Goal: Task Accomplishment & Management: Manage account settings

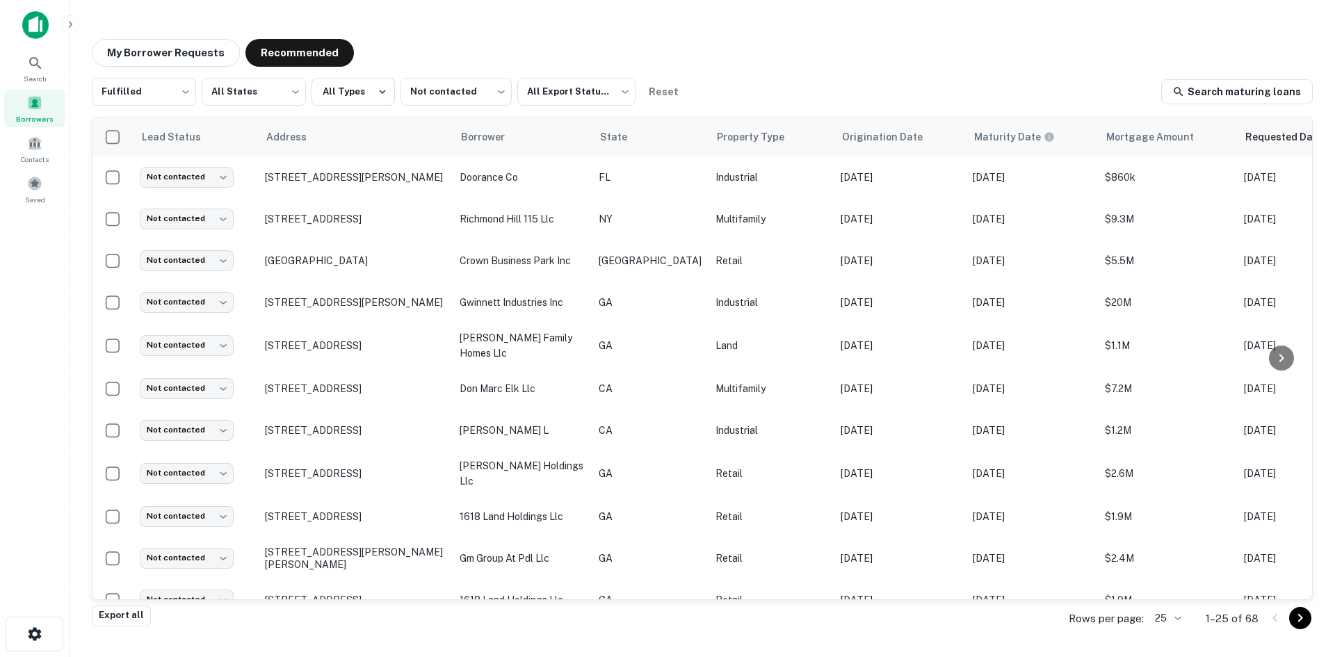
click at [758, 89] on div "Fulfilled ********* ​ All States *** ​ All Types Not contacted **** ​ All Expor…" at bounding box center [702, 92] width 1221 height 28
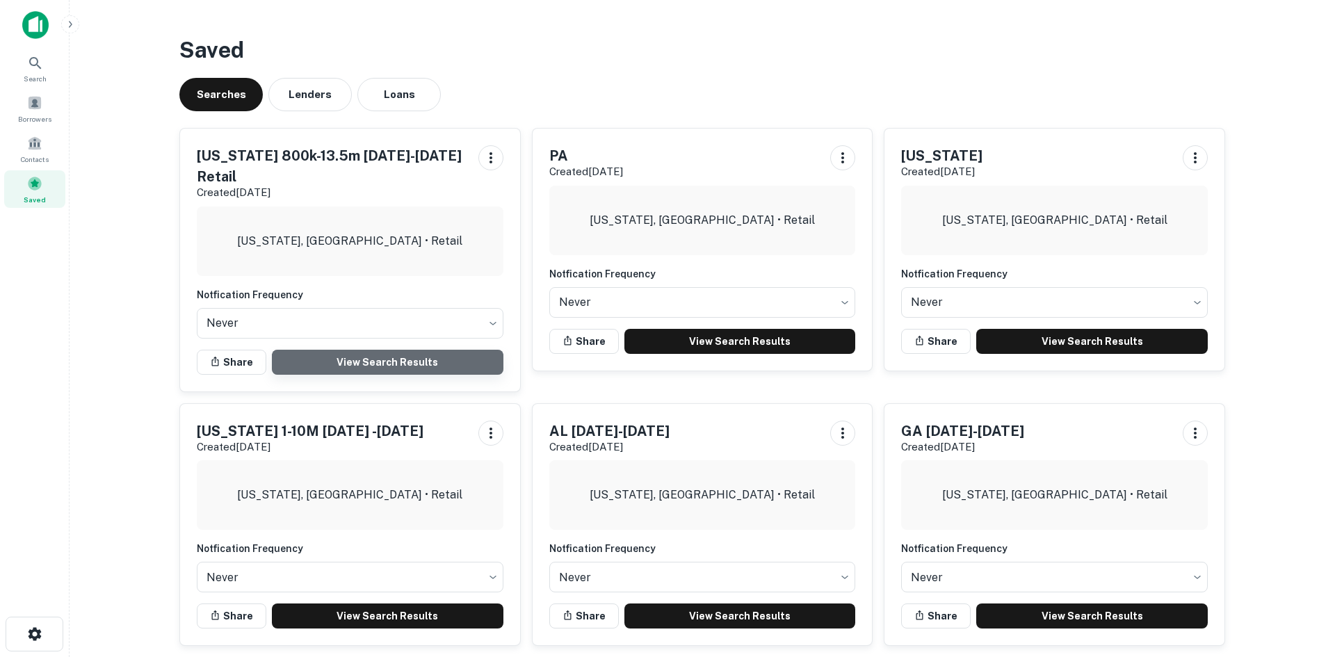
click at [365, 350] on link "View Search Results" at bounding box center [388, 362] width 232 height 25
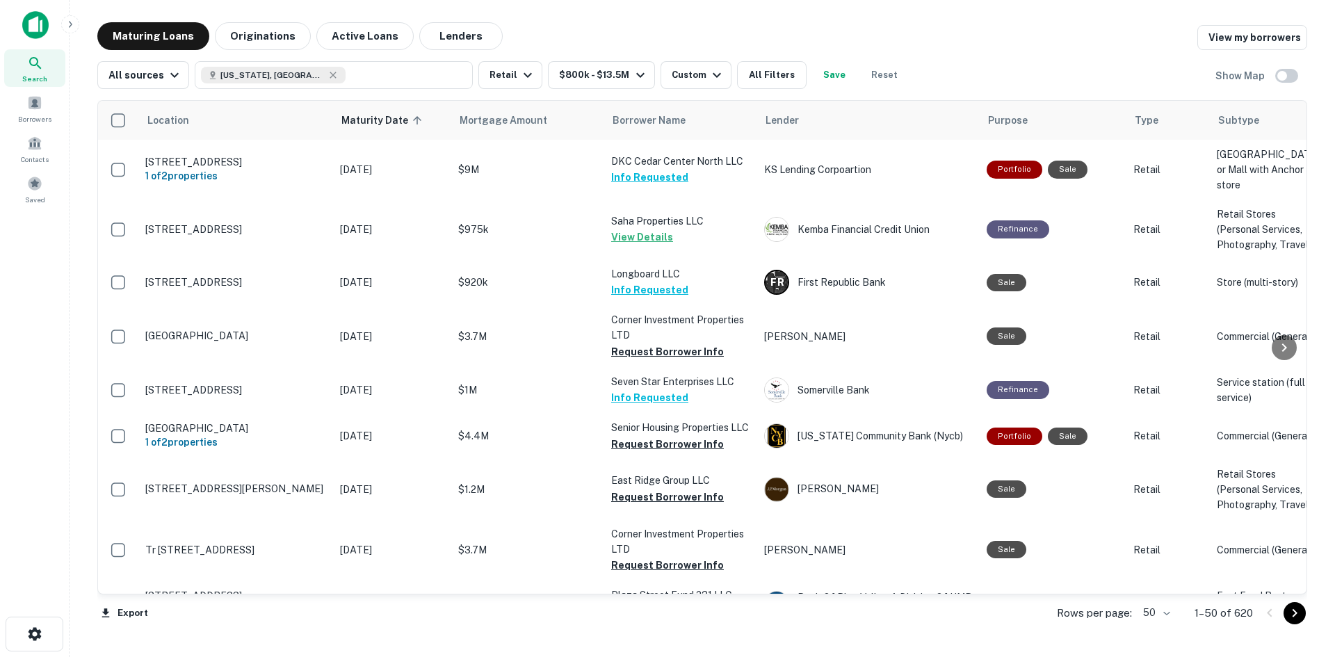
click at [688, 89] on div "Location Maturity Date sorted ascending Mortgage Amount Borrower Name Lender Pu…" at bounding box center [702, 363] width 1210 height 549
click at [685, 80] on div "Custom" at bounding box center [699, 75] width 54 height 17
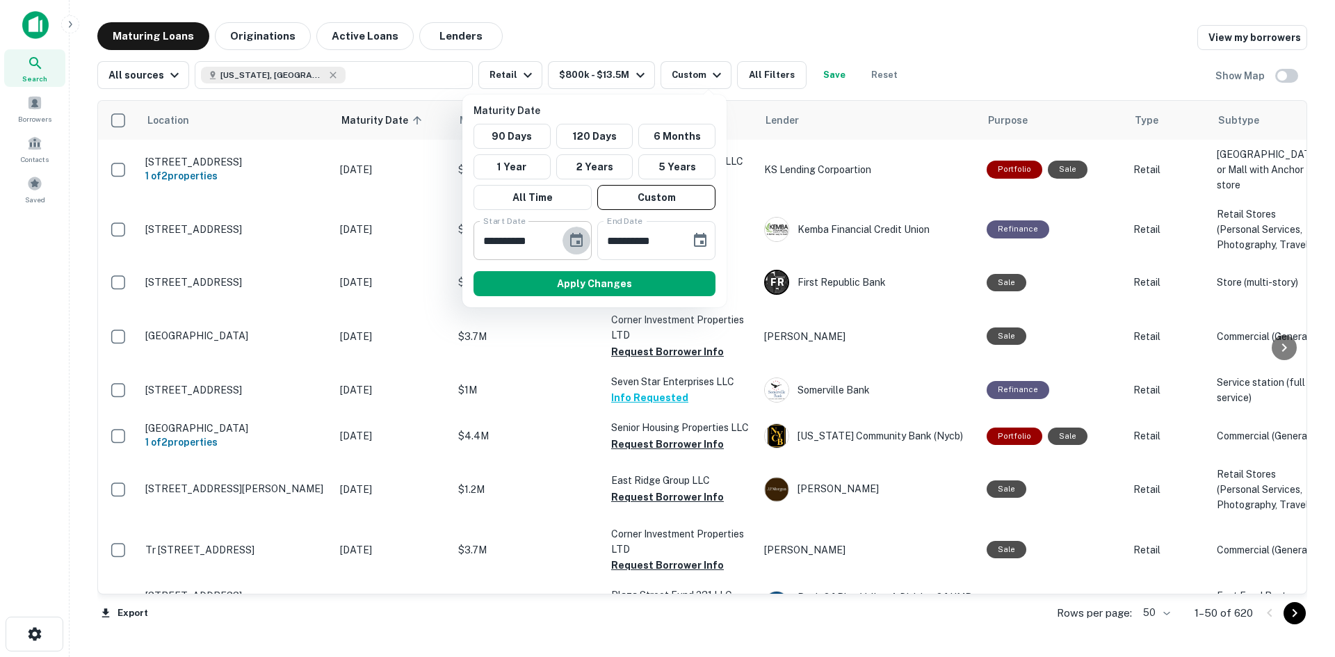
click at [582, 239] on icon "Choose date, selected date is Dec 31, 2025" at bounding box center [576, 240] width 13 height 14
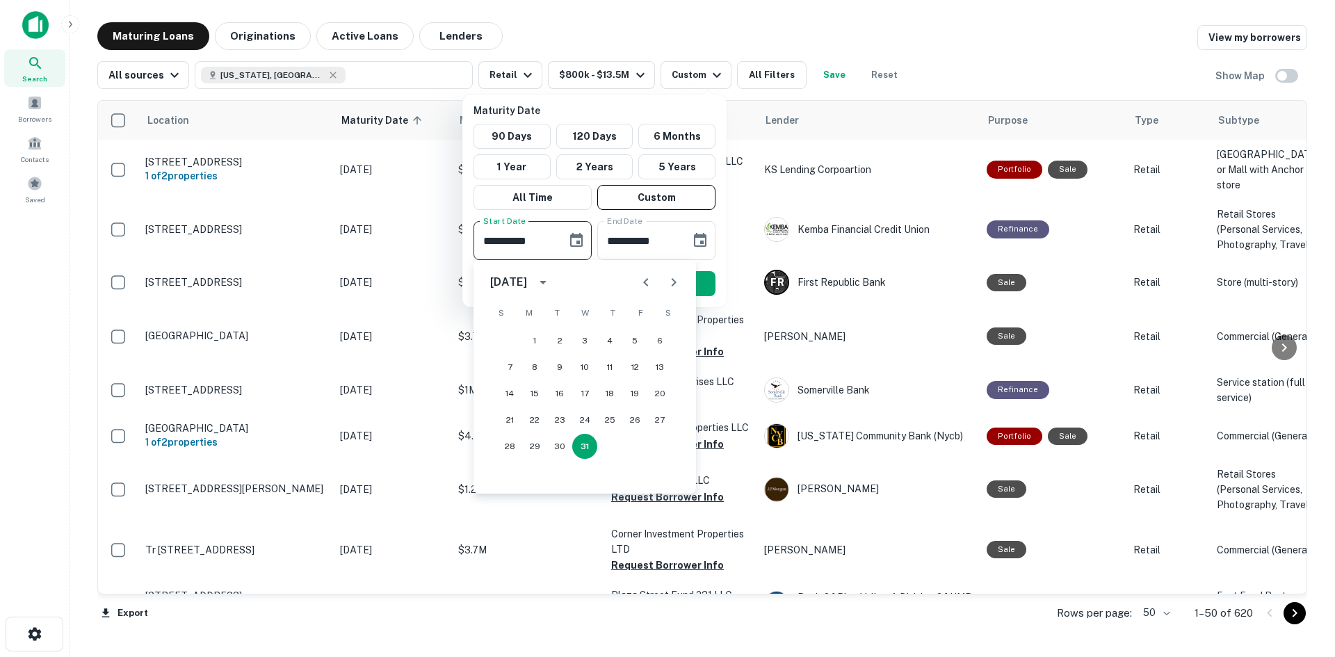
click at [674, 290] on icon "Next month" at bounding box center [673, 282] width 17 height 17
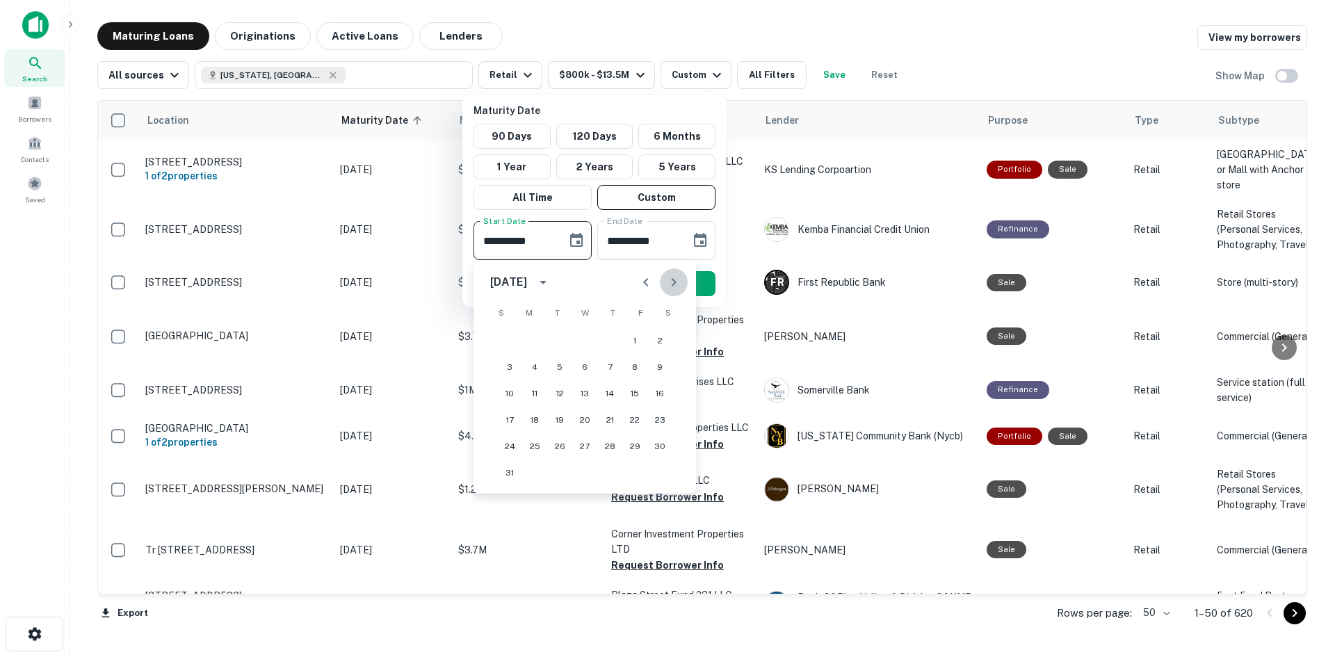
click at [674, 290] on icon "Next month" at bounding box center [673, 282] width 17 height 17
click at [665, 278] on icon "Next month" at bounding box center [673, 282] width 17 height 17
click at [581, 447] on button "30" at bounding box center [584, 446] width 25 height 25
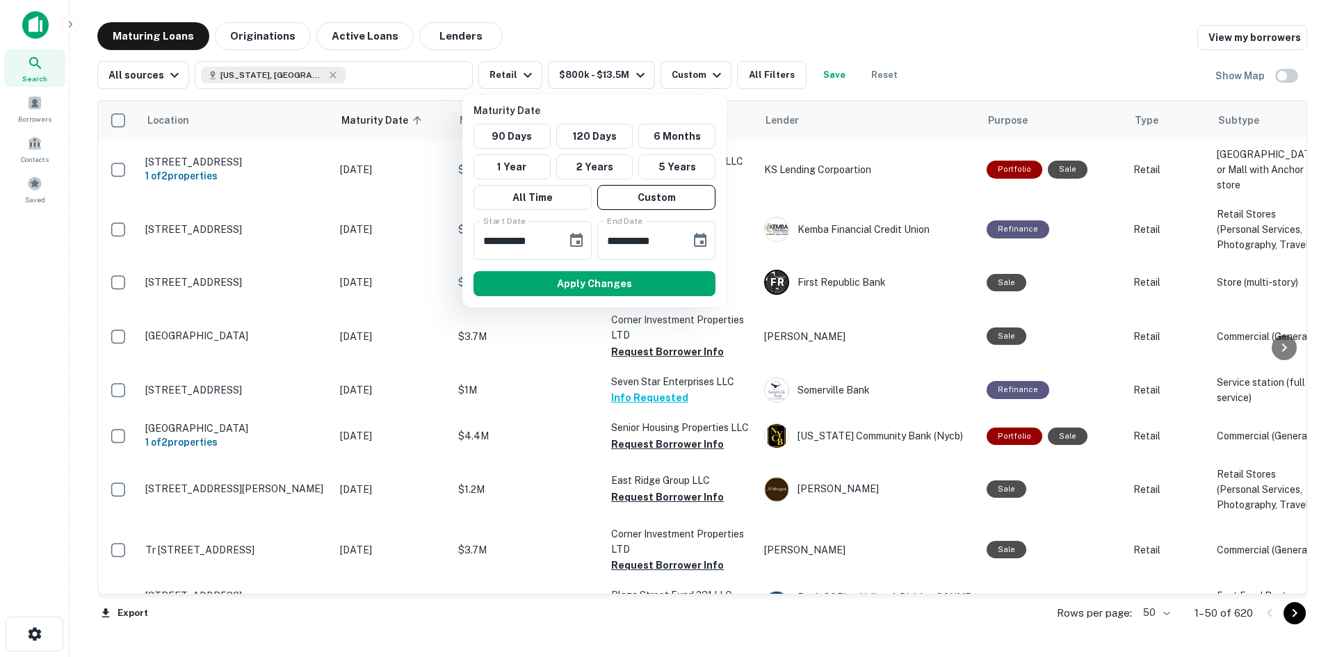
type input "**********"
click at [608, 277] on button "Apply Changes" at bounding box center [594, 283] width 242 height 25
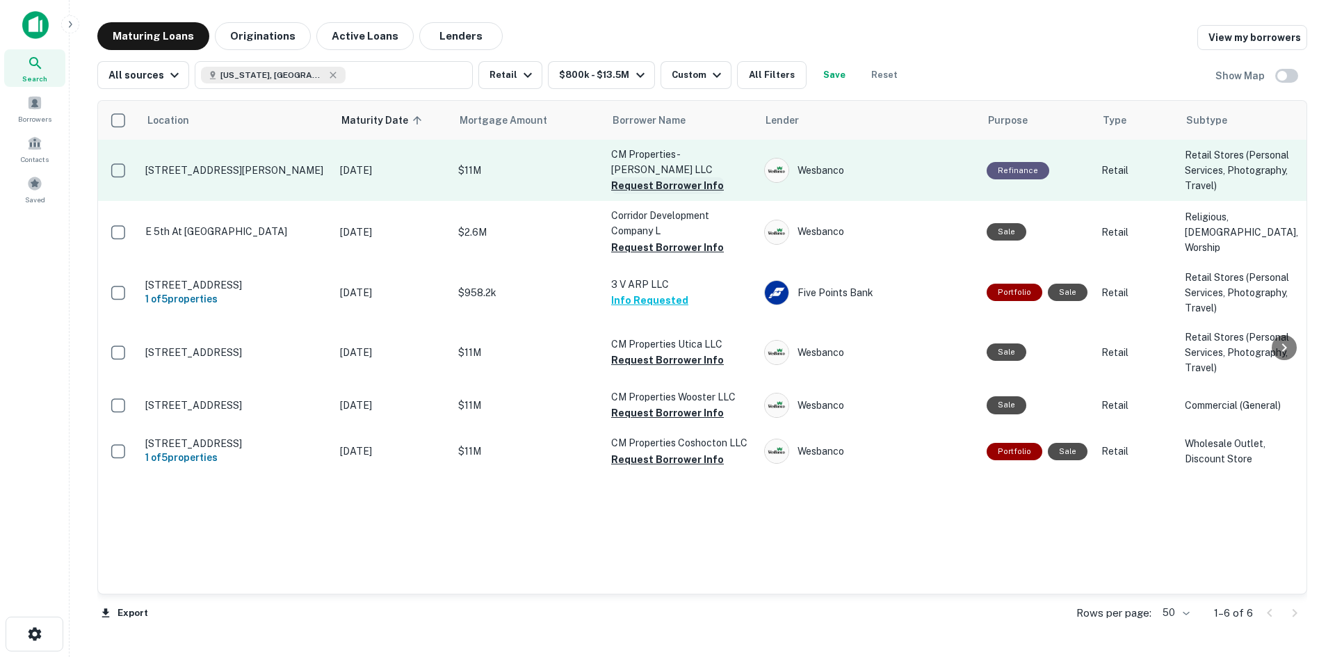
click at [633, 189] on button "Request Borrower Info" at bounding box center [667, 185] width 113 height 17
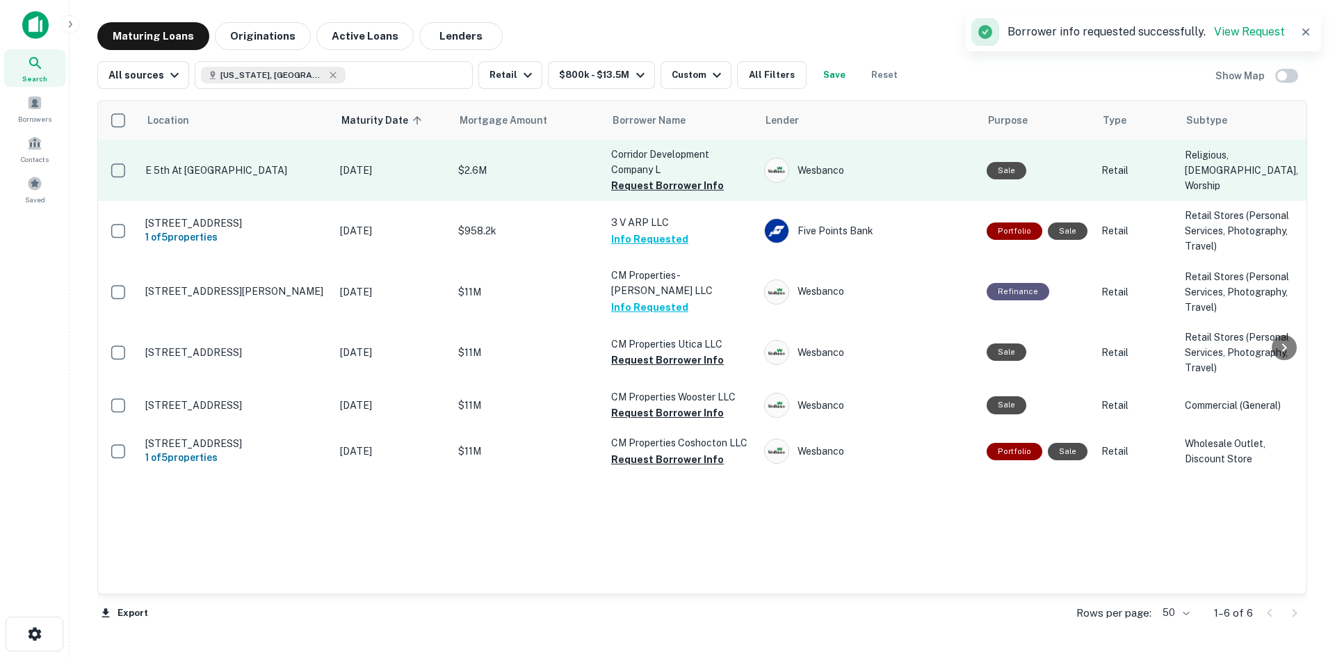
drag, startPoint x: 467, startPoint y: 258, endPoint x: 511, endPoint y: 155, distance: 111.8
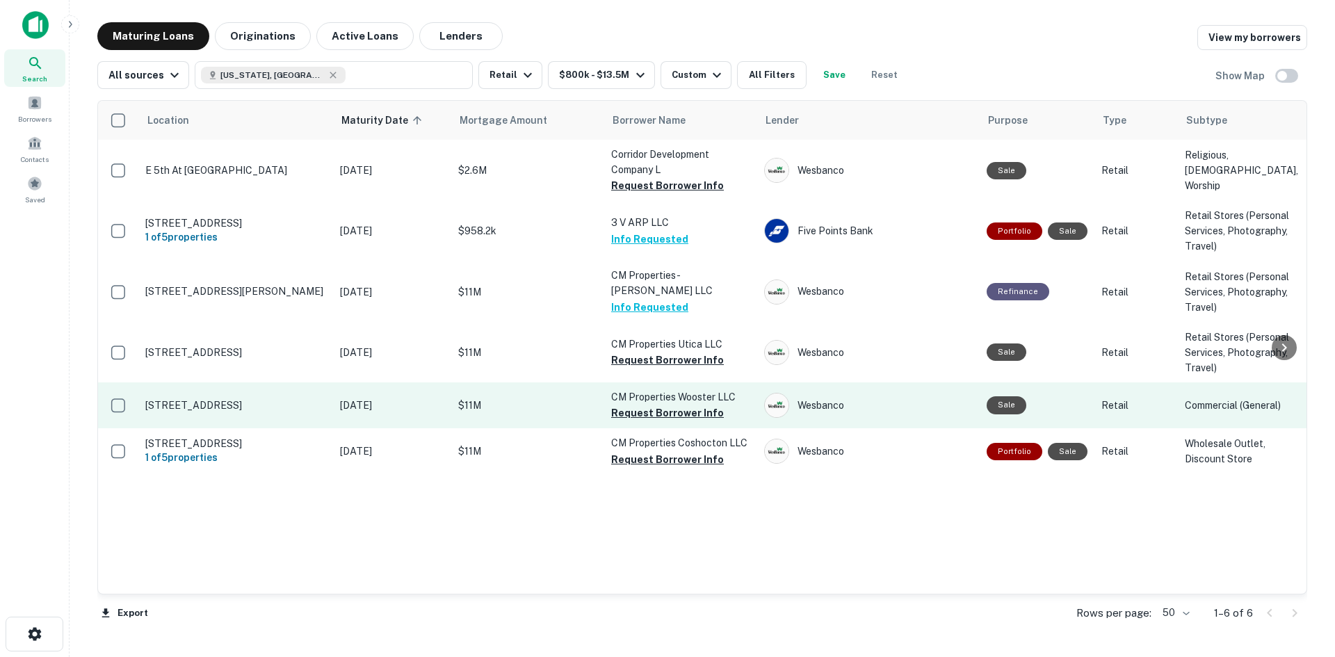
click at [671, 421] on button "Request Borrower Info" at bounding box center [667, 413] width 113 height 17
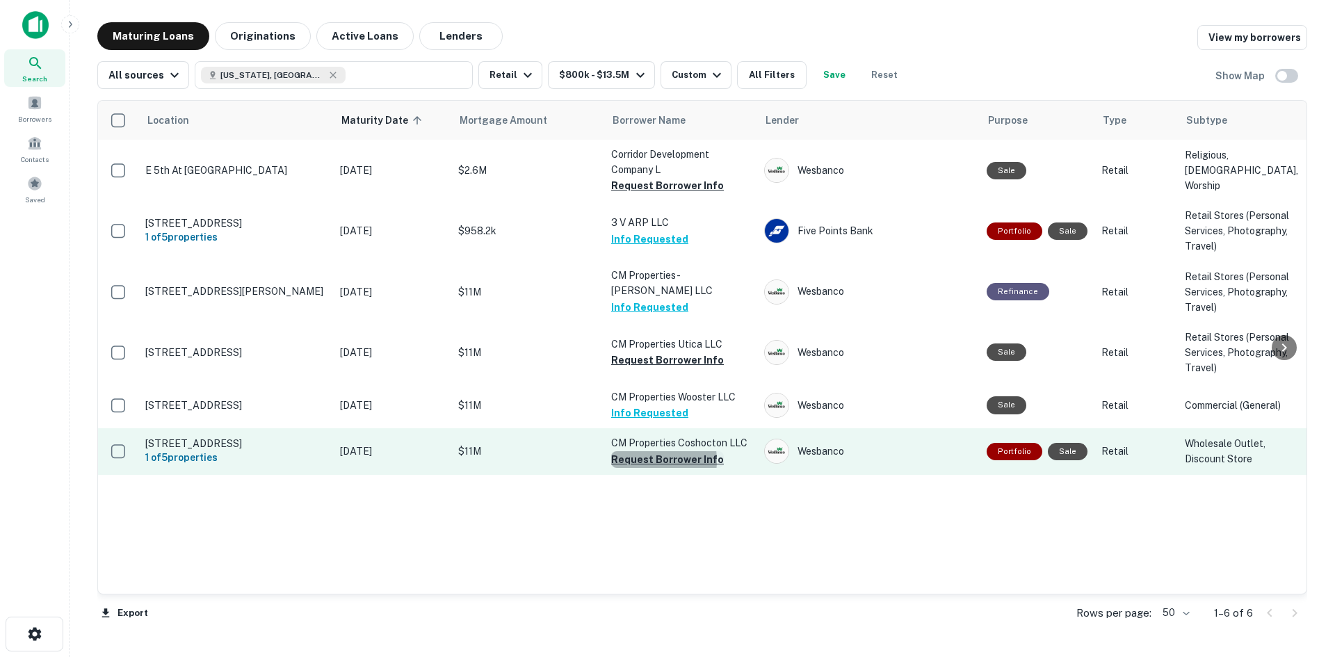
click at [646, 468] on button "Request Borrower Info" at bounding box center [667, 459] width 113 height 17
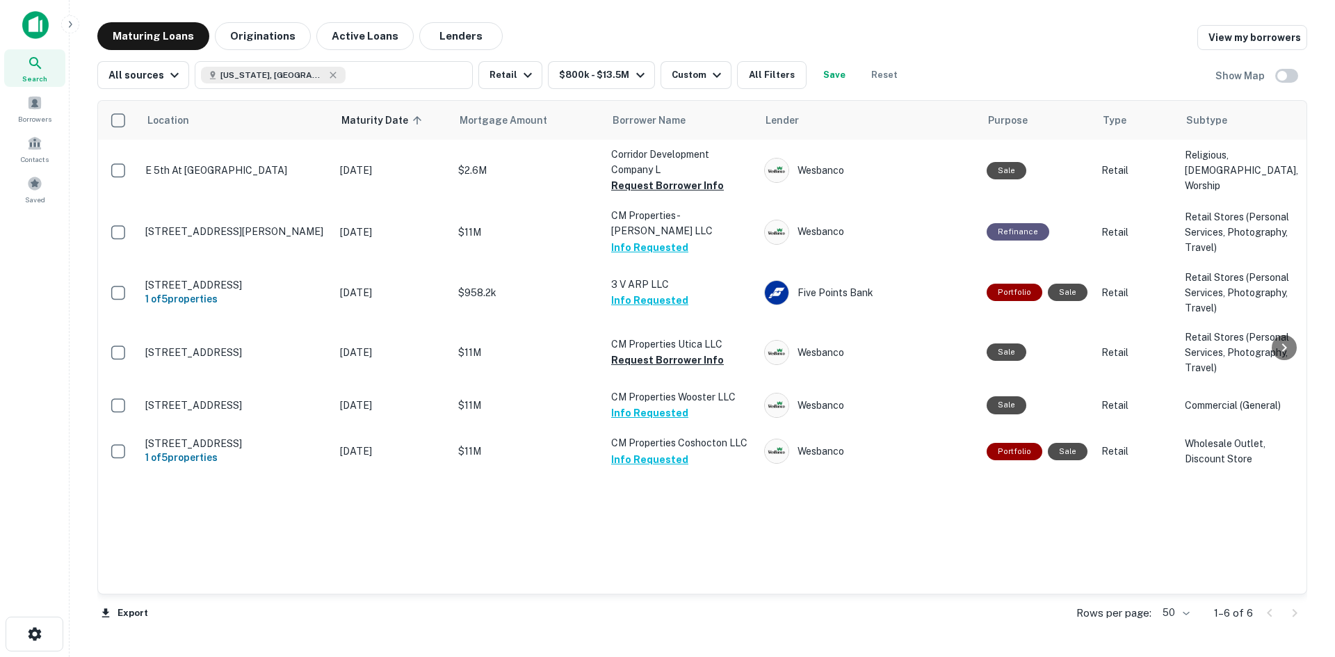
click at [31, 64] on icon at bounding box center [35, 63] width 12 height 12
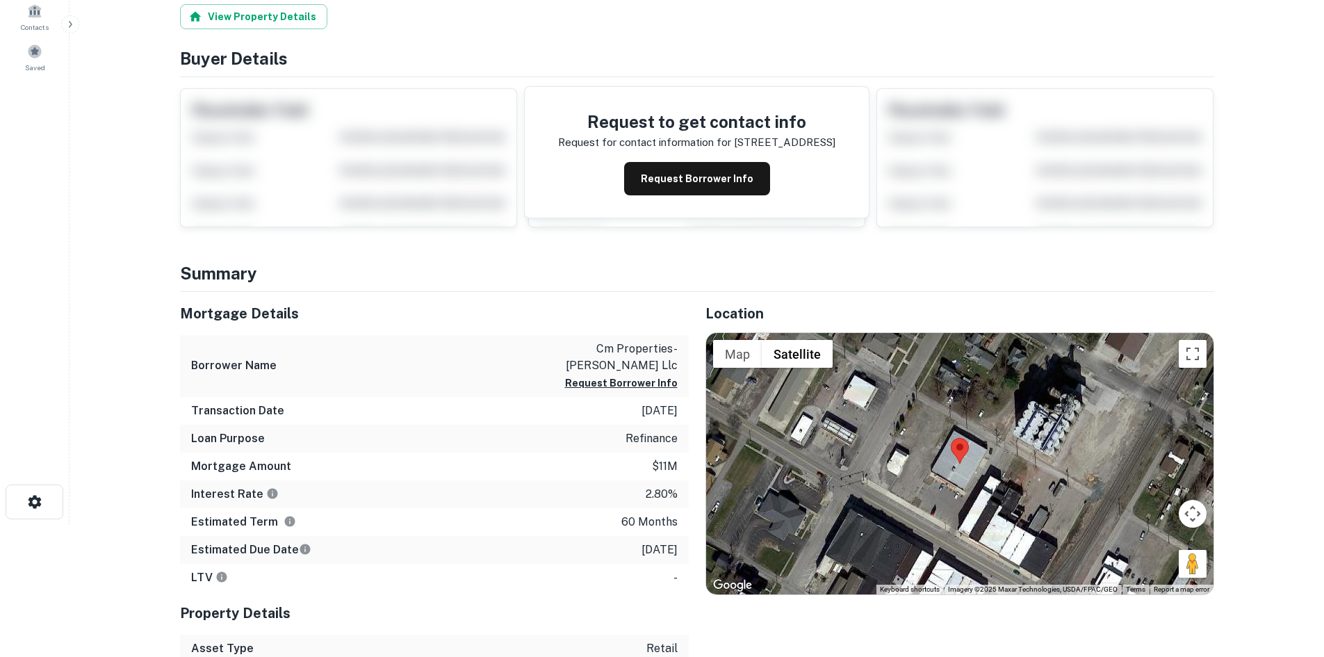
scroll to position [348, 0]
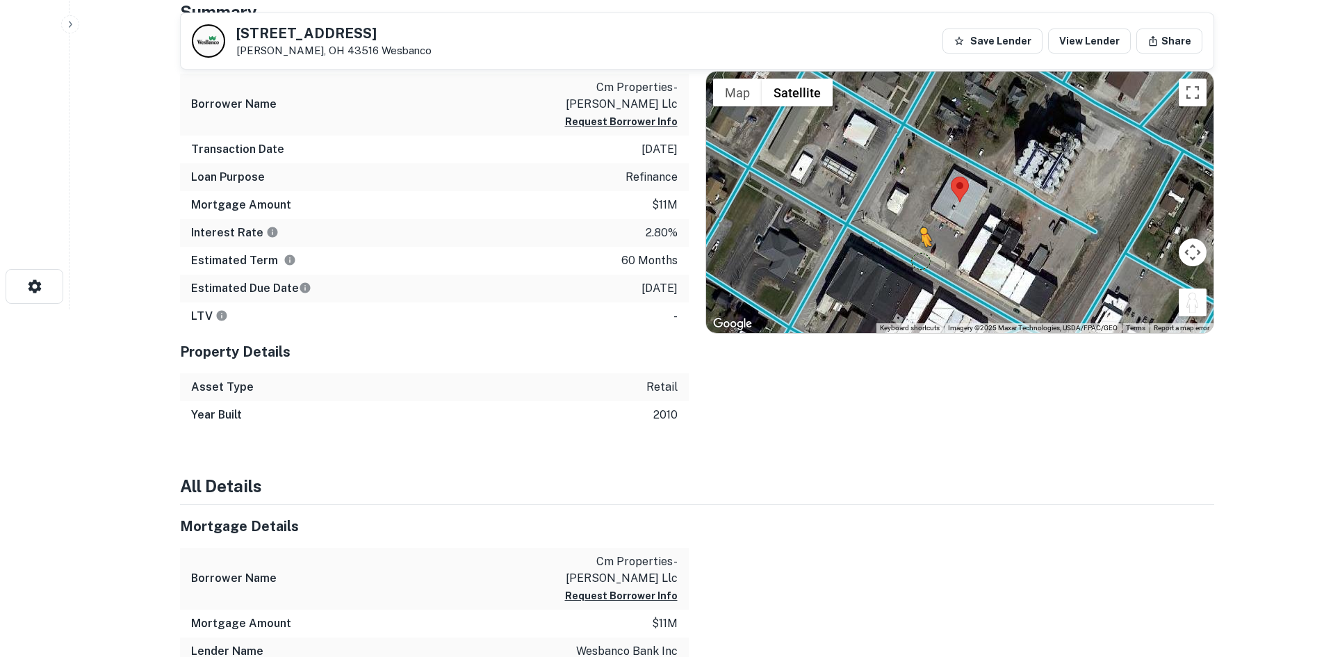
drag, startPoint x: 1197, startPoint y: 304, endPoint x: 919, endPoint y: 261, distance: 281.4
click at [919, 261] on div "To activate drag with keyboard, press Alt + Enter. Once in keyboard drag state,…" at bounding box center [960, 202] width 508 height 261
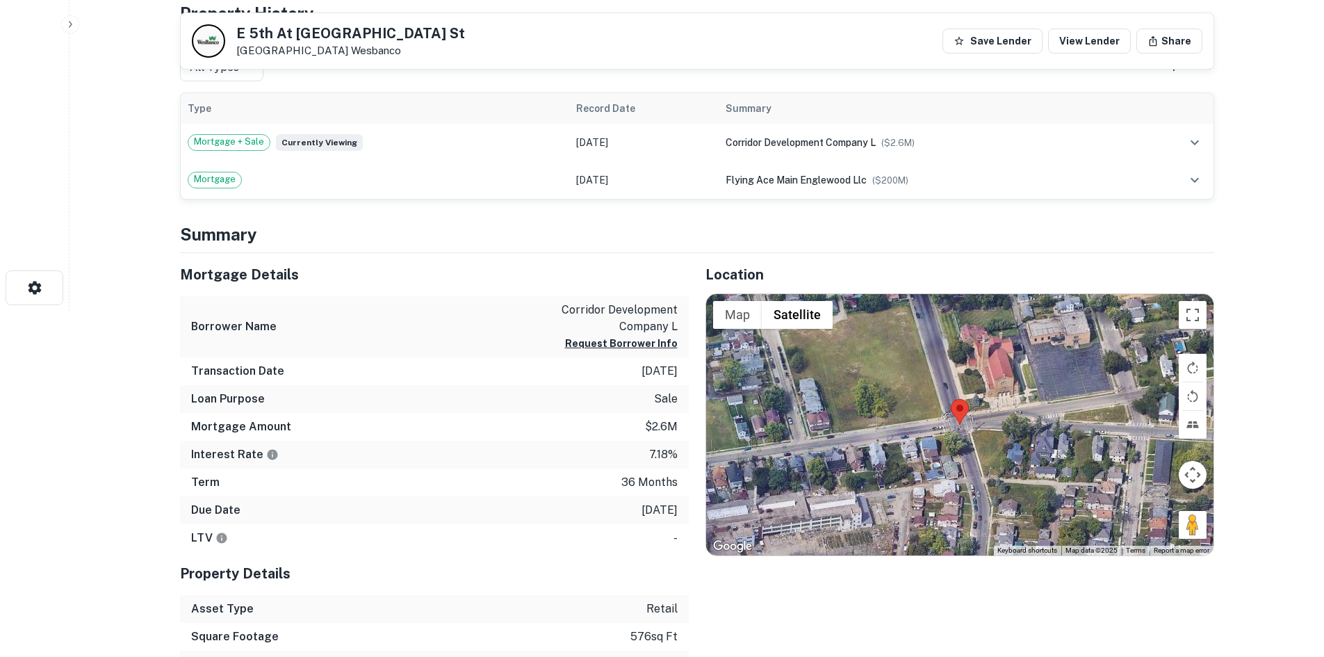
scroll to position [348, 0]
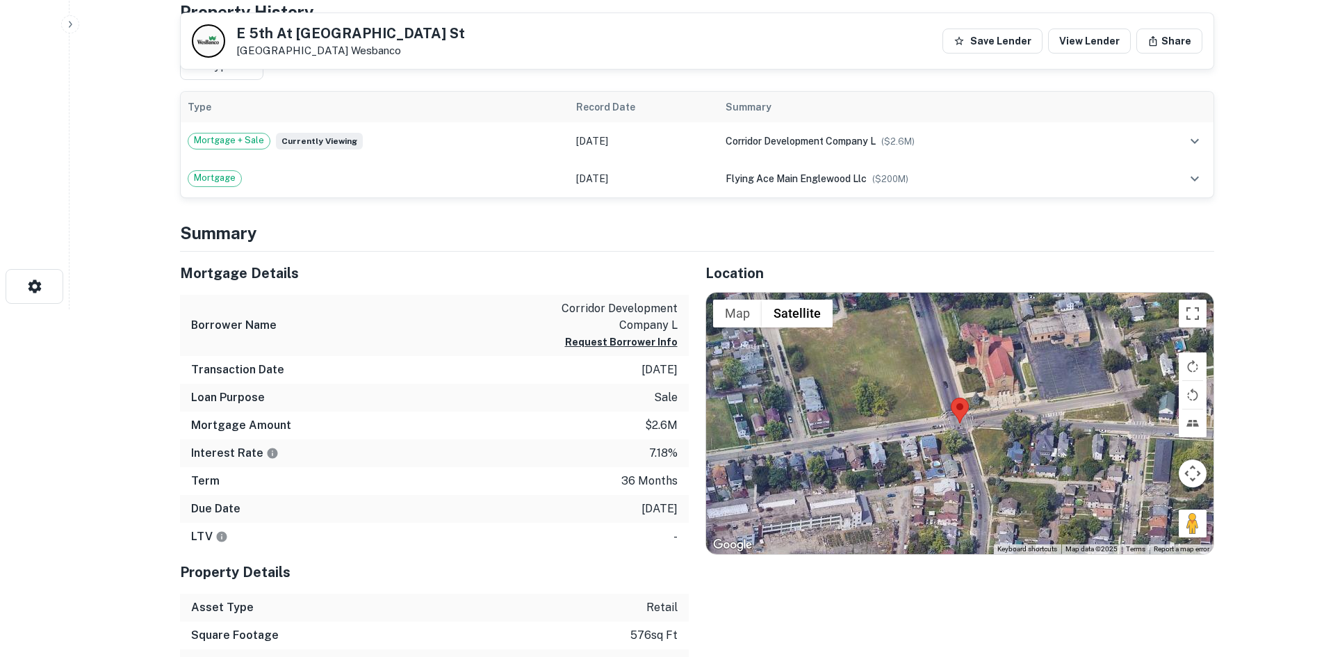
drag, startPoint x: 1145, startPoint y: 496, endPoint x: 930, endPoint y: 429, distance: 224.9
click at [930, 429] on div "Map Terrain Satellite Labels Keyboard shortcuts Map Data Map data ©2025 Map dat…" at bounding box center [960, 423] width 508 height 261
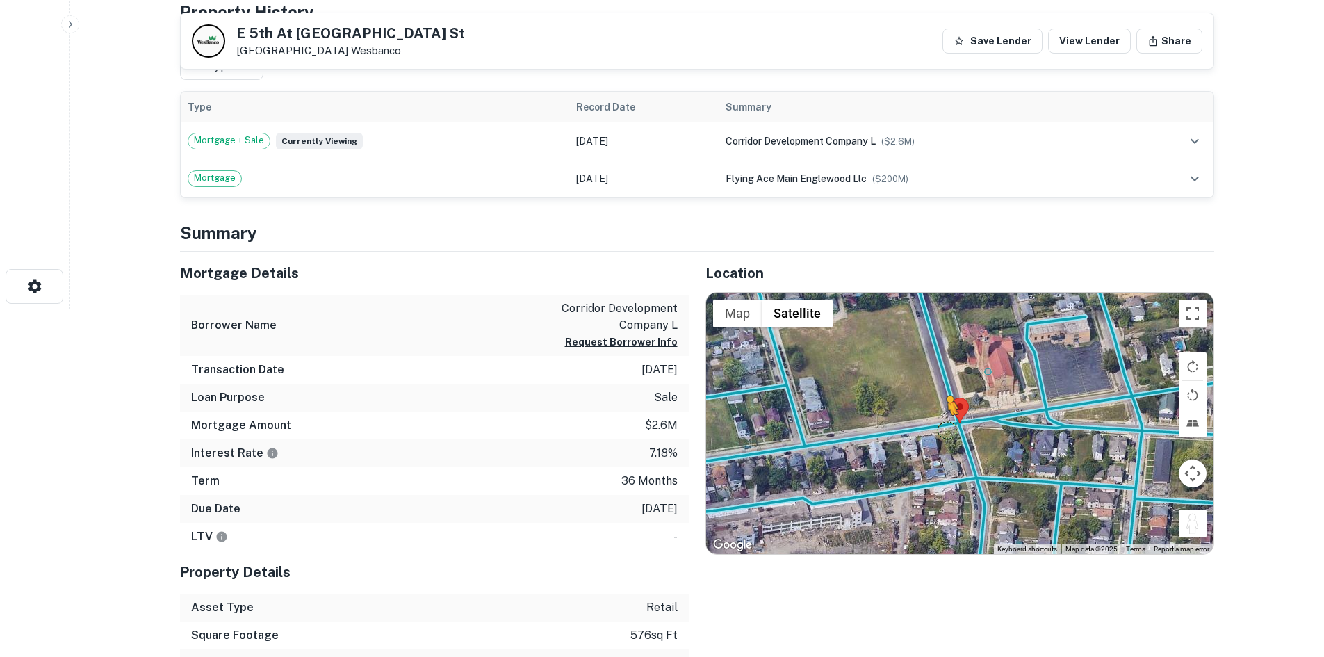
drag, startPoint x: 1194, startPoint y: 525, endPoint x: 942, endPoint y: 425, distance: 270.6
click at [942, 425] on div "To activate drag with keyboard, press Alt + Enter. Once in keyboard drag state,…" at bounding box center [960, 423] width 508 height 261
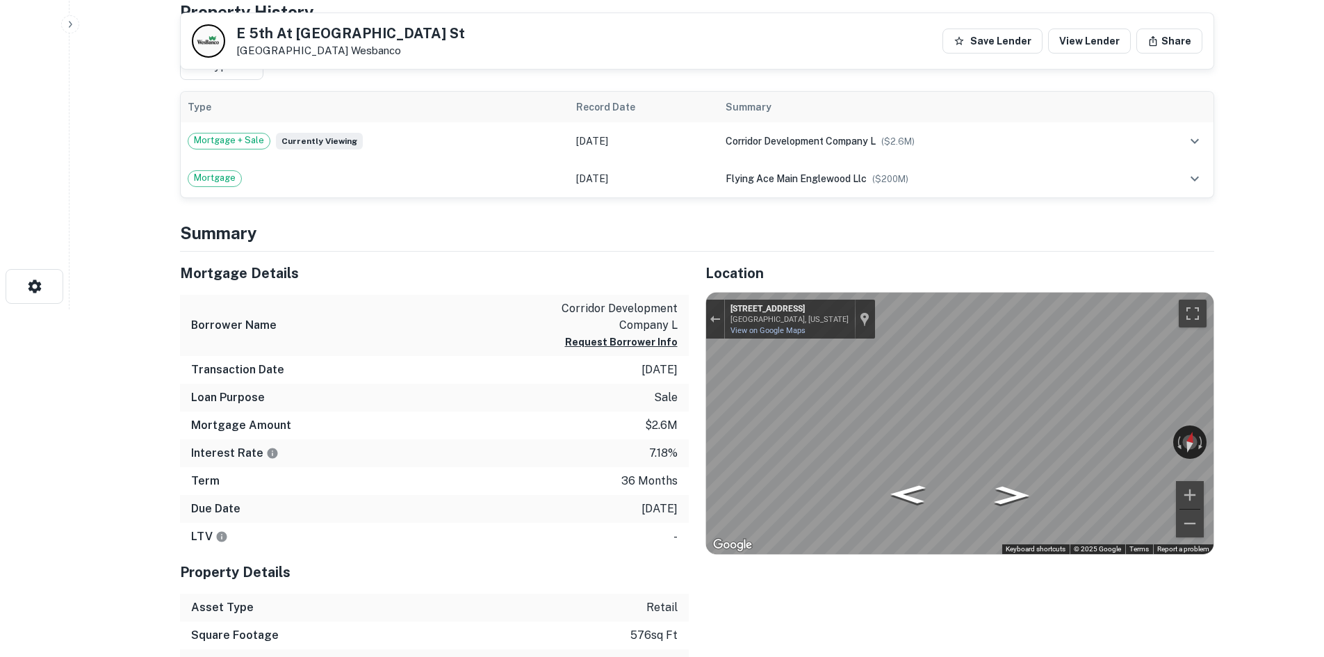
click at [1132, 387] on div "Location ← Move left → Move right ↑ Move up ↓ Move down + Zoom in - Zoom out Ho…" at bounding box center [952, 465] width 526 height 426
drag, startPoint x: 693, startPoint y: 395, endPoint x: 1334, endPoint y: 408, distance: 641.1
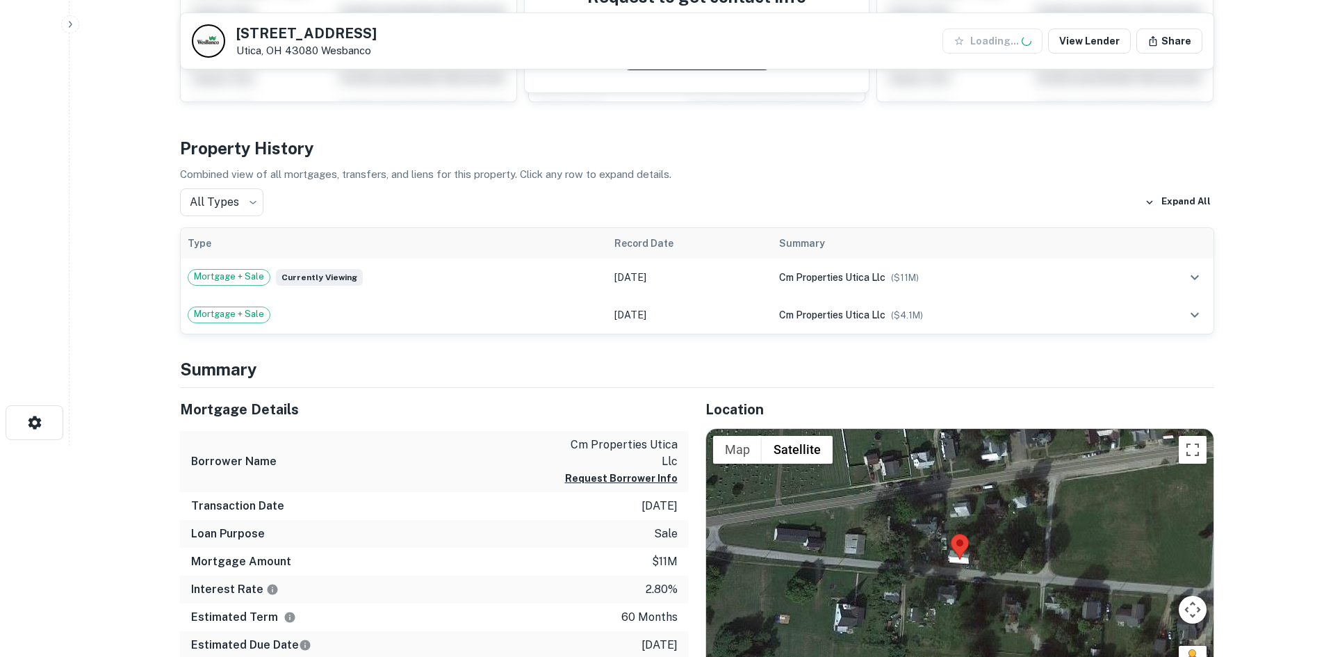
scroll to position [487, 0]
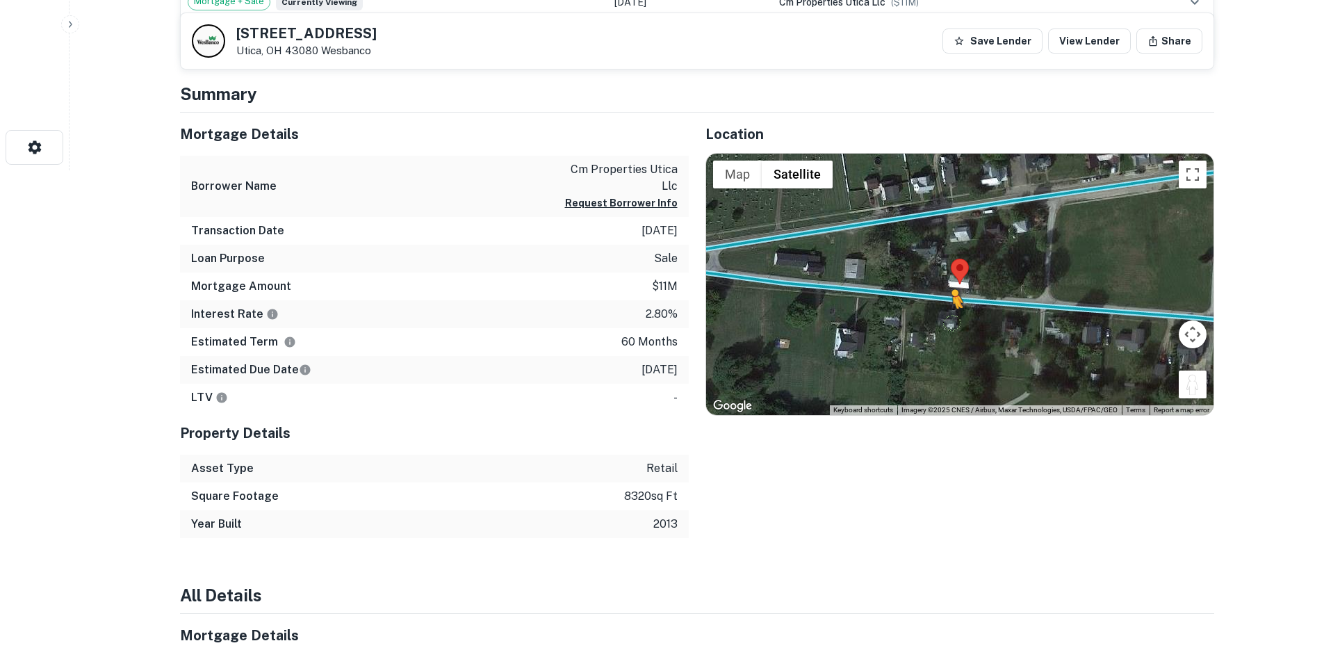
drag, startPoint x: 1193, startPoint y: 390, endPoint x: 944, endPoint y: 305, distance: 262.9
click at [944, 305] on div "To activate drag with keyboard, press Alt + Enter. Once in keyboard drag state,…" at bounding box center [960, 284] width 508 height 261
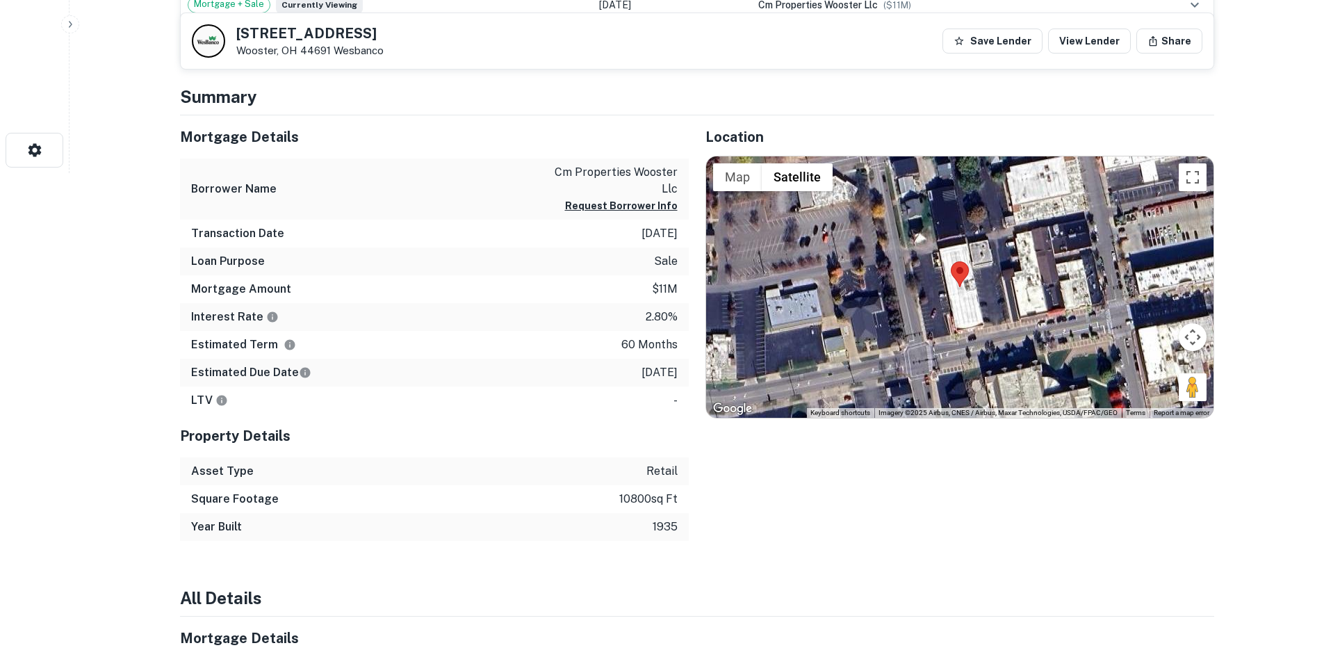
scroll to position [487, 0]
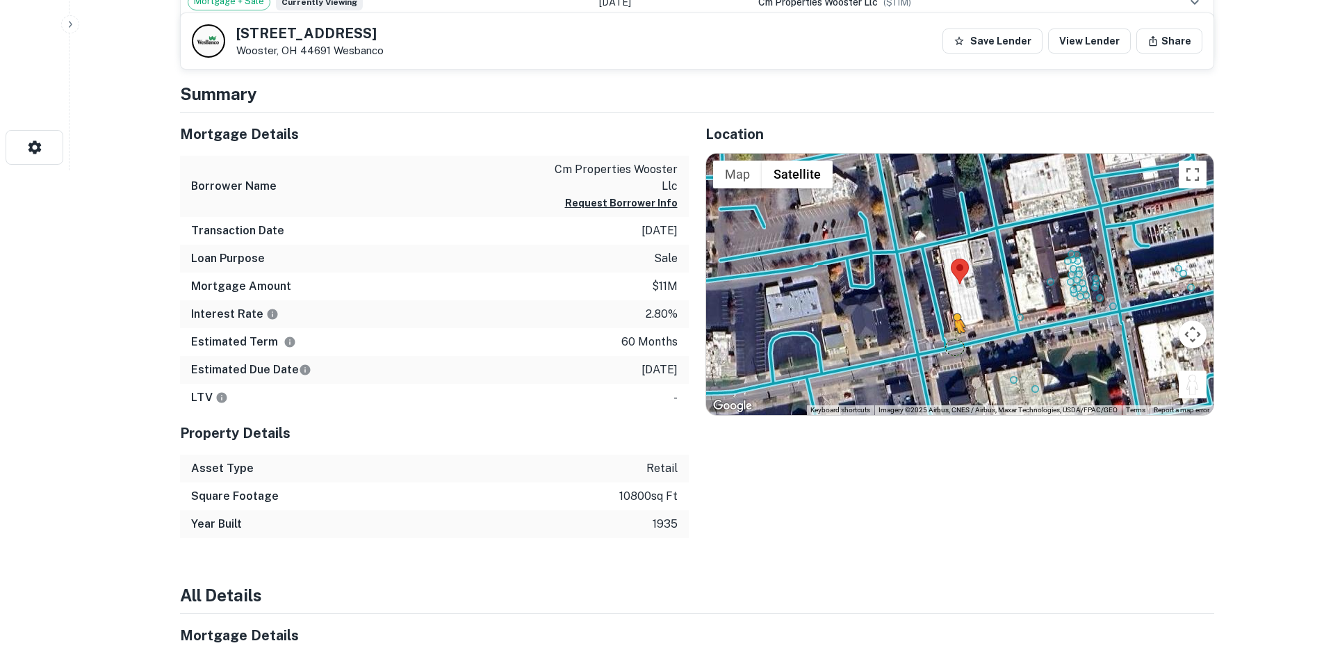
drag, startPoint x: 1201, startPoint y: 380, endPoint x: 959, endPoint y: 342, distance: 244.1
click at [959, 342] on div "To activate drag with keyboard, press Alt + Enter. Once in keyboard drag state,…" at bounding box center [960, 284] width 508 height 261
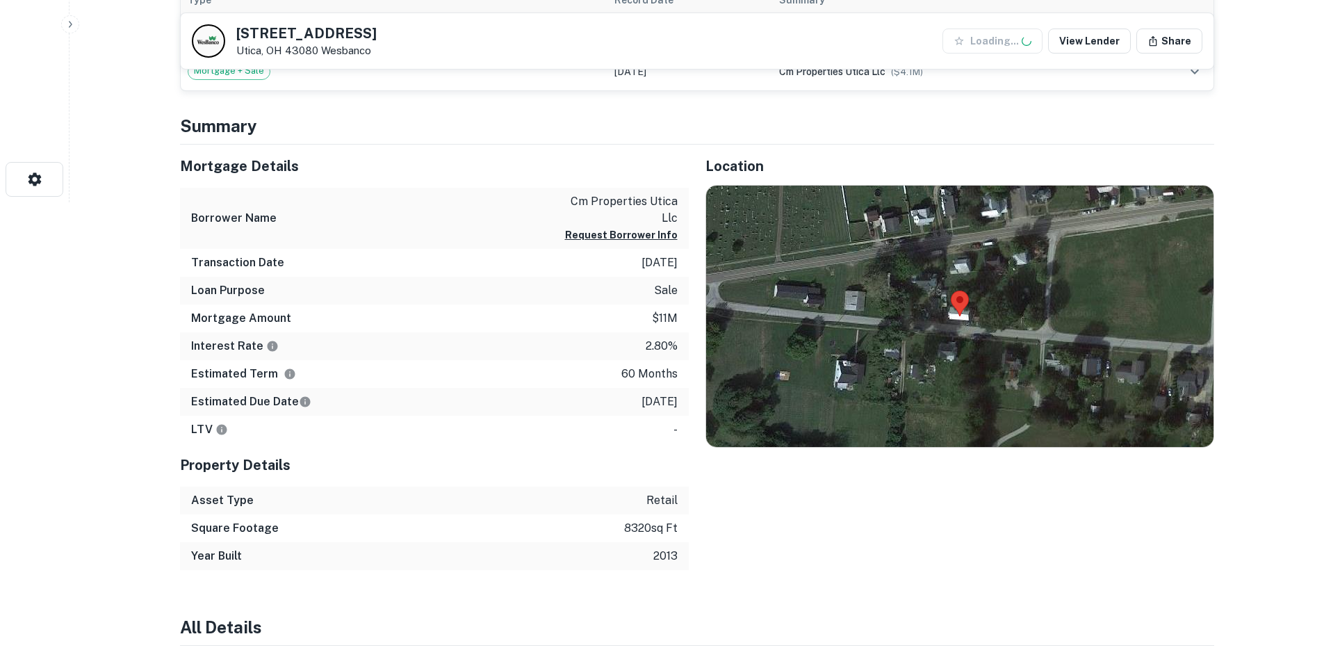
scroll to position [487, 0]
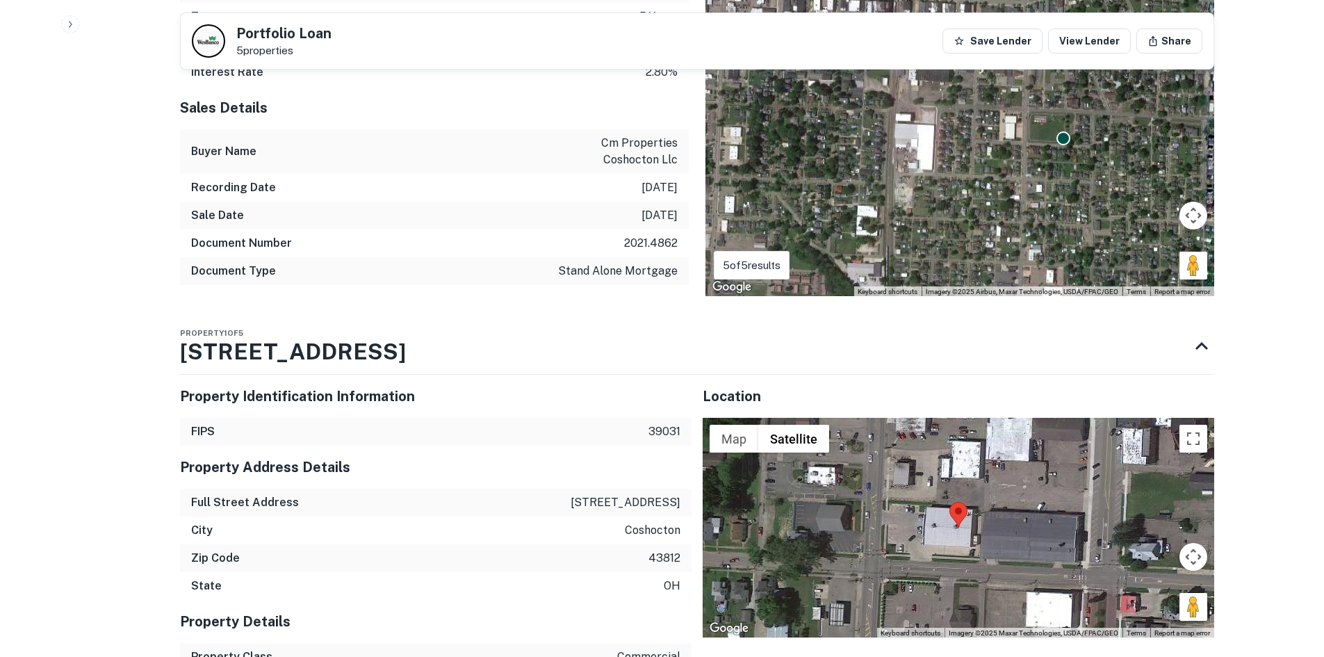
scroll to position [1112, 0]
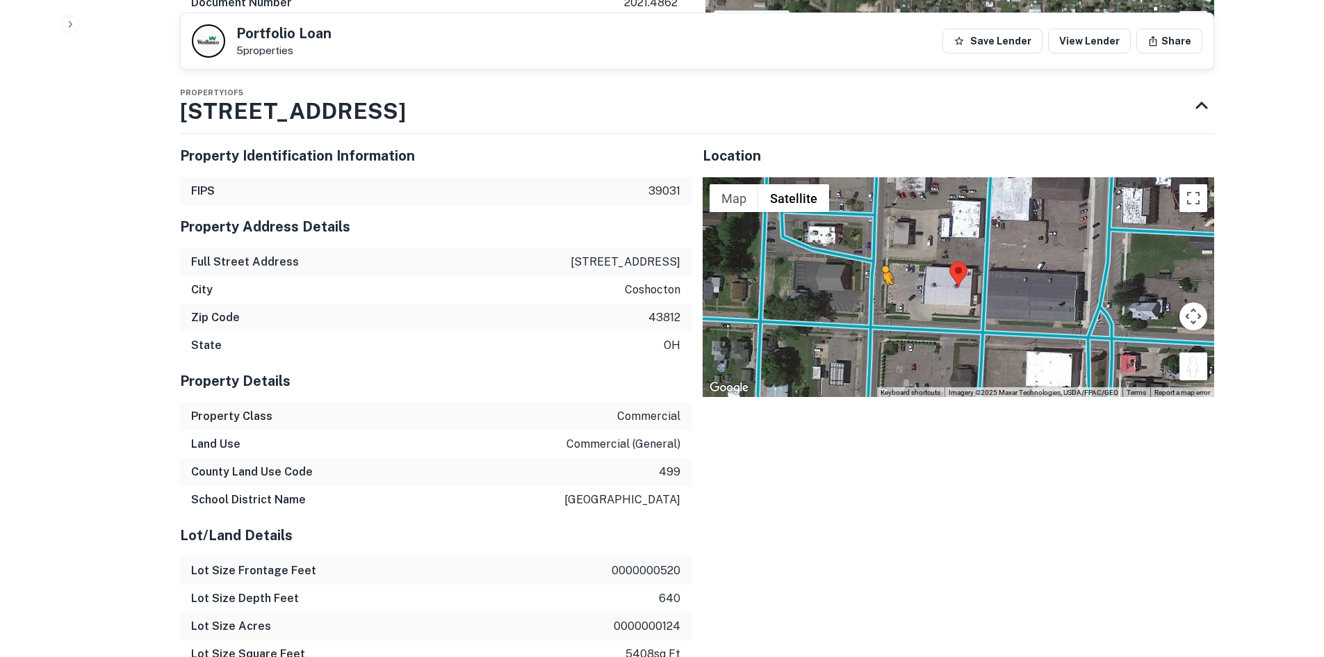
drag, startPoint x: 1189, startPoint y: 370, endPoint x: 878, endPoint y: 298, distance: 319.1
click at [878, 298] on div "To activate drag with keyboard, press Alt + Enter. Once in keyboard drag state,…" at bounding box center [959, 287] width 512 height 220
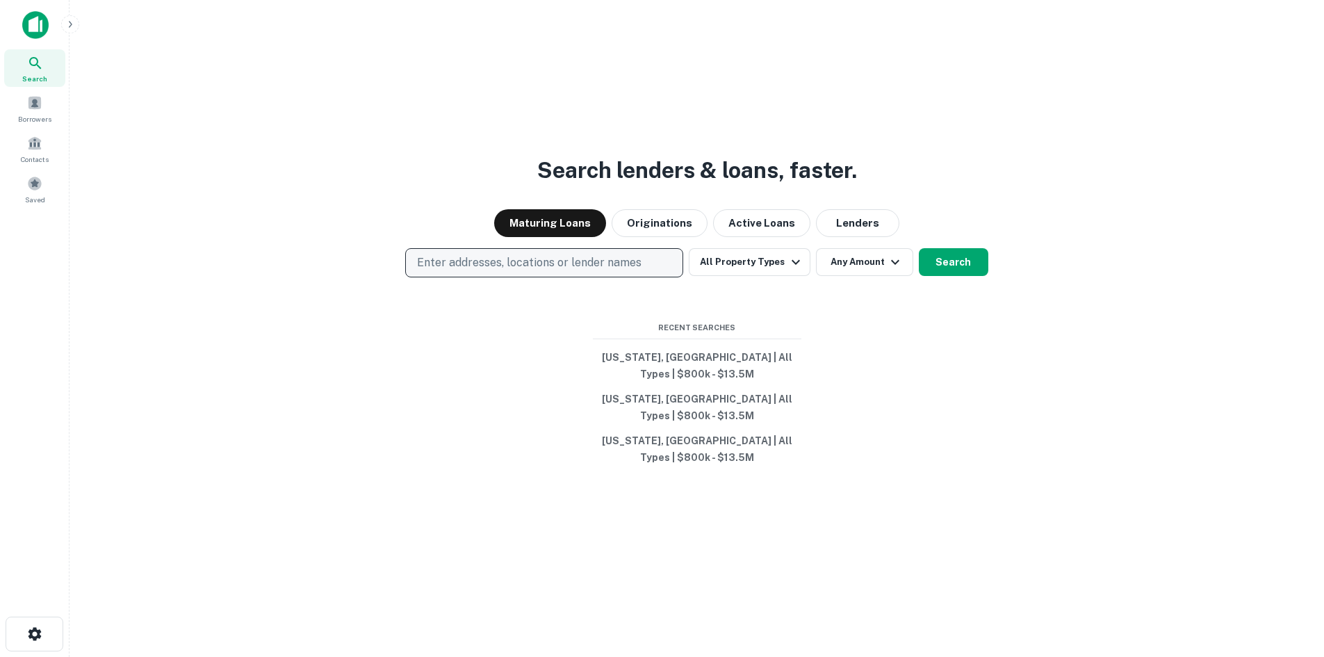
click at [592, 273] on button "Enter addresses, locations or lender names" at bounding box center [544, 262] width 278 height 29
type input "*******"
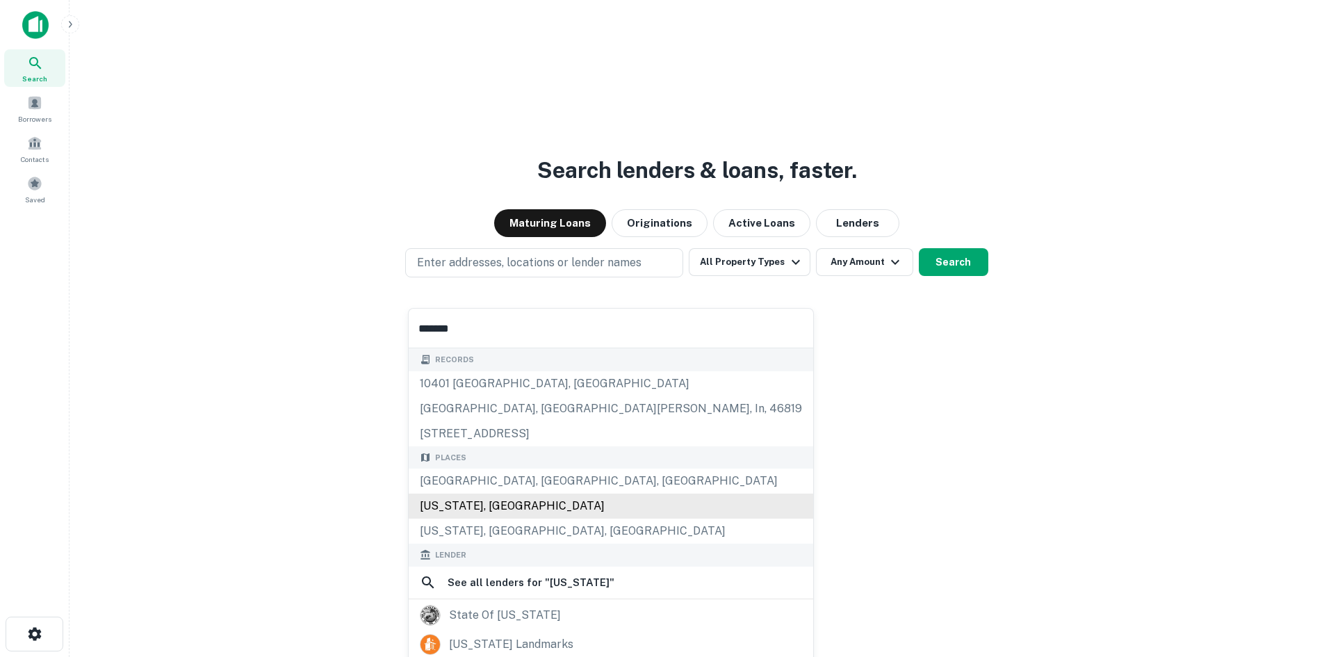
click at [500, 501] on div "[US_STATE], [GEOGRAPHIC_DATA]" at bounding box center [611, 506] width 405 height 25
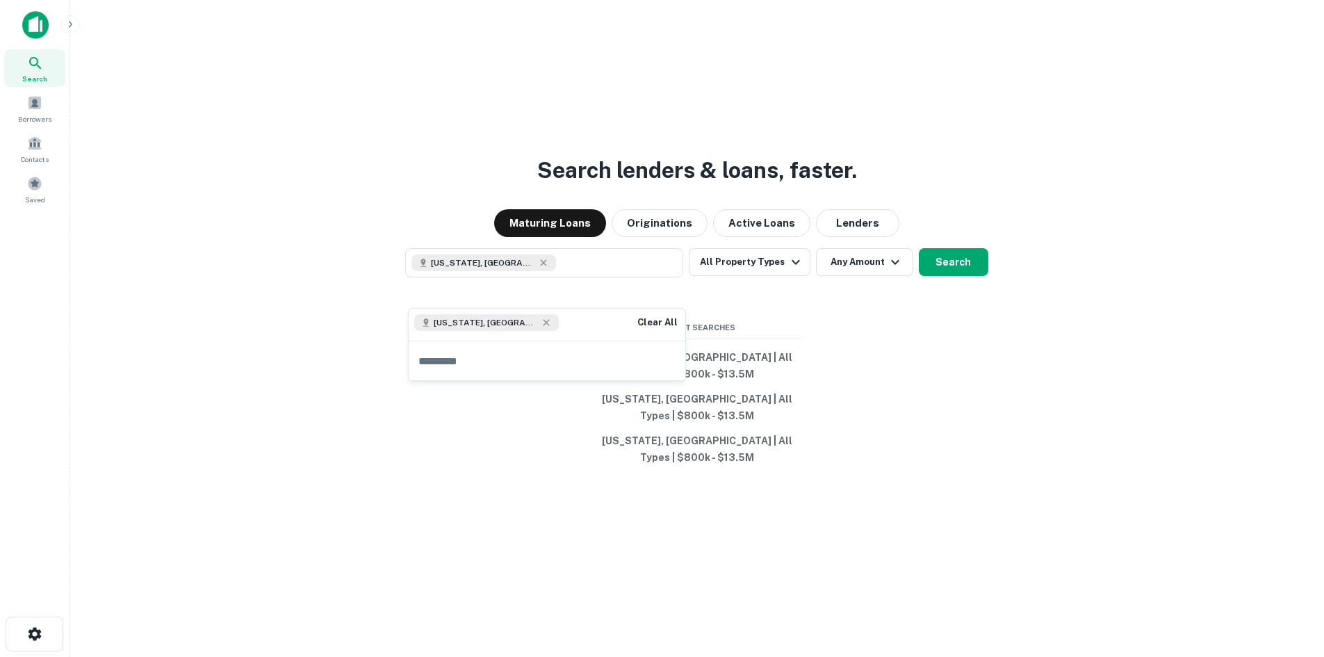
click at [809, 277] on div "[US_STATE], [GEOGRAPHIC_DATA] All Property Types Any Amount Search" at bounding box center [697, 262] width 1233 height 29
click at [788, 270] on icon "button" at bounding box center [796, 262] width 17 height 17
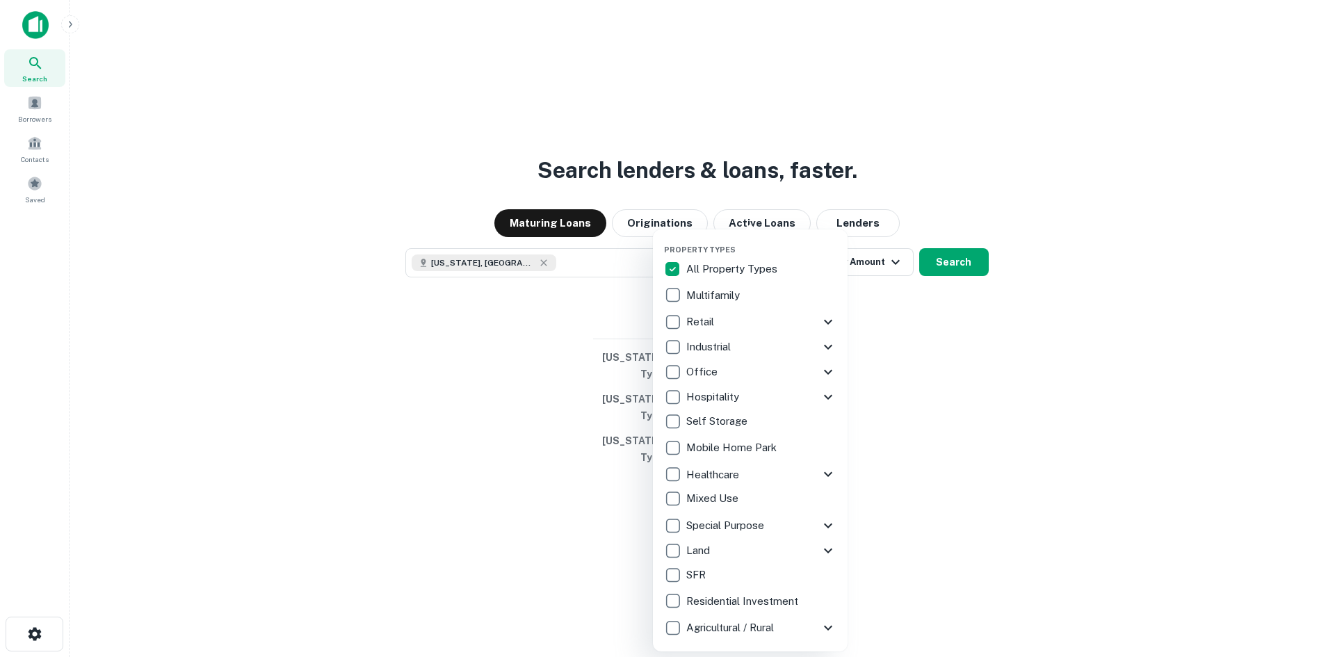
click at [713, 329] on p "Retail" at bounding box center [701, 322] width 31 height 17
click at [991, 193] on div at bounding box center [667, 328] width 1335 height 657
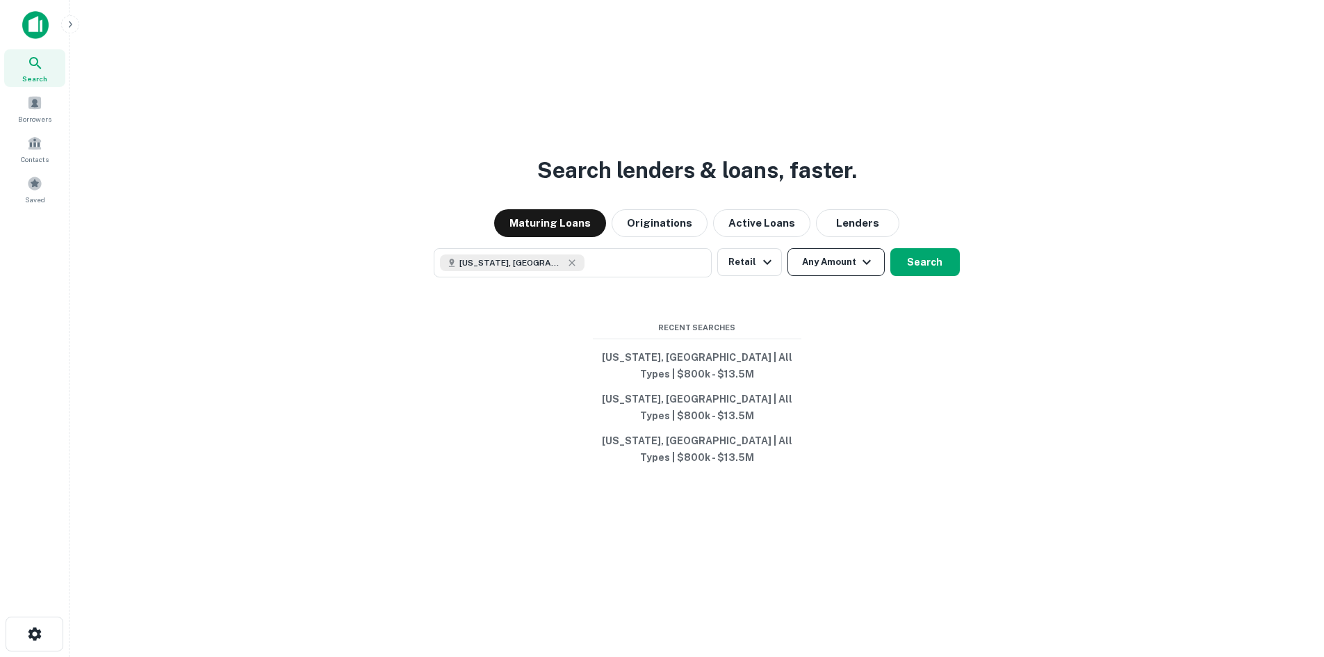
click at [841, 276] on button "Any Amount" at bounding box center [836, 262] width 97 height 28
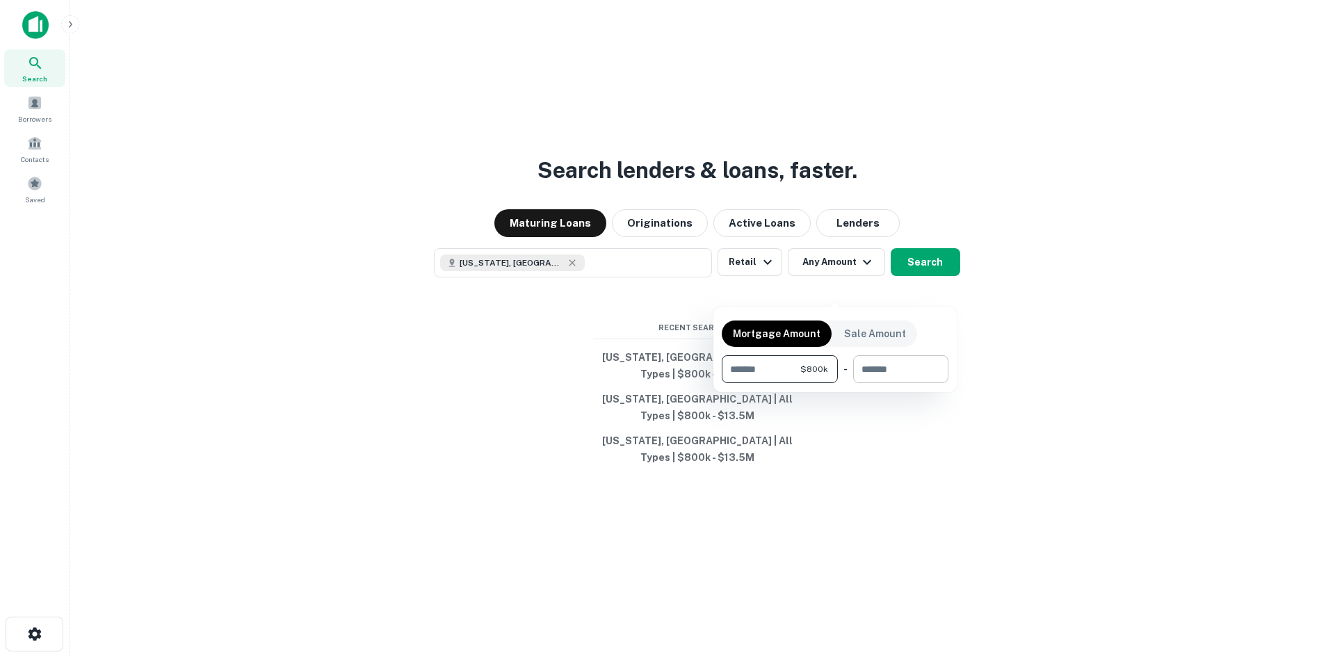
type input "******"
click at [909, 365] on input "number" at bounding box center [896, 369] width 86 height 28
type input "********"
click at [925, 270] on div at bounding box center [667, 328] width 1335 height 657
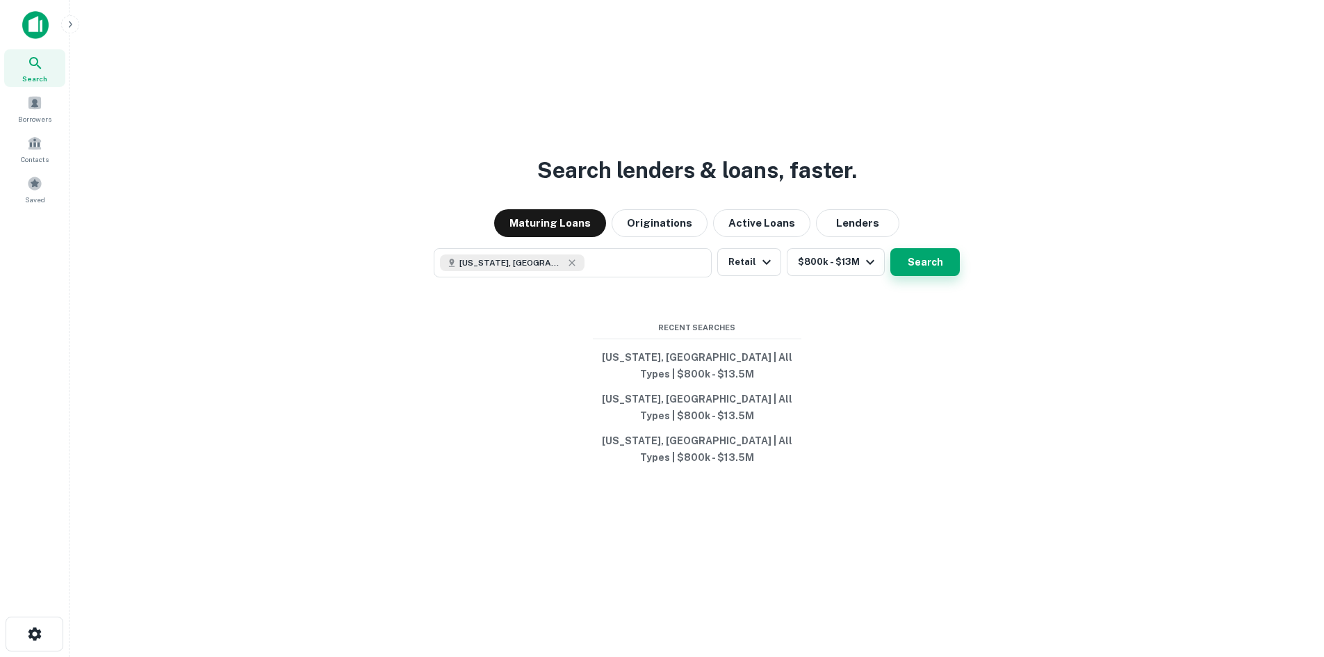
click at [920, 276] on button "Search" at bounding box center [926, 262] width 70 height 28
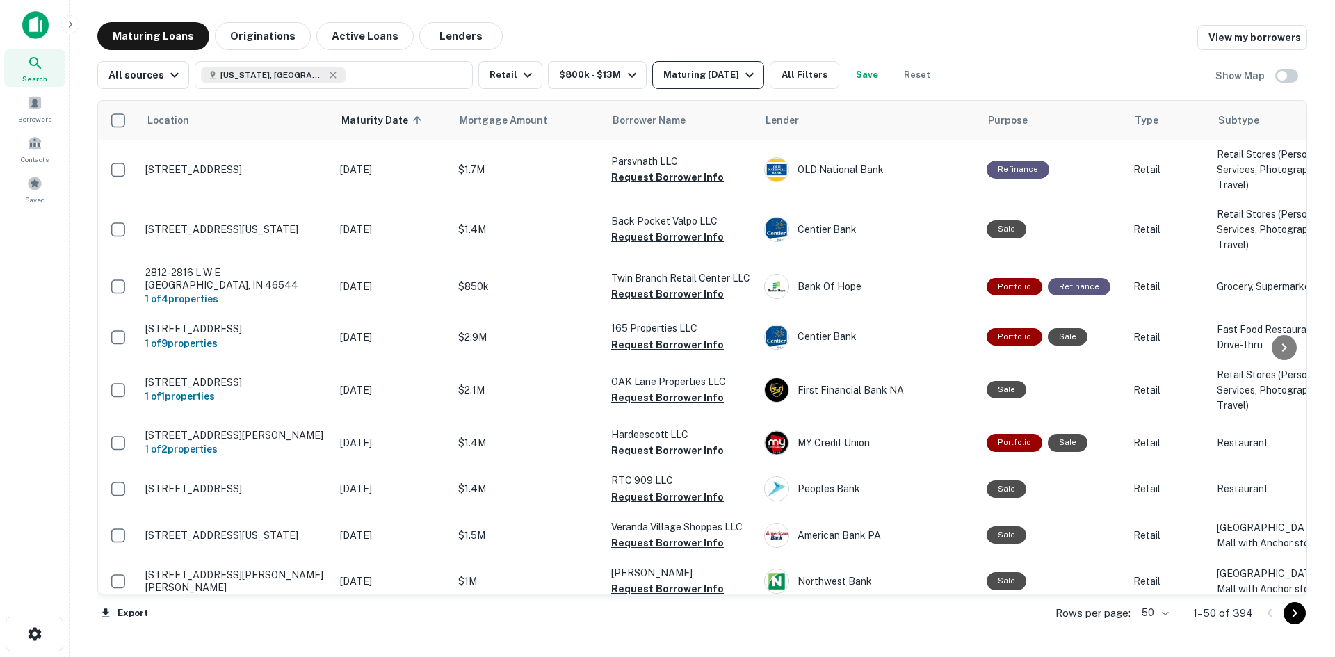
drag, startPoint x: 644, startPoint y: 82, endPoint x: 645, endPoint y: 64, distance: 18.1
click at [644, 70] on div "All sources Indiana, USA Retail $800k - $13M Maturing In 1 Year All Filters Sav…" at bounding box center [518, 75] width 842 height 28
click at [652, 64] on button "Maturing In 1 Year" at bounding box center [708, 75] width 112 height 28
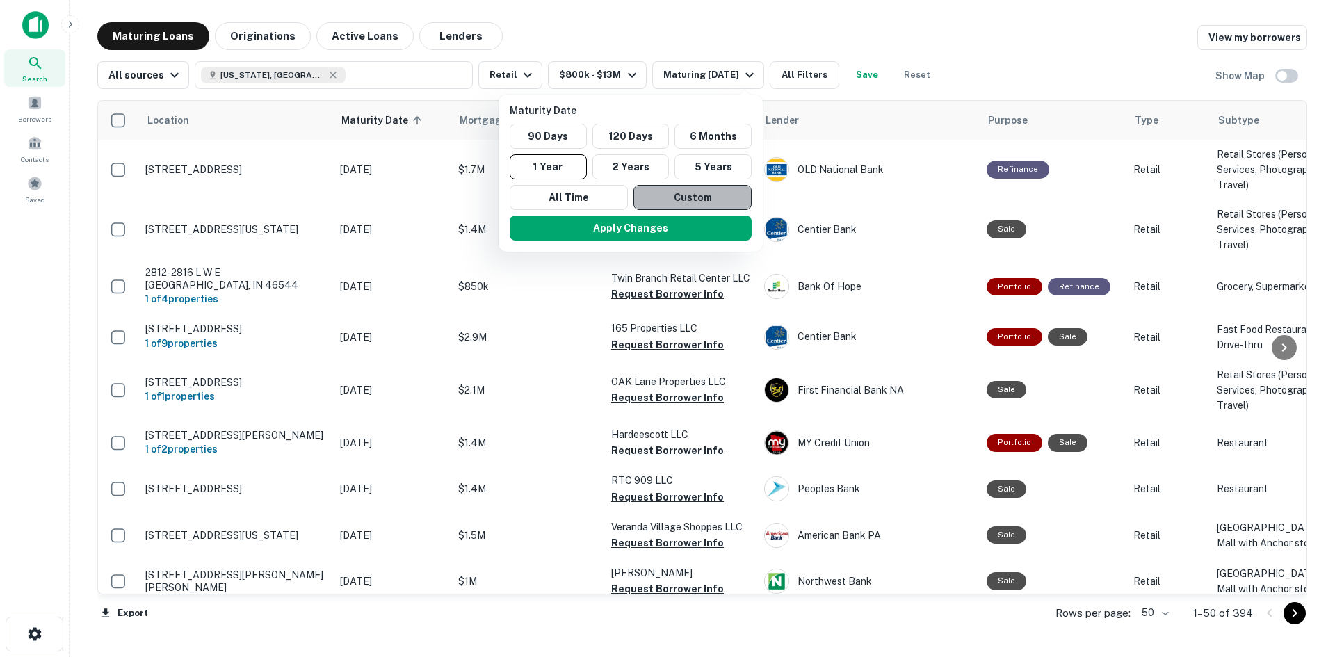
click at [702, 195] on button "Custom" at bounding box center [692, 197] width 118 height 25
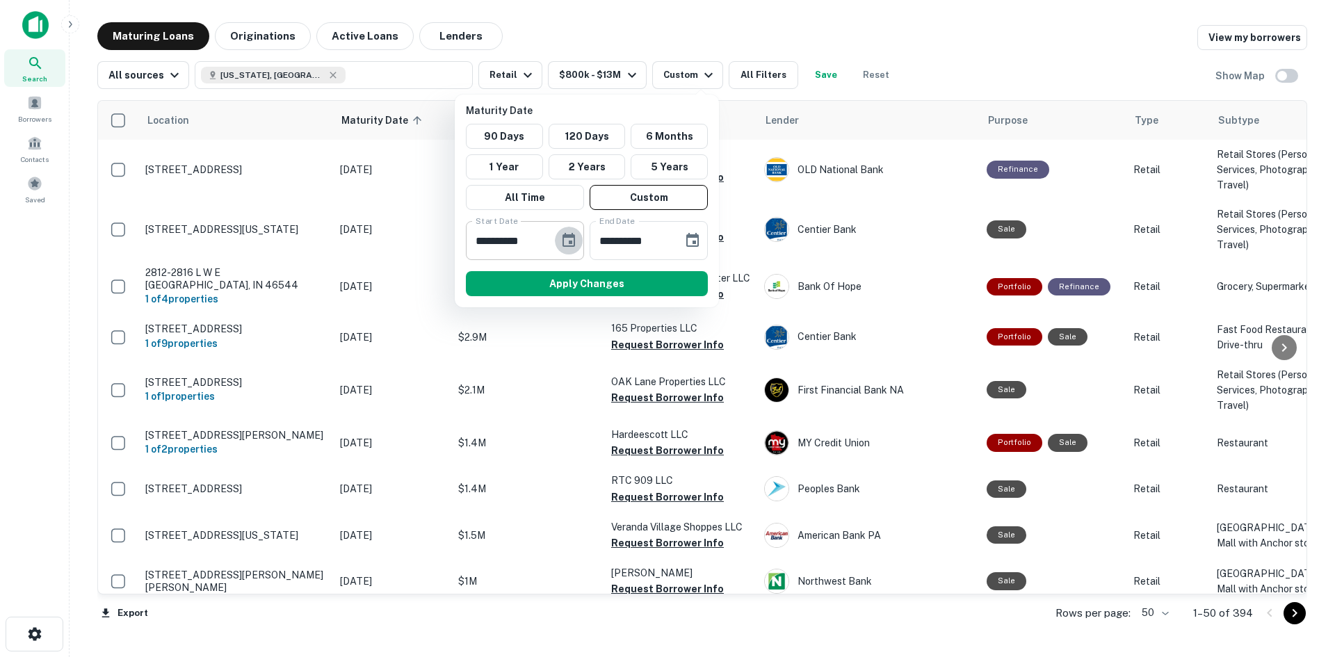
click at [568, 234] on icon "Choose date, selected date is Oct 3, 2025" at bounding box center [568, 240] width 17 height 17
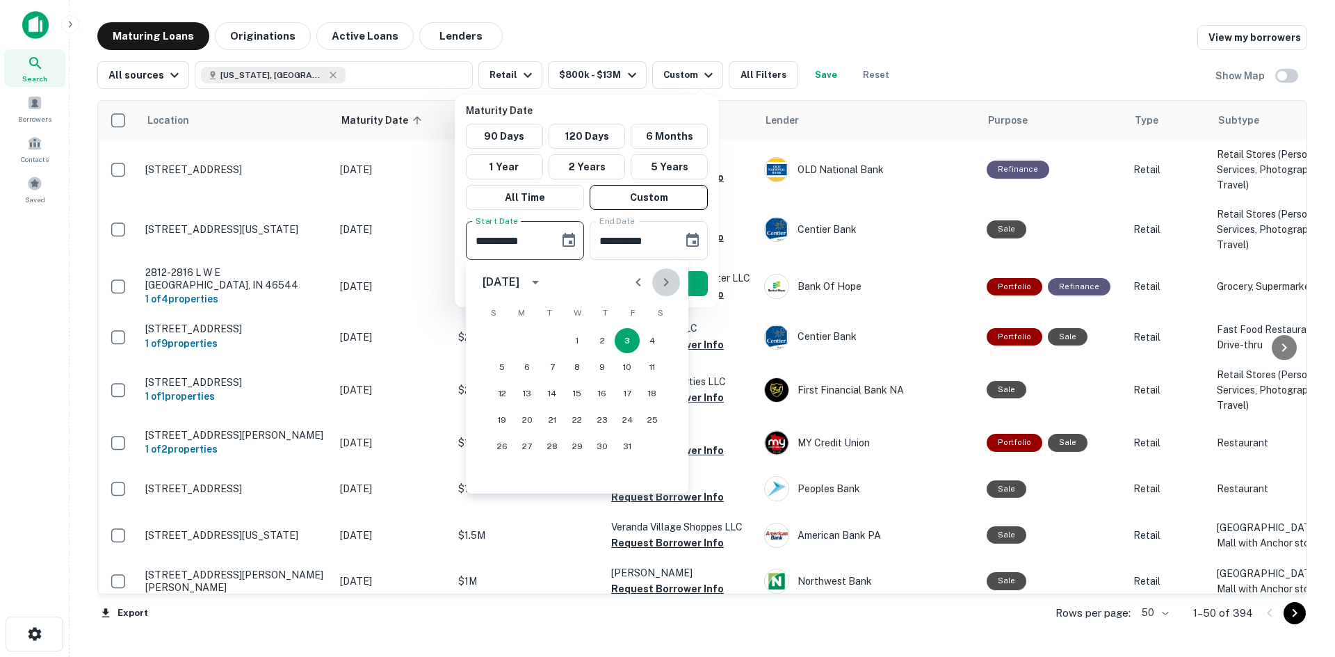
click at [662, 285] on icon "Next month" at bounding box center [666, 282] width 17 height 17
click at [518, 397] on button "12" at bounding box center [526, 393] width 25 height 25
type input "**********"
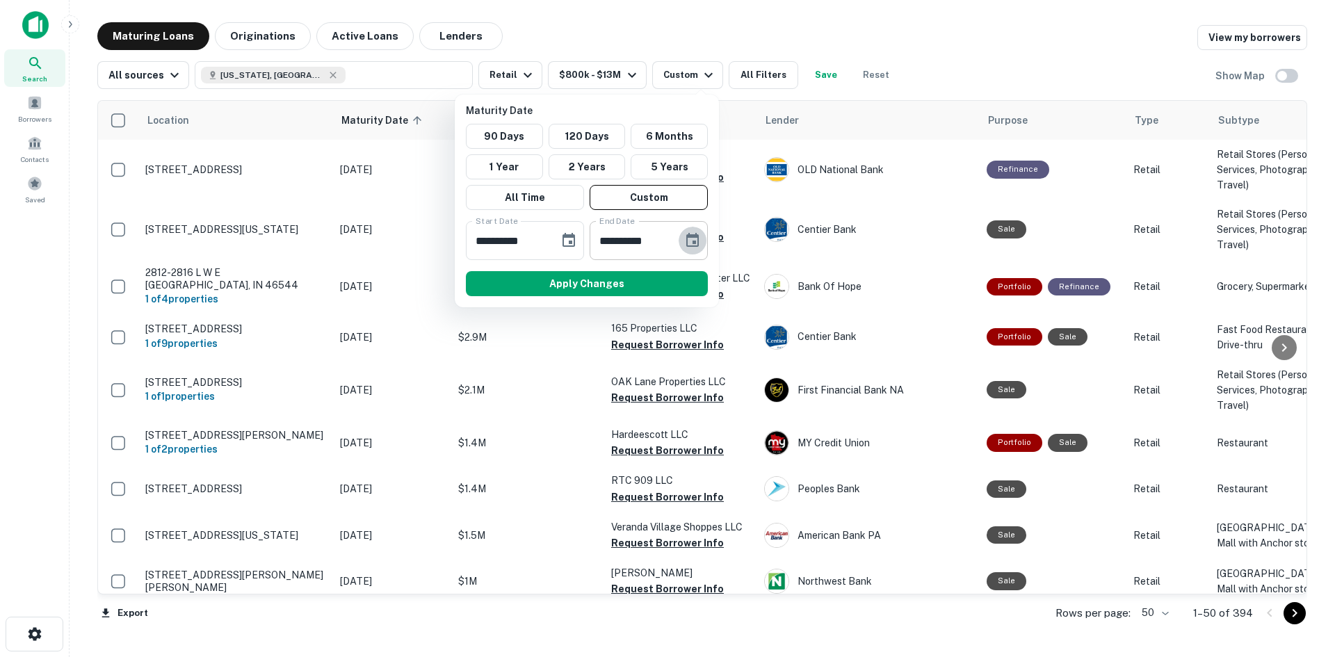
click at [682, 244] on button "Choose date, selected date is Apr 1, 2026" at bounding box center [693, 241] width 28 height 28
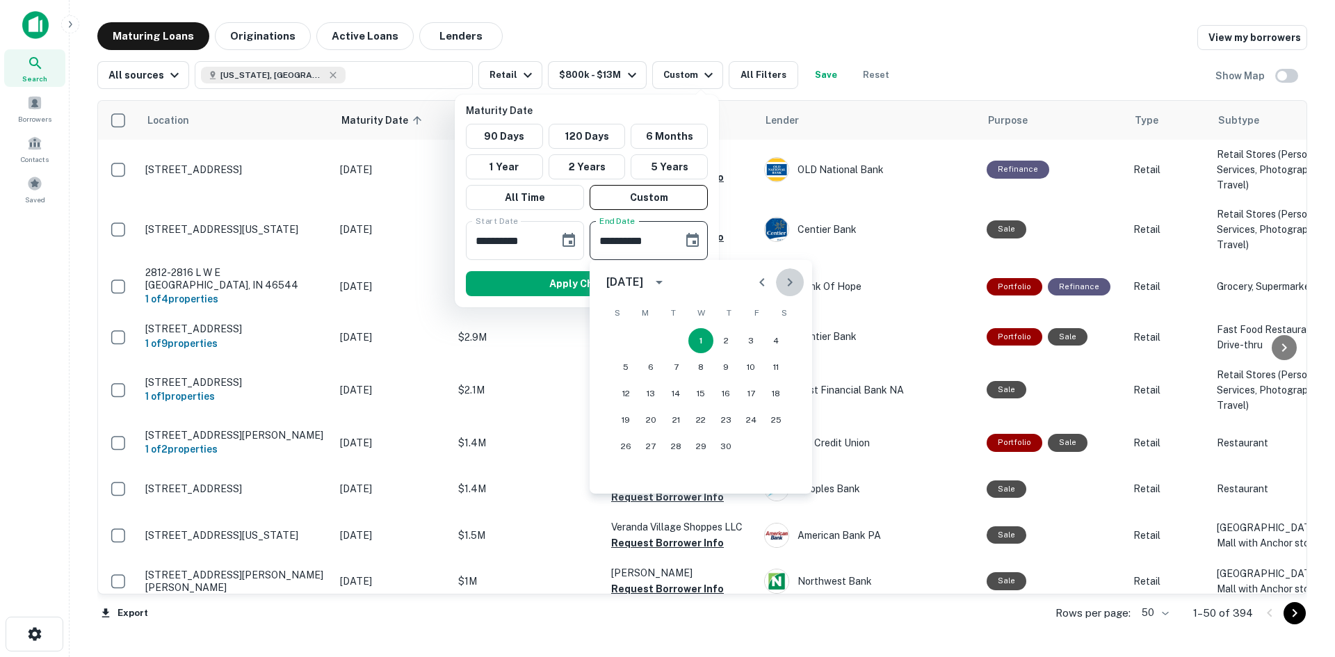
click at [782, 289] on icon "Next month" at bounding box center [789, 282] width 17 height 17
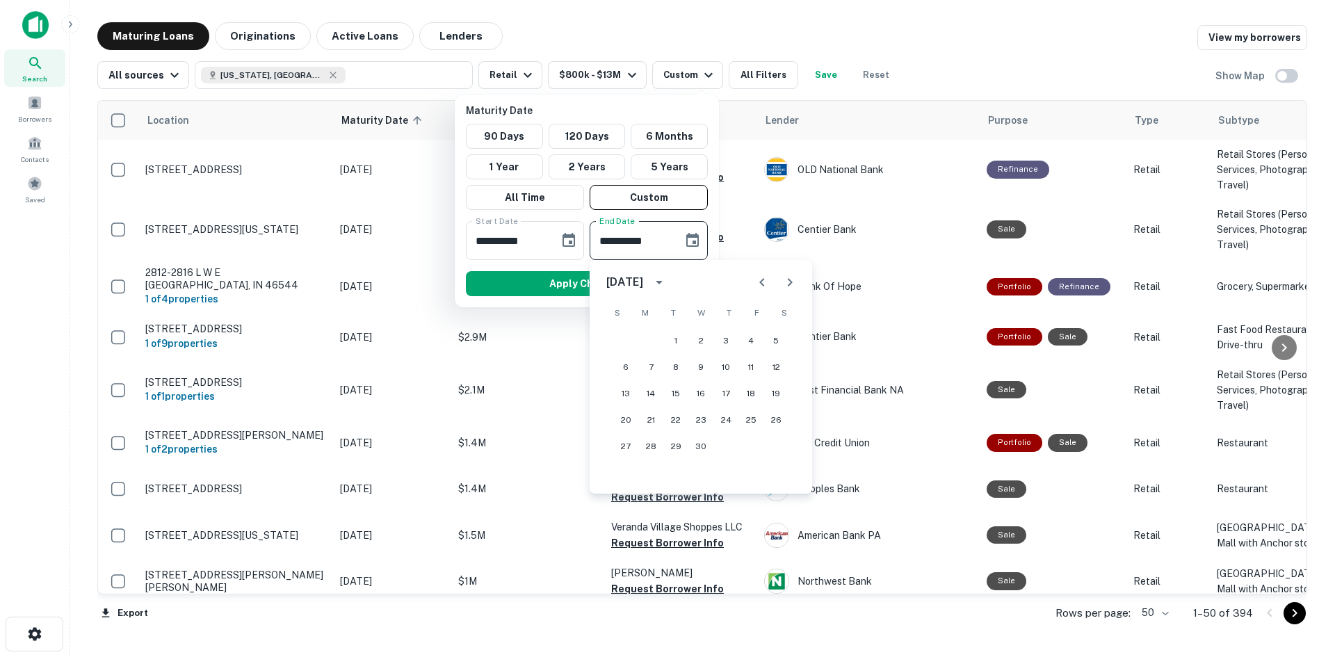
click at [714, 435] on div "27 28 29 30" at bounding box center [701, 446] width 222 height 25
click at [706, 439] on button "30" at bounding box center [700, 446] width 25 height 25
type input "**********"
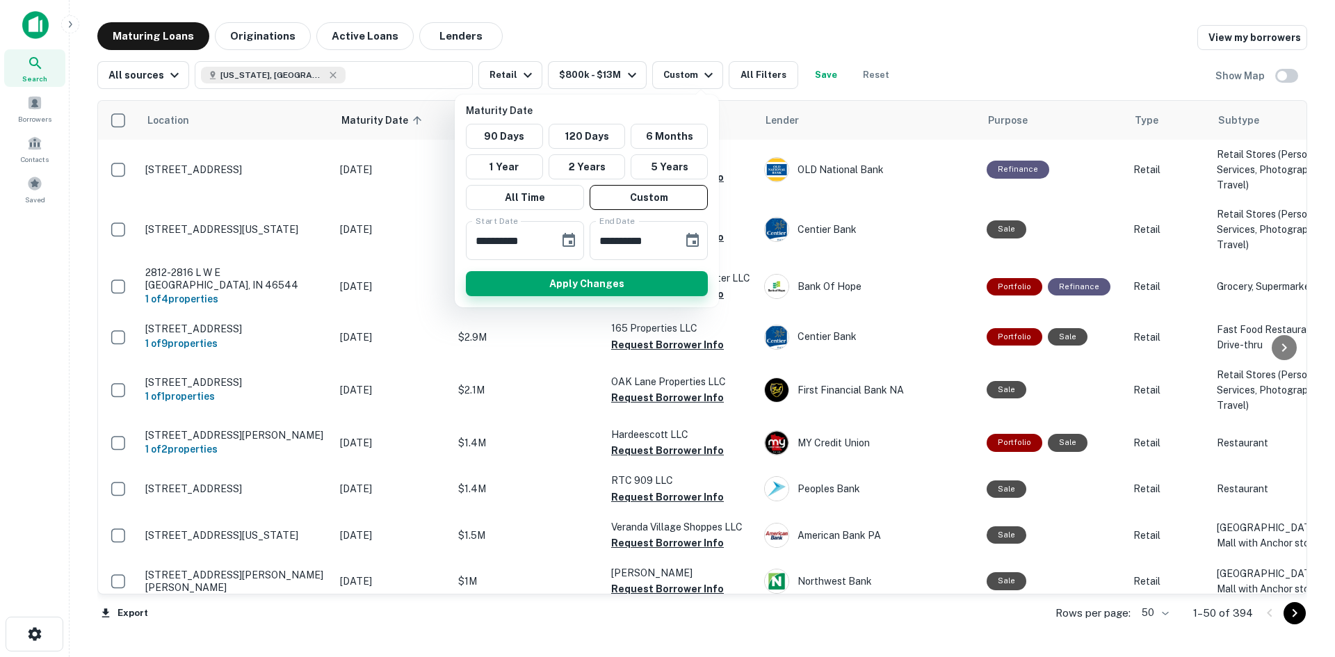
click at [616, 294] on button "Apply Changes" at bounding box center [587, 283] width 242 height 25
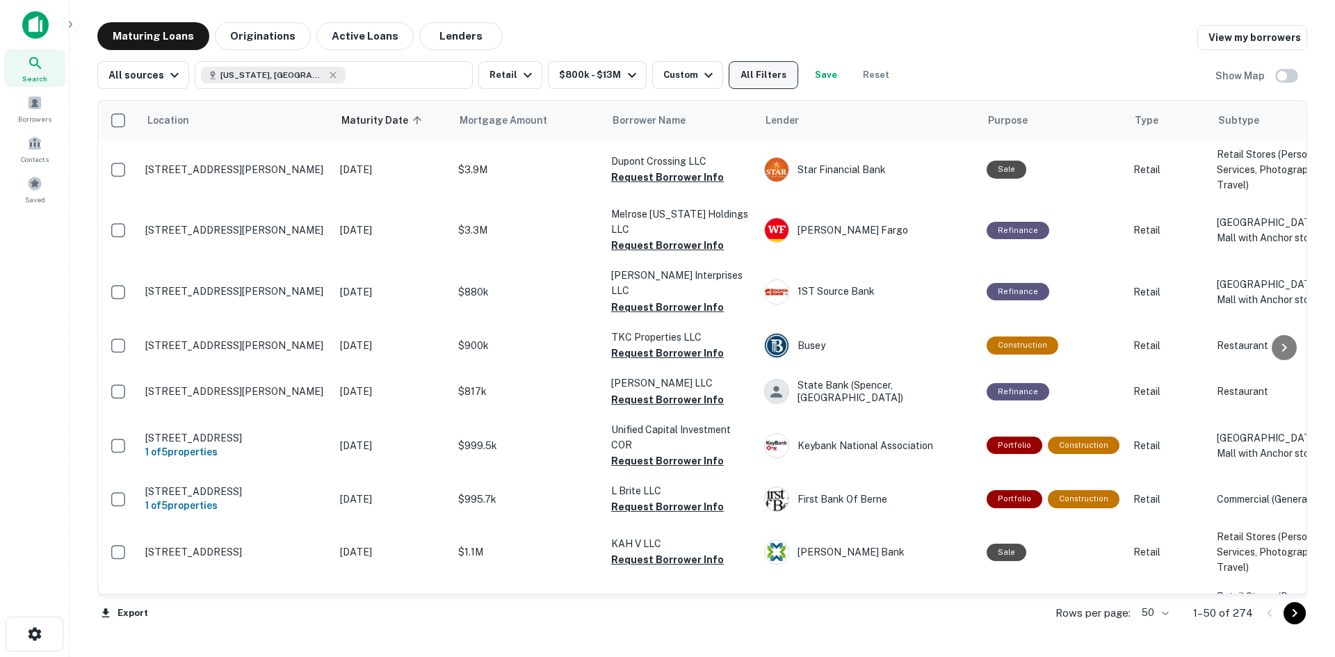
click at [783, 75] on button "All Filters" at bounding box center [764, 75] width 70 height 28
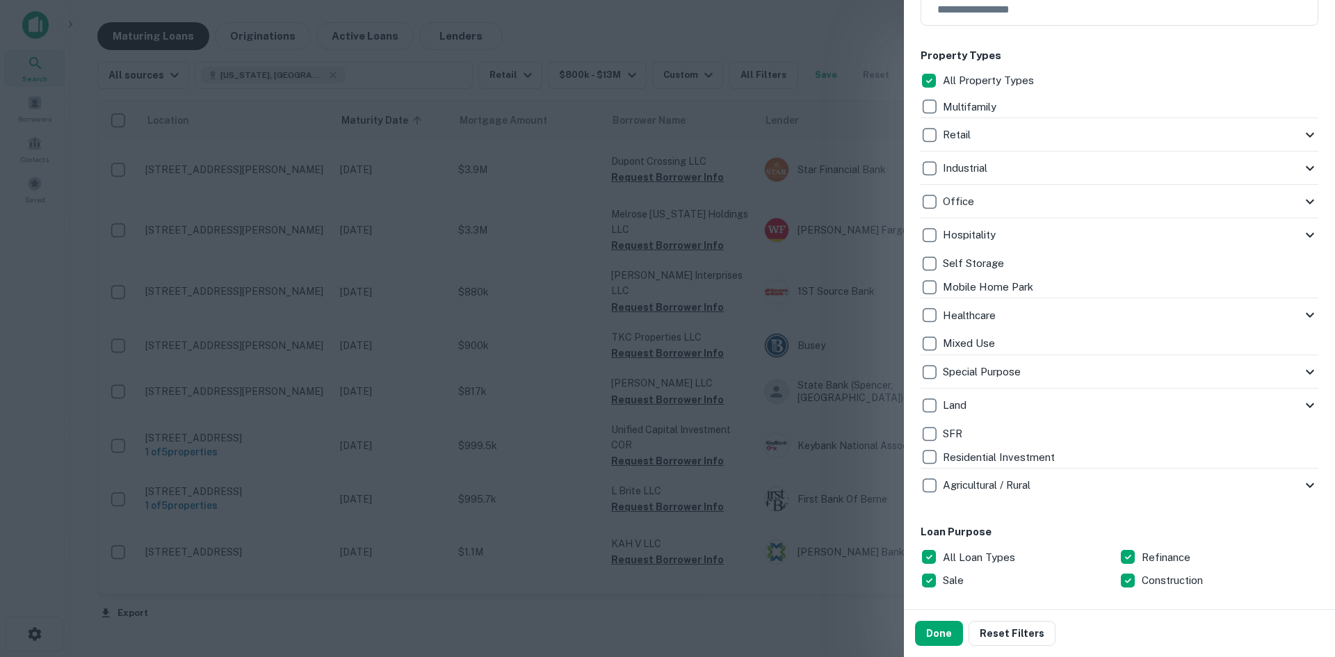
scroll to position [278, 0]
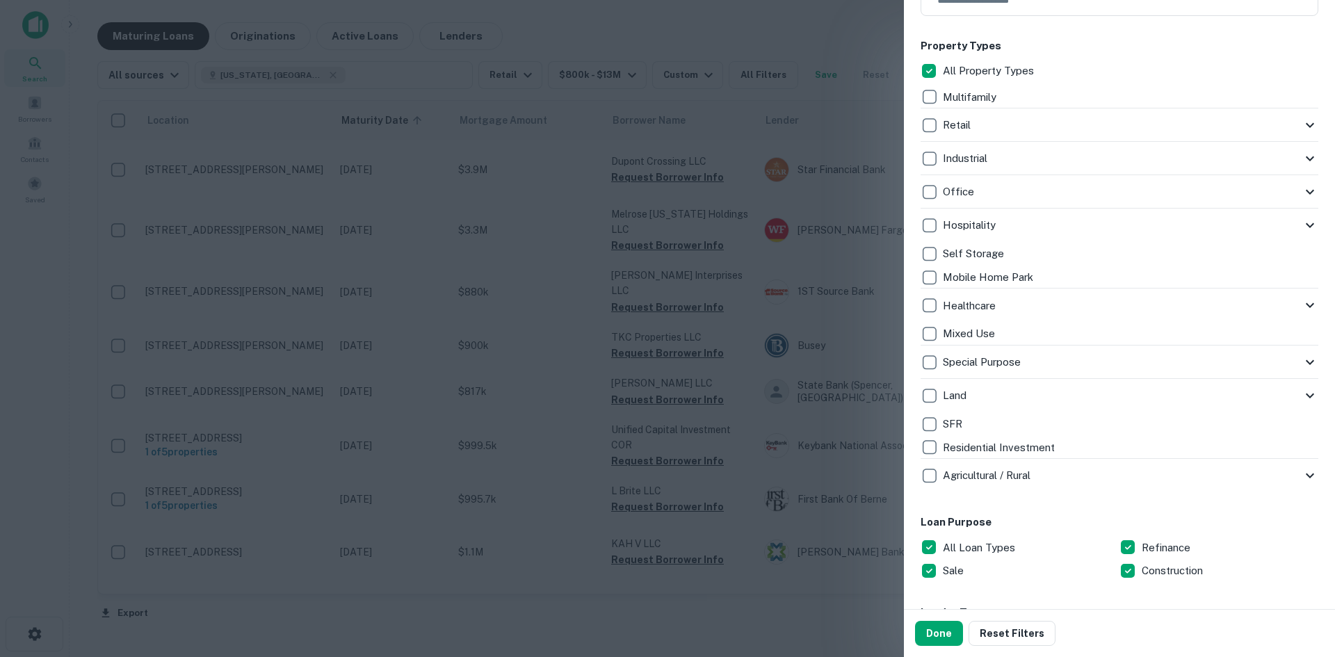
click at [934, 54] on div "Property Types All Property Types Multifamily Retail Storefront Auto Shop Bar S…" at bounding box center [1119, 265] width 398 height 455
click at [1311, 136] on div "Customize data sources and filters All Sources CMBS GSE Locations Indiana, USA …" at bounding box center [1119, 304] width 431 height 609
click at [1304, 126] on icon at bounding box center [1309, 125] width 17 height 17
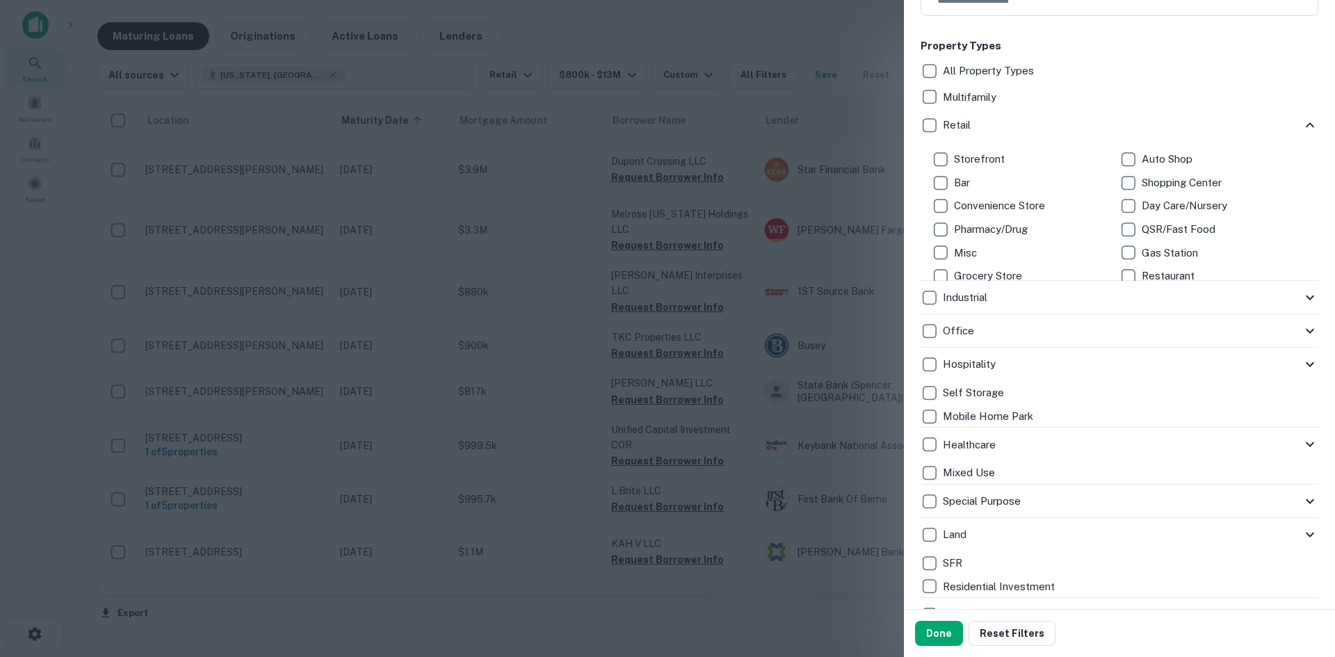
click at [943, 116] on div "Retail" at bounding box center [1110, 125] width 381 height 24
click at [945, 117] on p "Retail" at bounding box center [958, 125] width 31 height 17
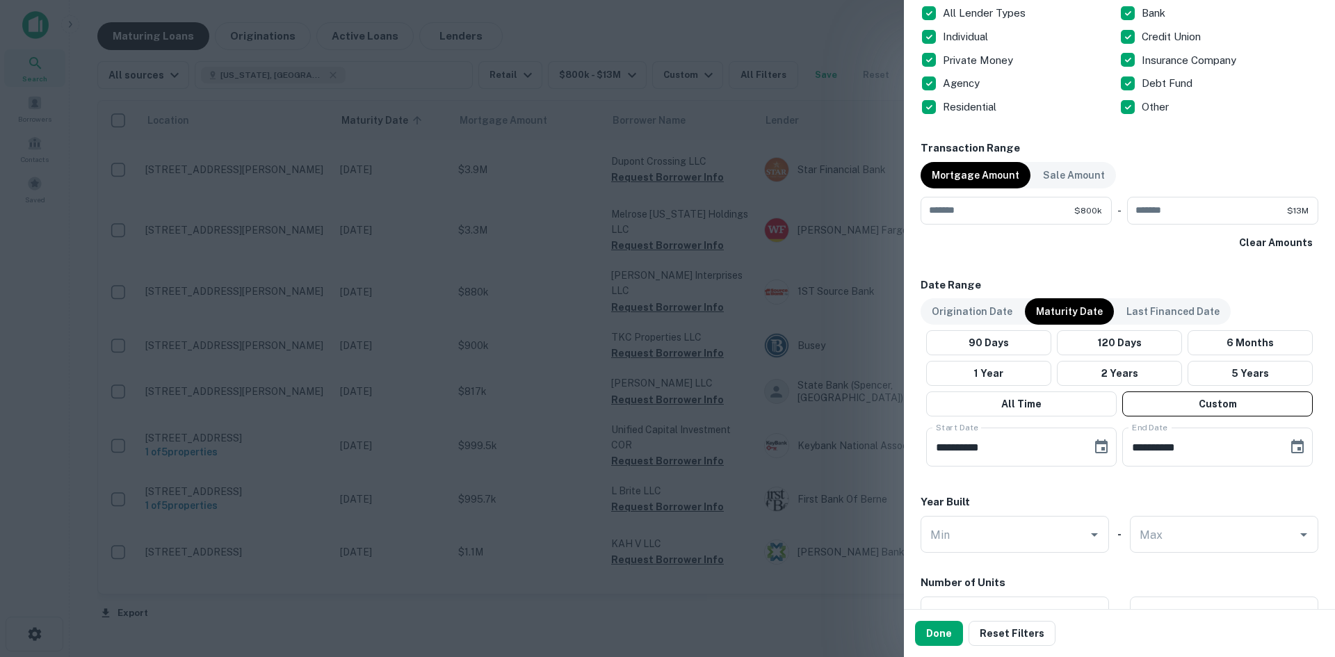
scroll to position [1043, 0]
drag, startPoint x: 931, startPoint y: 640, endPoint x: 923, endPoint y: 614, distance: 26.8
click at [930, 640] on button "Done" at bounding box center [939, 633] width 48 height 25
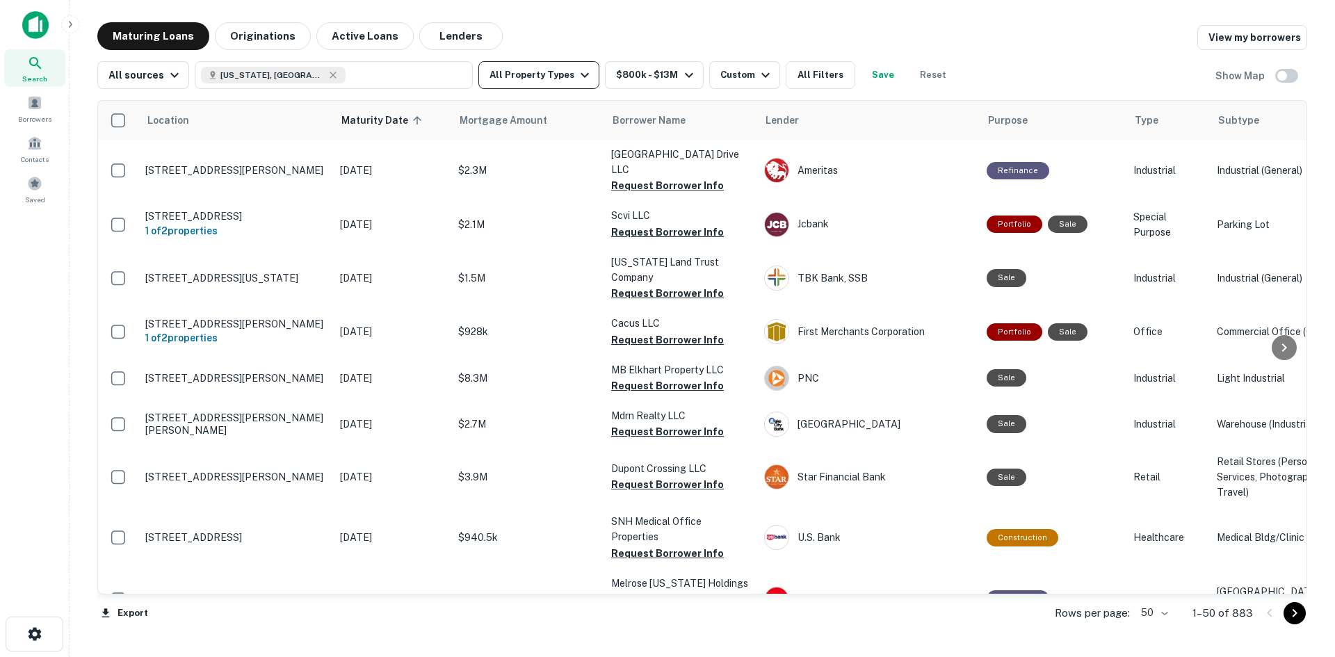
click at [576, 75] on icon "button" at bounding box center [584, 75] width 17 height 17
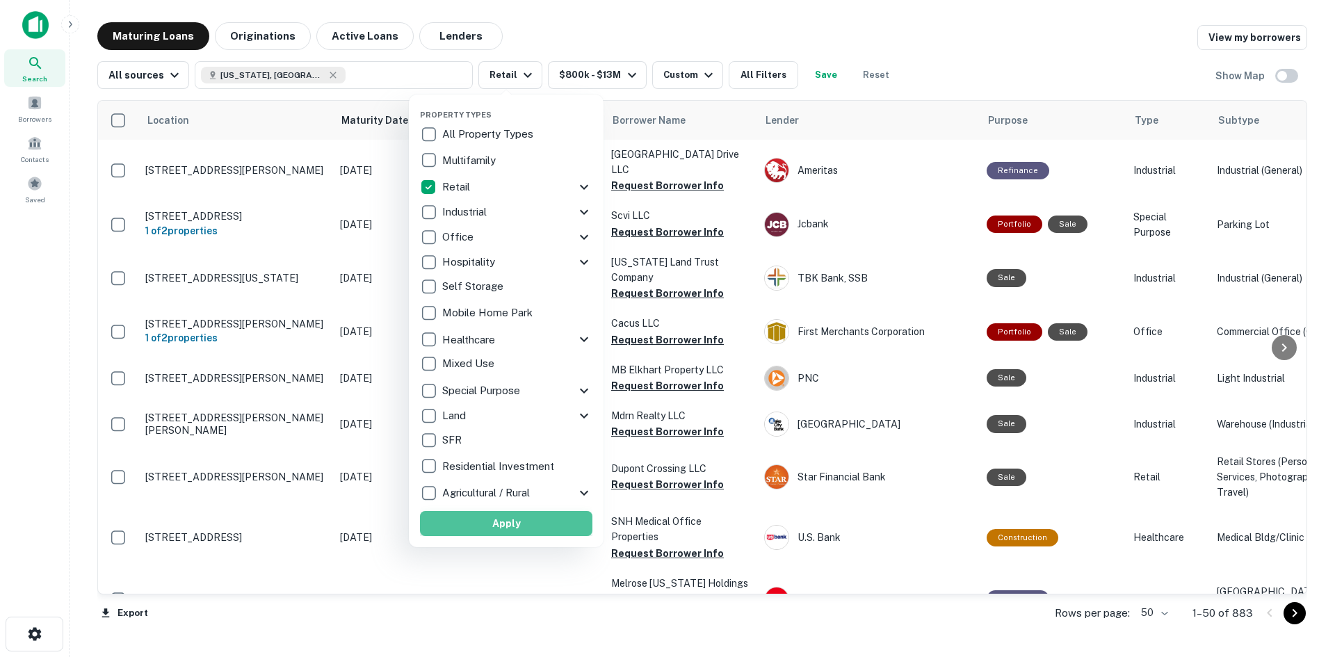
click at [474, 530] on button "Apply" at bounding box center [506, 523] width 172 height 25
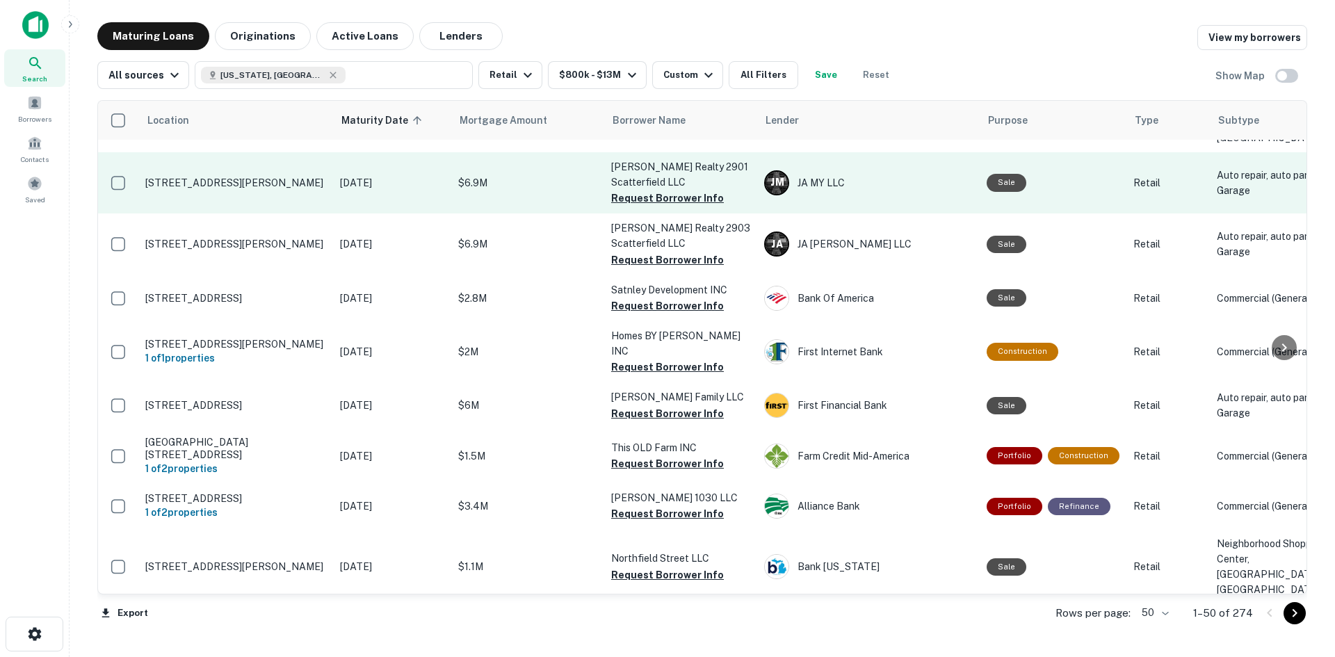
scroll to position [417, 0]
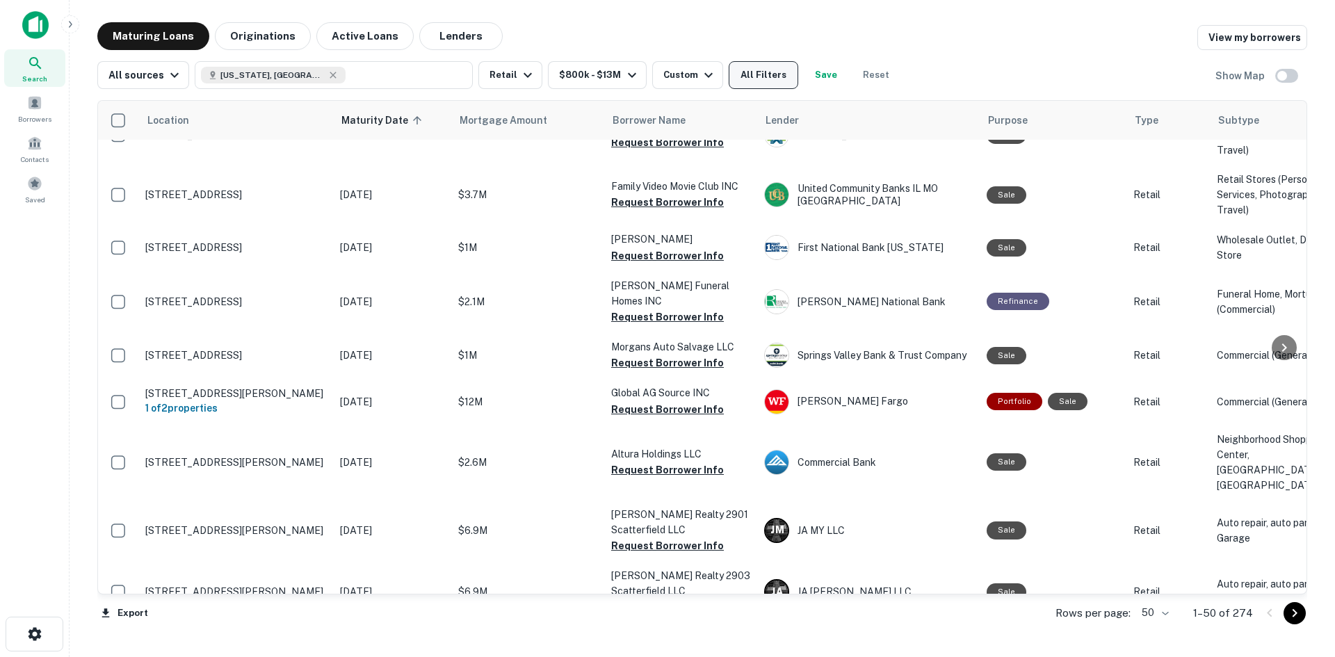
click at [749, 74] on button "All Filters" at bounding box center [764, 75] width 70 height 28
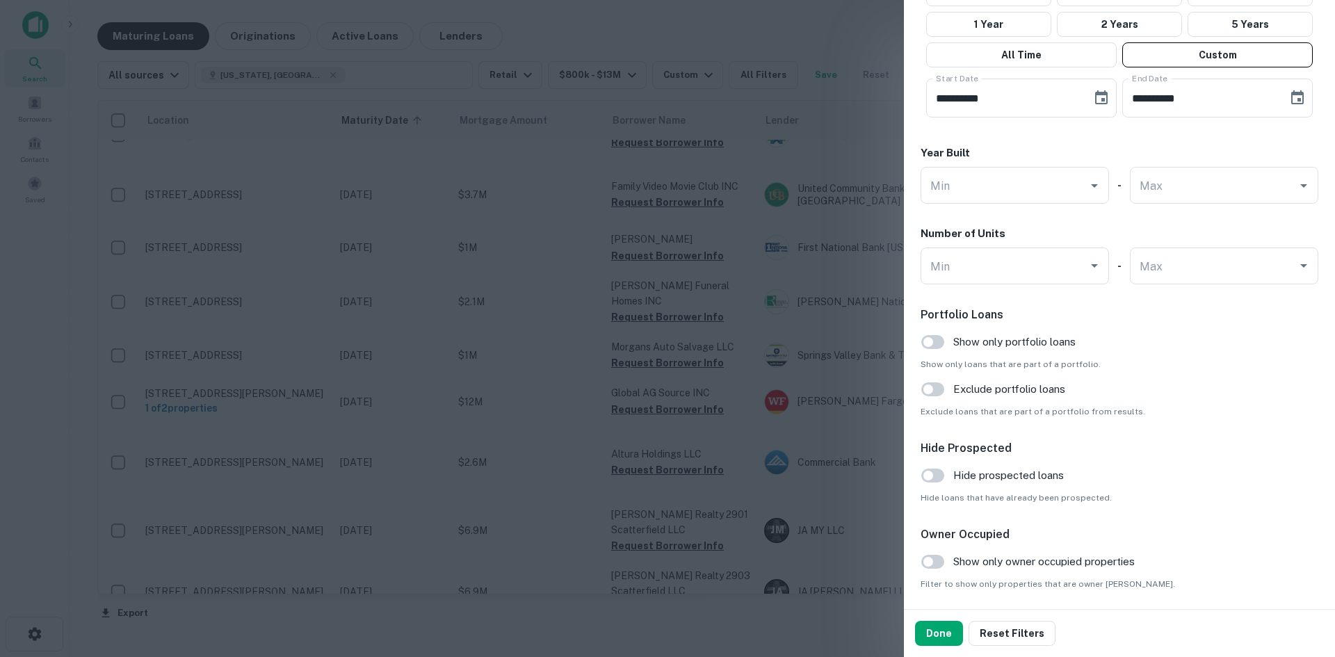
scroll to position [1299, 0]
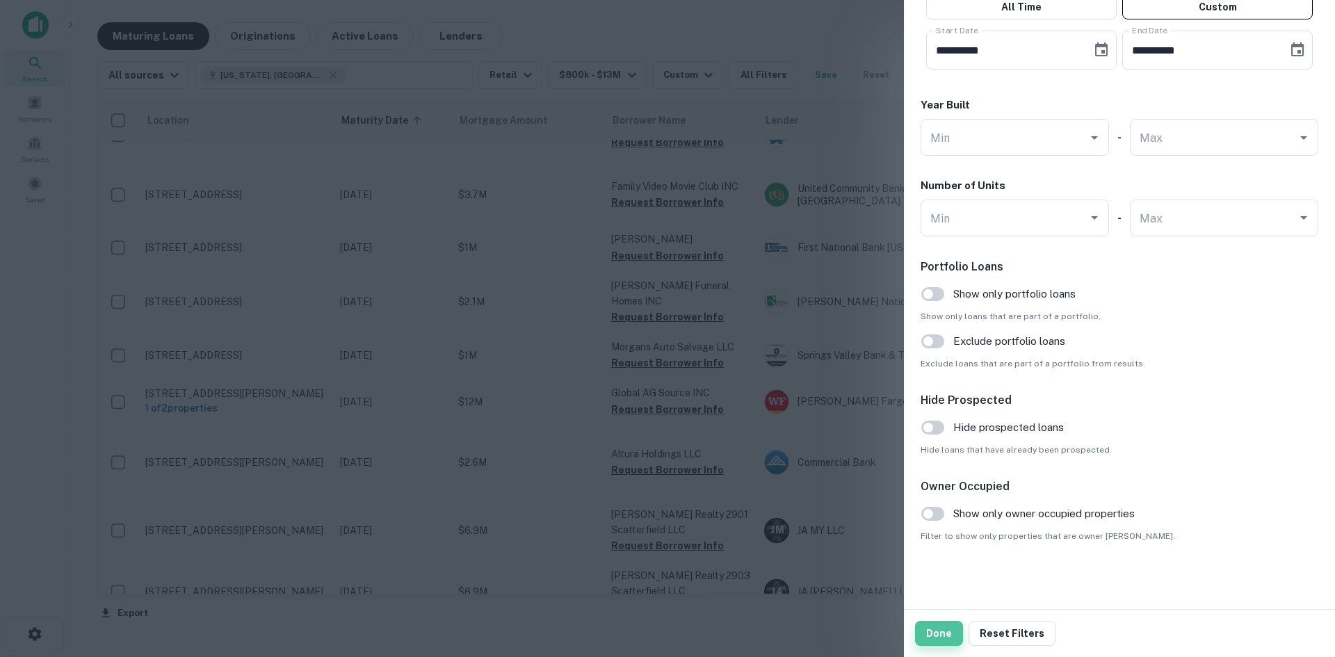
click at [943, 628] on button "Done" at bounding box center [939, 633] width 48 height 25
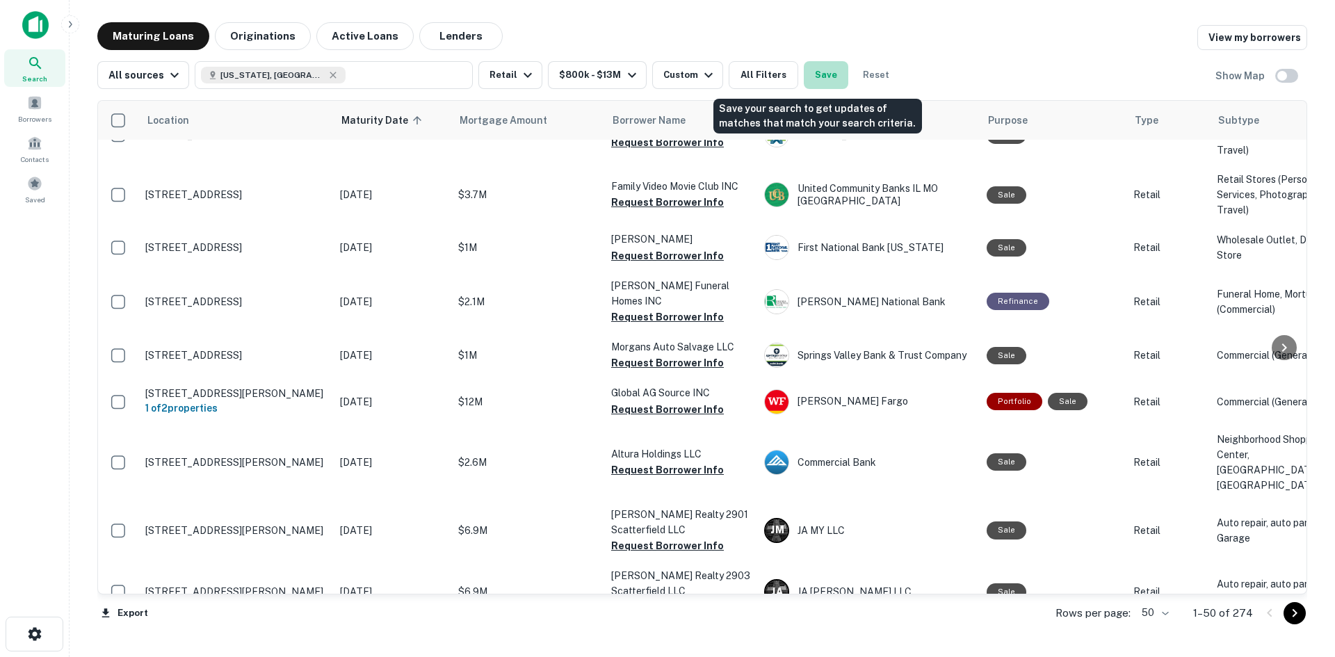
click at [829, 74] on button "Save" at bounding box center [826, 75] width 44 height 28
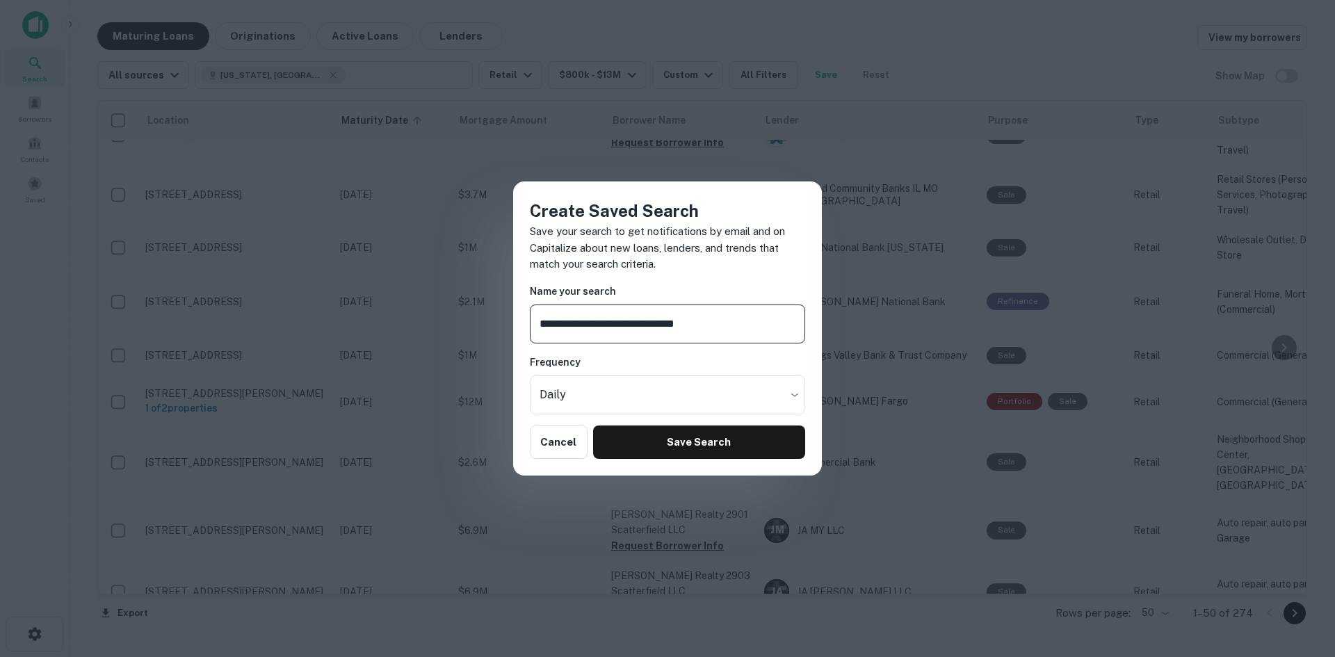
type input "**********"
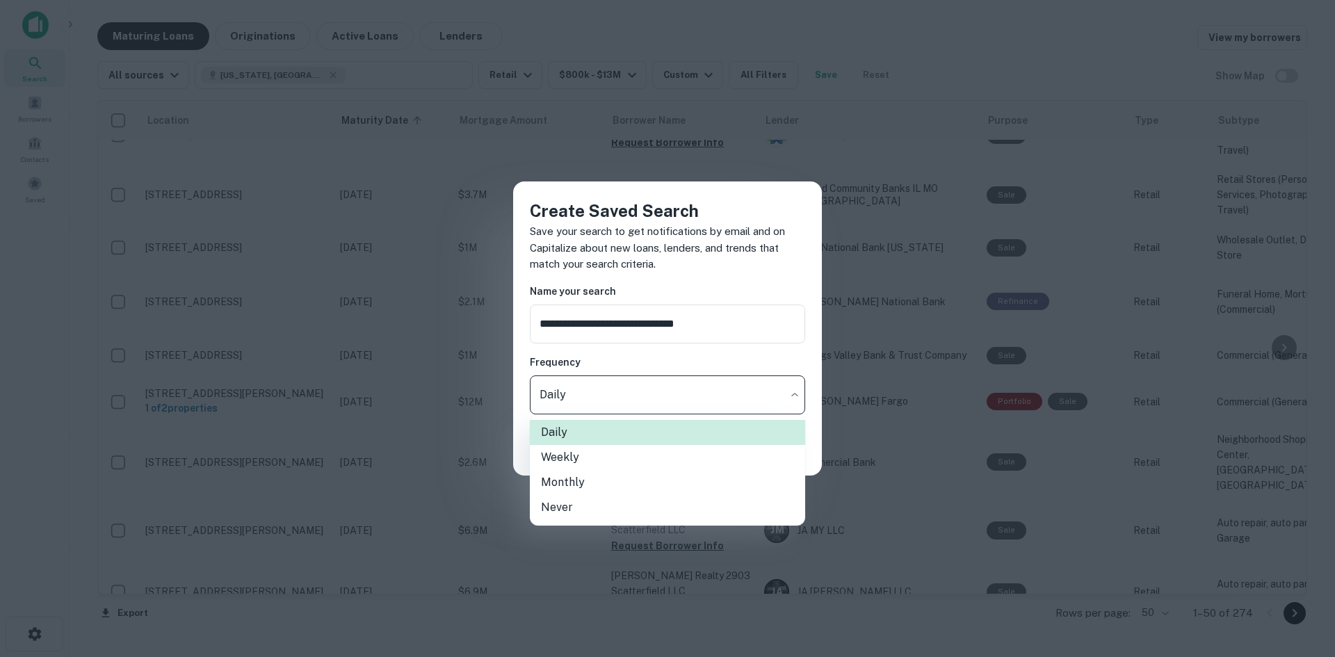
click at [652, 400] on body "Search Borrowers Contacts Saved Maturing Loans Originations Active Loans Lender…" at bounding box center [667, 328] width 1335 height 657
click at [635, 501] on li "Never" at bounding box center [667, 507] width 275 height 25
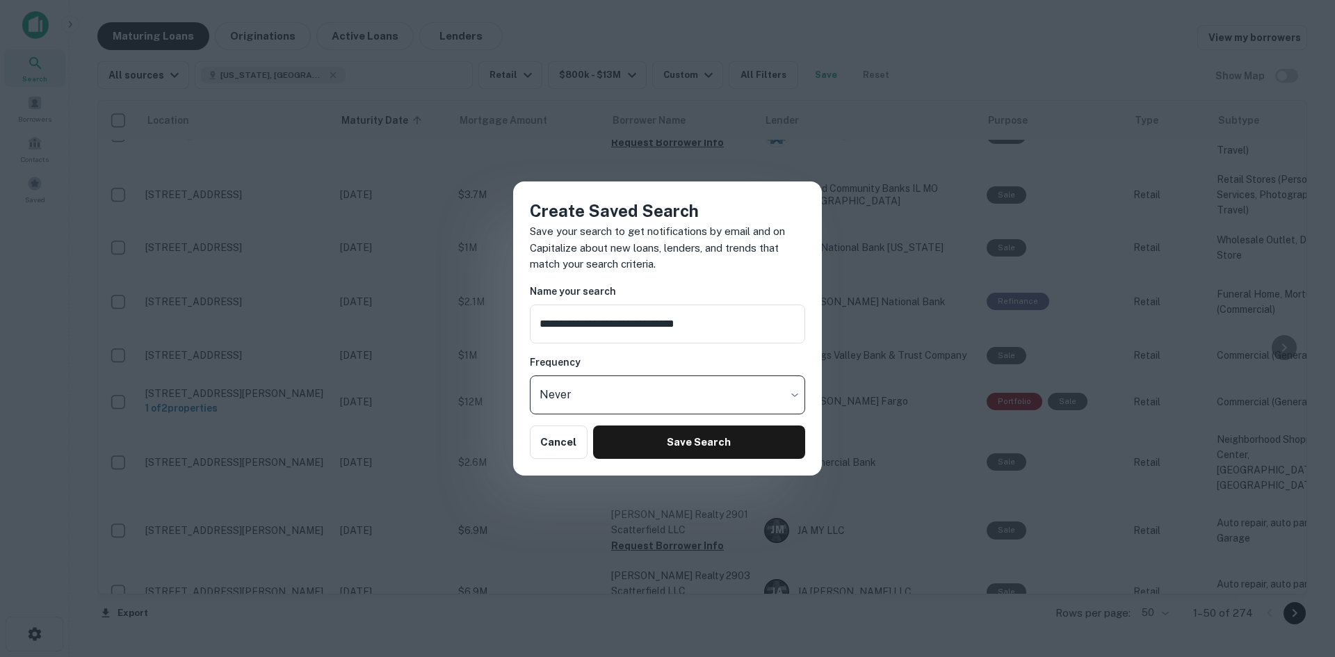
type input "*****"
click at [766, 338] on input "**********" at bounding box center [667, 324] width 275 height 39
type input "**********"
click at [758, 461] on div "**********" at bounding box center [667, 328] width 309 height 294
click at [760, 442] on button "Save Search" at bounding box center [699, 441] width 212 height 33
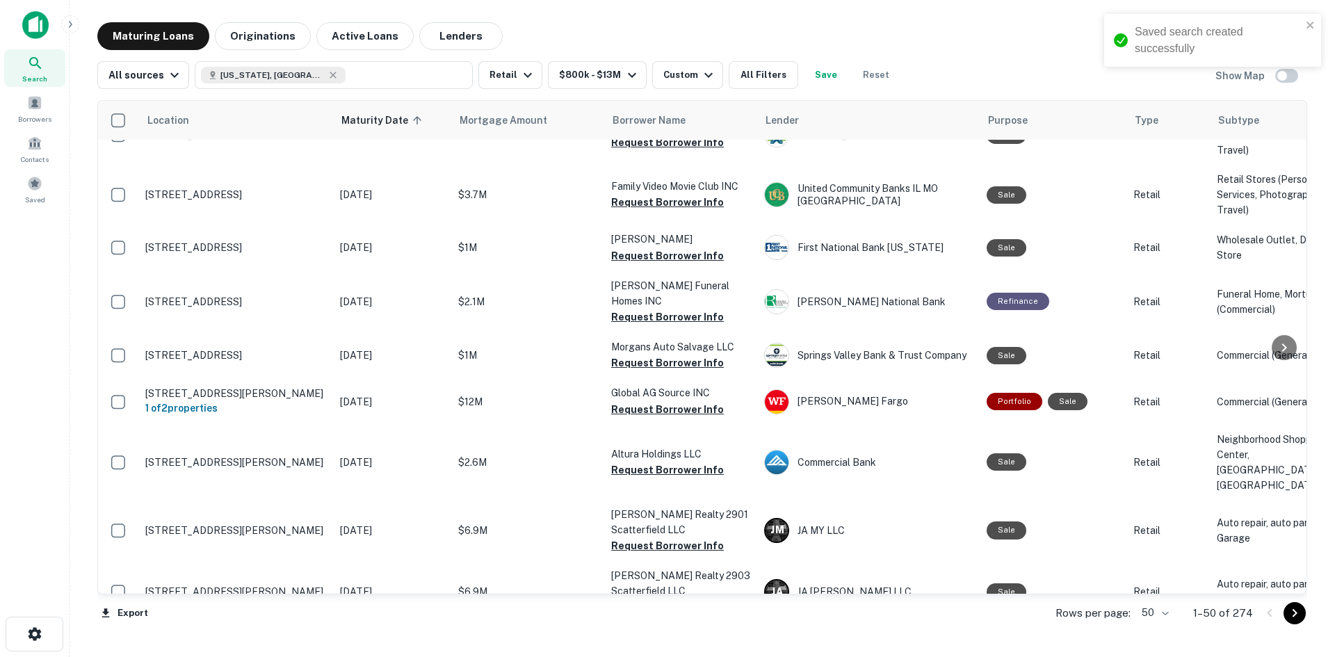
click at [1311, 19] on div "Saved search created successfully" at bounding box center [1212, 40] width 217 height 53
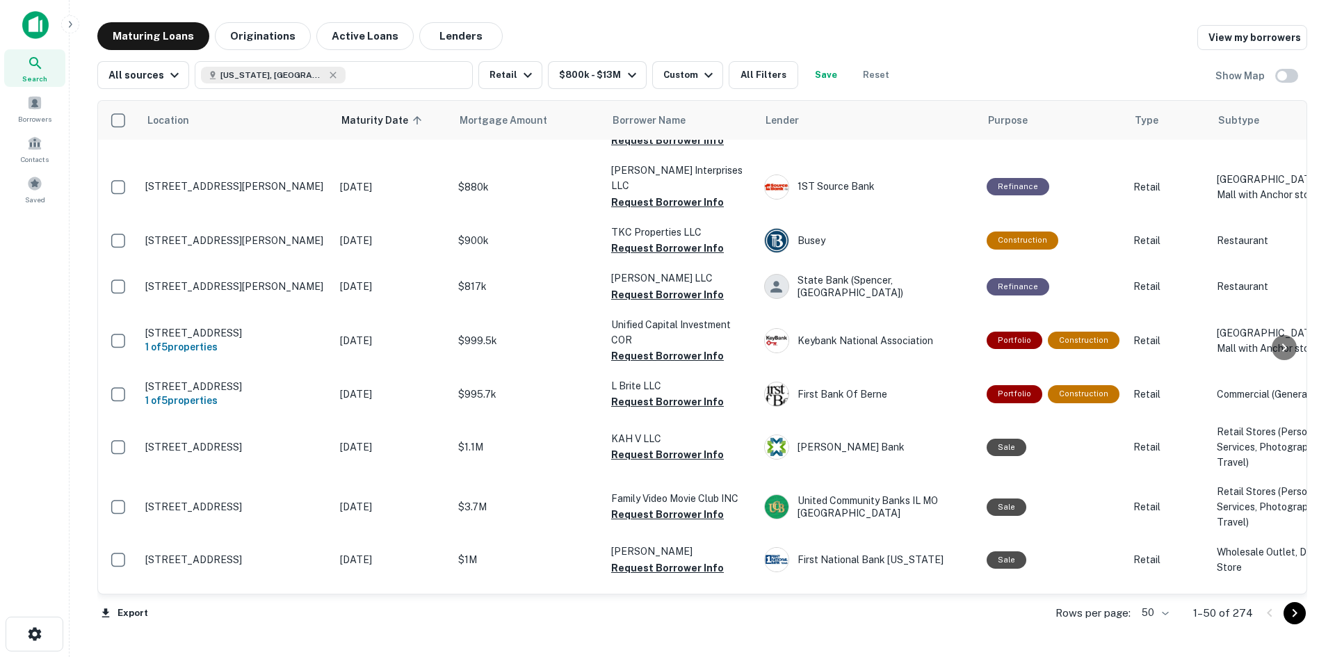
scroll to position [0, 0]
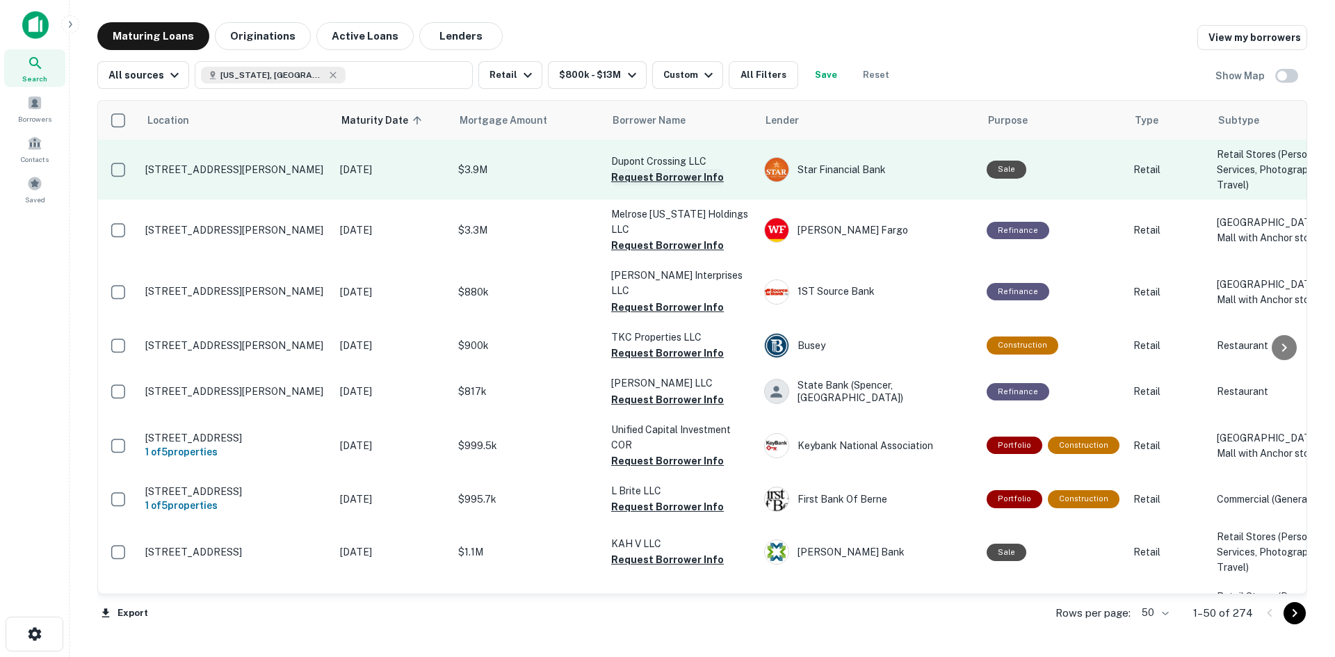
click at [687, 186] on button "Request Borrower Info" at bounding box center [667, 177] width 113 height 17
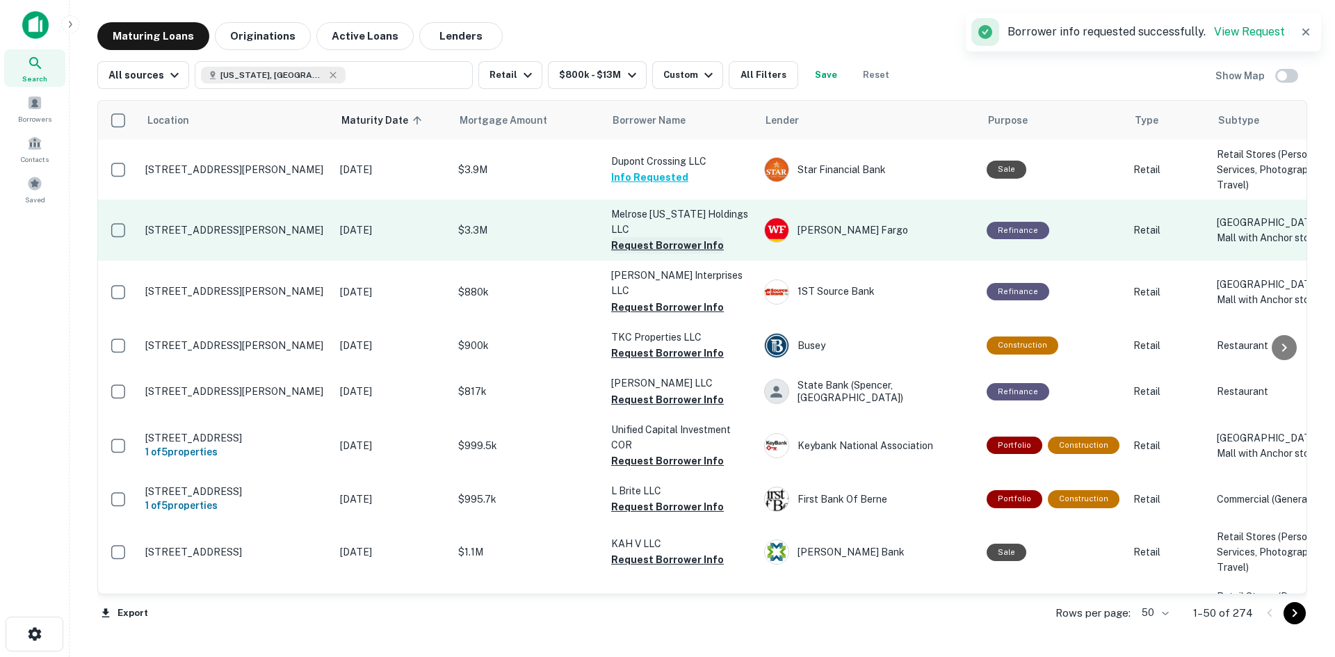
click at [638, 254] on button "Request Borrower Info" at bounding box center [667, 245] width 113 height 17
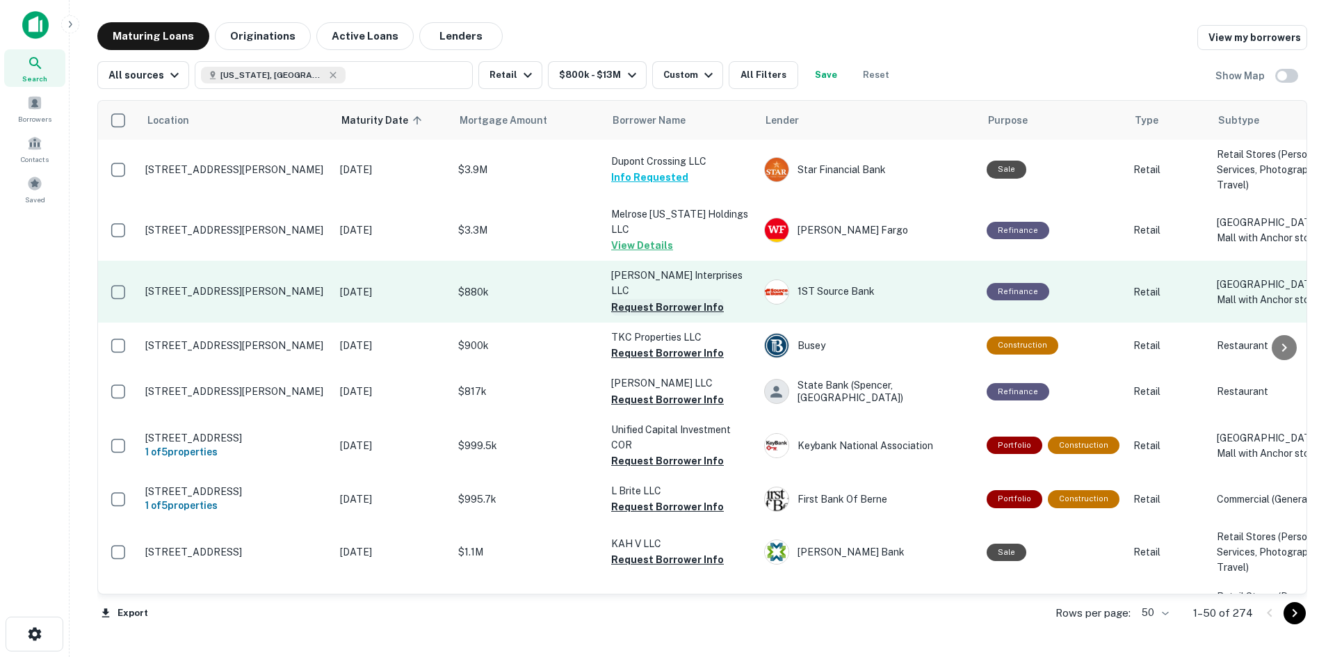
click at [641, 316] on button "Request Borrower Info" at bounding box center [667, 307] width 113 height 17
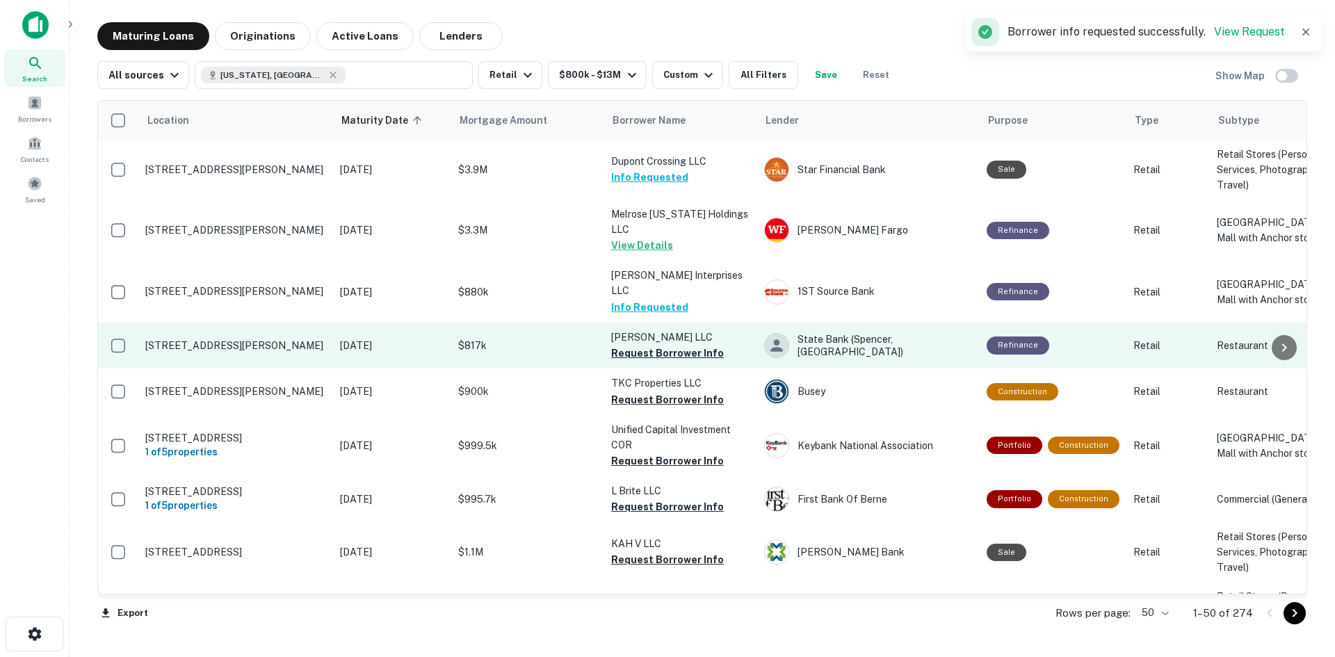
scroll to position [70, 0]
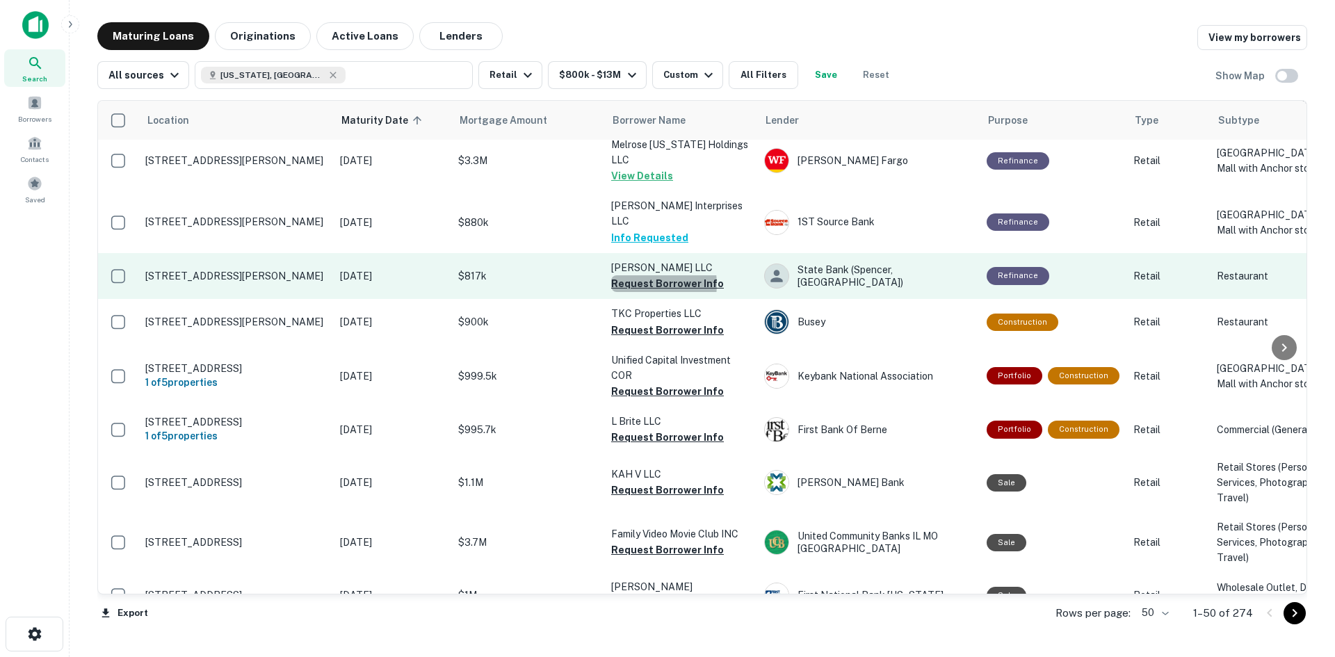
click at [642, 292] on button "Request Borrower Info" at bounding box center [667, 283] width 113 height 17
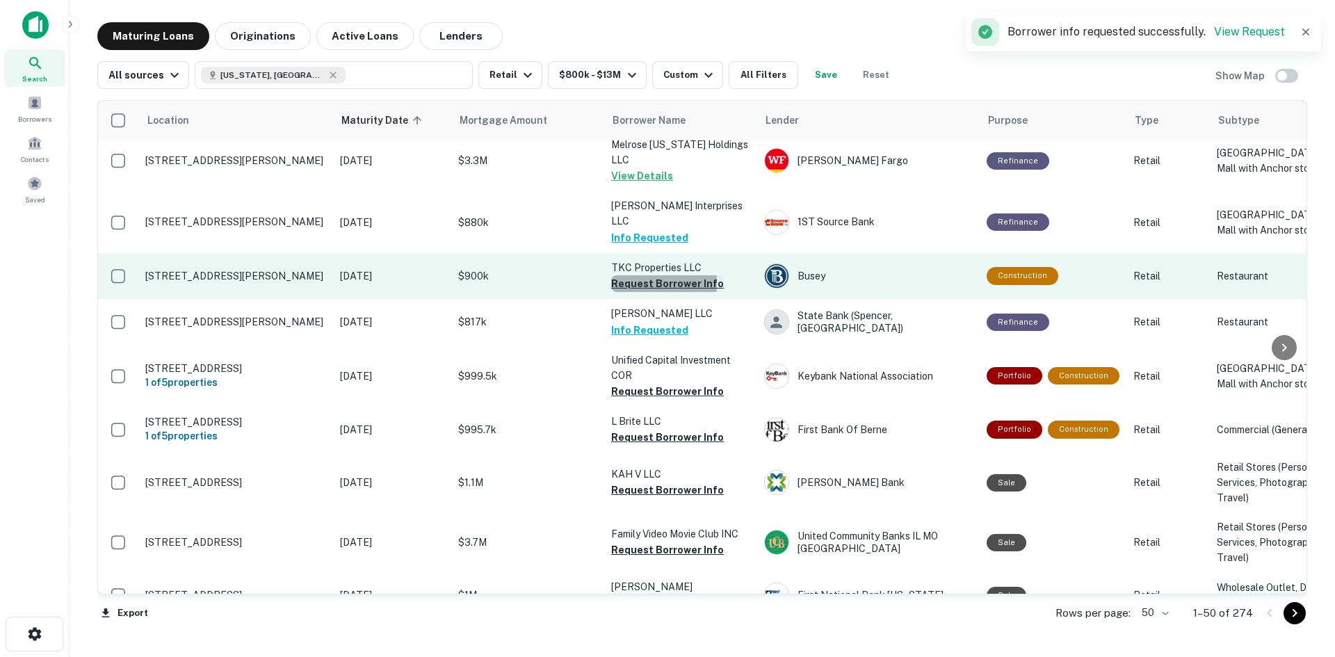
click at [617, 292] on button "Request Borrower Info" at bounding box center [667, 283] width 113 height 17
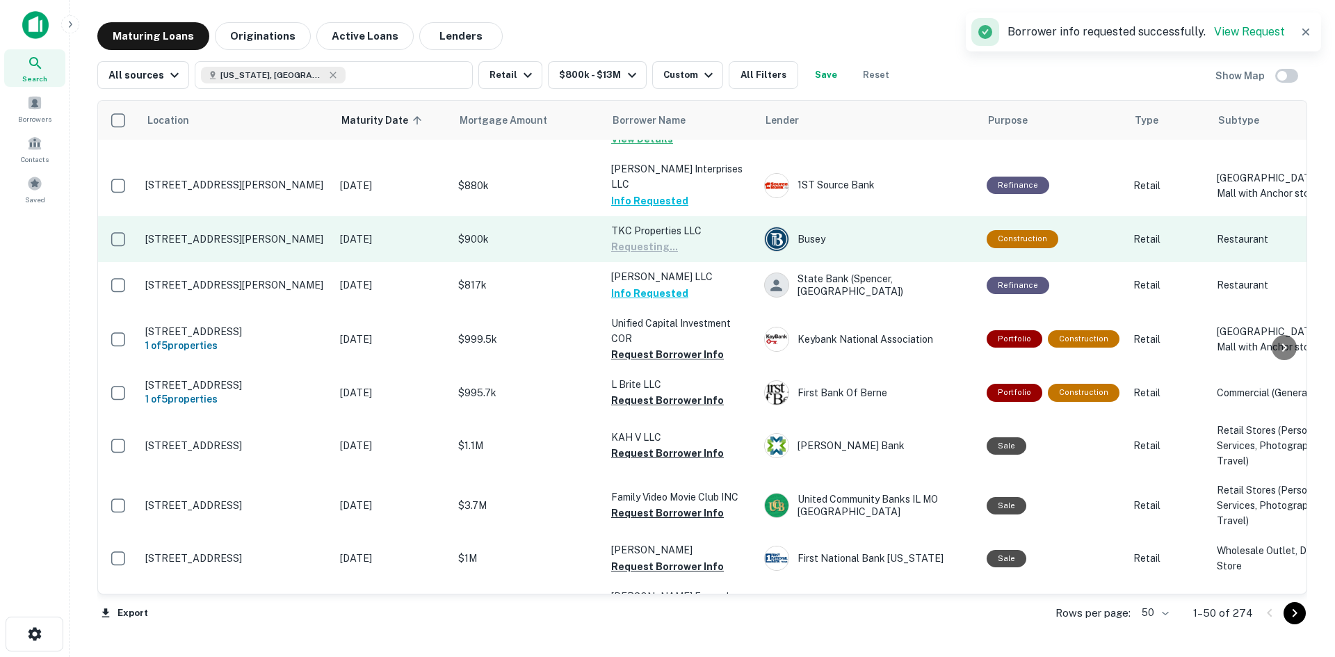
scroll to position [139, 0]
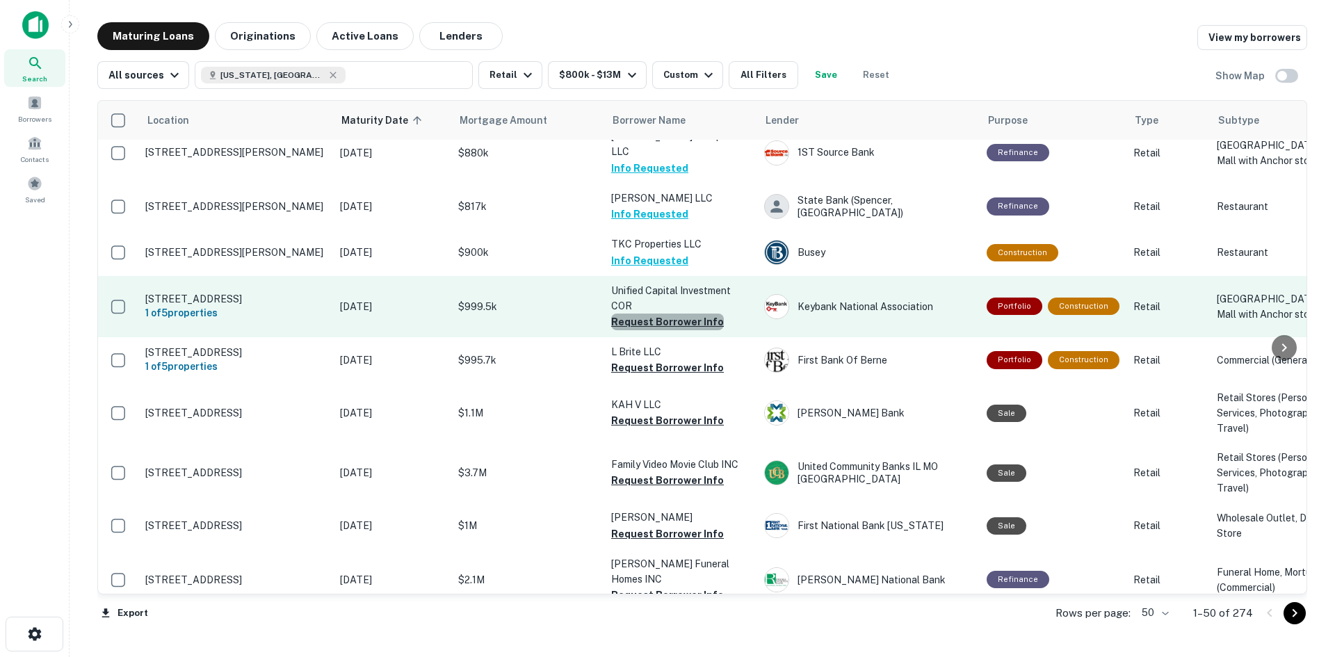
click at [689, 330] on button "Request Borrower Info" at bounding box center [667, 322] width 113 height 17
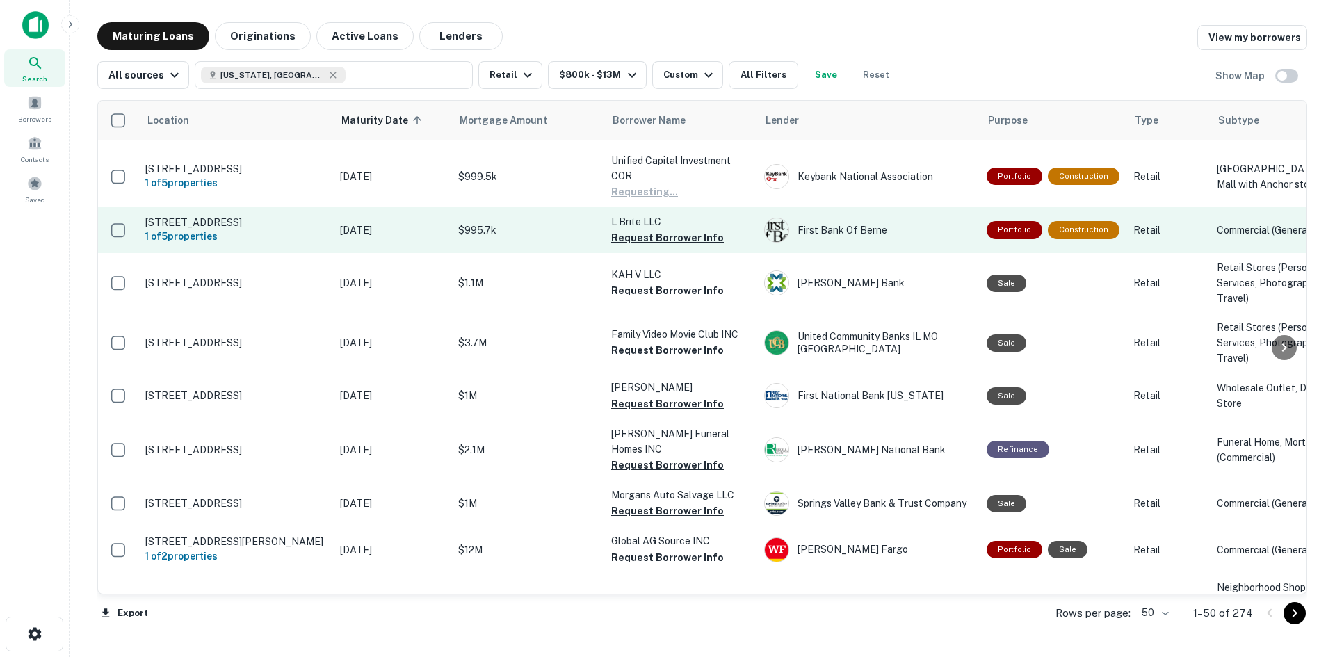
scroll to position [278, 0]
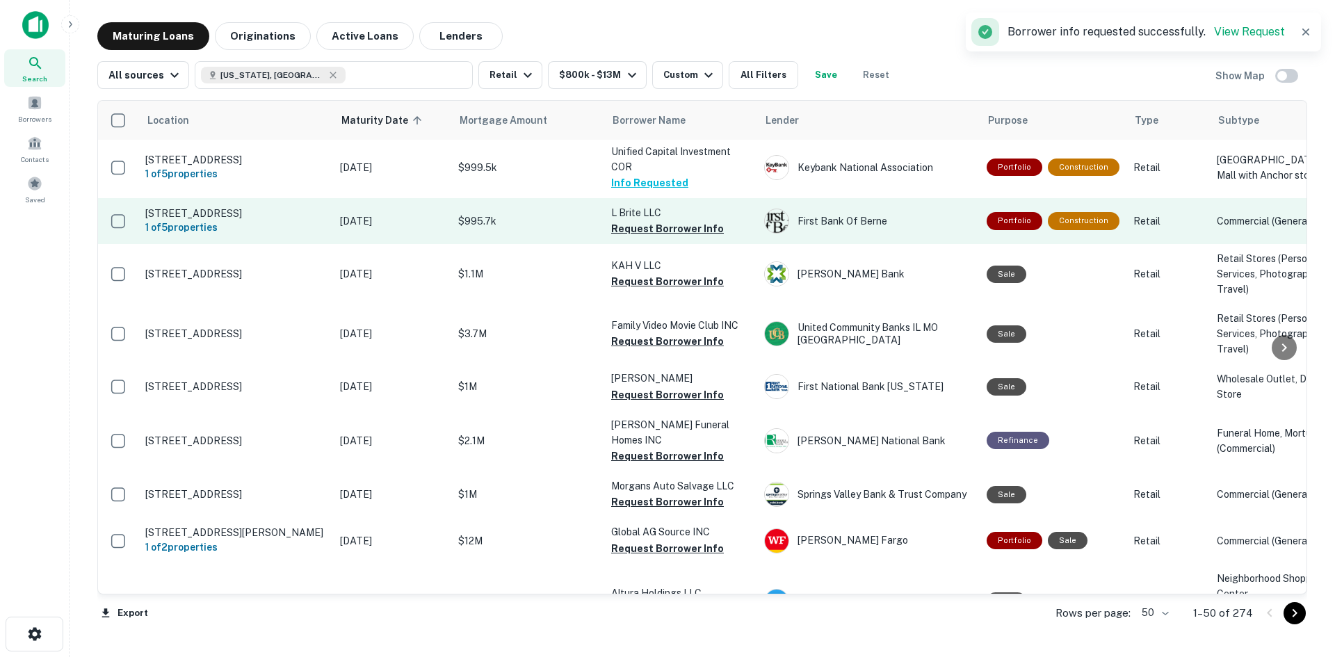
drag, startPoint x: 544, startPoint y: 339, endPoint x: 535, endPoint y: 309, distance: 31.2
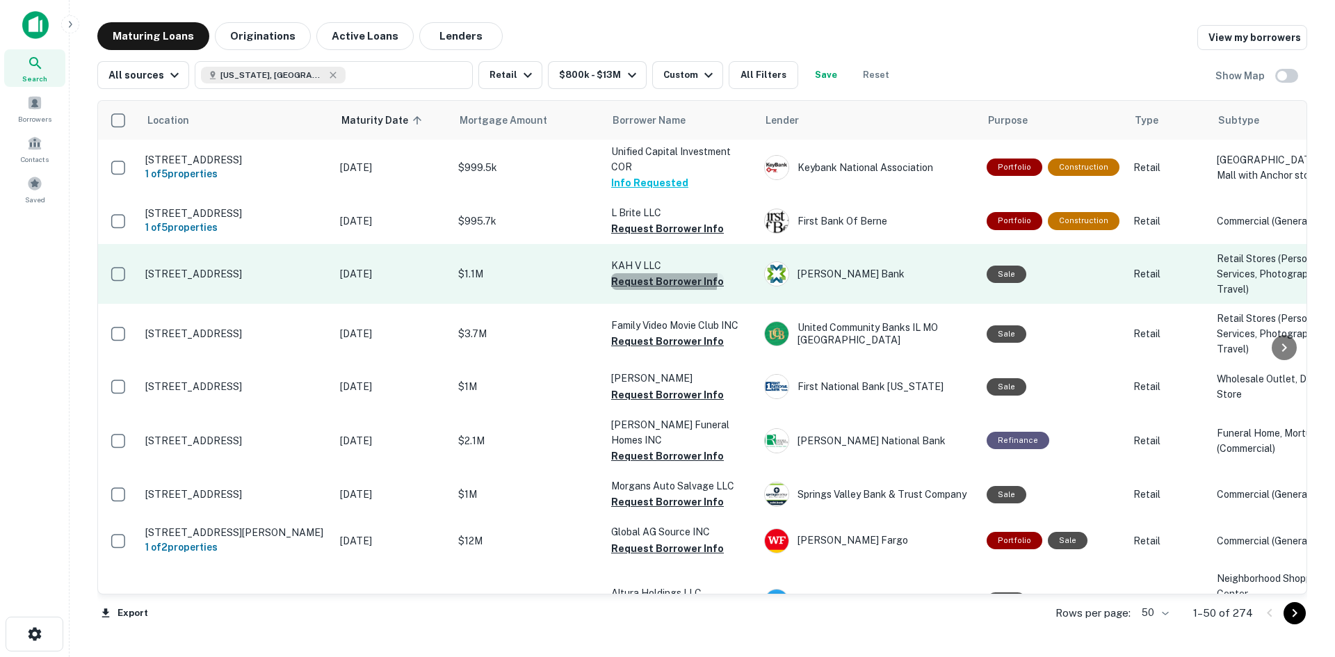
click at [638, 290] on button "Request Borrower Info" at bounding box center [667, 281] width 113 height 17
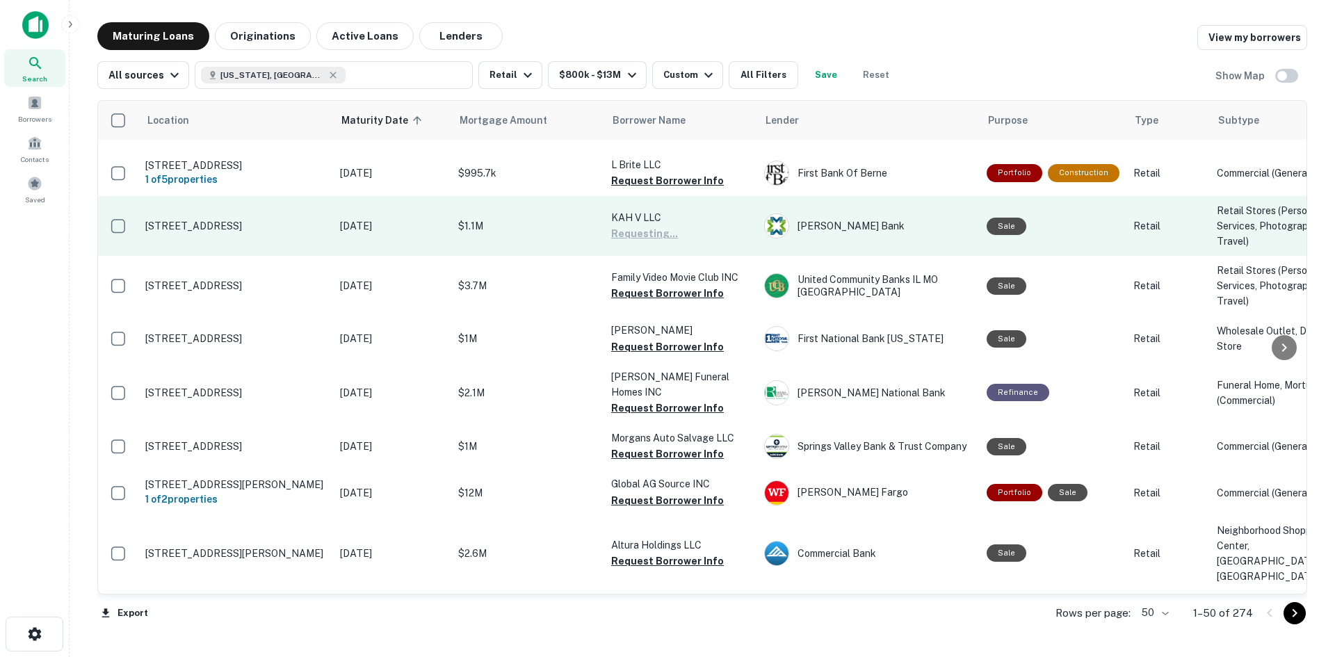
scroll to position [348, 0]
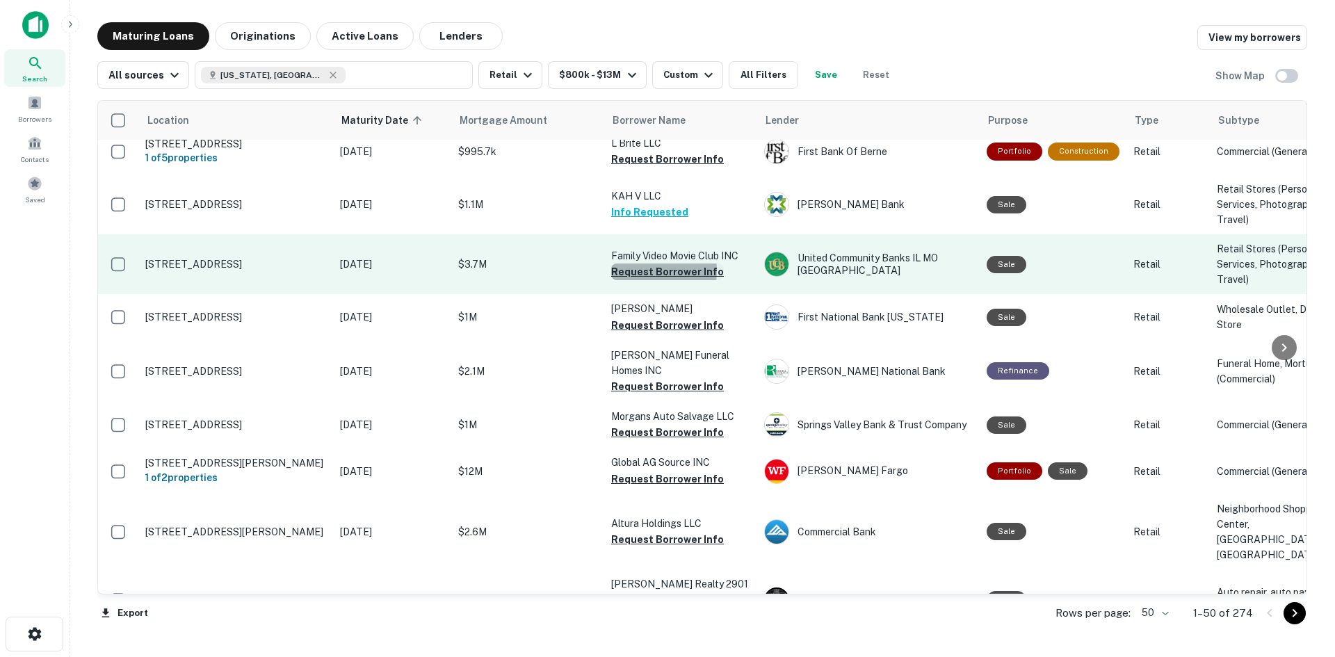
click at [649, 280] on button "Request Borrower Info" at bounding box center [667, 271] width 113 height 17
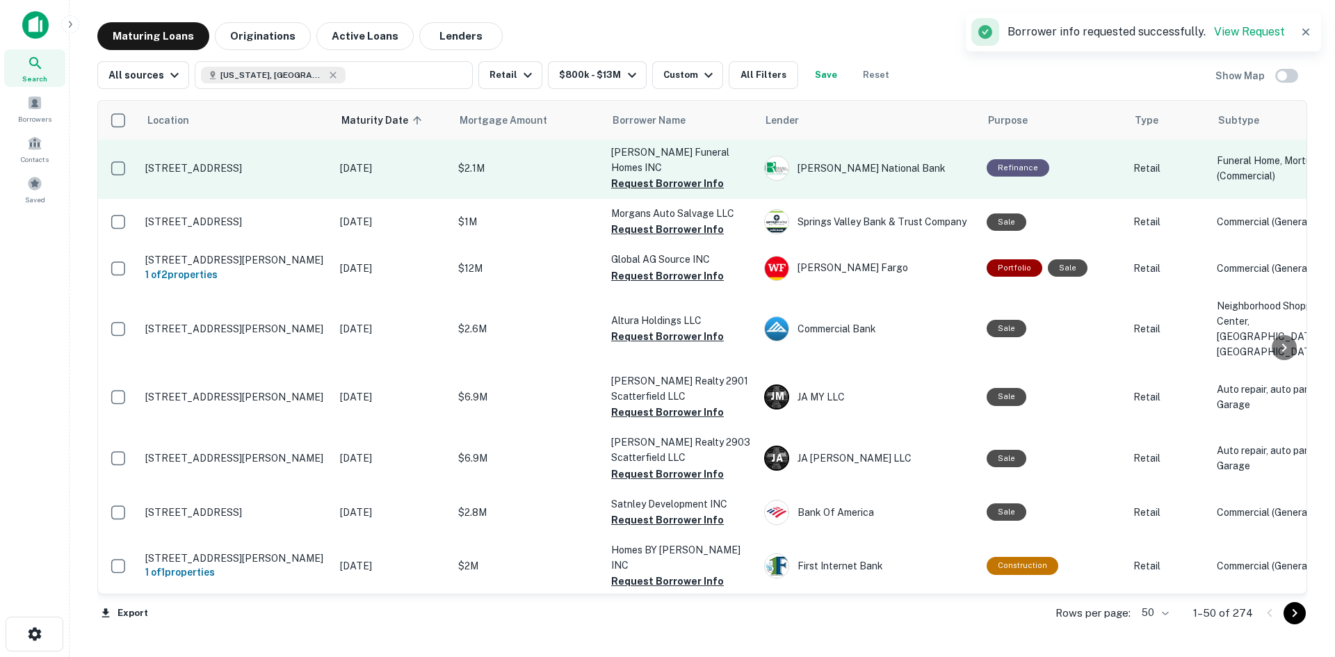
scroll to position [556, 0]
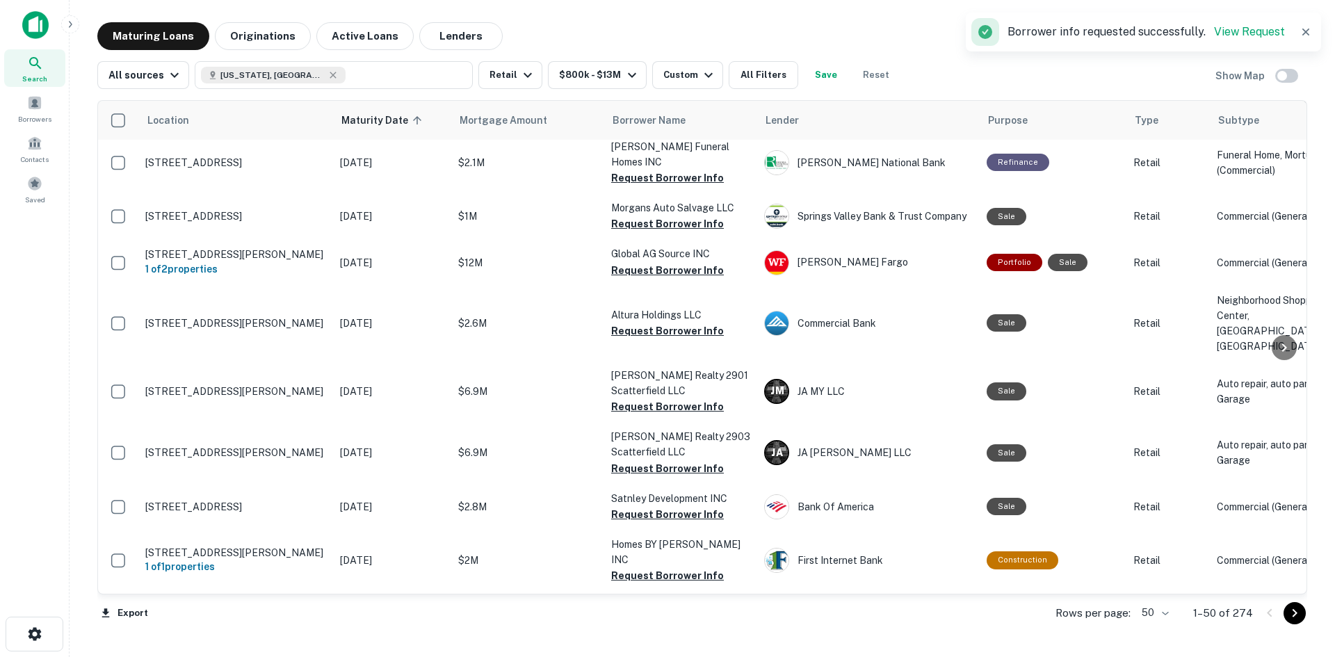
click at [624, 125] on button "Request Borrower Info" at bounding box center [667, 116] width 113 height 17
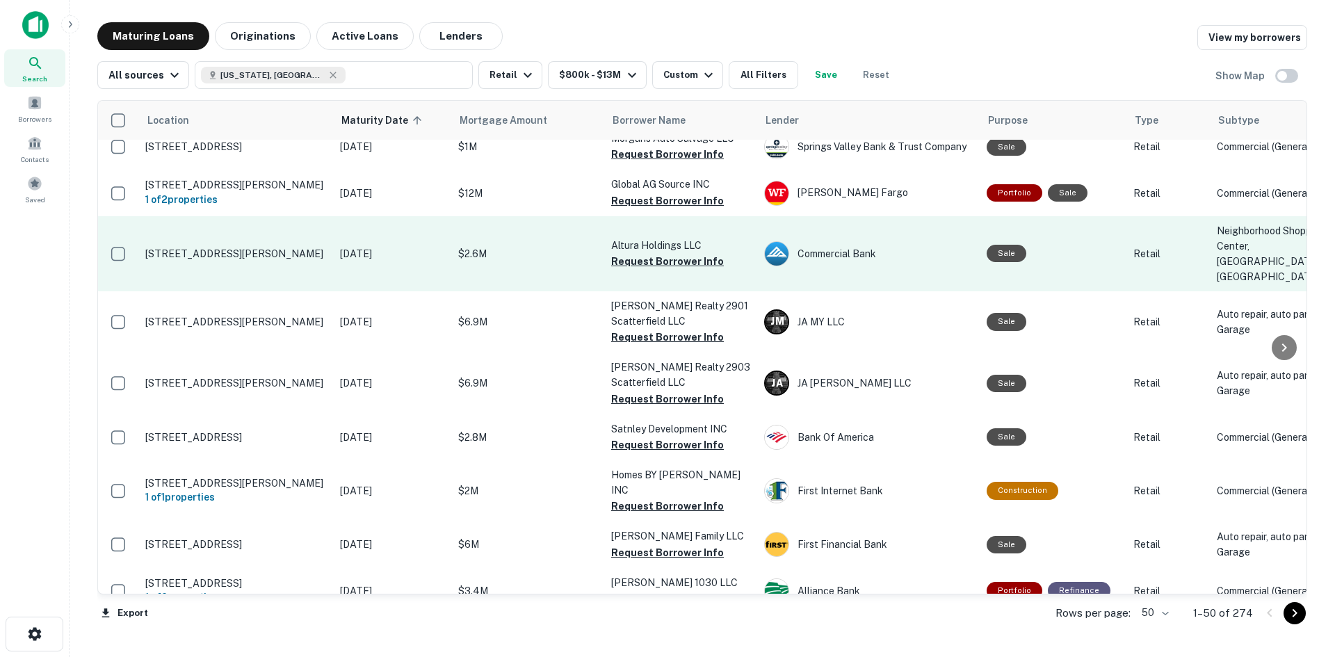
scroll to position [695, 0]
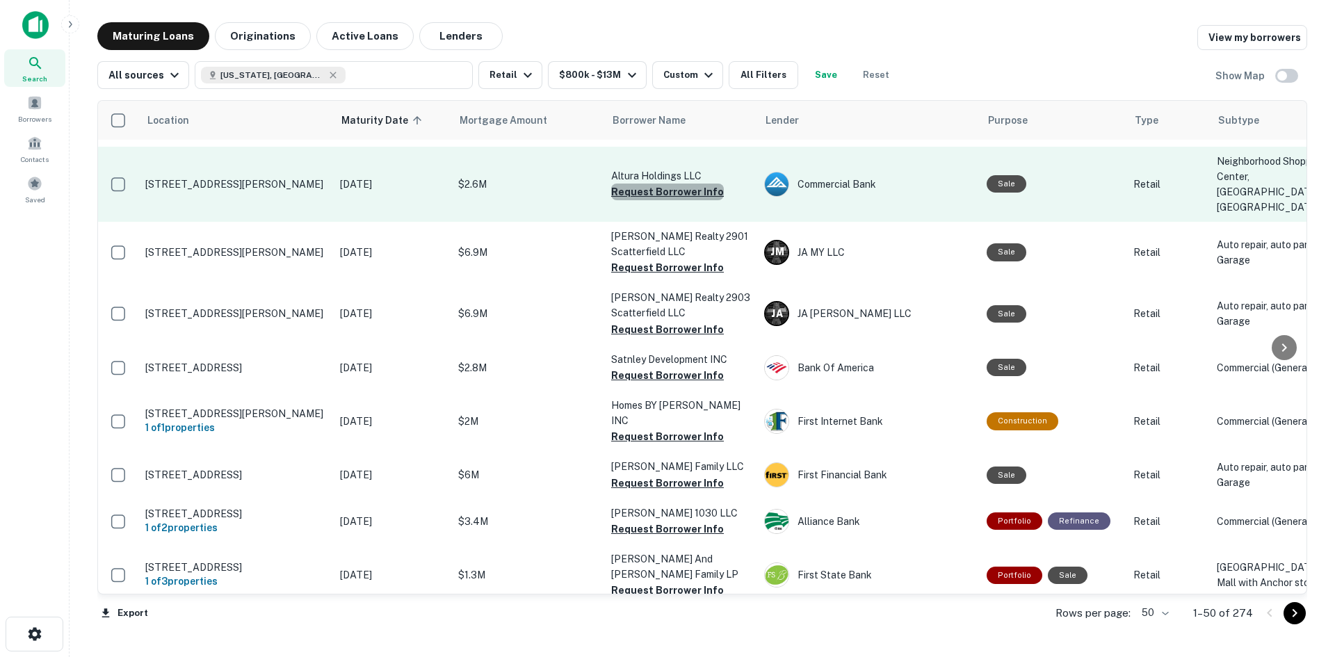
click at [694, 200] on button "Request Borrower Info" at bounding box center [667, 192] width 113 height 17
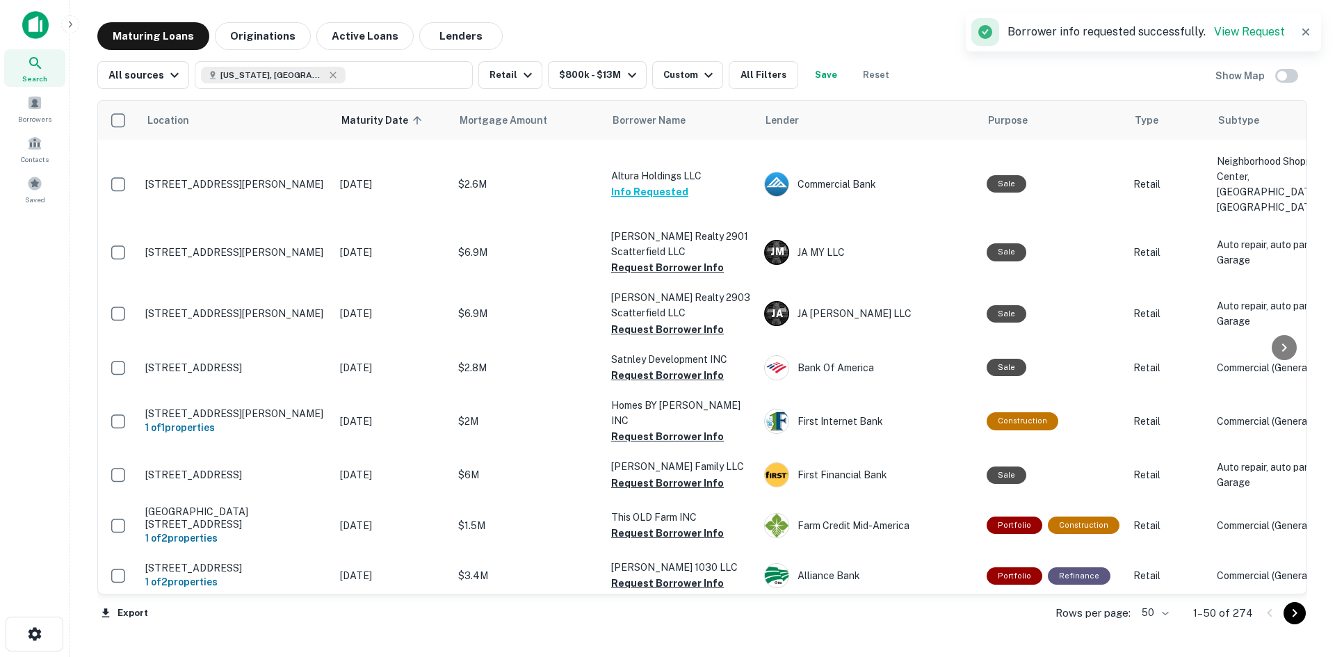
scroll to position [765, 0]
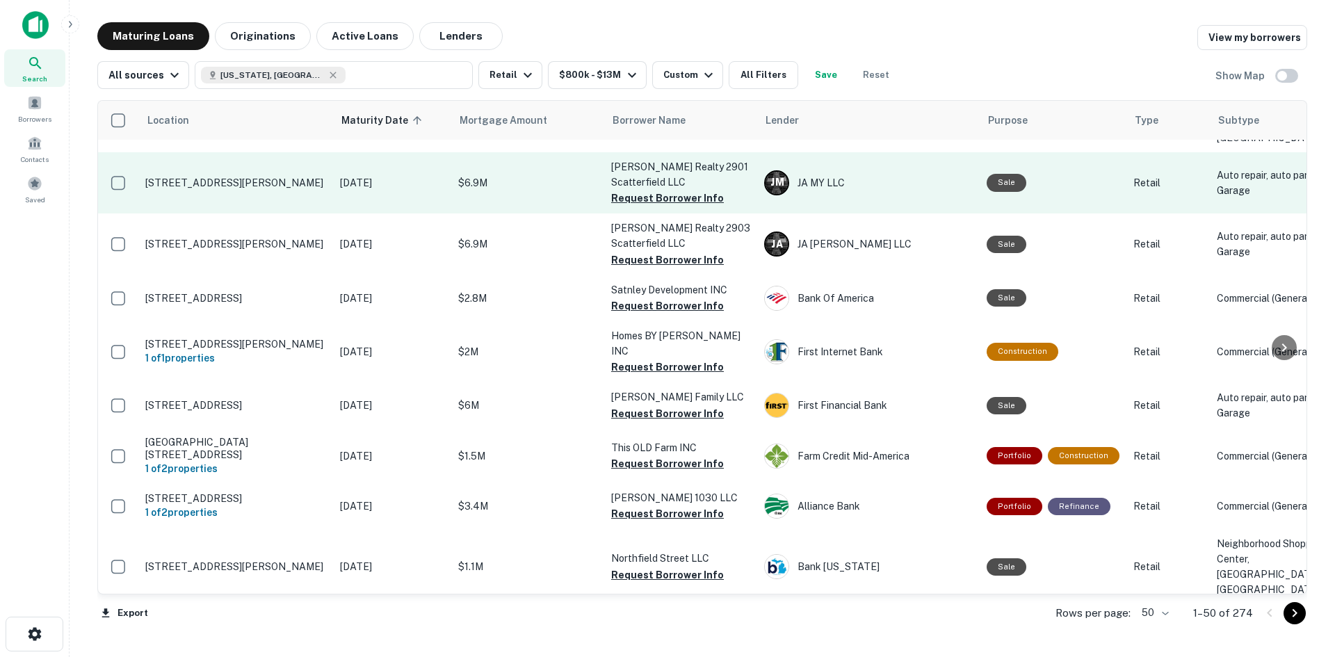
drag, startPoint x: 633, startPoint y: 334, endPoint x: 611, endPoint y: 332, distance: 22.3
click at [633, 206] on button "Request Borrower Info" at bounding box center [667, 198] width 113 height 17
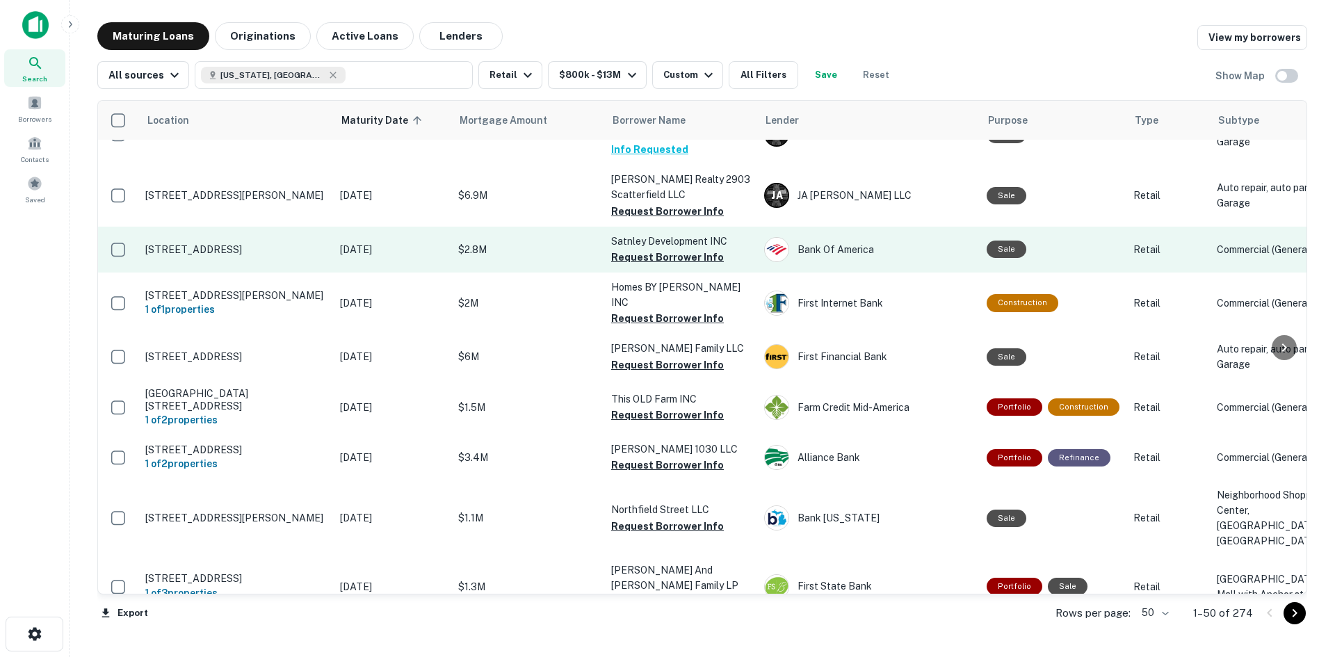
scroll to position [834, 0]
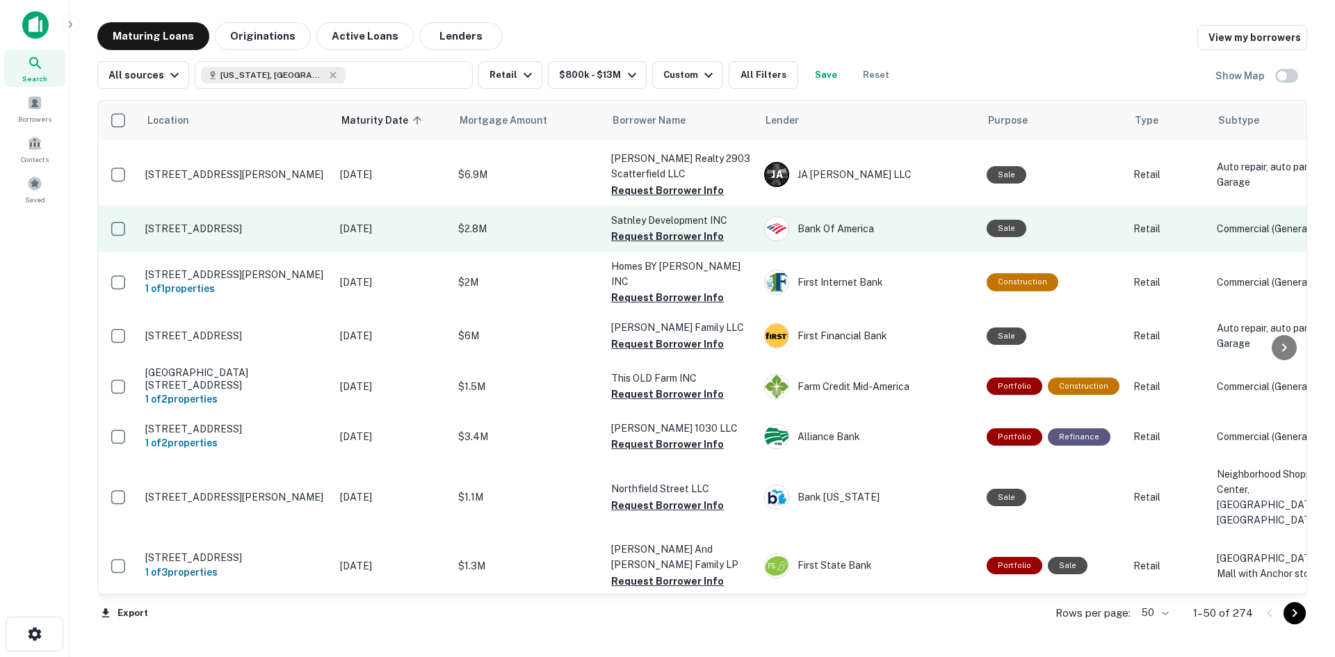
drag, startPoint x: 305, startPoint y: 357, endPoint x: 362, endPoint y: 362, distance: 57.9
click at [362, 236] on p "Jan 30, 2026" at bounding box center [392, 228] width 104 height 15
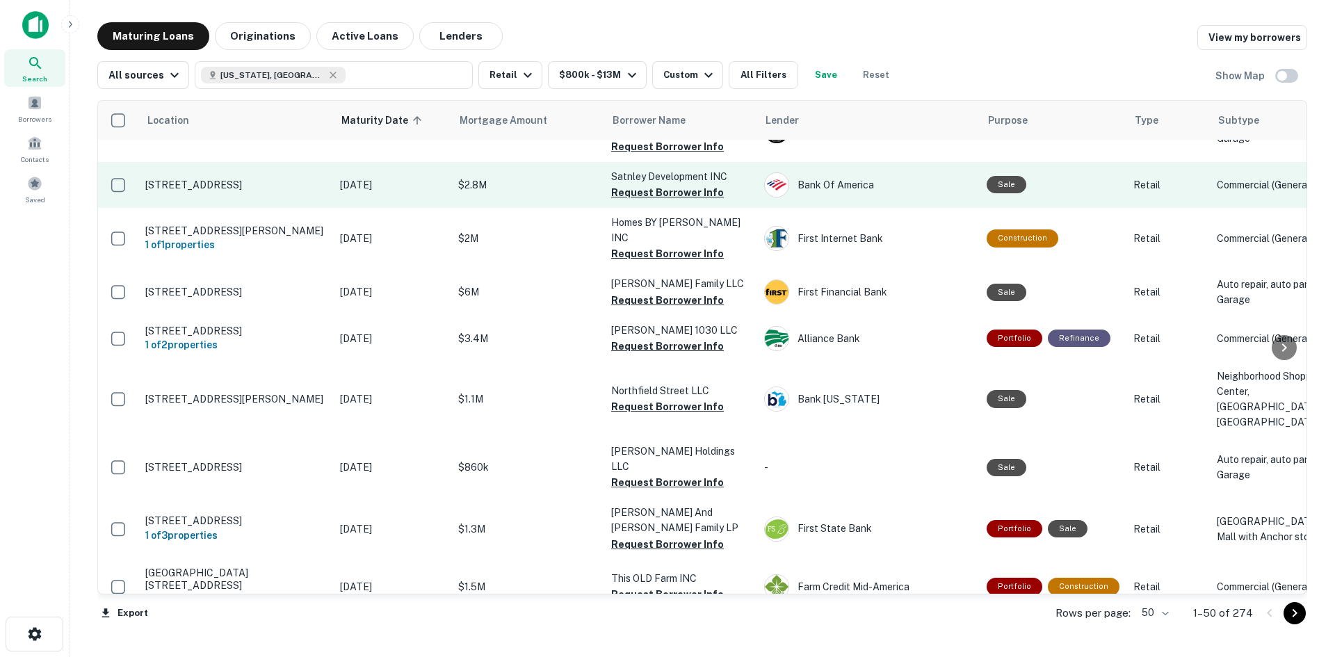
scroll to position [904, 0]
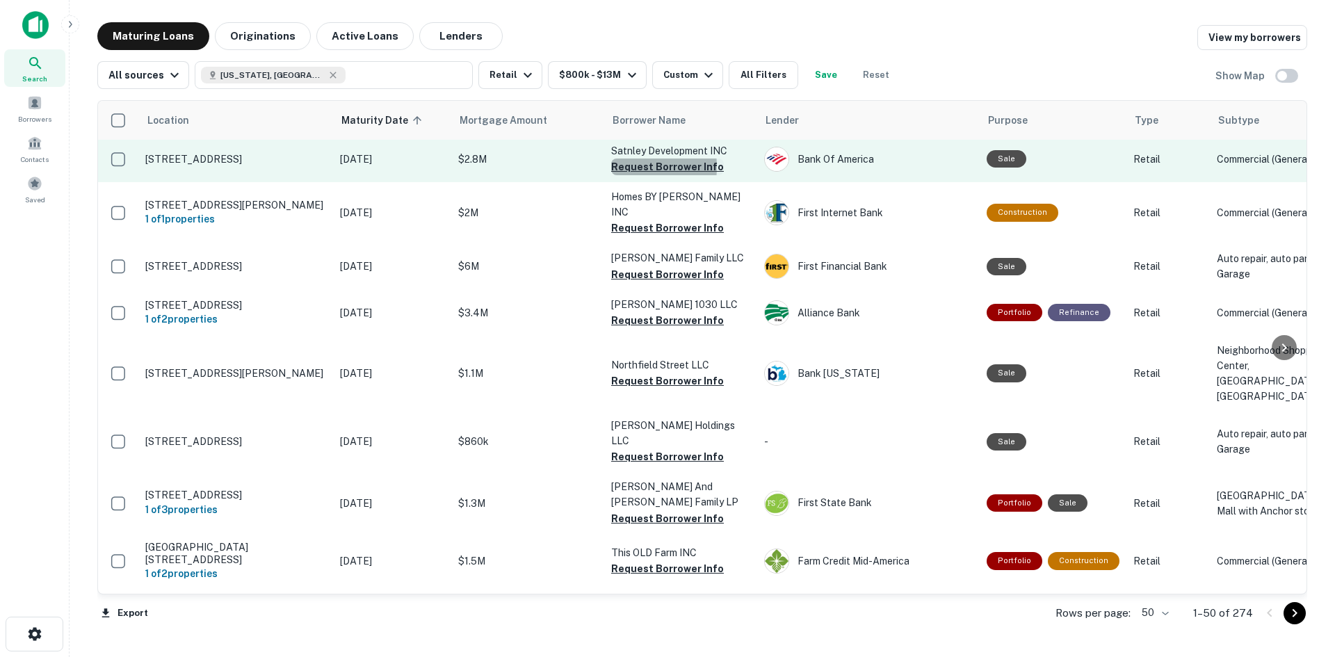
click at [626, 175] on button "Request Borrower Info" at bounding box center [667, 167] width 113 height 17
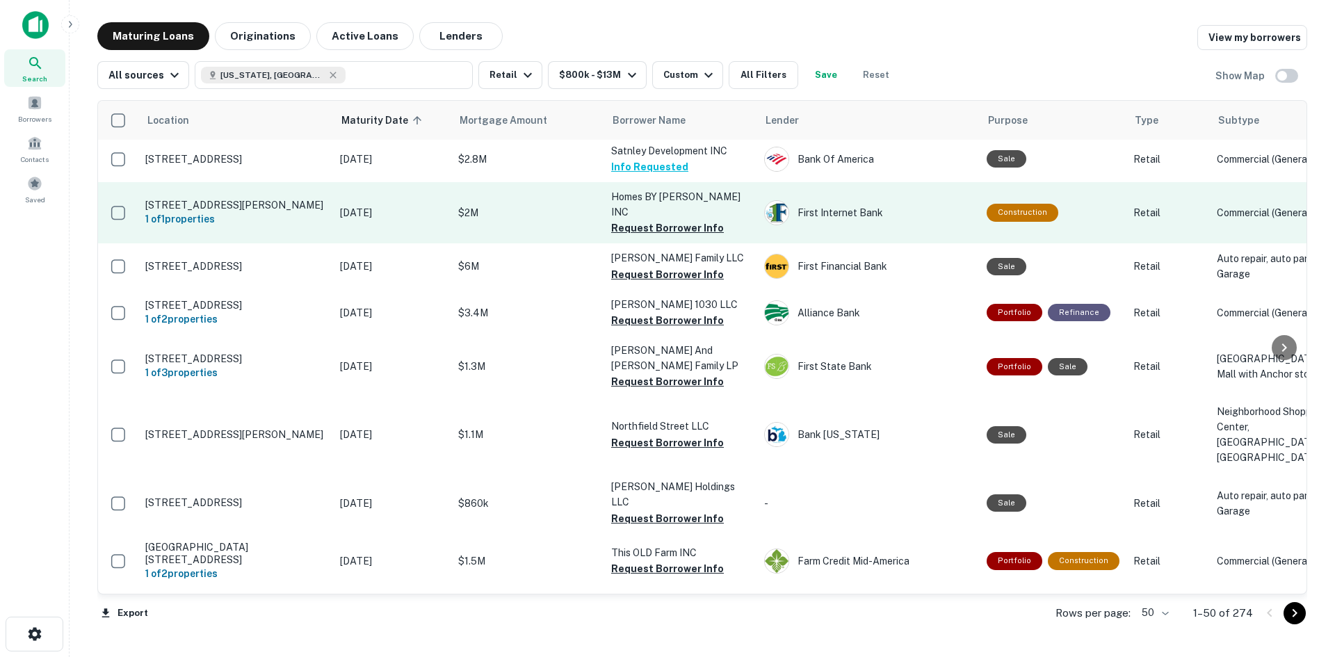
click at [660, 243] on td "Homes BY Mckenzie INC Request Borrower Info" at bounding box center [680, 212] width 153 height 61
click at [660, 236] on button "Request Borrower Info" at bounding box center [667, 228] width 113 height 17
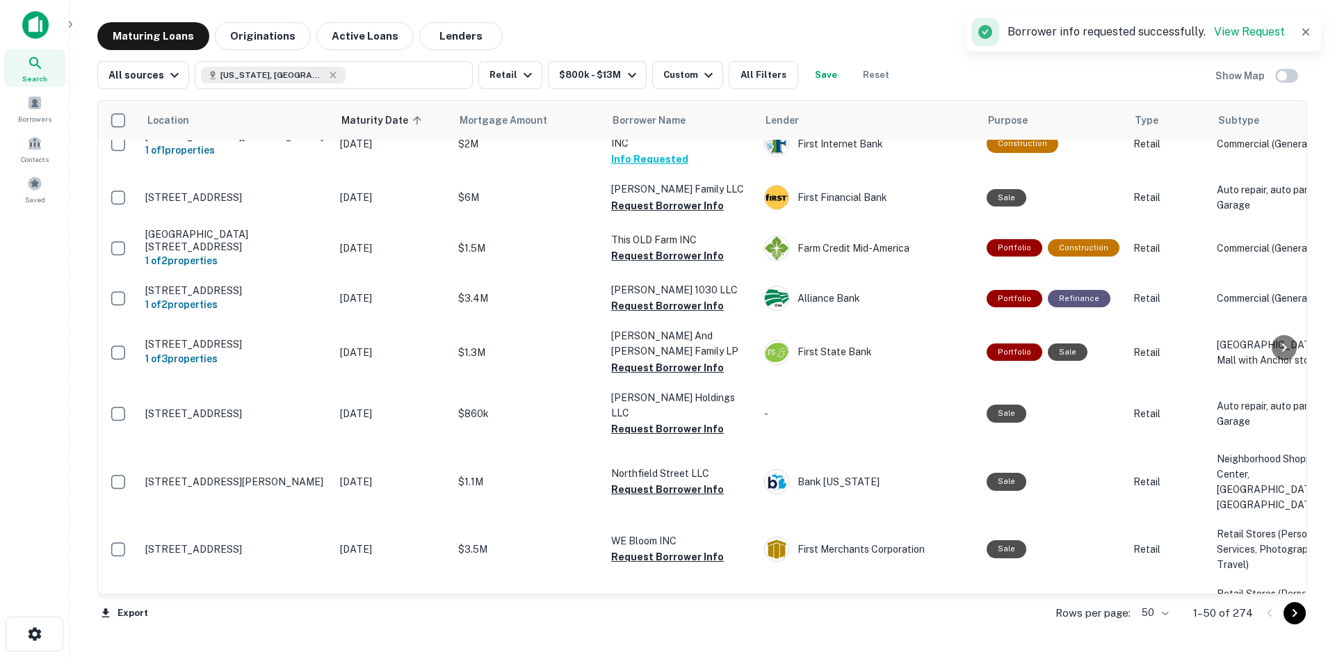
scroll to position [973, 0]
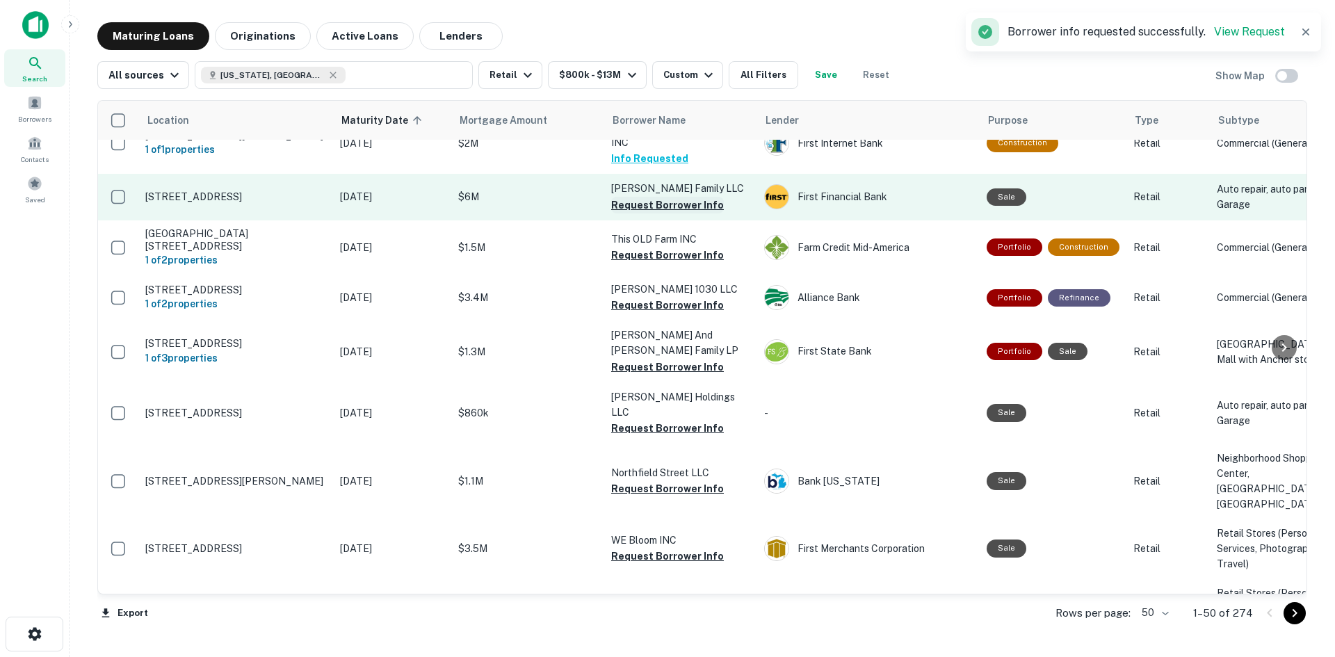
click at [620, 213] on button "Request Borrower Info" at bounding box center [667, 205] width 113 height 17
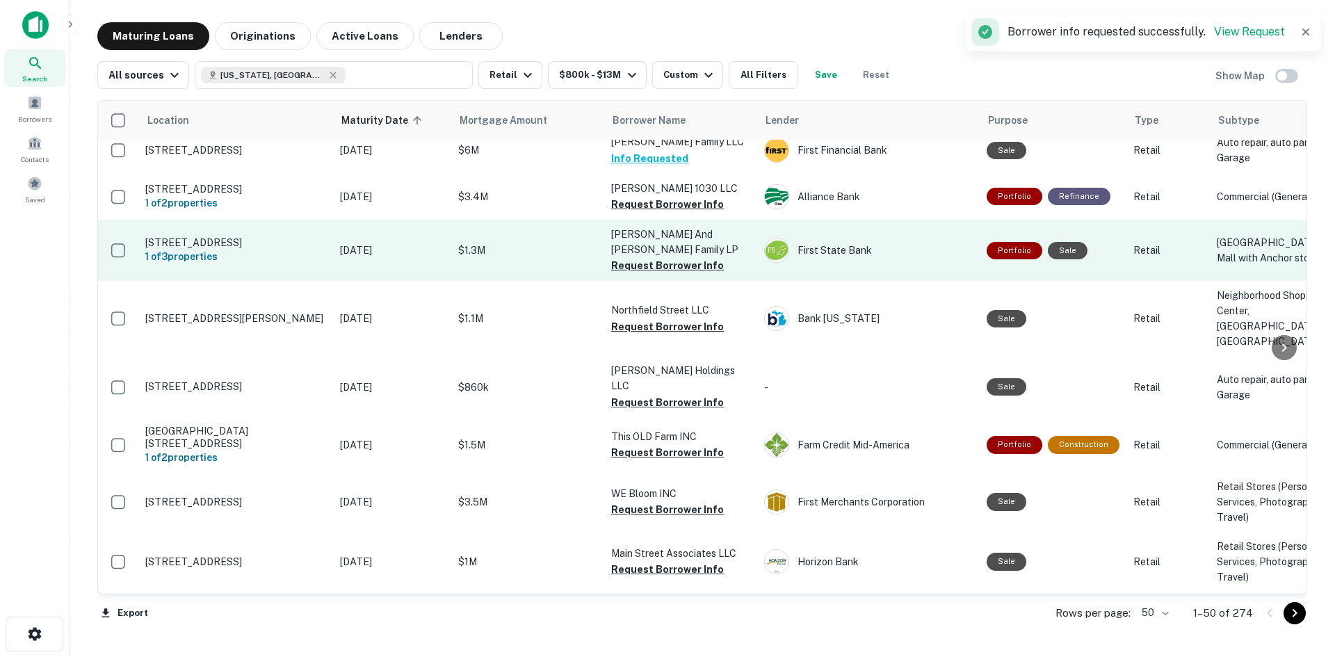
scroll to position [1043, 0]
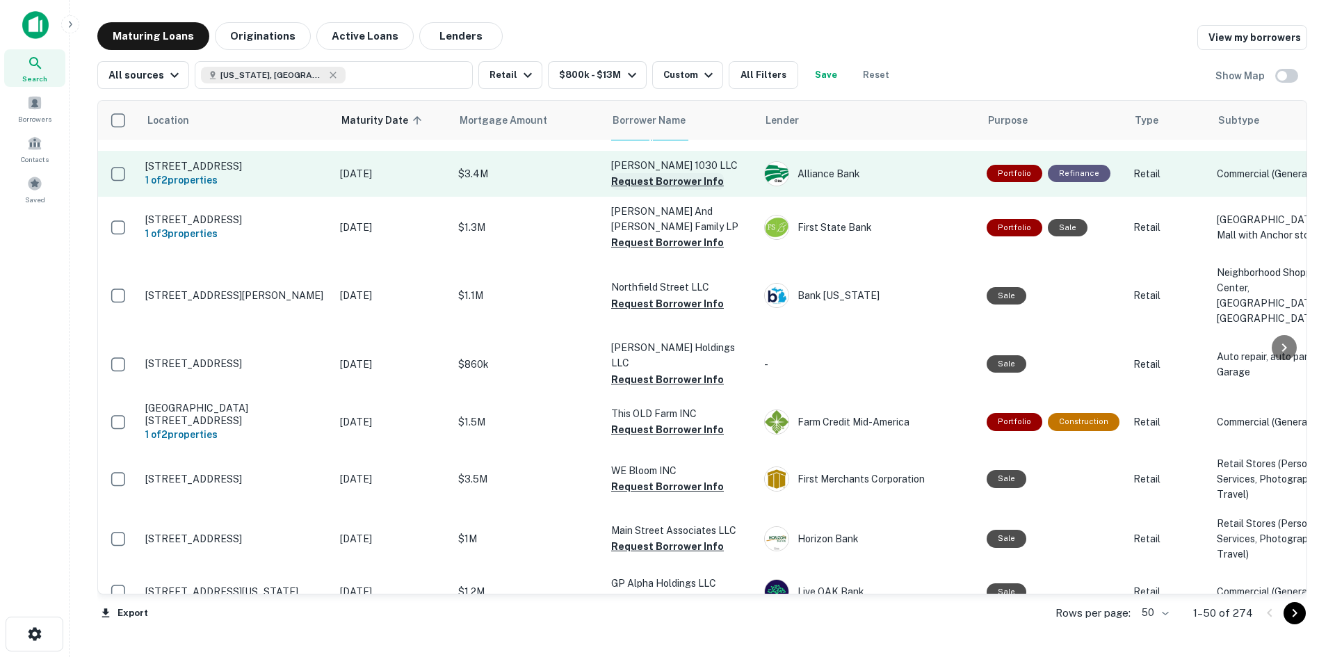
click at [627, 190] on button "Request Borrower Info" at bounding box center [667, 181] width 113 height 17
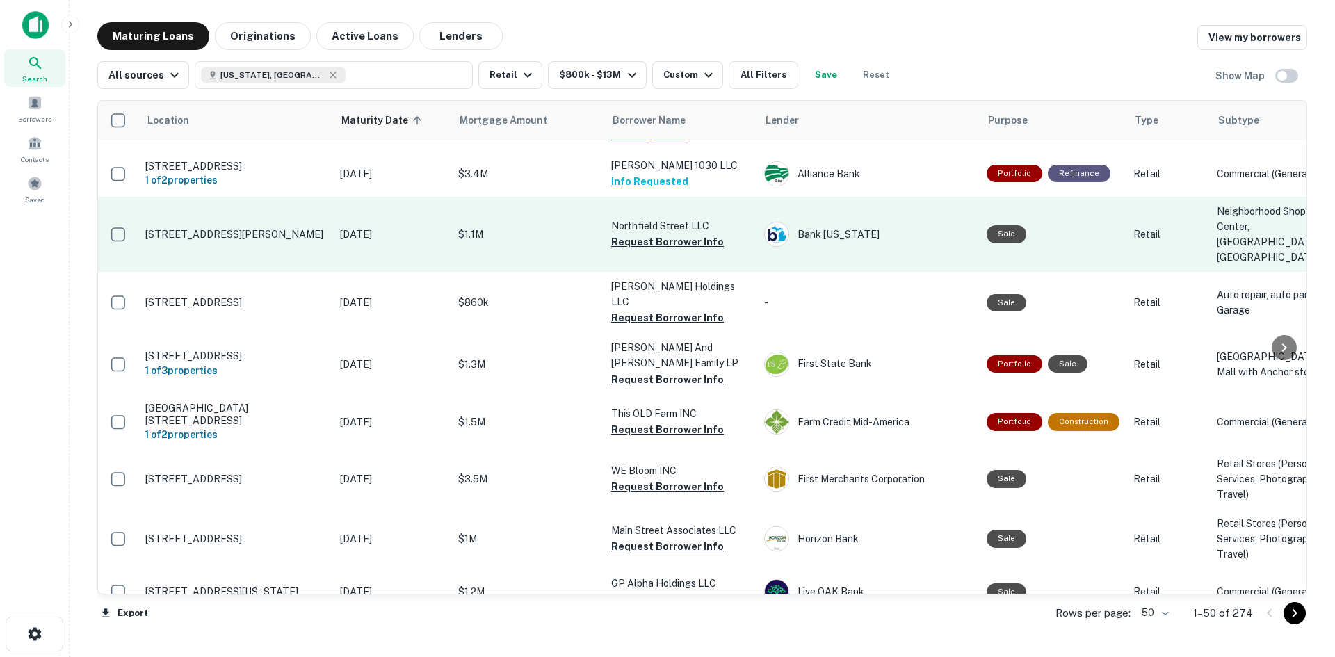
click at [609, 272] on td "Northfield Street LLC Request Borrower Info" at bounding box center [680, 234] width 153 height 75
click at [626, 250] on button "Request Borrower Info" at bounding box center [667, 242] width 113 height 17
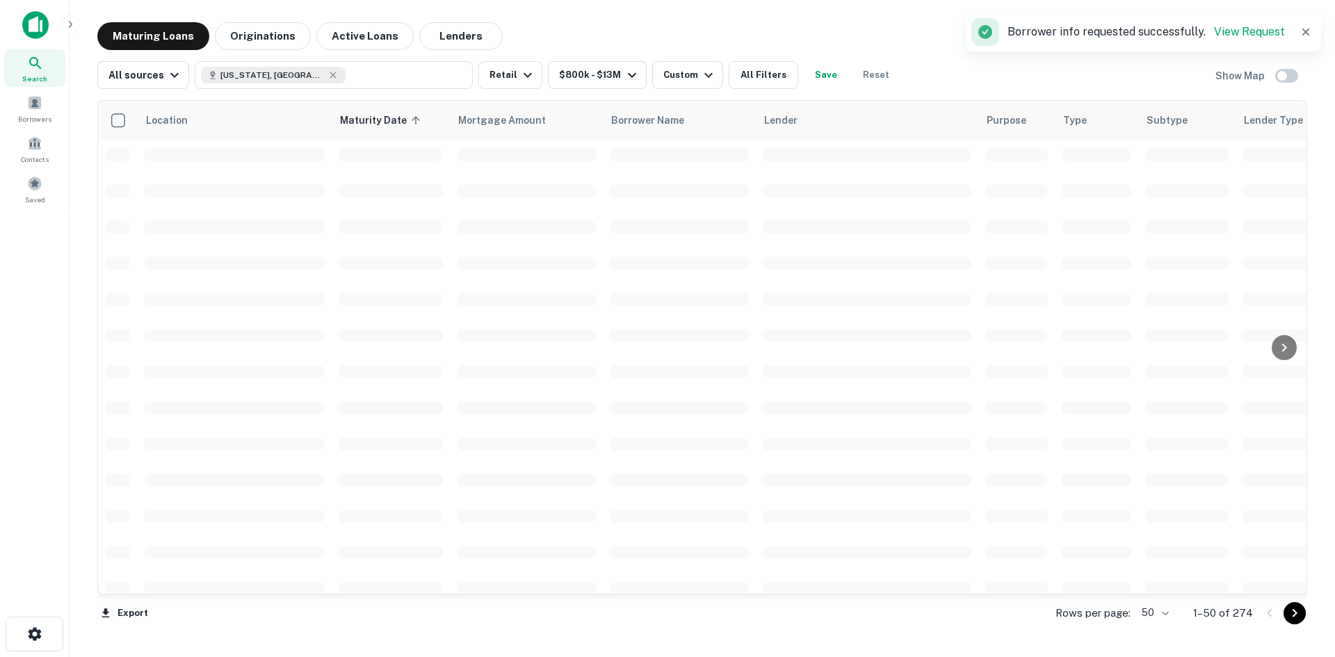
scroll to position [1112, 0]
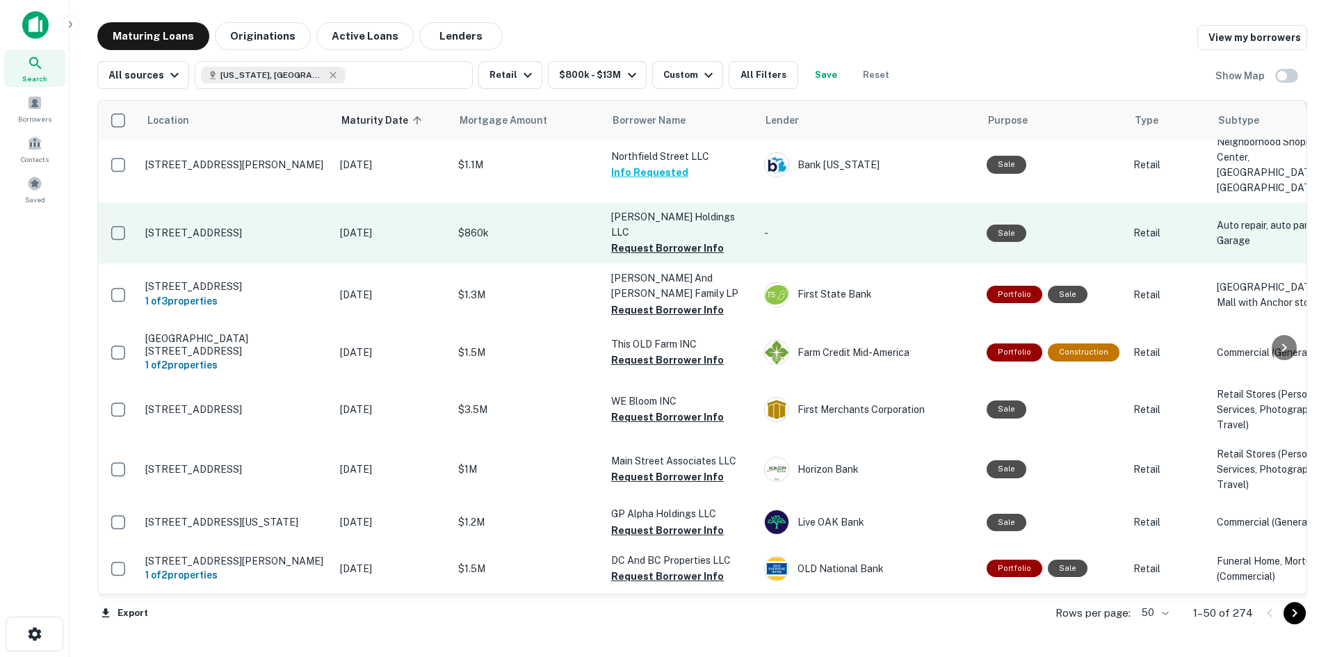
drag, startPoint x: 562, startPoint y: 299, endPoint x: 476, endPoint y: 359, distance: 105.3
click at [626, 257] on button "Request Borrower Info" at bounding box center [667, 248] width 113 height 17
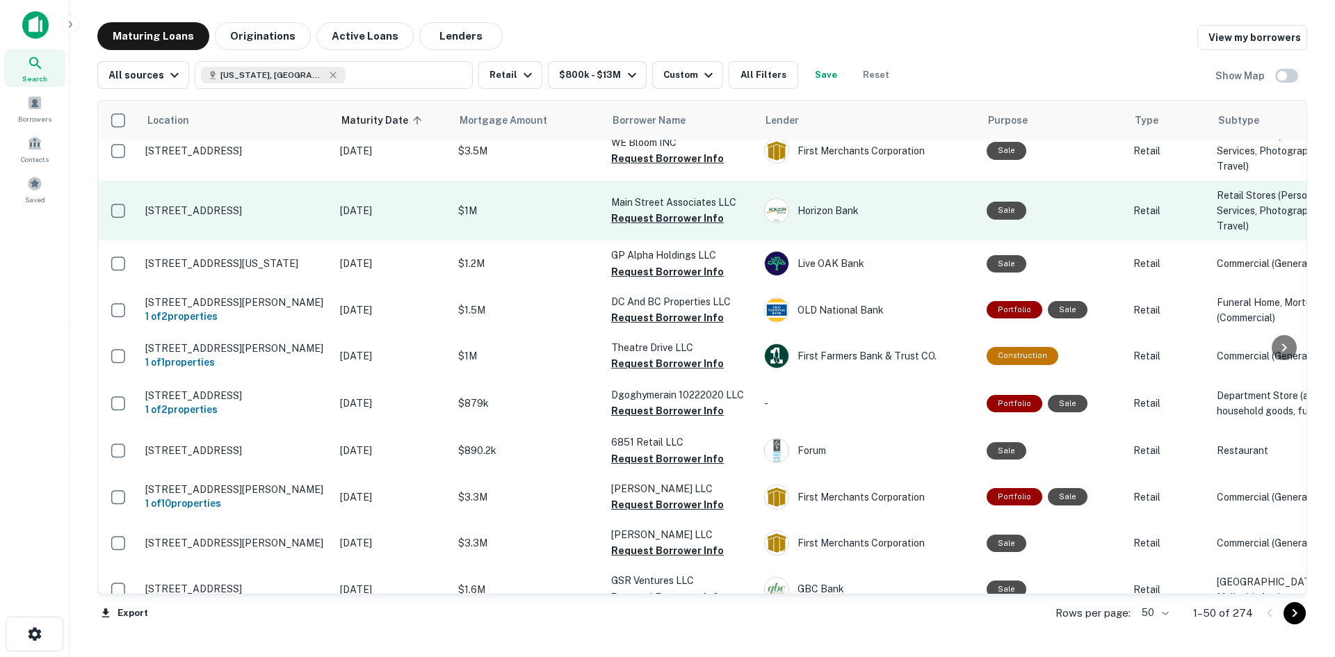
scroll to position [1460, 0]
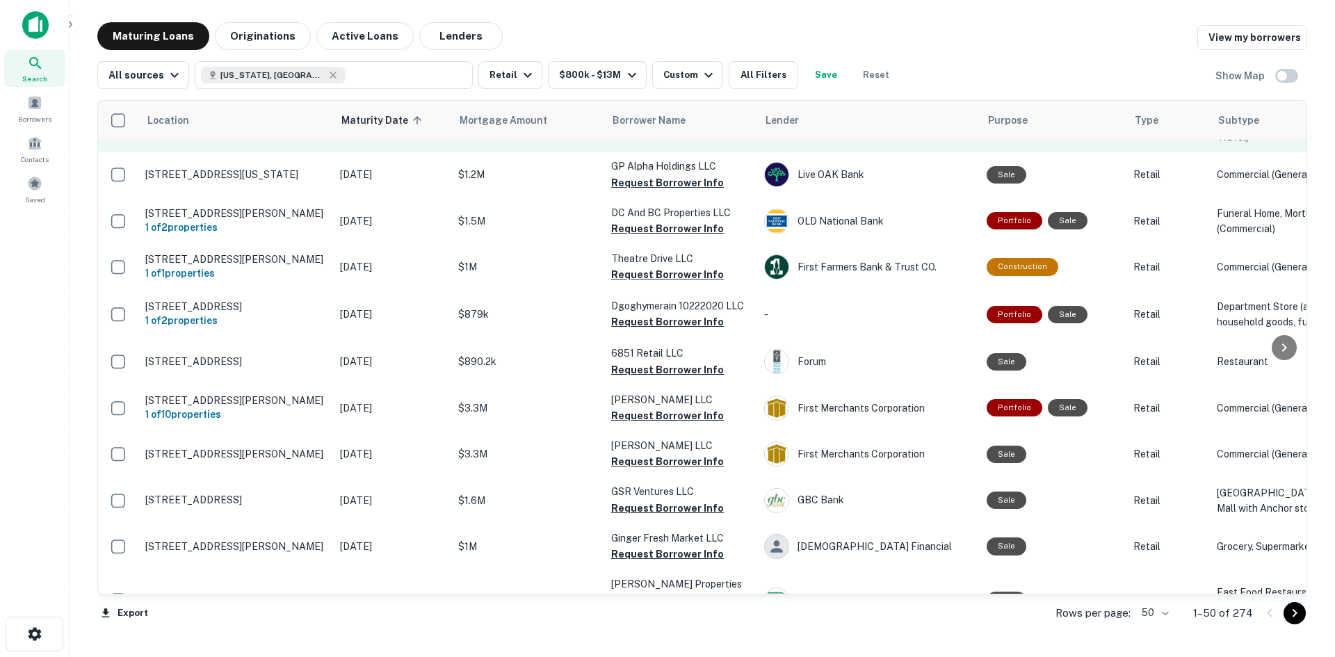
click at [656, 138] on button "Request Borrower Info" at bounding box center [667, 129] width 113 height 17
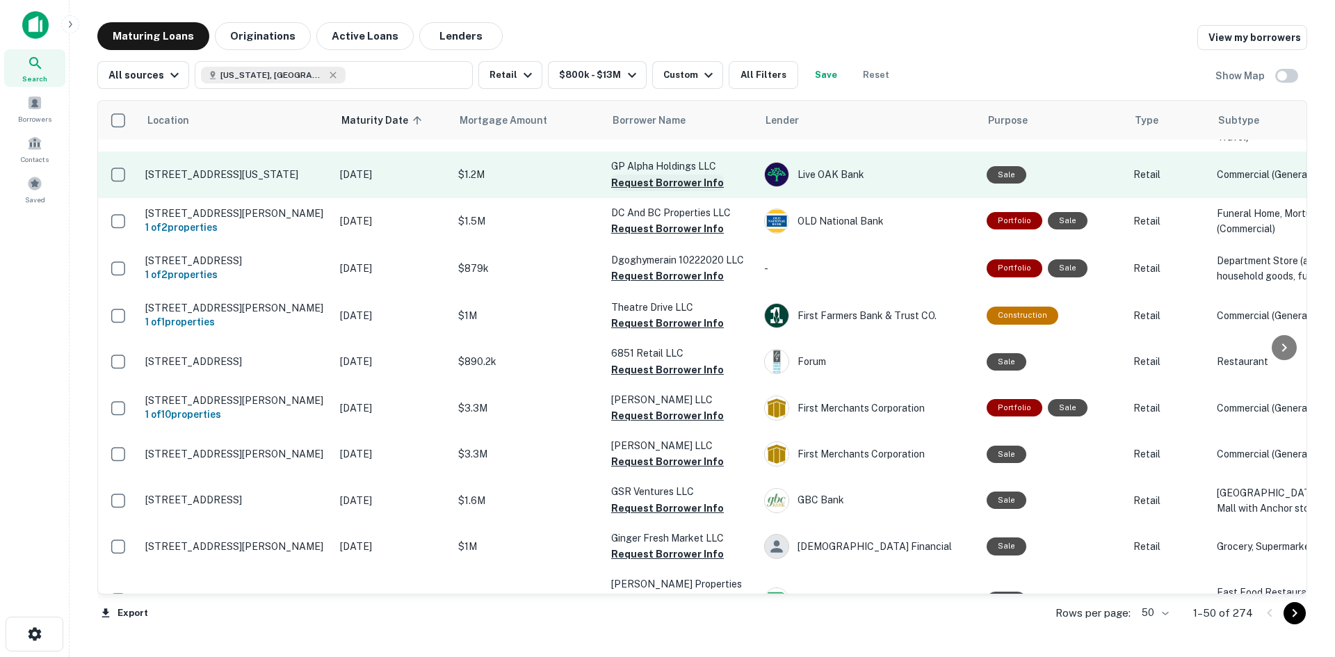
click at [666, 191] on button "Request Borrower Info" at bounding box center [667, 182] width 113 height 17
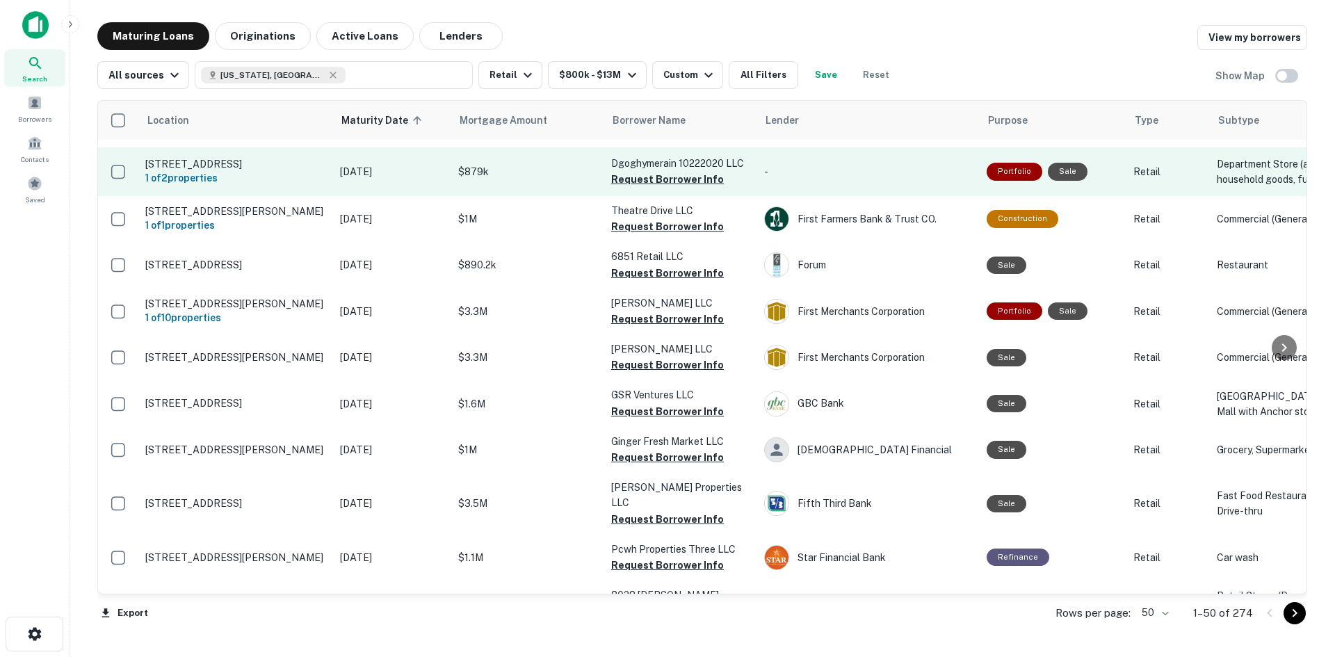
scroll to position [1599, 0]
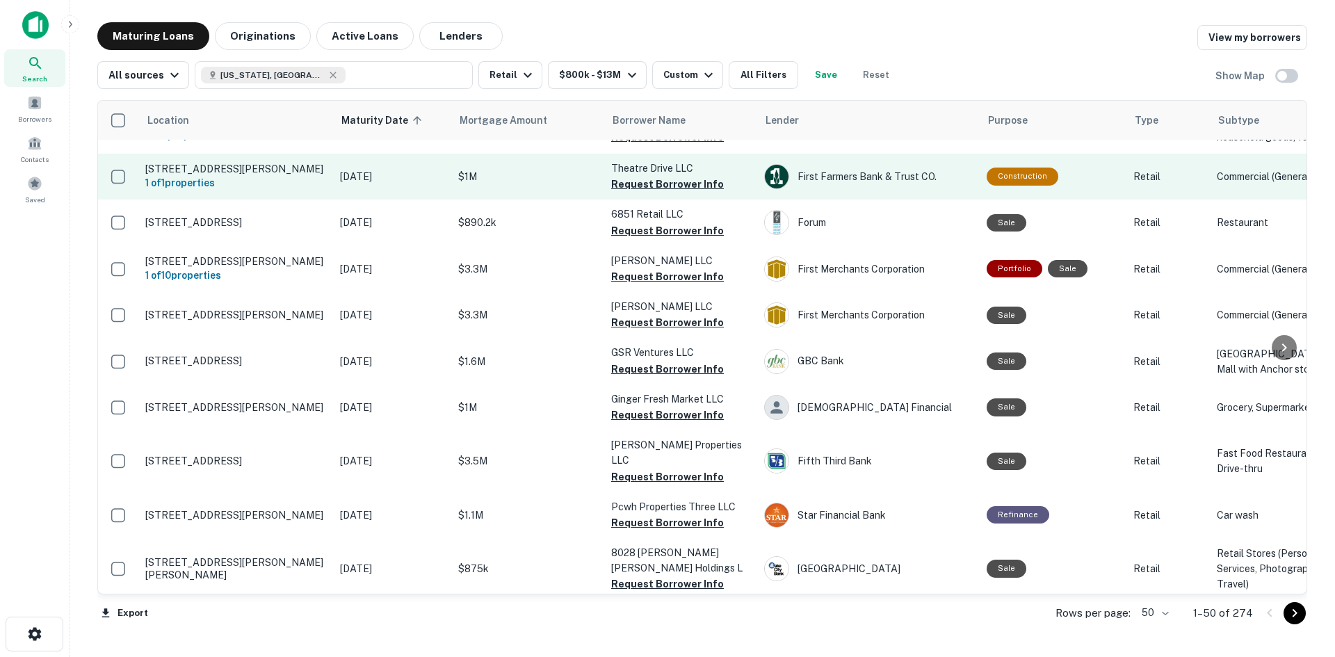
drag, startPoint x: 371, startPoint y: 360, endPoint x: 283, endPoint y: 382, distance: 90.2
click at [694, 193] on button "Request Borrower Info" at bounding box center [667, 184] width 113 height 17
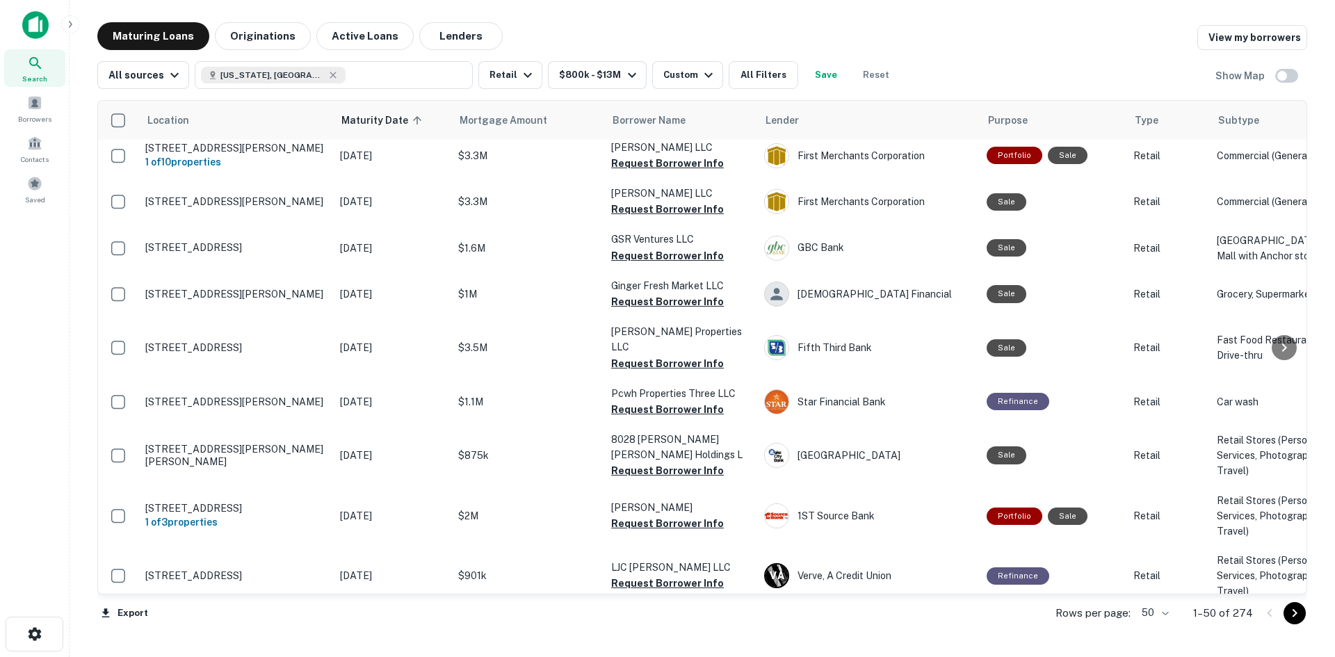
scroll to position [1669, 0]
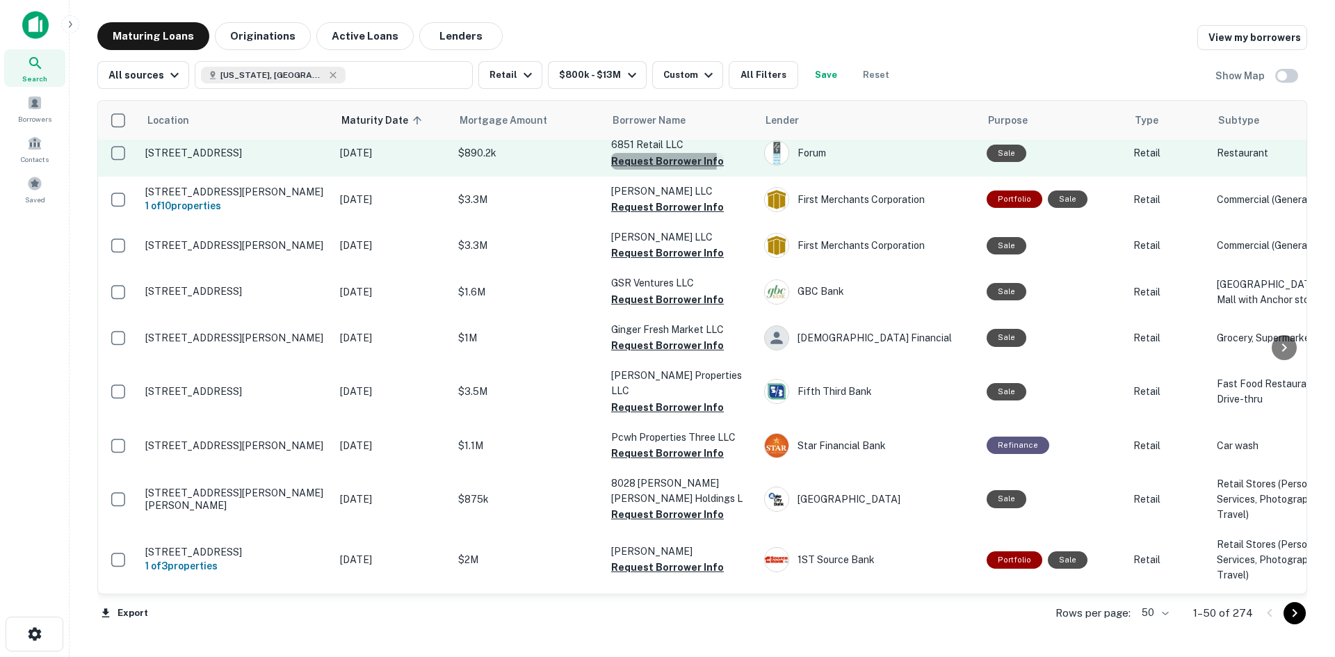
click at [625, 170] on button "Request Borrower Info" at bounding box center [667, 161] width 113 height 17
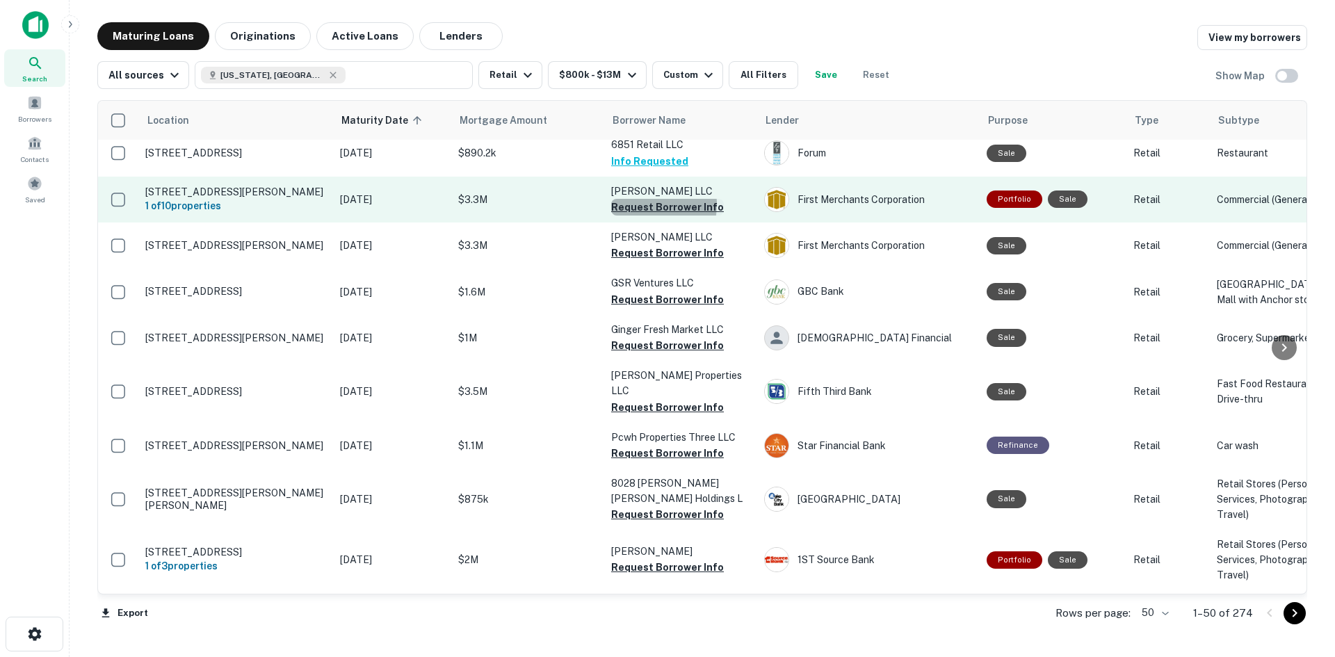
click at [640, 216] on button "Request Borrower Info" at bounding box center [667, 207] width 113 height 17
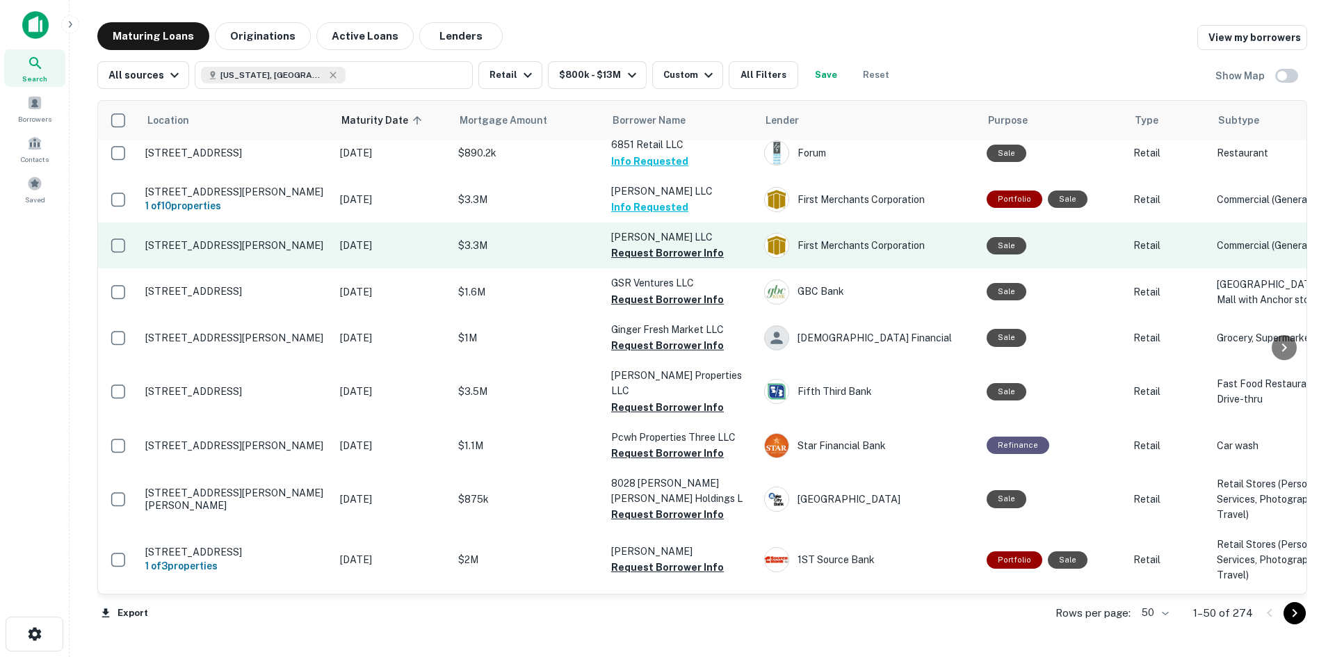
scroll to position [1738, 0]
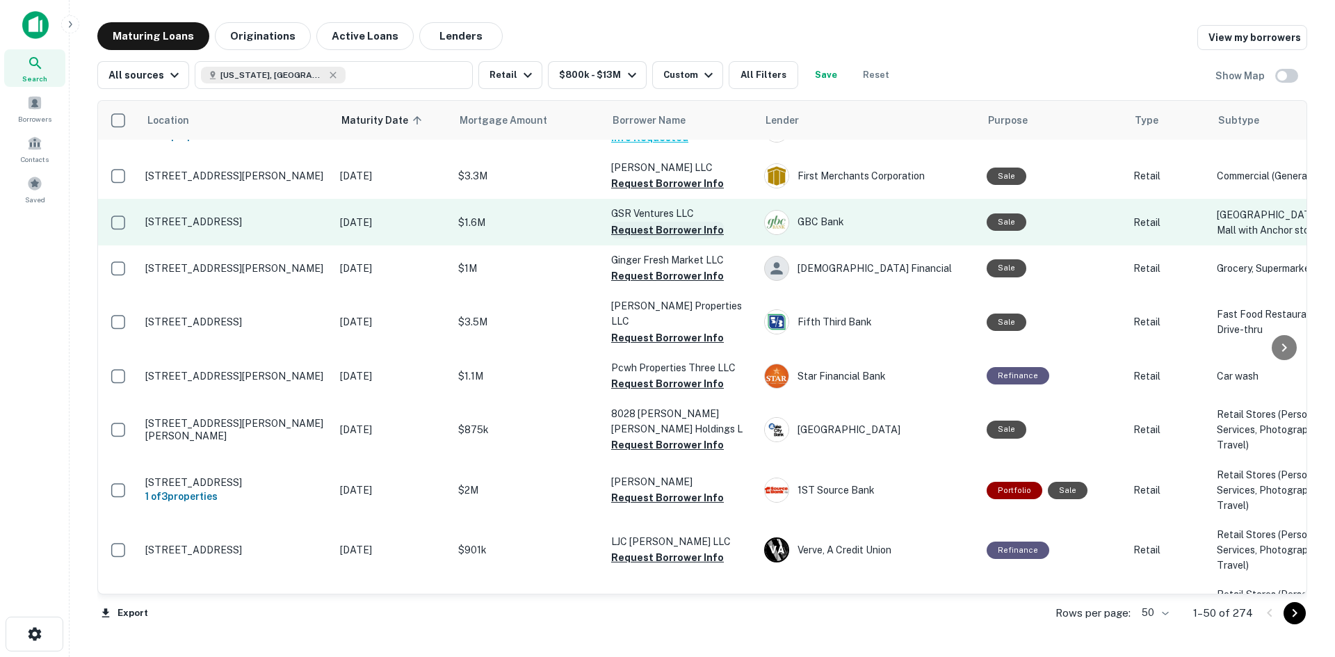
click at [672, 238] on button "Request Borrower Info" at bounding box center [667, 230] width 113 height 17
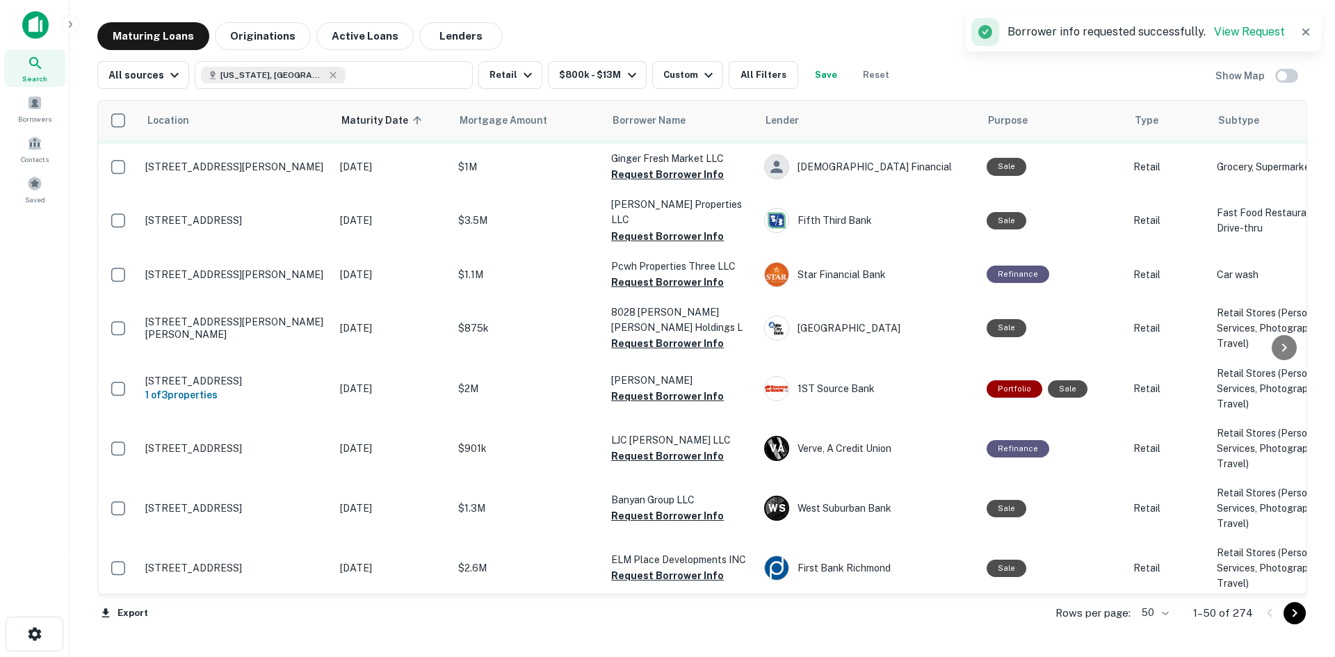
scroll to position [1877, 0]
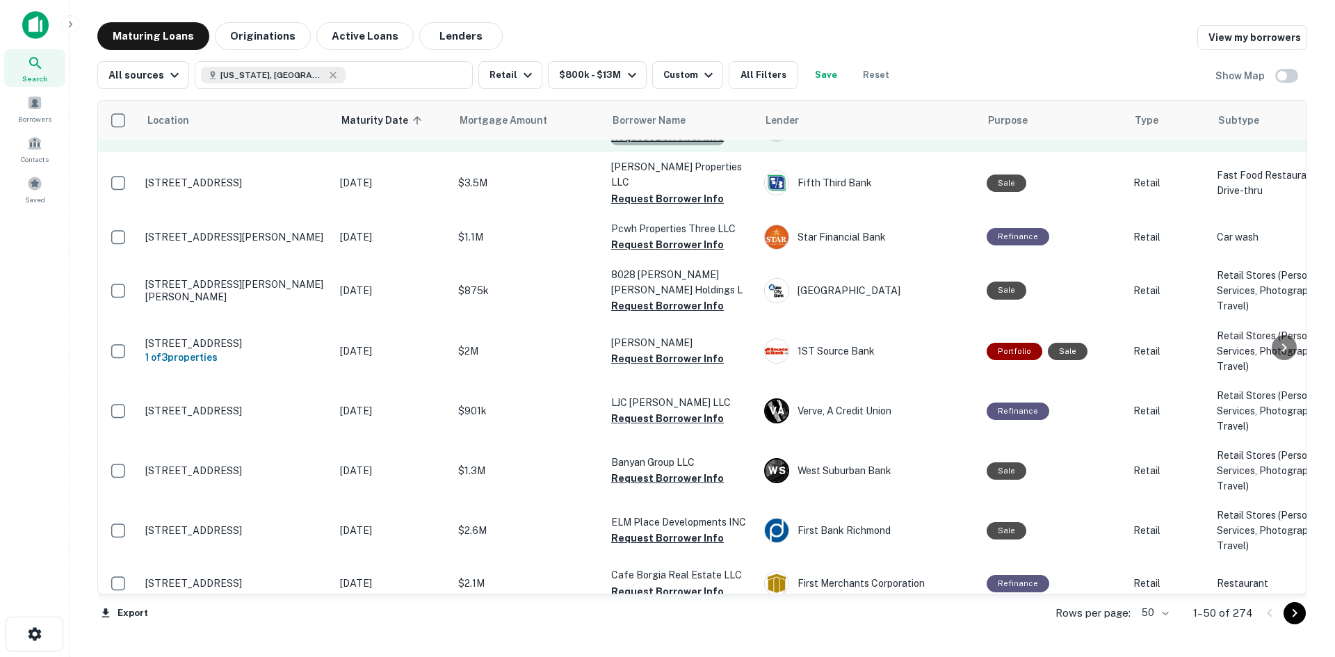
click at [676, 145] on button "Request Borrower Info" at bounding box center [667, 137] width 113 height 17
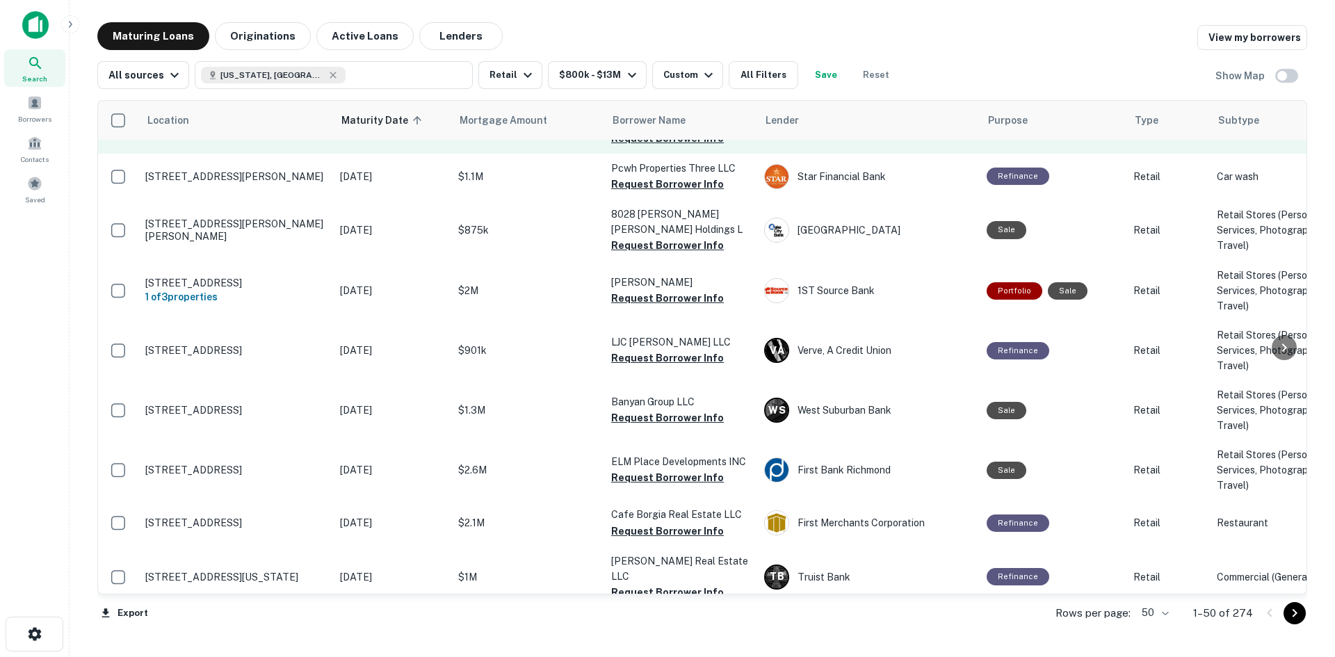
scroll to position [2016, 0]
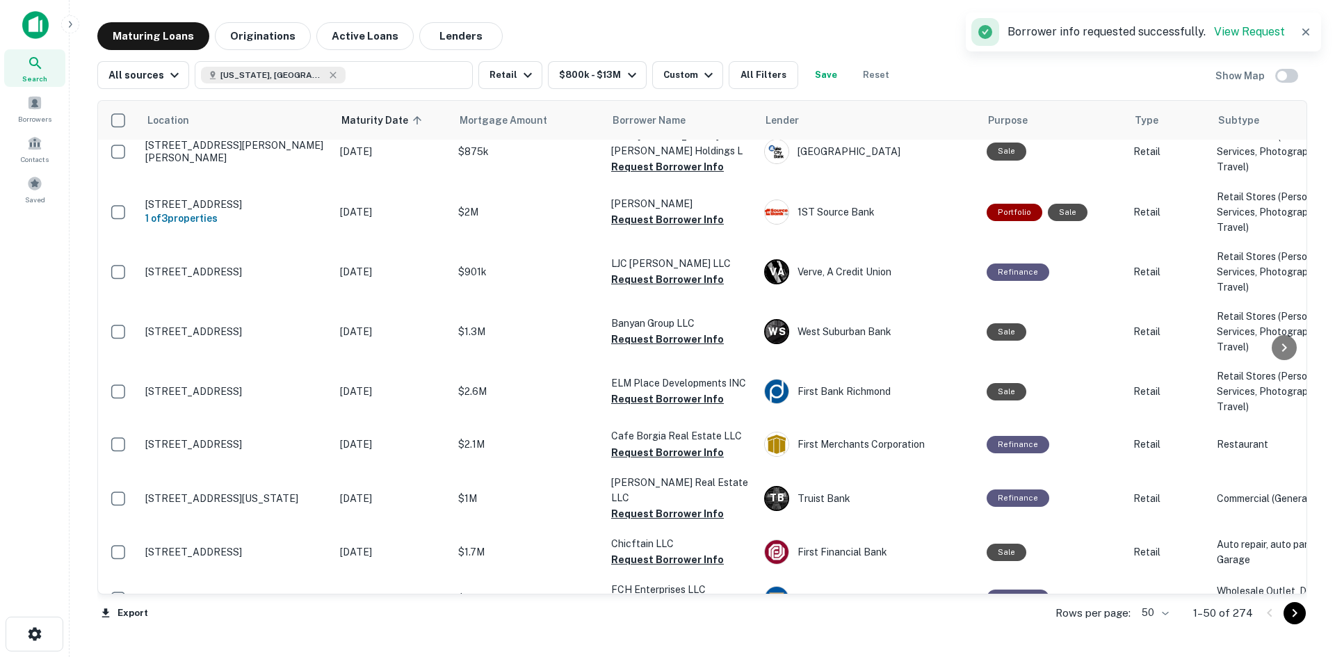
click at [631, 68] on button "Request Borrower Info" at bounding box center [667, 59] width 113 height 17
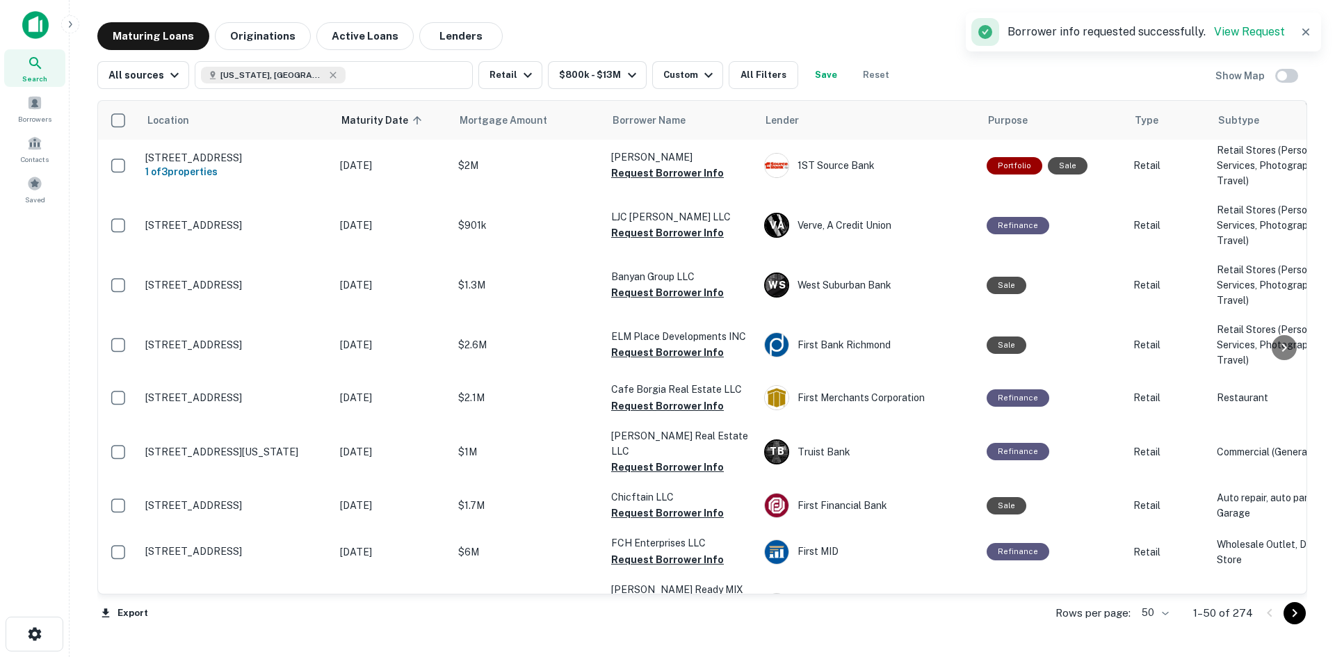
scroll to position [2086, 0]
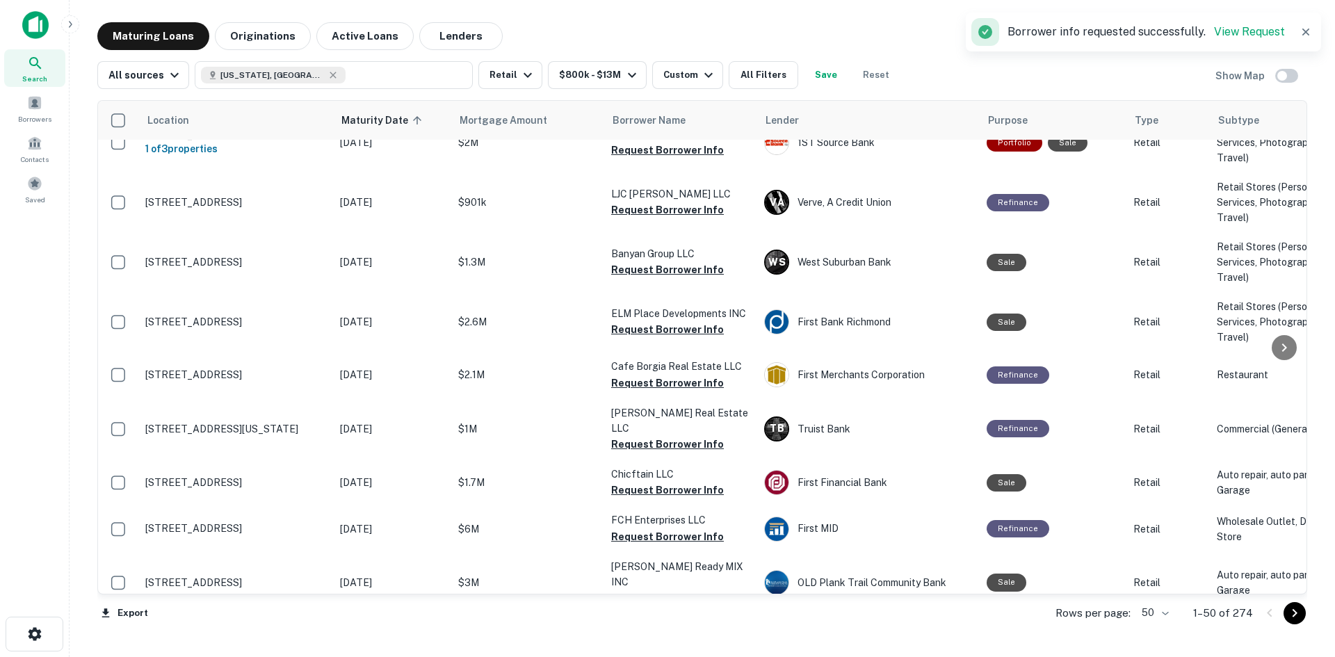
click at [667, 44] on button "Request Borrower Info" at bounding box center [667, 36] width 113 height 17
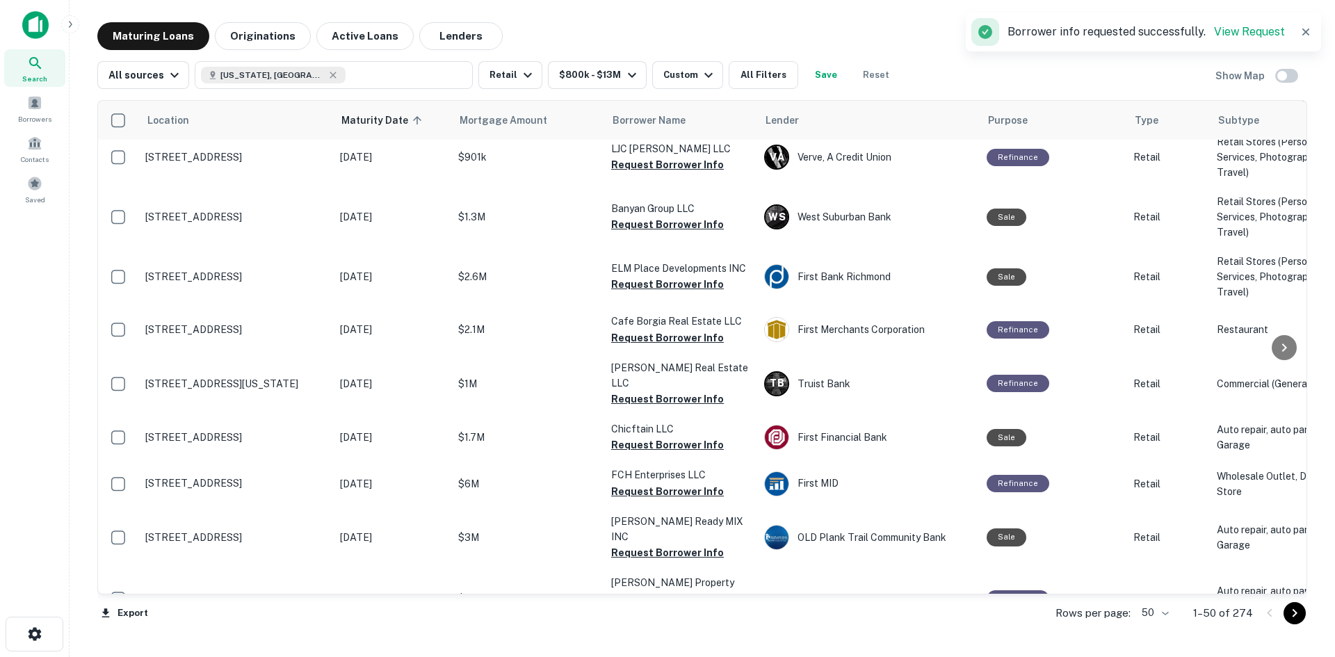
scroll to position [2155, 0]
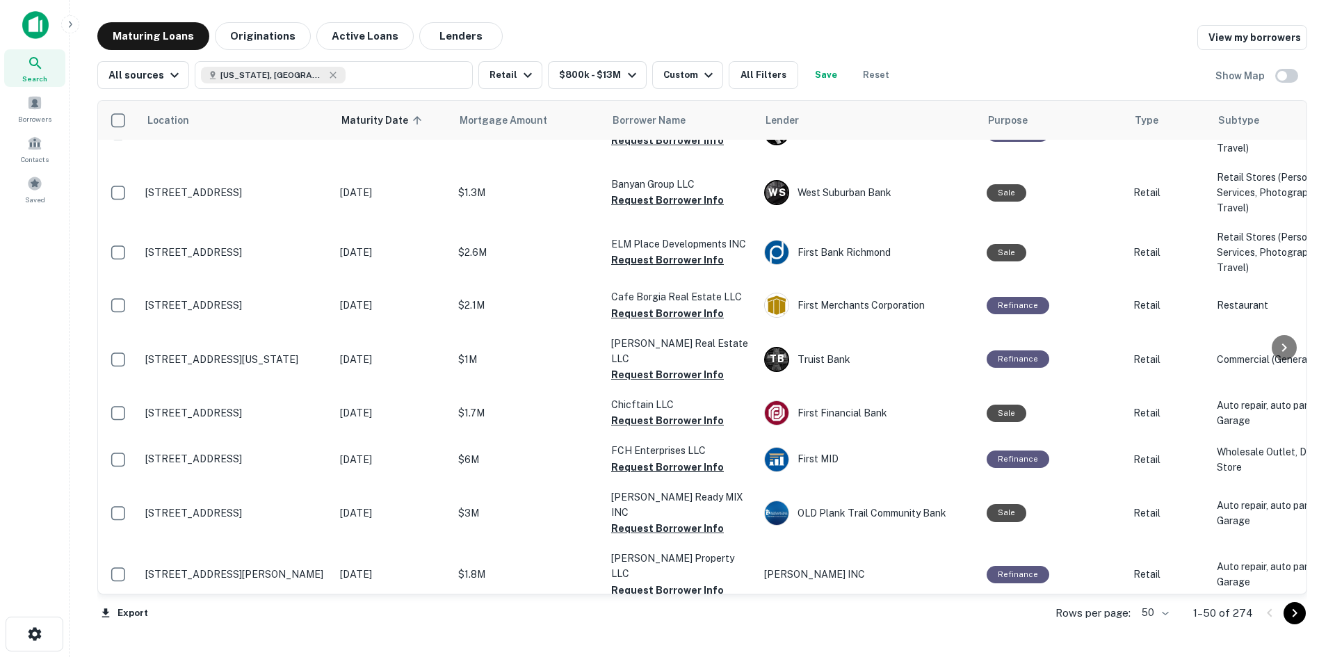
click at [643, 36] on button "Request Borrower Info" at bounding box center [667, 27] width 113 height 17
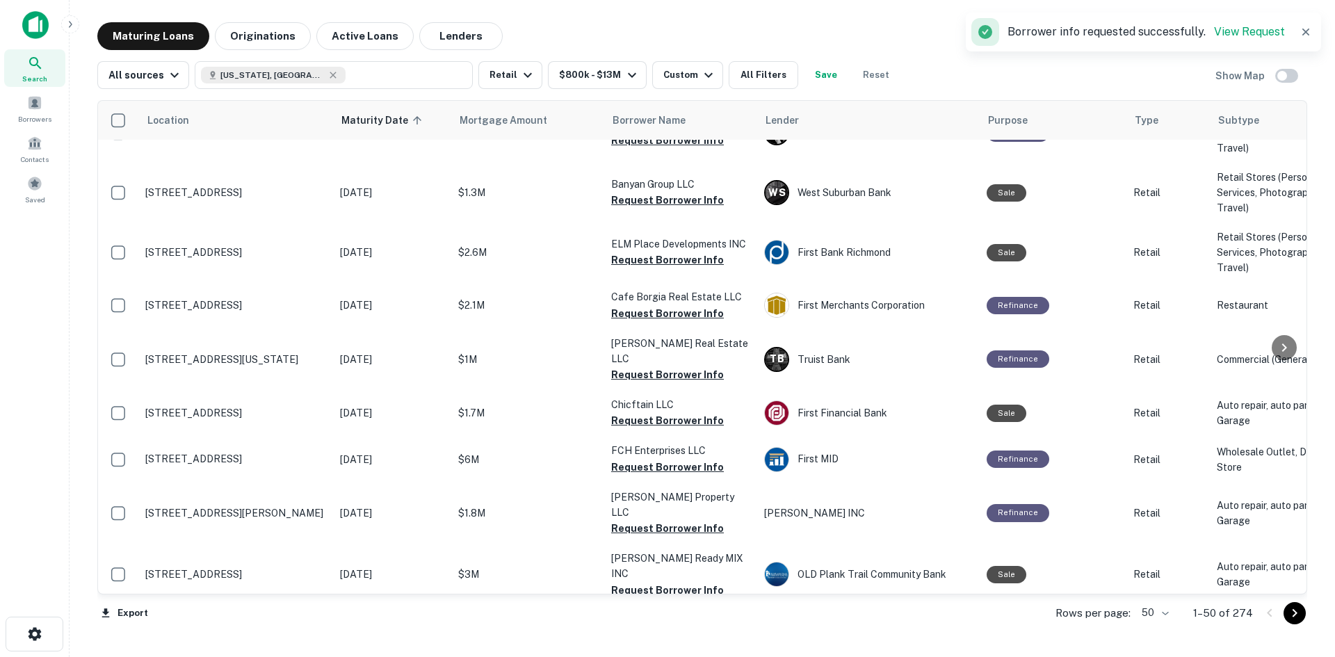
click at [647, 89] on button "Request Borrower Info" at bounding box center [667, 80] width 113 height 17
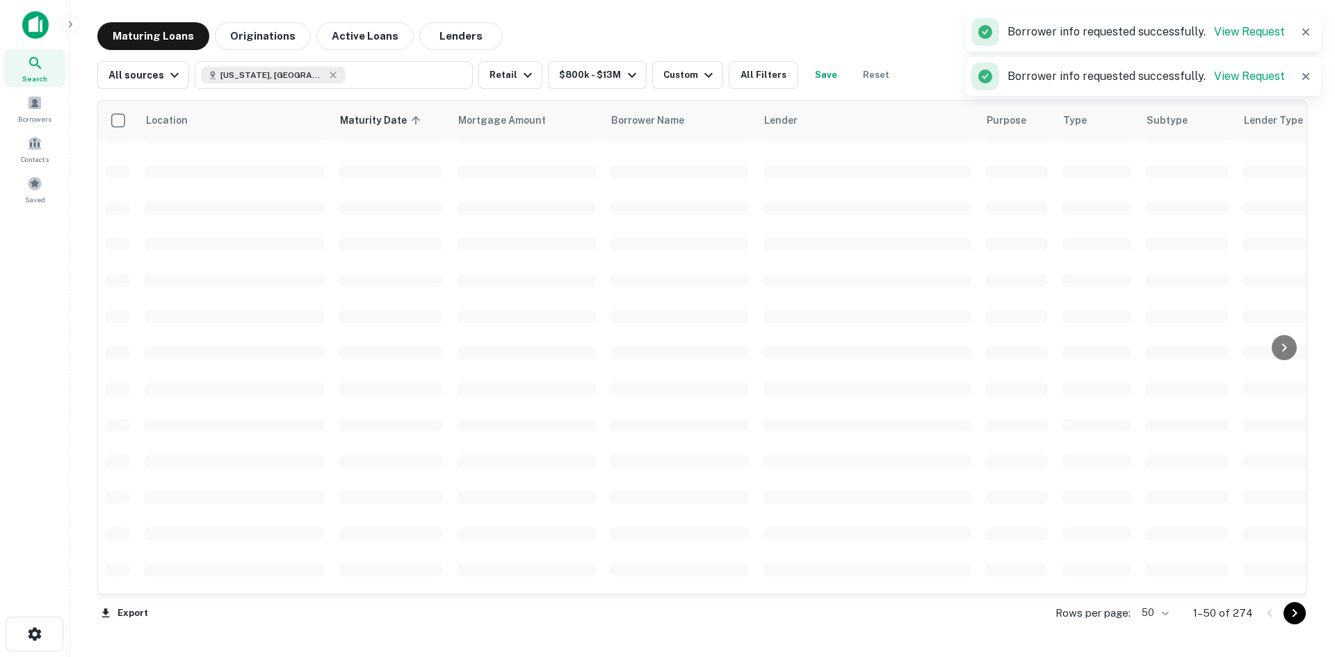
scroll to position [2225, 0]
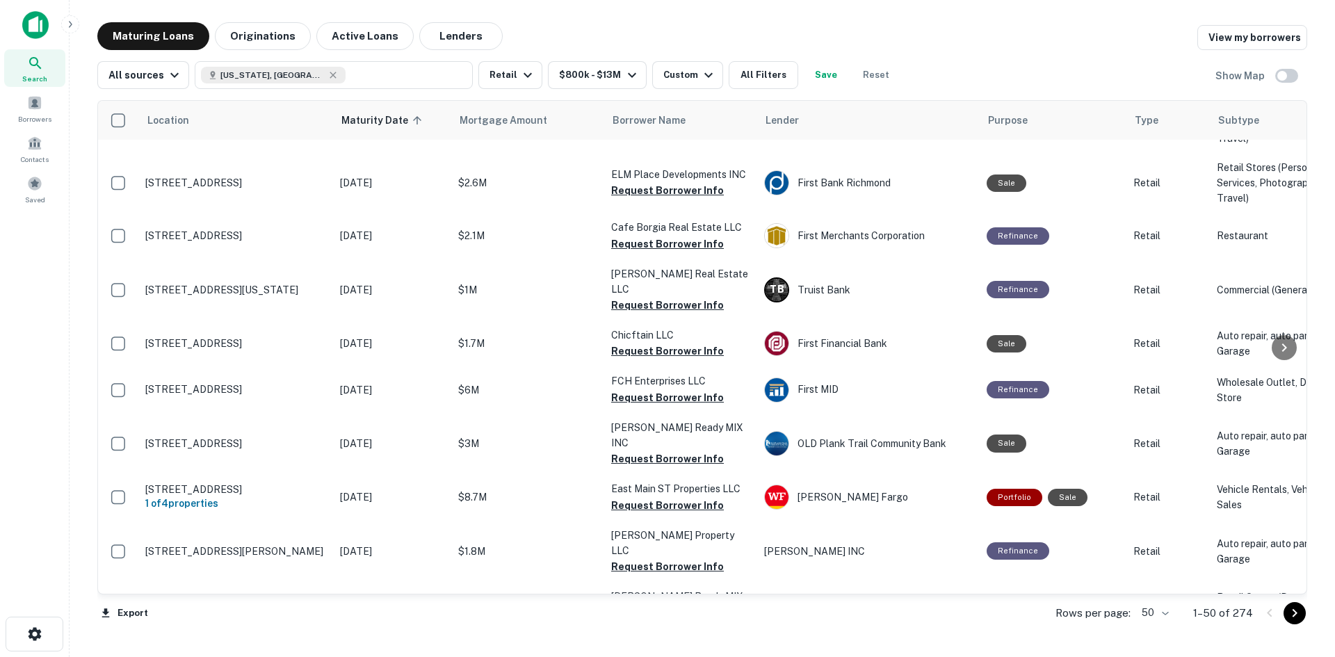
click at [675, 79] on button "Request Borrower Info" at bounding box center [667, 71] width 113 height 17
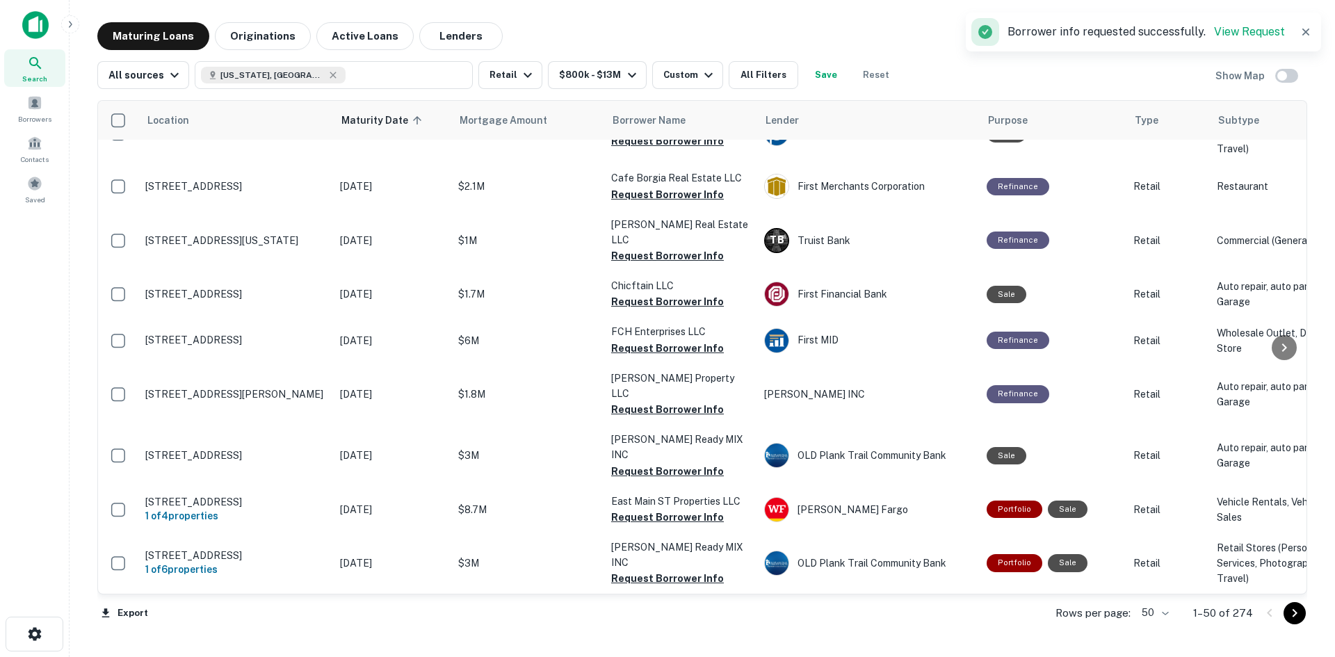
drag, startPoint x: 547, startPoint y: 392, endPoint x: 551, endPoint y: 33, distance: 359.4
click at [551, 33] on div "Maturing Loans Originations Active Loans Lenders View my borrowers" at bounding box center [702, 36] width 1210 height 28
drag, startPoint x: 460, startPoint y: 400, endPoint x: 469, endPoint y: 398, distance: 8.6
click at [697, 90] on button "Request Borrower Info" at bounding box center [667, 81] width 113 height 17
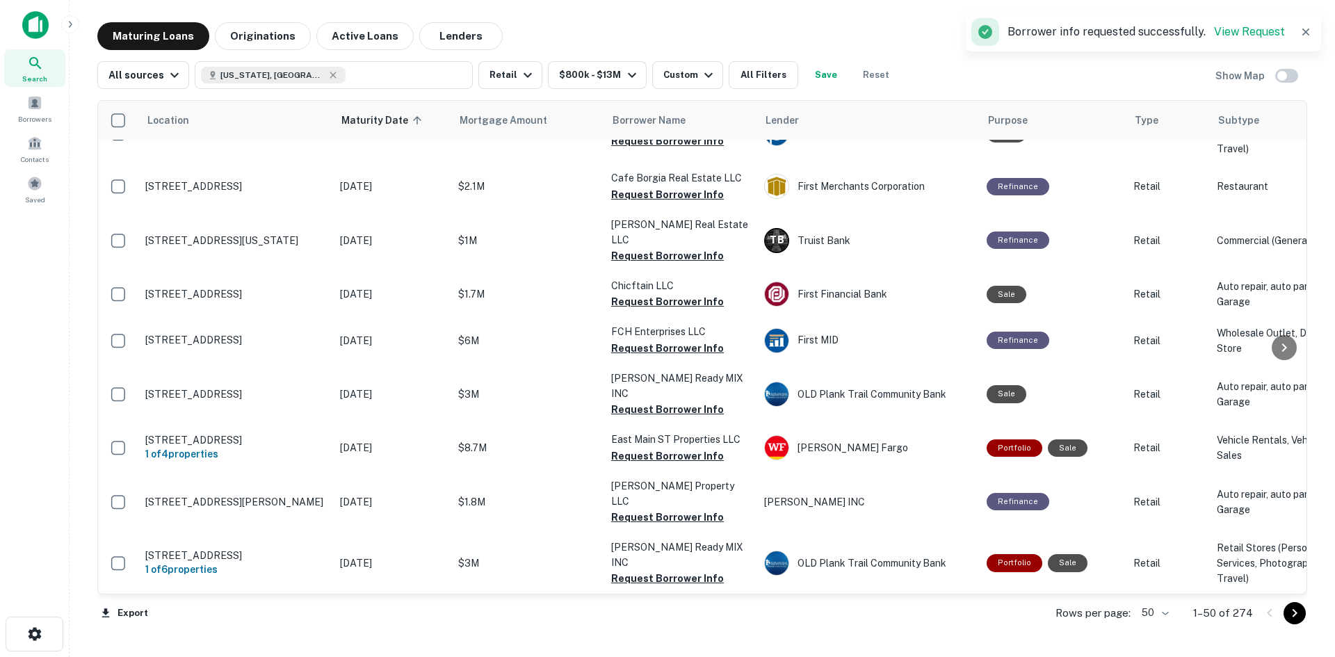
drag, startPoint x: 535, startPoint y: 343, endPoint x: 803, endPoint y: 33, distance: 410.1
click at [803, 33] on div "Maturing Loans Originations Active Loans Lenders View my borrowers" at bounding box center [702, 36] width 1210 height 28
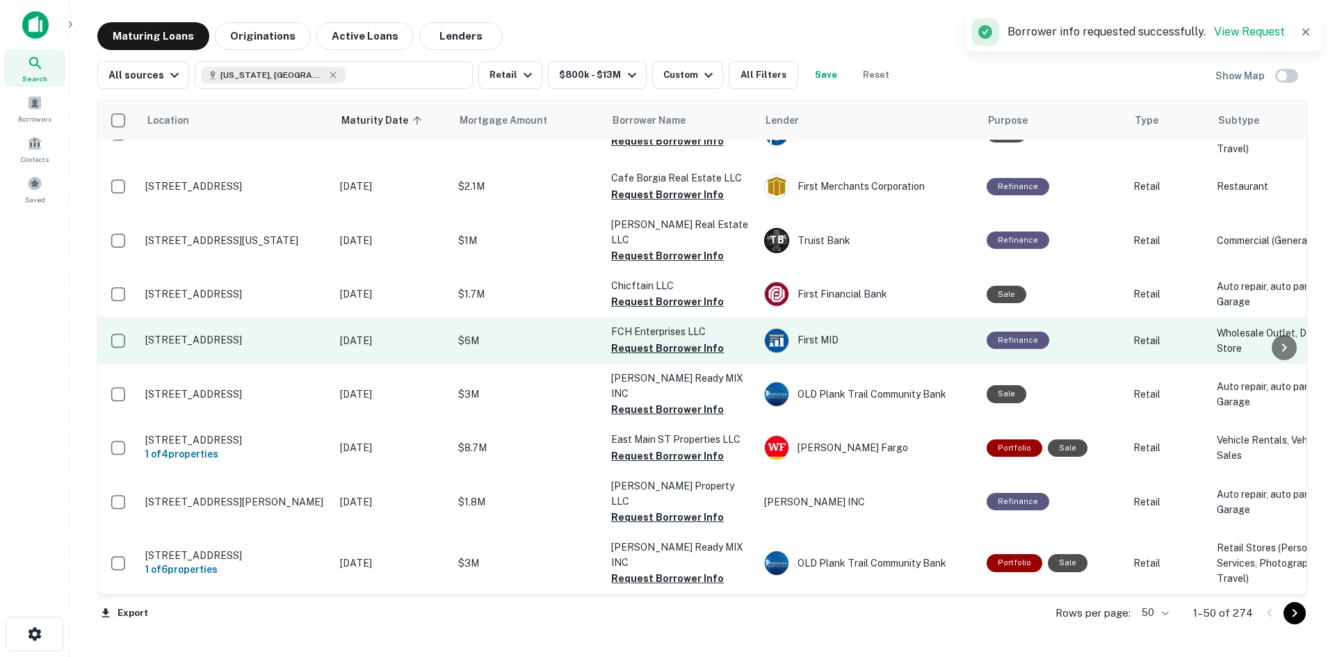
scroll to position [2572, 0]
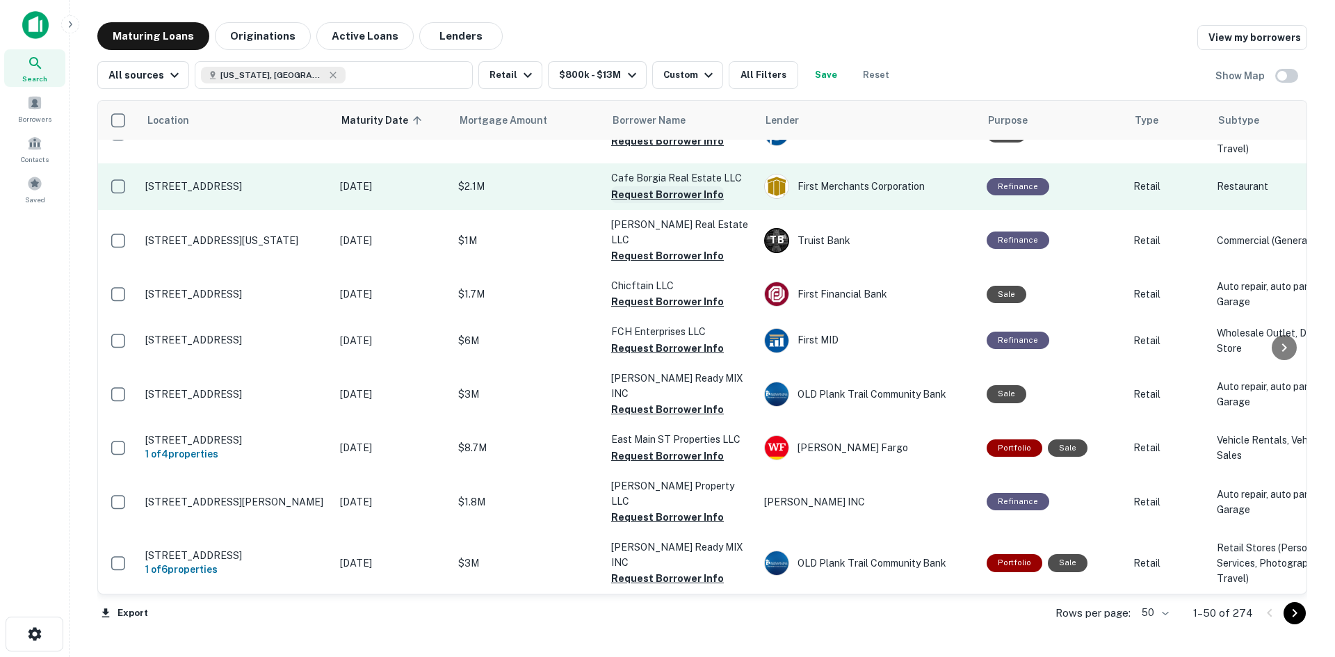
click at [682, 203] on button "Request Borrower Info" at bounding box center [667, 194] width 113 height 17
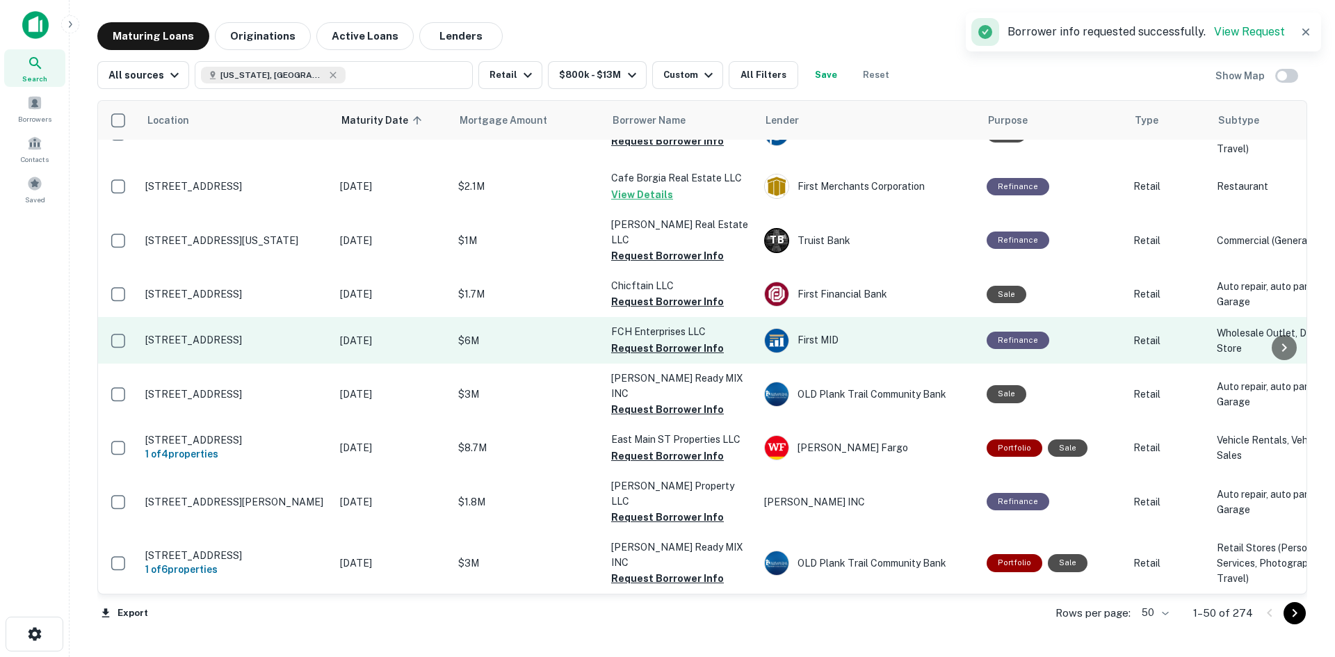
scroll to position [2642, 0]
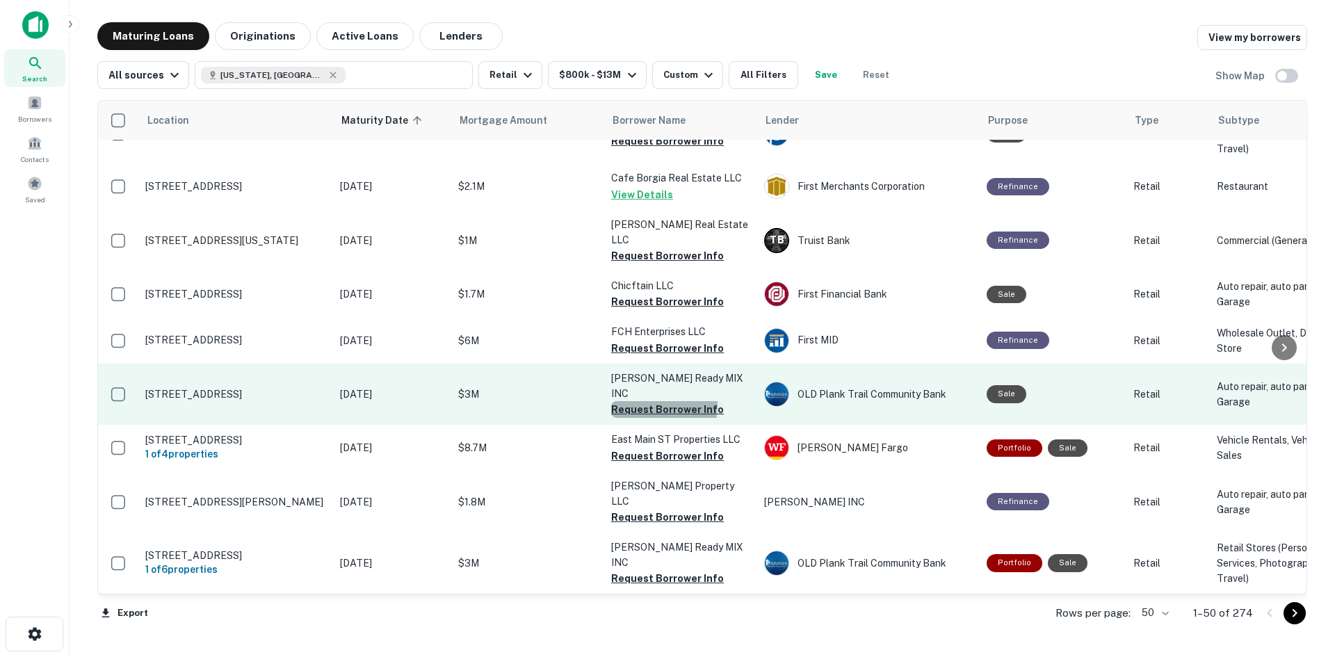
click at [624, 401] on button "Request Borrower Info" at bounding box center [667, 409] width 113 height 17
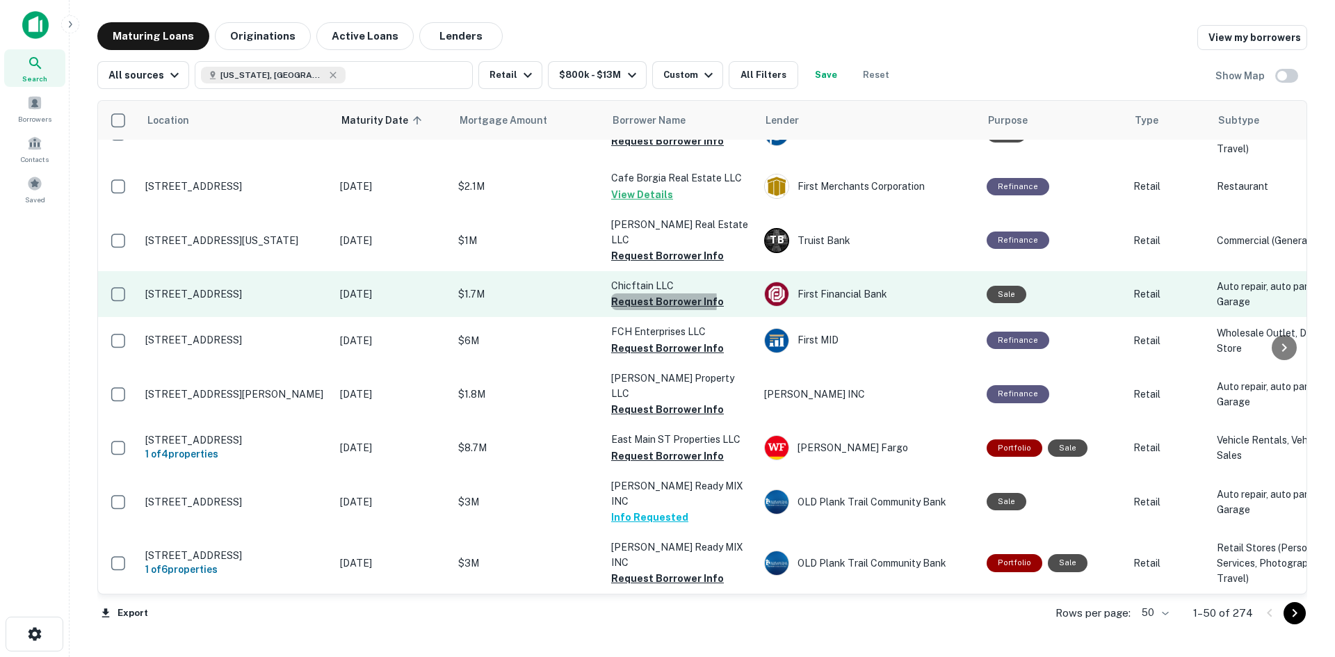
drag, startPoint x: 620, startPoint y: 307, endPoint x: 612, endPoint y: 311, distance: 8.7
click at [620, 307] on button "Request Borrower Info" at bounding box center [667, 301] width 113 height 17
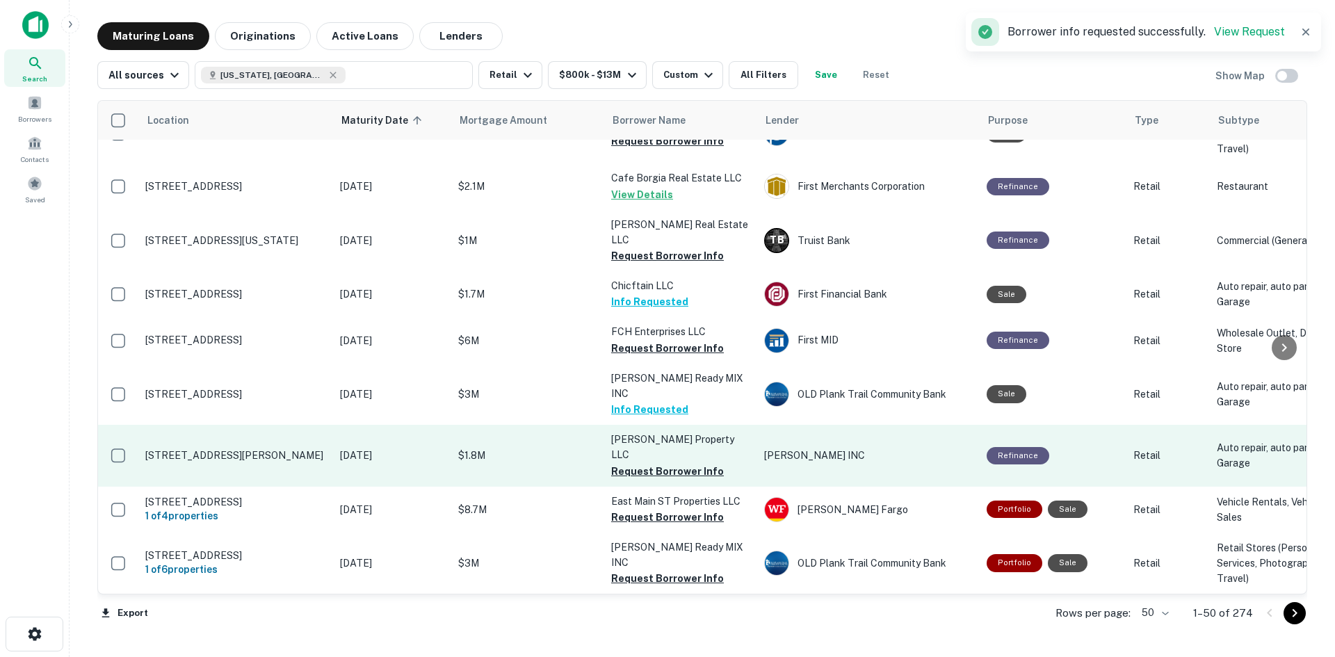
scroll to position [2658, 0]
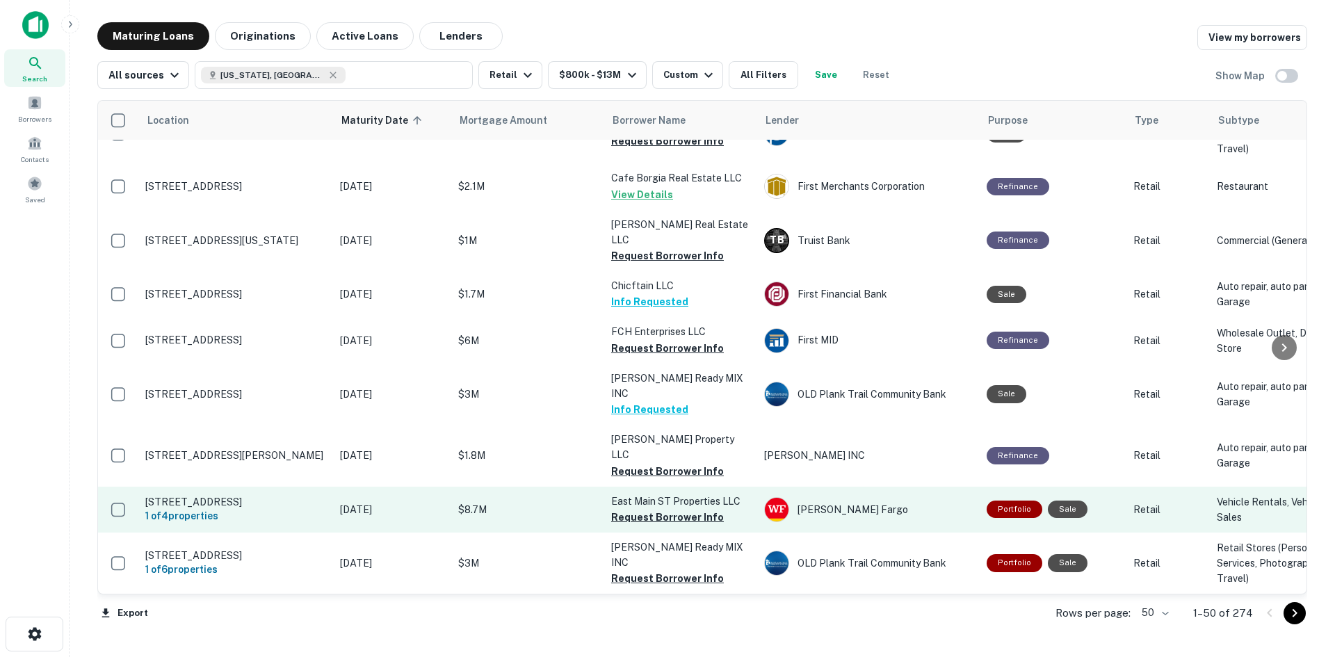
drag, startPoint x: 708, startPoint y: 434, endPoint x: 694, endPoint y: 458, distance: 28.4
click at [708, 463] on button "Request Borrower Info" at bounding box center [667, 471] width 113 height 17
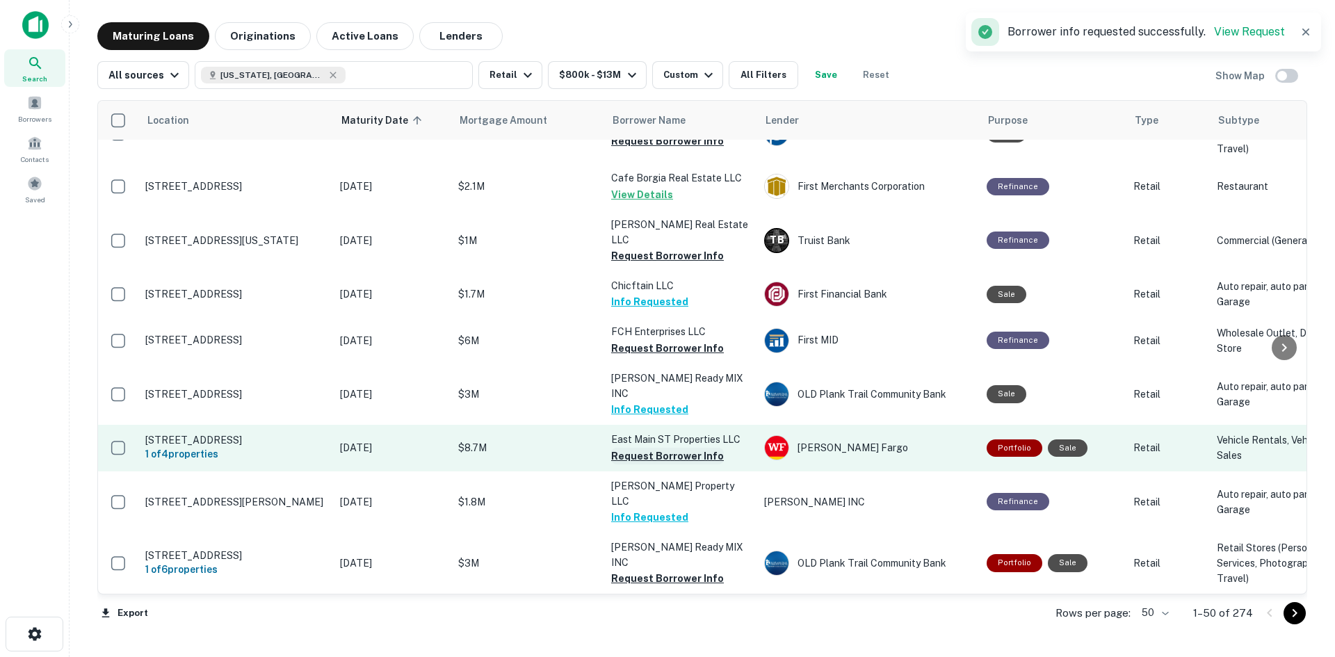
drag, startPoint x: 631, startPoint y: 417, endPoint x: 631, endPoint y: 425, distance: 8.3
click at [631, 432] on p "East Main ST Properties LLC" at bounding box center [680, 439] width 139 height 15
click at [639, 432] on p "East Main ST Properties LLC" at bounding box center [680, 439] width 139 height 15
click at [638, 448] on button "Request Borrower Info" at bounding box center [667, 456] width 113 height 17
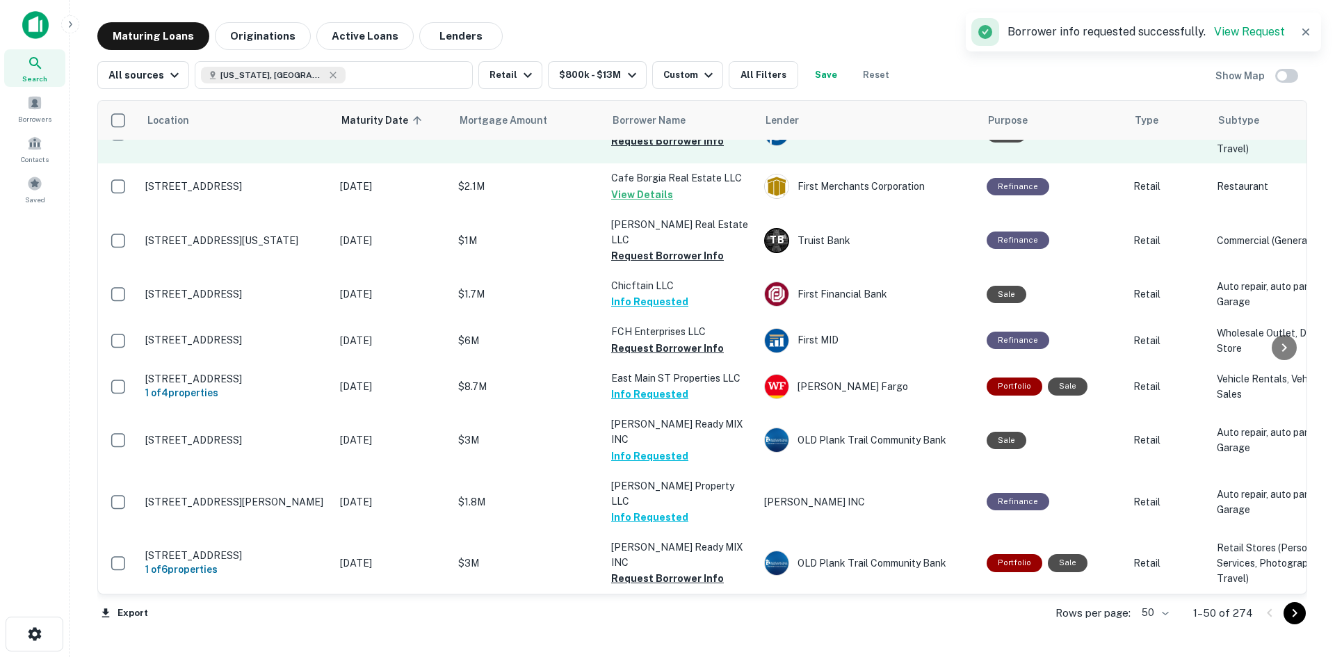
drag, startPoint x: 515, startPoint y: 551, endPoint x: 737, endPoint y: 148, distance: 460.2
click at [786, 23] on div "Maturing Loans Originations Active Loans Lenders View my borrowers" at bounding box center [702, 36] width 1210 height 28
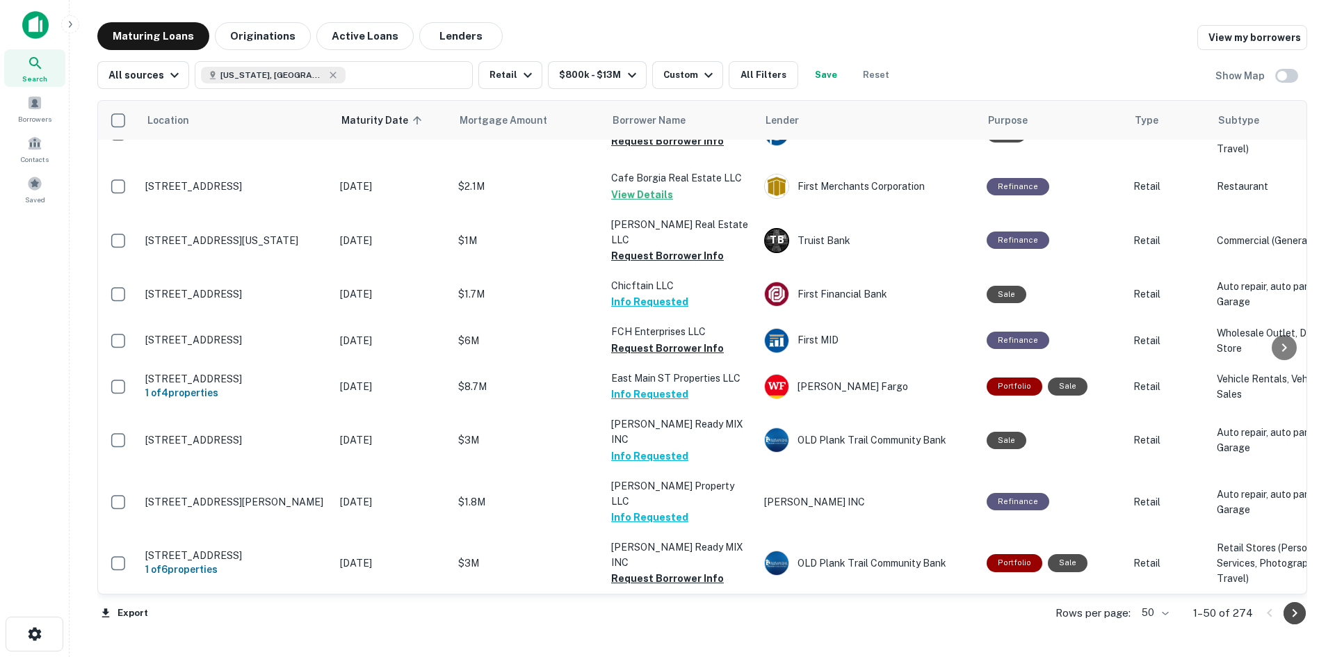
click at [1290, 615] on icon "Go to next page" at bounding box center [1294, 613] width 17 height 17
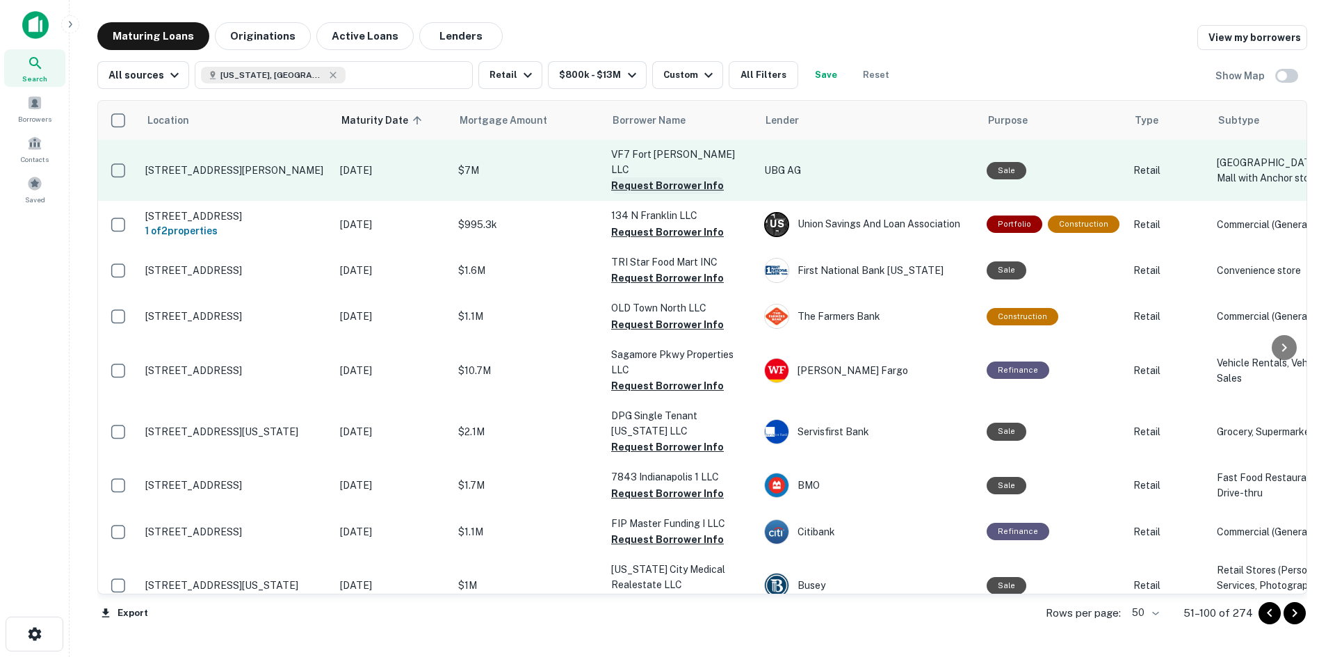
click at [642, 186] on button "Request Borrower Info" at bounding box center [667, 185] width 113 height 17
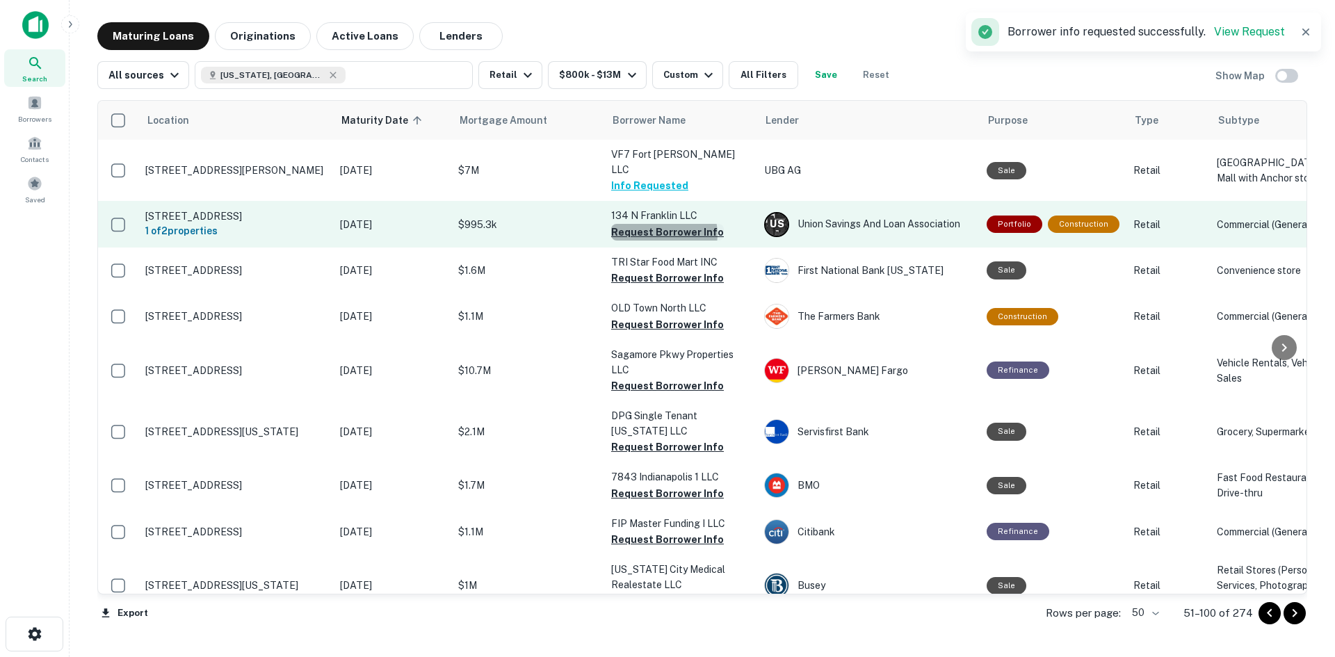
click at [663, 241] on button "Request Borrower Info" at bounding box center [667, 232] width 113 height 17
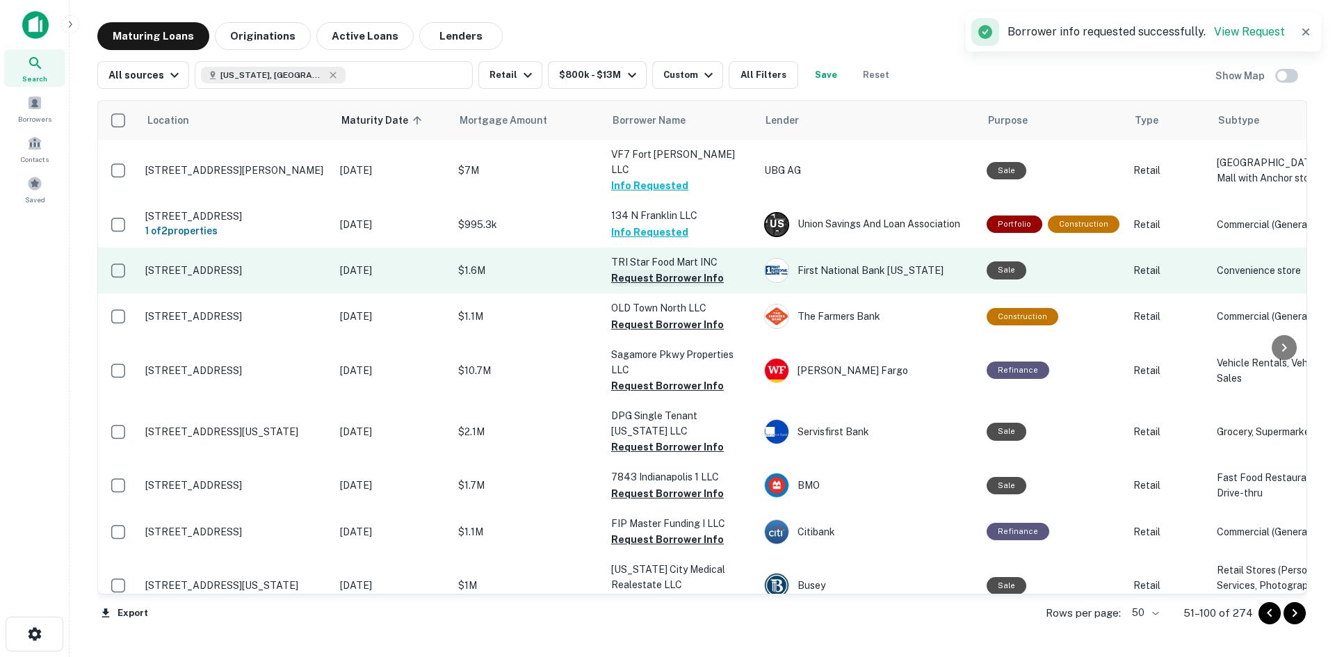
click at [619, 286] on button "Request Borrower Info" at bounding box center [667, 278] width 113 height 17
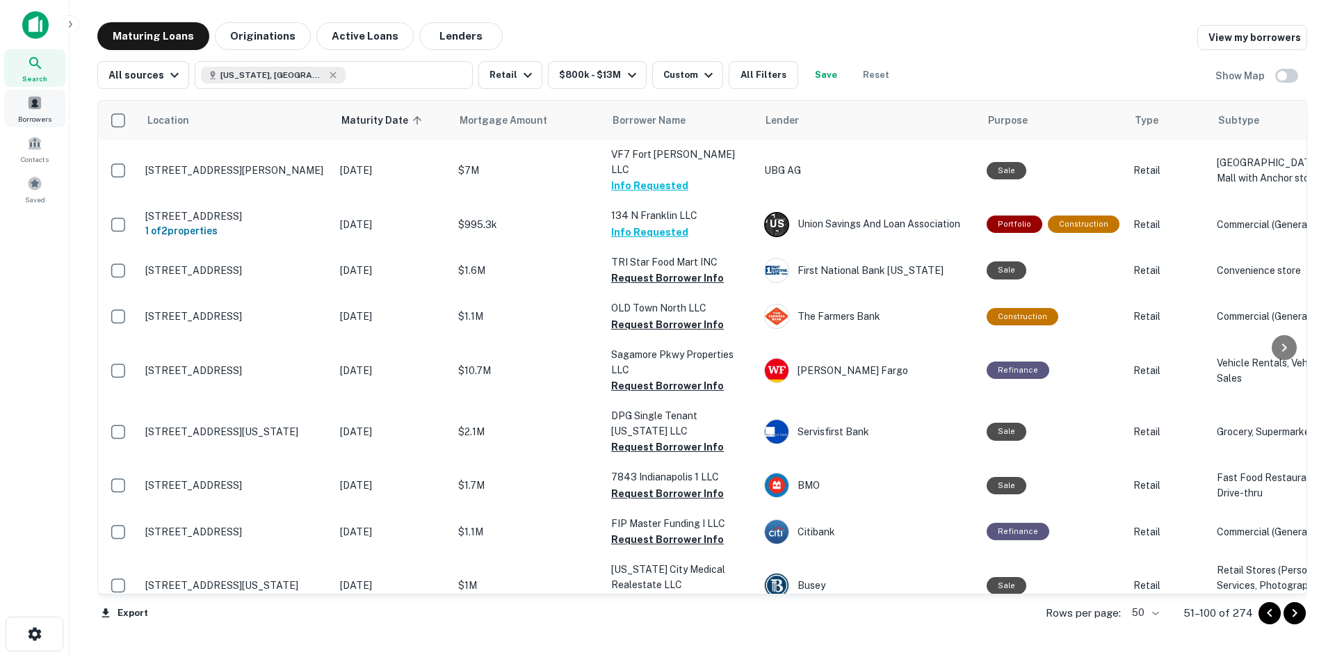
click at [38, 96] on span at bounding box center [34, 102] width 15 height 15
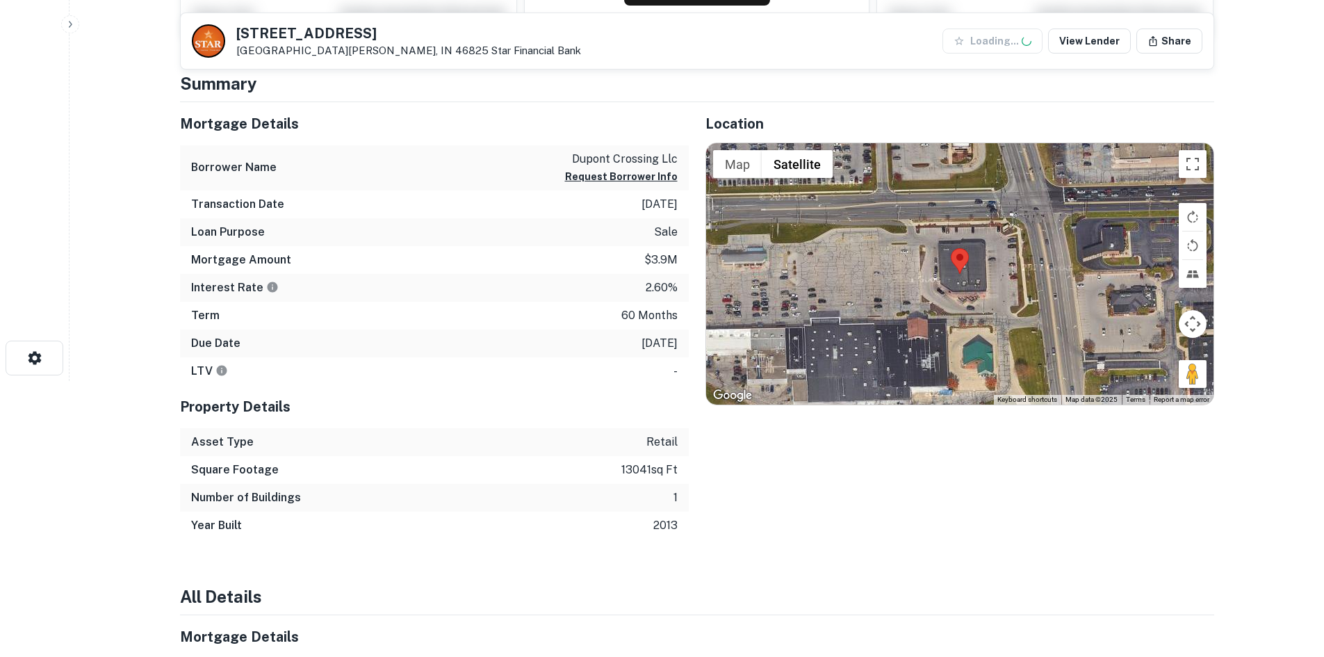
scroll to position [348, 0]
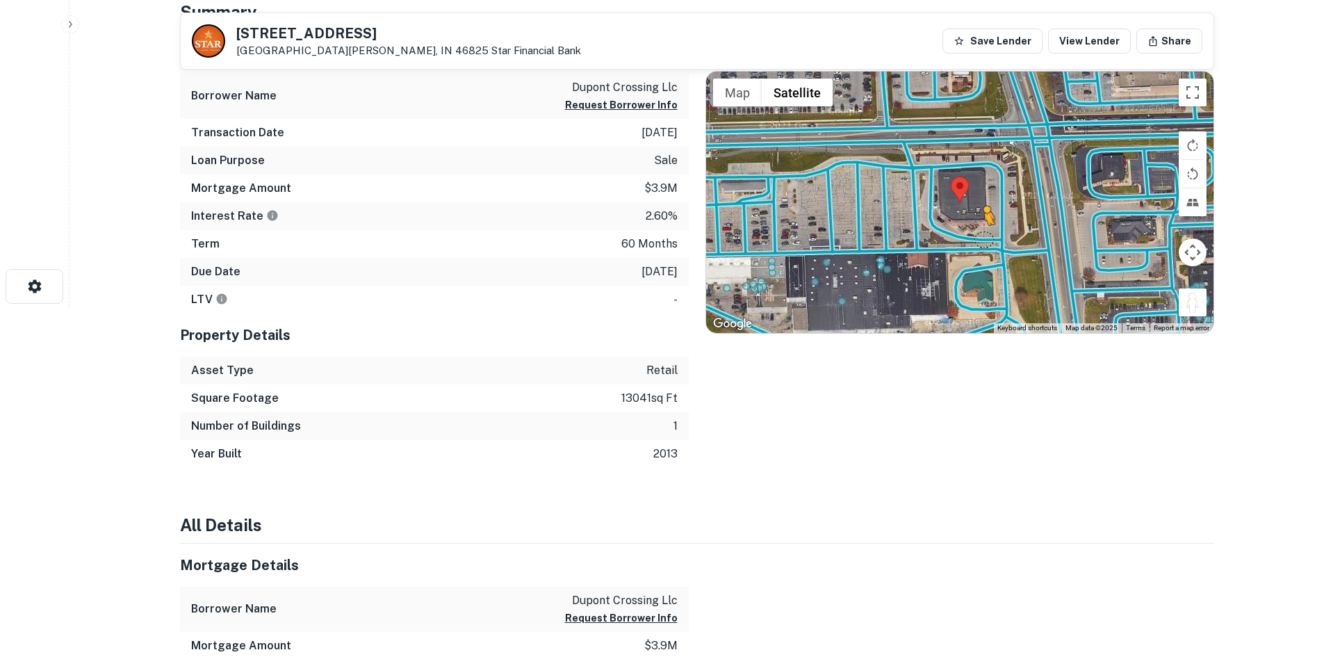
drag, startPoint x: 1194, startPoint y: 305, endPoint x: 975, endPoint y: 238, distance: 228.7
click at [975, 238] on div "To activate drag with keyboard, press Alt + Enter. Once in keyboard drag state,…" at bounding box center [960, 202] width 508 height 261
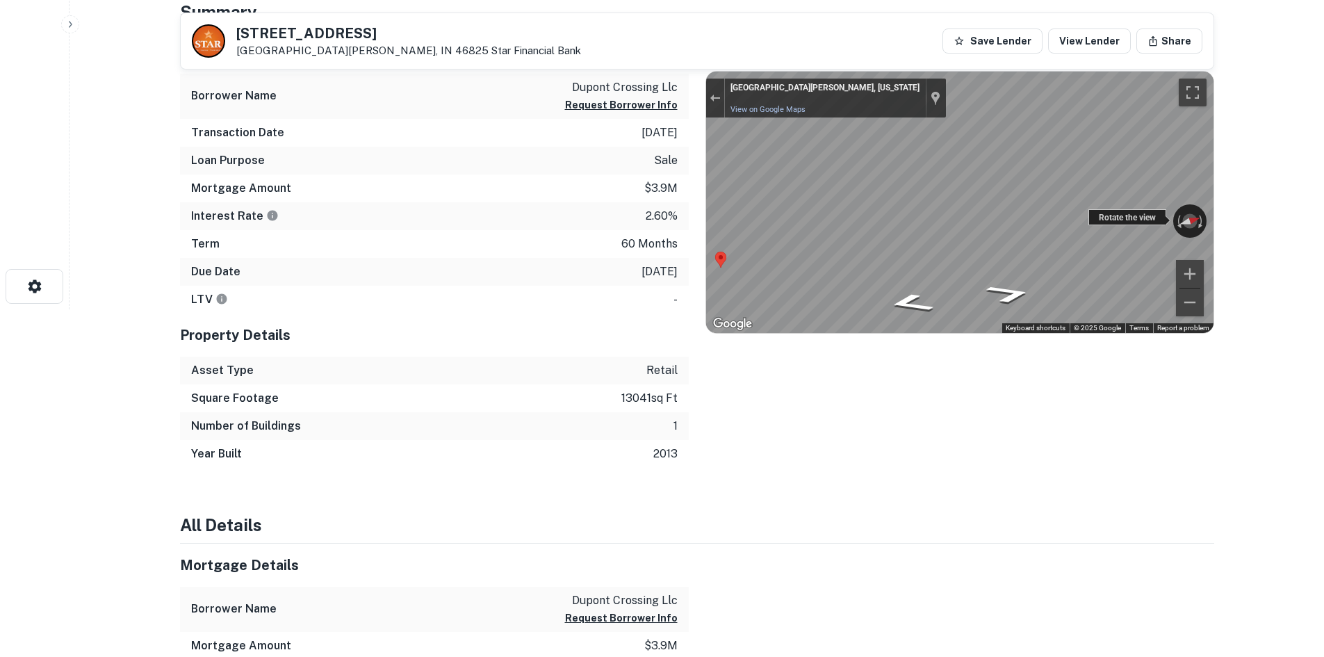
click at [1147, 218] on div "← Move left → Move right ↑ Move up ↓ Move down + Zoom in - Zoom out [GEOGRAPHIC…" at bounding box center [960, 202] width 508 height 261
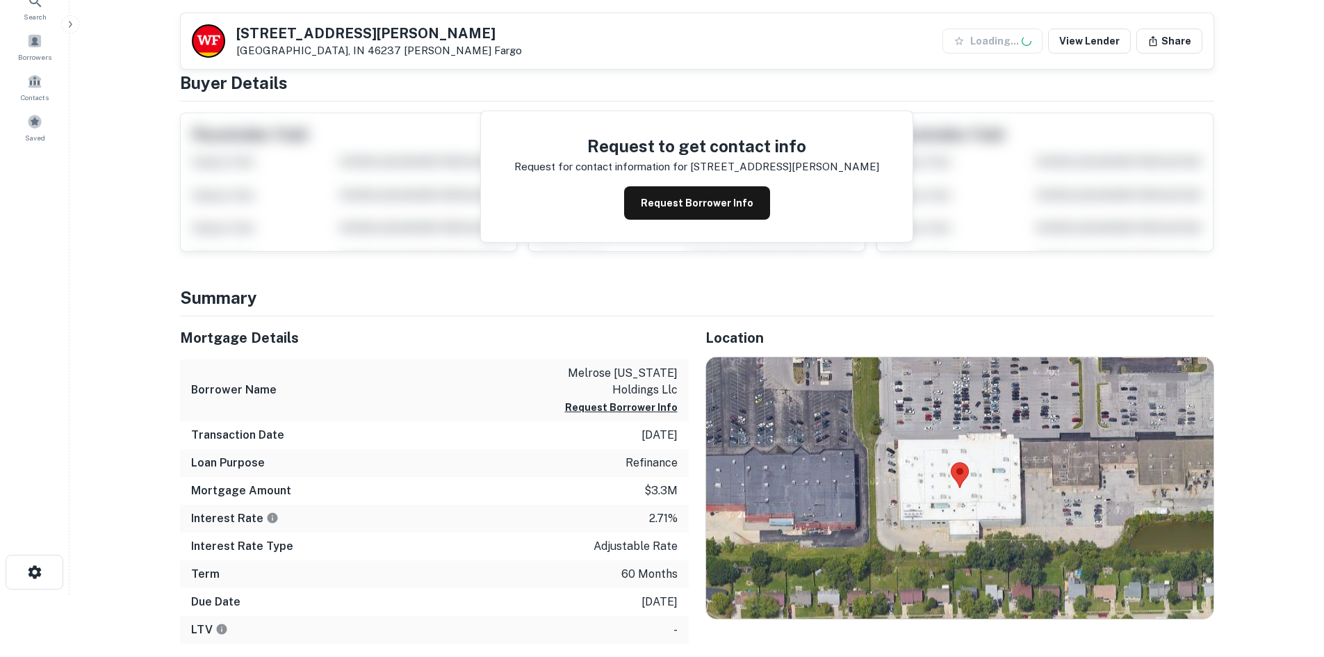
scroll to position [348, 0]
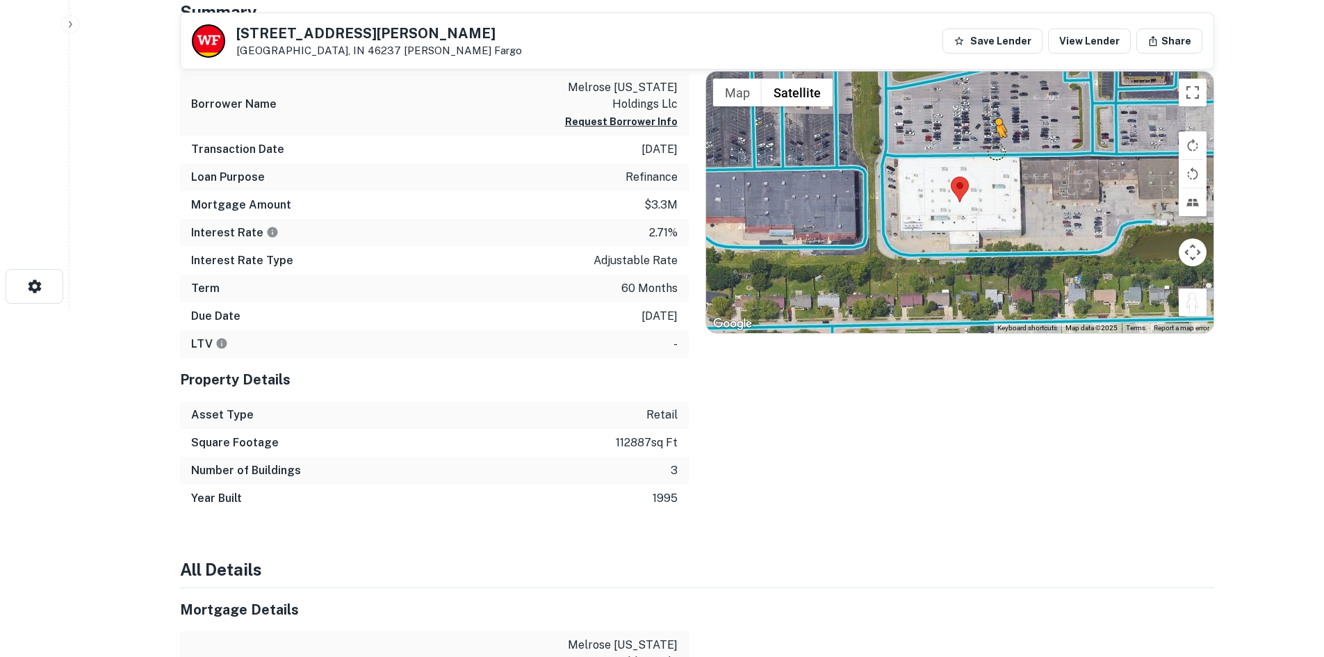
drag, startPoint x: 1180, startPoint y: 302, endPoint x: 989, endPoint y: 150, distance: 243.9
click at [989, 150] on div "To activate drag with keyboard, press Alt + Enter. Once in keyboard drag state,…" at bounding box center [960, 202] width 508 height 261
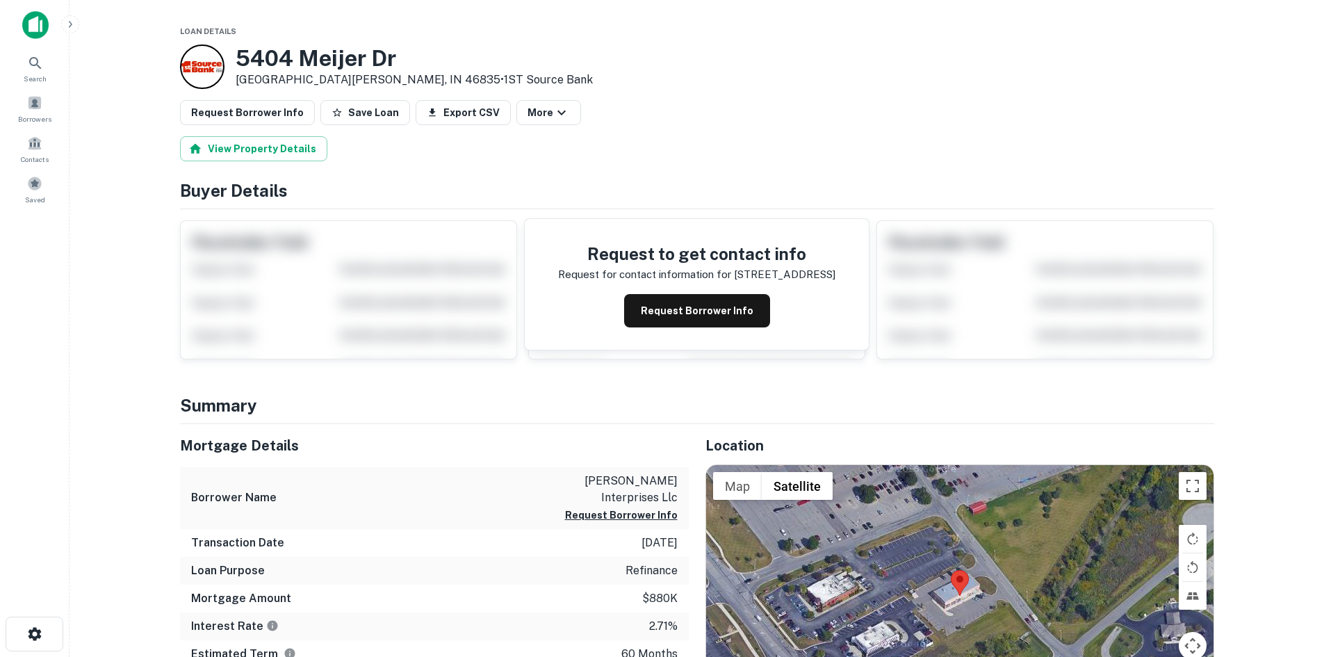
scroll to position [209, 0]
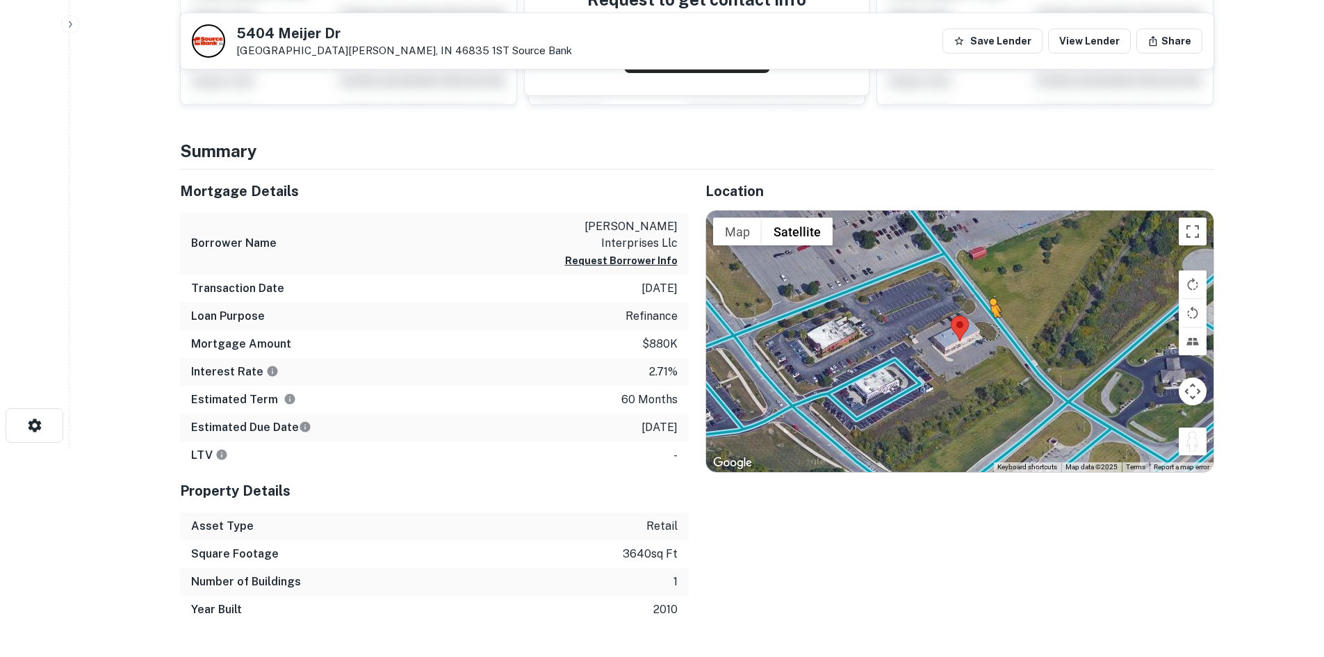
drag, startPoint x: 1199, startPoint y: 442, endPoint x: 987, endPoint y: 330, distance: 240.1
click at [987, 328] on div "To activate drag with keyboard, press Alt + Enter. Once in keyboard drag state,…" at bounding box center [960, 341] width 508 height 261
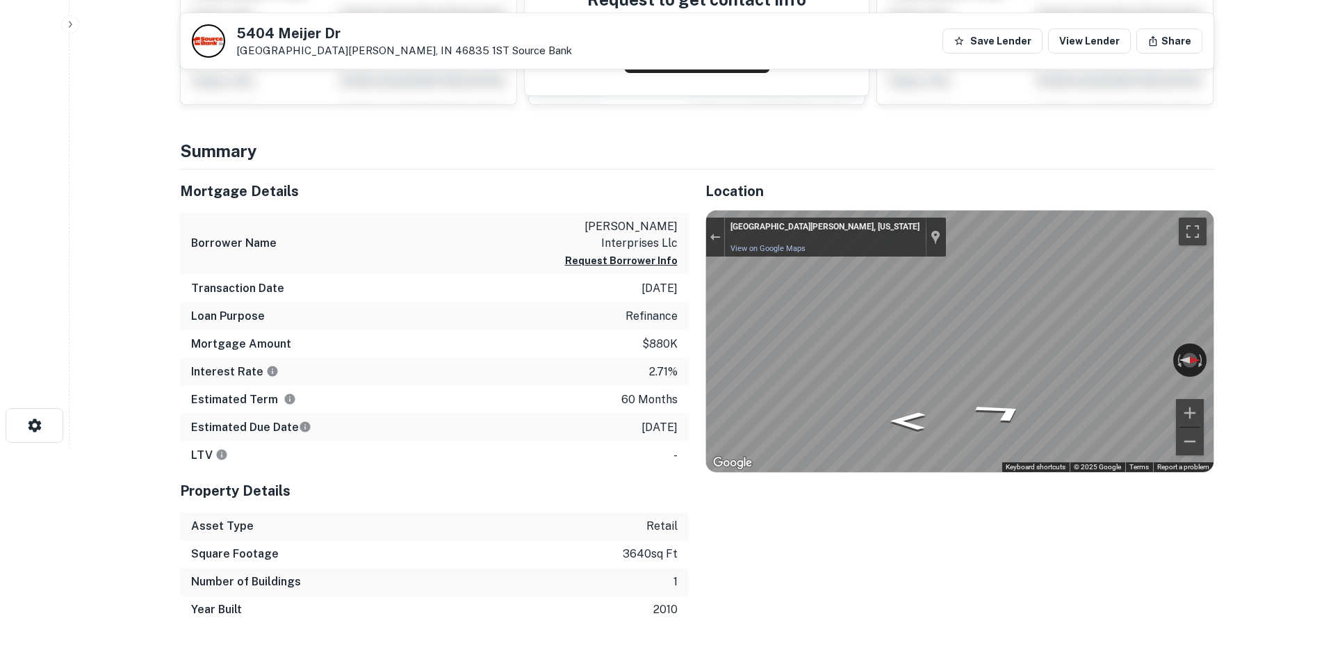
click at [560, 345] on div "Mortgage Details Borrower Name pham interprises llc Request Borrower Info Trans…" at bounding box center [688, 397] width 1051 height 454
click at [488, 337] on div "Mortgage Details Borrower Name pham interprises llc Request Borrower Info Trans…" at bounding box center [688, 397] width 1051 height 454
click at [1324, 325] on html "Search Borrowers Contacts Saved 5404 Meijer Dr Fort Wayne, IN 46835 1ST Source …" at bounding box center [662, 119] width 1324 height 657
click at [576, 300] on div "Mortgage Details Borrower Name pham interprises llc Request Borrower Info Trans…" at bounding box center [688, 397] width 1051 height 454
click at [600, 307] on div "Mortgage Details Borrower Name pham interprises llc Request Borrower Info Trans…" at bounding box center [688, 397] width 1051 height 454
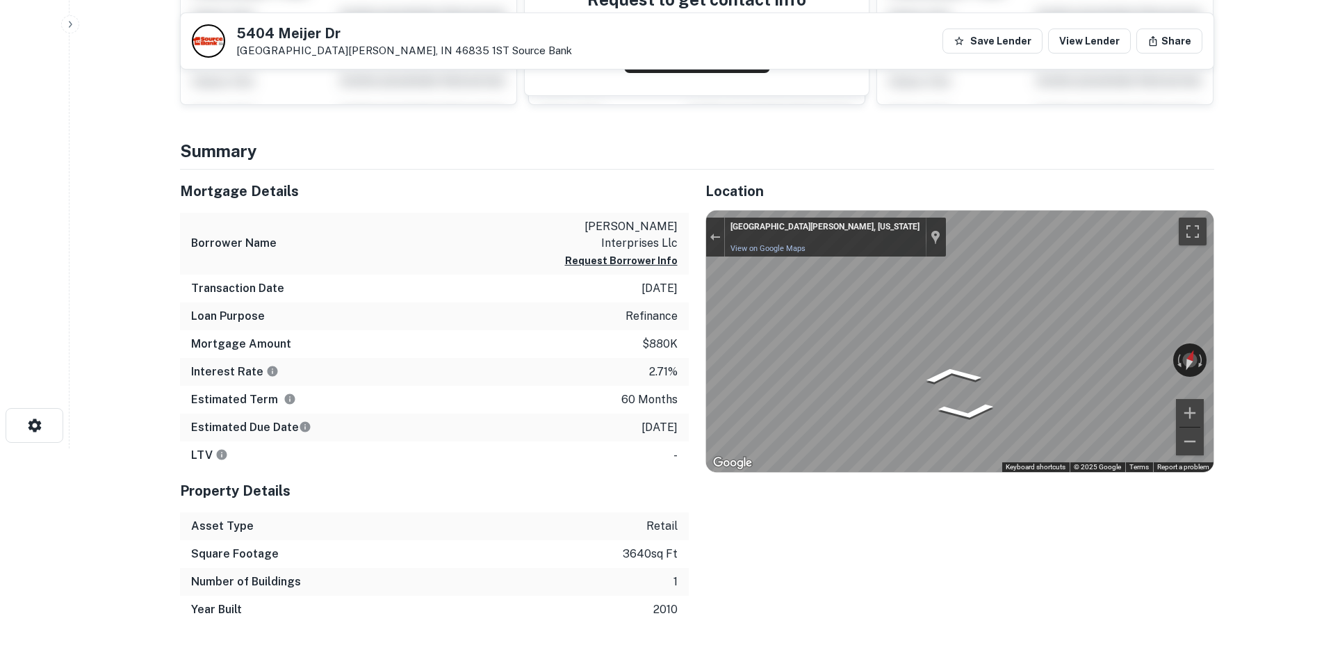
click at [1324, 350] on html "Search Borrowers Contacts Saved 5404 Meijer Dr Fort Wayne, IN 46835 1ST Source …" at bounding box center [662, 119] width 1324 height 657
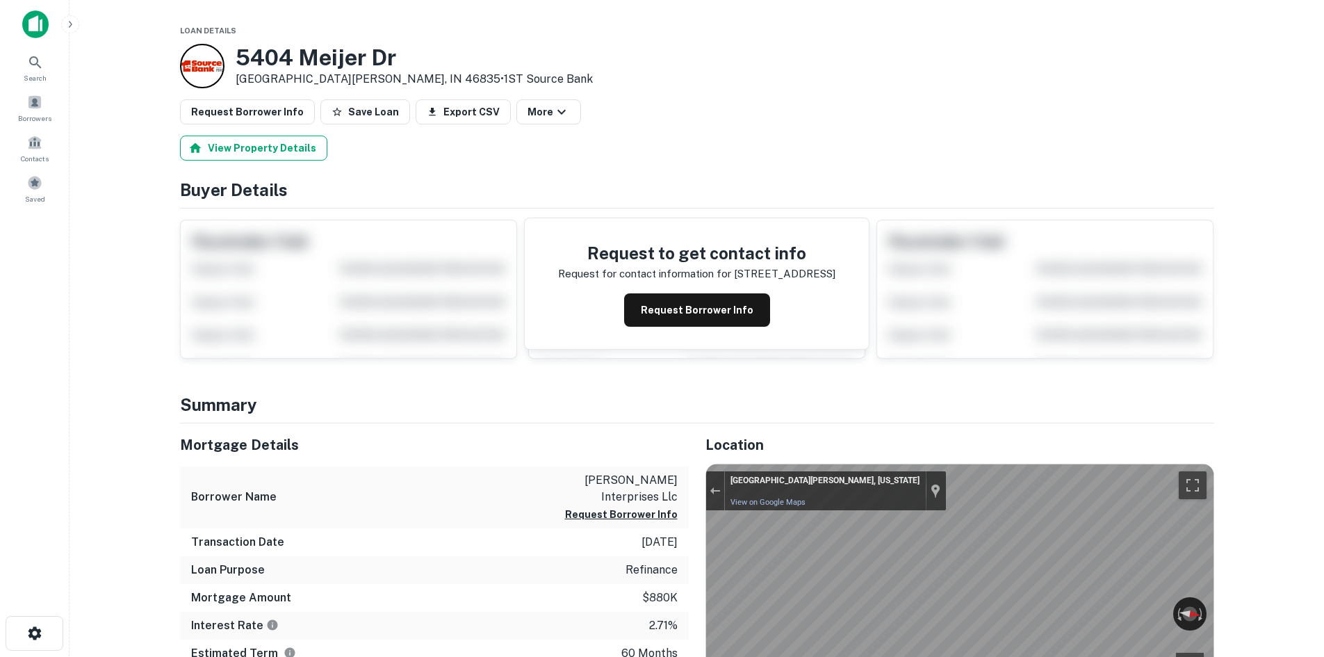
scroll to position [0, 0]
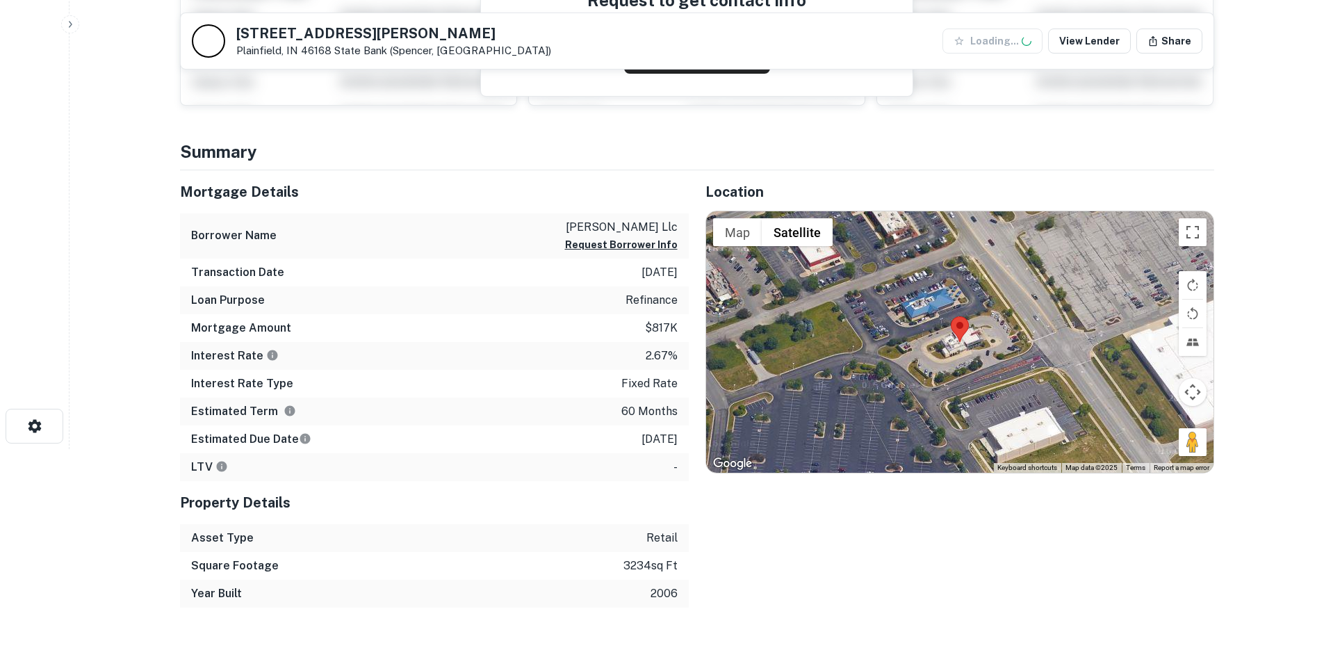
scroll to position [209, 0]
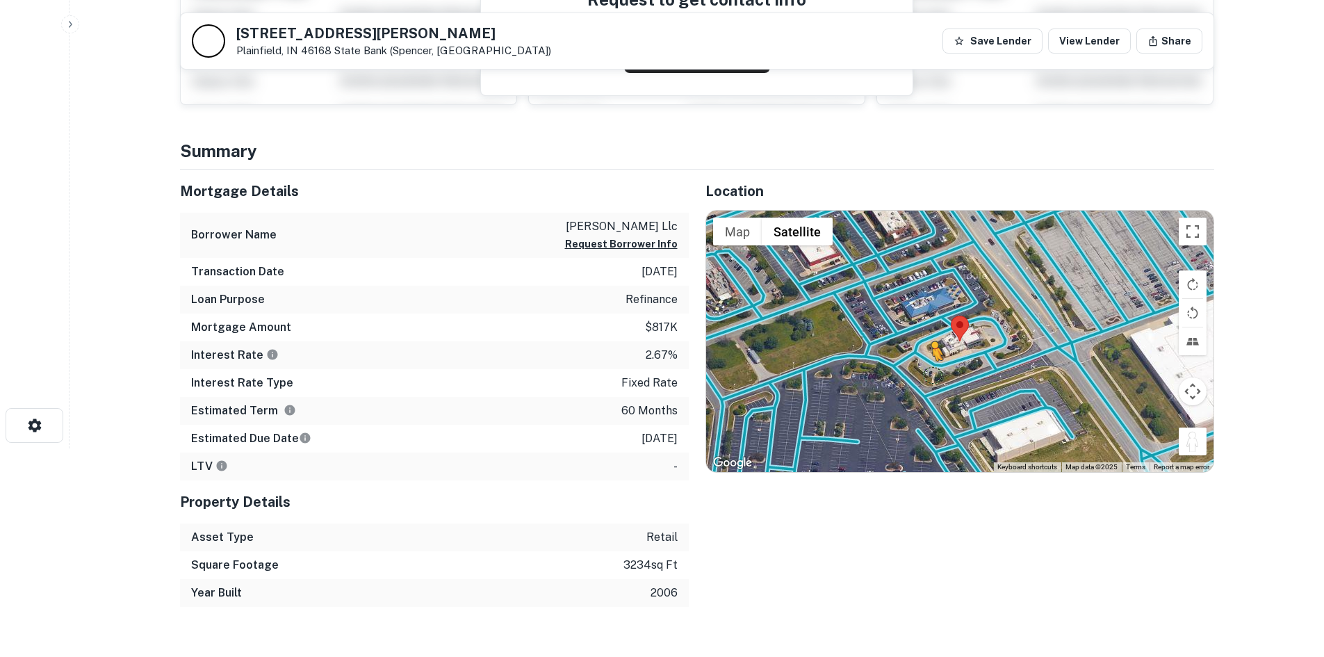
drag, startPoint x: 1185, startPoint y: 453, endPoint x: 926, endPoint y: 369, distance: 272.6
click at [926, 369] on div "To activate drag with keyboard, press Alt + Enter. Once in keyboard drag state,…" at bounding box center [960, 341] width 508 height 261
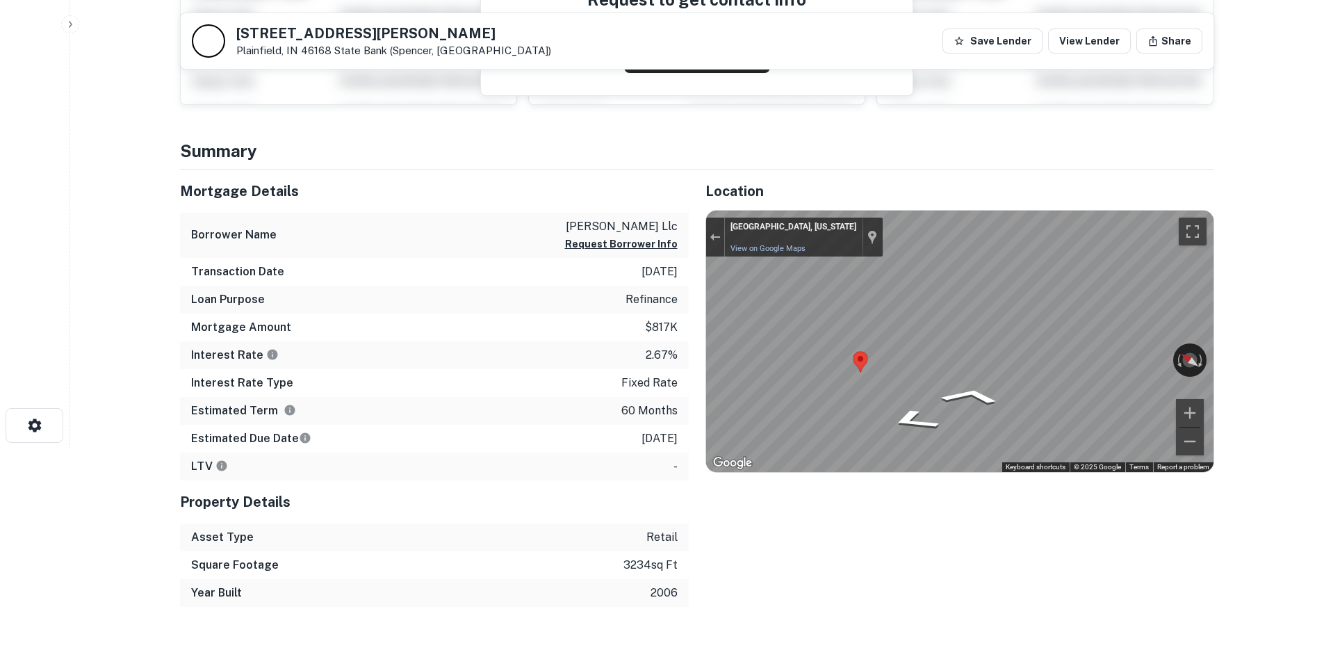
click at [706, 328] on div "← Move left → Move right ↑ Move up ↓ Move down + Zoom in - Zoom out Home Jump l…" at bounding box center [960, 341] width 509 height 263
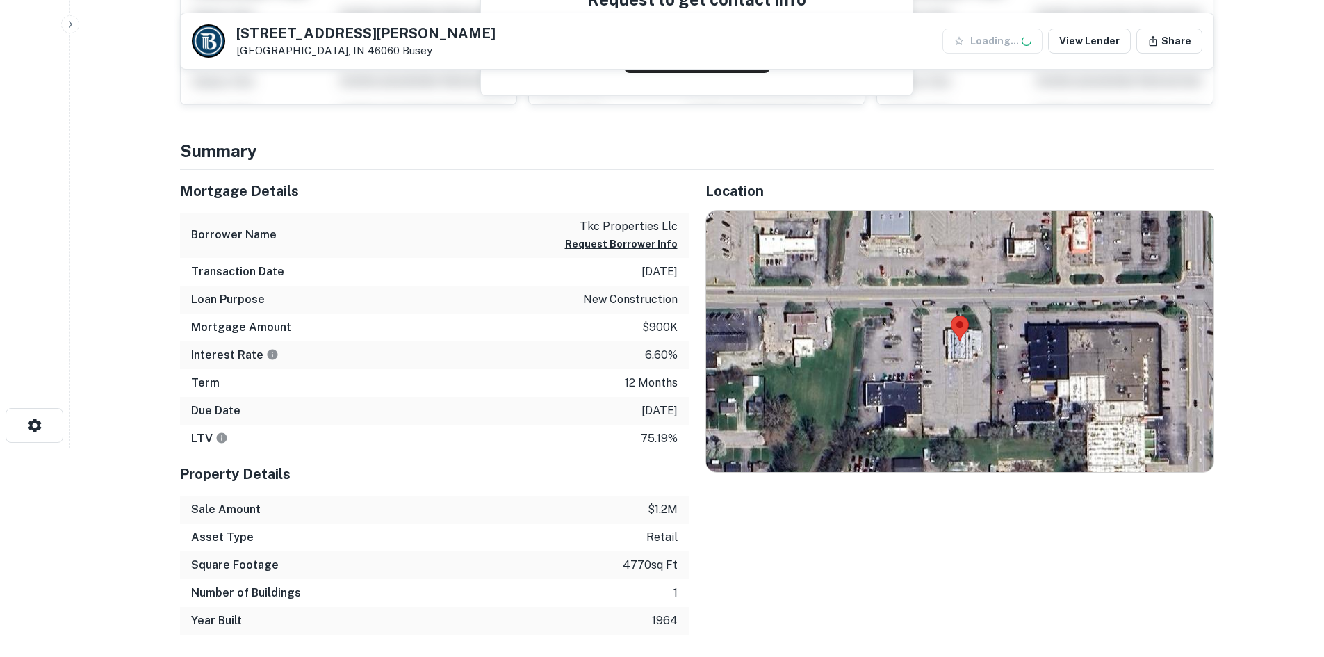
scroll to position [209, 0]
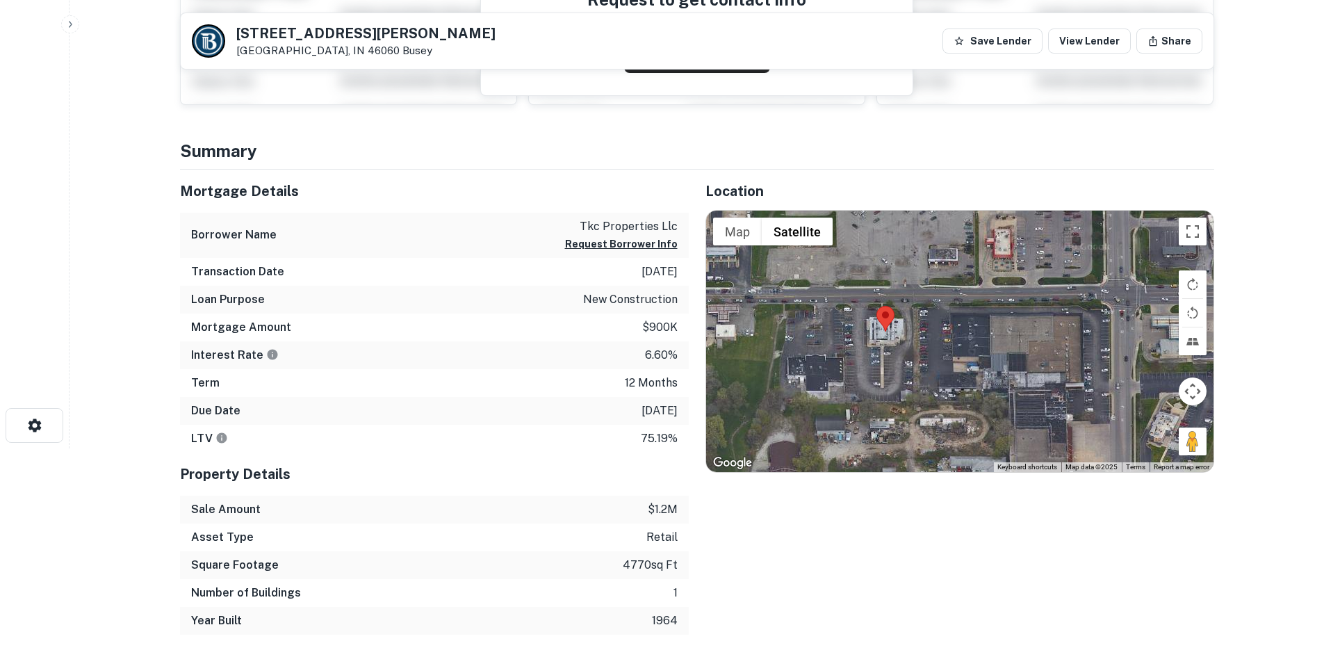
drag, startPoint x: 1190, startPoint y: 455, endPoint x: 1110, endPoint y: 441, distance: 81.1
click at [1110, 441] on div at bounding box center [960, 341] width 508 height 261
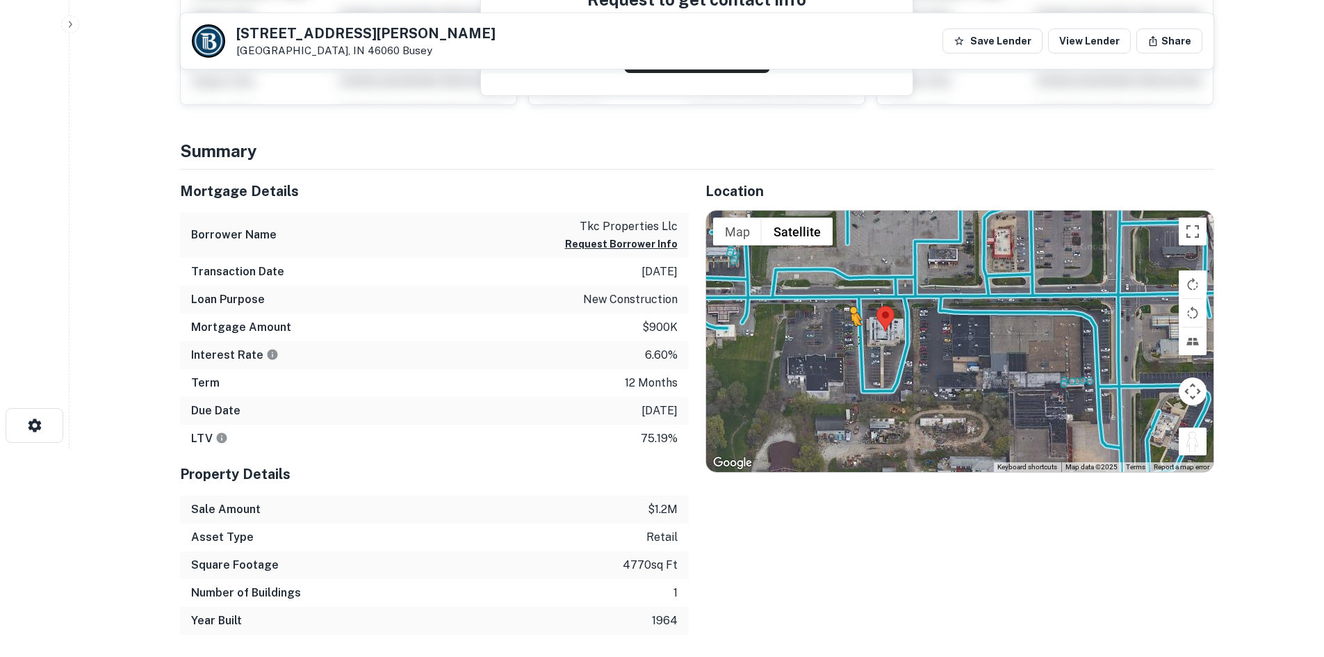
drag, startPoint x: 1194, startPoint y: 453, endPoint x: 849, endPoint y: 339, distance: 363.8
click at [849, 339] on div "To activate drag with keyboard, press Alt + Enter. Once in keyboard drag state,…" at bounding box center [960, 341] width 508 height 261
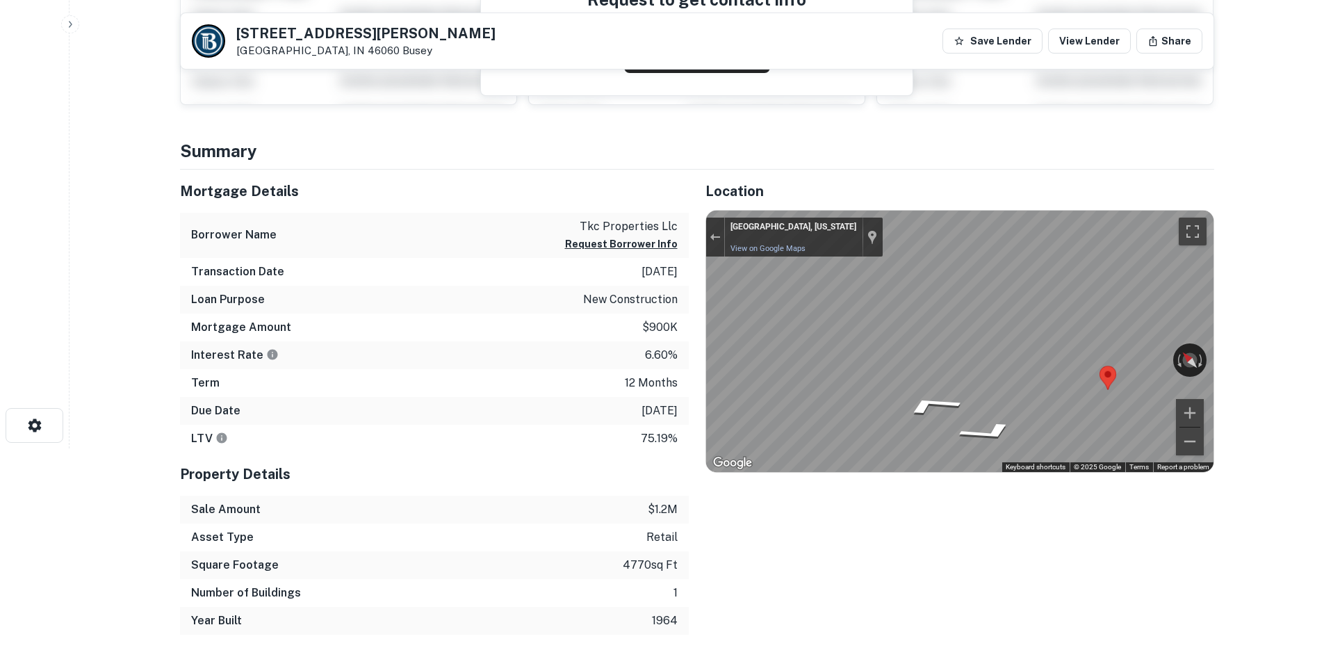
click at [657, 318] on div "Mortgage Details Borrower Name tkc properties llc Request Borrower Info Transac…" at bounding box center [688, 402] width 1051 height 465
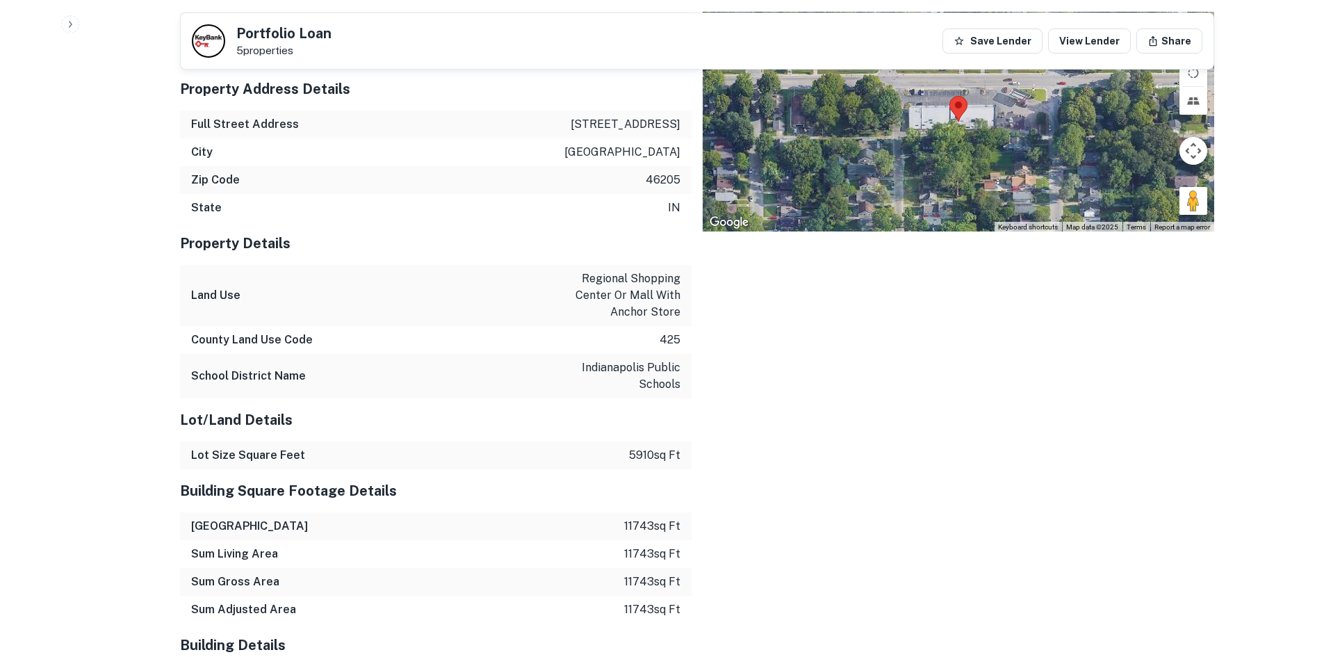
scroll to position [1112, 0]
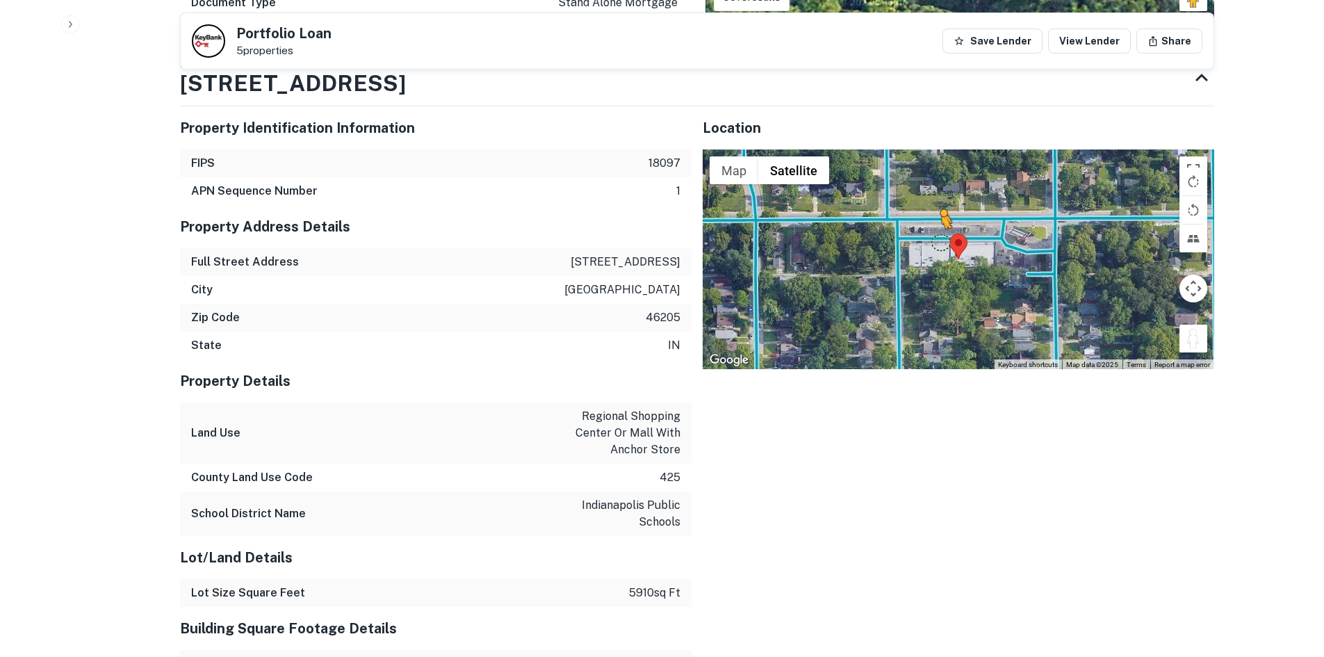
drag, startPoint x: 1195, startPoint y: 341, endPoint x: 940, endPoint y: 238, distance: 275.1
click at [940, 238] on div "To activate drag with keyboard, press Alt + Enter. Once in keyboard drag state,…" at bounding box center [959, 259] width 512 height 220
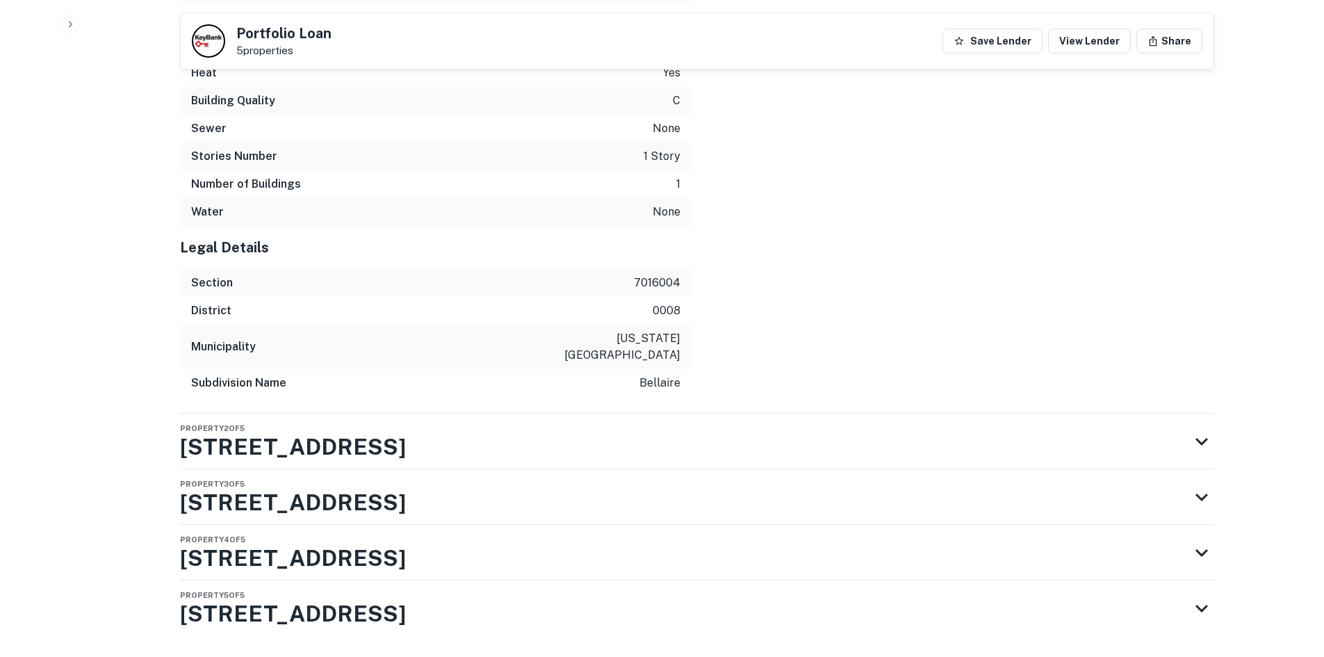
scroll to position [2115, 0]
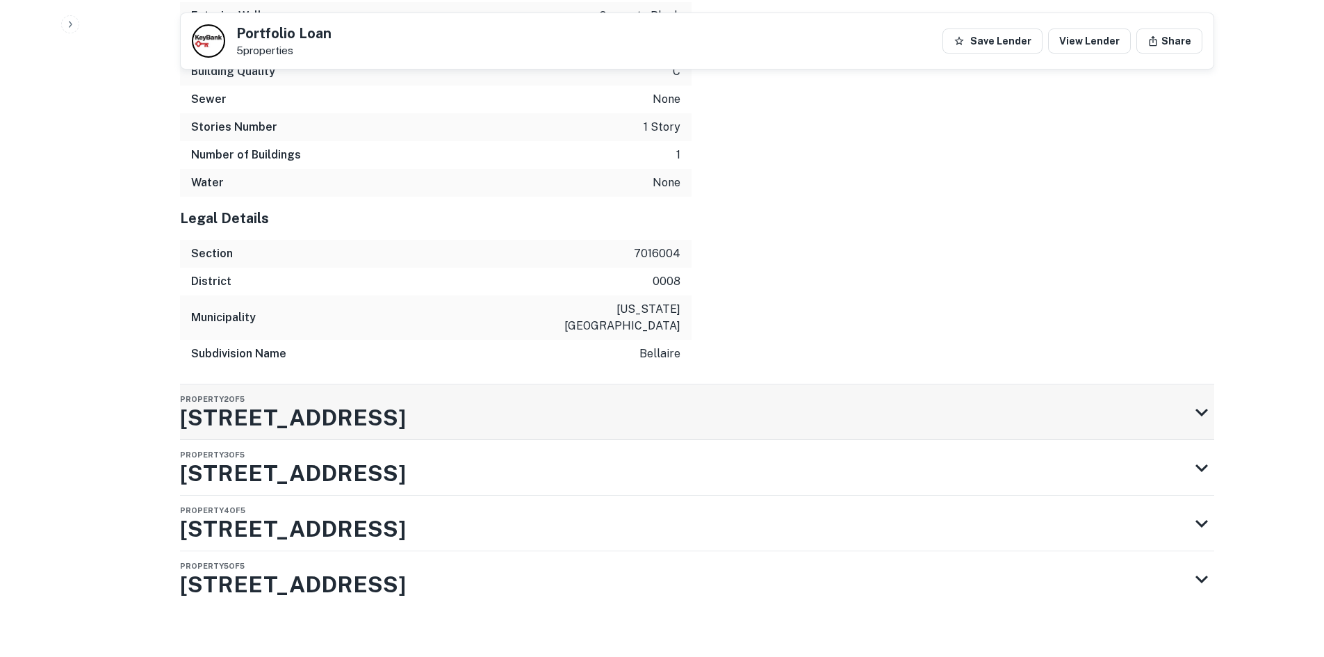
click at [457, 384] on div "Property 2 of 5 [STREET_ADDRESS]" at bounding box center [684, 412] width 1009 height 56
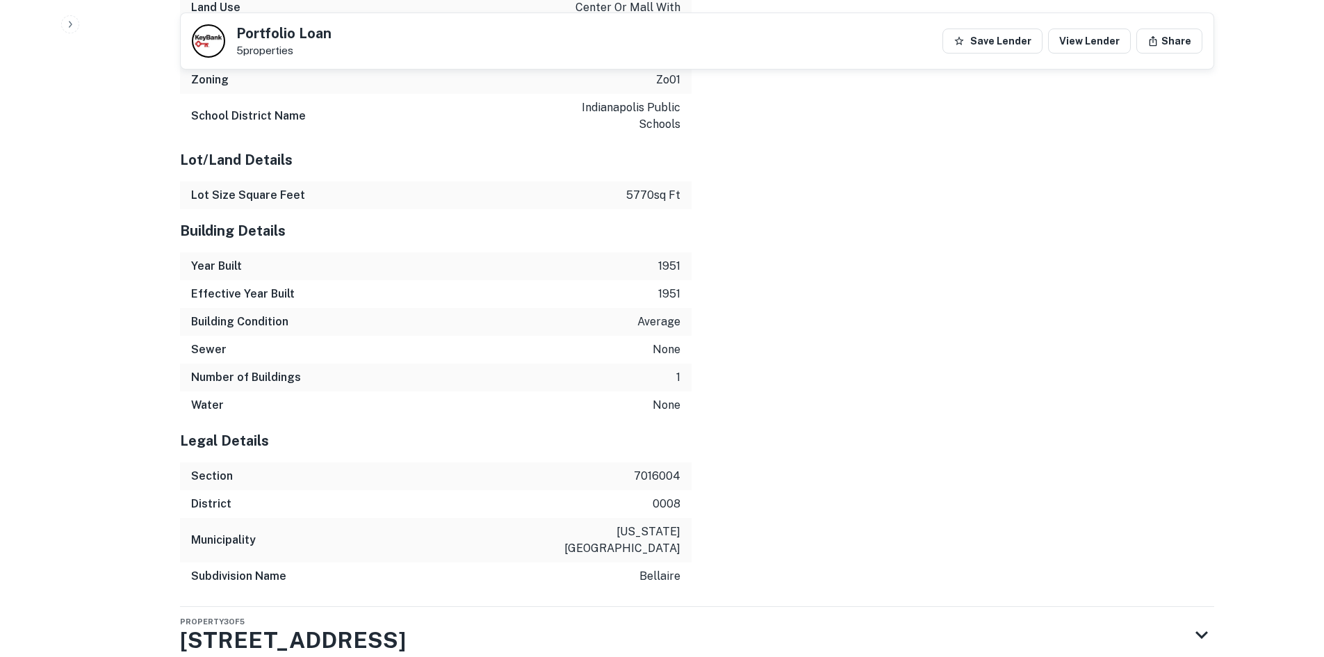
scroll to position [3025, 0]
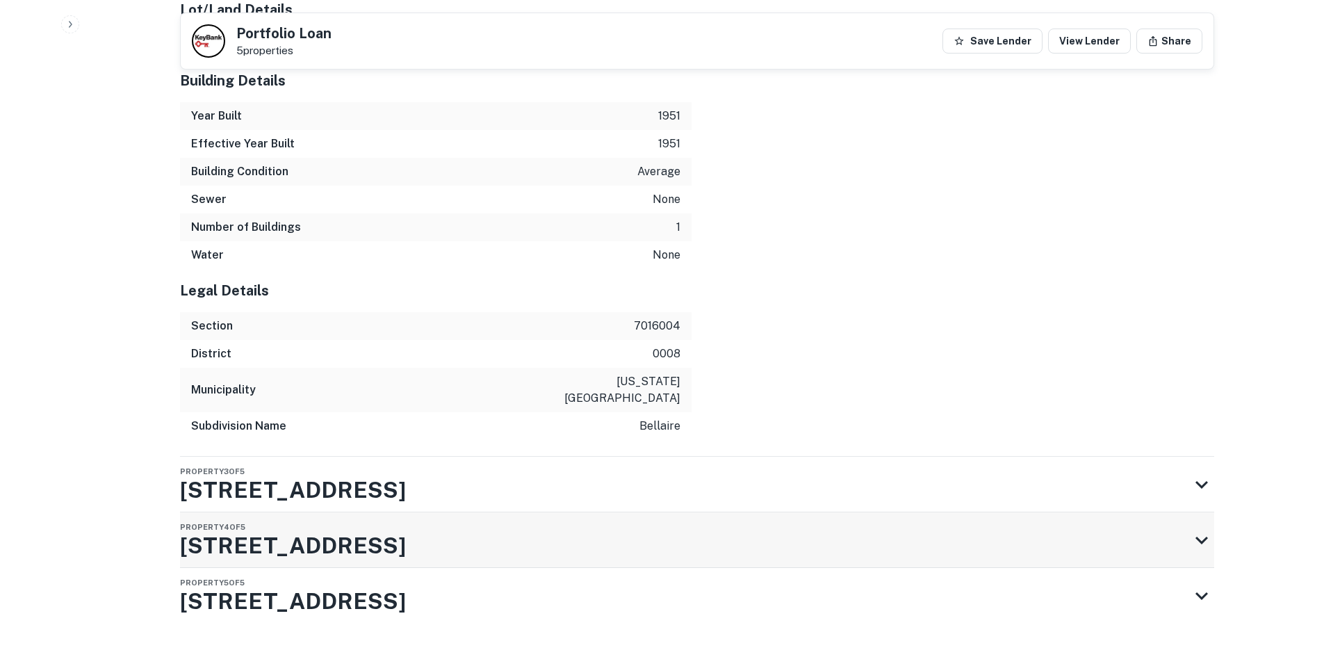
click at [474, 512] on div "Property 4 of 5 [STREET_ADDRESS]" at bounding box center [684, 540] width 1009 height 56
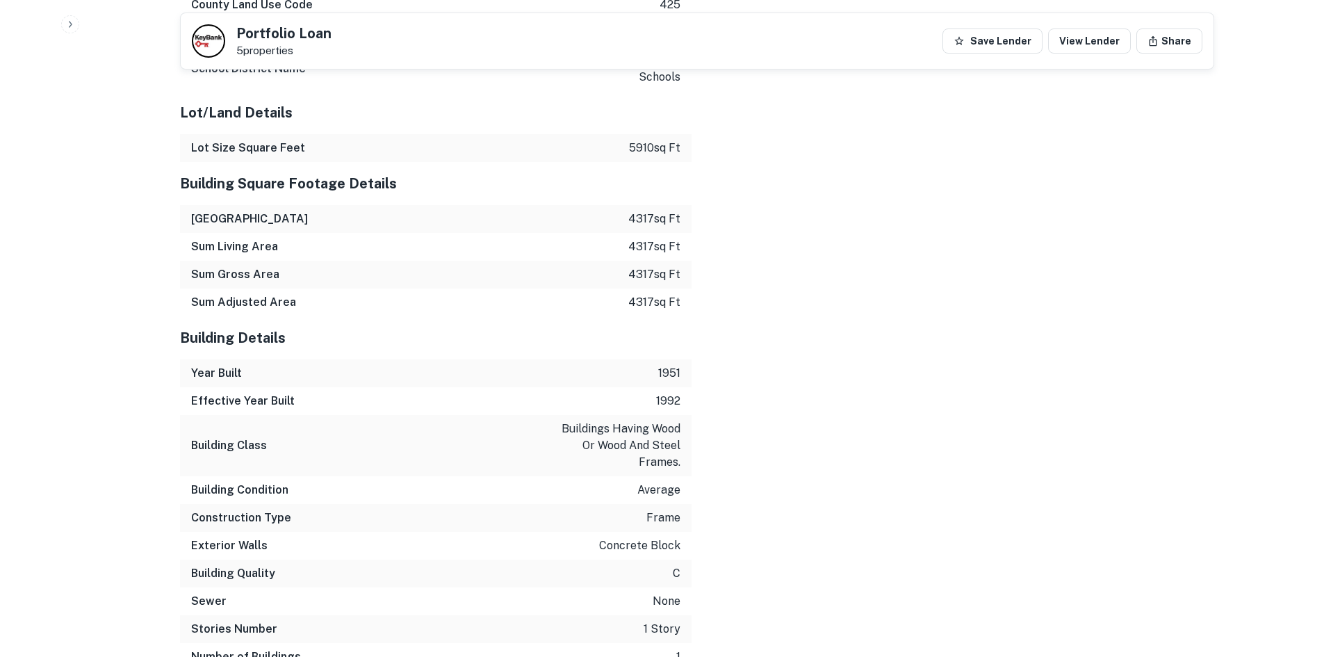
scroll to position [4262, 0]
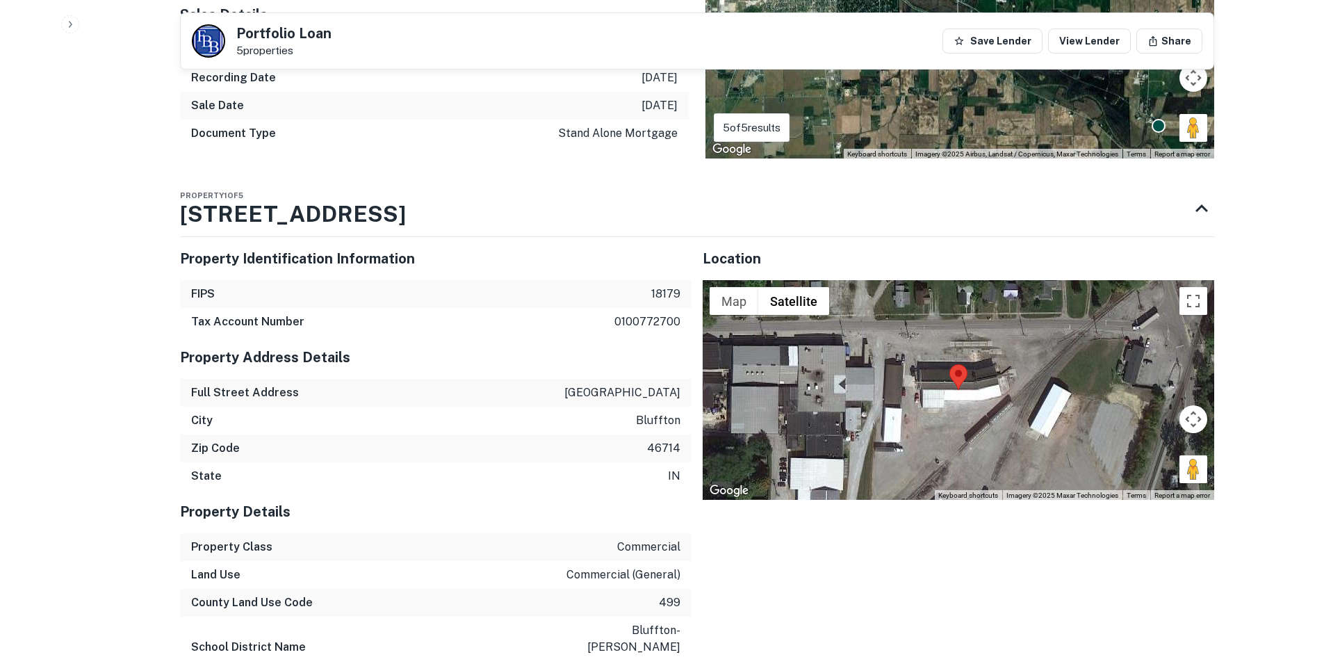
scroll to position [1182, 0]
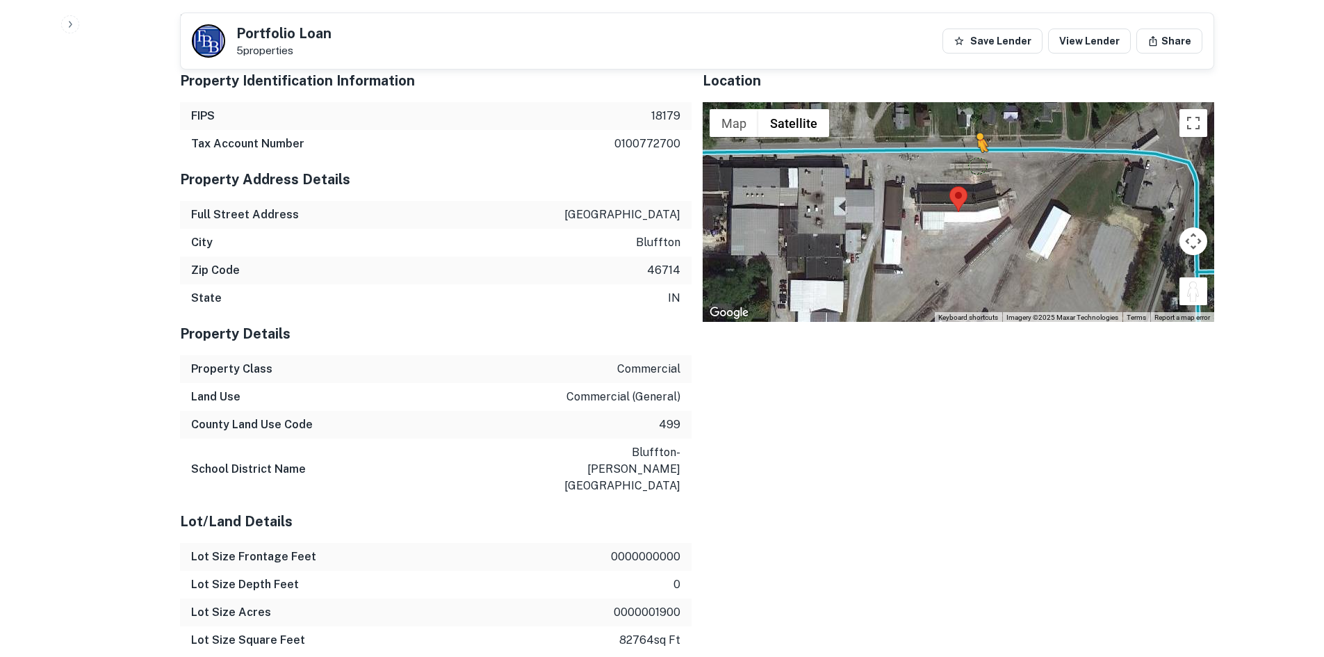
drag, startPoint x: 1181, startPoint y: 289, endPoint x: 977, endPoint y: 166, distance: 238.2
click at [977, 166] on div "To activate drag with keyboard, press Alt + Enter. Once in keyboard drag state,…" at bounding box center [959, 212] width 512 height 220
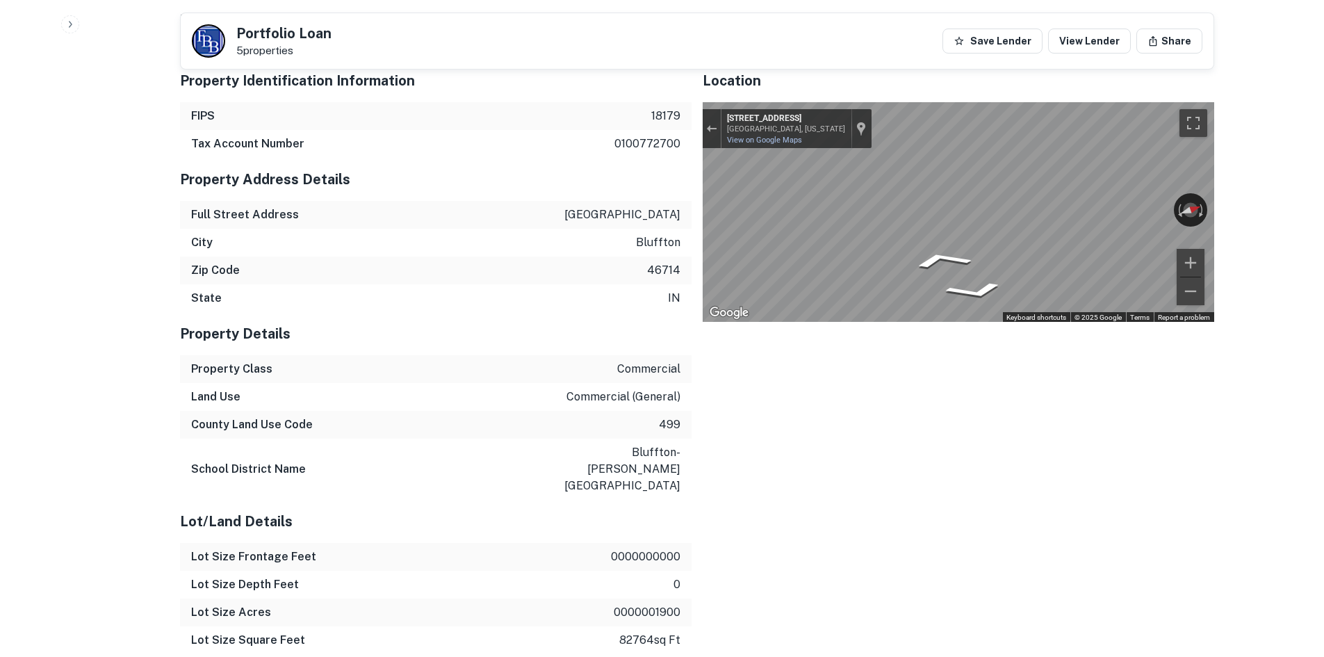
click at [911, 281] on icon "Go East, W Lancaster St" at bounding box center [911, 285] width 90 height 31
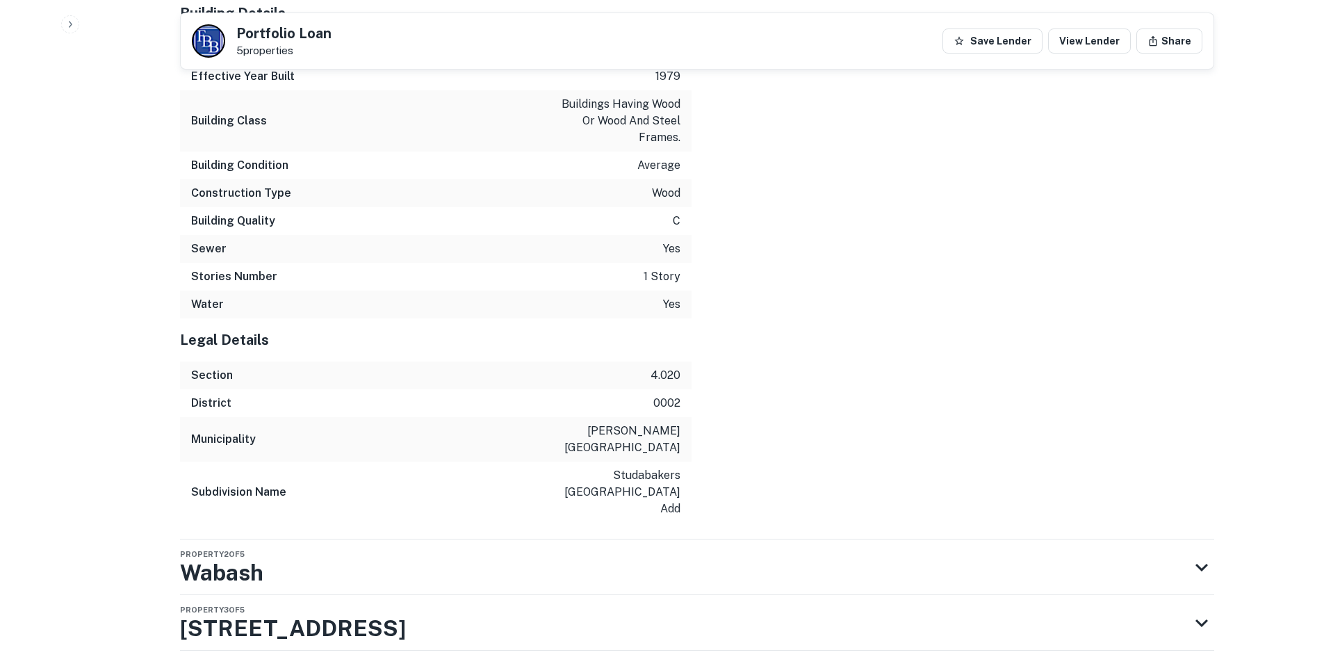
scroll to position [2109, 0]
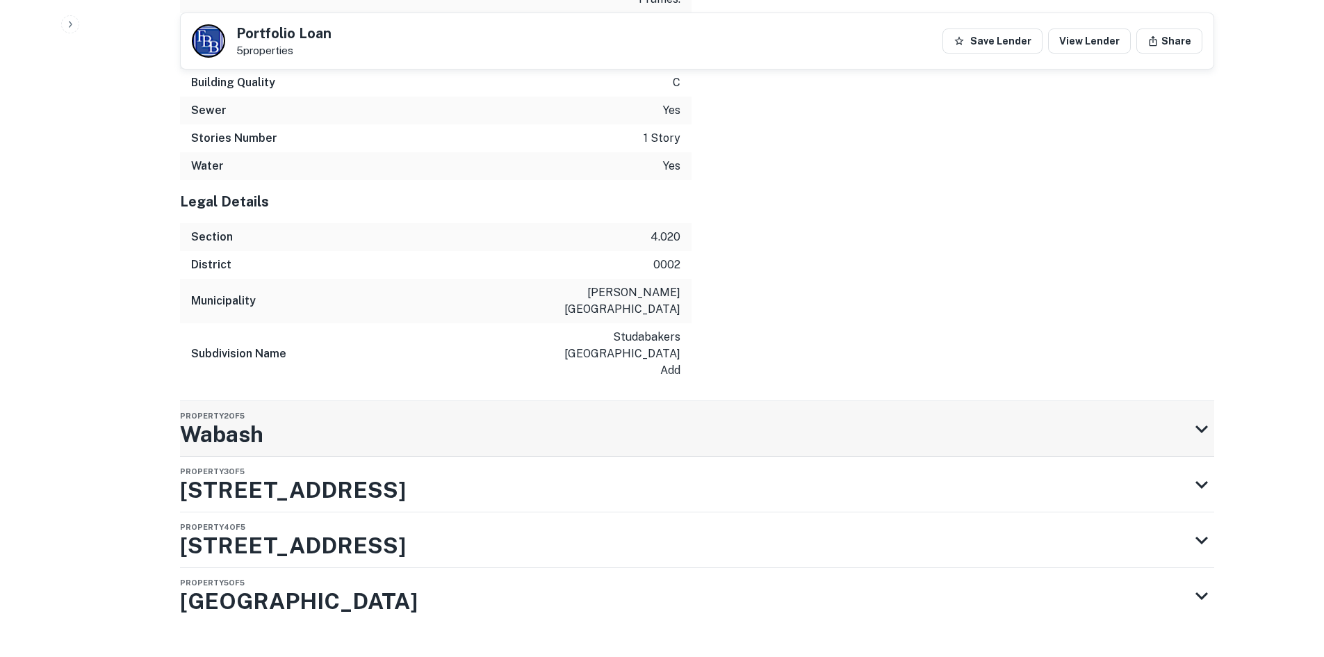
click at [396, 410] on div "Property 2 of 5 Wabash" at bounding box center [684, 429] width 1009 height 56
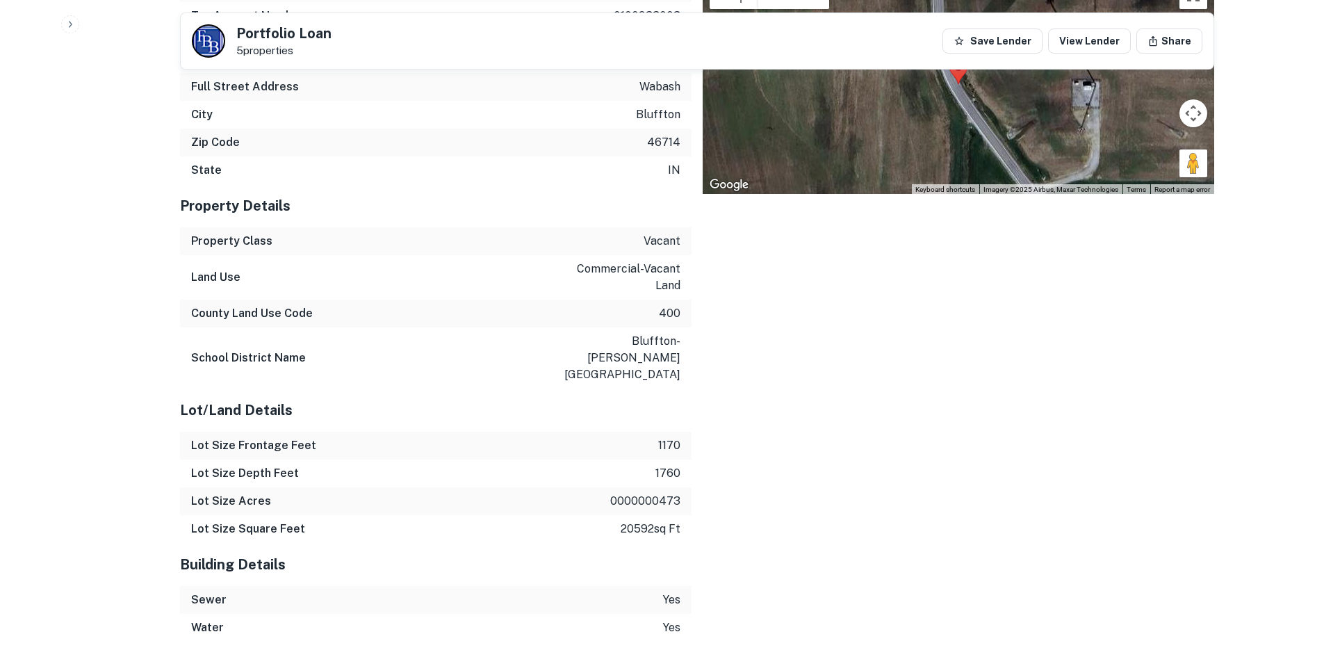
scroll to position [3008, 0]
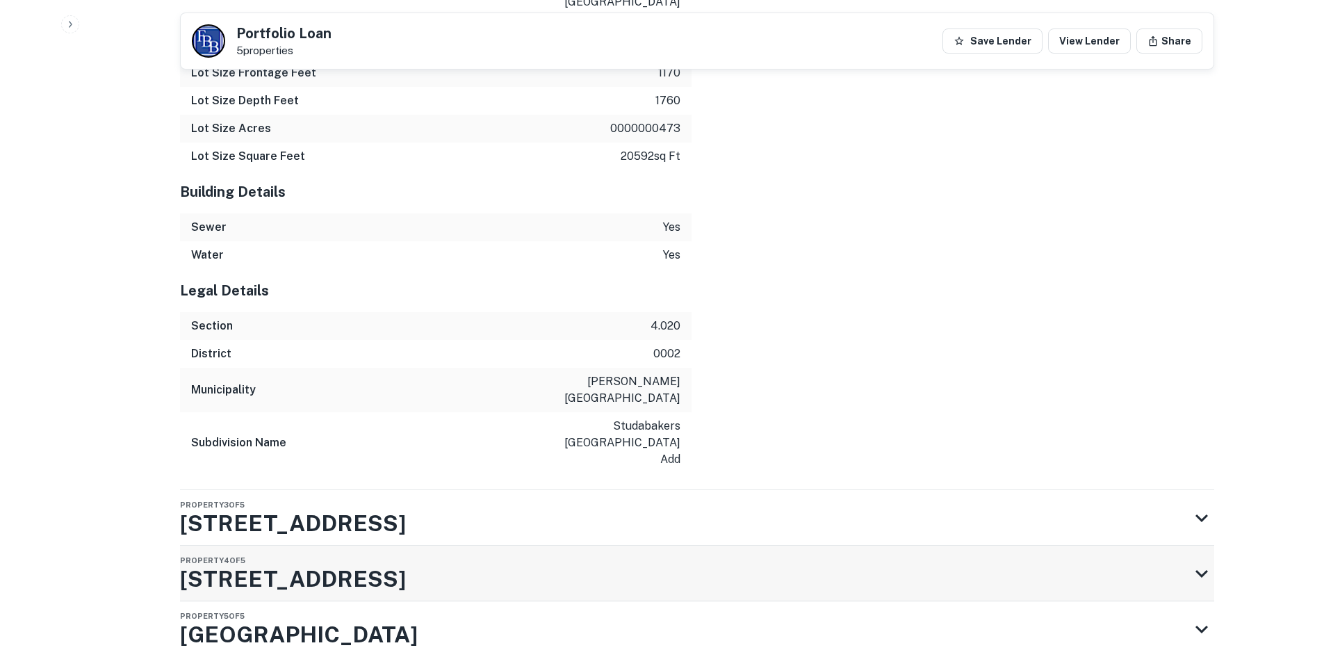
click at [428, 546] on div "Property 4 of 5 712 Lancaster St" at bounding box center [684, 574] width 1009 height 56
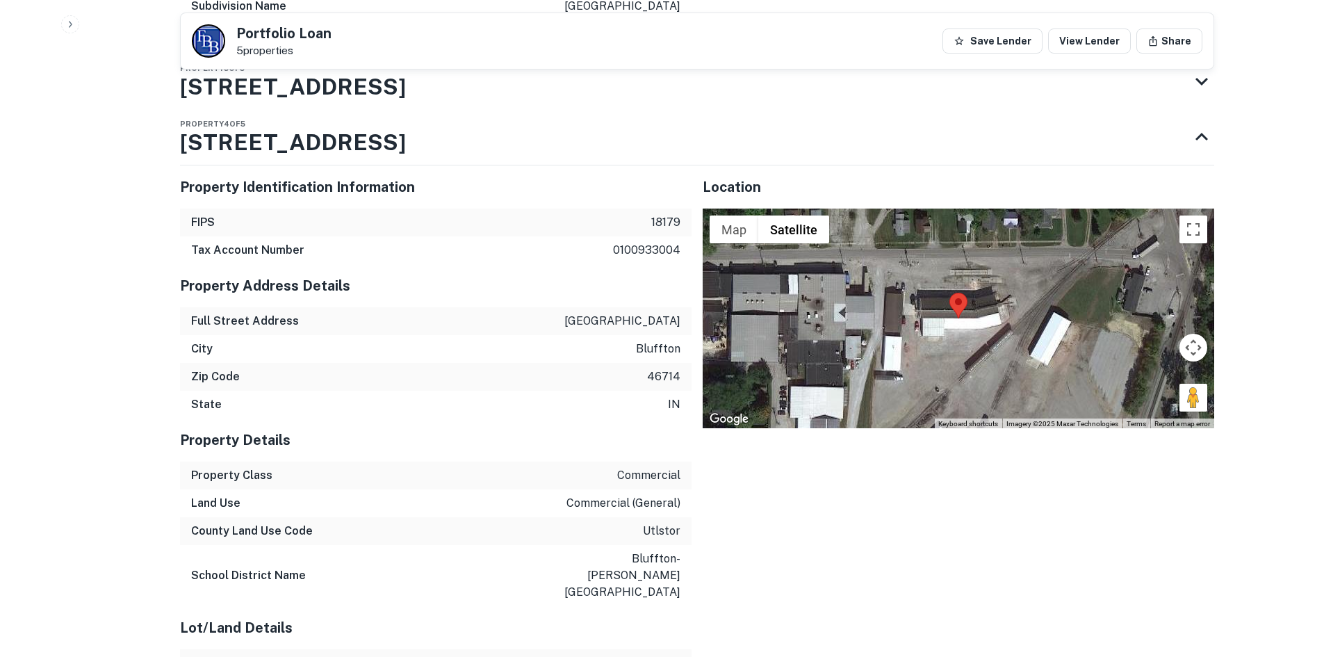
scroll to position [3674, 0]
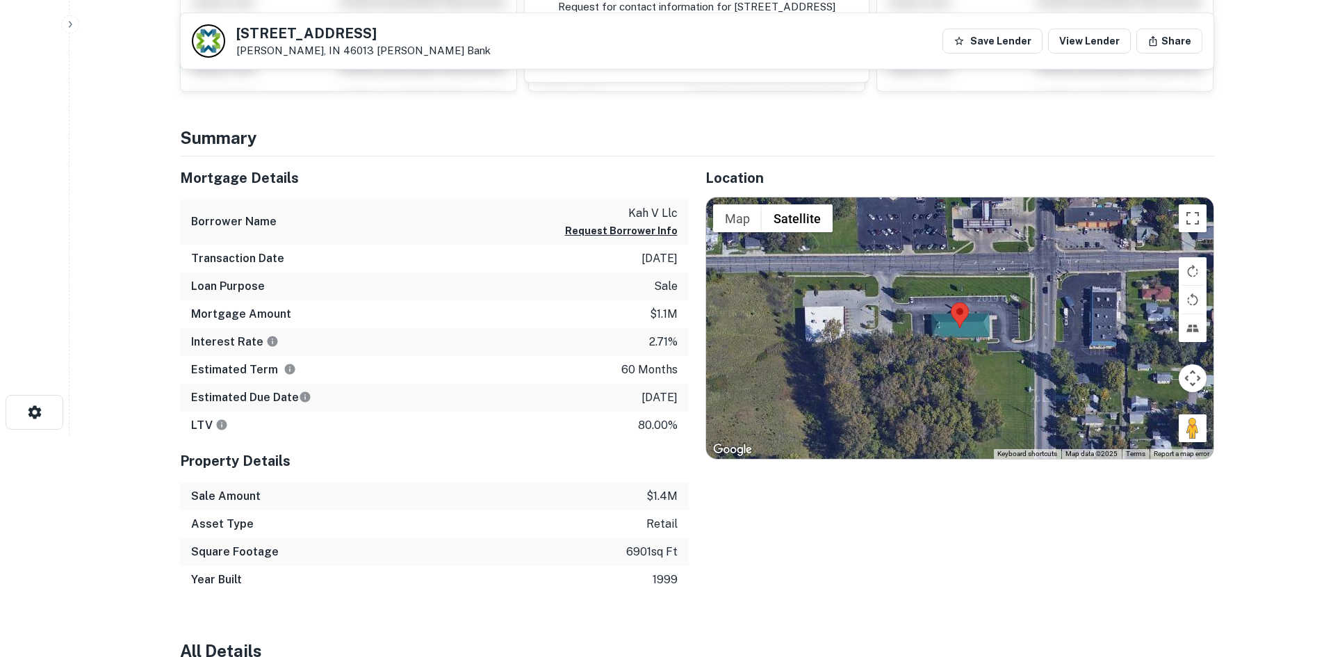
scroll to position [209, 0]
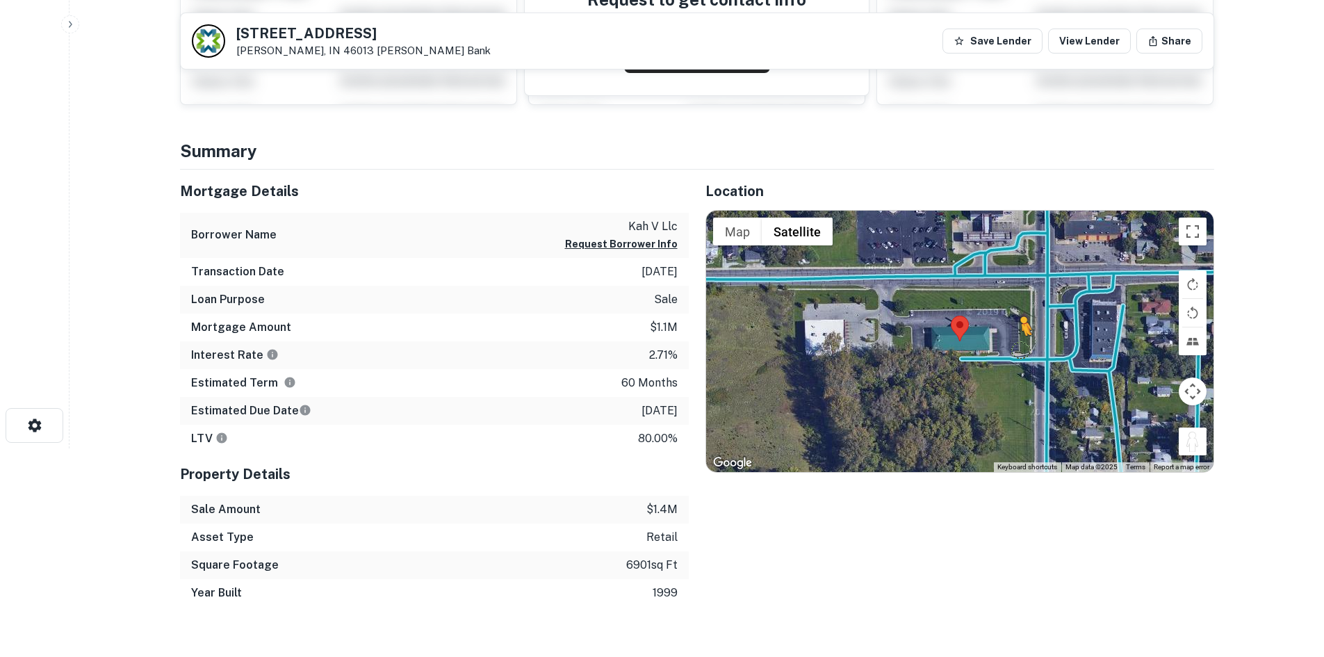
drag, startPoint x: 1191, startPoint y: 444, endPoint x: 1021, endPoint y: 347, distance: 196.2
click at [1021, 347] on div "To activate drag with keyboard, press Alt + Enter. Once in keyboard drag state,…" at bounding box center [960, 341] width 508 height 261
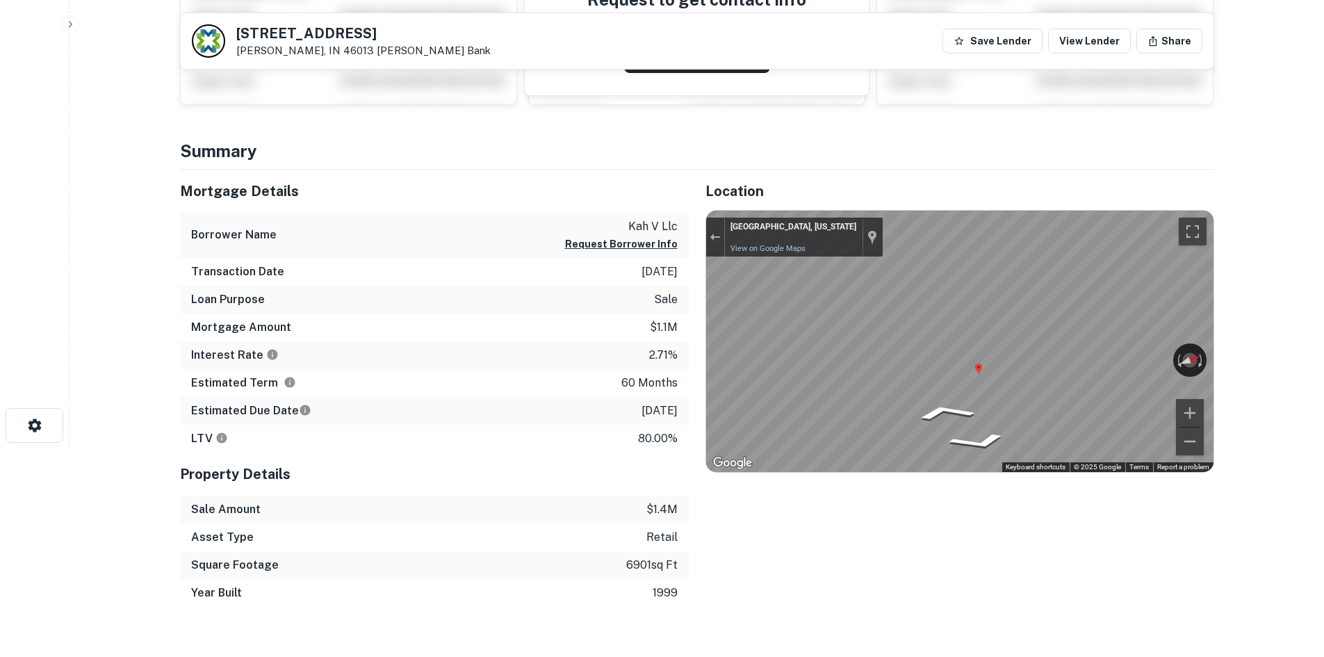
click at [1298, 343] on main "[STREET_ADDRESS] [PERSON_NAME] Bank Save Lender View Lender Share View Property…" at bounding box center [697, 119] width 1255 height 657
click at [656, 358] on div "Mortgage Details Borrower Name kah v llc Request Borrower Info Transaction Date…" at bounding box center [688, 388] width 1051 height 437
click at [1324, 374] on html "Search Borrowers Contacts Saved [STREET_ADDRESS] [PERSON_NAME] Bank Save Lender…" at bounding box center [662, 119] width 1324 height 657
click at [532, 323] on div "Mortgage Details Borrower Name kah v llc Request Borrower Info Transaction Date…" at bounding box center [688, 388] width 1051 height 437
click at [1324, 366] on html "Search Borrowers Contacts Saved [STREET_ADDRESS] [PERSON_NAME] Bank Save Lender…" at bounding box center [662, 119] width 1324 height 657
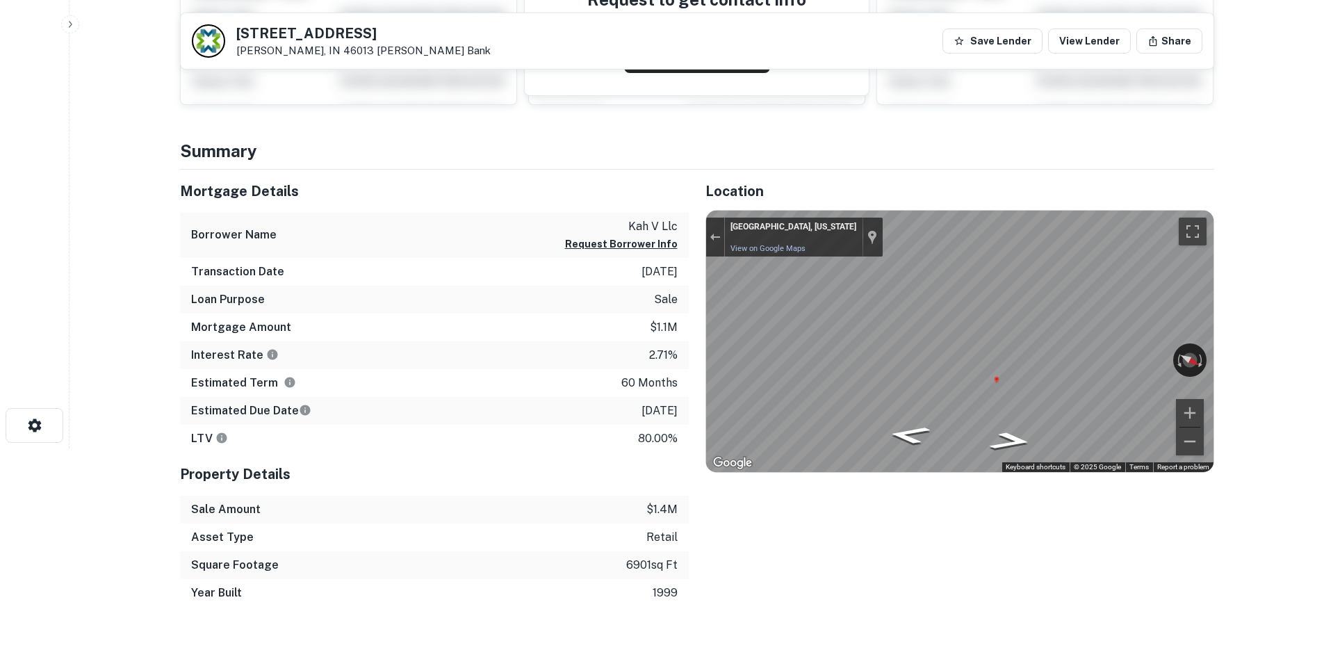
click at [1324, 385] on html "Search Borrowers Contacts Saved [STREET_ADDRESS] [PERSON_NAME] Bank Save Lender…" at bounding box center [662, 119] width 1324 height 657
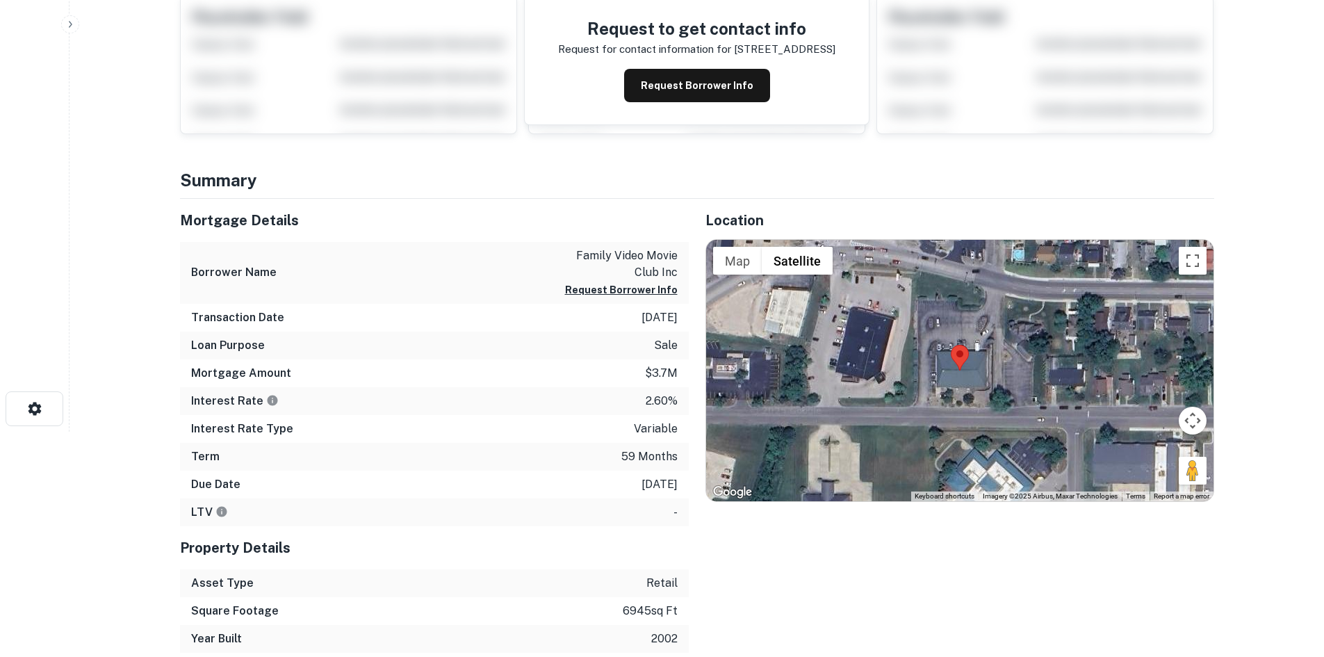
scroll to position [278, 0]
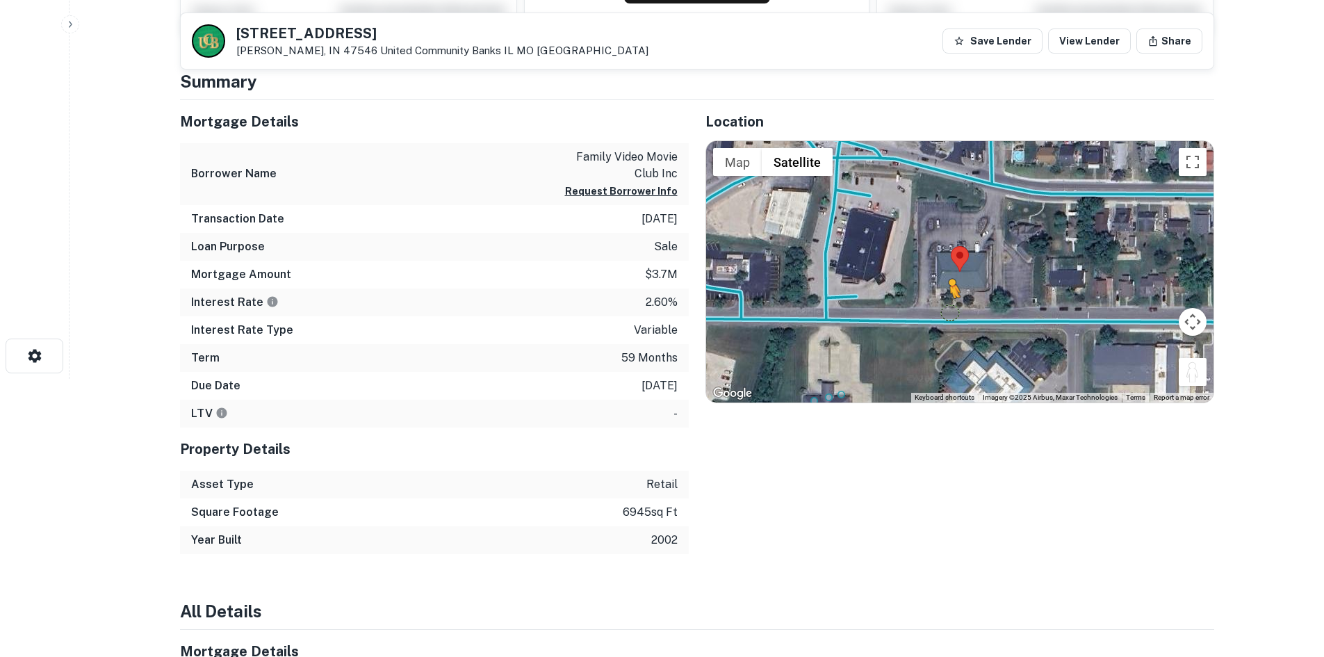
drag, startPoint x: 1201, startPoint y: 374, endPoint x: 946, endPoint y: 309, distance: 262.5
click at [946, 309] on div "To activate drag with keyboard, press Alt + Enter. Once in keyboard drag state,…" at bounding box center [960, 271] width 508 height 261
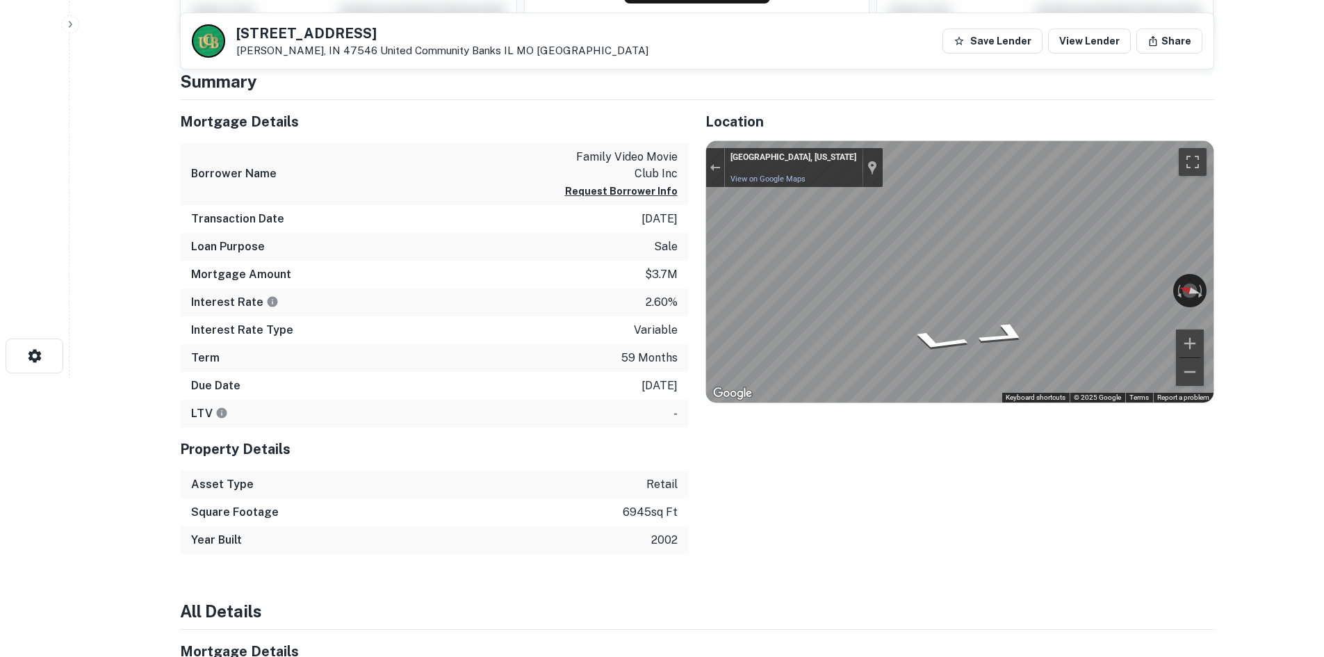
click at [560, 245] on div "Mortgage Details Borrower Name family video movie club inc Request Borrower Inf…" at bounding box center [688, 327] width 1051 height 454
click at [661, 261] on div "Mortgage Details Borrower Name family video movie club inc Request Borrower Inf…" at bounding box center [688, 327] width 1051 height 454
click at [716, 172] on button "Exit the Street View" at bounding box center [715, 168] width 18 height 19
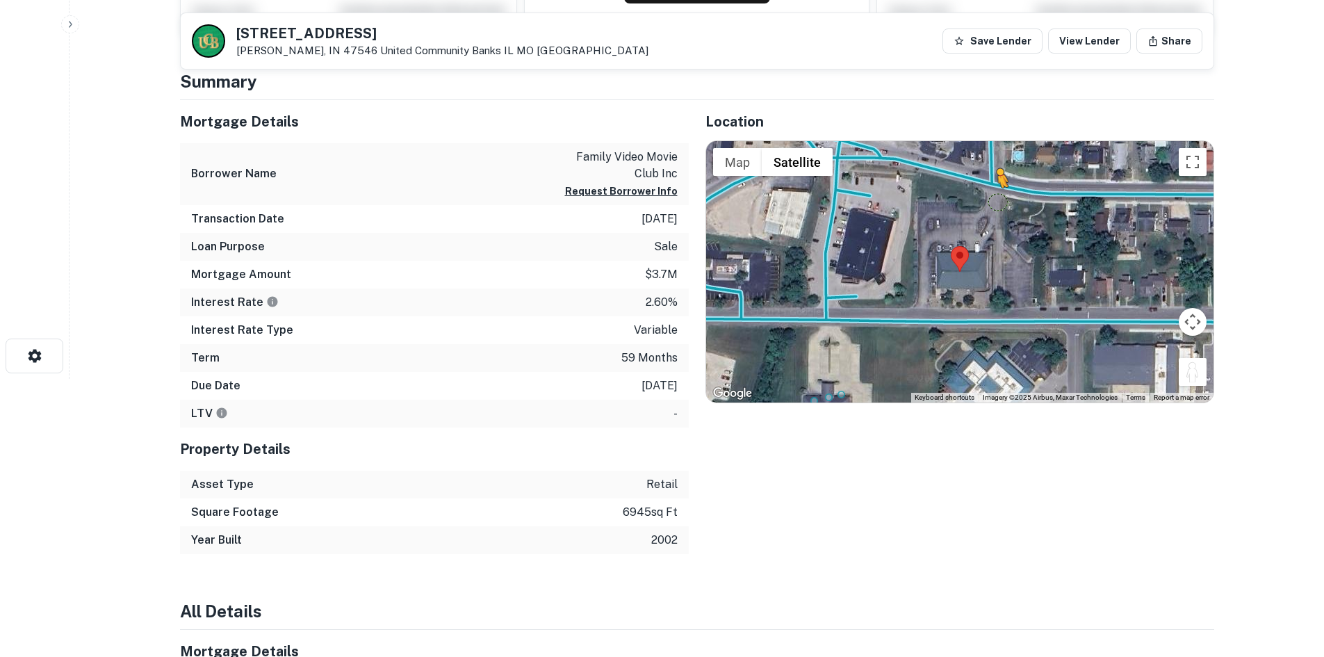
drag, startPoint x: 1190, startPoint y: 373, endPoint x: 983, endPoint y: 189, distance: 276.7
click at [983, 189] on div "To activate drag with keyboard, press Alt + Enter. Once in keyboard drag state,…" at bounding box center [960, 271] width 508 height 261
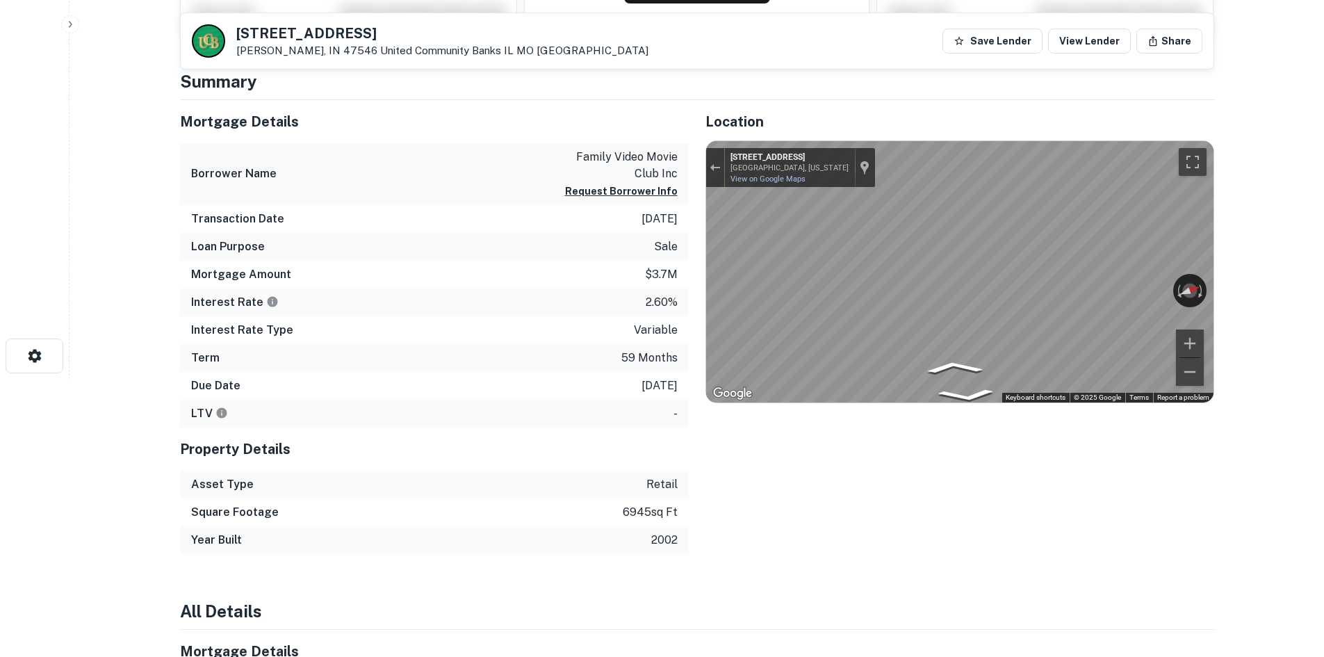
click at [1295, 296] on main "607 W 6th St Jasper, IN 47546 United Community Banks IL MO FL Save Lender View …" at bounding box center [697, 50] width 1255 height 657
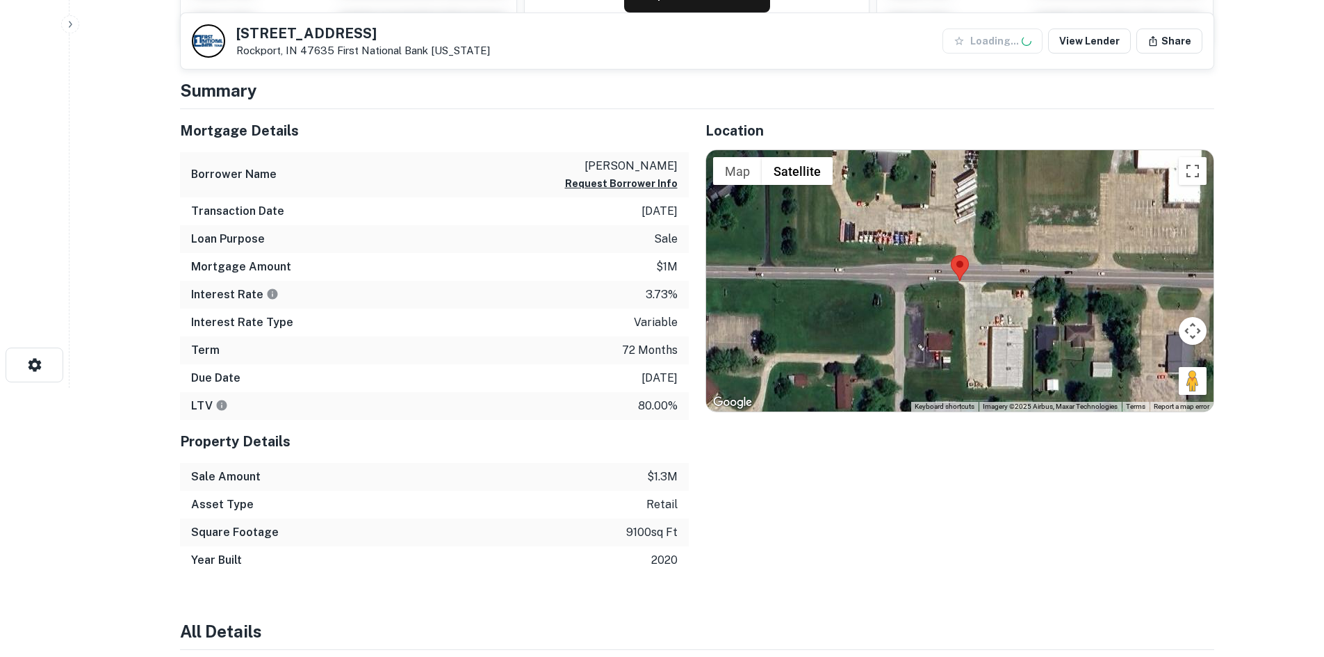
scroll to position [278, 0]
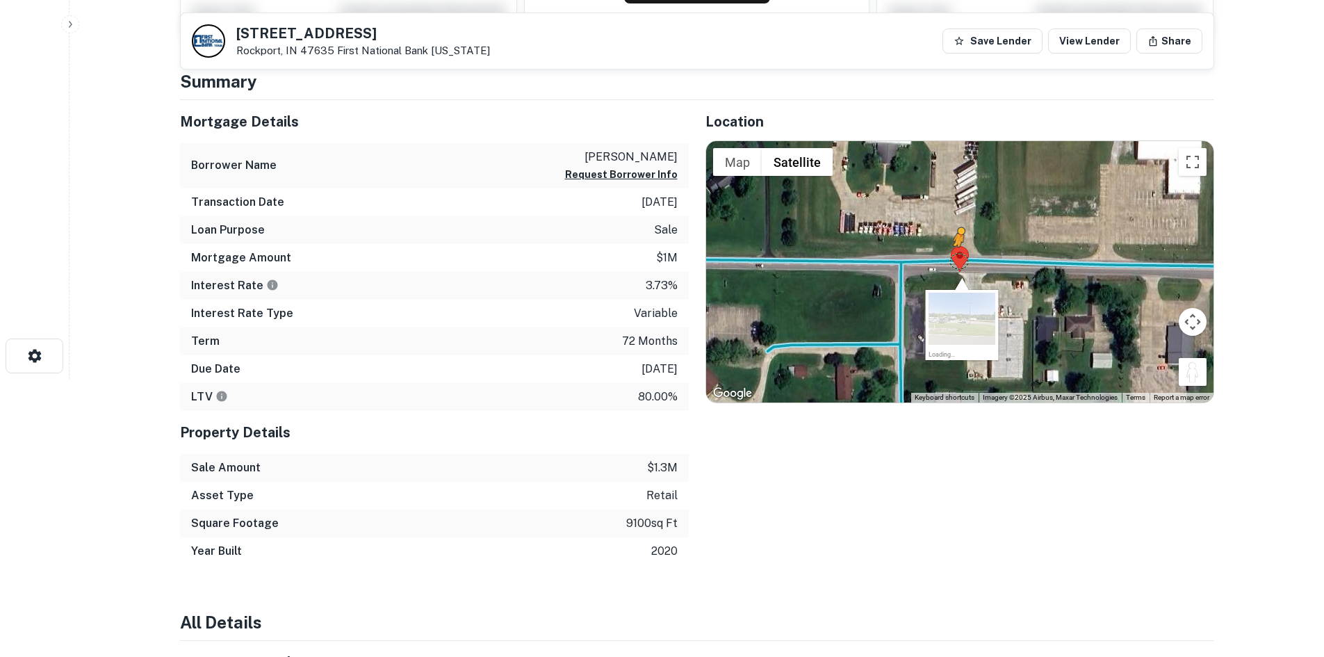
drag, startPoint x: 1183, startPoint y: 375, endPoint x: 957, endPoint y: 258, distance: 254.7
click at [957, 258] on div "To activate drag with keyboard, press Alt + Enter. Once in keyboard drag state,…" at bounding box center [960, 271] width 508 height 261
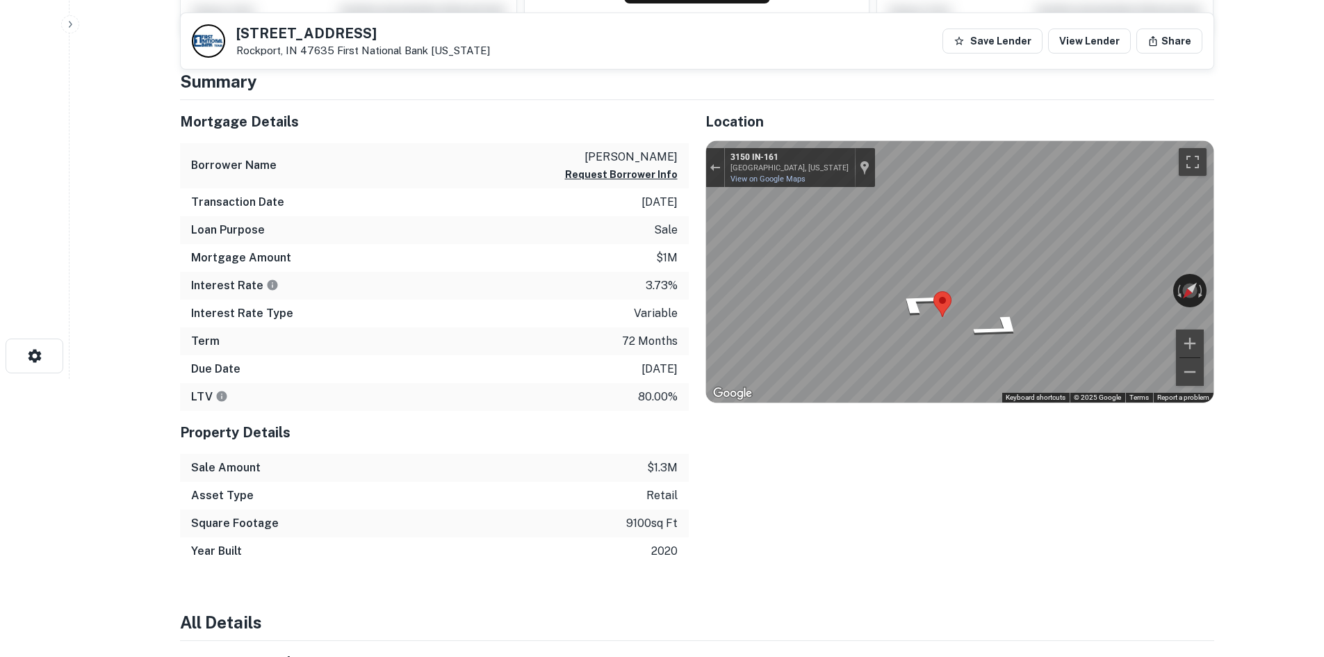
click at [516, 204] on div "Mortgage Details Borrower Name rafferty curtis s Request Borrower Info Transact…" at bounding box center [688, 332] width 1051 height 465
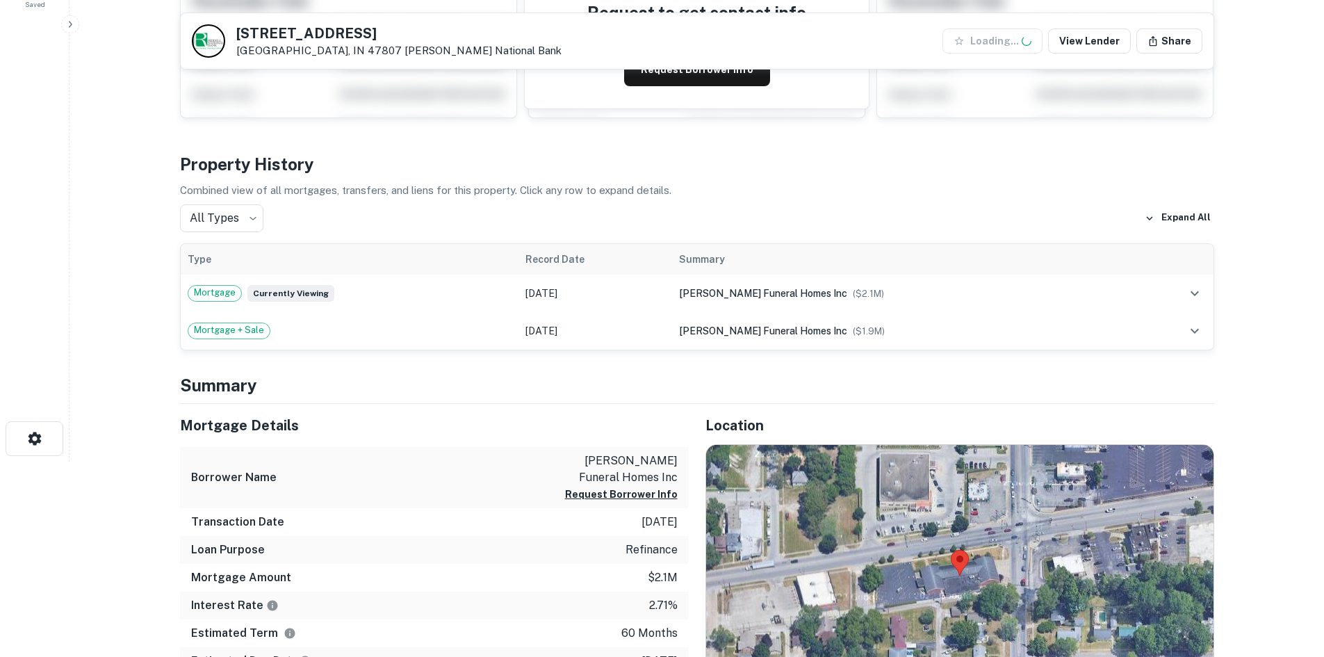
scroll to position [417, 0]
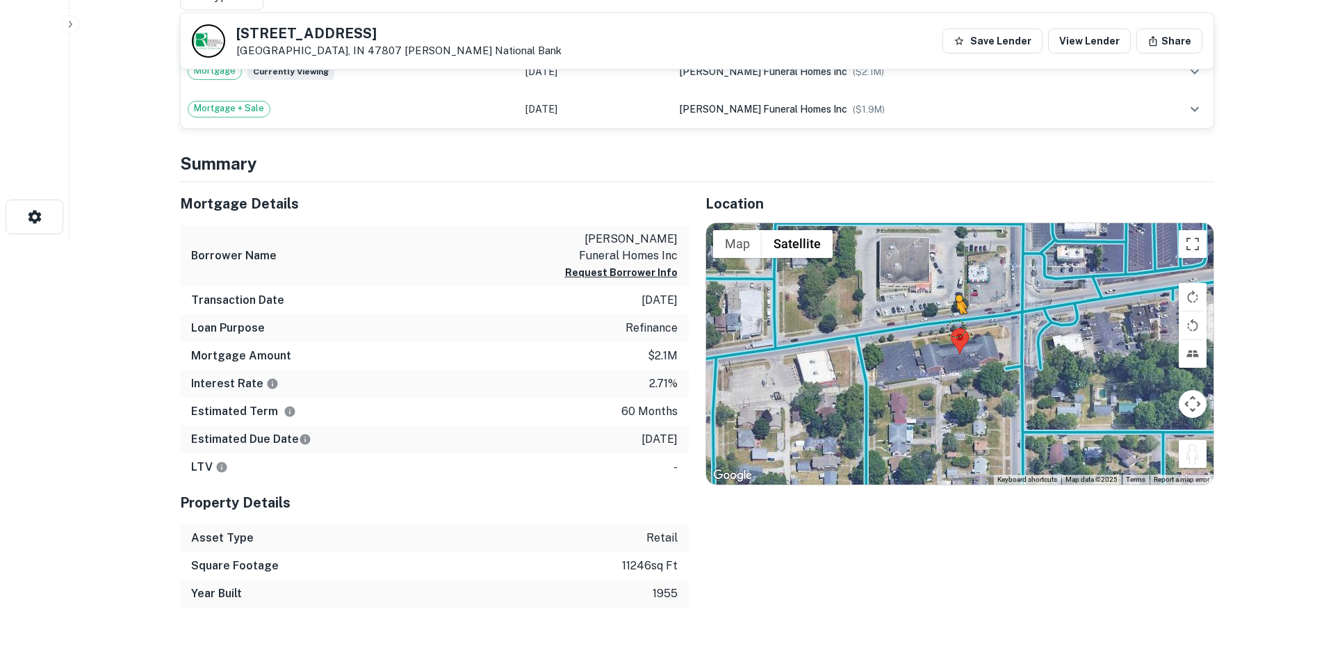
drag, startPoint x: 1194, startPoint y: 460, endPoint x: 952, endPoint y: 323, distance: 277.4
click at [952, 323] on div "To activate drag with keyboard, press Alt + Enter. Once in keyboard drag state,…" at bounding box center [960, 353] width 508 height 261
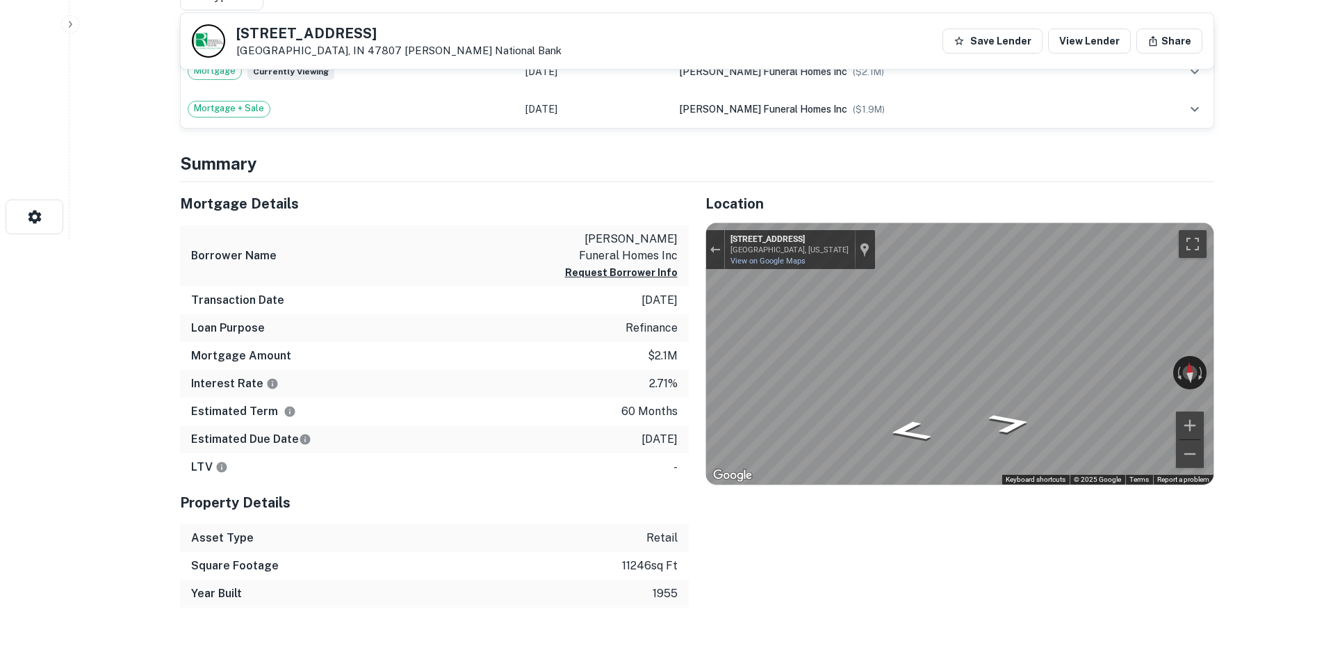
click at [623, 330] on div "Mortgage Details Borrower Name [PERSON_NAME] funeral homes inc Request Borrower…" at bounding box center [688, 395] width 1051 height 426
click at [648, 339] on div "Mortgage Details Borrower Name [PERSON_NAME] funeral homes inc Request Borrower…" at bounding box center [688, 395] width 1051 height 426
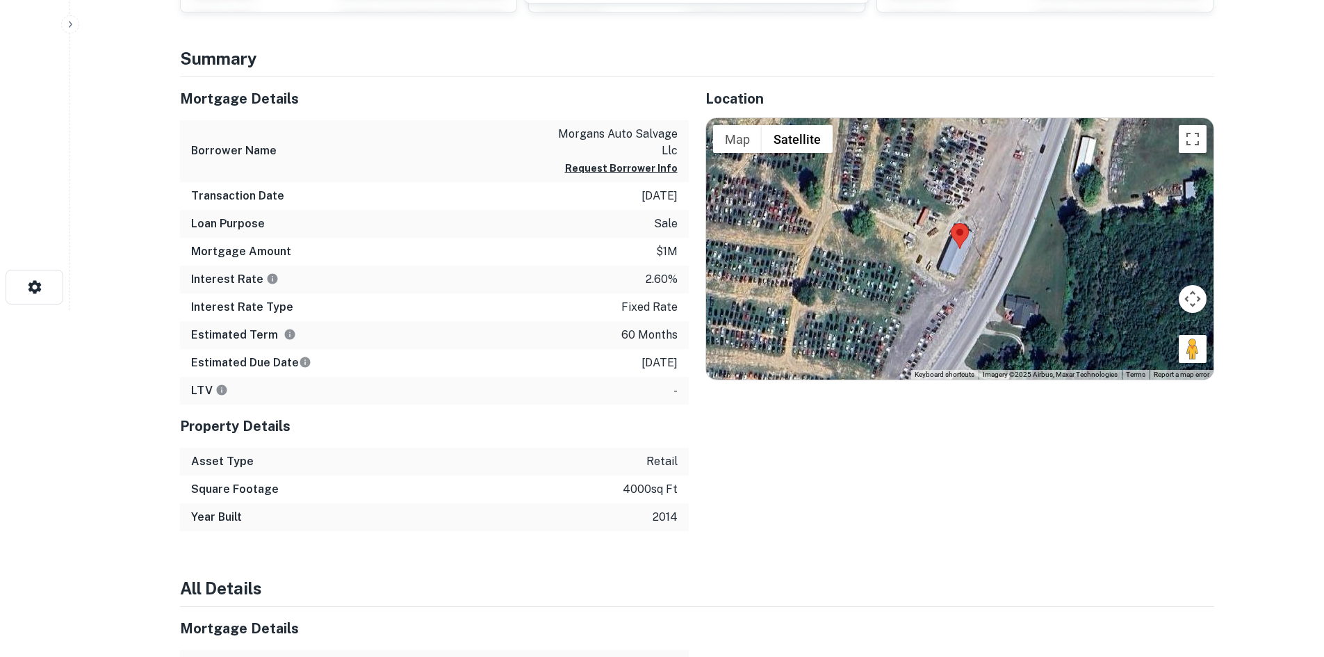
scroll to position [348, 0]
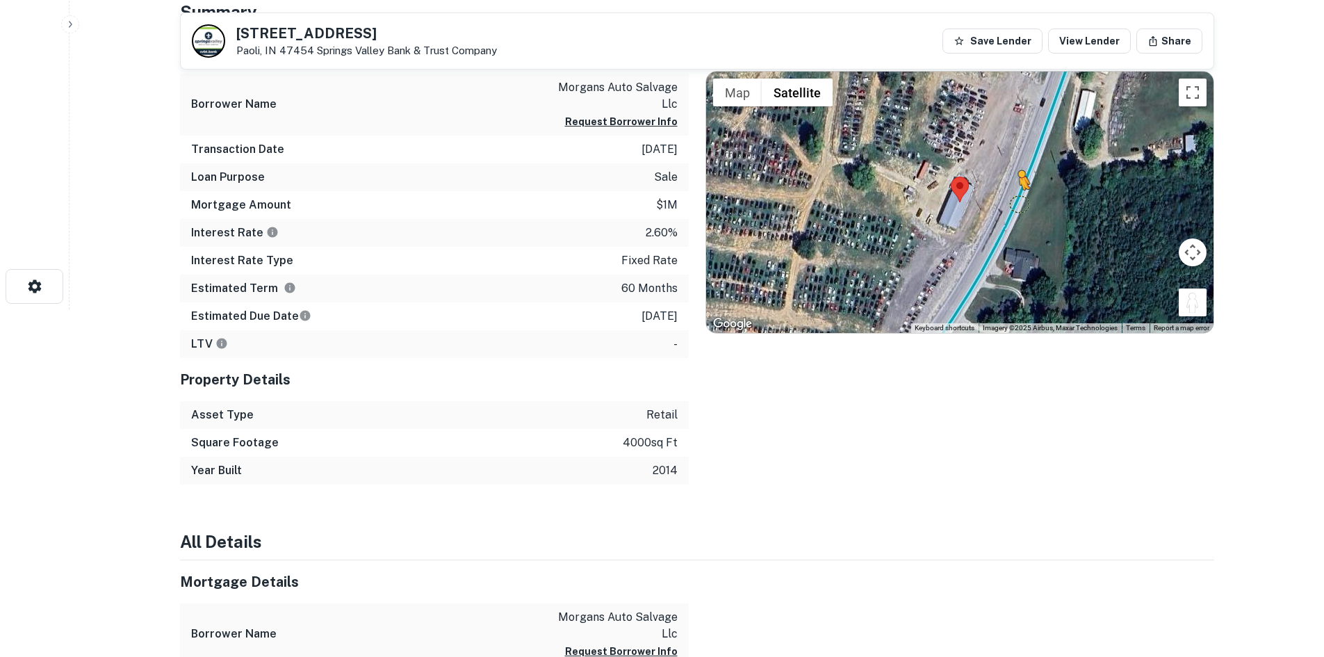
drag, startPoint x: 1190, startPoint y: 309, endPoint x: 1019, endPoint y: 200, distance: 202.3
click at [1019, 200] on div "To activate drag with keyboard, press Alt + Enter. Once in keyboard drag state,…" at bounding box center [960, 202] width 508 height 261
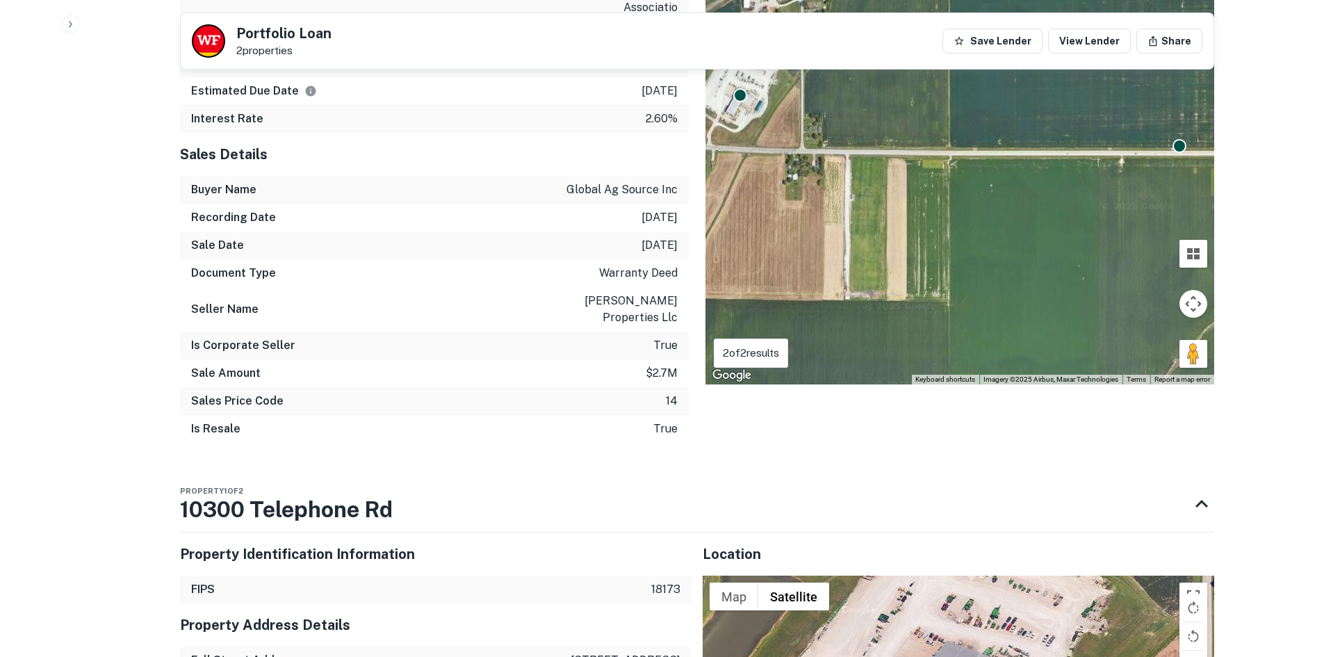
scroll to position [1112, 0]
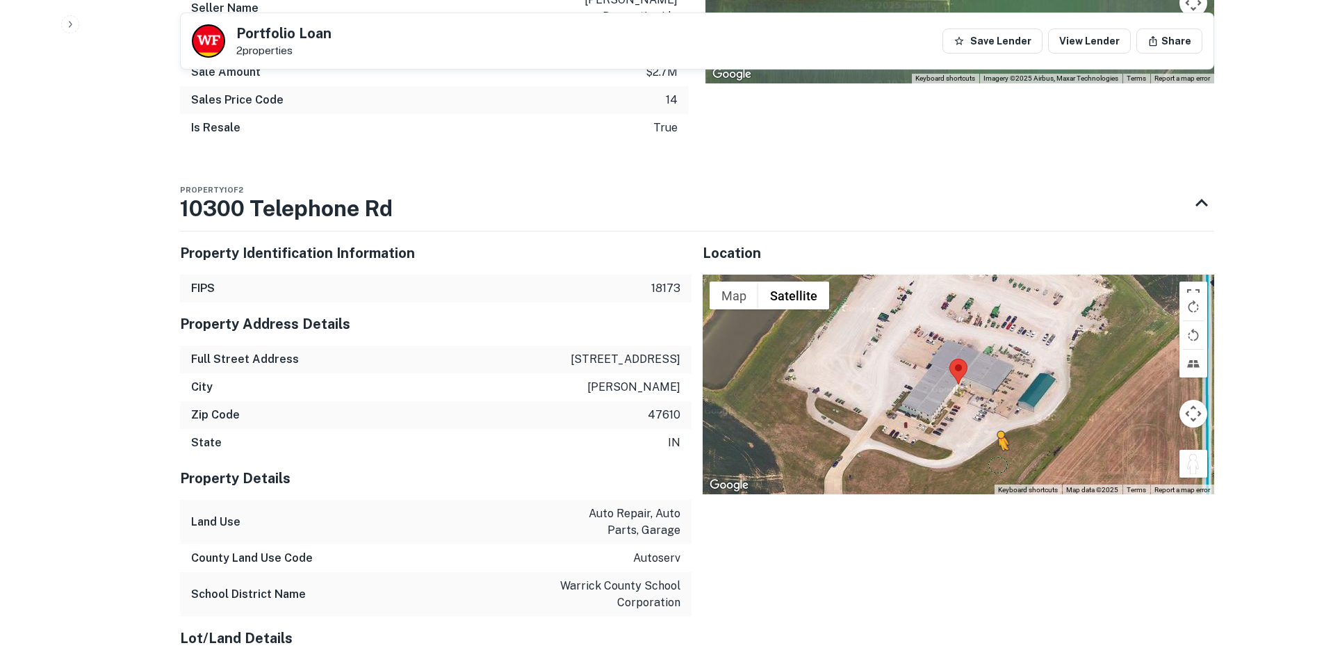
drag, startPoint x: 1195, startPoint y: 416, endPoint x: 998, endPoint y: 414, distance: 197.5
click at [998, 414] on div "To activate drag with keyboard, press Alt + Enter. Once in keyboard drag state,…" at bounding box center [959, 385] width 512 height 220
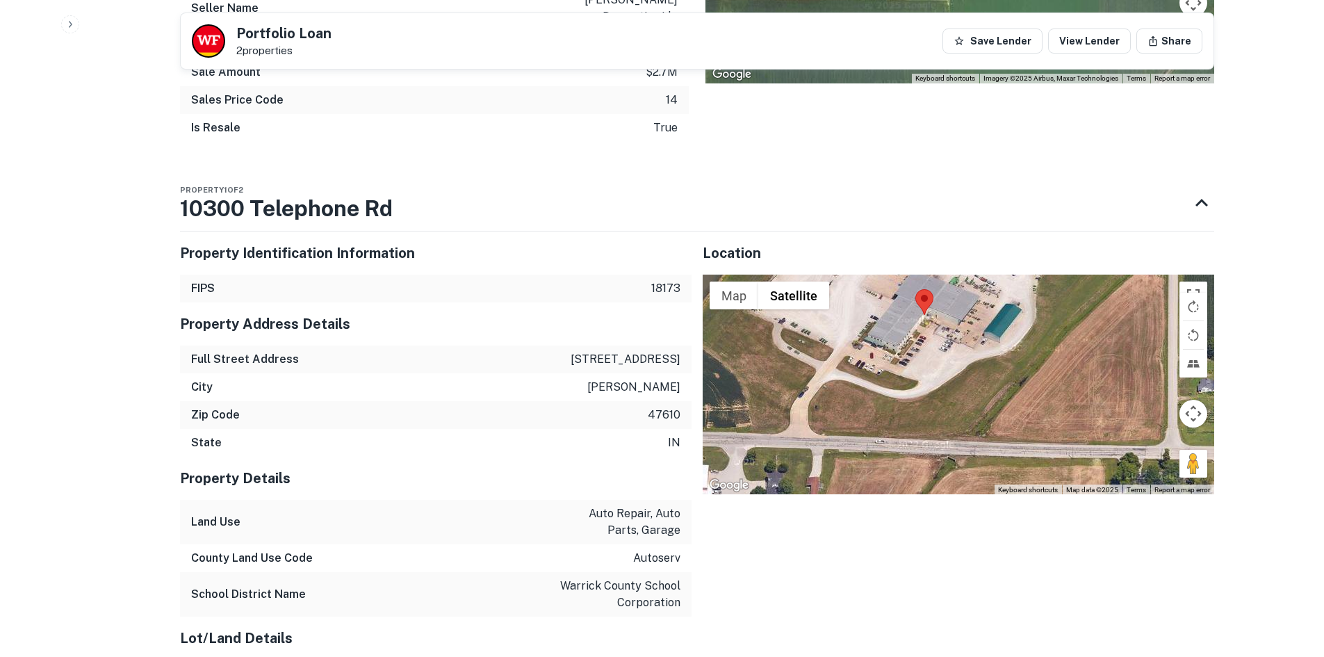
drag, startPoint x: 961, startPoint y: 408, endPoint x: 916, endPoint y: 320, distance: 98.6
click at [916, 320] on div "No data available." at bounding box center [959, 385] width 512 height 220
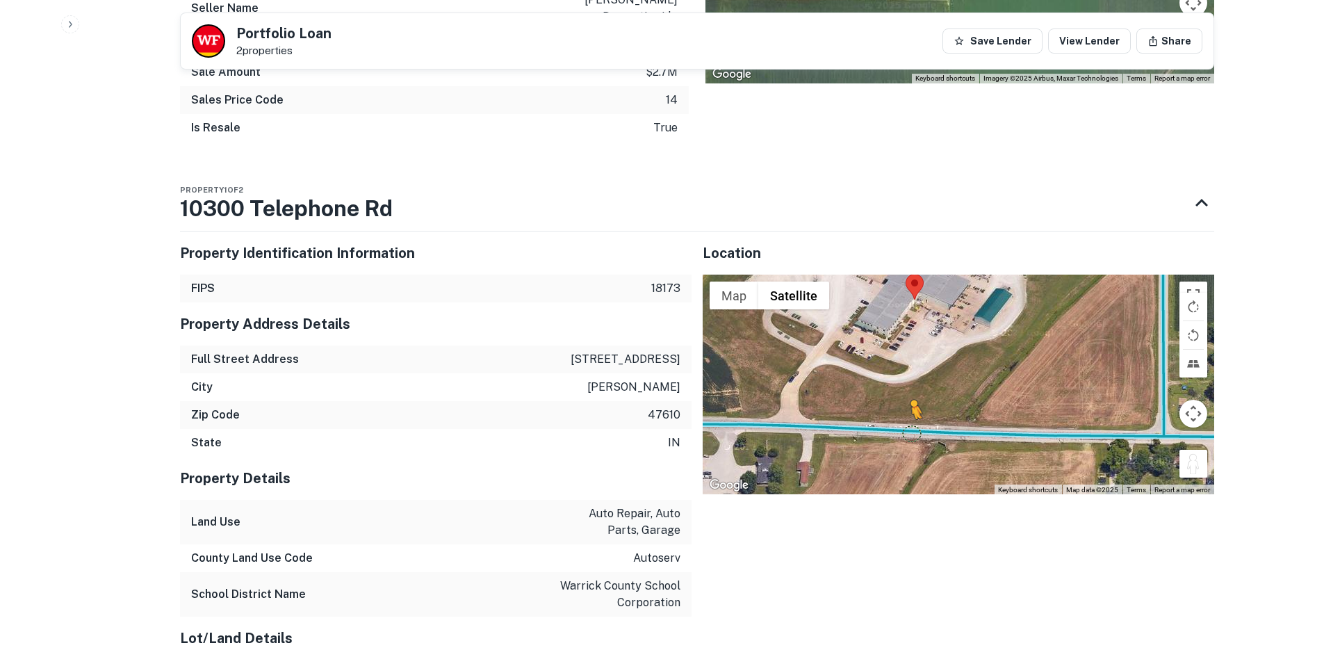
drag, startPoint x: 1192, startPoint y: 419, endPoint x: 910, endPoint y: 383, distance: 283.8
click at [910, 383] on div "To activate drag with keyboard, press Alt + Enter. Once in keyboard drag state,…" at bounding box center [959, 385] width 512 height 220
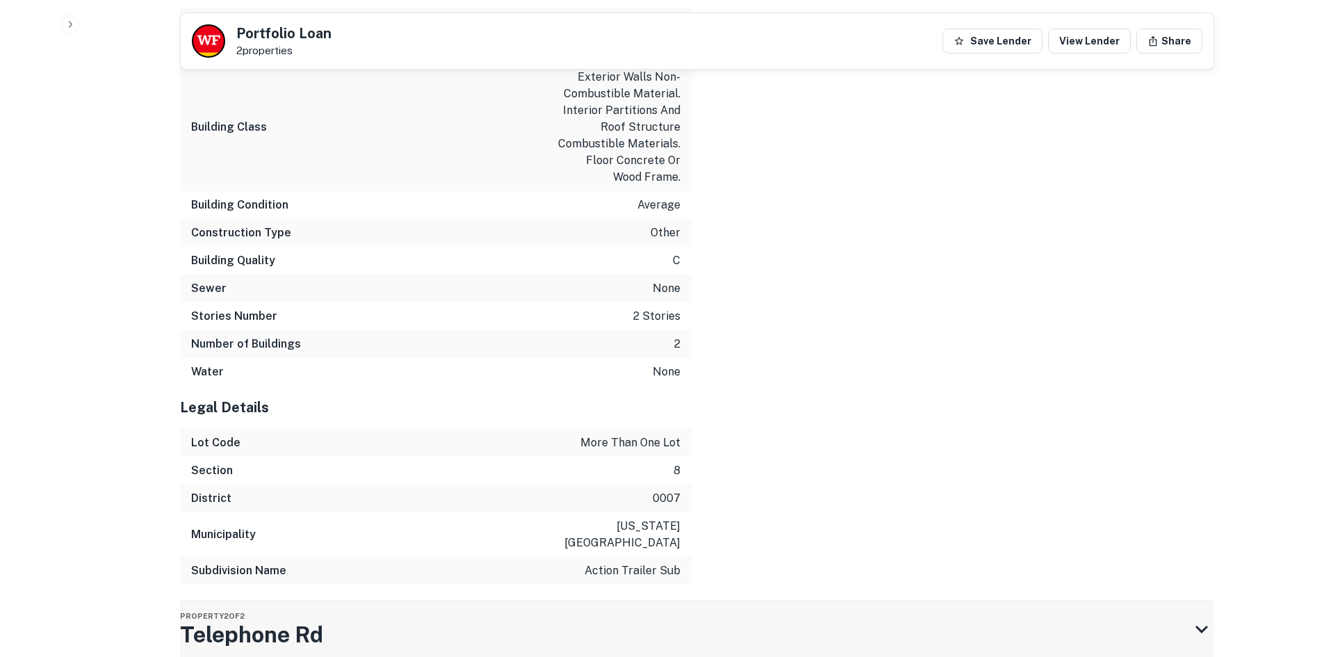
click at [481, 601] on div "Property 2 of 2 Telephone Rd" at bounding box center [684, 629] width 1009 height 56
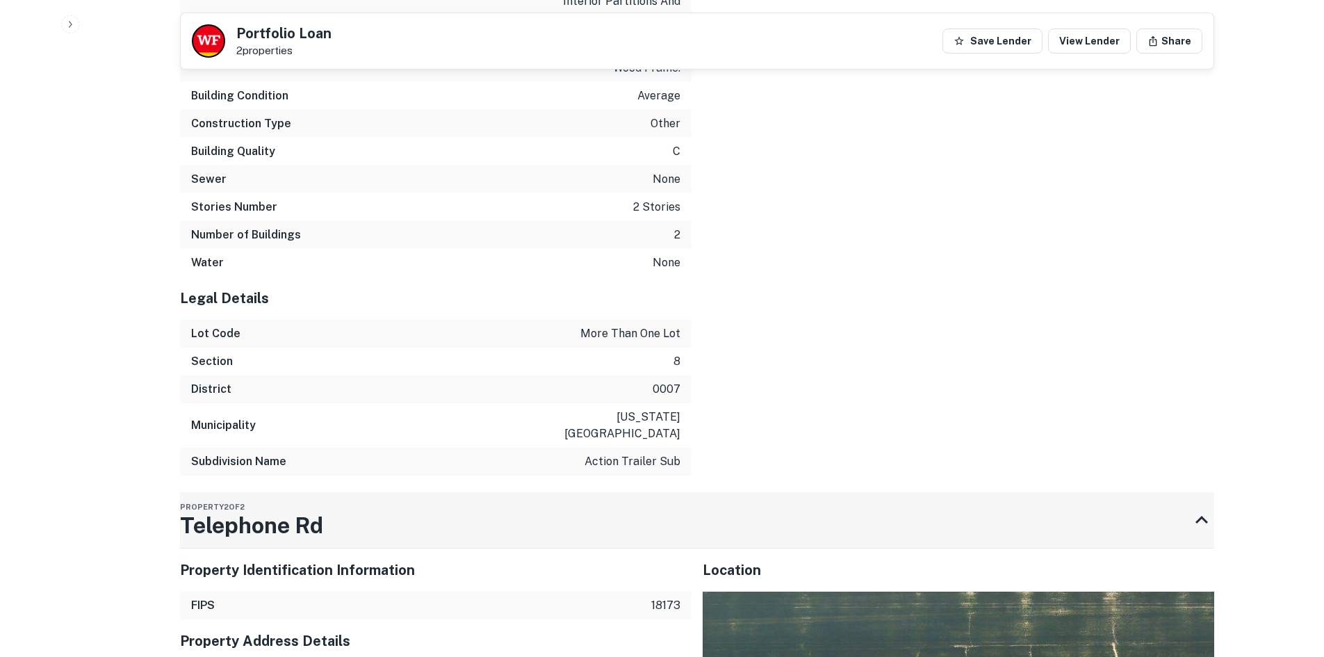
scroll to position [2377, 0]
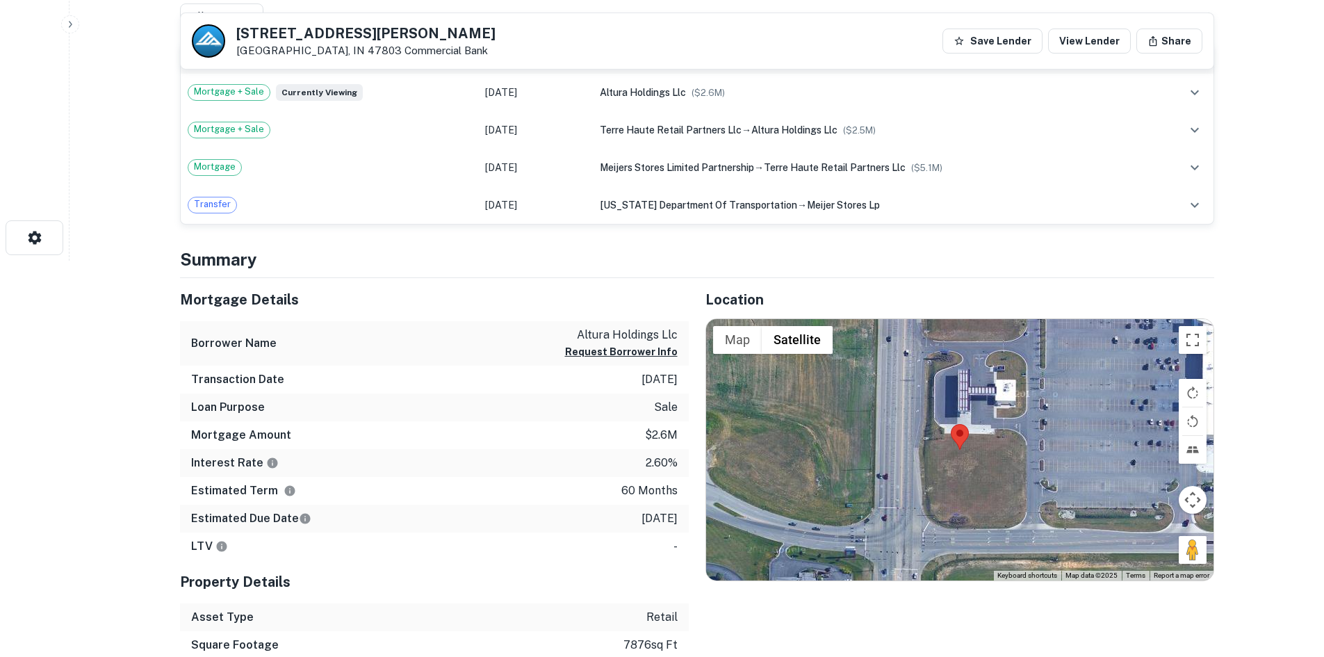
scroll to position [626, 0]
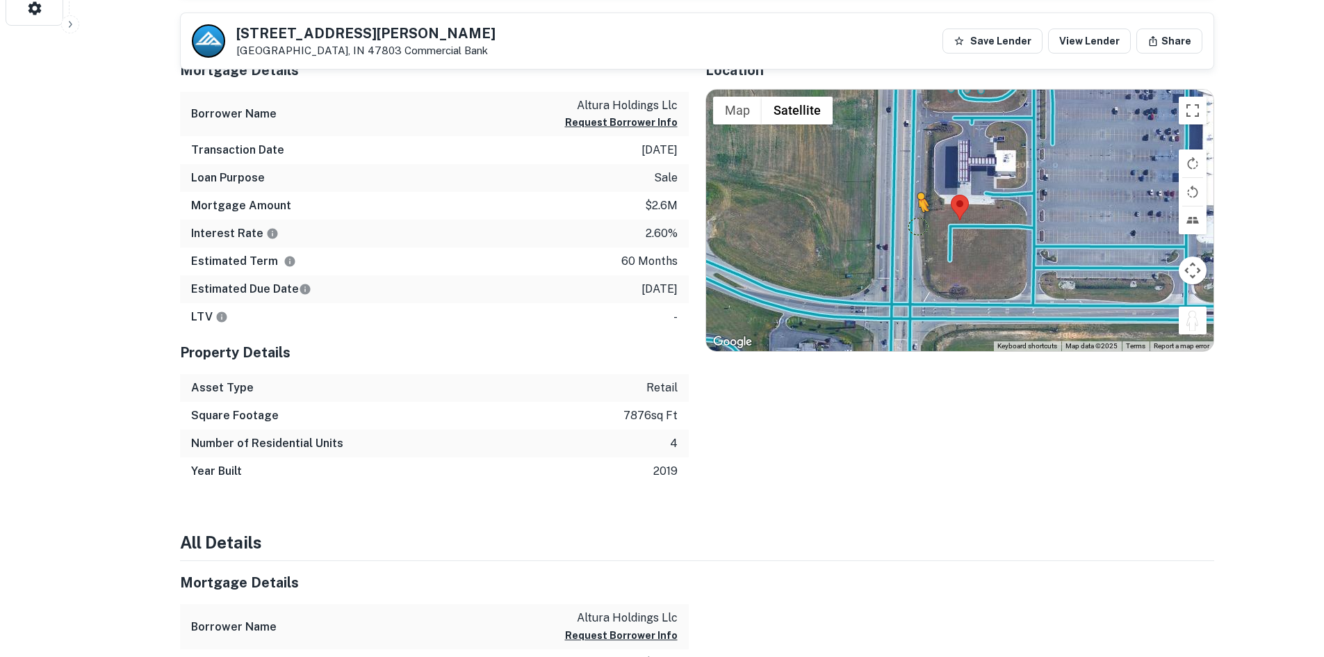
drag, startPoint x: 1187, startPoint y: 326, endPoint x: 914, endPoint y: 213, distance: 295.1
click at [914, 213] on div "To activate drag with keyboard, press Alt + Enter. Once in keyboard drag state,…" at bounding box center [960, 220] width 508 height 261
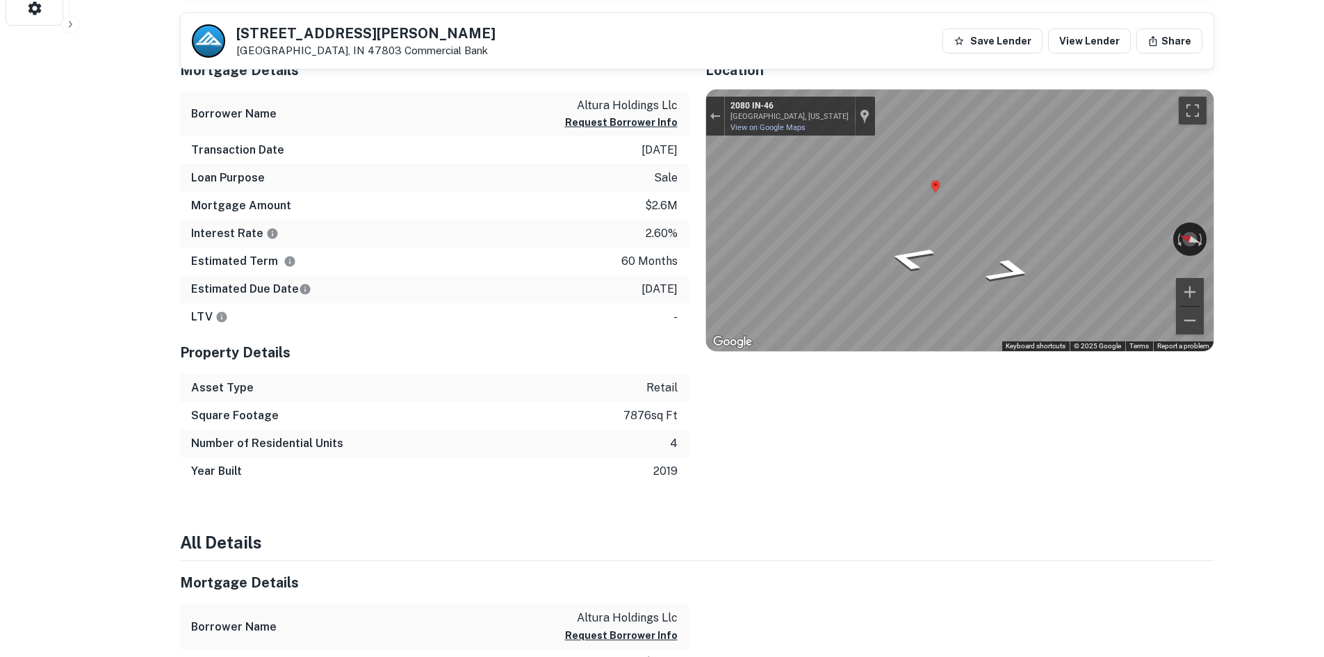
click at [606, 163] on div "Mortgage Details Borrower Name altura holdings llc Request Borrower Info Transa…" at bounding box center [688, 267] width 1051 height 437
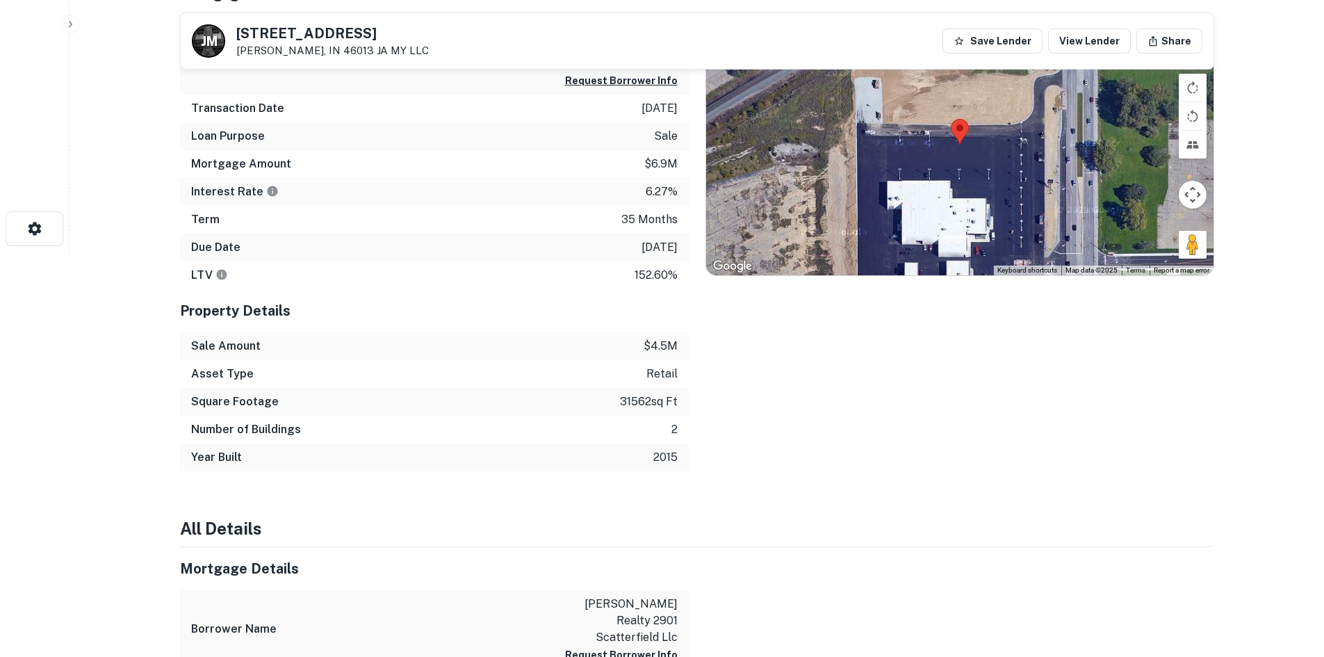
scroll to position [278, 0]
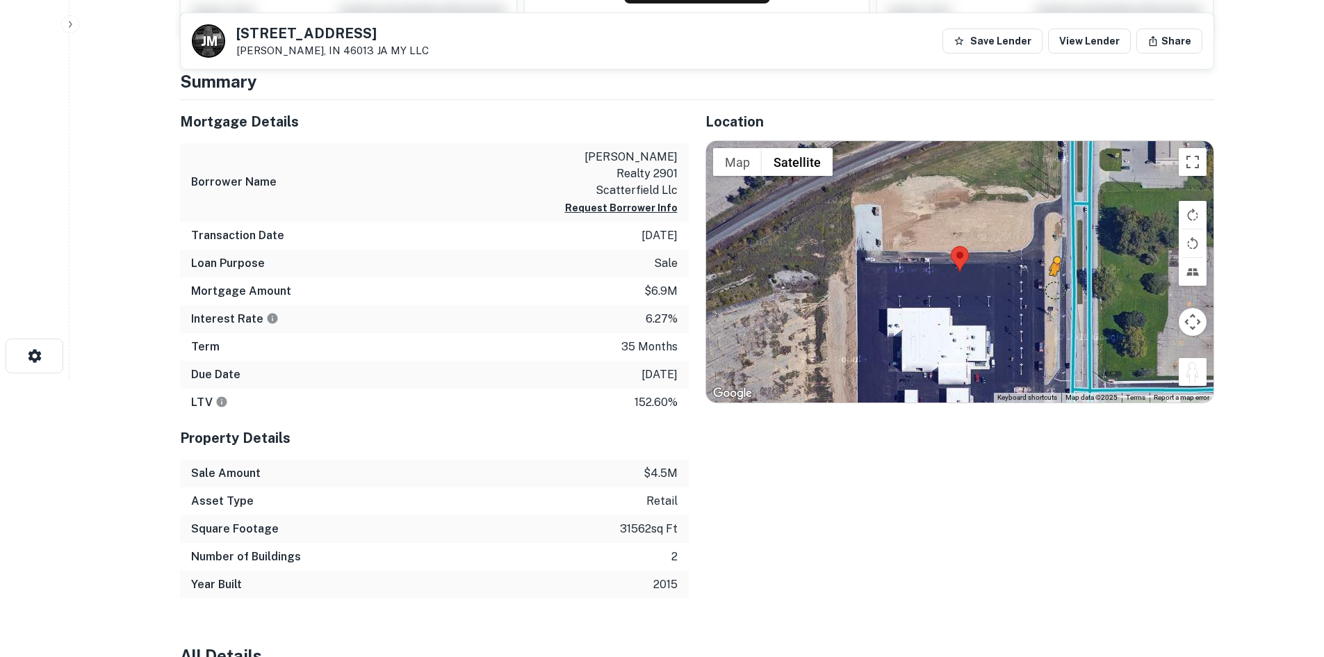
drag, startPoint x: 1194, startPoint y: 364, endPoint x: 1054, endPoint y: 291, distance: 158.0
click at [1054, 291] on div "To activate drag with keyboard, press Alt + Enter. Once in keyboard drag state,…" at bounding box center [960, 271] width 508 height 261
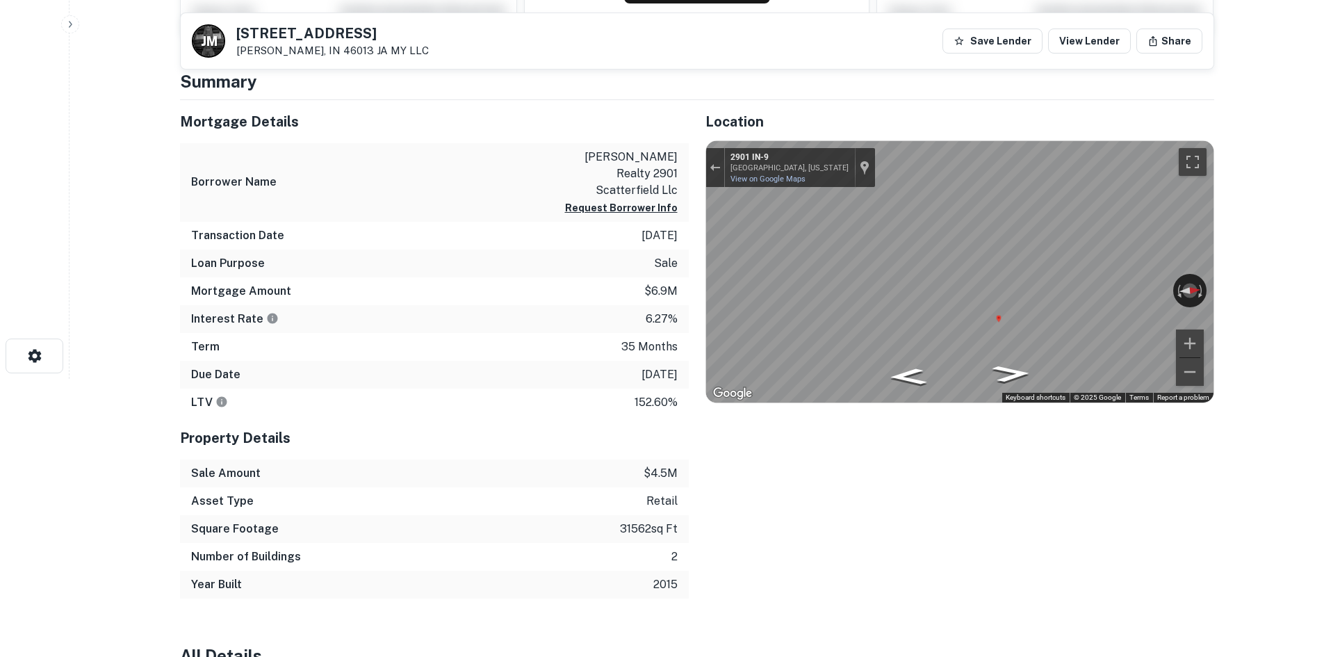
click at [1324, 325] on html "Search Borrowers Contacts Saved [PERSON_NAME] [STREET_ADDRESS] JA MY LLC Save L…" at bounding box center [662, 50] width 1324 height 657
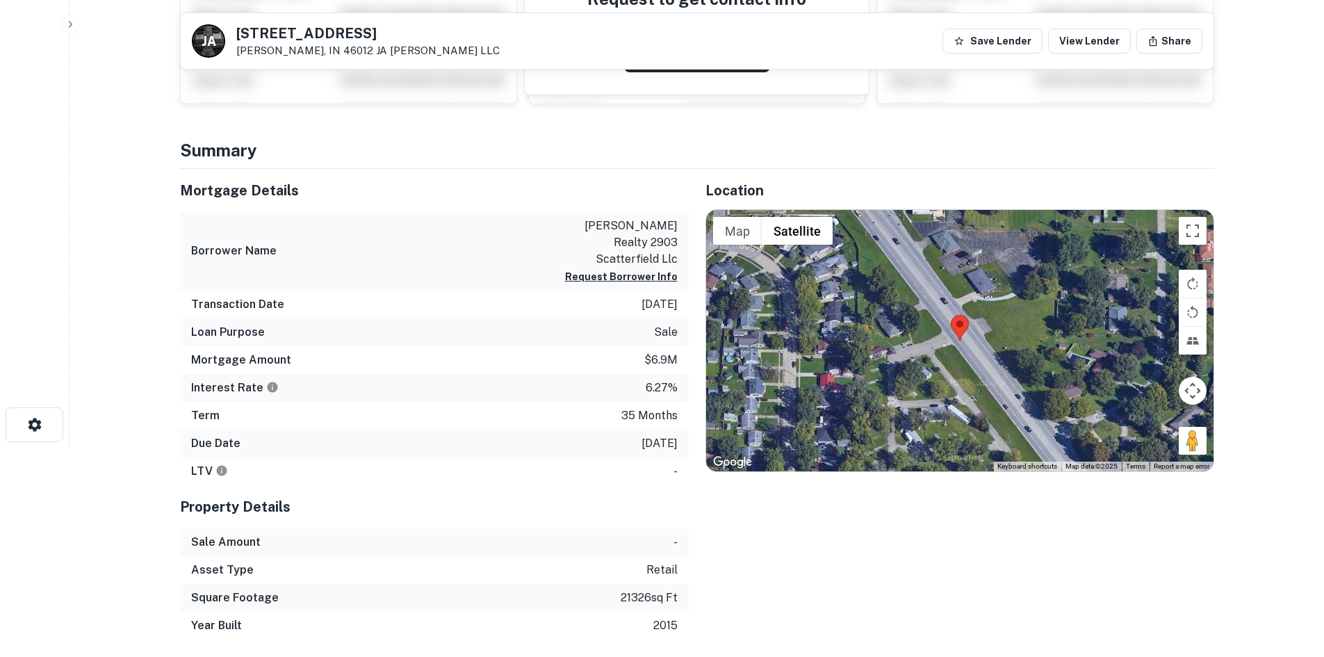
scroll to position [209, 0]
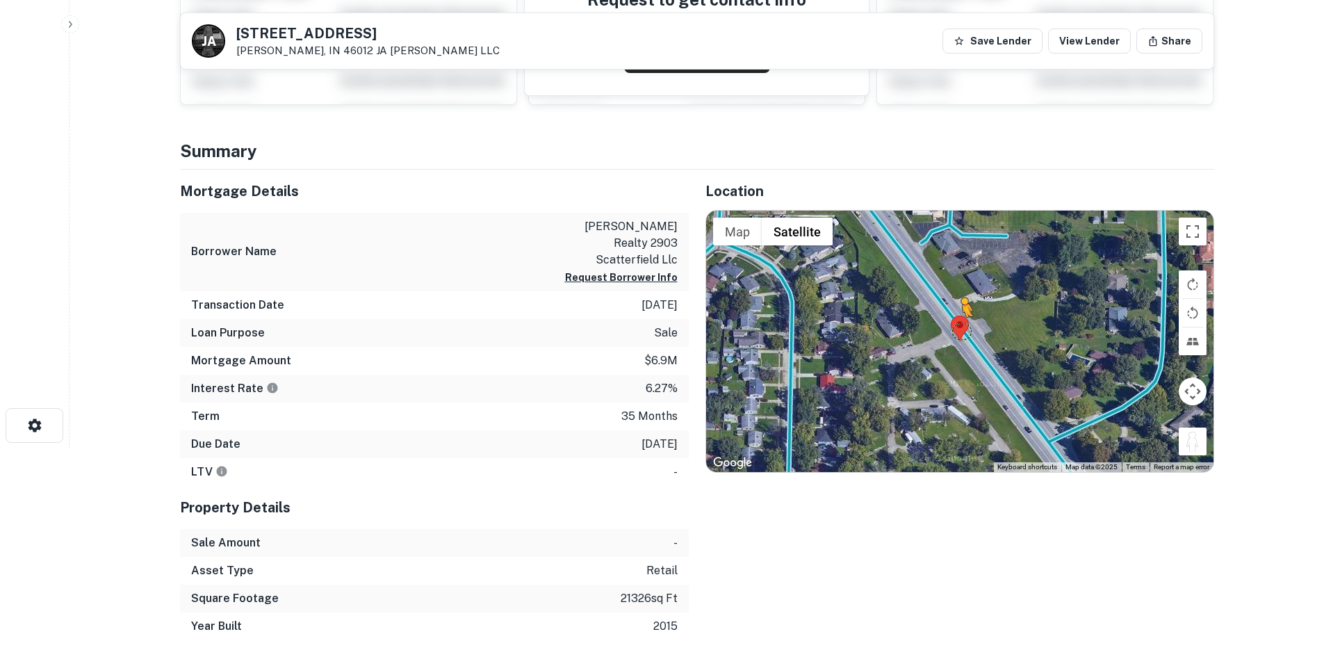
drag, startPoint x: 1192, startPoint y: 438, endPoint x: 962, endPoint y: 331, distance: 253.8
click at [962, 331] on div "To activate drag with keyboard, press Alt + Enter. Once in keyboard drag state,…" at bounding box center [960, 341] width 508 height 261
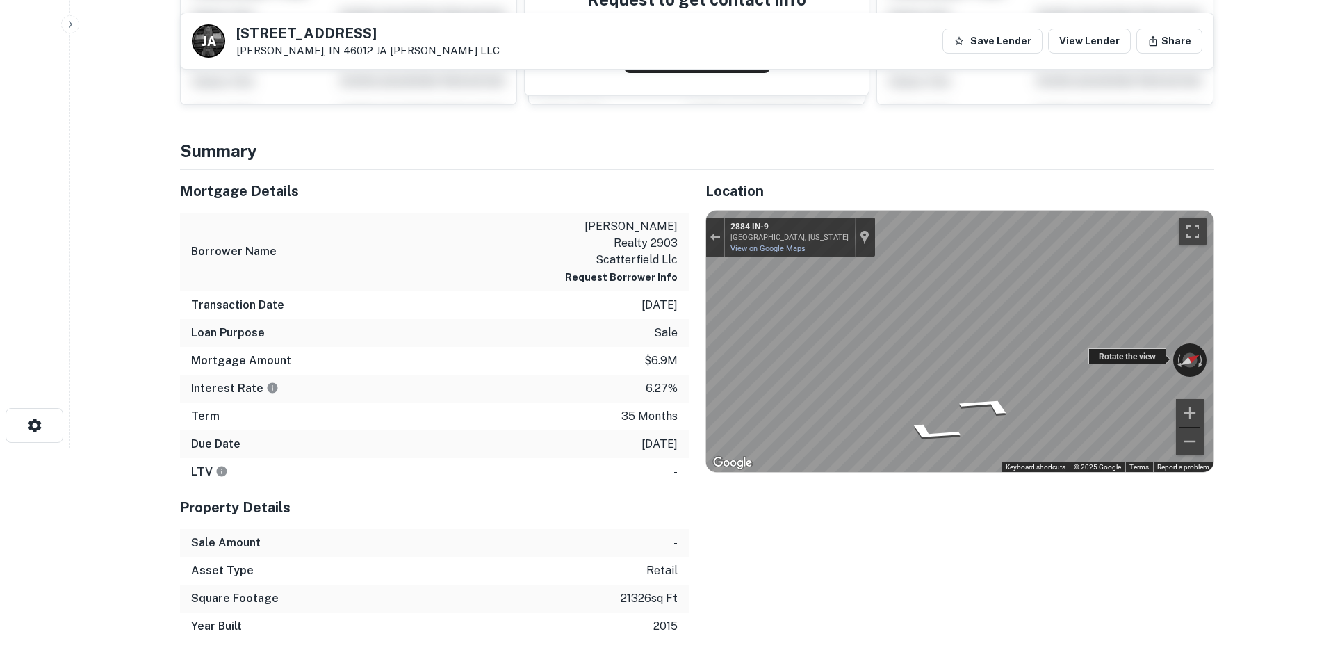
click at [1196, 344] on div "← Move left → Move right ↑ Move up ↓ Move down + Zoom in - Zoom out 2884 IN-9 A…" at bounding box center [960, 341] width 508 height 261
click at [1264, 357] on main "[PERSON_NAME] [STREET_ADDRESS] JA [PERSON_NAME] LLC Save Lender View Lender Sha…" at bounding box center [697, 119] width 1255 height 657
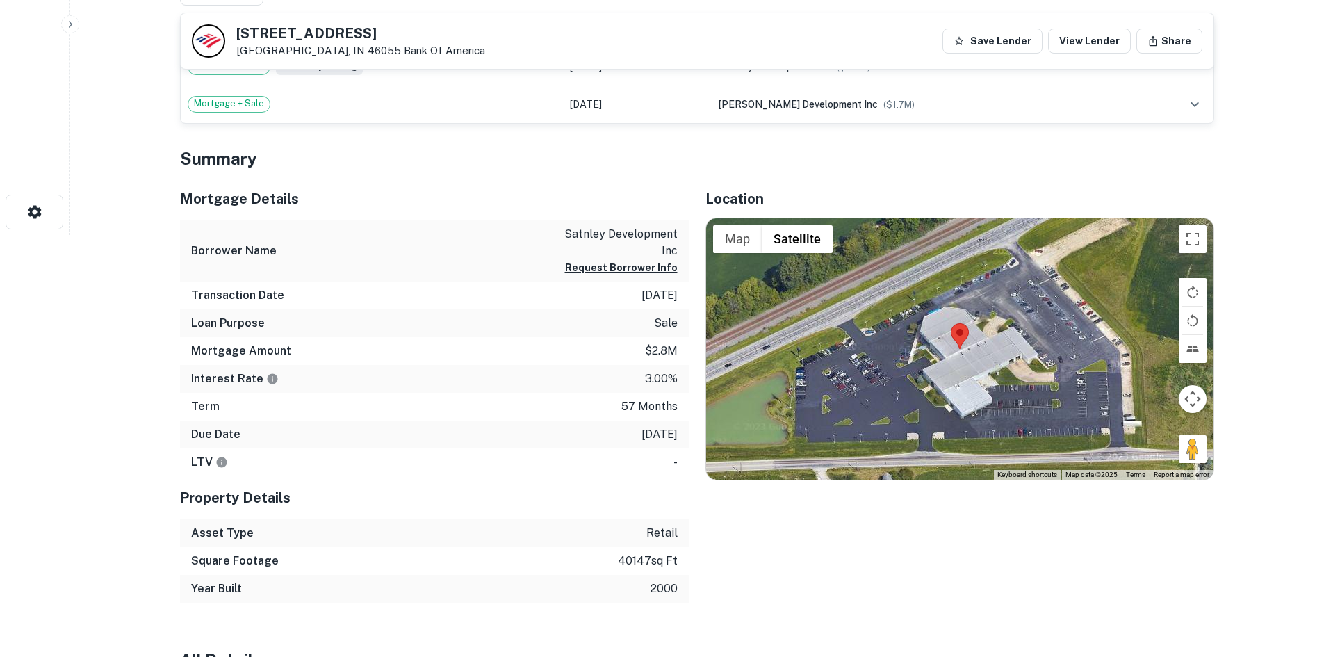
scroll to position [487, 0]
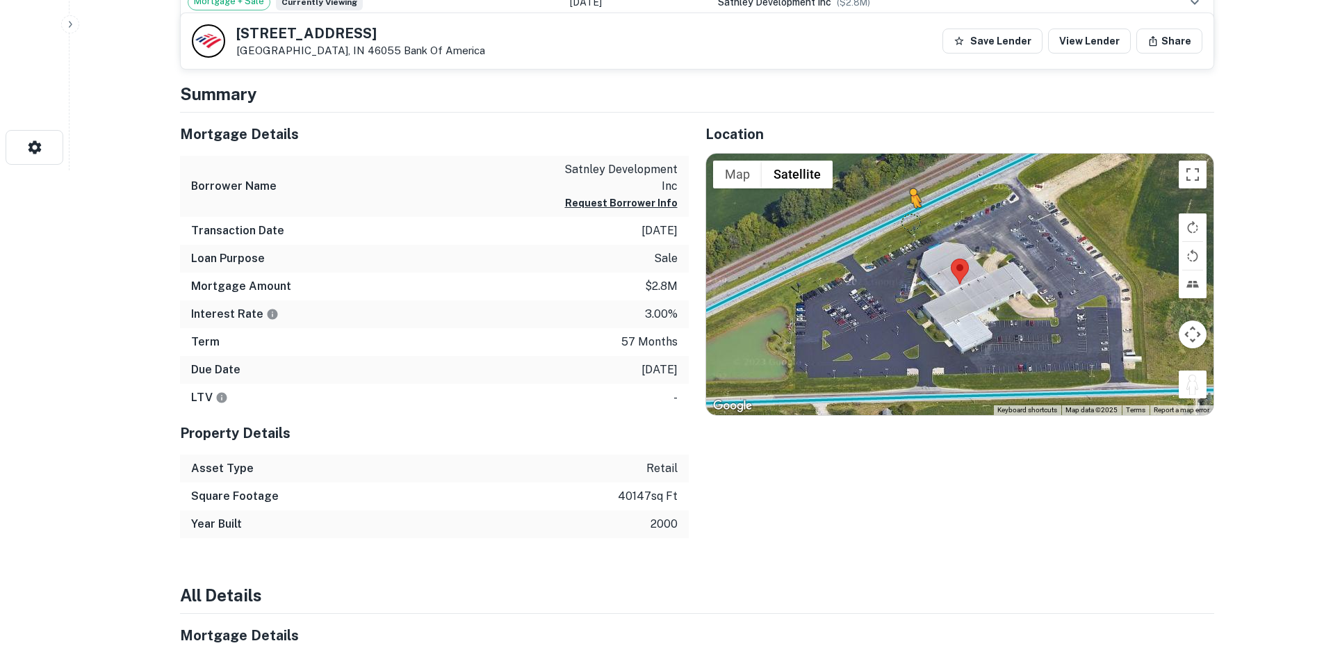
drag, startPoint x: 1190, startPoint y: 385, endPoint x: 906, endPoint y: 212, distance: 332.3
click at [906, 212] on div "To activate drag with keyboard, press Alt + Enter. Once in keyboard drag state,…" at bounding box center [960, 284] width 508 height 261
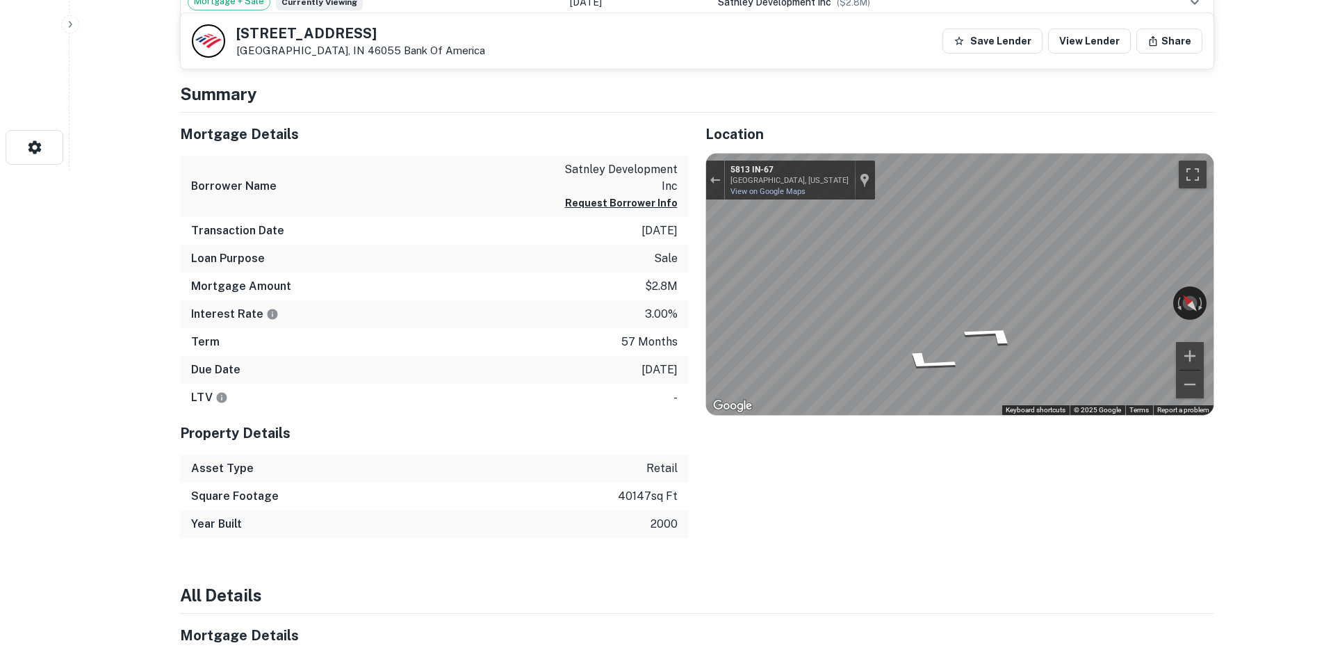
click at [469, 206] on div "Mortgage Details Borrower Name satnley development inc Request Borrower Info Tr…" at bounding box center [688, 326] width 1051 height 426
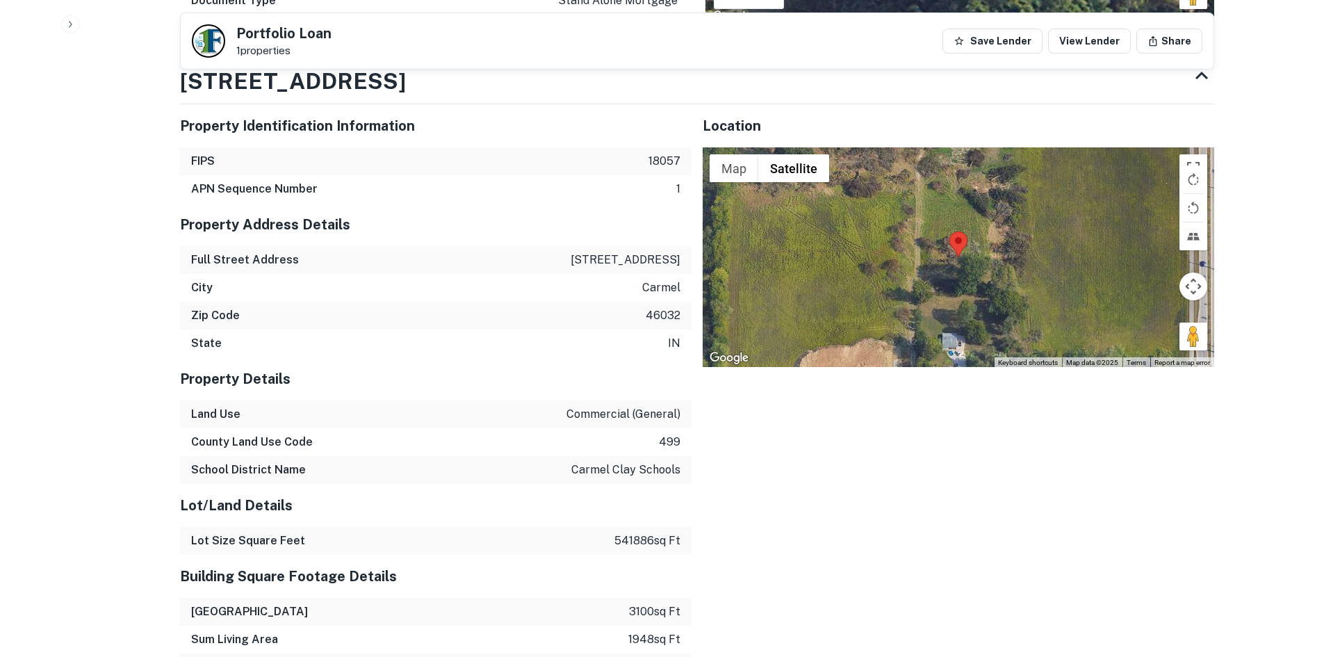
scroll to position [1112, 0]
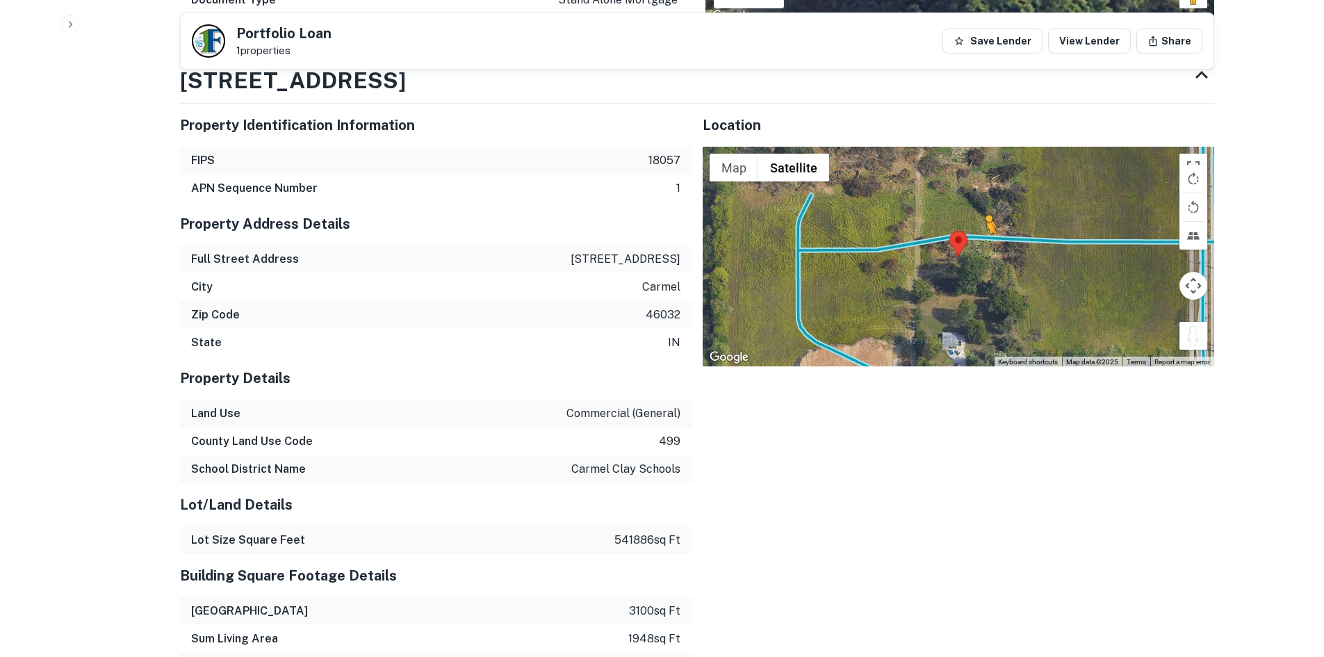
drag, startPoint x: 1198, startPoint y: 307, endPoint x: 980, endPoint y: 210, distance: 238.4
click at [980, 210] on div "To activate drag with keyboard, press Alt + Enter. Once in keyboard drag state,…" at bounding box center [959, 257] width 512 height 220
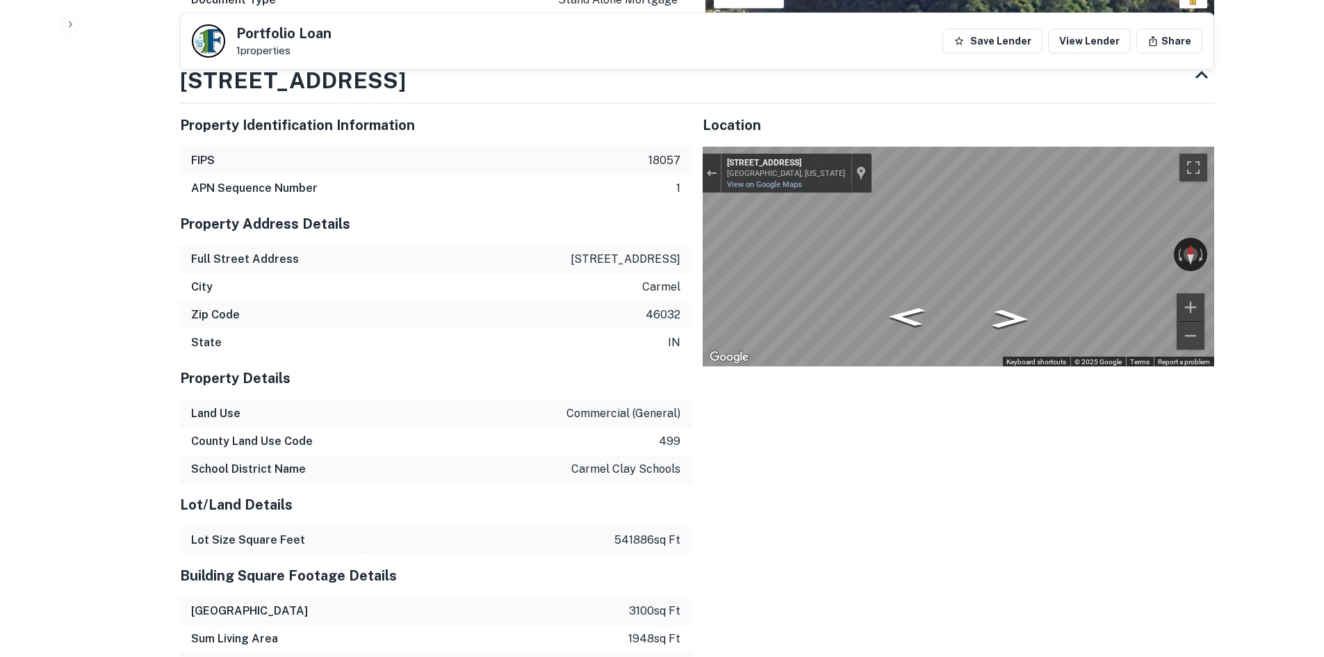
click at [1195, 212] on div "← Move left → Move right ↑ Move up ↓ Move down + Zoom in - Zoom out [STREET_ADD…" at bounding box center [959, 257] width 512 height 220
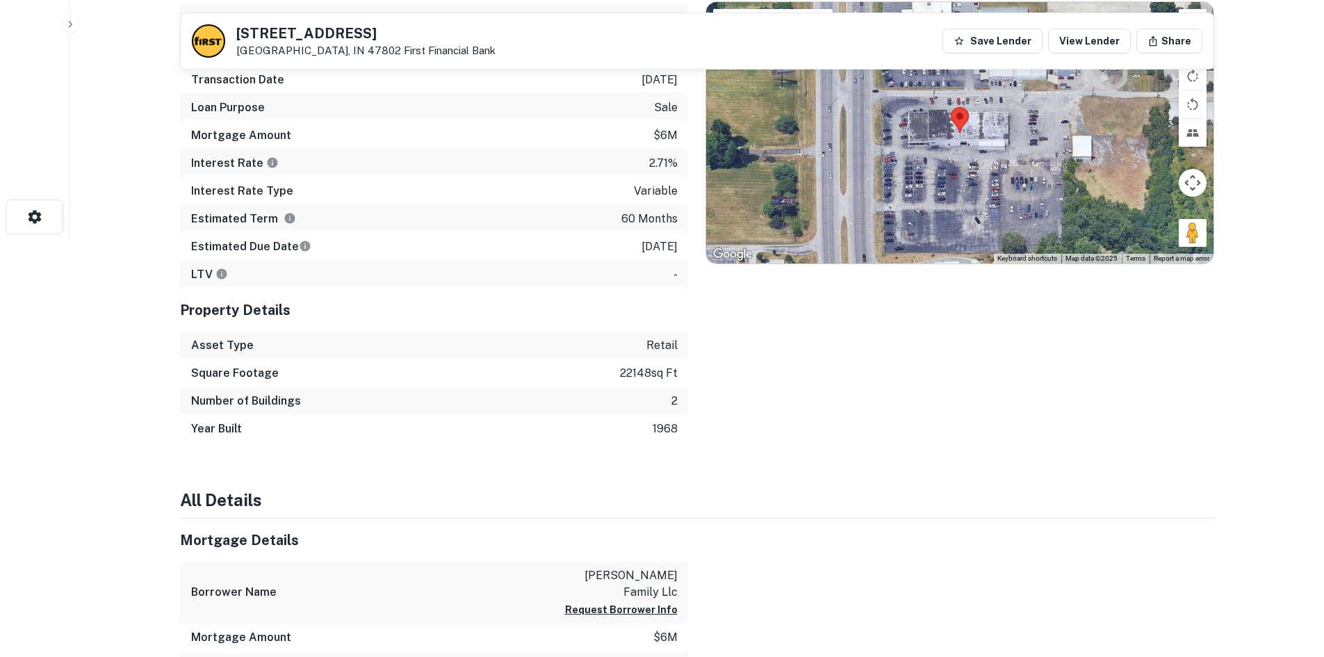
scroll to position [348, 0]
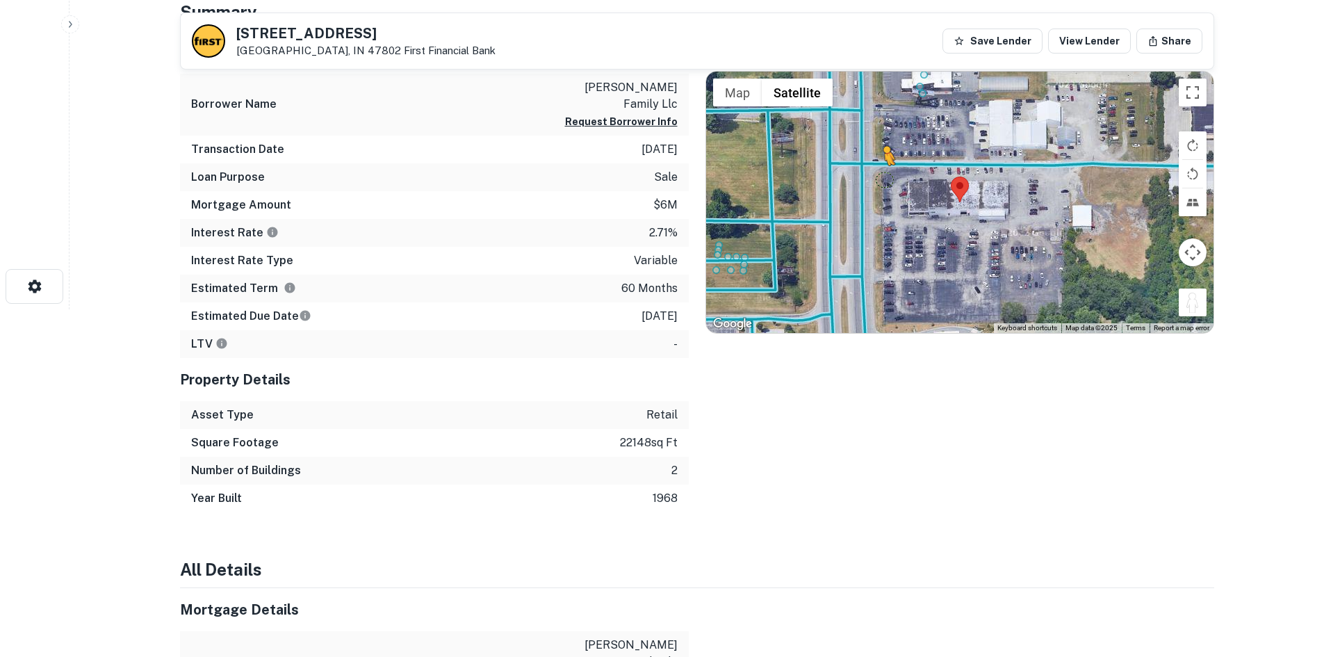
drag, startPoint x: 1193, startPoint y: 307, endPoint x: 881, endPoint y: 178, distance: 337.9
click at [881, 178] on div "To activate drag with keyboard, press Alt + Enter. Once in keyboard drag state,…" at bounding box center [960, 202] width 508 height 261
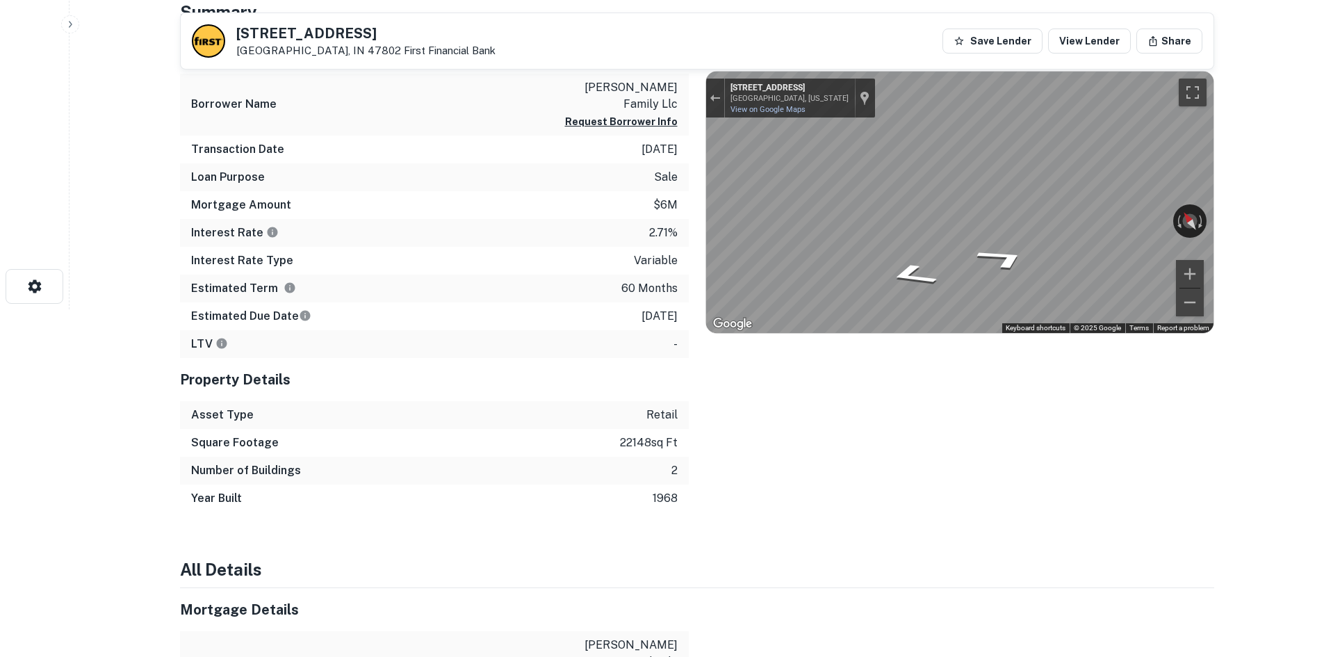
click at [542, 203] on div "Mortgage Details Borrower Name toni family llc Request Borrower Info Transactio…" at bounding box center [688, 272] width 1051 height 482
click at [688, 241] on div "Mortgage Details Borrower Name toni family llc Request Borrower Info Transactio…" at bounding box center [688, 272] width 1051 height 482
click at [1185, 233] on div "← Move left → Move right ↑ Move up ↓ Move down + Zoom in - Zoom out 201 40th Dr…" at bounding box center [960, 202] width 508 height 261
click at [687, 241] on div "Mortgage Details Borrower Name toni family llc Request Borrower Info Transactio…" at bounding box center [688, 272] width 1051 height 482
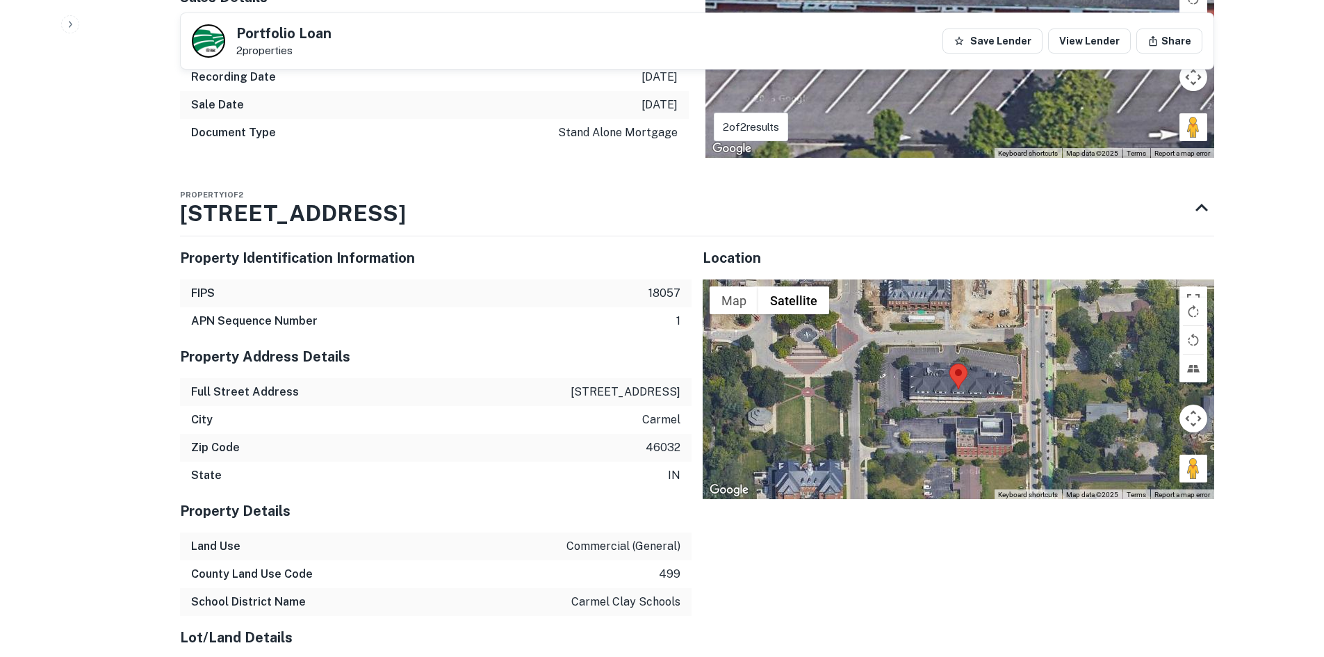
scroll to position [973, 0]
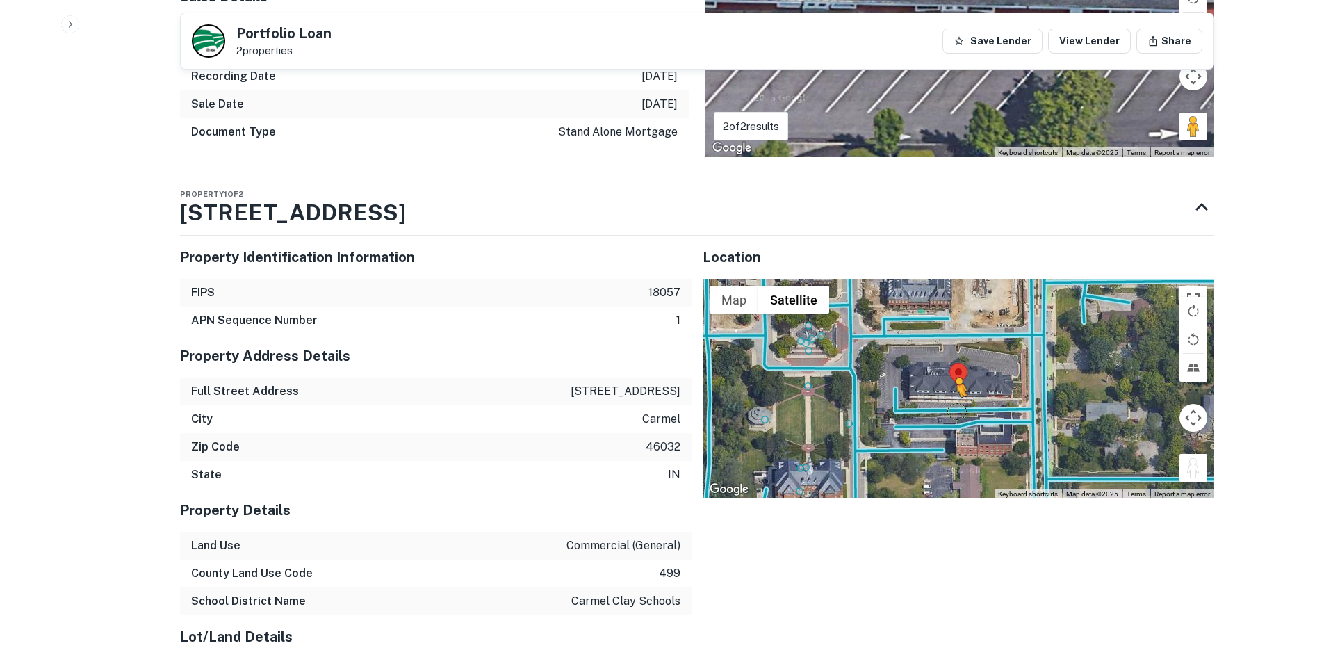
drag, startPoint x: 1192, startPoint y: 439, endPoint x: 950, endPoint y: 370, distance: 251.5
click at [950, 370] on div "To activate drag with keyboard, press Alt + Enter. Once in keyboard drag state,…" at bounding box center [959, 389] width 512 height 220
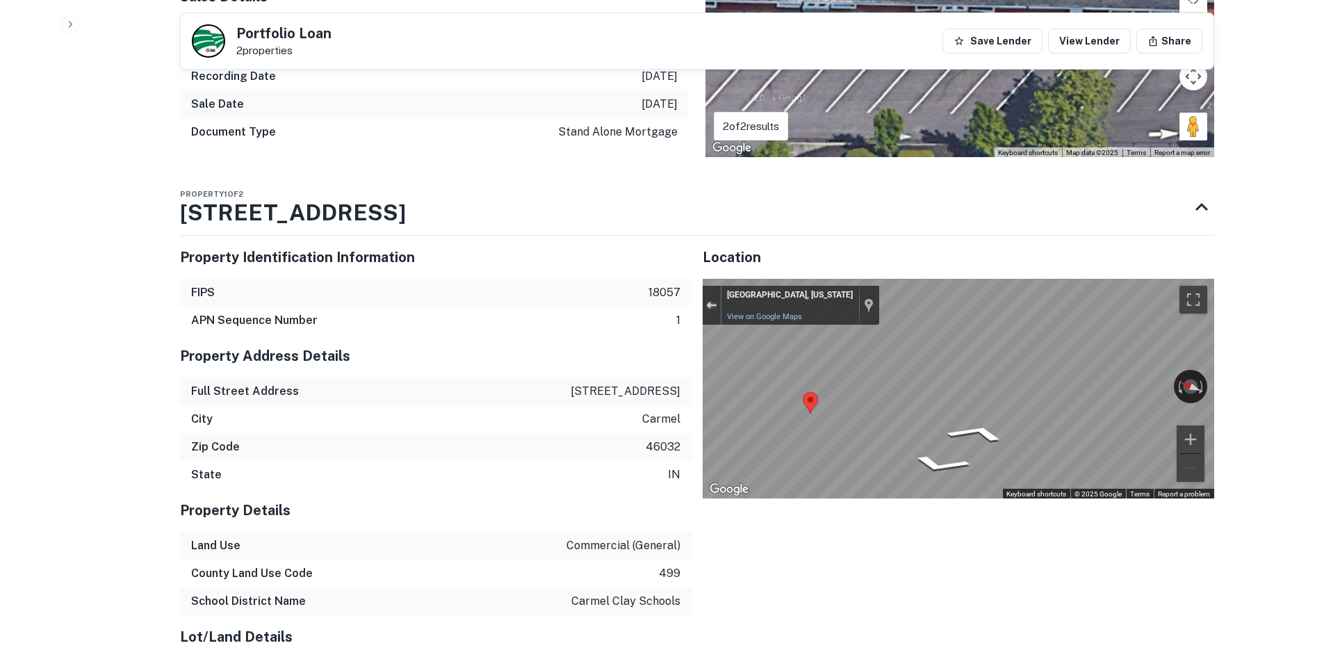
drag, startPoint x: 708, startPoint y: 275, endPoint x: 822, endPoint y: 305, distance: 118.5
click at [708, 301] on div "Exit the Street View" at bounding box center [711, 305] width 10 height 8
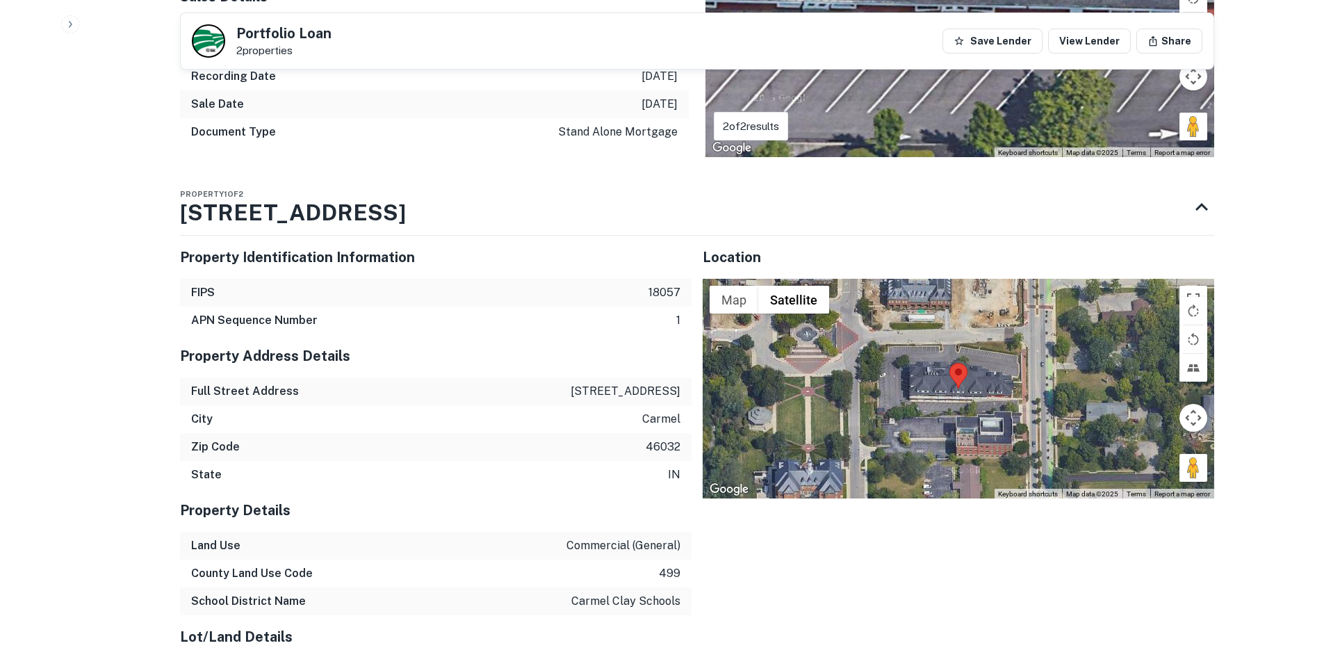
drag, startPoint x: 1193, startPoint y: 439, endPoint x: 1174, endPoint y: 404, distance: 40.1
click at [1051, 359] on div "Loading... Map Terrain Satellite Labels Keyboard shortcuts Map Data Map data ©2…" at bounding box center [959, 389] width 512 height 220
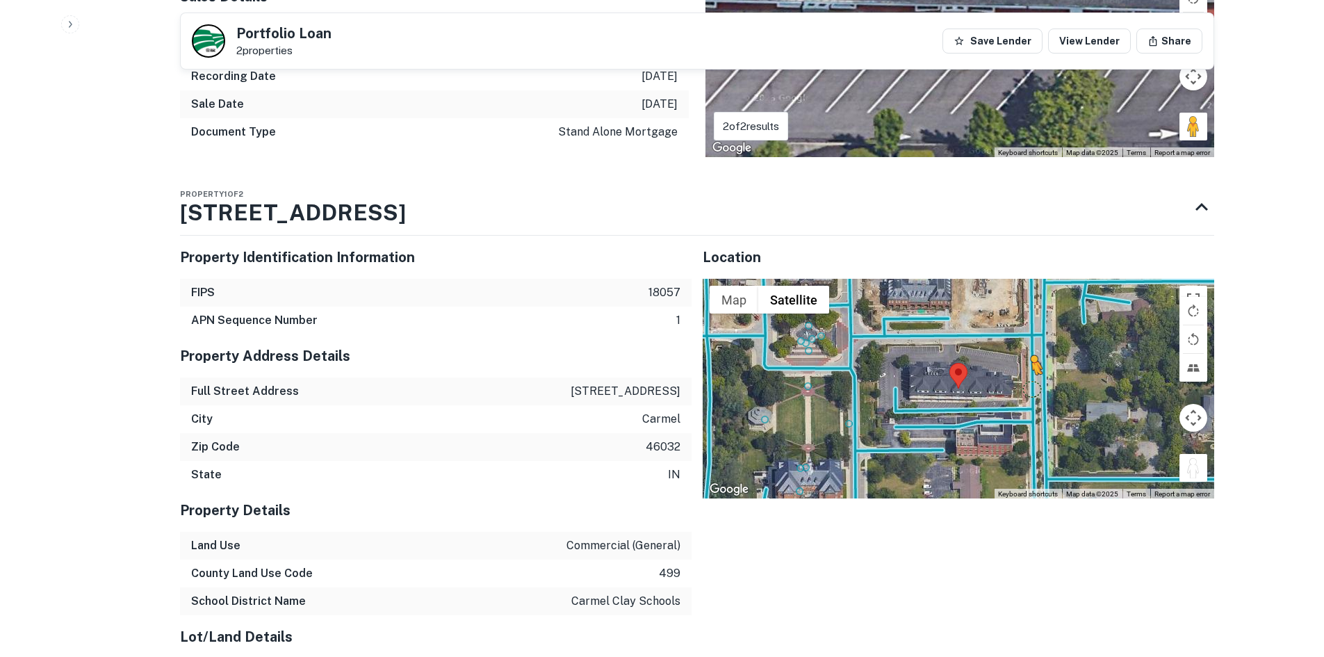
drag, startPoint x: 1195, startPoint y: 439, endPoint x: 1027, endPoint y: 353, distance: 188.7
click at [1027, 353] on div "To activate drag with keyboard, press Alt + Enter. Once in keyboard drag state,…" at bounding box center [959, 389] width 512 height 220
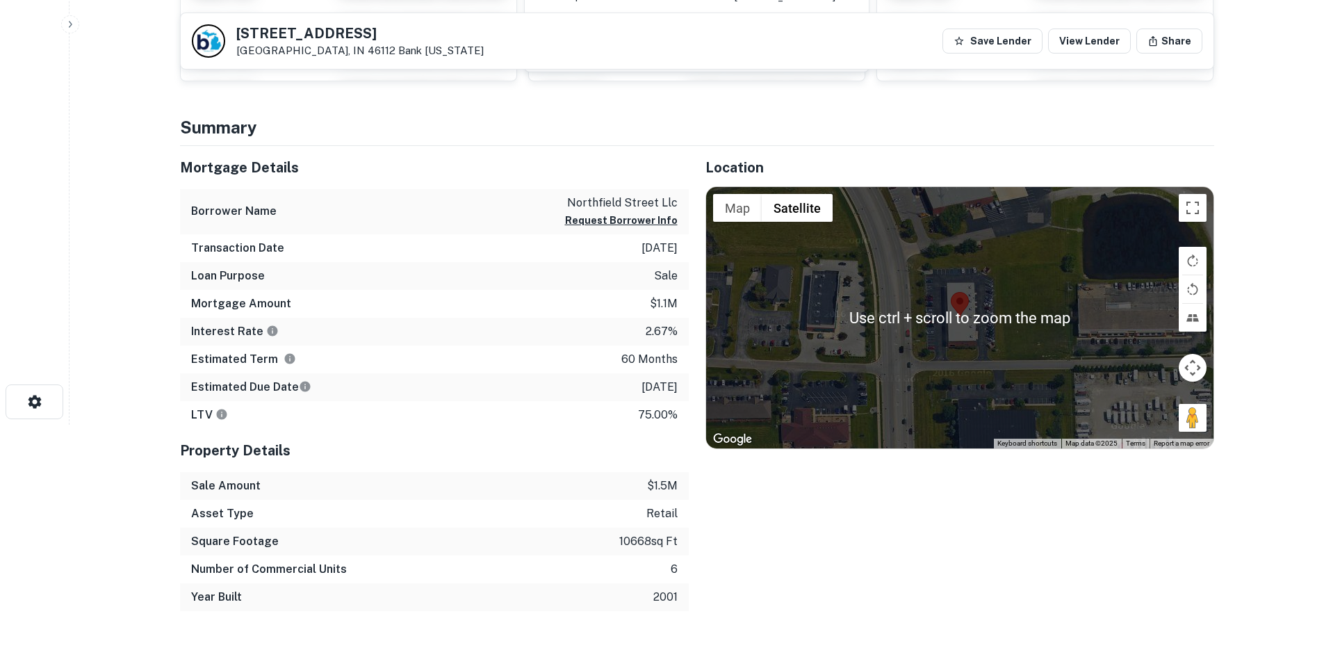
scroll to position [209, 0]
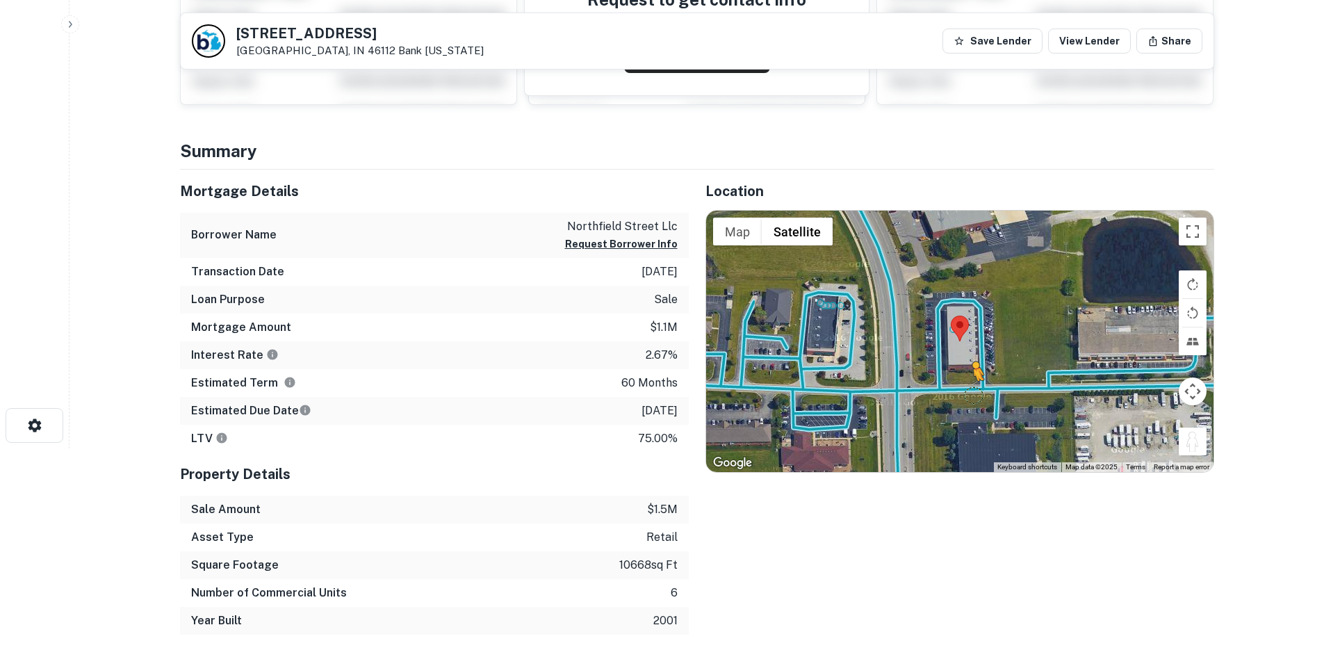
drag, startPoint x: 1188, startPoint y: 433, endPoint x: 964, endPoint y: 391, distance: 227.7
click at [968, 392] on div "To activate drag with keyboard, press Alt + Enter. Once in keyboard drag state,…" at bounding box center [960, 341] width 508 height 261
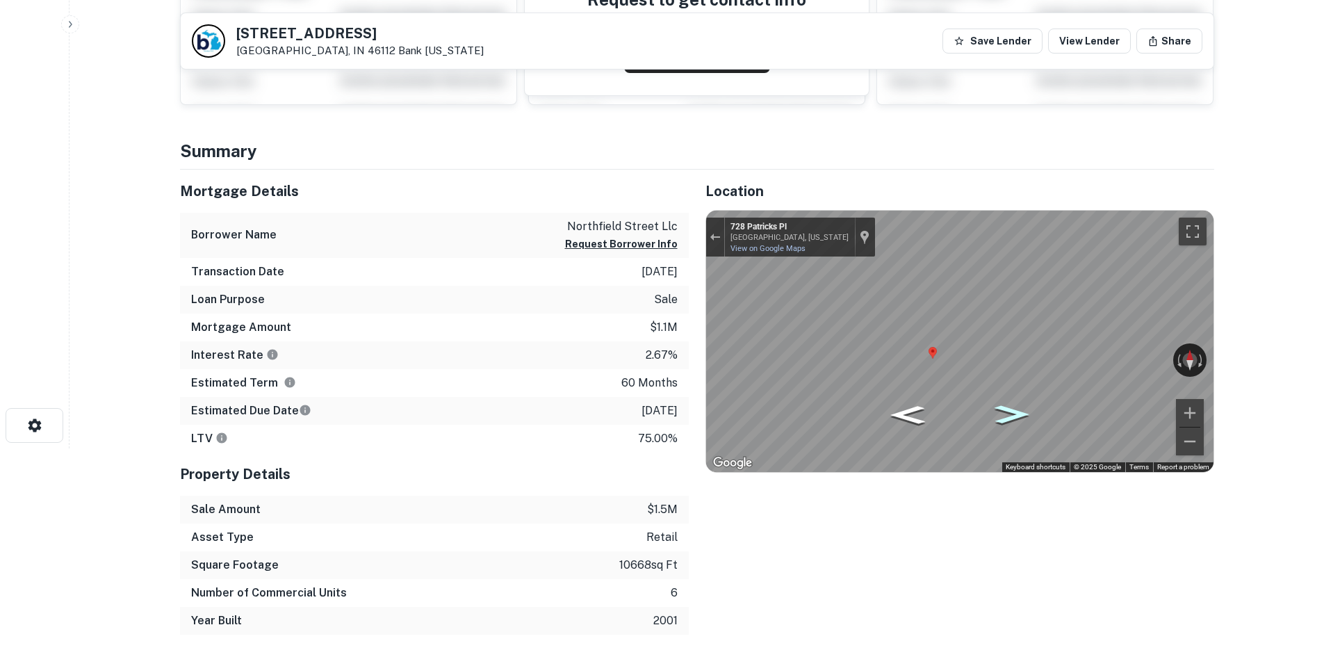
click at [1011, 414] on icon "Go East, Patricks Pl" at bounding box center [1012, 414] width 64 height 27
click at [1158, 350] on div "← Move left → Move right ↑ Move up ↓ Move down + Zoom in - Zoom out [GEOGRAPHIC…" at bounding box center [960, 341] width 508 height 261
click at [671, 328] on div "Mortgage Details Borrower Name northfield street llc Request Borrower Info Tran…" at bounding box center [688, 402] width 1051 height 465
click at [1089, 359] on div "← Move left → Move right ↑ Move up ↓ Move down + Zoom in - Zoom out [GEOGRAPHIC…" at bounding box center [960, 341] width 508 height 261
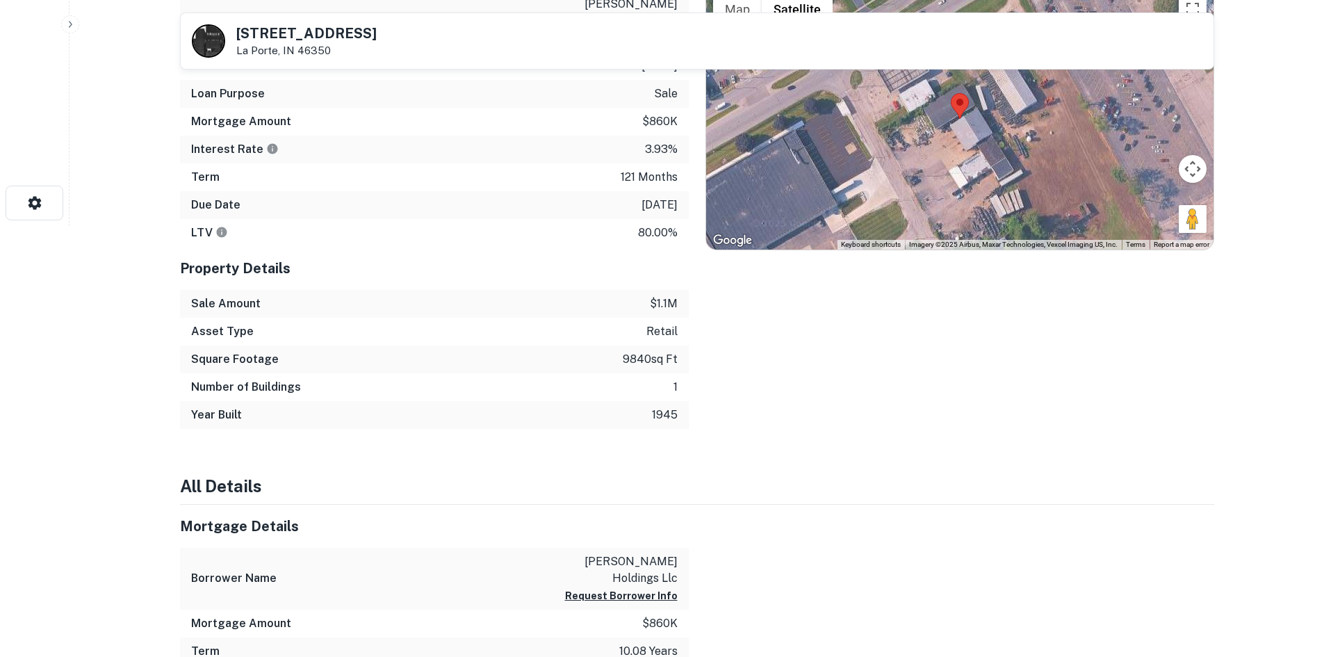
scroll to position [348, 0]
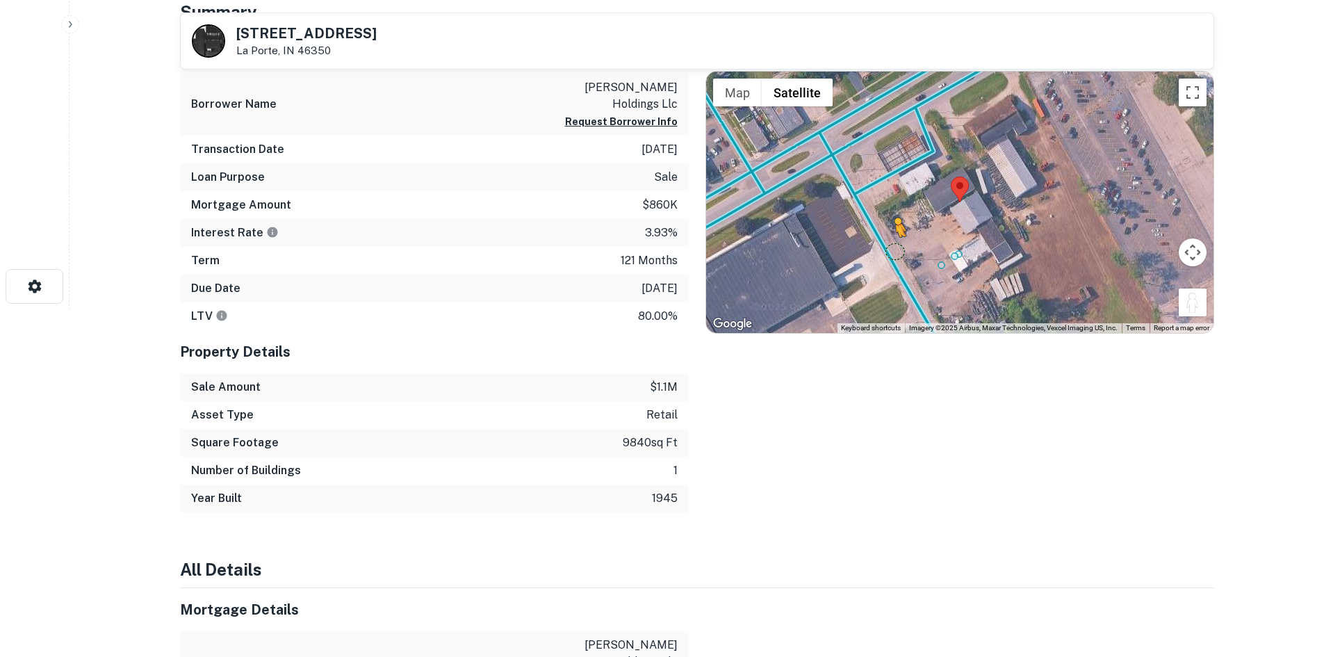
drag, startPoint x: 1200, startPoint y: 311, endPoint x: 894, endPoint y: 250, distance: 312.0
click at [894, 250] on div "To activate drag with keyboard, press Alt + Enter. Once in keyboard drag state,…" at bounding box center [960, 202] width 508 height 261
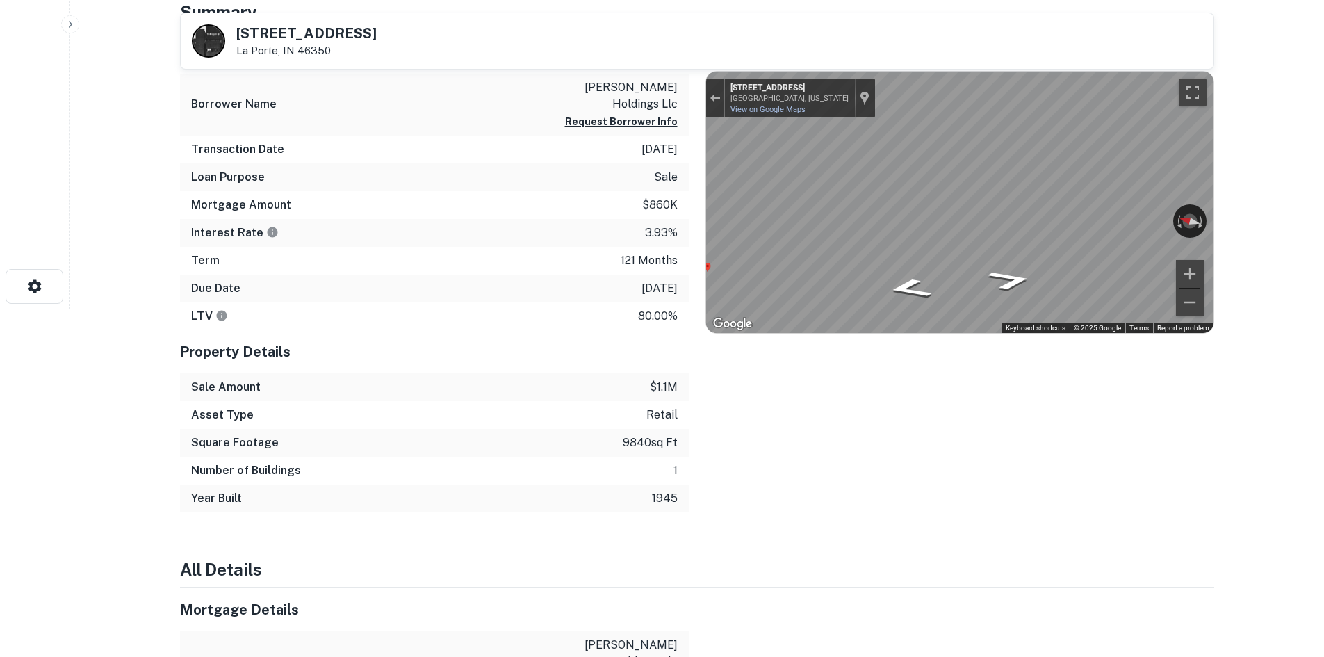
click at [664, 245] on div "Mortgage Details Borrower Name danford holdings llc Request Borrower Info Trans…" at bounding box center [688, 272] width 1051 height 482
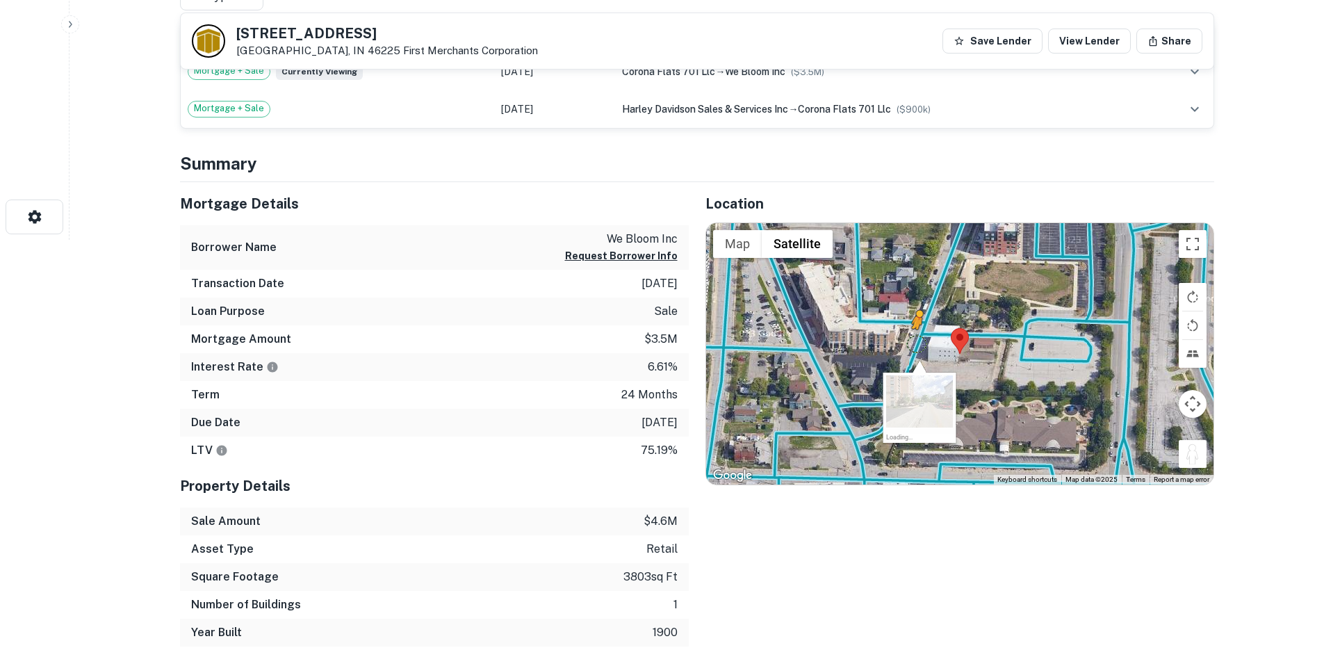
drag, startPoint x: 1187, startPoint y: 453, endPoint x: 918, endPoint y: 342, distance: 291.8
click at [918, 342] on div "To activate drag with keyboard, press Alt + Enter. Once in keyboard drag state,…" at bounding box center [960, 353] width 508 height 261
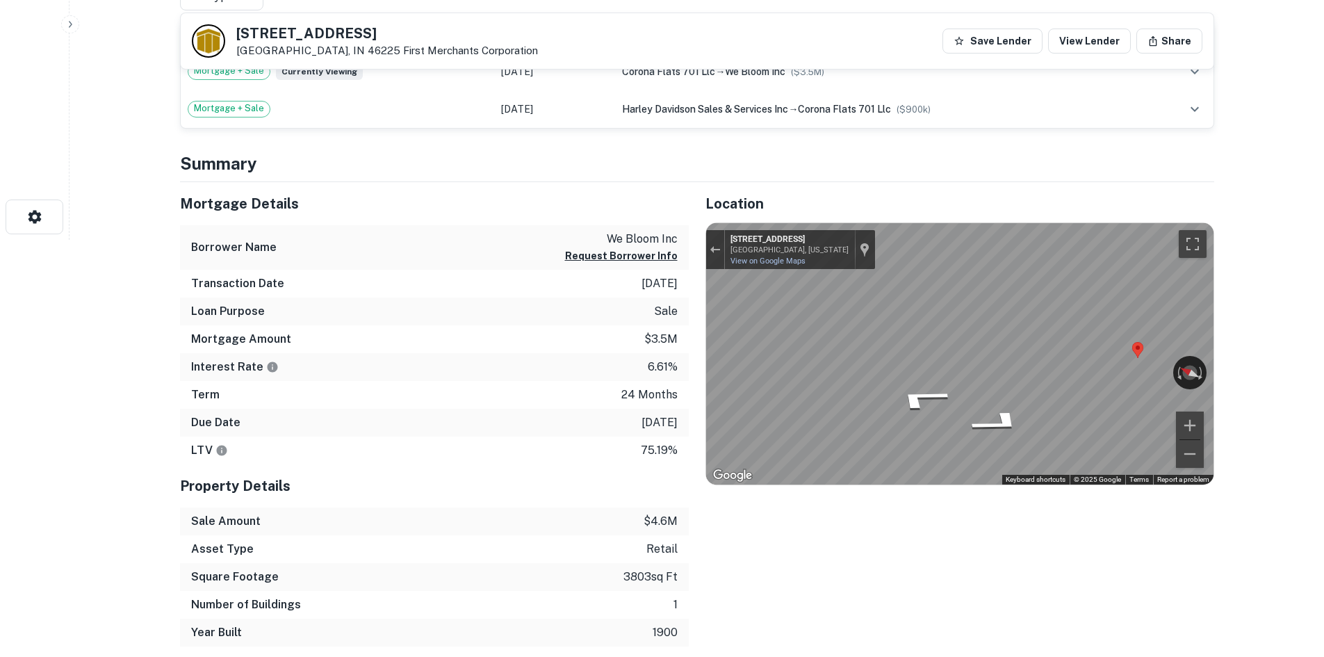
click at [659, 299] on div "Mortgage Details Borrower Name we bloom inc Request Borrower Info Transaction D…" at bounding box center [688, 414] width 1051 height 465
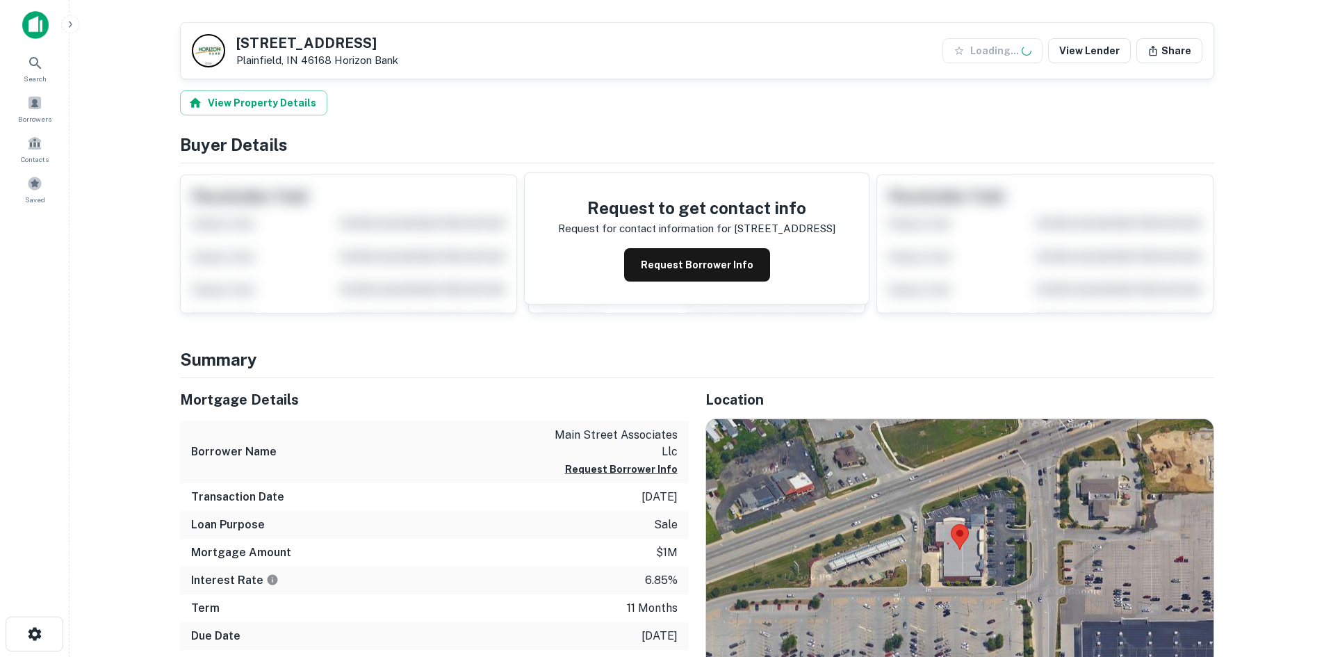
scroll to position [348, 0]
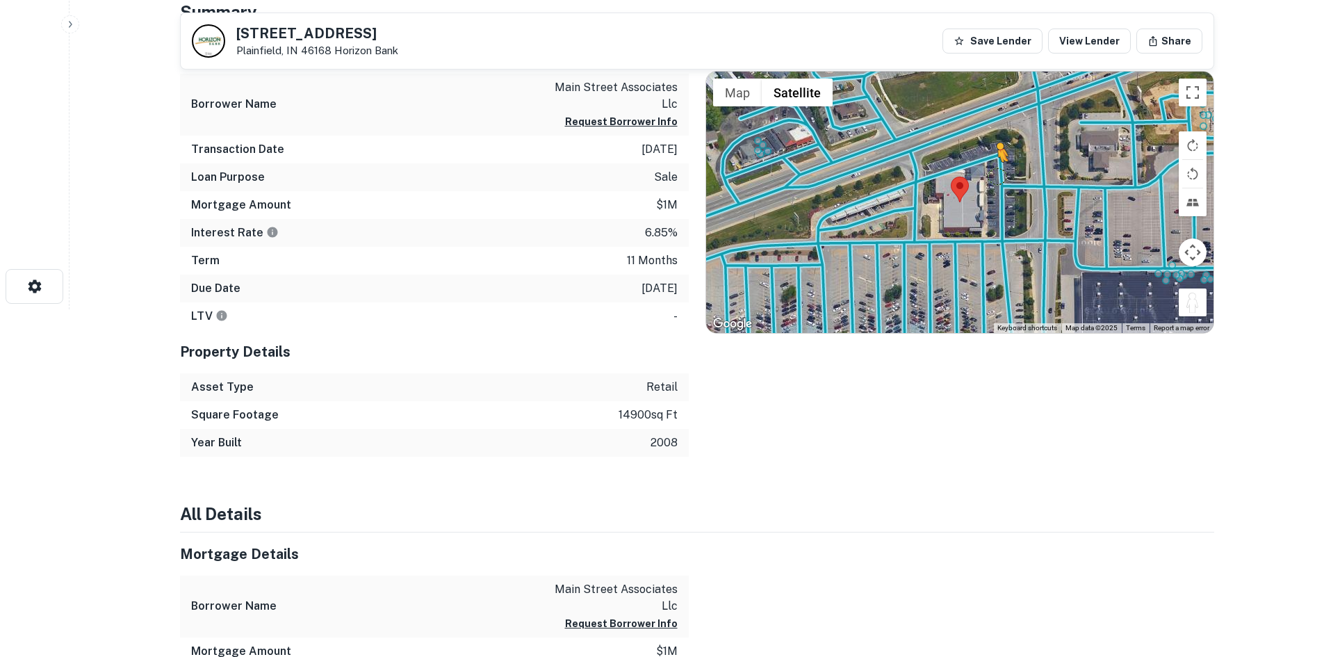
drag, startPoint x: 1187, startPoint y: 295, endPoint x: 998, endPoint y: 175, distance: 224.3
click at [998, 175] on div "To activate drag with keyboard, press Alt + Enter. Once in keyboard drag state,…" at bounding box center [960, 202] width 508 height 261
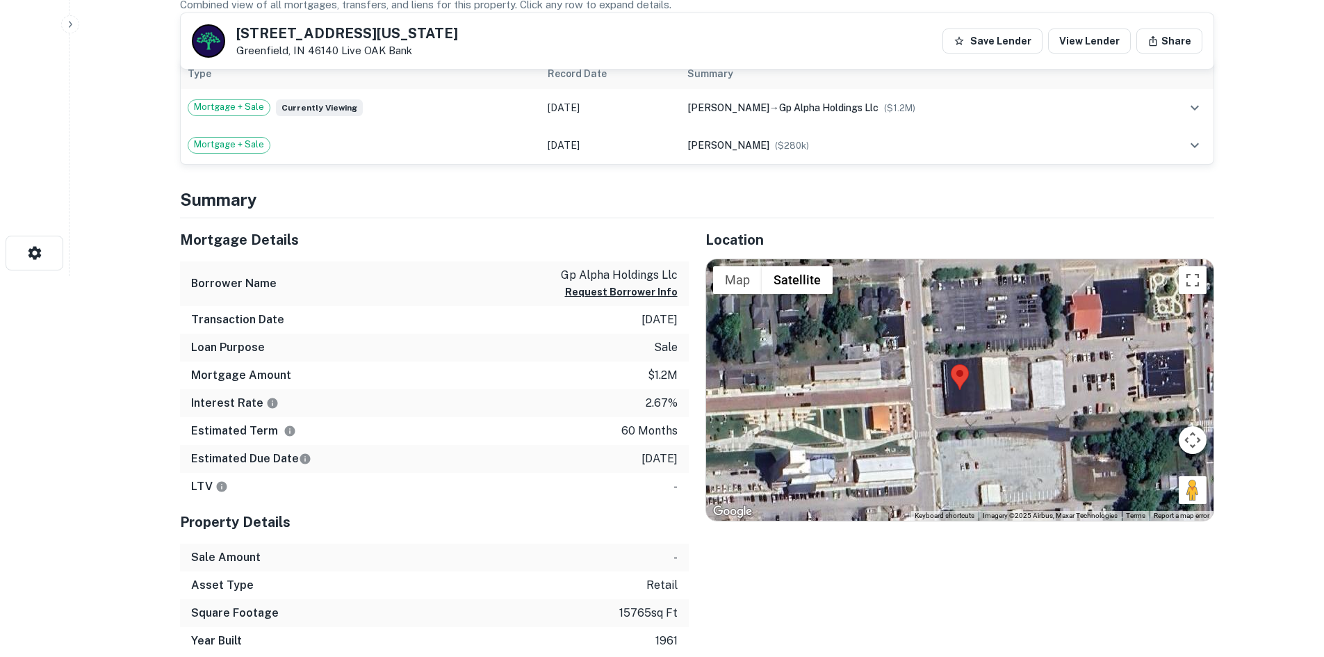
scroll to position [556, 0]
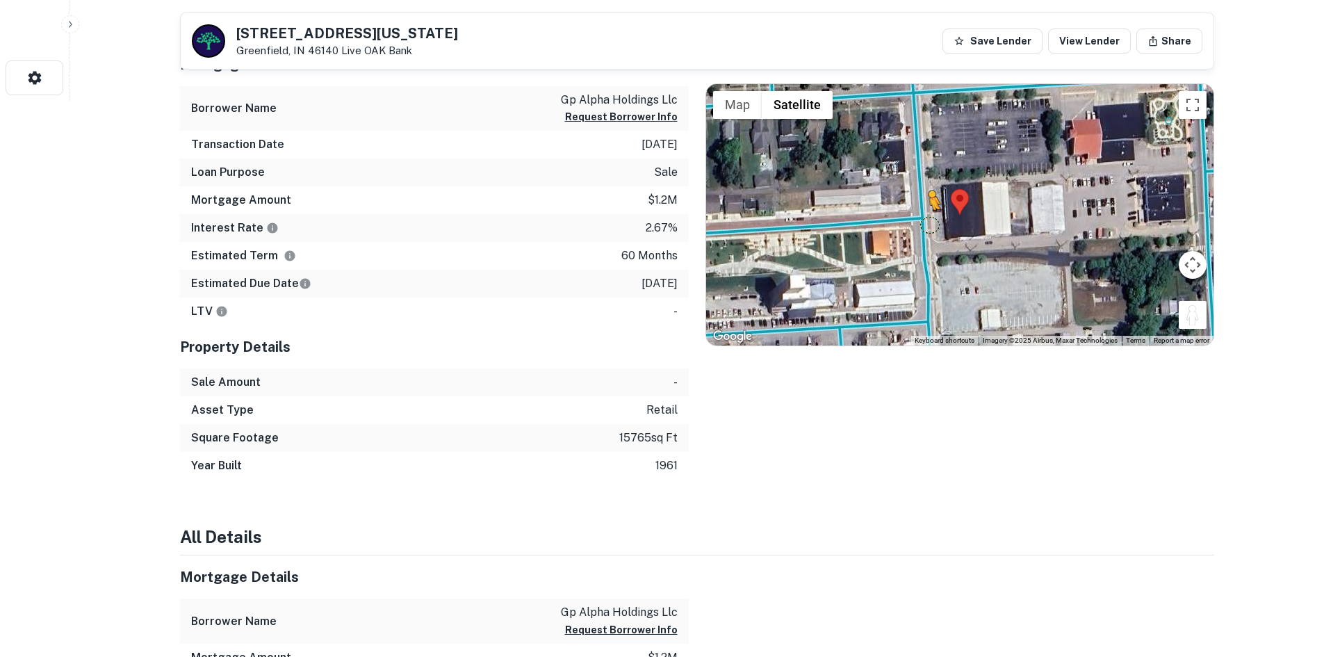
drag, startPoint x: 1193, startPoint y: 314, endPoint x: 920, endPoint y: 221, distance: 287.8
click at [920, 221] on div "To activate drag with keyboard, press Alt + Enter. Once in keyboard drag state,…" at bounding box center [960, 214] width 508 height 261
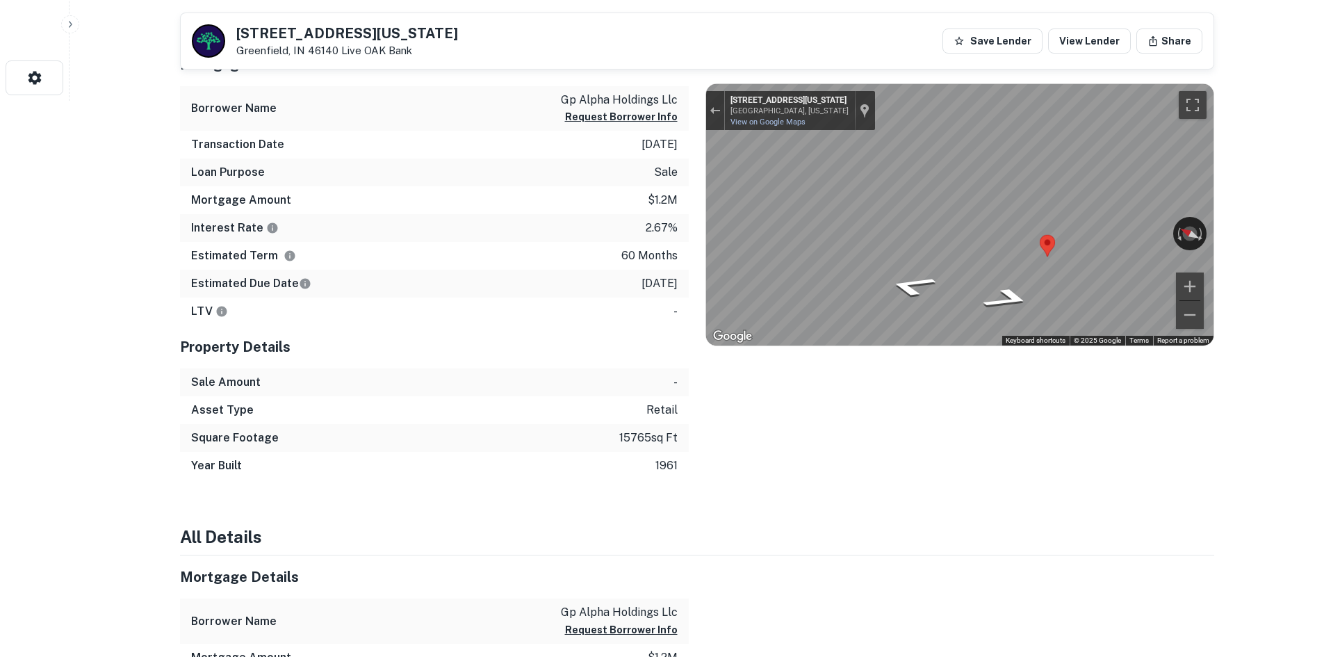
click at [696, 204] on div "Location ← Move left → Move right ↑ Move up ↓ Move down + Zoom in - Zoom out Ho…" at bounding box center [952, 261] width 526 height 437
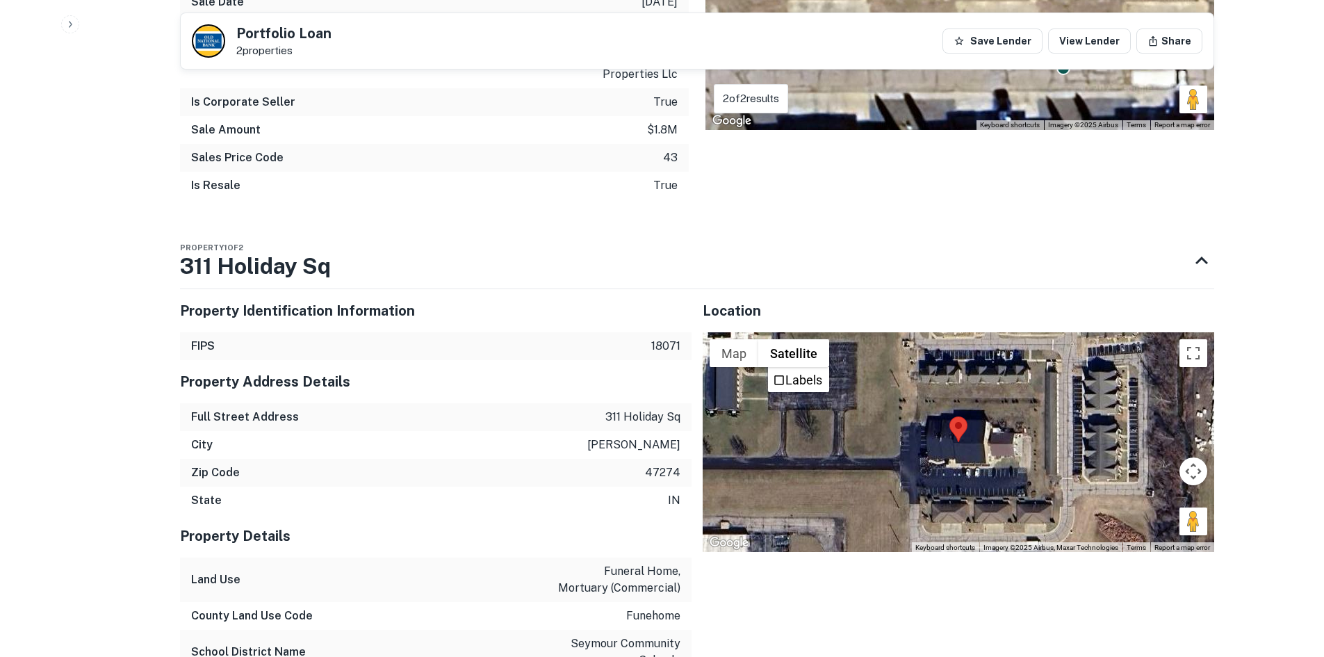
scroll to position [1112, 0]
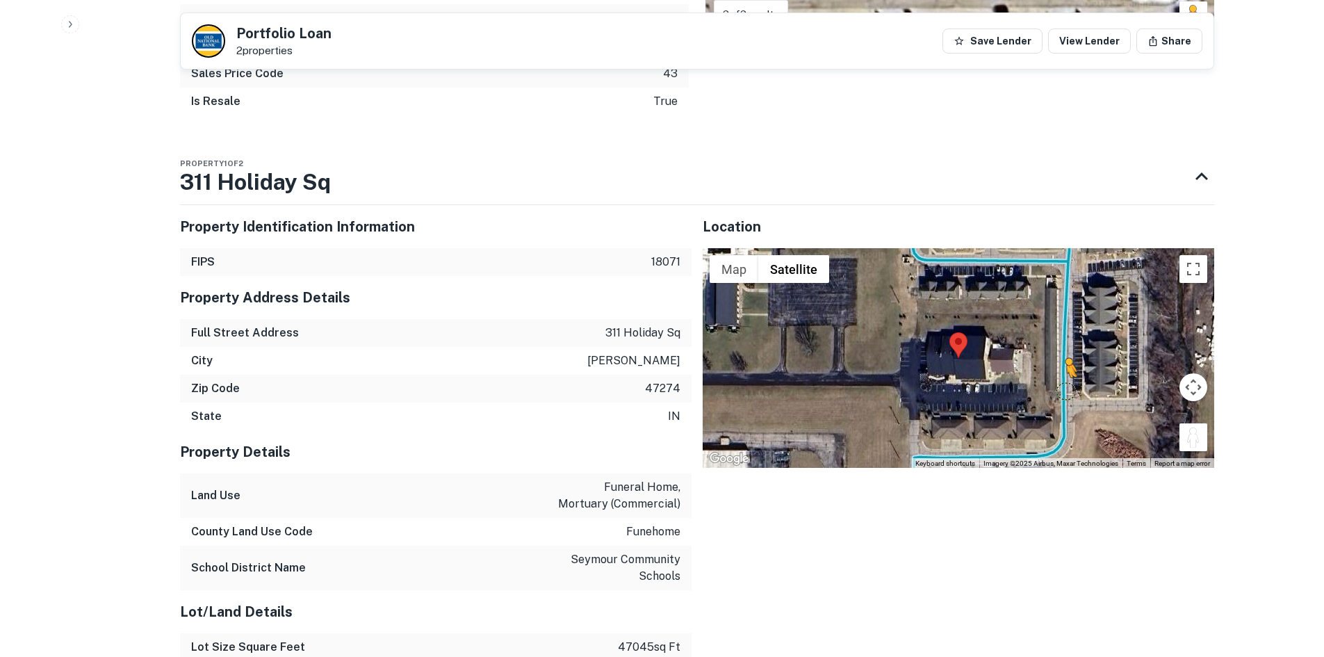
drag, startPoint x: 1194, startPoint y: 417, endPoint x: 1064, endPoint y: 374, distance: 137.6
click at [1064, 374] on div "To activate drag with keyboard, press Alt + Enter. Once in keyboard drag state,…" at bounding box center [959, 358] width 512 height 220
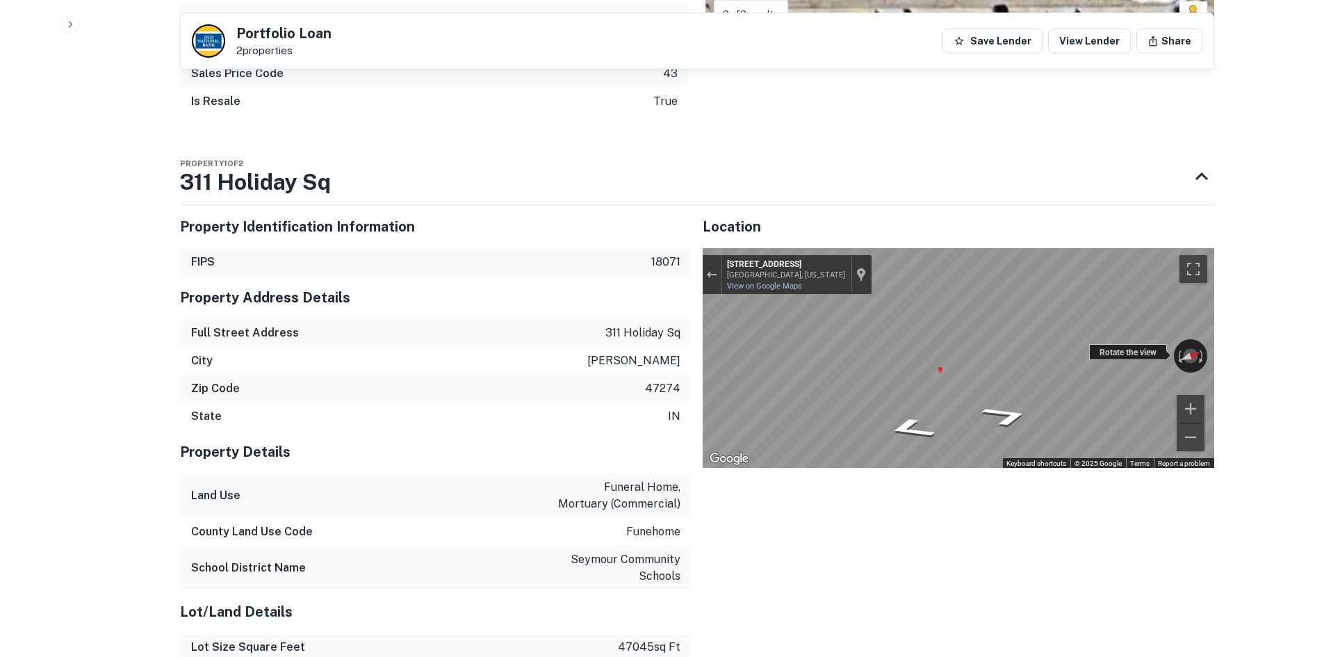
click at [1215, 355] on div "Back to search Portfolio Loan 2 properties Save Lender View Lender Share Buyer …" at bounding box center [697, 203] width 1068 height 2587
click at [925, 401] on icon "Go South, Holiday Square Rd" at bounding box center [905, 415] width 67 height 28
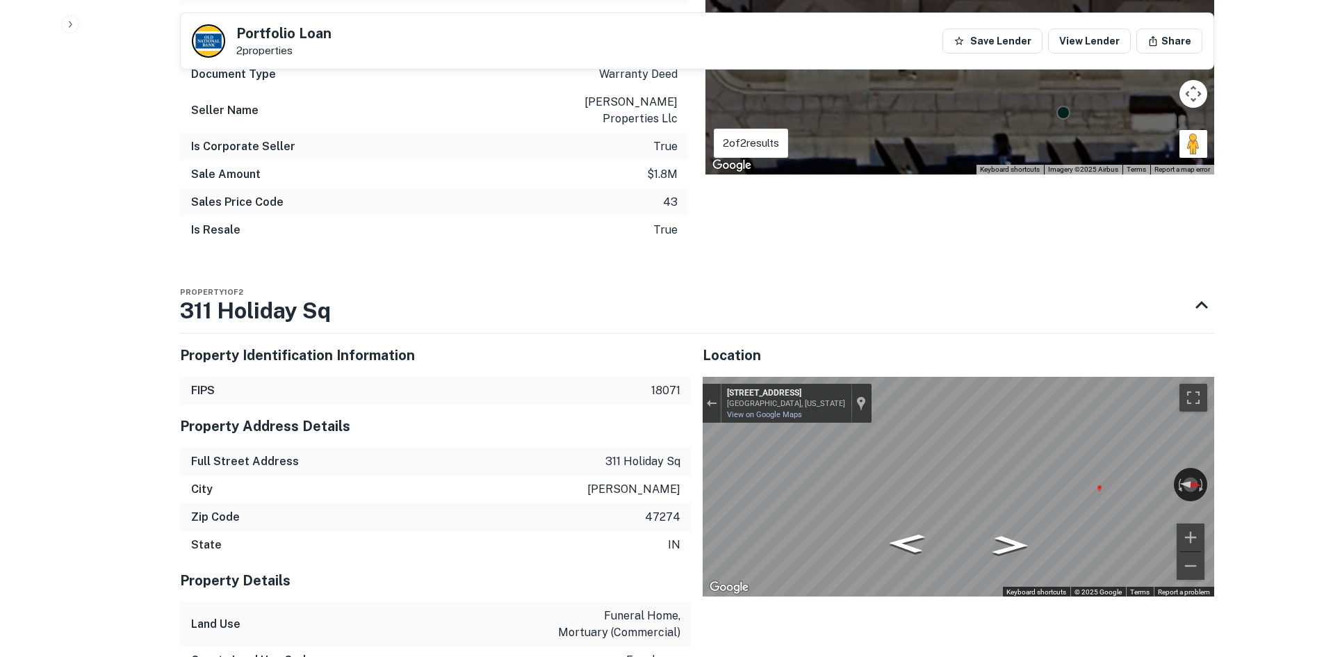
scroll to position [1182, 0]
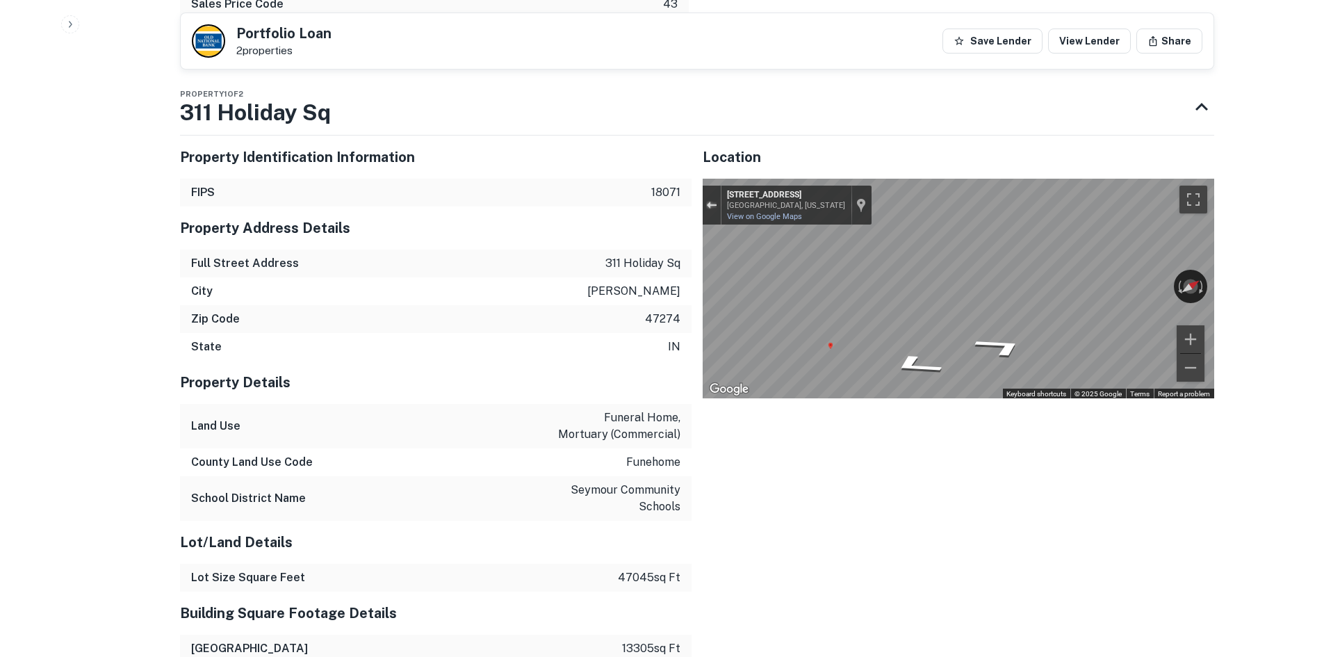
click at [713, 196] on button "Exit the Street View" at bounding box center [712, 205] width 18 height 19
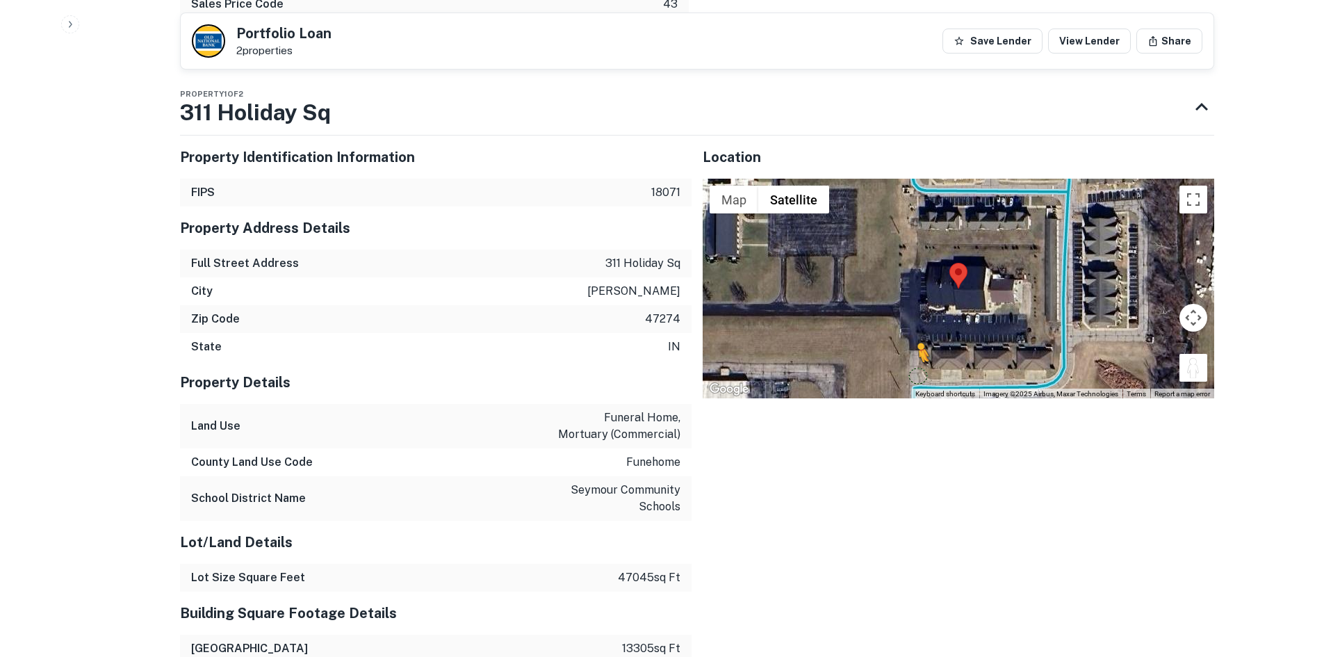
drag, startPoint x: 1180, startPoint y: 353, endPoint x: 914, endPoint y: 357, distance: 267.0
click at [914, 357] on div "To activate drag with keyboard, press Alt + Enter. Once in keyboard drag state,…" at bounding box center [959, 289] width 512 height 220
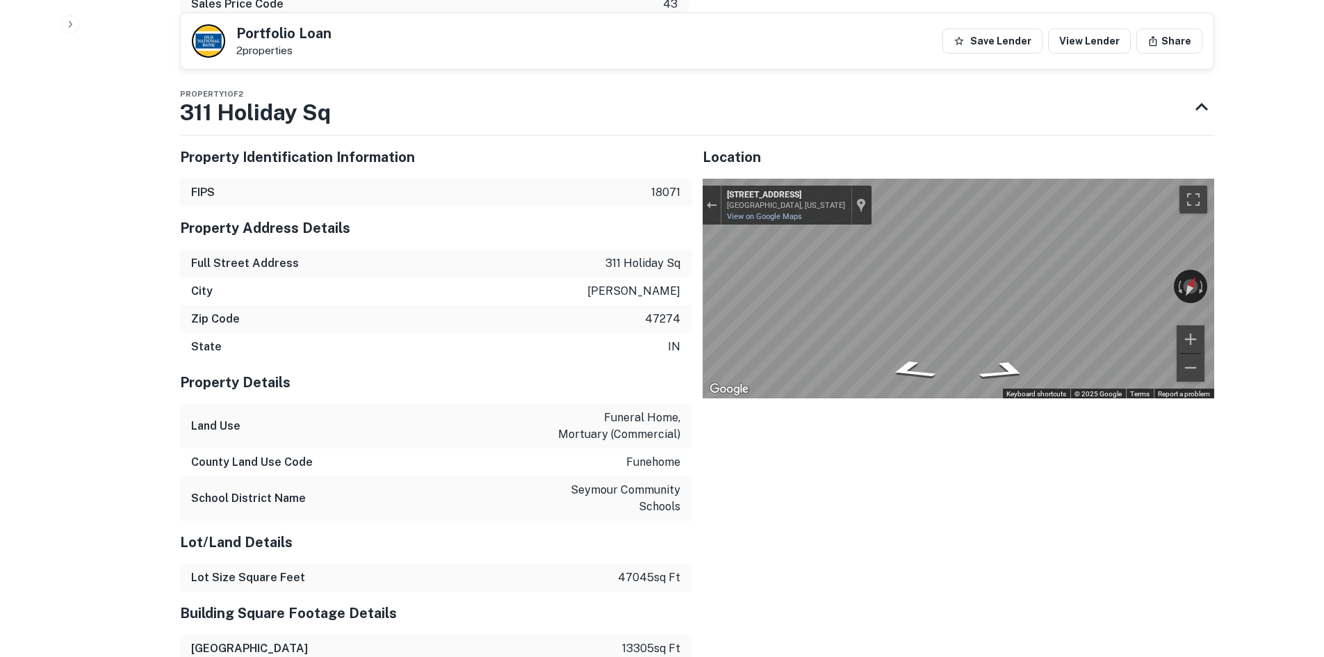
click at [910, 366] on icon "Go West, Holiday Square Rd" at bounding box center [908, 379] width 83 height 27
click at [715, 201] on div "Exit the Street View" at bounding box center [711, 205] width 10 height 8
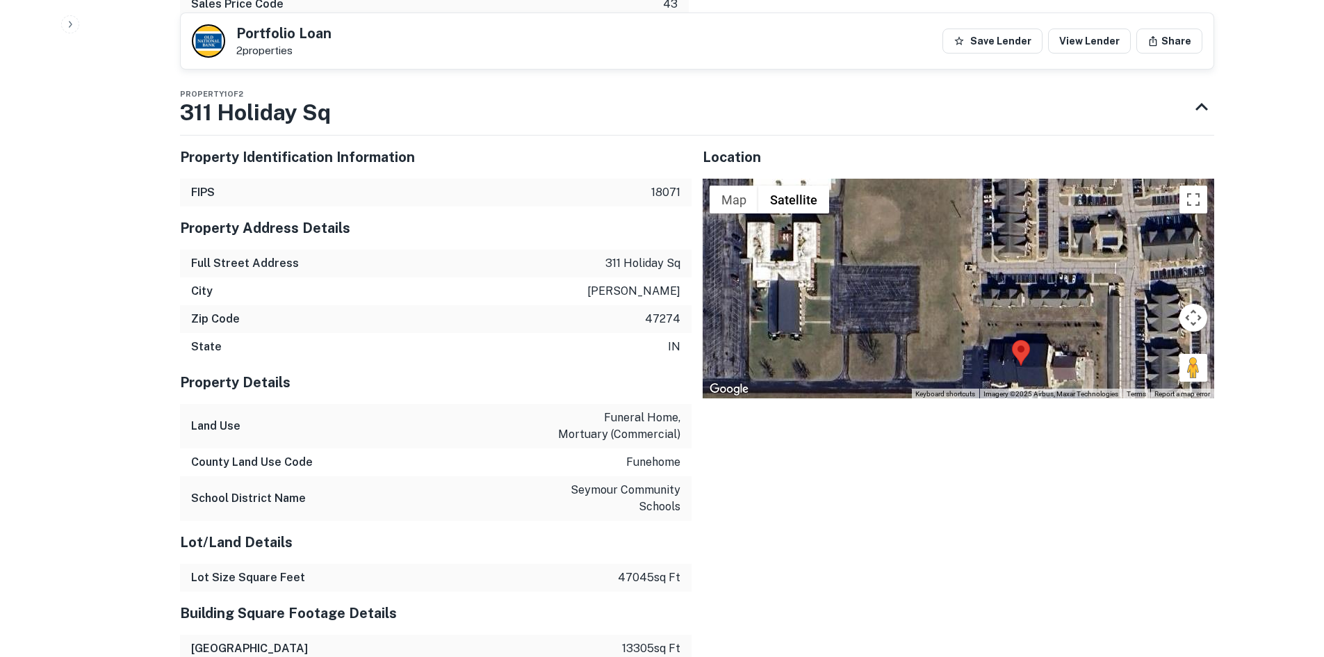
drag, startPoint x: 826, startPoint y: 268, endPoint x: 891, endPoint y: 347, distance: 101.7
click at [891, 347] on div "Loading..." at bounding box center [959, 289] width 512 height 220
drag, startPoint x: 1192, startPoint y: 359, endPoint x: 872, endPoint y: 320, distance: 322.2
click at [872, 320] on div "To activate drag with keyboard, press Alt + Enter. Once in keyboard drag state,…" at bounding box center [959, 289] width 512 height 220
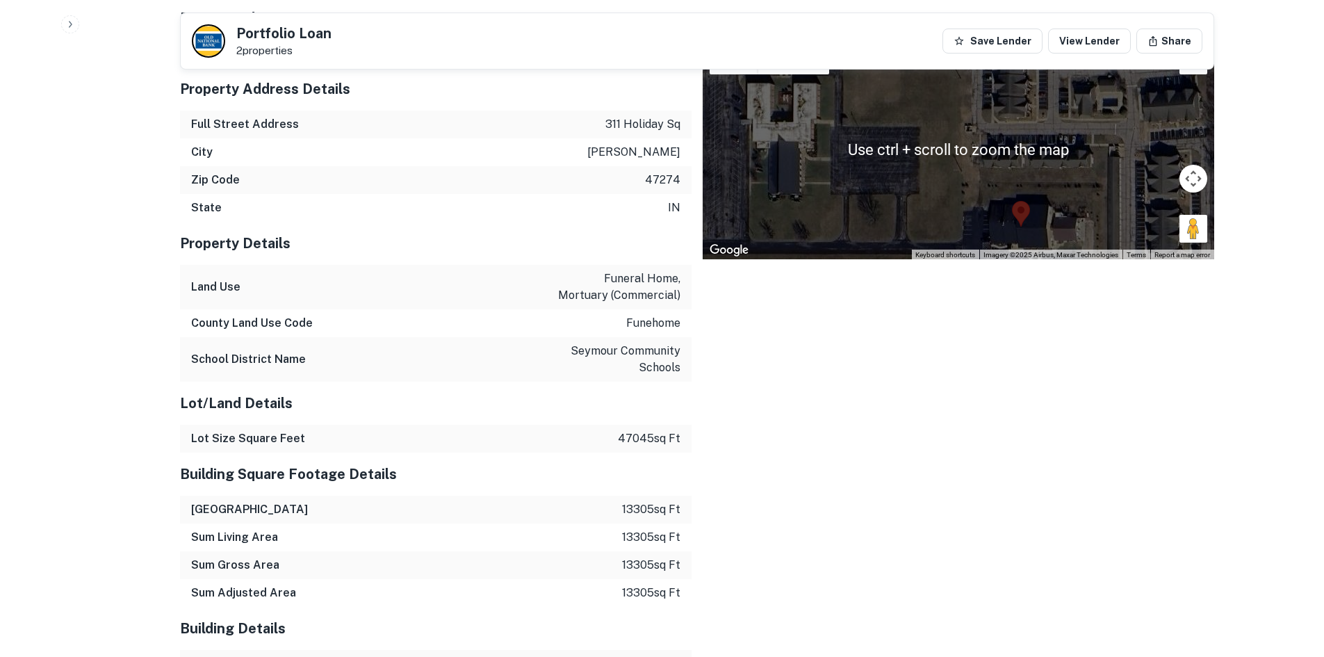
drag, startPoint x: 874, startPoint y: 268, endPoint x: 873, endPoint y: 236, distance: 32.0
click at [873, 236] on div "Location ← Move left → Move right ↑ Move up ↓ Move down + Zoom in - Zoom out Ho…" at bounding box center [953, 567] width 523 height 1164
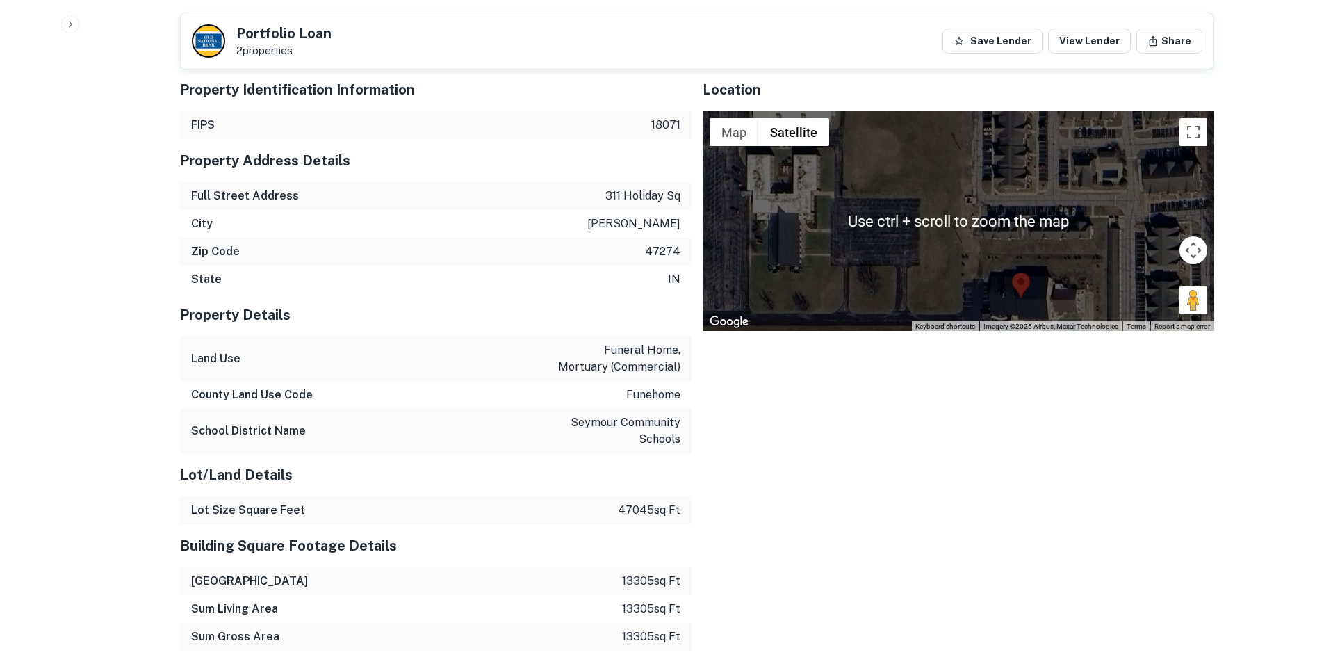
scroll to position [1182, 0]
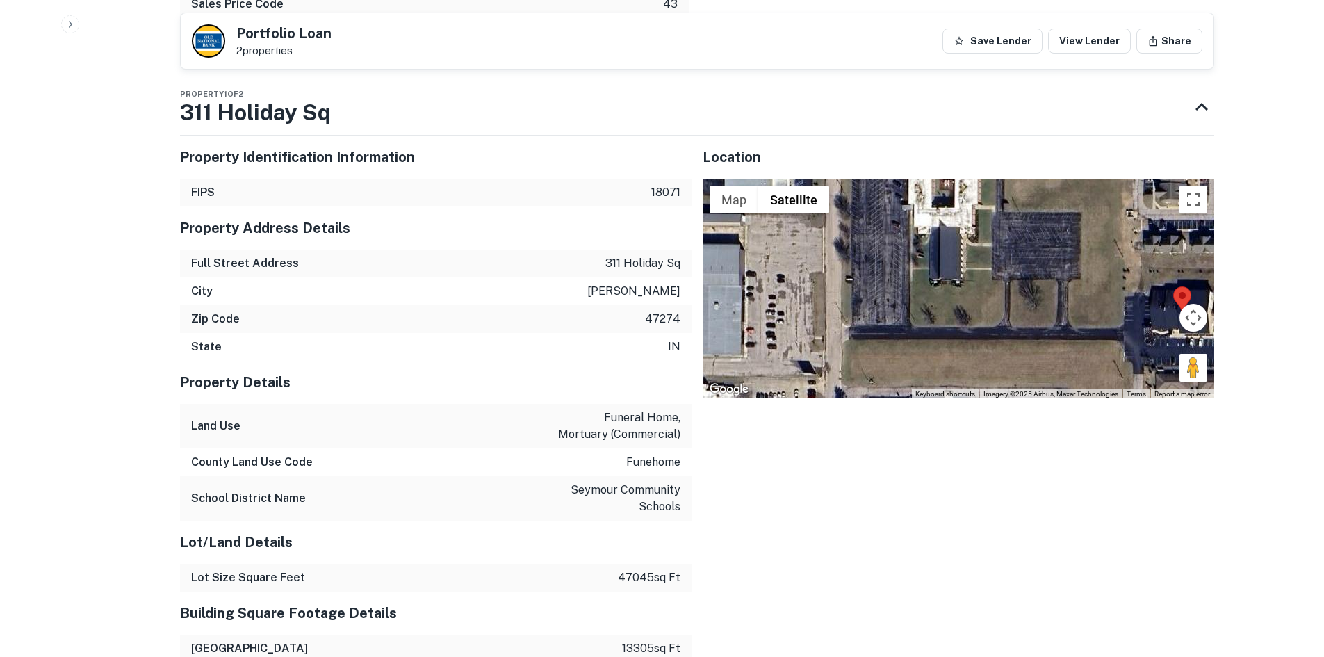
drag, startPoint x: 870, startPoint y: 282, endPoint x: 1085, endPoint y: 229, distance: 221.9
click at [1035, 220] on div "No data available." at bounding box center [959, 289] width 512 height 220
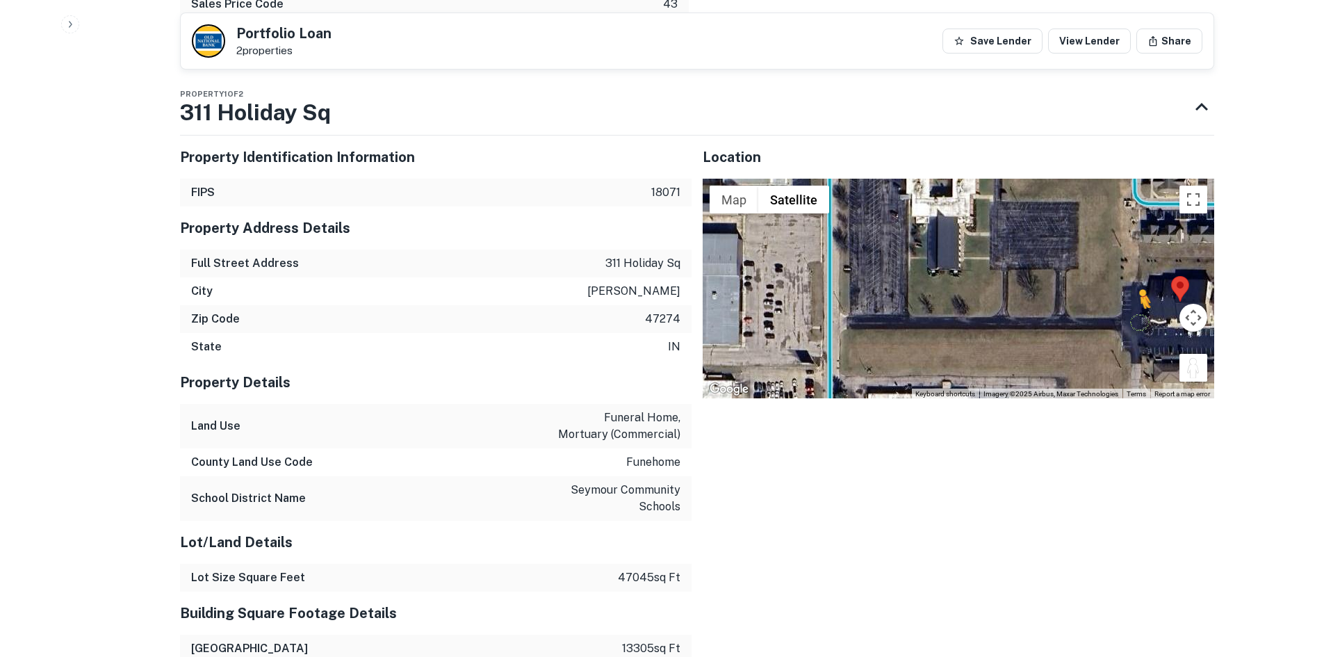
drag, startPoint x: 1183, startPoint y: 353, endPoint x: 1120, endPoint y: 275, distance: 100.3
click at [1120, 275] on div "To activate drag with keyboard, press Alt + Enter. Once in keyboard drag state,…" at bounding box center [959, 289] width 512 height 220
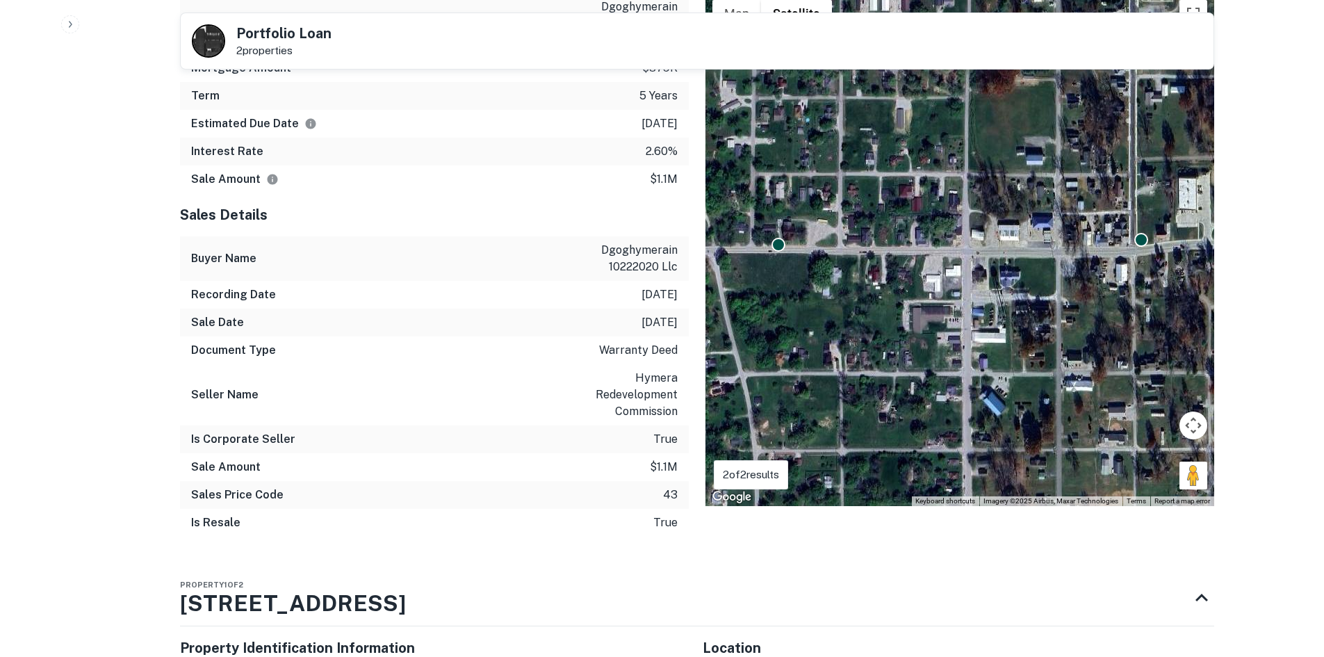
scroll to position [1112, 0]
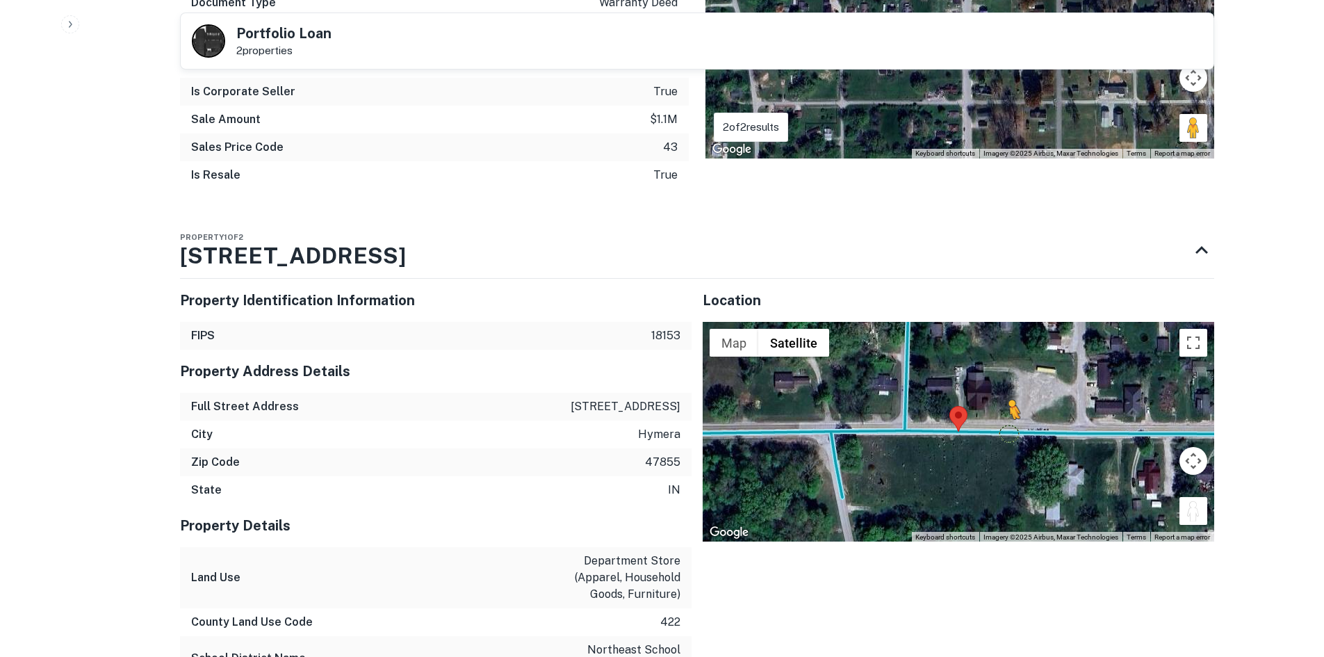
drag, startPoint x: 1199, startPoint y: 494, endPoint x: 978, endPoint y: 414, distance: 234.9
click at [984, 415] on div "To activate drag with keyboard, press Alt + Enter. Once in keyboard drag state,…" at bounding box center [959, 432] width 512 height 220
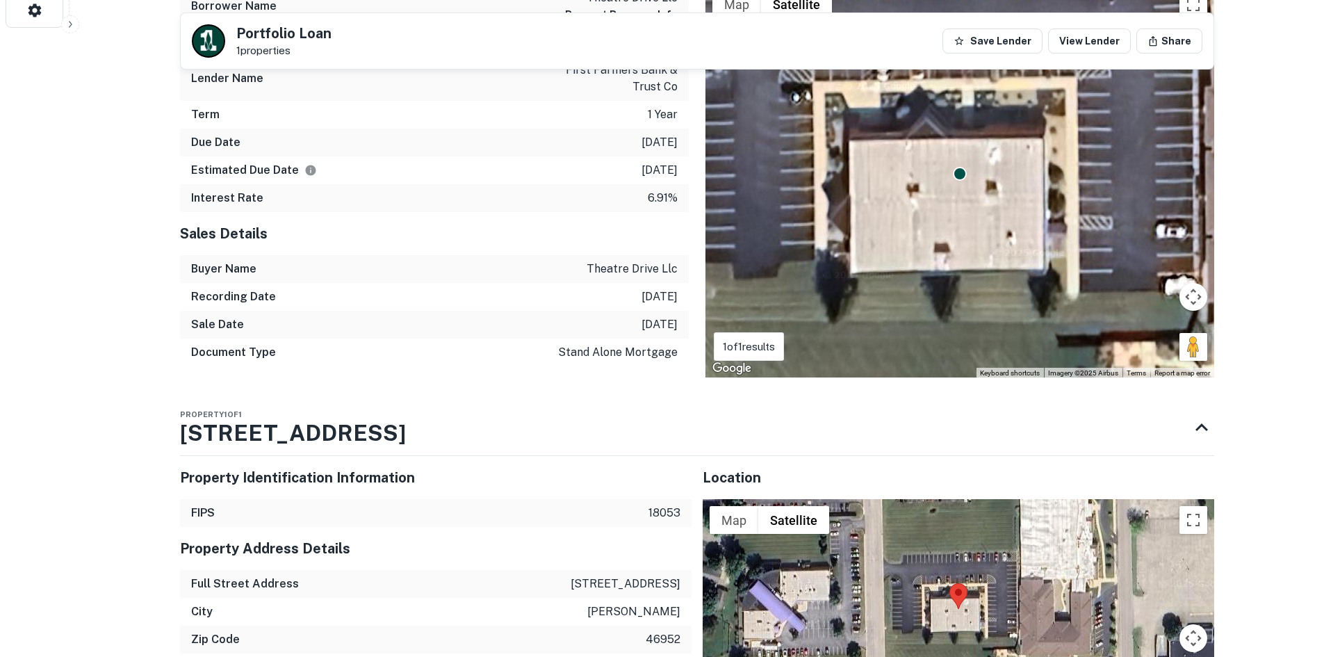
scroll to position [834, 0]
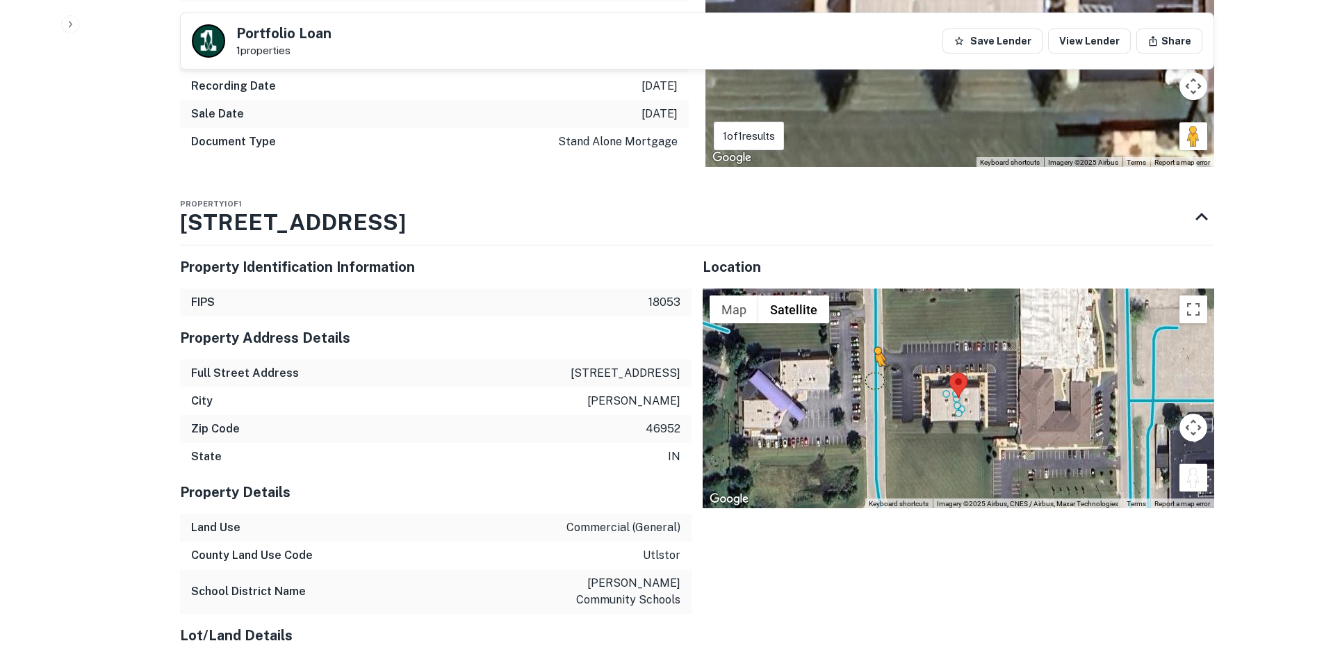
drag, startPoint x: 1203, startPoint y: 479, endPoint x: 874, endPoint y: 380, distance: 343.3
click at [874, 380] on div "To activate drag with keyboard, press Alt + Enter. Once in keyboard drag state,…" at bounding box center [959, 399] width 512 height 220
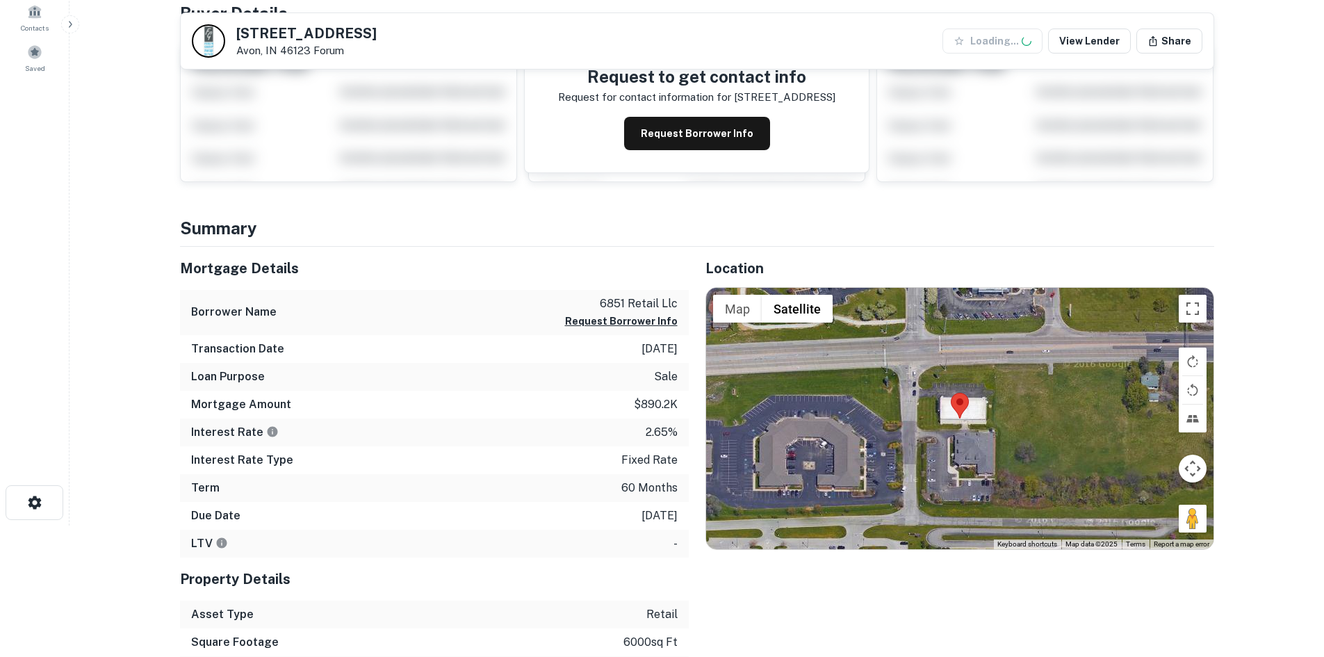
scroll to position [348, 0]
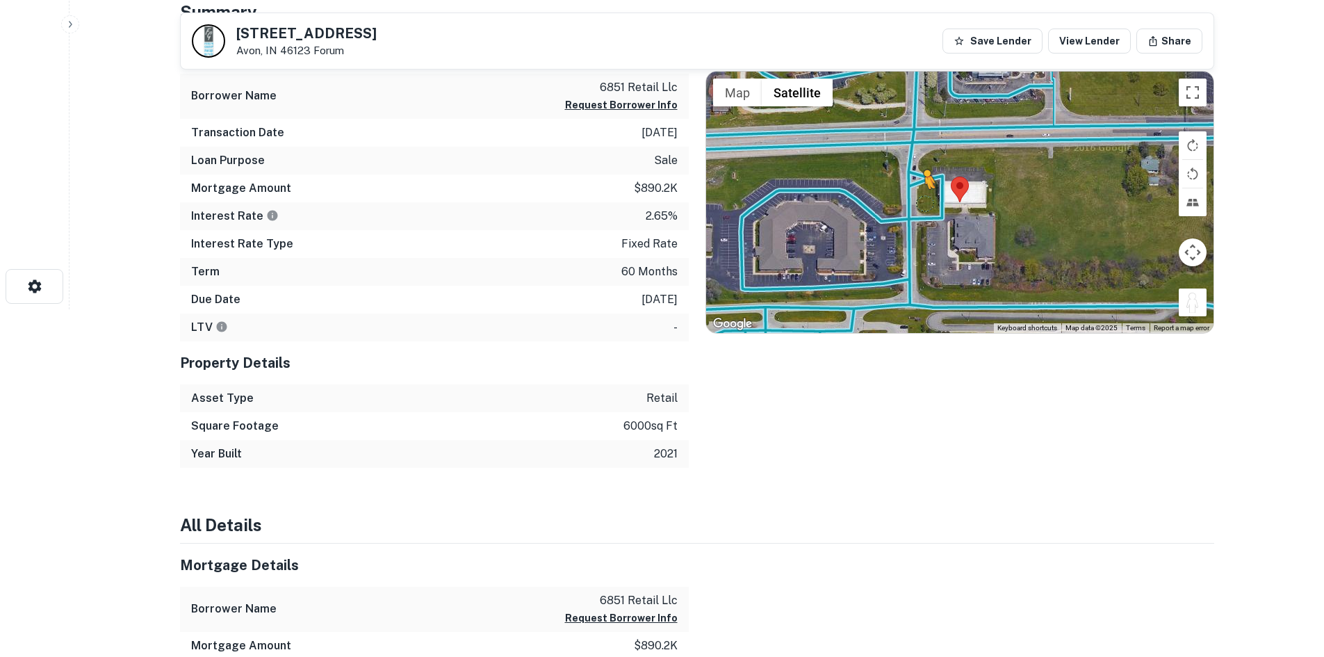
drag, startPoint x: 1190, startPoint y: 306, endPoint x: 921, endPoint y: 199, distance: 288.9
click at [921, 199] on div "To activate drag with keyboard, press Alt + Enter. Once in keyboard drag state,…" at bounding box center [960, 202] width 508 height 261
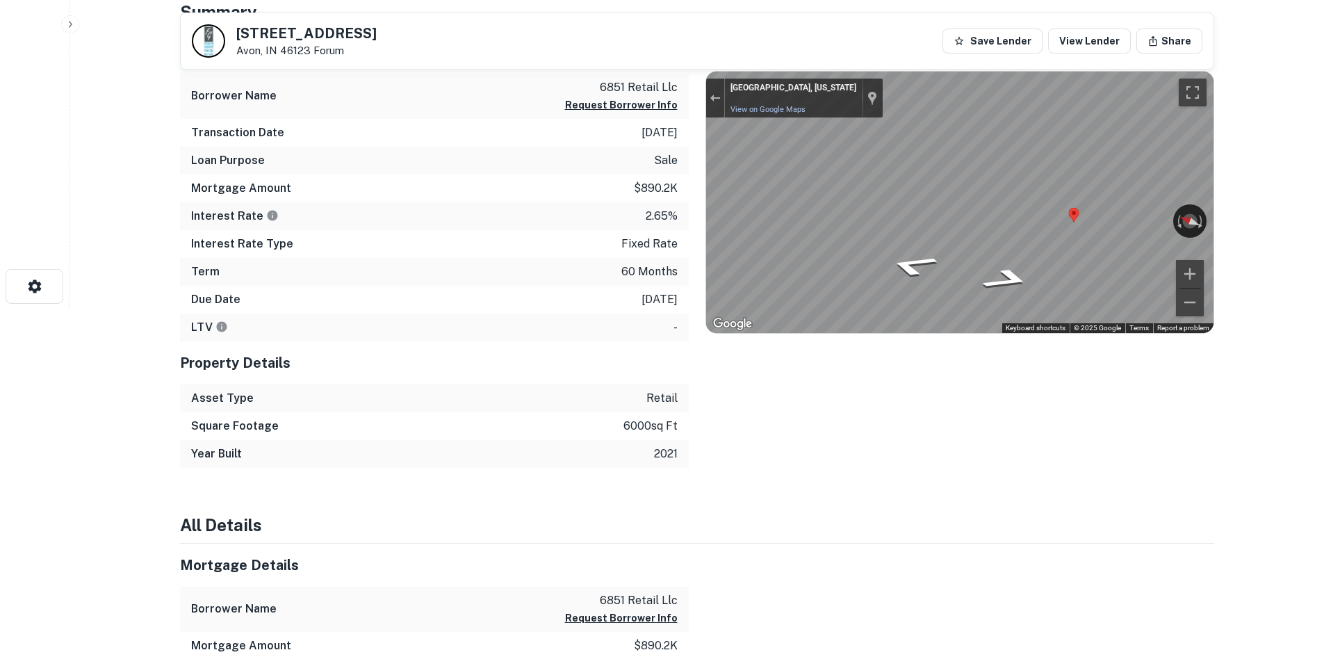
click at [660, 175] on div "Mortgage Details Borrower Name 6851 retail llc Request Borrower Info Transactio…" at bounding box center [688, 249] width 1051 height 437
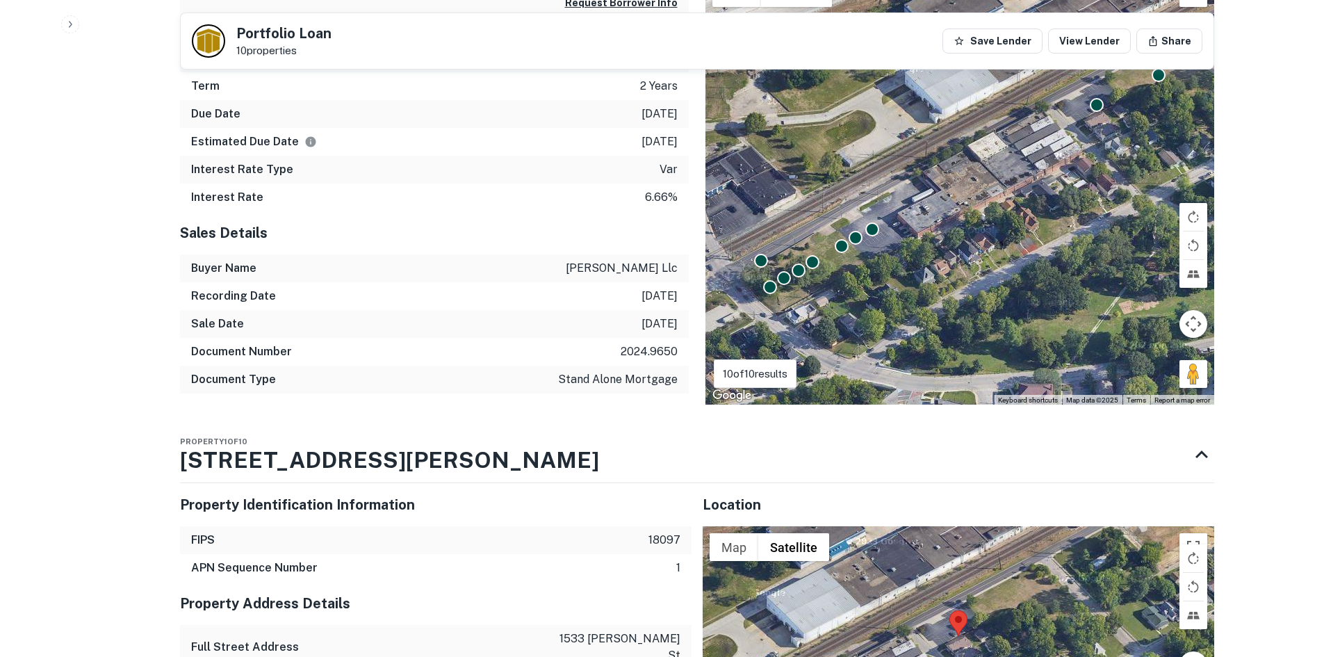
scroll to position [1251, 0]
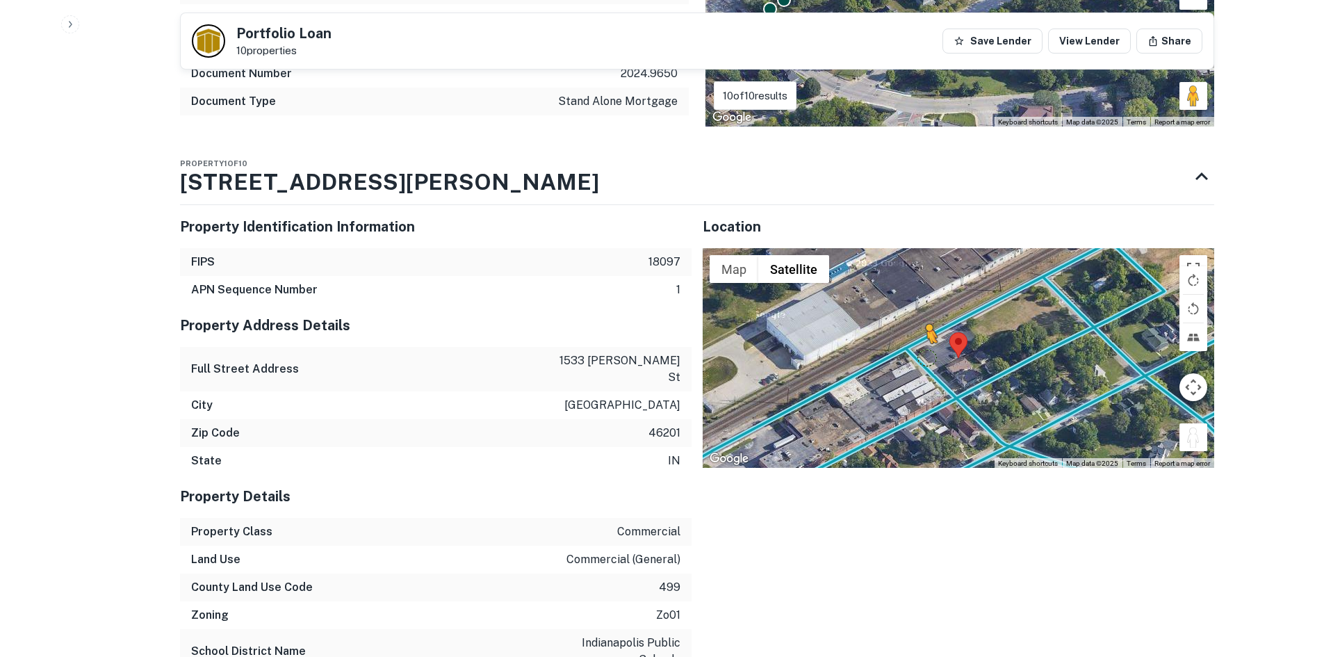
drag, startPoint x: 1201, startPoint y: 441, endPoint x: 921, endPoint y: 355, distance: 293.1
click at [921, 355] on div "To activate drag with keyboard, press Alt + Enter. Once in keyboard drag state,…" at bounding box center [959, 358] width 512 height 220
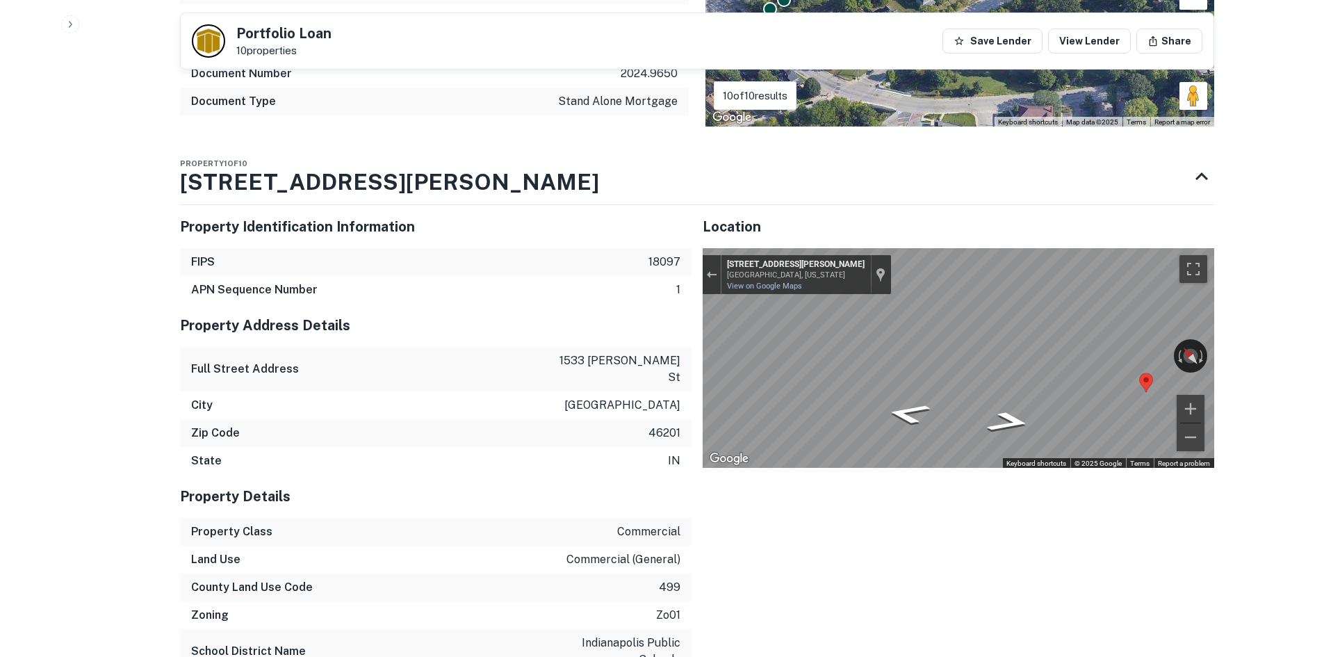
click at [1156, 351] on div "← Move left → Move right ↑ Move up ↓ Move down + Zoom in - Zoom out [STREET_ADD…" at bounding box center [959, 358] width 512 height 220
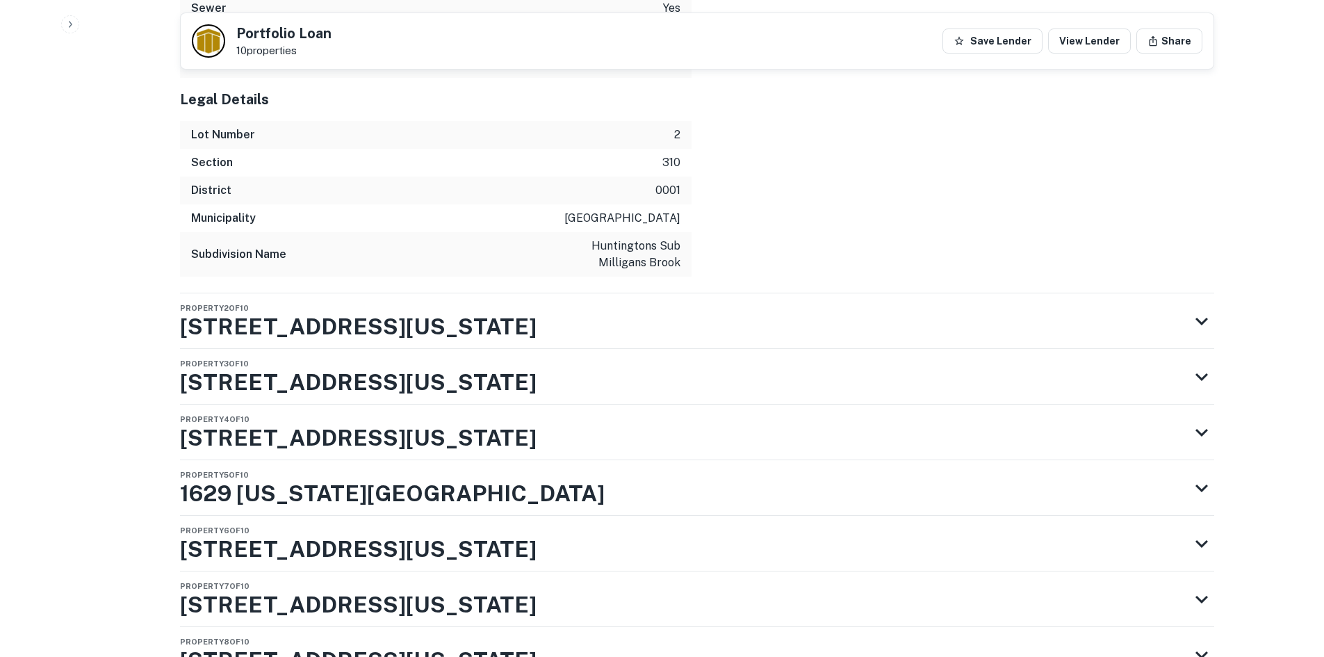
scroll to position [2225, 0]
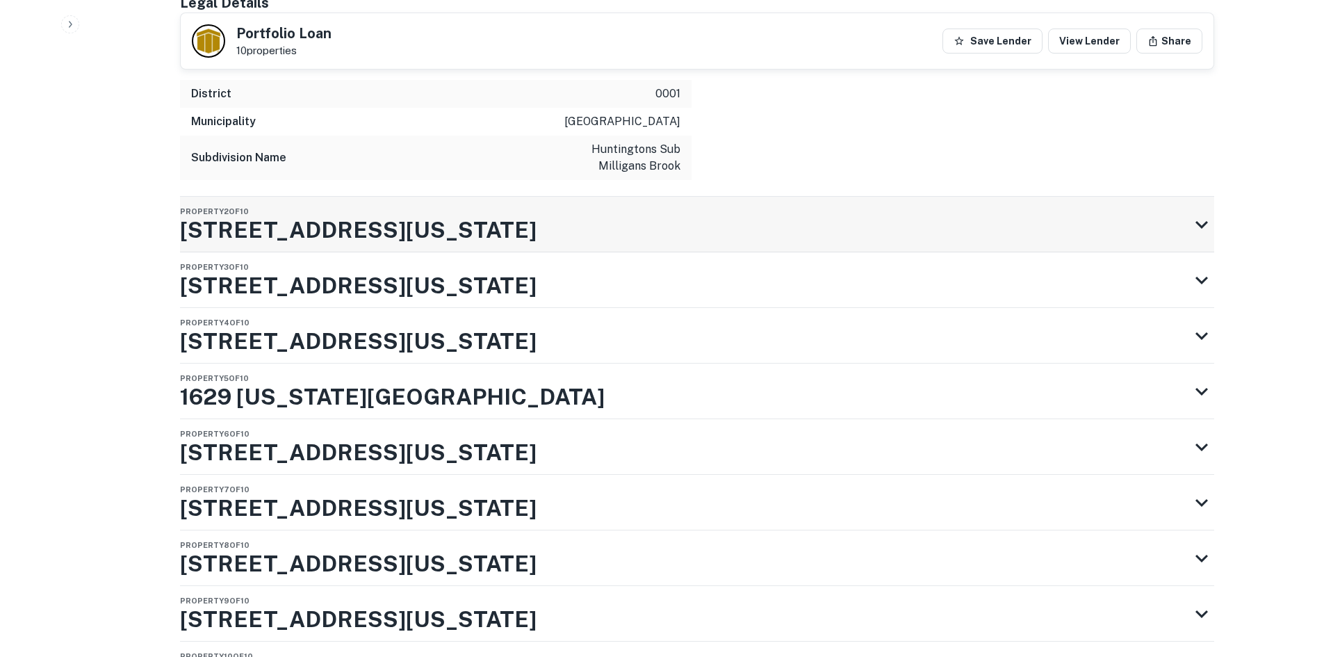
click at [421, 213] on h3 "1621 Massachusetts Ave" at bounding box center [358, 229] width 357 height 33
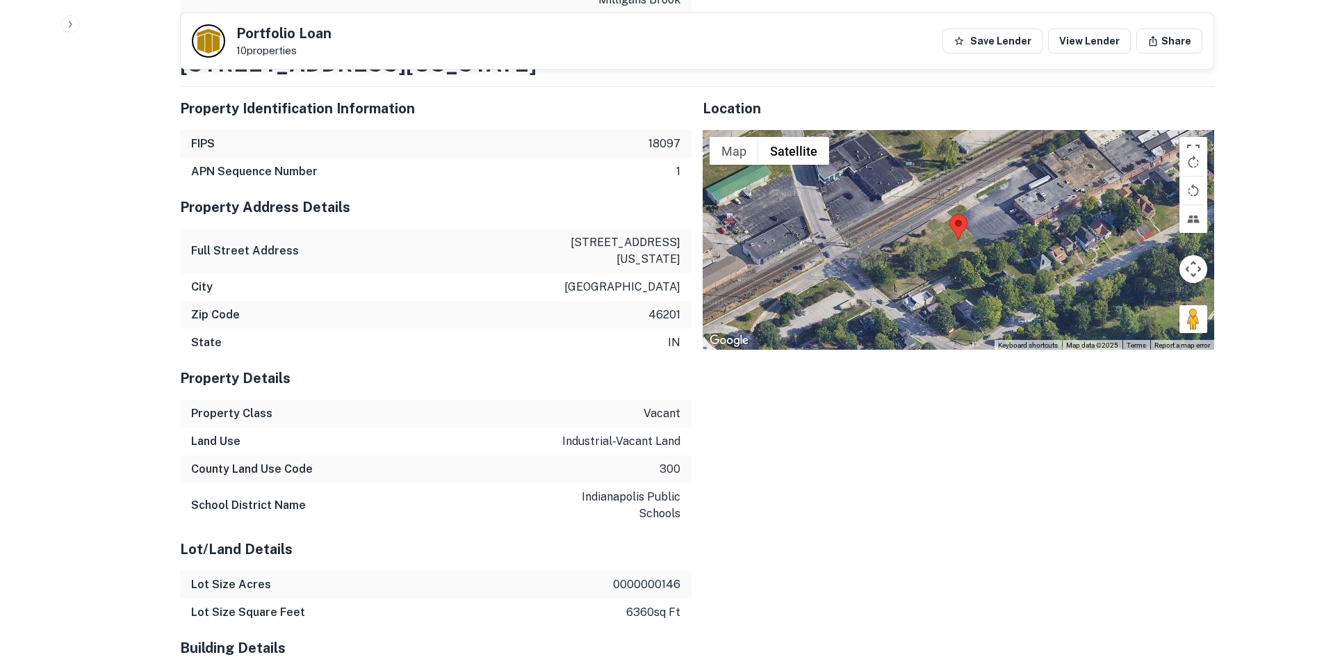
scroll to position [2285, 0]
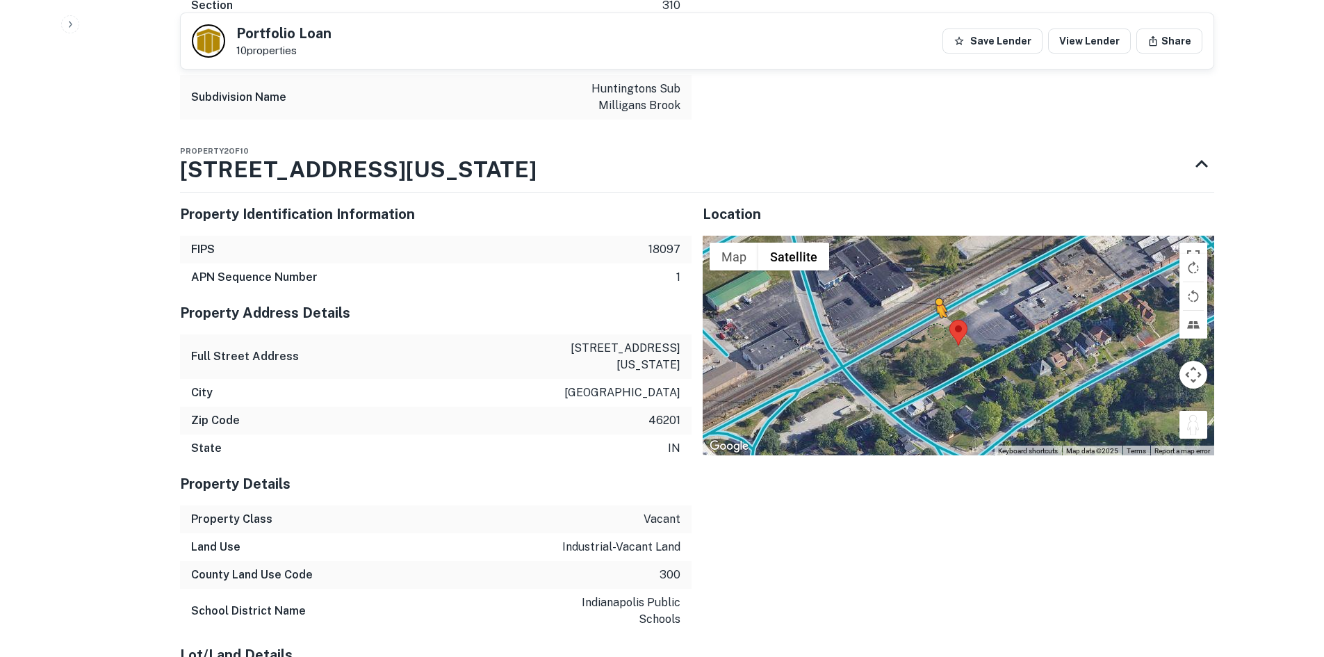
drag, startPoint x: 1195, startPoint y: 404, endPoint x: 929, endPoint y: 314, distance: 281.2
click at [929, 314] on div "To activate drag with keyboard, press Alt + Enter. Once in keyboard drag state,…" at bounding box center [959, 346] width 512 height 220
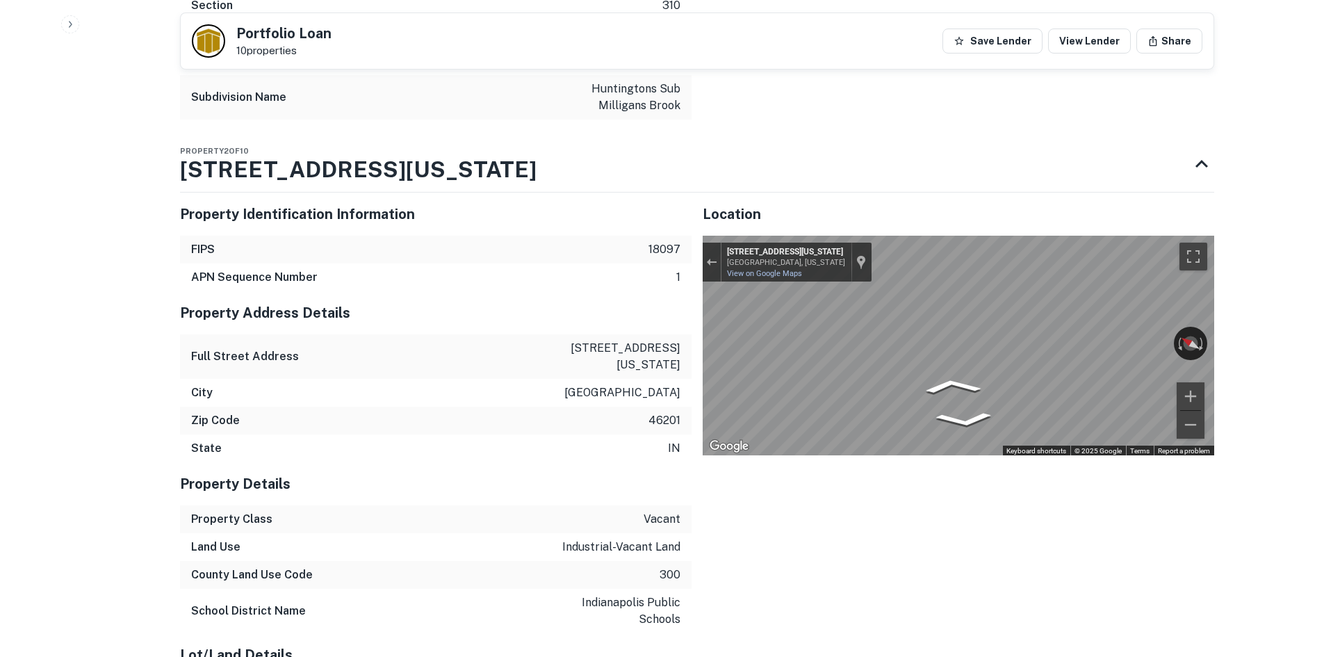
click at [621, 312] on div "Property Identification Information FIPS 18097 APN Sequence Number 1 Property A…" at bounding box center [692, 605] width 1046 height 848
click at [697, 307] on div "Location ← Move left → Move right ↑ Move up ↓ Move down + Zoom in - Zoom out Ho…" at bounding box center [953, 605] width 523 height 848
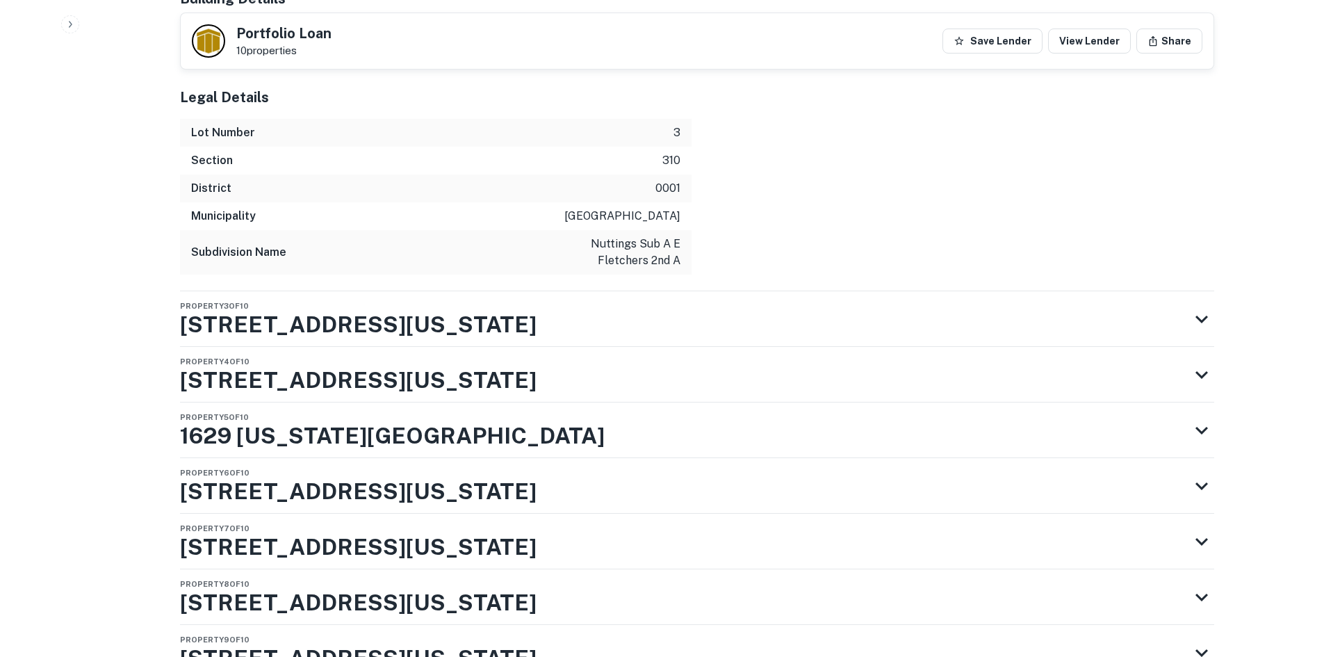
scroll to position [3050, 0]
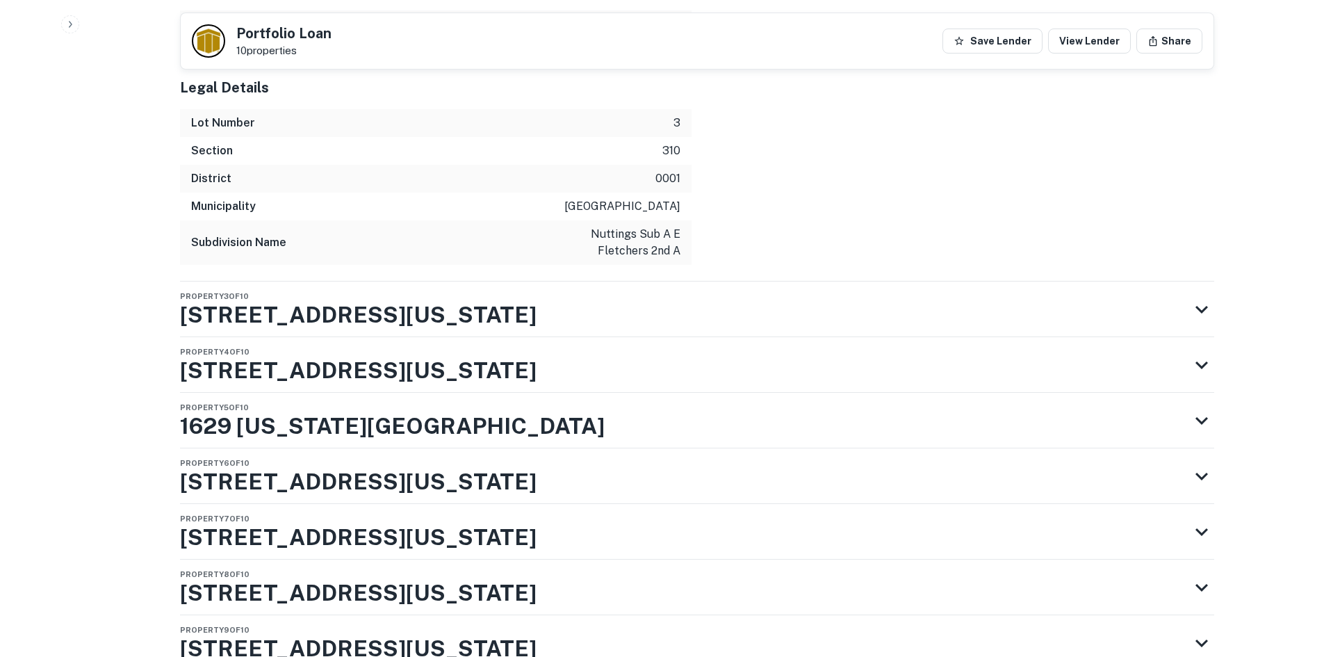
click at [558, 282] on div "Property 3 of 10 1617 Massachusetts Ave" at bounding box center [684, 310] width 1009 height 56
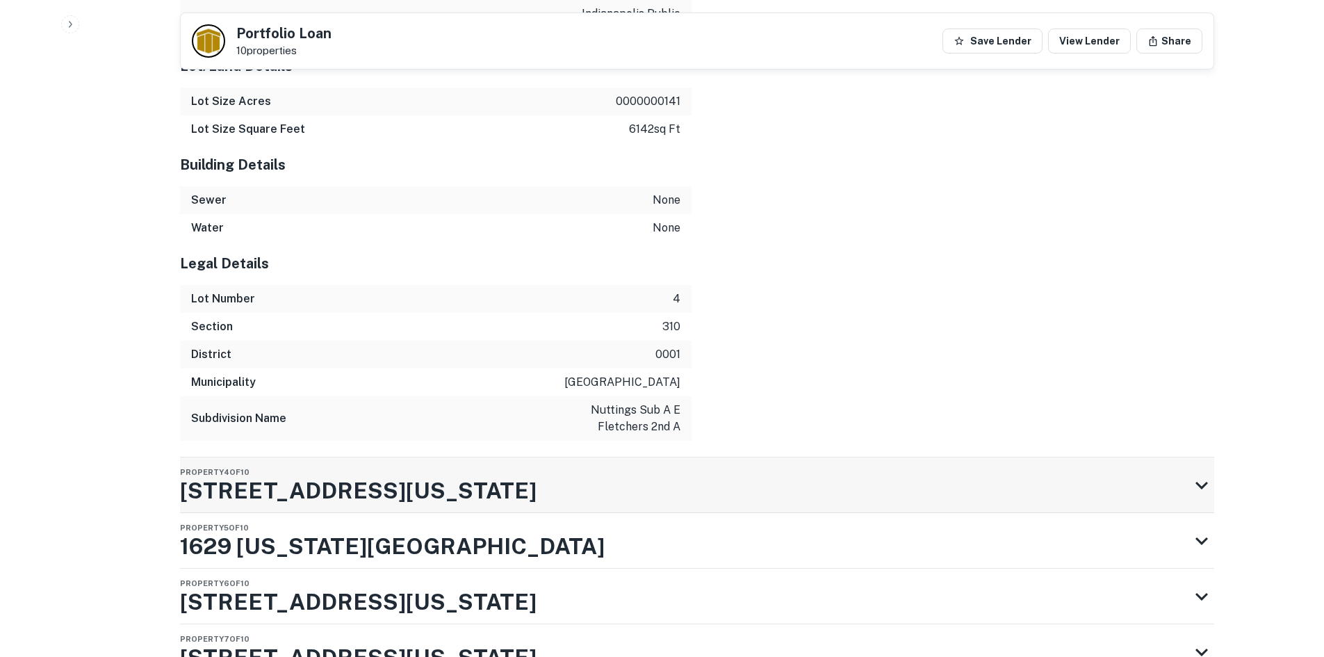
scroll to position [4018, 0]
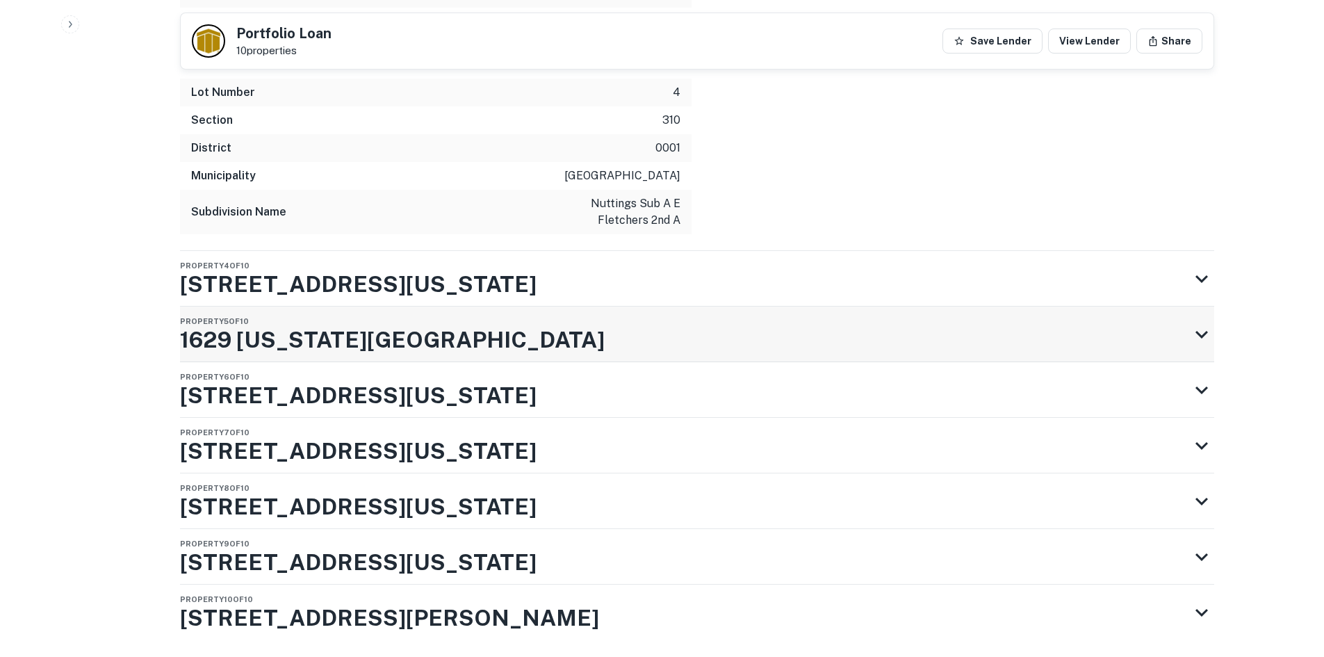
click at [551, 307] on div "Property 5 of 10 1629 Massachusetts Ave" at bounding box center [684, 335] width 1009 height 56
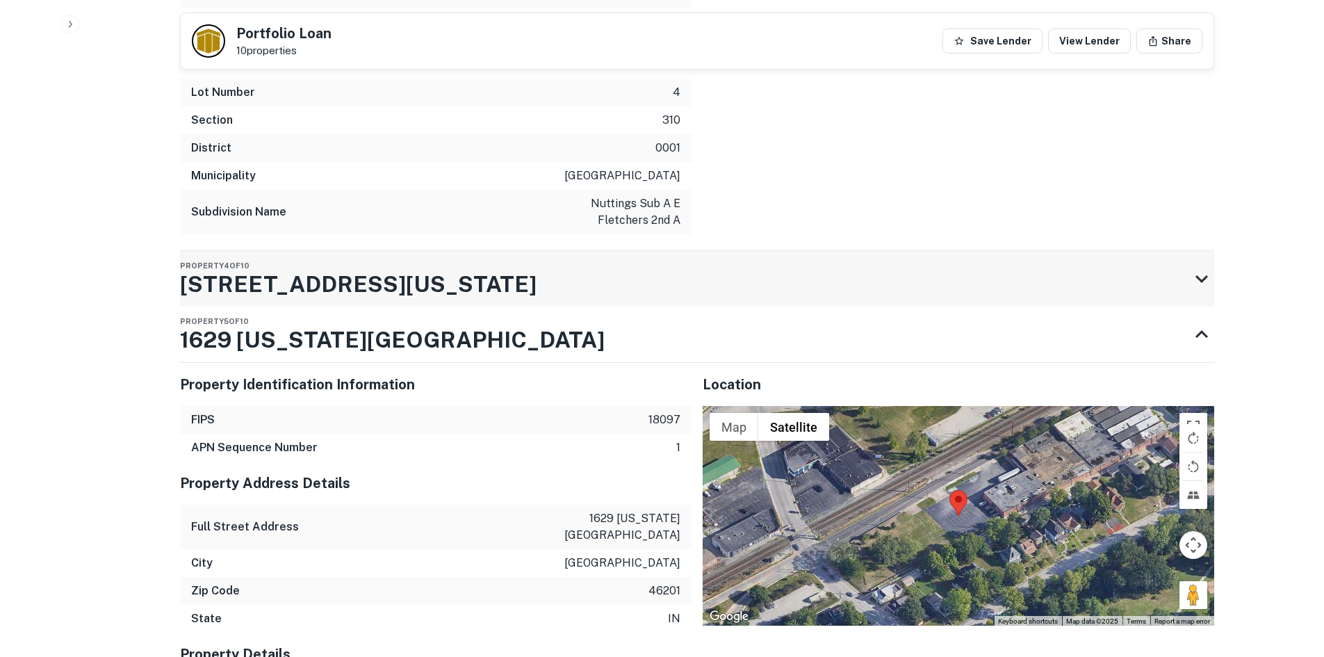
click at [560, 251] on div "Property 4 of 10 1625 Massachusetts Ave" at bounding box center [684, 279] width 1009 height 56
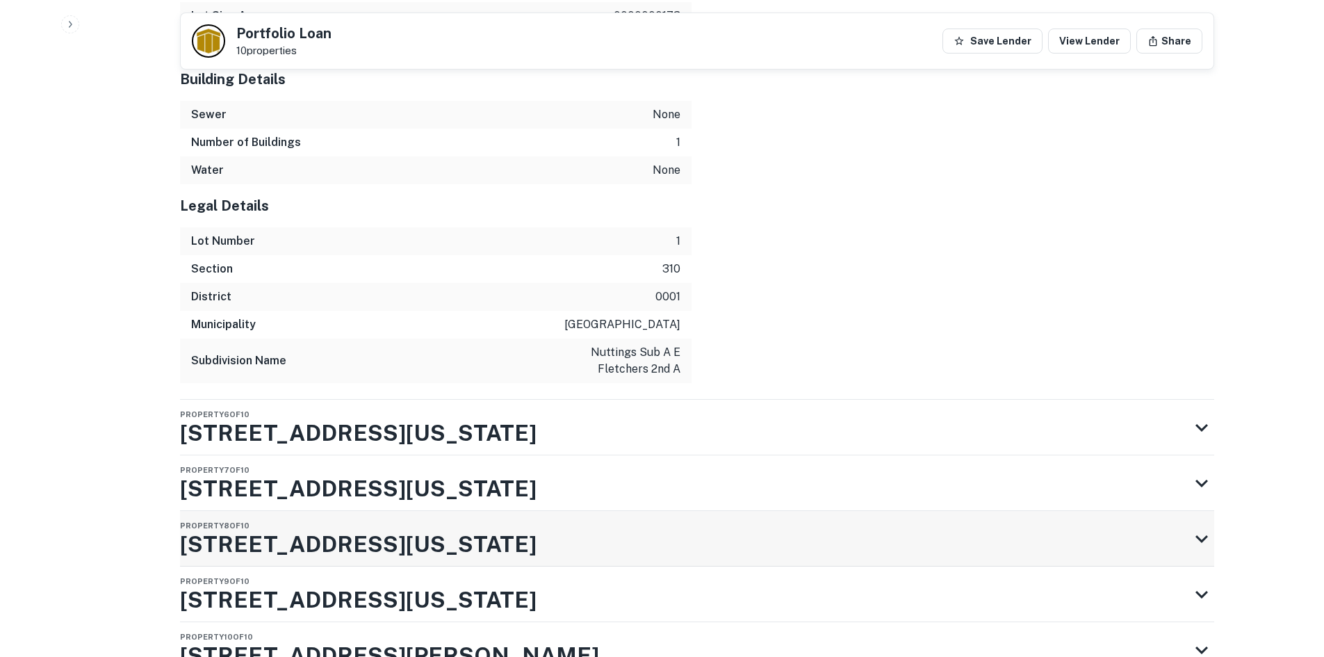
scroll to position [5838, 0]
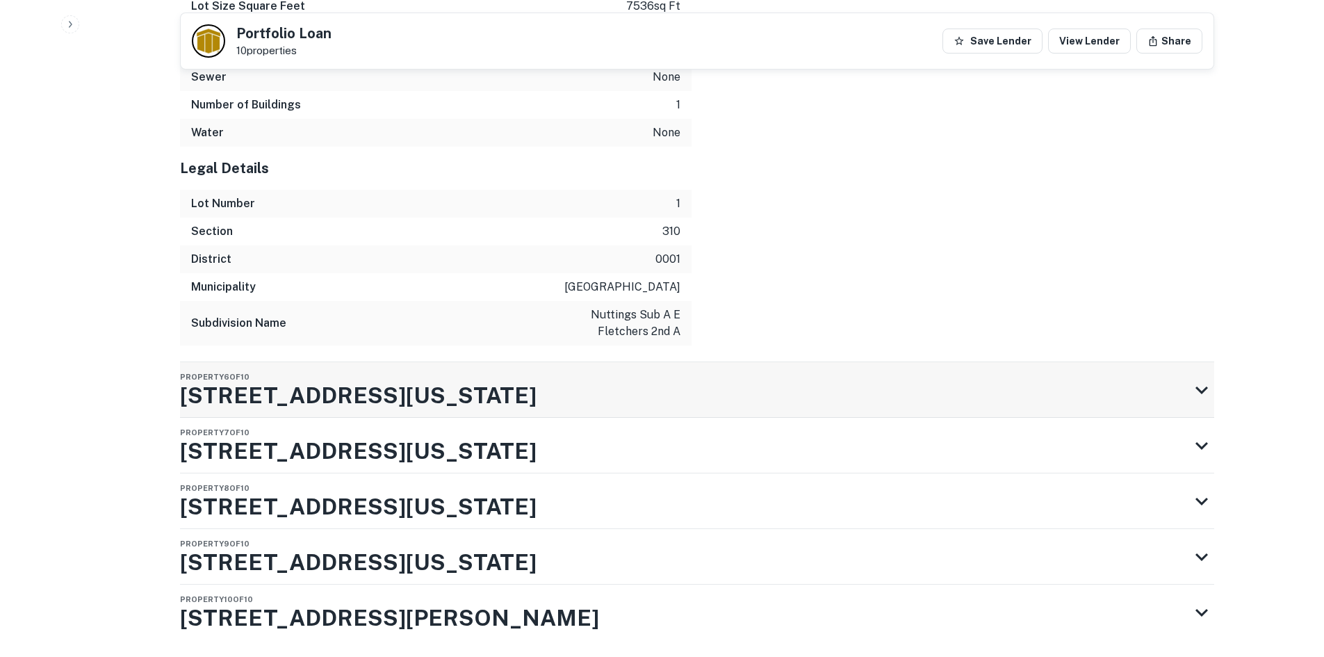
click at [451, 362] on div "Property 6 of 10 1609 Massachusetts Ave" at bounding box center [684, 390] width 1009 height 56
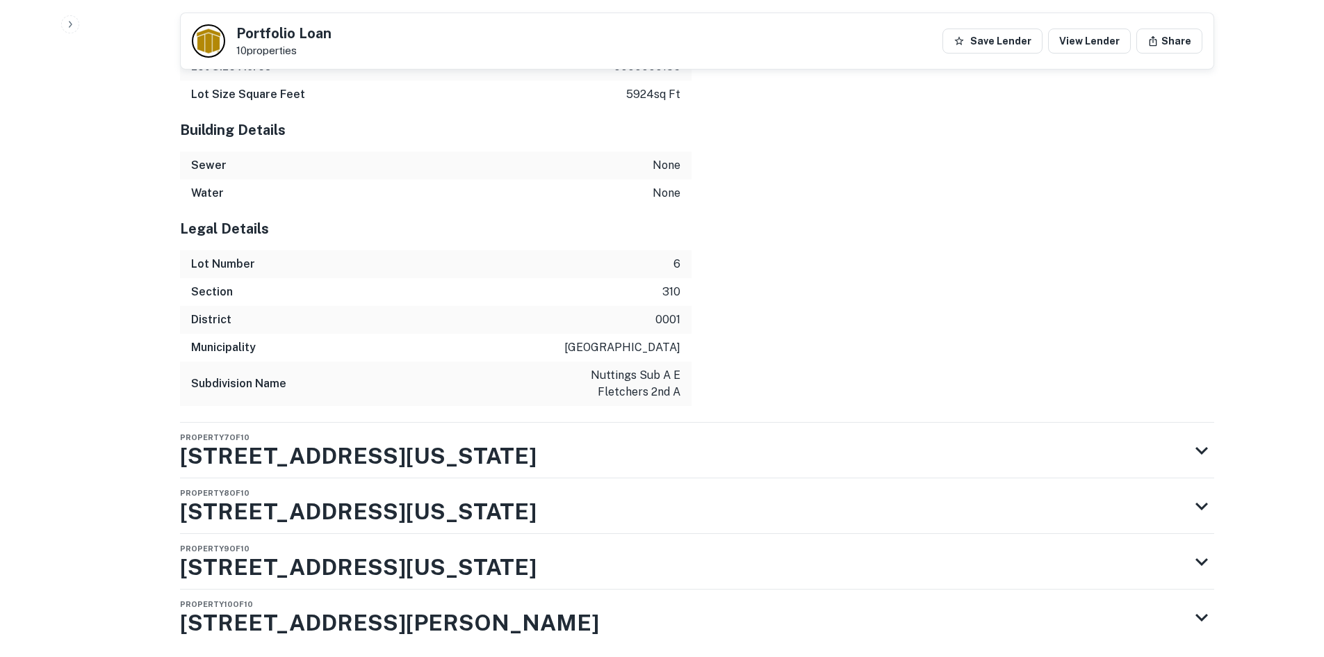
scroll to position [6693, 0]
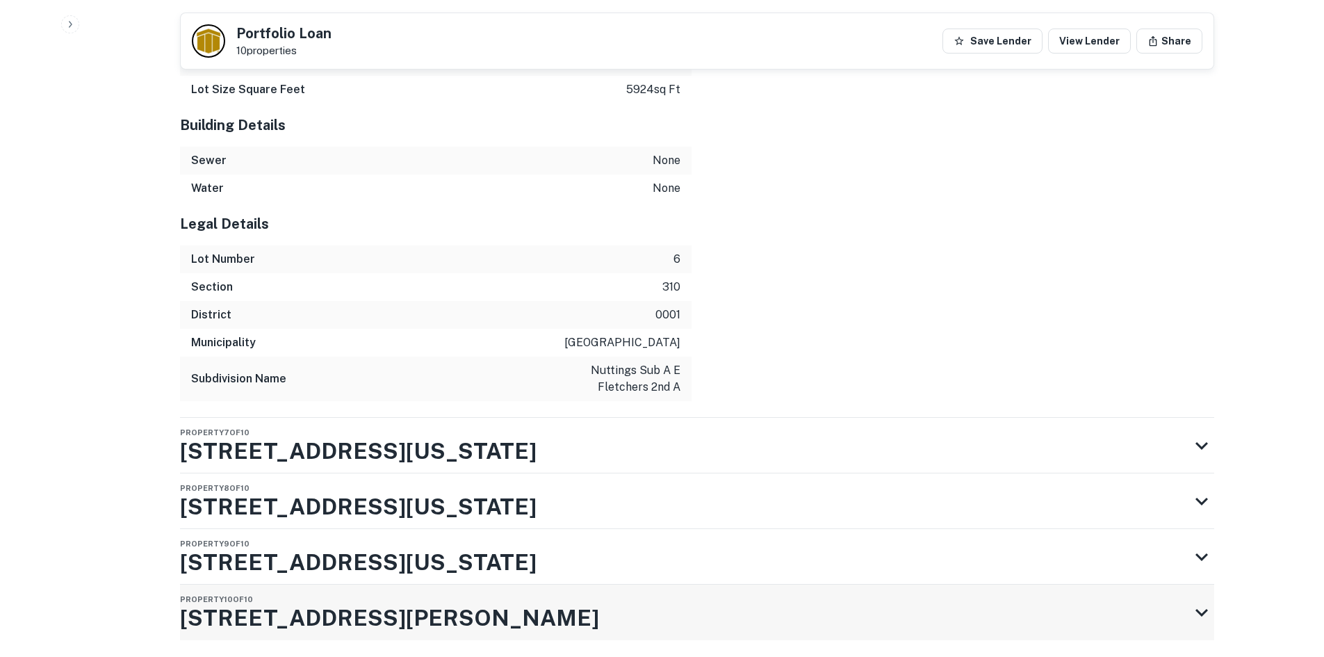
click at [371, 601] on h3 "1540 N Hamilton Ave" at bounding box center [389, 617] width 419 height 33
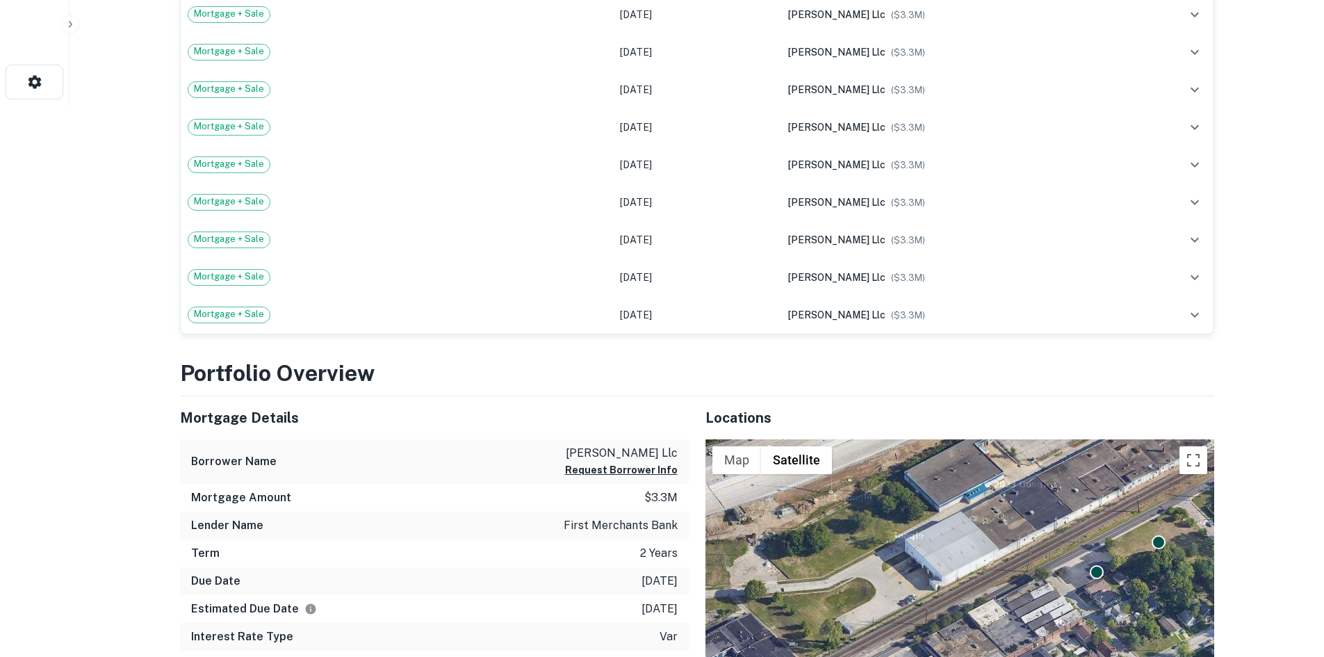
scroll to position [0, 0]
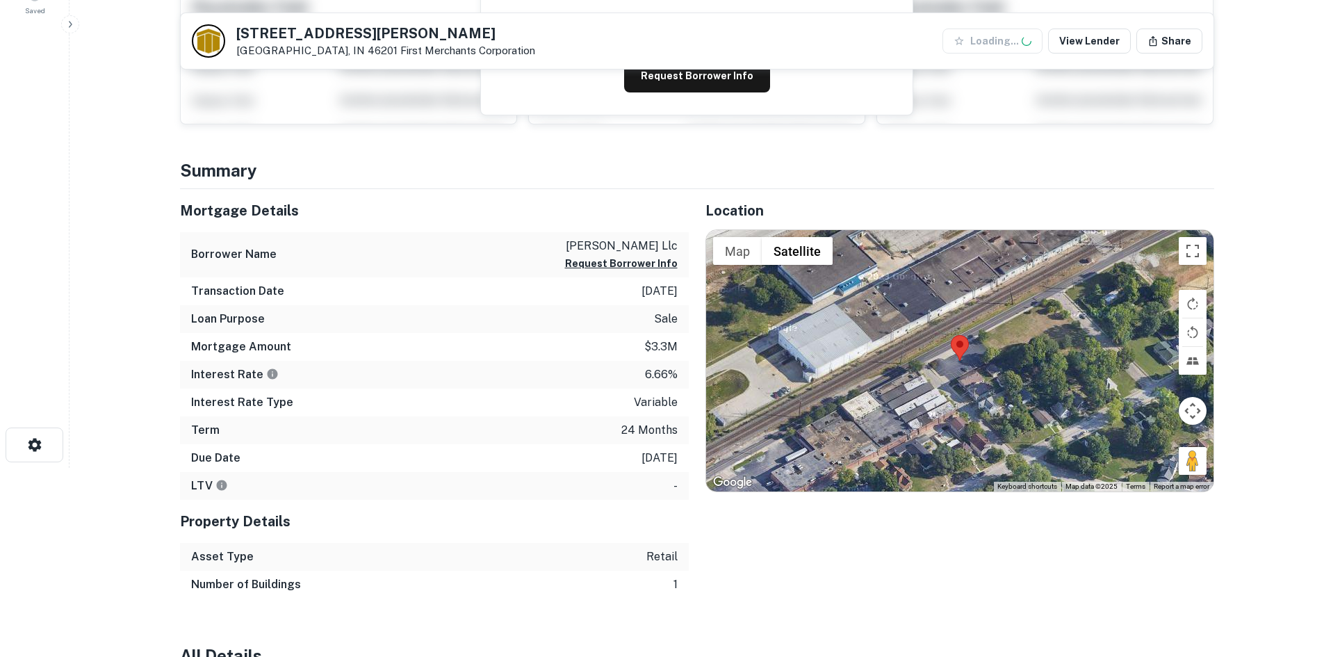
scroll to position [278, 0]
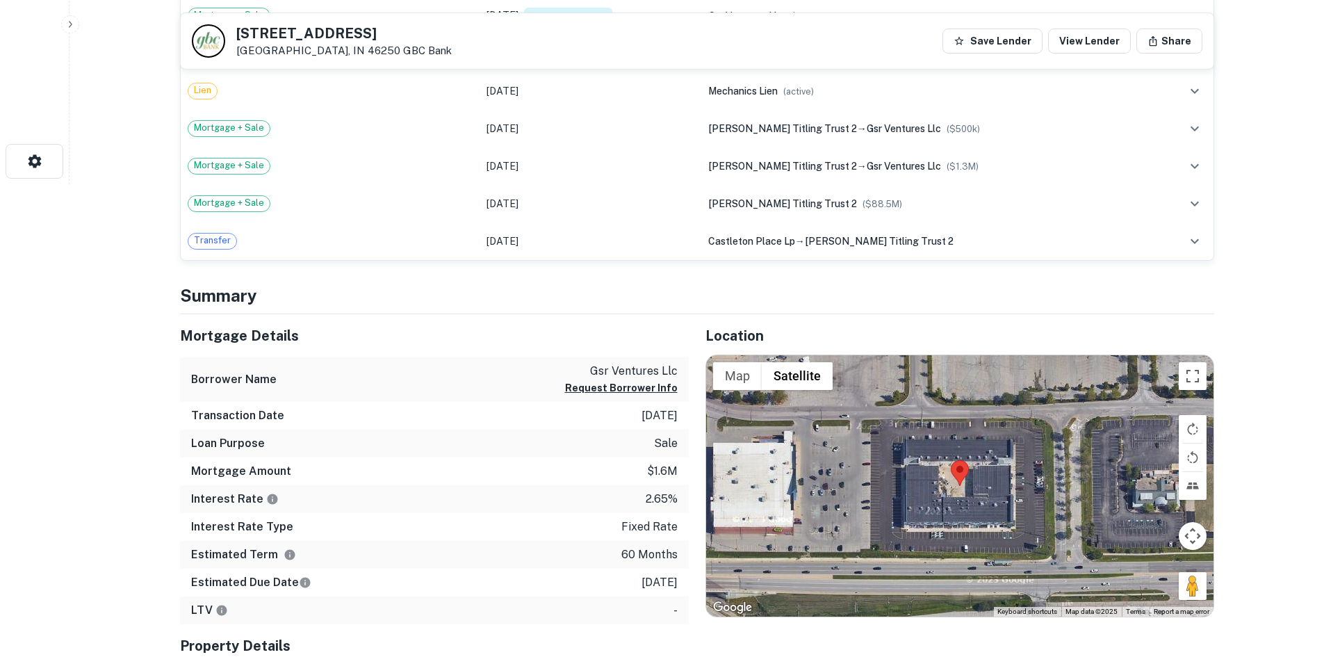
scroll to position [509, 0]
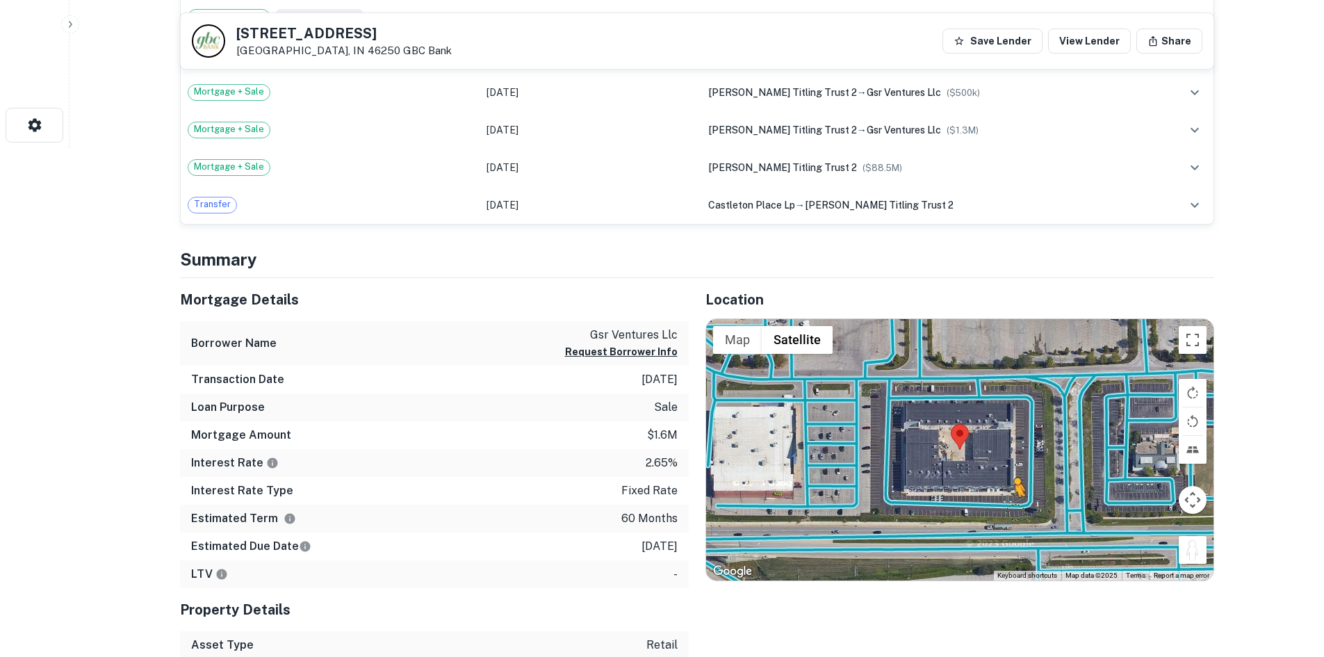
drag, startPoint x: 1196, startPoint y: 557, endPoint x: 1014, endPoint y: 511, distance: 187.2
click at [1014, 511] on div "To activate drag with keyboard, press Alt + Enter. Once in keyboard drag state,…" at bounding box center [960, 449] width 508 height 261
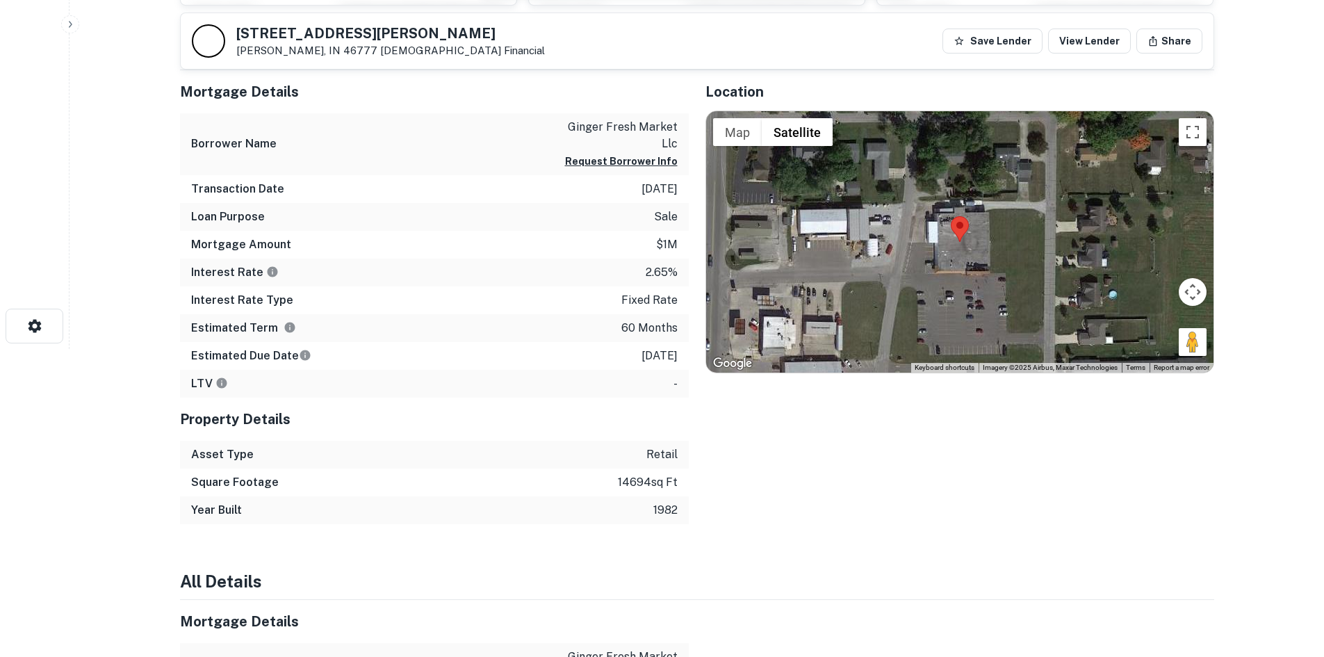
scroll to position [348, 0]
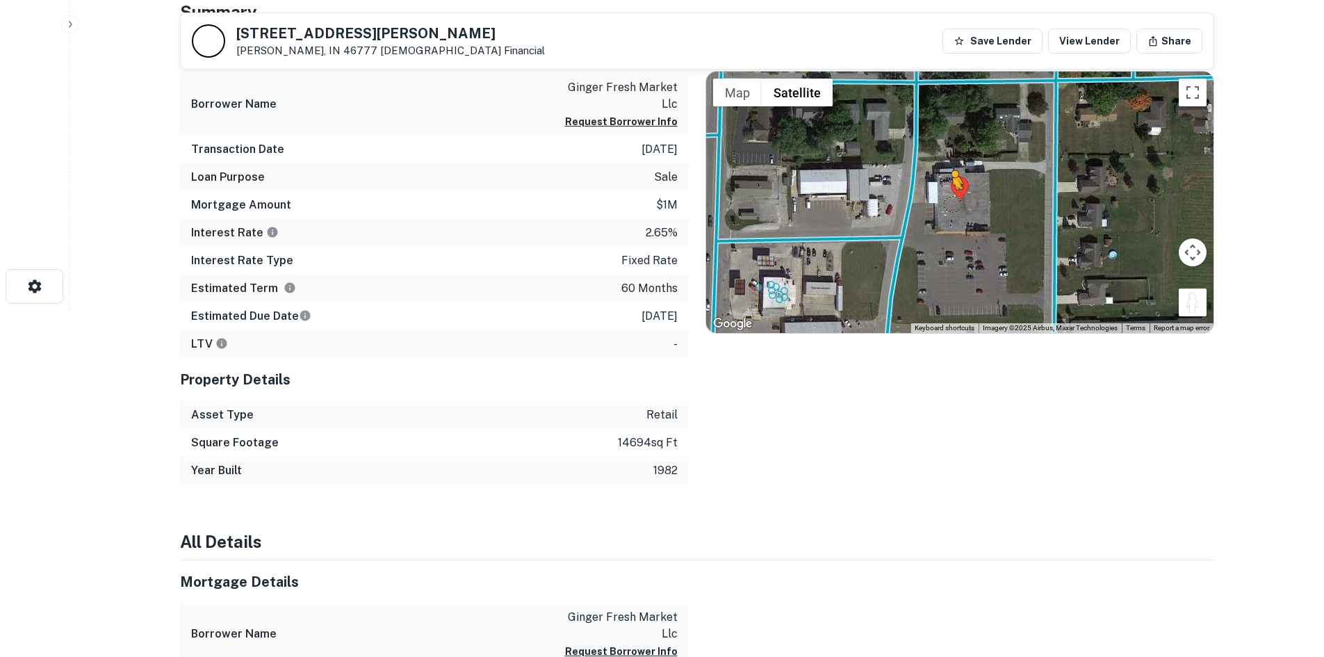
drag, startPoint x: 1186, startPoint y: 307, endPoint x: 916, endPoint y: 200, distance: 290.6
click at [916, 200] on div "To activate drag with keyboard, press Alt + Enter. Once in keyboard drag state,…" at bounding box center [960, 202] width 508 height 261
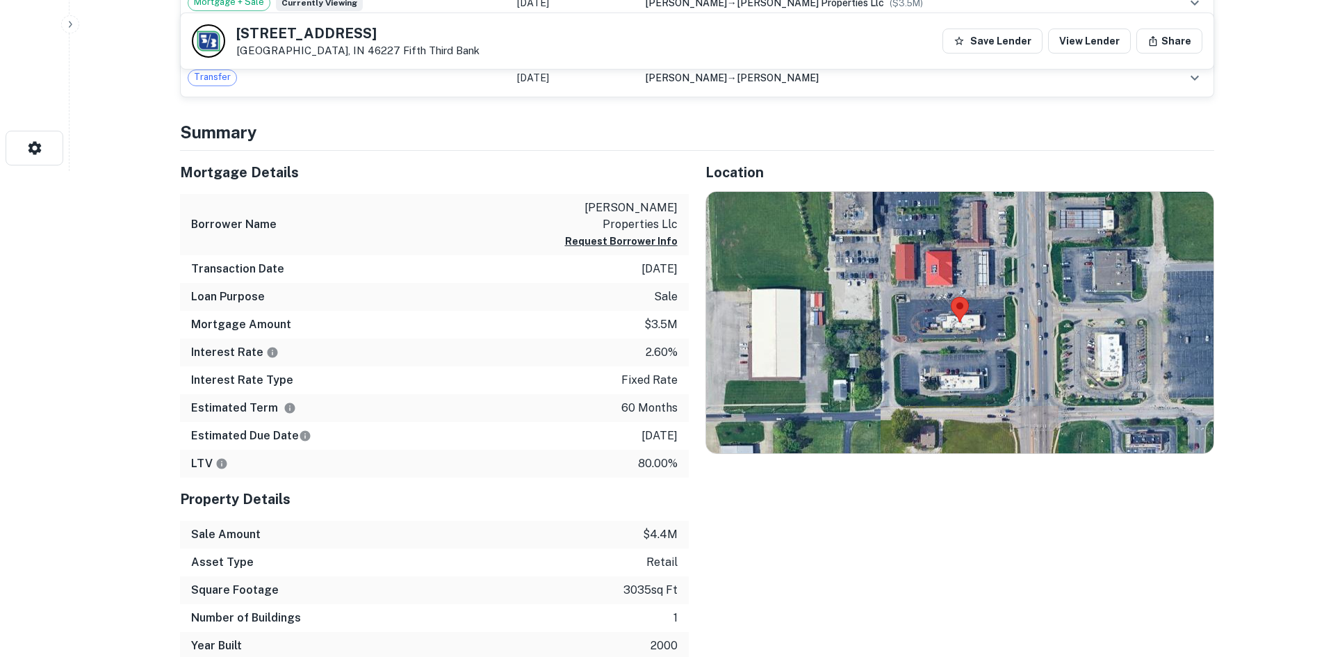
scroll to position [487, 0]
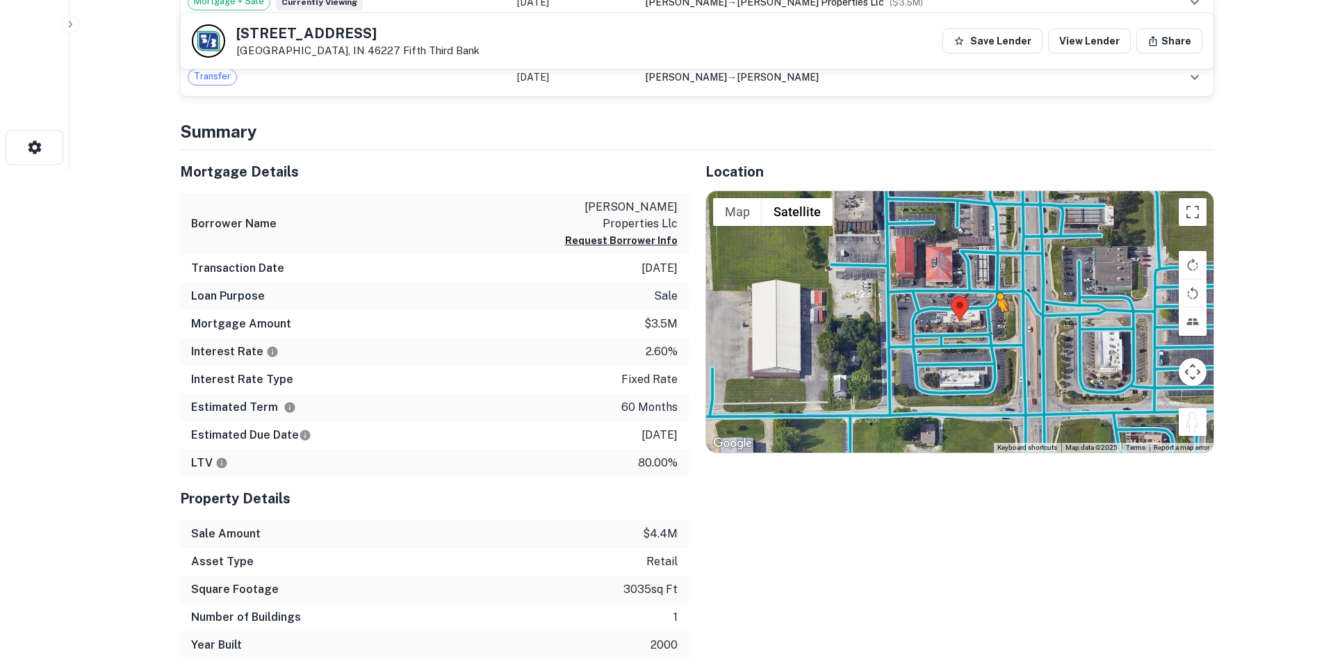
drag, startPoint x: 1192, startPoint y: 427, endPoint x: 998, endPoint y: 323, distance: 219.9
click at [998, 323] on div "To activate drag with keyboard, press Alt + Enter. Once in keyboard drag state,…" at bounding box center [960, 321] width 508 height 261
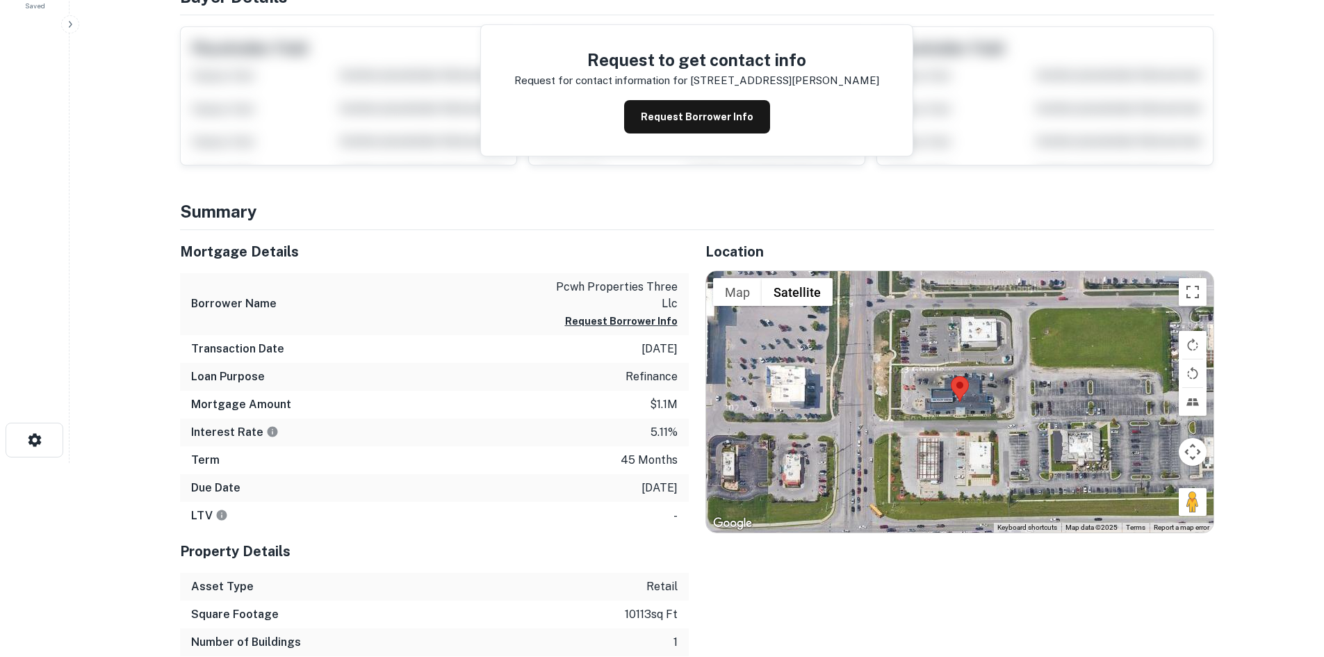
scroll to position [209, 0]
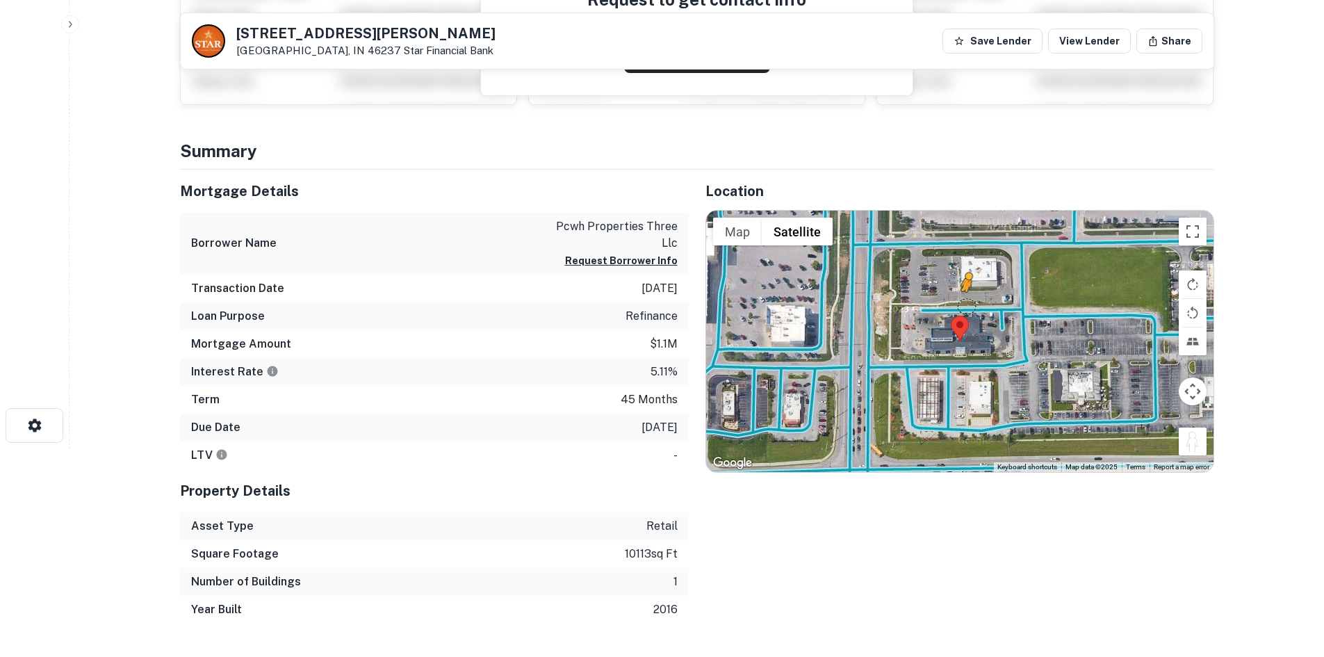
drag, startPoint x: 1190, startPoint y: 440, endPoint x: 965, endPoint y: 306, distance: 261.6
click at [965, 306] on div "To activate drag with keyboard, press Alt + Enter. Once in keyboard drag state,…" at bounding box center [960, 341] width 508 height 261
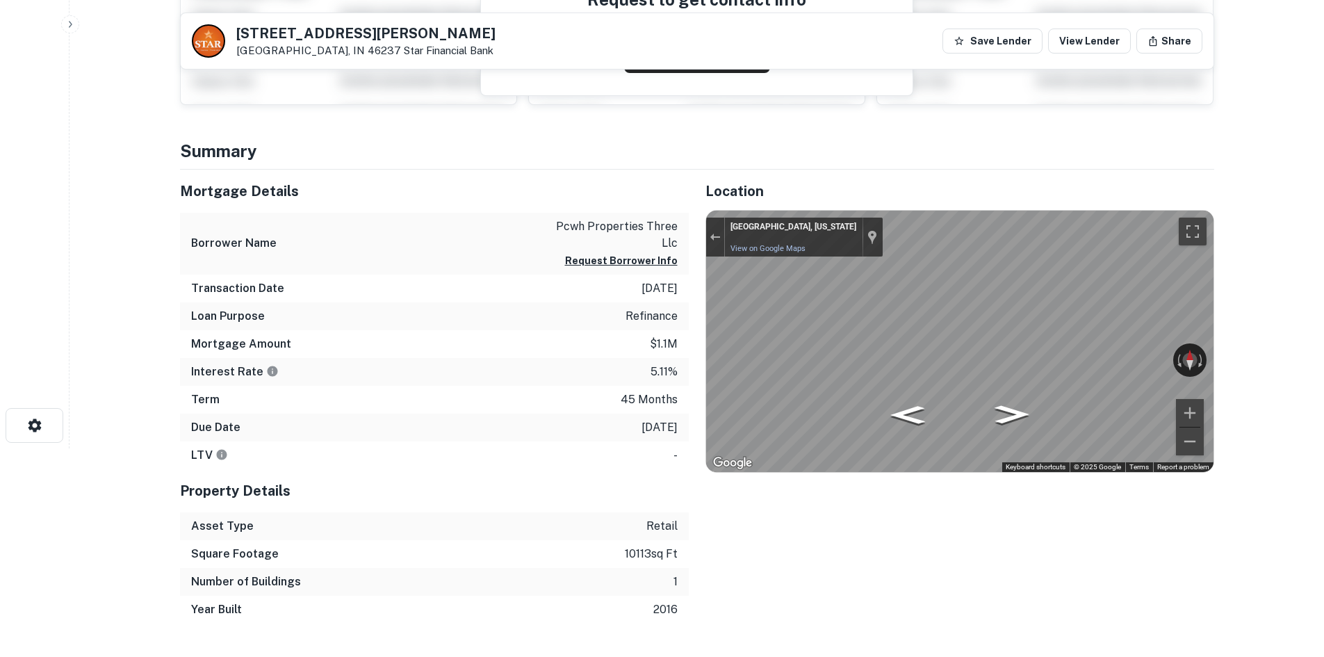
click at [1324, 247] on html "Search Borrowers Contacts Saved [STREET_ADDRESS][PERSON_NAME] Star Financial Ba…" at bounding box center [662, 119] width 1324 height 657
click at [1324, 323] on html "Search Borrowers Contacts Saved [STREET_ADDRESS][PERSON_NAME] Star Financial Ba…" at bounding box center [662, 119] width 1324 height 657
click at [1315, 318] on main "[STREET_ADDRESS][PERSON_NAME] Star Financial Bank Save Lender View Lender Share…" at bounding box center [697, 119] width 1255 height 657
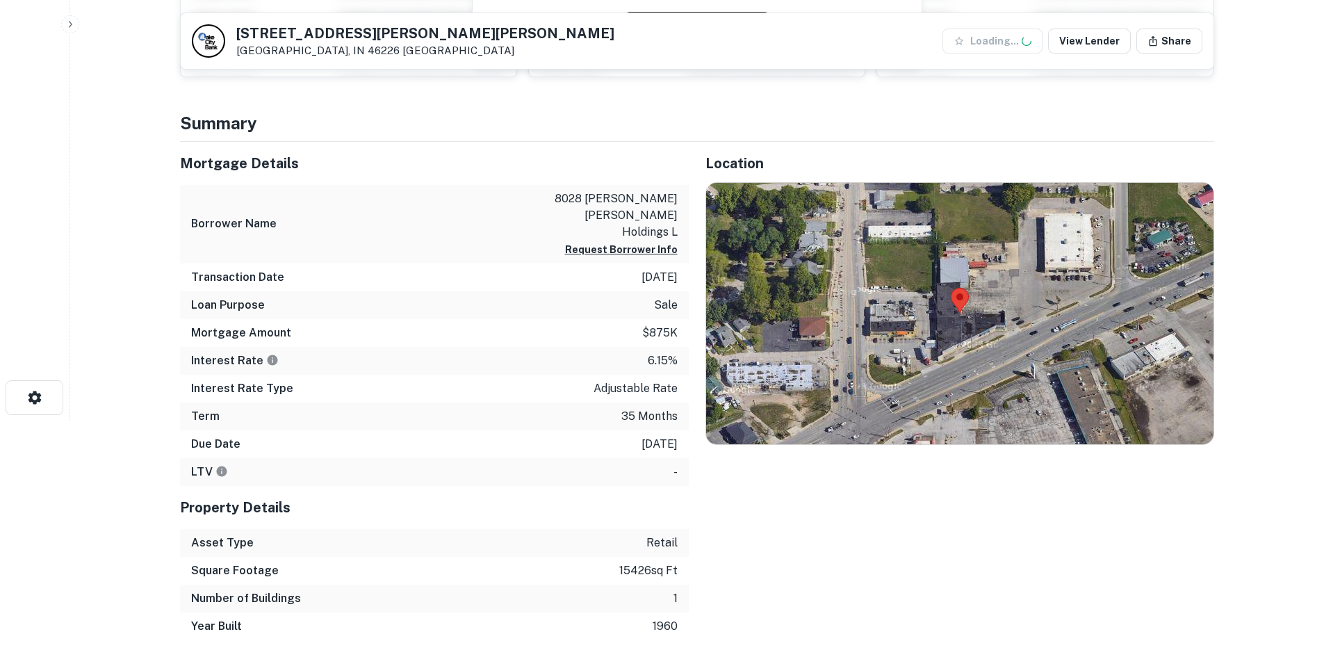
scroll to position [278, 0]
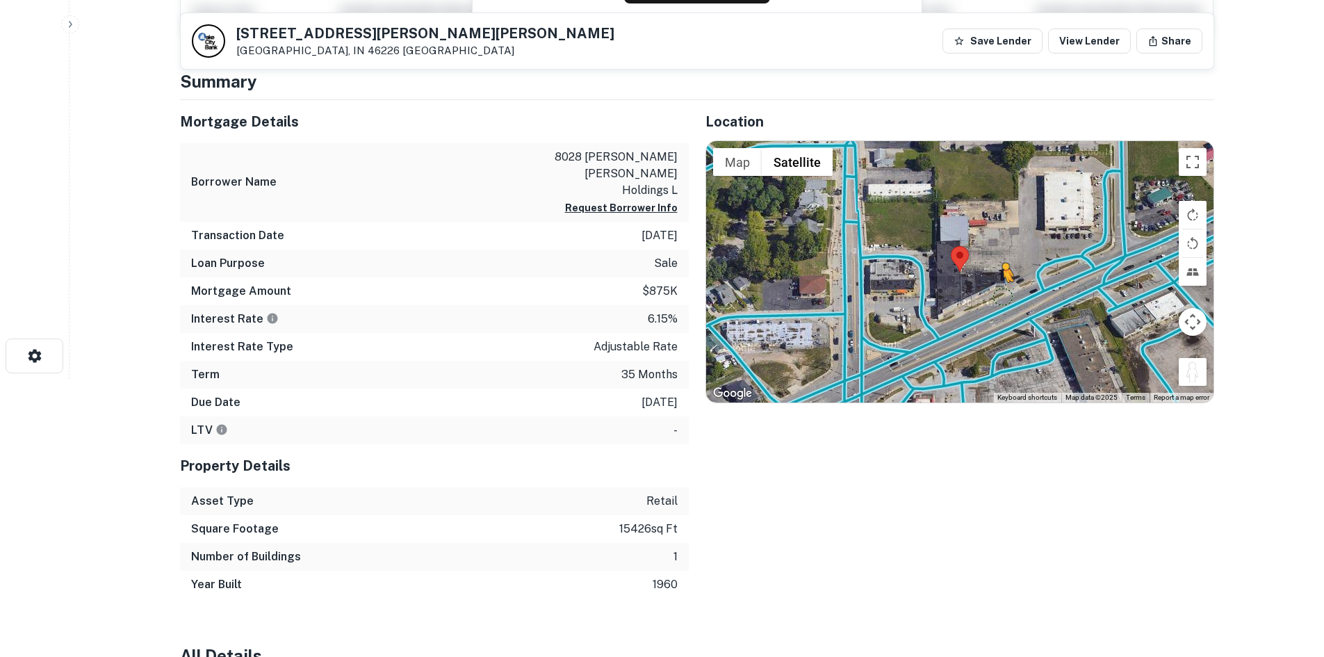
drag, startPoint x: 1200, startPoint y: 373, endPoint x: 998, endPoint y: 294, distance: 217.0
click at [998, 294] on div "To activate drag with keyboard, press Alt + Enter. Once in keyboard drag state,…" at bounding box center [960, 271] width 508 height 261
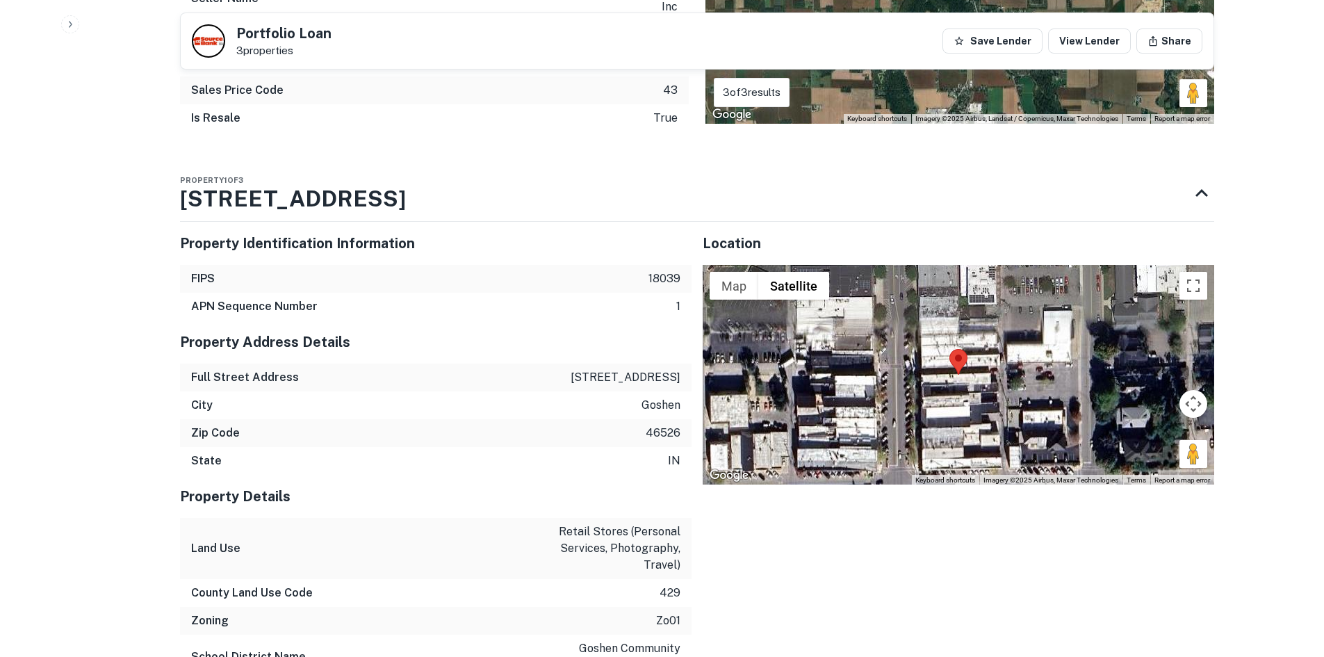
scroll to position [1112, 0]
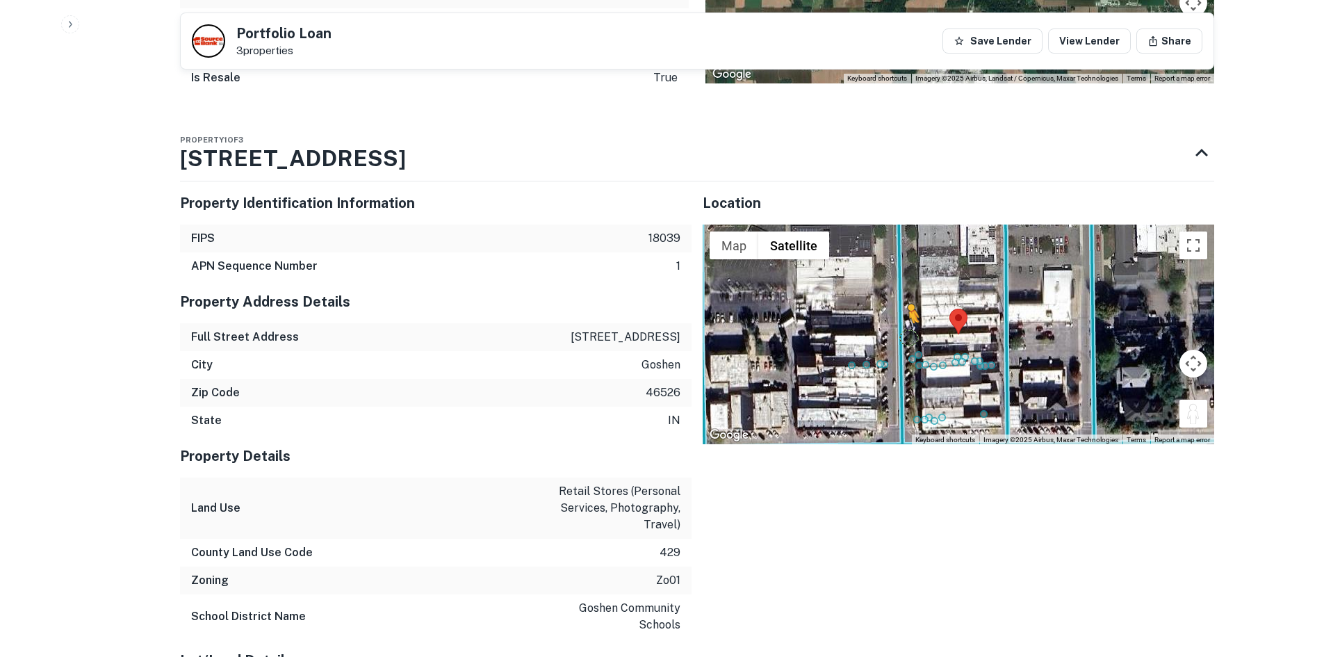
drag, startPoint x: 1186, startPoint y: 408, endPoint x: 900, endPoint y: 335, distance: 295.6
click at [900, 335] on div "To activate drag with keyboard, press Alt + Enter. Once in keyboard drag state,…" at bounding box center [959, 335] width 512 height 220
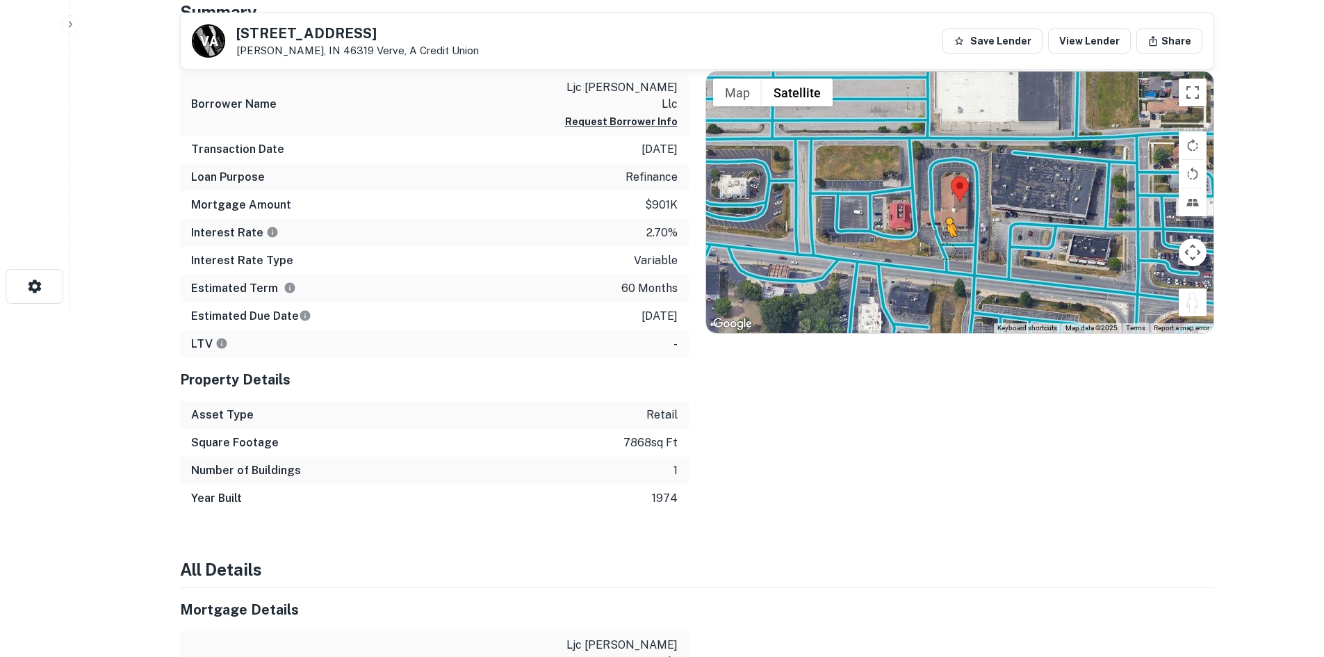
drag, startPoint x: 1193, startPoint y: 302, endPoint x: 954, endPoint y: 252, distance: 244.3
click at [954, 252] on div "To activate drag with keyboard, press Alt + Enter. Once in keyboard drag state,…" at bounding box center [960, 202] width 508 height 261
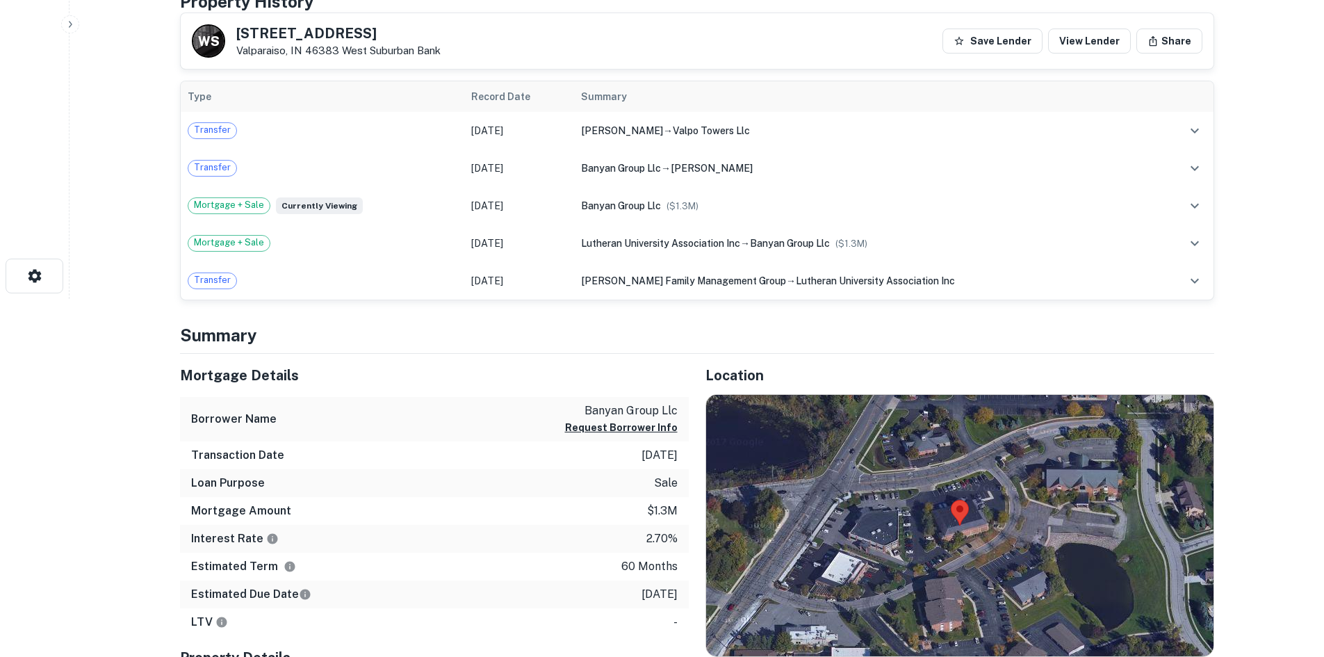
scroll to position [556, 0]
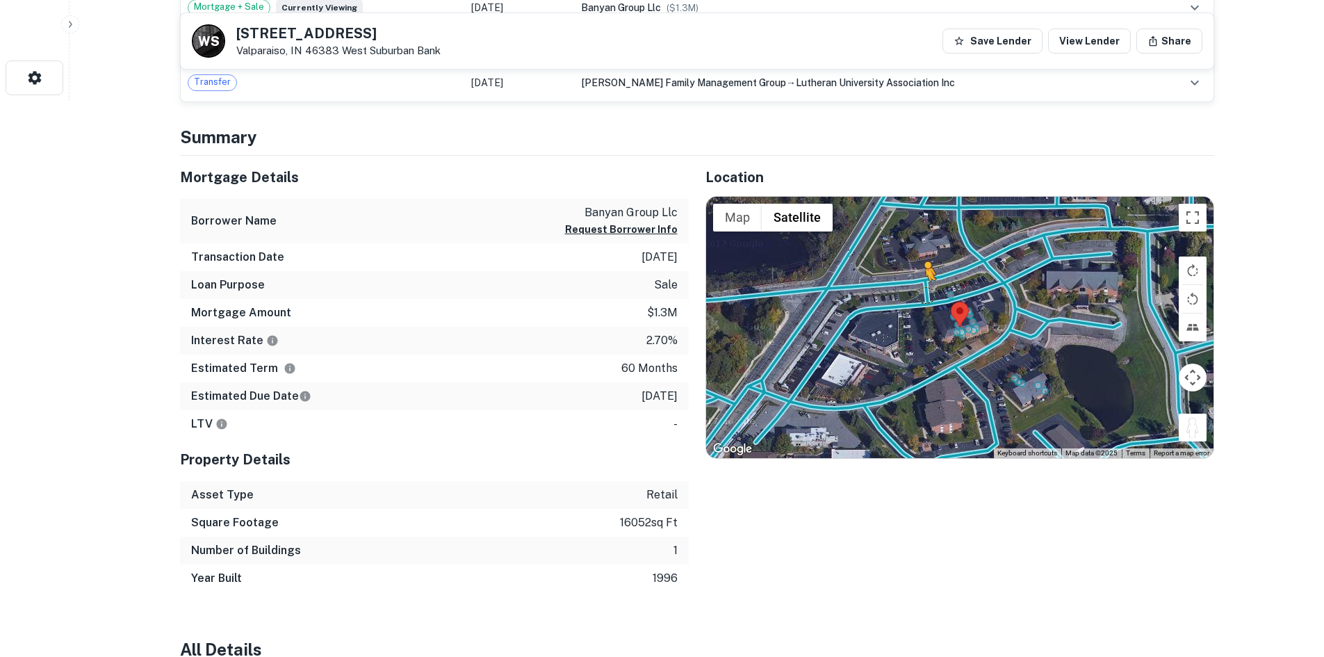
drag, startPoint x: 1179, startPoint y: 425, endPoint x: 925, endPoint y: 294, distance: 286.4
click at [925, 294] on div "To activate drag with keyboard, press Alt + Enter. Once in keyboard drag state,…" at bounding box center [960, 327] width 508 height 261
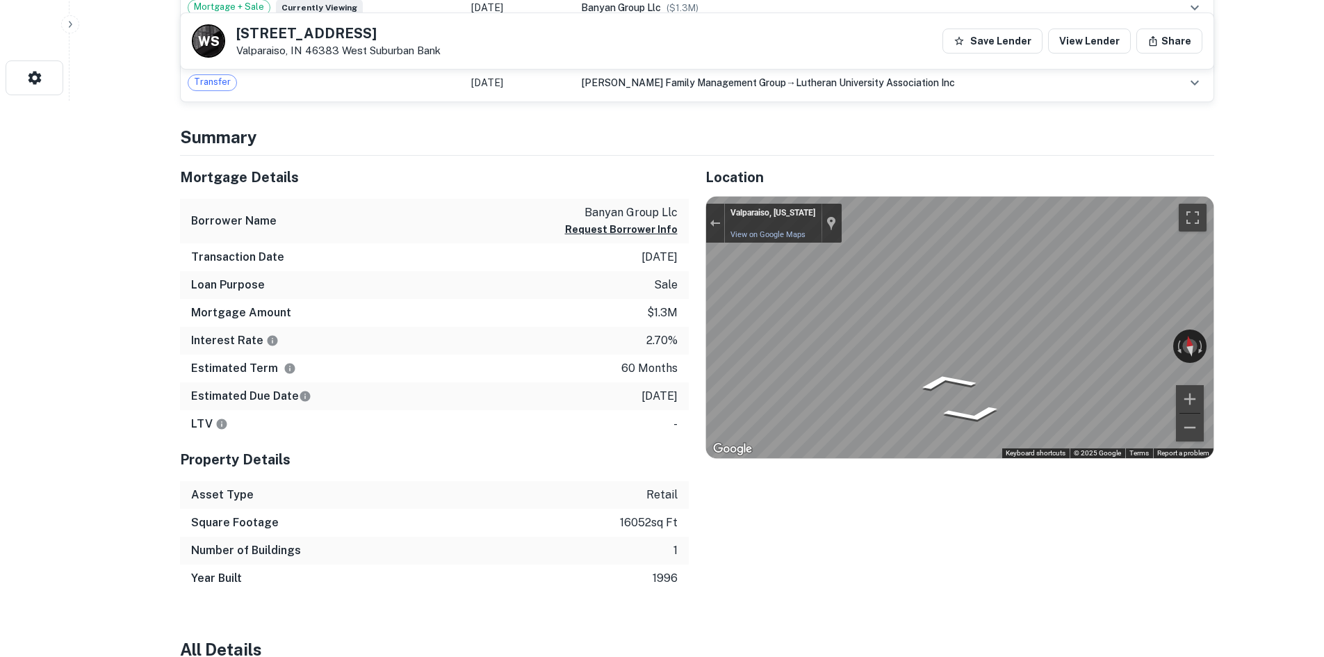
click at [576, 263] on div "Mortgage Details Borrower Name banyan group llc Request Borrower Info Transacti…" at bounding box center [688, 374] width 1051 height 437
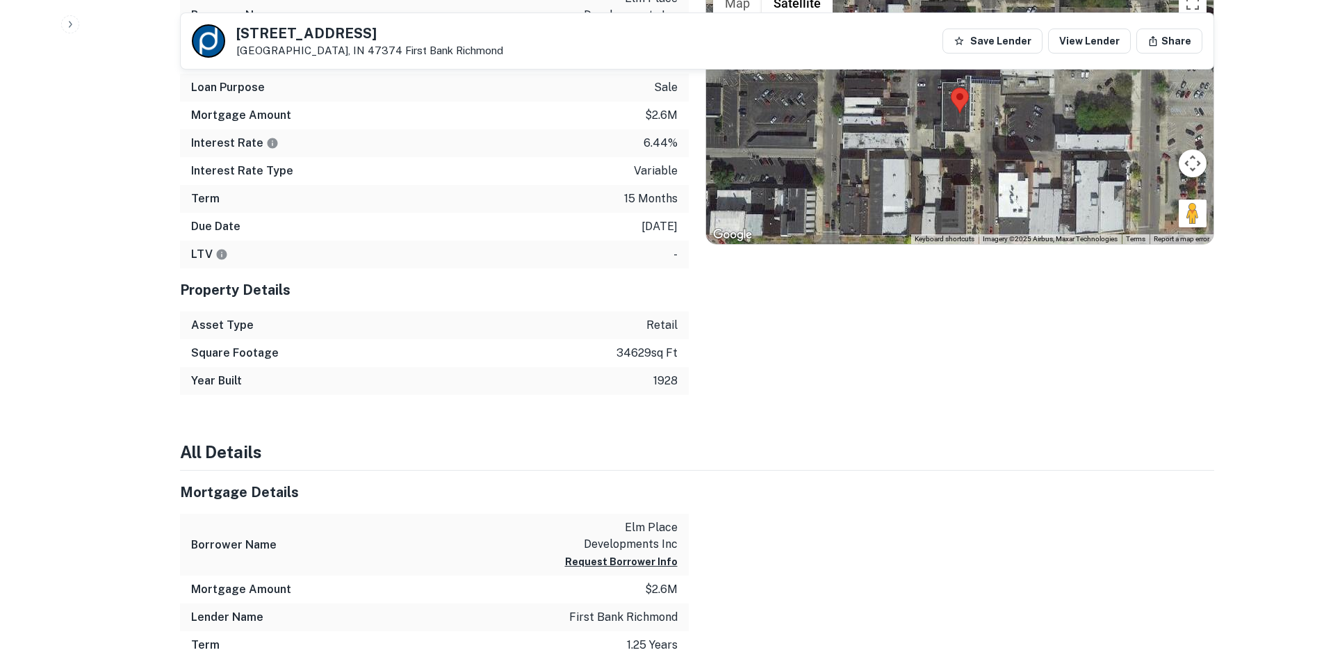
scroll to position [487, 0]
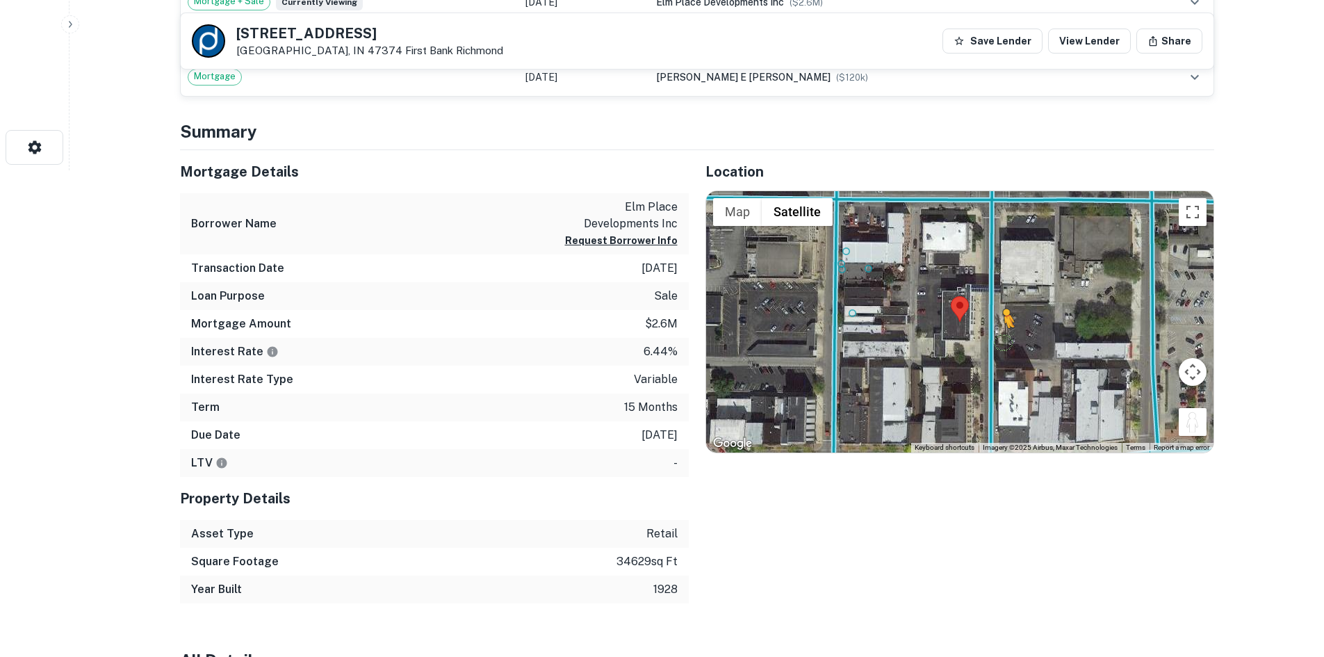
drag, startPoint x: 1196, startPoint y: 425, endPoint x: 998, endPoint y: 342, distance: 214.3
click at [998, 342] on div "To activate drag with keyboard, press Alt + Enter. Once in keyboard drag state,…" at bounding box center [960, 321] width 508 height 261
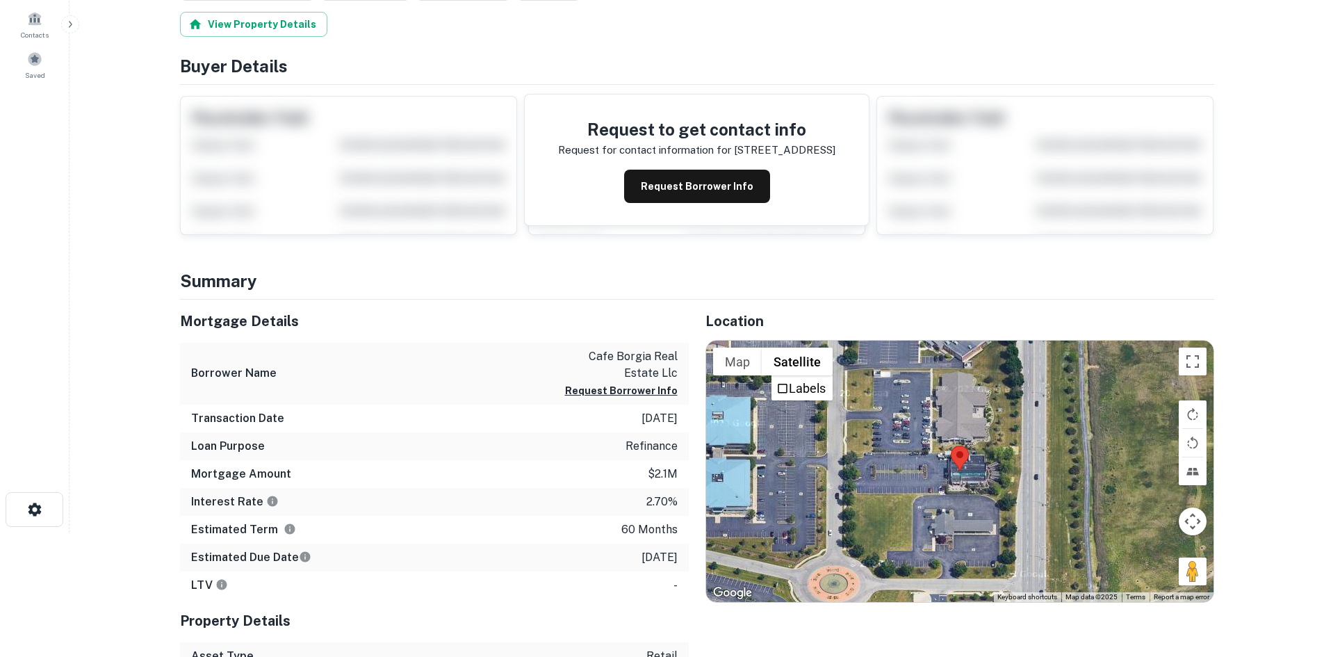
scroll to position [139, 0]
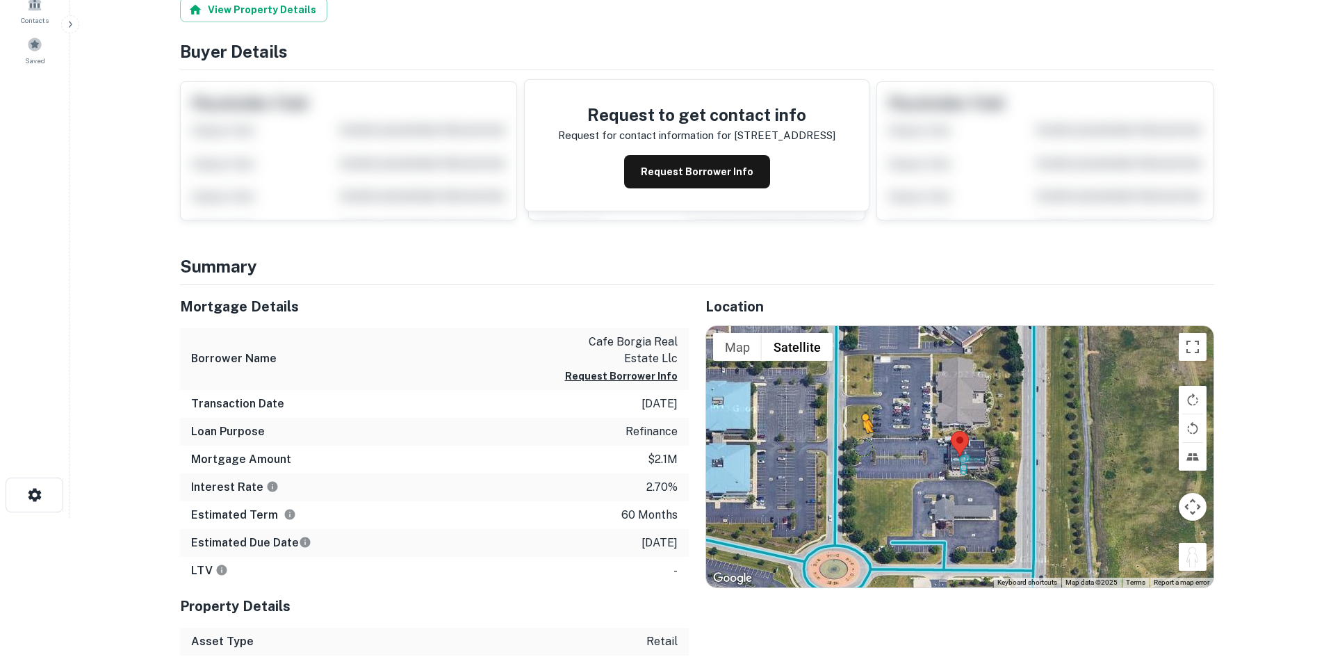
drag, startPoint x: 1196, startPoint y: 565, endPoint x: 859, endPoint y: 446, distance: 357.3
click at [859, 446] on div "To activate drag with keyboard, press Alt + Enter. Once in keyboard drag state,…" at bounding box center [960, 456] width 508 height 261
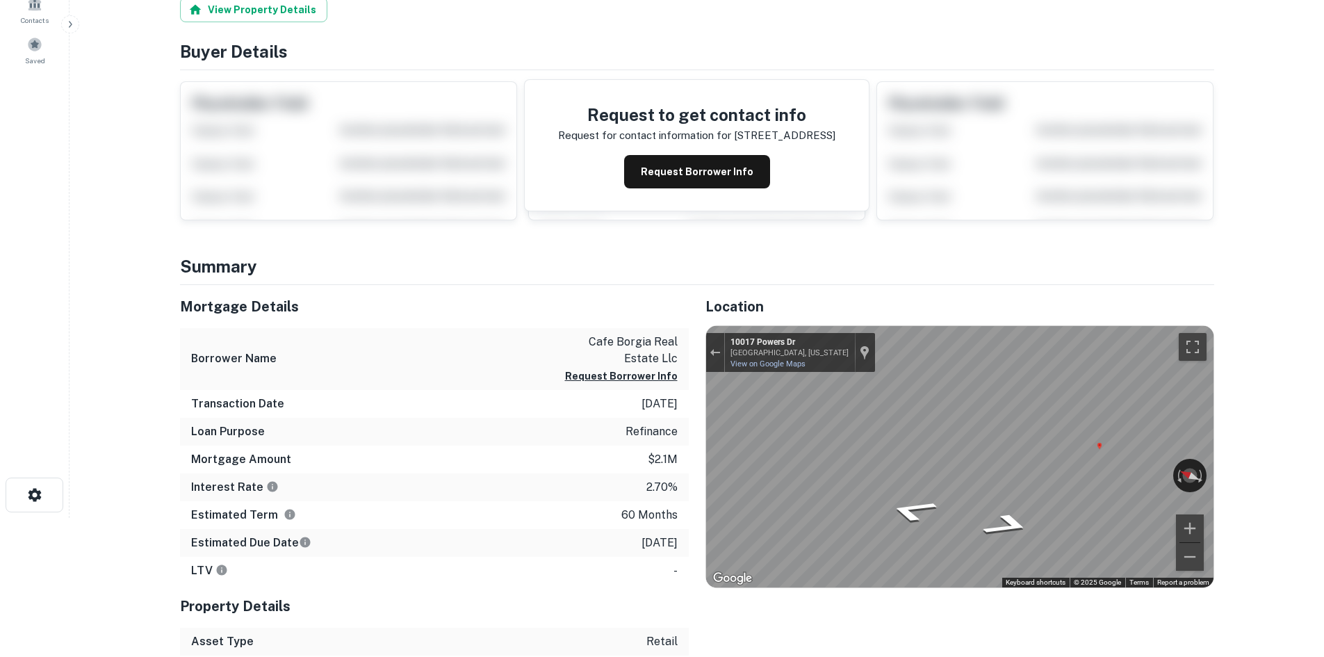
click at [512, 430] on div "Mortgage Details Borrower Name cafe borgia real estate llc Request Borrower Inf…" at bounding box center [688, 512] width 1051 height 454
click at [904, 519] on icon "Go North, Powers Dr" at bounding box center [911, 512] width 91 height 34
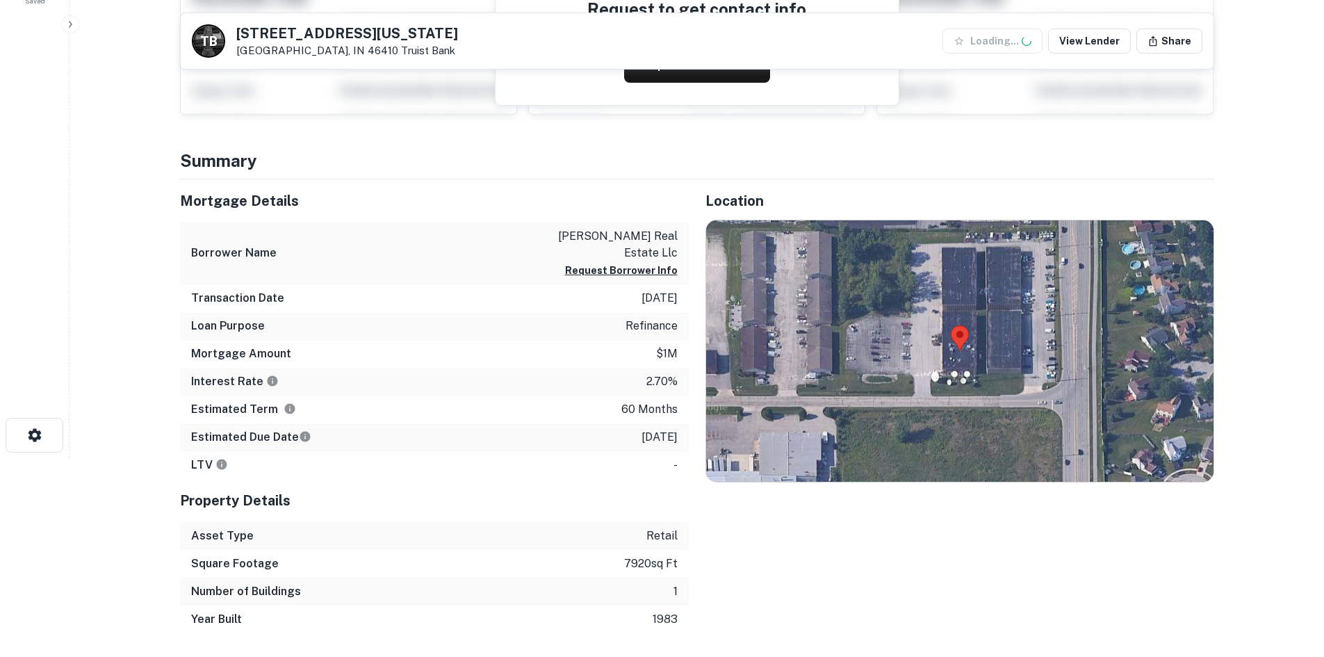
scroll to position [209, 0]
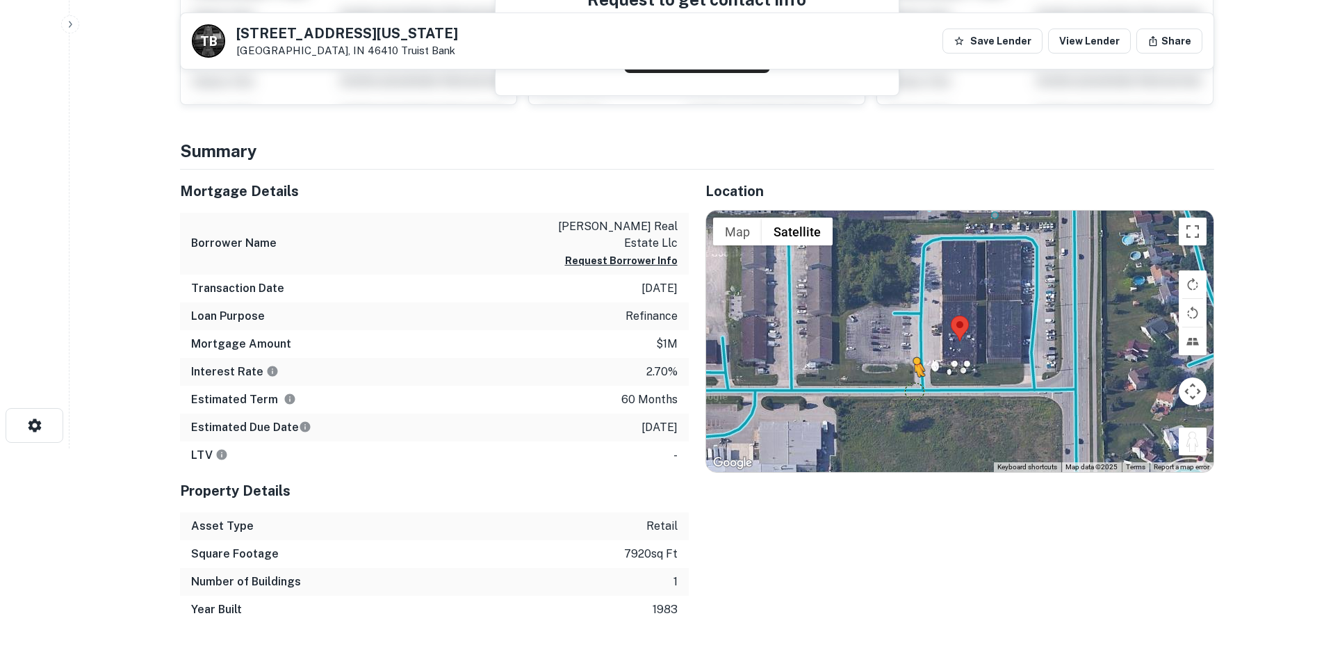
drag, startPoint x: 1183, startPoint y: 444, endPoint x: 910, endPoint y: 387, distance: 279.1
click at [910, 387] on div "To activate drag with keyboard, press Alt + Enter. Once in keyboard drag state,…" at bounding box center [960, 341] width 508 height 261
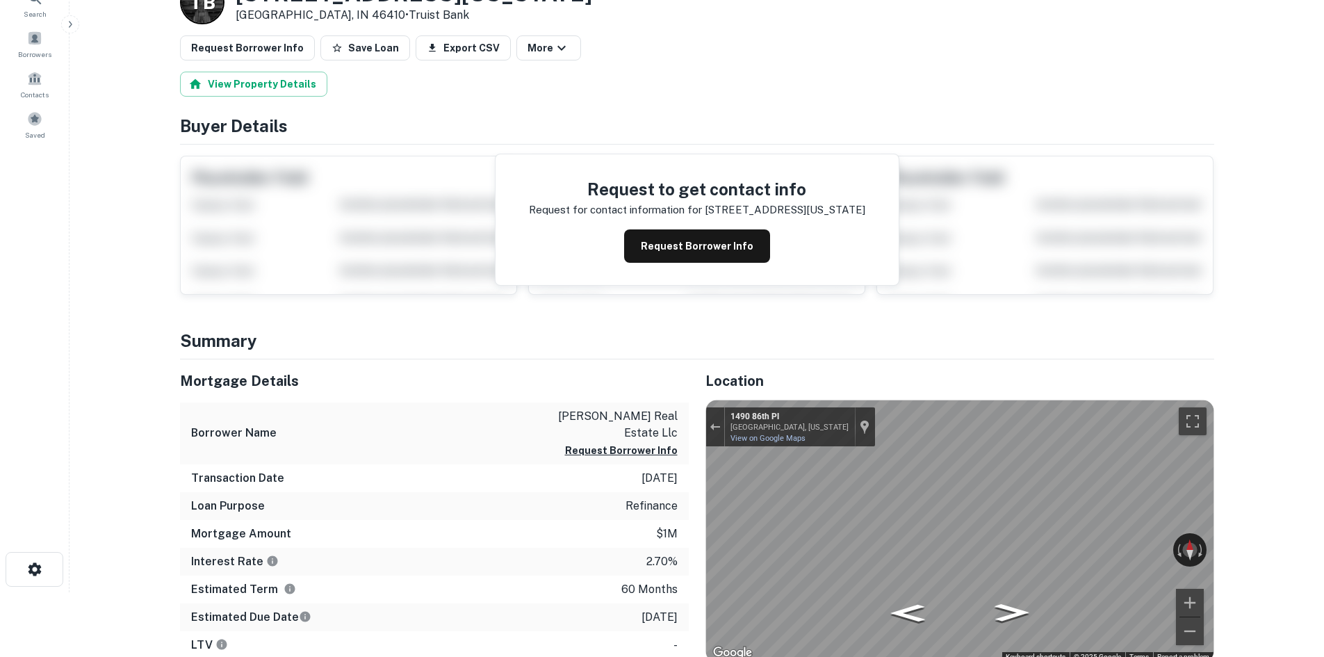
scroll to position [0, 0]
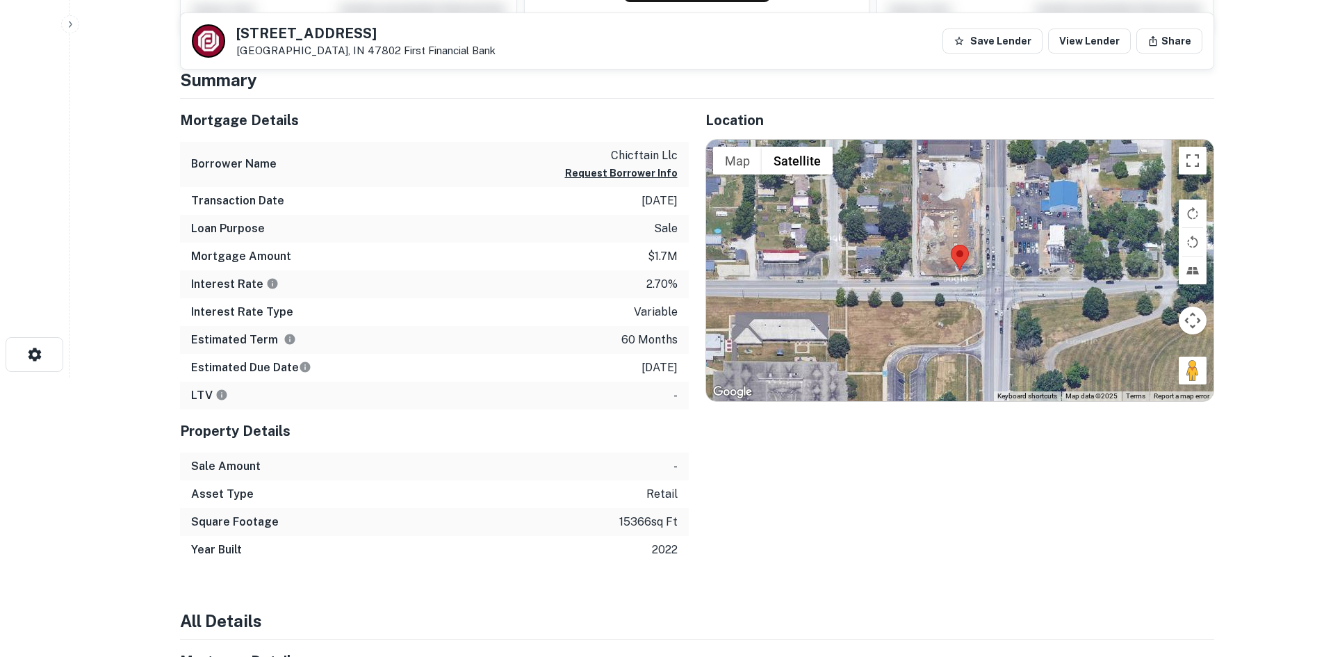
scroll to position [278, 0]
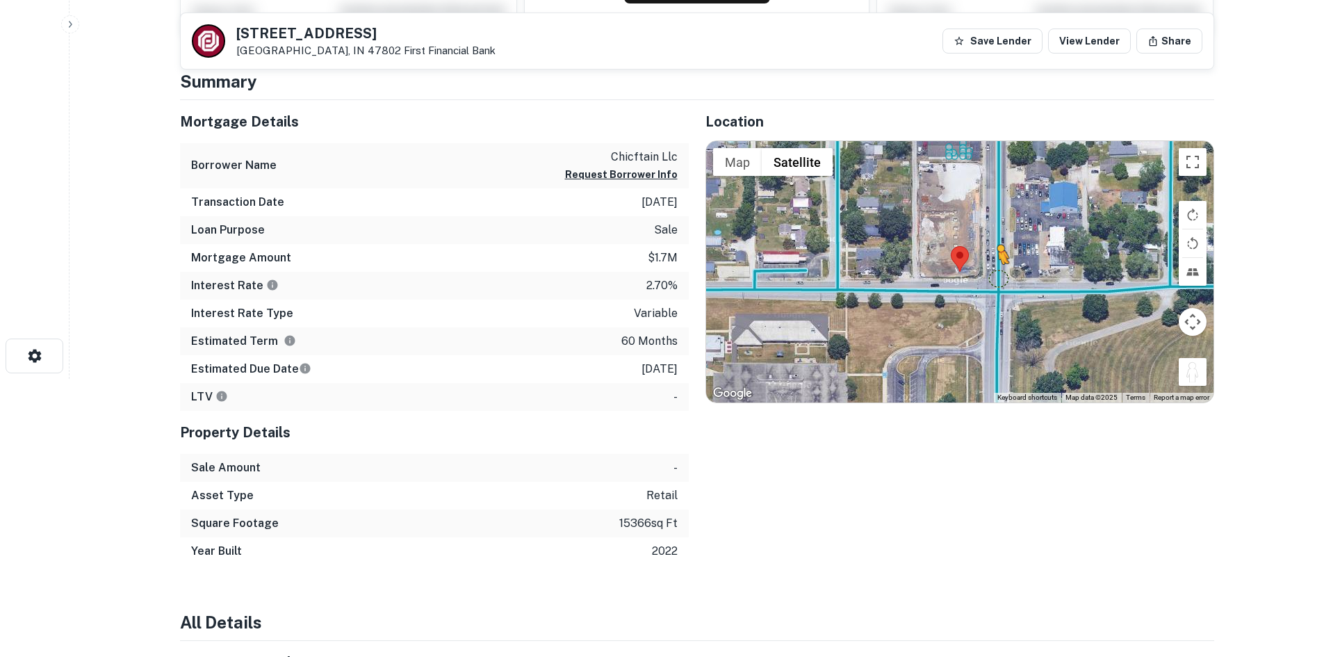
drag, startPoint x: 1187, startPoint y: 373, endPoint x: 998, endPoint y: 278, distance: 211.7
click at [998, 278] on div "To activate drag with keyboard, press Alt + Enter. Once in keyboard drag state,…" at bounding box center [960, 271] width 508 height 261
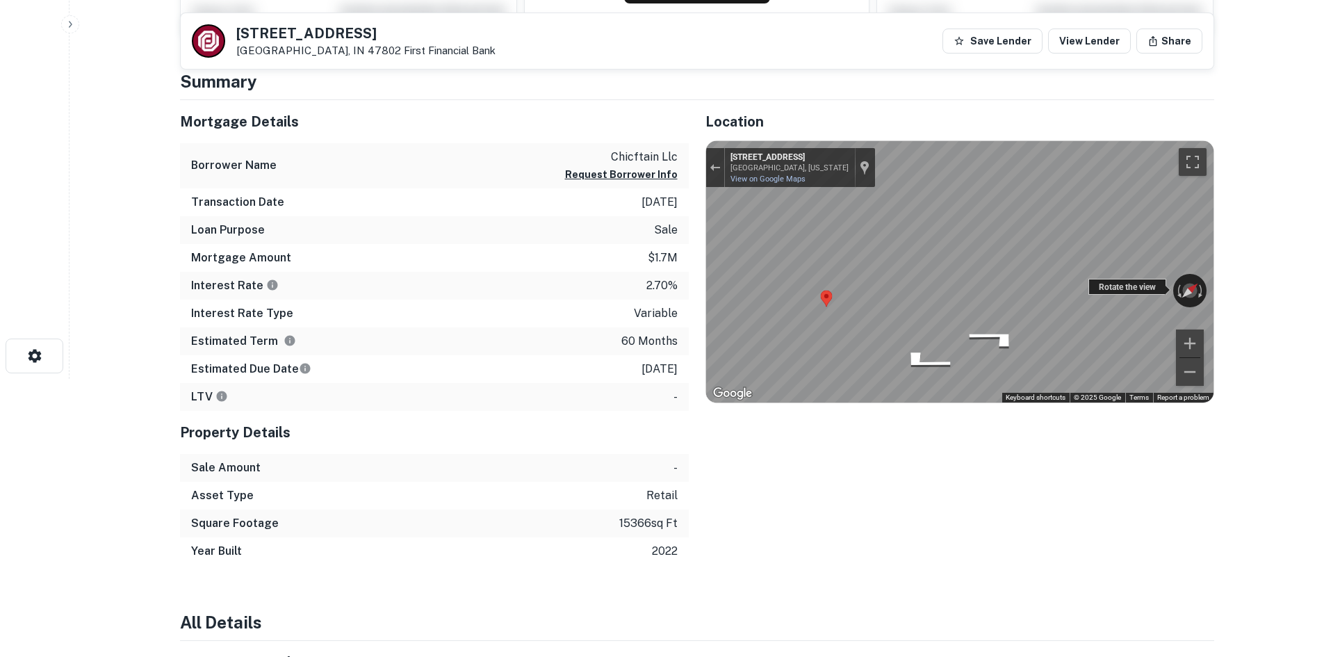
click at [1094, 282] on div "← Move left → Move right ↑ Move up ↓ Move down + Zoom in - Zoom out 3498 S 7th …" at bounding box center [960, 271] width 508 height 261
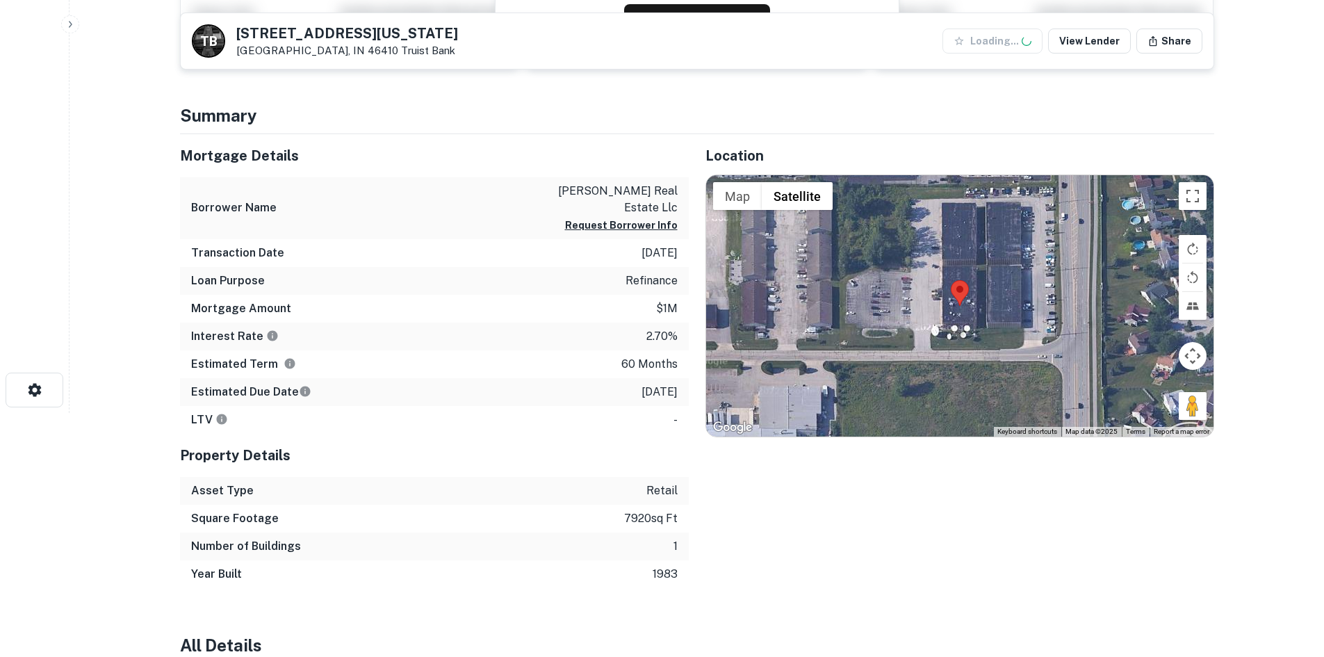
scroll to position [278, 0]
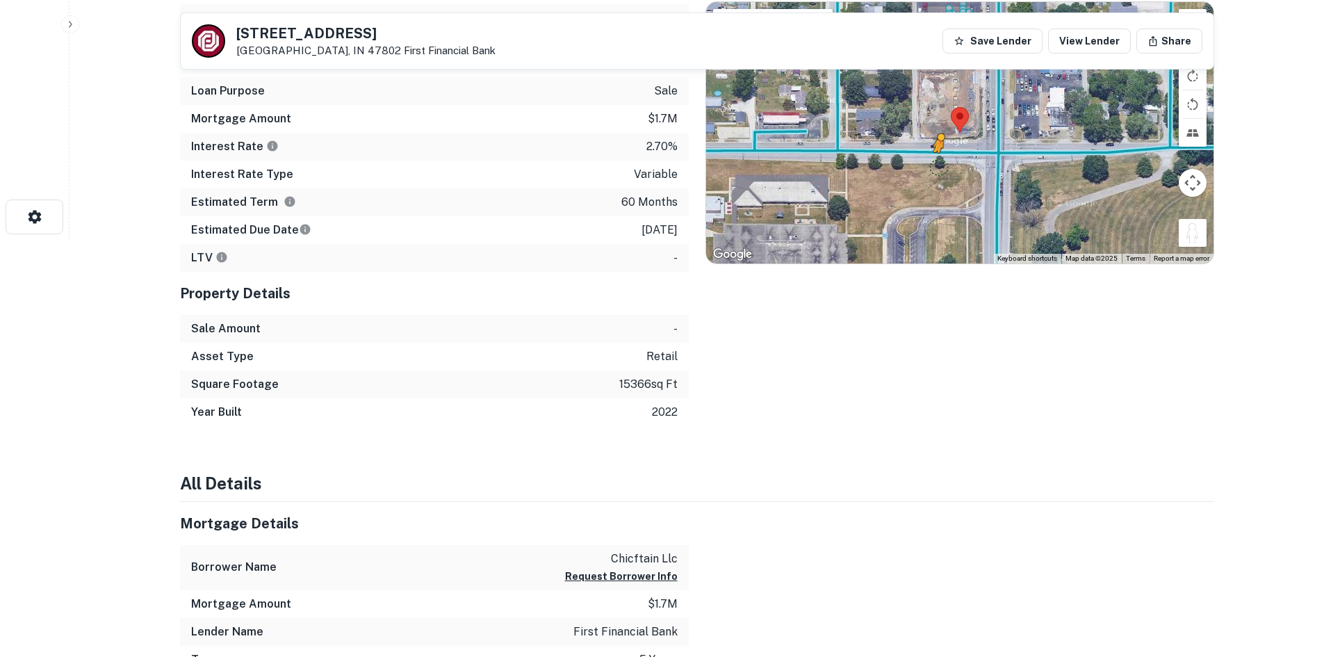
drag, startPoint x: 1193, startPoint y: 234, endPoint x: 936, endPoint y: 167, distance: 265.1
click at [936, 167] on div "To activate drag with keyboard, press Alt + Enter. Once in keyboard drag state,…" at bounding box center [960, 132] width 508 height 261
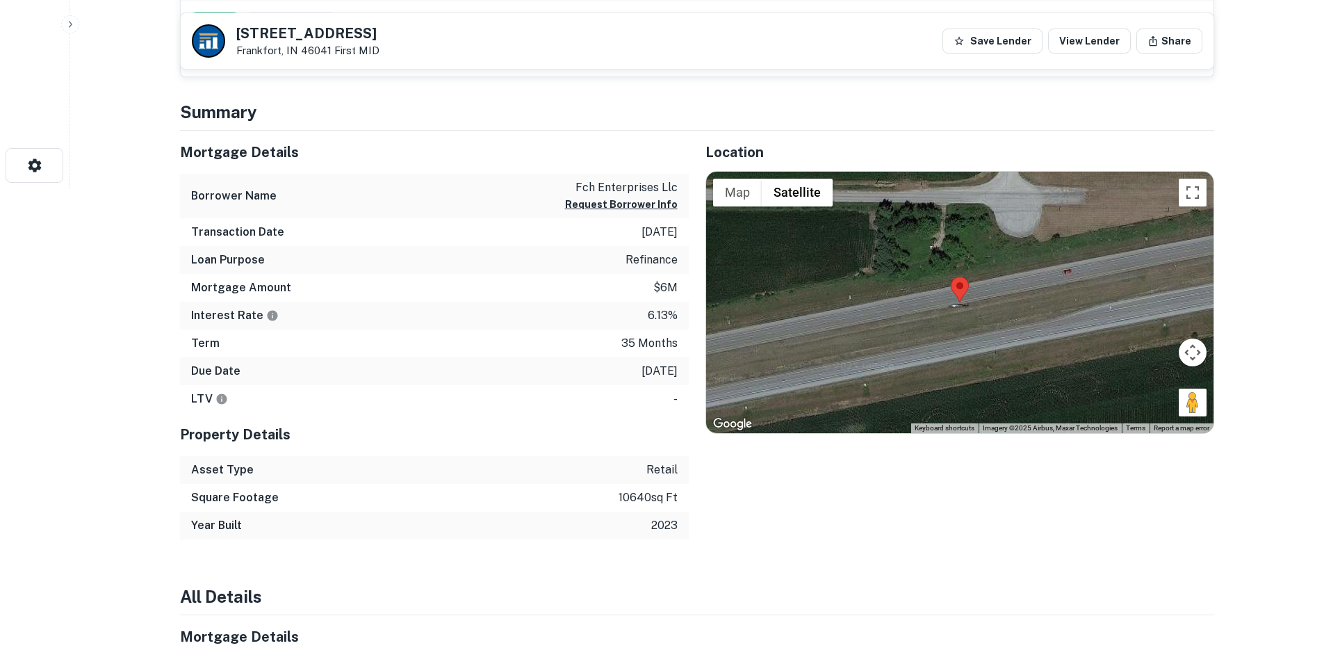
scroll to position [556, 0]
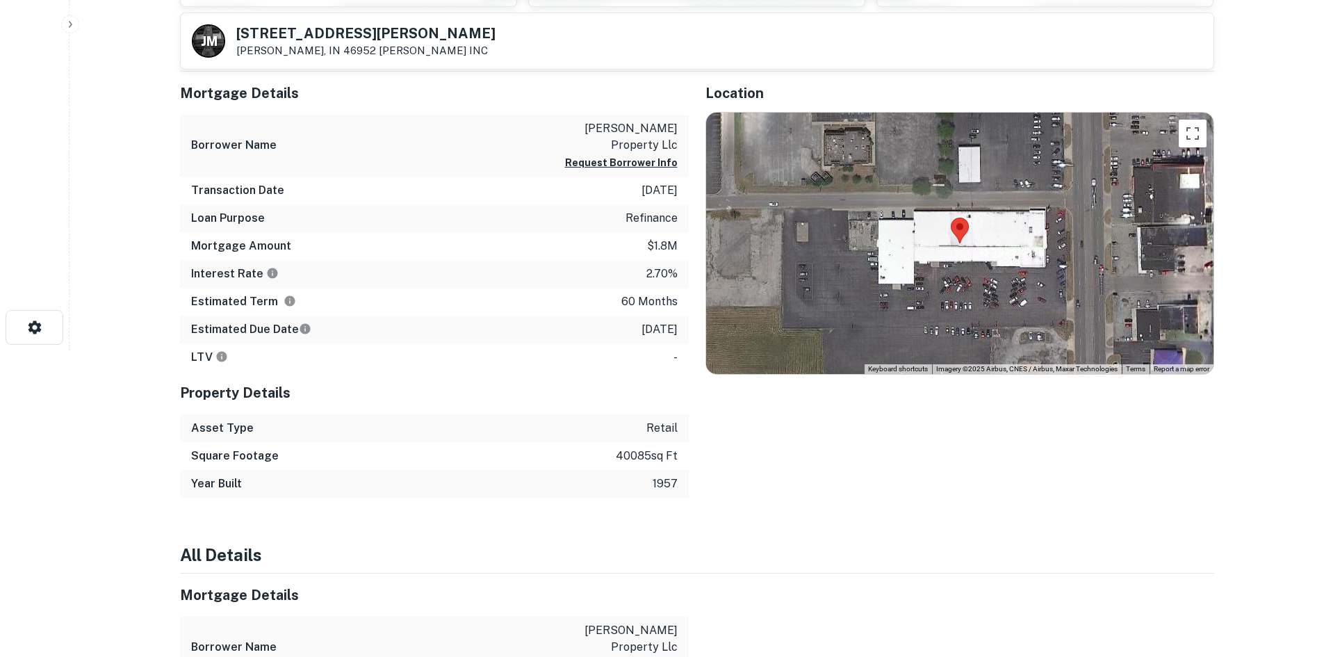
scroll to position [417, 0]
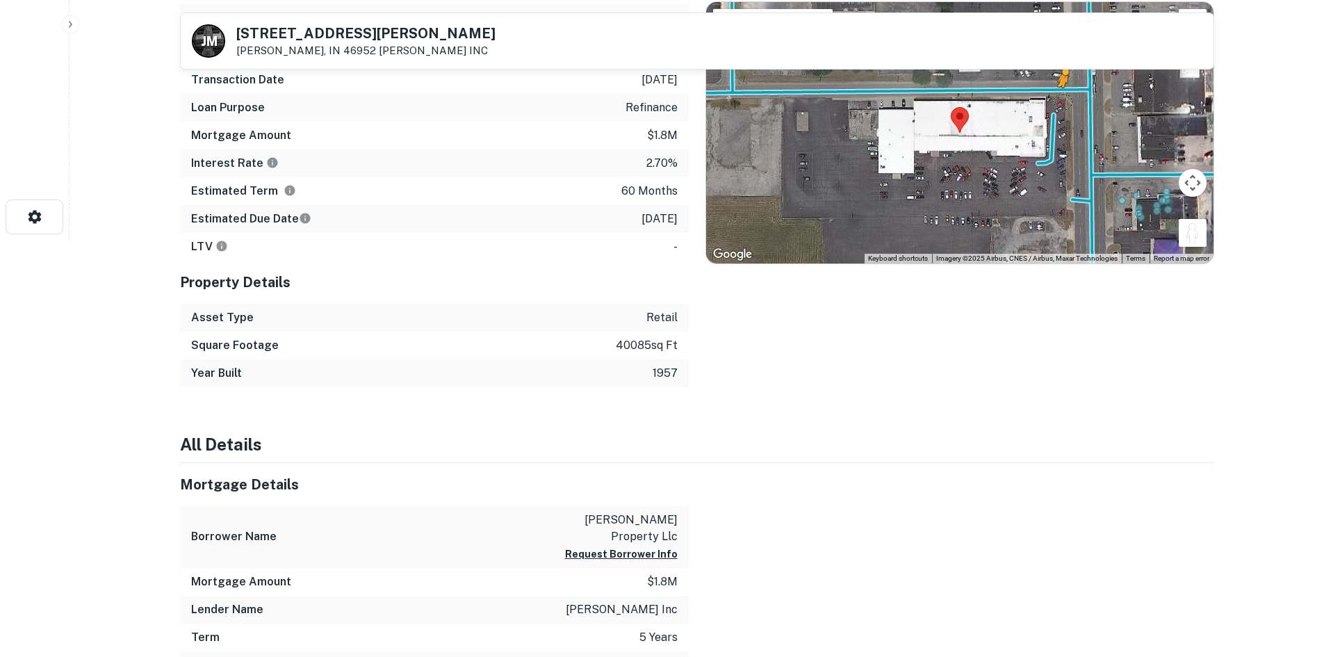
drag, startPoint x: 1202, startPoint y: 240, endPoint x: 1062, endPoint y: 102, distance: 196.6
click at [1062, 102] on div "To activate drag with keyboard, press Alt + Enter. Once in keyboard drag state,…" at bounding box center [960, 132] width 508 height 261
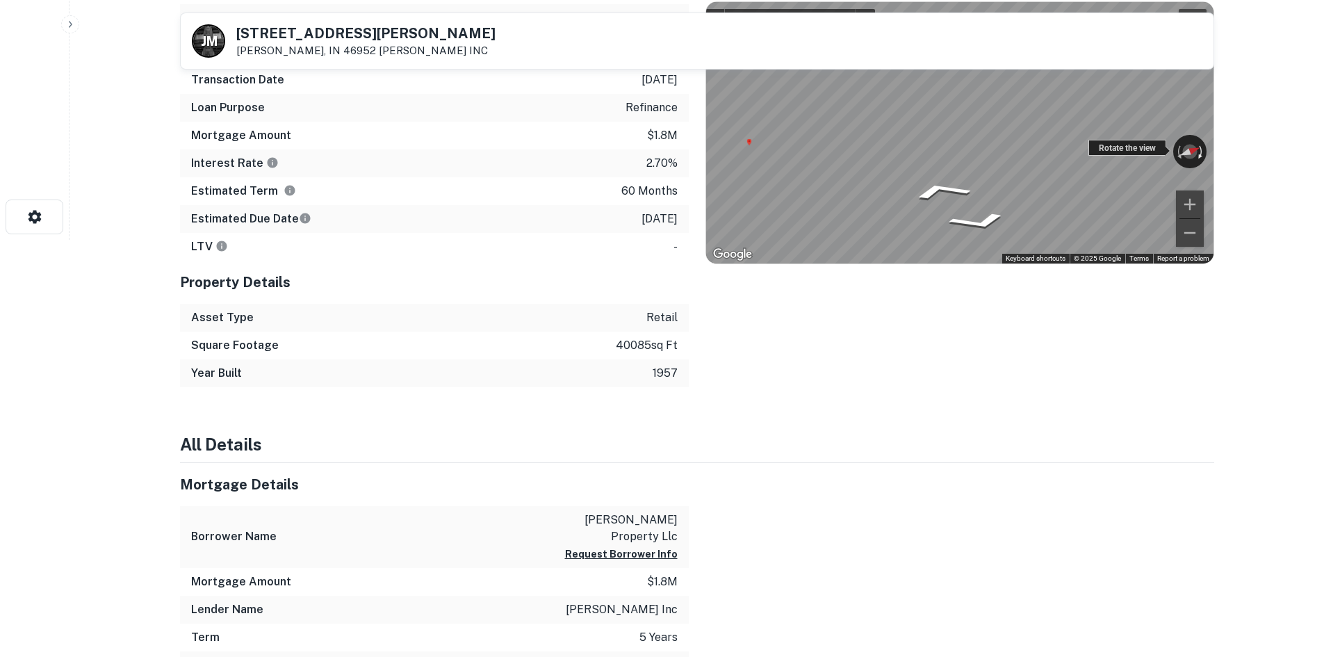
click at [1205, 156] on div "← Move left → Move right ↑ Move up ↓ Move down + Zoom in - Zoom out 1401 W Brae…" at bounding box center [960, 132] width 508 height 261
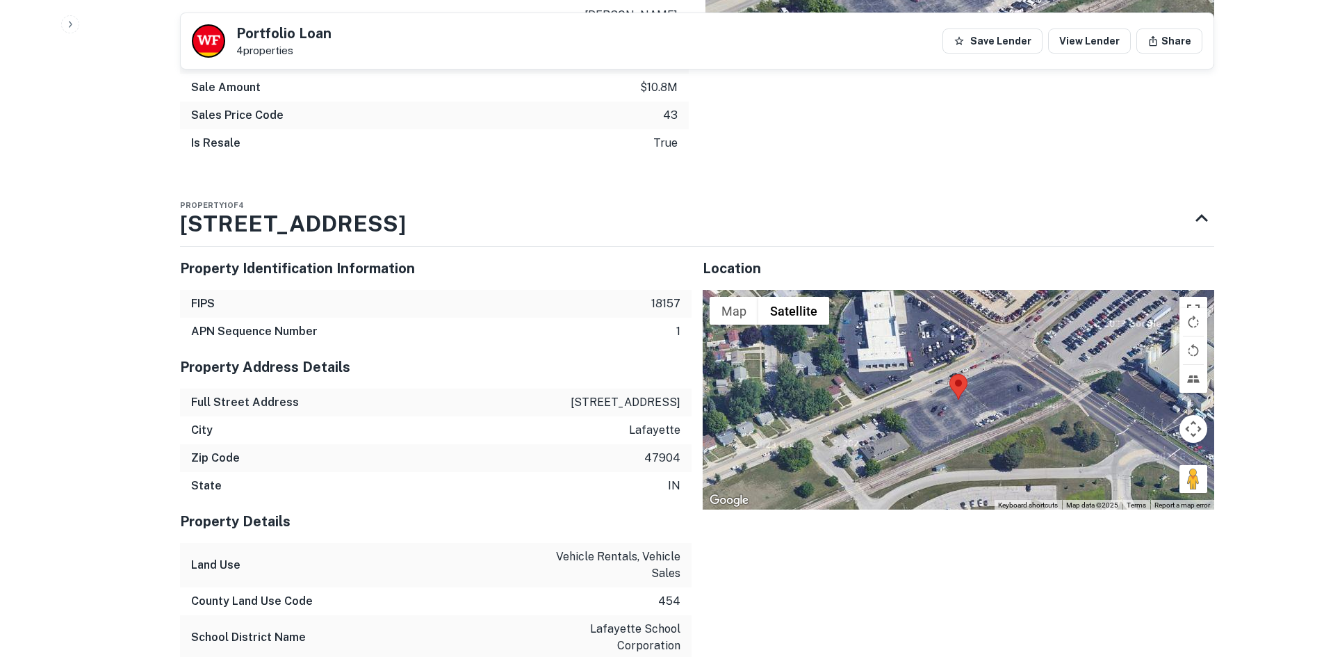
scroll to position [1182, 0]
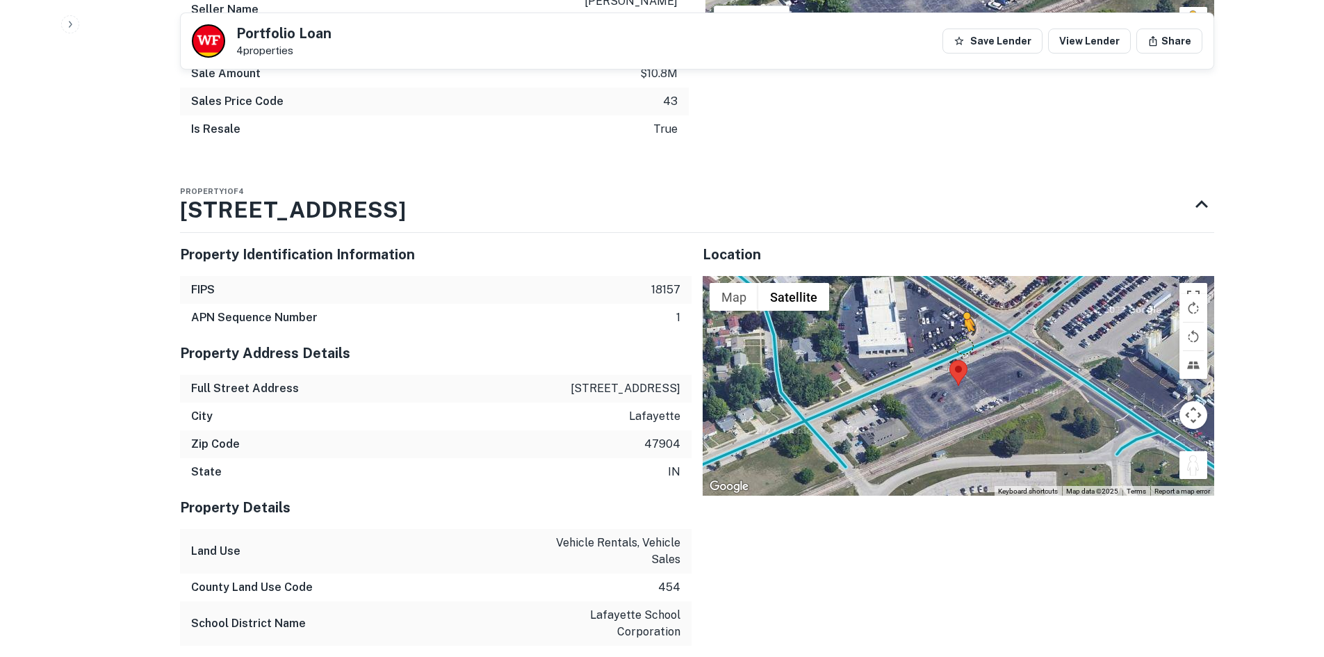
drag, startPoint x: 1183, startPoint y: 416, endPoint x: 962, endPoint y: 293, distance: 252.4
click at [962, 293] on div "To activate drag with keyboard, press Alt + Enter. Once in keyboard drag state,…" at bounding box center [959, 386] width 512 height 220
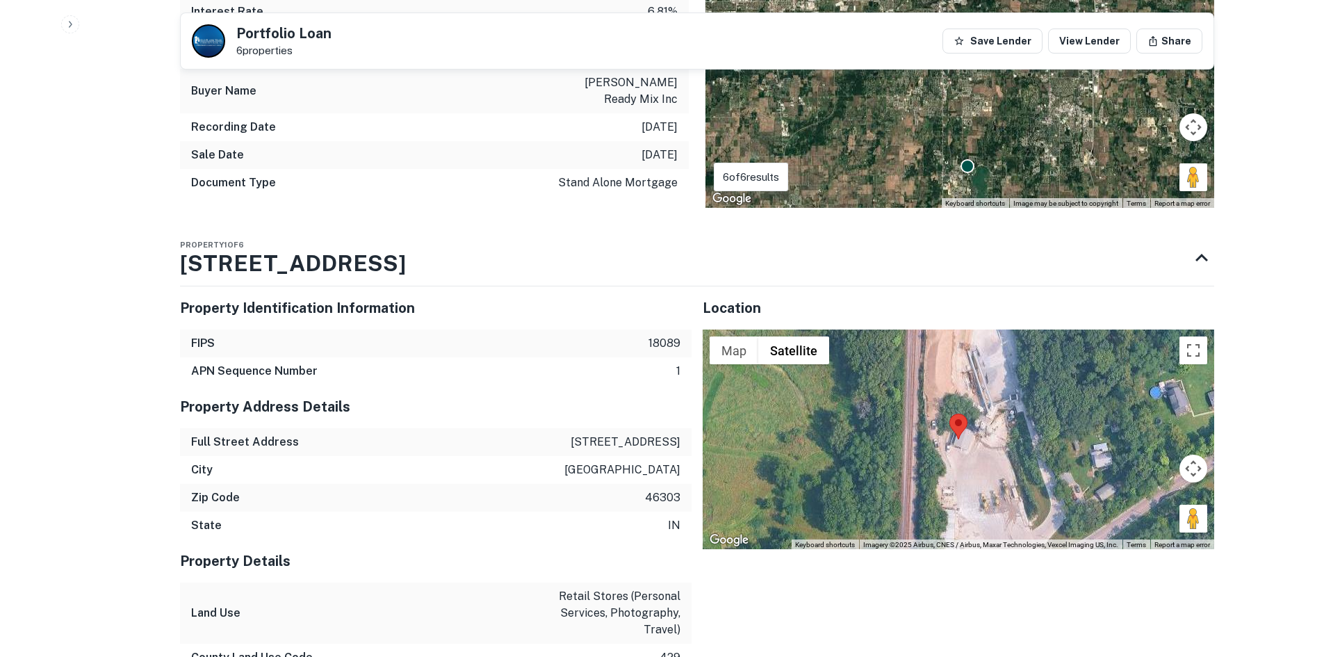
scroll to position [1289, 0]
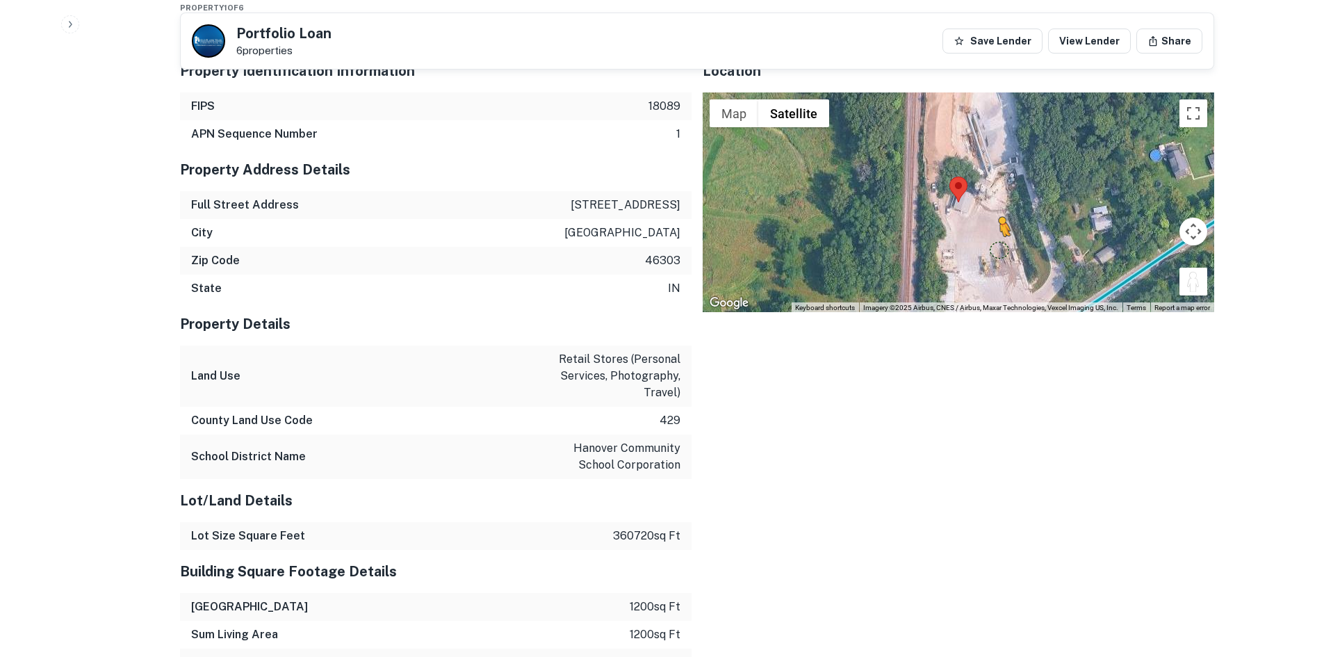
drag, startPoint x: 1186, startPoint y: 250, endPoint x: 999, endPoint y: 217, distance: 189.8
click at [999, 217] on div "To activate drag with keyboard, press Alt + Enter. Once in keyboard drag state,…" at bounding box center [959, 202] width 512 height 220
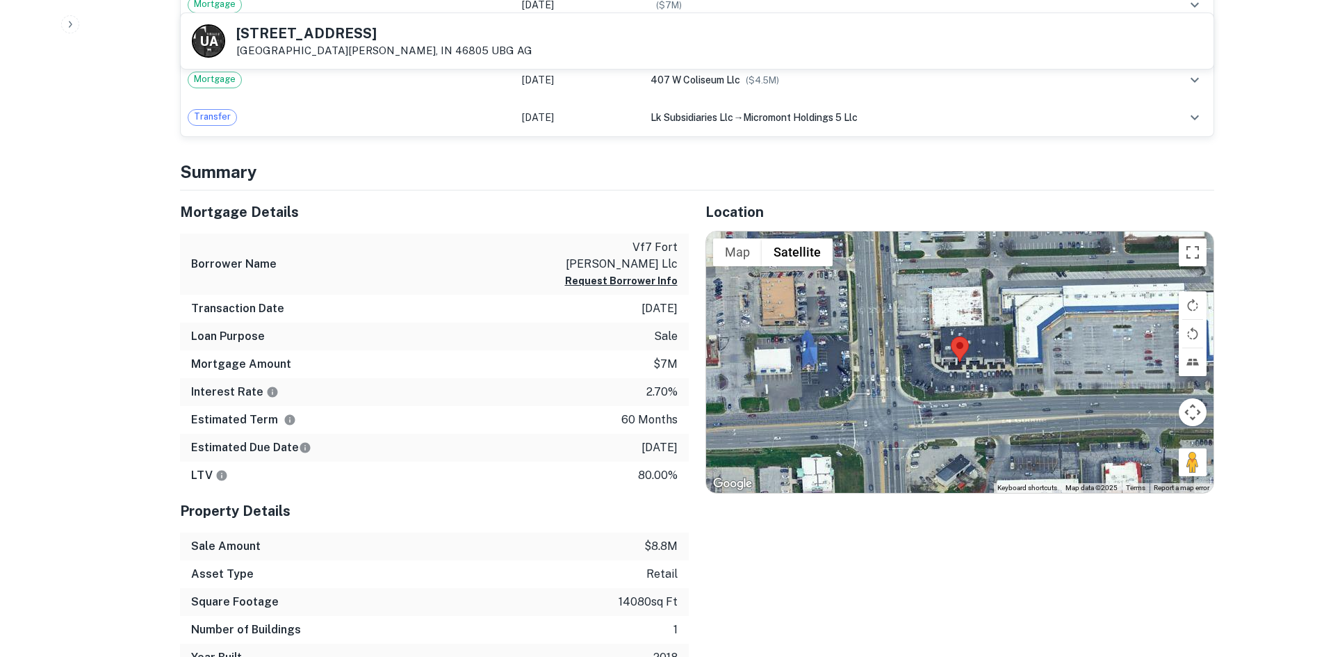
scroll to position [834, 0]
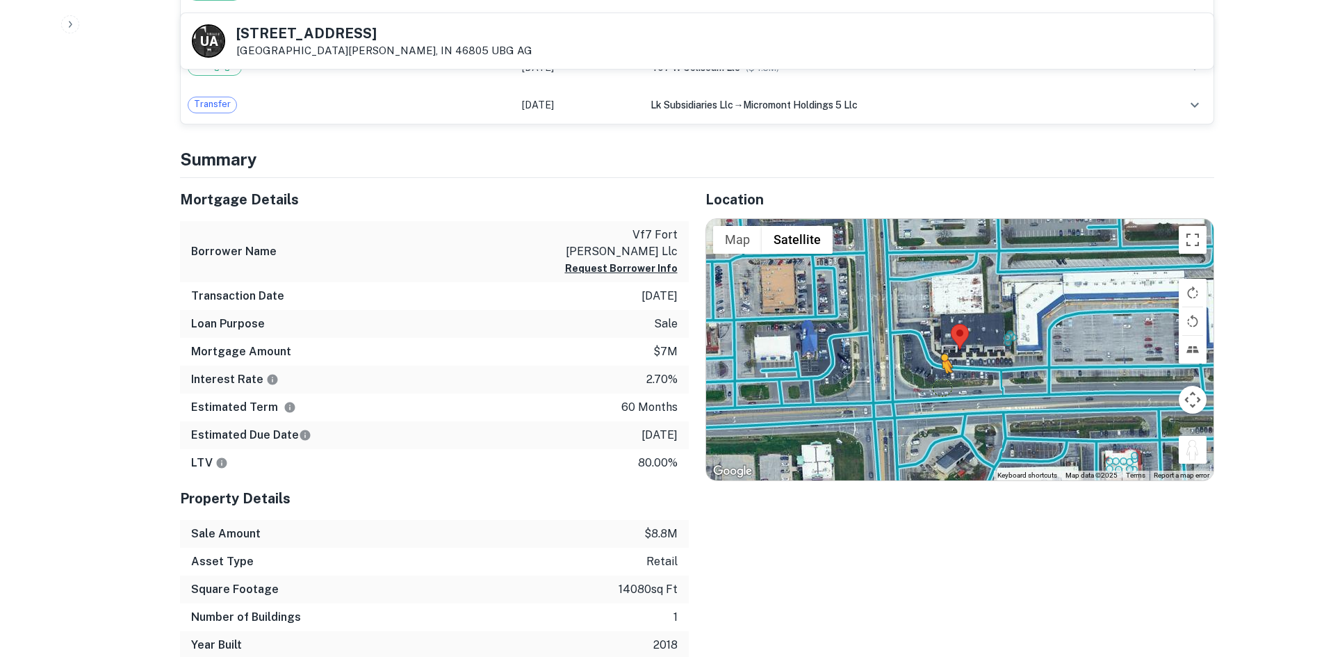
drag, startPoint x: 1190, startPoint y: 450, endPoint x: 937, endPoint y: 376, distance: 263.1
click at [937, 376] on div "To activate drag with keyboard, press Alt + Enter. Once in keyboard drag state,…" at bounding box center [960, 349] width 508 height 261
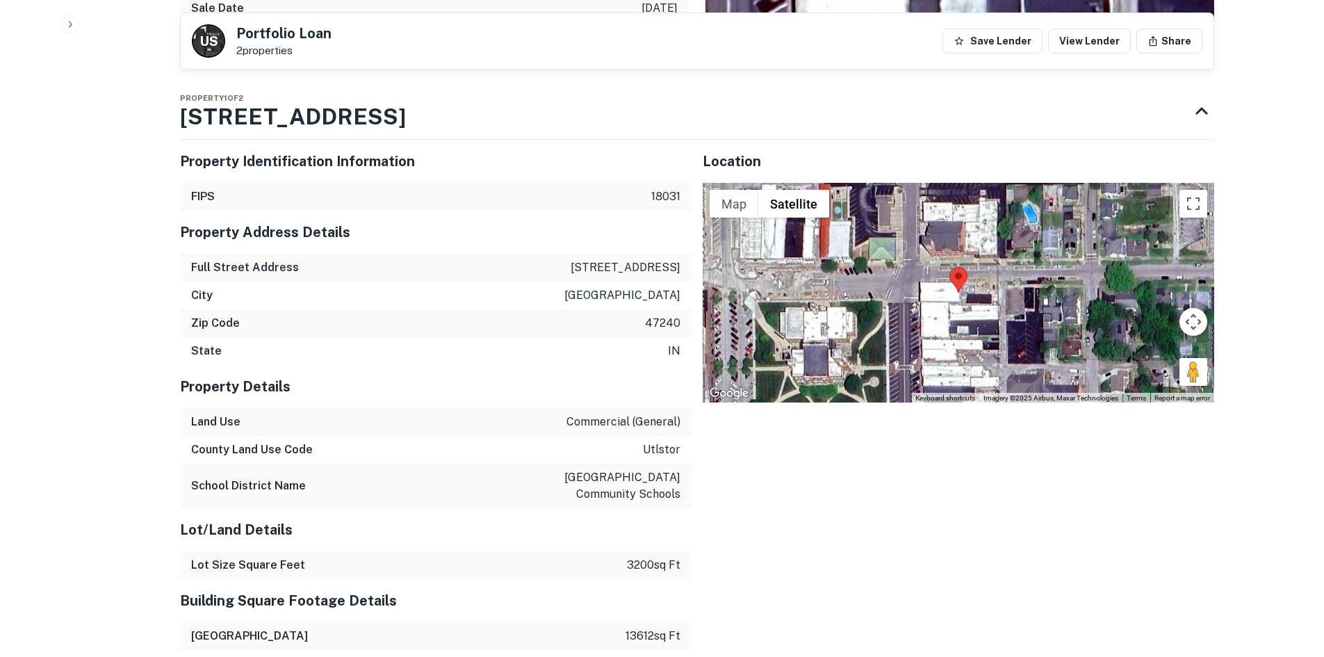
scroll to position [1043, 0]
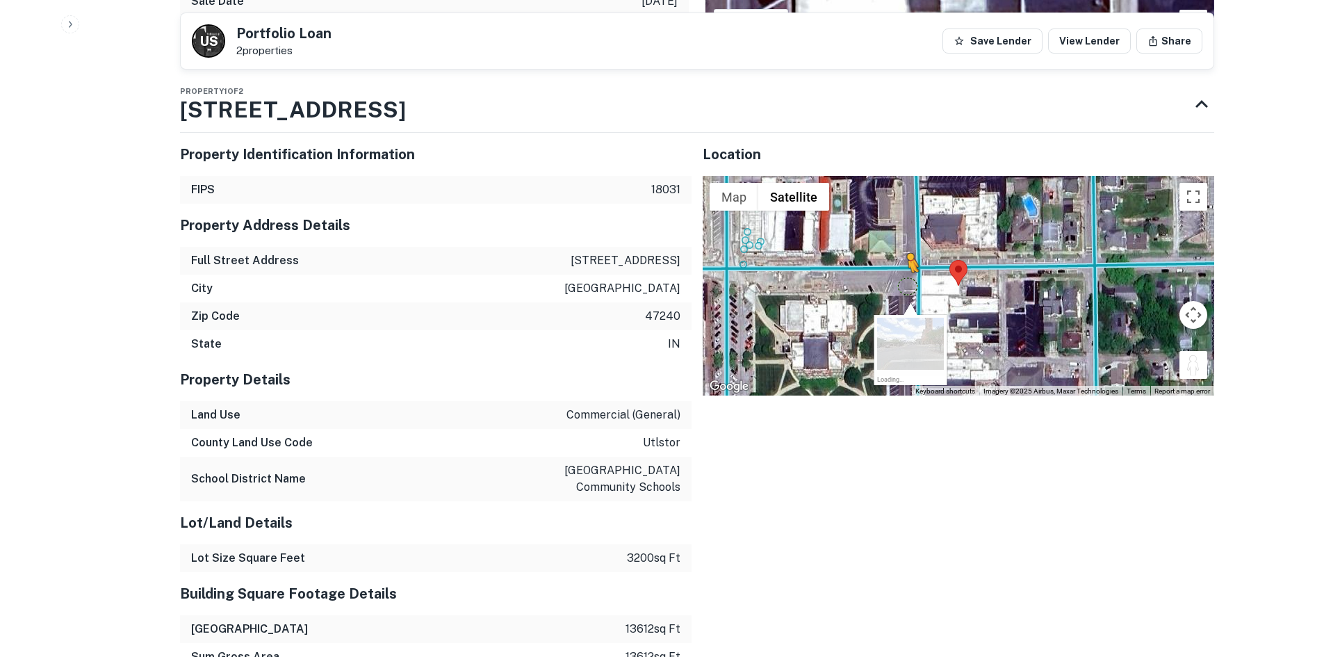
drag, startPoint x: 1196, startPoint y: 366, endPoint x: 902, endPoint y: 279, distance: 306.0
click at [902, 279] on div "To activate drag with keyboard, press Alt + Enter. Once in keyboard drag state,…" at bounding box center [959, 286] width 512 height 220
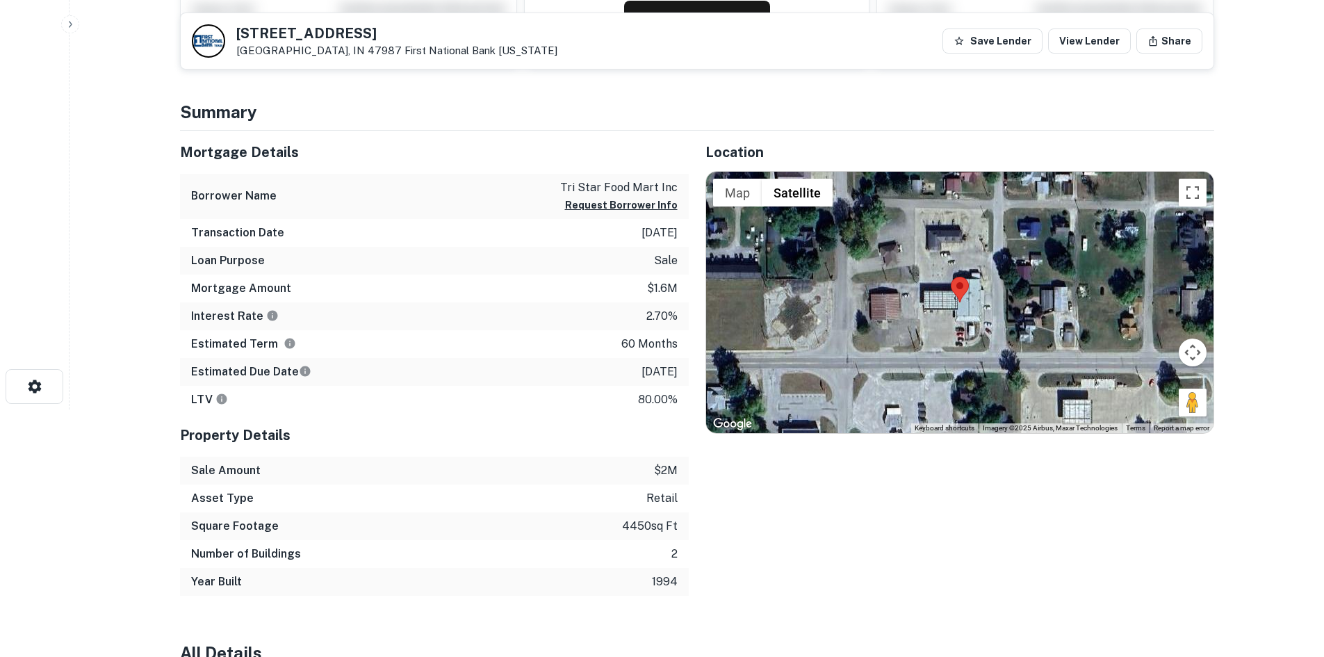
scroll to position [231, 0]
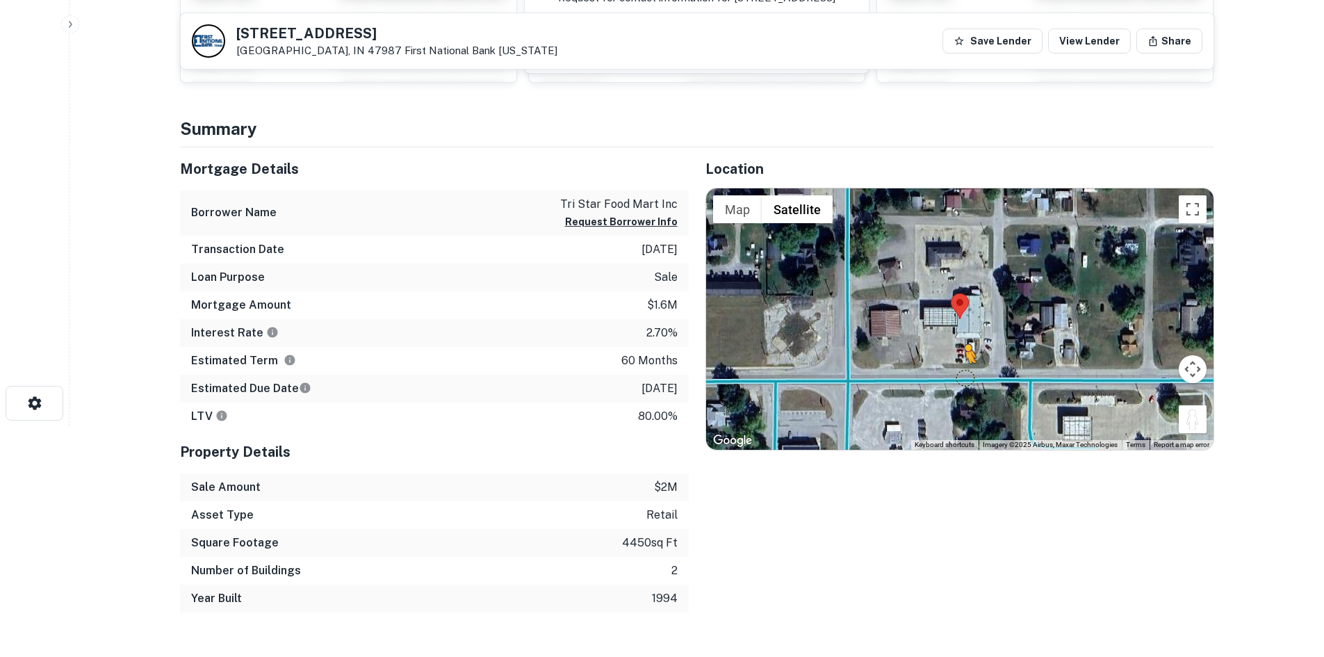
drag, startPoint x: 1189, startPoint y: 412, endPoint x: 962, endPoint y: 378, distance: 229.2
click at [962, 378] on div "To activate drag with keyboard, press Alt + Enter. Once in keyboard drag state,…" at bounding box center [960, 318] width 508 height 261
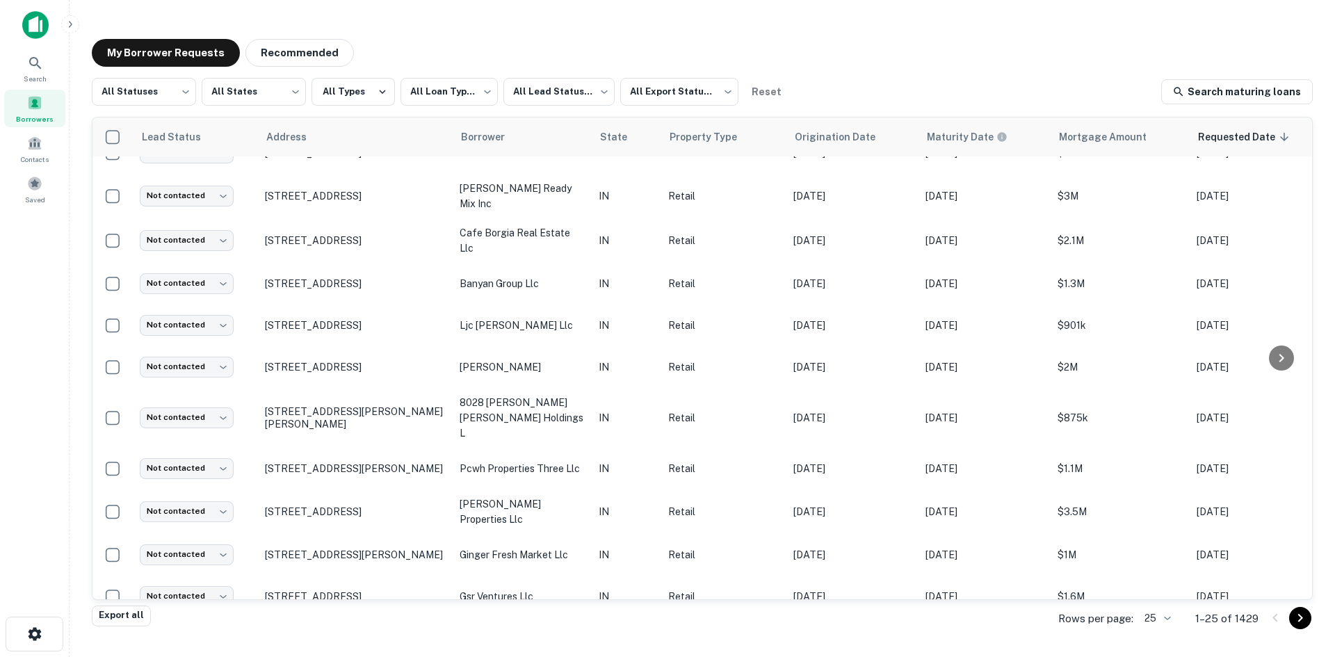
scroll to position [209, 0]
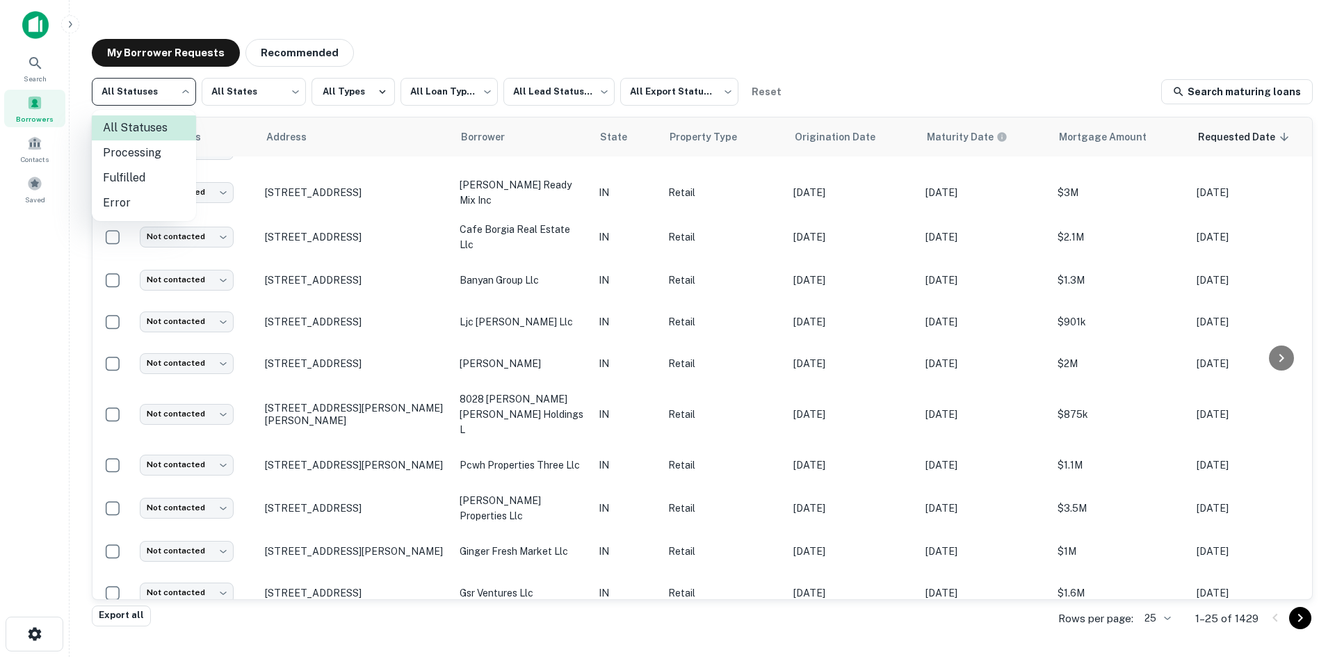
click at [175, 88] on body "**********" at bounding box center [667, 328] width 1335 height 657
click at [137, 179] on li "Fulfilled" at bounding box center [144, 177] width 104 height 25
type input "*********"
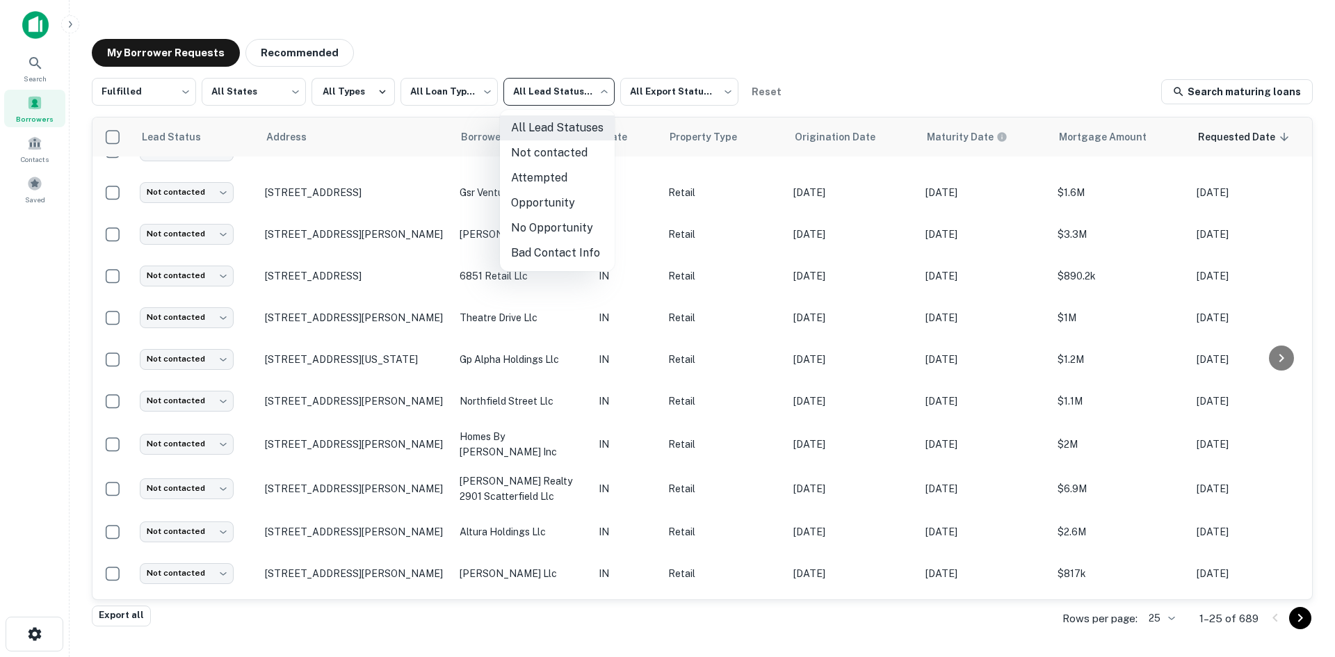
click at [507, 86] on body "**********" at bounding box center [667, 328] width 1335 height 657
click at [553, 156] on li "Not contacted" at bounding box center [557, 152] width 115 height 25
type input "****"
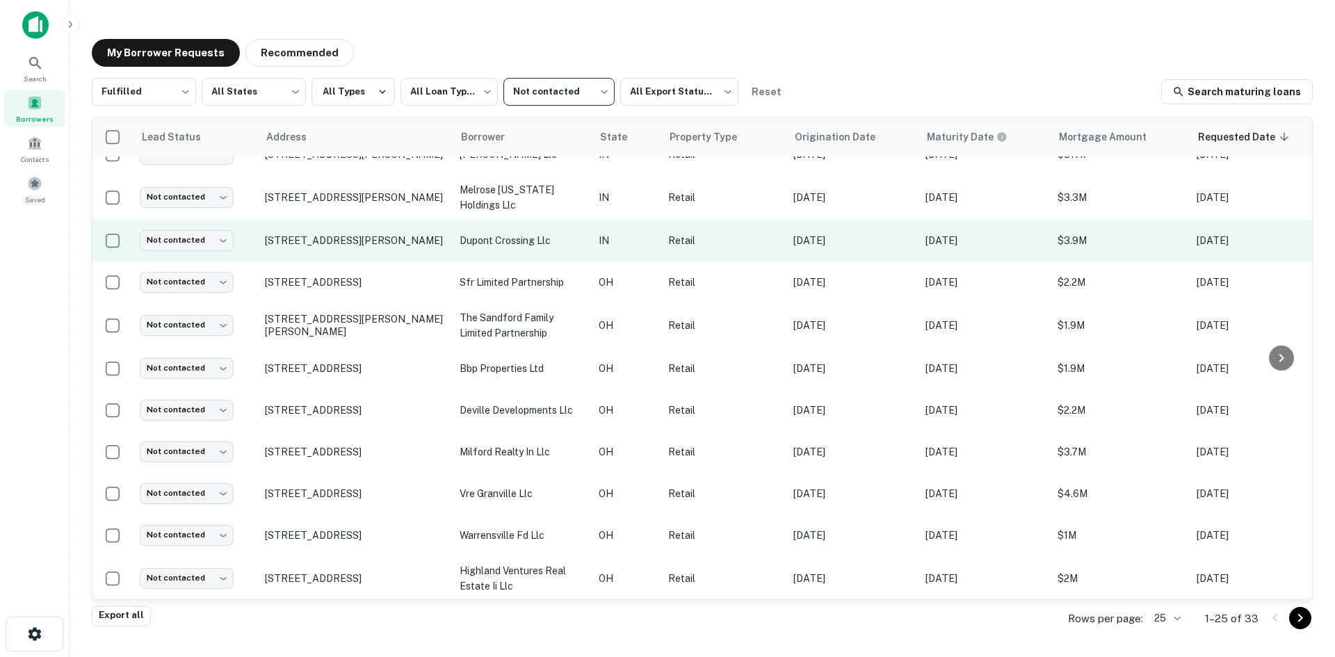
scroll to position [628, 0]
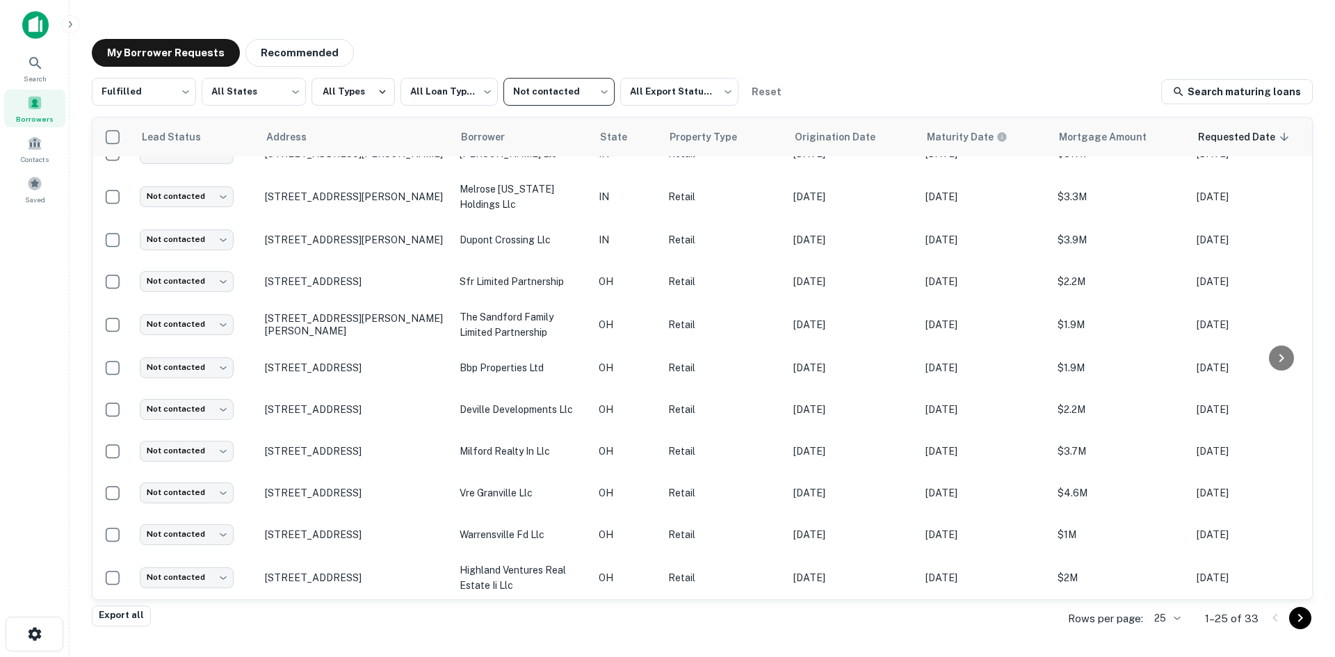
click at [1305, 614] on icon "Go to next page" at bounding box center [1300, 618] width 17 height 17
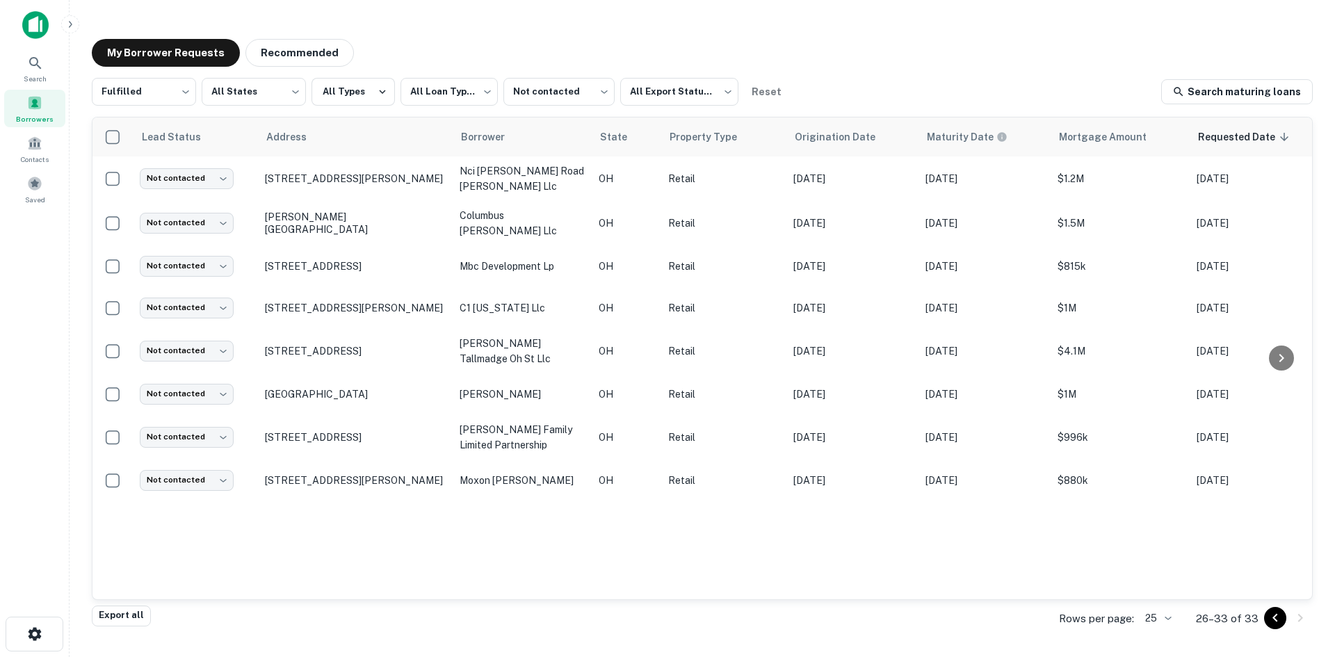
drag, startPoint x: 1278, startPoint y: 613, endPoint x: 1244, endPoint y: 610, distance: 34.2
click at [1276, 613] on icon "Go to previous page" at bounding box center [1275, 618] width 17 height 17
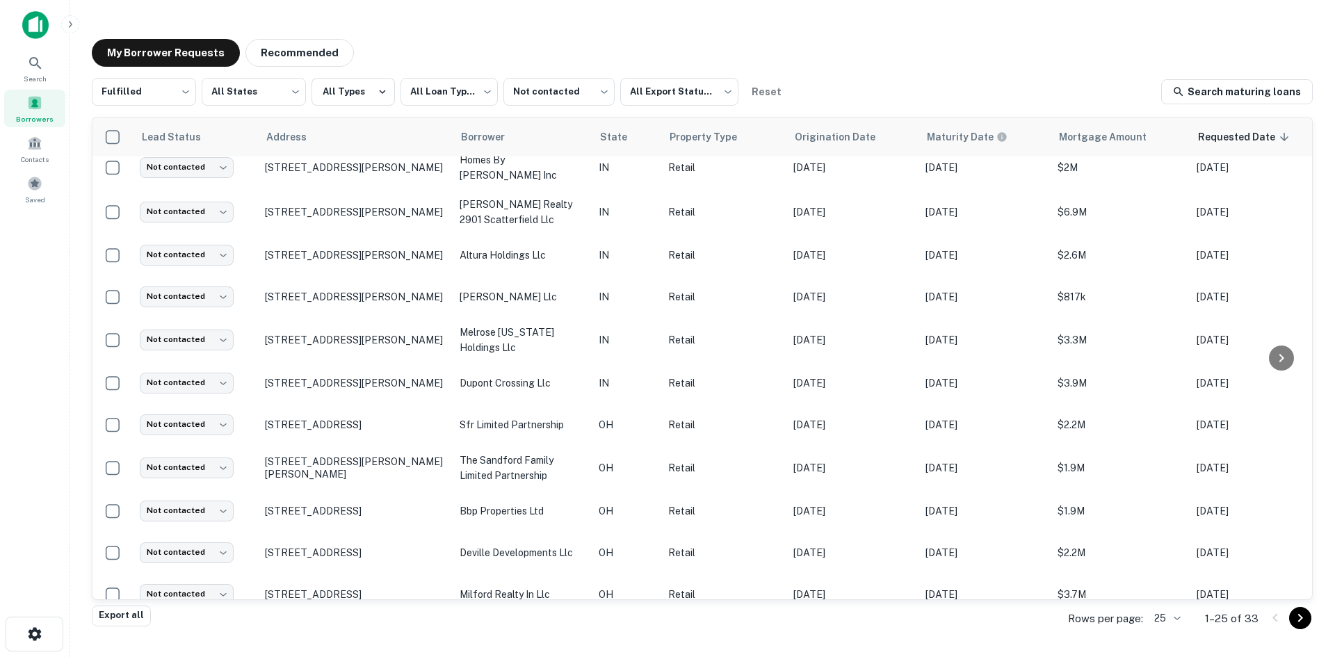
scroll to position [628, 0]
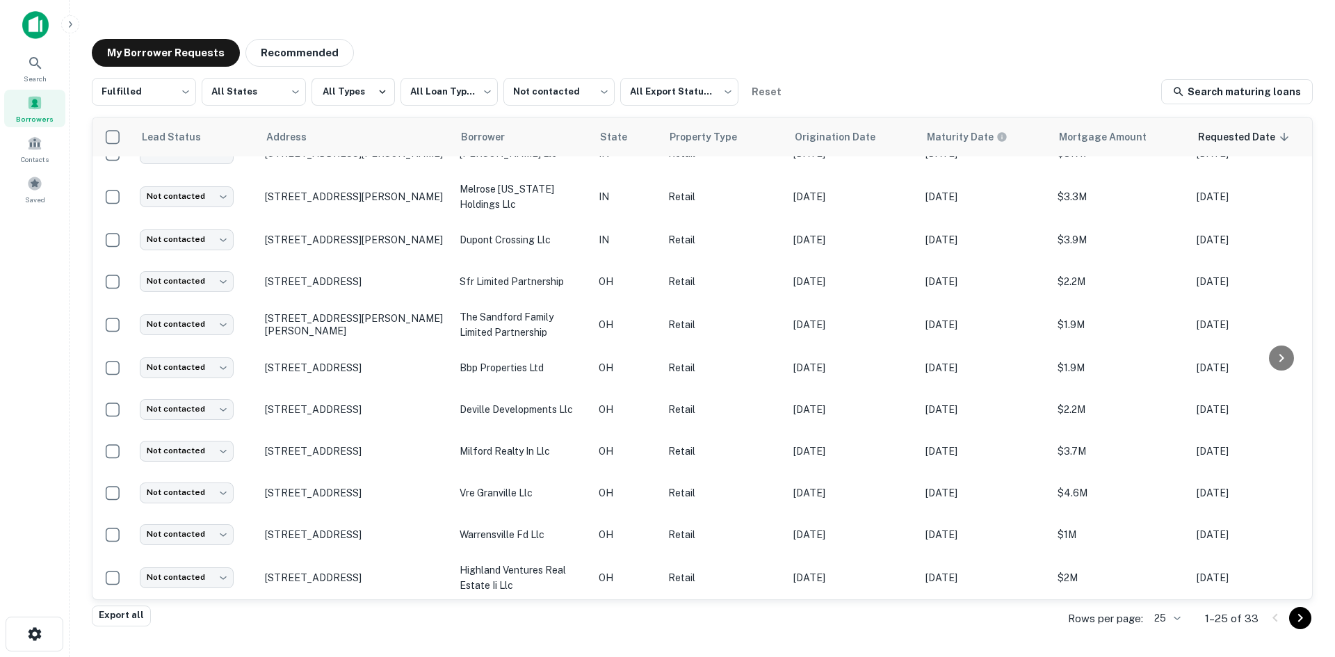
click at [1300, 614] on icon "Go to next page" at bounding box center [1300, 618] width 17 height 17
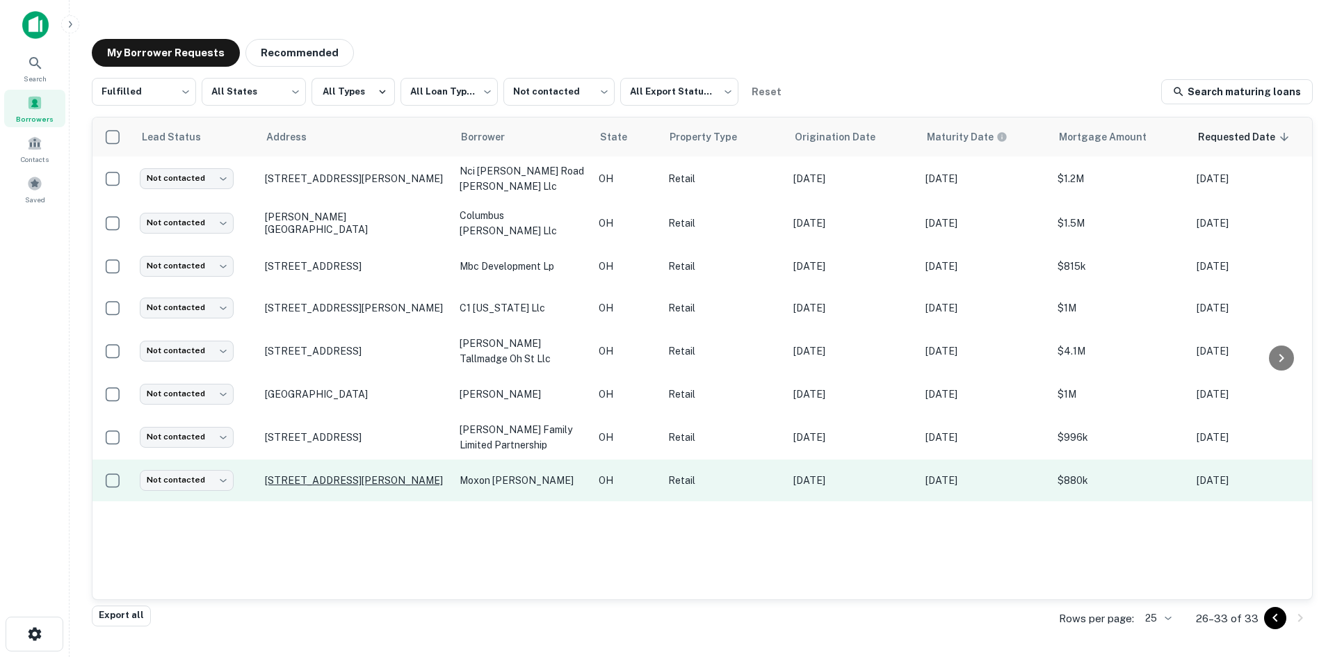
click at [336, 476] on p "9001 Kinsman Rd Cleveland, OH 44104" at bounding box center [355, 480] width 181 height 13
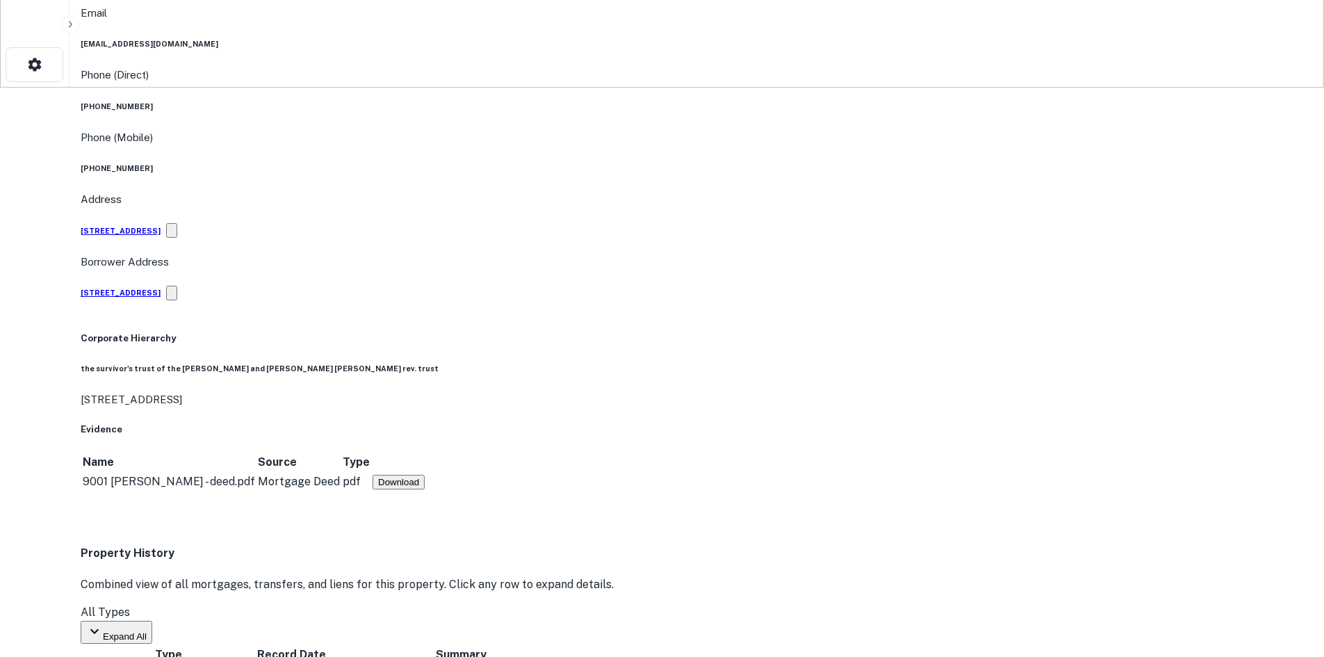
scroll to position [973, 0]
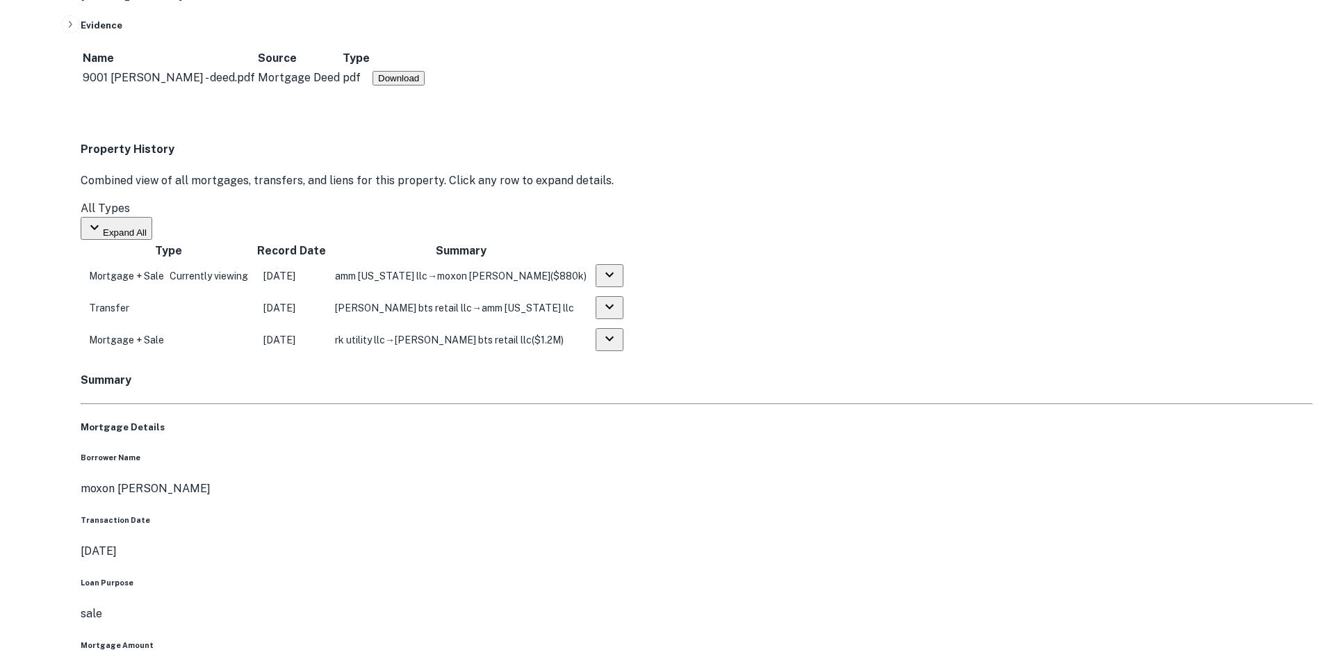
drag, startPoint x: 1192, startPoint y: 370, endPoint x: 964, endPoint y: 300, distance: 239.1
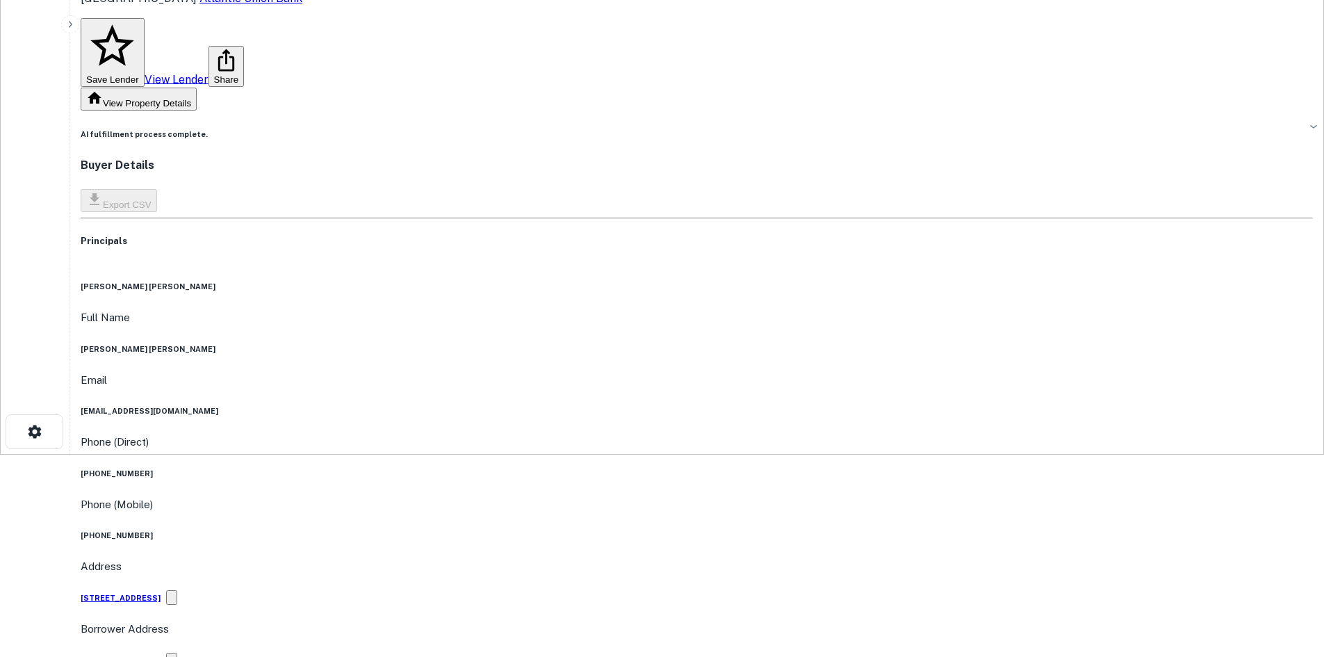
scroll to position [139, 0]
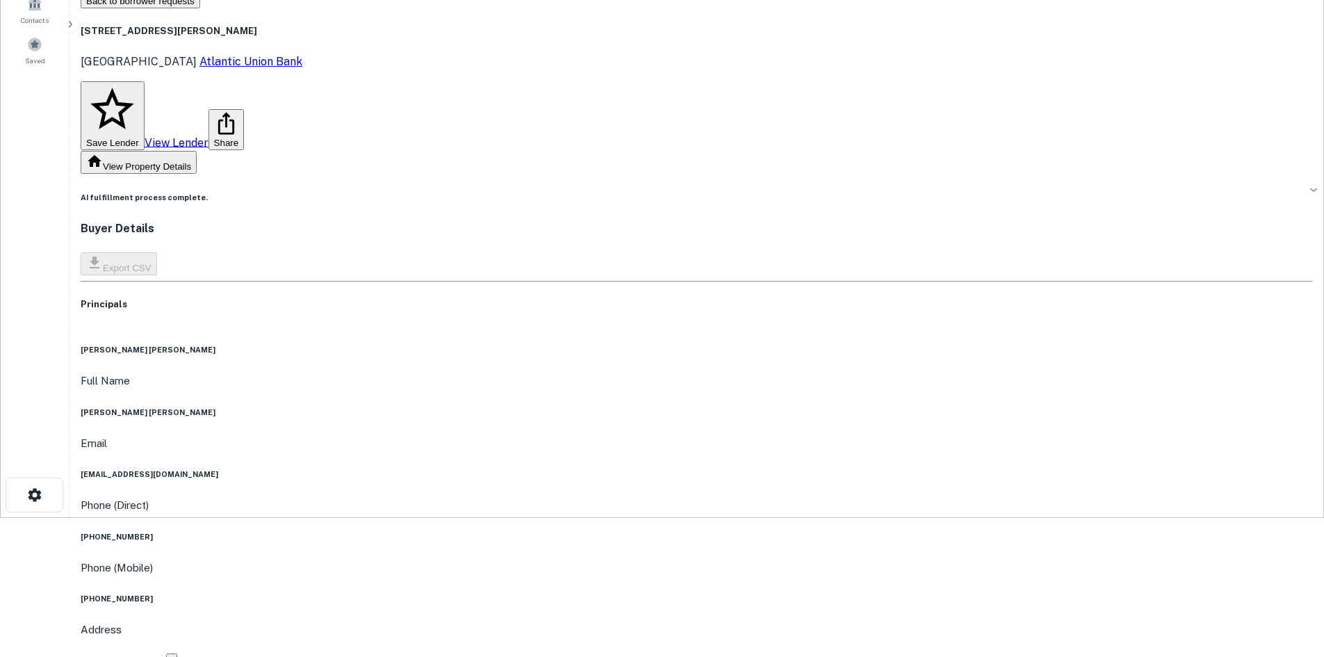
drag, startPoint x: 534, startPoint y: 266, endPoint x: 620, endPoint y: 270, distance: 86.3
click at [534, 497] on div "Phone (Direct) (415) 383-6679" at bounding box center [697, 519] width 1233 height 45
click at [652, 531] on h6 "(415) 383-6679" at bounding box center [697, 536] width 1233 height 11
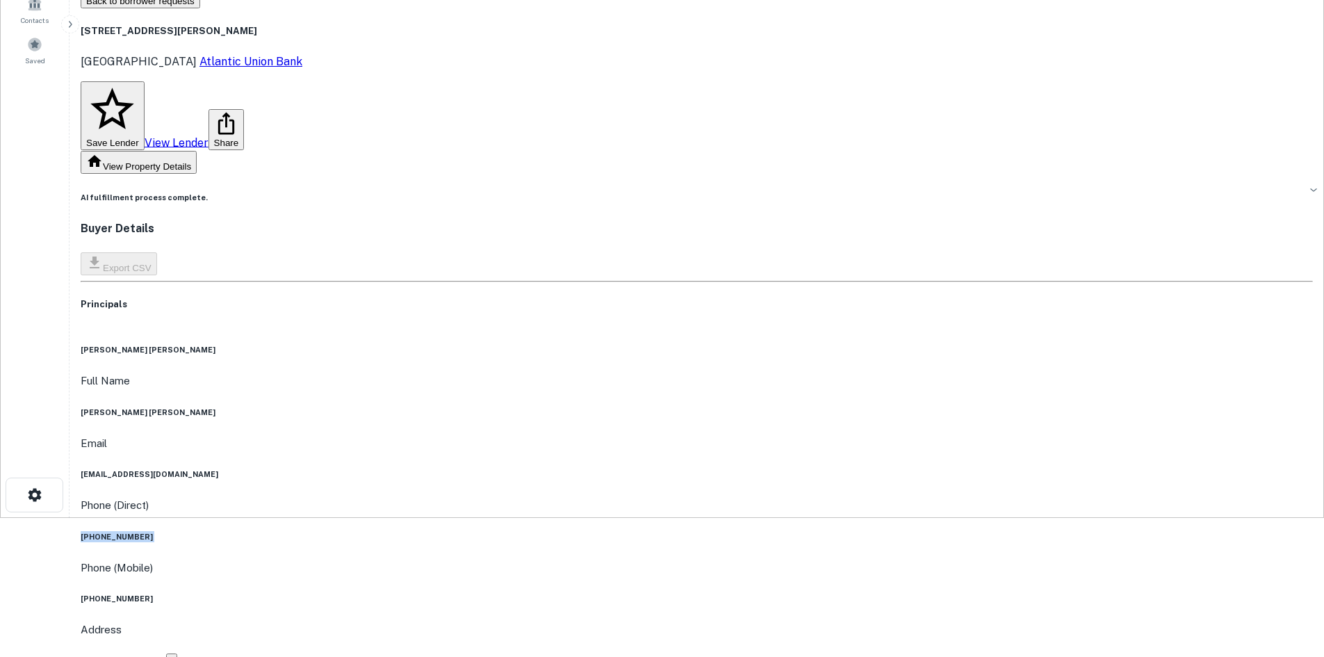
copy h6 "(415) 383-6679"
click at [649, 407] on h6 "susan mcallister moxon" at bounding box center [697, 412] width 1233 height 11
click at [648, 407] on h6 "susan mcallister moxon" at bounding box center [697, 412] width 1233 height 11
copy h6 "susan mcallister moxon"
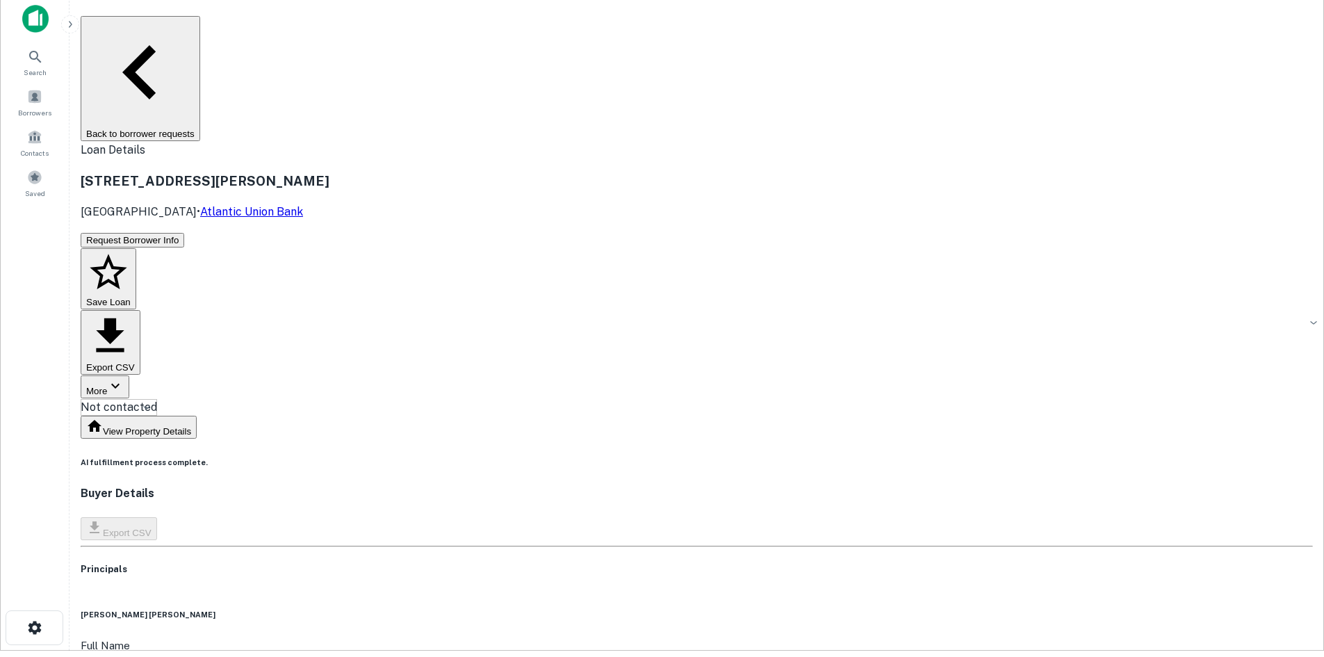
scroll to position [0, 0]
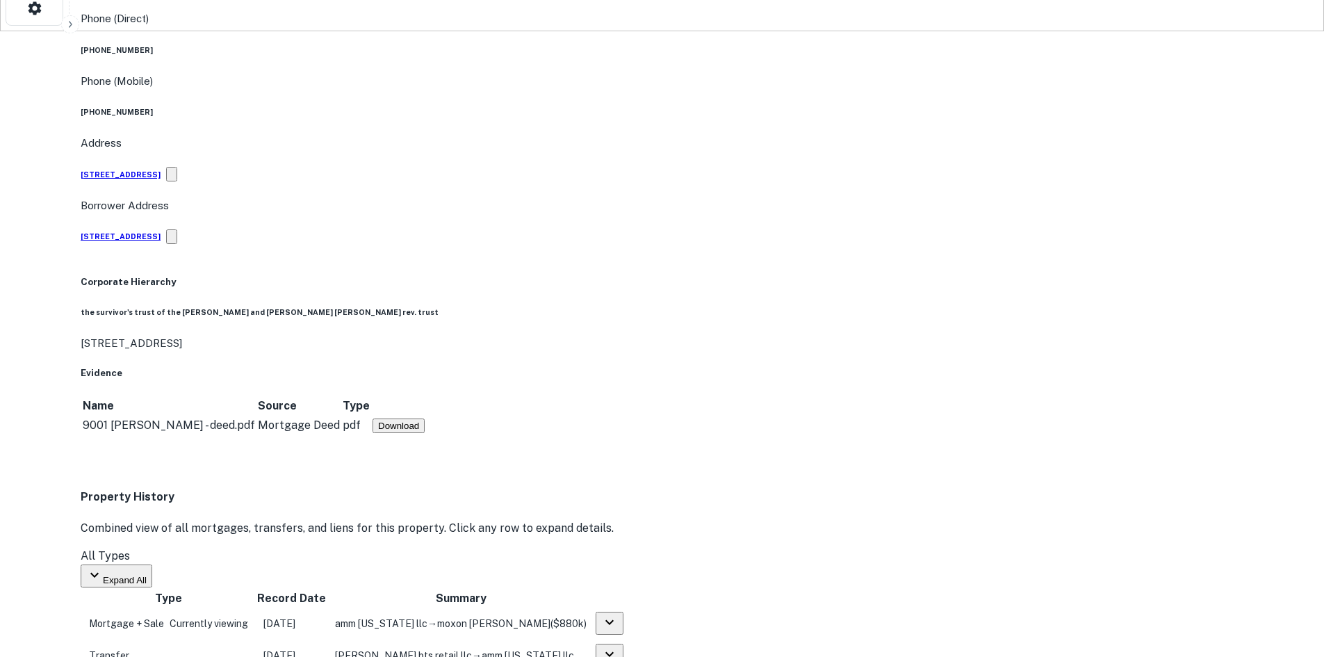
scroll to position [904, 0]
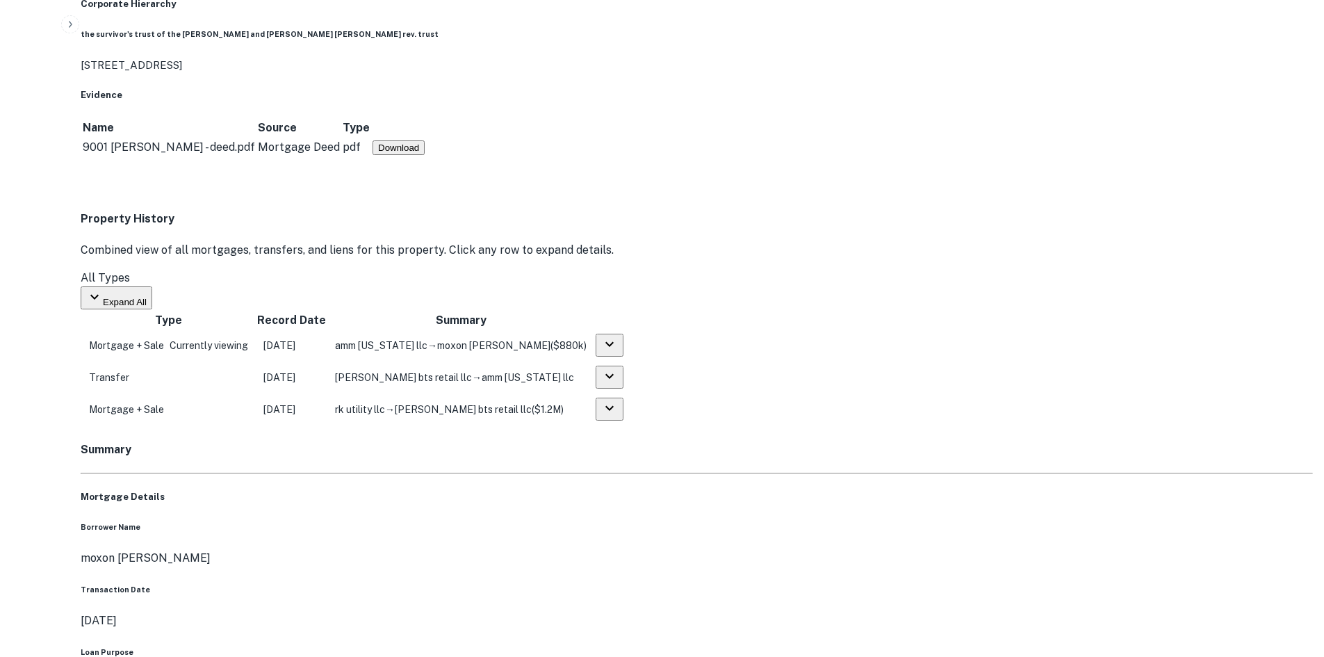
drag, startPoint x: 743, startPoint y: 193, endPoint x: 265, endPoint y: 121, distance: 483.7
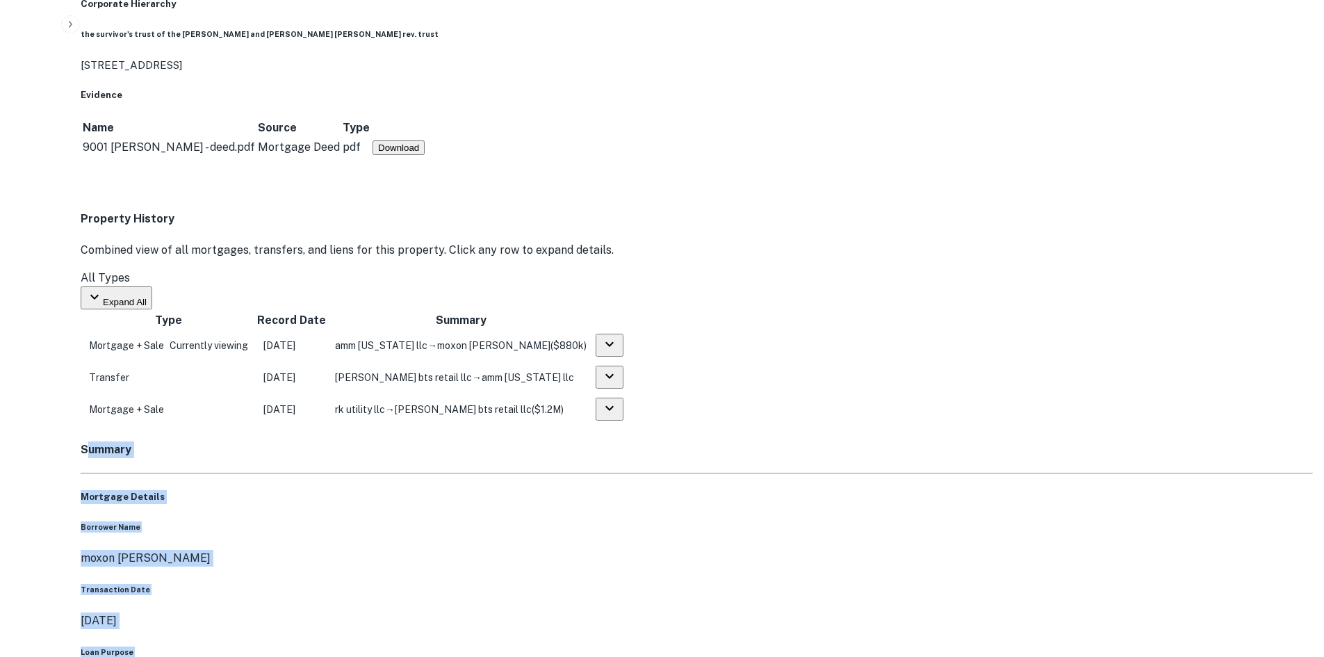
drag, startPoint x: 189, startPoint y: 145, endPoint x: 472, endPoint y: 469, distance: 430.1
drag, startPoint x: 494, startPoint y: 471, endPoint x: 173, endPoint y: 147, distance: 455.7
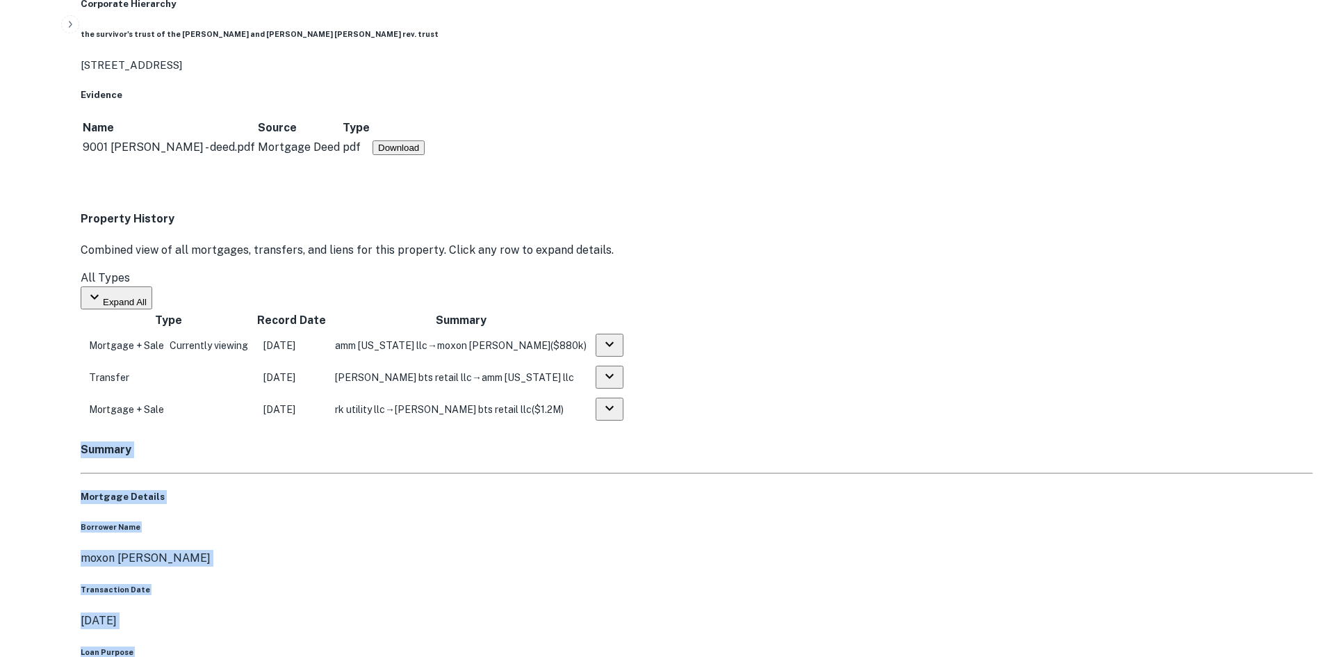
drag, startPoint x: 173, startPoint y: 147, endPoint x: 435, endPoint y: 562, distance: 490.9
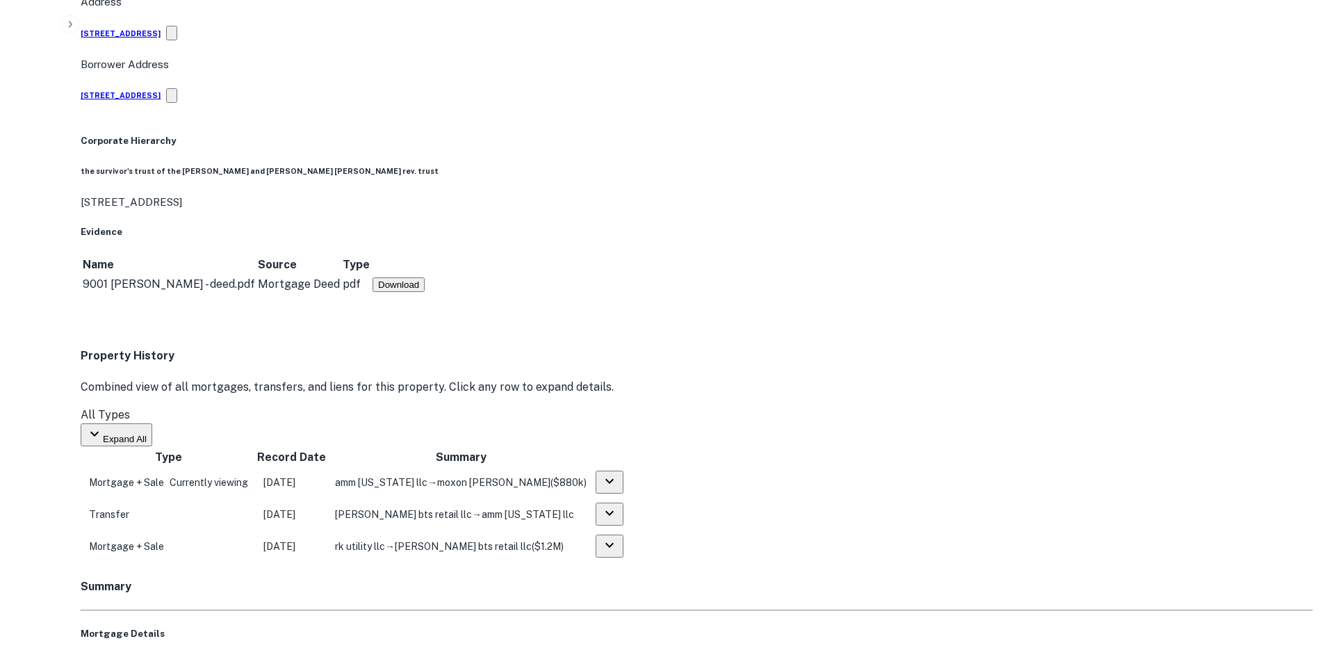
scroll to position [765, 0]
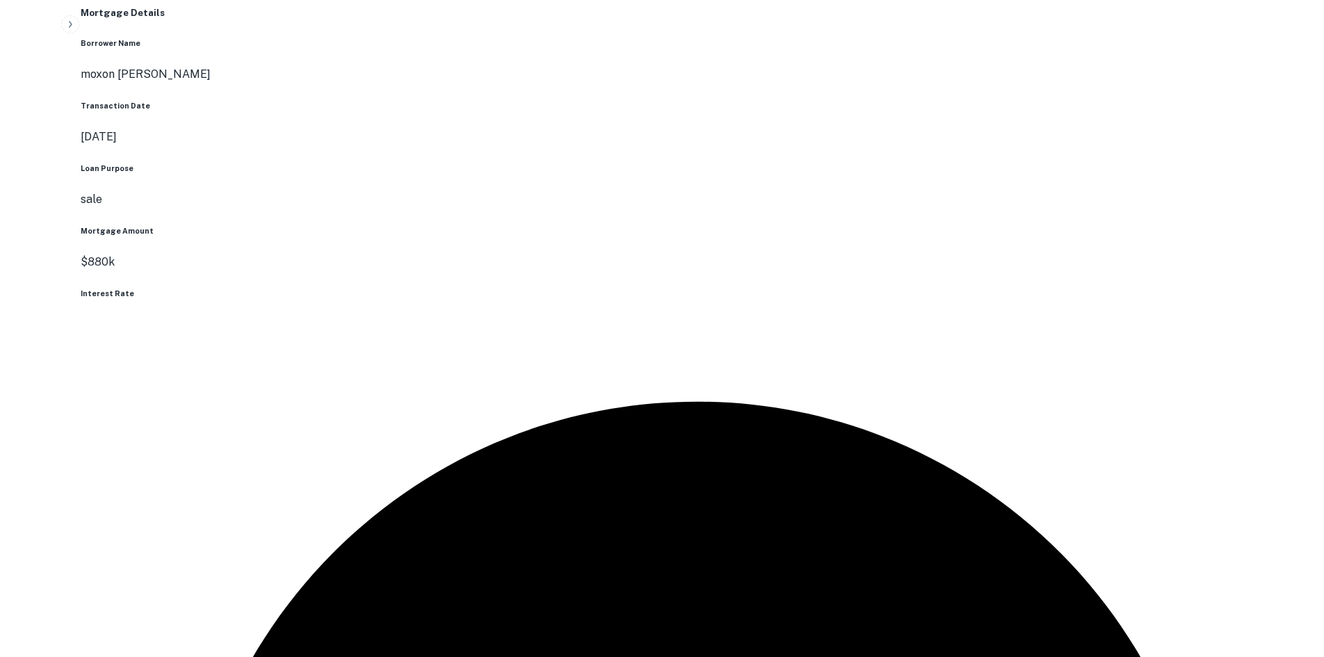
drag, startPoint x: 558, startPoint y: 690, endPoint x: 510, endPoint y: 634, distance: 74.0
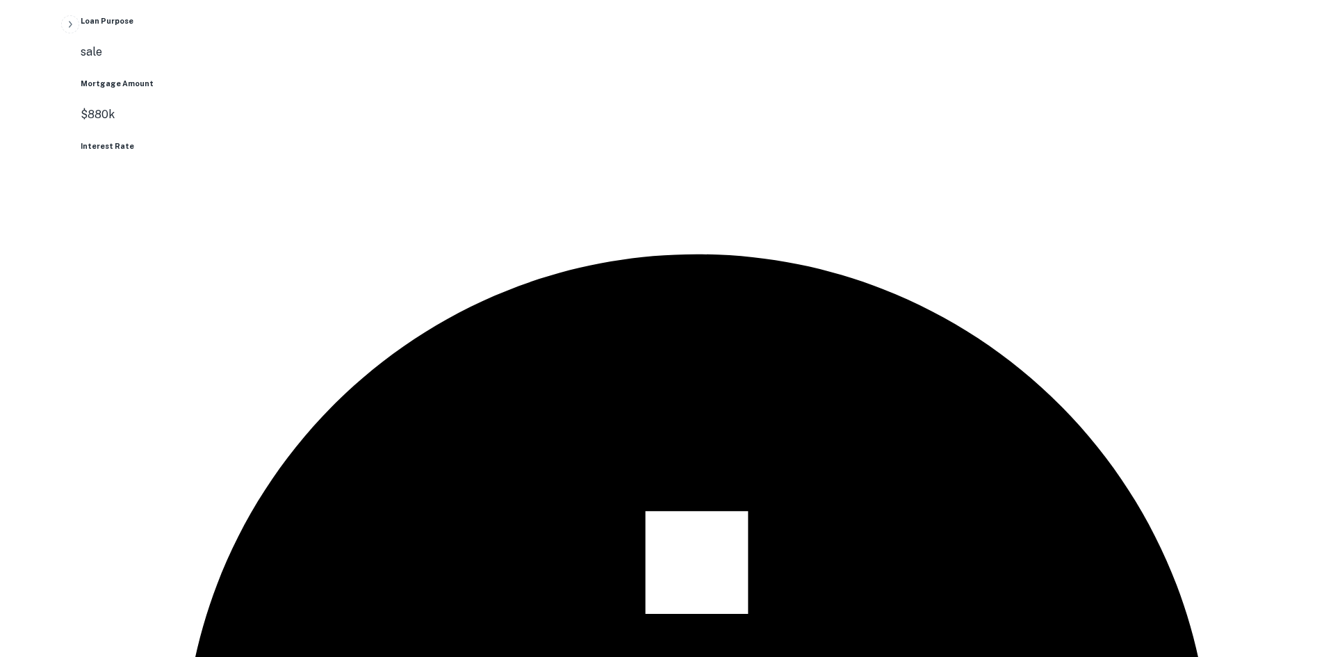
drag, startPoint x: 510, startPoint y: 634, endPoint x: 435, endPoint y: 274, distance: 367.9
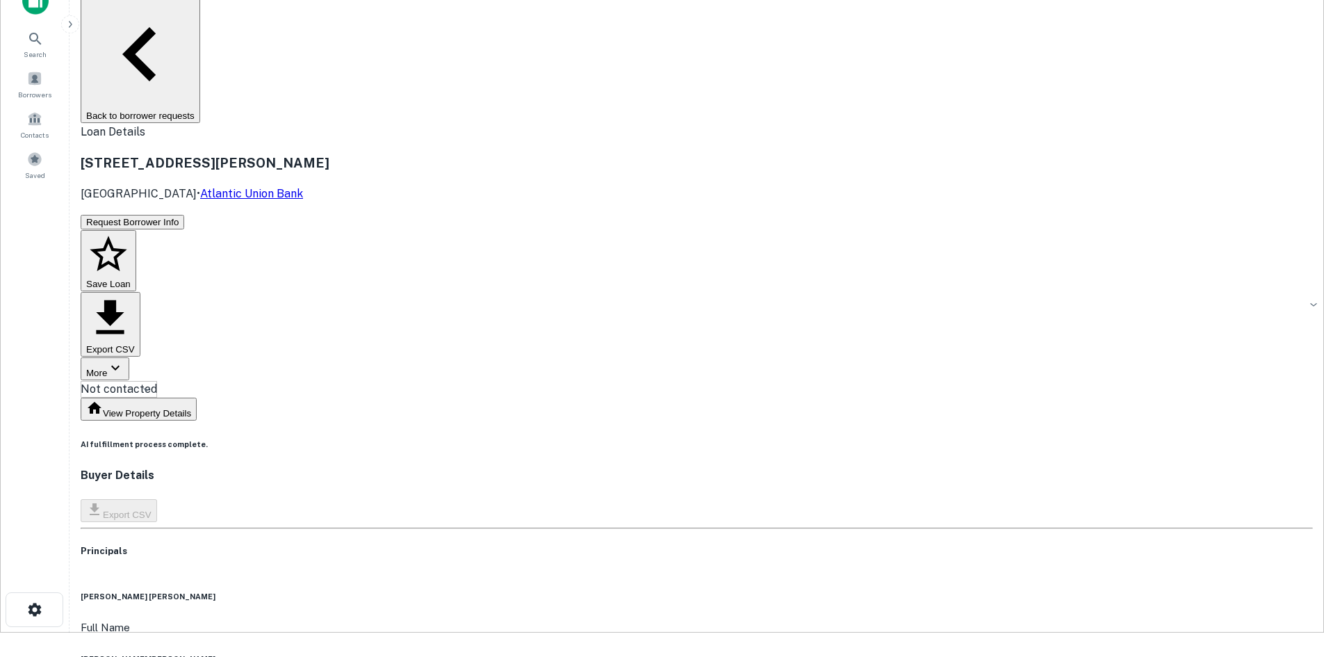
scroll to position [0, 0]
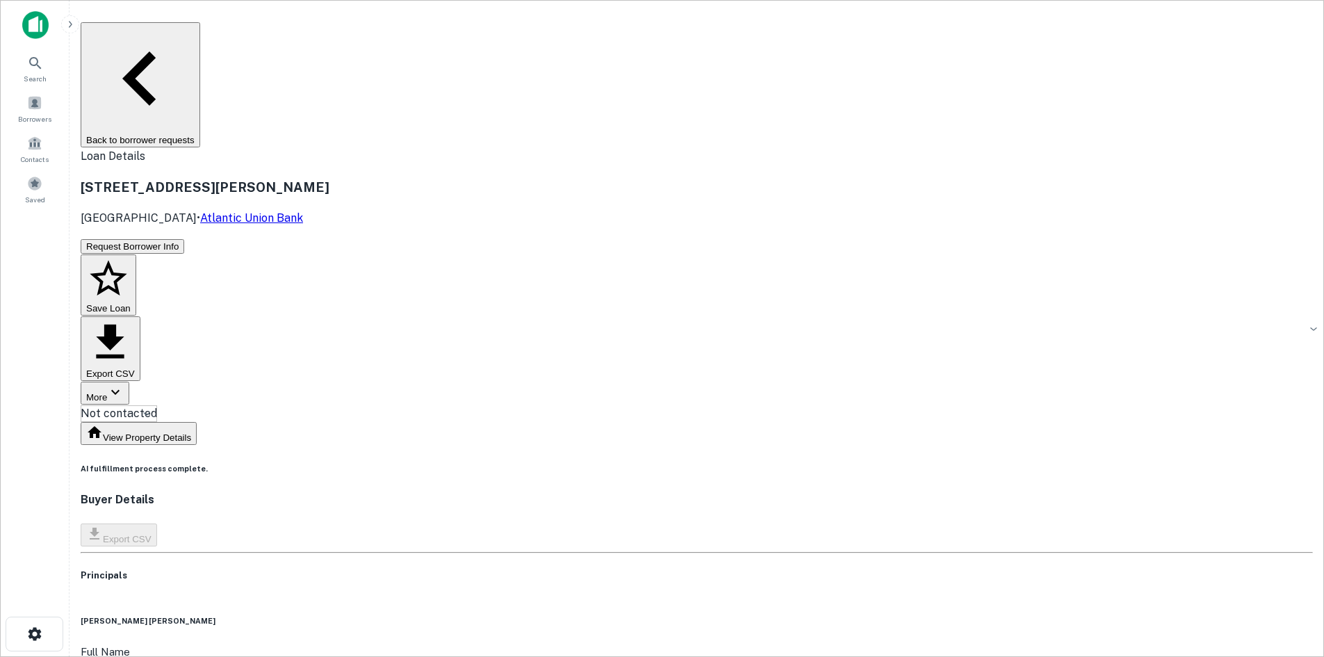
drag, startPoint x: 557, startPoint y: 384, endPoint x: 652, endPoint y: 390, distance: 95.4
click at [652, 644] on div "Full Name susan mcallister moxon" at bounding box center [697, 666] width 1233 height 45
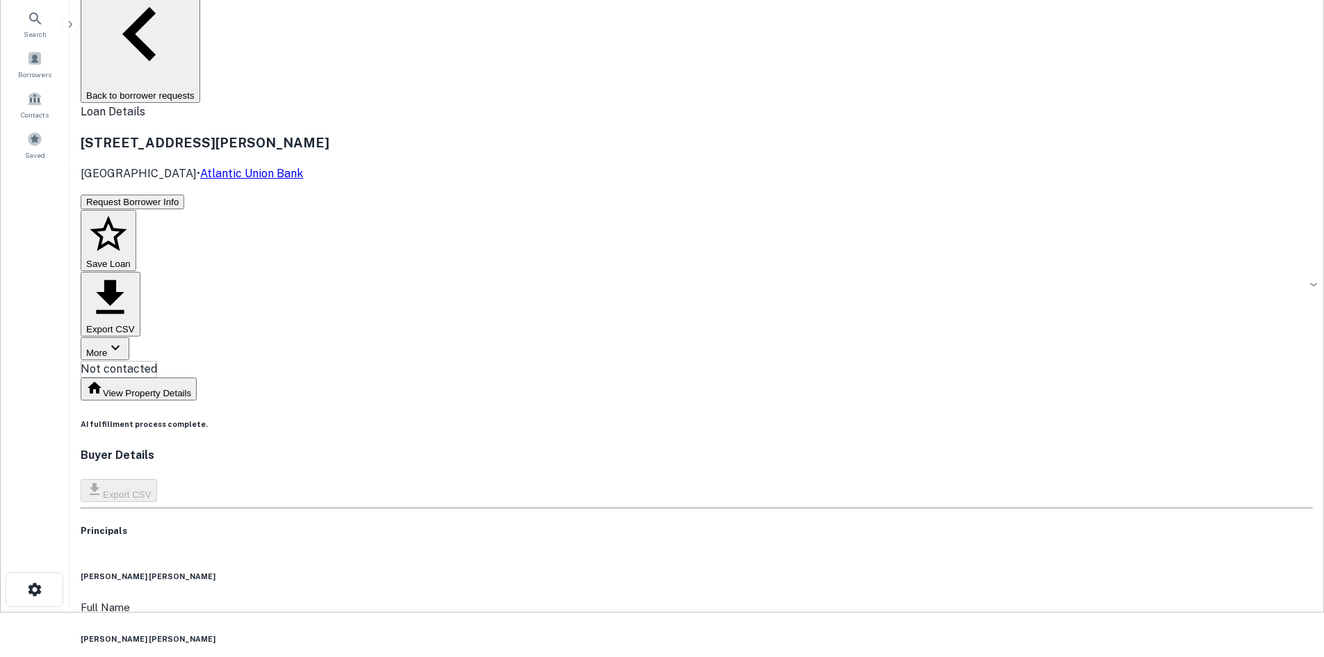
scroll to position [70, 0]
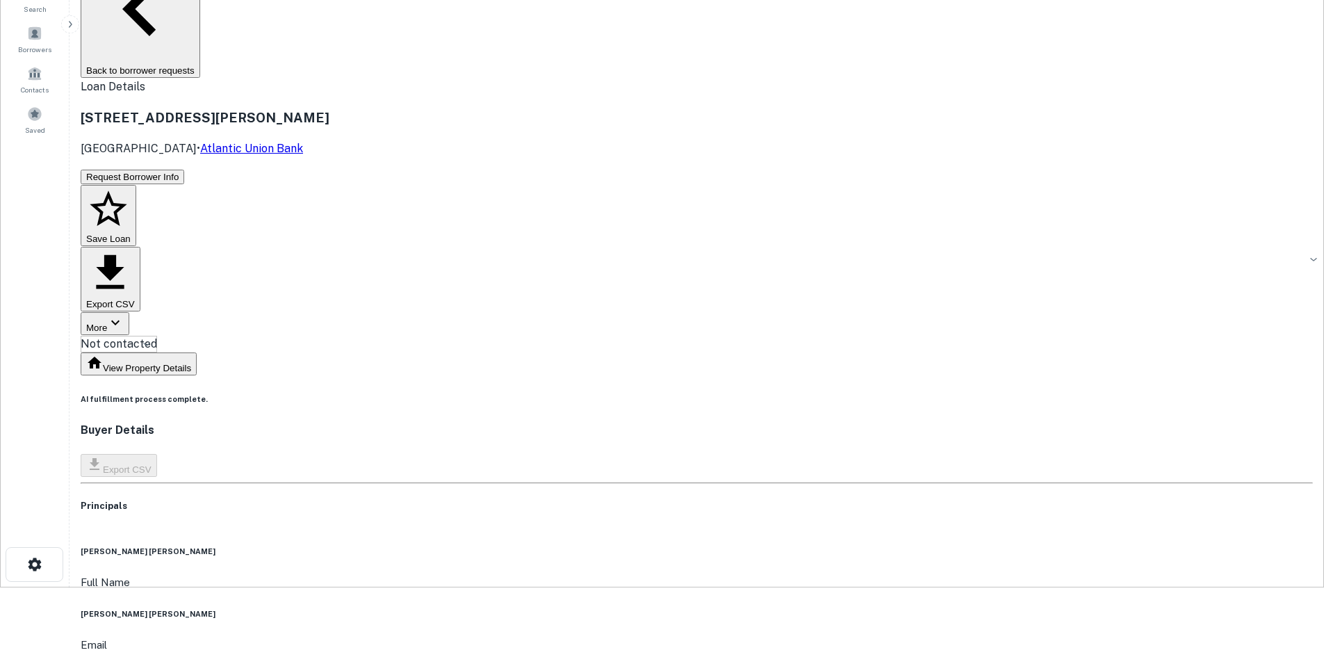
click at [641, 75] on body "Search Borrowers Contacts Saved Back to borrower requests Loan Details 9001 Kin…" at bounding box center [662, 258] width 1324 height 657
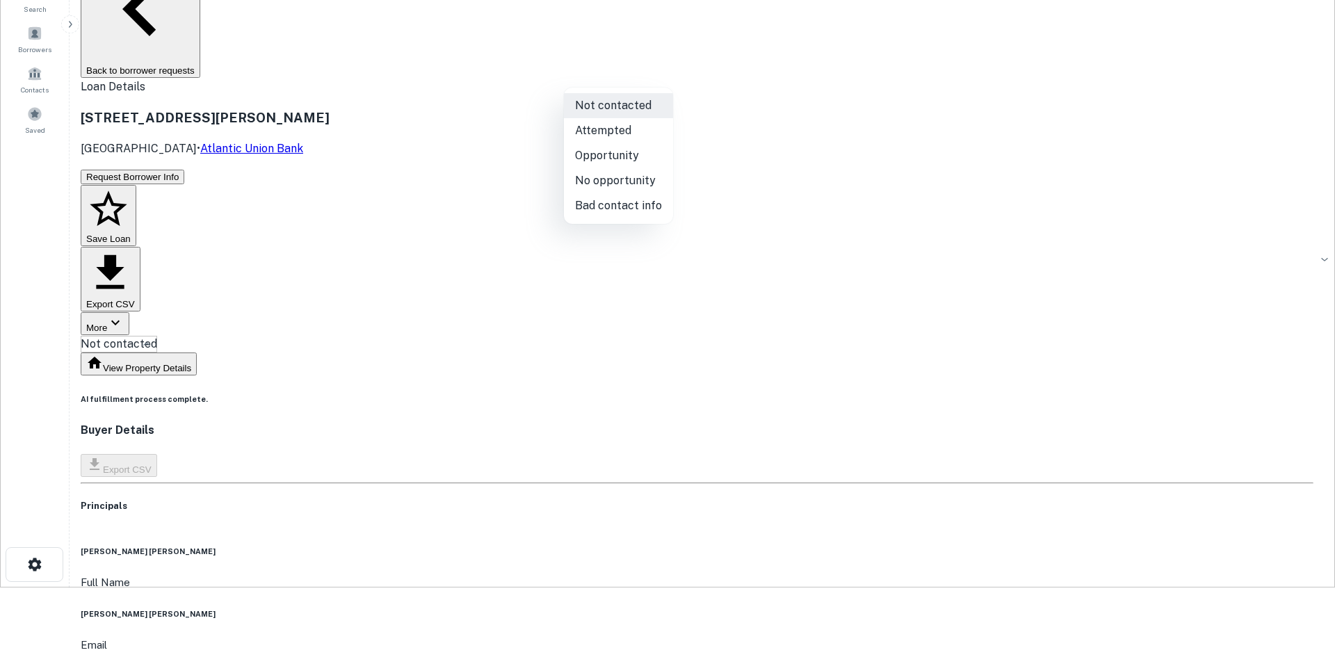
click at [576, 135] on li "Attempted" at bounding box center [618, 130] width 109 height 25
type input "*********"
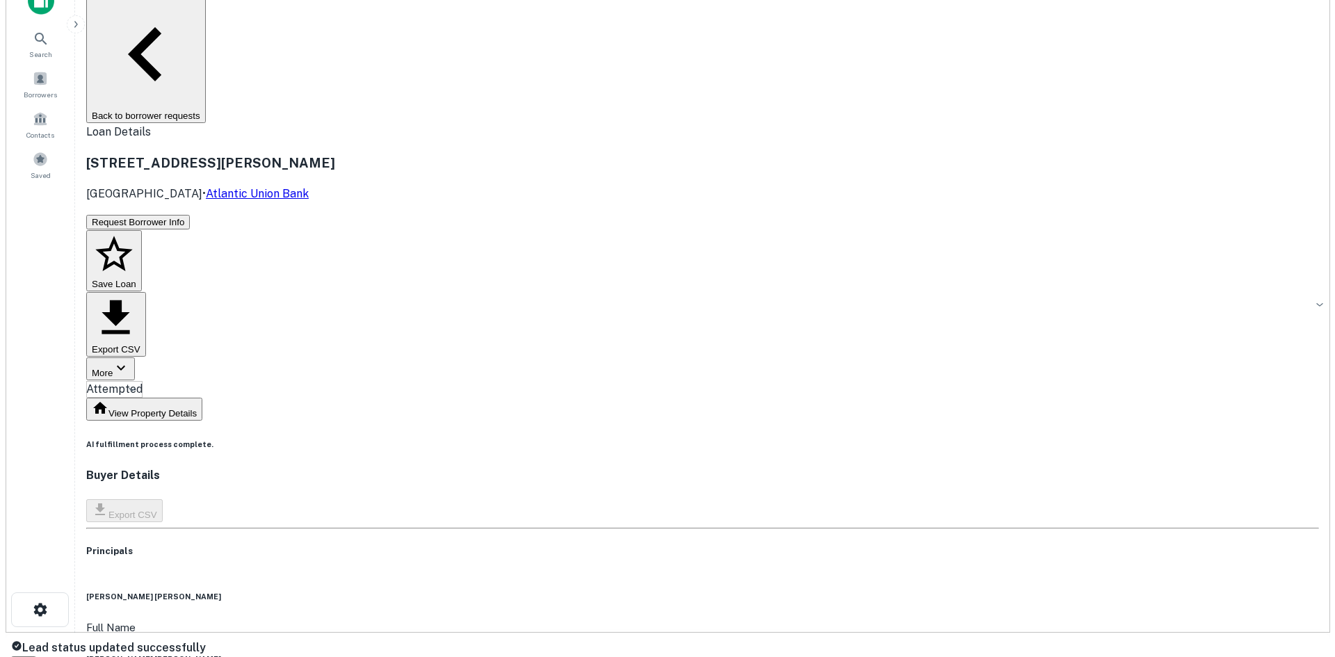
scroll to position [0, 0]
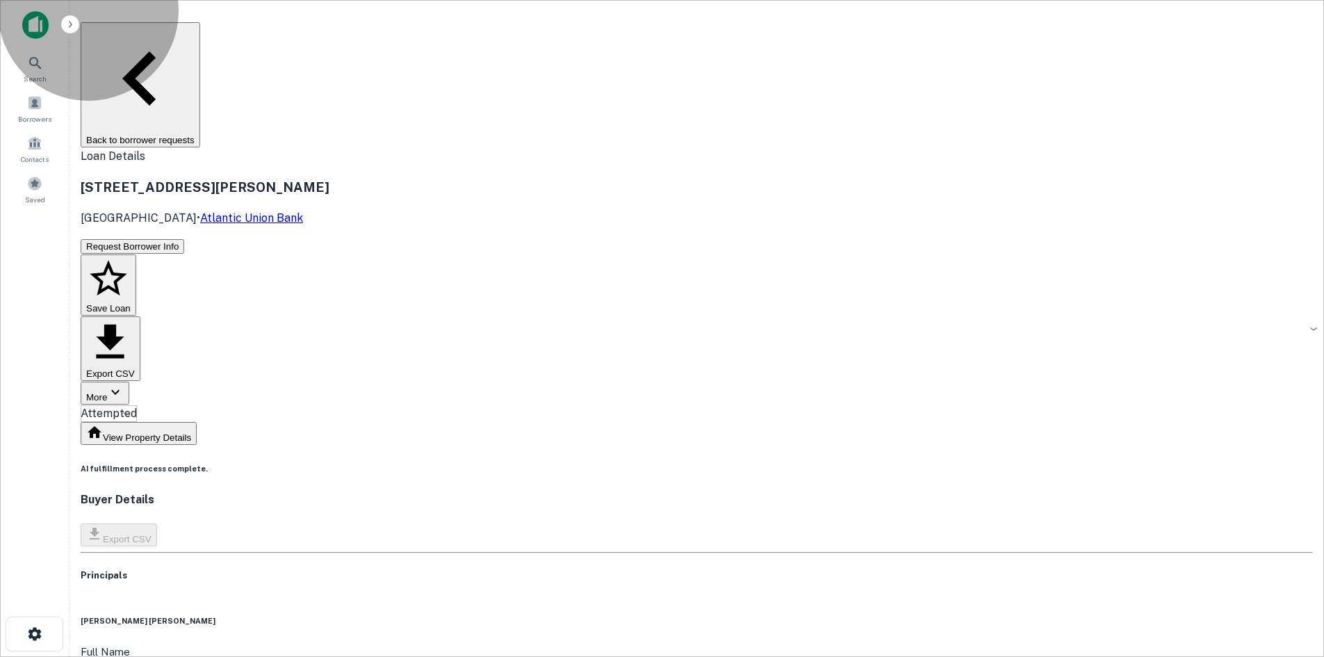
click at [200, 33] on button "Back to borrower requests" at bounding box center [141, 84] width 120 height 125
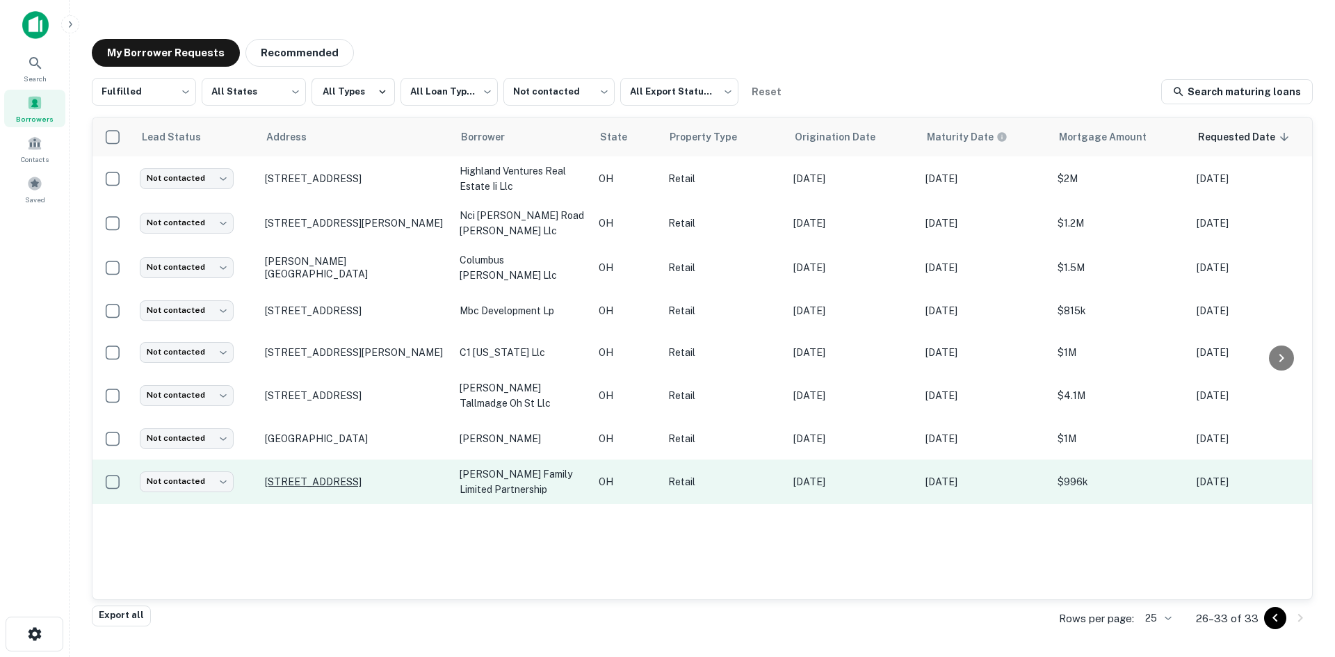
click at [318, 476] on p "2430 Allentown Rd Lima, OH 45805" at bounding box center [355, 482] width 181 height 13
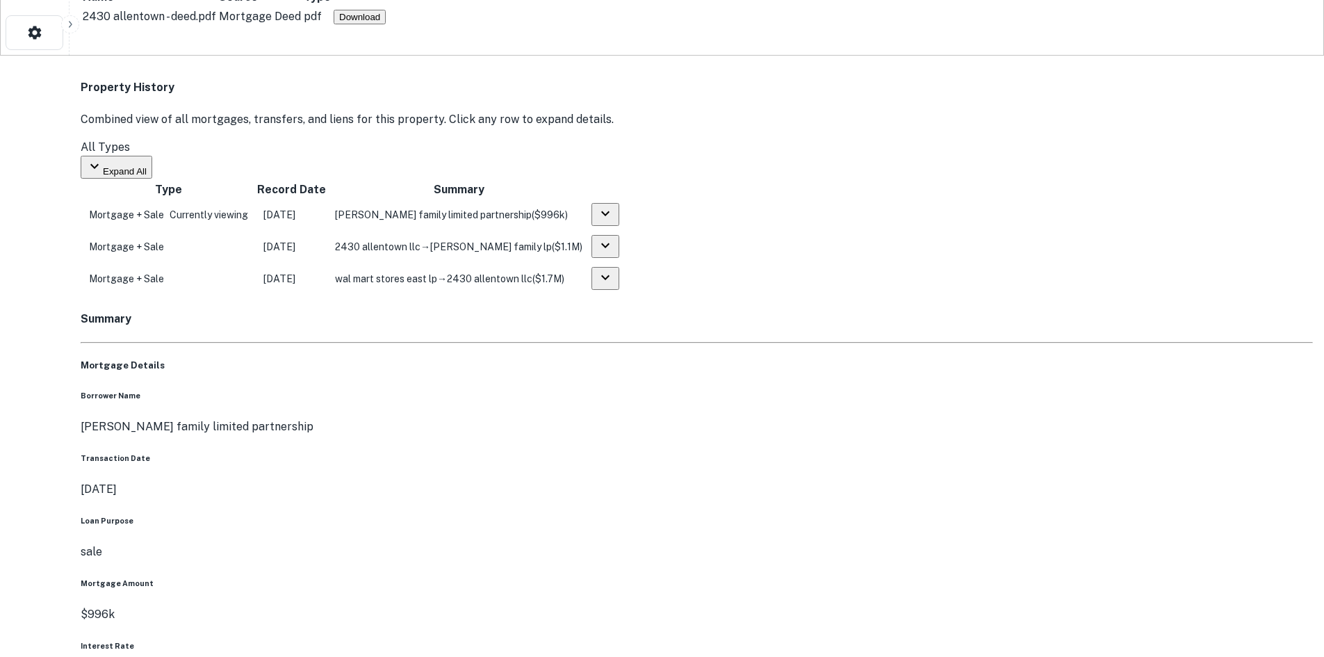
scroll to position [626, 0]
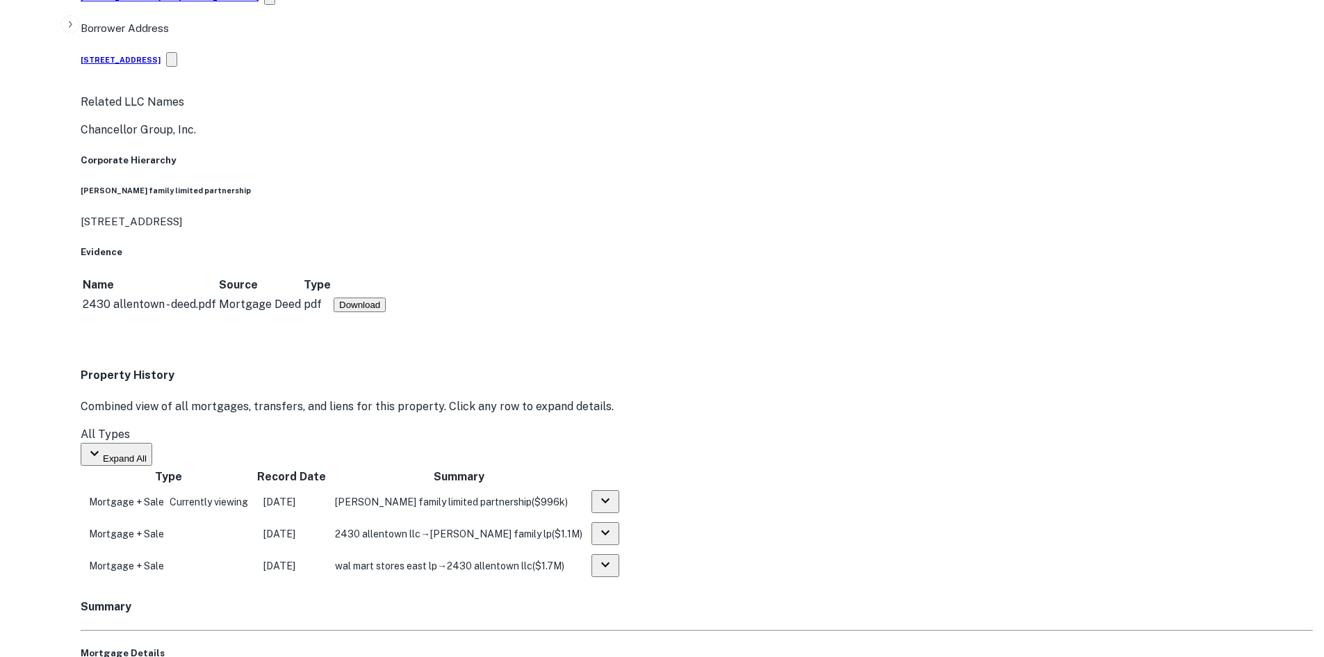
scroll to position [1043, 0]
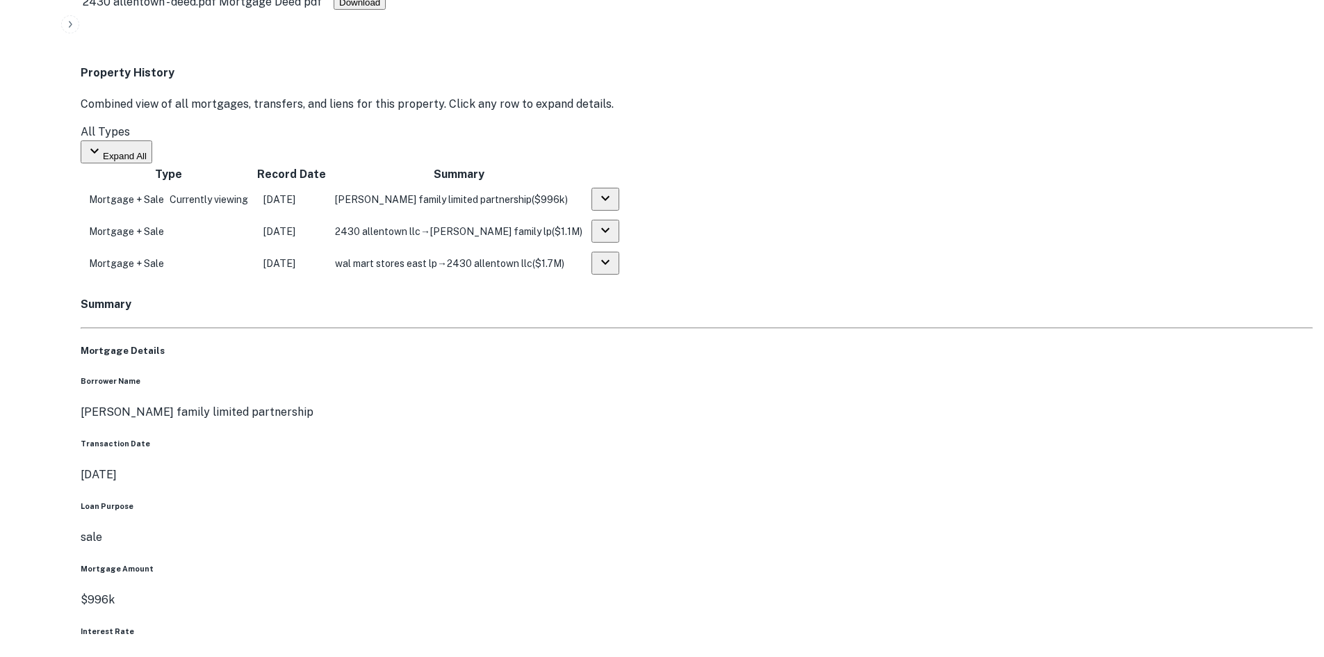
drag, startPoint x: 1197, startPoint y: 334, endPoint x: 973, endPoint y: 203, distance: 260.2
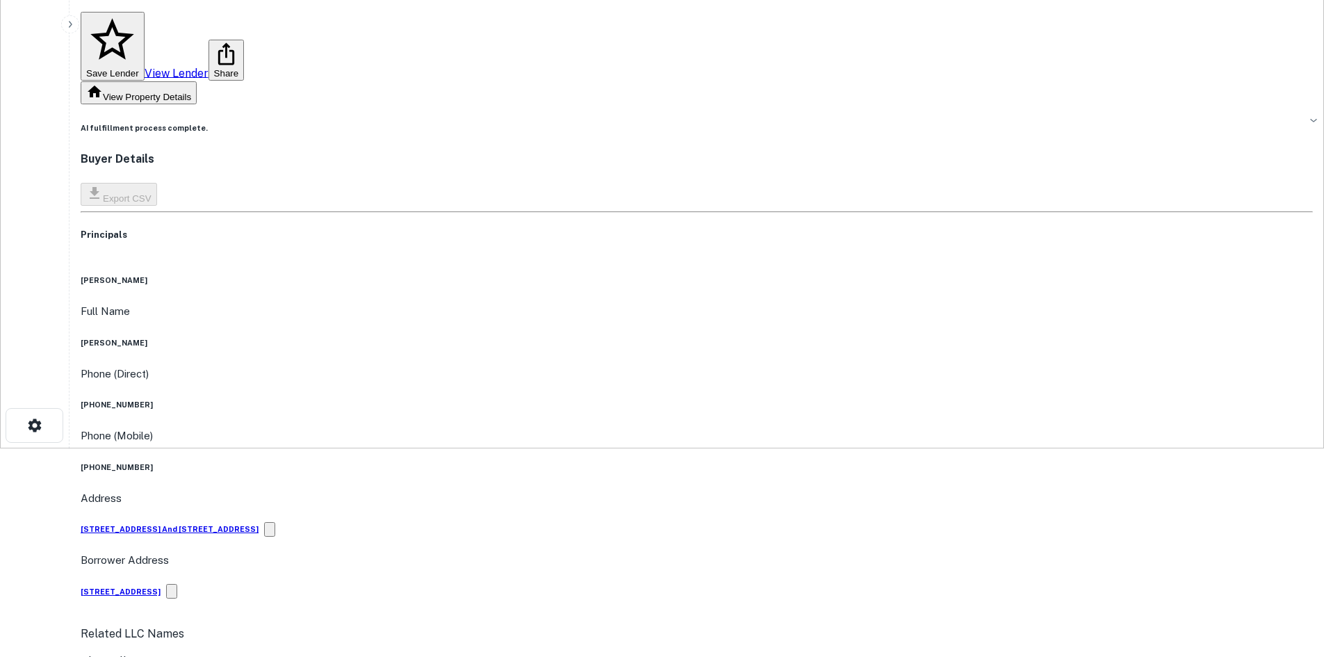
scroll to position [0, 0]
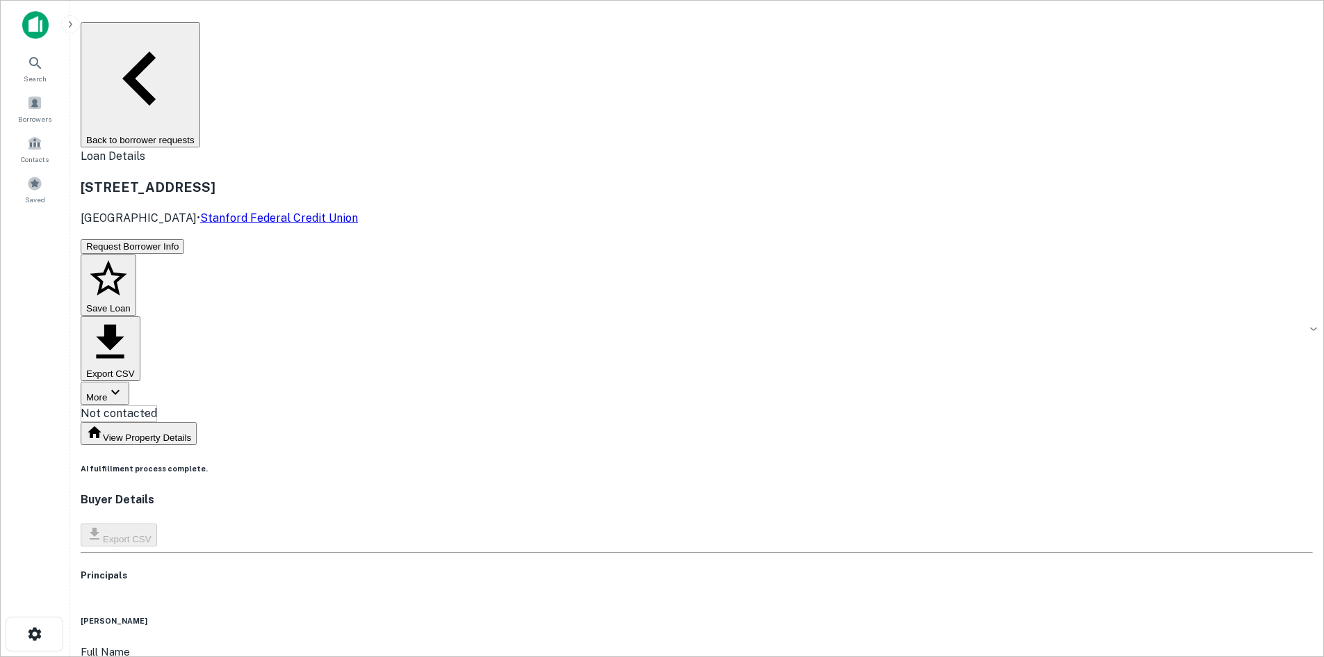
copy h6 "(619) 239-3724"
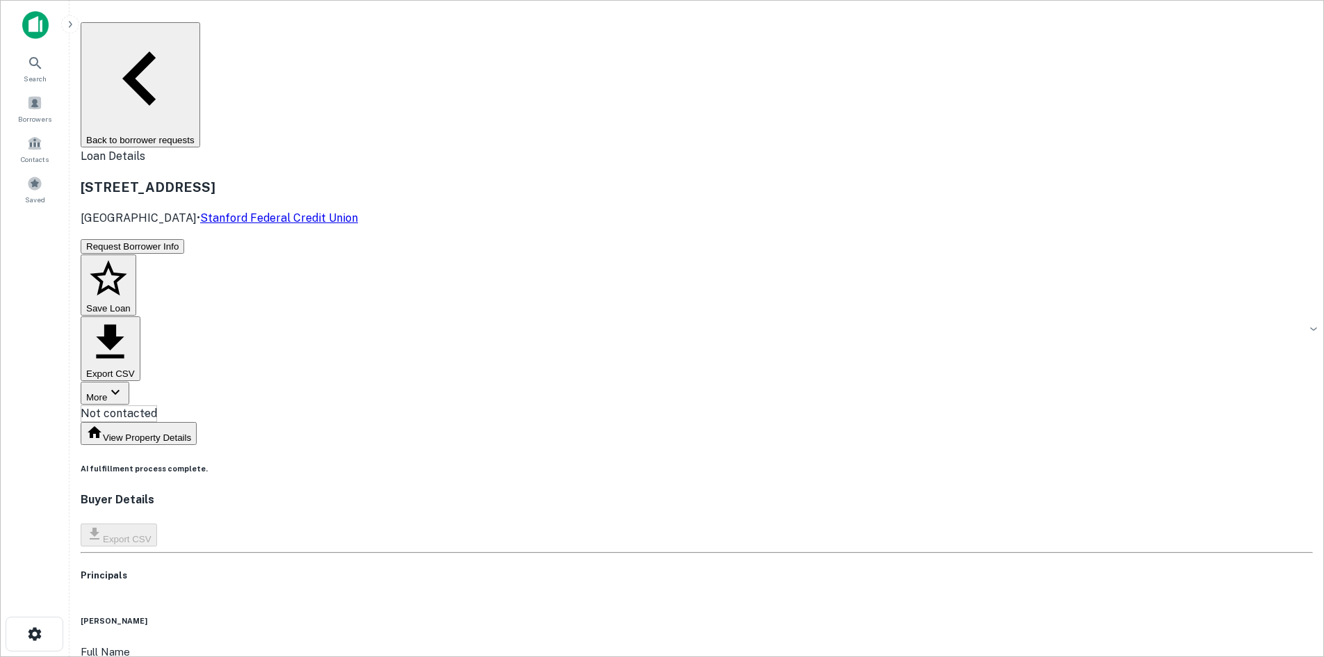
drag, startPoint x: 587, startPoint y: 415, endPoint x: 647, endPoint y: 437, distance: 64.2
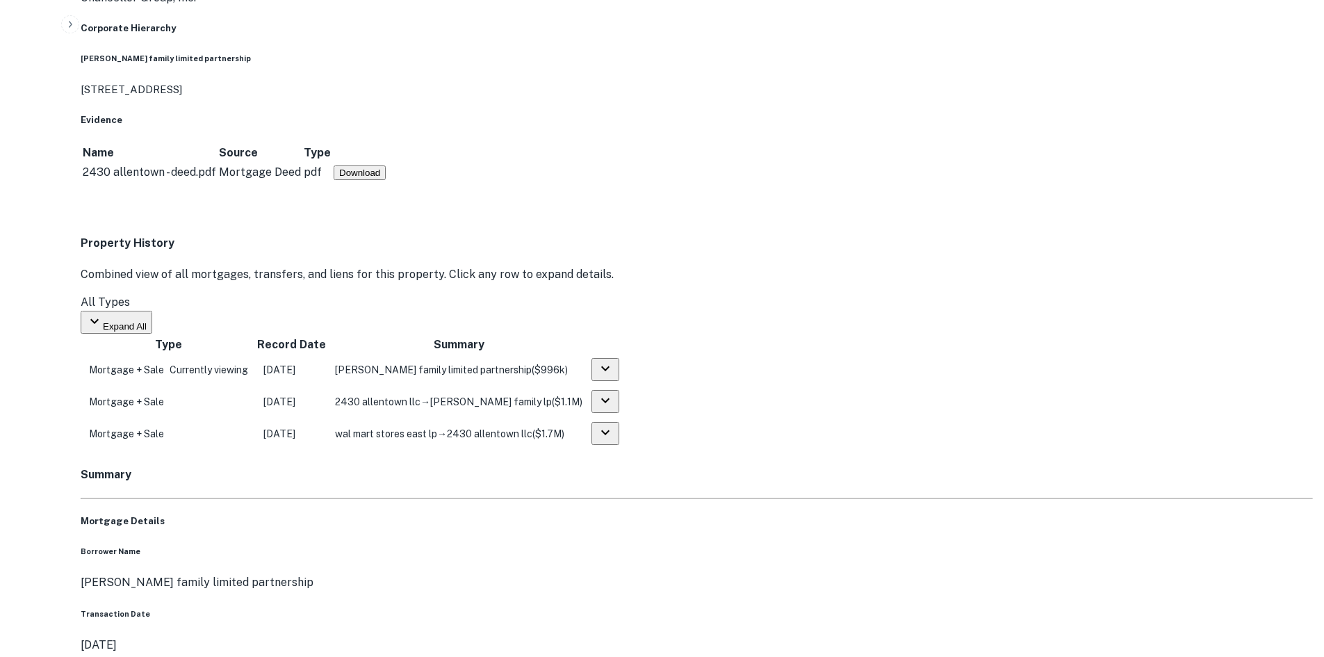
scroll to position [973, 0]
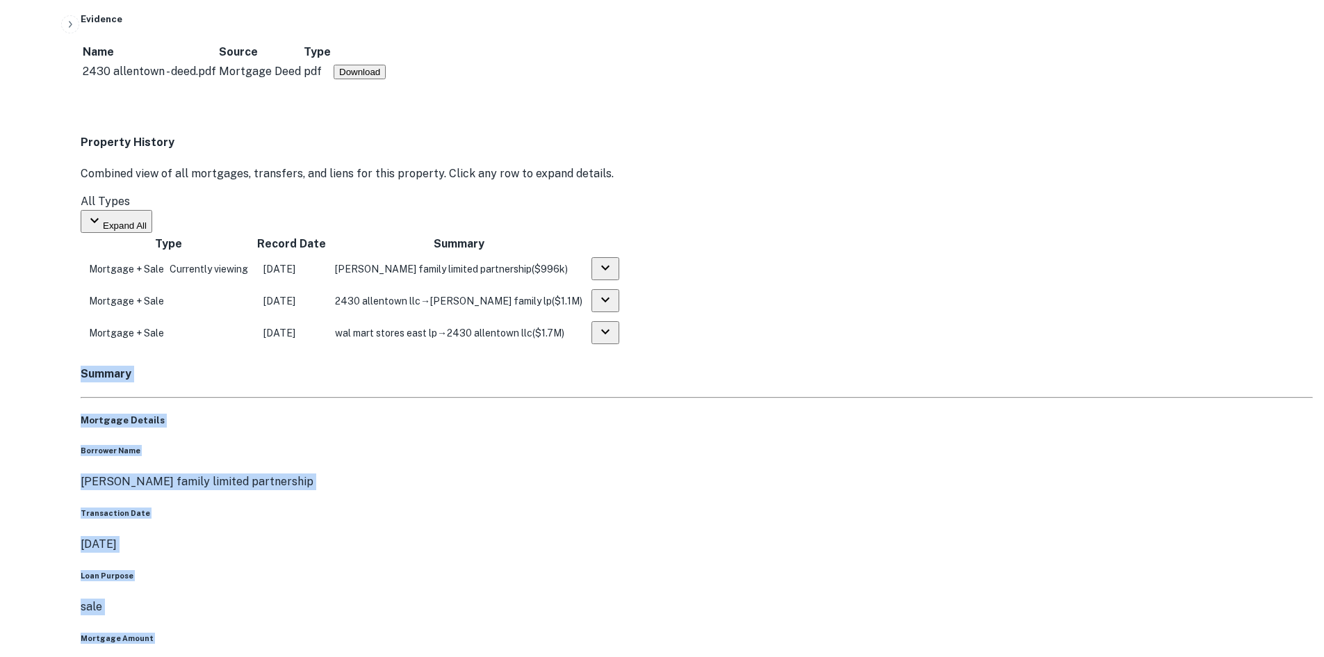
drag, startPoint x: 163, startPoint y: 117, endPoint x: 685, endPoint y: 550, distance: 678.5
drag, startPoint x: 684, startPoint y: 559, endPoint x: 177, endPoint y: 106, distance: 680.0
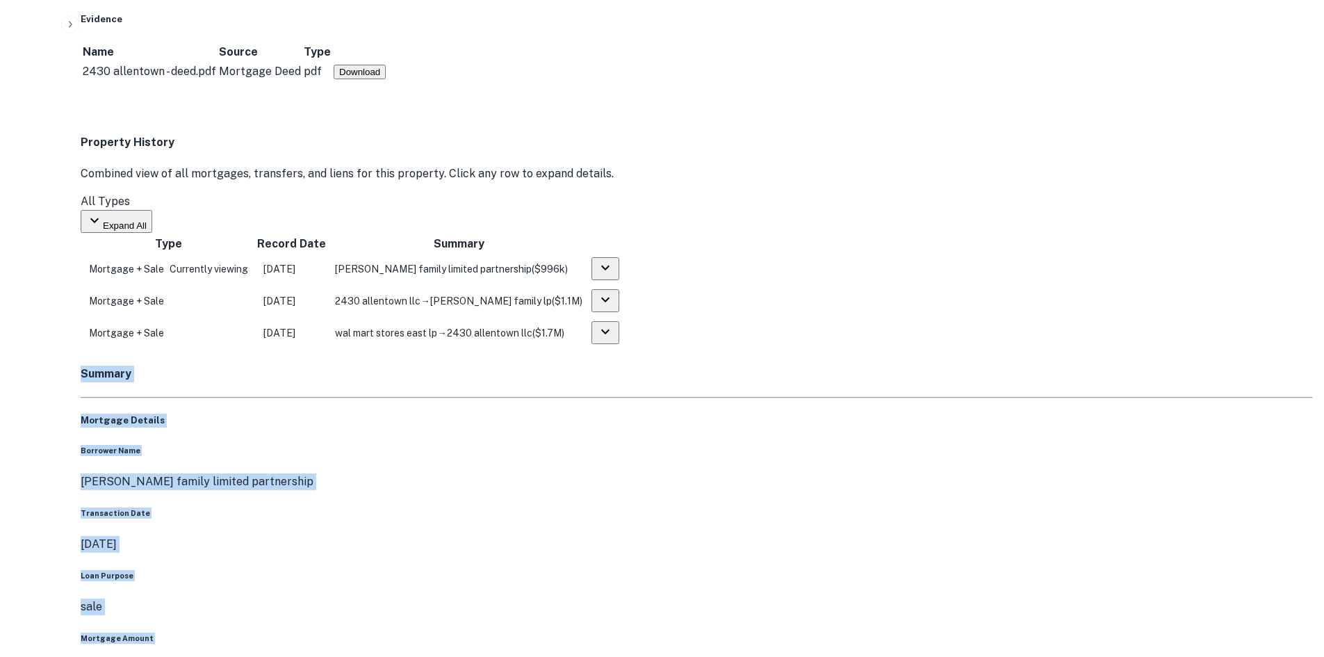
click at [203, 414] on h5 "Mortgage Details" at bounding box center [697, 421] width 1233 height 14
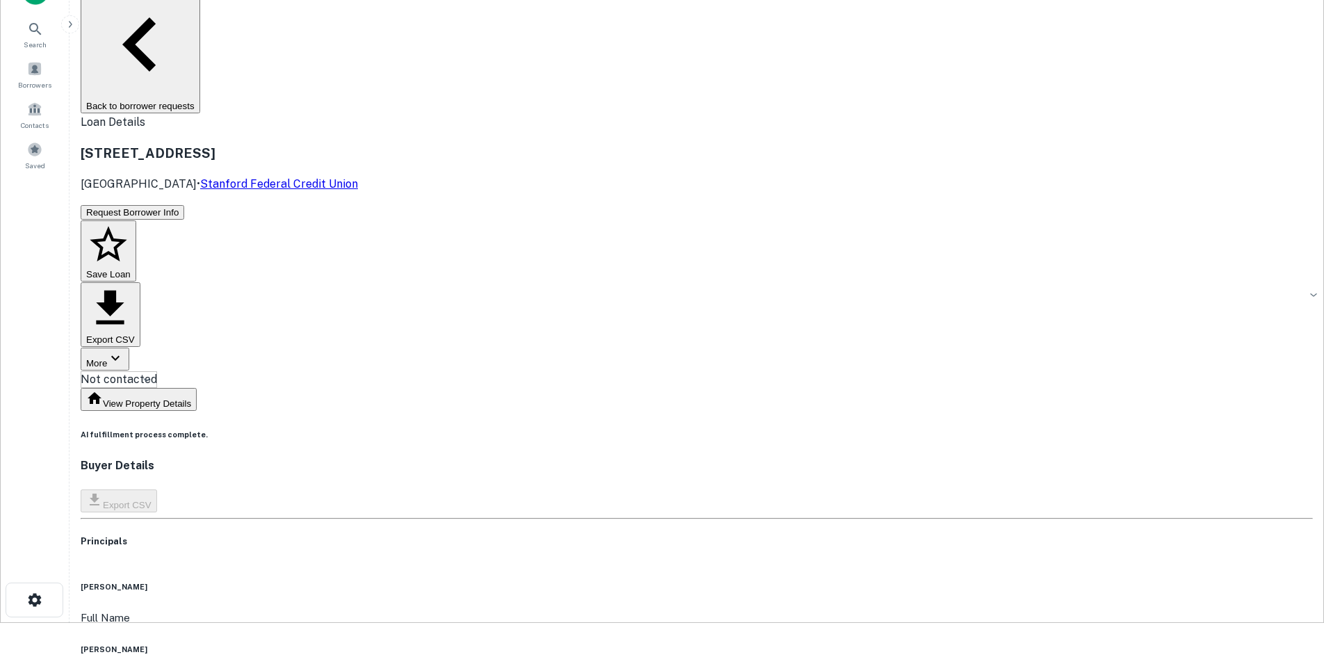
scroll to position [0, 0]
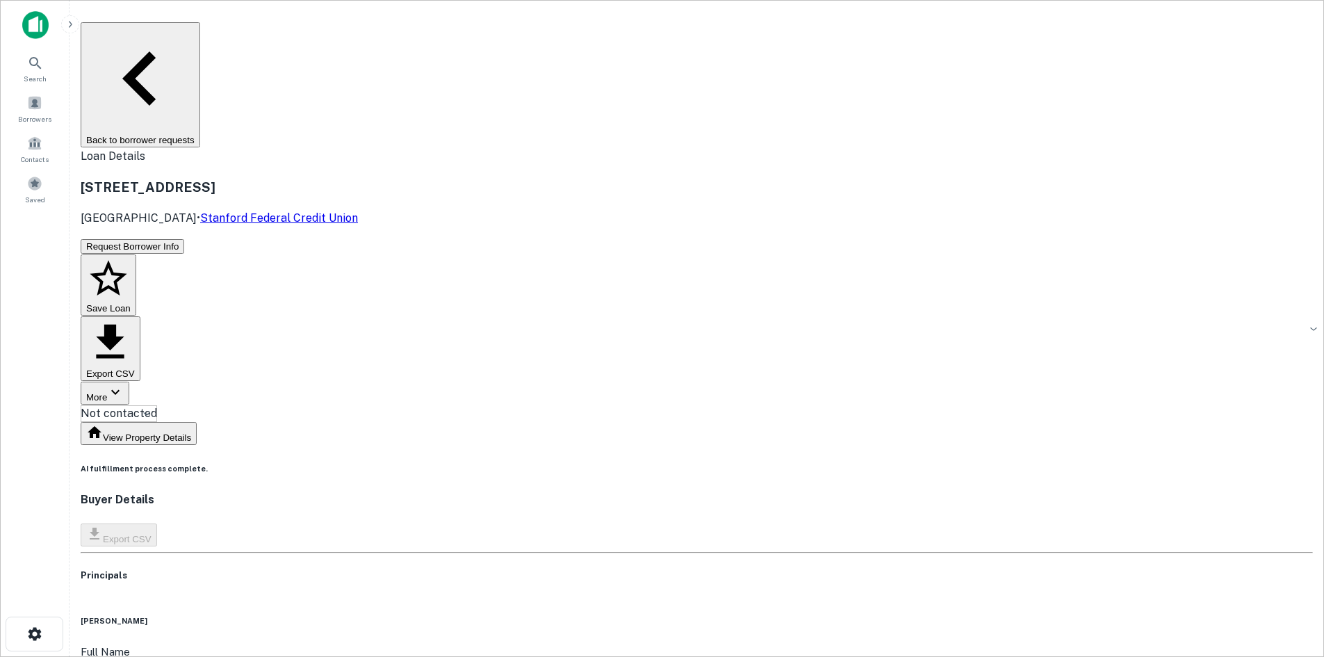
click at [592, 142] on body "Search Borrowers Contacts Saved Back to borrower requests Loan Details 2430 All…" at bounding box center [662, 328] width 1324 height 657
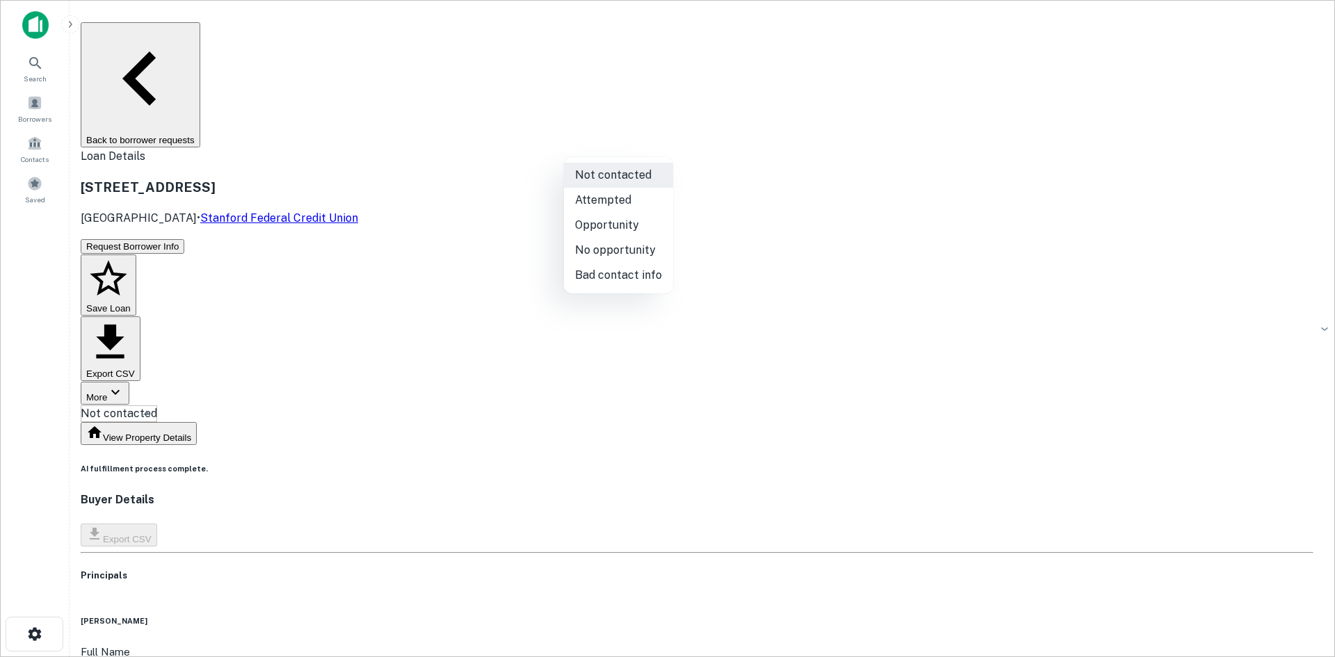
click at [594, 197] on li "Attempted" at bounding box center [618, 200] width 109 height 25
type input "*********"
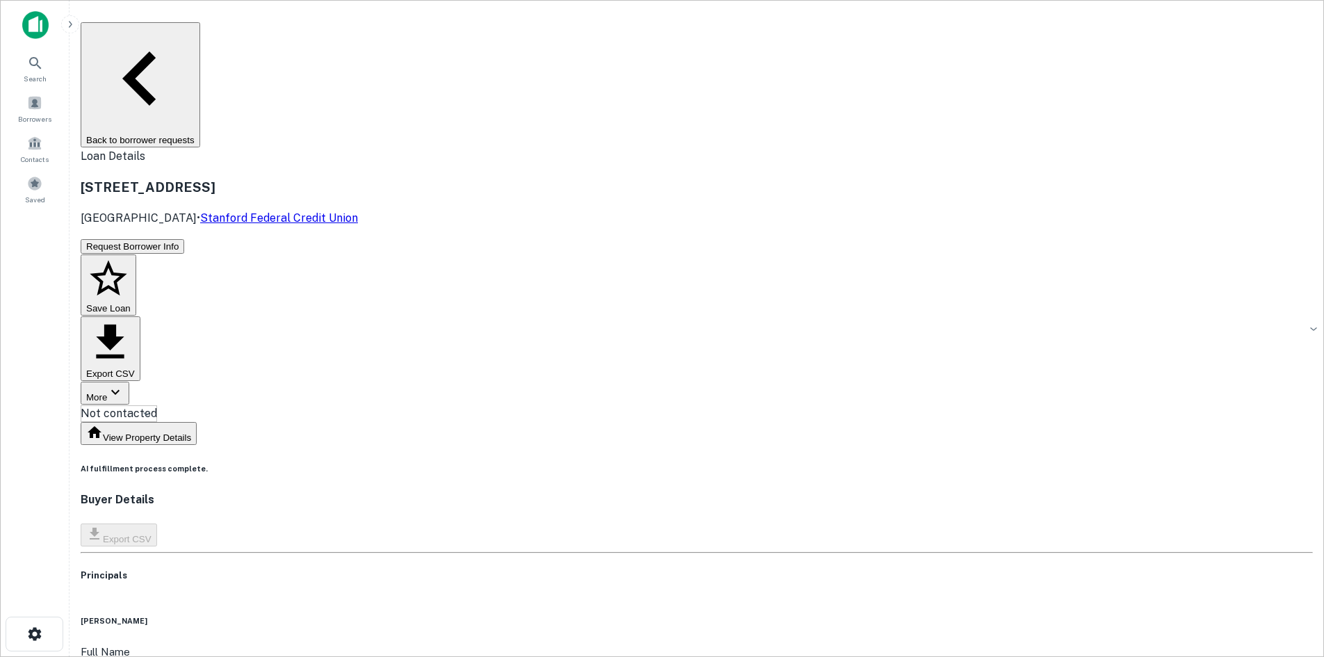
click at [630, 136] on body "Search Borrowers Contacts Saved Back to borrower requests Loan Details 2430 All…" at bounding box center [662, 328] width 1324 height 657
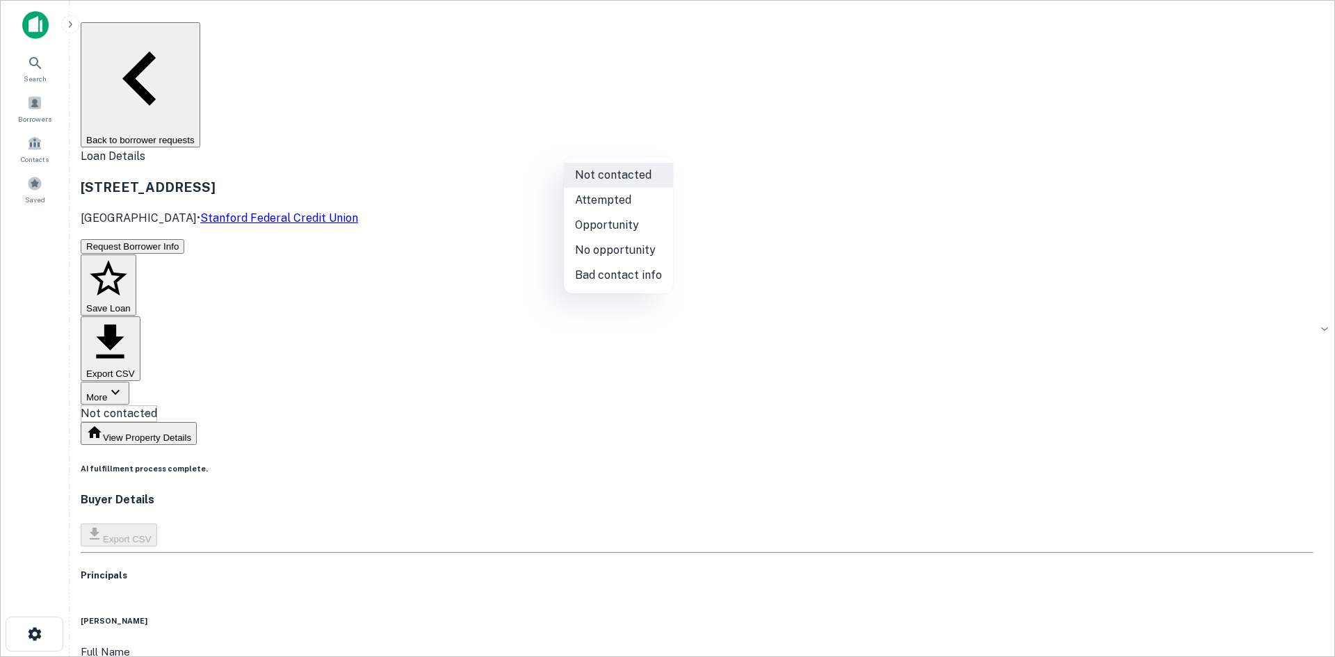
click at [619, 208] on li "Attempted" at bounding box center [618, 200] width 109 height 25
type input "*********"
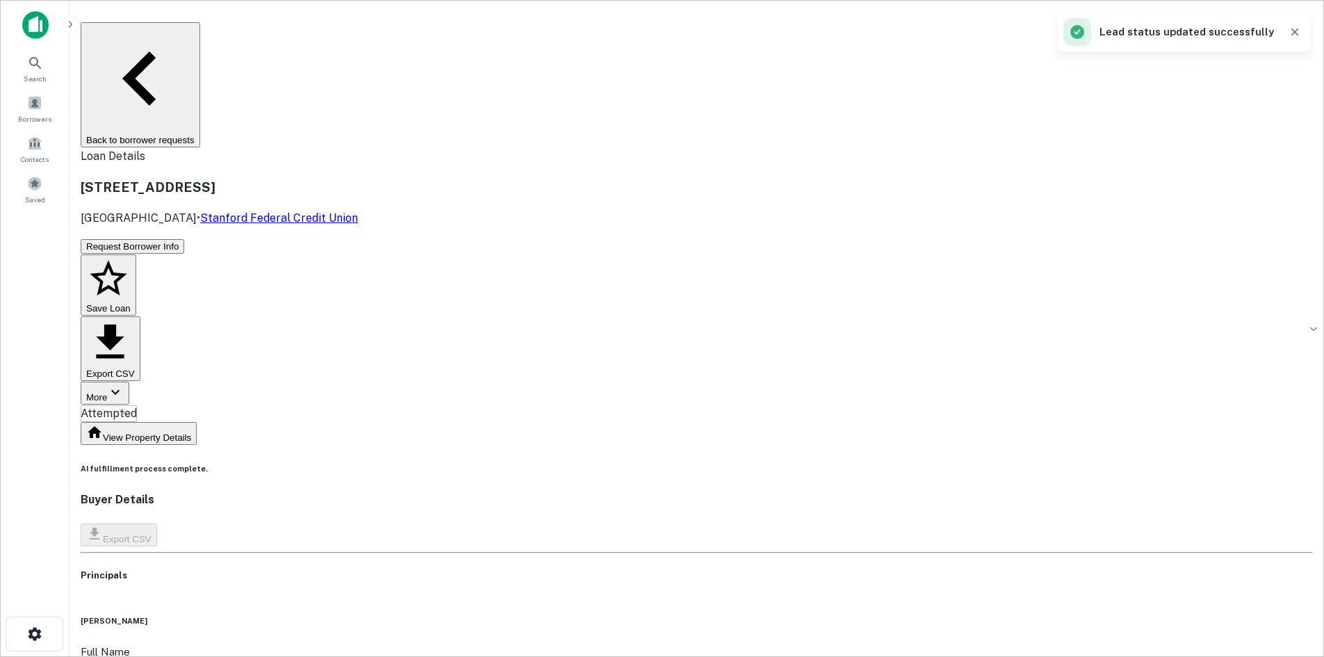
click at [186, 42] on button "Back to borrower requests" at bounding box center [141, 84] width 120 height 125
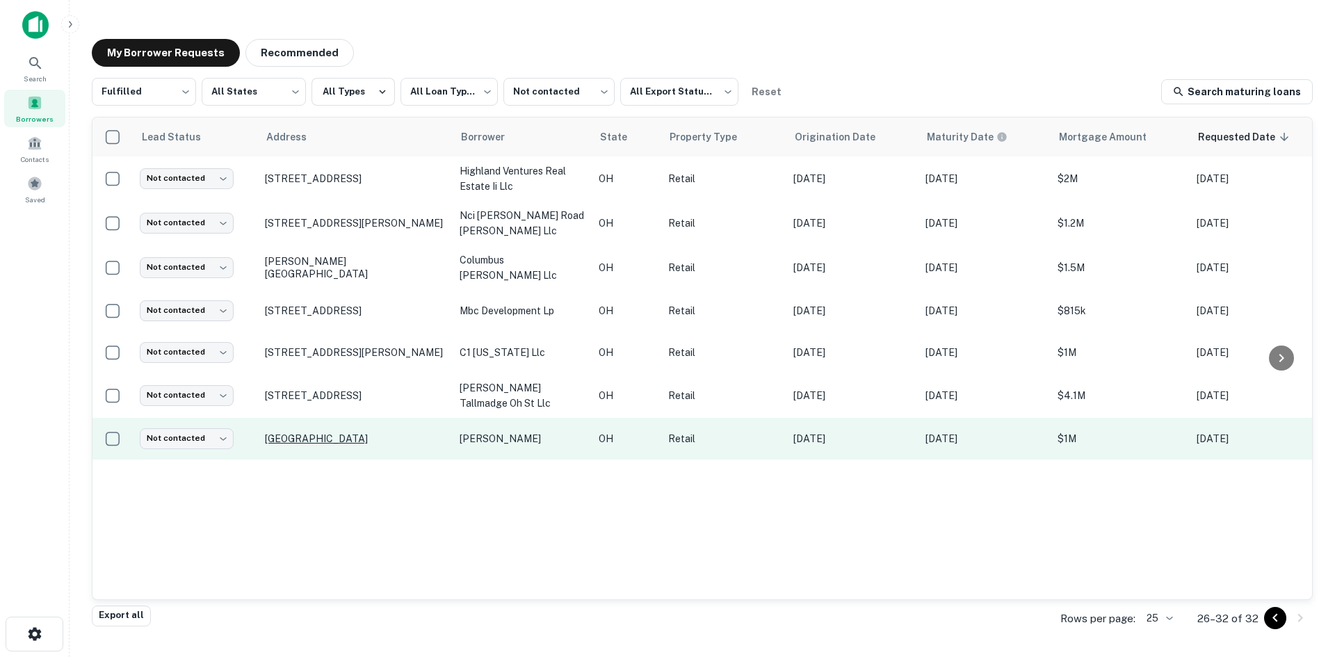
click at [356, 432] on p "Harrisburg Park Columbus, OH 43223" at bounding box center [355, 438] width 181 height 13
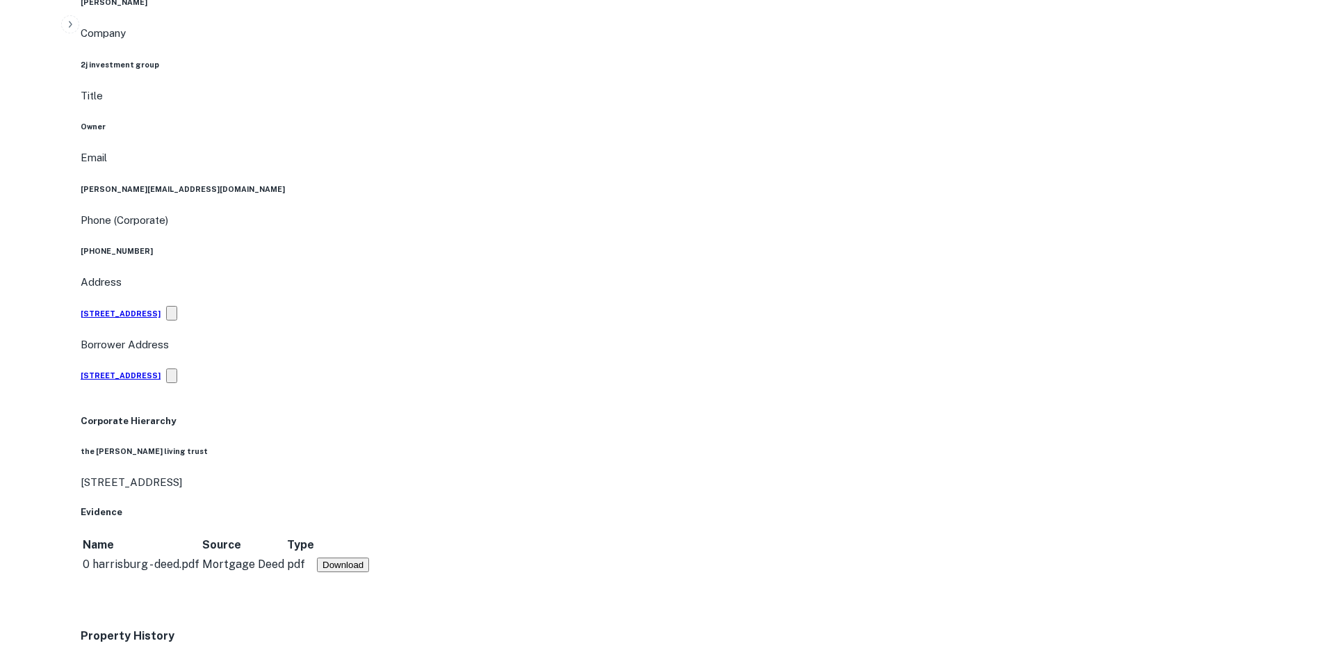
scroll to position [2016, 0]
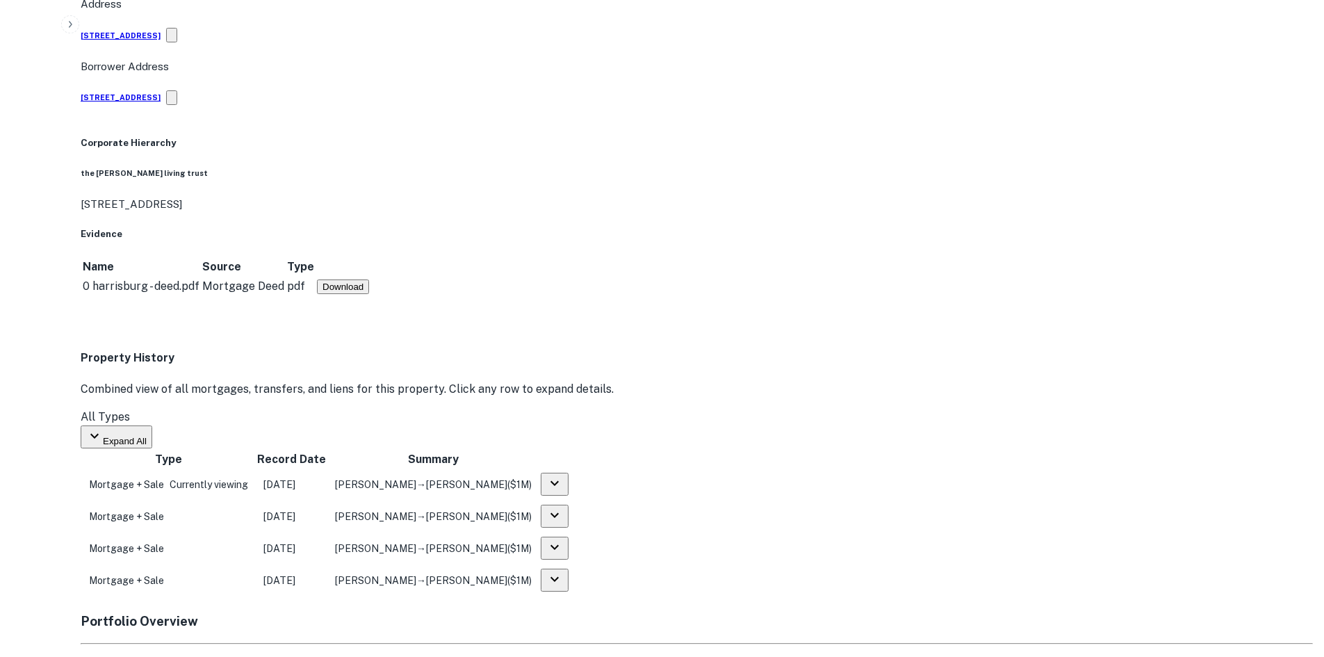
drag, startPoint x: 1200, startPoint y: 355, endPoint x: 964, endPoint y: 249, distance: 258.3
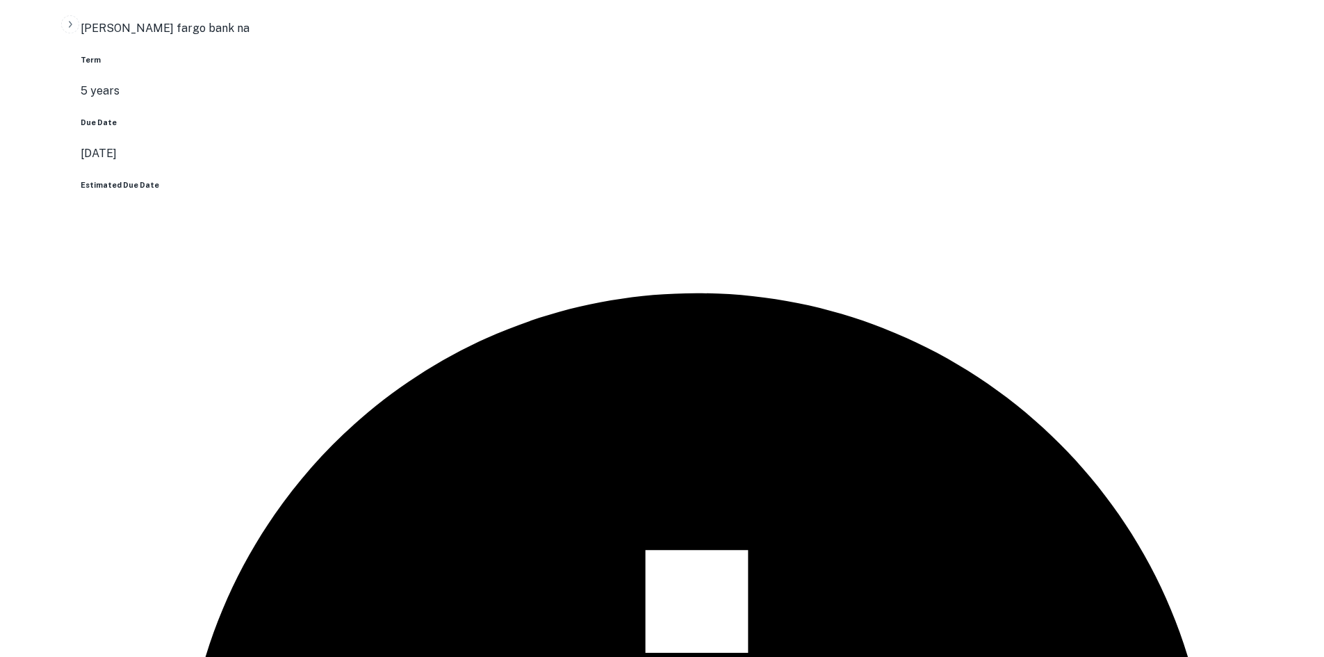
scroll to position [2866, 0]
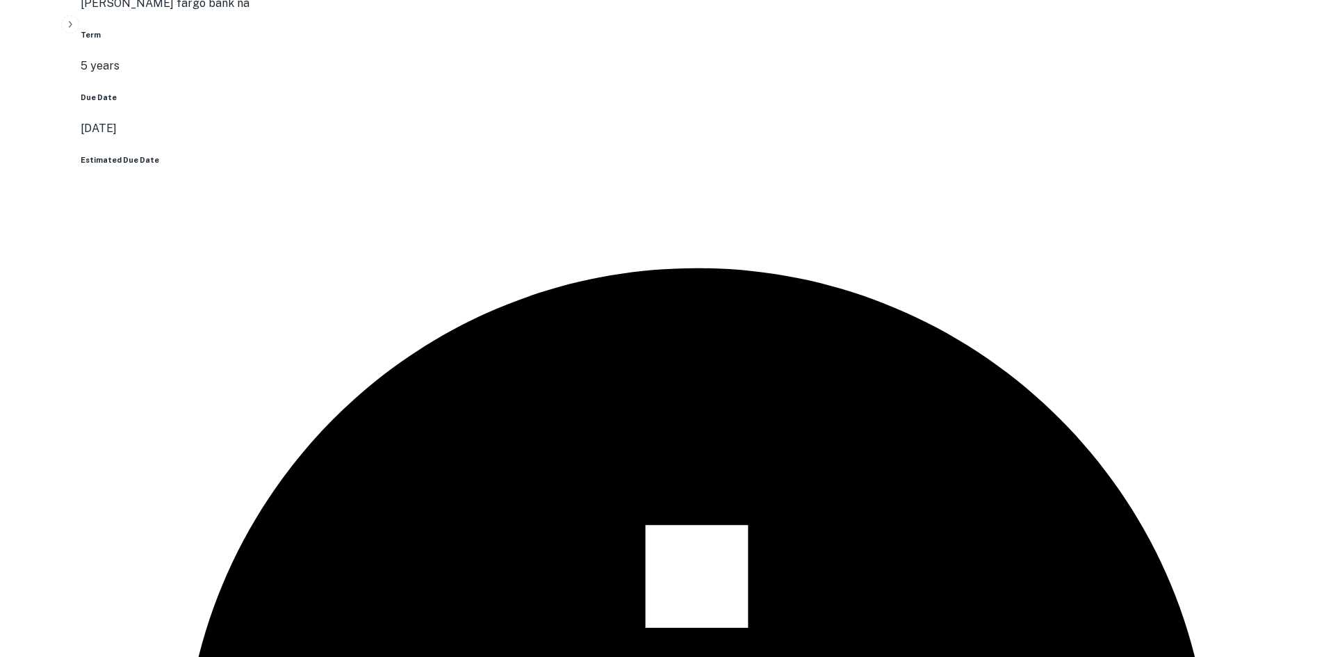
drag, startPoint x: 1194, startPoint y: 386, endPoint x: 916, endPoint y: 282, distance: 296.1
drag, startPoint x: 1102, startPoint y: 305, endPoint x: 455, endPoint y: 332, distance: 647.1
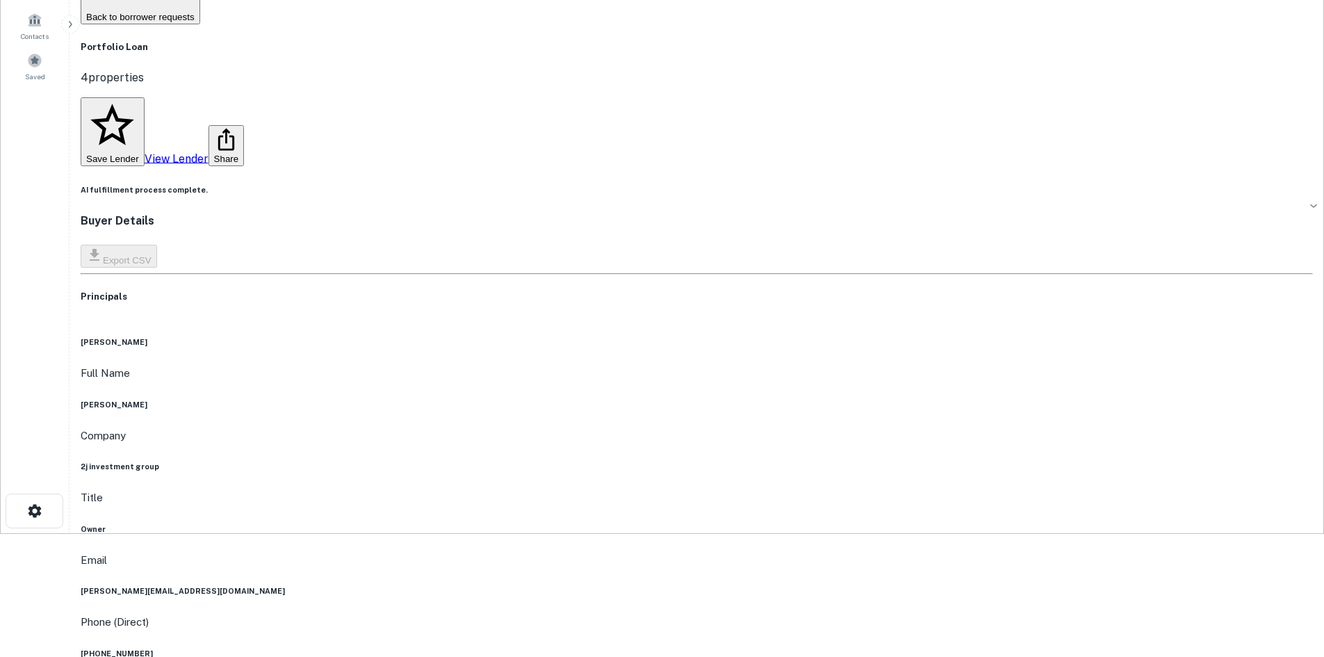
scroll to position [86, 0]
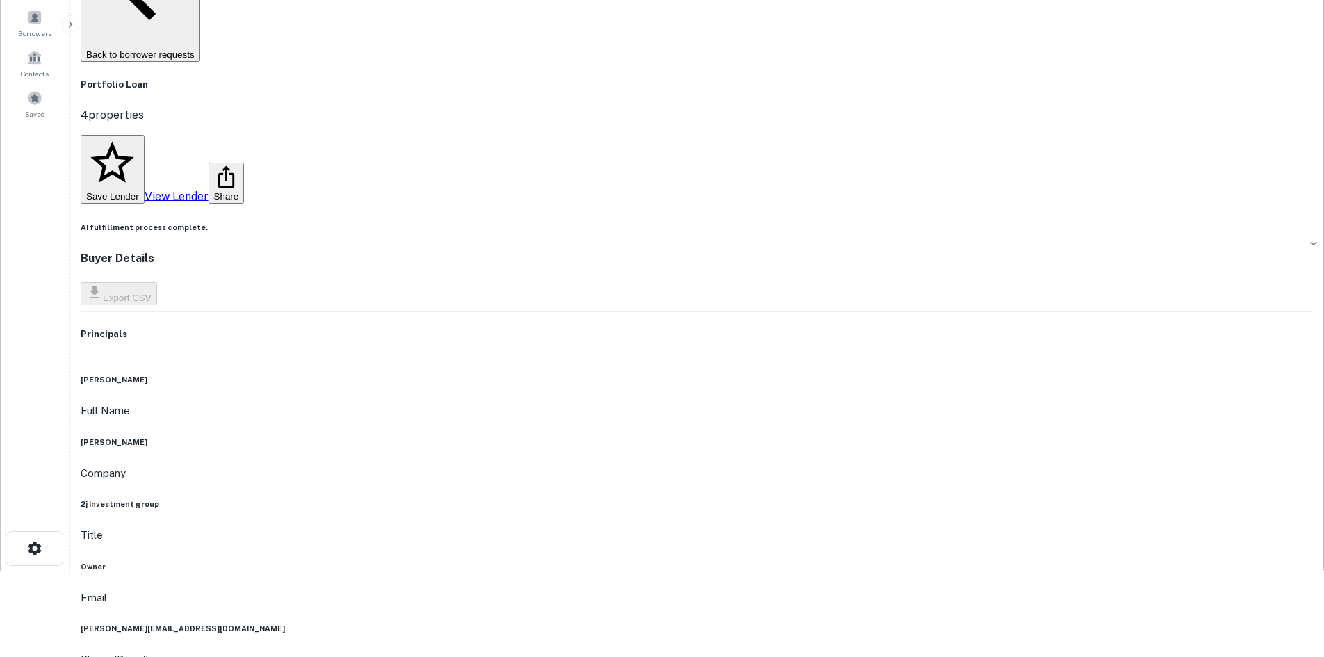
click at [645, 403] on div "Full Name barry raskin" at bounding box center [697, 425] width 1233 height 45
click at [640, 498] on h6 "2j investment group" at bounding box center [697, 503] width 1233 height 11
copy h6 "2j investment group"
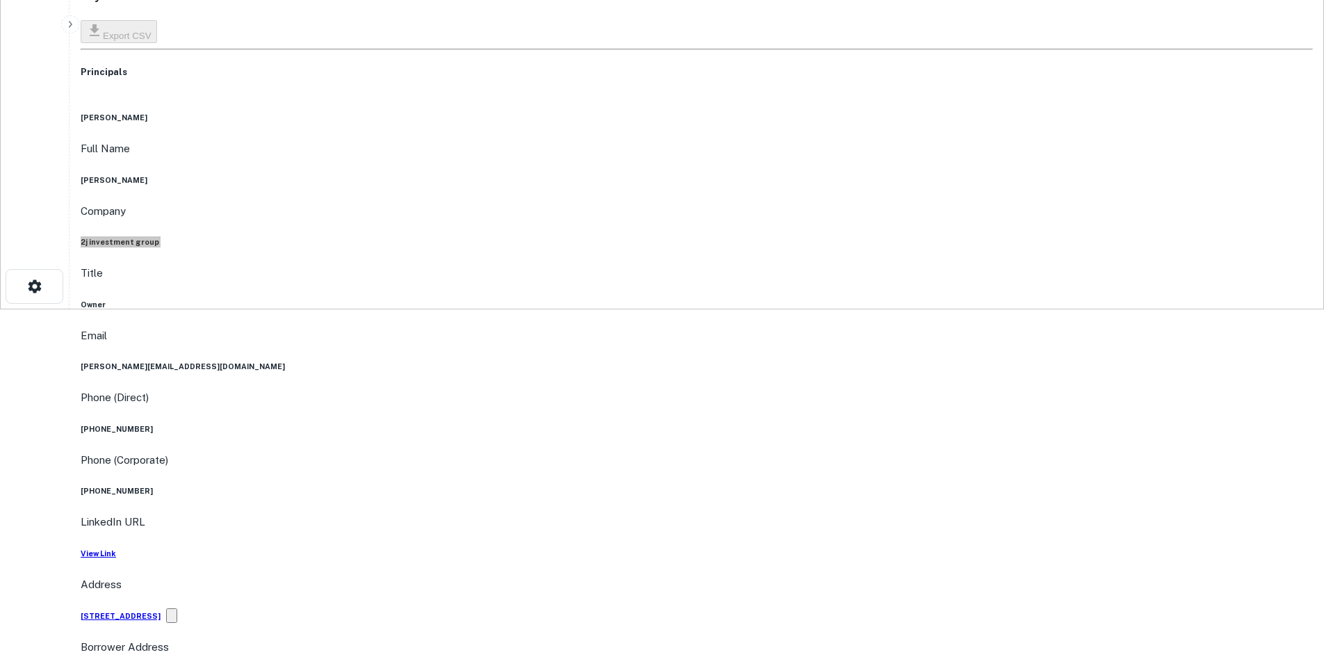
scroll to position [0, 0]
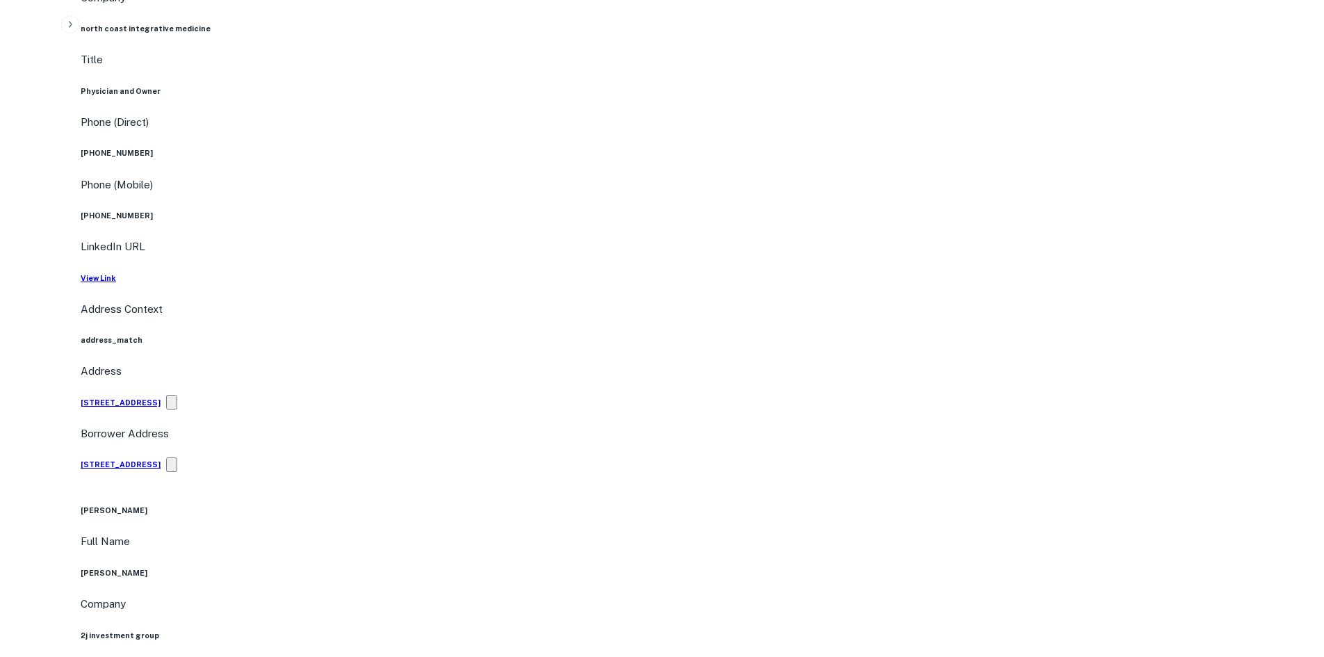
scroll to position [904, 0]
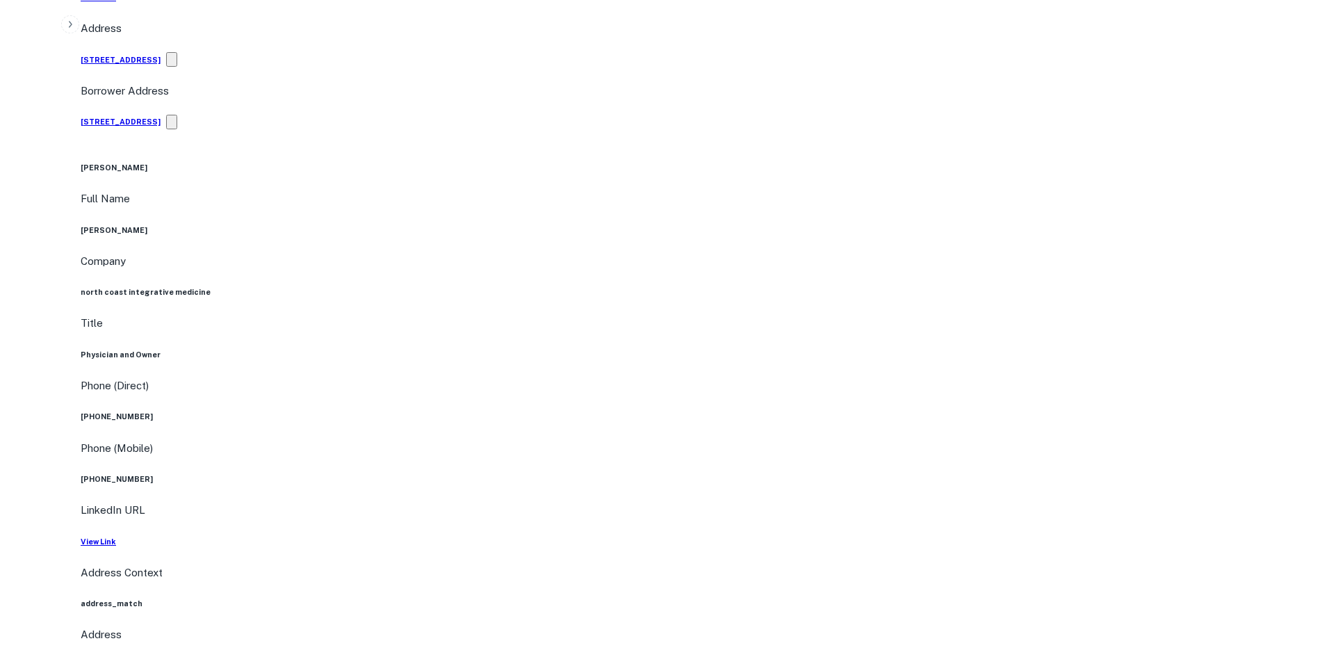
drag, startPoint x: 498, startPoint y: 350, endPoint x: 795, endPoint y: 291, distance: 301.9
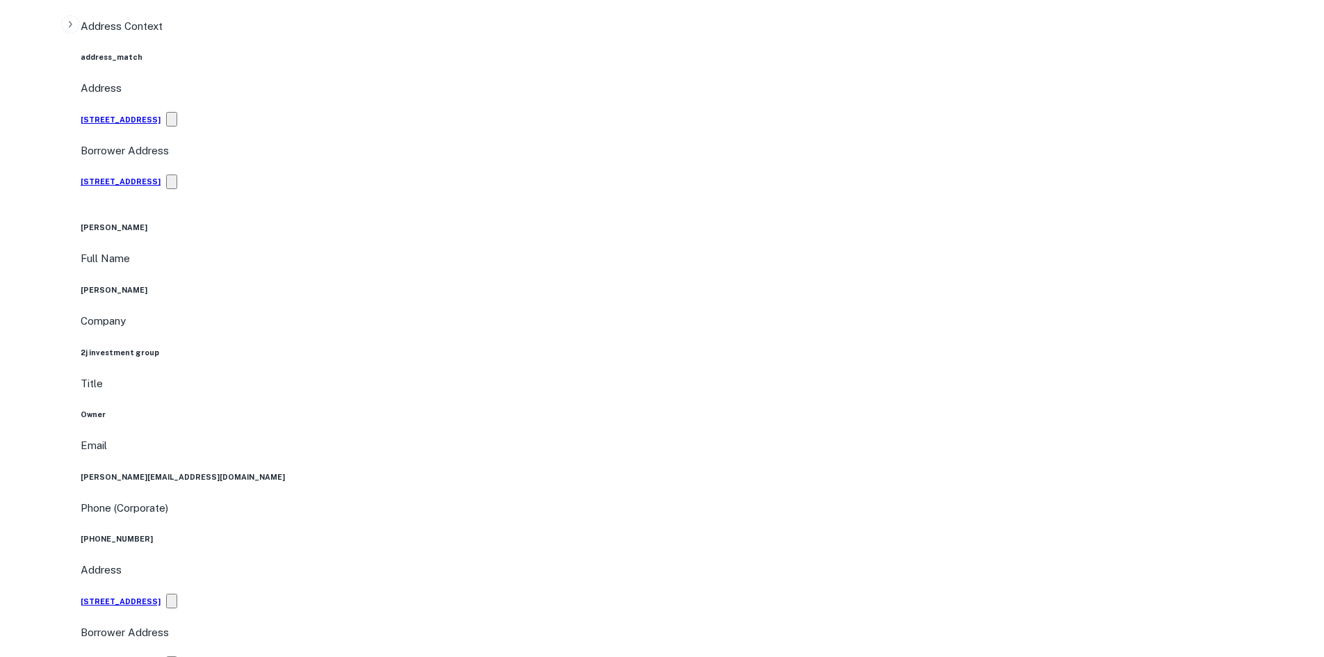
scroll to position [1460, 0]
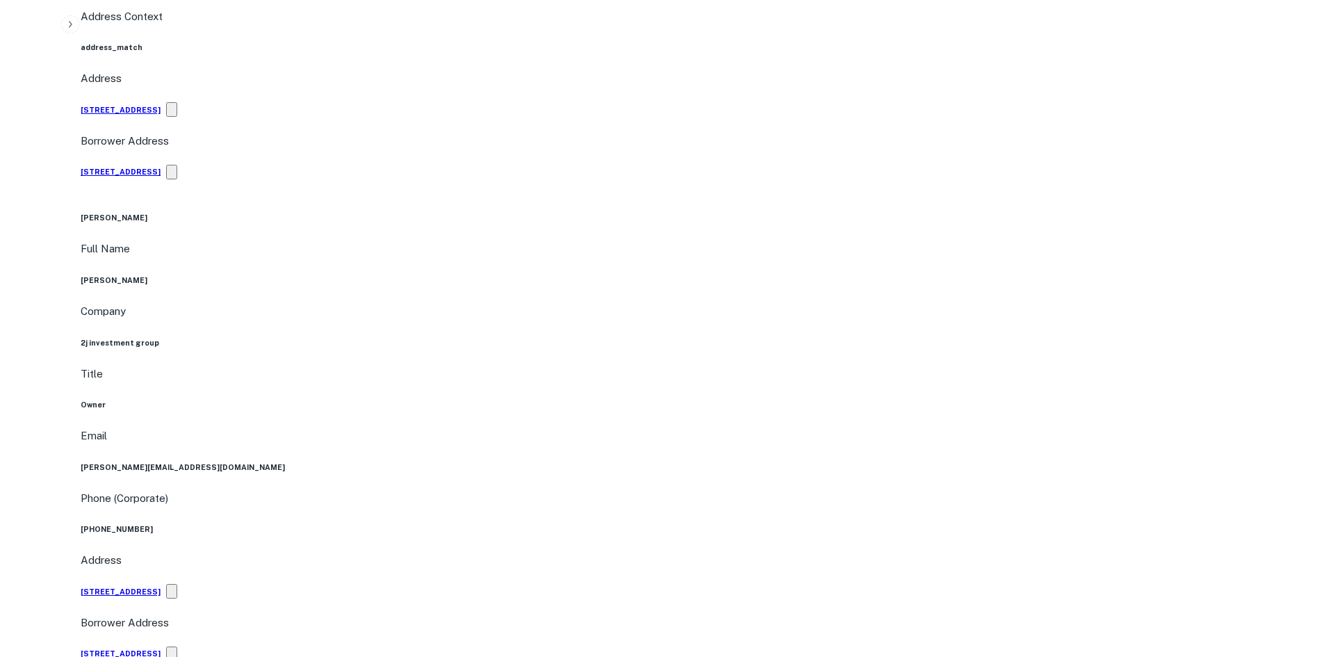
drag, startPoint x: 1196, startPoint y: 539, endPoint x: 784, endPoint y: 490, distance: 415.2
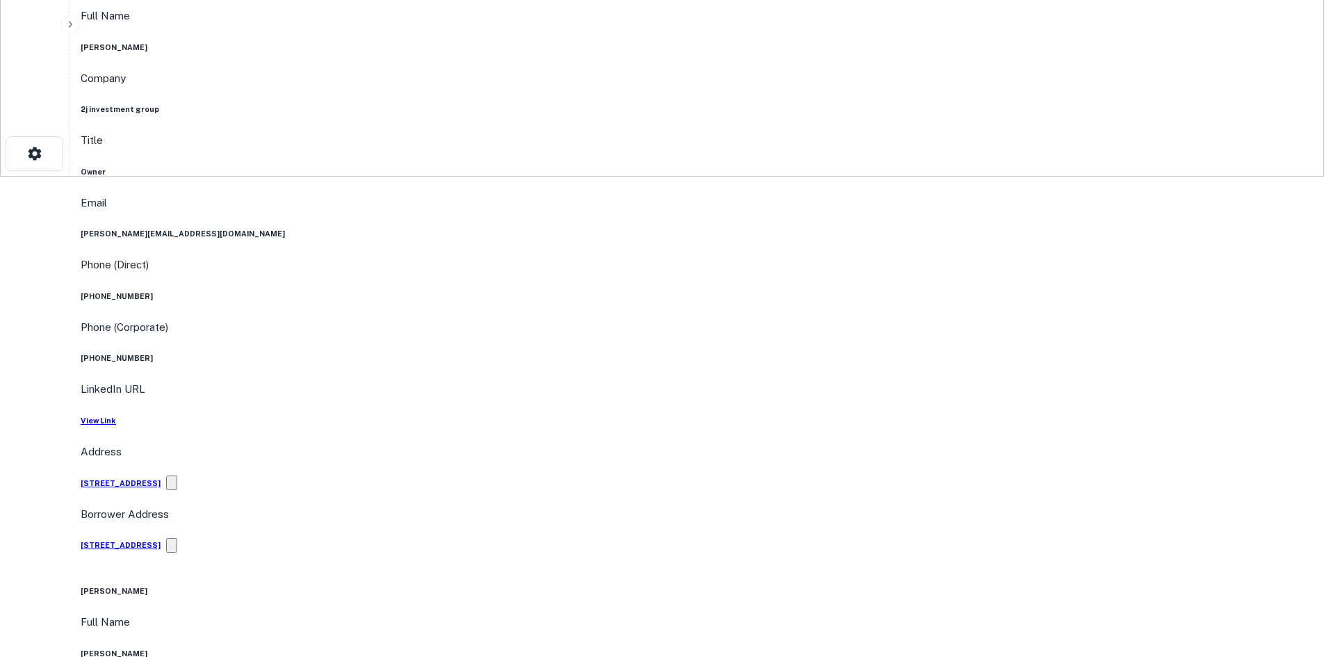
scroll to position [348, 0]
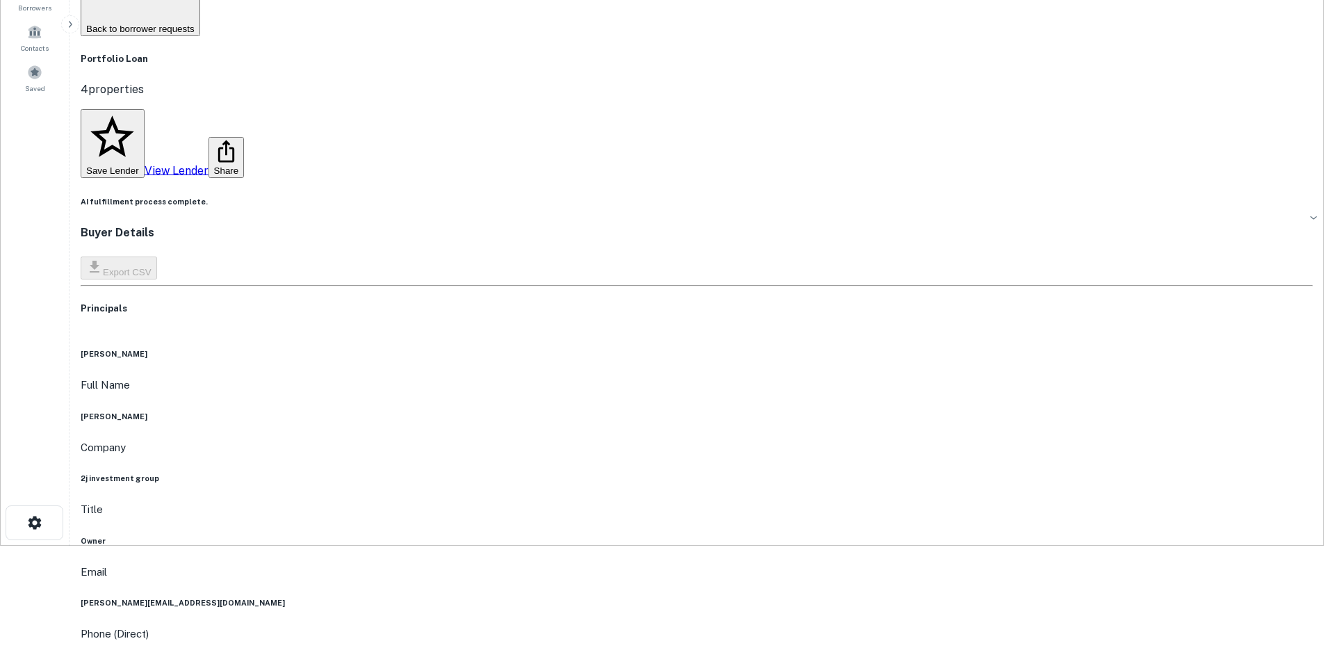
scroll to position [0, 0]
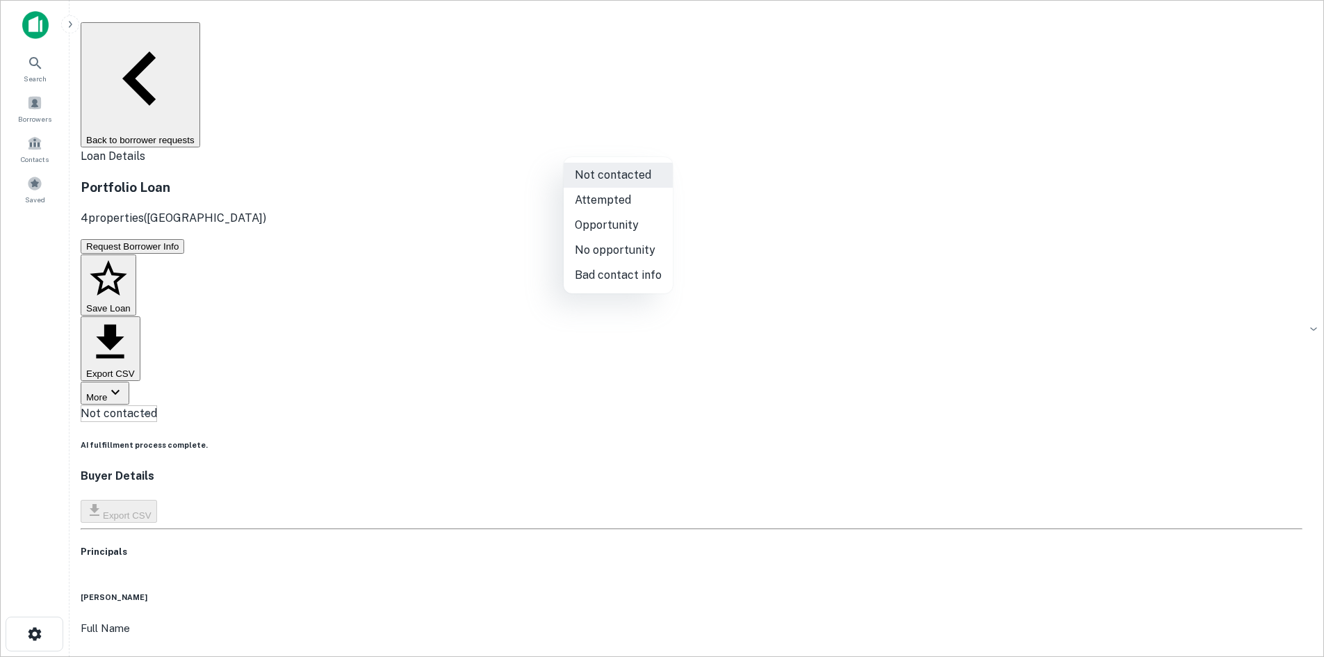
click at [628, 152] on body "Search Borrowers Contacts Saved Back to borrower requests Loan Details Portfoli…" at bounding box center [662, 328] width 1324 height 657
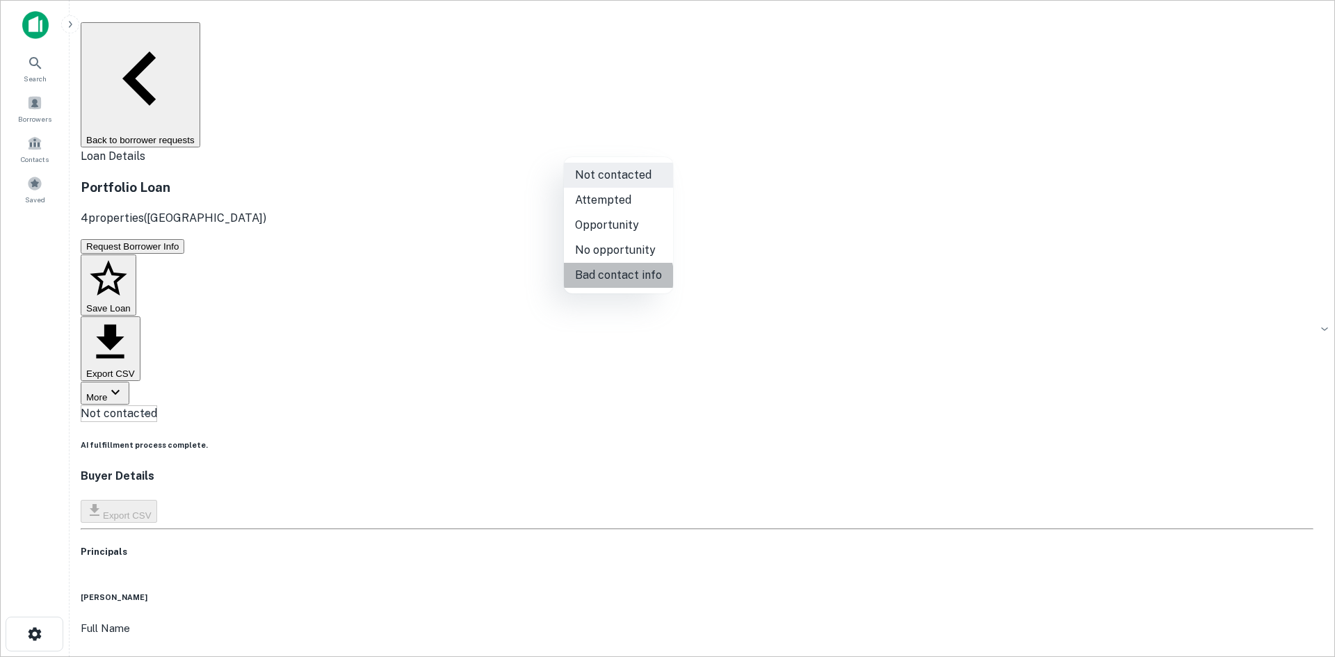
drag, startPoint x: 617, startPoint y: 279, endPoint x: 393, endPoint y: 177, distance: 246.7
click at [614, 279] on li "Bad contact info" at bounding box center [618, 275] width 109 height 25
type input "**********"
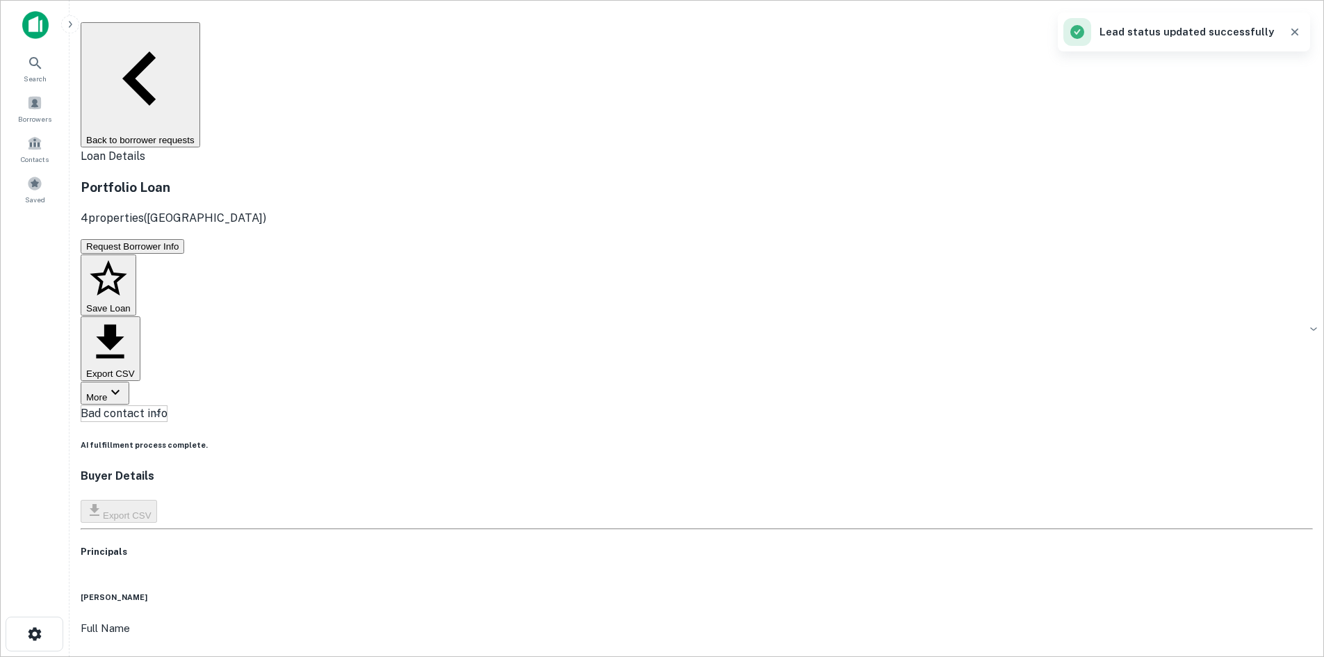
click at [183, 46] on button "Back to borrower requests" at bounding box center [141, 84] width 120 height 125
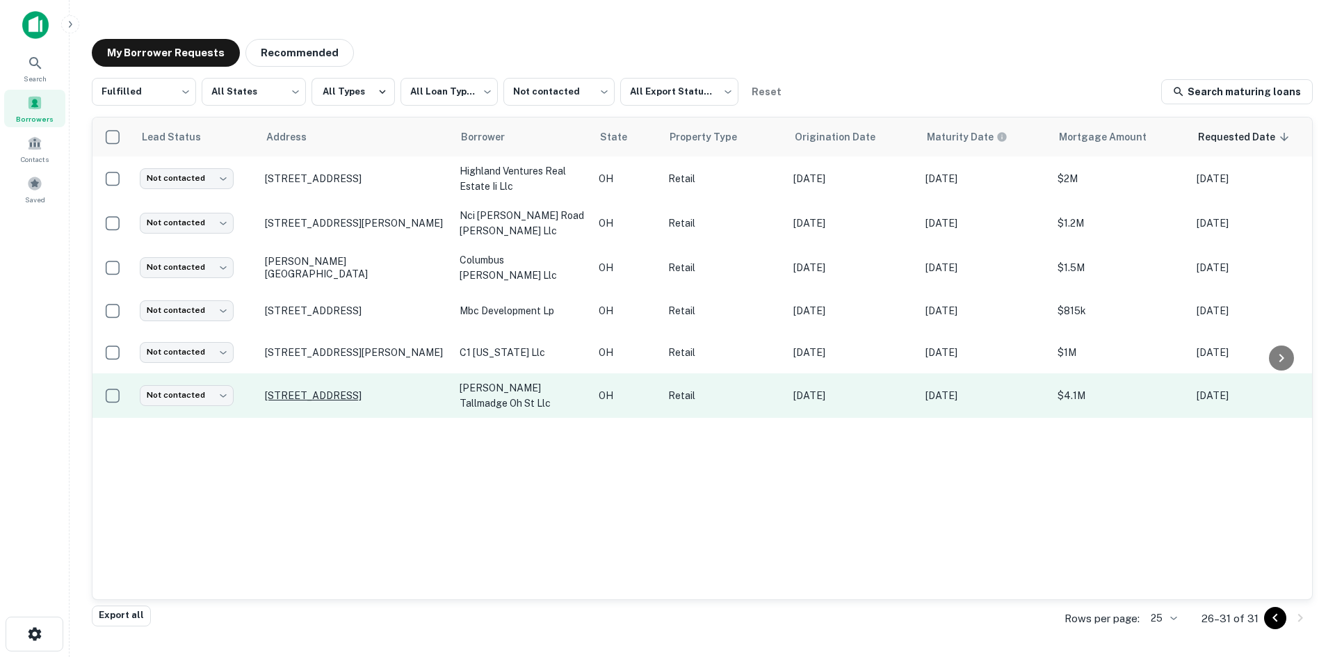
click at [343, 390] on p "505 West Ave Tallmadge, OH 44278" at bounding box center [355, 395] width 181 height 13
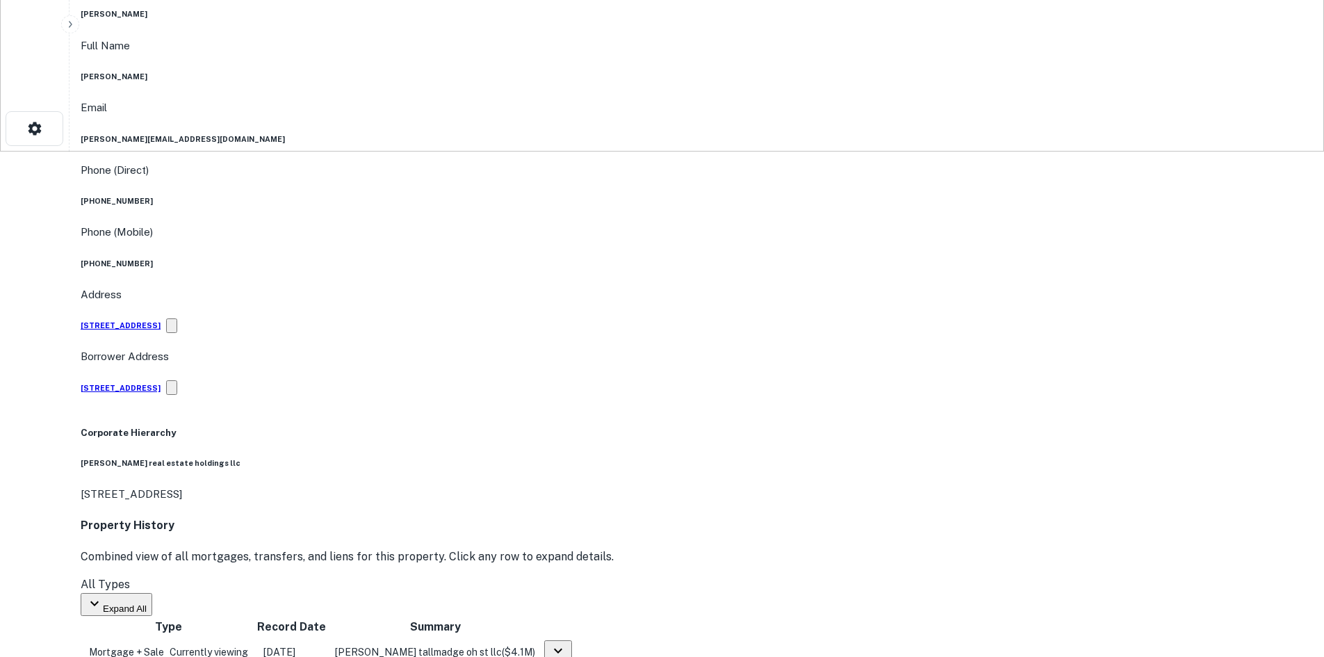
scroll to position [765, 0]
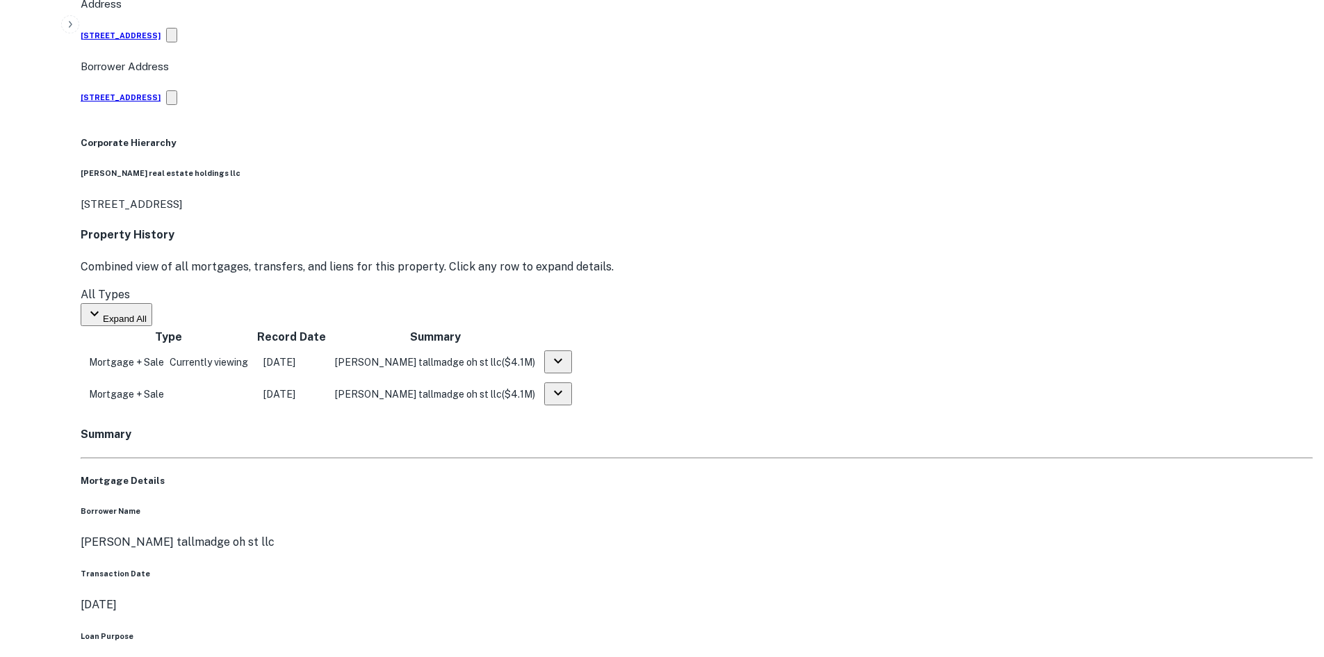
drag, startPoint x: 1204, startPoint y: 406, endPoint x: 1030, endPoint y: 330, distance: 190.5
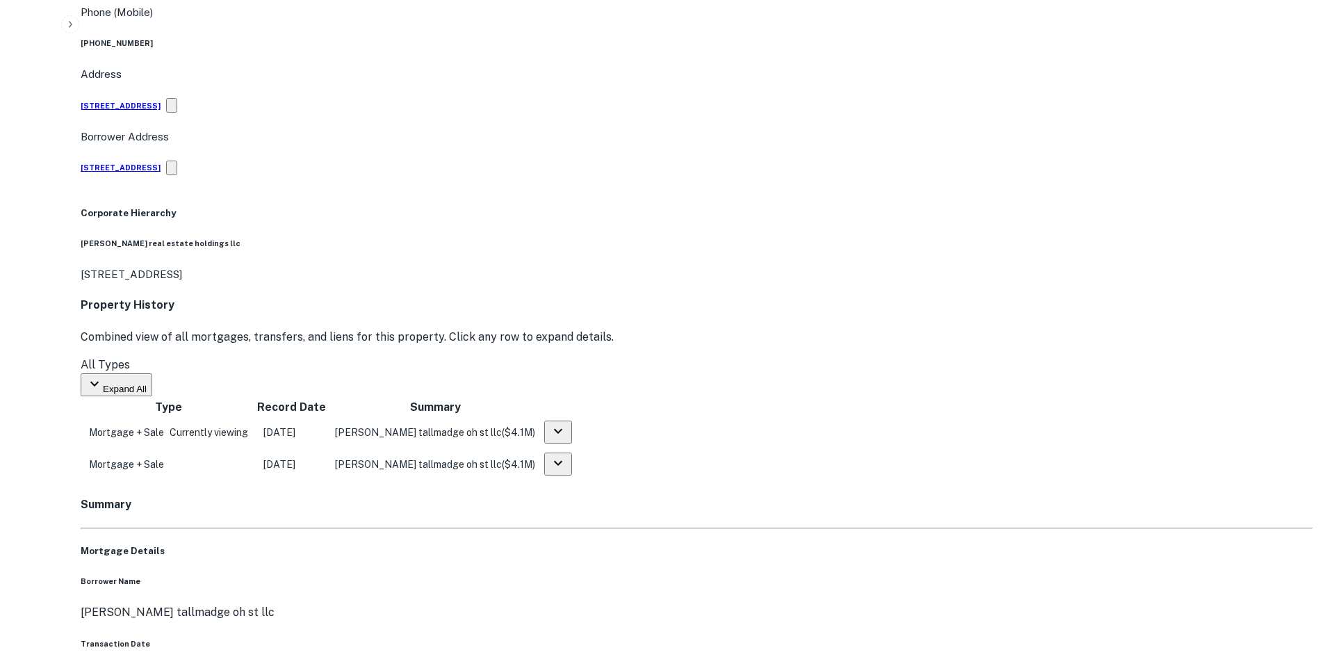
scroll to position [695, 0]
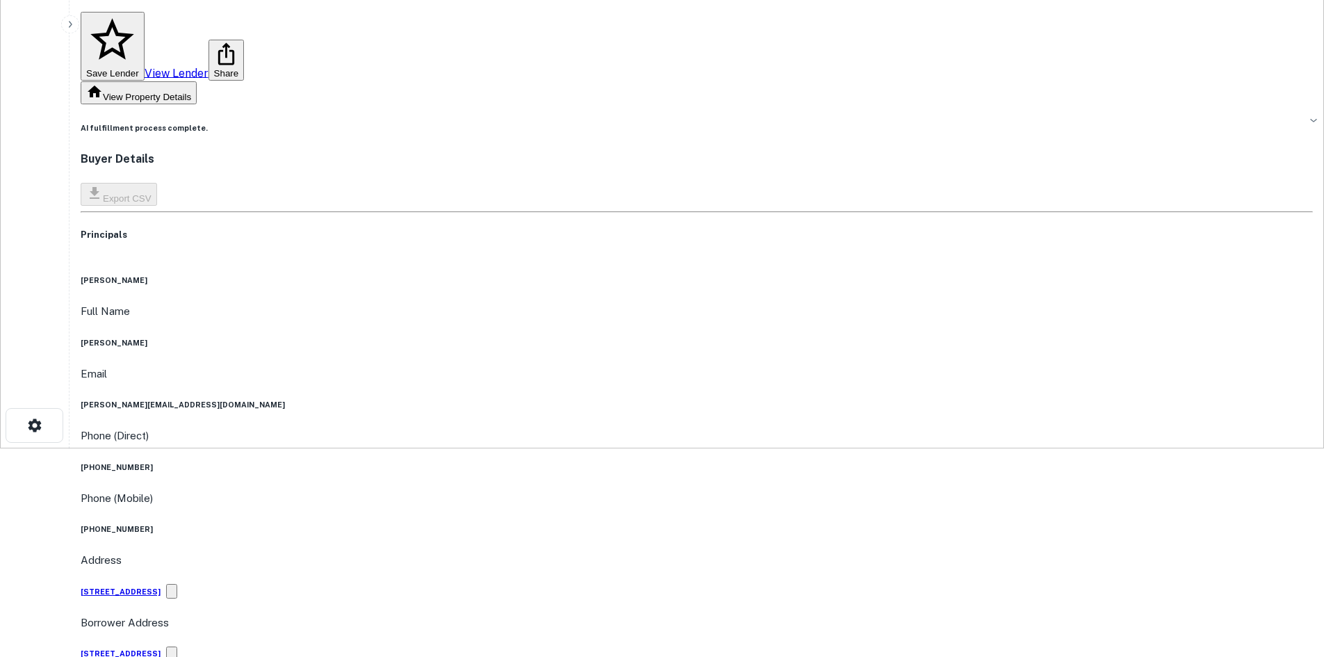
scroll to position [0, 0]
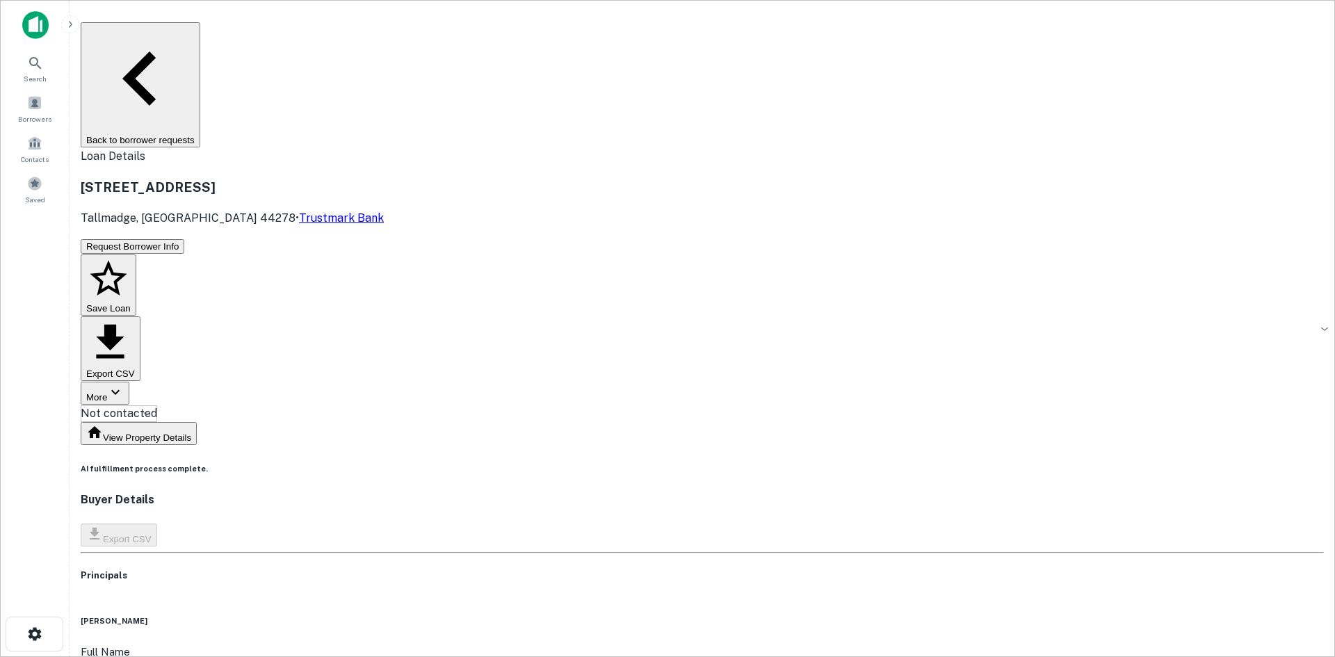
click at [573, 131] on body "Search Borrowers Contacts Saved Back to borrower requests Loan Details 505 West…" at bounding box center [667, 328] width 1335 height 657
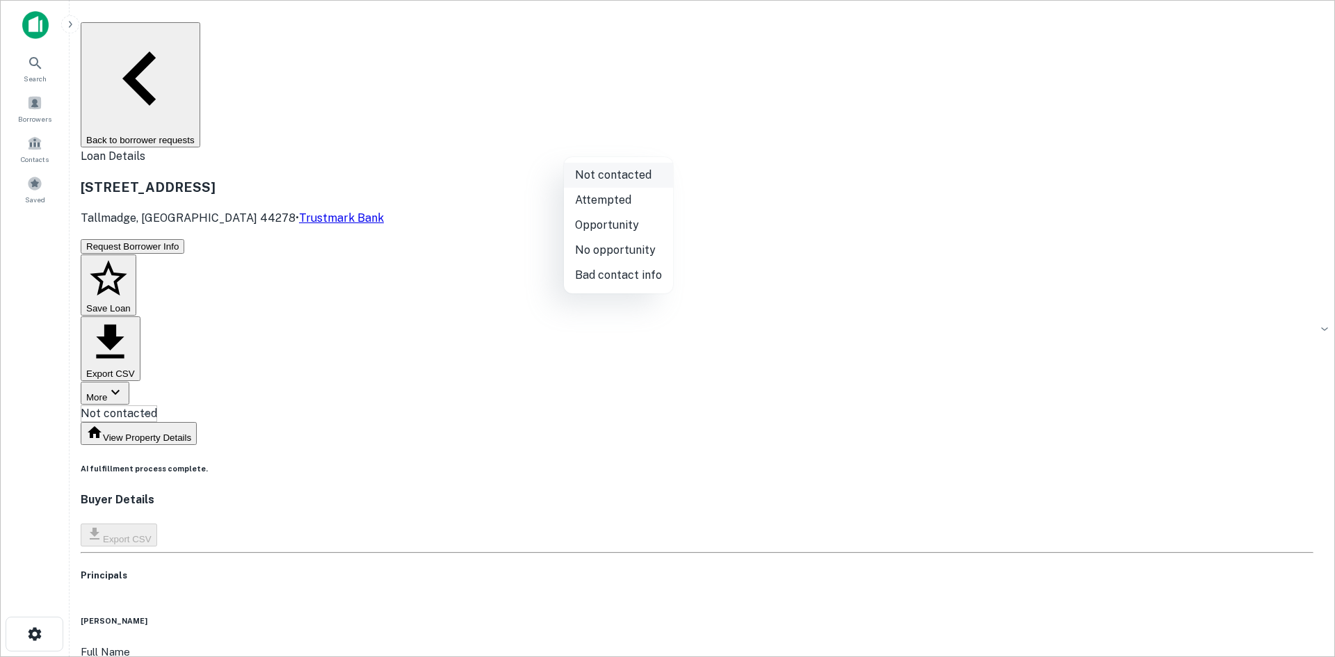
click at [590, 186] on li "Not contacted" at bounding box center [618, 175] width 109 height 25
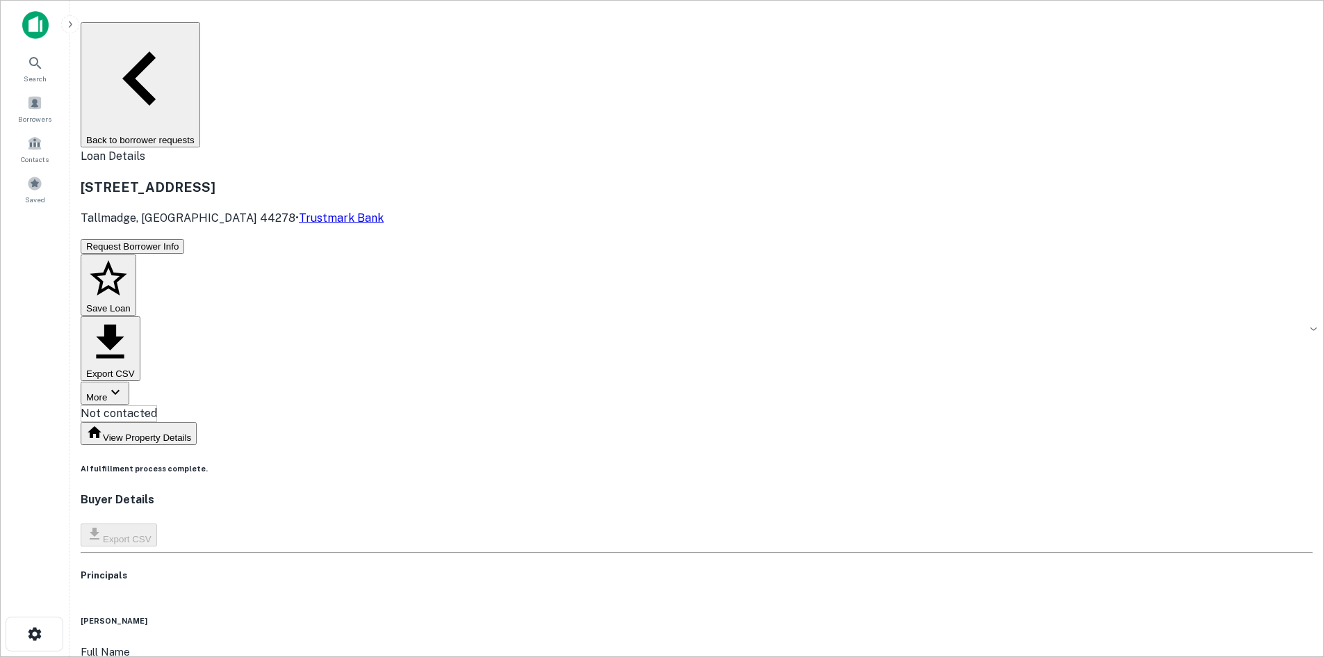
click at [599, 154] on body "Search Borrowers Contacts Saved Back to borrower requests Loan Details 505 West…" at bounding box center [662, 328] width 1324 height 657
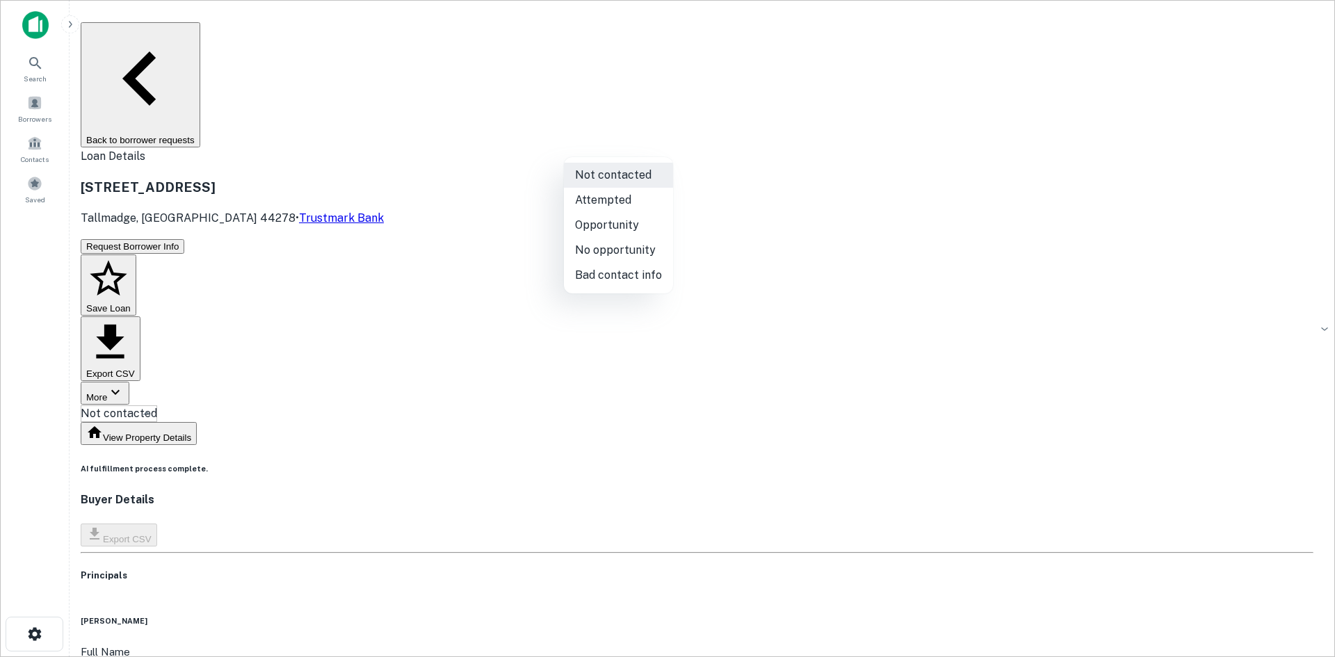
click at [594, 197] on li "Attempted" at bounding box center [618, 200] width 109 height 25
type input "*********"
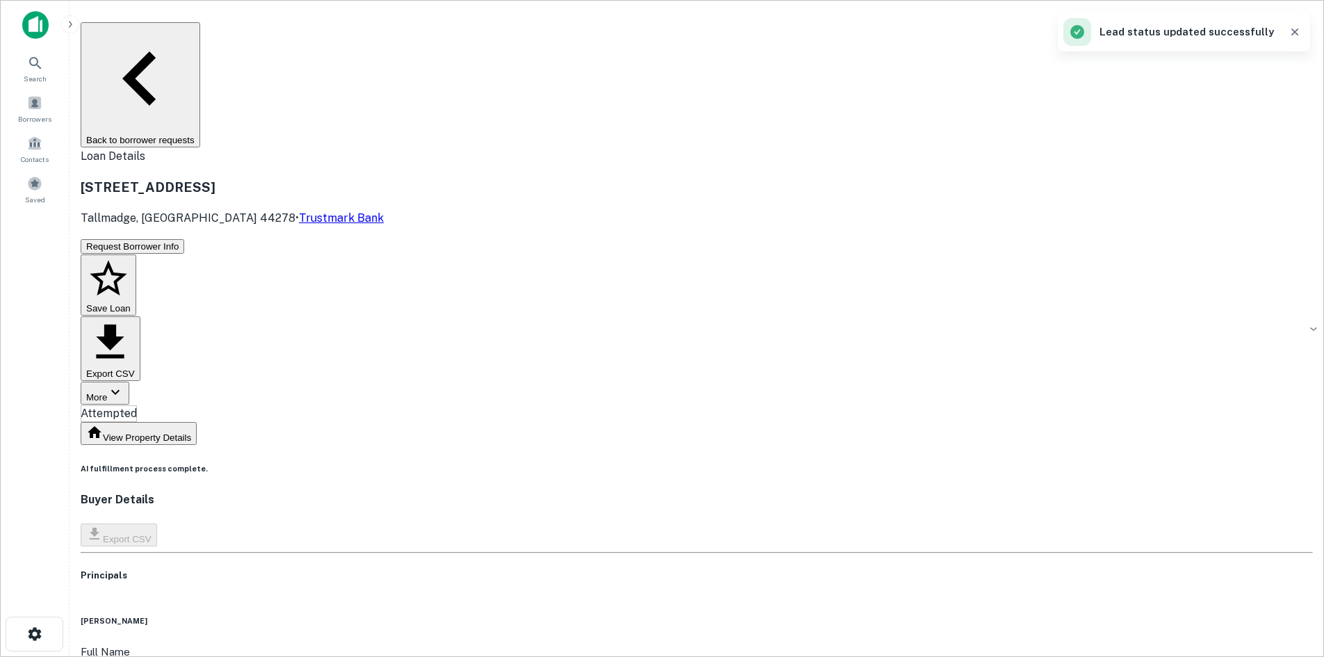
click at [200, 35] on button "Back to borrower requests" at bounding box center [141, 84] width 120 height 125
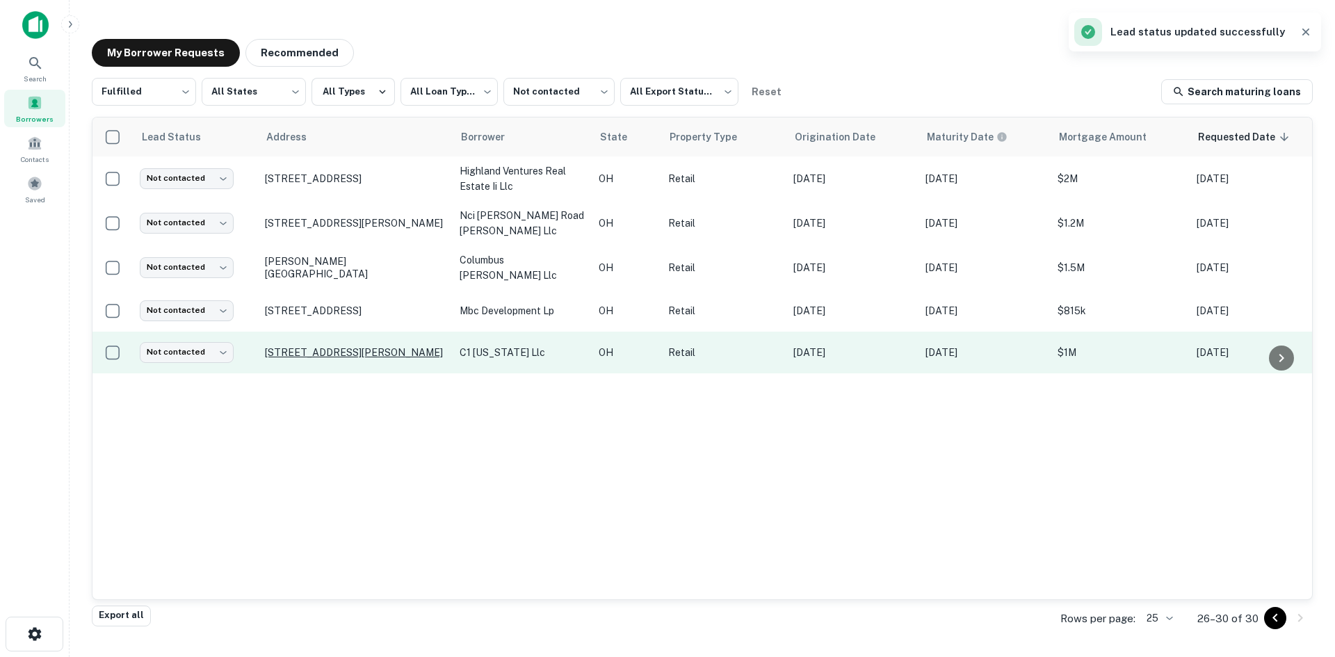
click at [291, 346] on p "2550 S Hamilton Rd Columbus, OH 43232" at bounding box center [355, 352] width 181 height 13
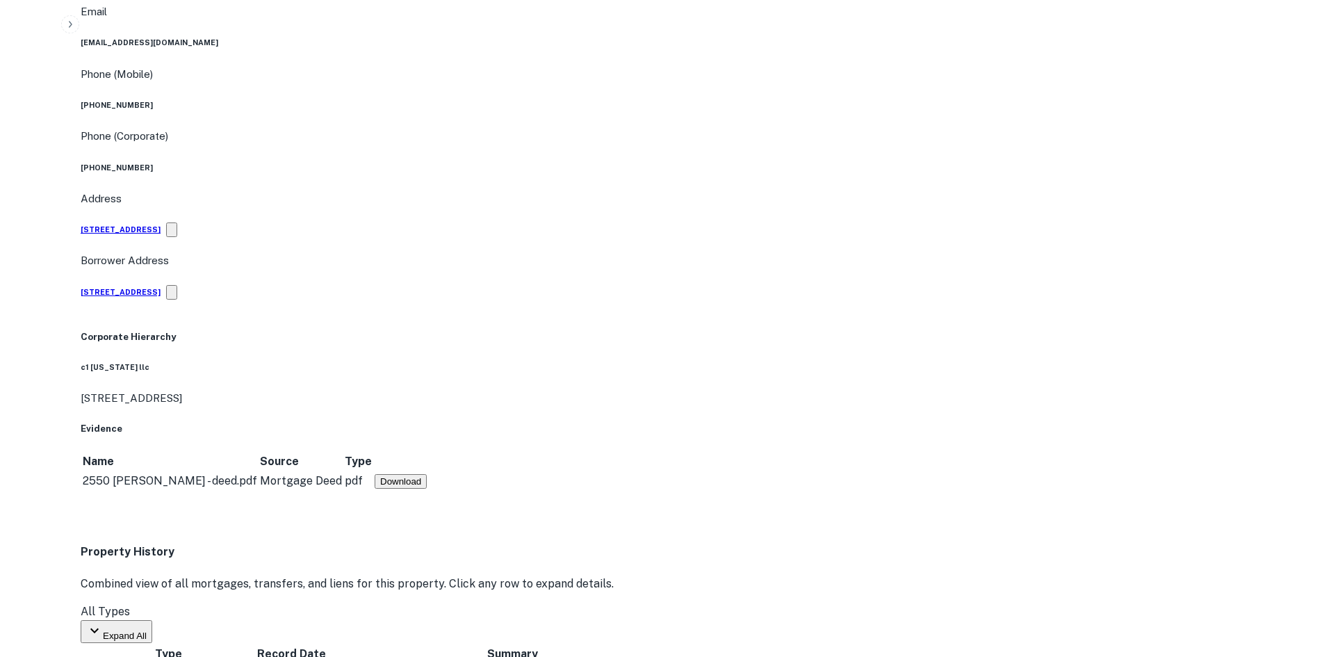
scroll to position [904, 0]
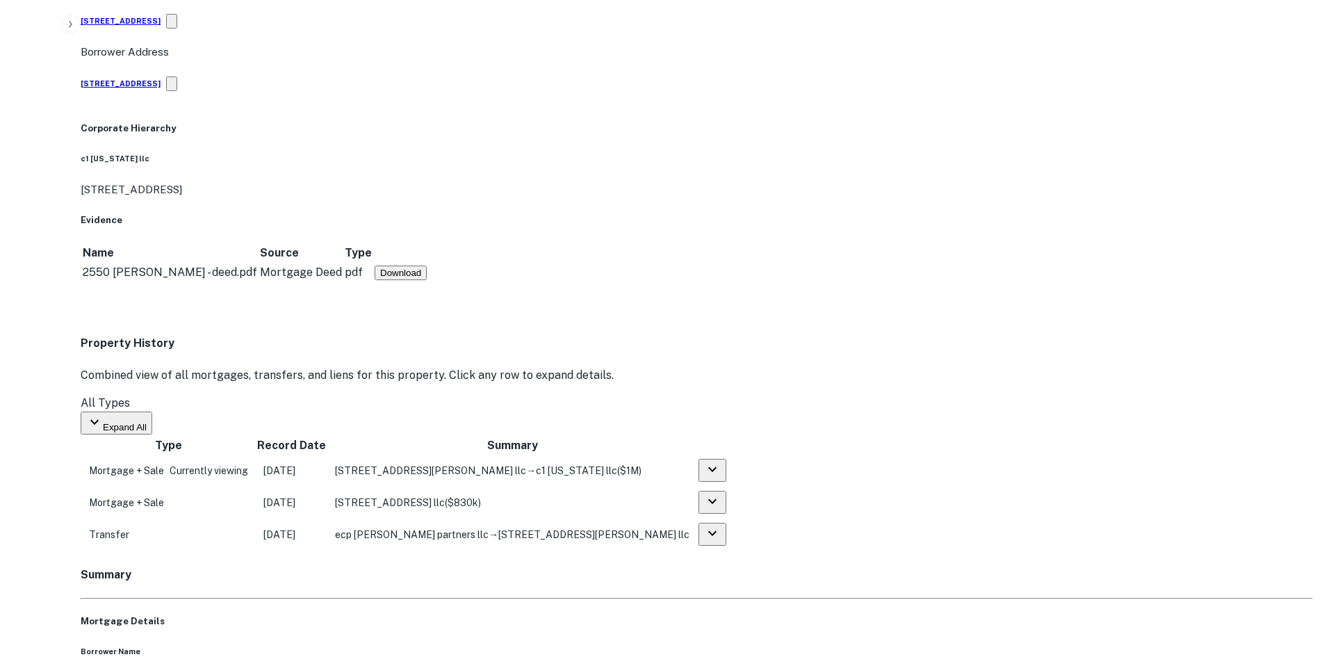
drag, startPoint x: 1190, startPoint y: 509, endPoint x: 923, endPoint y: 399, distance: 289.3
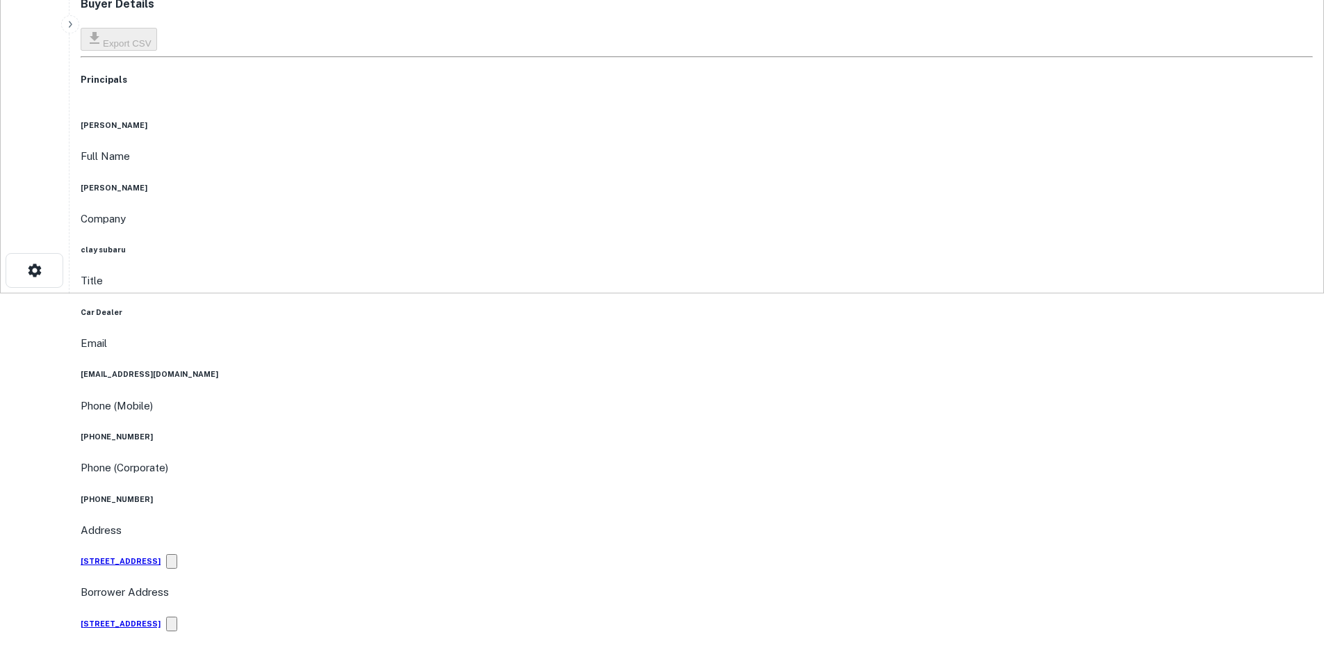
scroll to position [139, 0]
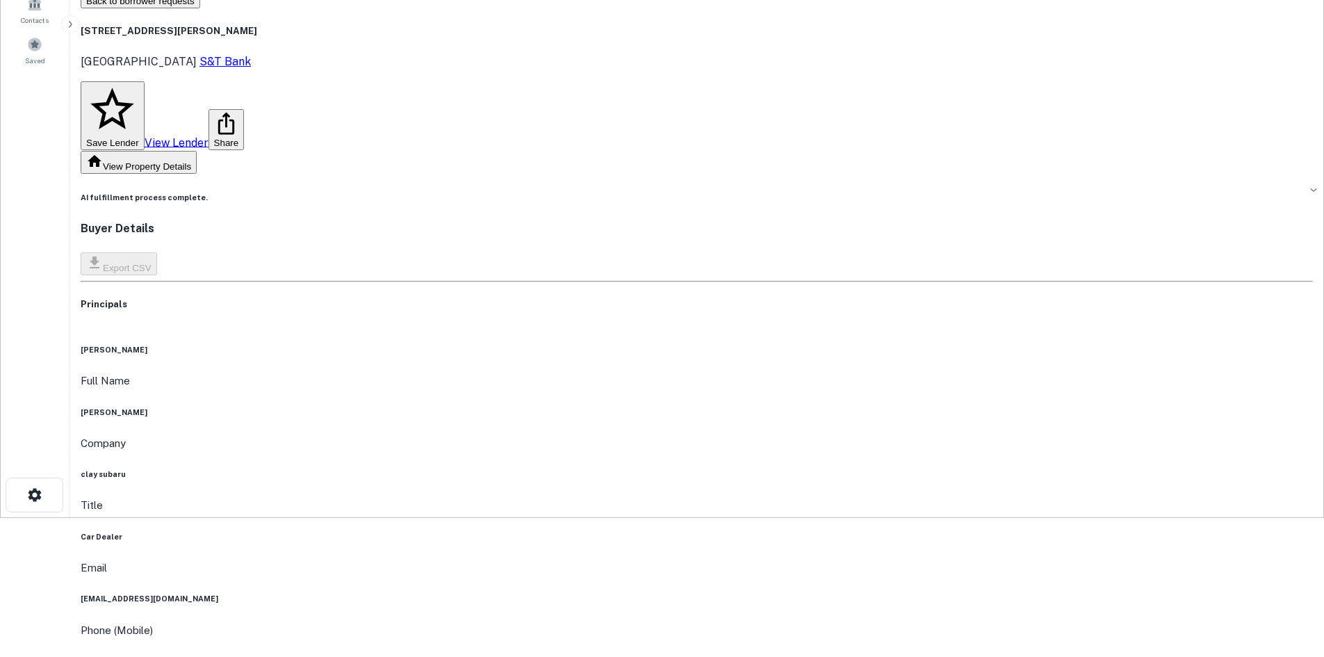
click at [647, 656] on h6 "(781) 414-9635" at bounding box center [697, 661] width 1233 height 11
copy h6 "(781) 414-9635"
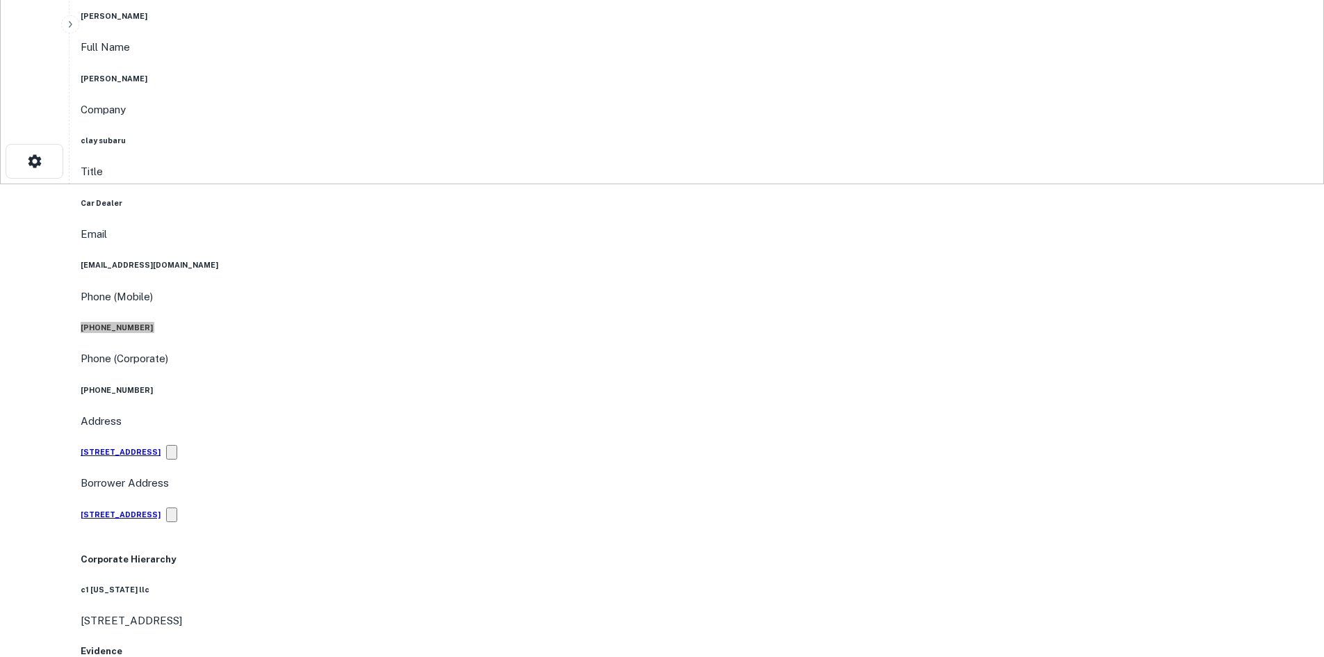
scroll to position [0, 0]
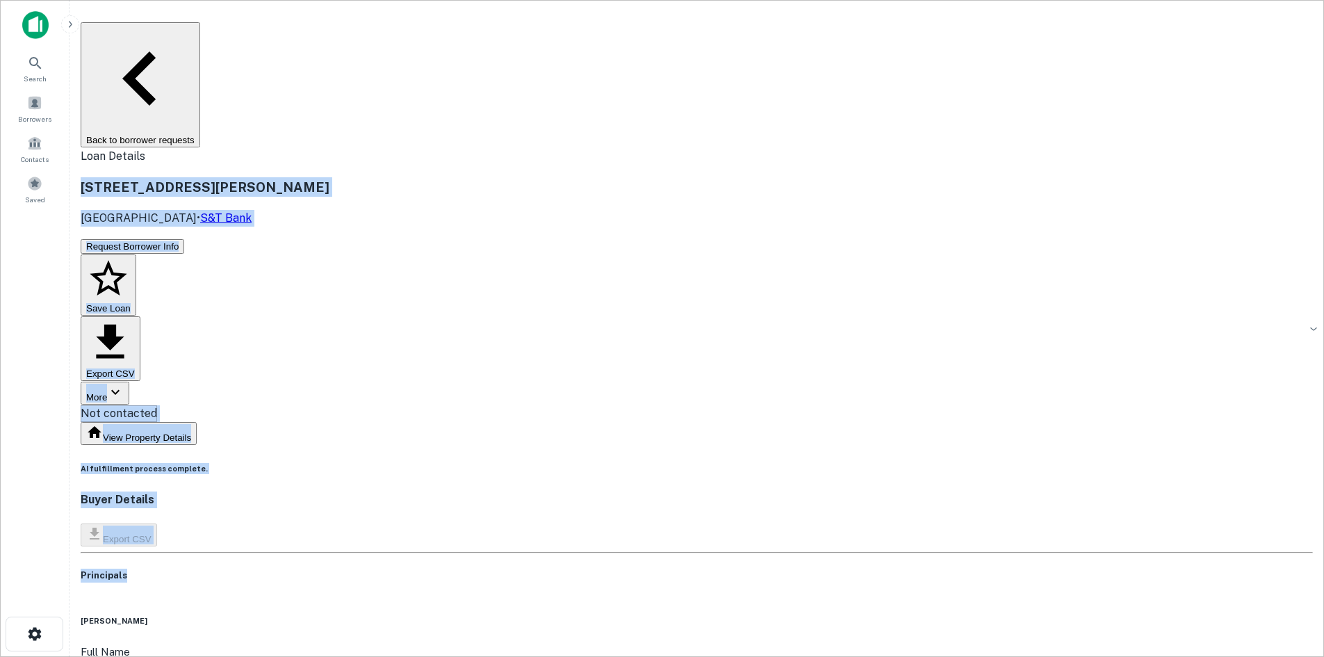
drag, startPoint x: 236, startPoint y: 74, endPoint x: 610, endPoint y: 302, distance: 438.3
click at [896, 569] on div "Principals" at bounding box center [697, 583] width 1233 height 29
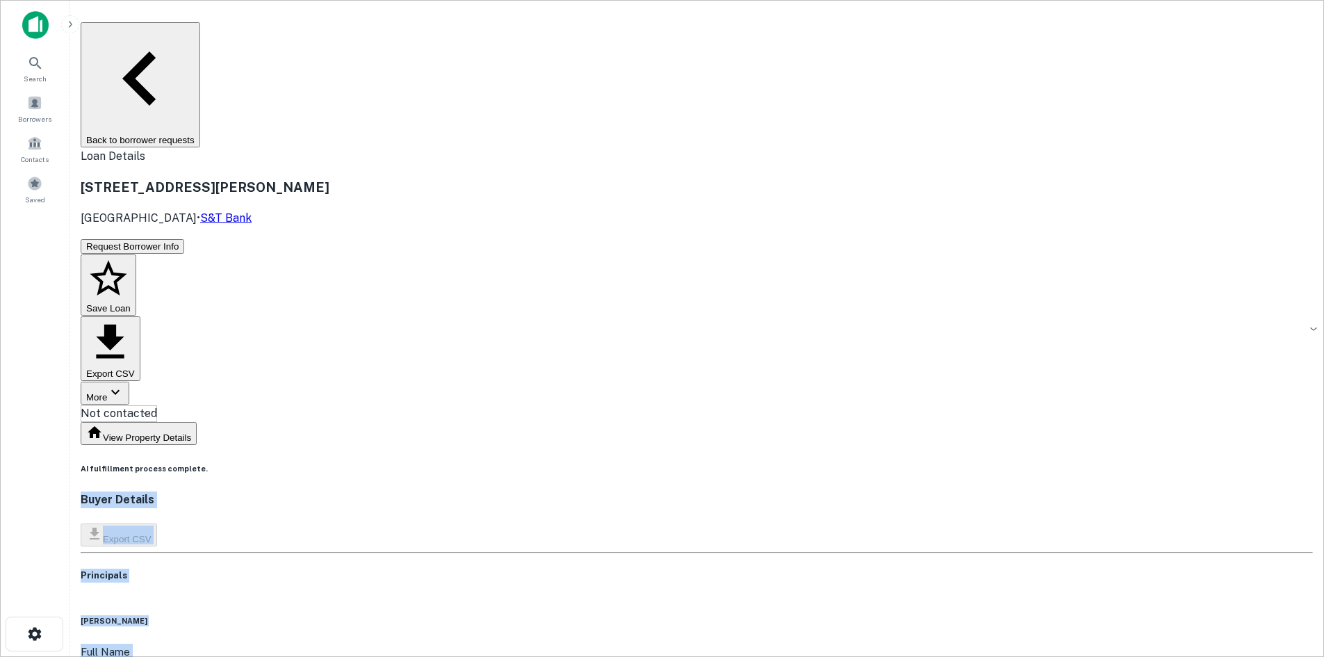
drag, startPoint x: 170, startPoint y: 288, endPoint x: 509, endPoint y: 553, distance: 429.9
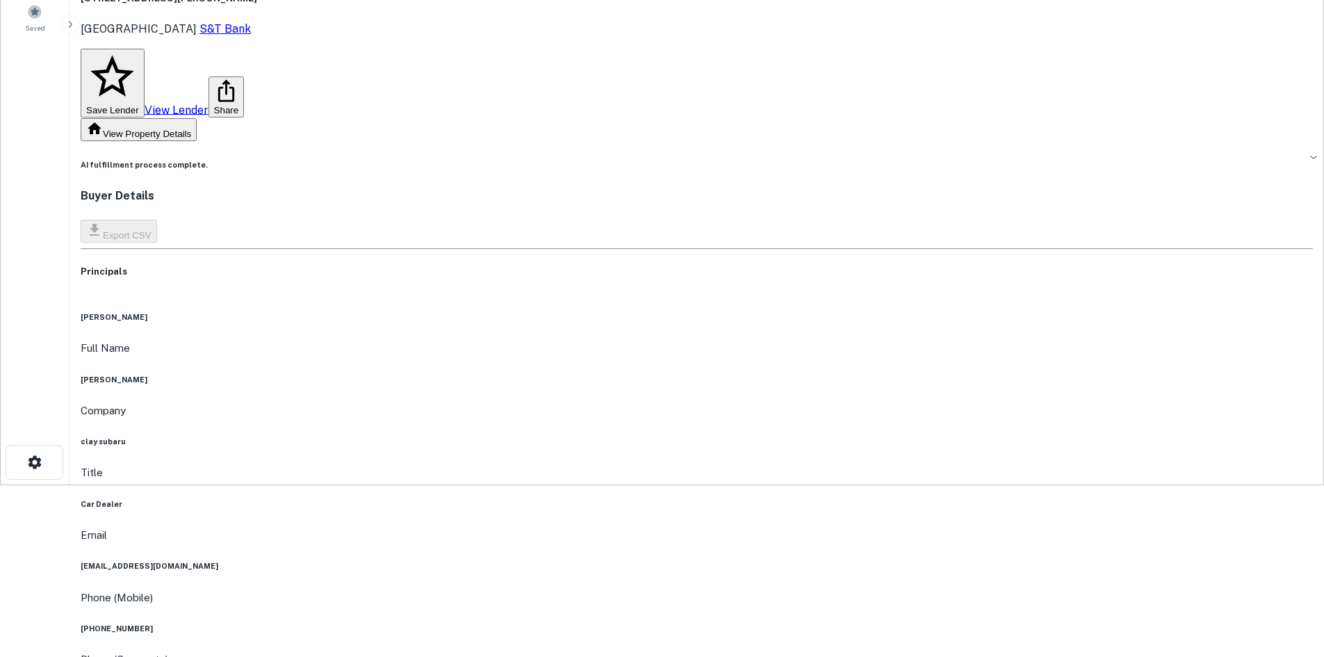
scroll to position [139, 0]
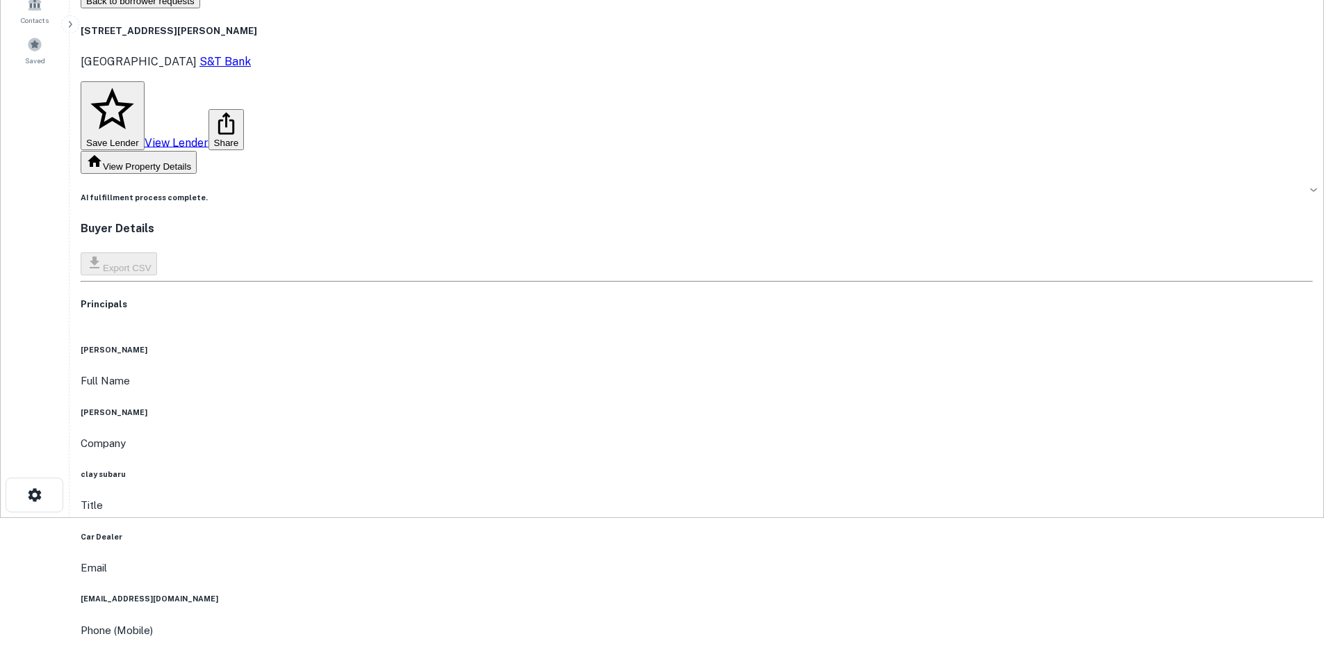
click at [651, 469] on h6 "clay subaru" at bounding box center [697, 474] width 1233 height 11
copy h6 "clay subaru"
click at [619, 373] on div "Full Name scott clay" at bounding box center [697, 395] width 1233 height 45
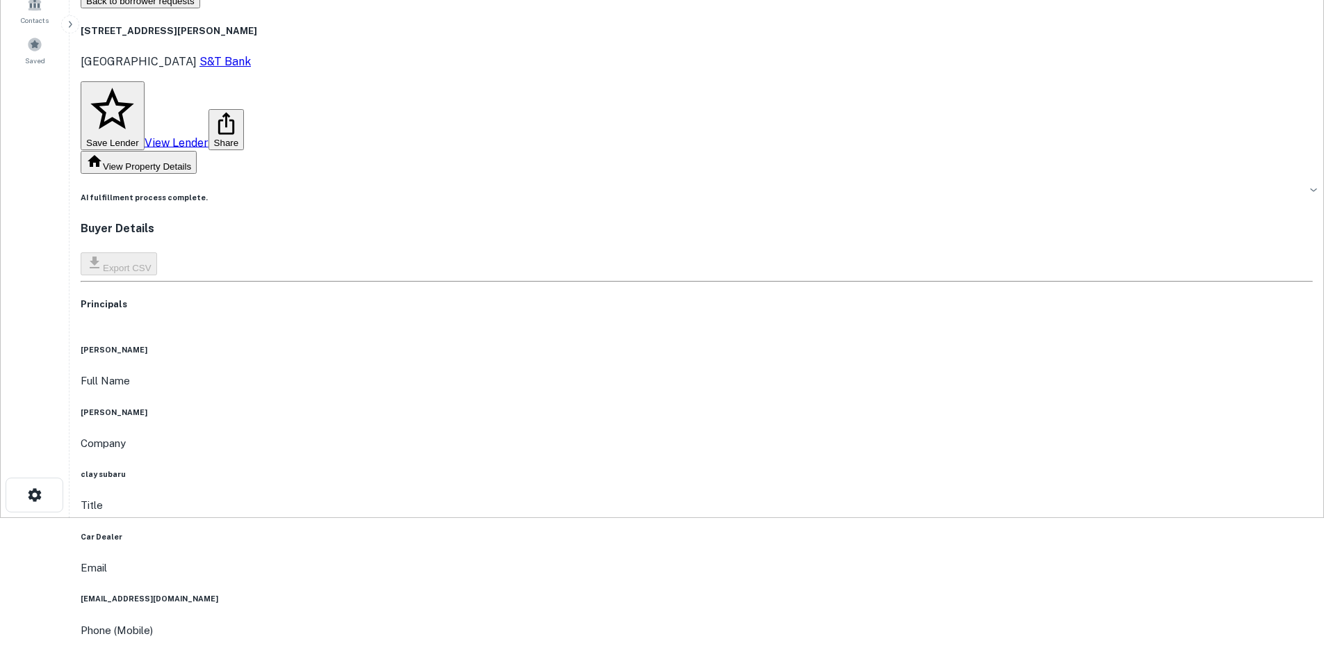
click at [642, 373] on div "Full Name scott clay" at bounding box center [697, 395] width 1233 height 45
copy h6 "scott clay"
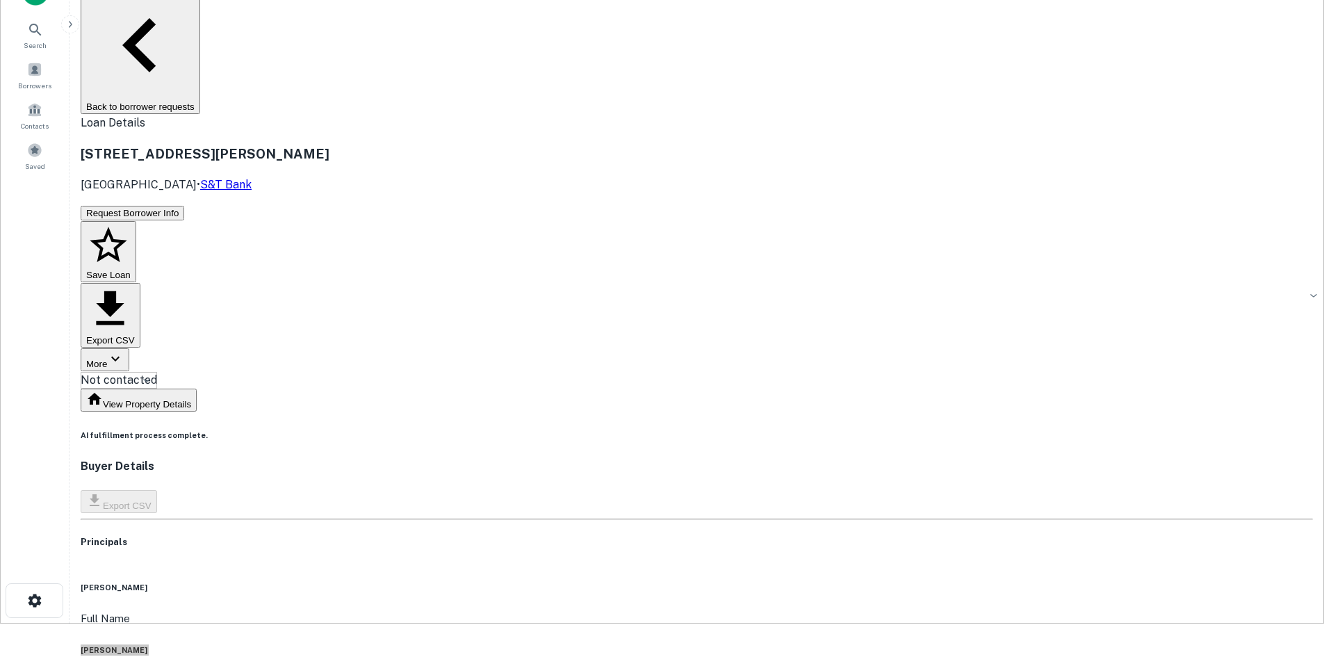
scroll to position [0, 0]
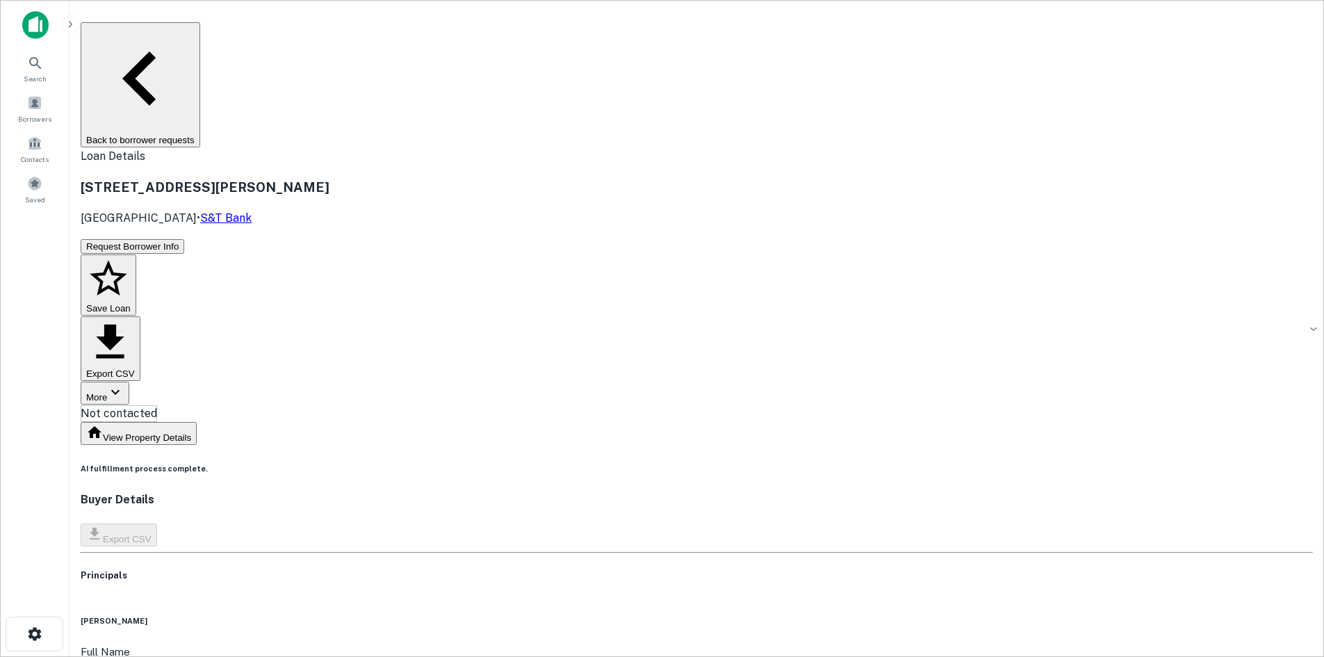
click at [605, 133] on body "Search Borrowers Contacts Saved Back to borrower requests Loan Details 2550 S H…" at bounding box center [662, 328] width 1324 height 657
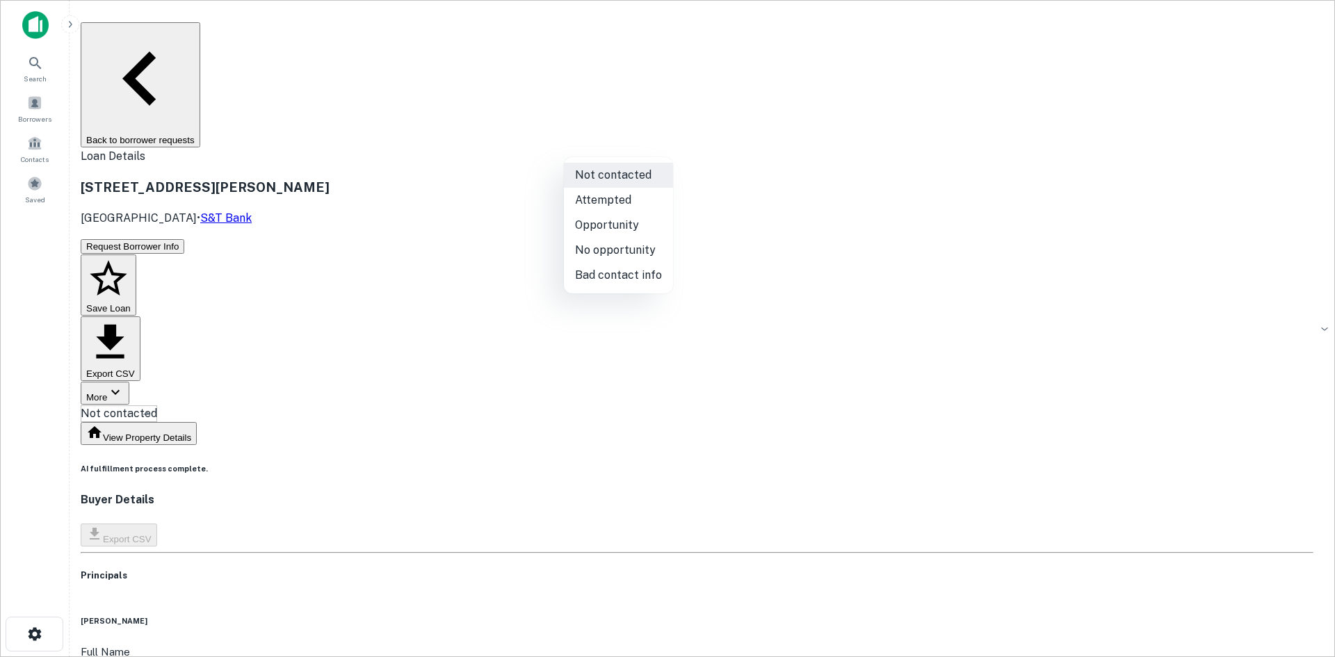
click at [683, 455] on div at bounding box center [667, 328] width 1335 height 657
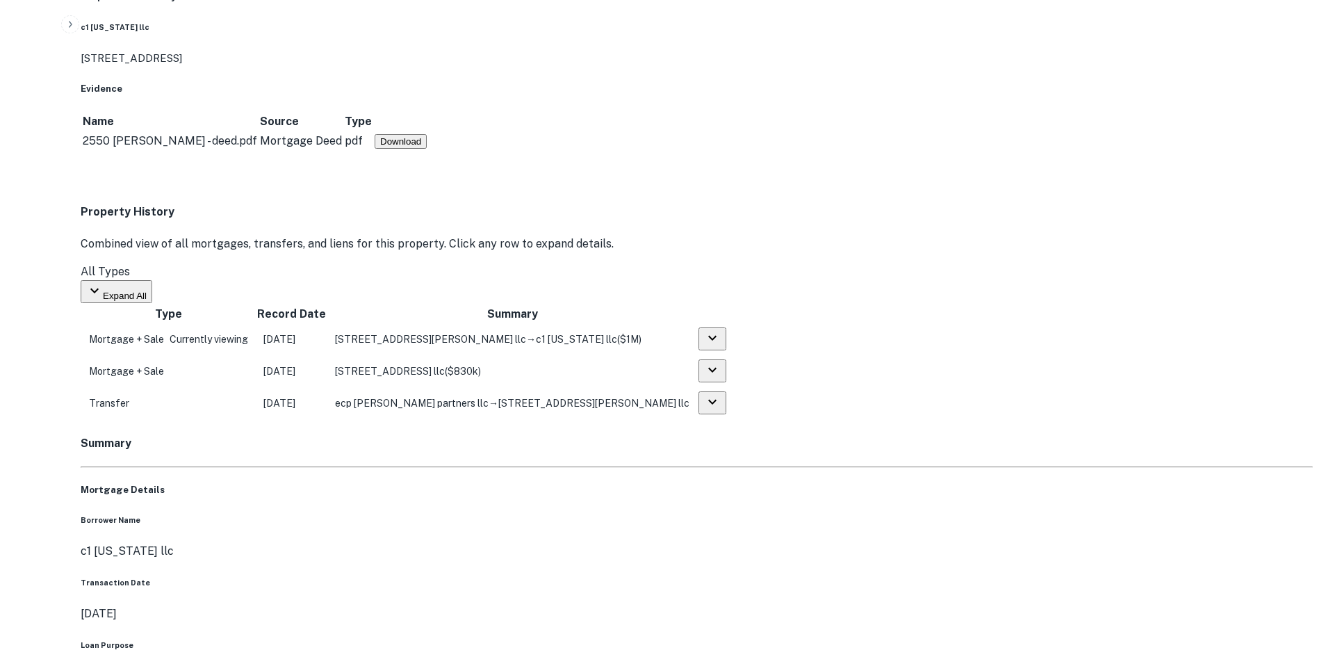
scroll to position [1043, 0]
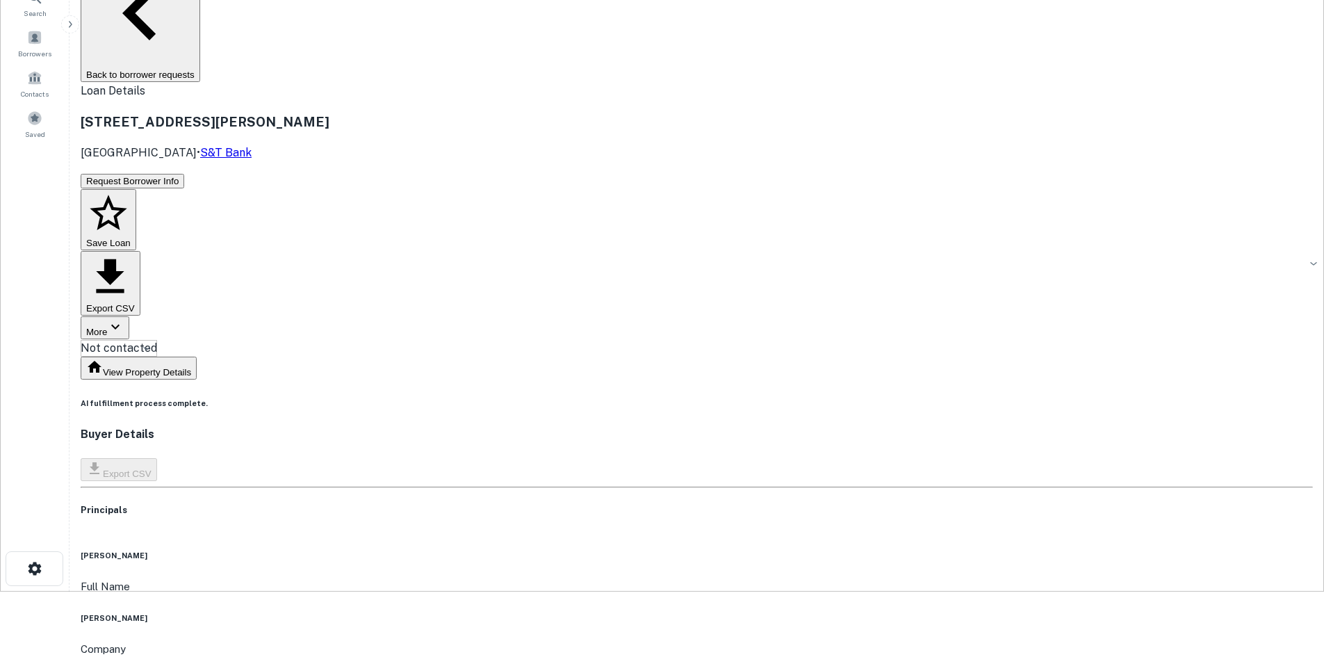
scroll to position [0, 0]
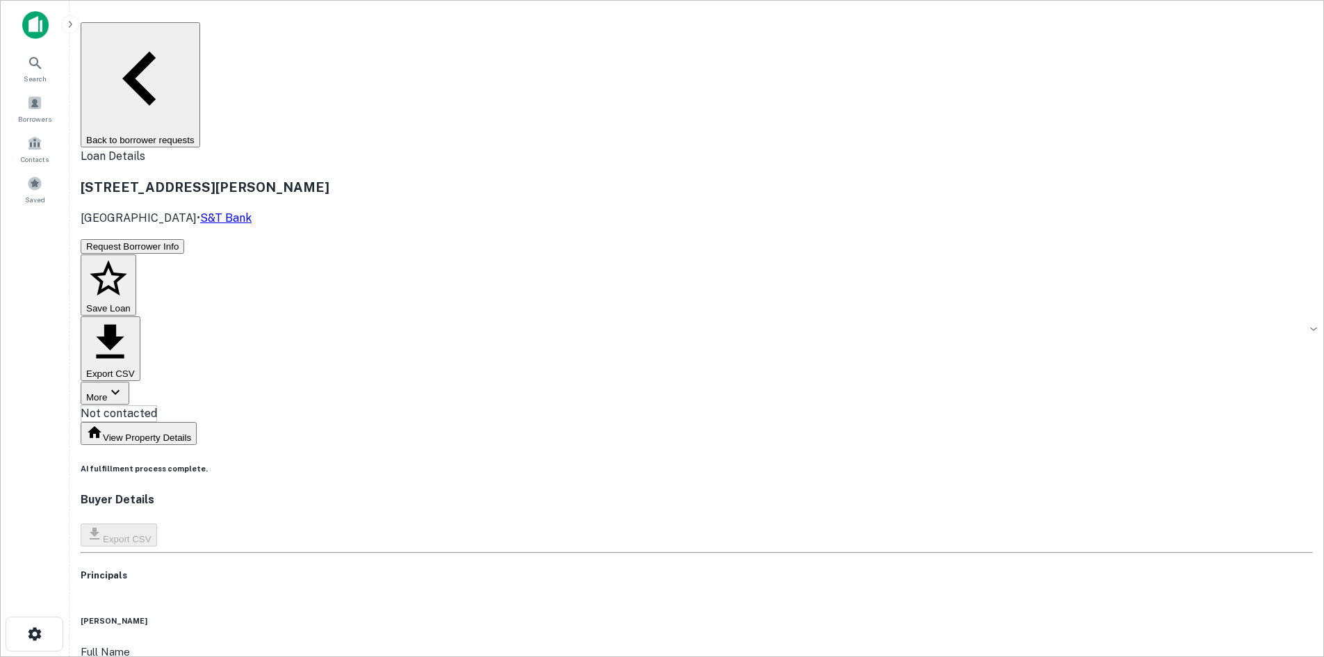
click at [636, 138] on body "Search Borrowers Contacts Saved Back to borrower requests Loan Details 2550 S H…" at bounding box center [662, 328] width 1324 height 657
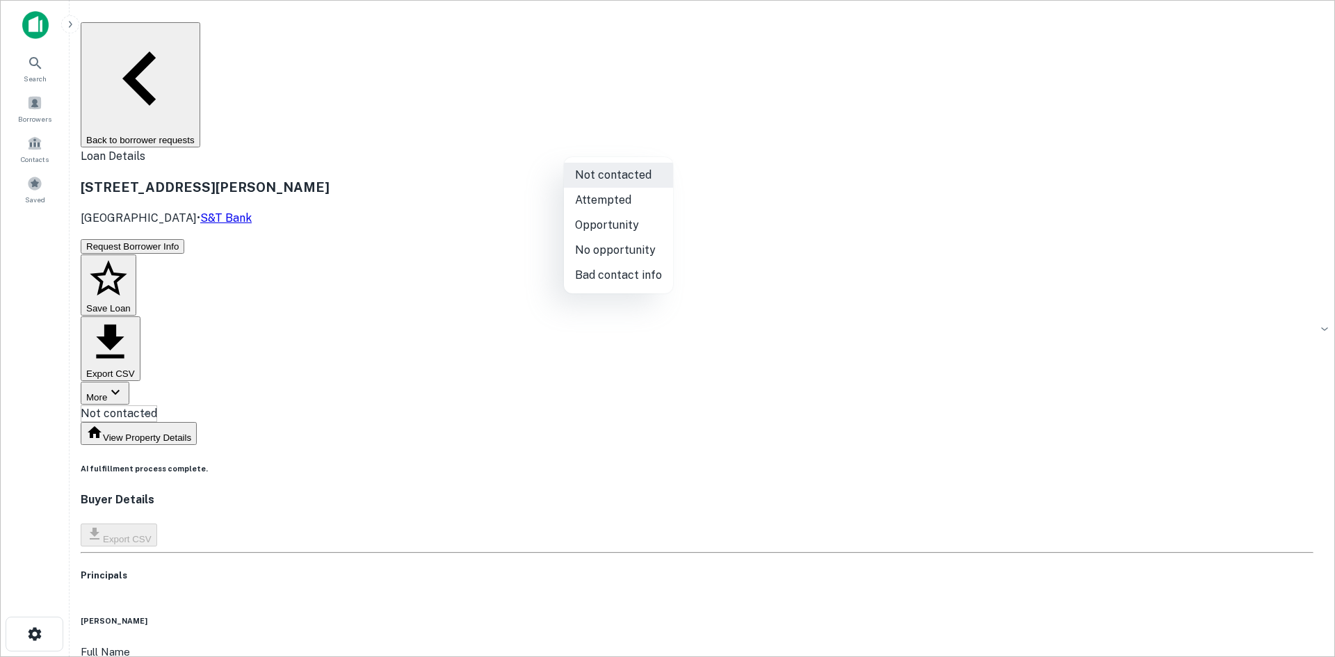
click at [624, 266] on li "Bad contact info" at bounding box center [618, 275] width 109 height 25
type input "**********"
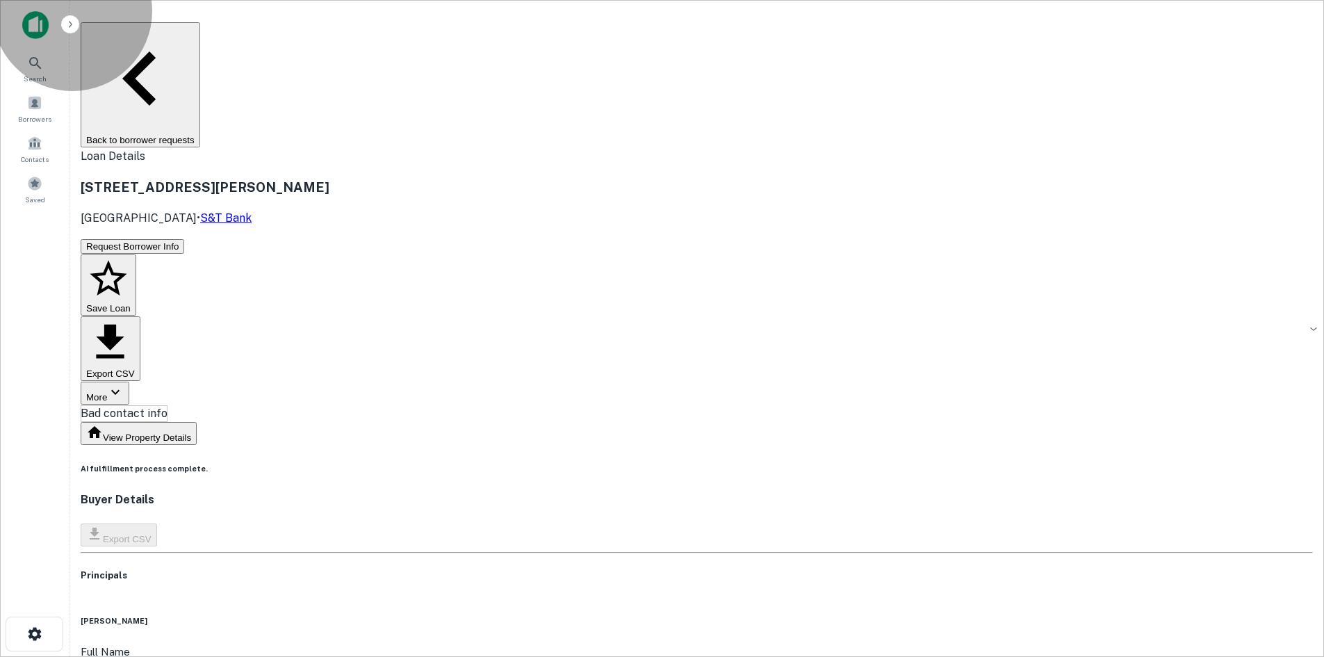
click at [200, 33] on button "Back to borrower requests" at bounding box center [141, 84] width 120 height 125
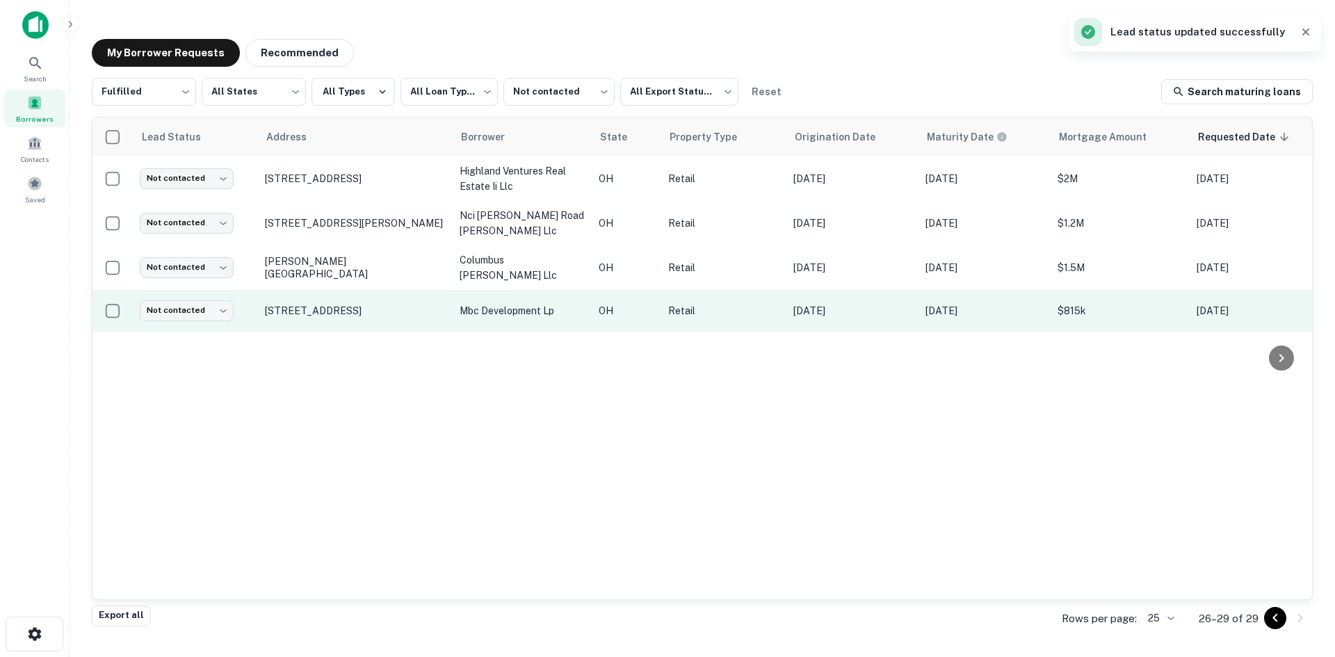
click at [373, 300] on td "1338 Wine St Vermilion, OH 44089" at bounding box center [355, 311] width 195 height 42
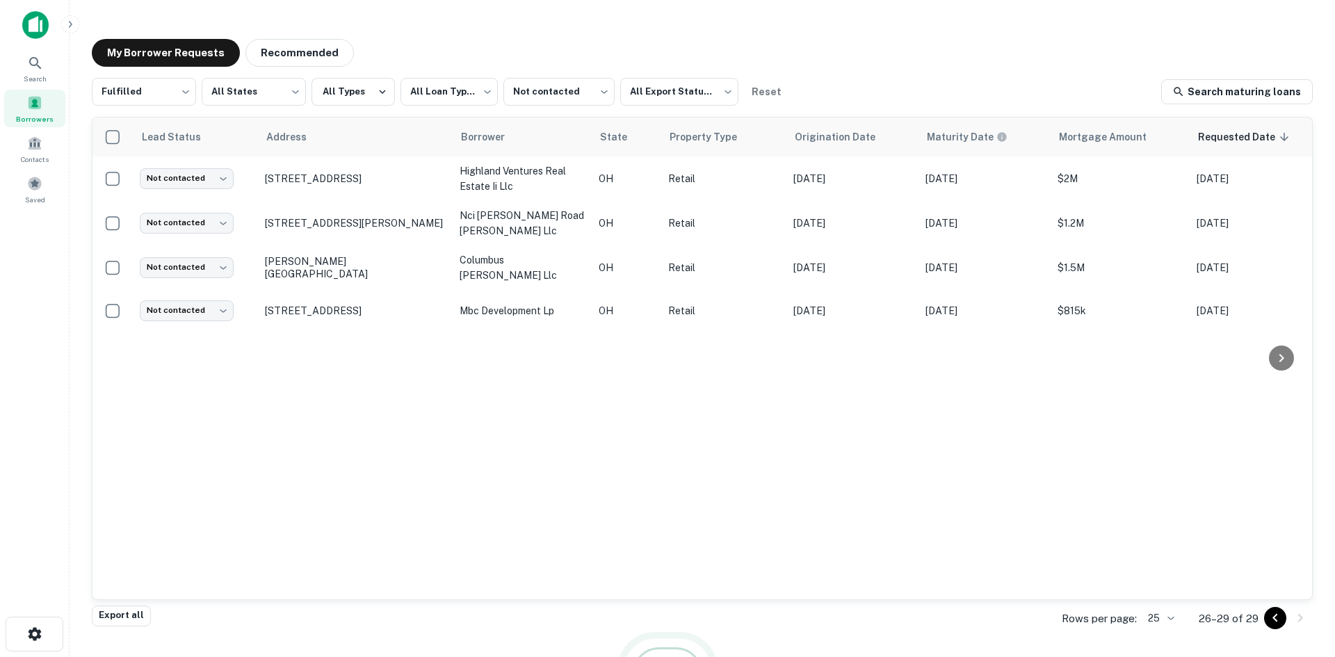
click at [373, 656] on div at bounding box center [667, 657] width 1335 height 0
click at [373, 305] on p "1338 Wine St Vermilion, OH 44089" at bounding box center [355, 311] width 181 height 13
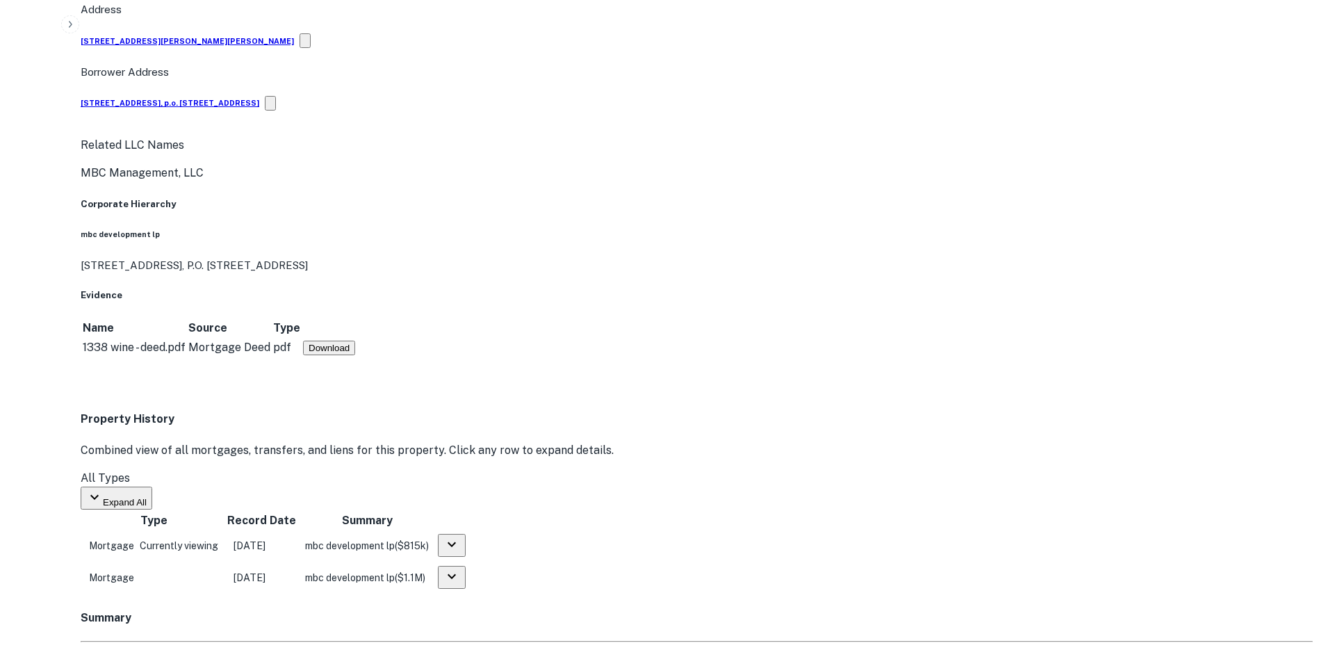
scroll to position [765, 0]
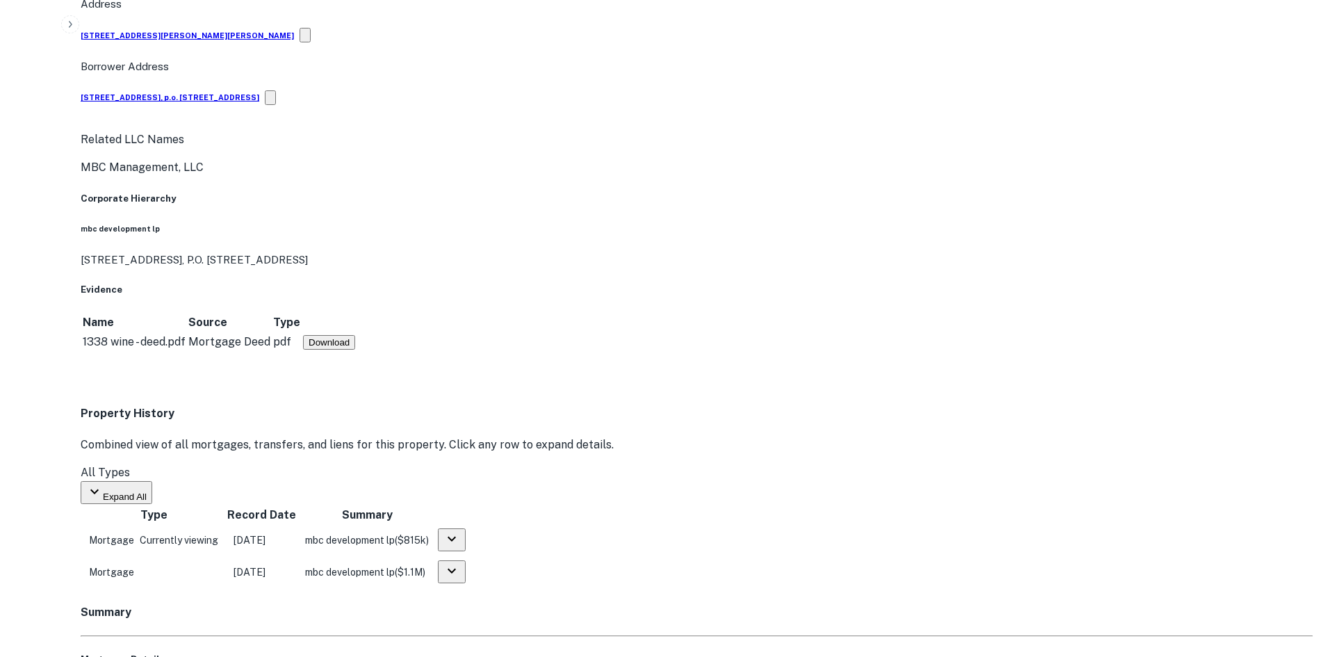
drag, startPoint x: 1192, startPoint y: 604, endPoint x: 974, endPoint y: 413, distance: 290.2
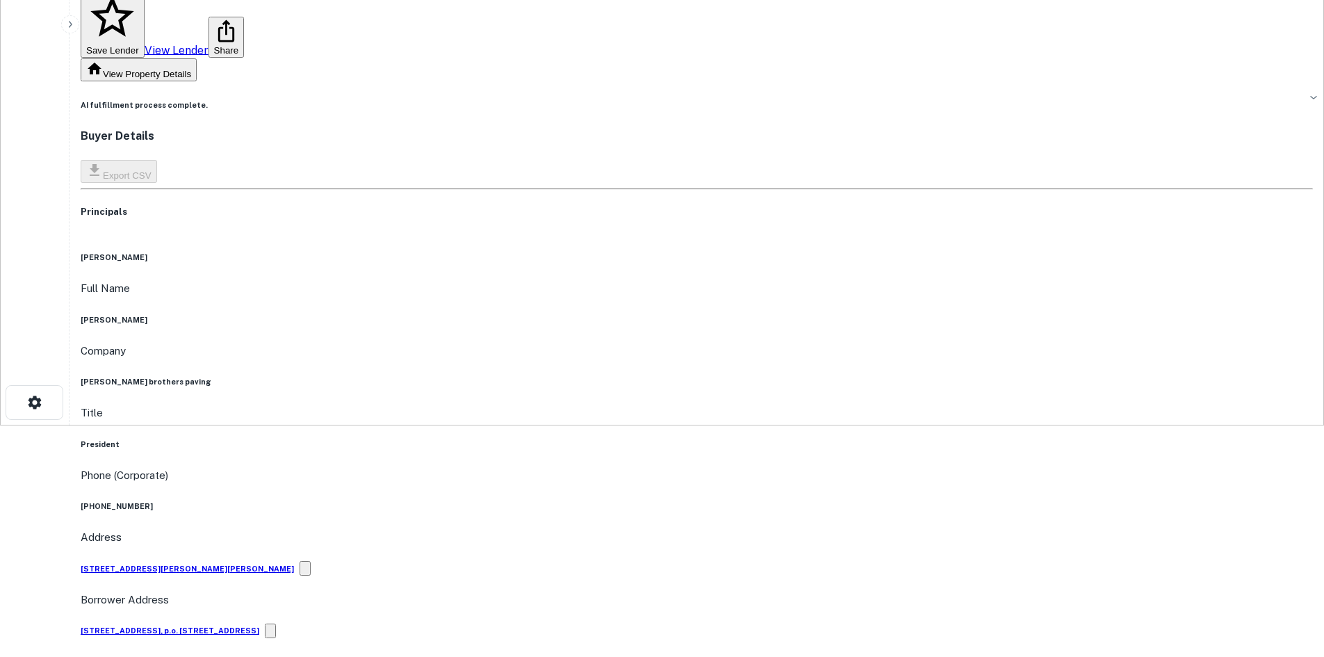
scroll to position [139, 0]
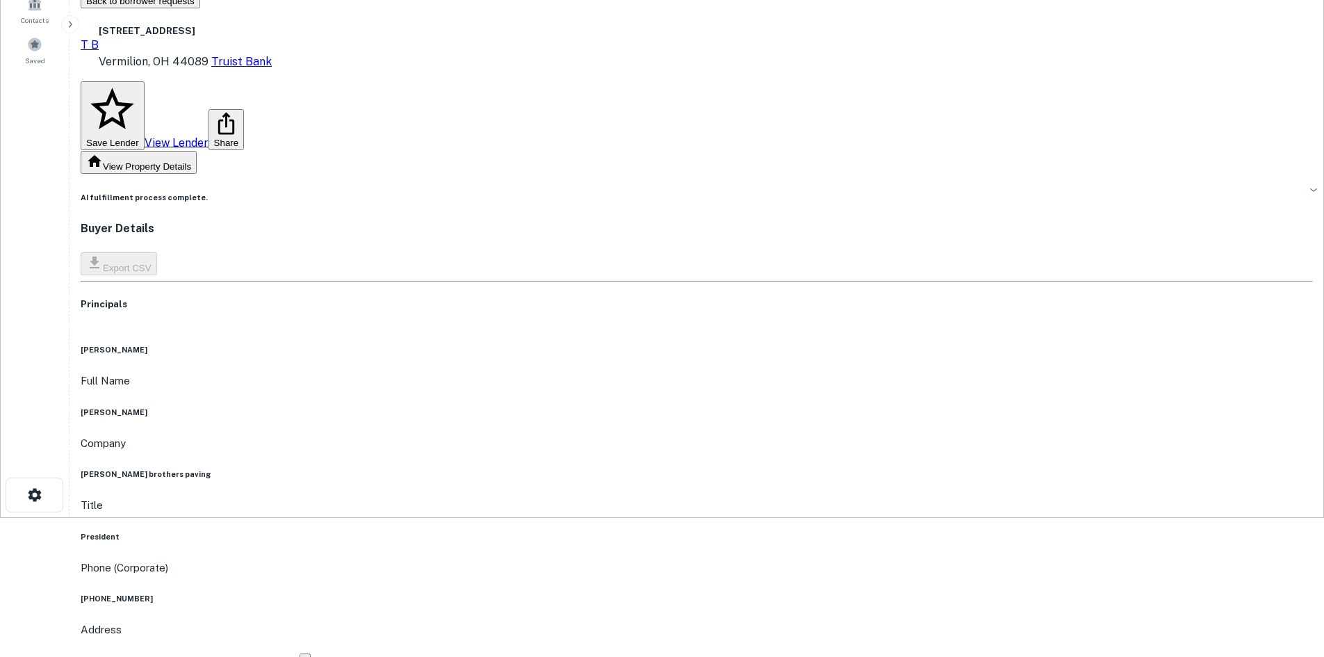
click at [646, 593] on h6 "(770) 491-3090" at bounding box center [697, 598] width 1233 height 11
copy h6 "(770) 491-3090"
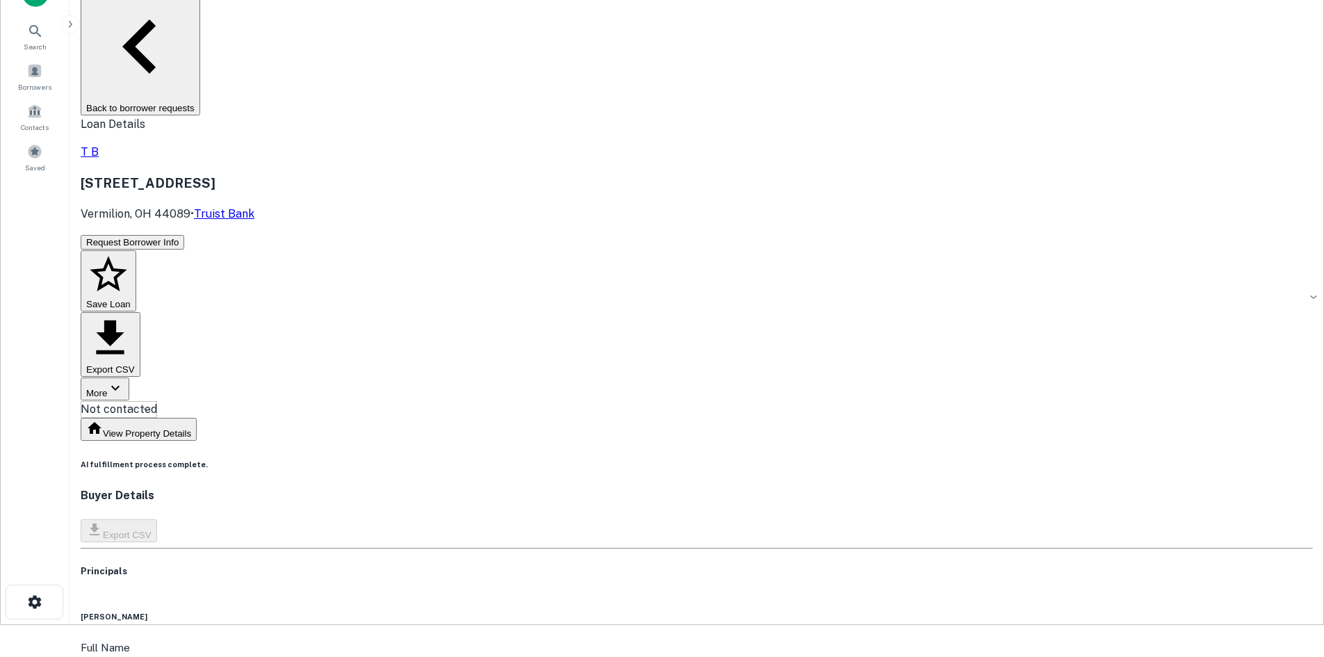
scroll to position [0, 0]
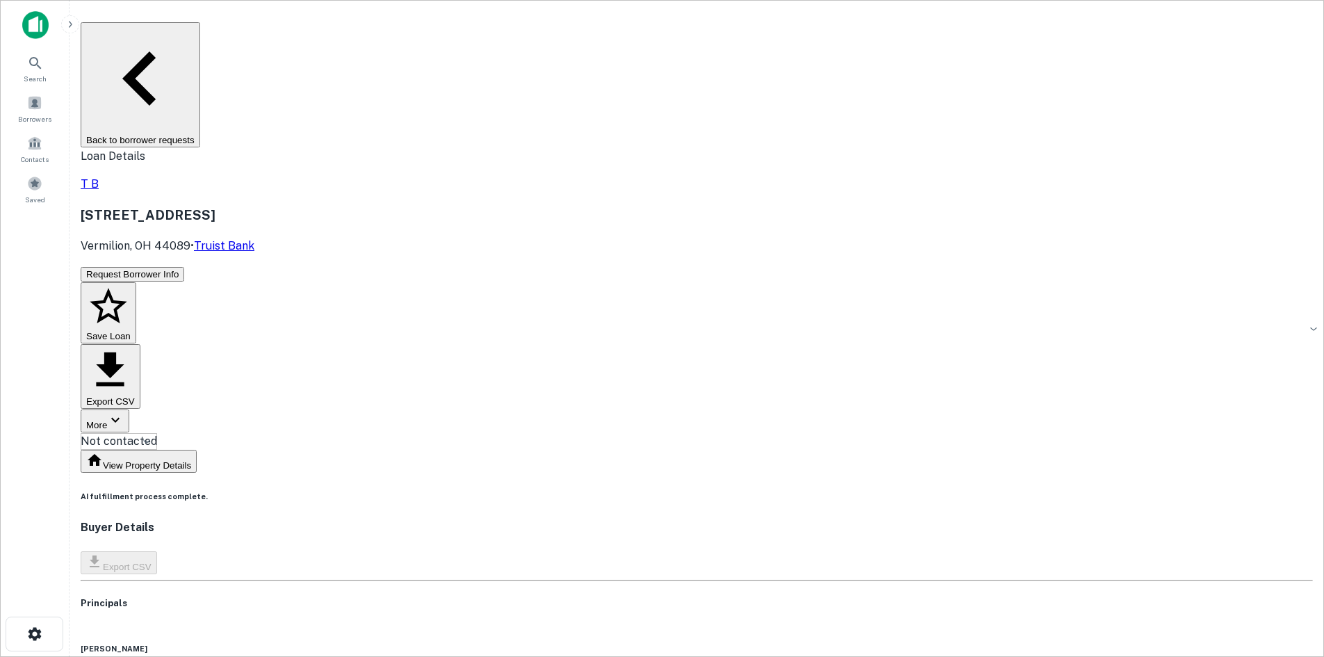
click at [631, 176] on div "T B 1338 Wine St Vermilion, OH 44089 • Truist Bank" at bounding box center [697, 215] width 1233 height 79
click at [607, 145] on body "Search Borrowers Contacts Saved Back to borrower requests Loan Details T B 1338…" at bounding box center [662, 328] width 1324 height 657
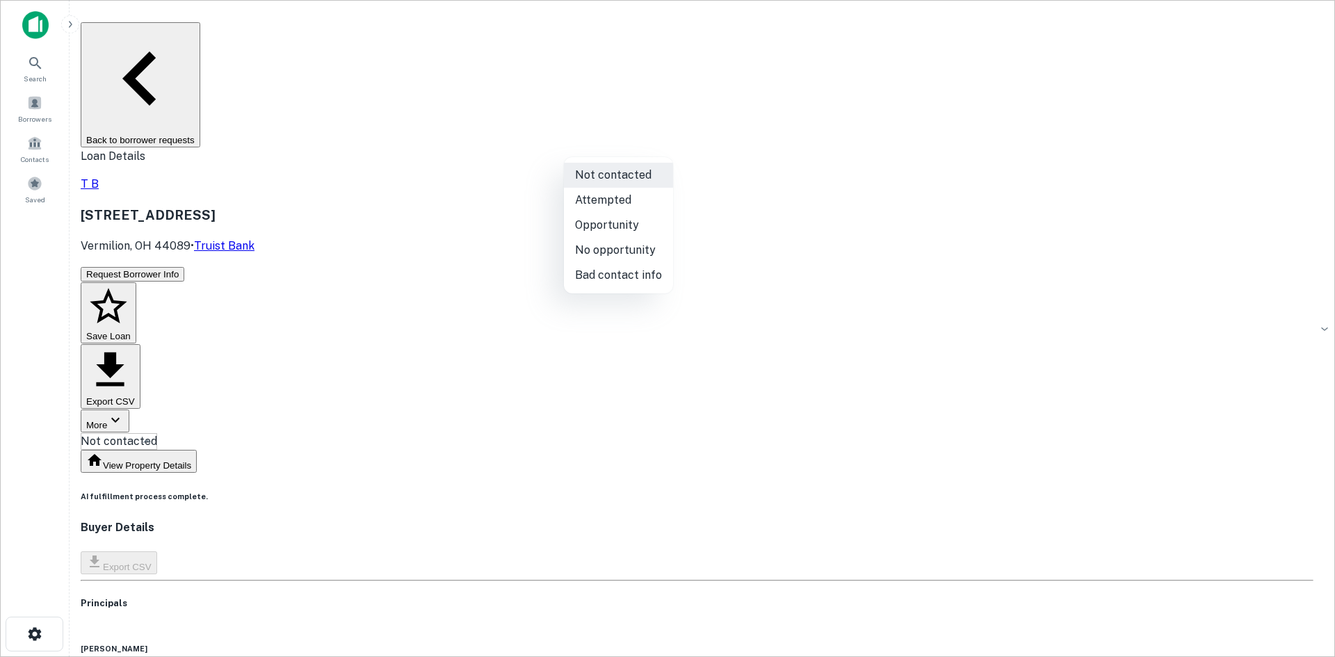
click at [600, 278] on li "Bad contact info" at bounding box center [618, 275] width 109 height 25
type input "**********"
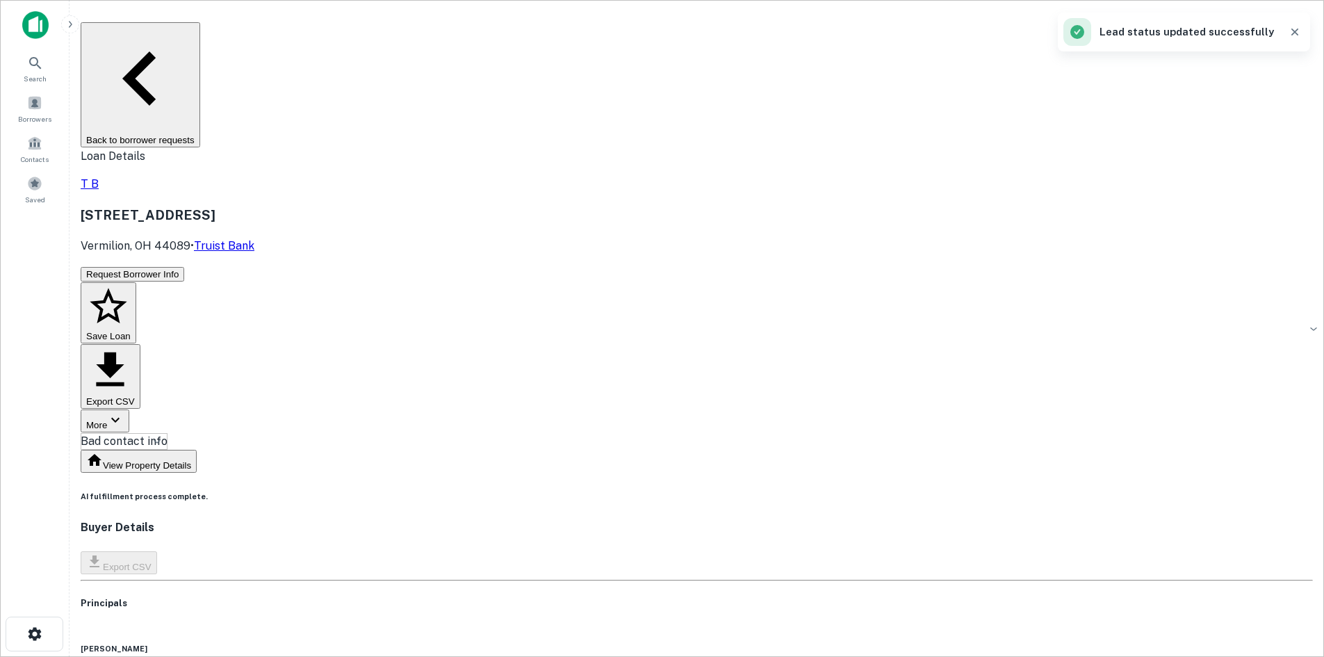
click at [200, 42] on button "Back to borrower requests" at bounding box center [141, 84] width 120 height 125
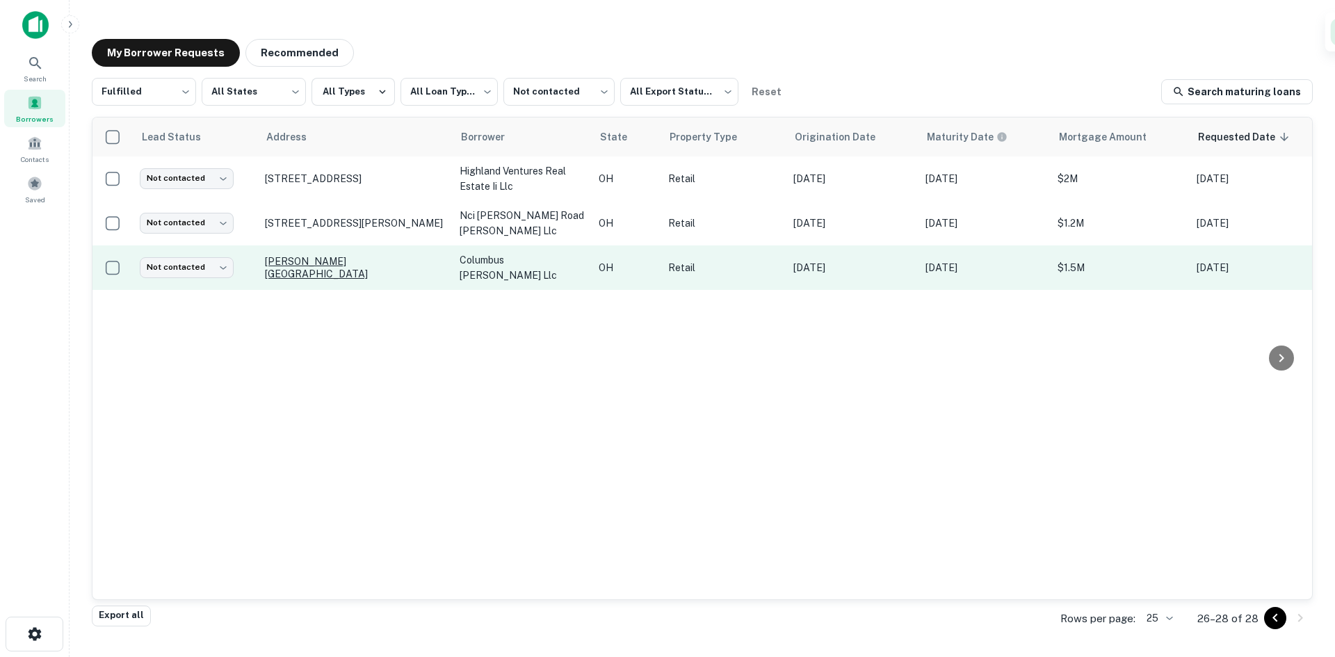
click at [318, 264] on p "Norton Rd Columbus, OH 43228" at bounding box center [355, 267] width 181 height 25
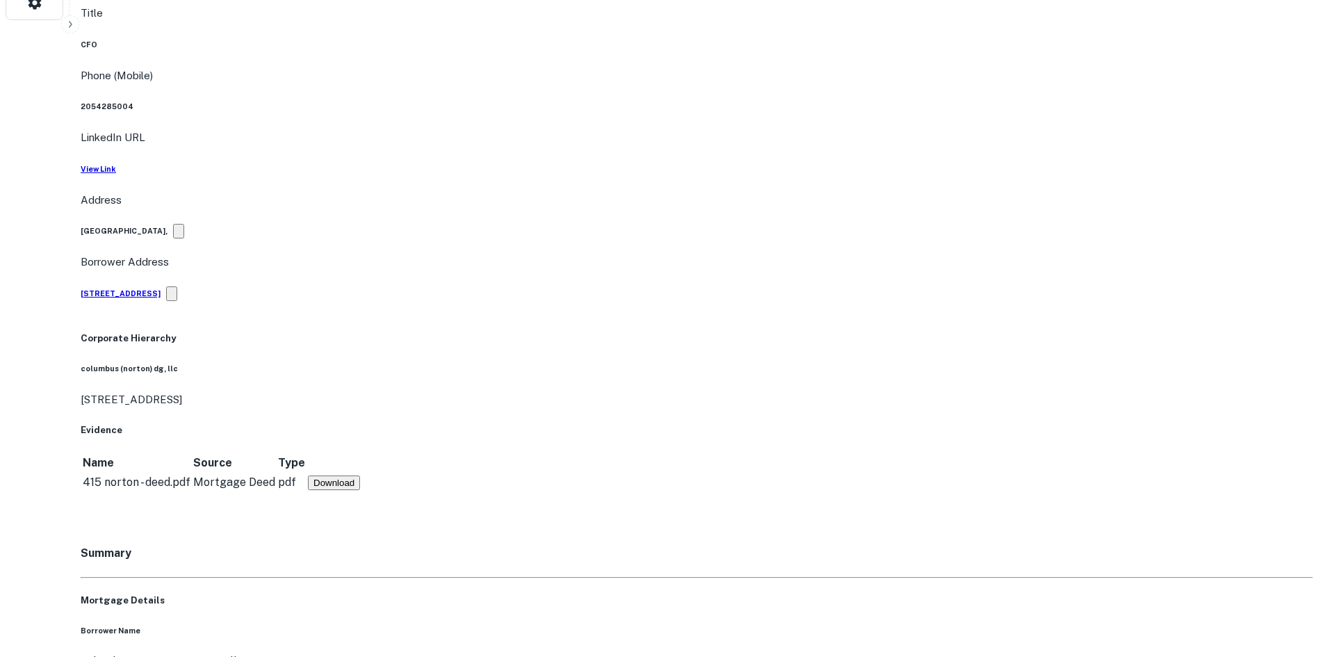
scroll to position [834, 0]
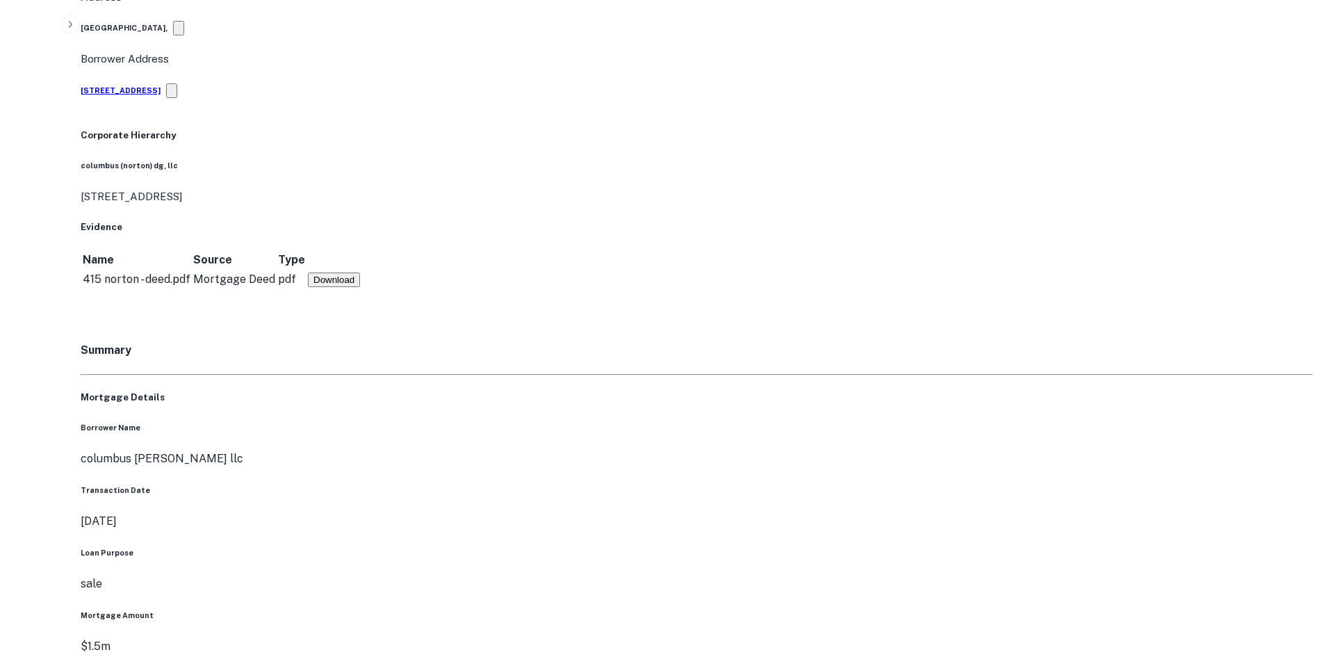
drag, startPoint x: 1198, startPoint y: 293, endPoint x: 972, endPoint y: 191, distance: 247.7
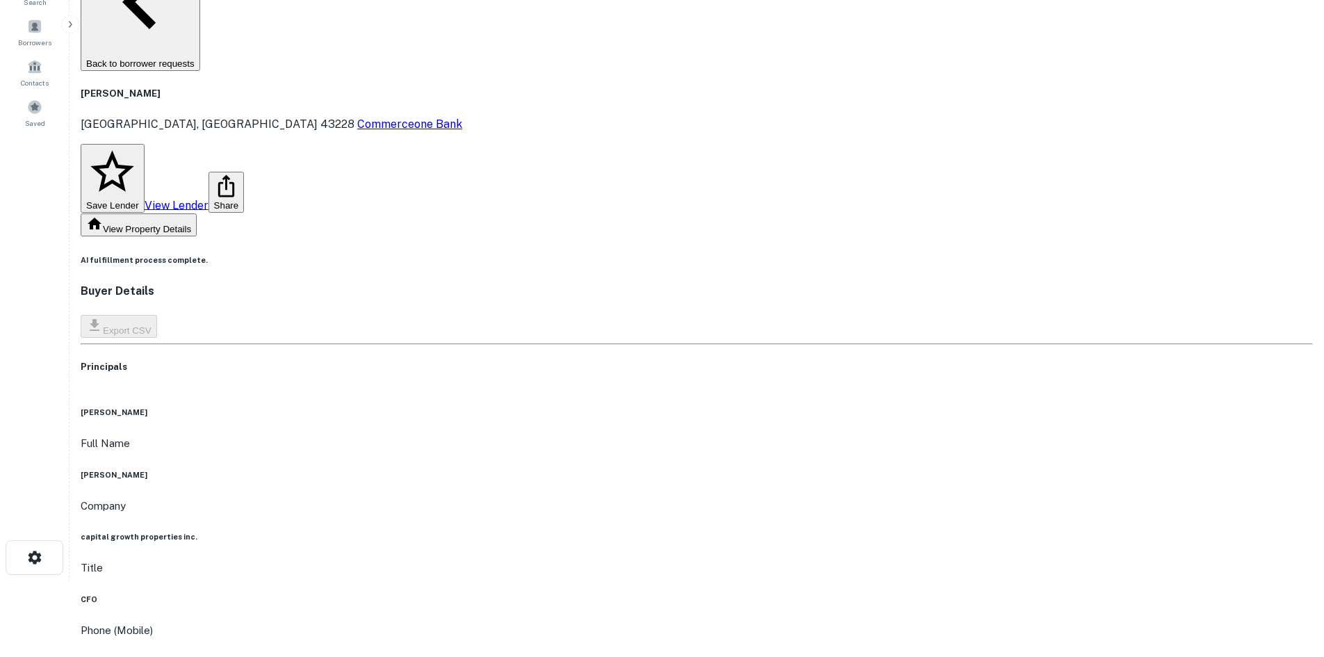
scroll to position [70, 0]
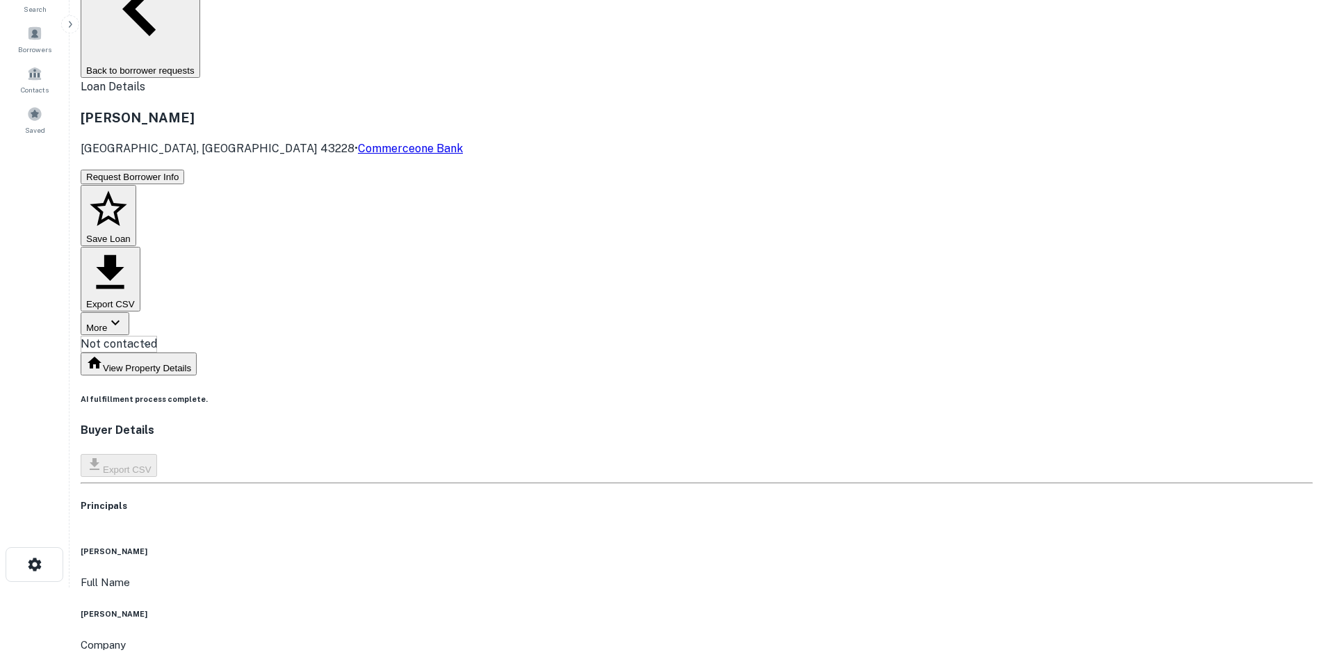
drag, startPoint x: 637, startPoint y: 405, endPoint x: 649, endPoint y: 339, distance: 66.4
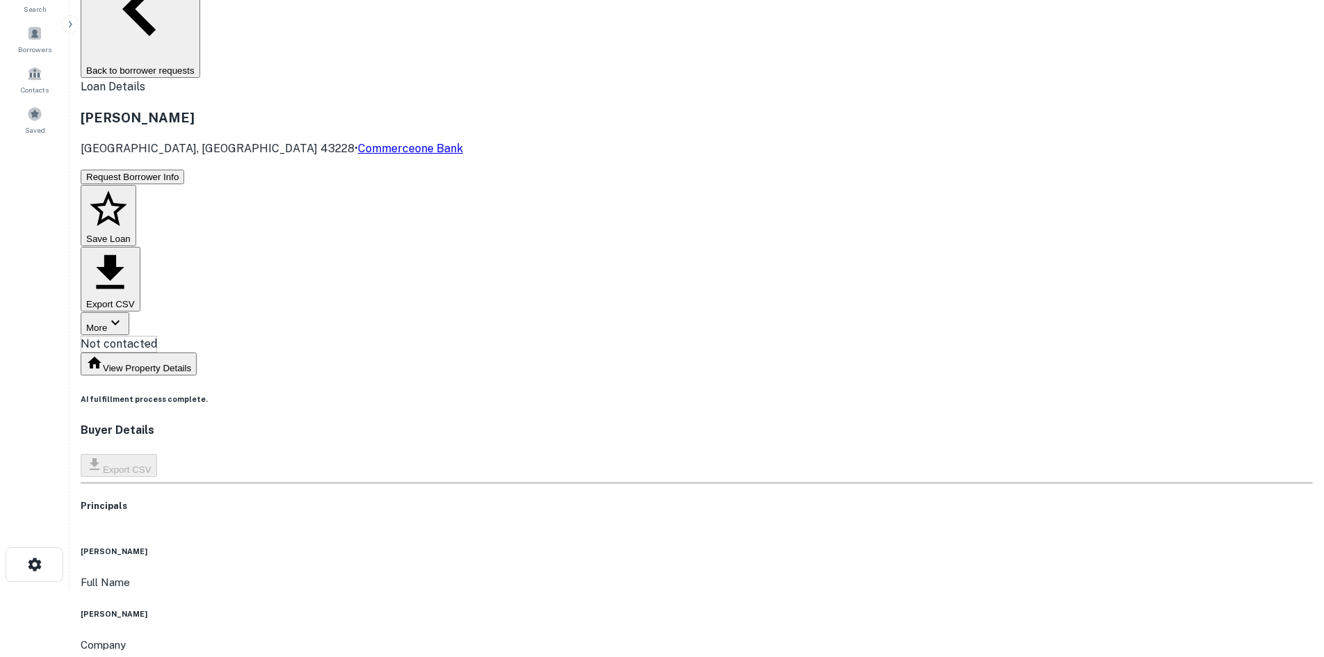
copy h6 "capital growth properties inc."
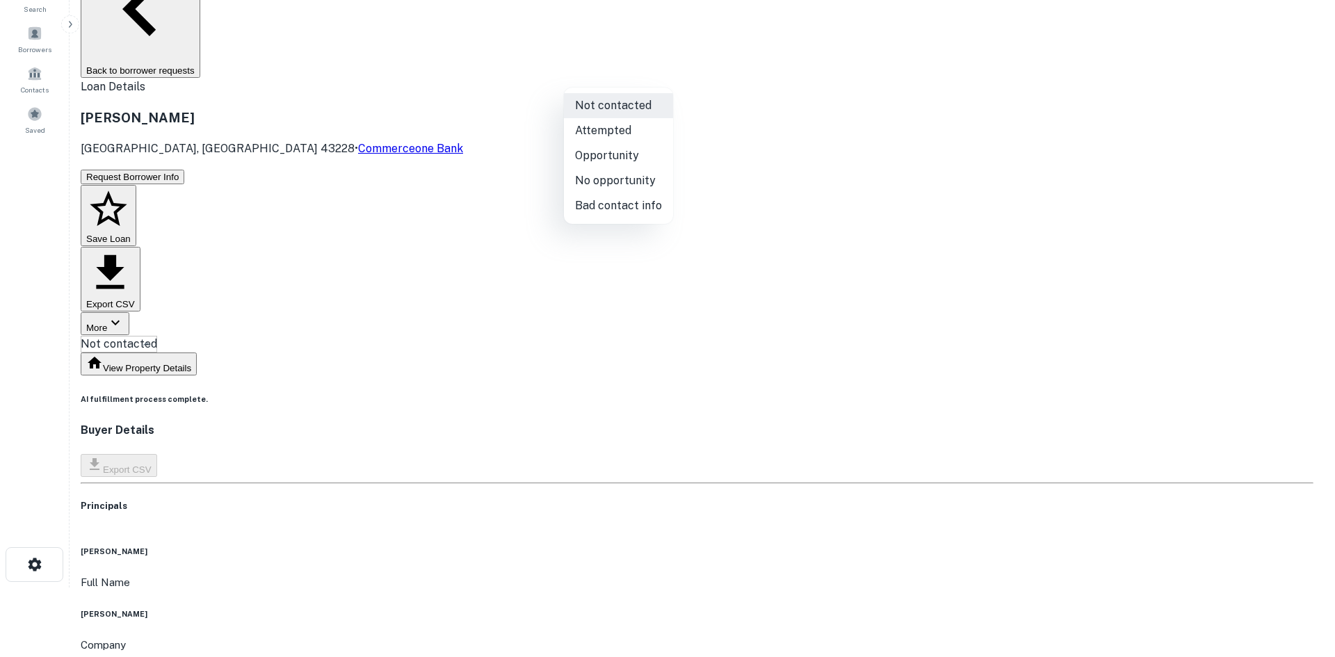
click at [620, 79] on body "Search Borrowers Contacts Saved Back to borrower requests Loan Details Norton R…" at bounding box center [667, 258] width 1335 height 657
click at [599, 184] on li "No opportunity" at bounding box center [618, 180] width 109 height 25
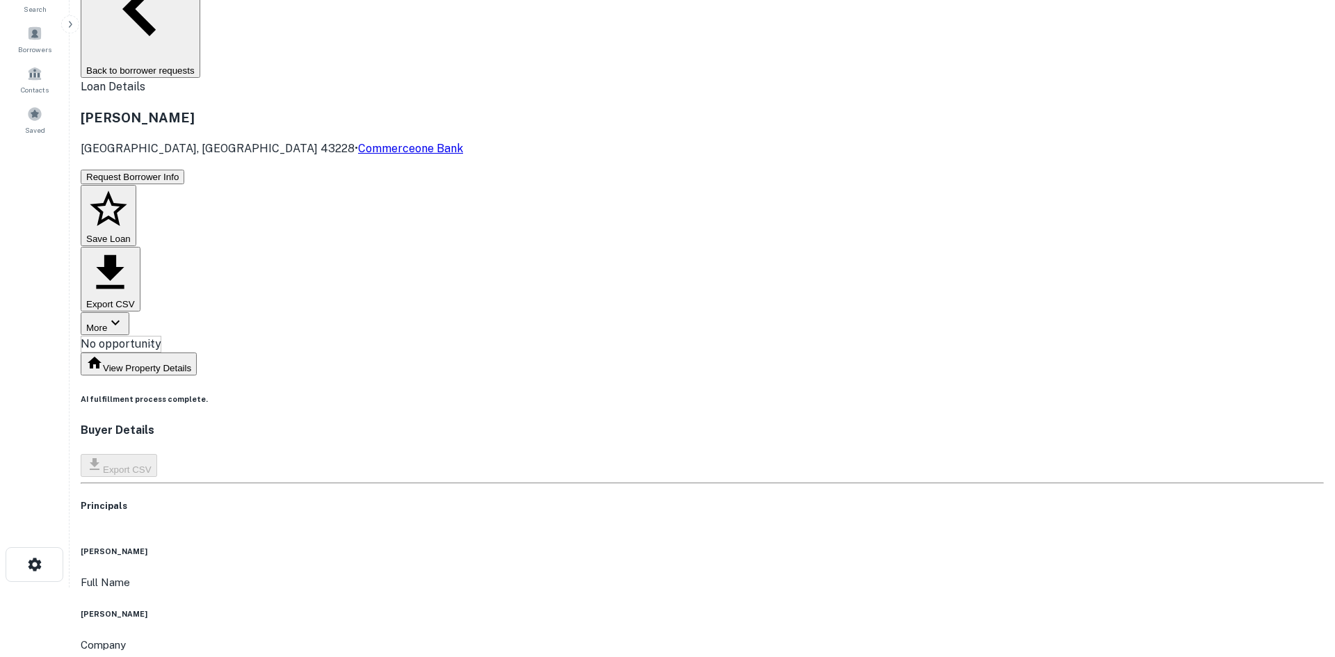
type input "**********"
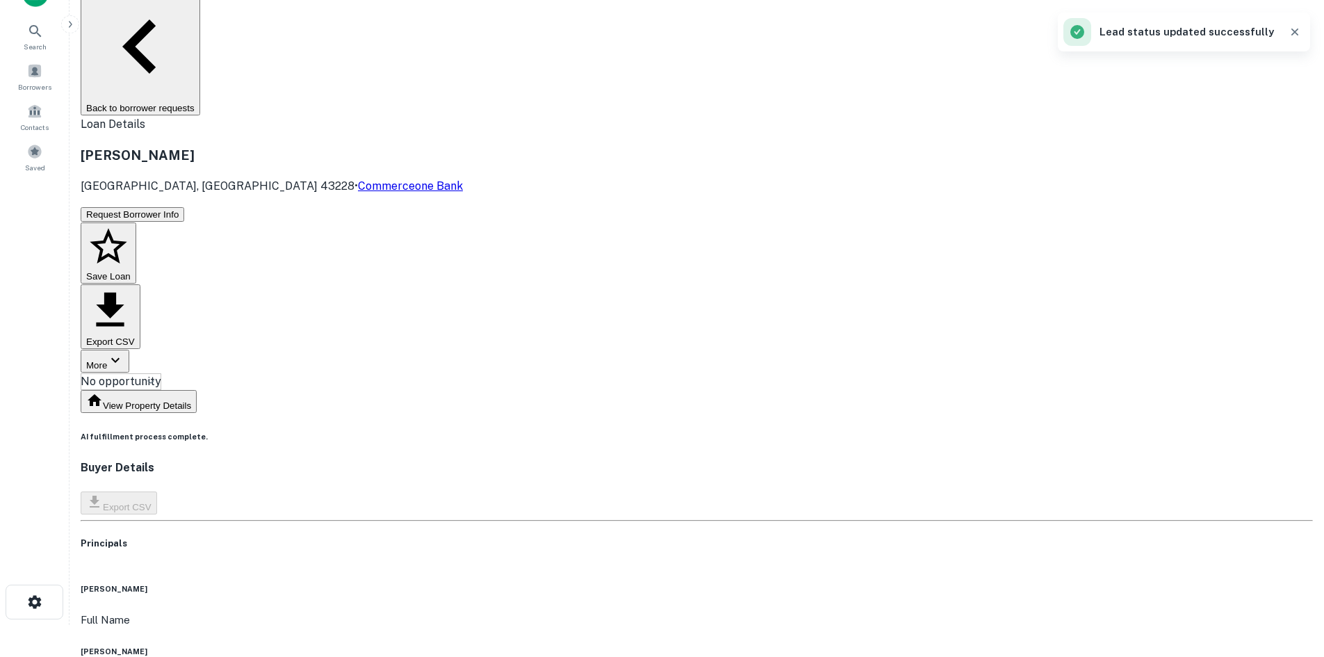
scroll to position [0, 0]
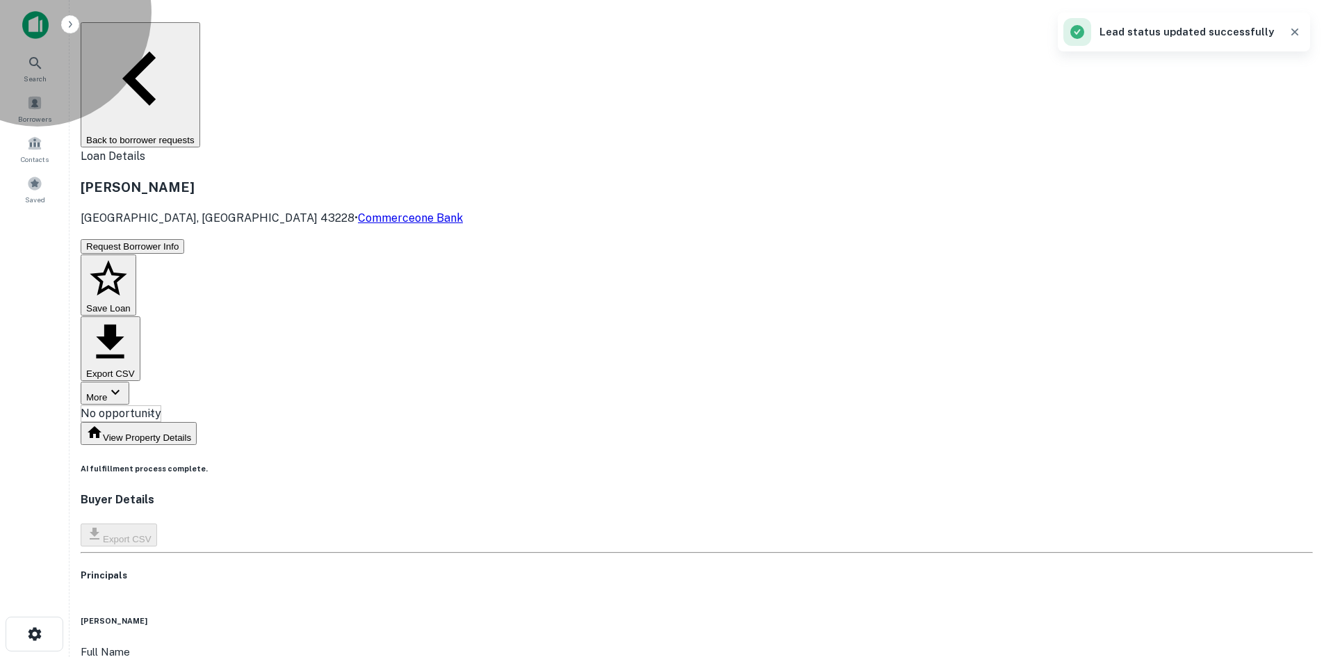
click at [200, 35] on button "Back to borrower requests" at bounding box center [141, 84] width 120 height 125
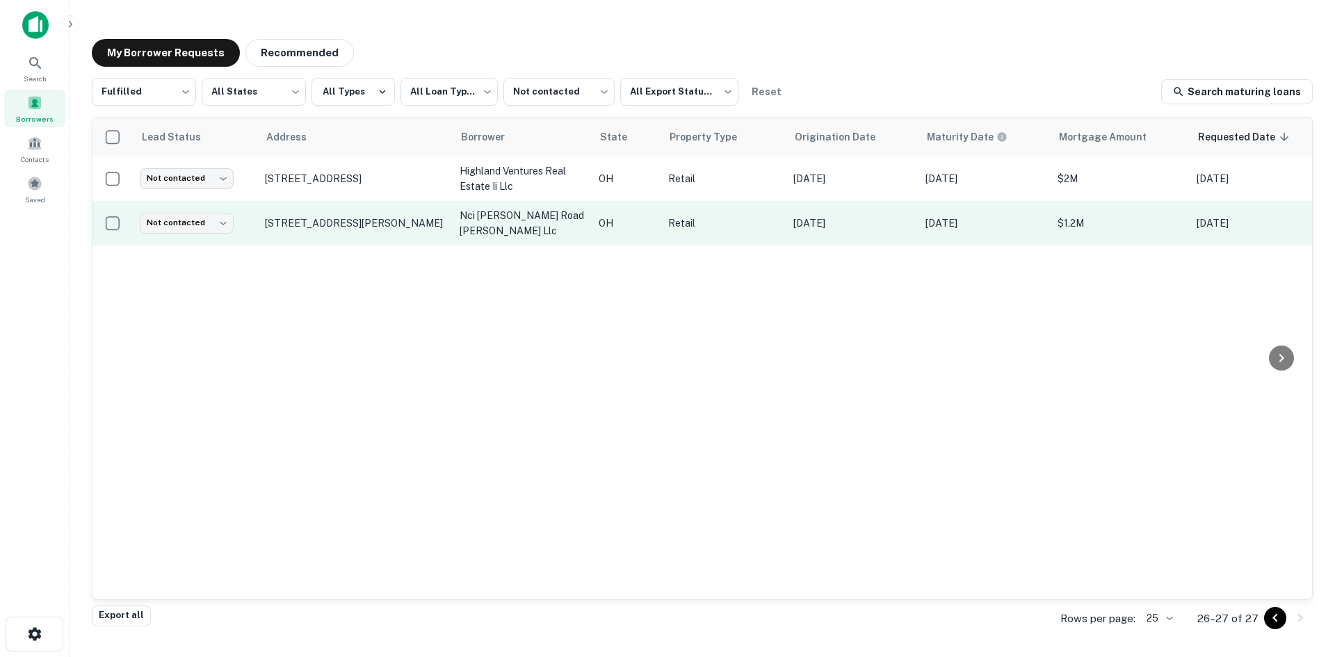
click at [371, 213] on td "1541 Schrock Rd Columbus, OH 43229" at bounding box center [355, 223] width 195 height 44
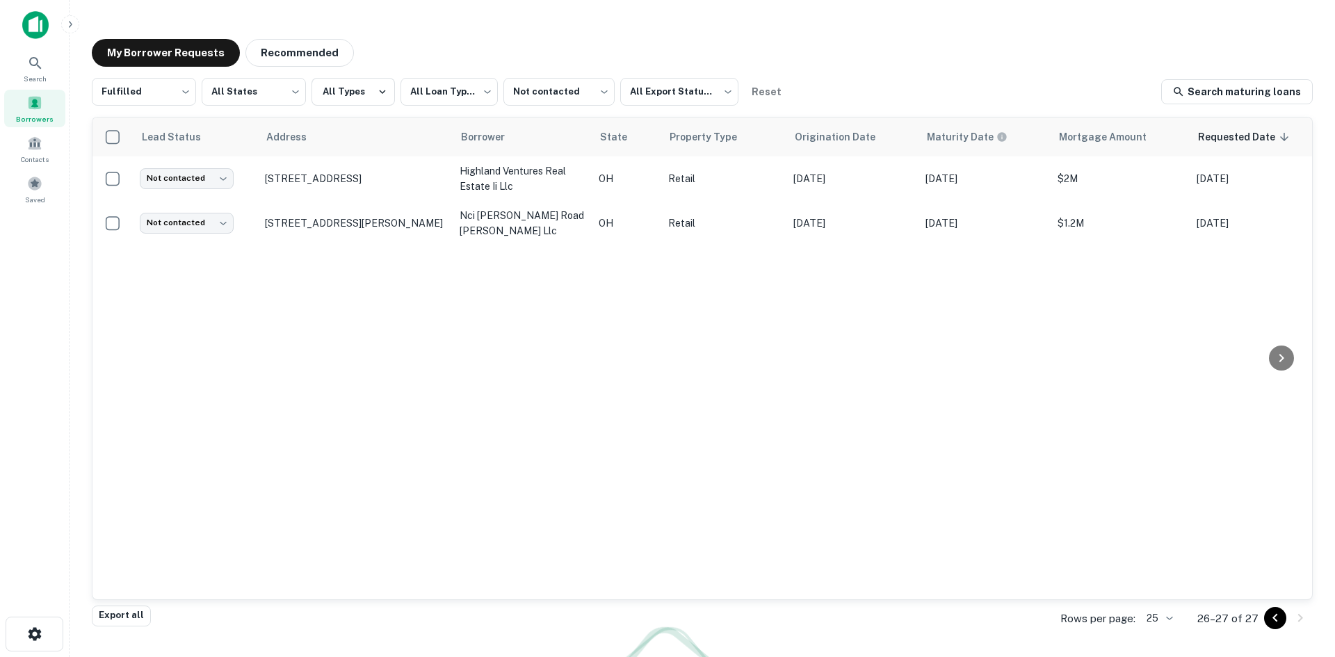
click at [370, 656] on div at bounding box center [667, 657] width 1335 height 0
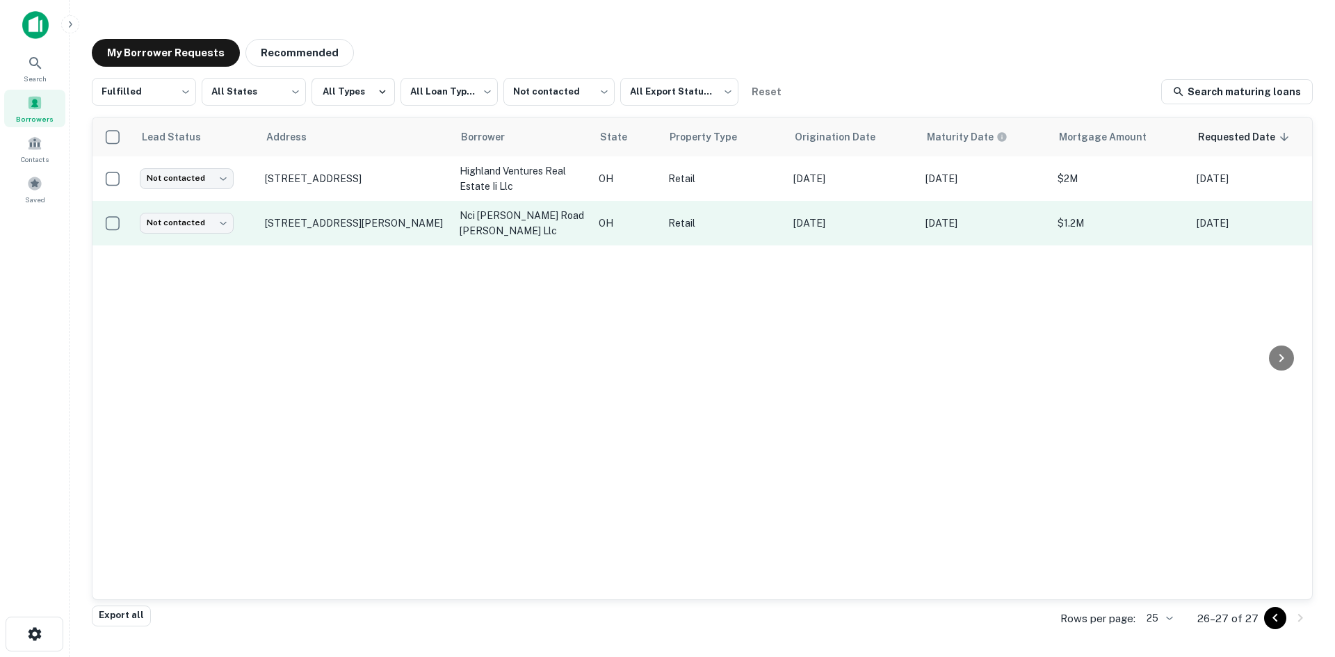
click at [368, 214] on td "1541 Schrock Rd Columbus, OH 43229" at bounding box center [355, 223] width 195 height 44
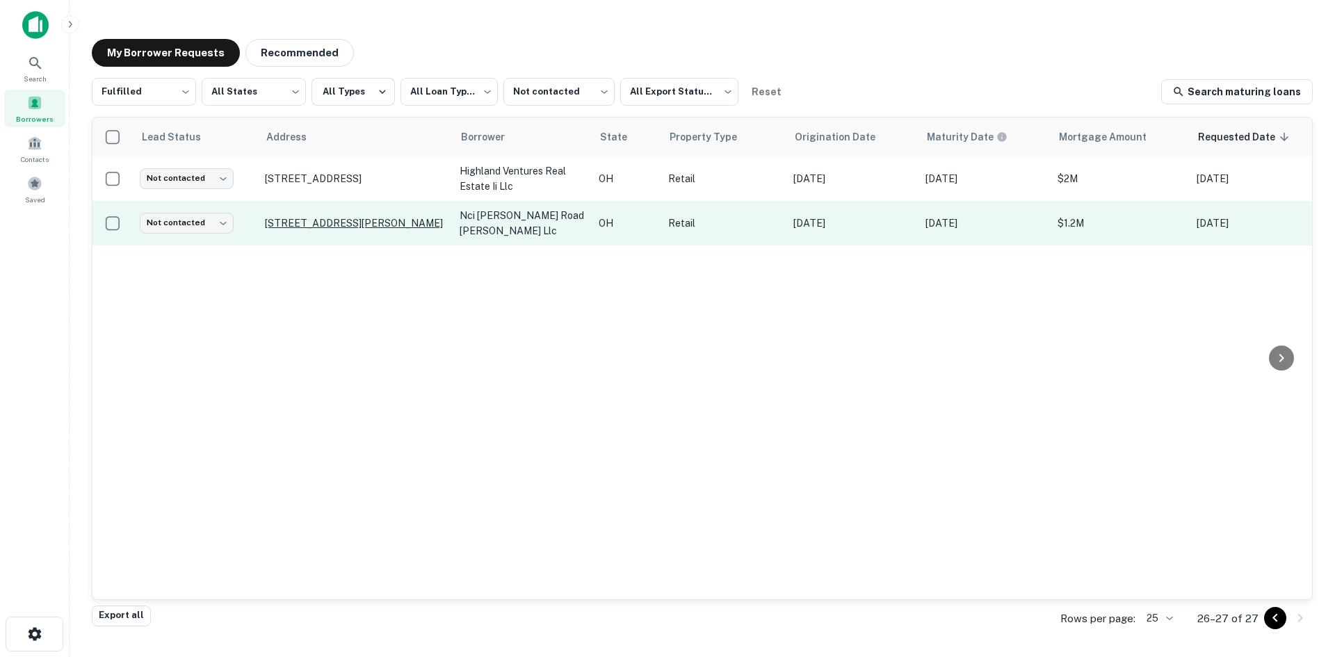
click at [368, 221] on p "1541 Schrock Rd Columbus, OH 43229" at bounding box center [355, 223] width 181 height 13
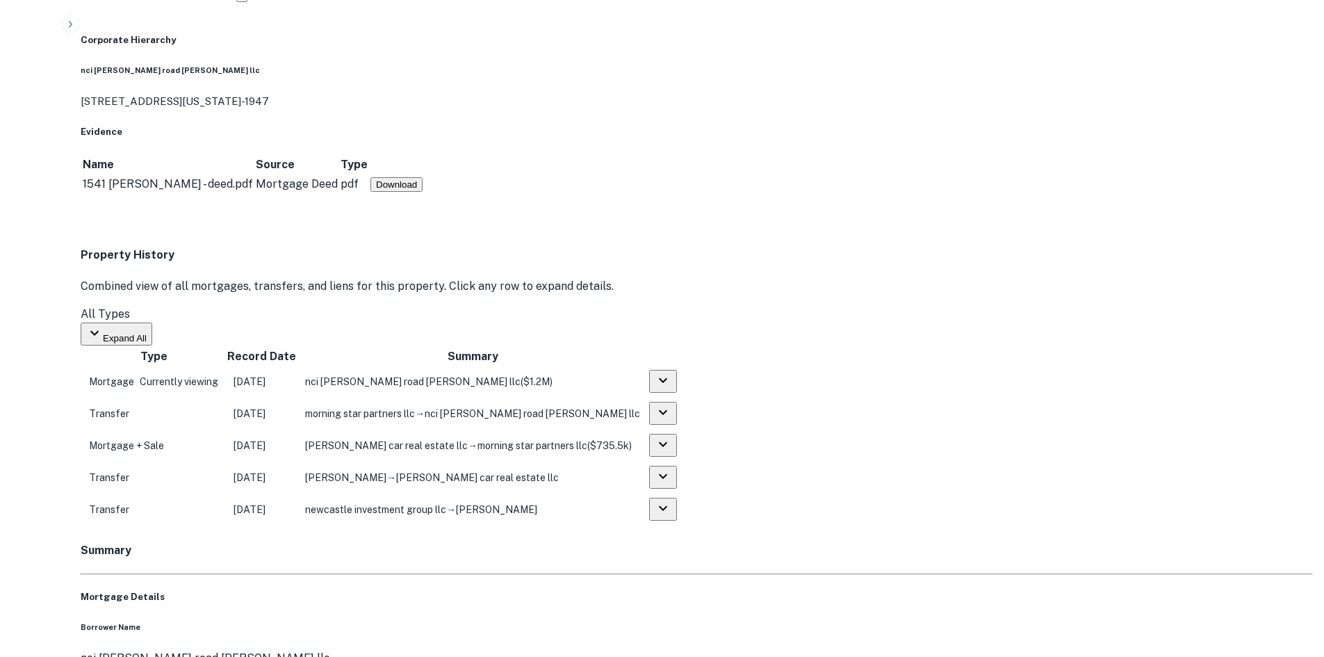
scroll to position [834, 0]
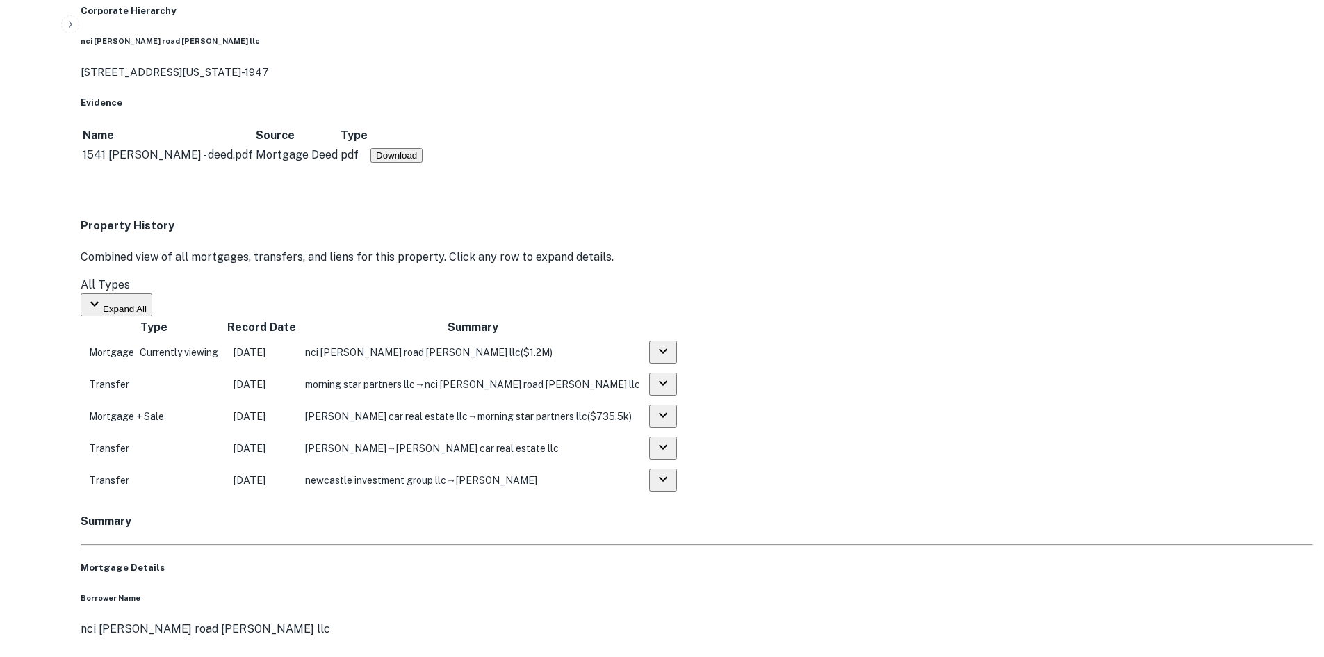
drag, startPoint x: 1207, startPoint y: 565, endPoint x: 1193, endPoint y: 551, distance: 20.2
drag, startPoint x: 1195, startPoint y: 551, endPoint x: 977, endPoint y: 398, distance: 266.4
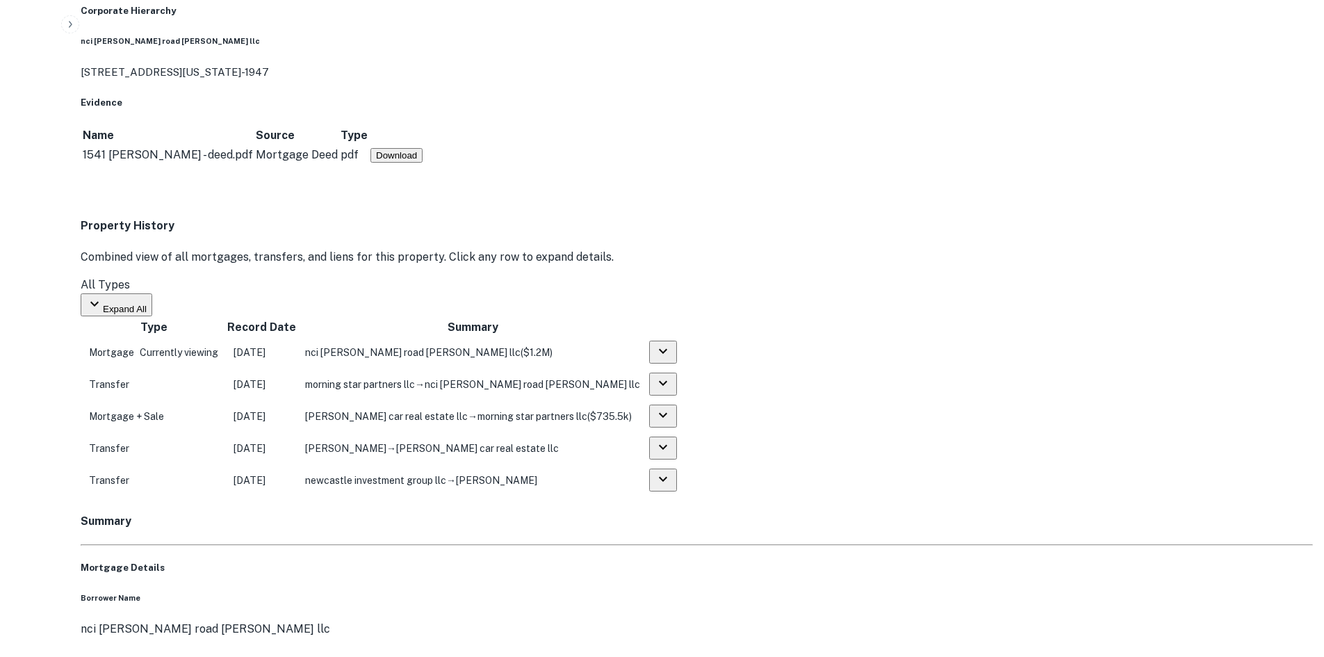
drag, startPoint x: 683, startPoint y: 489, endPoint x: 1334, endPoint y: 471, distance: 651.0
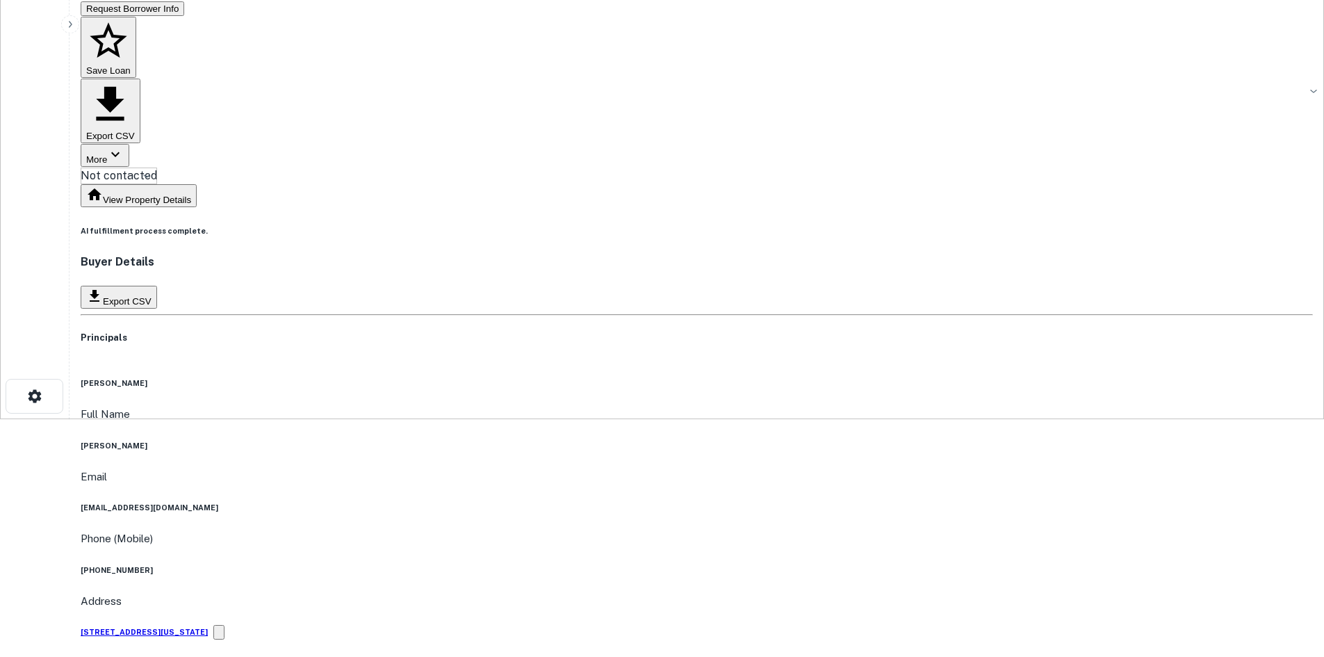
scroll to position [0, 0]
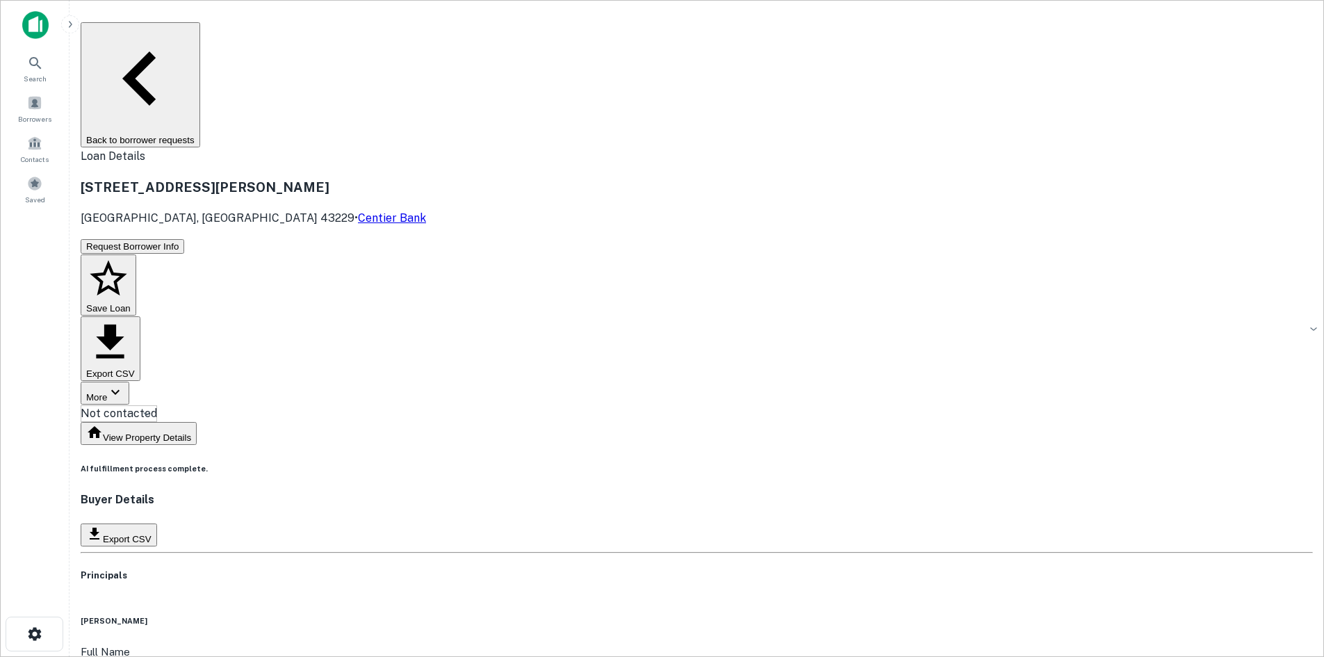
copy h6 "(312) 371-4862"
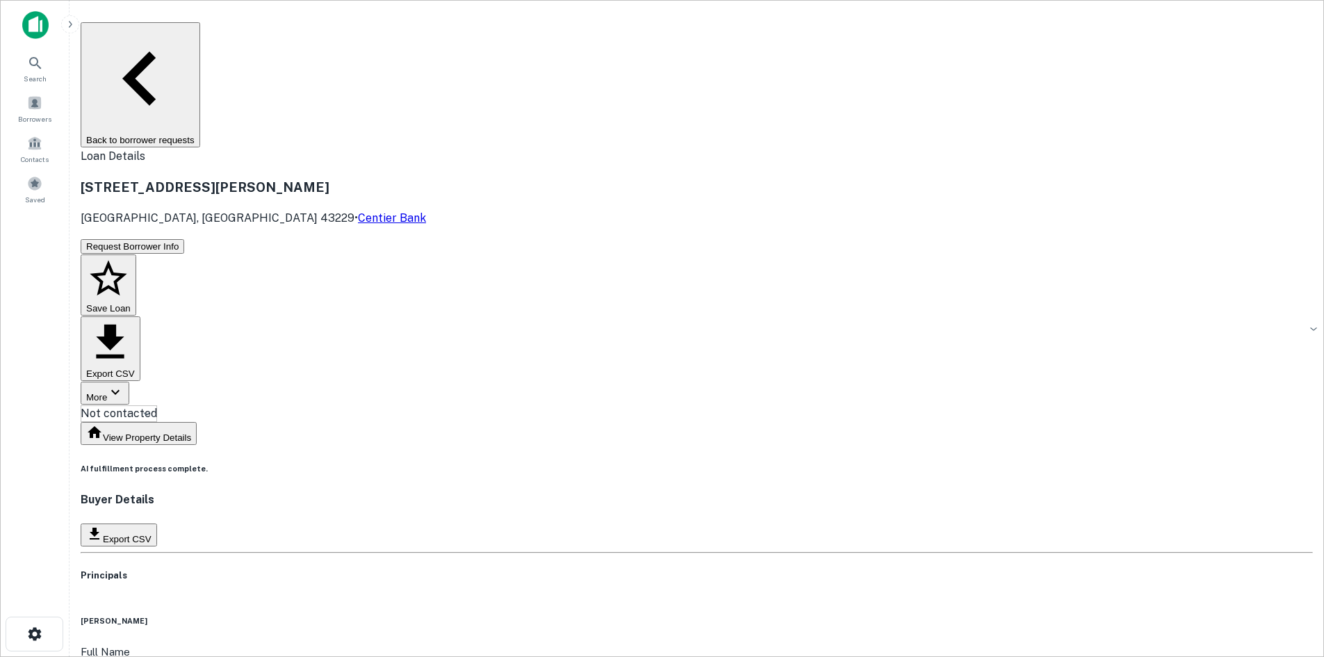
click at [770, 463] on h6 "AI fulfillment process complete." at bounding box center [697, 468] width 1233 height 11
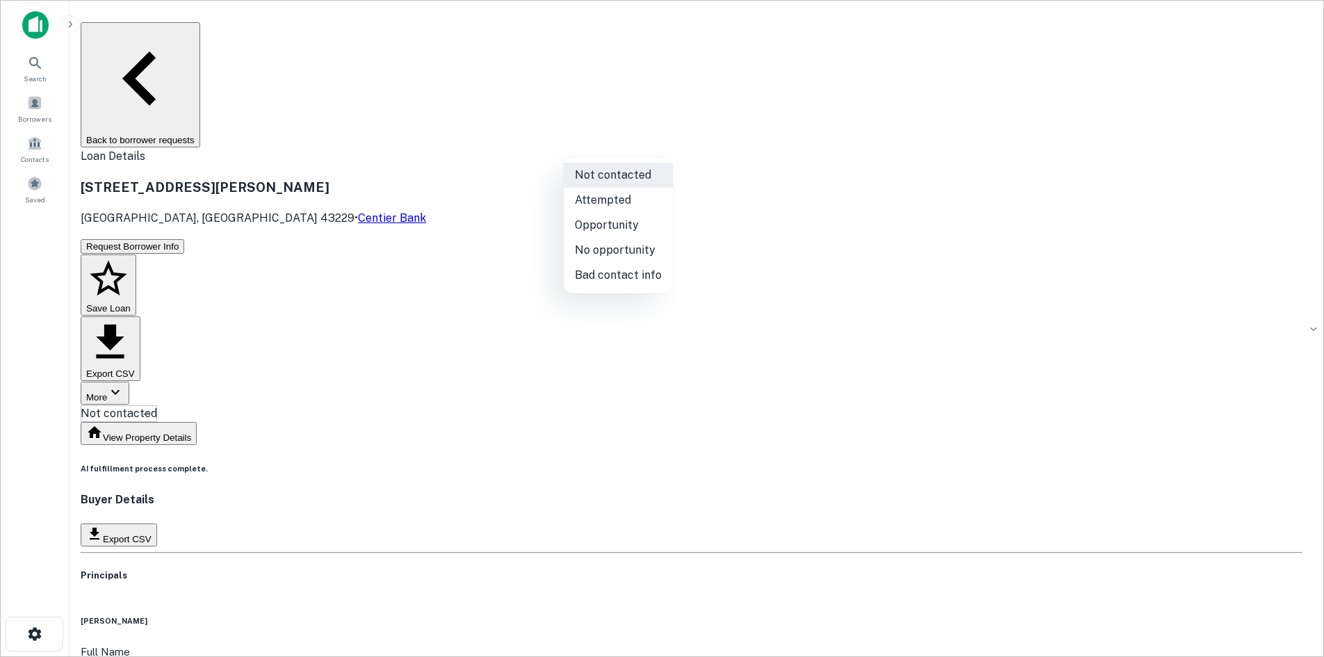
click at [613, 151] on body "Search Borrowers Contacts Saved Back to borrower requests Loan Details 1541 Sch…" at bounding box center [662, 328] width 1324 height 657
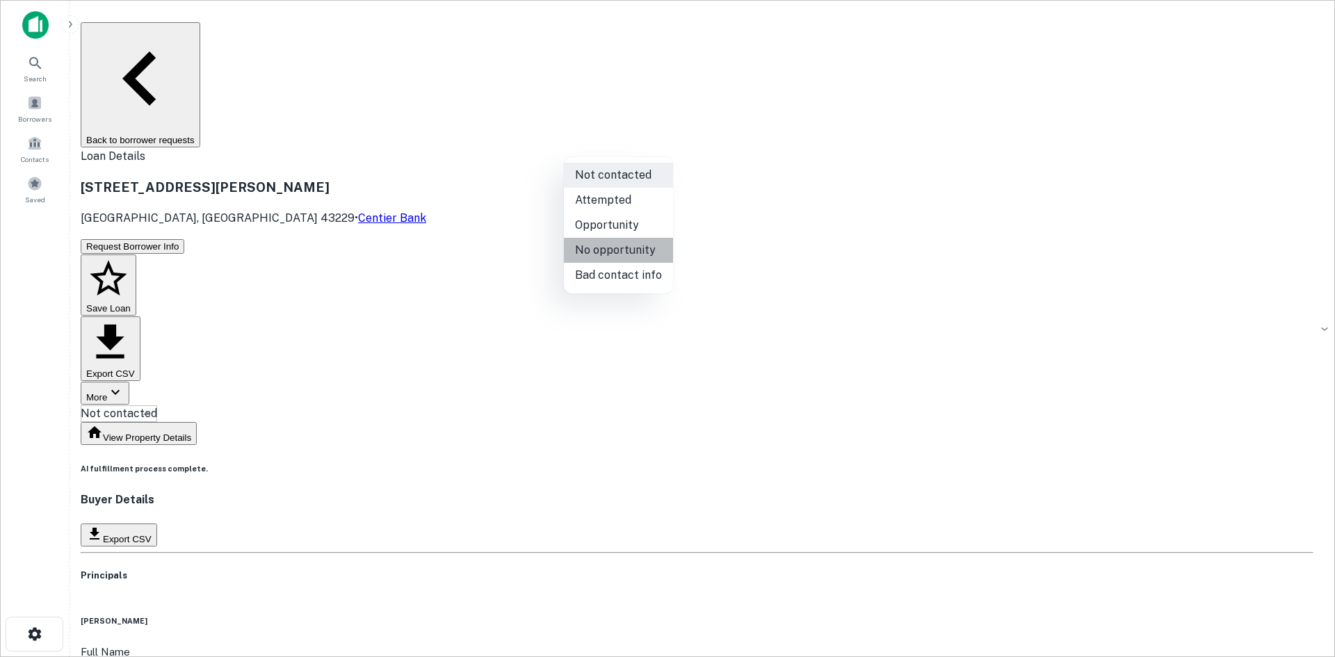
click at [647, 243] on li "No opportunity" at bounding box center [618, 250] width 109 height 25
type input "**********"
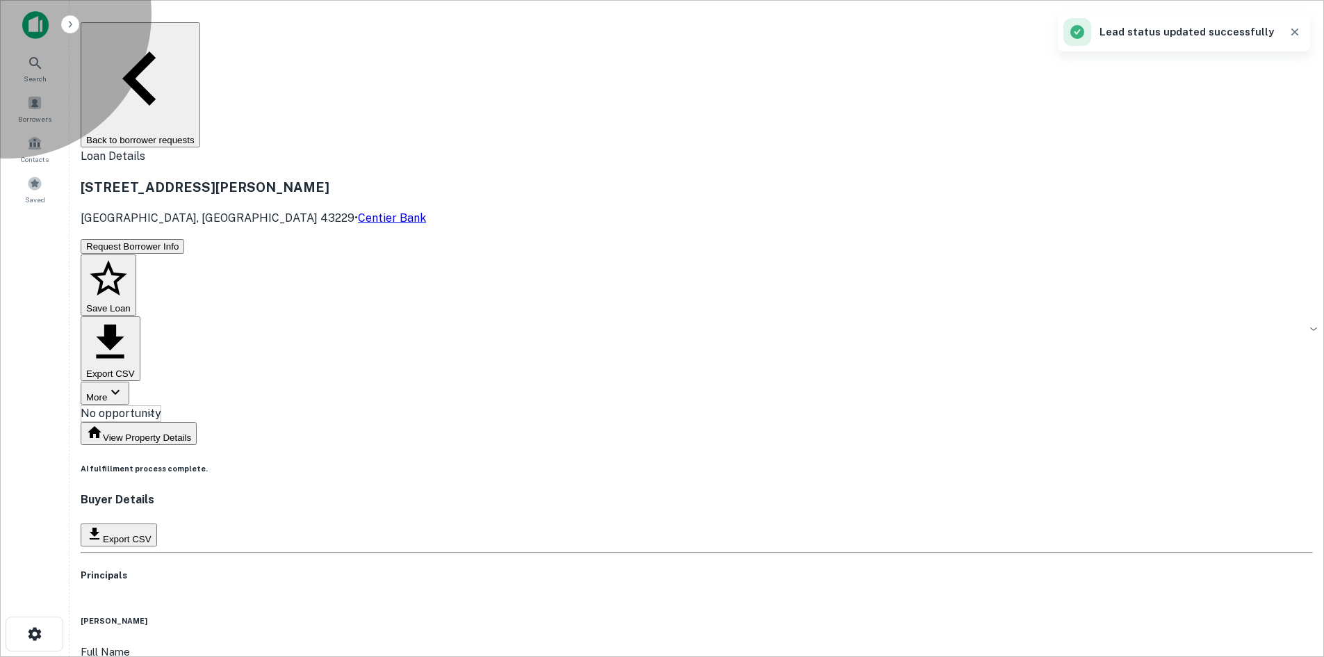
click at [184, 36] on icon "button" at bounding box center [140, 78] width 108 height 108
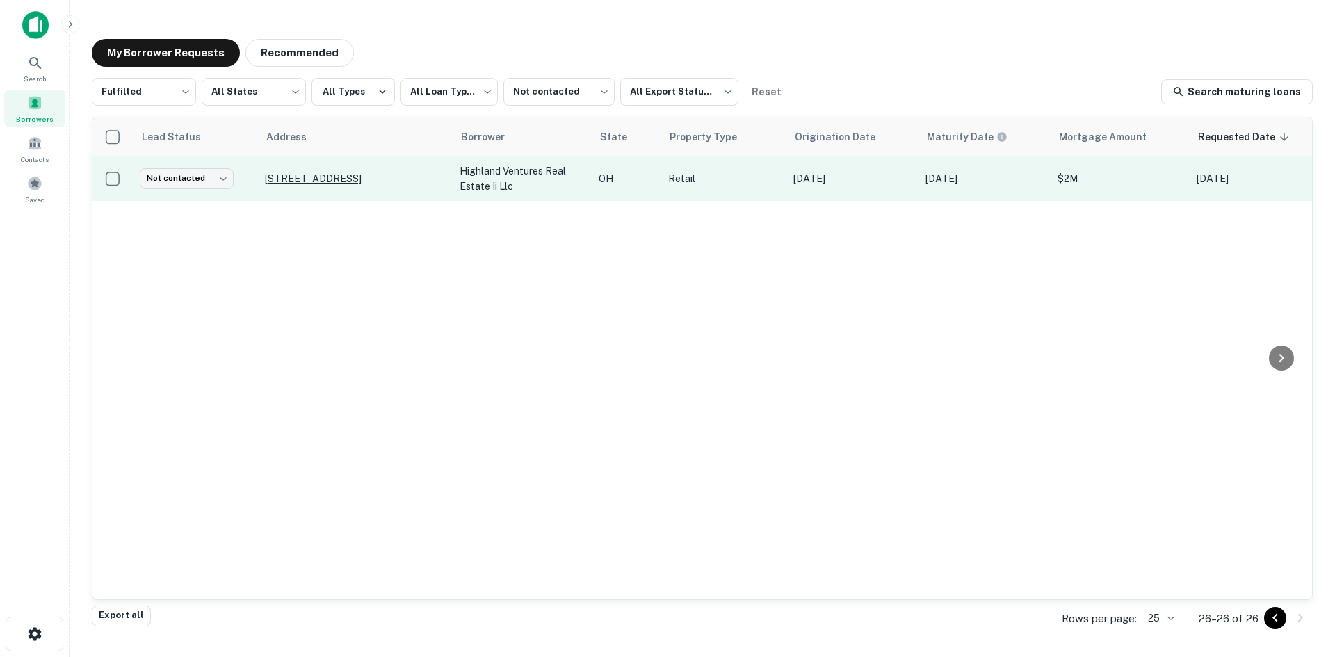
click at [334, 183] on p "5540 N High St Columbus, OH 43214" at bounding box center [355, 178] width 181 height 13
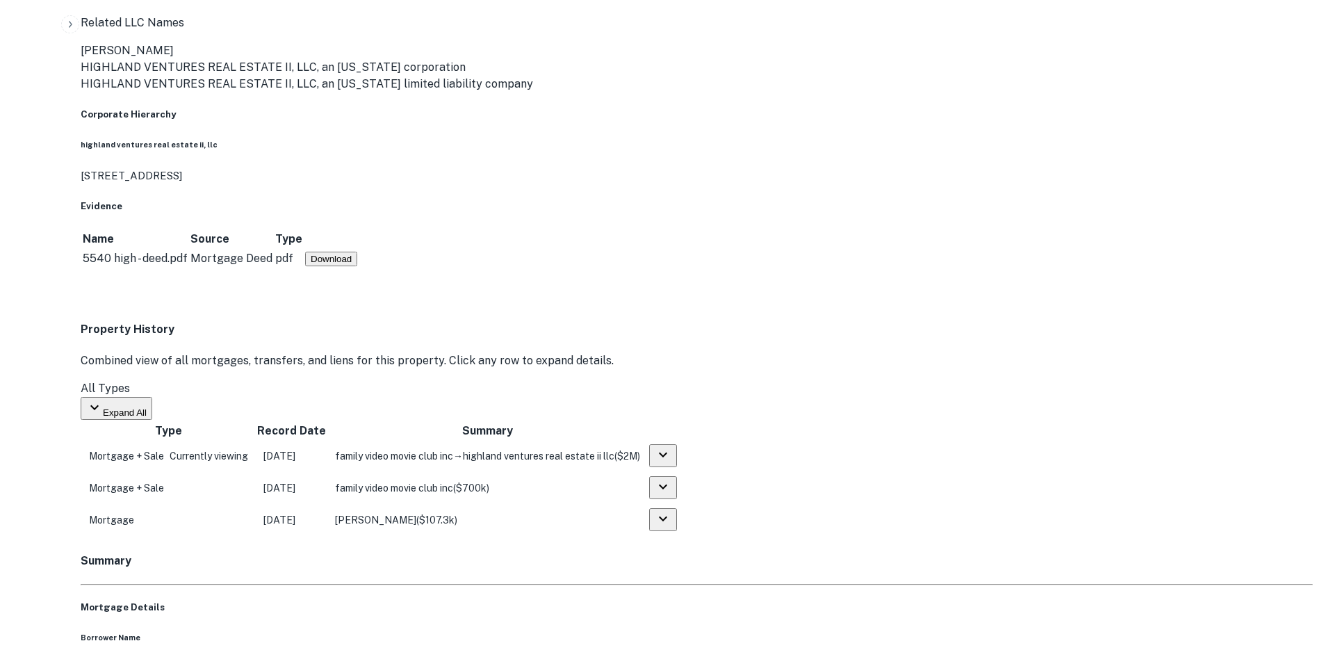
scroll to position [904, 0]
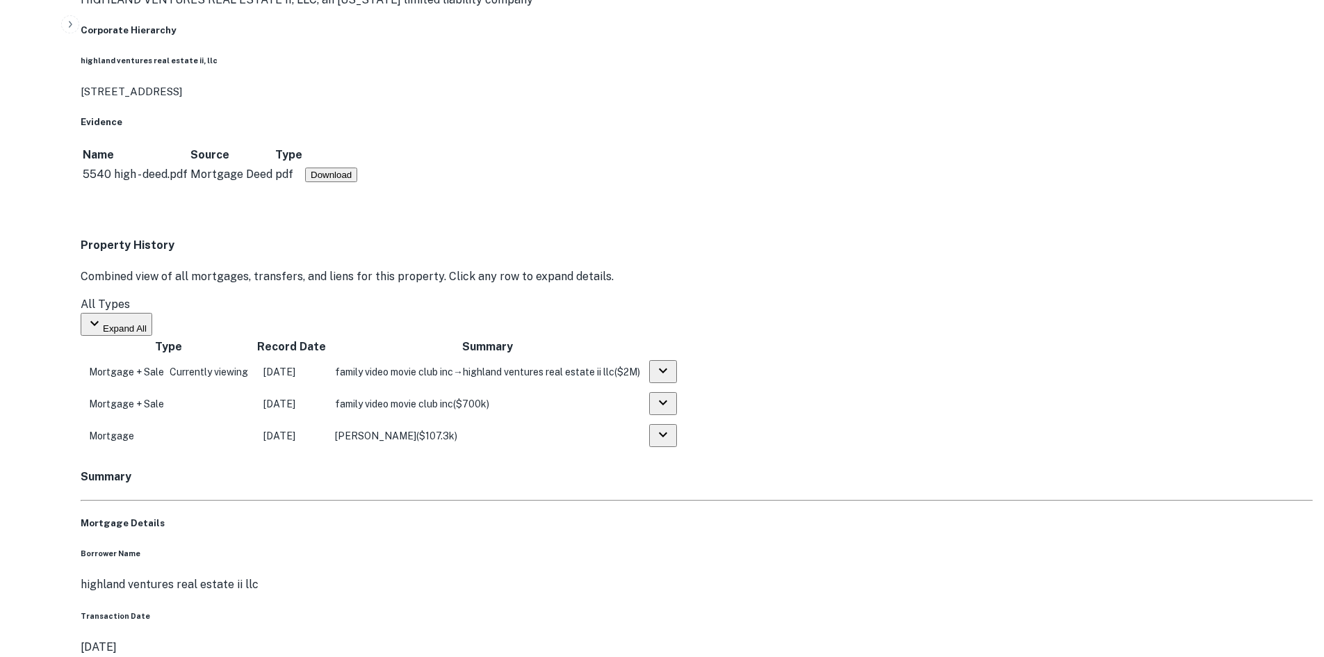
drag, startPoint x: 1197, startPoint y: 485, endPoint x: 911, endPoint y: 382, distance: 303.9
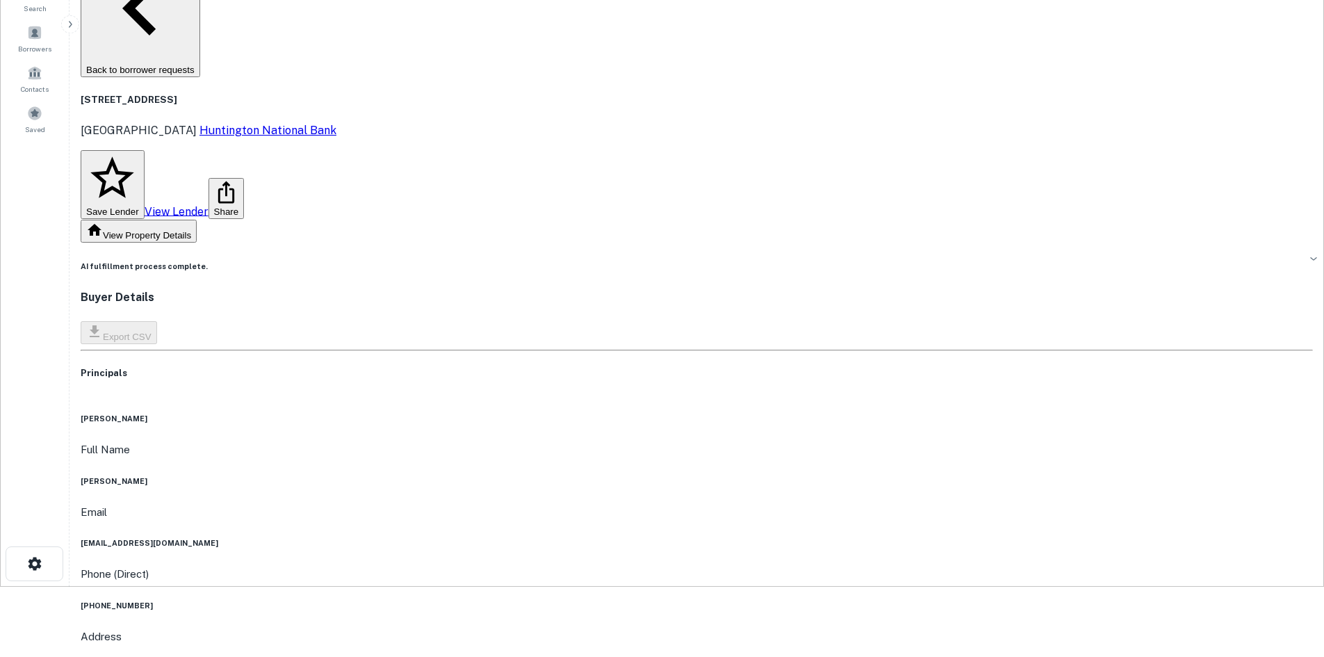
scroll to position [70, 0]
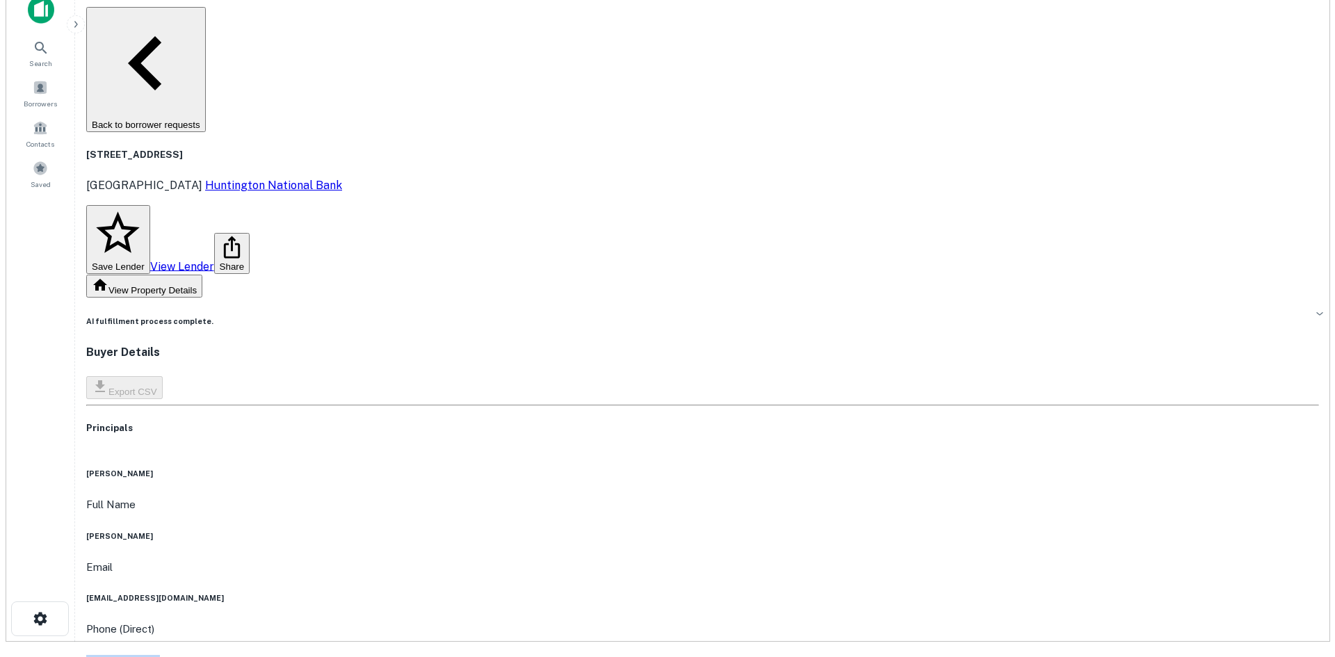
scroll to position [0, 0]
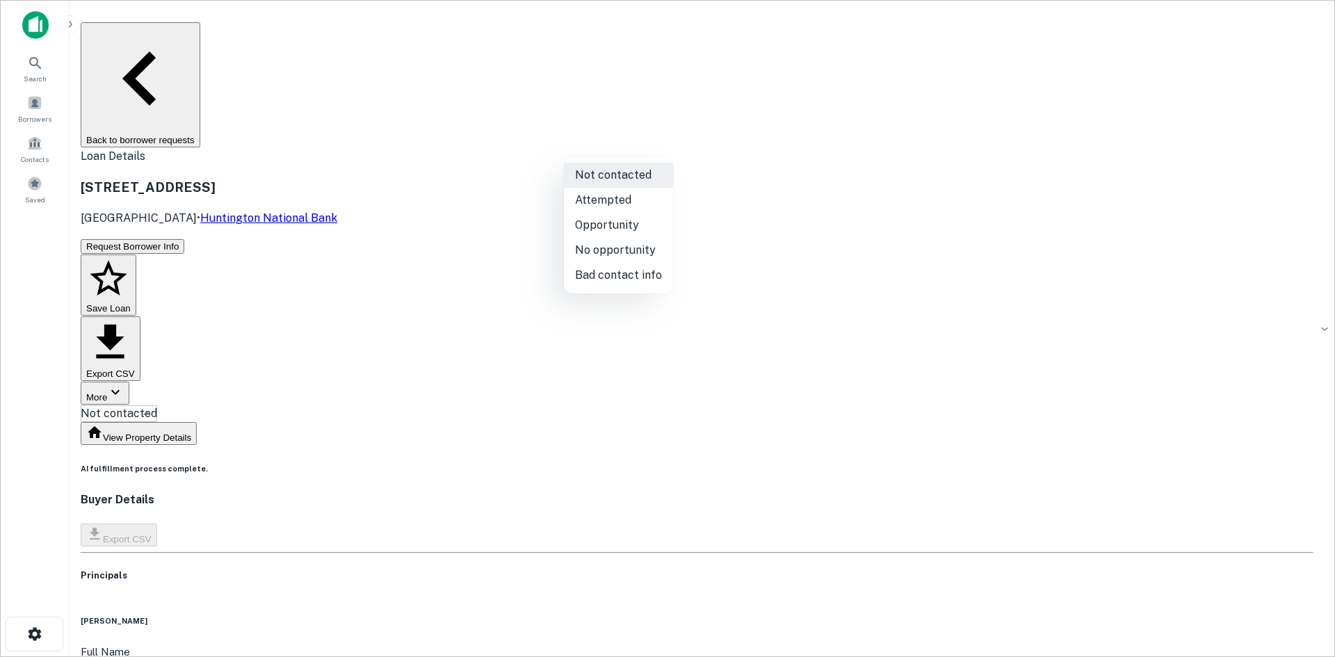
click at [624, 150] on body "Search Borrowers Contacts Saved Back to borrower requests Loan Details 5540 N H…" at bounding box center [667, 328] width 1335 height 657
click at [638, 263] on li "Bad contact info" at bounding box center [618, 275] width 109 height 25
type input "**********"
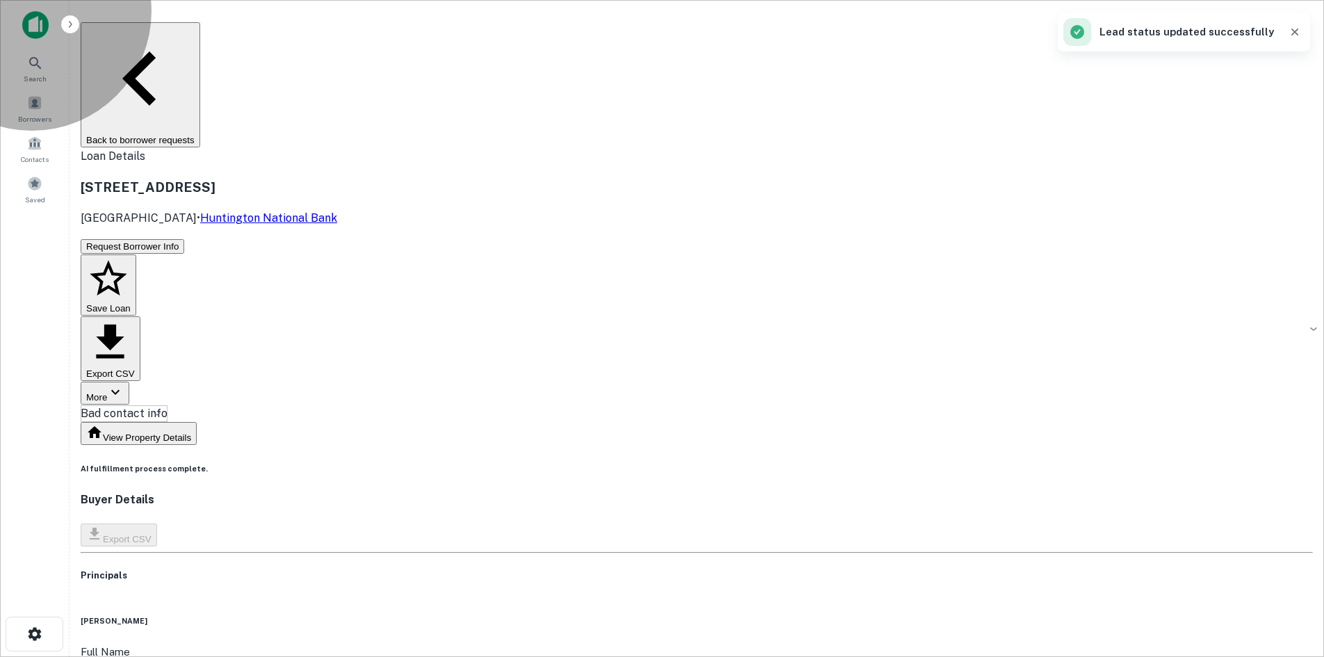
click at [200, 33] on button "Back to borrower requests" at bounding box center [141, 84] width 120 height 125
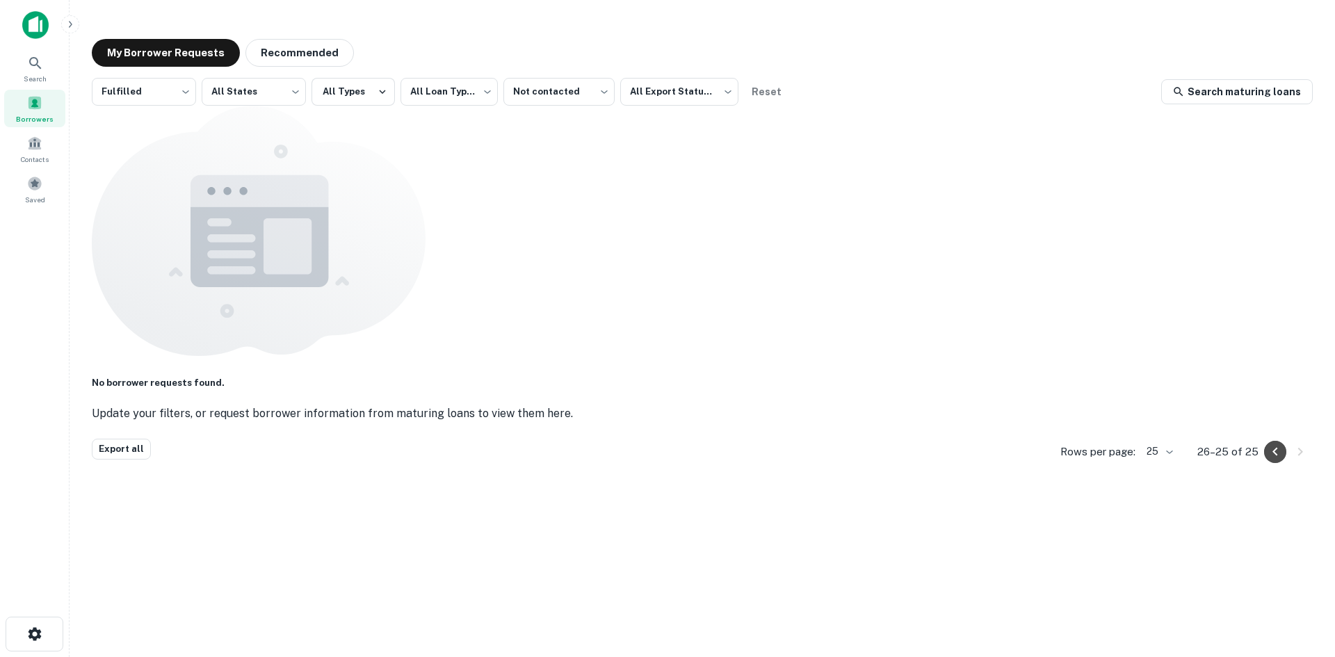
click at [1276, 441] on button "Go to previous page" at bounding box center [1275, 452] width 22 height 22
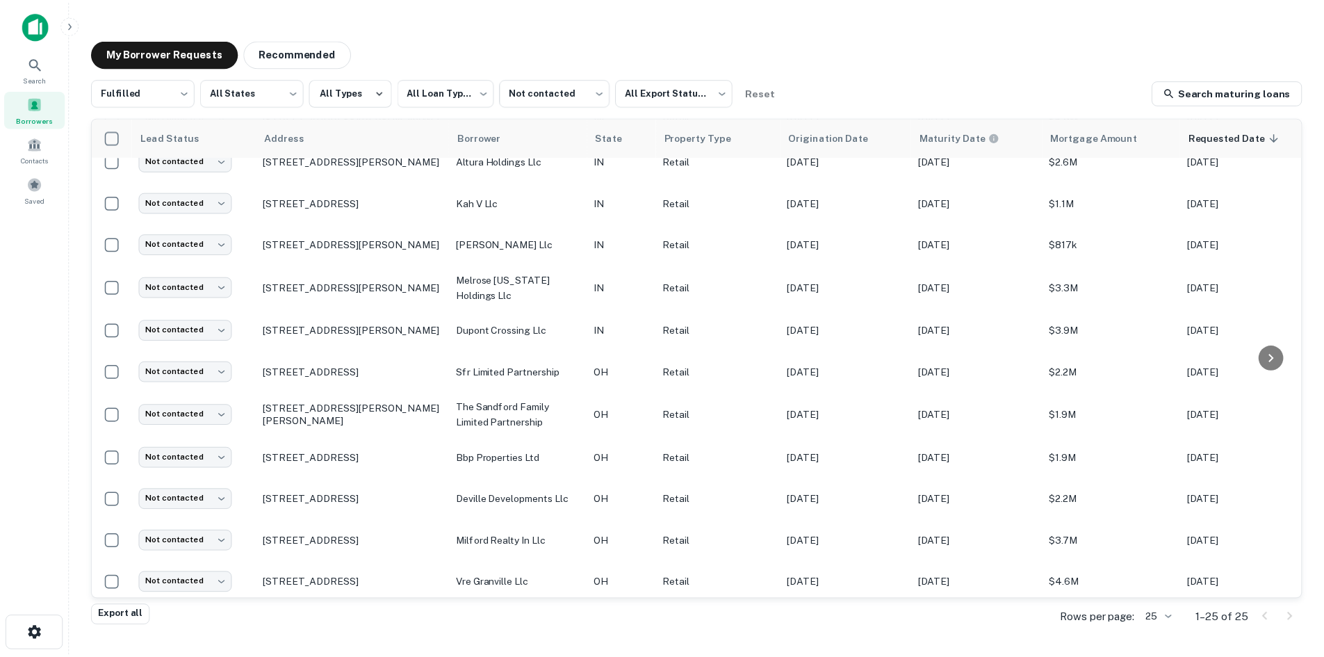
scroll to position [556, 0]
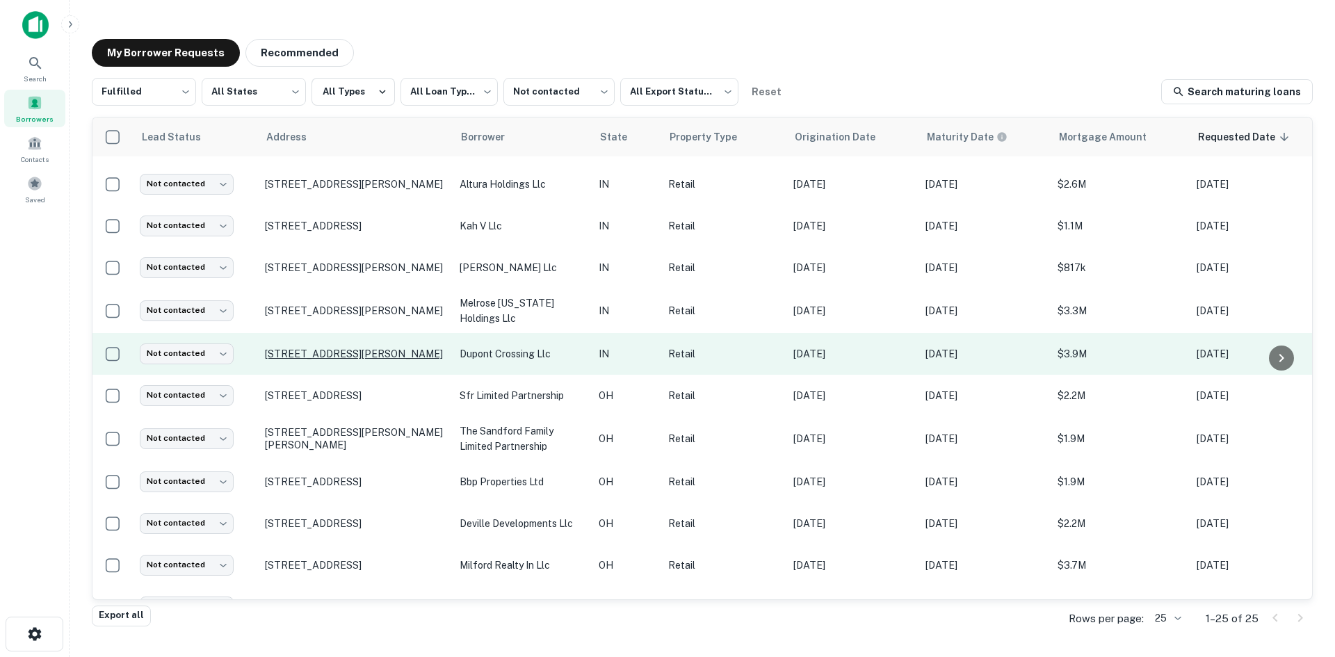
click at [328, 348] on p "770 E Dupont Rd Fort Wayne, IN 46825" at bounding box center [355, 354] width 181 height 13
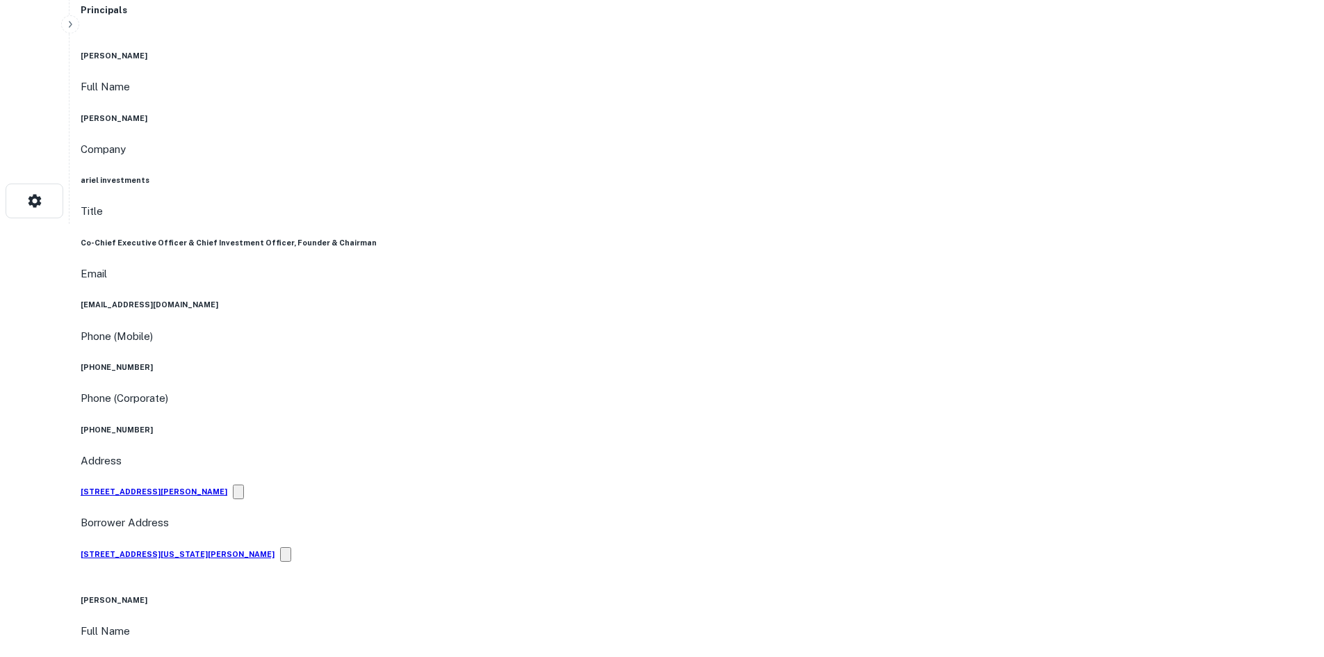
scroll to position [487, 0]
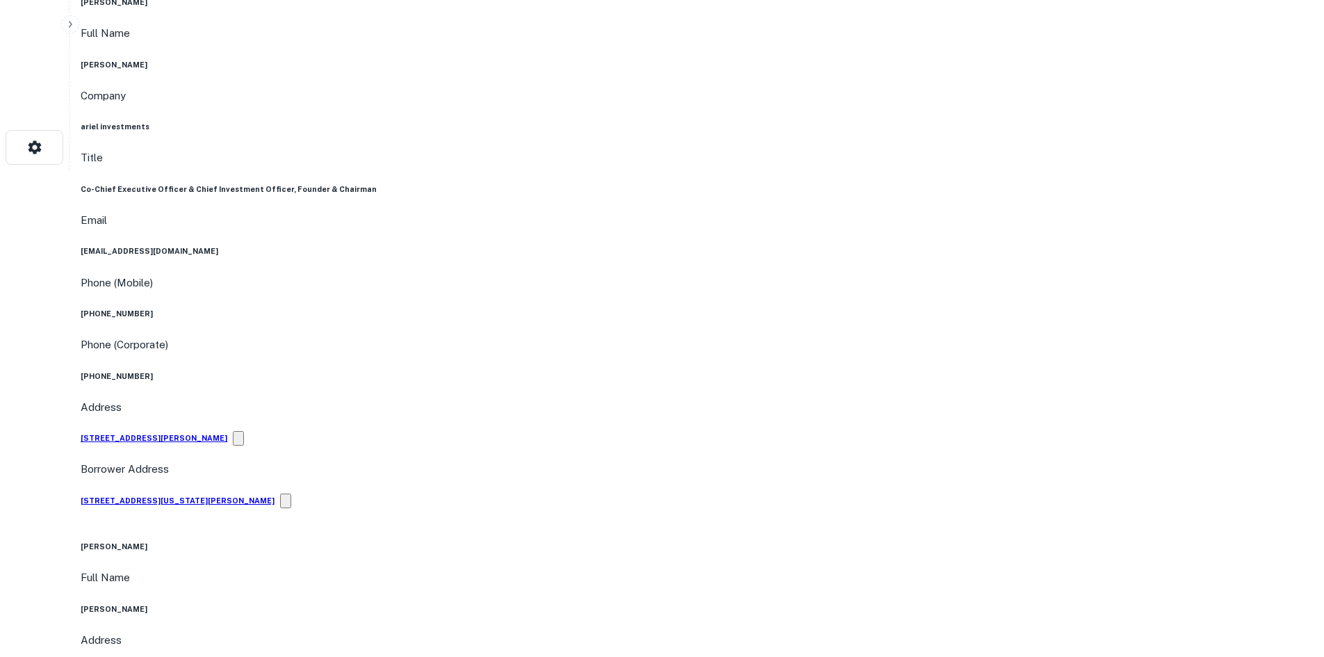
drag, startPoint x: 1199, startPoint y: 567, endPoint x: 1012, endPoint y: 445, distance: 223.1
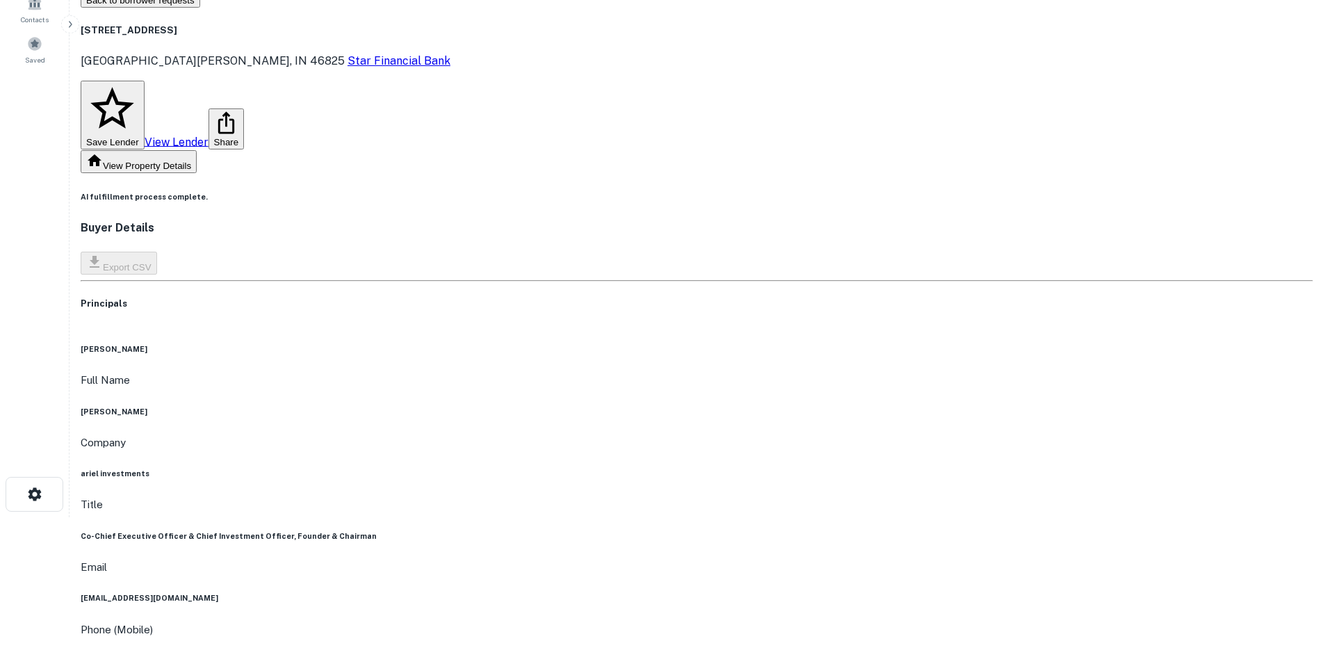
scroll to position [139, 0]
click at [613, 435] on div "Company ariel investments" at bounding box center [697, 457] width 1233 height 45
click at [620, 435] on div "Company ariel investments" at bounding box center [697, 457] width 1233 height 45
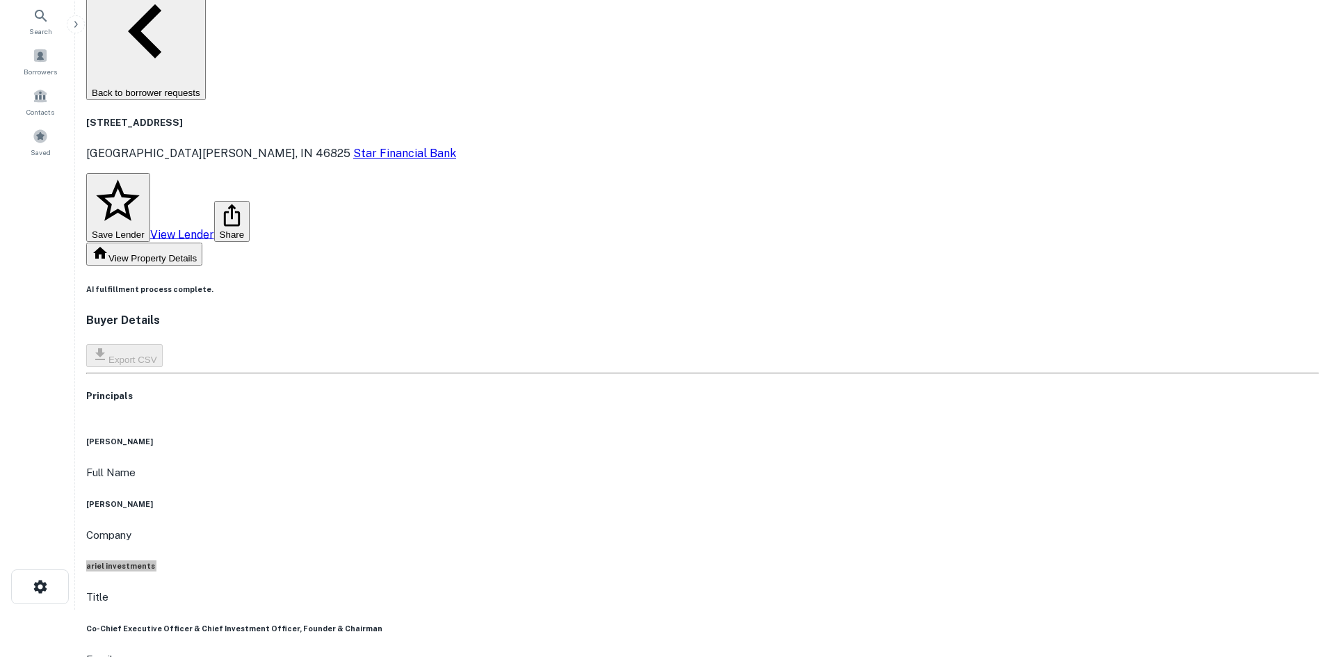
scroll to position [0, 0]
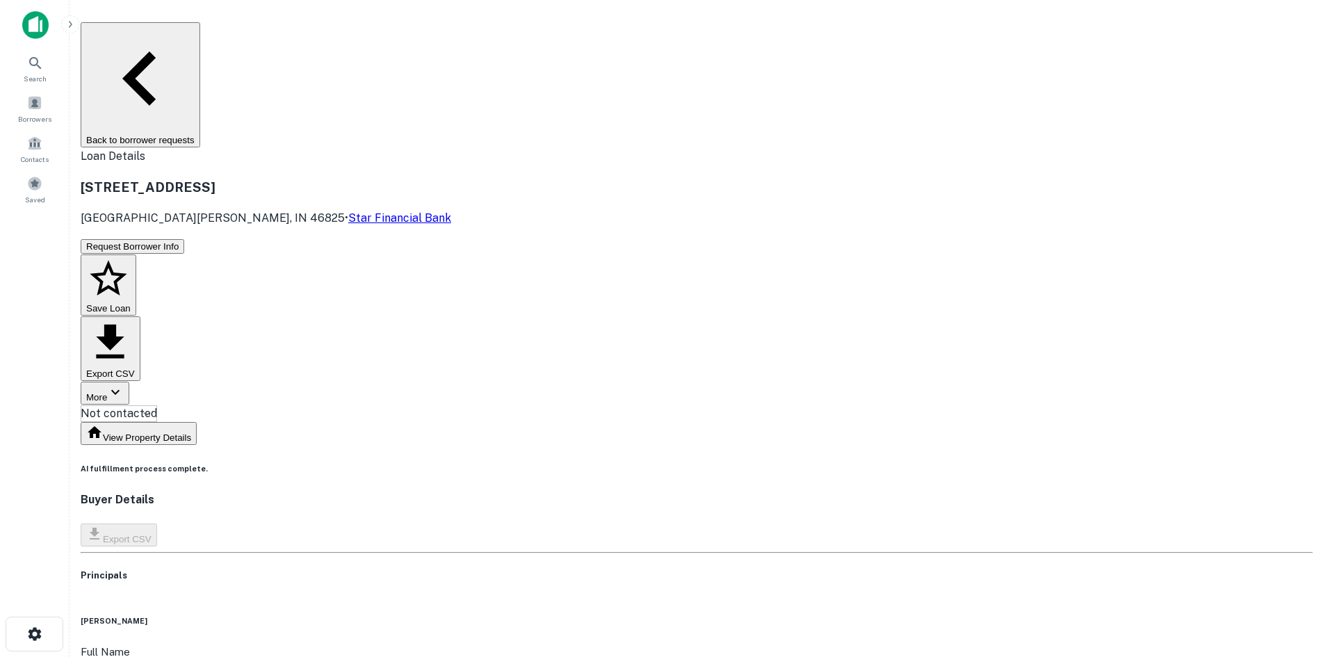
click at [653, 177] on div "770 E Dupont Rd Fort Wayne, IN 46825 • Star Financial Bank" at bounding box center [697, 201] width 1233 height 49
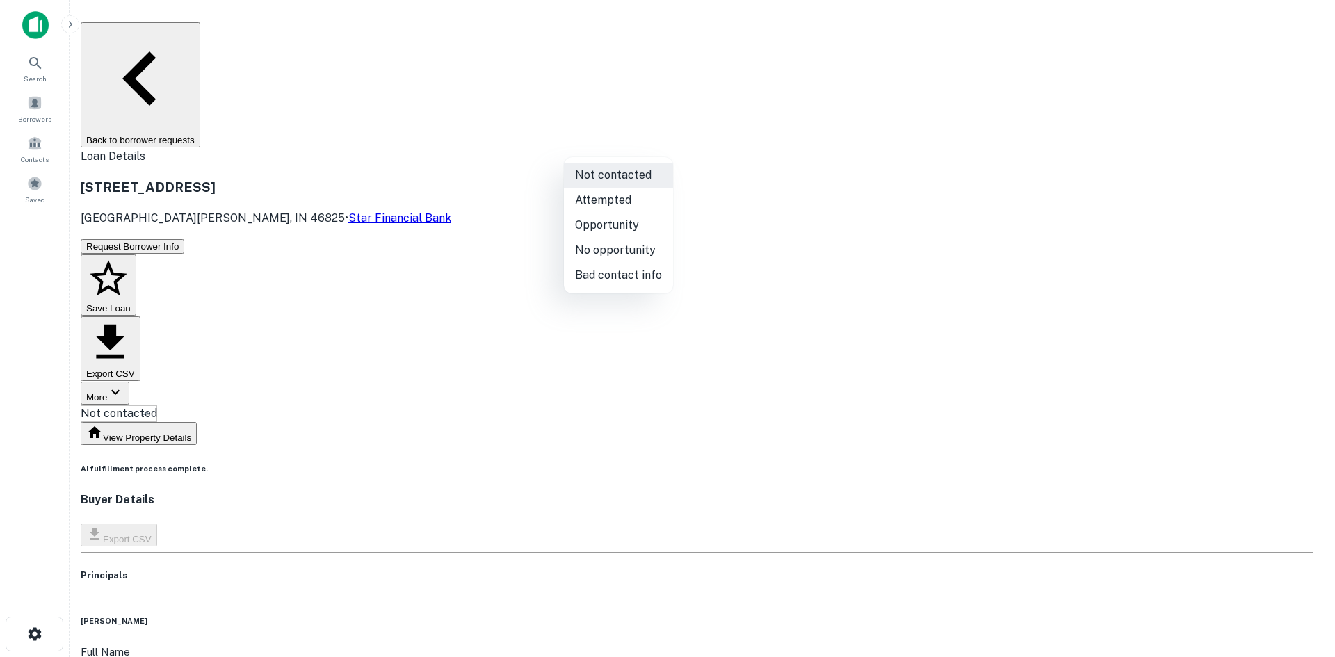
click at [636, 131] on body "Search Borrowers Contacts Saved Back to borrower requests Loan Details 770 E Du…" at bounding box center [667, 328] width 1335 height 657
click at [636, 246] on li "No opportunity" at bounding box center [618, 250] width 109 height 25
type input "**********"
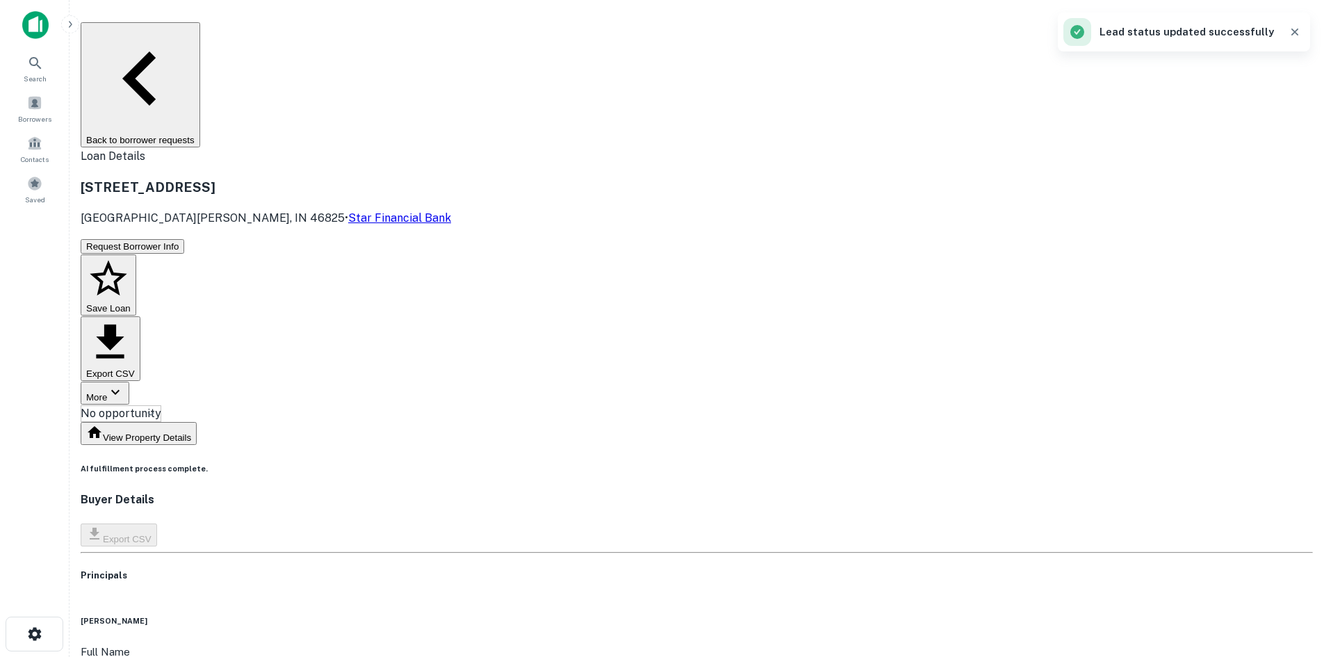
click at [200, 31] on button "Back to borrower requests" at bounding box center [141, 84] width 120 height 125
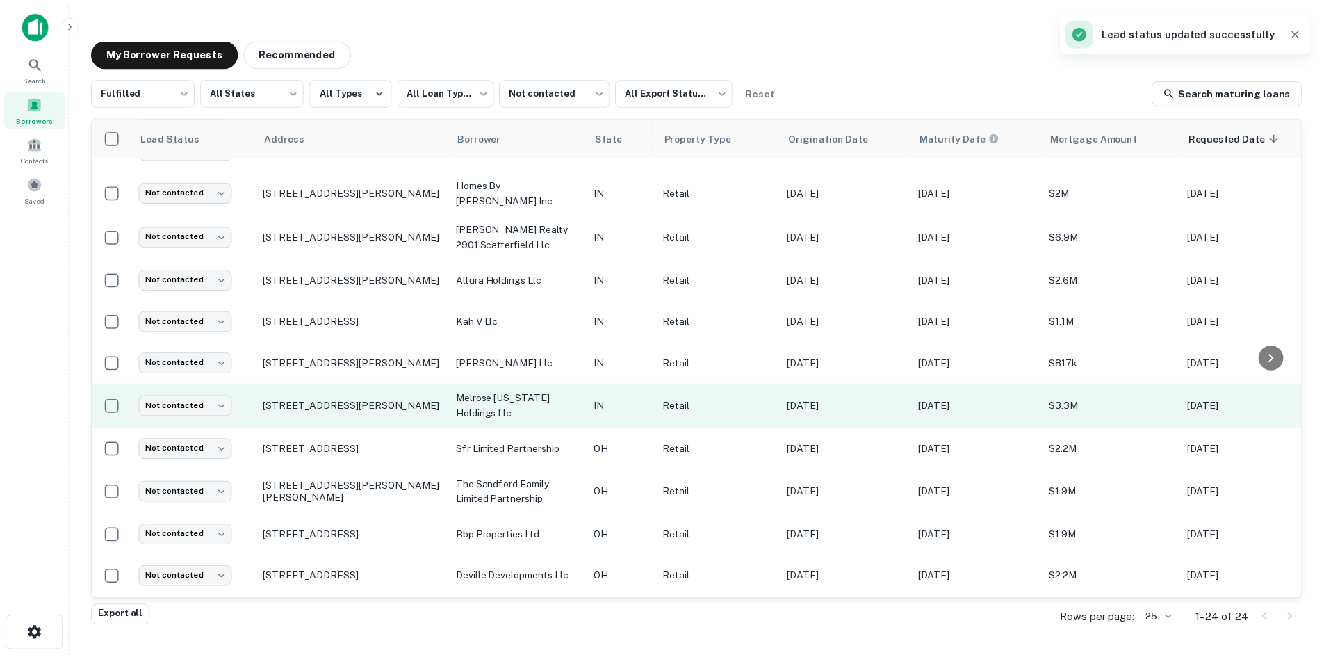
scroll to position [445, 0]
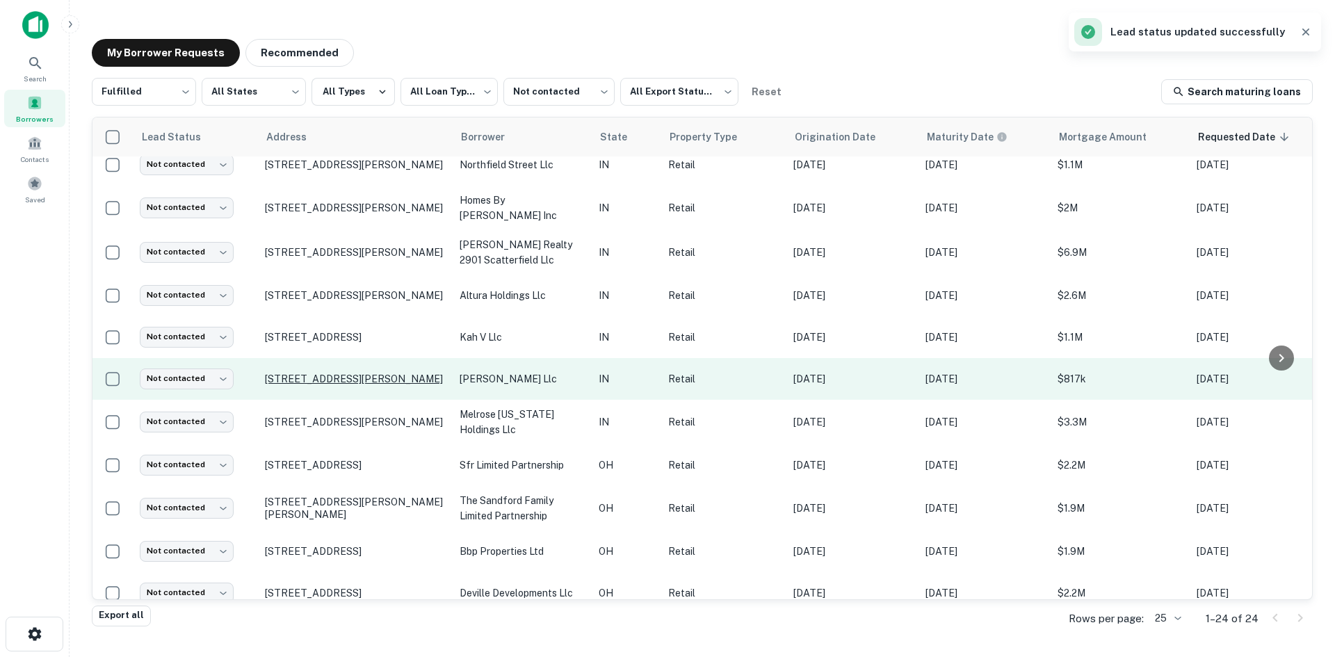
click at [332, 373] on p "190 S Perry Rd Plainfield, IN 46168" at bounding box center [355, 379] width 181 height 13
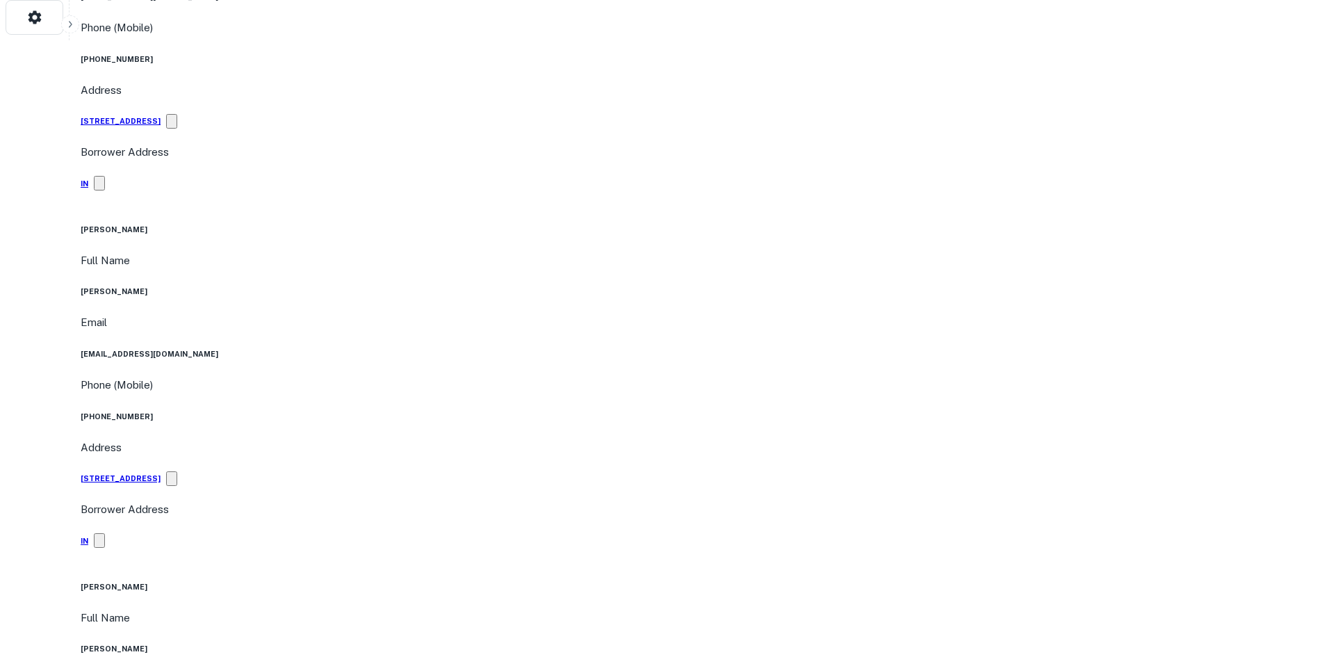
scroll to position [626, 0]
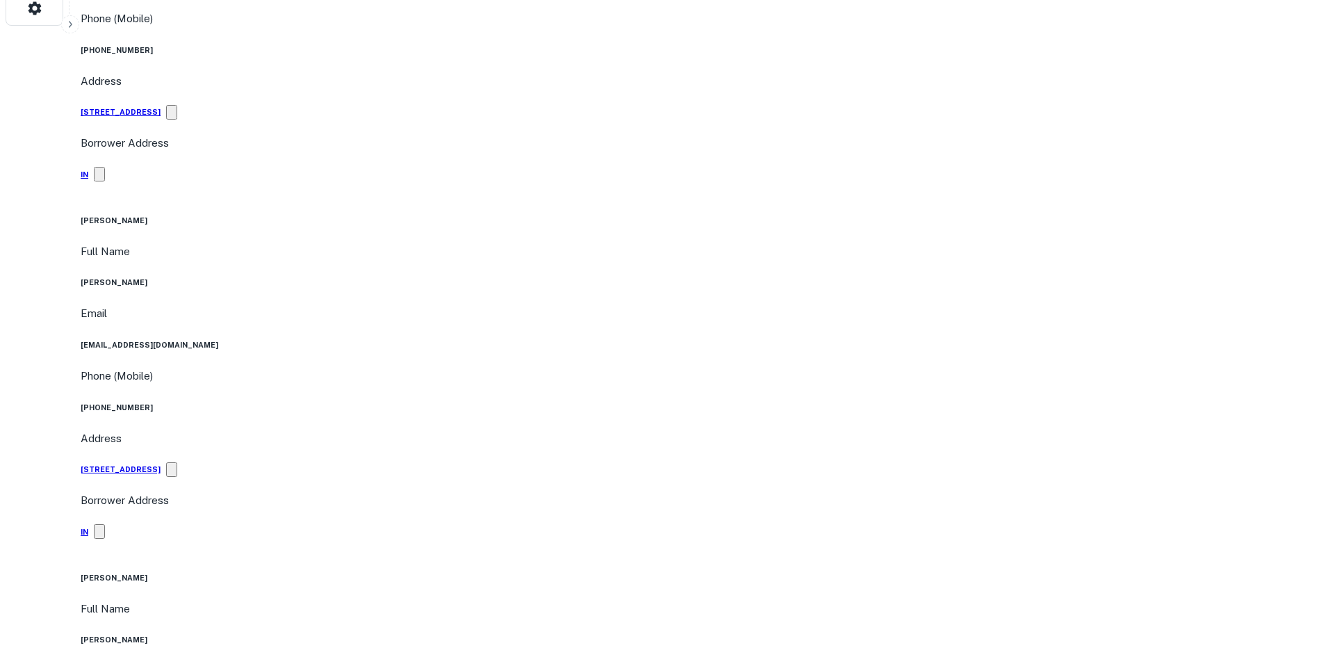
drag, startPoint x: 1199, startPoint y: 507, endPoint x: 913, endPoint y: 421, distance: 298.3
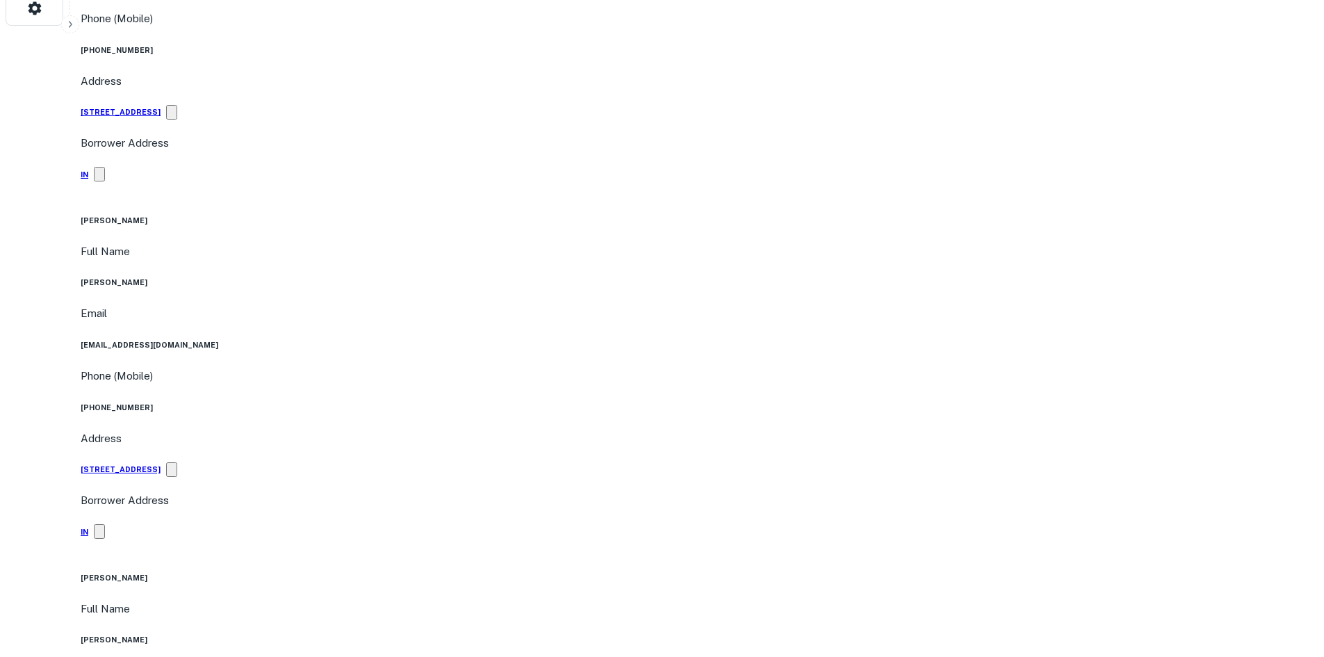
scroll to position [209, 0]
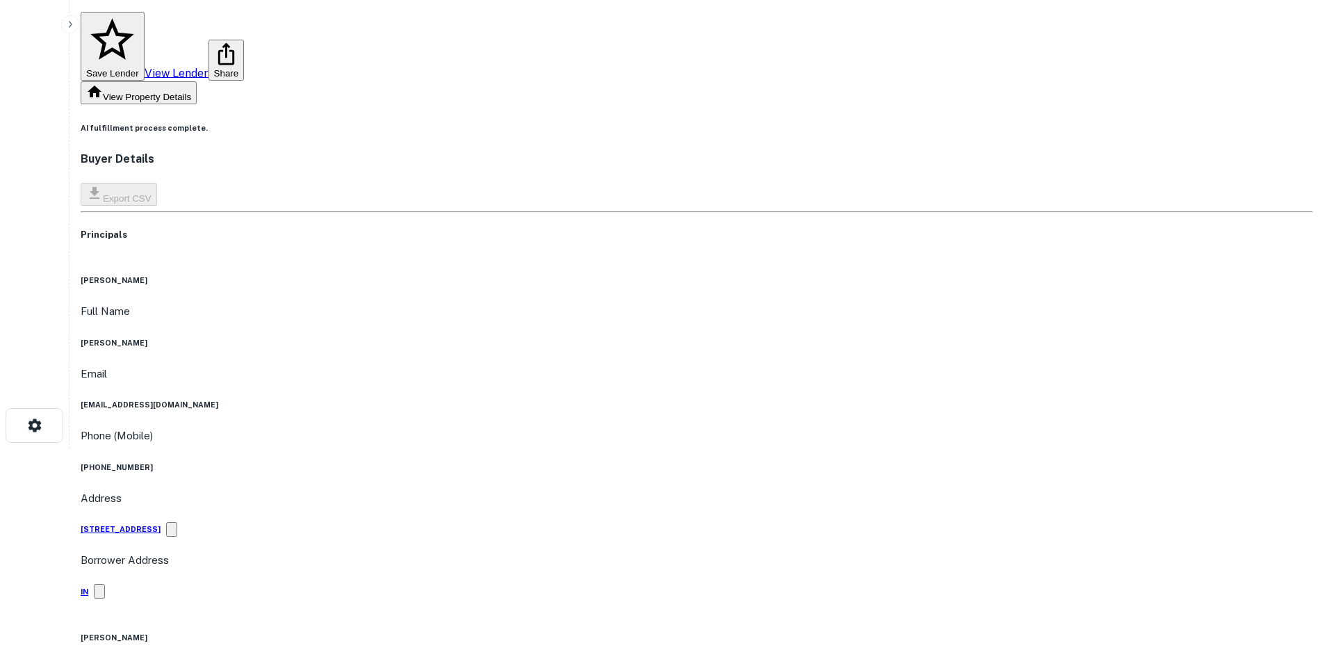
click at [642, 462] on h6 "(317) 919-9735" at bounding box center [697, 467] width 1233 height 11
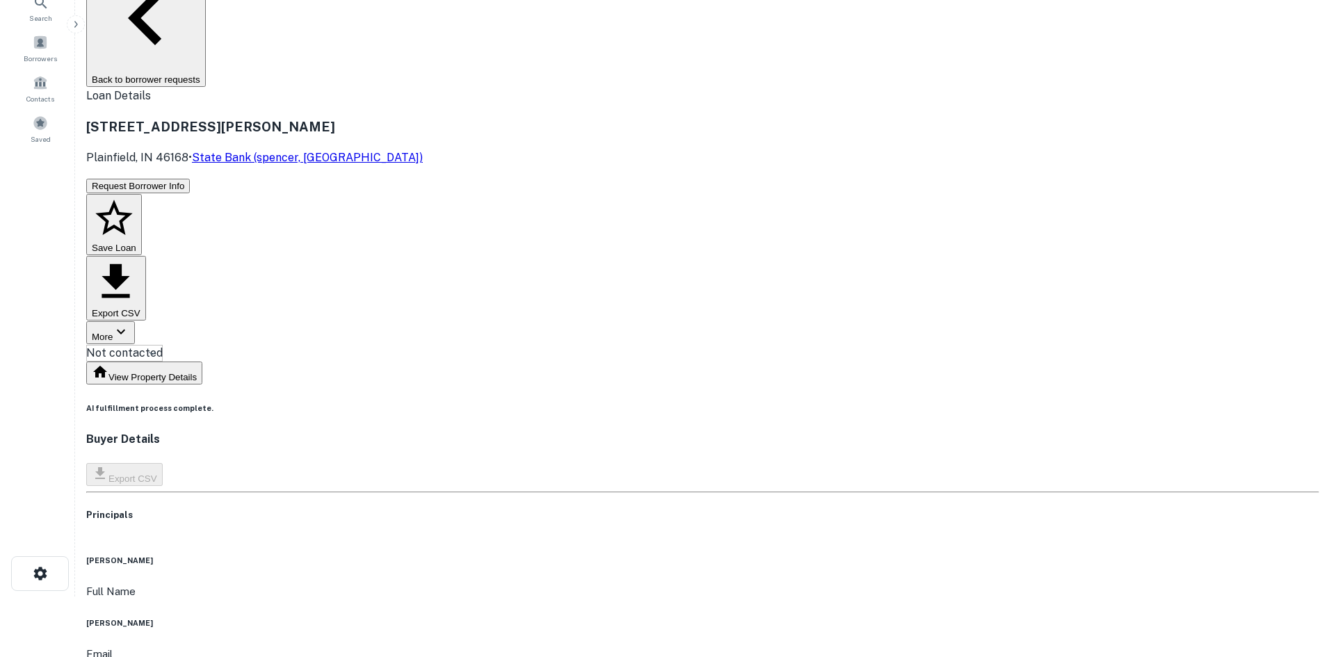
scroll to position [0, 0]
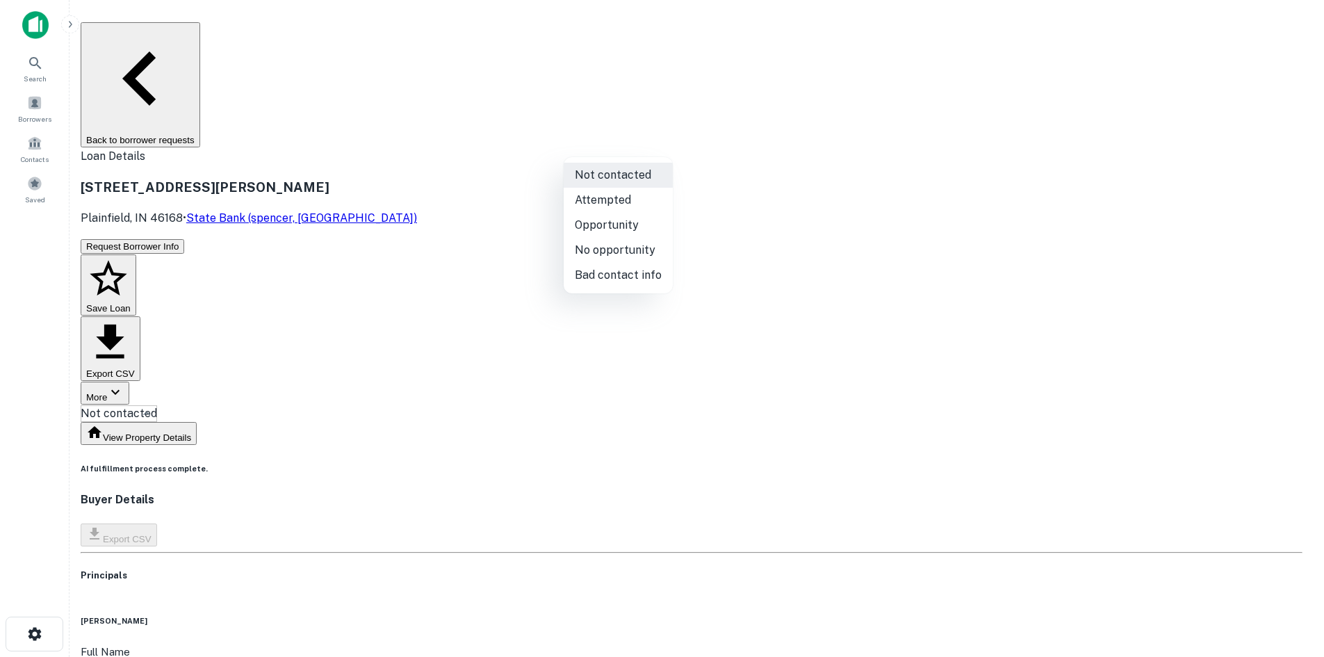
click at [663, 150] on body "Search Borrowers Contacts Saved Back to borrower requests Loan Details 190 S Pe…" at bounding box center [662, 328] width 1324 height 657
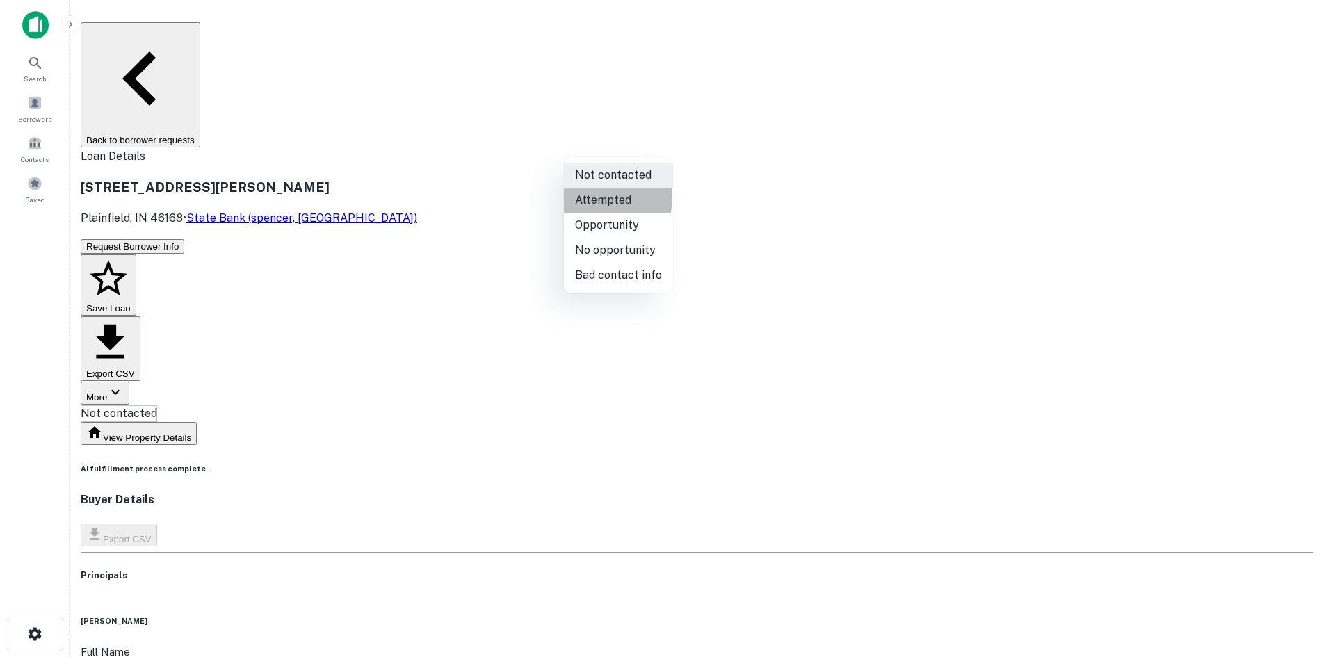
click at [574, 196] on li "Attempted" at bounding box center [618, 200] width 109 height 25
type input "*********"
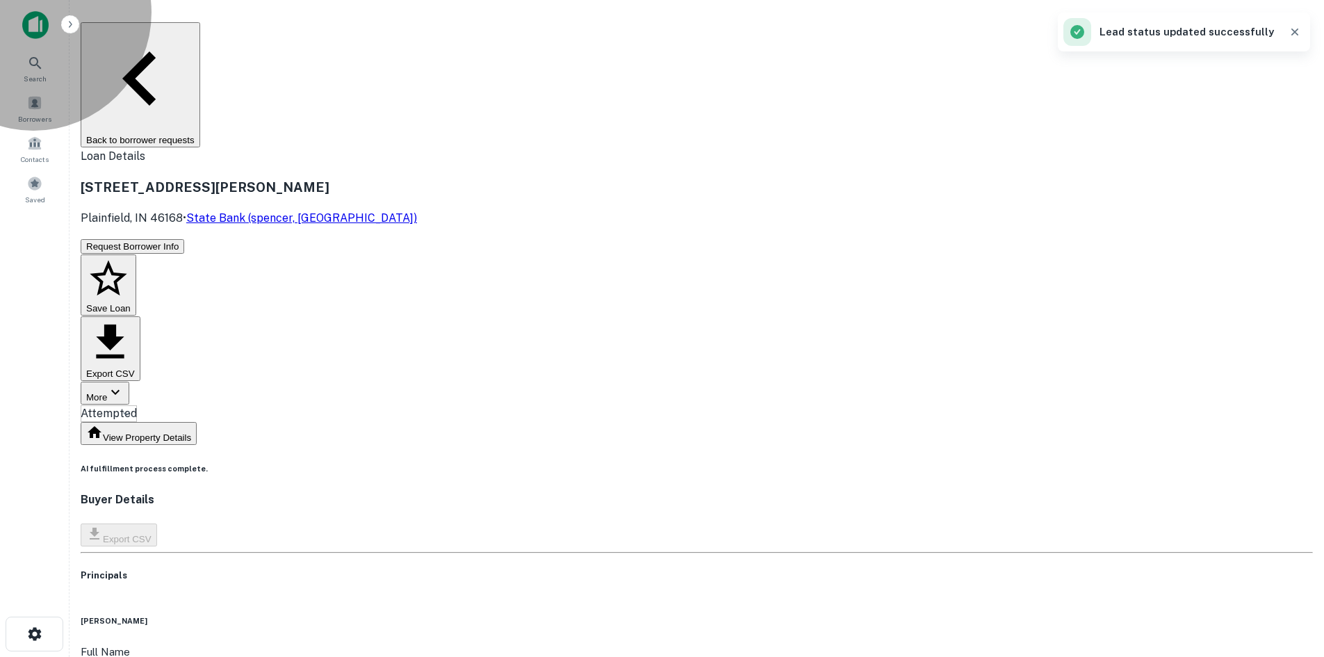
click at [200, 35] on button "Back to borrower requests" at bounding box center [141, 84] width 120 height 125
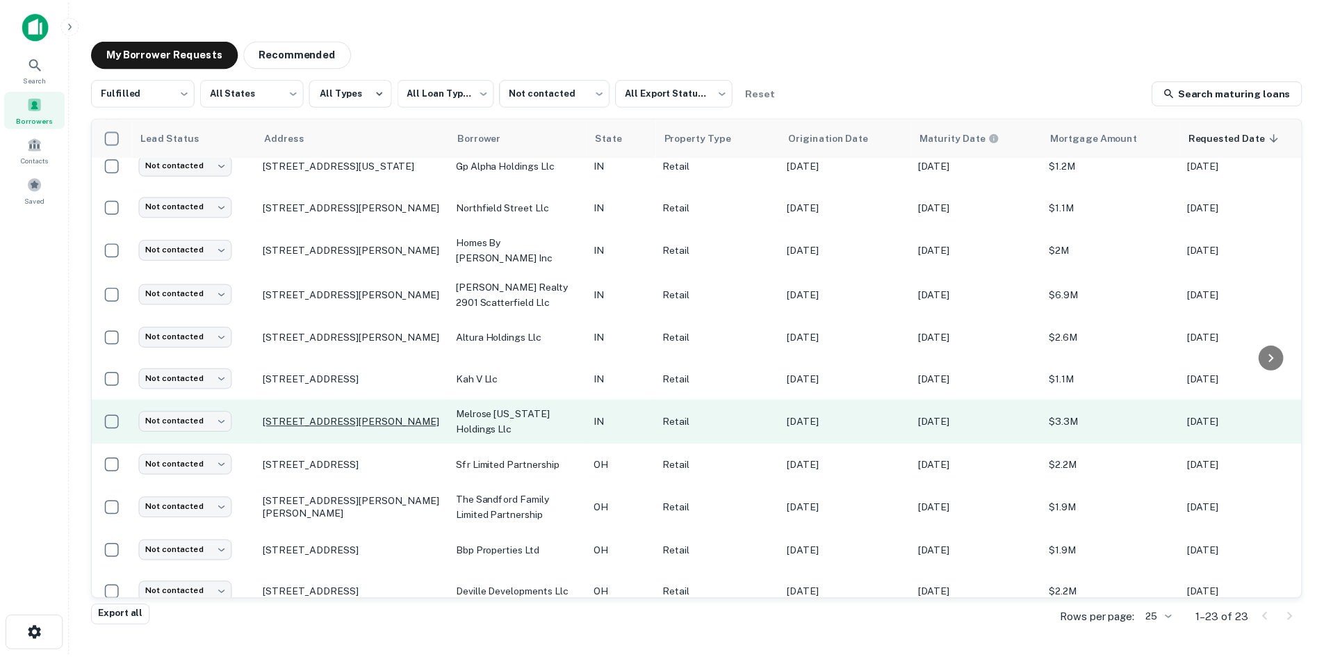
scroll to position [334, 0]
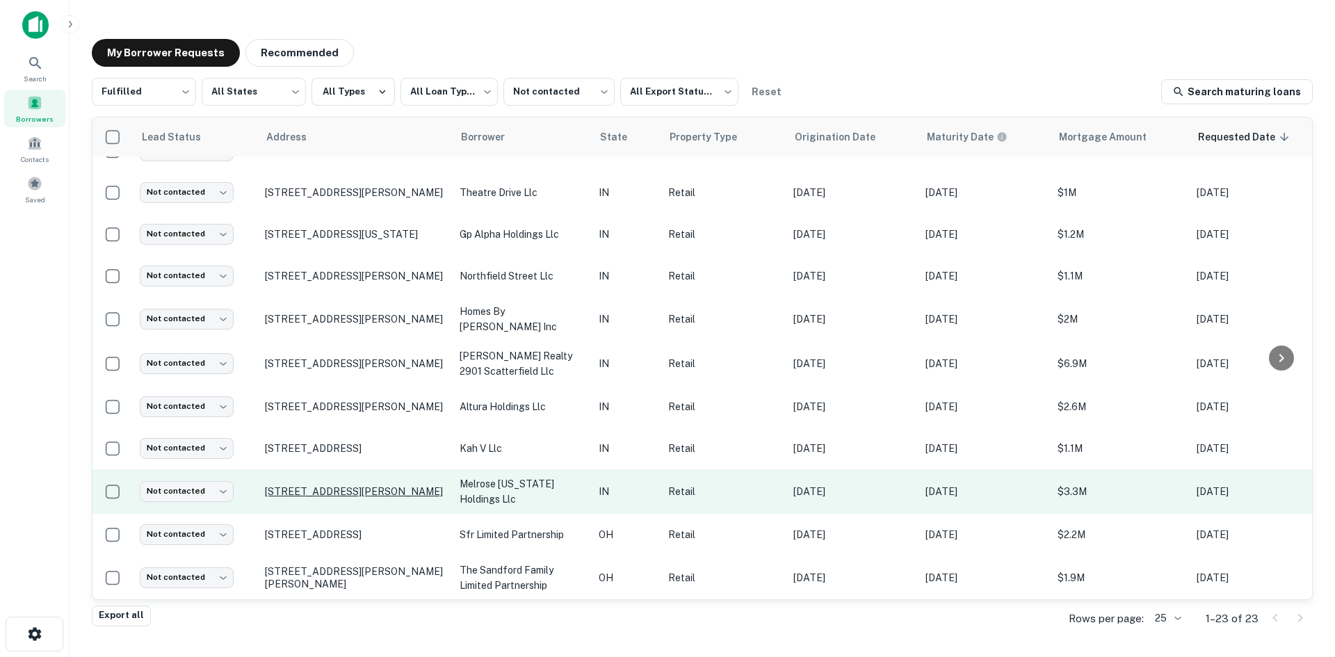
drag, startPoint x: 360, startPoint y: 401, endPoint x: 381, endPoint y: 479, distance: 80.6
click at [381, 479] on tbody "Not contacted **** ​ 1101 N Baldwin Ave Marion, IN 46952 hh marion property llc…" at bounding box center [919, 316] width 1655 height 986
click at [387, 485] on p "5325 E Thompson Rd Indianapolis, IN 46237" at bounding box center [355, 491] width 181 height 13
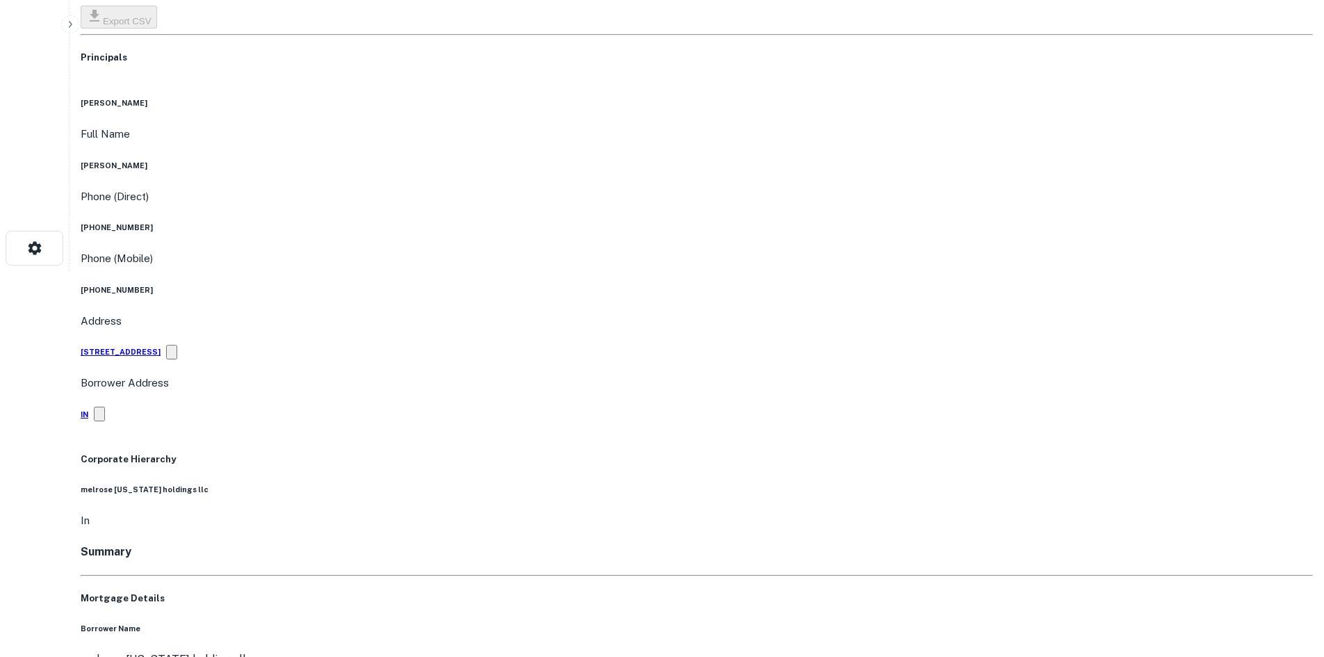
scroll to position [417, 0]
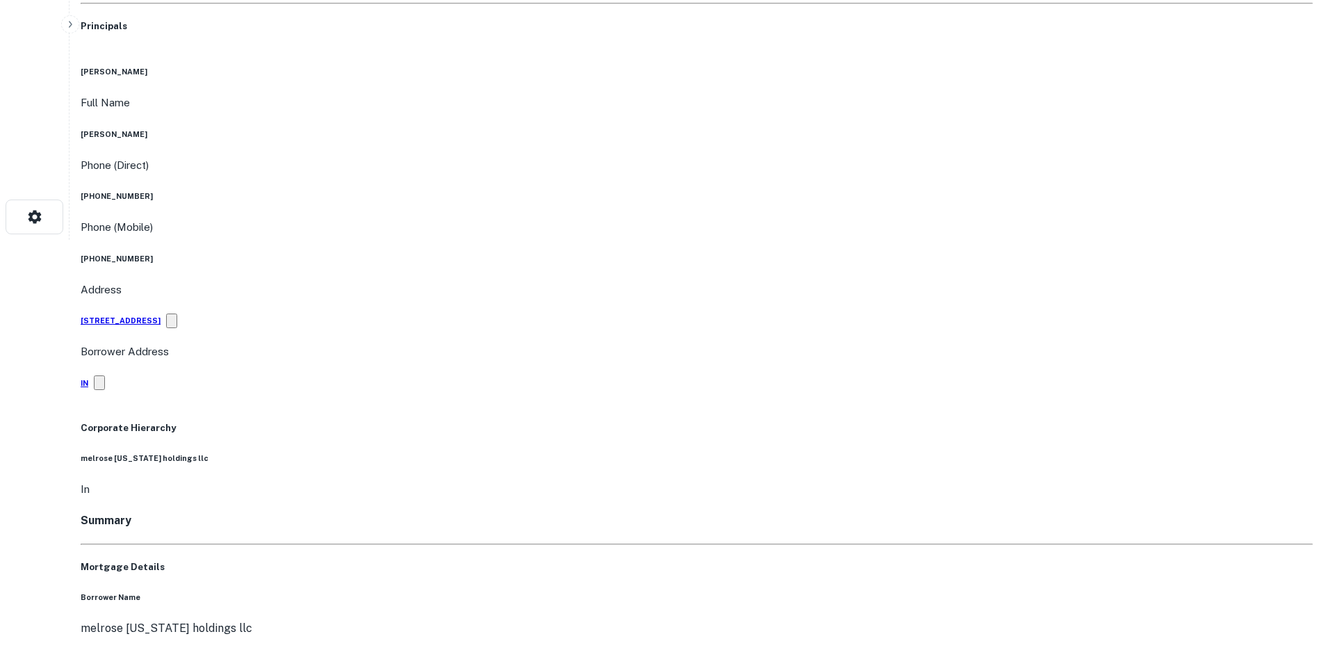
drag, startPoint x: 1185, startPoint y: 511, endPoint x: 977, endPoint y: 342, distance: 267.9
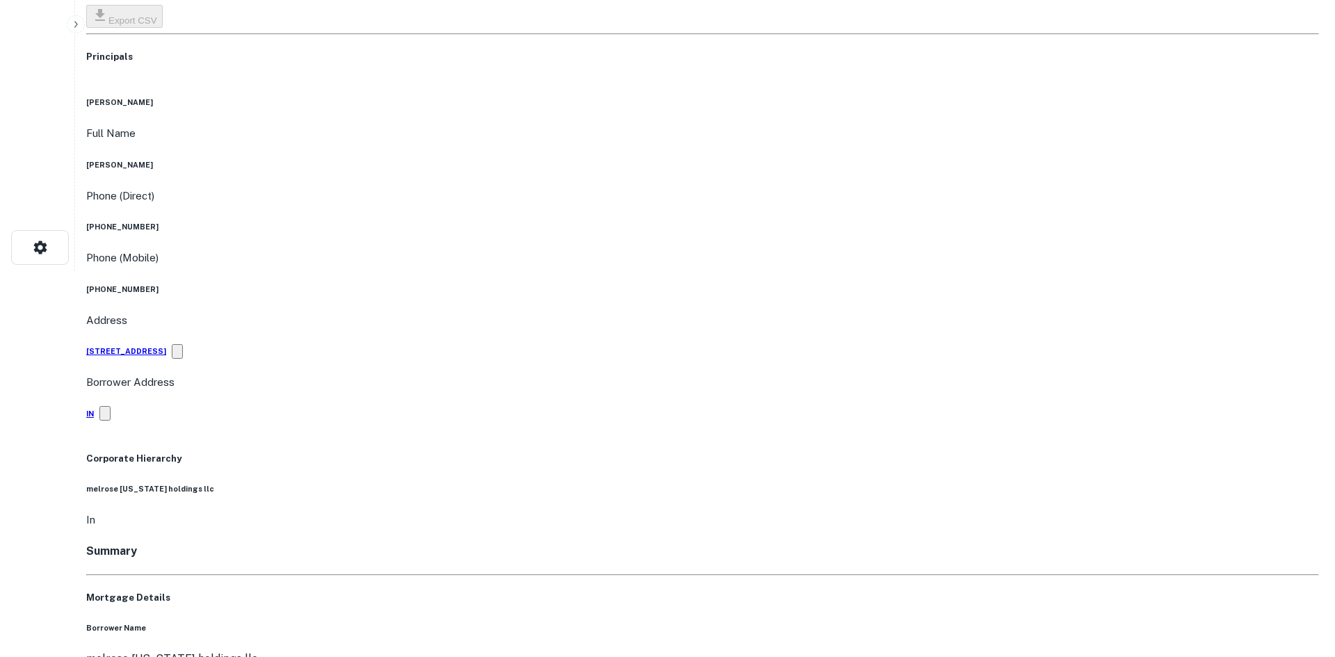
scroll to position [0, 0]
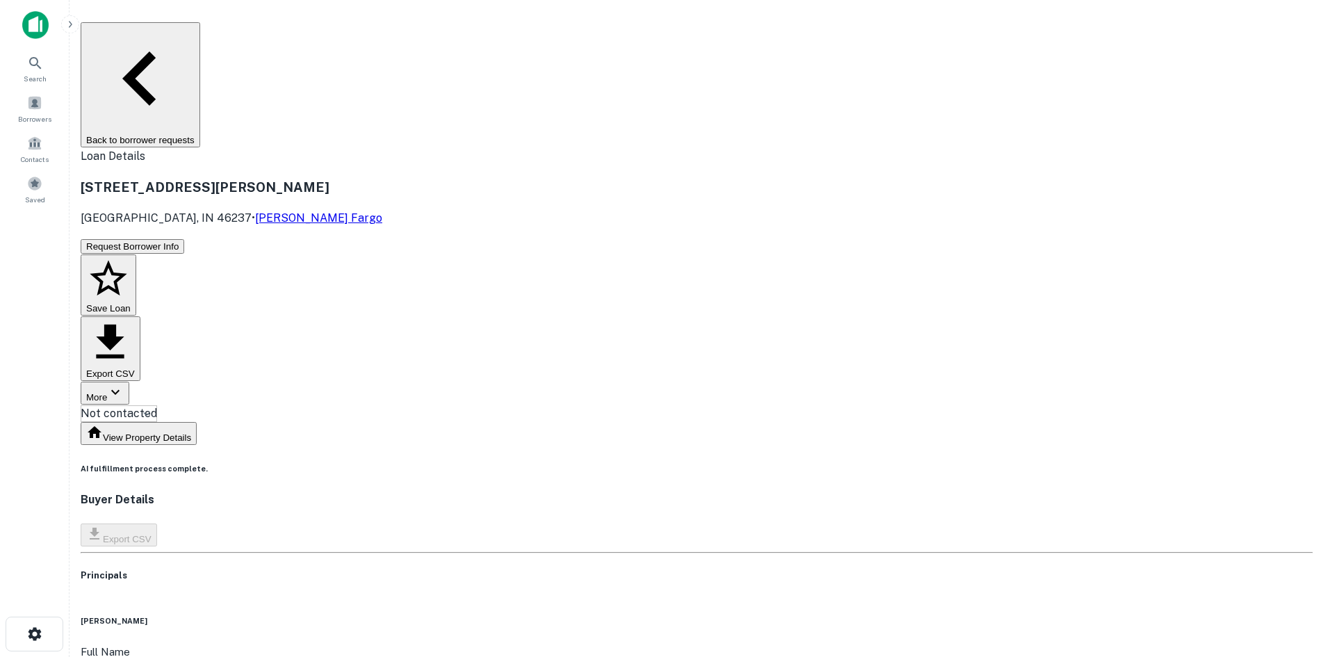
click at [617, 153] on body "Search Borrowers Contacts Saved Back to borrower requests Loan Details 5325 E T…" at bounding box center [662, 328] width 1324 height 657
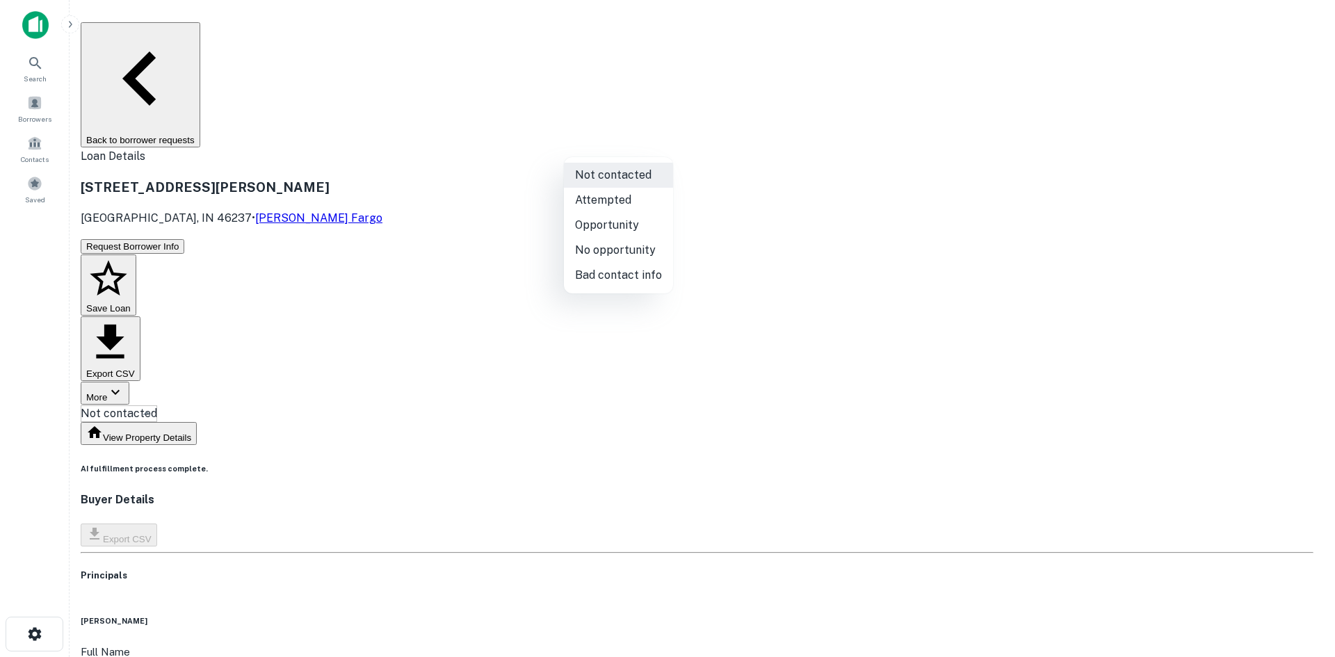
click at [605, 202] on li "Attempted" at bounding box center [618, 200] width 109 height 25
type input "*********"
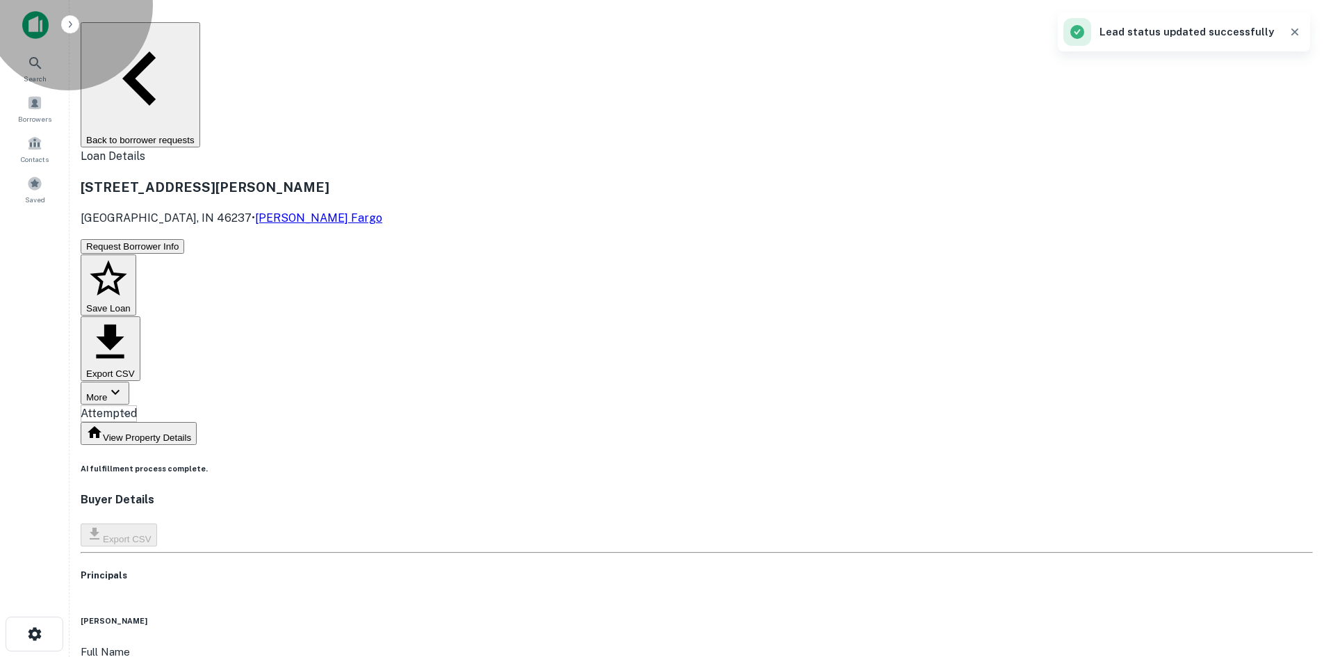
click at [200, 28] on button "Back to borrower requests" at bounding box center [141, 84] width 120 height 125
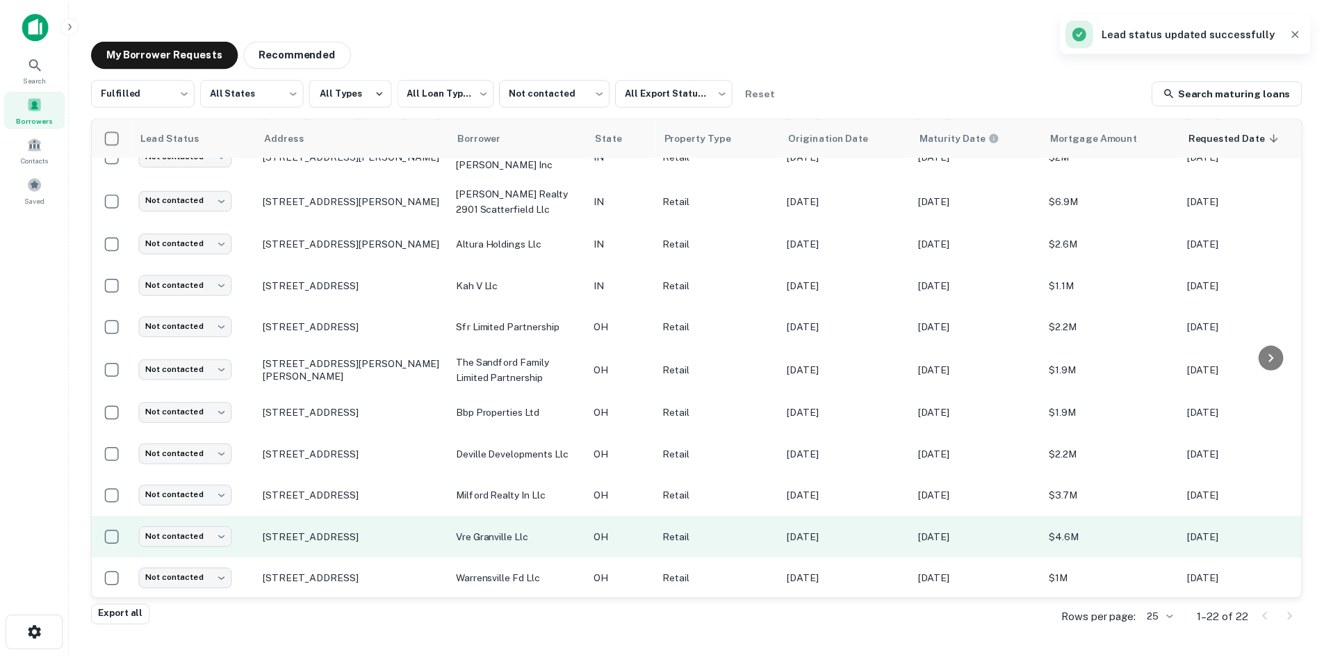
scroll to position [498, 0]
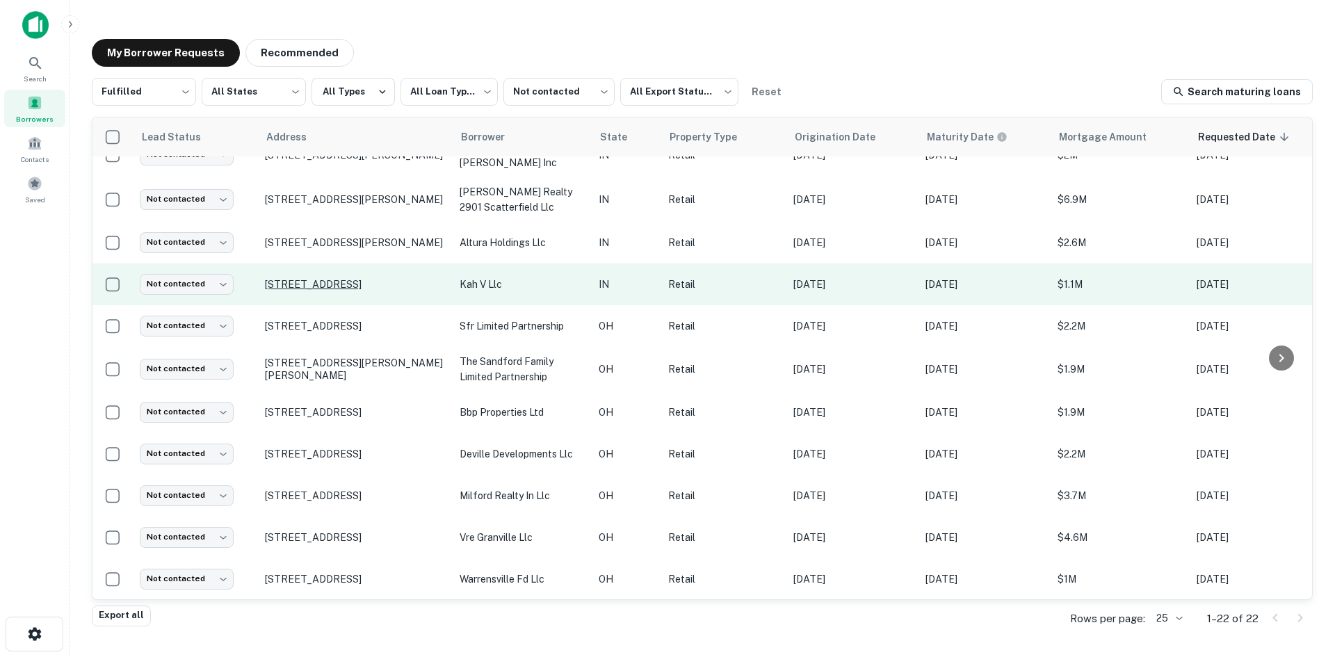
click at [391, 278] on p "925 E 38th St Anderson, IN 46013" at bounding box center [355, 284] width 181 height 13
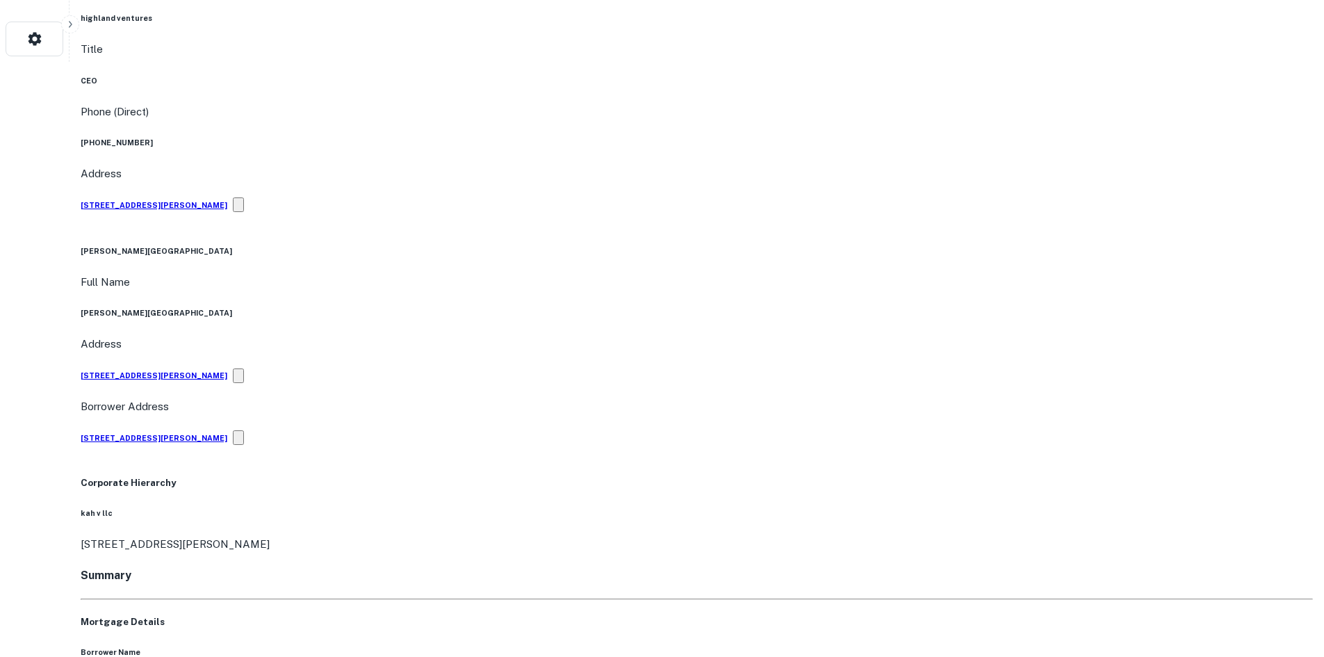
scroll to position [519, 0]
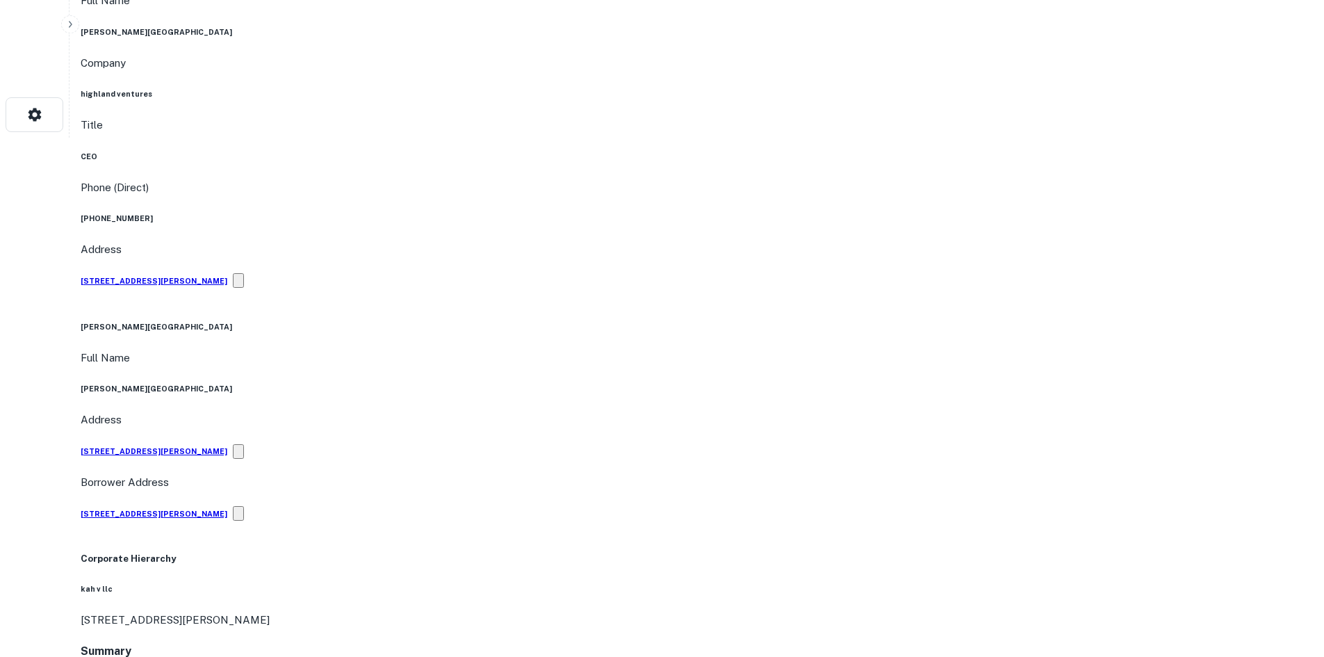
drag, startPoint x: 1190, startPoint y: 388, endPoint x: 1029, endPoint y: 309, distance: 179.7
drag, startPoint x: 1157, startPoint y: 311, endPoint x: 528, endPoint y: 298, distance: 629.3
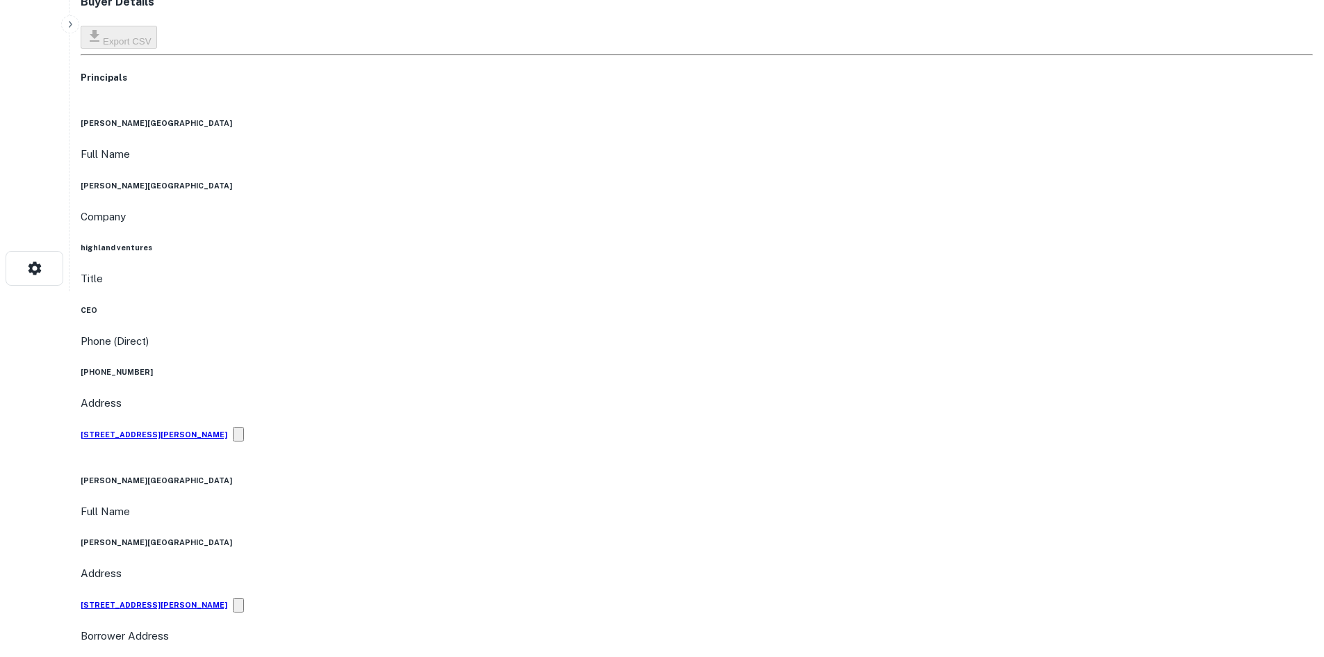
scroll to position [33, 0]
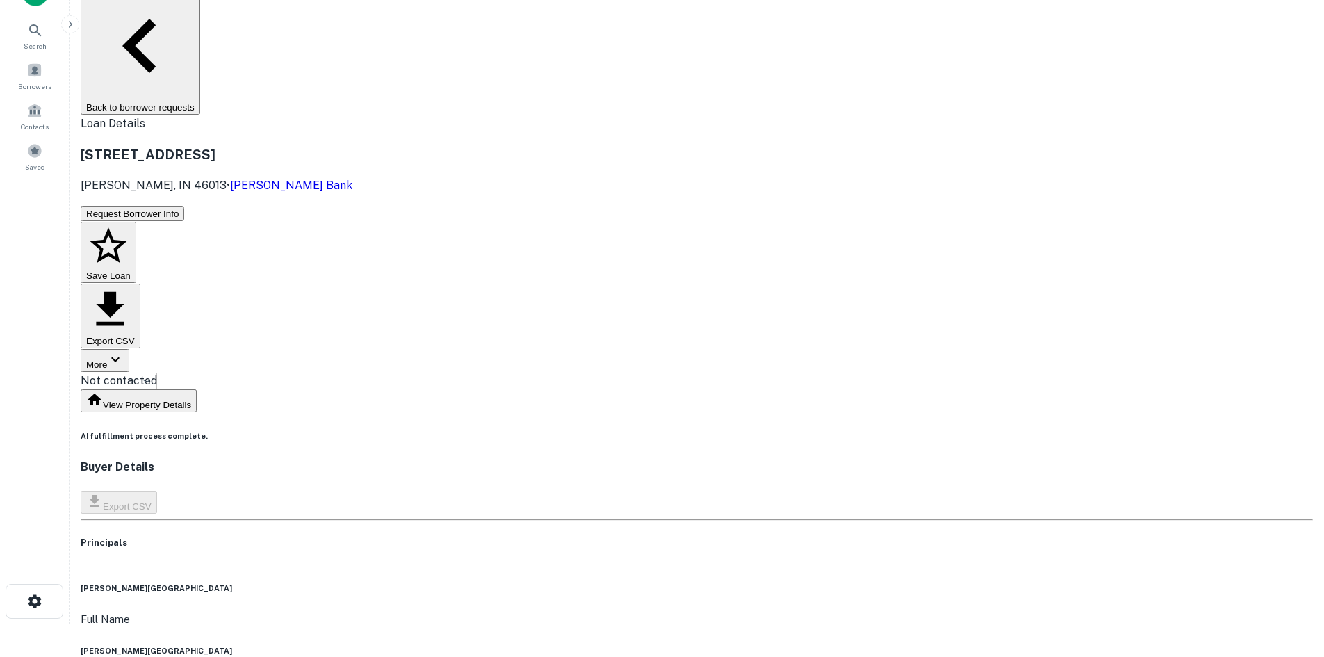
click at [612, 115] on body "Search Borrowers Contacts Saved Back to borrower requests Loan Details 925 E 38…" at bounding box center [662, 295] width 1324 height 657
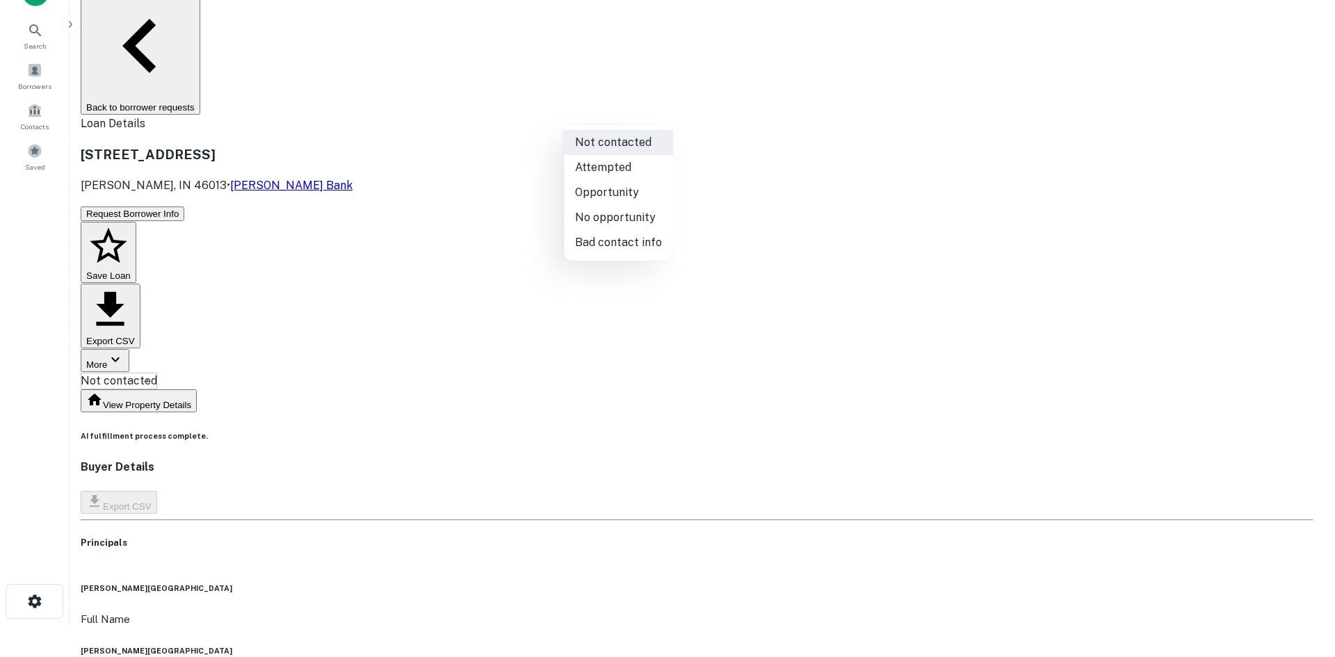
click at [632, 213] on li "No opportunity" at bounding box center [618, 217] width 109 height 25
type input "**********"
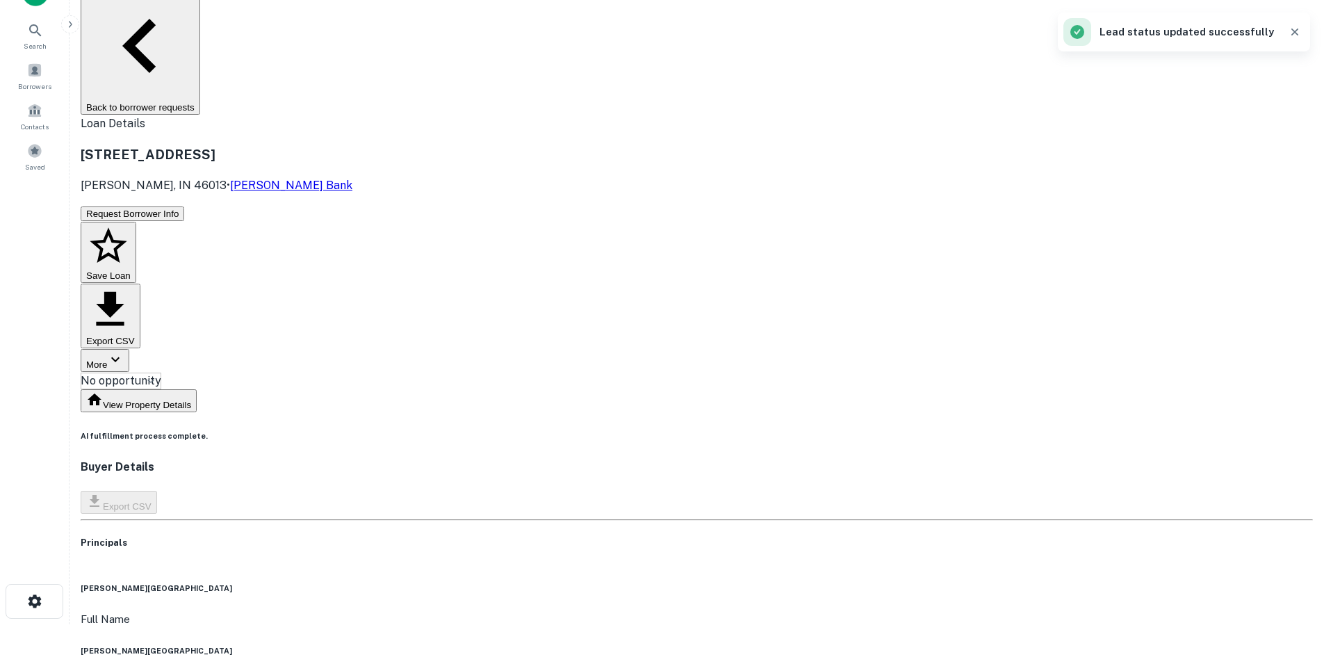
click at [200, 1] on button "Back to borrower requests" at bounding box center [141, 52] width 120 height 125
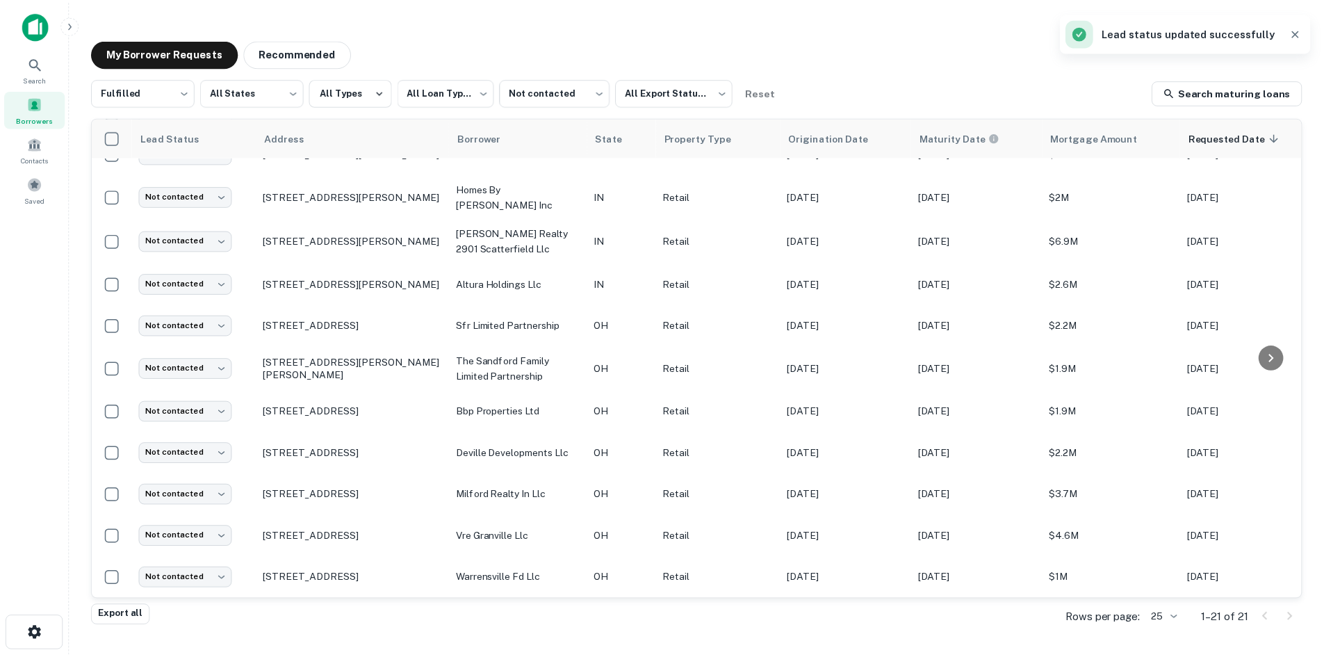
scroll to position [456, 0]
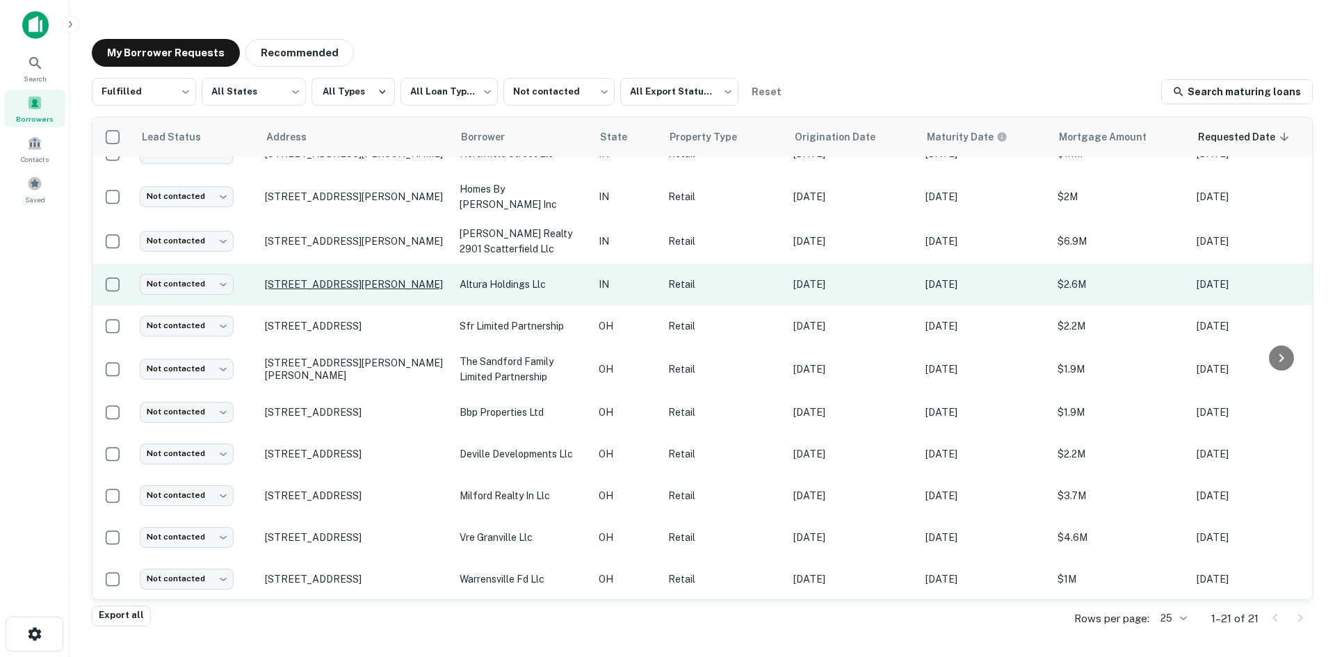
click at [341, 278] on p "5510 E New Margaret Dr Terre Haute, IN 47803" at bounding box center [355, 284] width 181 height 13
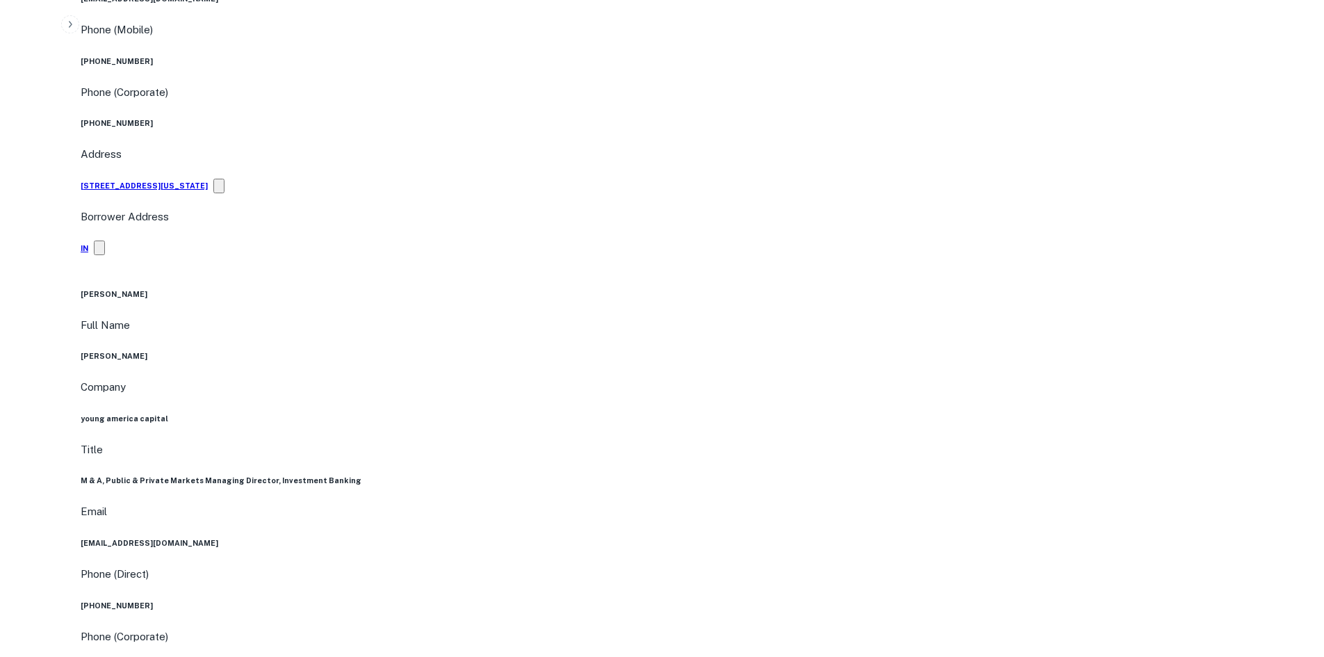
scroll to position [904, 0]
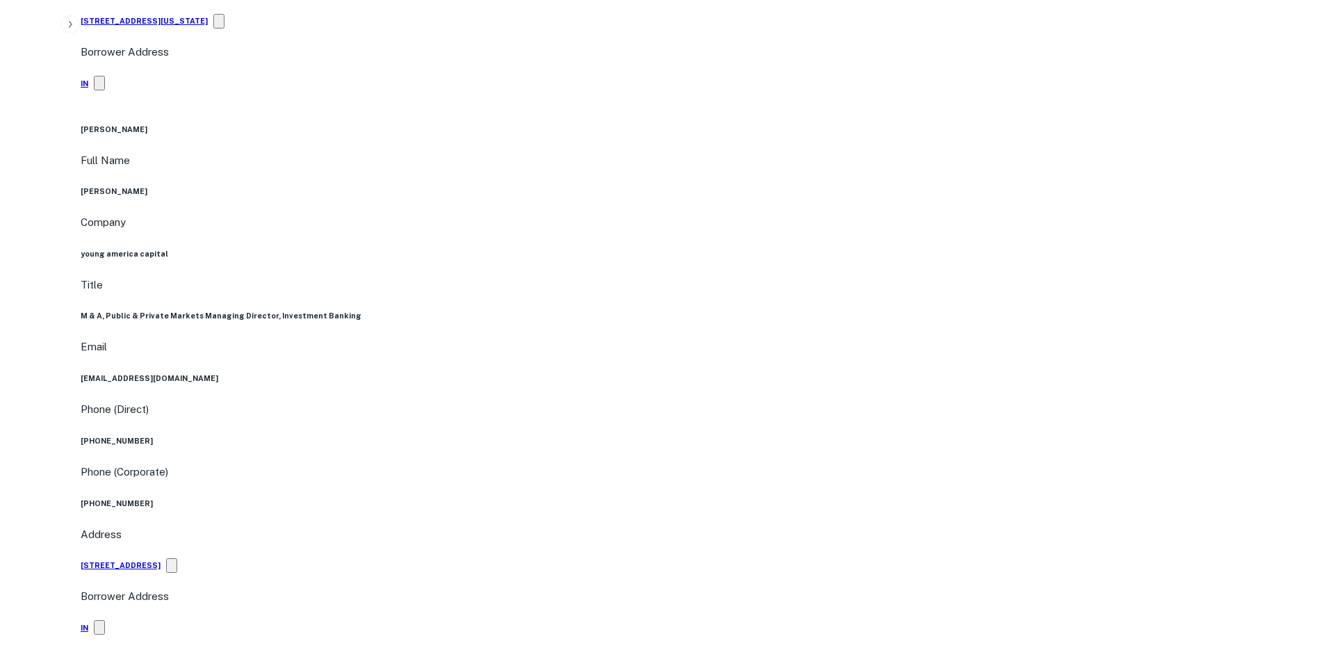
drag, startPoint x: 1192, startPoint y: 448, endPoint x: 1055, endPoint y: 352, distance: 167.2
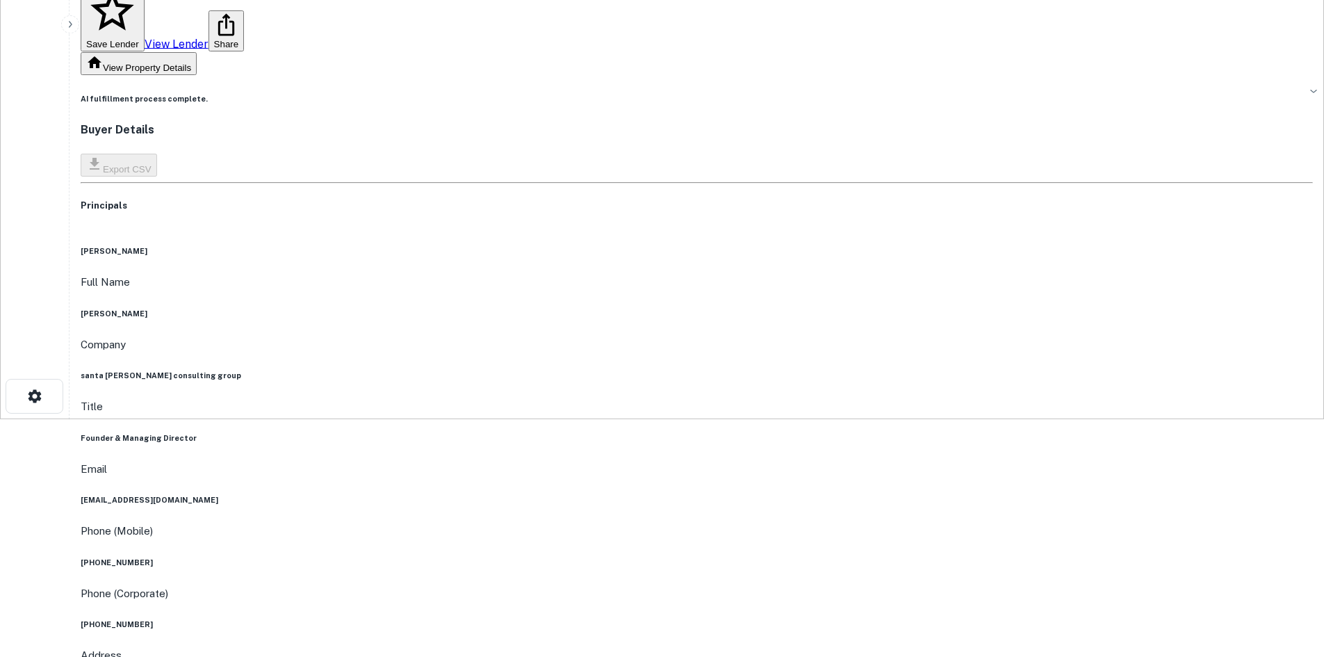
scroll to position [70, 0]
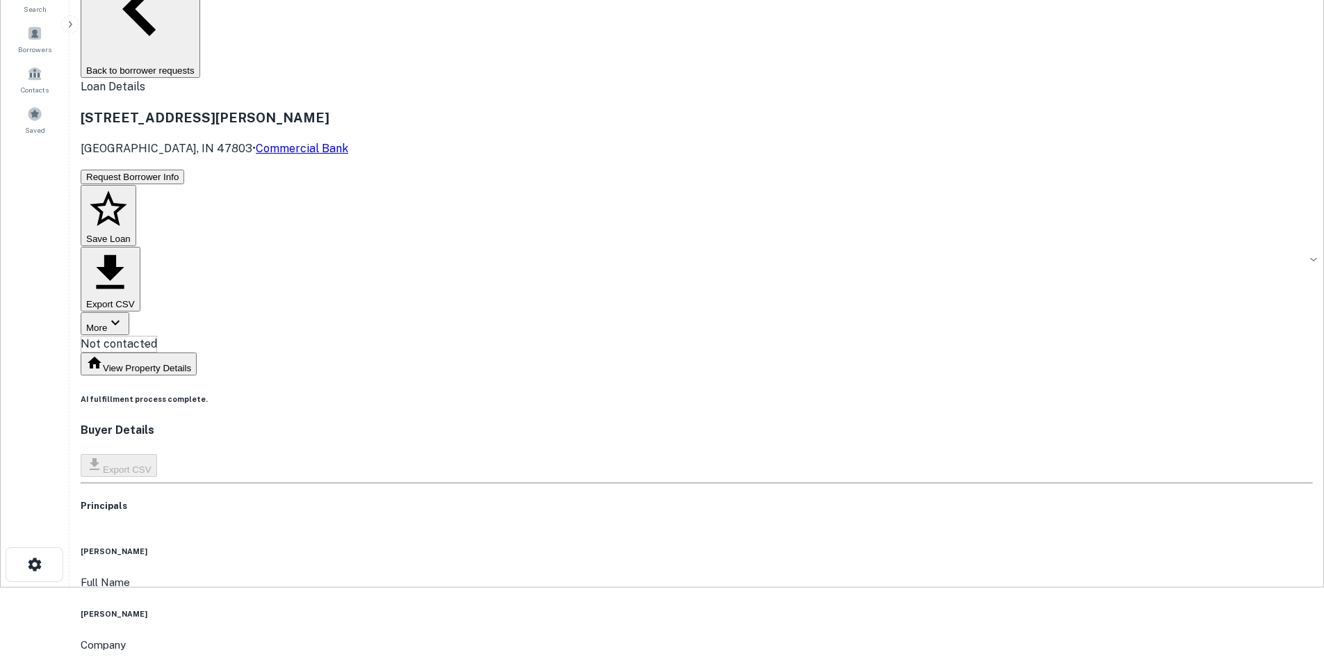
drag, startPoint x: 634, startPoint y: 411, endPoint x: 638, endPoint y: 432, distance: 21.3
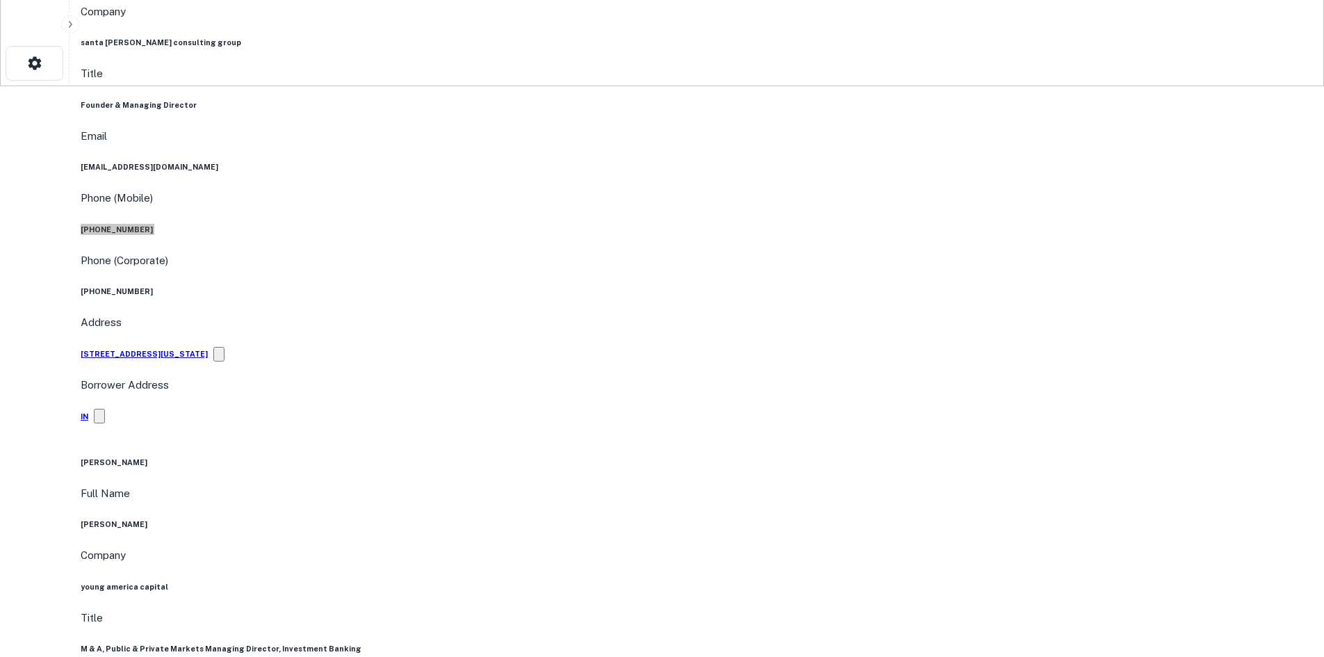
scroll to position [904, 0]
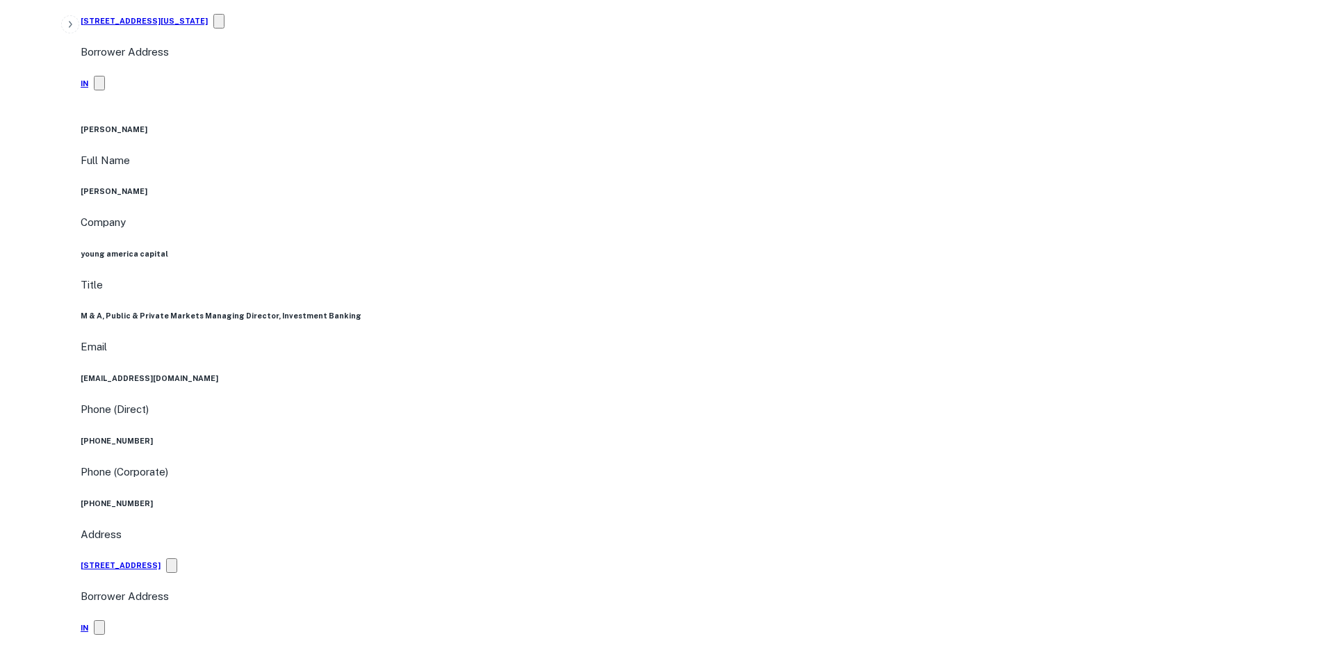
drag, startPoint x: 172, startPoint y: 170, endPoint x: 585, endPoint y: 430, distance: 488.0
drag, startPoint x: 600, startPoint y: 419, endPoint x: 639, endPoint y: 413, distance: 39.3
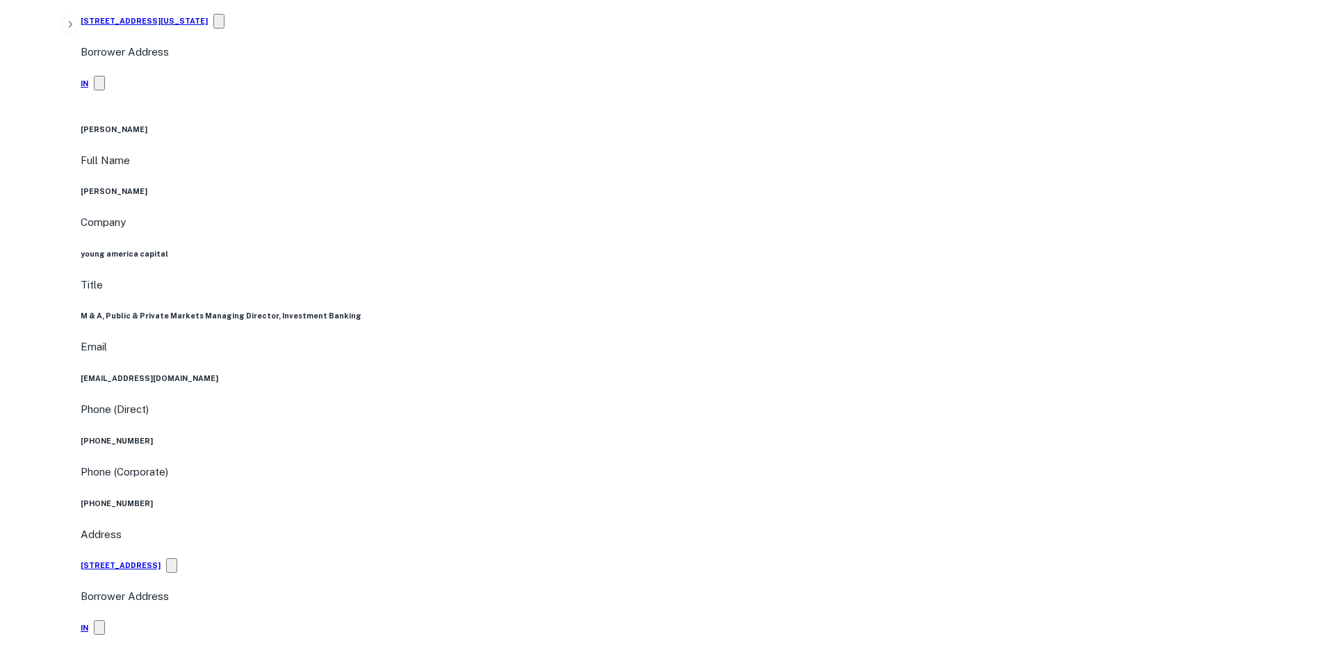
drag, startPoint x: 681, startPoint y: 392, endPoint x: 263, endPoint y: 161, distance: 477.3
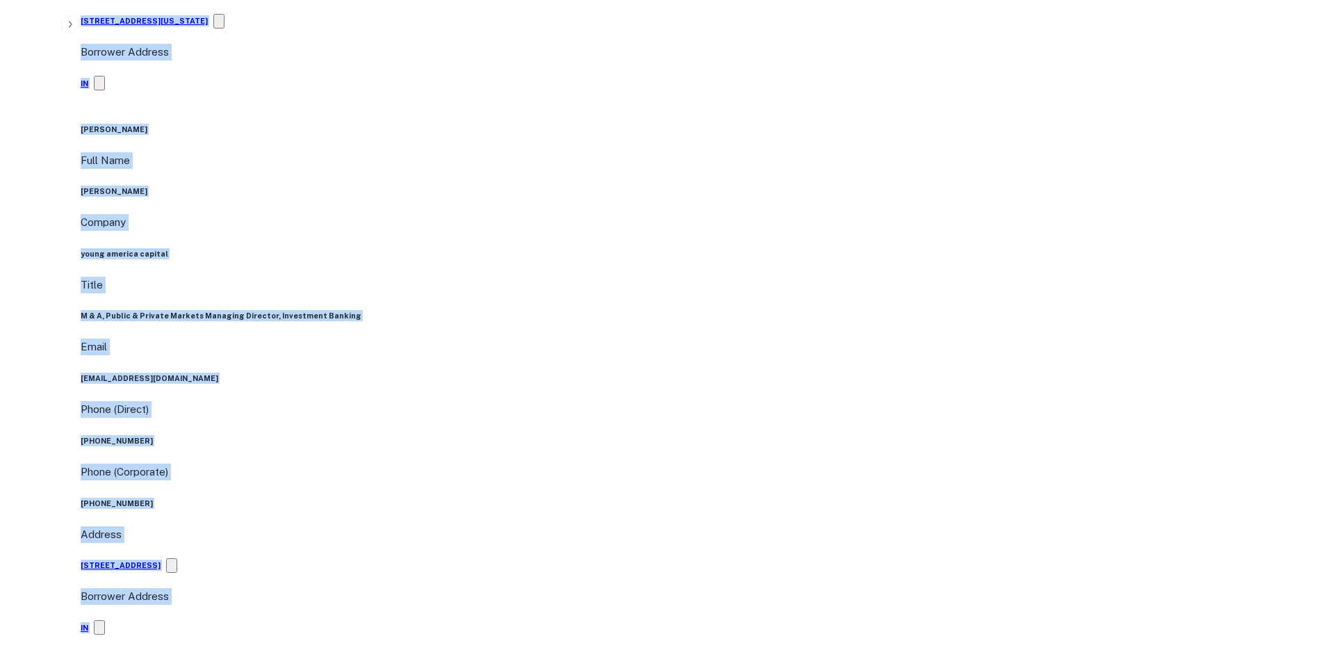
drag, startPoint x: 132, startPoint y: 143, endPoint x: 570, endPoint y: 426, distance: 521.4
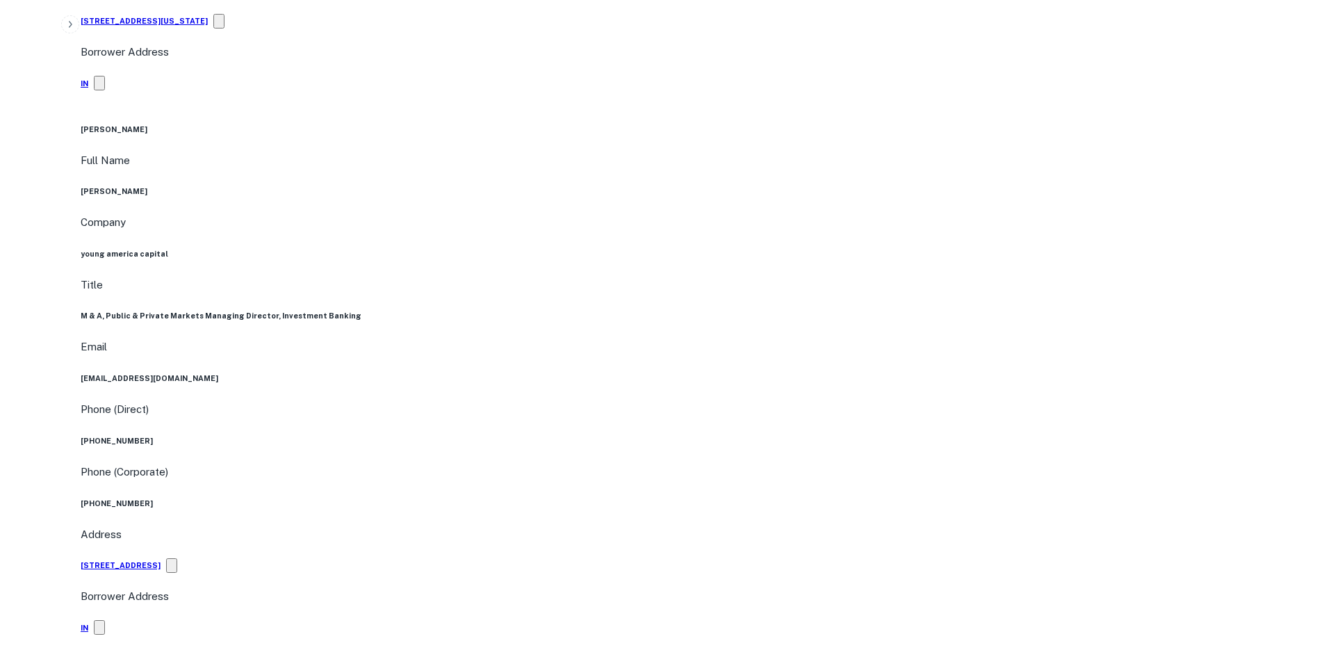
drag, startPoint x: 653, startPoint y: 399, endPoint x: 258, endPoint y: 199, distance: 442.7
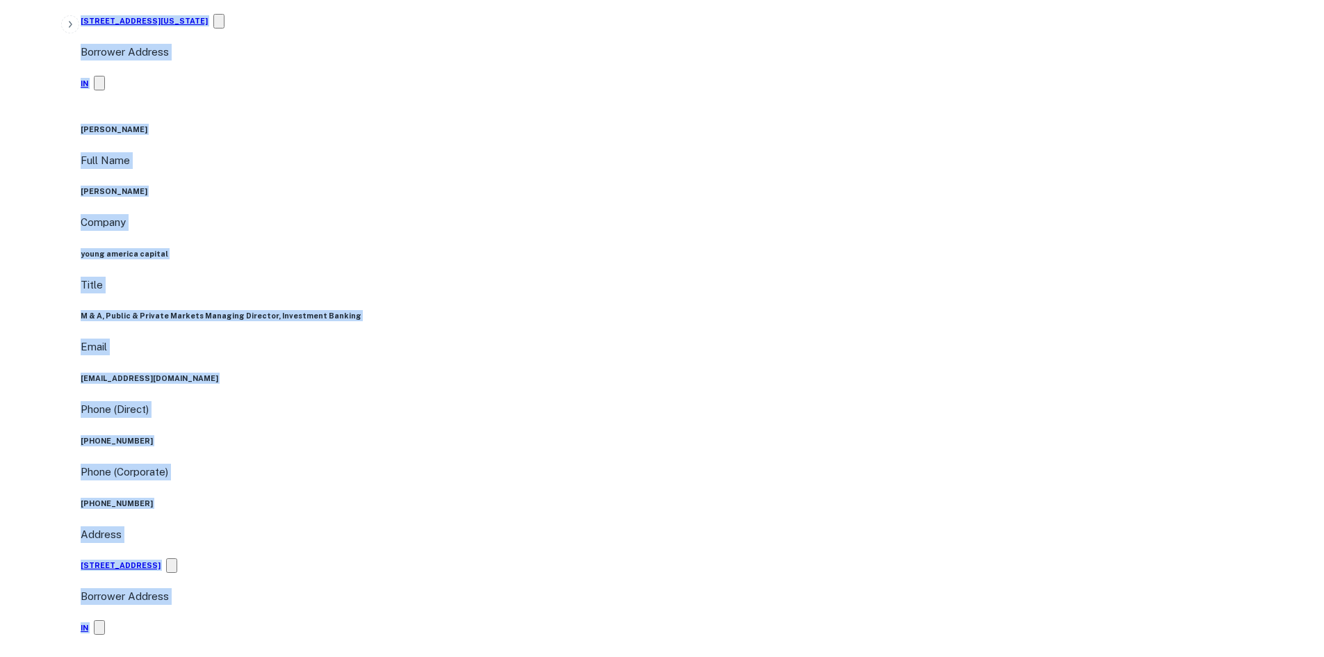
drag, startPoint x: 152, startPoint y: 139, endPoint x: 434, endPoint y: 403, distance: 385.6
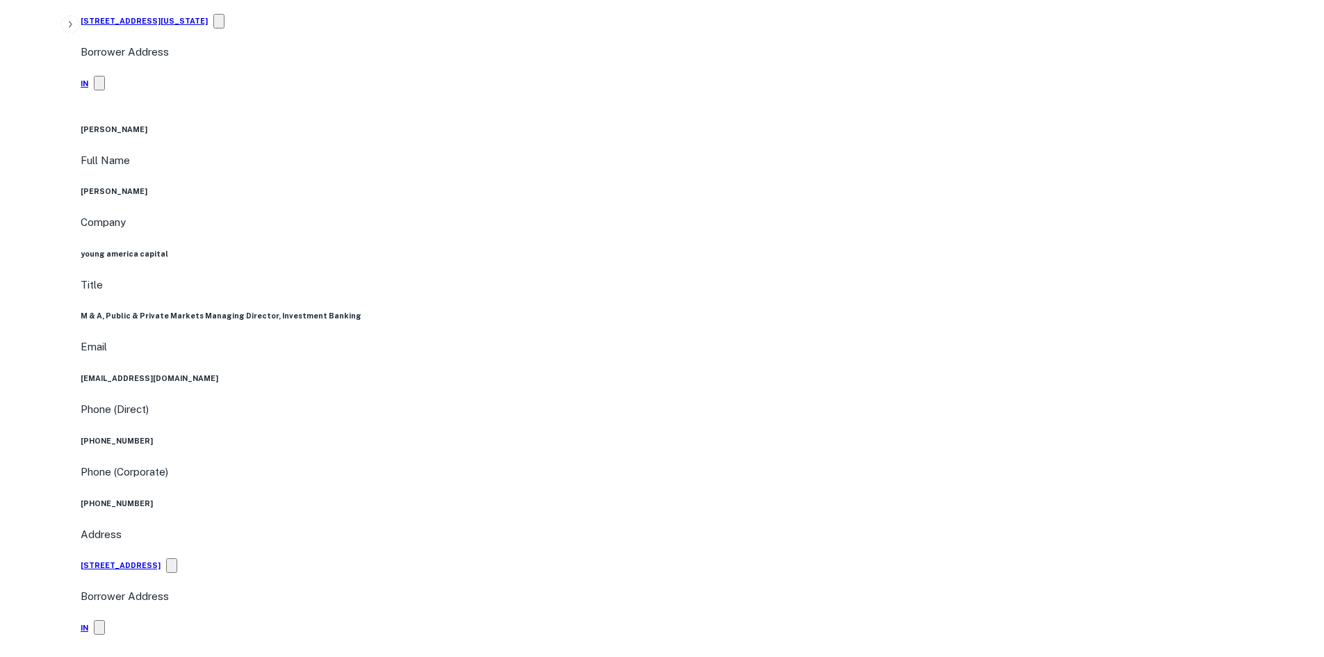
drag, startPoint x: 434, startPoint y: 403, endPoint x: 439, endPoint y: 416, distance: 14.1
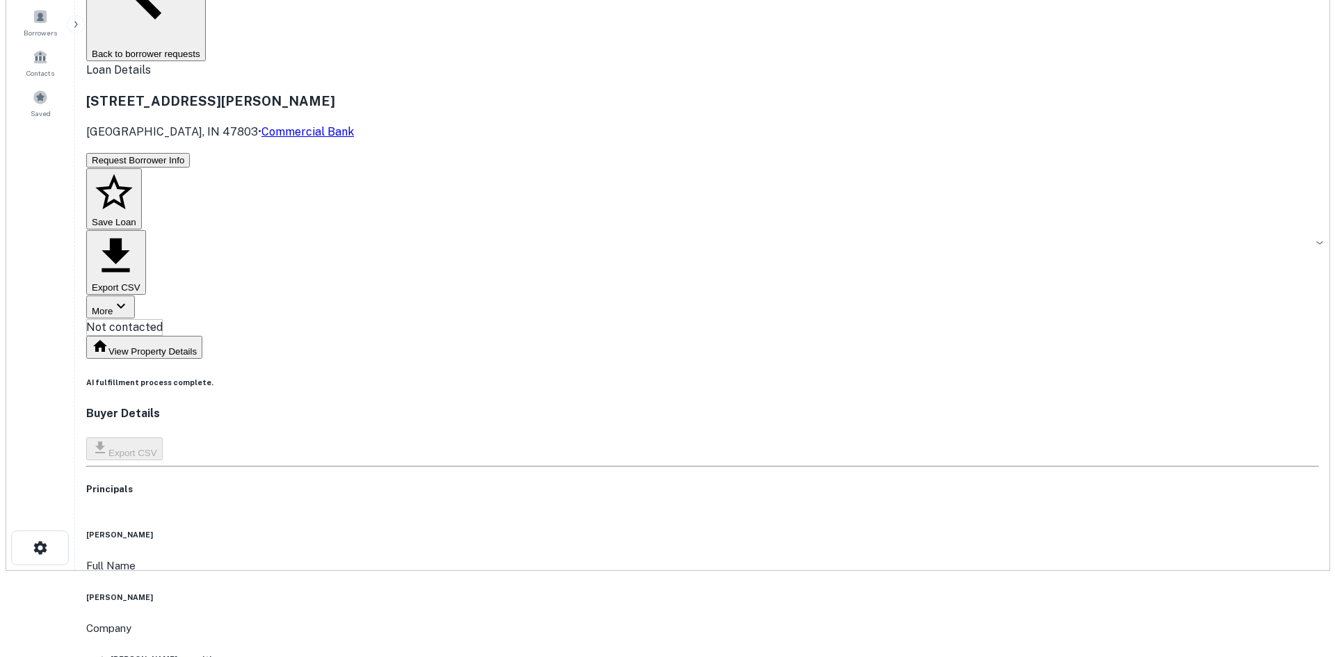
scroll to position [0, 0]
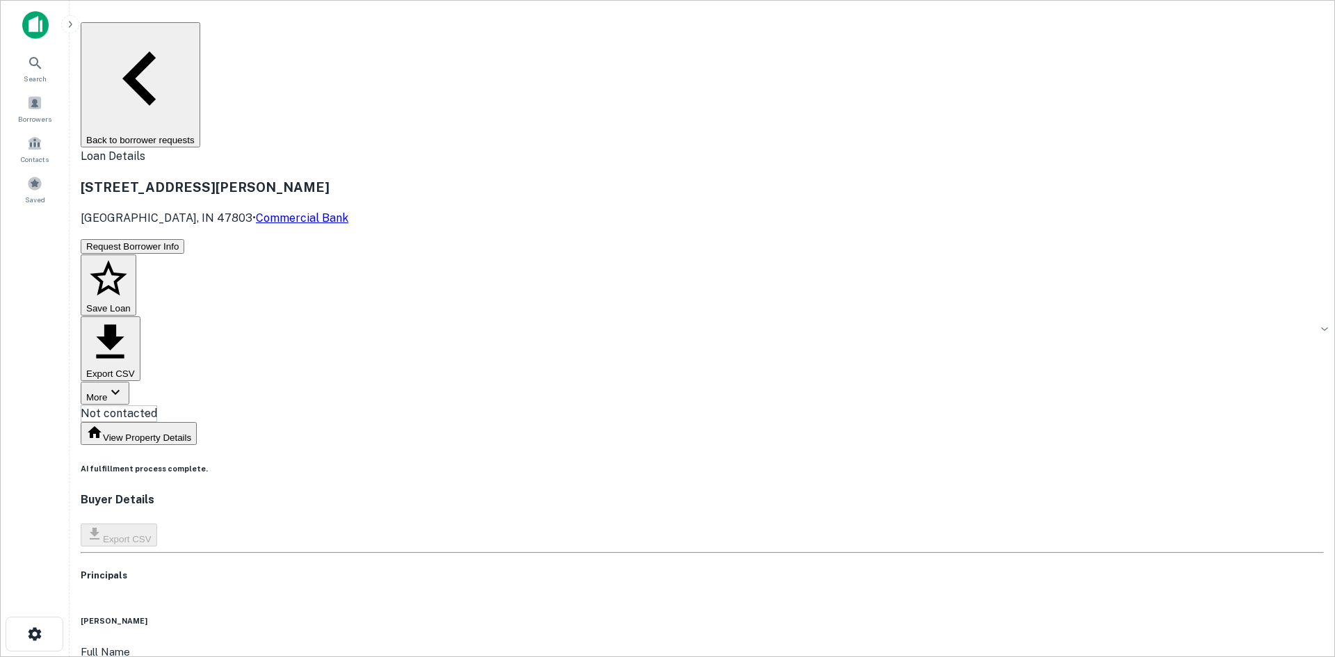
click at [579, 139] on body "Search Borrowers Contacts Saved Back to borrower requests Loan Details 5510 E N…" at bounding box center [667, 328] width 1335 height 657
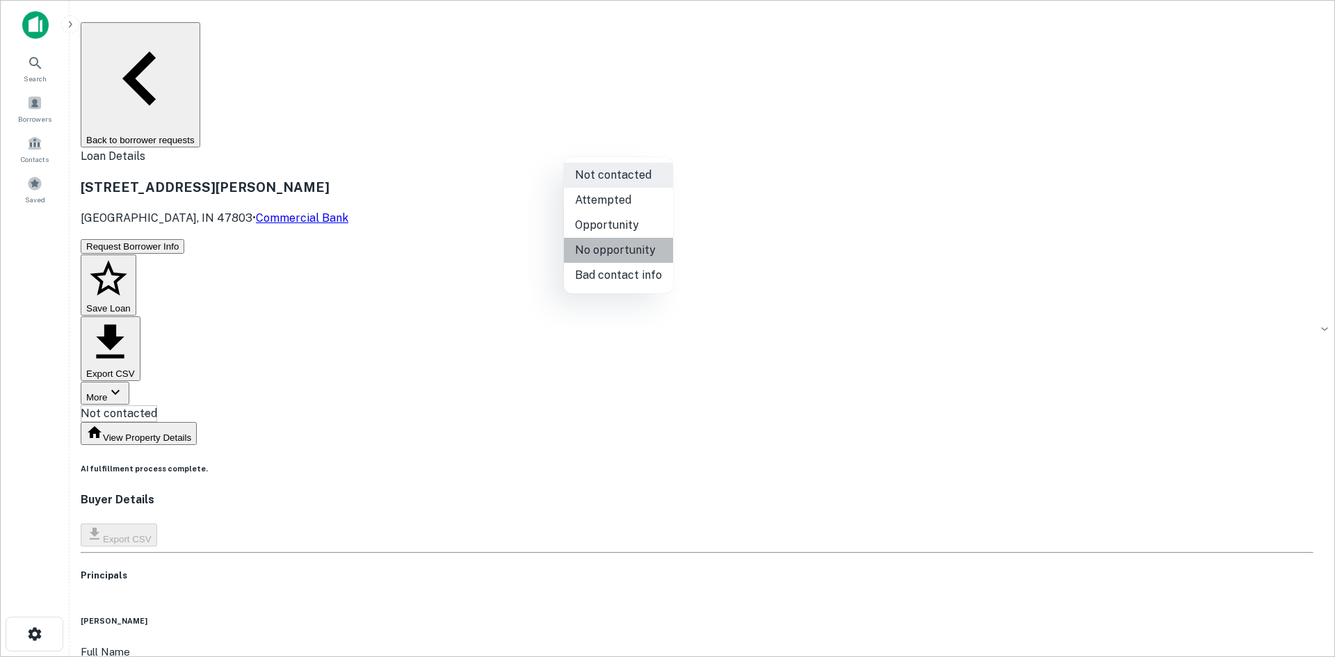
click at [626, 254] on li "No opportunity" at bounding box center [618, 250] width 109 height 25
type input "**********"
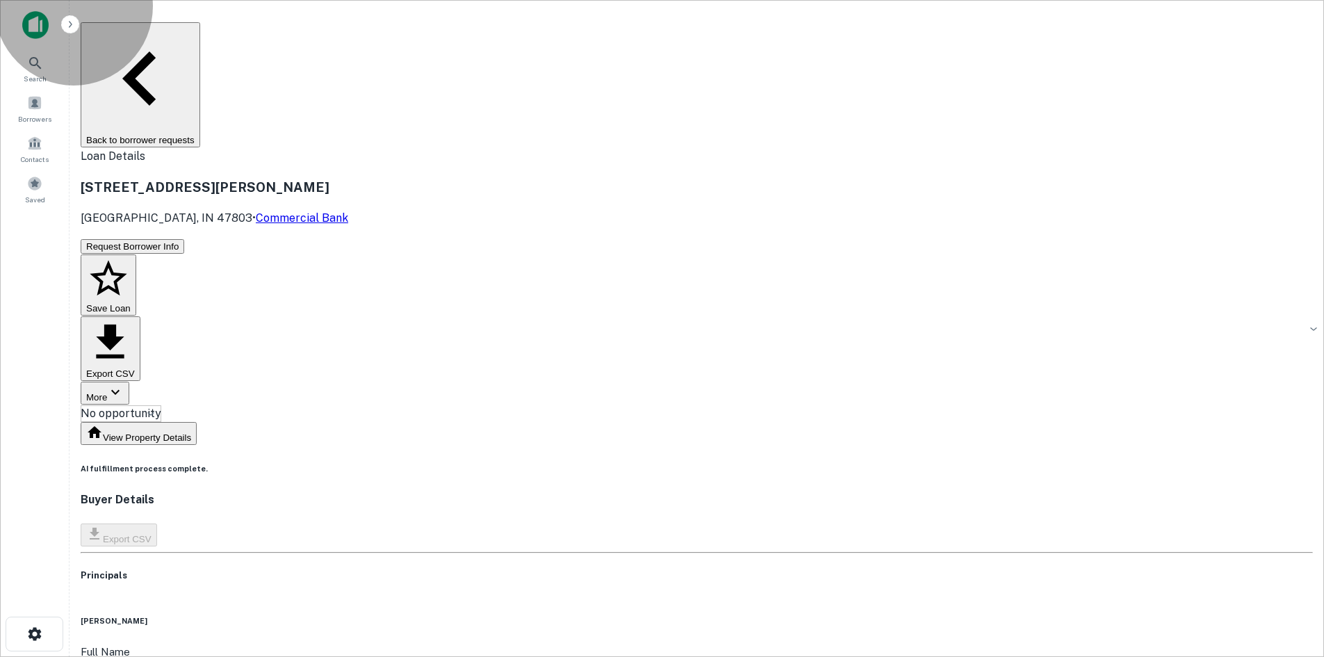
click at [200, 29] on button "Back to borrower requests" at bounding box center [141, 84] width 120 height 125
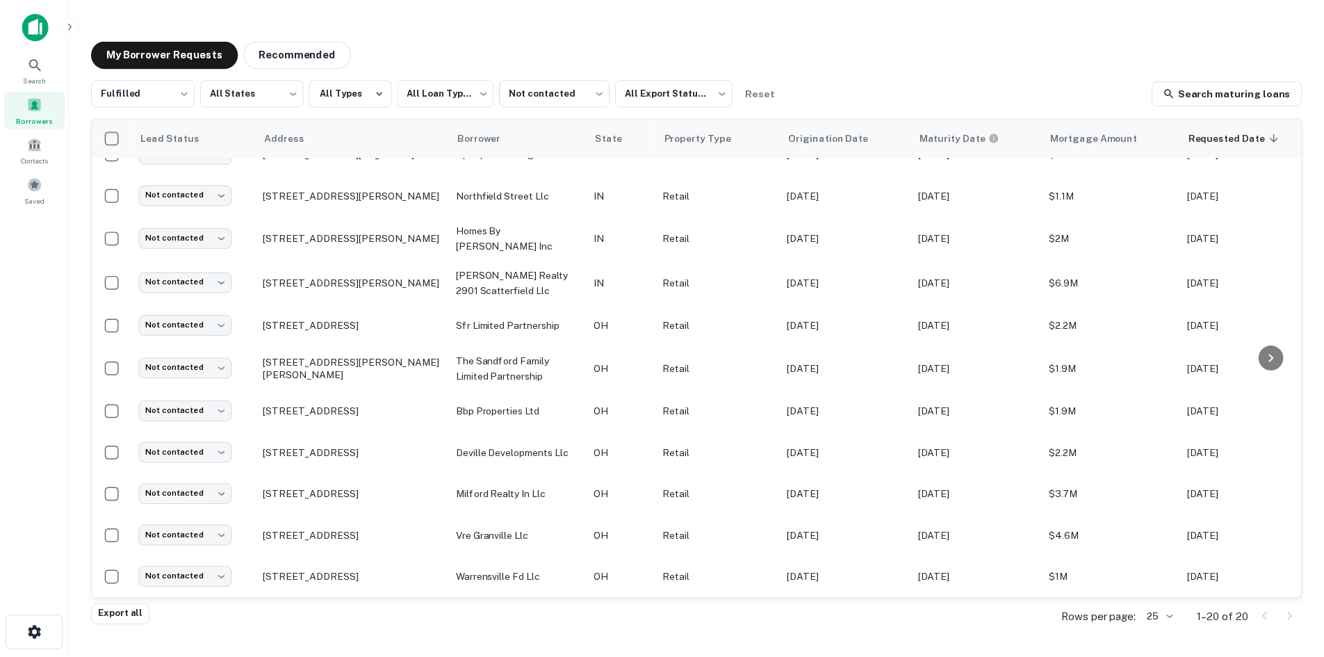
scroll to position [414, 0]
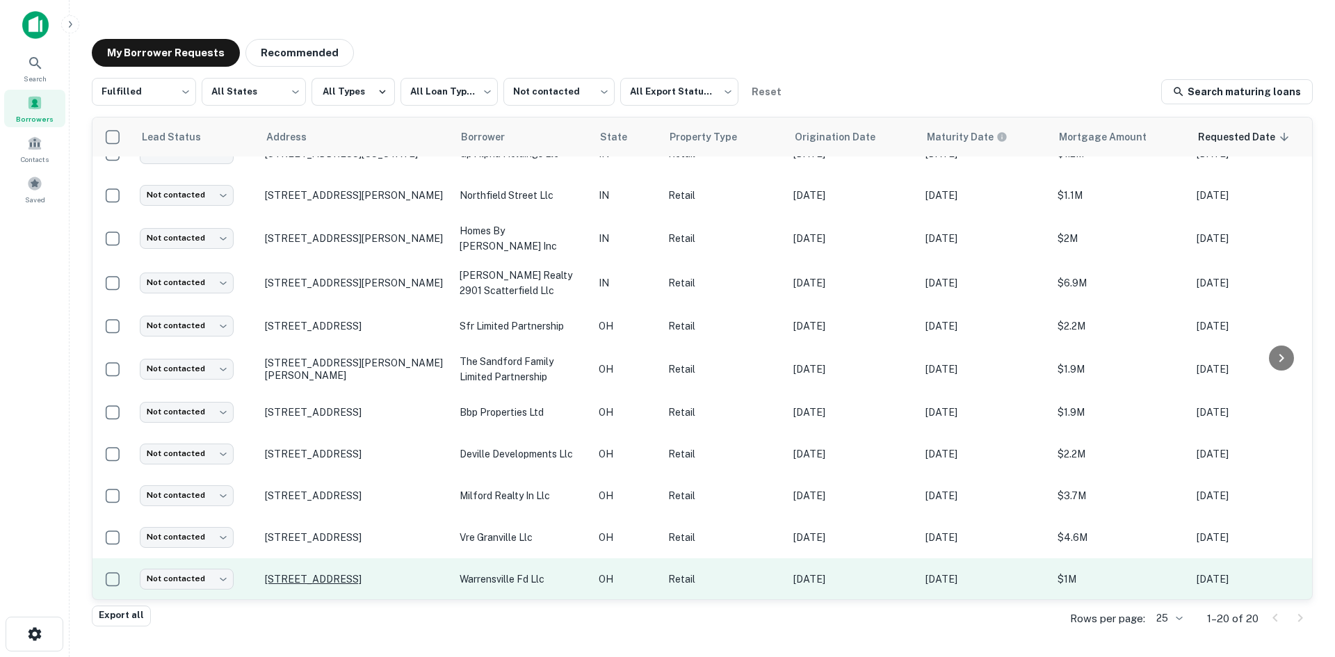
drag, startPoint x: 322, startPoint y: 560, endPoint x: 290, endPoint y: 565, distance: 32.3
click at [320, 573] on p "20248 Harvard Rd Warrensville Heights, OH 44122" at bounding box center [355, 579] width 181 height 13
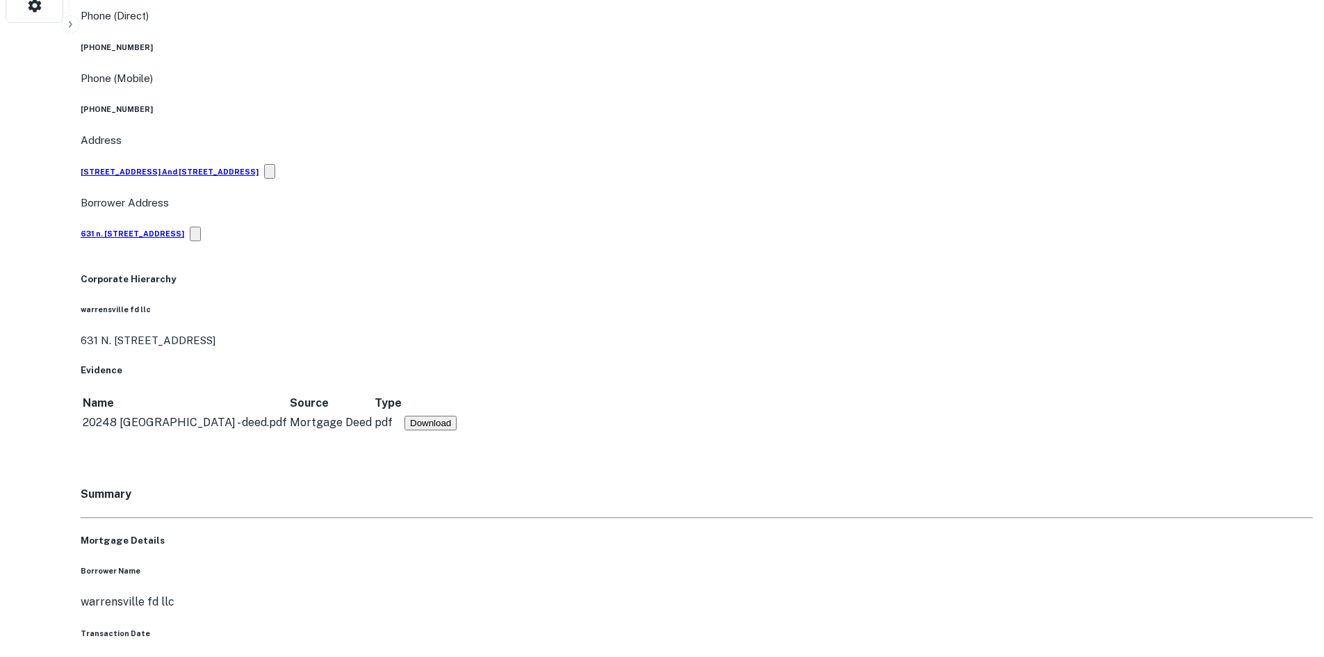
scroll to position [765, 0]
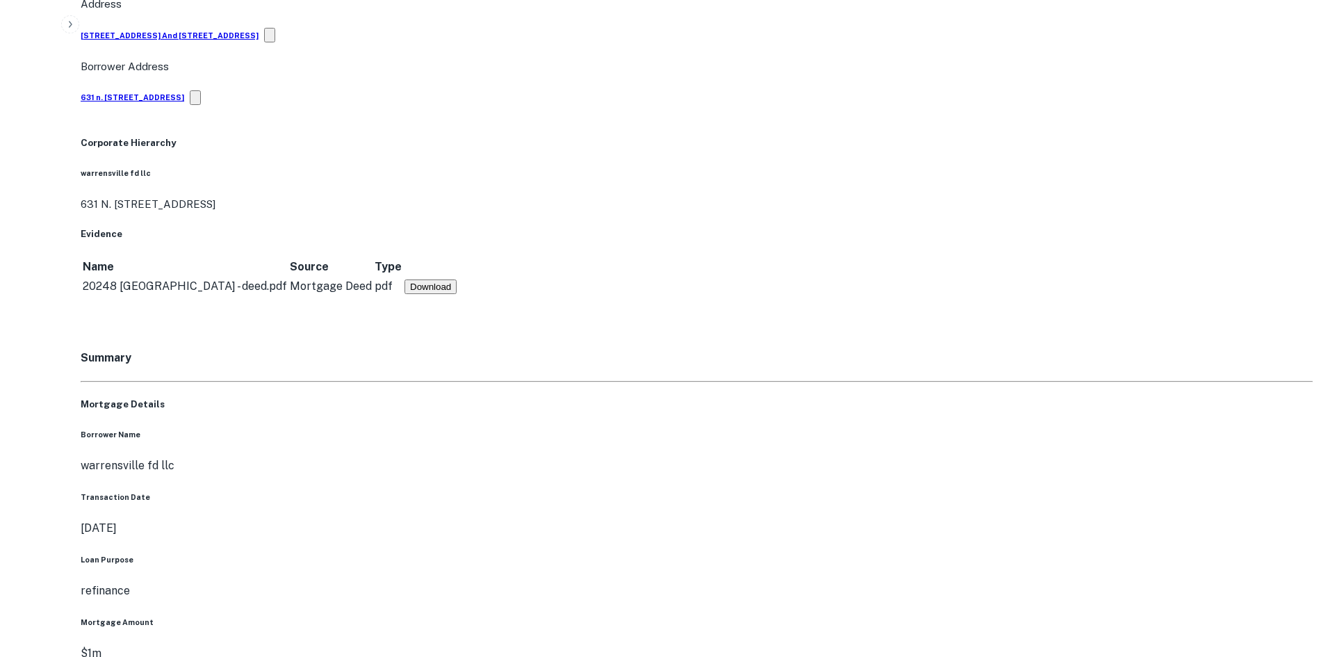
drag, startPoint x: 1196, startPoint y: 331, endPoint x: 993, endPoint y: 206, distance: 238.5
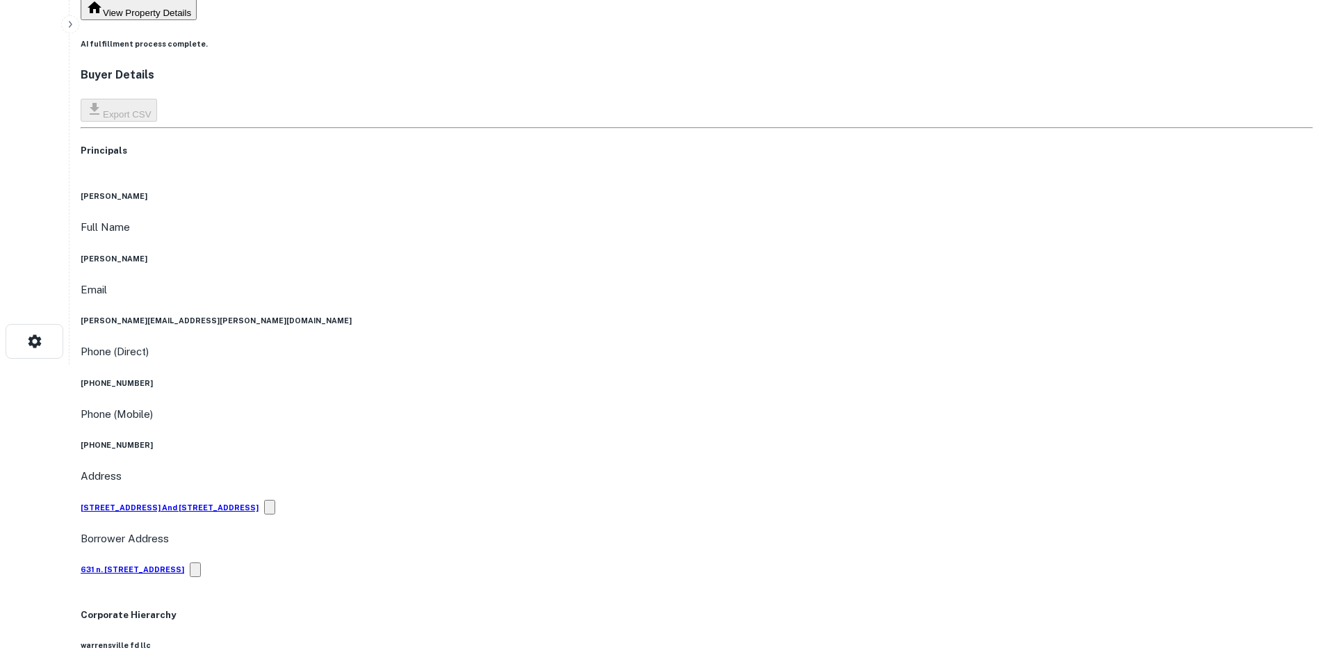
scroll to position [209, 0]
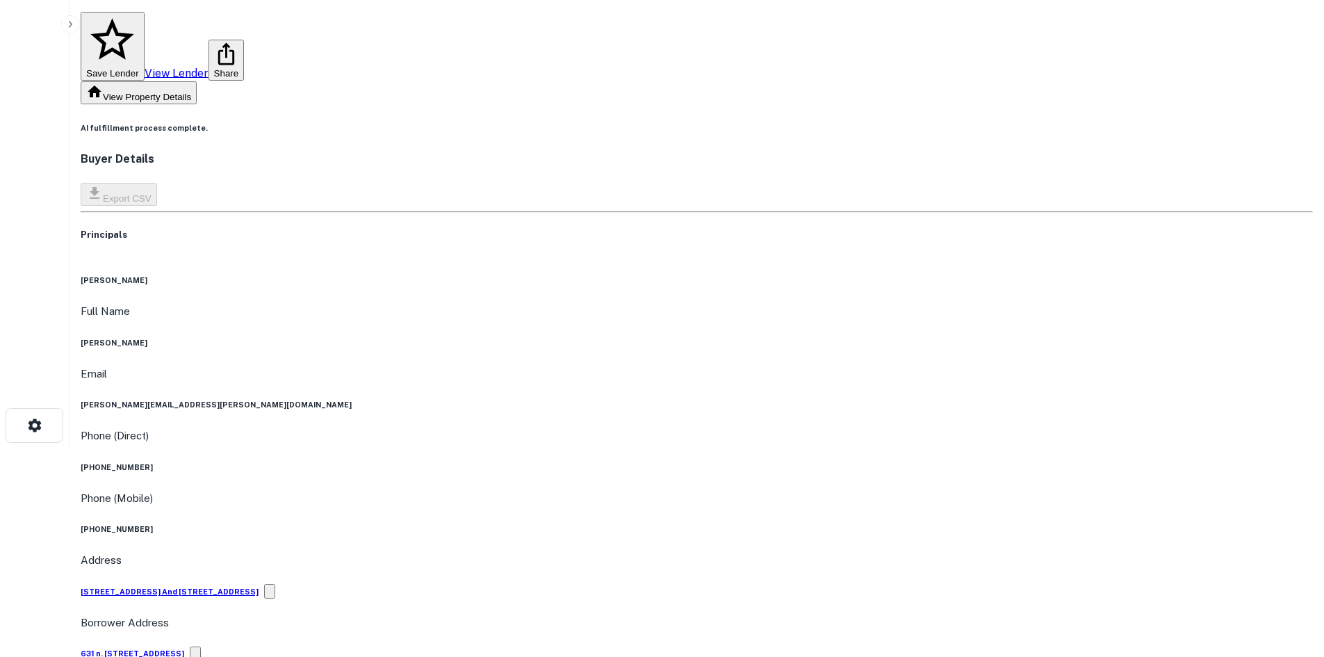
click at [652, 428] on div "Phone (Direct) (561) 792-5551" at bounding box center [697, 450] width 1233 height 45
click at [646, 523] on h6 "(832) 818-1811" at bounding box center [697, 528] width 1233 height 11
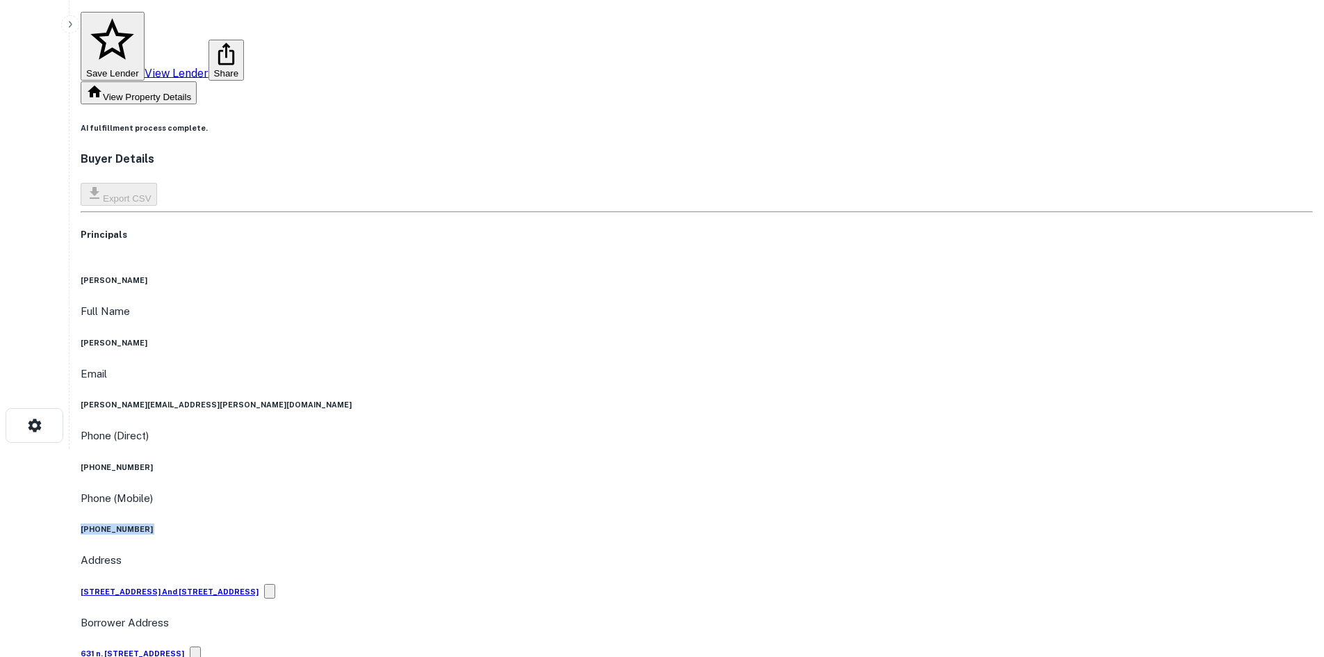
click at [646, 523] on h6 "(832) 818-1811" at bounding box center [697, 528] width 1233 height 11
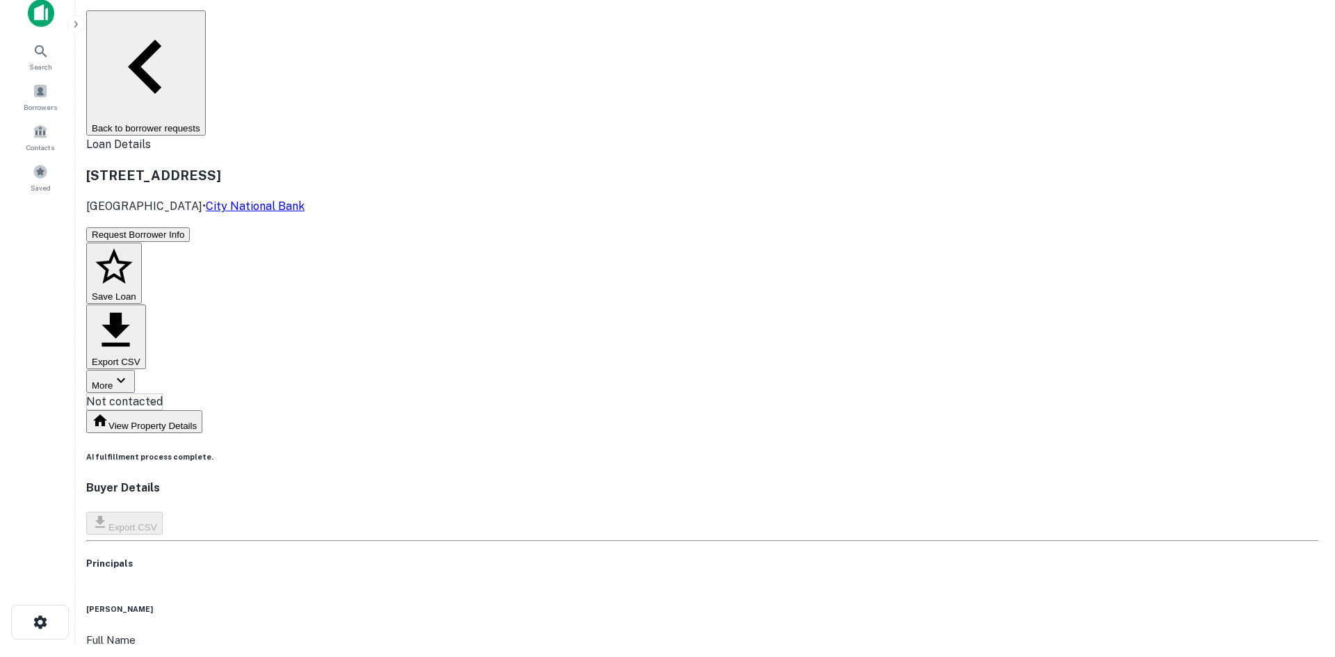
scroll to position [0, 0]
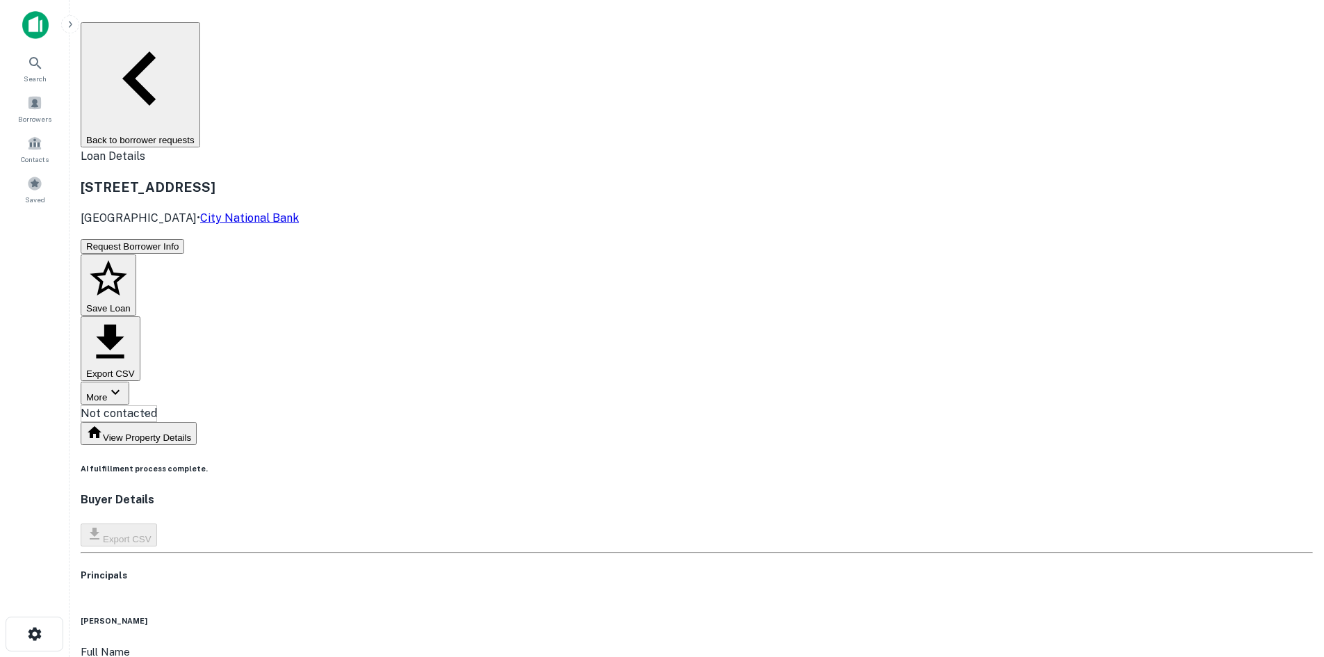
click at [662, 149] on body "Search Borrowers Contacts Saved Back to borrower requests Loan Details 20248 Ha…" at bounding box center [662, 328] width 1324 height 657
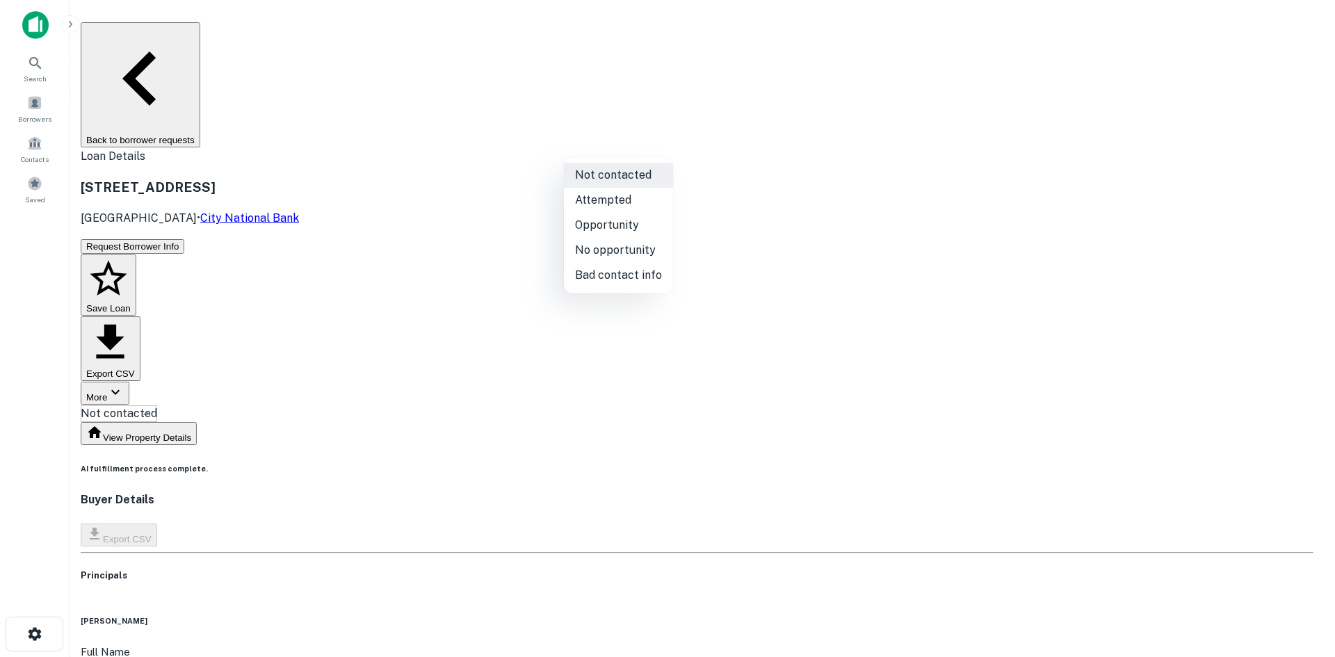
click at [603, 194] on li "Attempted" at bounding box center [618, 200] width 109 height 25
type input "*********"
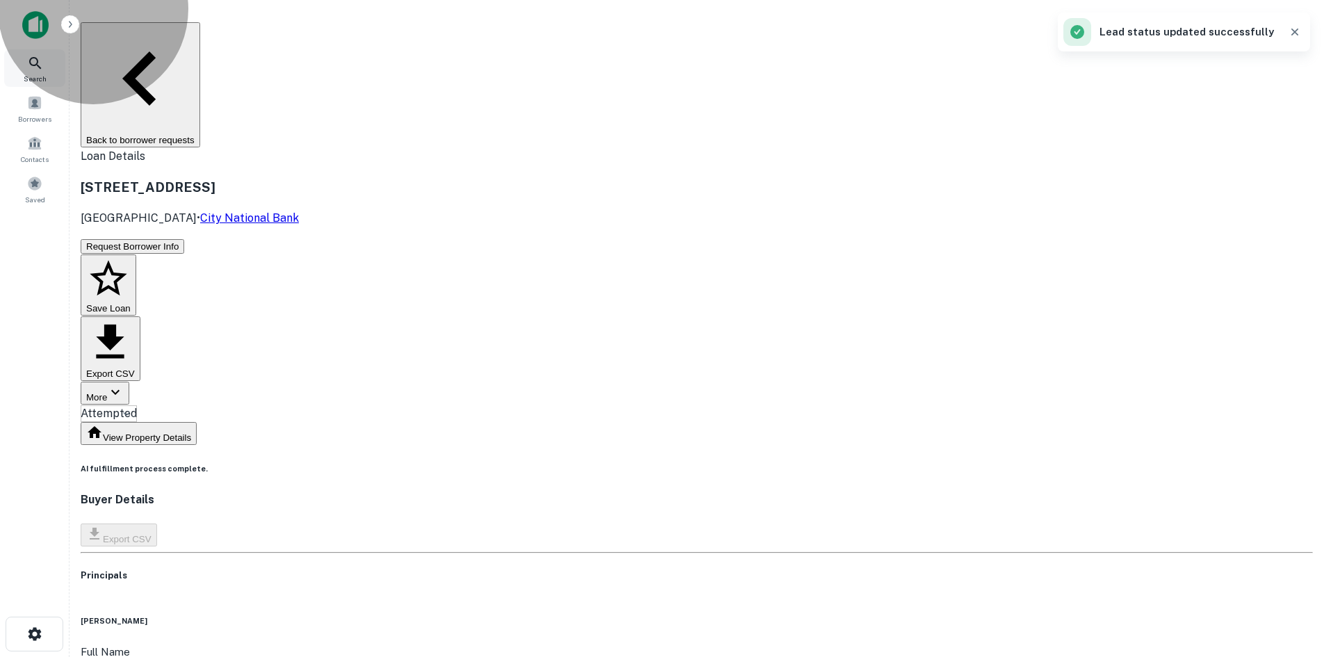
drag, startPoint x: 270, startPoint y: 31, endPoint x: 22, endPoint y: 60, distance: 249.1
click at [200, 31] on button "Back to borrower requests" at bounding box center [141, 84] width 120 height 125
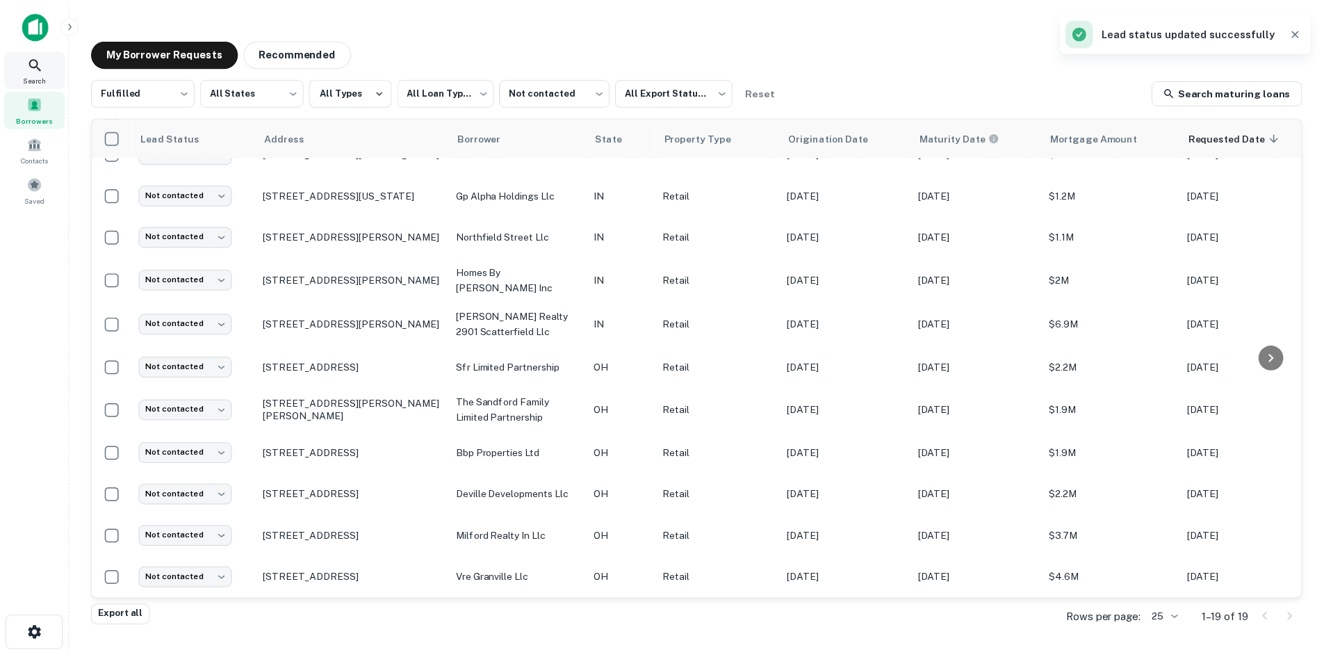
scroll to position [373, 0]
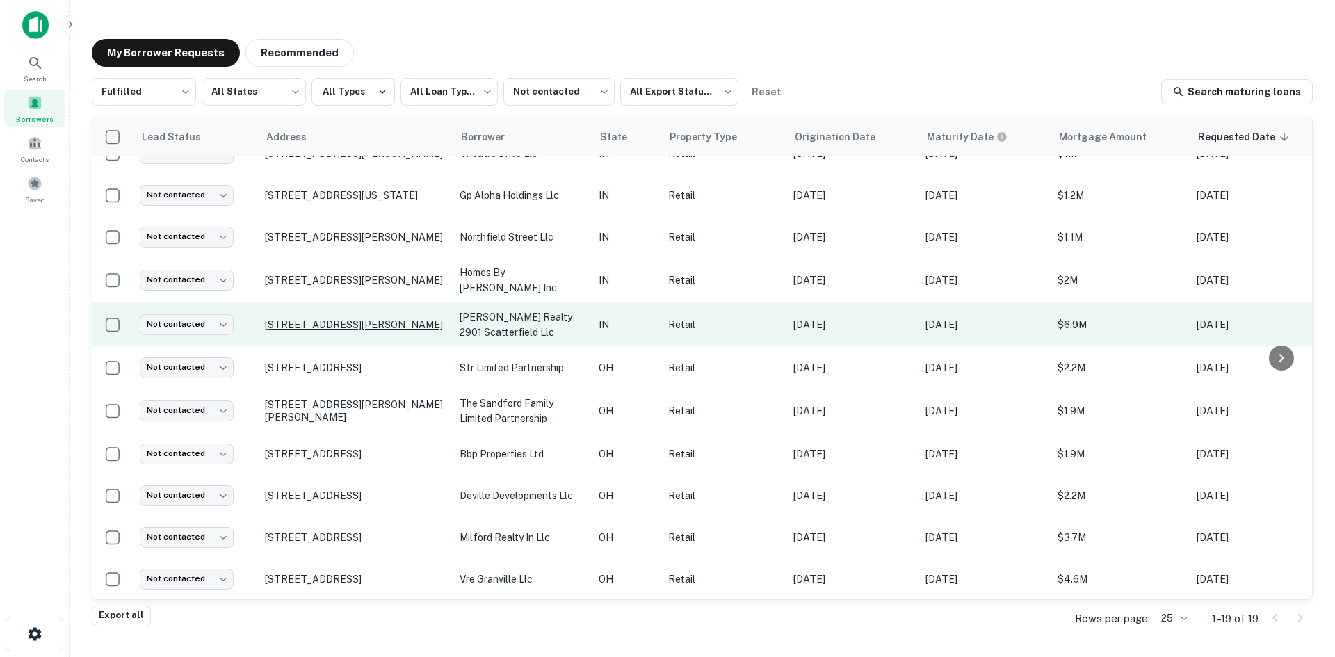
click at [387, 318] on p "2901 S Scatterfield Rd Anderson, IN 46013" at bounding box center [355, 324] width 181 height 13
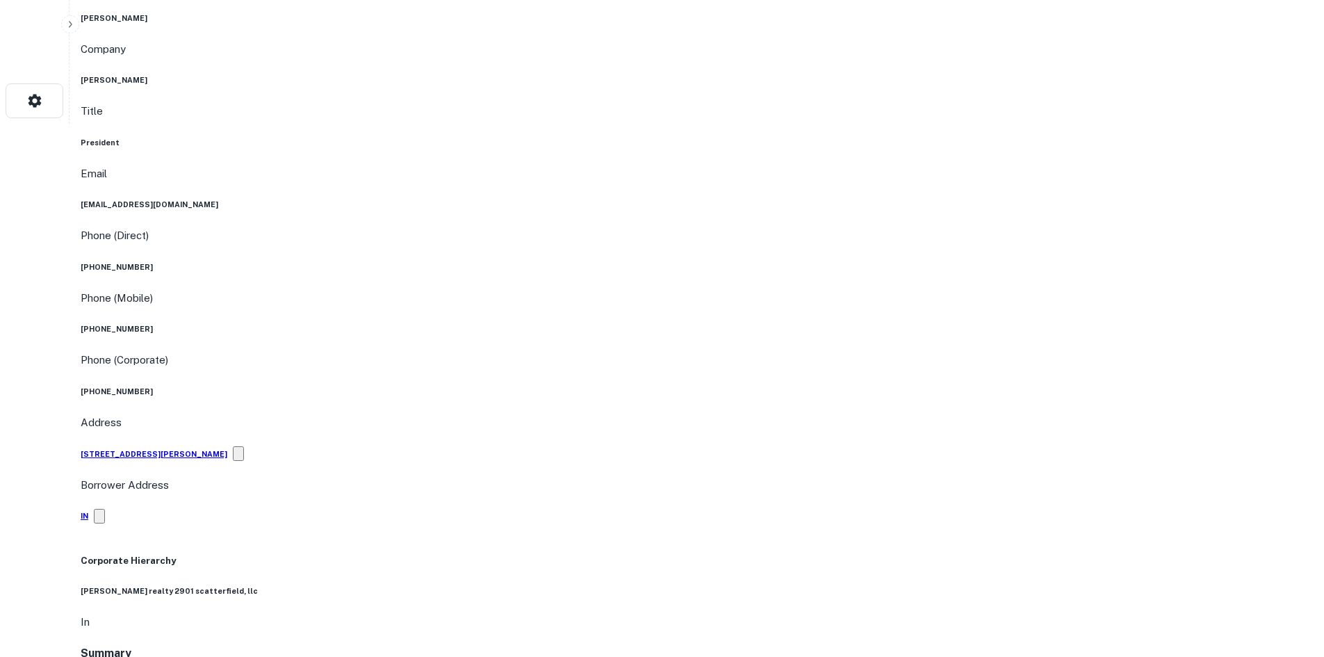
scroll to position [626, 0]
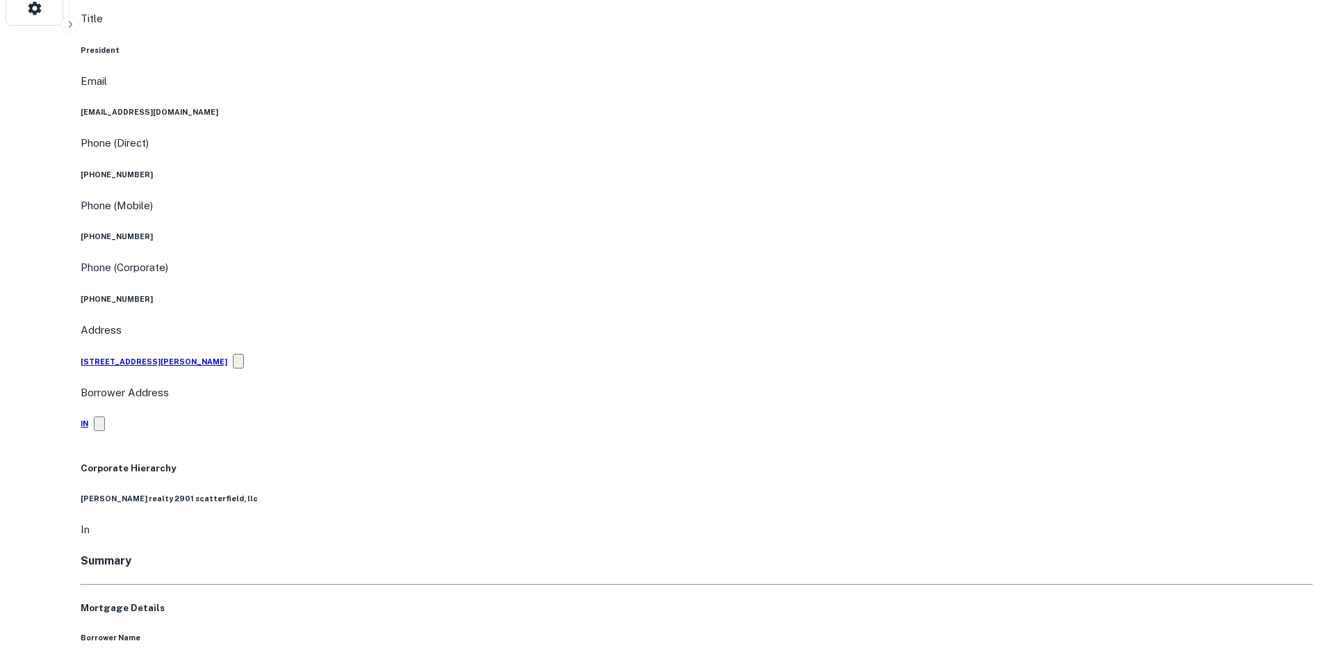
drag, startPoint x: 1190, startPoint y: 428, endPoint x: 1049, endPoint y: 352, distance: 160.2
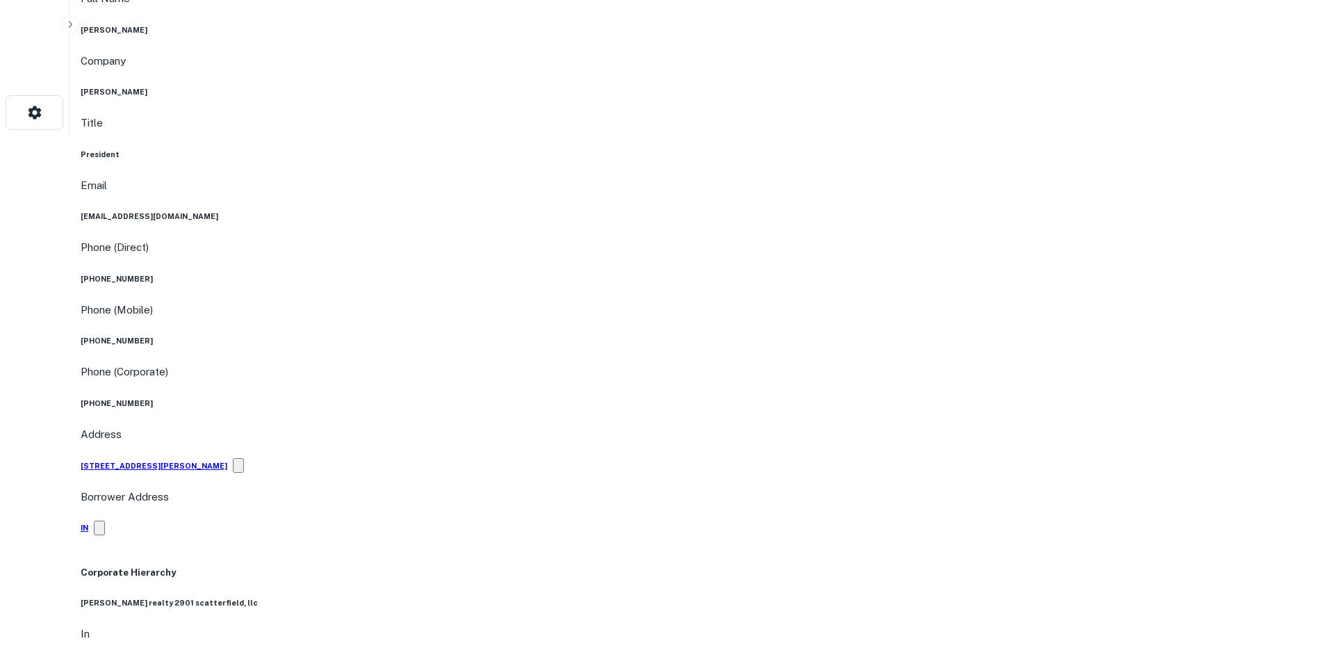
scroll to position [278, 0]
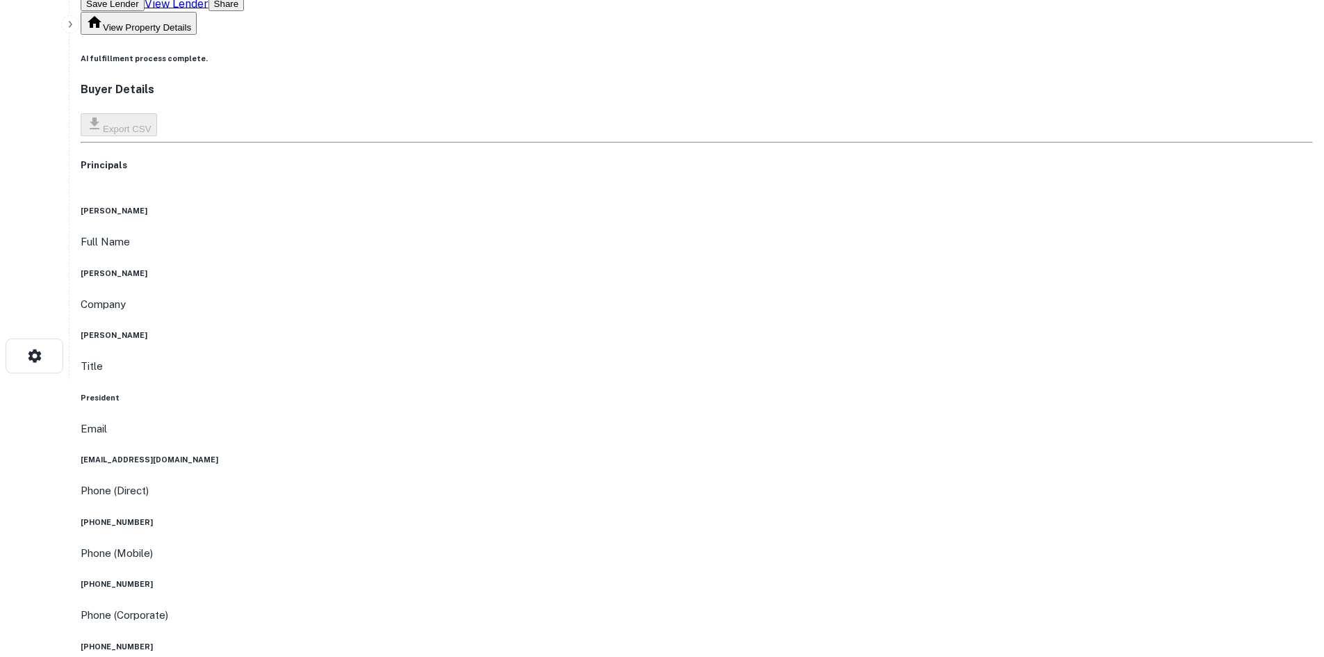
click at [866, 205] on div "mark harrison Full Name mark harrison Company ed martin nissan Title President …" at bounding box center [697, 499] width 1233 height 589
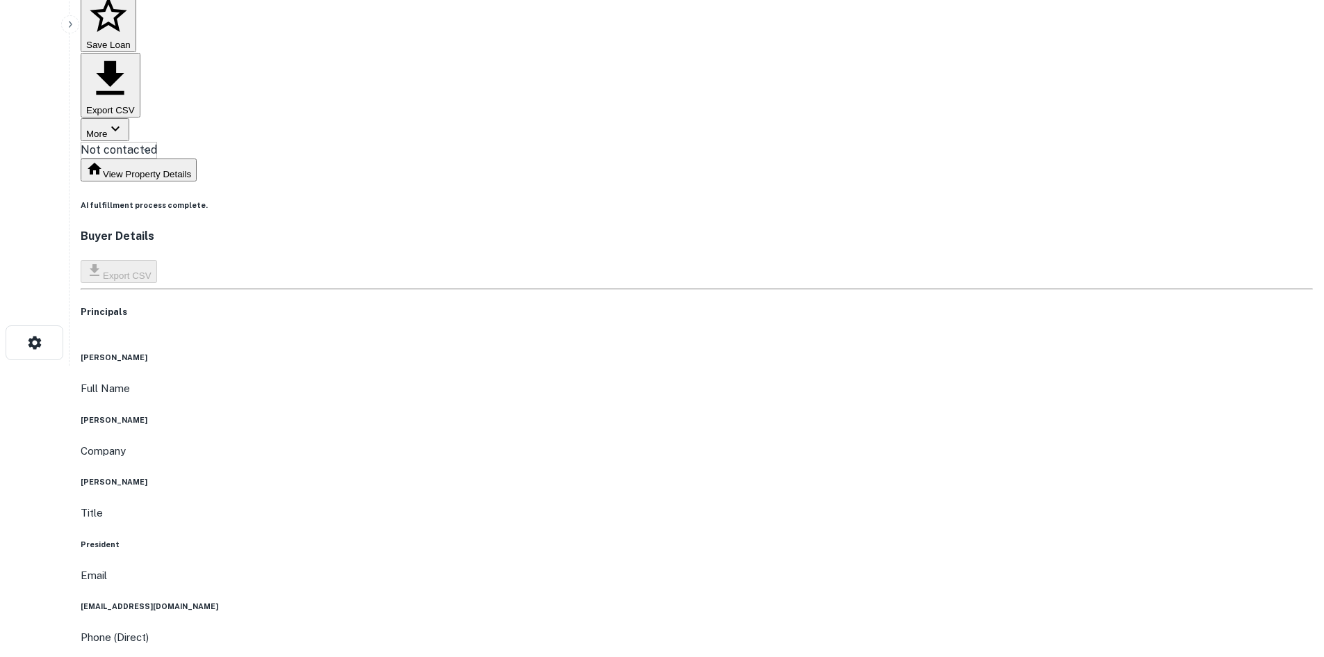
scroll to position [0, 0]
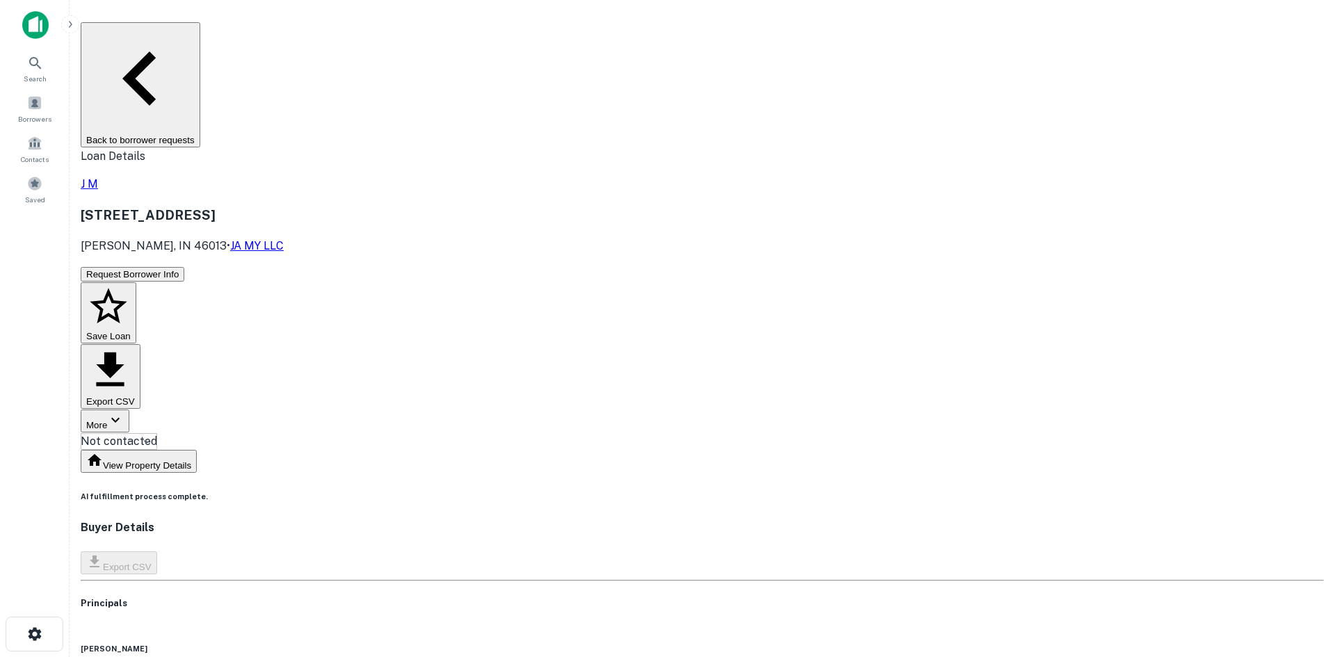
click at [638, 151] on body "Search Borrowers Contacts Saved Back to borrower requests Loan Details J M 2901…" at bounding box center [667, 328] width 1335 height 657
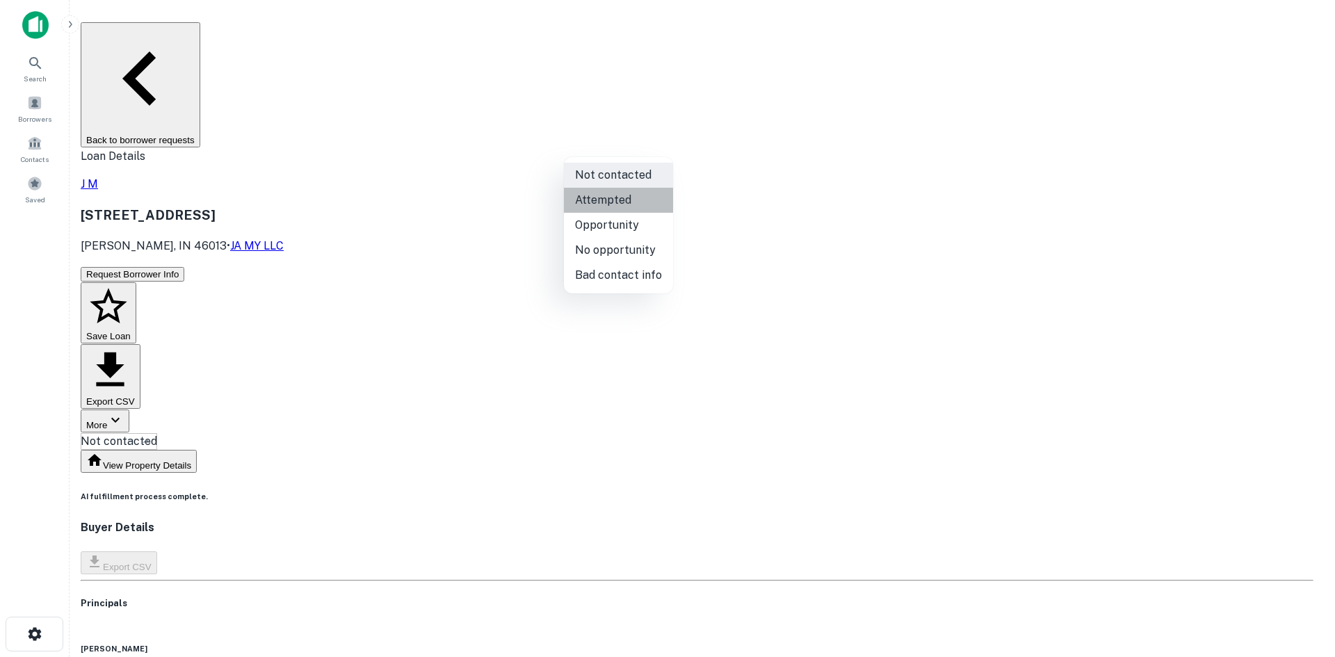
click at [630, 197] on li "Attempted" at bounding box center [618, 200] width 109 height 25
type input "*********"
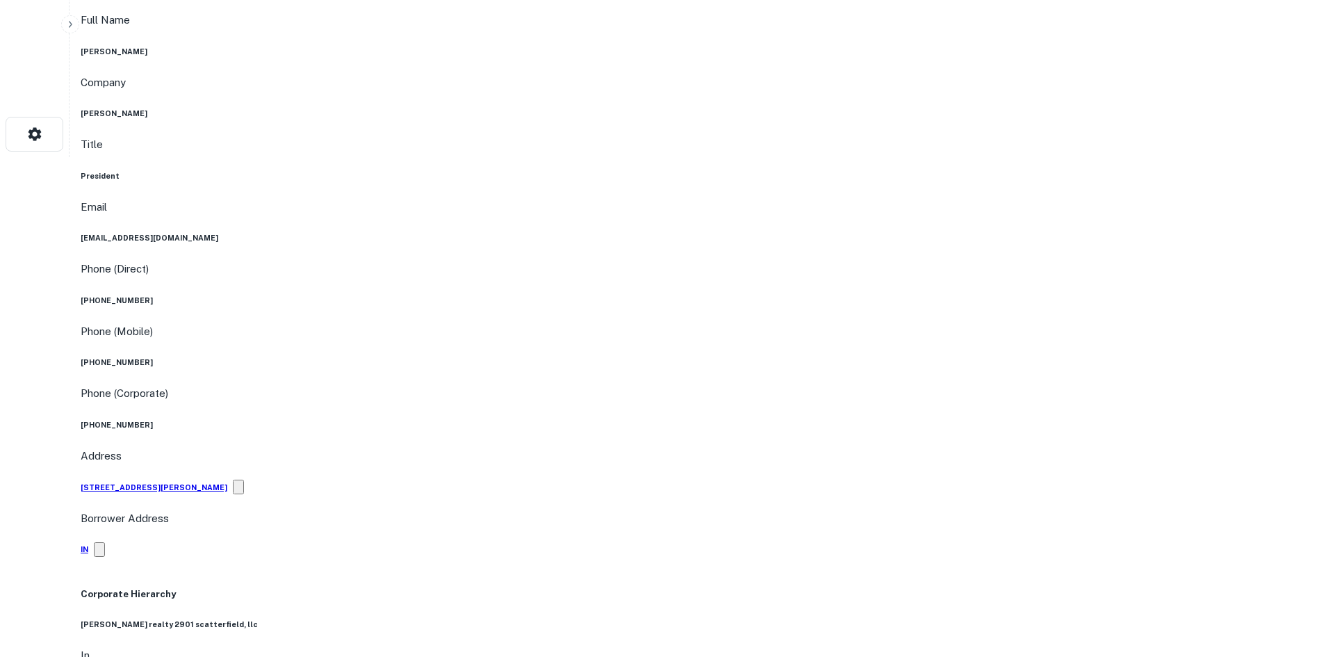
scroll to position [626, 0]
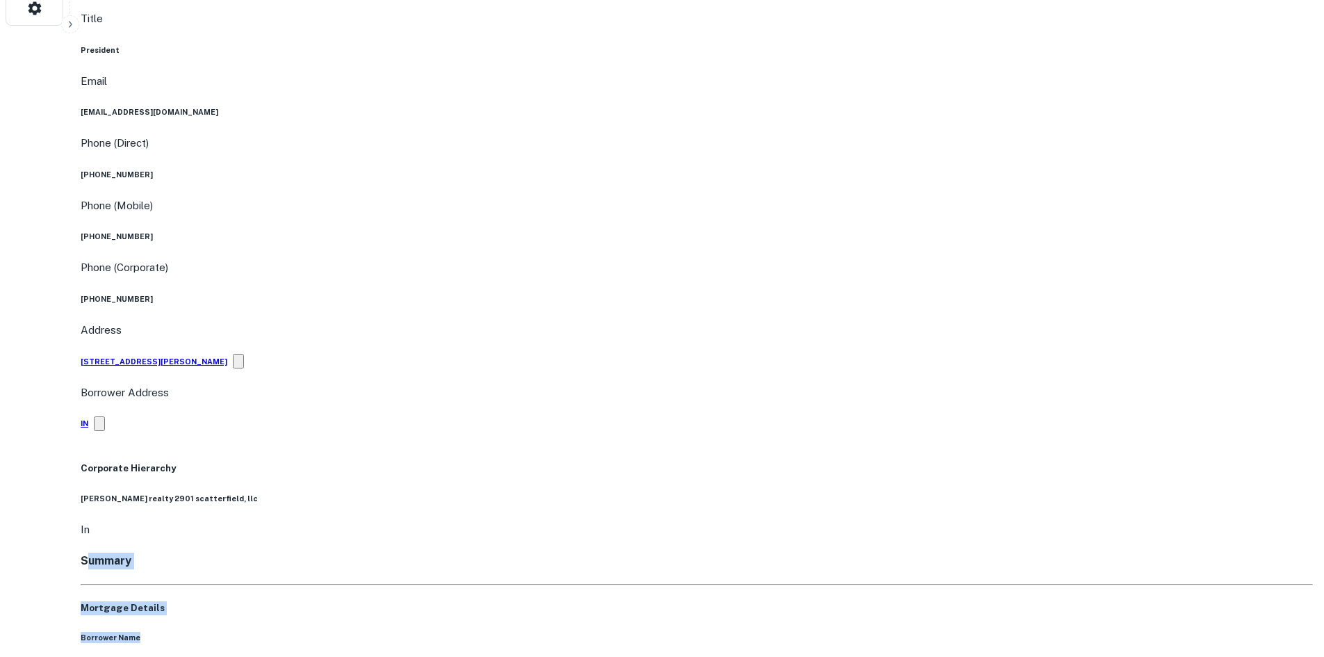
drag, startPoint x: 190, startPoint y: 129, endPoint x: 375, endPoint y: 238, distance: 214.4
click at [375, 632] on div "Borrower Name martin harrison realty 2901 scatterfield llc" at bounding box center [697, 654] width 1233 height 45
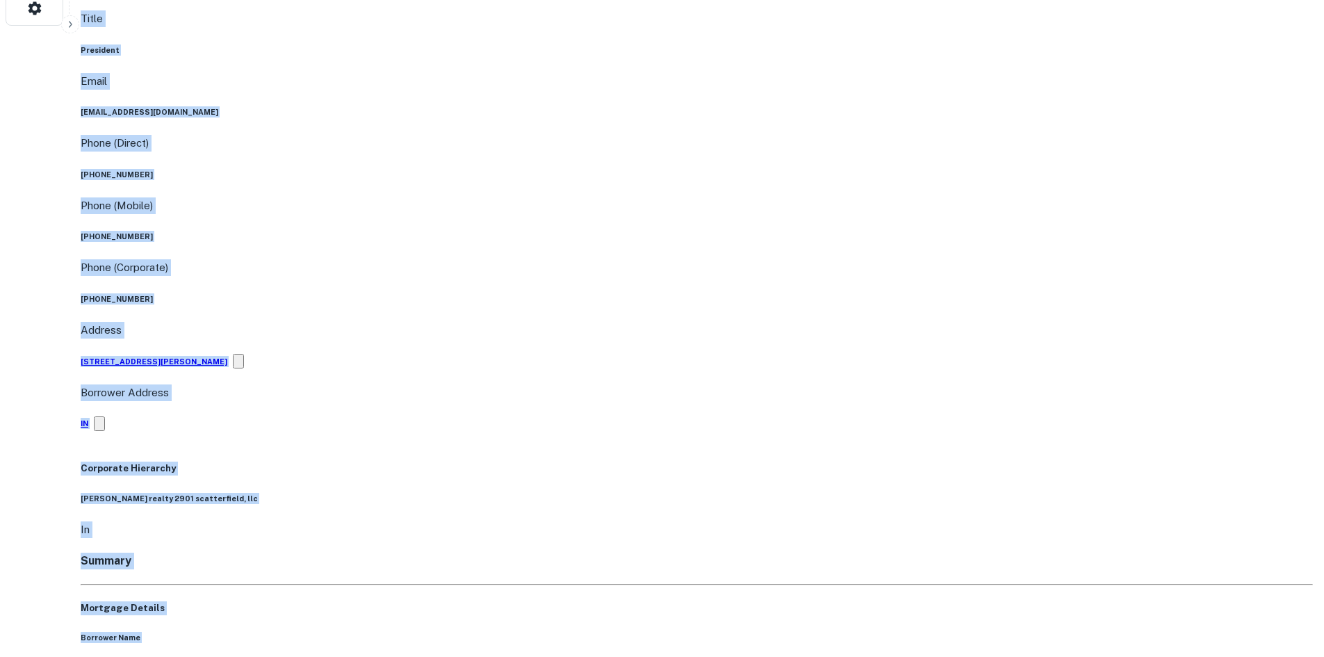
drag, startPoint x: 143, startPoint y: 108, endPoint x: 408, endPoint y: 275, distance: 313.3
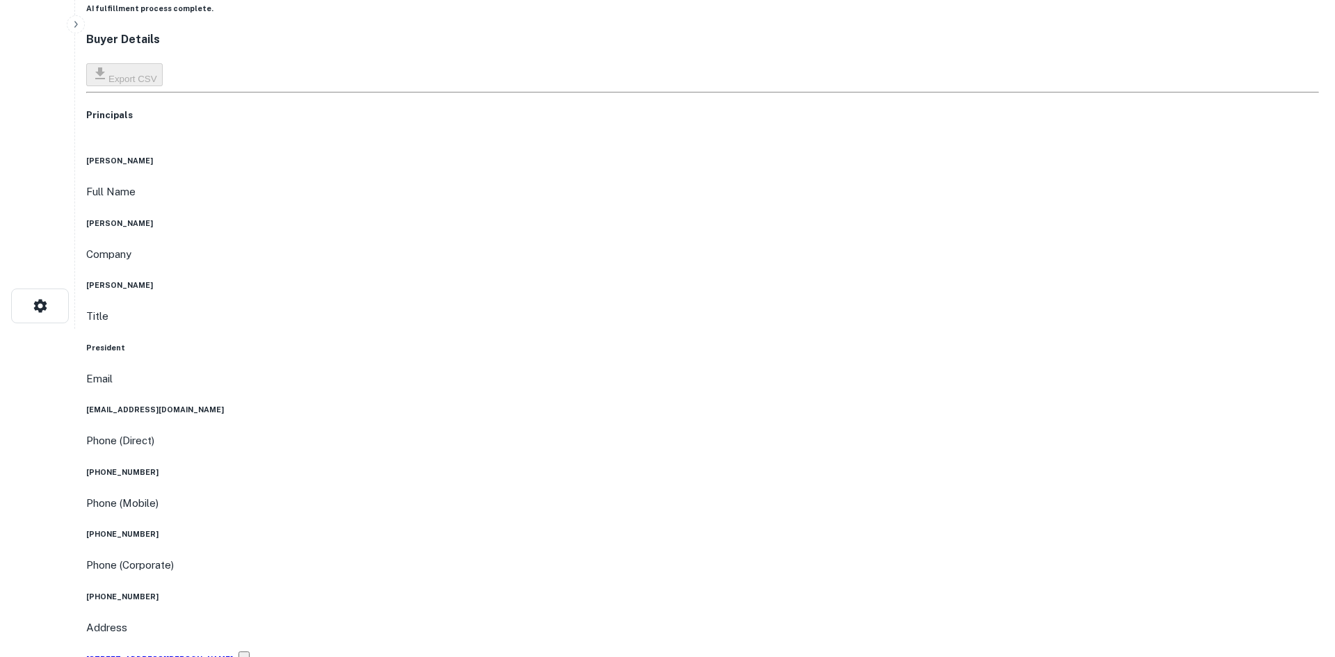
scroll to position [0, 0]
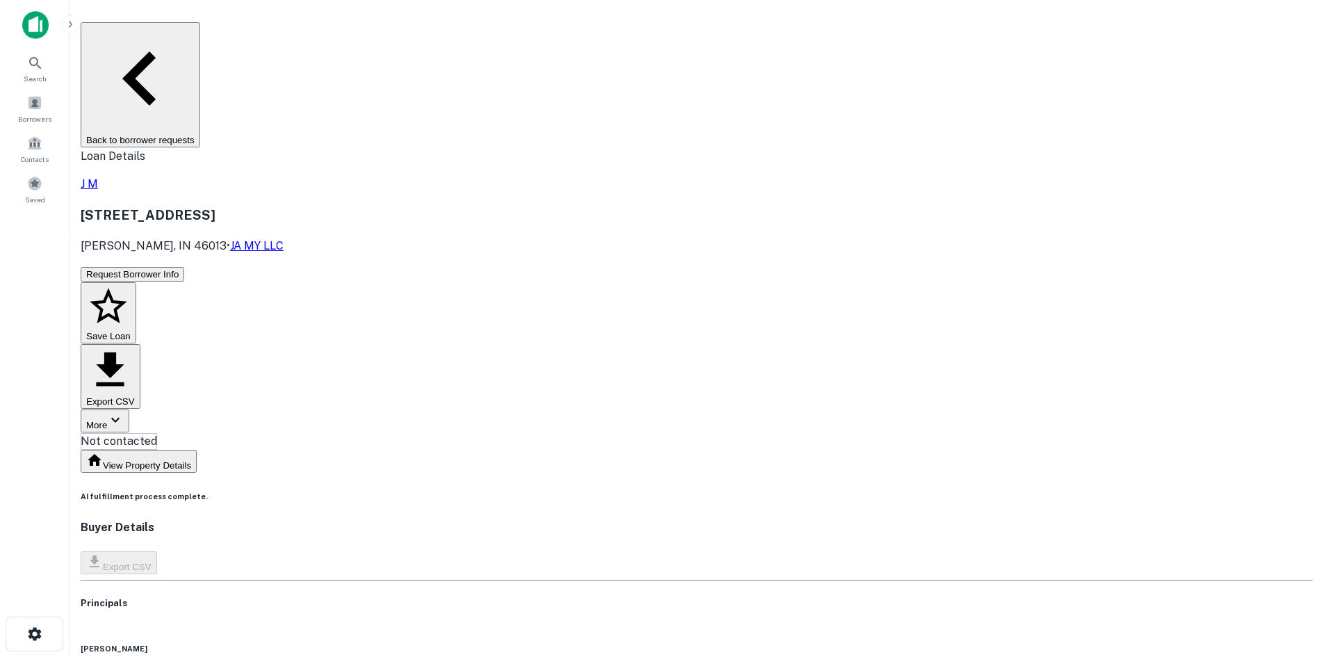
click at [649, 137] on body "Search Borrowers Contacts Saved Back to borrower requests Loan Details J M 2901…" at bounding box center [662, 328] width 1324 height 657
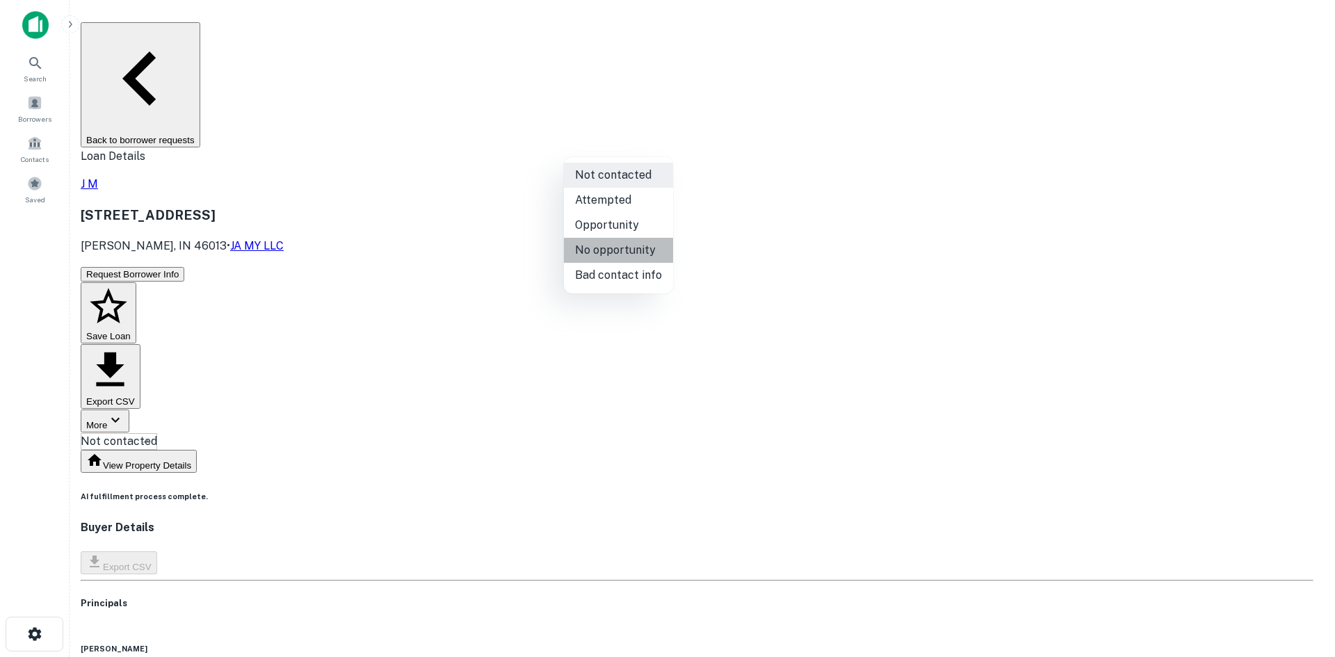
click at [628, 253] on li "No opportunity" at bounding box center [618, 250] width 109 height 25
type input "**********"
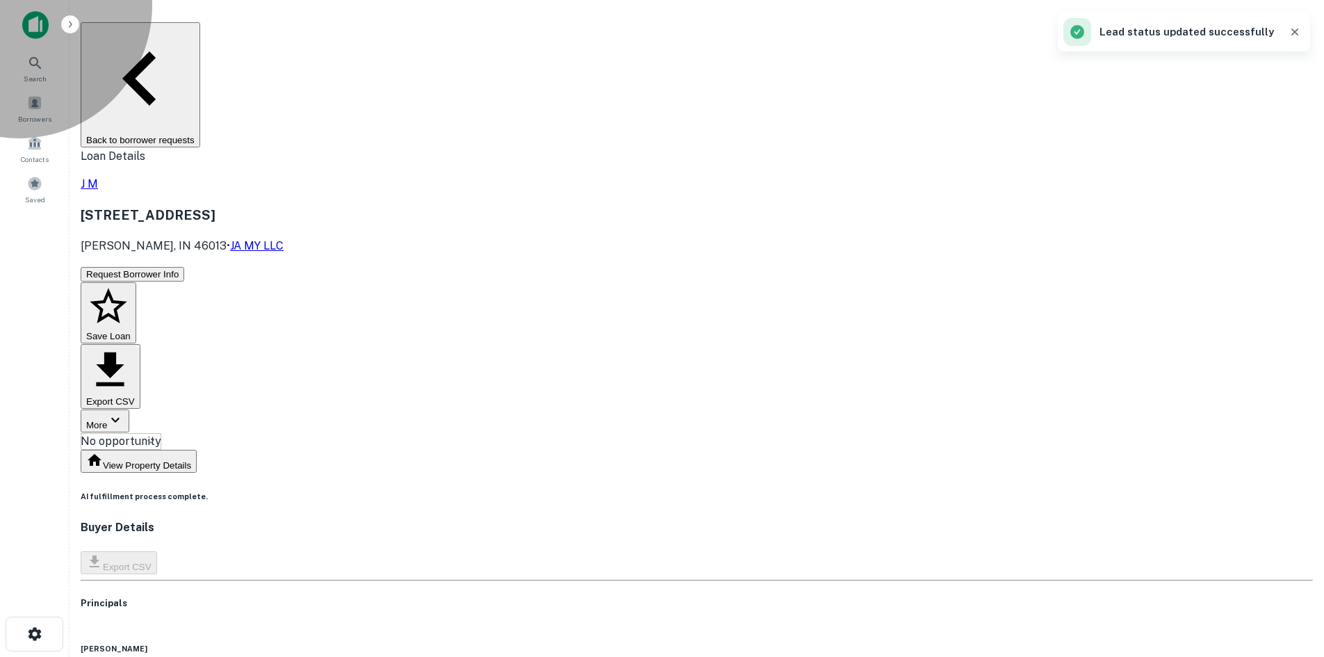
click at [196, 28] on button "Back to borrower requests" at bounding box center [141, 84] width 120 height 125
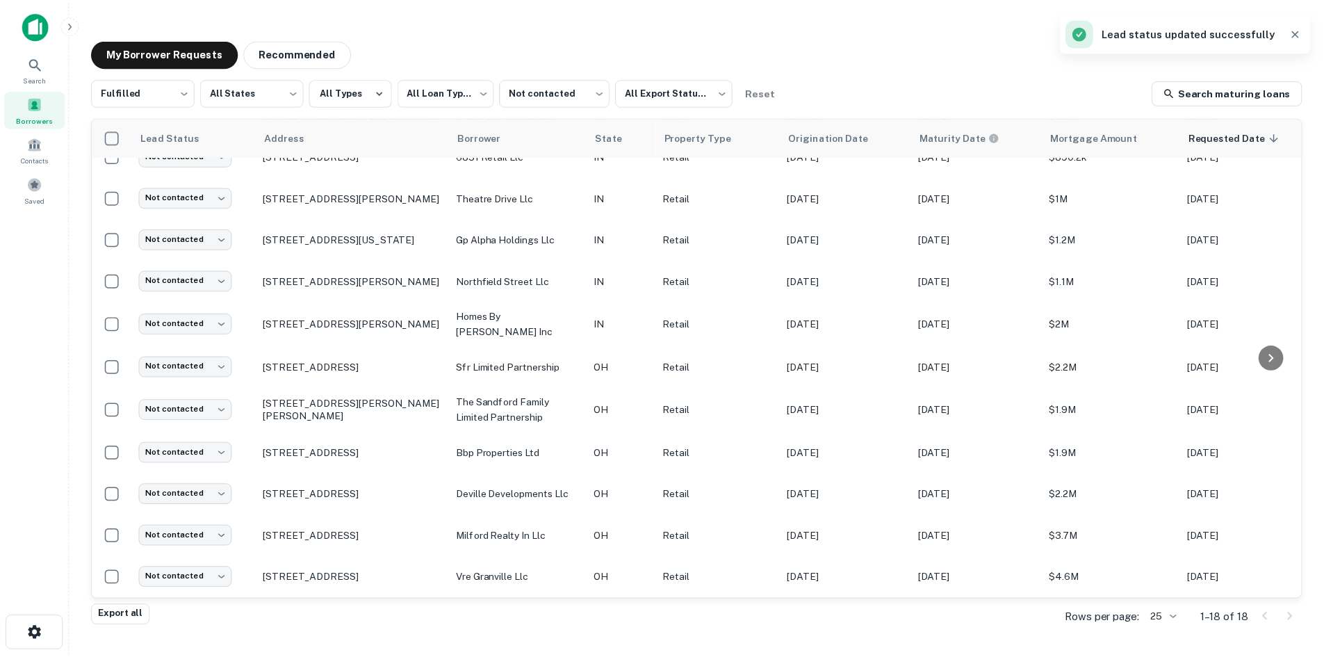
scroll to position [328, 0]
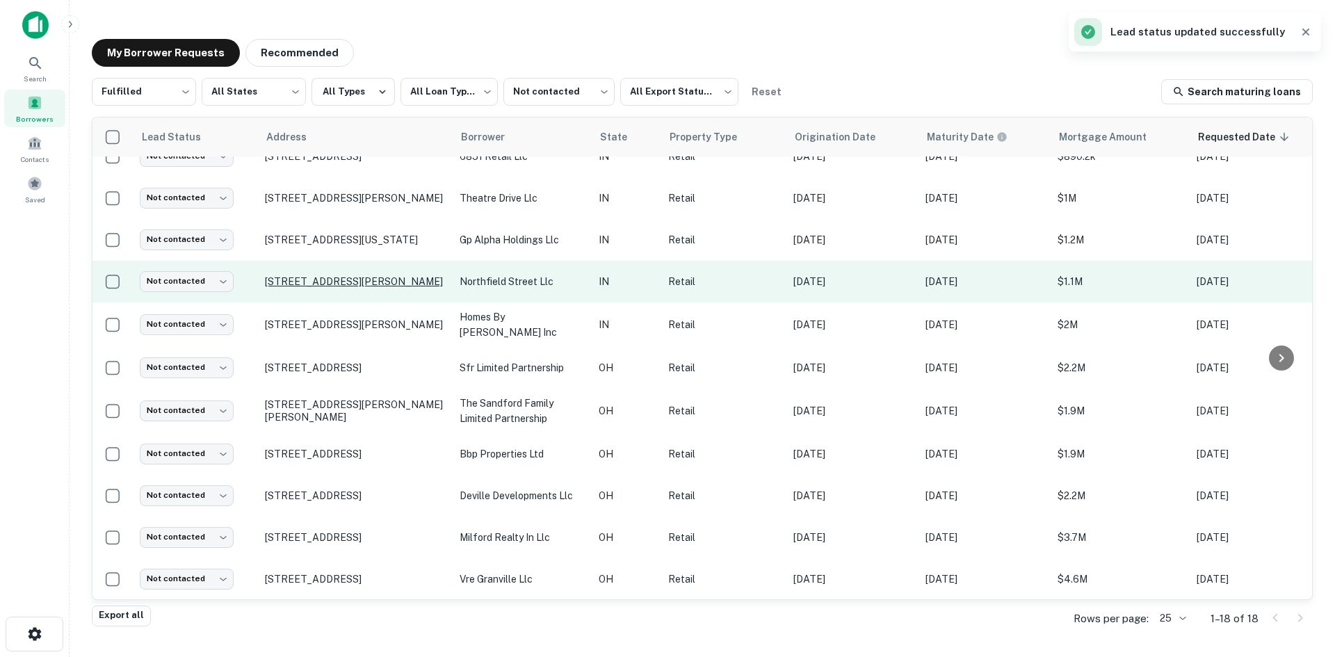
click at [364, 275] on p "480 E Northfield Dr Brownsburg, IN 46112" at bounding box center [355, 281] width 181 height 13
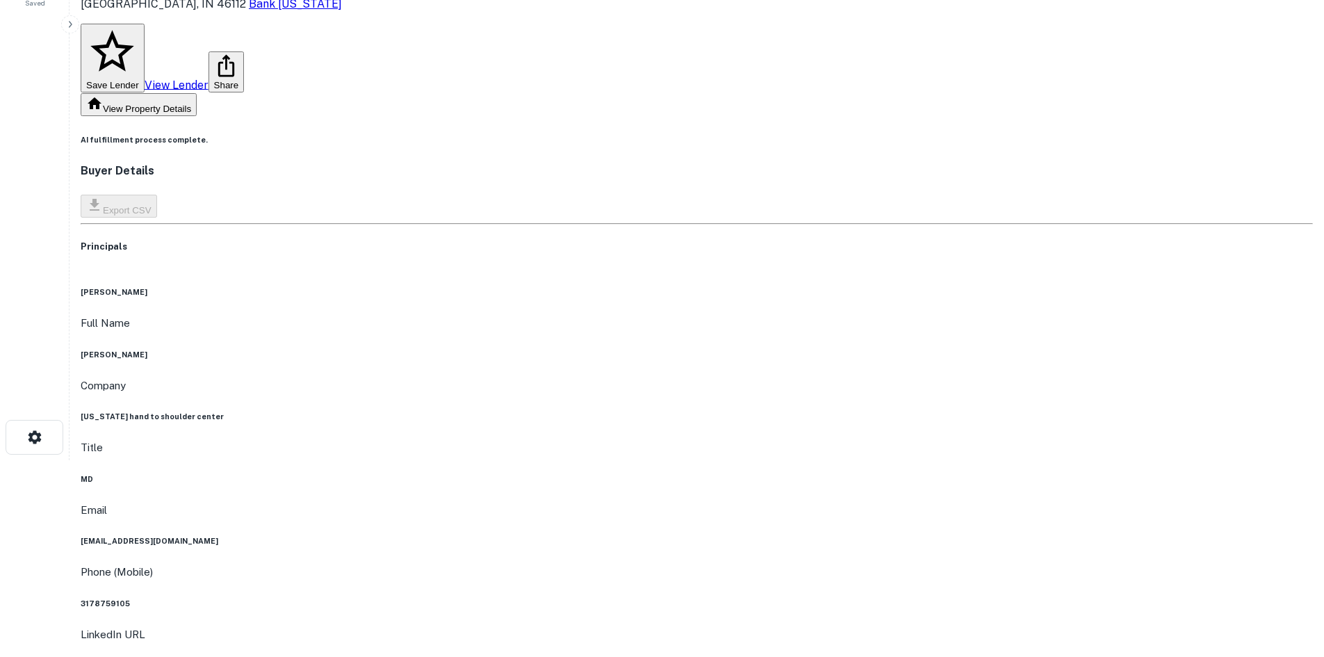
scroll to position [487, 0]
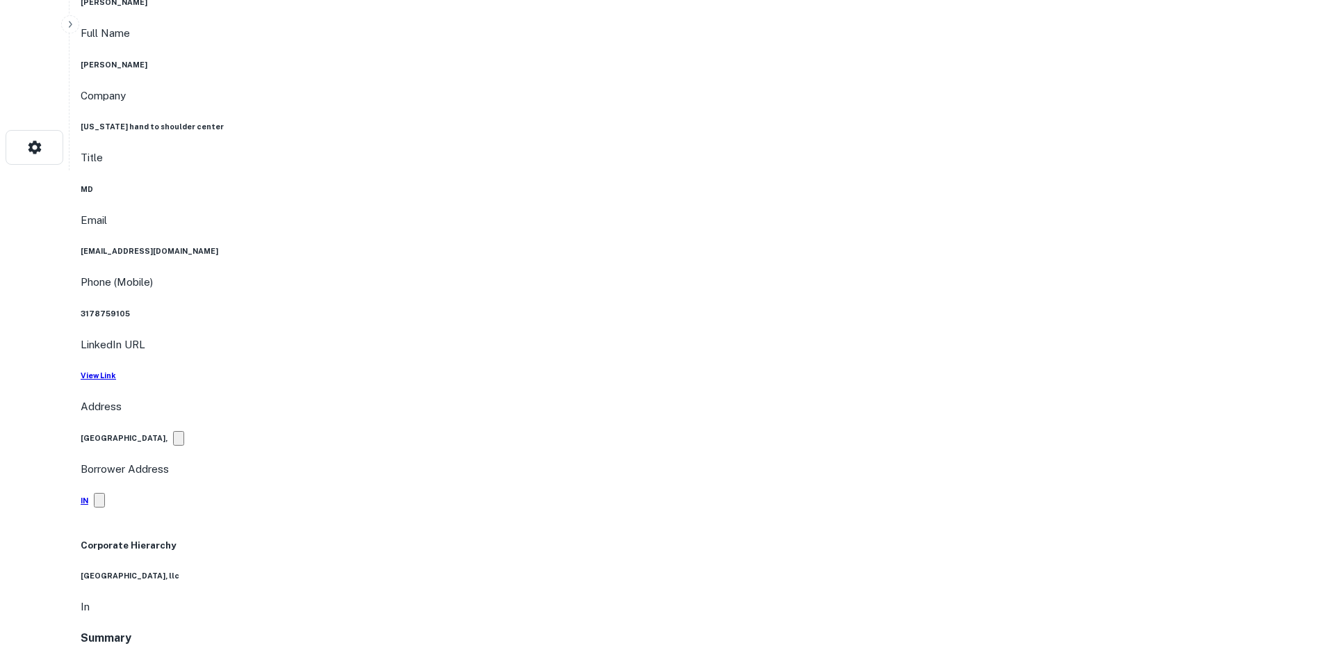
drag, startPoint x: 1186, startPoint y: 535, endPoint x: 977, endPoint y: 464, distance: 221.2
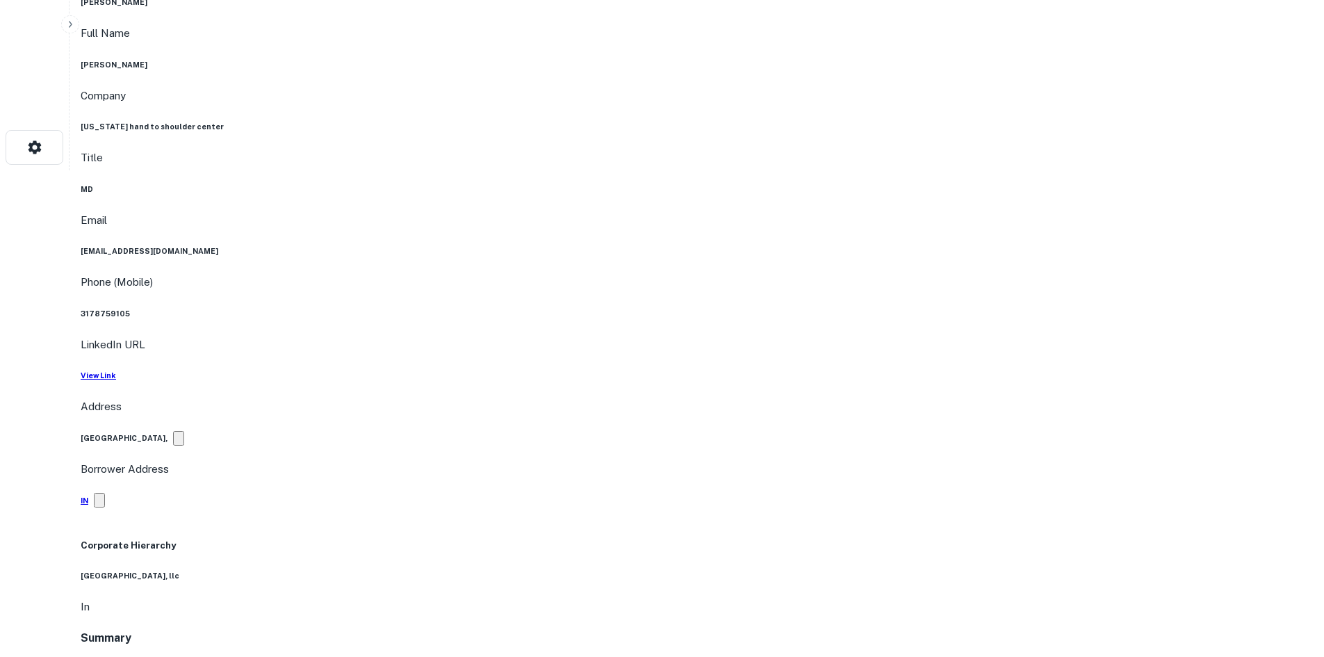
drag, startPoint x: 1103, startPoint y: 442, endPoint x: 699, endPoint y: 407, distance: 405.4
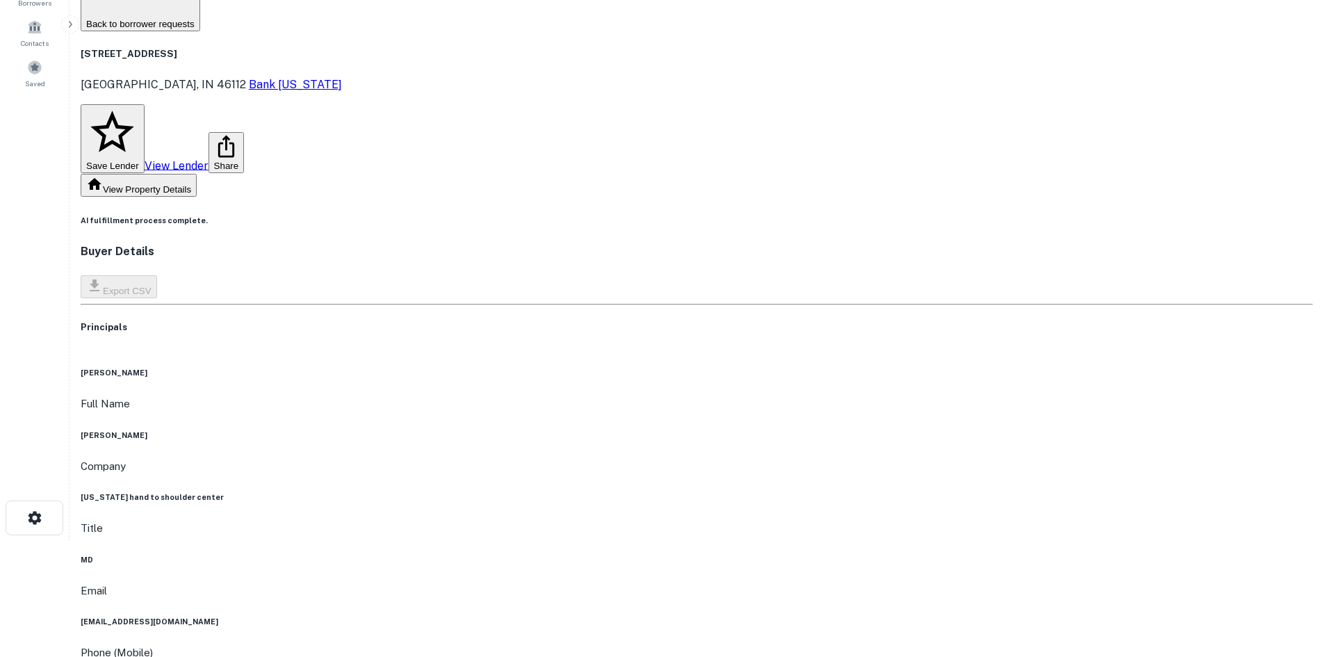
scroll to position [70, 0]
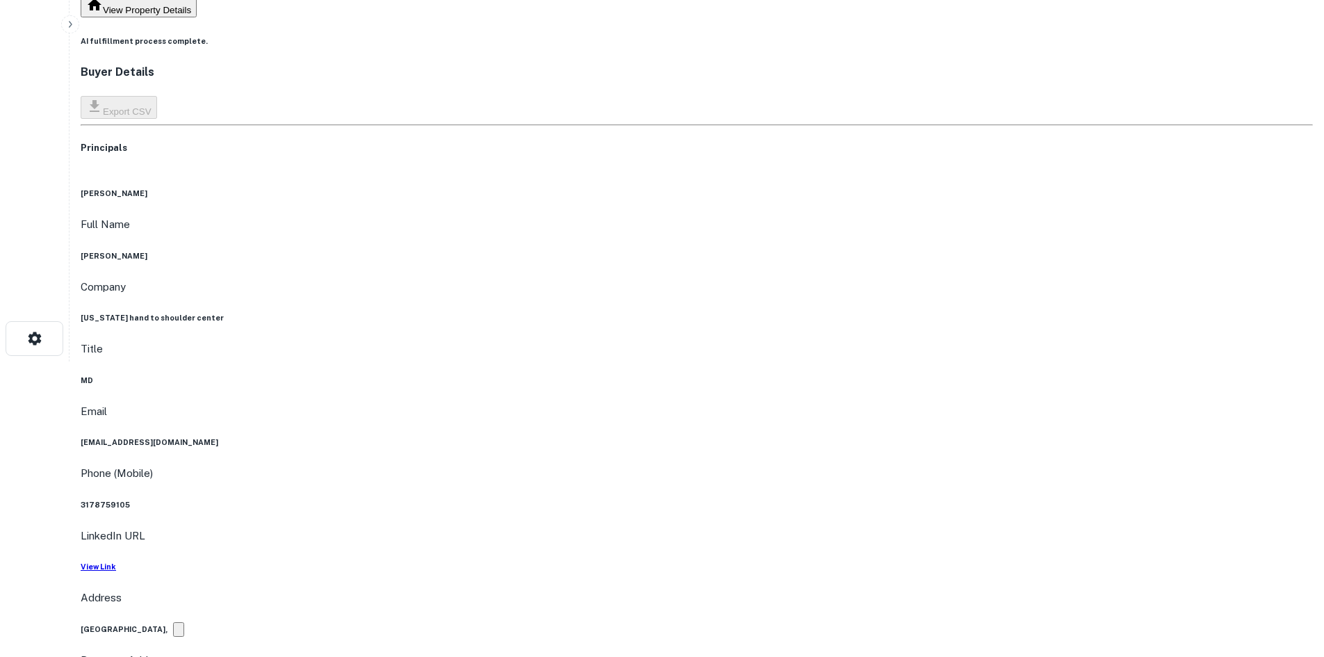
scroll to position [417, 0]
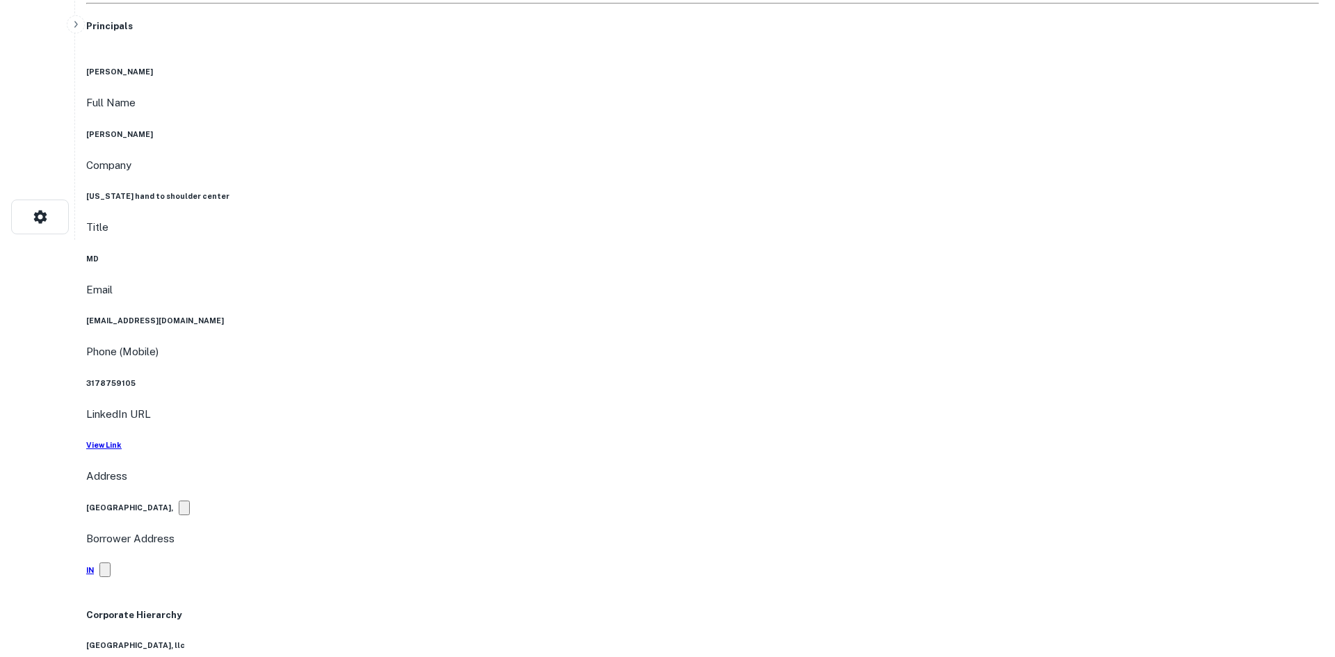
scroll to position [0, 0]
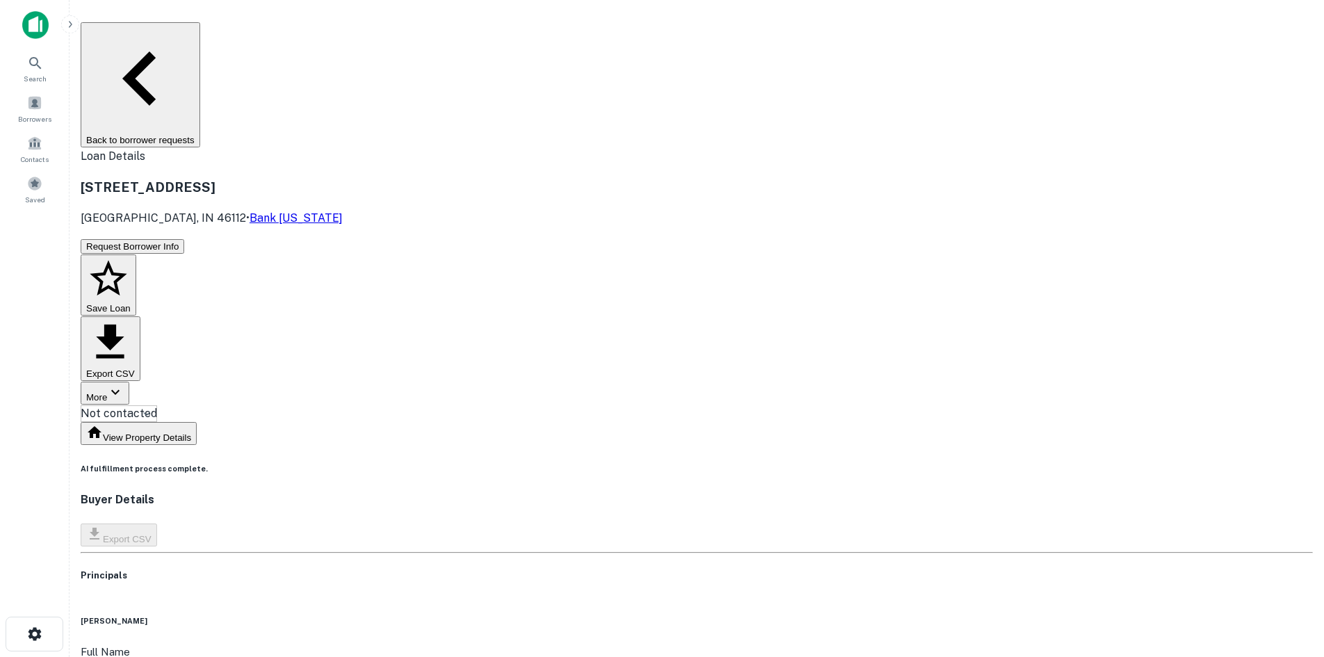
click at [661, 148] on body "Search Borrowers Contacts Saved Back to borrower requests Loan Details 480 E NO…" at bounding box center [662, 328] width 1324 height 657
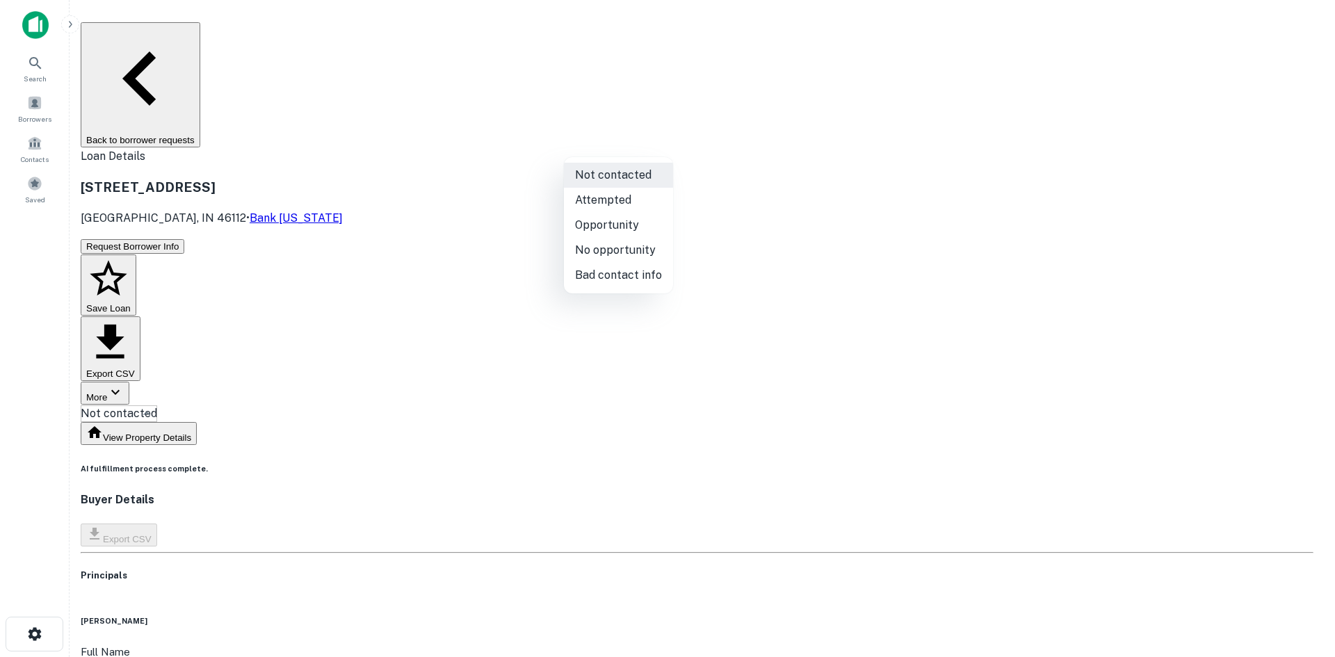
click at [597, 287] on li "Bad contact info" at bounding box center [618, 275] width 109 height 25
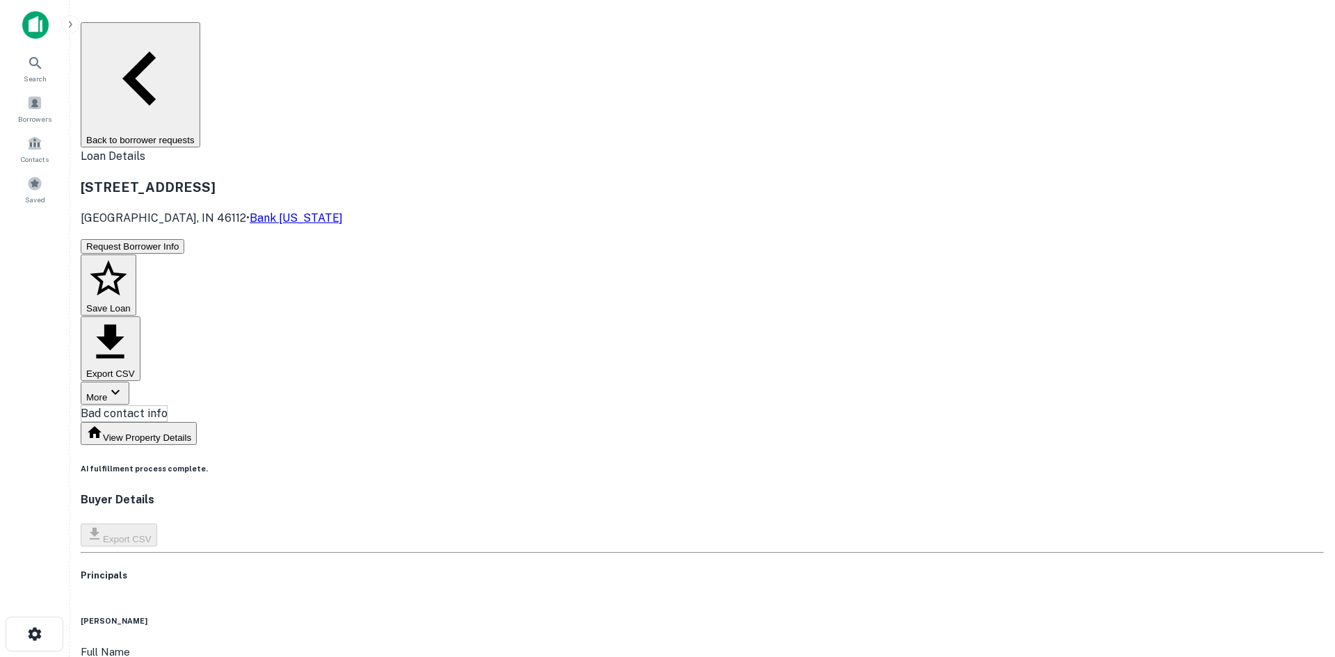
type input "**********"
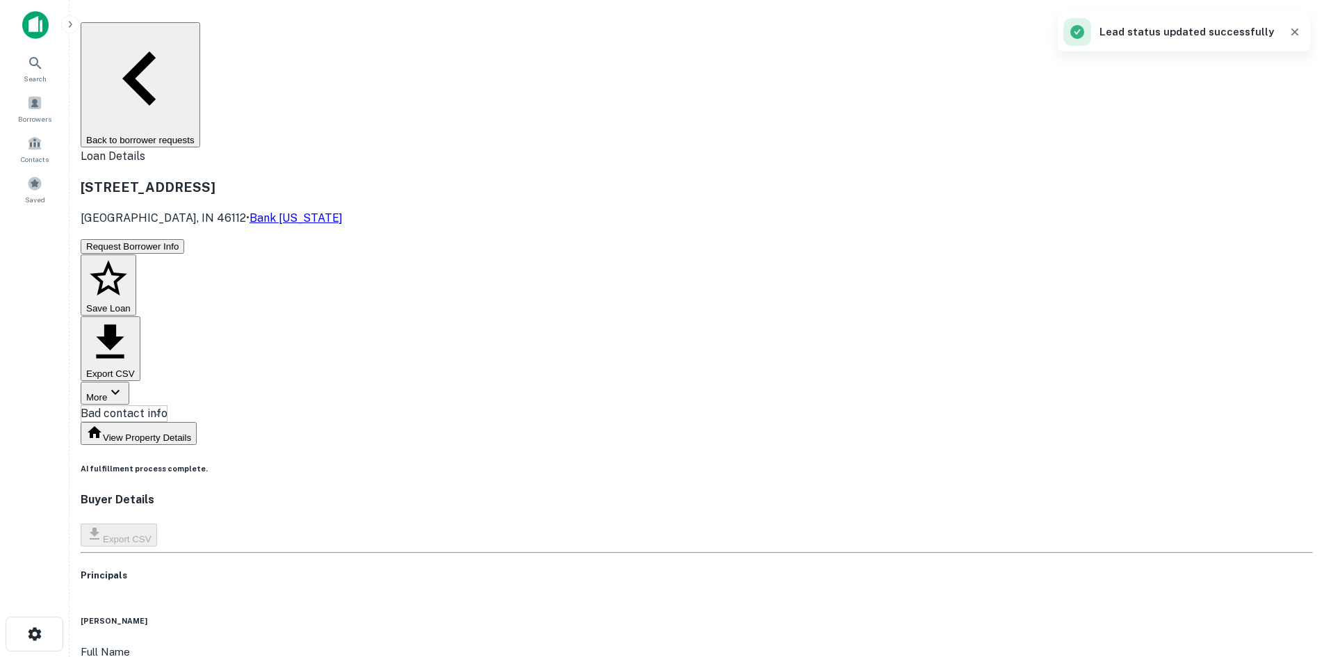
click at [196, 32] on button "Back to borrower requests" at bounding box center [141, 84] width 120 height 125
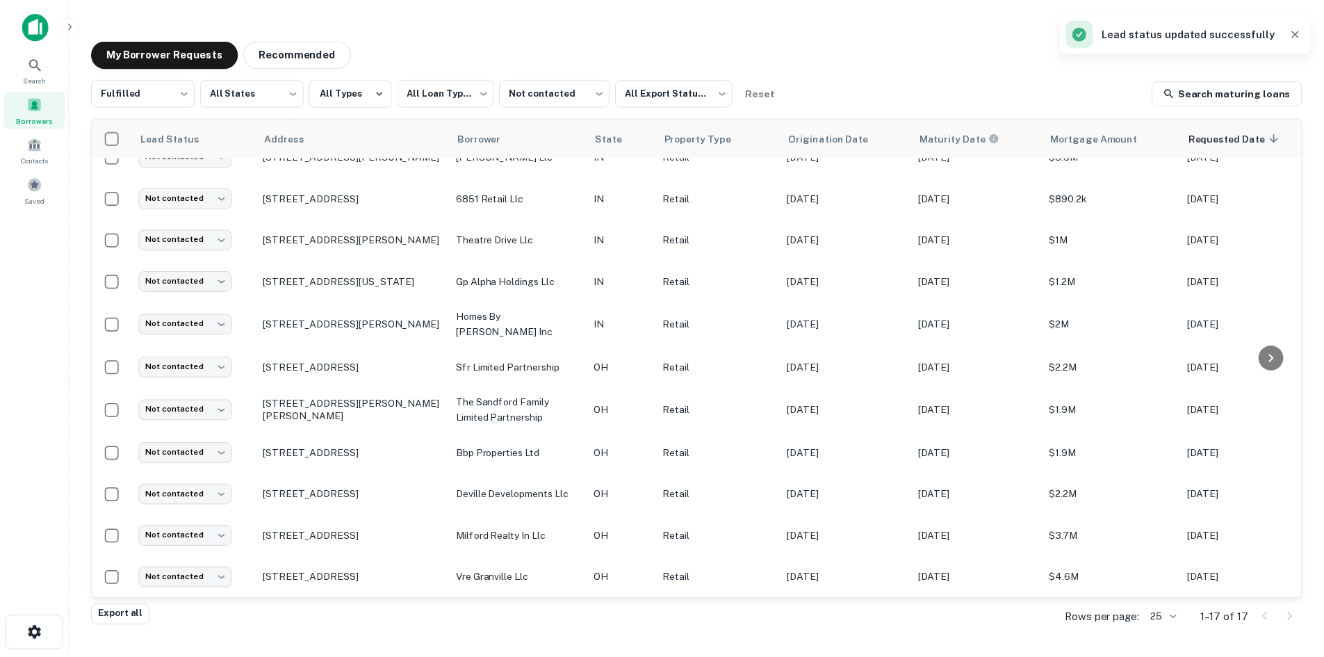
scroll to position [286, 0]
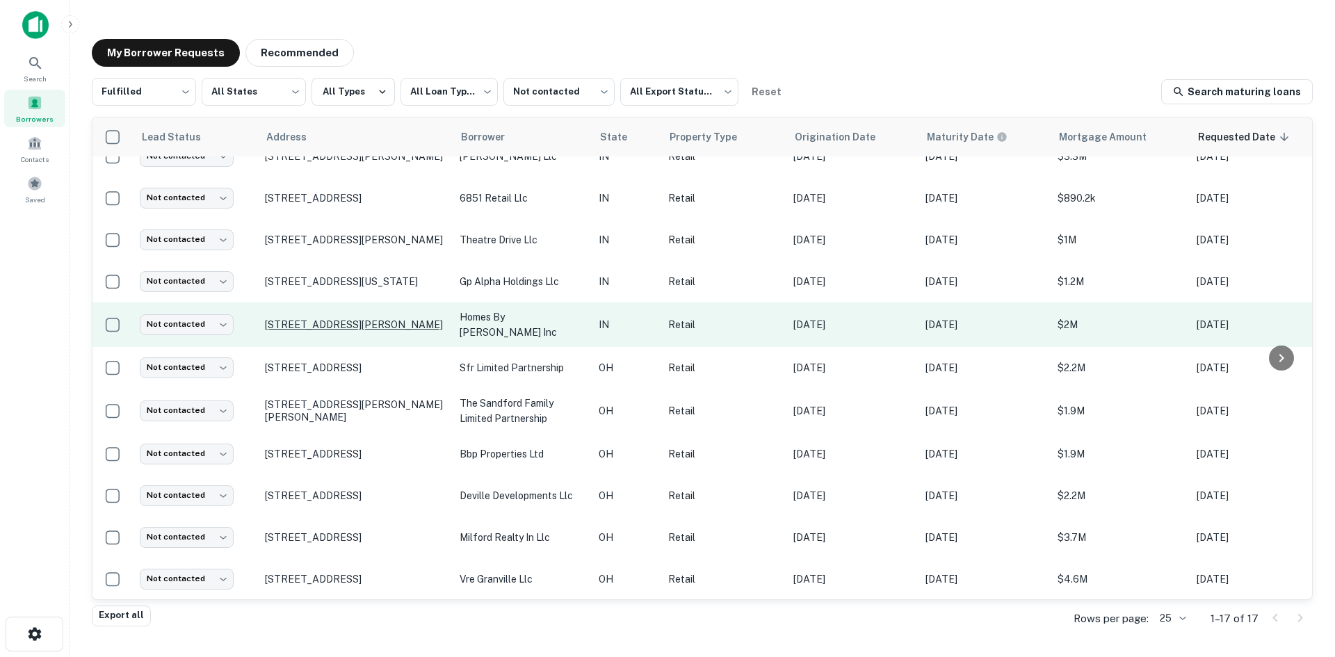
click at [419, 318] on p "519 Village Green Dr Carmel, IN 46032" at bounding box center [355, 324] width 181 height 13
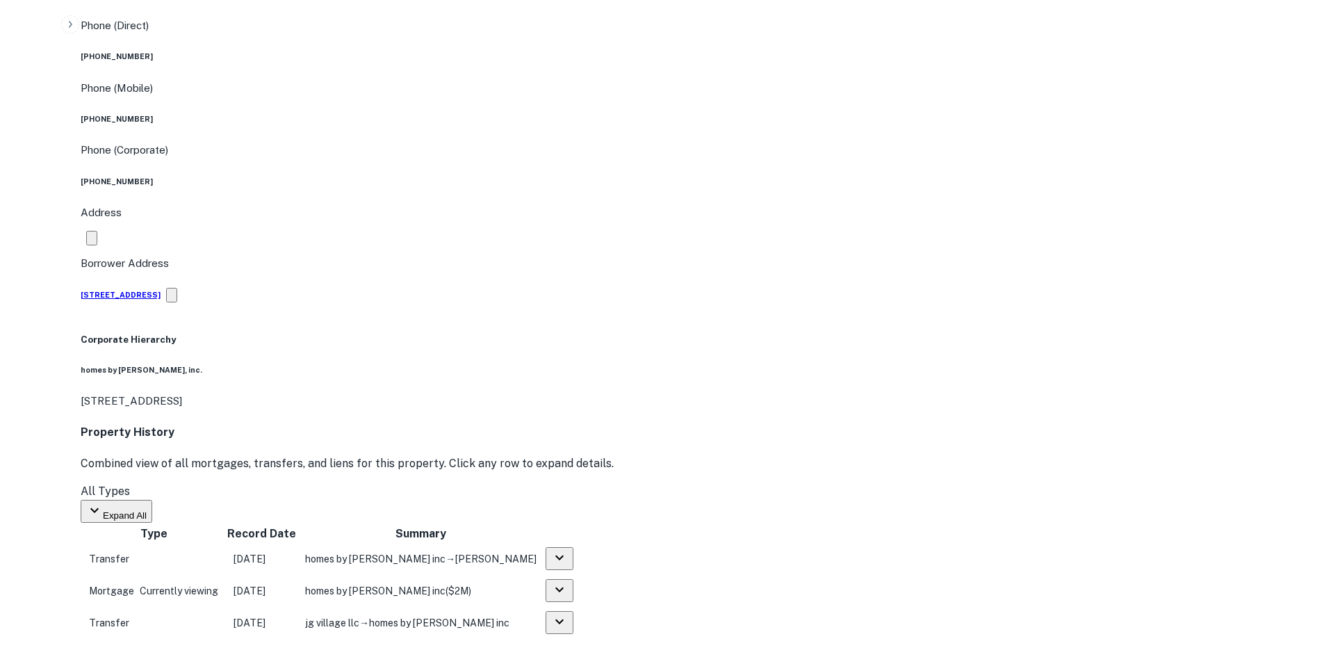
scroll to position [1321, 0]
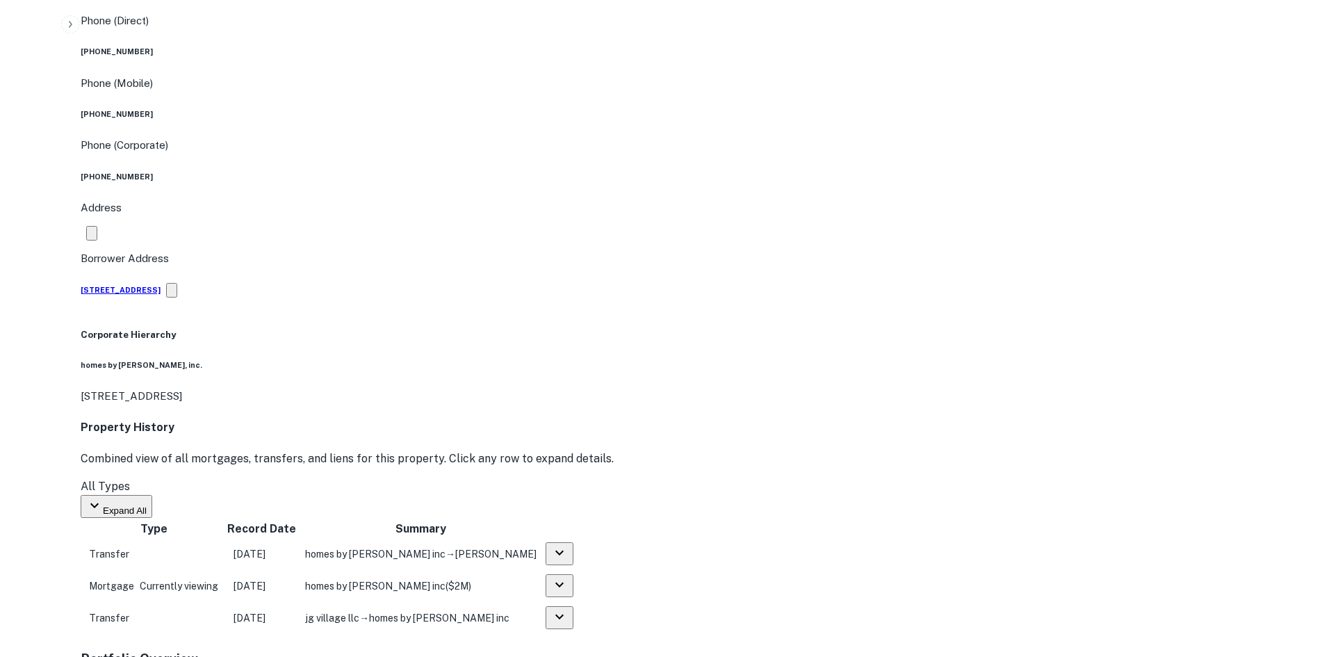
drag, startPoint x: 1192, startPoint y: 450, endPoint x: 1108, endPoint y: 366, distance: 118.5
drag, startPoint x: 1203, startPoint y: 444, endPoint x: 888, endPoint y: 359, distance: 325.3
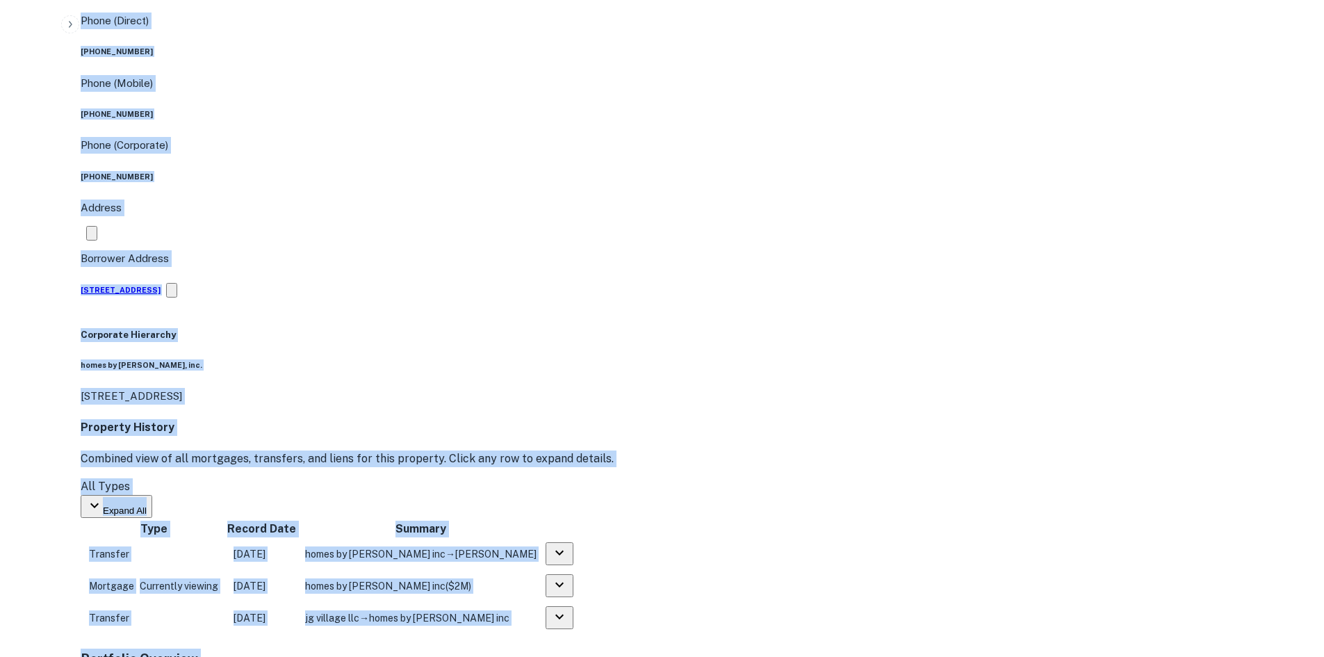
drag, startPoint x: 116, startPoint y: 184, endPoint x: 441, endPoint y: 211, distance: 326.5
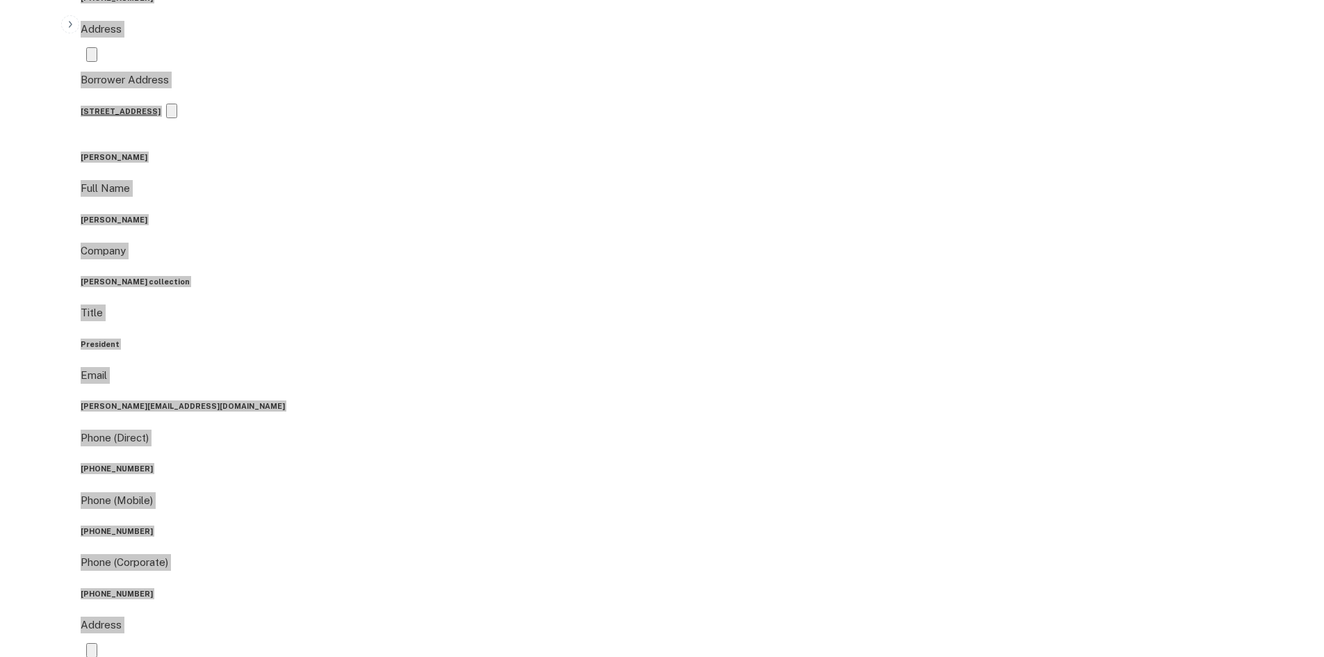
scroll to position [487, 0]
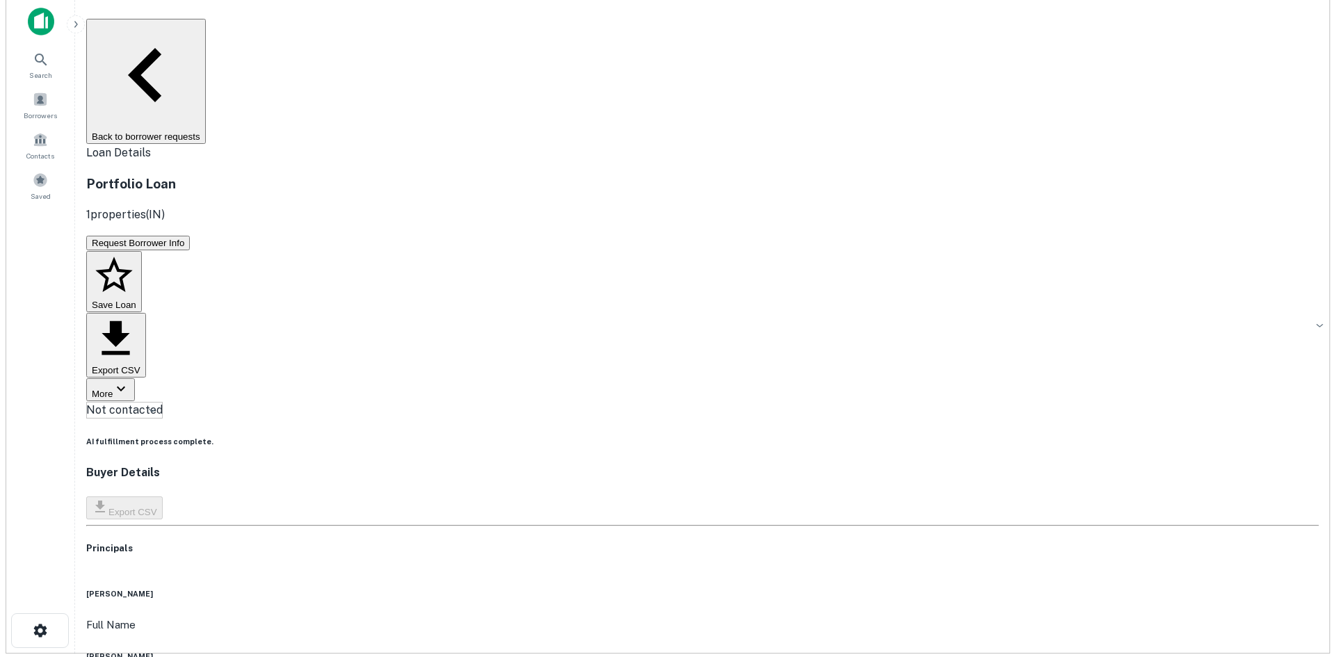
scroll to position [0, 0]
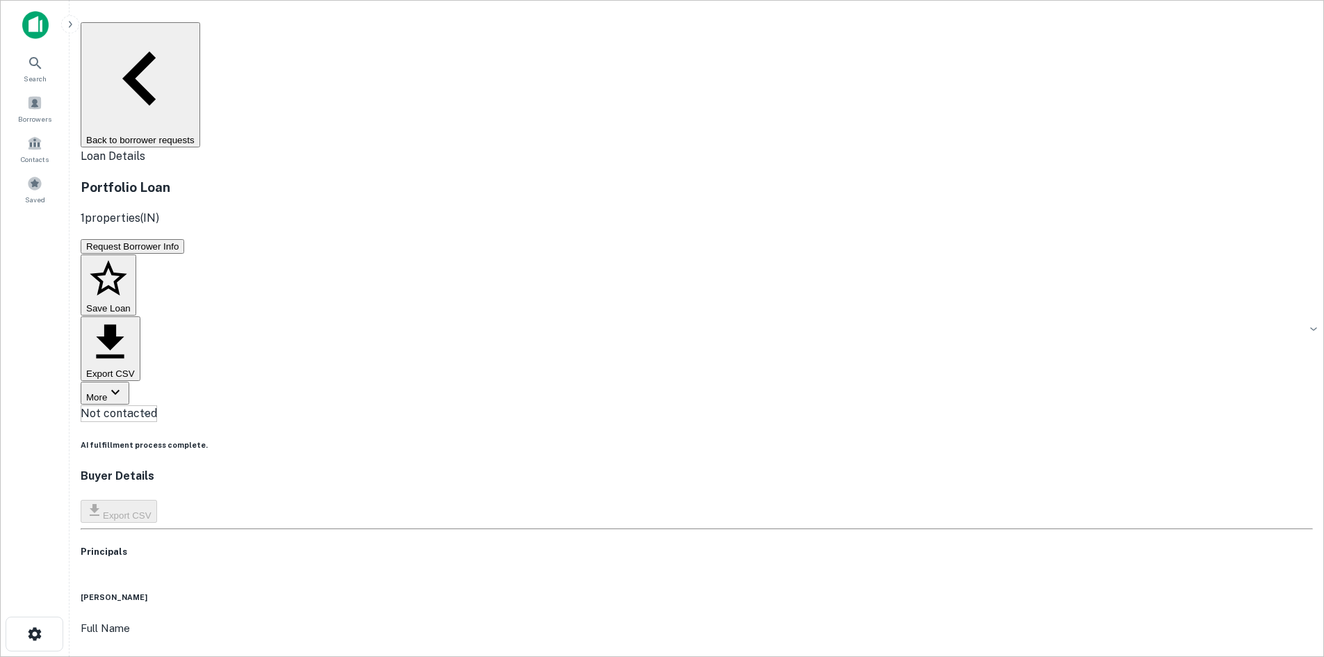
click at [200, 27] on button "Back to borrower requests" at bounding box center [141, 84] width 120 height 125
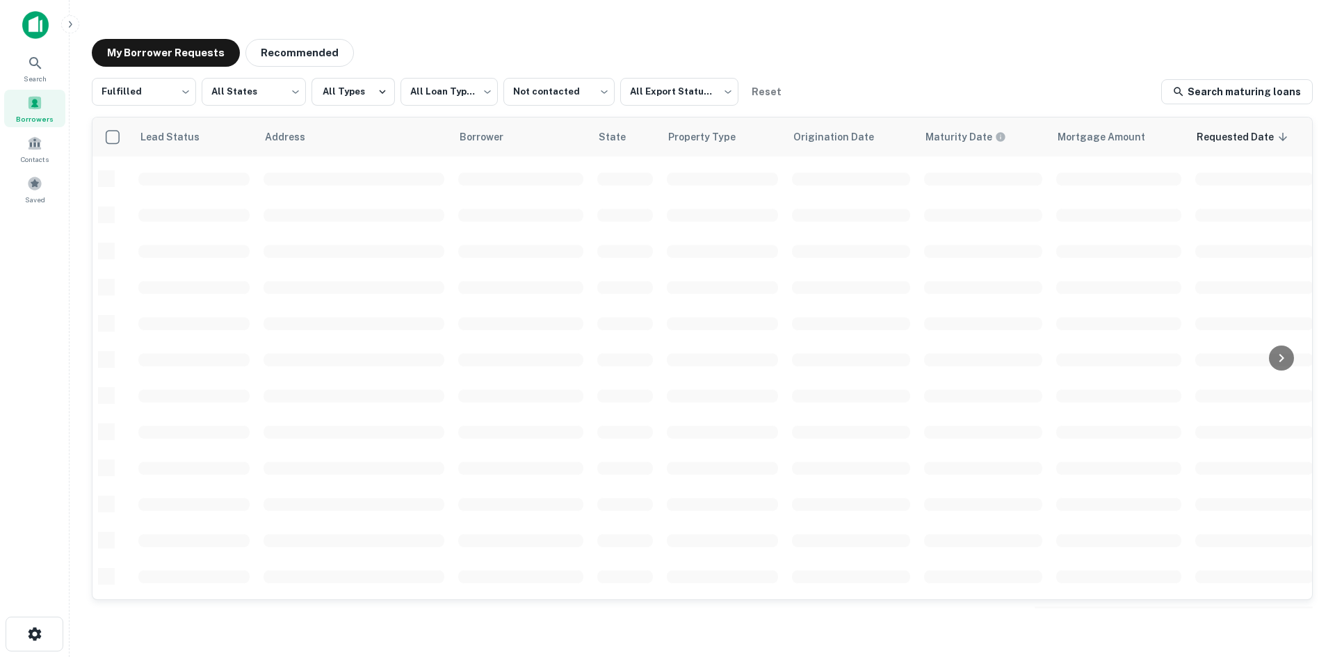
scroll to position [286, 0]
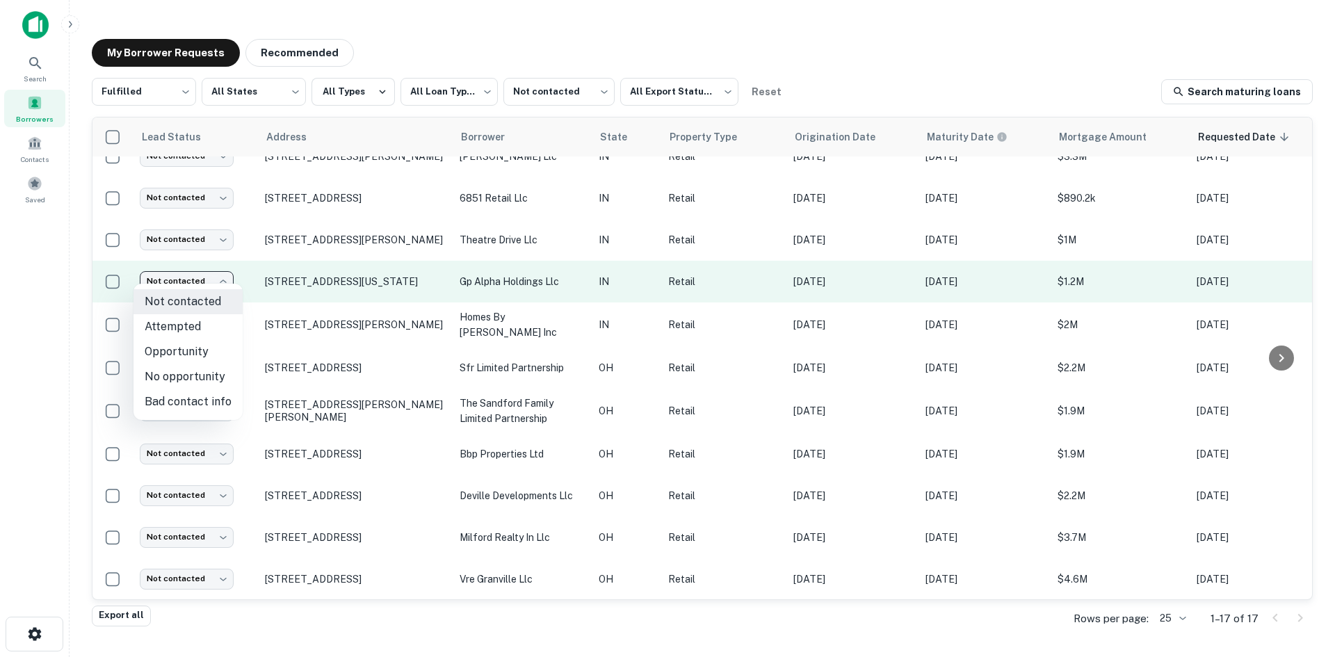
click at [226, 277] on body "**********" at bounding box center [667, 328] width 1335 height 657
click at [226, 277] on div at bounding box center [667, 328] width 1335 height 657
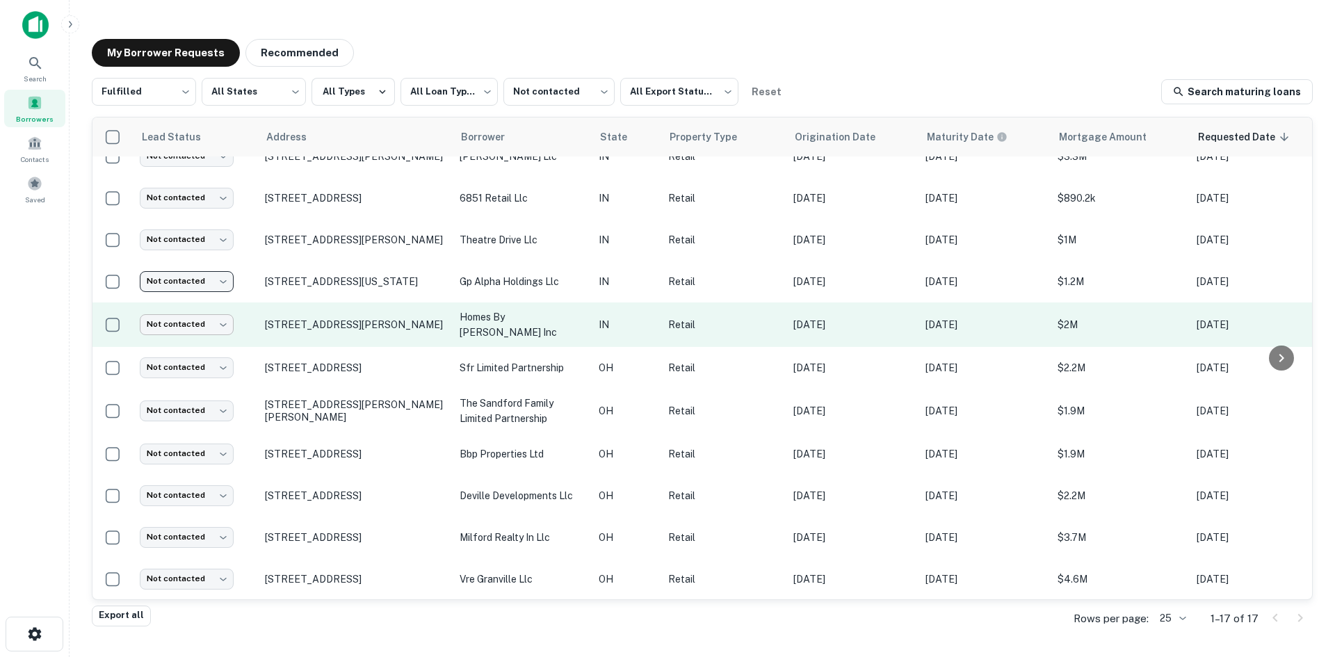
click at [218, 310] on body "**********" at bounding box center [667, 328] width 1335 height 657
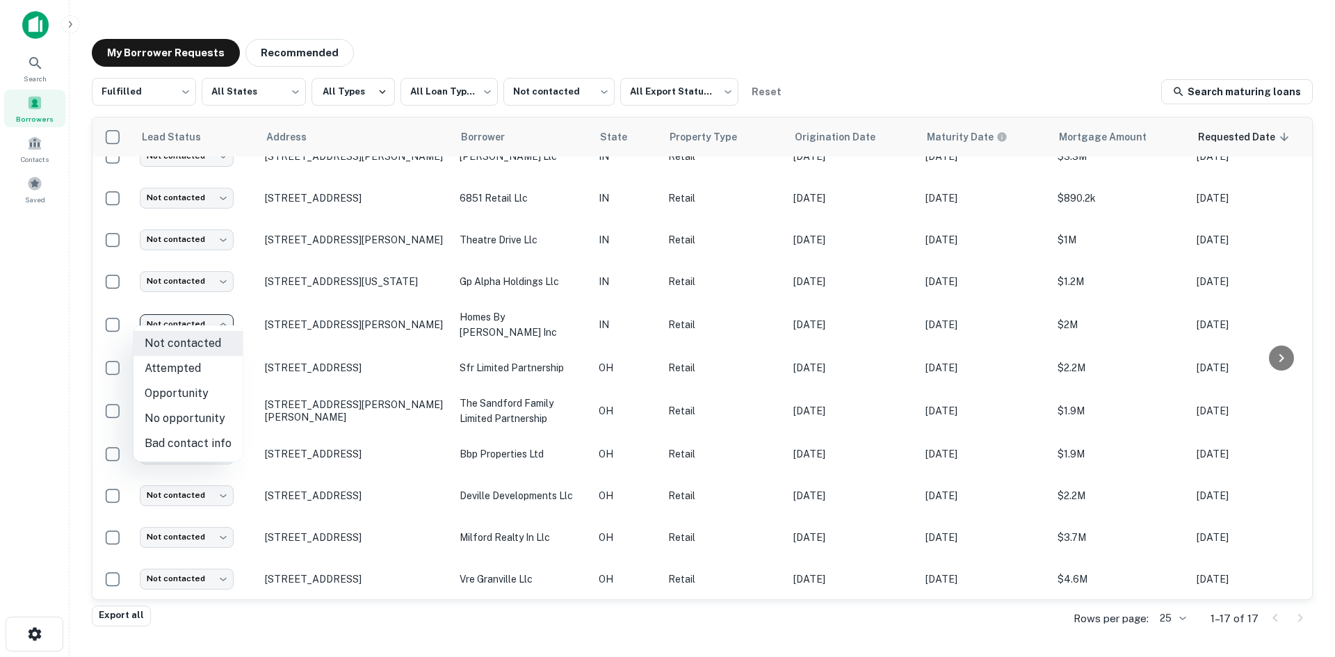
click at [190, 412] on li "No opportunity" at bounding box center [187, 418] width 109 height 25
type input "**********"
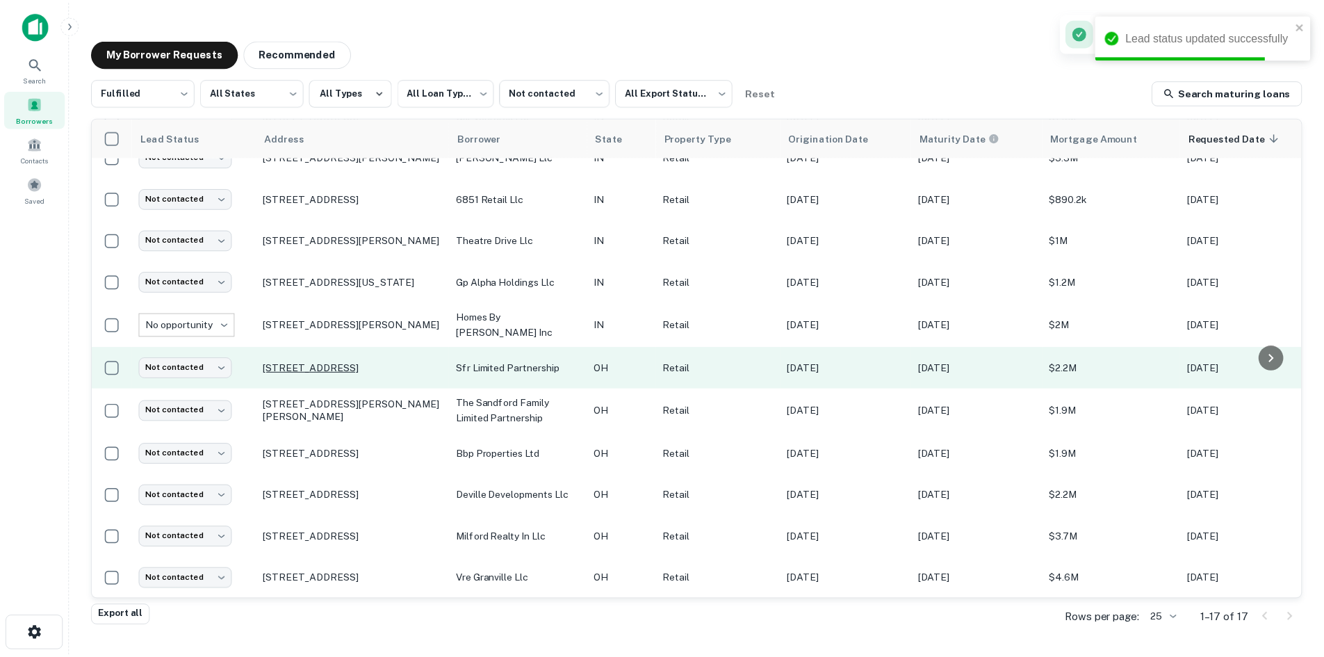
scroll to position [245, 0]
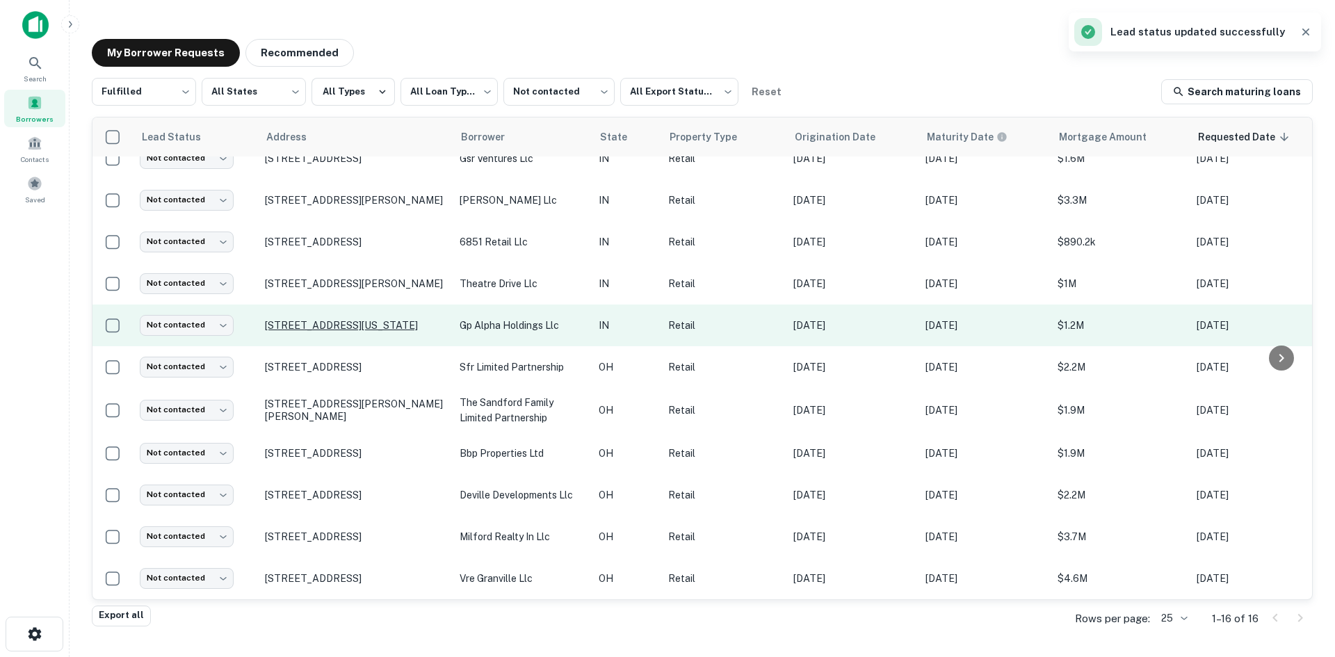
click at [320, 319] on p "121 S Pennsylvania St Greenfield, IN 46140" at bounding box center [355, 325] width 181 height 13
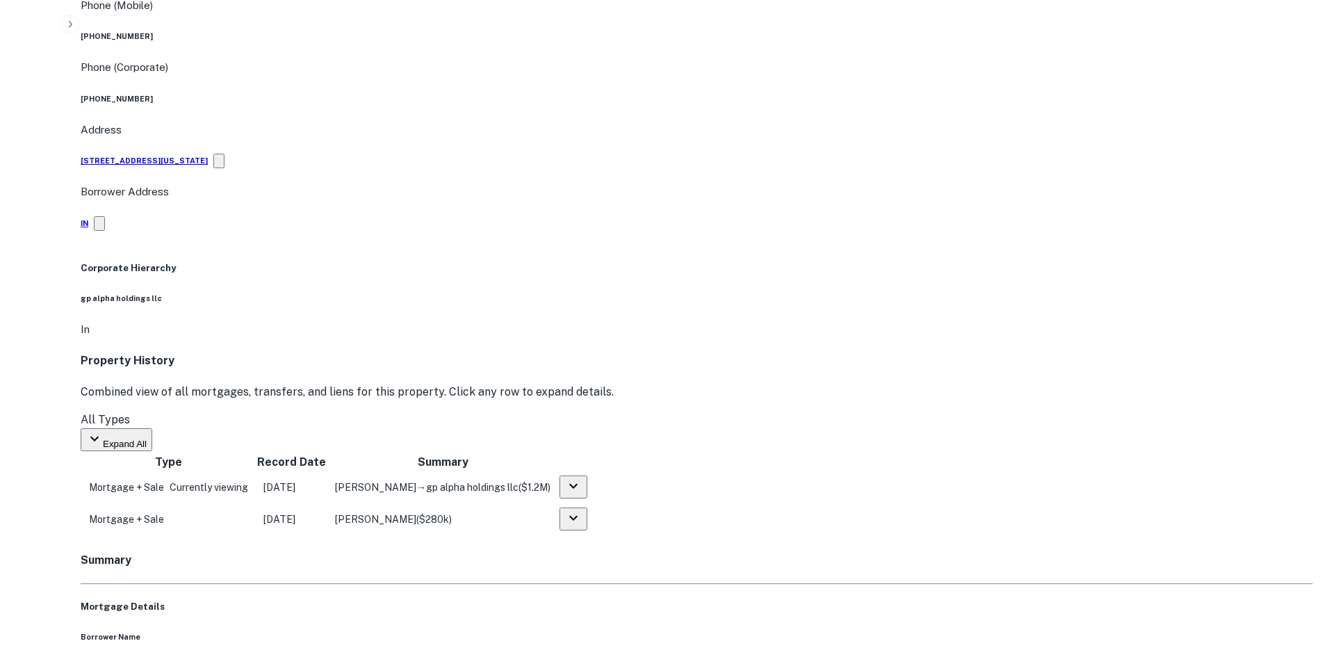
scroll to position [765, 0]
drag, startPoint x: 1192, startPoint y: 469, endPoint x: 926, endPoint y: 371, distance: 283.7
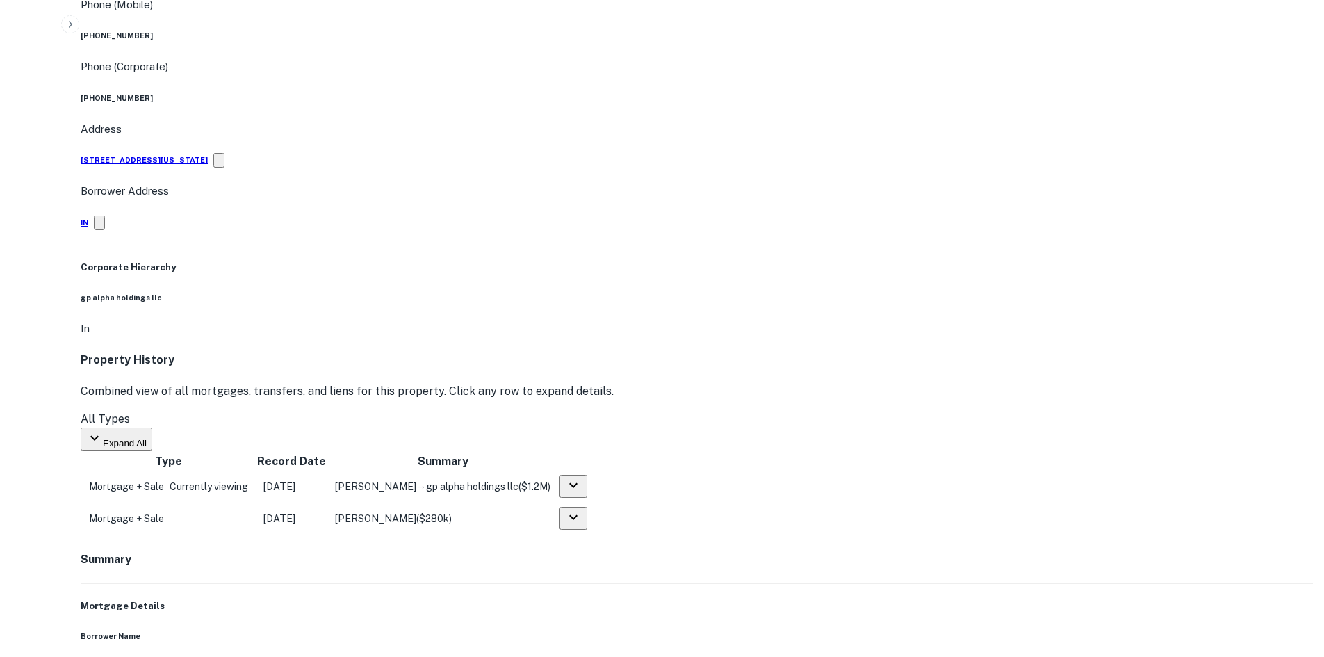
drag, startPoint x: 1195, startPoint y: 473, endPoint x: 920, endPoint y: 409, distance: 282.5
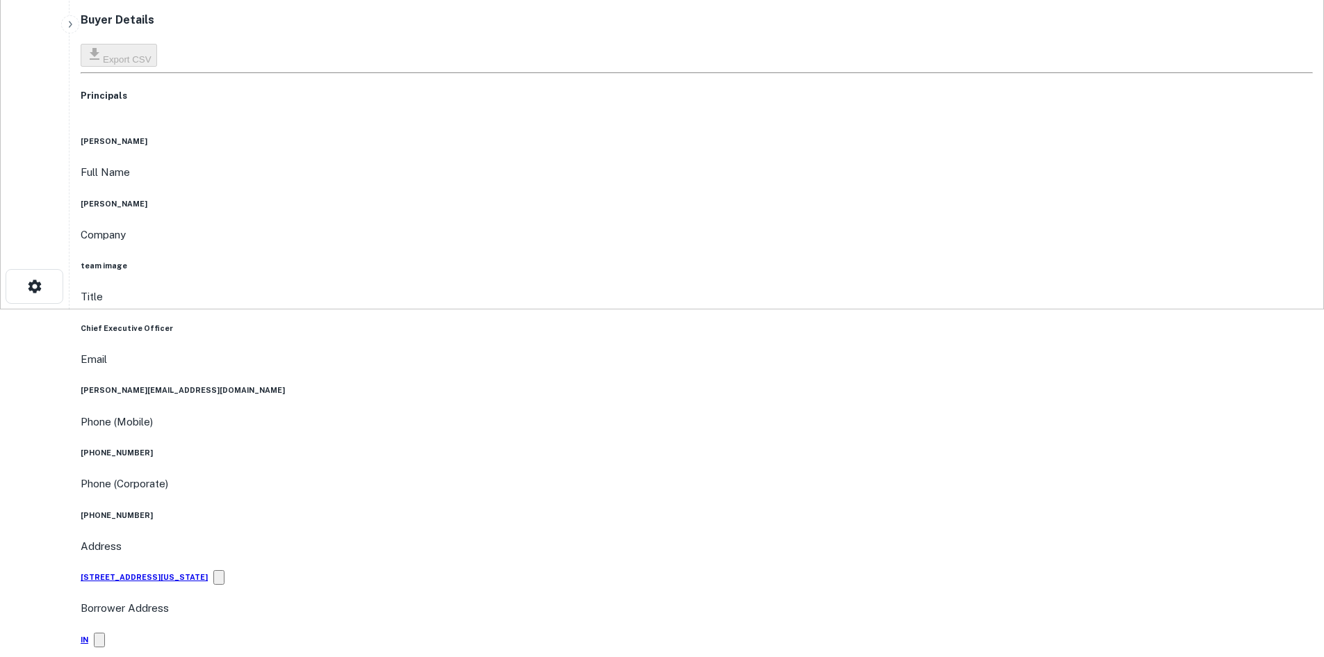
scroll to position [0, 0]
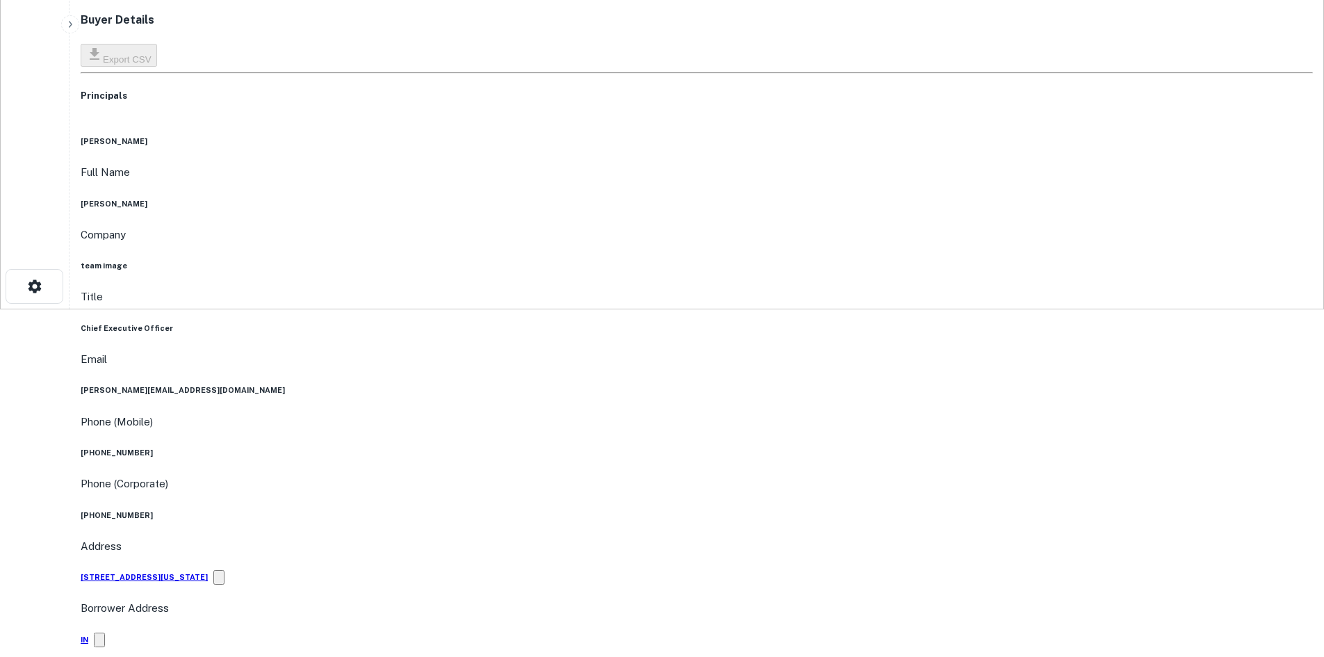
scroll to position [278, 0]
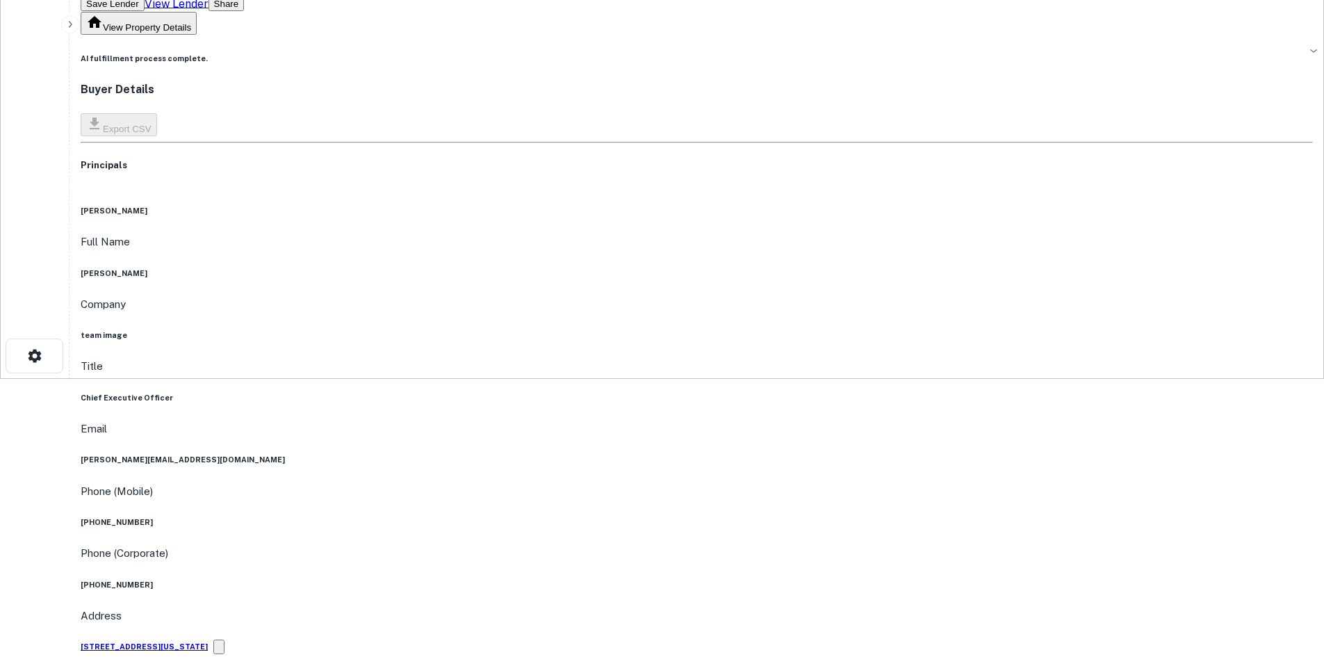
drag, startPoint x: 670, startPoint y: 549, endPoint x: 512, endPoint y: 427, distance: 199.3
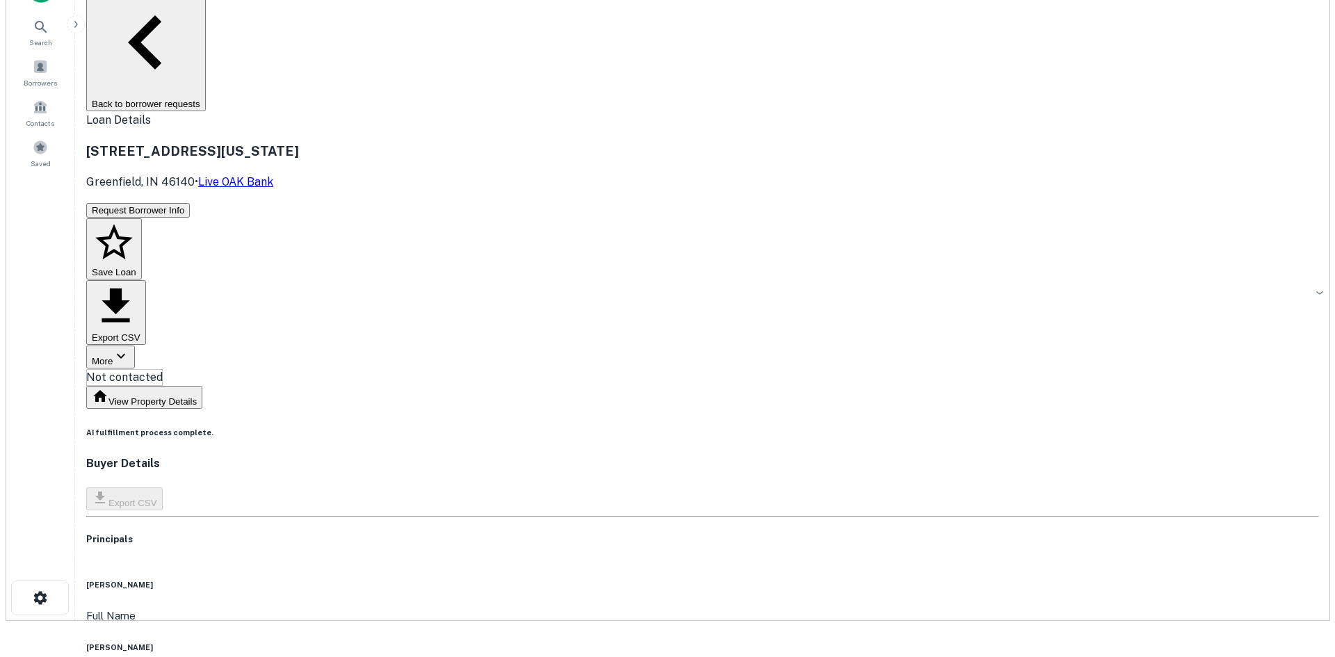
scroll to position [0, 0]
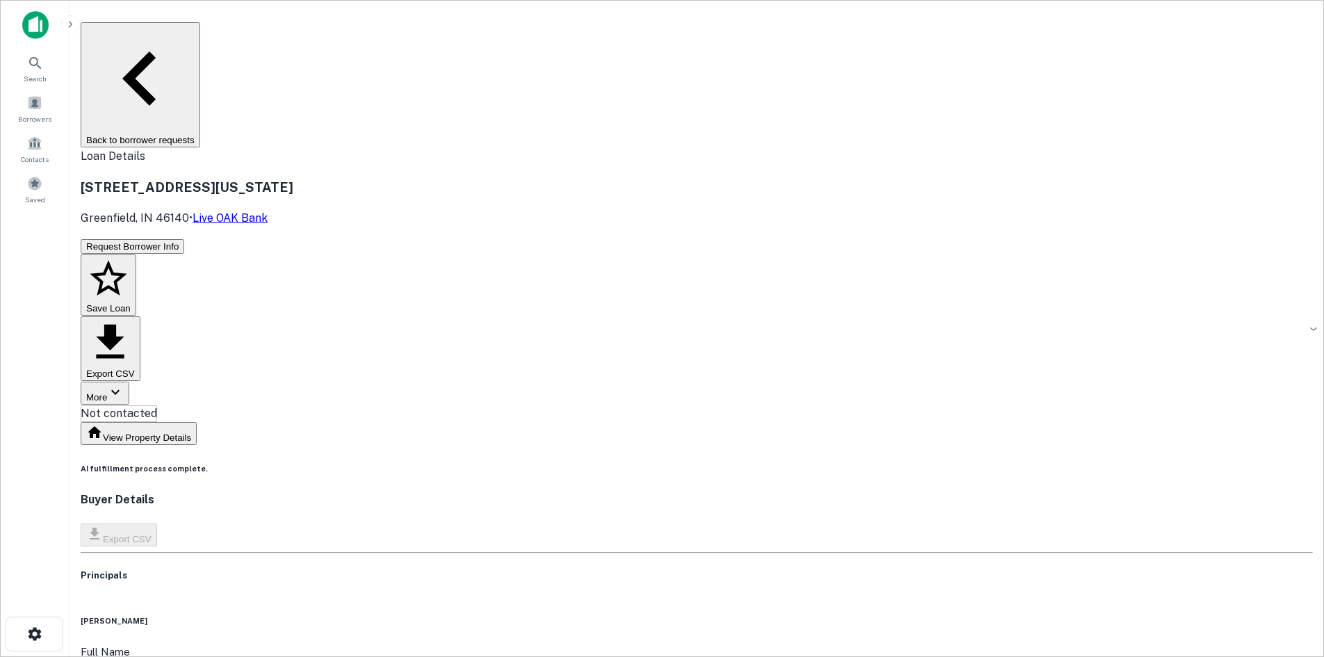
click at [617, 153] on body "Search Borrowers Contacts Saved Back to borrower requests Loan Details 121 S PE…" at bounding box center [662, 328] width 1324 height 657
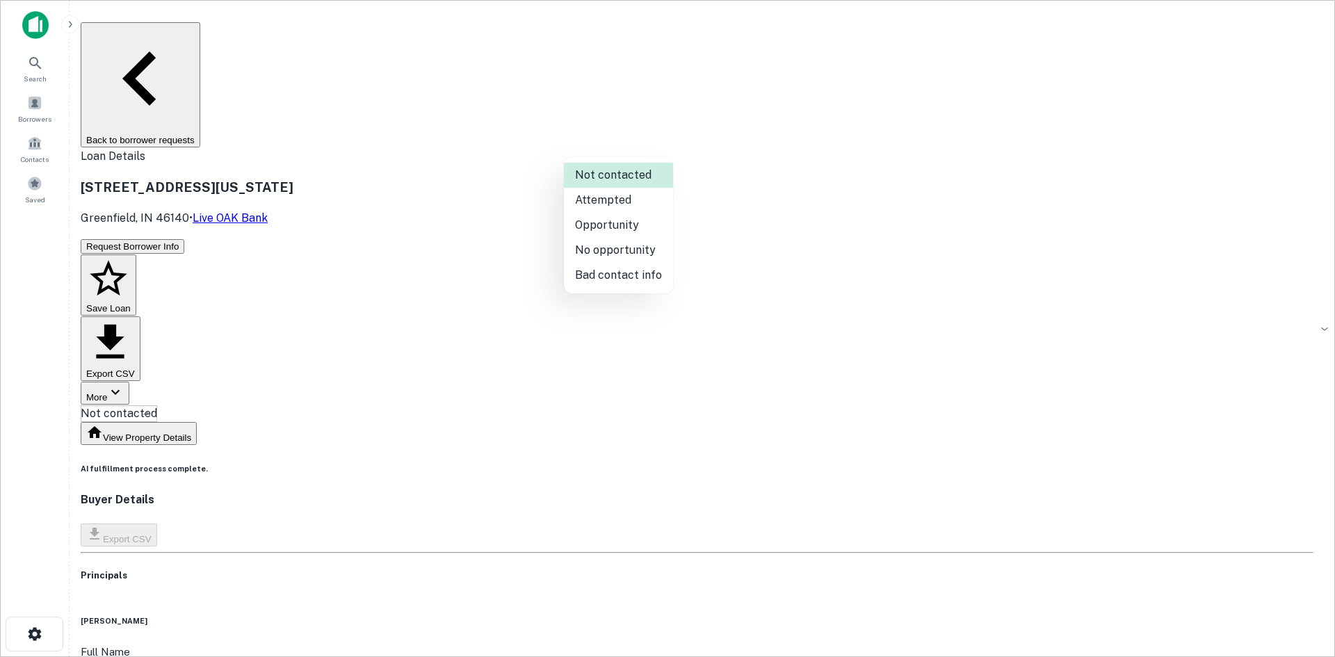
click at [589, 192] on li "Attempted" at bounding box center [618, 200] width 109 height 25
type input "*********"
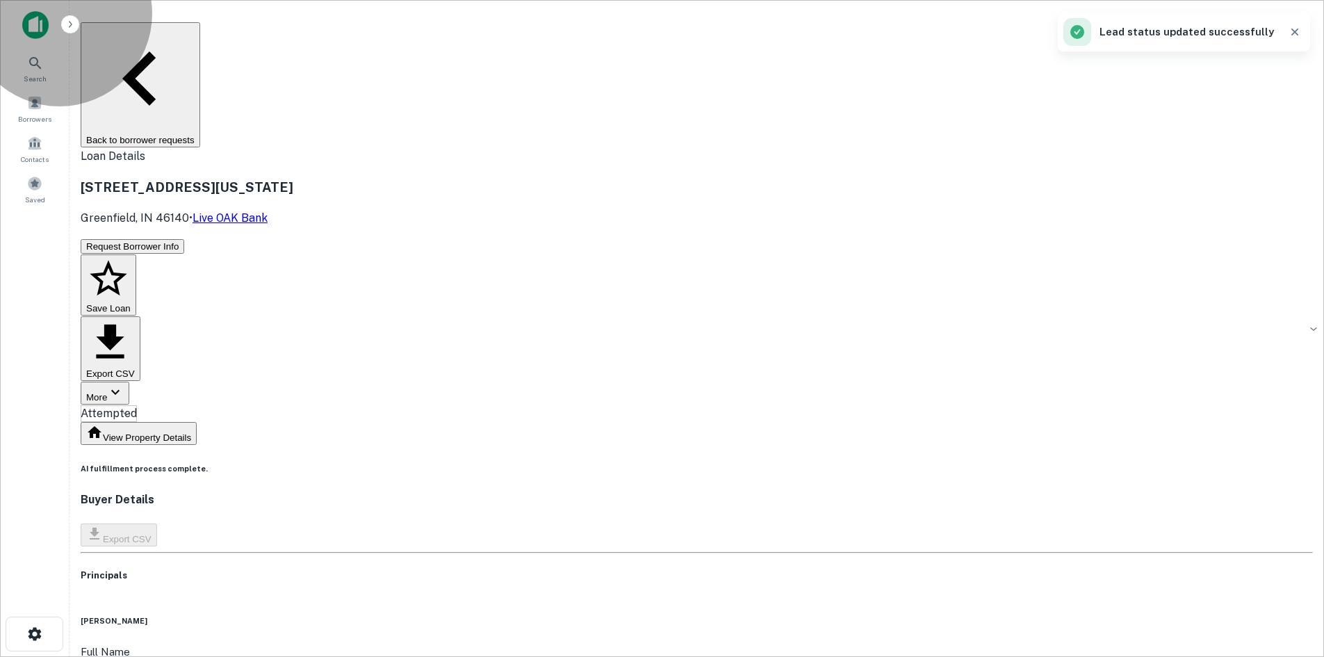
click at [200, 35] on button "Back to borrower requests" at bounding box center [141, 84] width 120 height 125
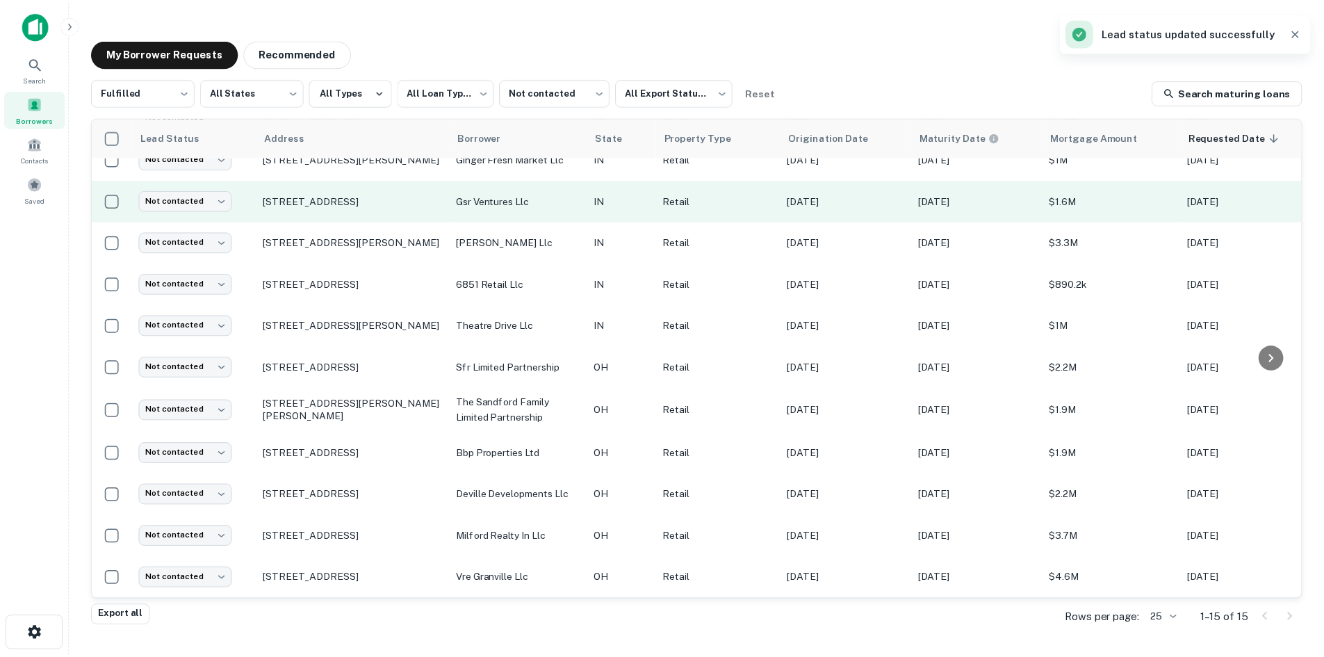
scroll to position [203, 0]
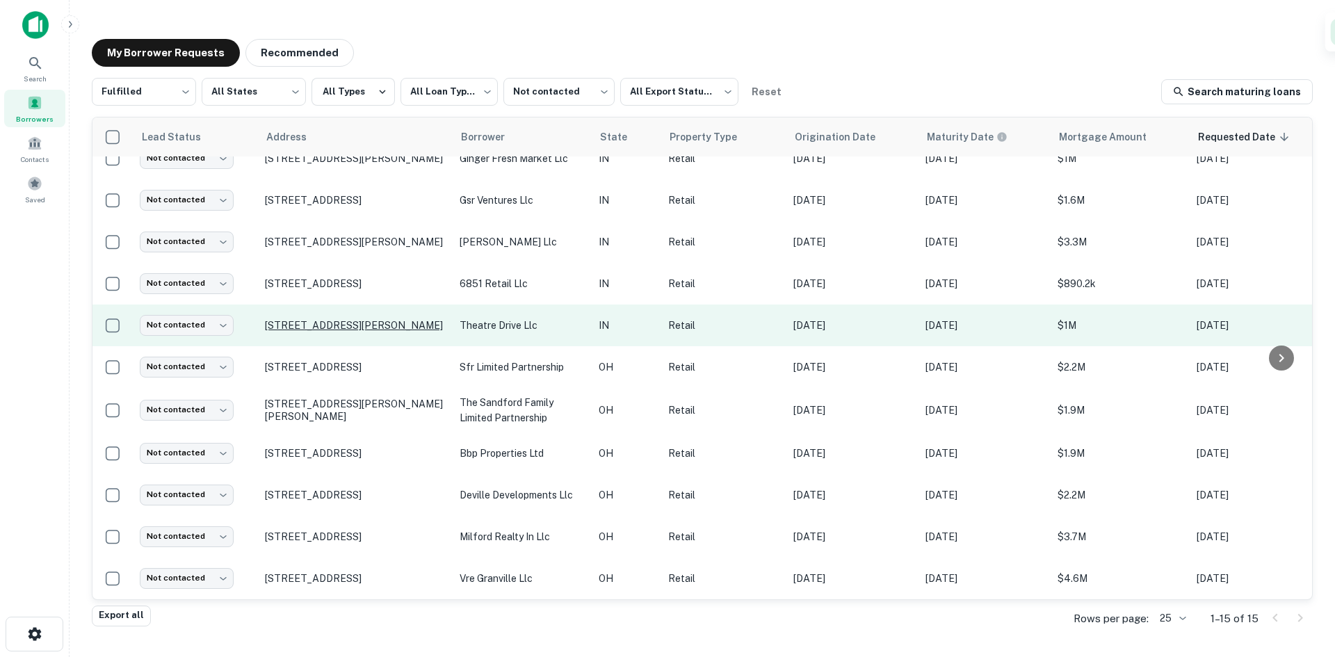
click at [379, 319] on p "830 N Theatre Dr Marion, IN 46952" at bounding box center [355, 325] width 181 height 13
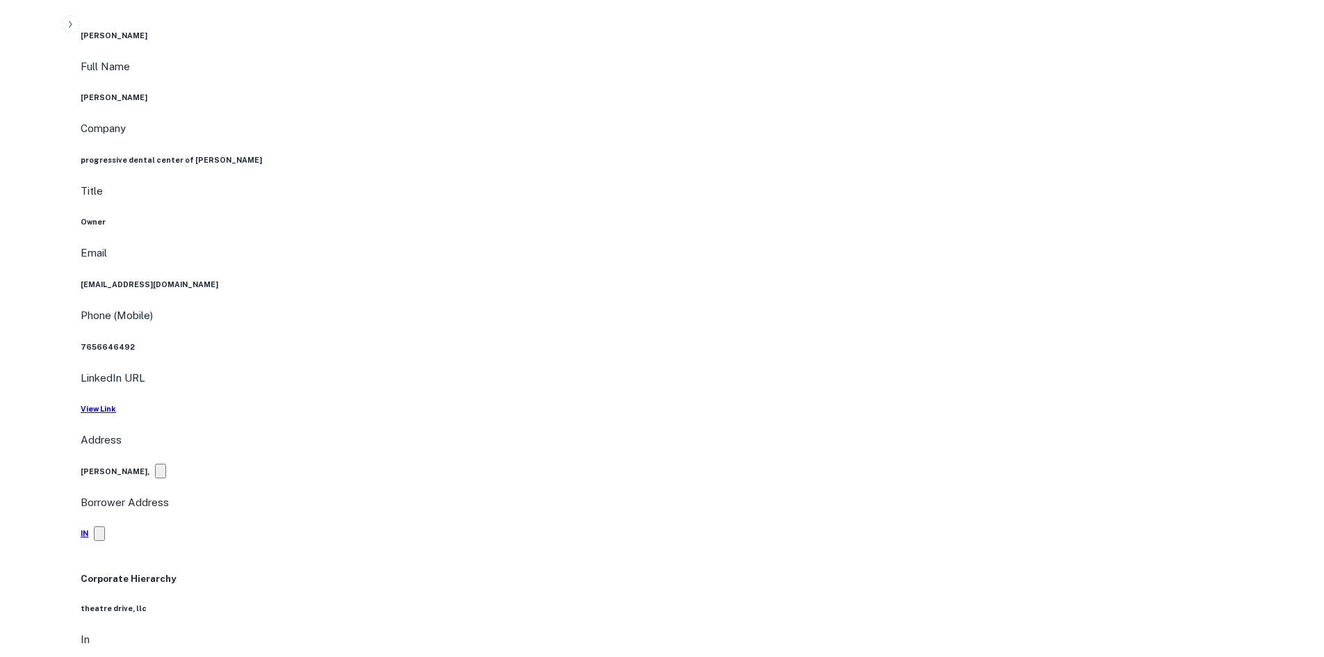
scroll to position [1460, 0]
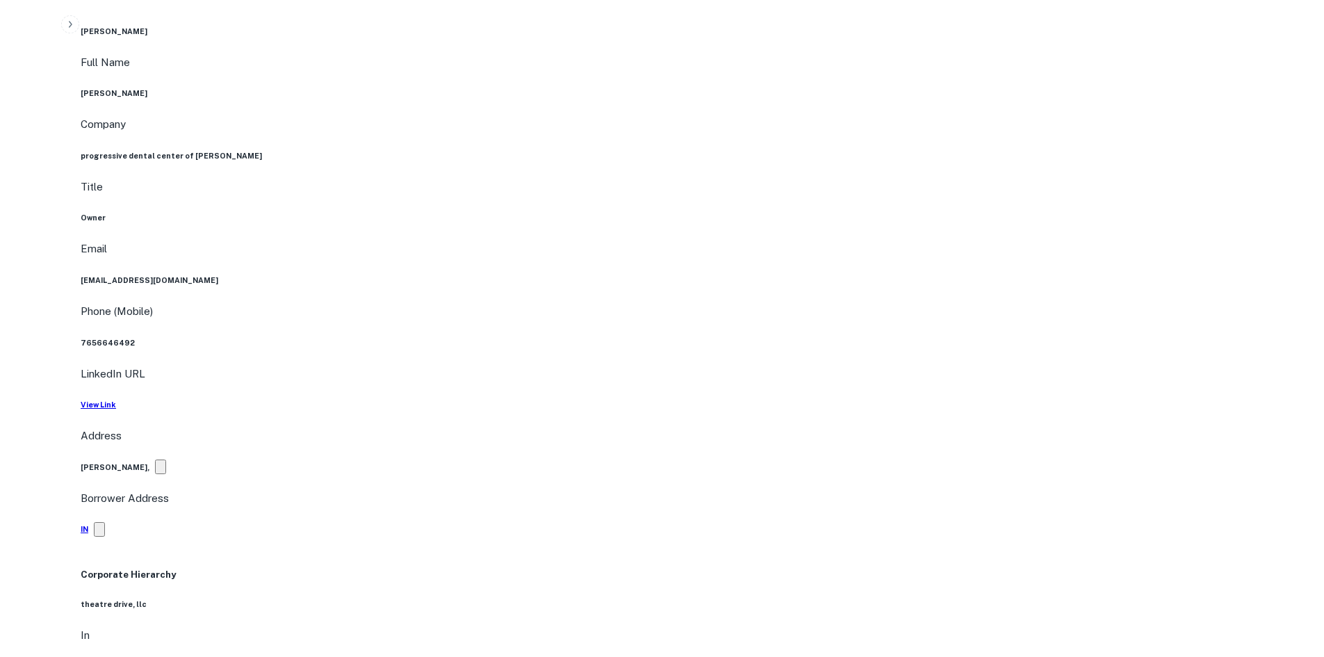
drag, startPoint x: 1180, startPoint y: 494, endPoint x: 879, endPoint y: 384, distance: 320.4
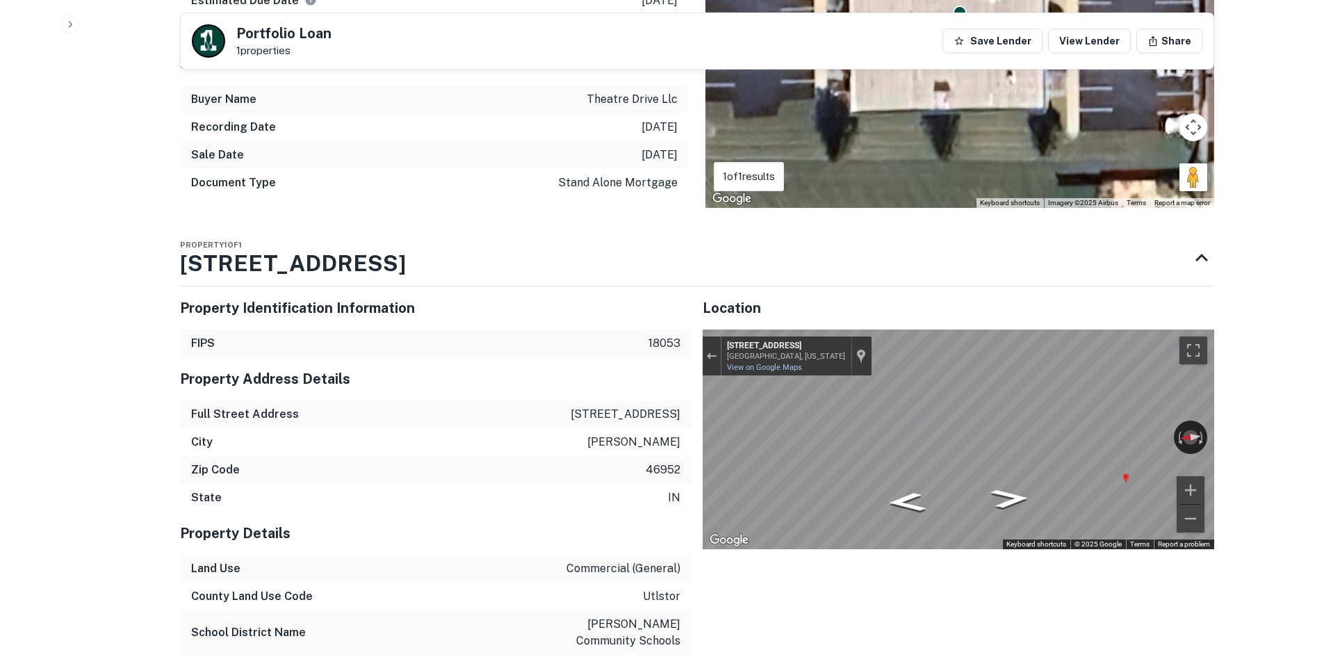
click at [898, 488] on icon "Go North, N Theatre Rd" at bounding box center [907, 502] width 72 height 29
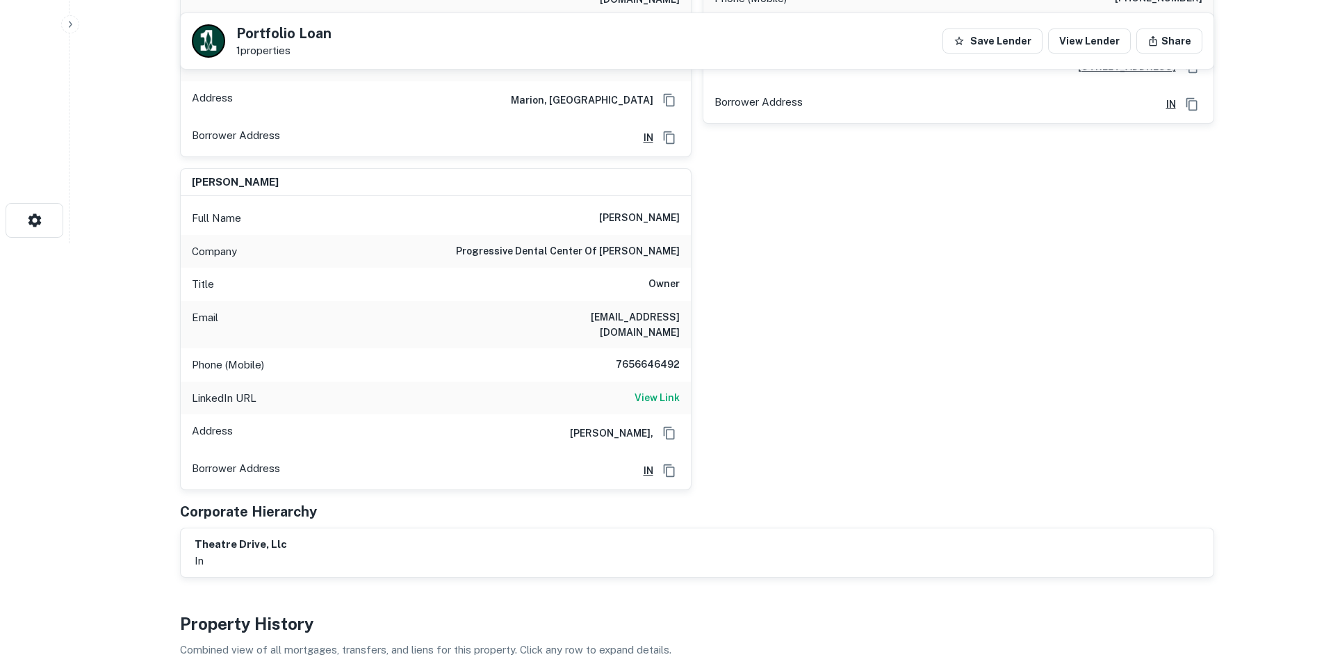
scroll to position [417, 0]
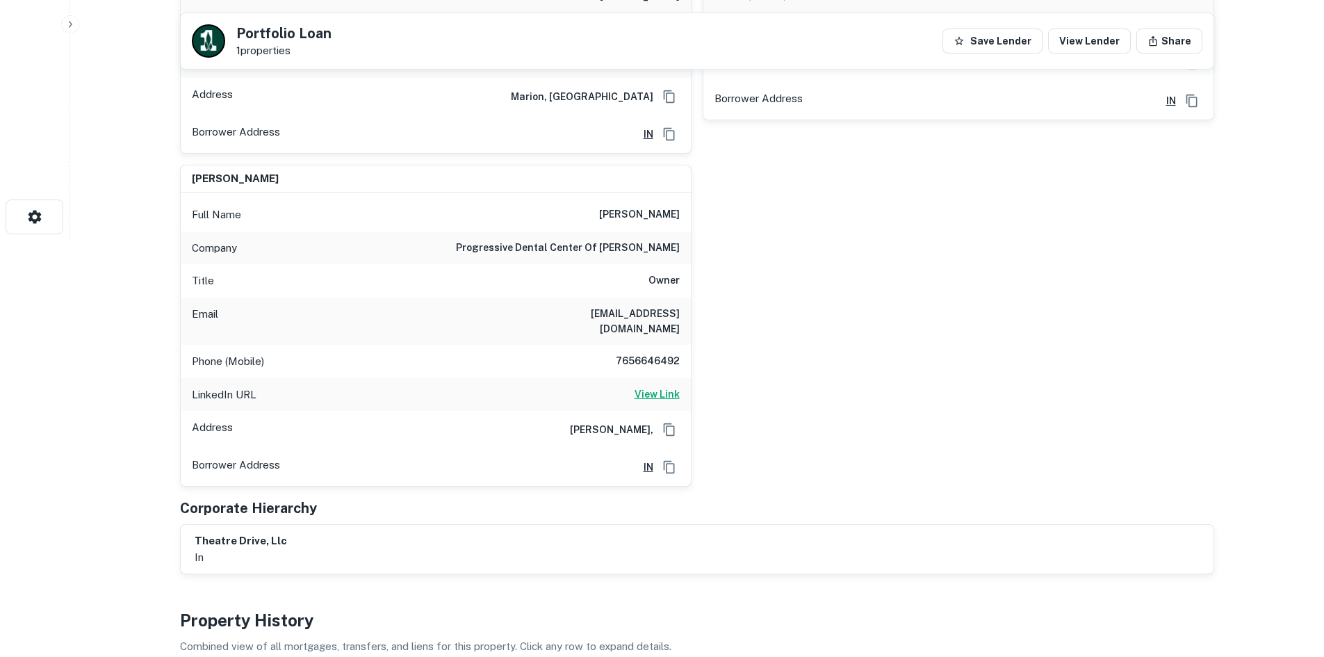
click at [656, 387] on h6 "View Link" at bounding box center [657, 394] width 45 height 15
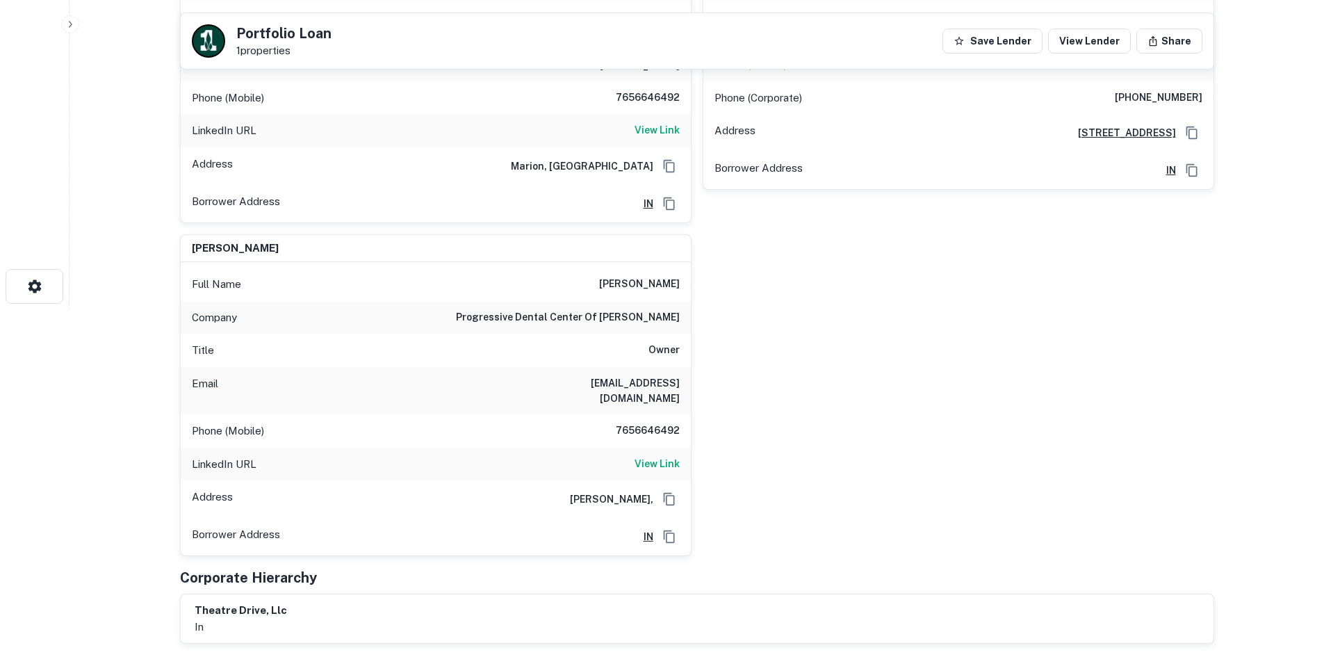
click at [642, 423] on h6 "7656646492" at bounding box center [637, 431] width 83 height 17
copy h6 "7656646492"
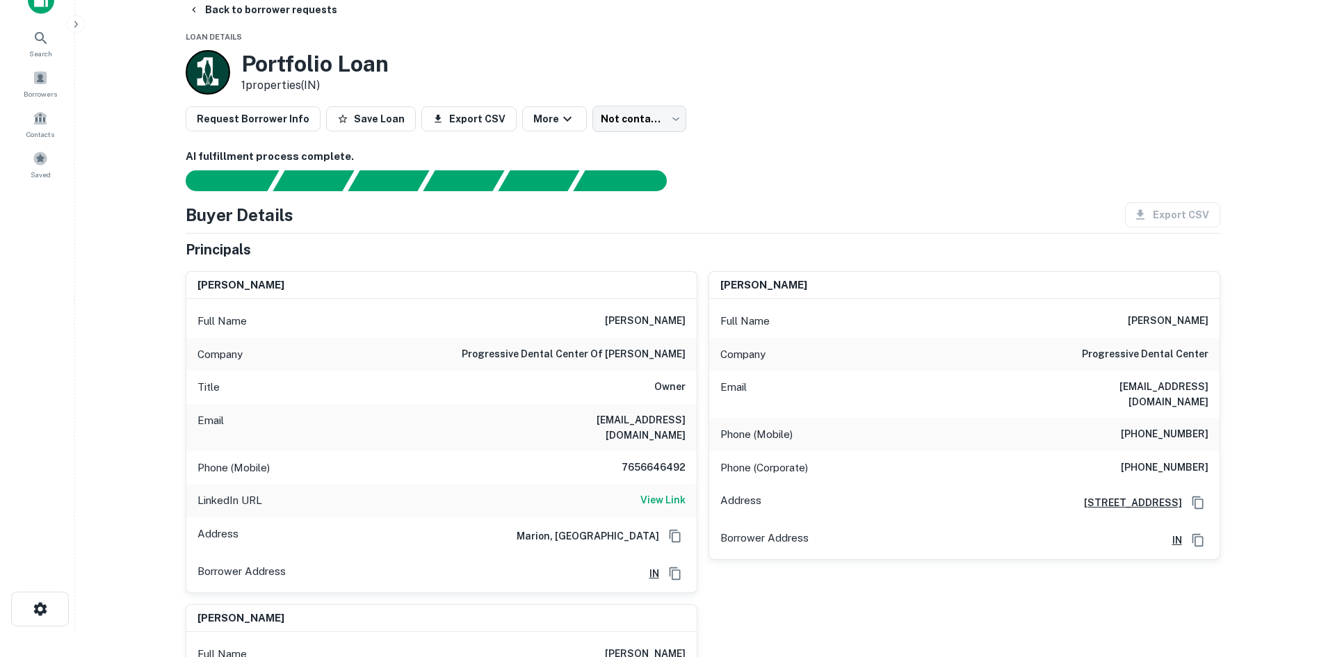
scroll to position [0, 0]
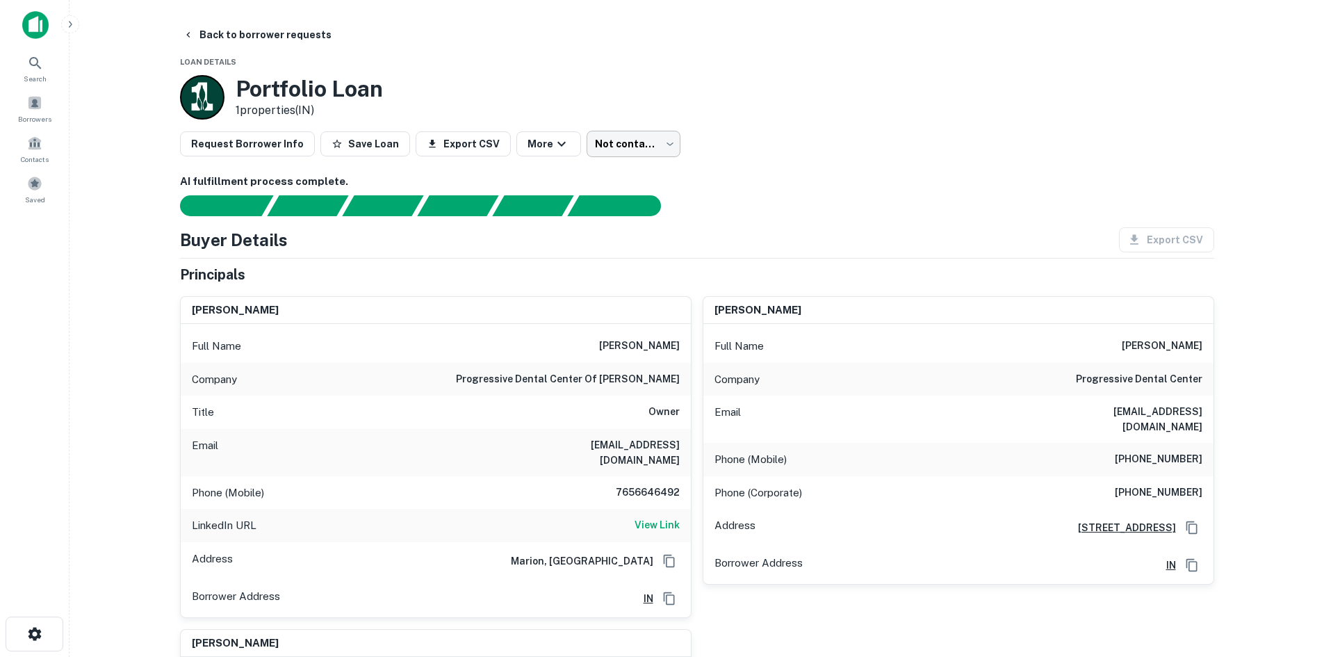
click at [612, 155] on body "Search Borrowers Contacts Saved Back to borrower requests Loan Details Portfoli…" at bounding box center [662, 328] width 1324 height 657
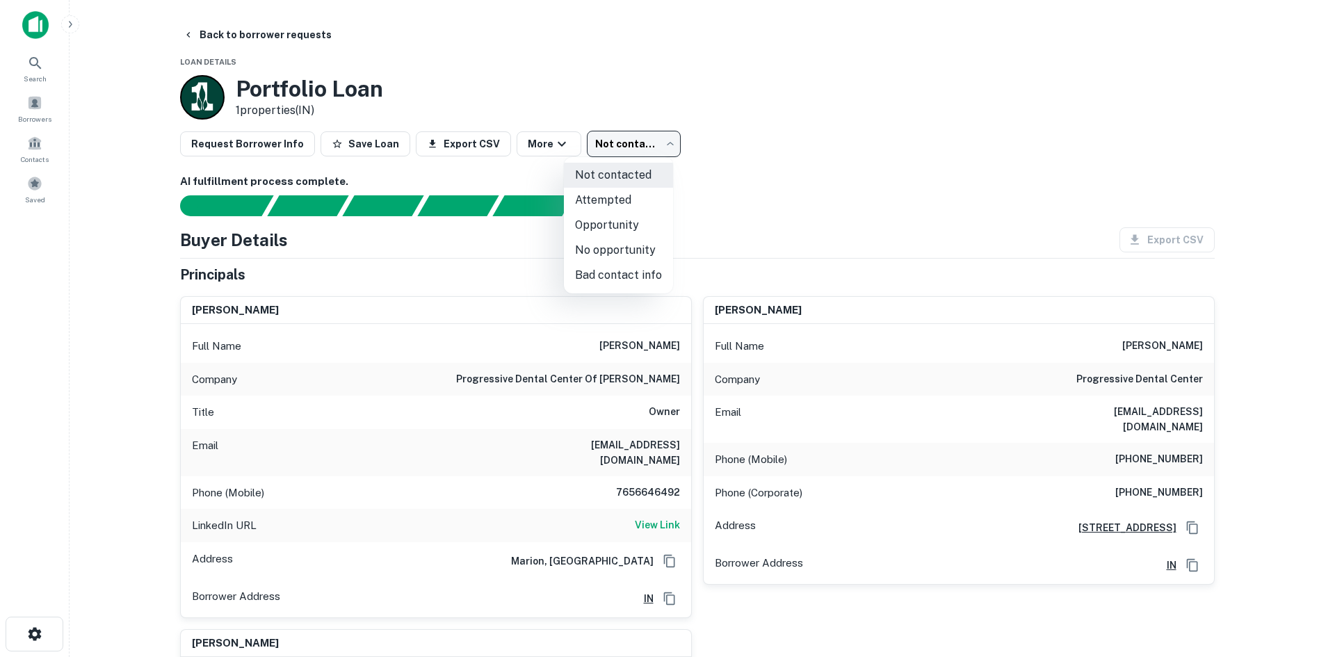
drag, startPoint x: 583, startPoint y: 245, endPoint x: 546, endPoint y: 177, distance: 77.7
click at [578, 245] on li "No opportunity" at bounding box center [618, 250] width 109 height 25
type input "**********"
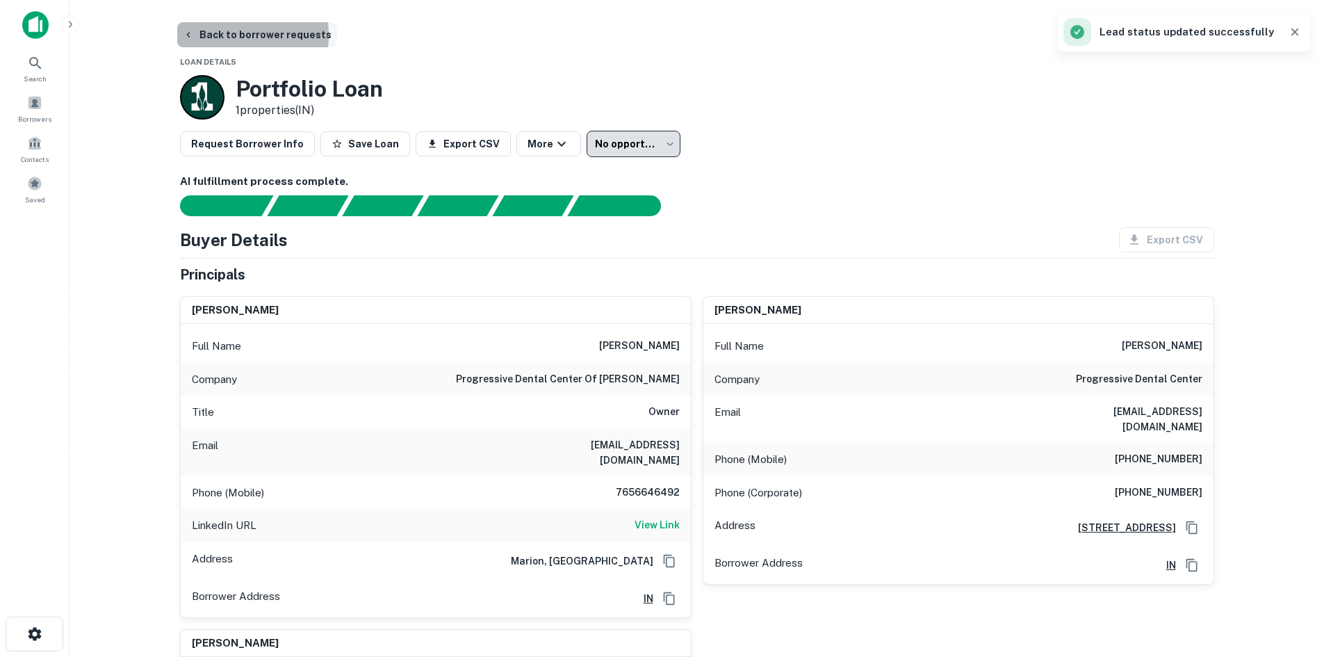
click at [204, 35] on button "Back to borrower requests" at bounding box center [257, 34] width 160 height 25
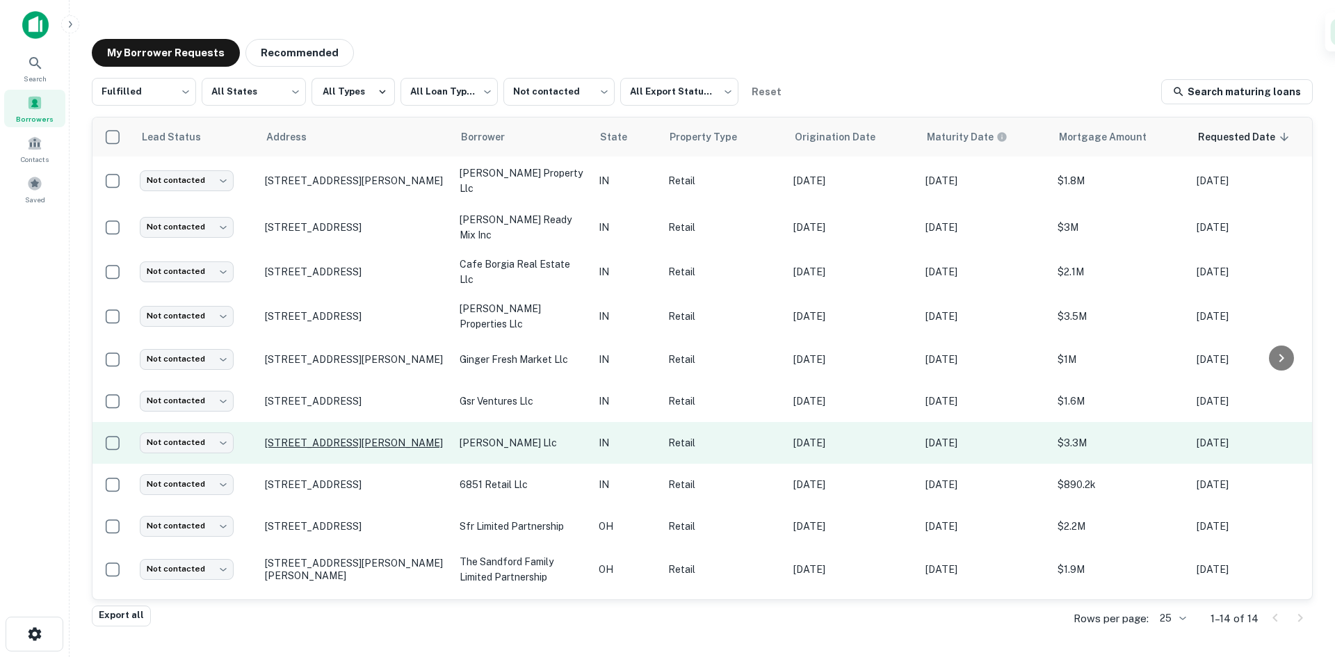
click at [405, 437] on p "[STREET_ADDRESS][PERSON_NAME]" at bounding box center [355, 443] width 181 height 13
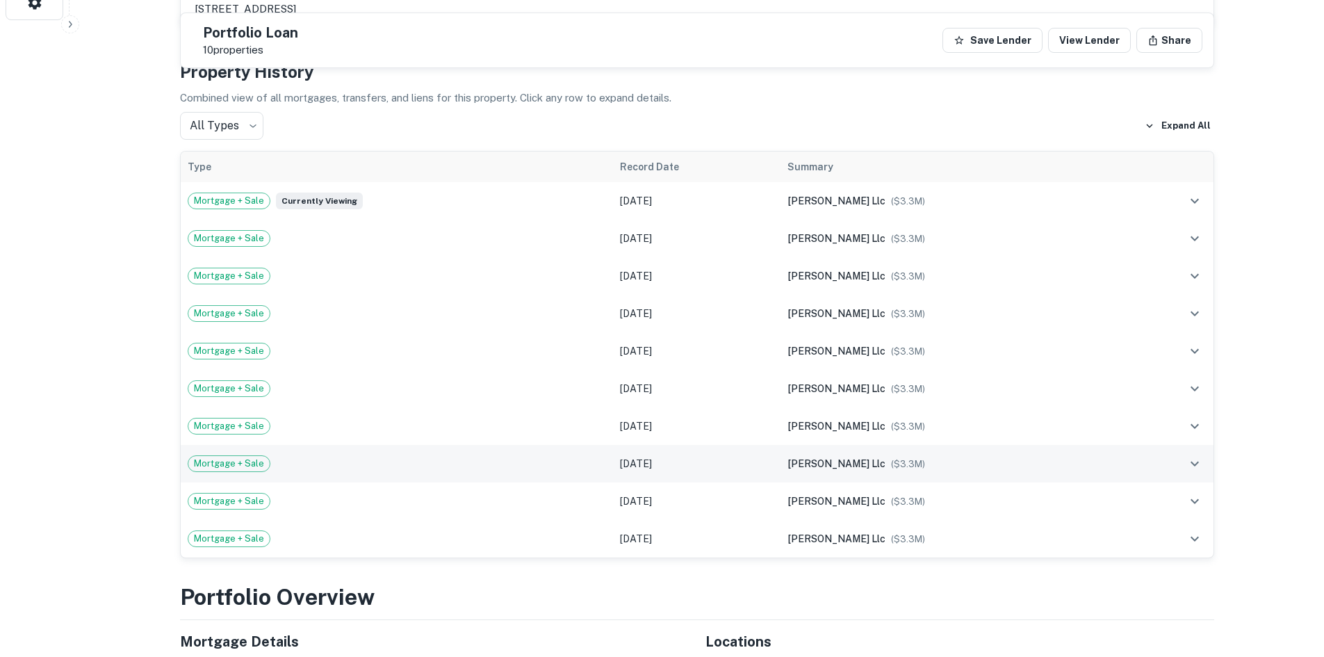
scroll to position [626, 0]
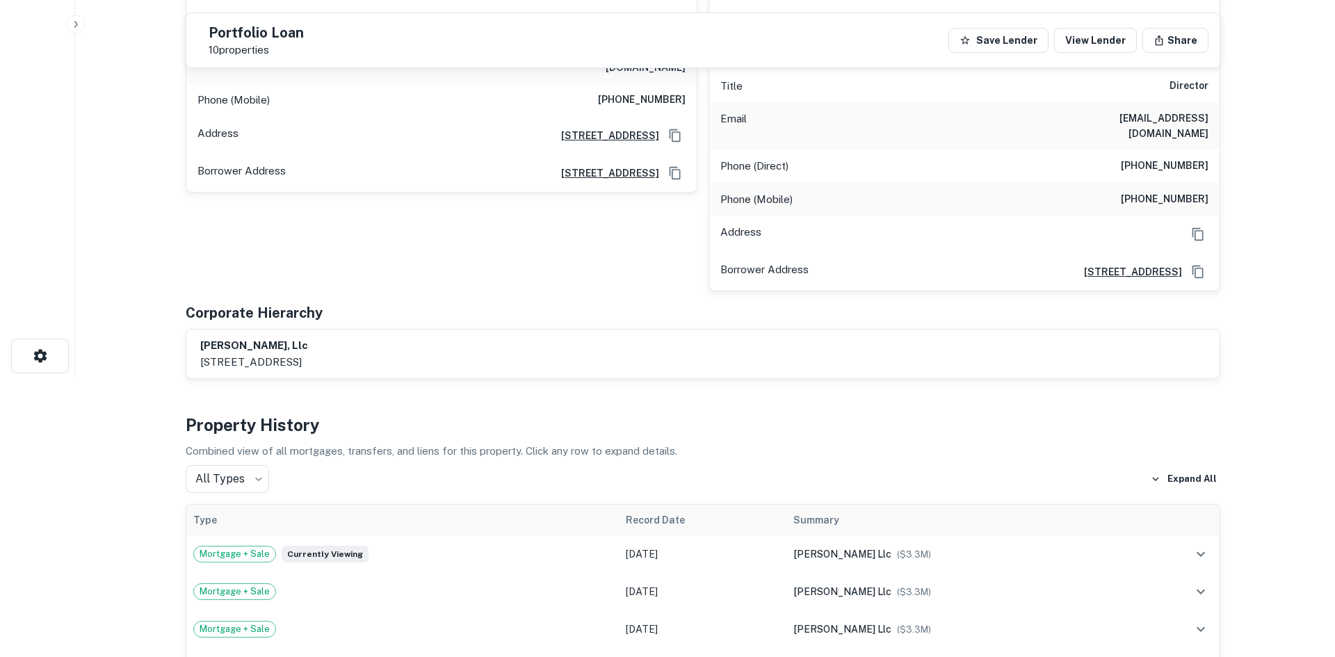
scroll to position [0, 0]
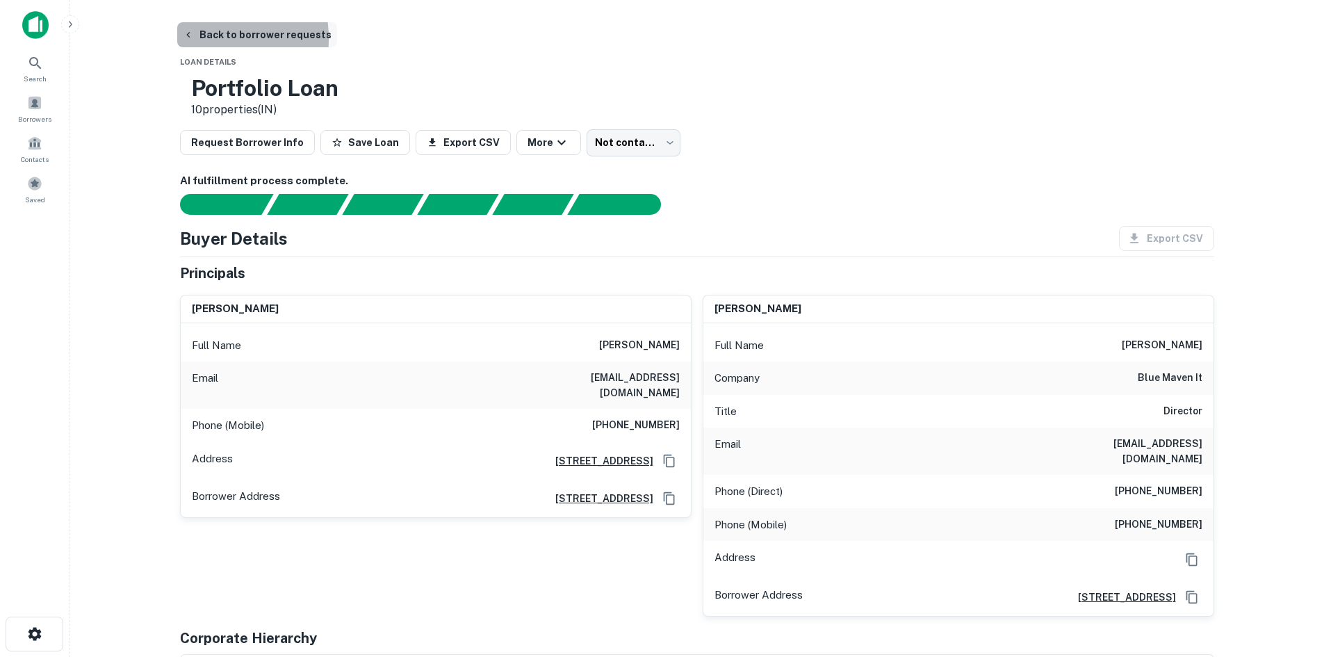
click at [190, 39] on icon "button" at bounding box center [188, 34] width 11 height 11
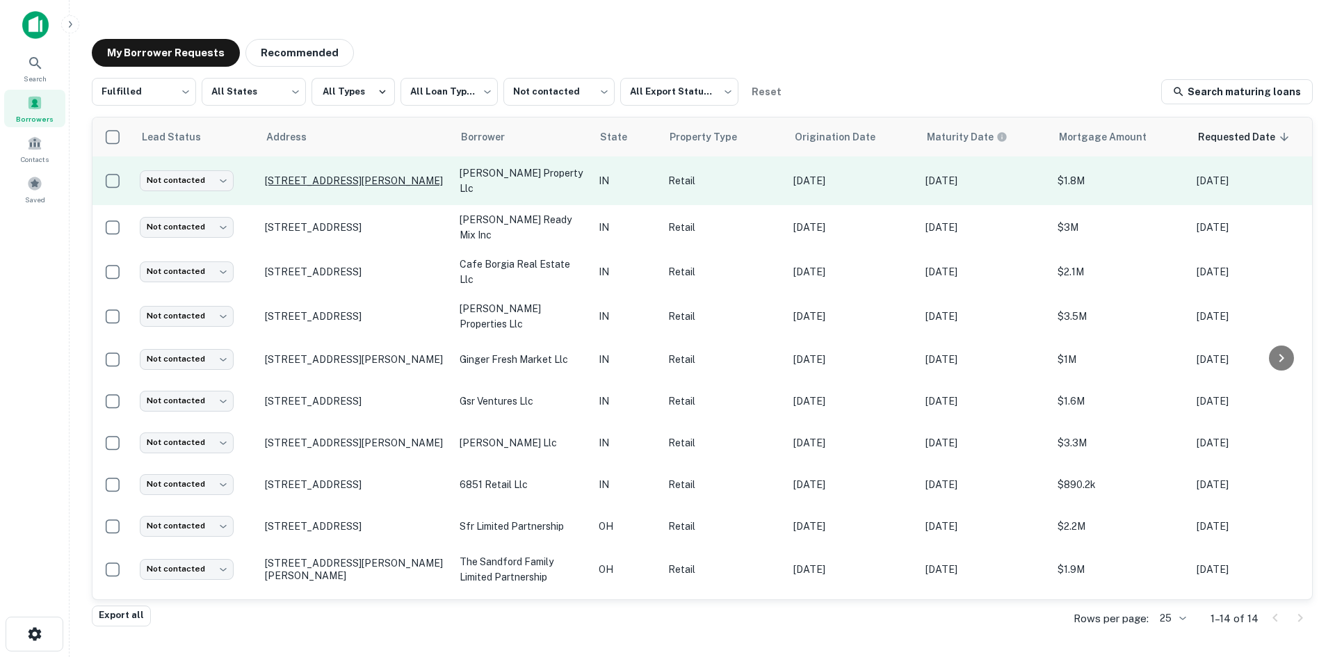
click at [360, 182] on p "[STREET_ADDRESS][PERSON_NAME]" at bounding box center [355, 180] width 181 height 13
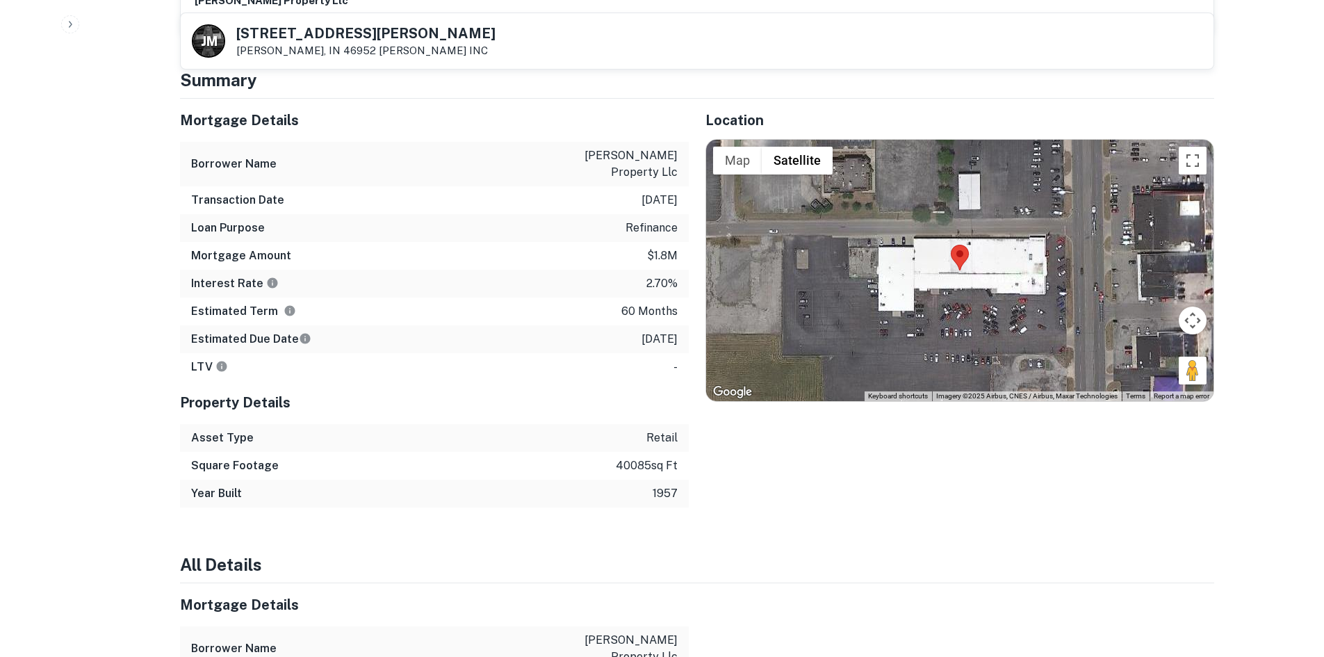
scroll to position [765, 0]
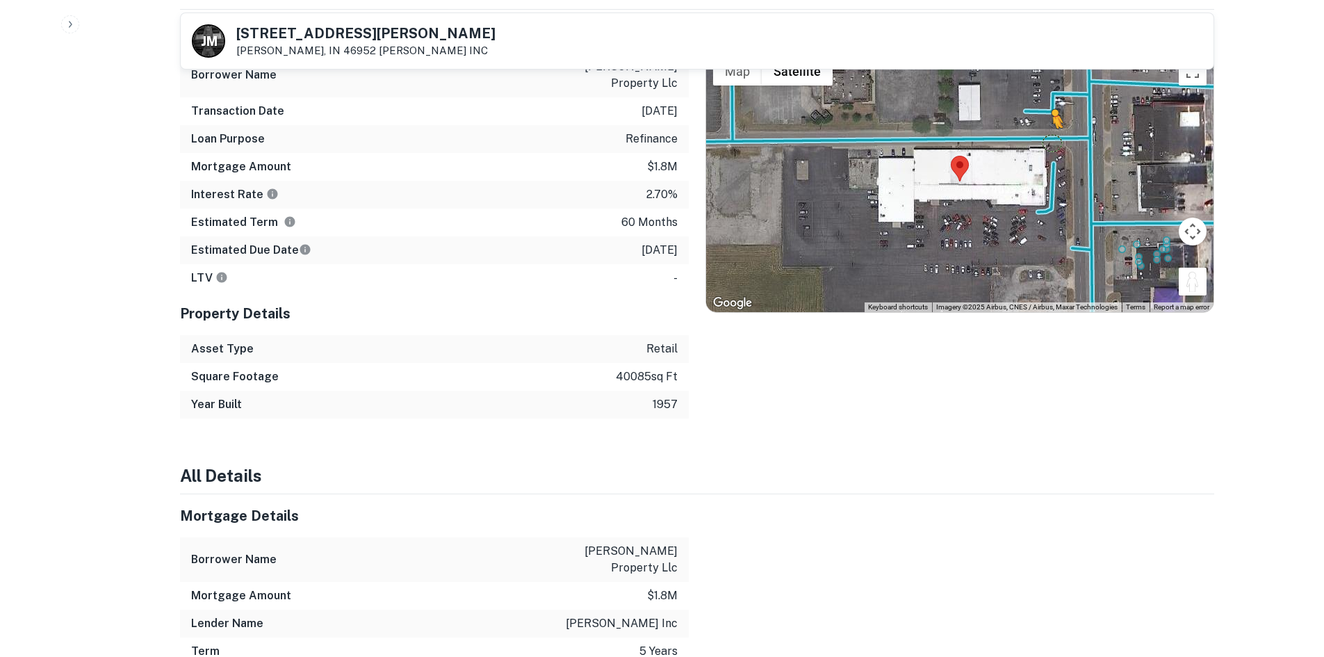
drag, startPoint x: 1201, startPoint y: 250, endPoint x: 1050, endPoint y: 111, distance: 205.2
click at [1050, 111] on div "To activate drag with keyboard, press Alt + Enter. Once in keyboard drag state,…" at bounding box center [960, 181] width 508 height 261
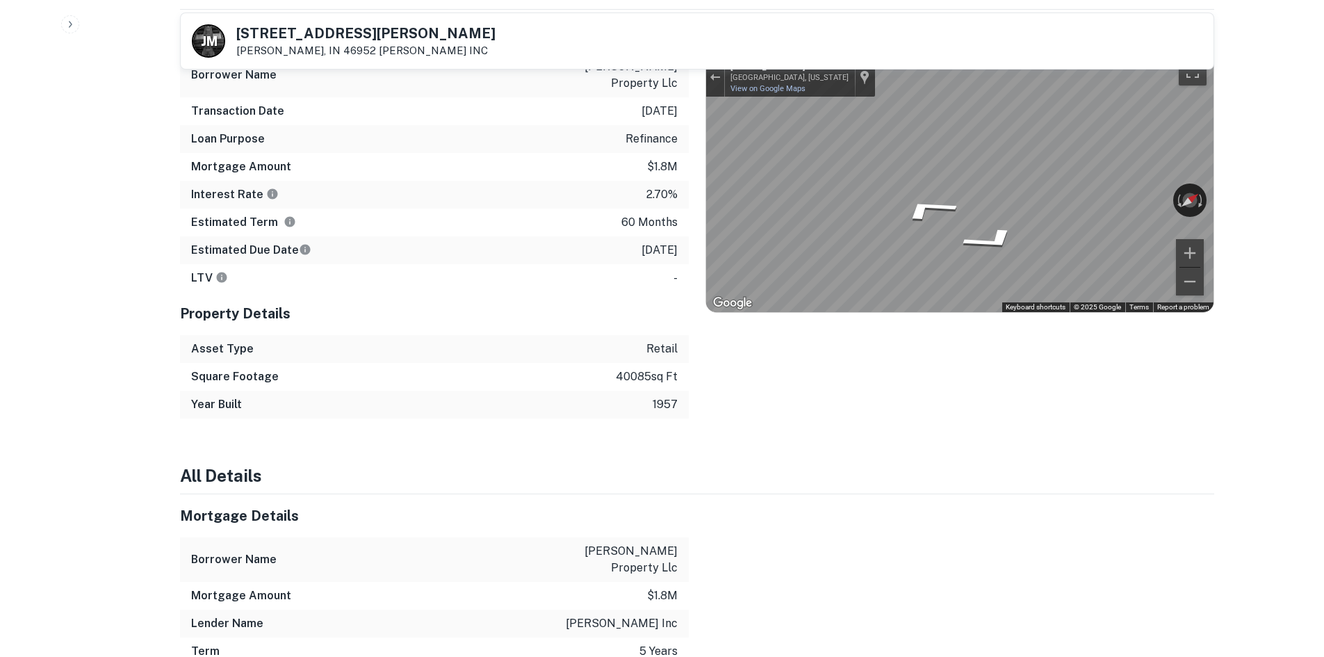
click at [909, 138] on div "Location ← Move left → Move right ↑ Move up ↓ Move down + Zoom in - Zoom out Ho…" at bounding box center [952, 214] width 526 height 409
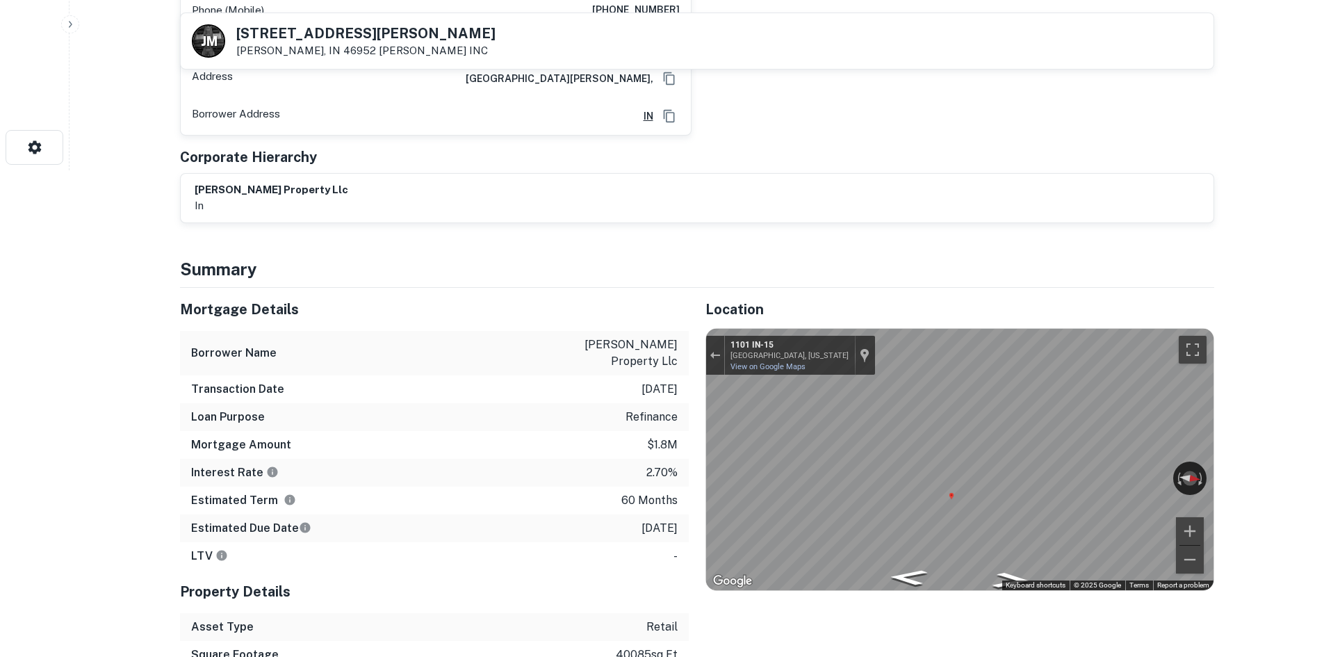
scroll to position [70, 0]
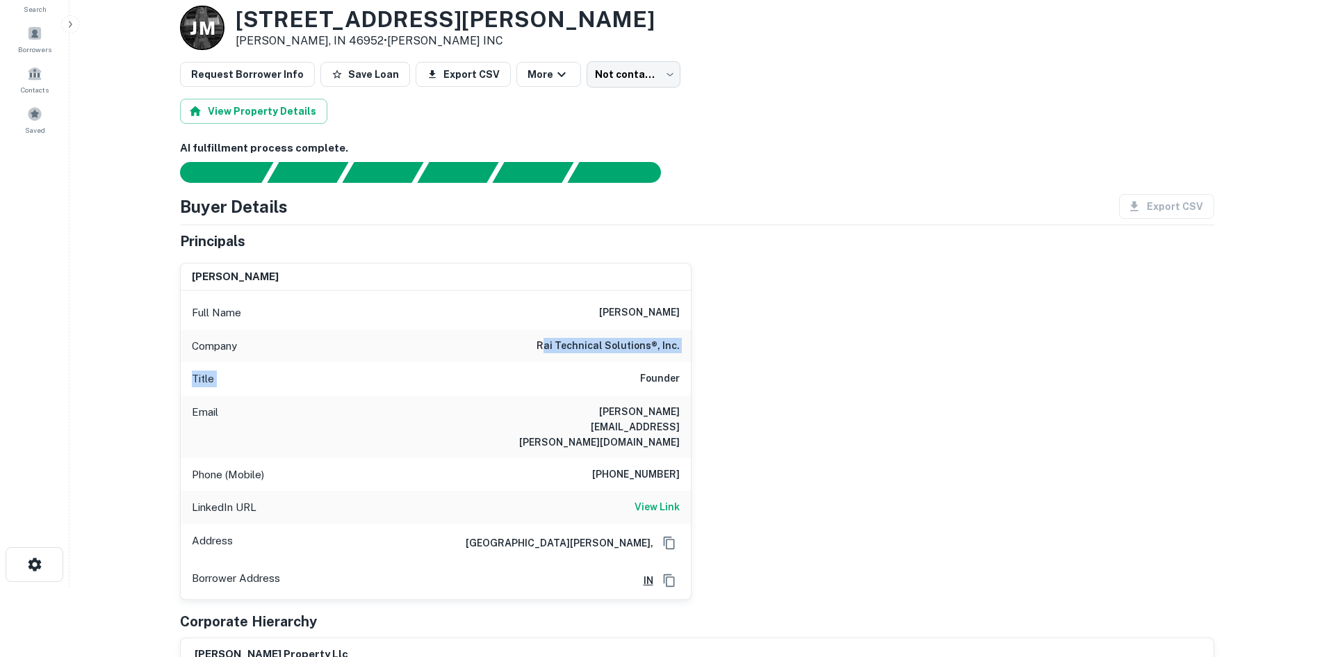
drag, startPoint x: 570, startPoint y: 363, endPoint x: 579, endPoint y: 369, distance: 11.0
click at [579, 369] on div "Full Name [PERSON_NAME] Company rai technical solutions®, inc. Title Founder Em…" at bounding box center [436, 445] width 510 height 309
click at [579, 369] on div "Title Founder" at bounding box center [436, 378] width 510 height 33
click at [585, 350] on h6 "rai technical solutions®, inc." at bounding box center [608, 346] width 143 height 17
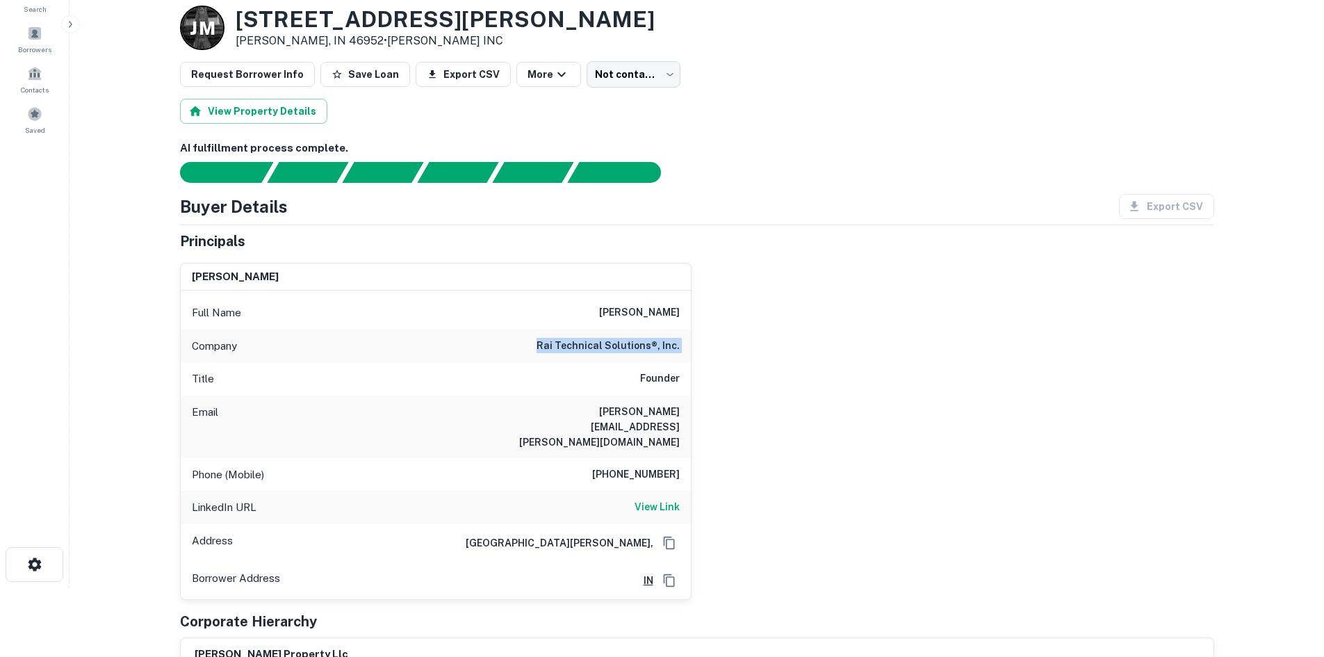
click at [585, 350] on h6 "rai technical solutions®, inc." at bounding box center [608, 346] width 143 height 17
copy h6 "rai technical solutions®, inc."
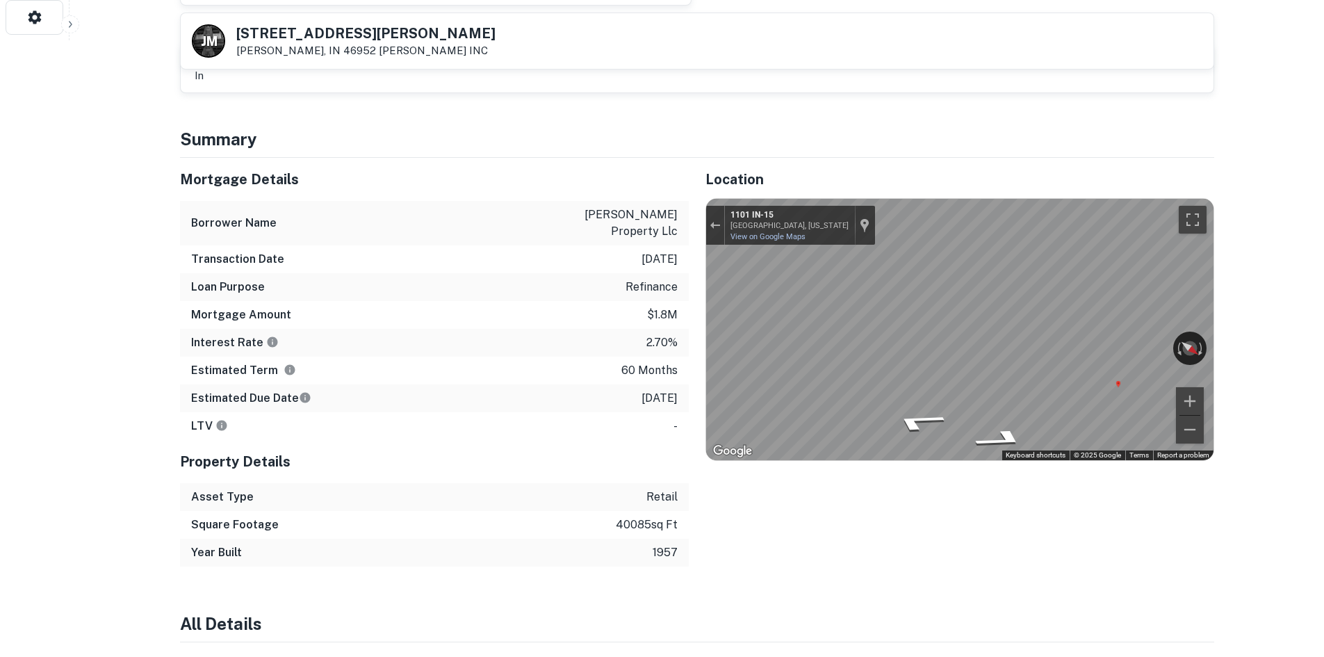
scroll to position [626, 0]
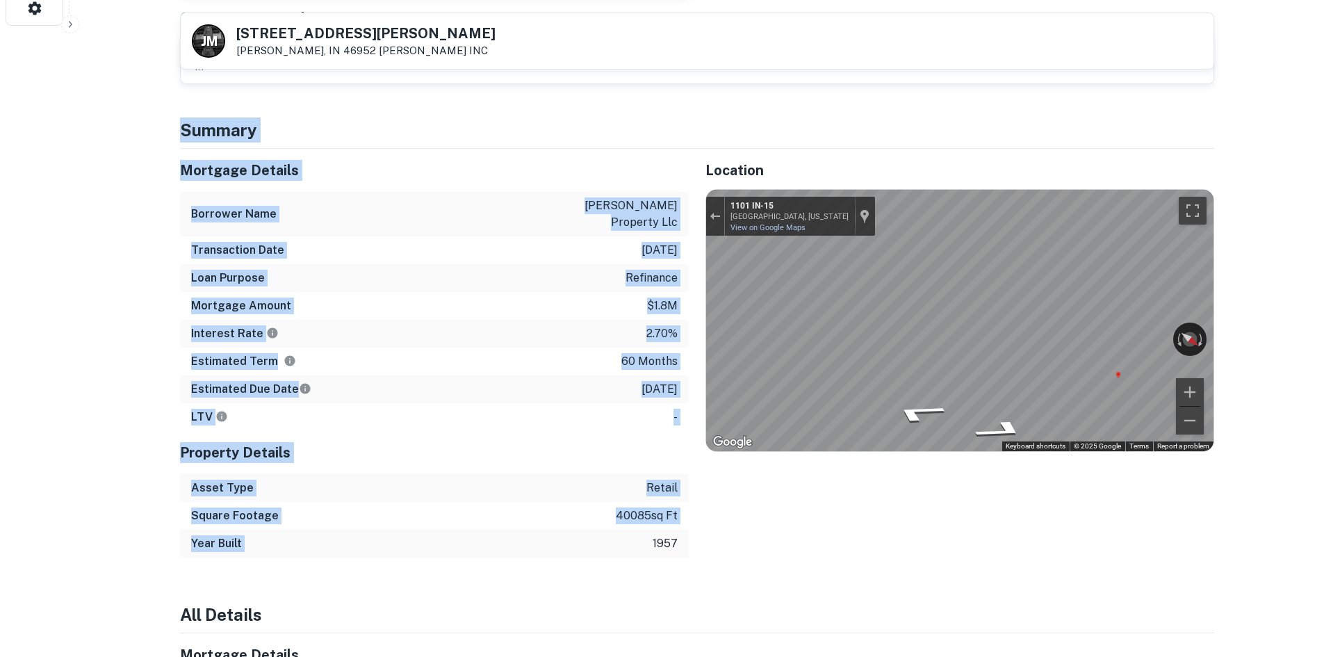
drag, startPoint x: 170, startPoint y: 109, endPoint x: 559, endPoint y: 494, distance: 547.2
drag, startPoint x: 559, startPoint y: 494, endPoint x: 615, endPoint y: 501, distance: 56.0
click at [559, 530] on div "Year Built 1957" at bounding box center [434, 544] width 509 height 28
click at [653, 535] on p "1957" at bounding box center [665, 543] width 25 height 17
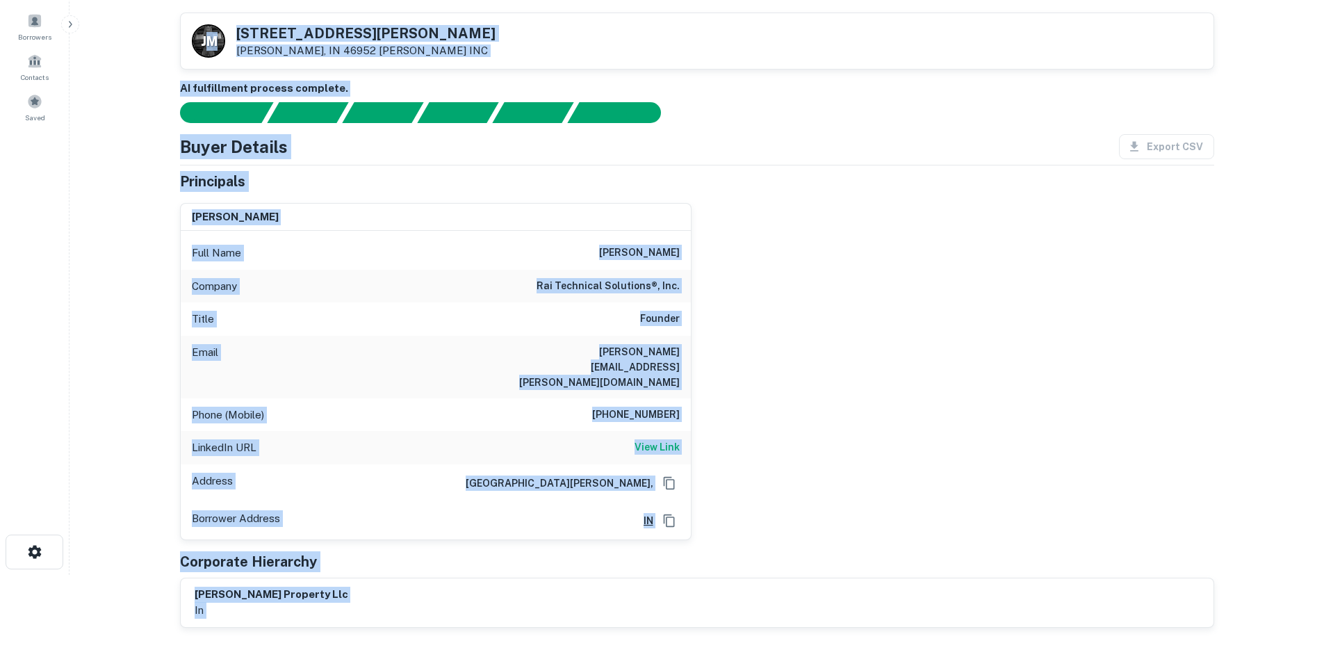
scroll to position [0, 0]
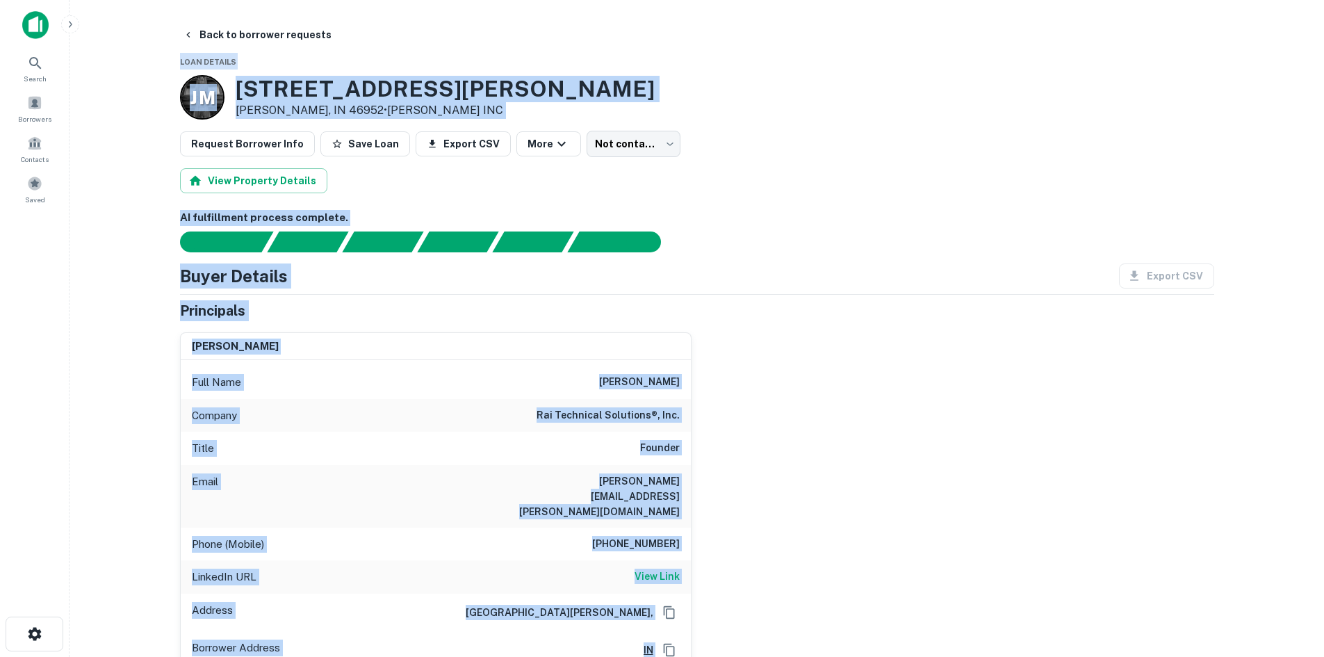
drag, startPoint x: 676, startPoint y: 495, endPoint x: 565, endPoint y: 103, distance: 407.8
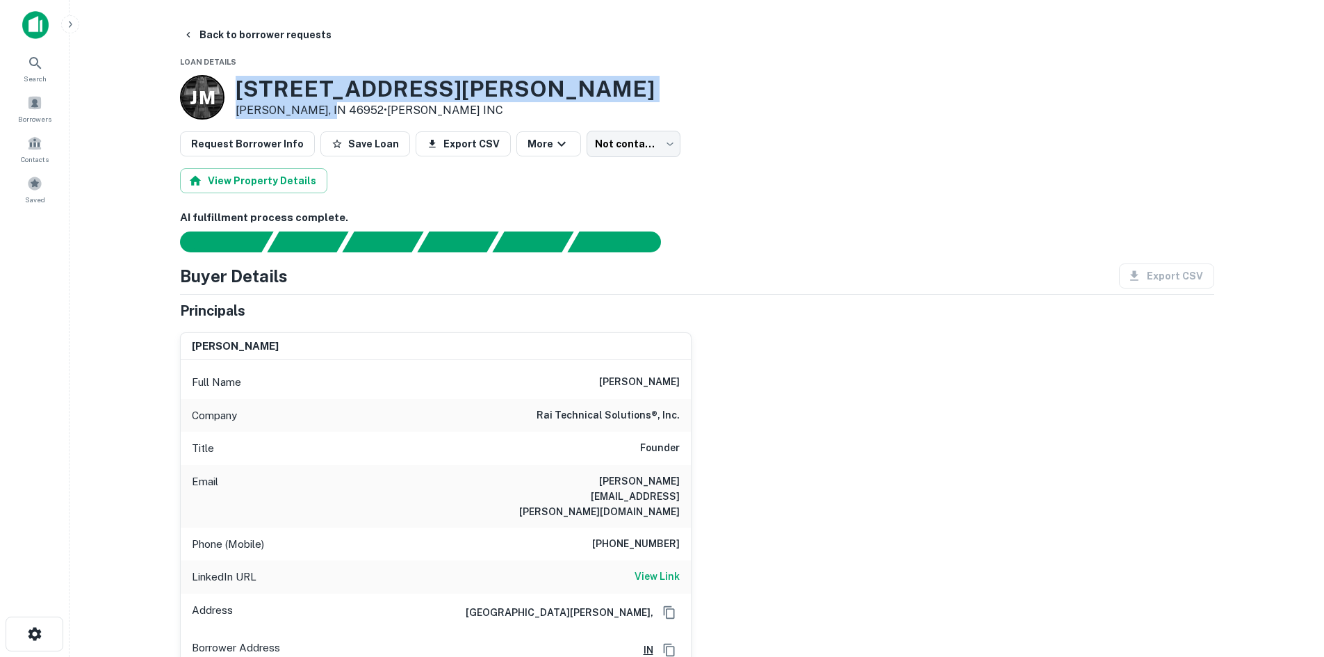
drag, startPoint x: 236, startPoint y: 85, endPoint x: 325, endPoint y: 113, distance: 93.2
click at [325, 113] on div "[STREET_ADDRESS][PERSON_NAME] • [PERSON_NAME] INC" at bounding box center [445, 97] width 419 height 43
copy div "[STREET_ADDRESS][PERSON_NAME]"
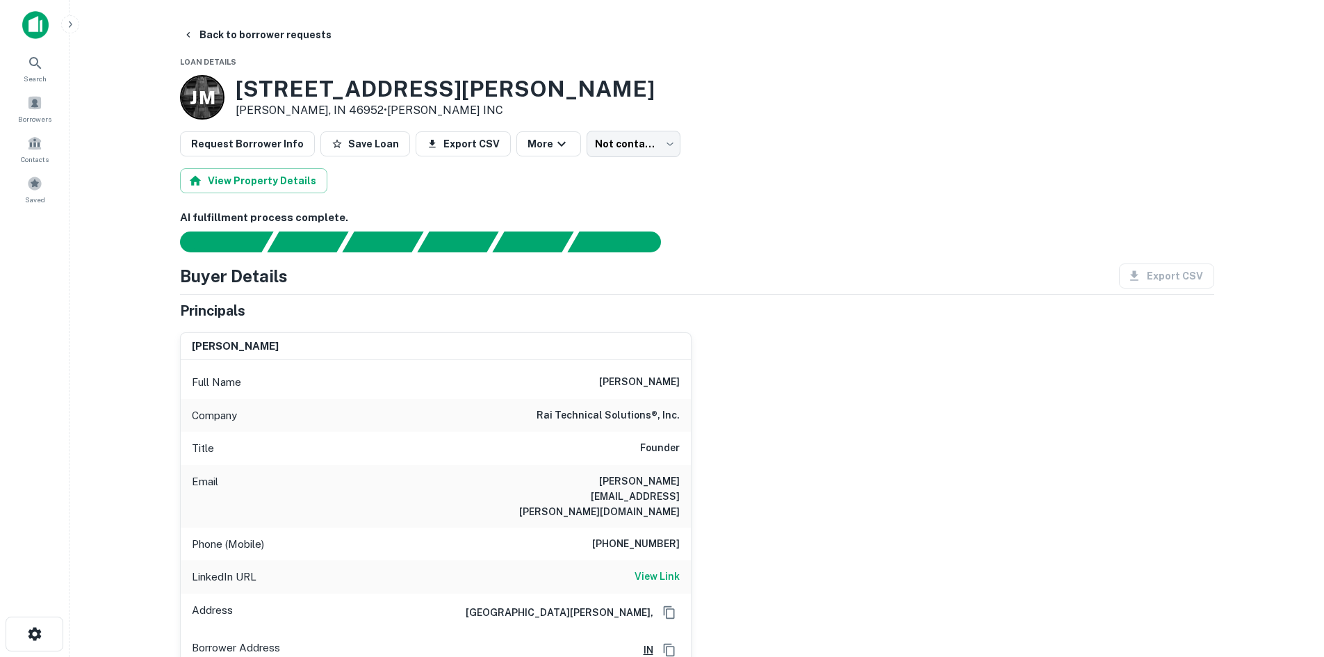
click at [672, 389] on h6 "[PERSON_NAME]" at bounding box center [639, 382] width 81 height 17
click at [679, 454] on h6 "Founder" at bounding box center [660, 448] width 40 height 17
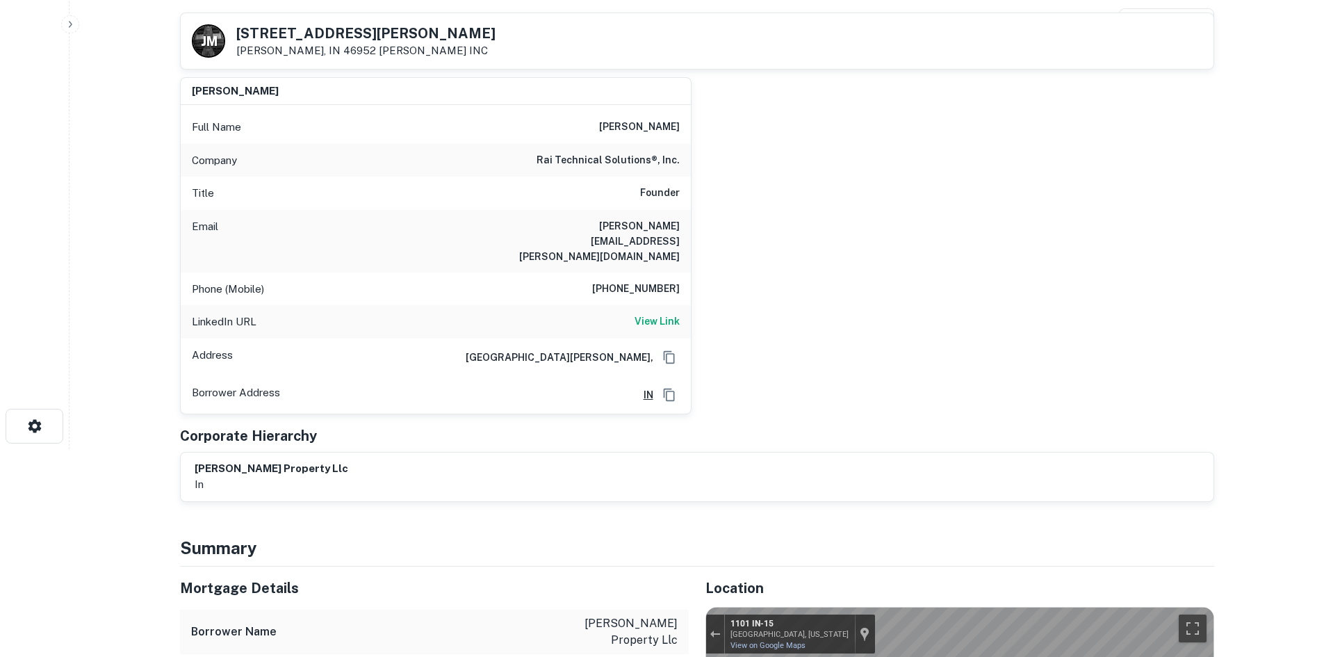
scroll to position [209, 0]
click at [667, 313] on h6 "View Link" at bounding box center [657, 320] width 45 height 15
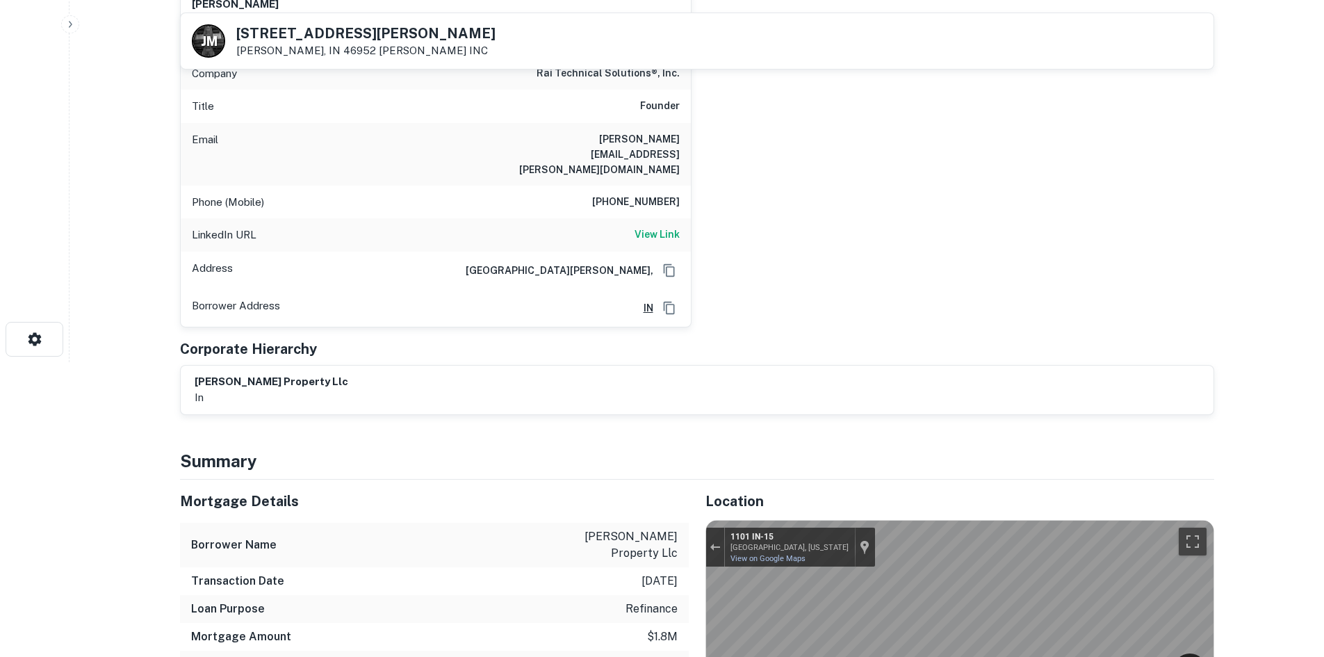
scroll to position [487, 0]
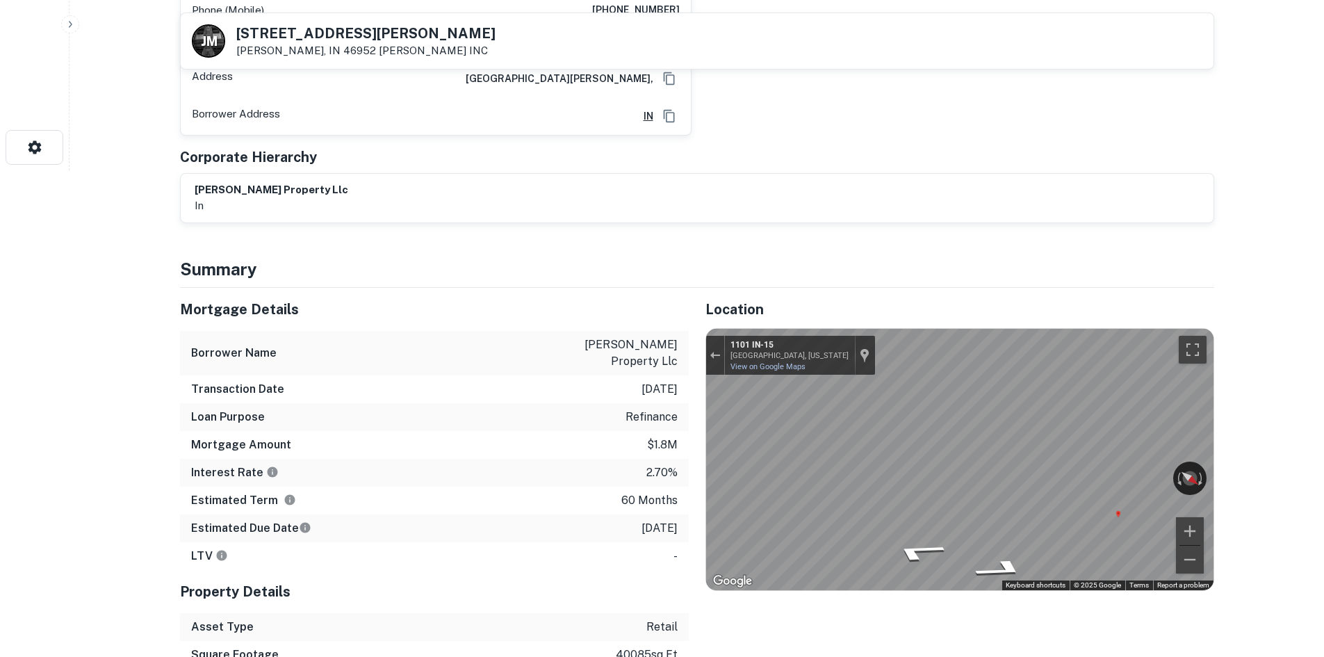
click at [303, 182] on h6 "[PERSON_NAME] property llc" at bounding box center [272, 190] width 154 height 16
drag, startPoint x: 164, startPoint y: 154, endPoint x: 140, endPoint y: 110, distance: 49.8
drag, startPoint x: 162, startPoint y: 119, endPoint x: 364, endPoint y: 185, distance: 212.2
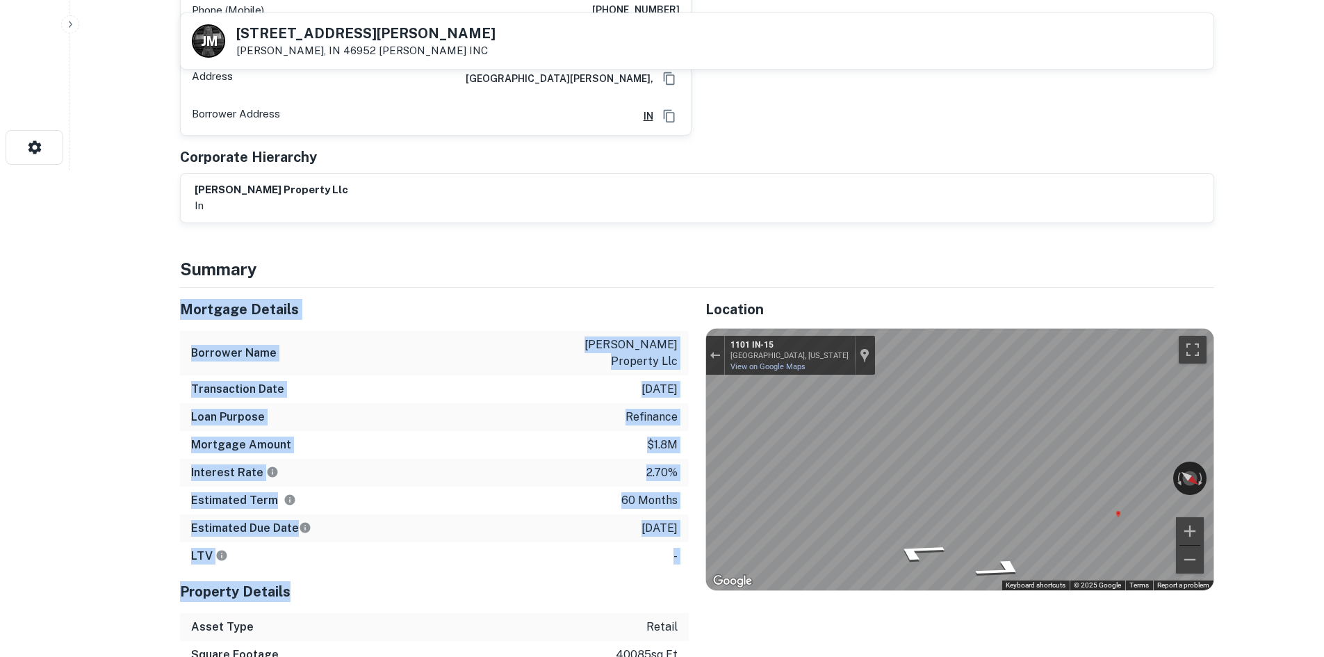
drag, startPoint x: 293, startPoint y: 244, endPoint x: 300, endPoint y: 539, distance: 294.9
click at [312, 570] on div "Property Details" at bounding box center [434, 591] width 509 height 43
drag, startPoint x: 300, startPoint y: 518, endPoint x: 166, endPoint y: 225, distance: 322.3
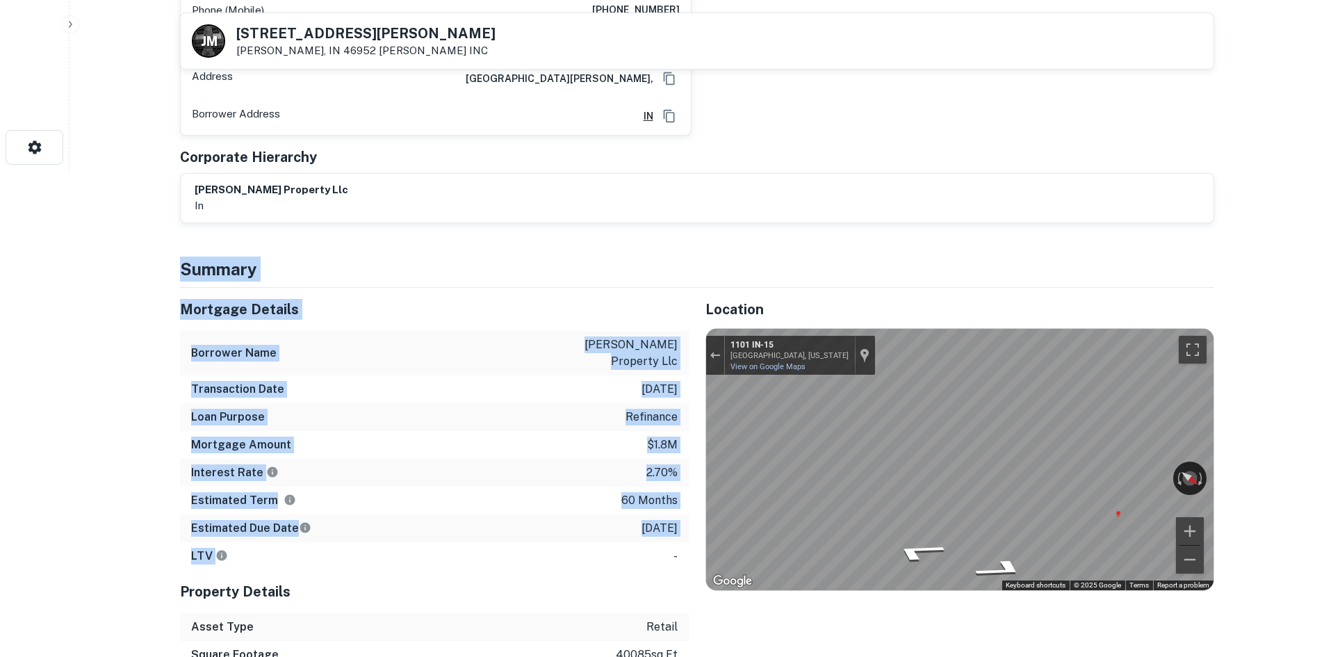
drag, startPoint x: 163, startPoint y: 228, endPoint x: 311, endPoint y: 519, distance: 326.2
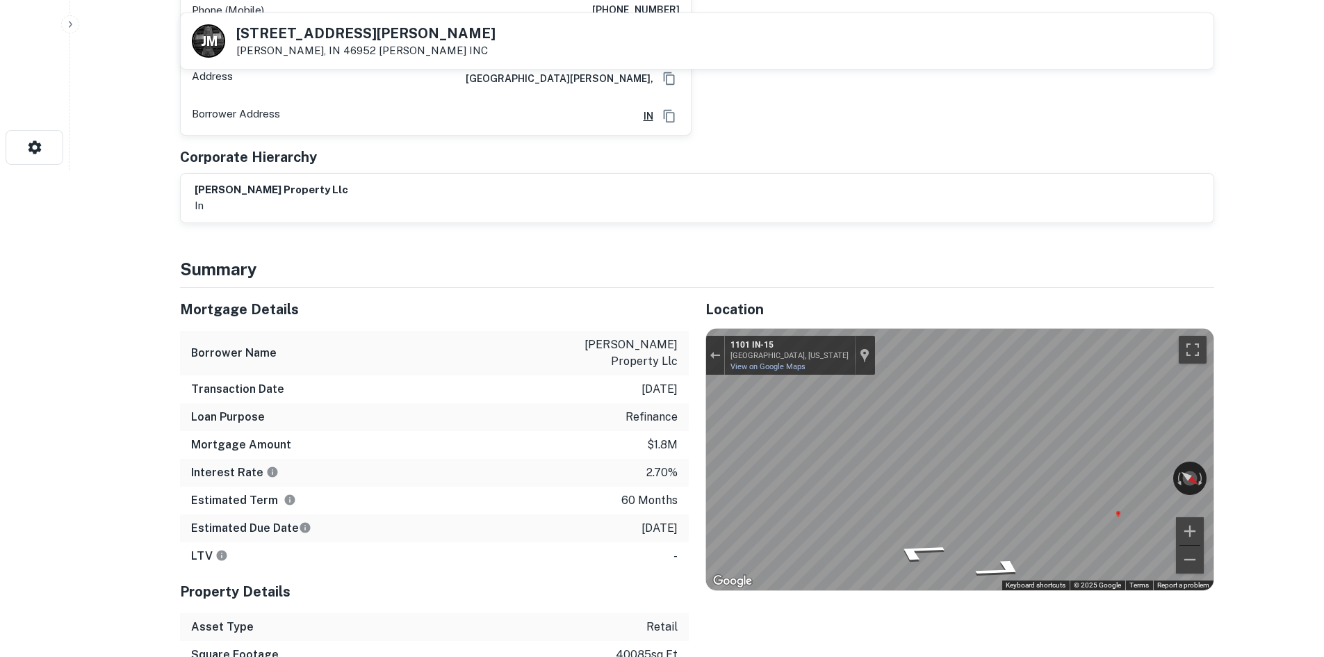
click at [331, 570] on div "Property Details" at bounding box center [434, 591] width 509 height 43
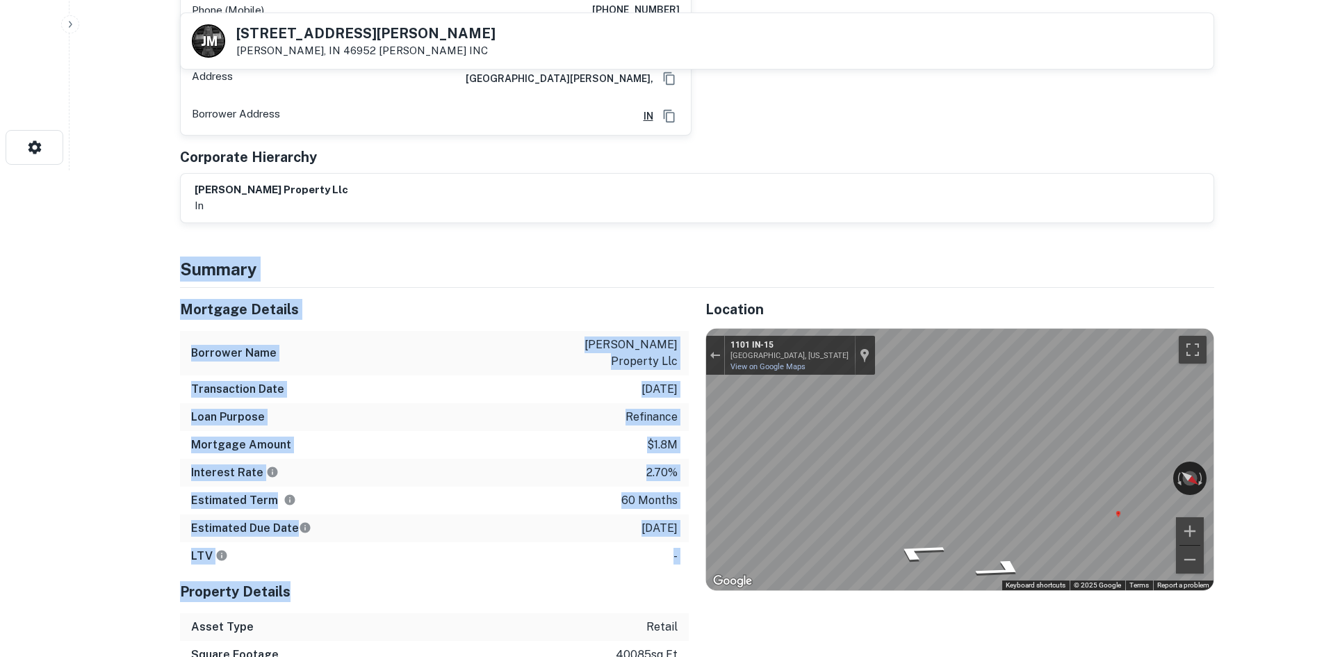
drag, startPoint x: 330, startPoint y: 542, endPoint x: 175, endPoint y: 238, distance: 340.8
click at [204, 257] on h4 "Summary" at bounding box center [697, 269] width 1034 height 25
drag, startPoint x: 384, startPoint y: 434, endPoint x: 672, endPoint y: 616, distance: 341.2
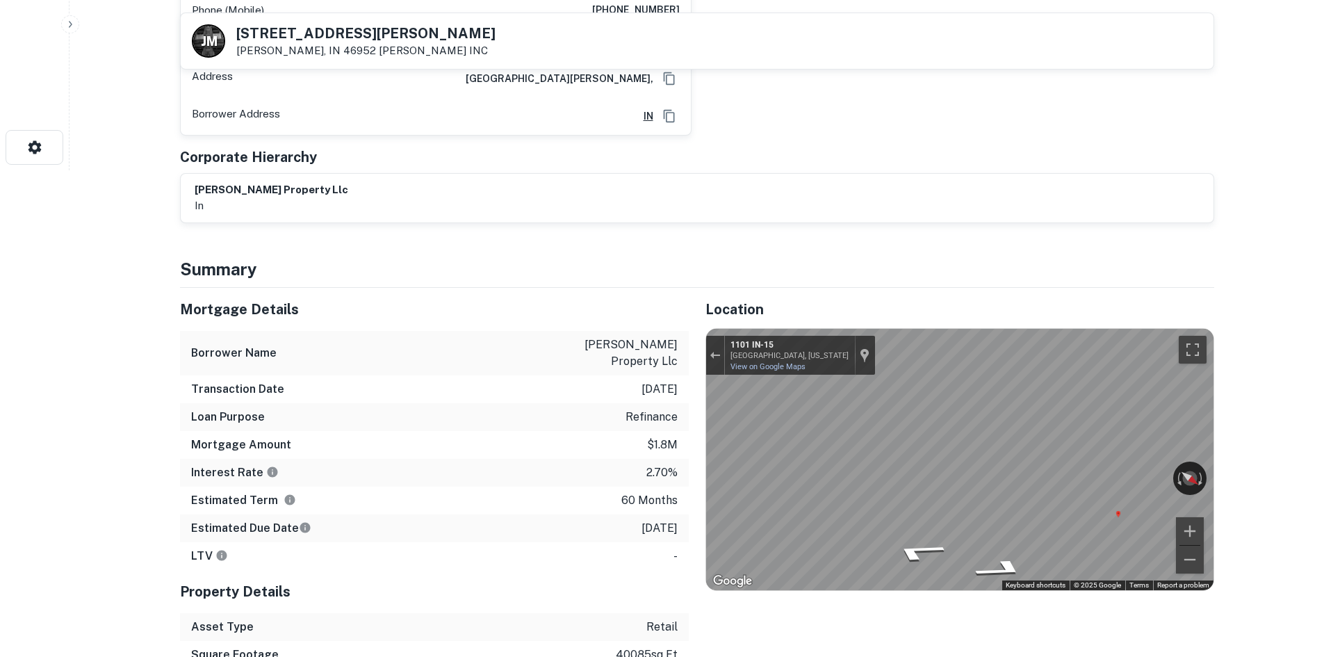
click at [685, 641] on div "Square Footage 40085 sq ft" at bounding box center [434, 655] width 509 height 28
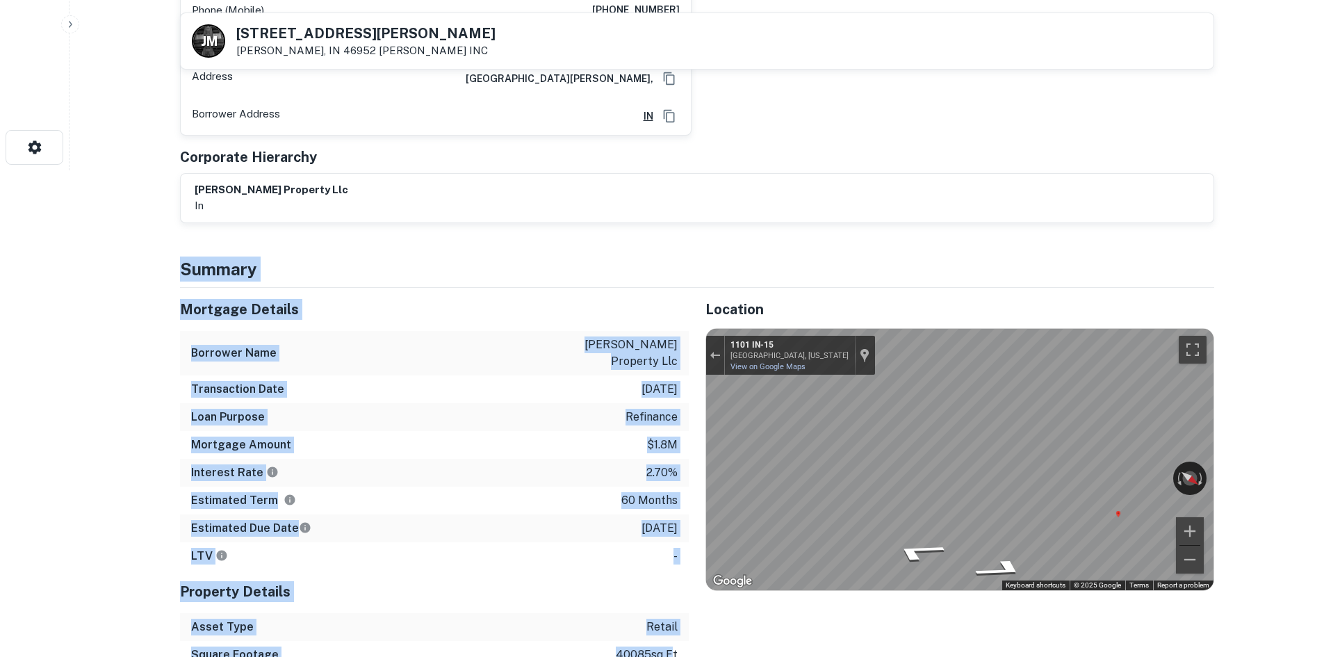
drag, startPoint x: 667, startPoint y: 600, endPoint x: 168, endPoint y: 244, distance: 613.1
drag, startPoint x: 170, startPoint y: 234, endPoint x: 522, endPoint y: 517, distance: 451.0
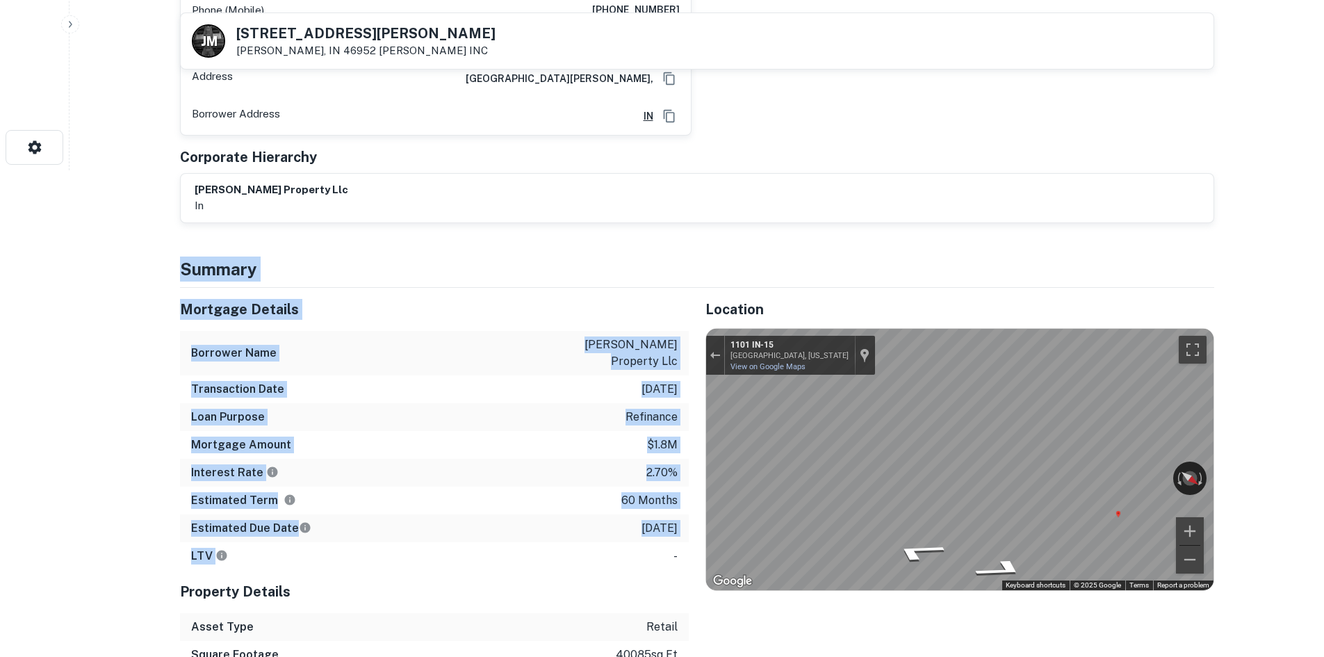
click at [510, 514] on div "Estimated Due Date [DATE]" at bounding box center [434, 528] width 509 height 28
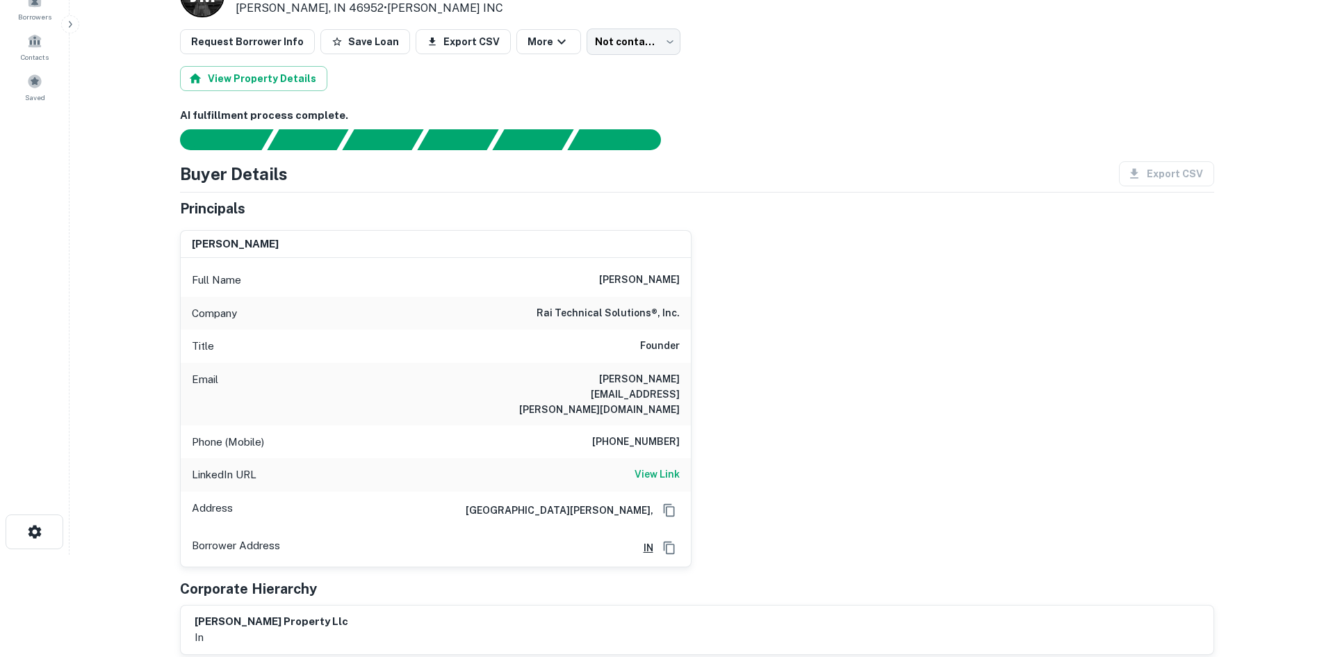
scroll to position [209, 0]
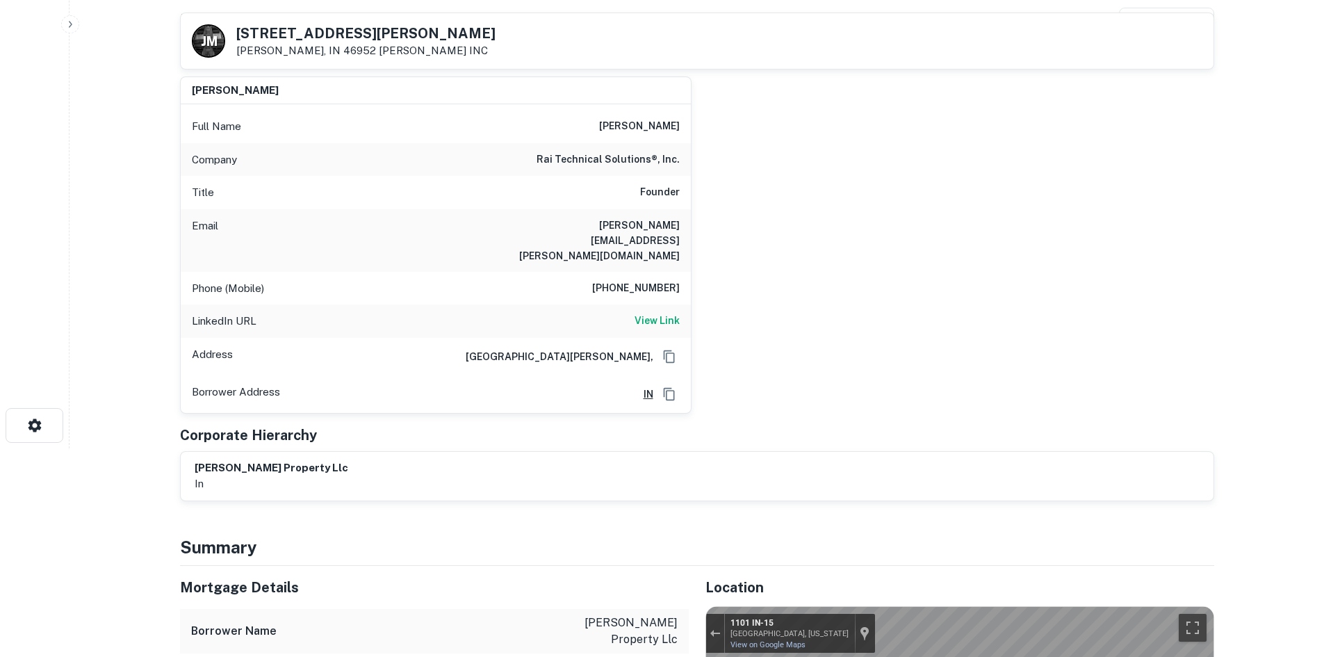
click at [638, 280] on h6 "[PHONE_NUMBER]" at bounding box center [636, 288] width 88 height 17
copy h6 "[PHONE_NUMBER]"
click at [604, 213] on div "Email [PERSON_NAME][EMAIL_ADDRESS][PERSON_NAME][DOMAIN_NAME]" at bounding box center [436, 240] width 510 height 63
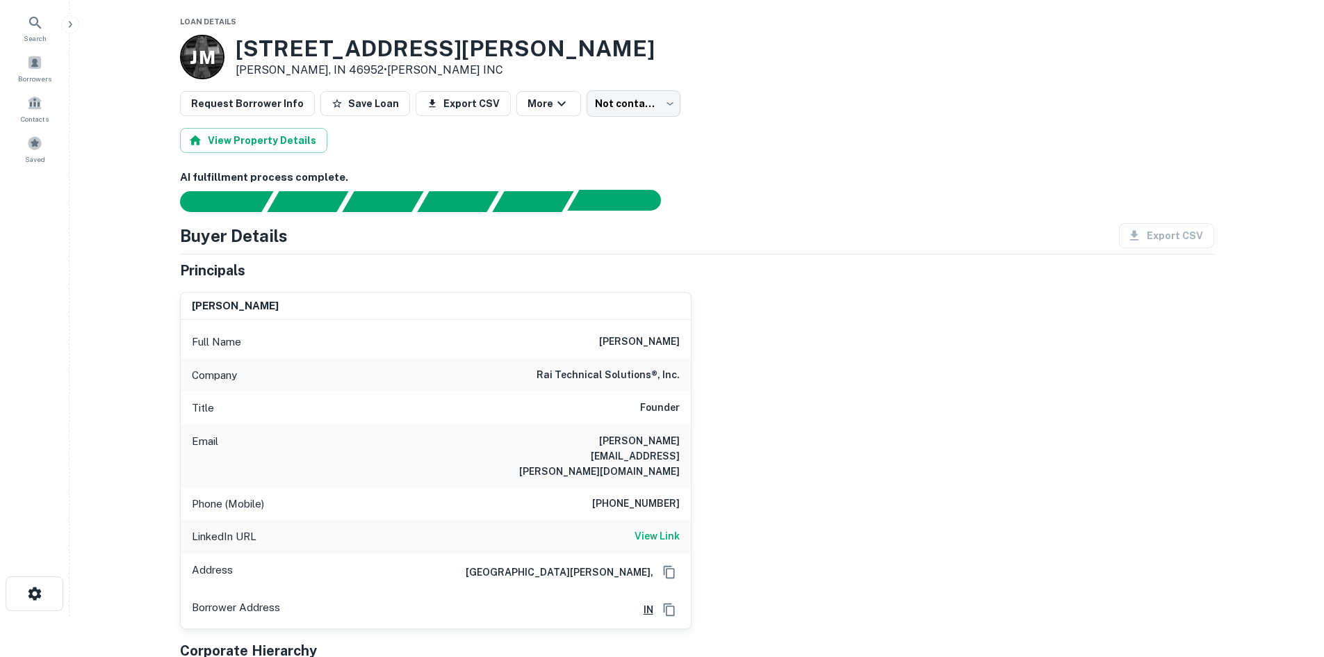
scroll to position [0, 0]
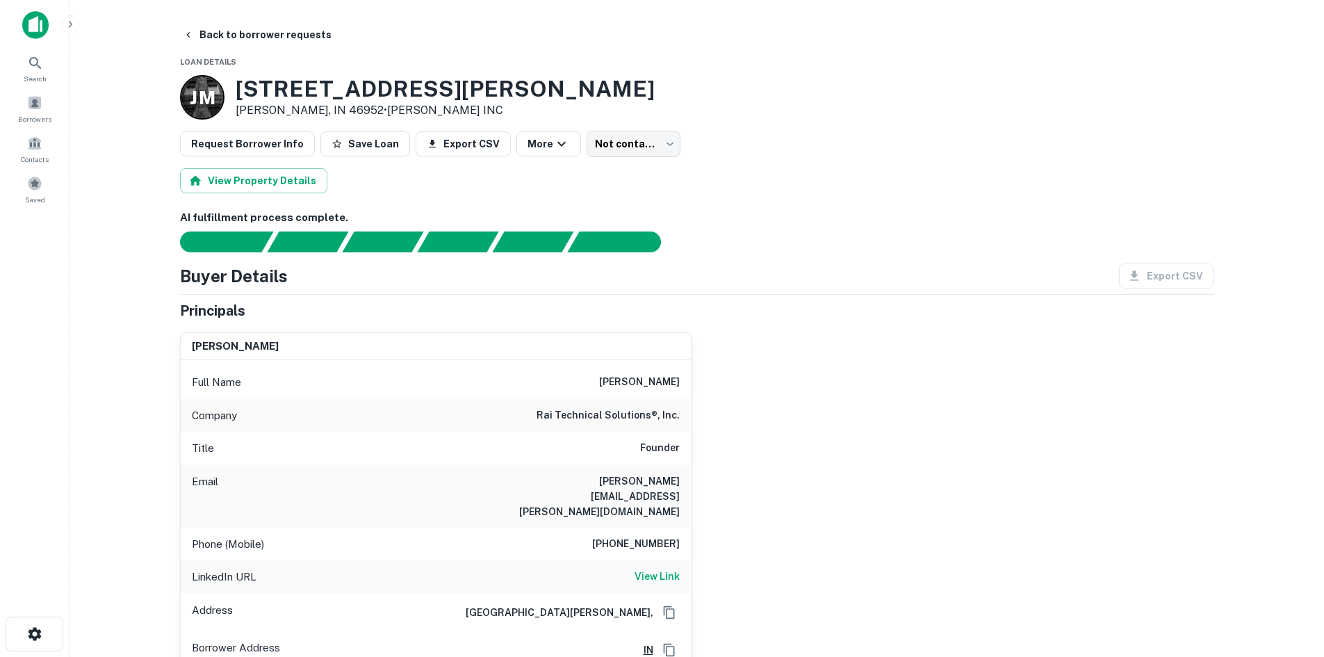
drag, startPoint x: 626, startPoint y: 188, endPoint x: 622, endPoint y: 170, distance: 18.6
click at [626, 188] on div "View Property Details" at bounding box center [697, 180] width 1034 height 25
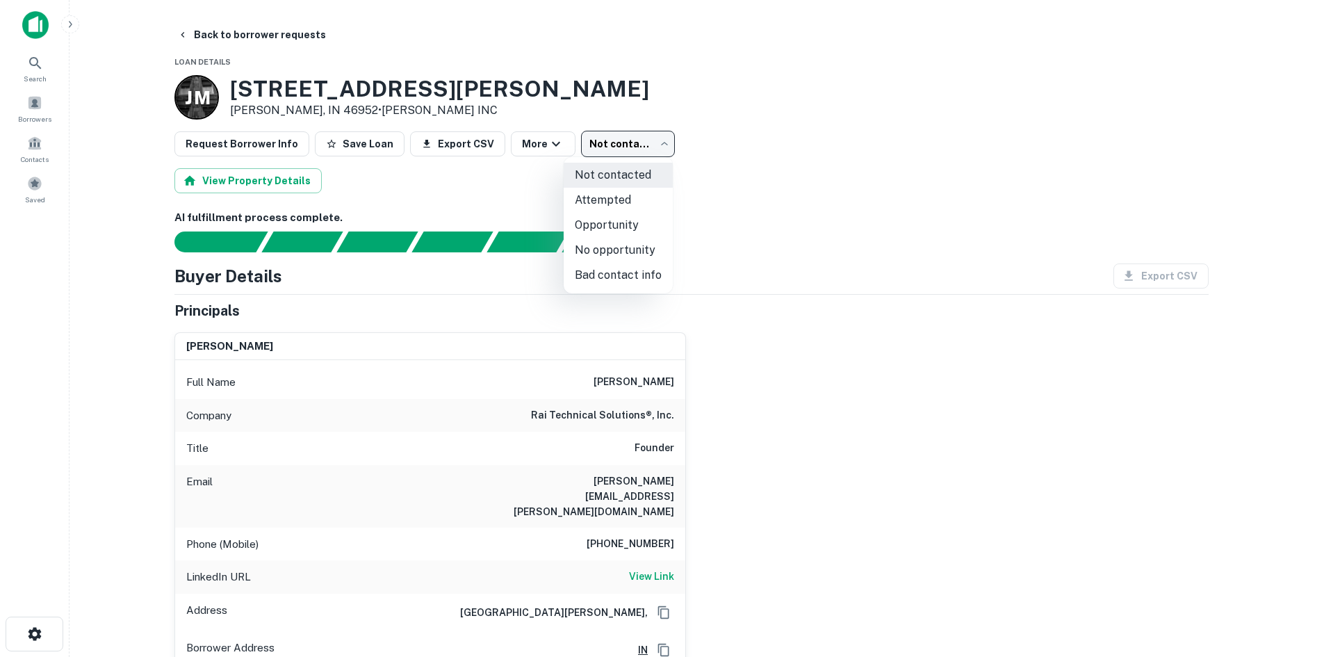
click at [619, 156] on body "Search Borrowers Contacts Saved Back to borrower requests Loan Details [PERSON_…" at bounding box center [662, 328] width 1324 height 657
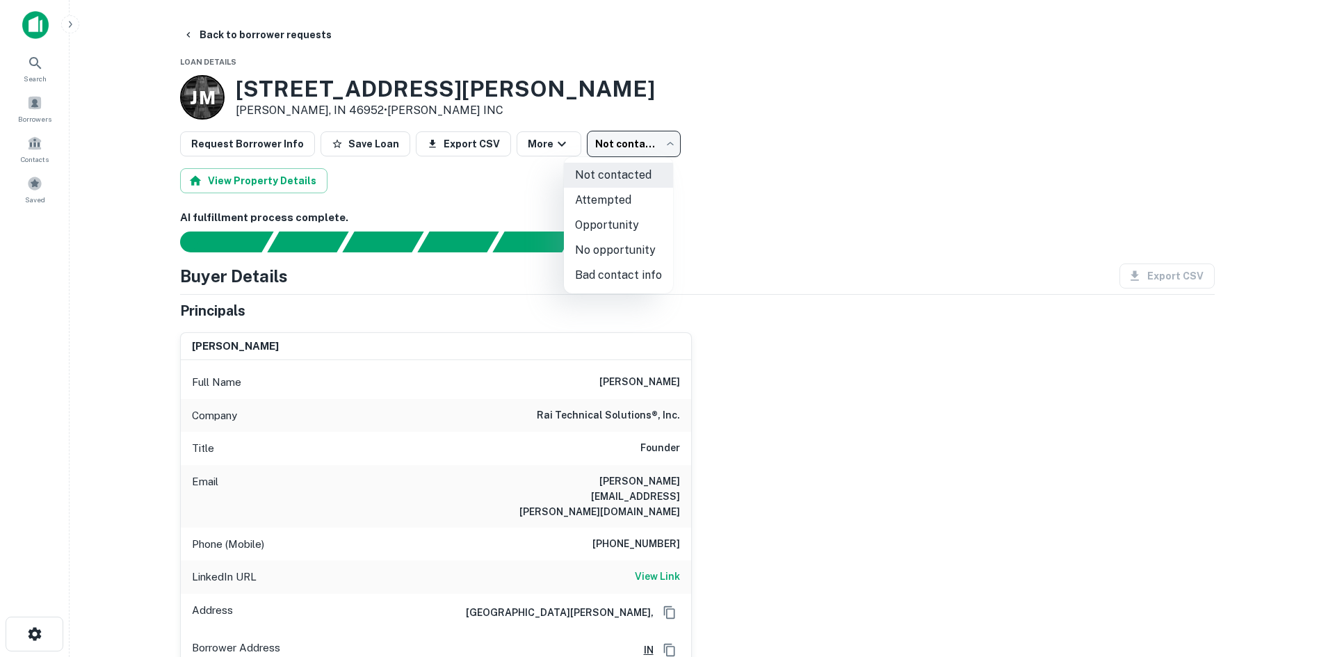
click at [620, 272] on li "Bad contact info" at bounding box center [618, 275] width 109 height 25
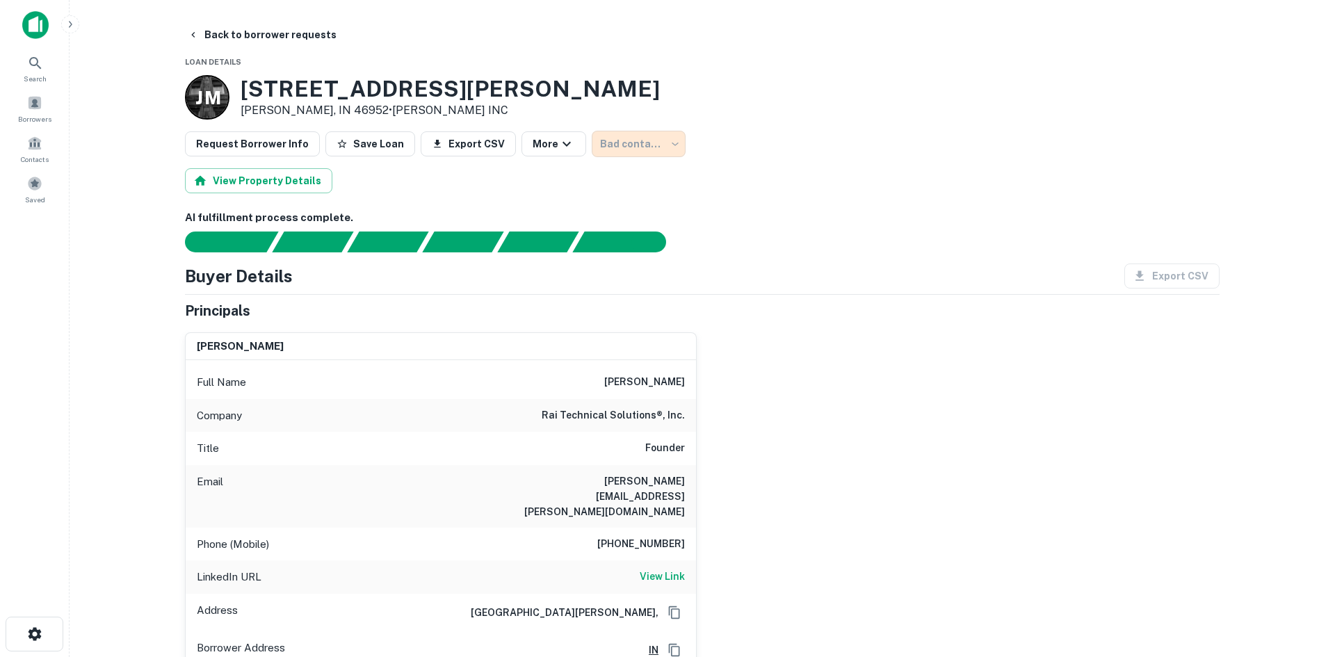
type input "**********"
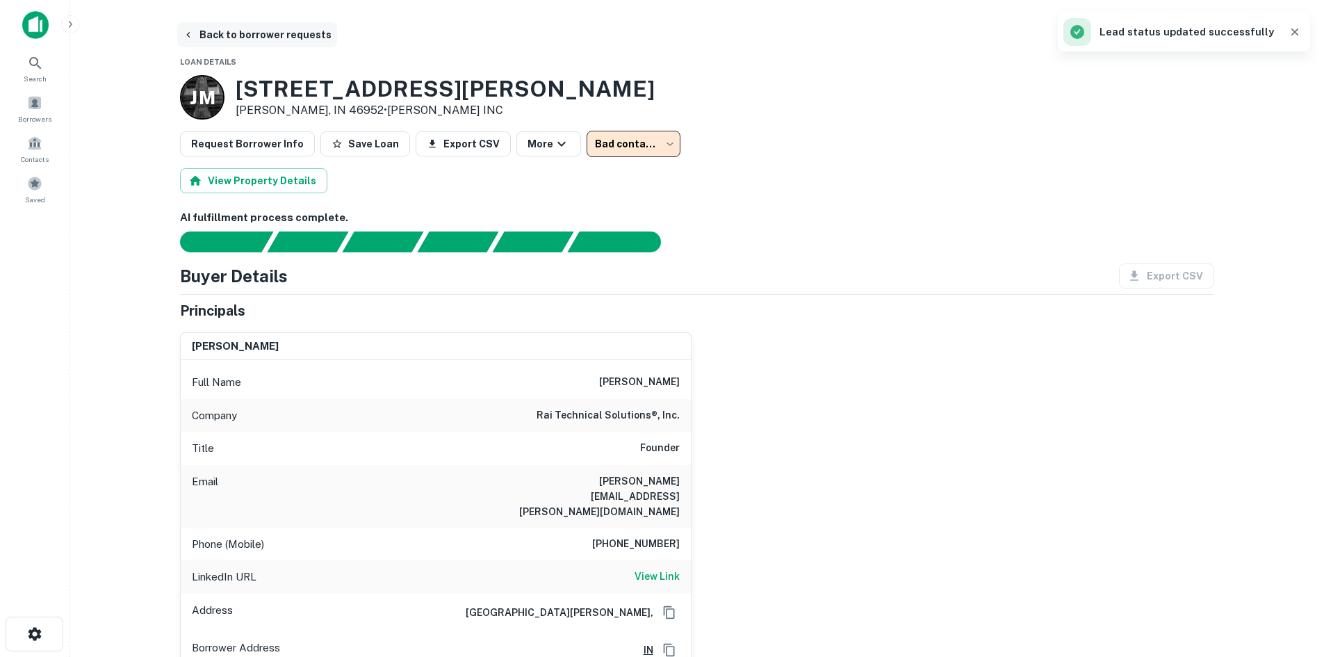
click at [277, 33] on button "Back to borrower requests" at bounding box center [257, 34] width 160 height 25
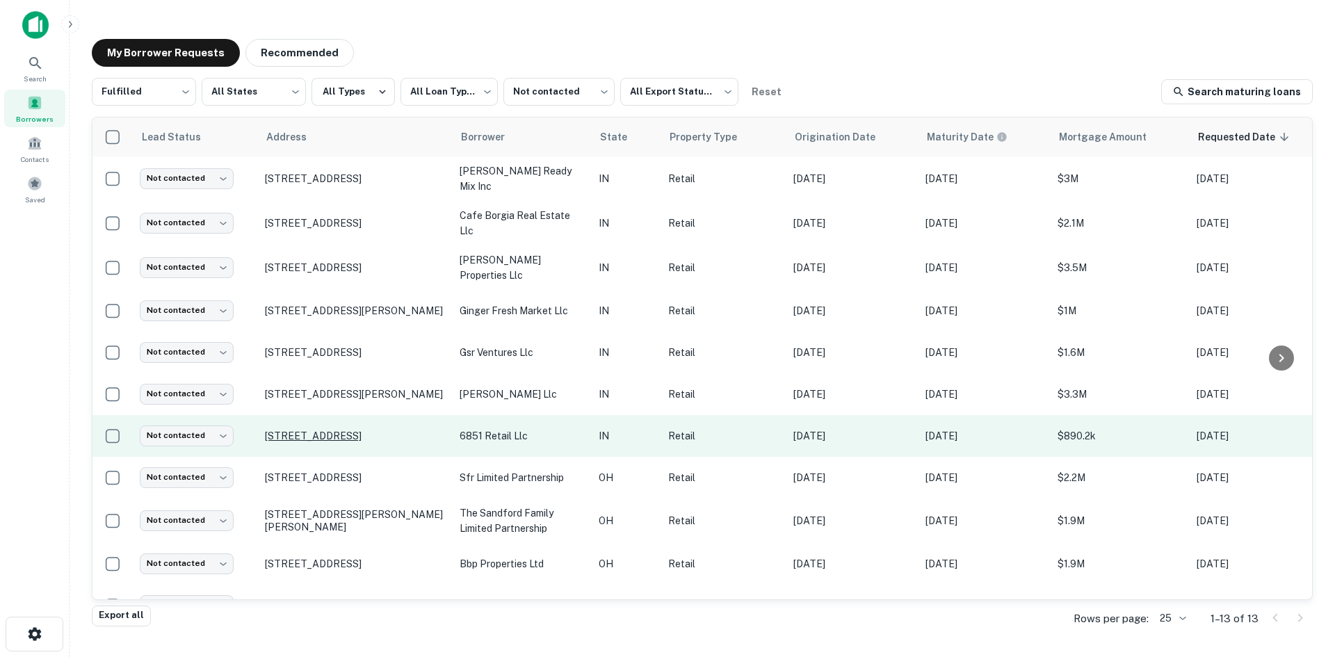
click at [282, 430] on p "[STREET_ADDRESS]" at bounding box center [355, 436] width 181 height 13
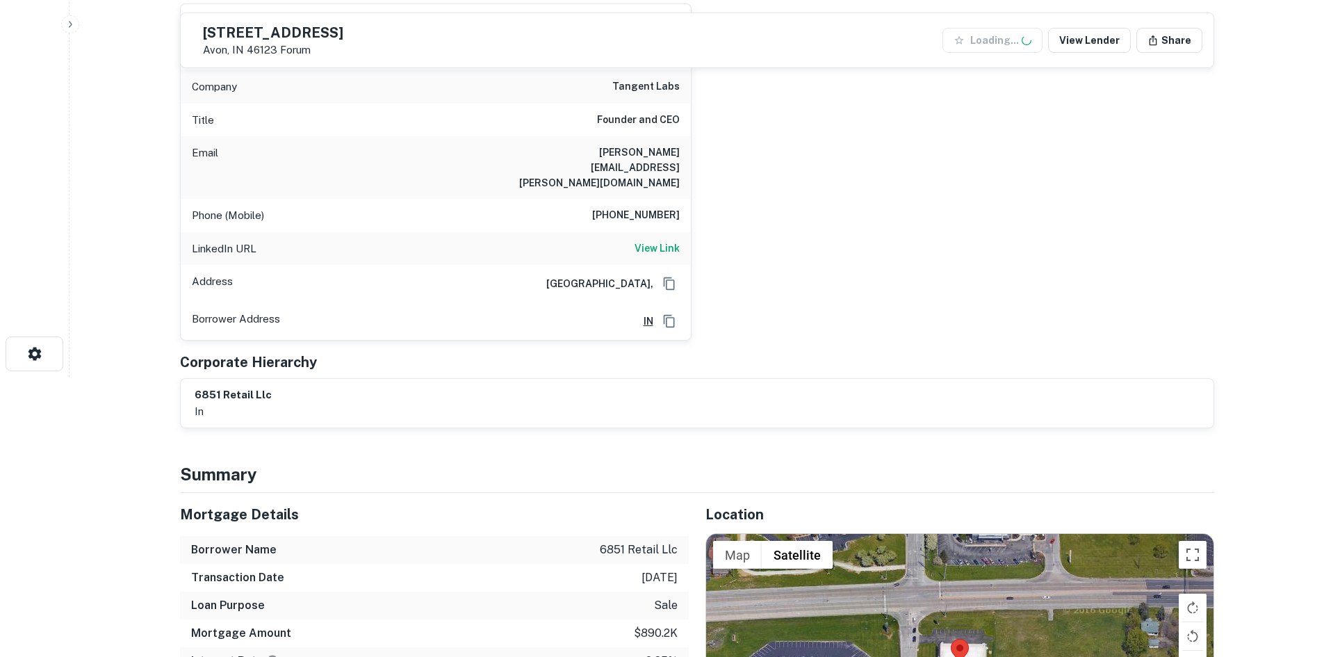
scroll to position [417, 0]
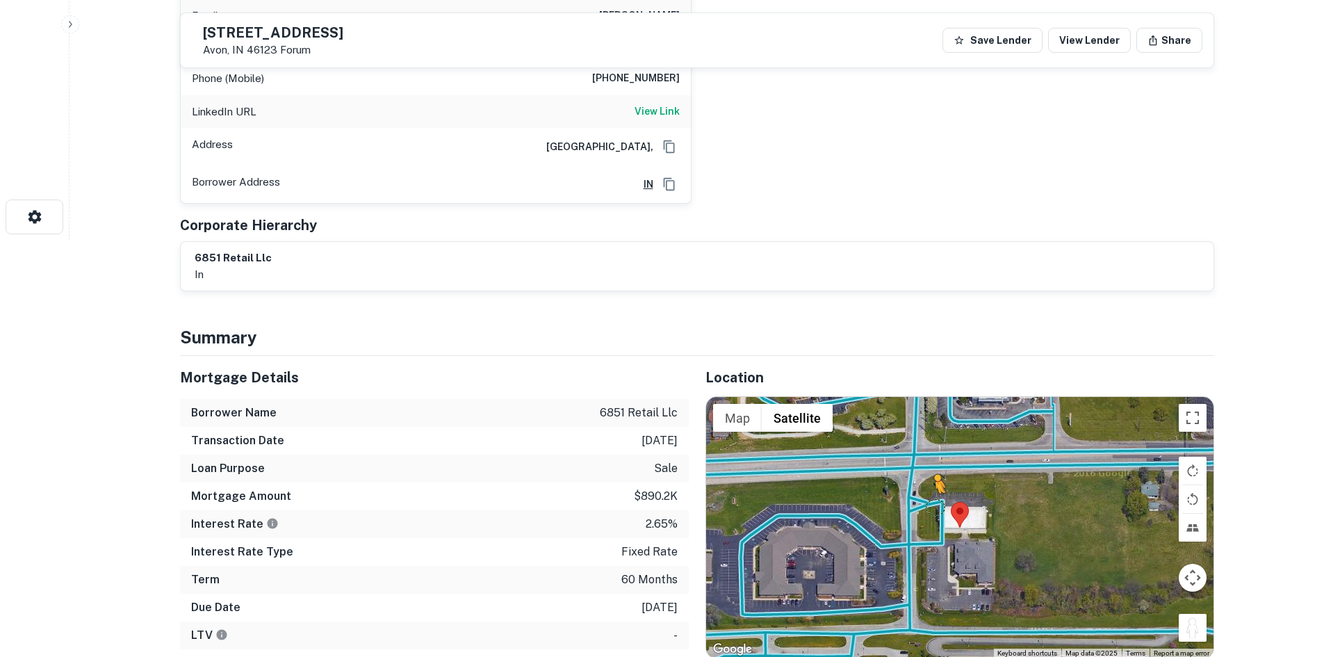
drag, startPoint x: 1203, startPoint y: 592, endPoint x: 934, endPoint y: 479, distance: 292.3
click at [934, 479] on div "To activate drag with keyboard, press Alt + Enter. Once in keyboard drag state,…" at bounding box center [960, 527] width 508 height 261
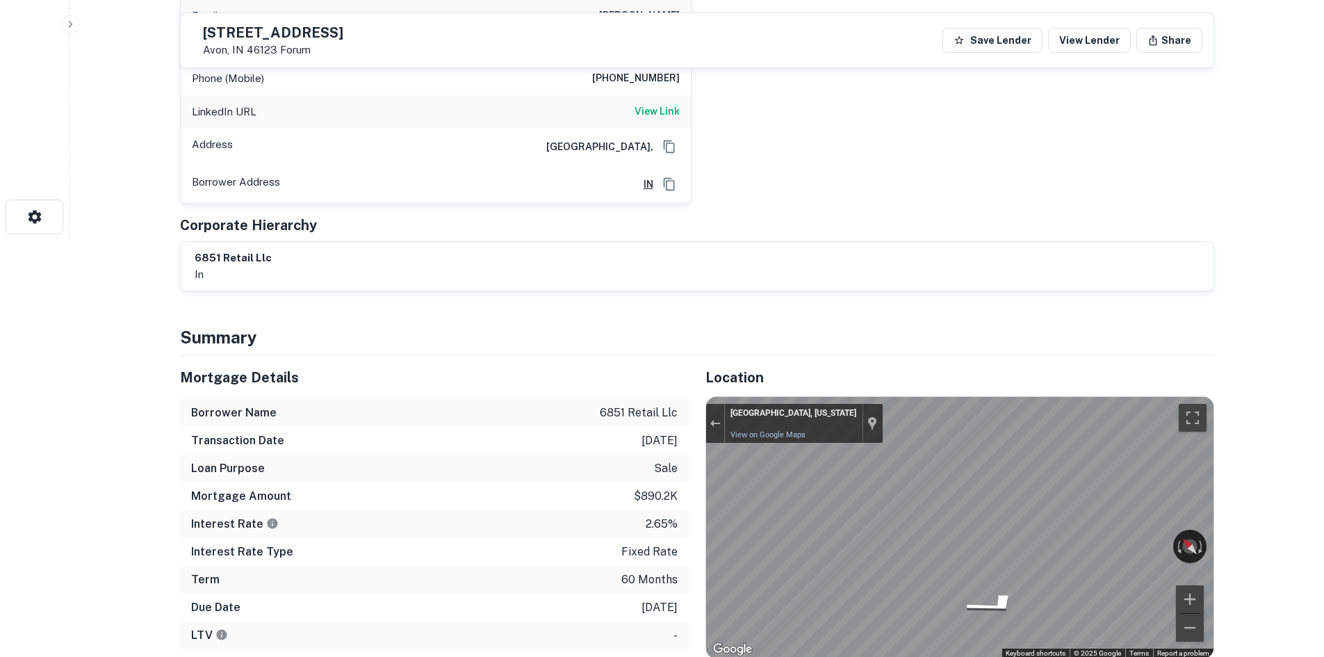
click at [498, 460] on div "Mortgage Details Borrower Name 6851 retail llc Transaction Date [DATE] Loan Pur…" at bounding box center [688, 566] width 1051 height 420
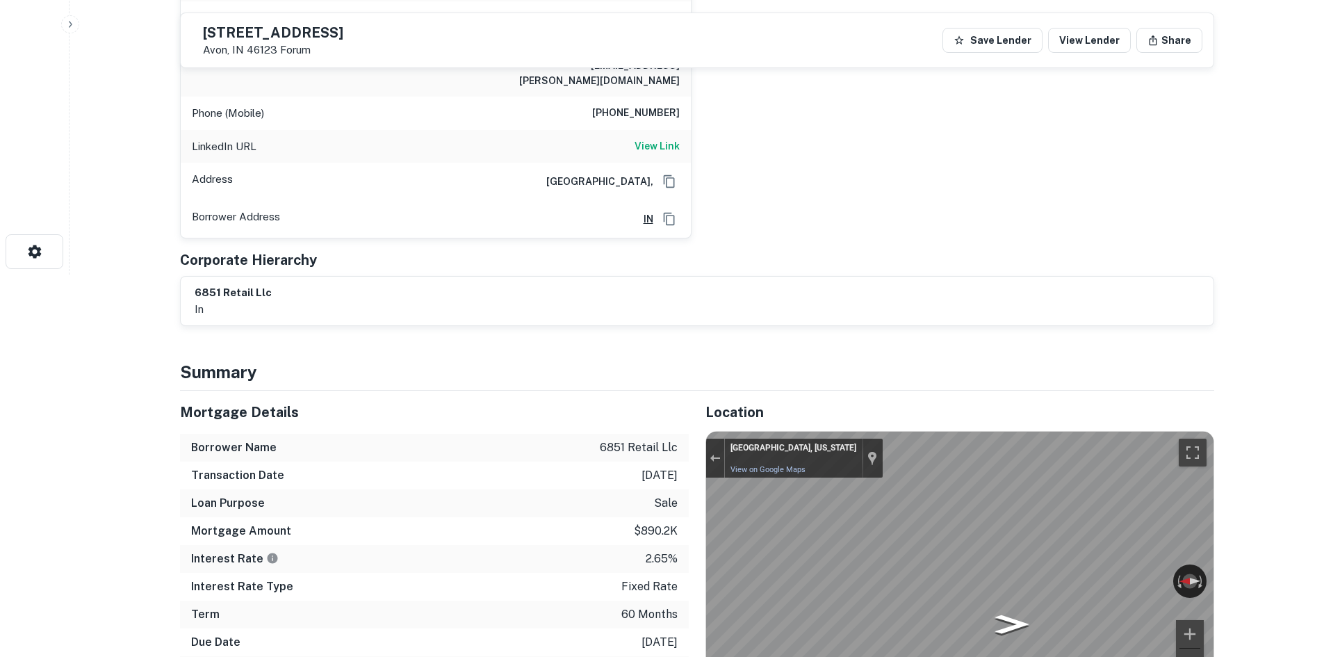
scroll to position [0, 0]
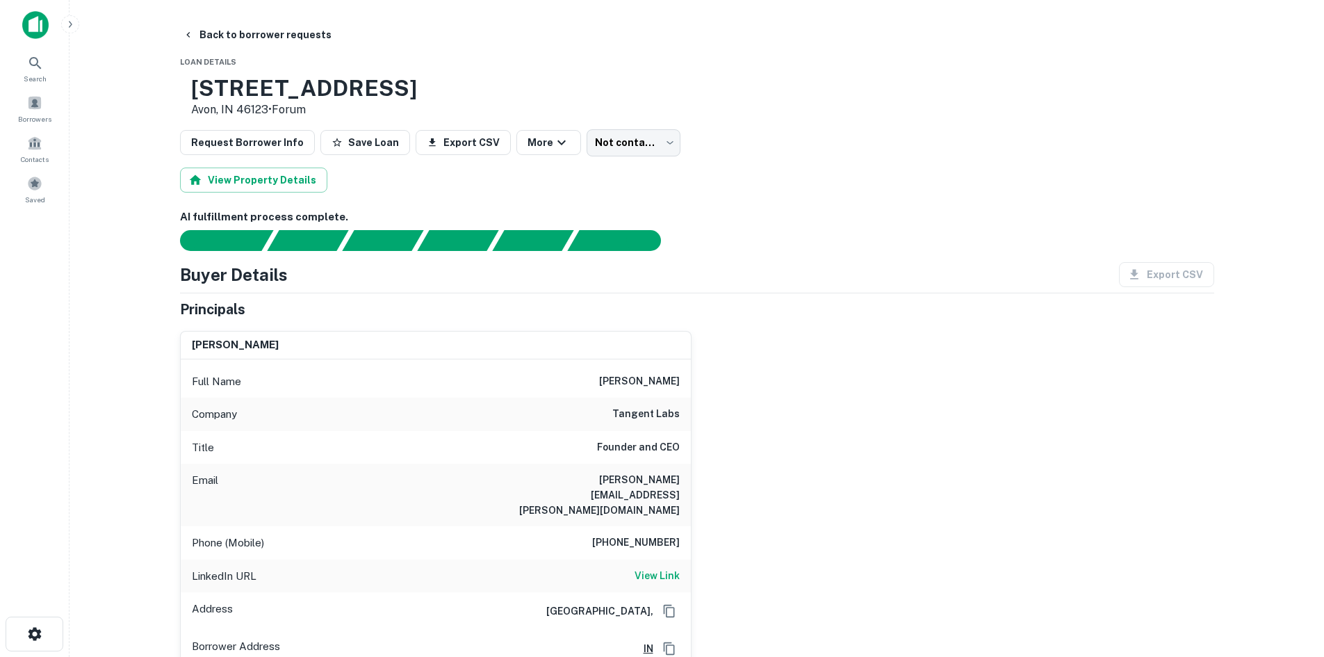
click at [645, 526] on div "Phone (Mobile) [PHONE_NUMBER]" at bounding box center [436, 542] width 510 height 33
copy h6 "[PHONE_NUMBER]"
click at [632, 411] on h6 "tangent labs" at bounding box center [645, 414] width 67 height 17
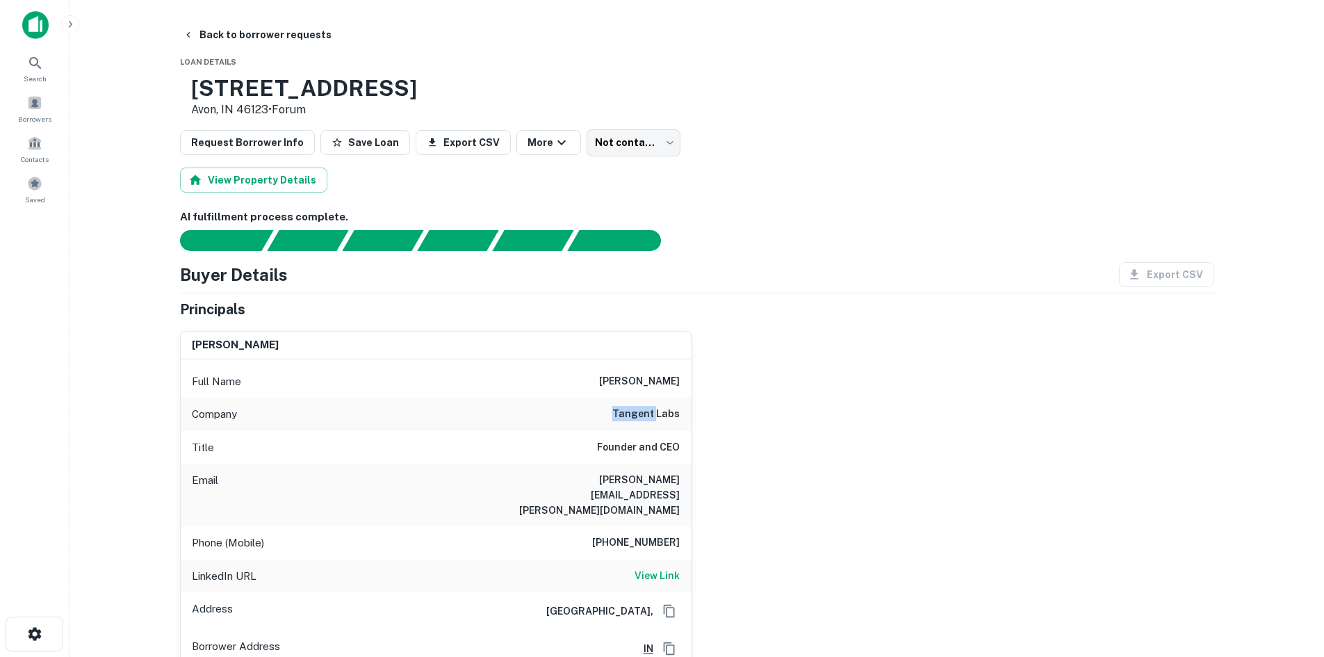
click at [632, 411] on h6 "tangent labs" at bounding box center [645, 414] width 67 height 17
click at [629, 416] on h6 "tangent labs" at bounding box center [645, 414] width 67 height 17
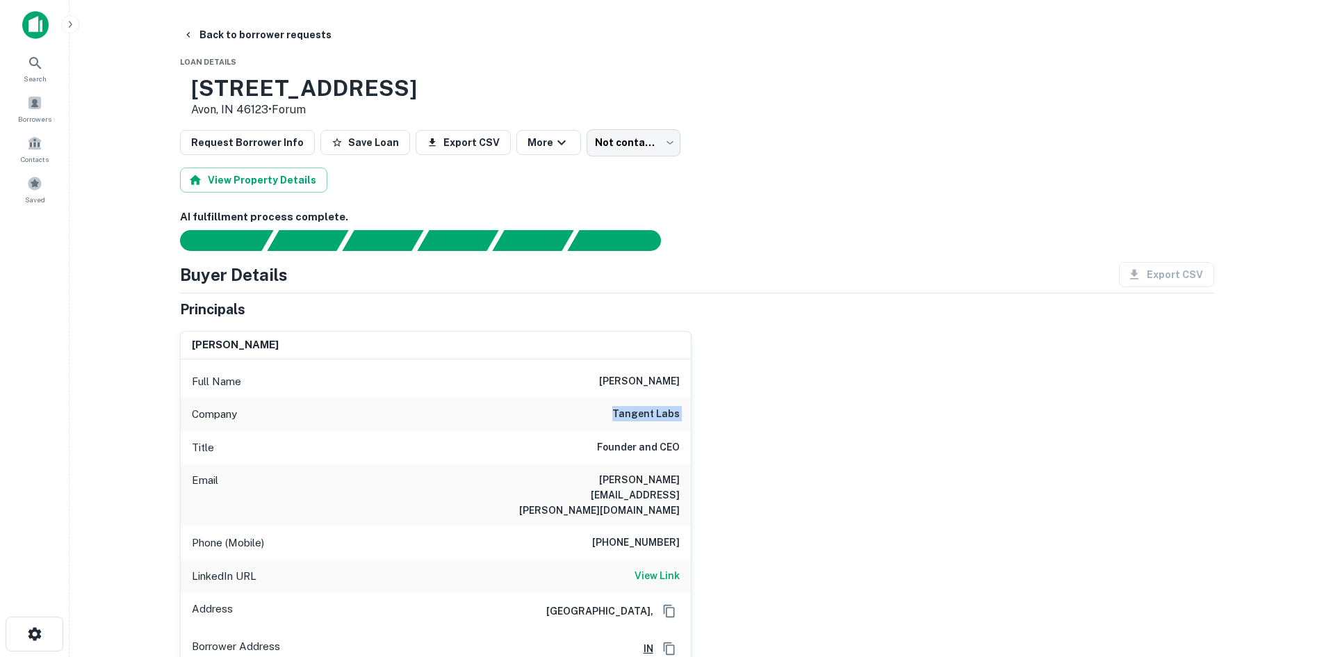
copy h6 "tangent labs"
click at [615, 146] on body "Search Borrowers Contacts Saved Back to borrower requests Loan Details 6851 E U…" at bounding box center [662, 328] width 1324 height 657
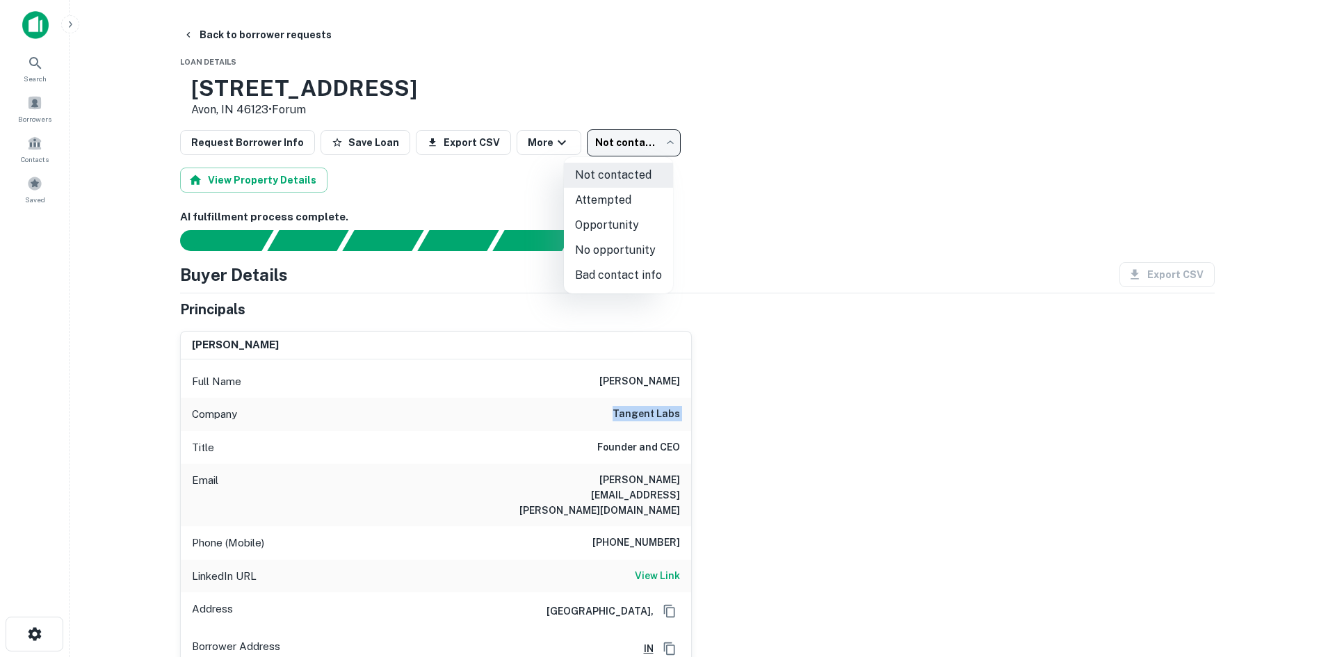
drag, startPoint x: 622, startPoint y: 272, endPoint x: 586, endPoint y: 239, distance: 48.7
click at [588, 246] on ul "Not contacted Attempted Opportunity No opportunity Bad contact info" at bounding box center [618, 225] width 109 height 136
click at [195, 32] on div at bounding box center [667, 328] width 1335 height 657
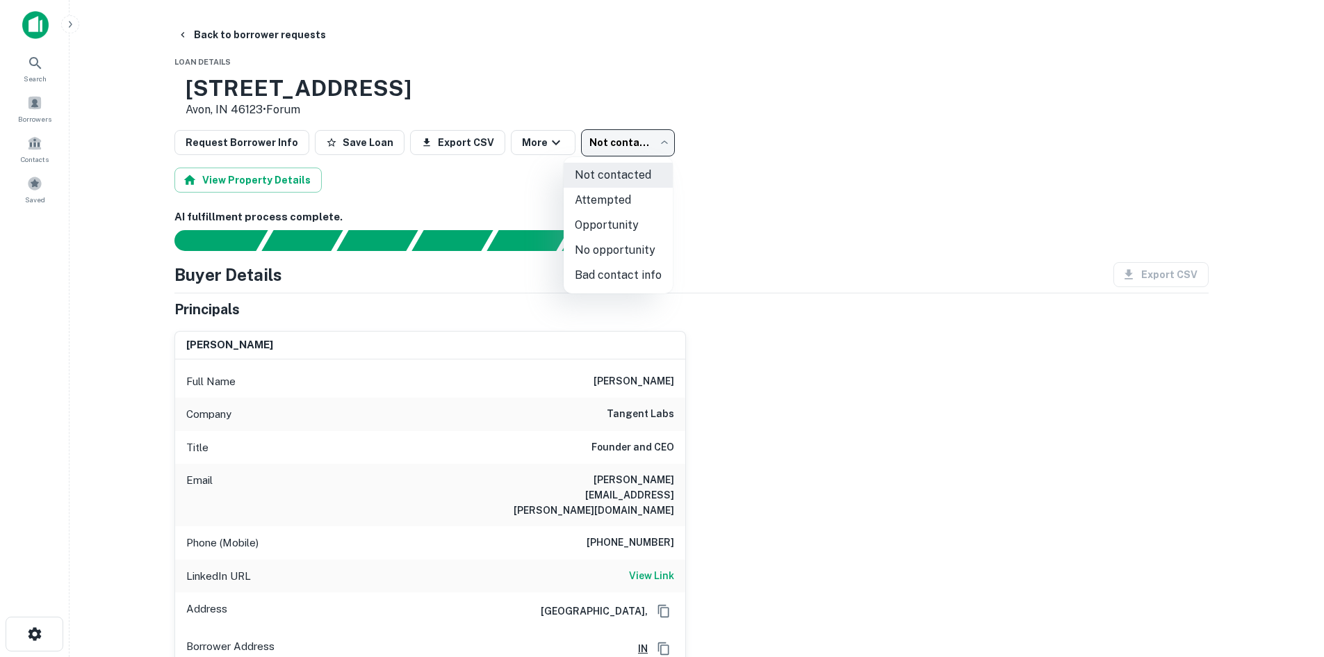
click at [643, 139] on body "Search Borrowers Contacts Saved Back to borrower requests Loan Details 6851 E U…" at bounding box center [662, 328] width 1324 height 657
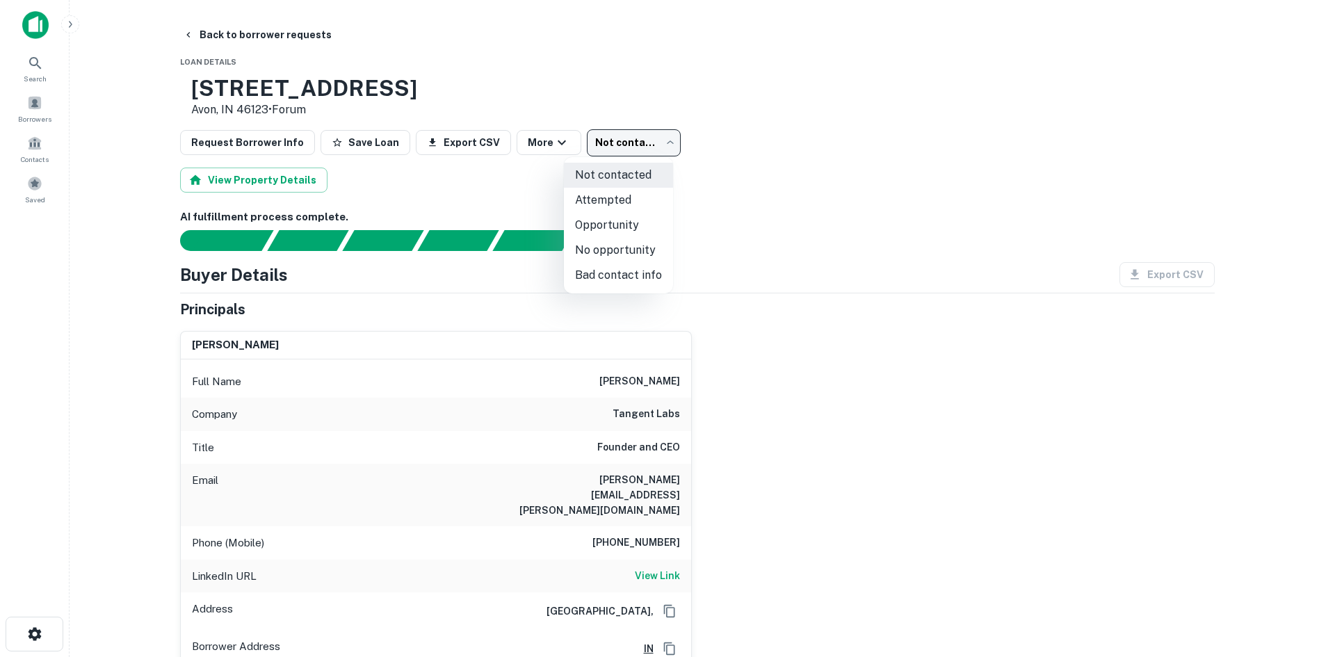
click at [619, 276] on li "Bad contact info" at bounding box center [618, 275] width 109 height 25
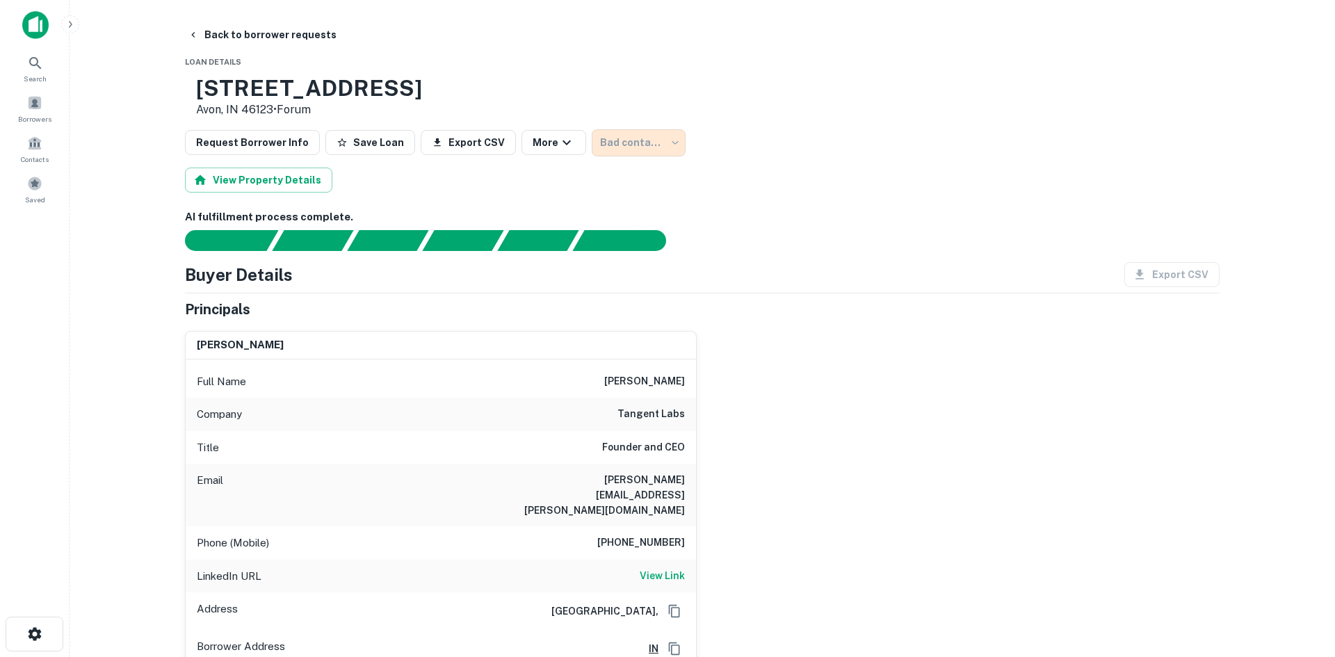
type input "**********"
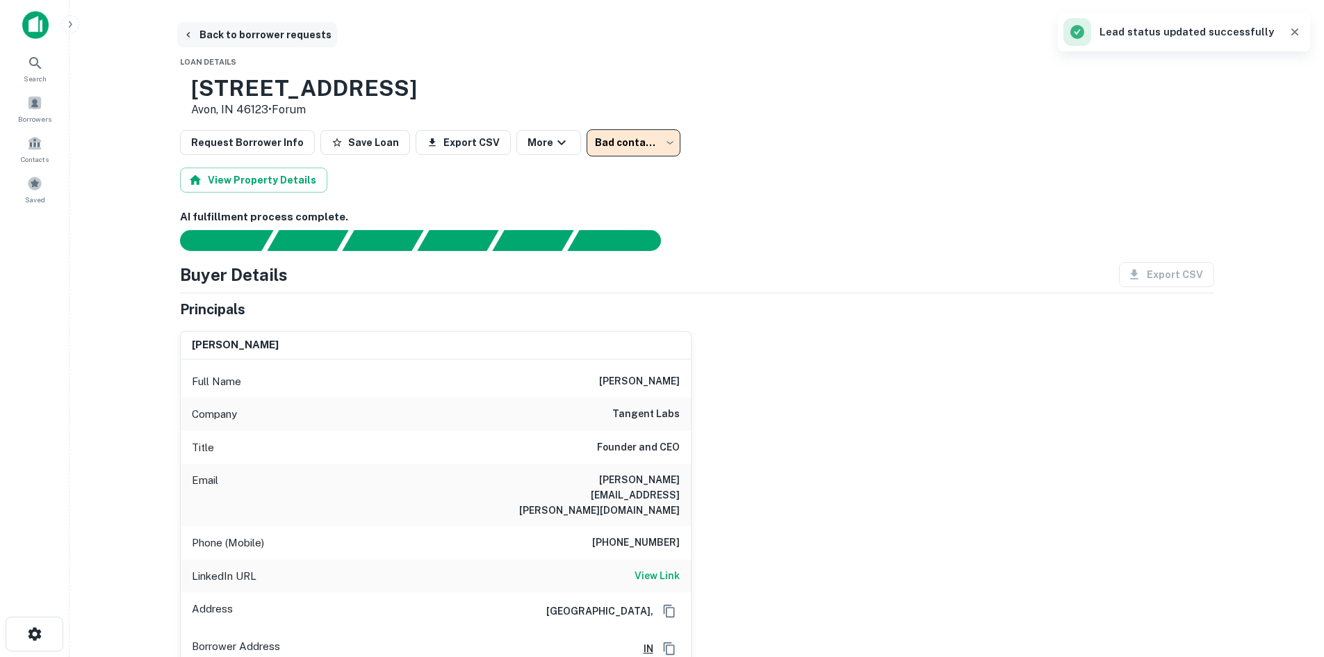
click at [225, 36] on button "Back to borrower requests" at bounding box center [257, 34] width 160 height 25
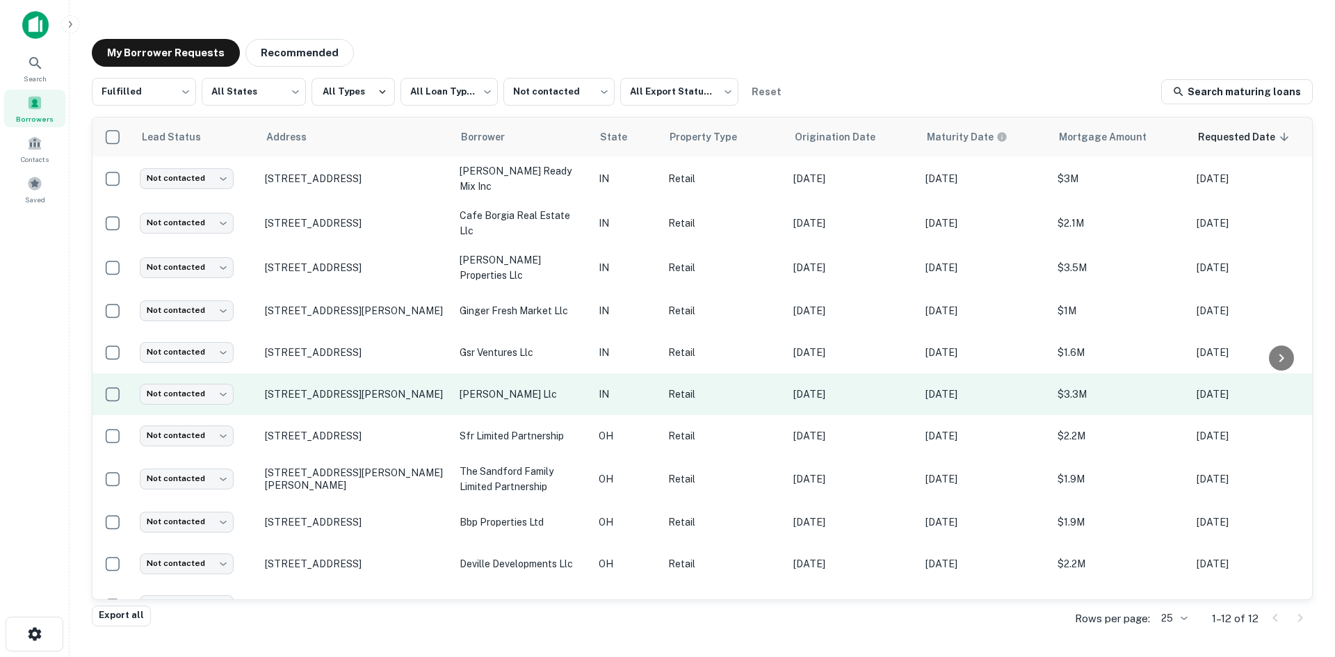
drag, startPoint x: 304, startPoint y: 387, endPoint x: 307, endPoint y: 394, distance: 8.1
click at [302, 388] on p "1533 Steele St Indianapolis, IN 46201" at bounding box center [355, 394] width 181 height 13
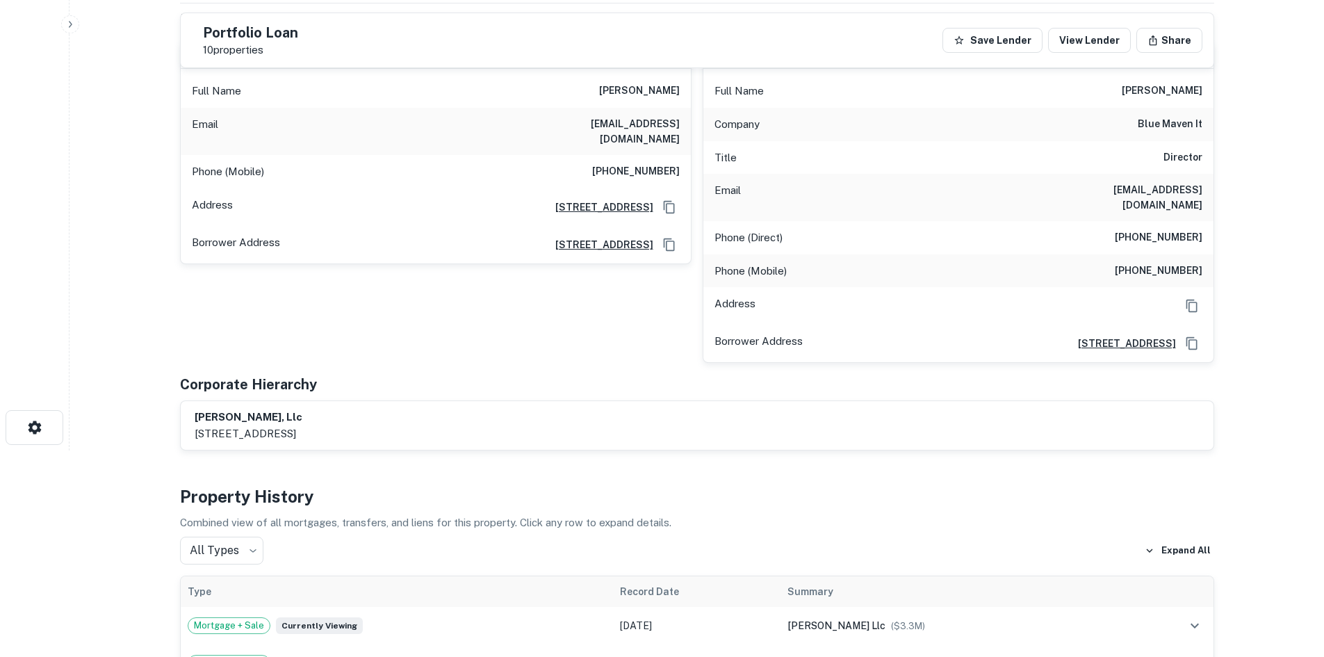
scroll to position [70, 0]
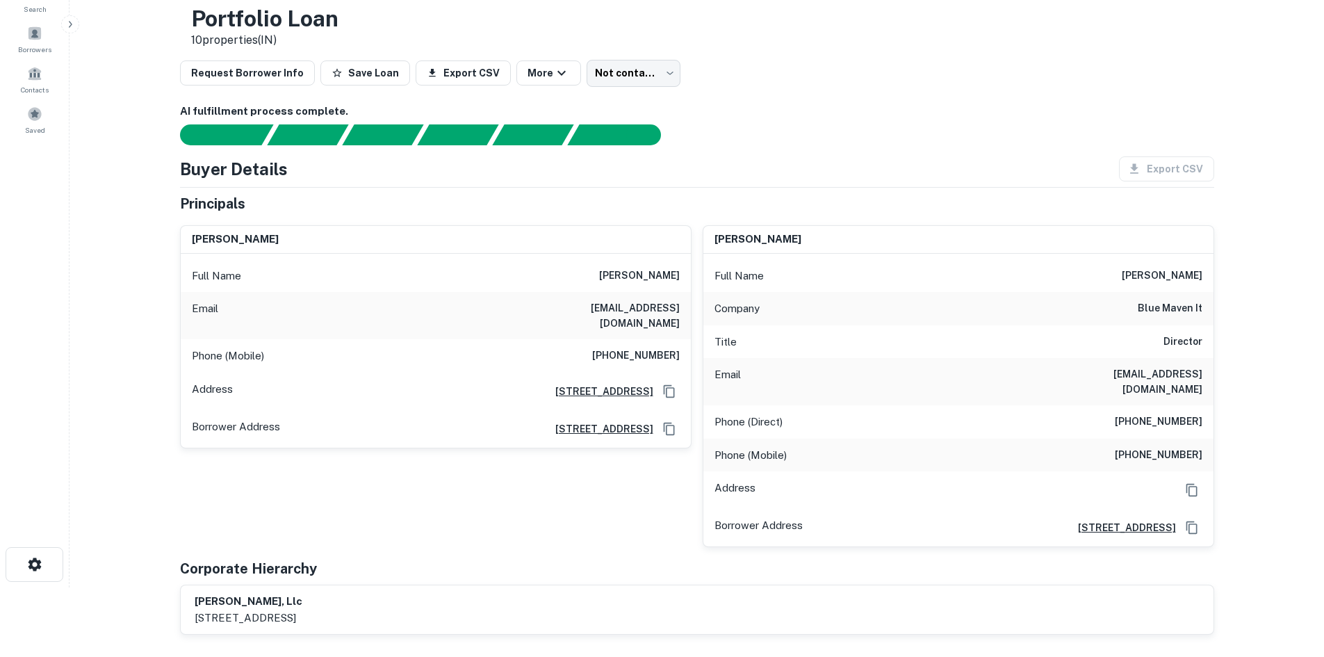
click at [664, 323] on div "Email isabellacy102@gmail.com" at bounding box center [436, 315] width 510 height 47
click at [635, 353] on div "Phone (Mobile) (317) 490-1244" at bounding box center [436, 355] width 510 height 33
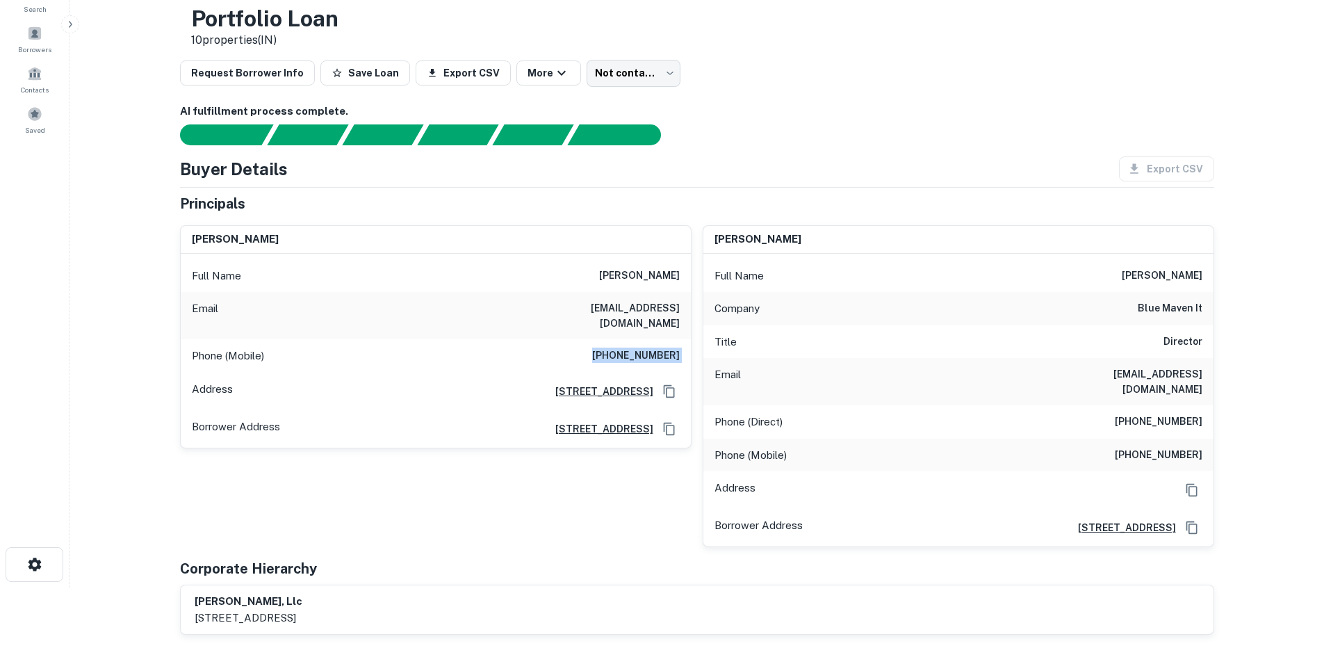
click at [635, 353] on div "Phone (Mobile) (317) 490-1244" at bounding box center [436, 355] width 510 height 33
copy h6 "(317) 490-1244"
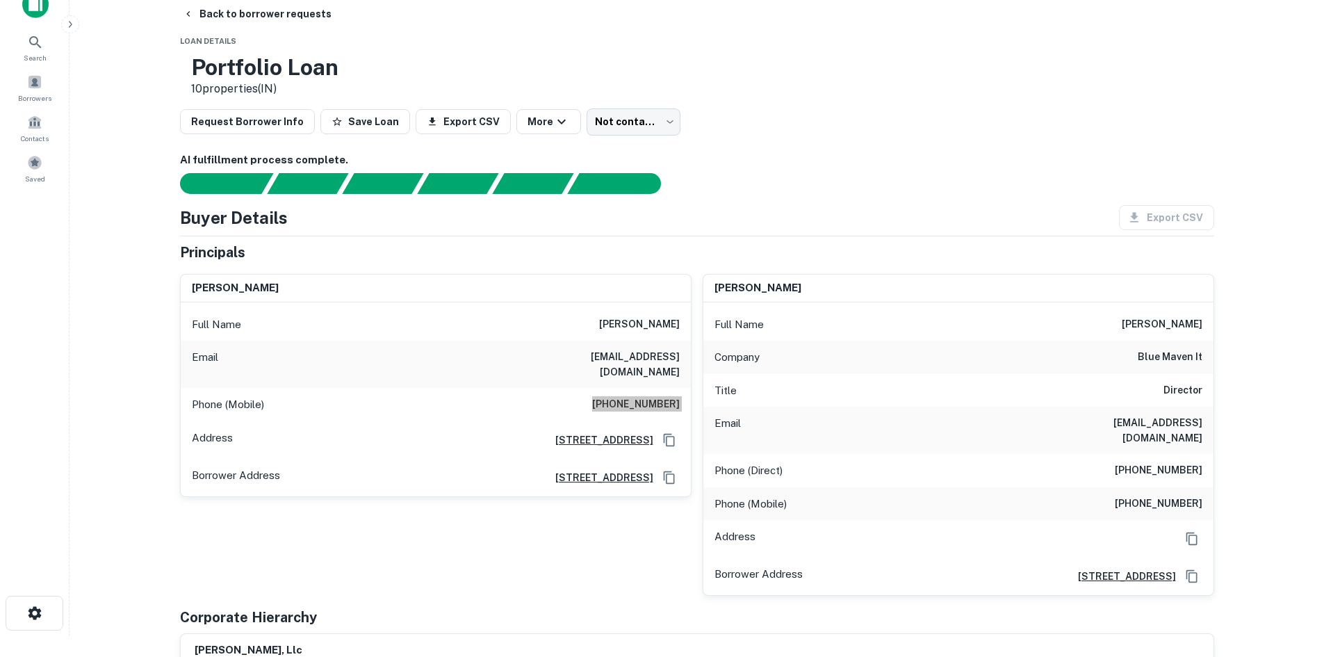
scroll to position [0, 0]
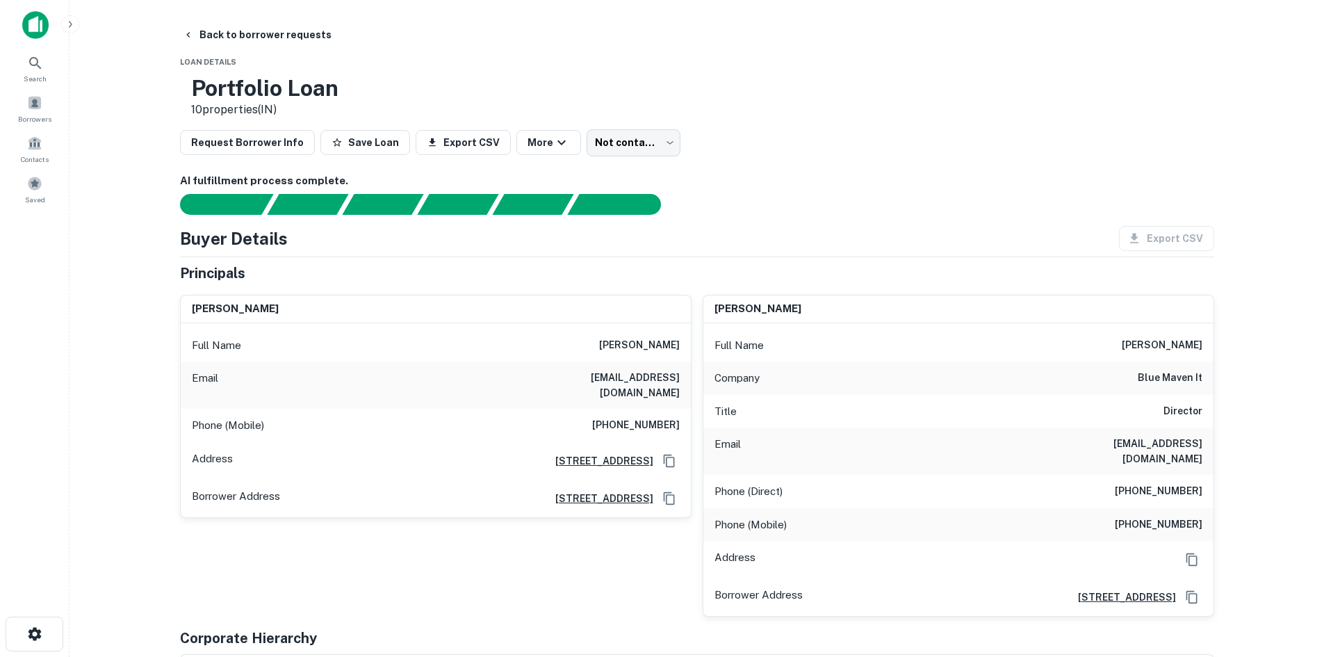
click at [1176, 373] on h6 "blue maven it" at bounding box center [1170, 378] width 65 height 17
copy h6 "blue maven it"
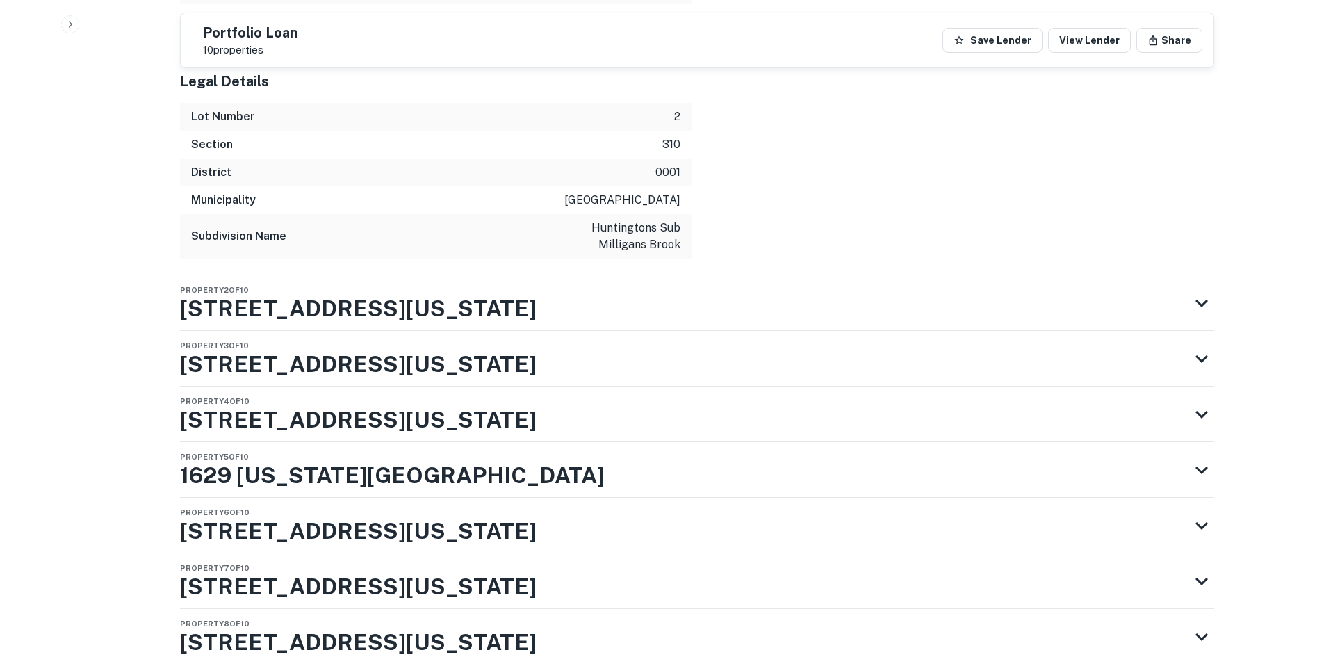
scroll to position [2217, 0]
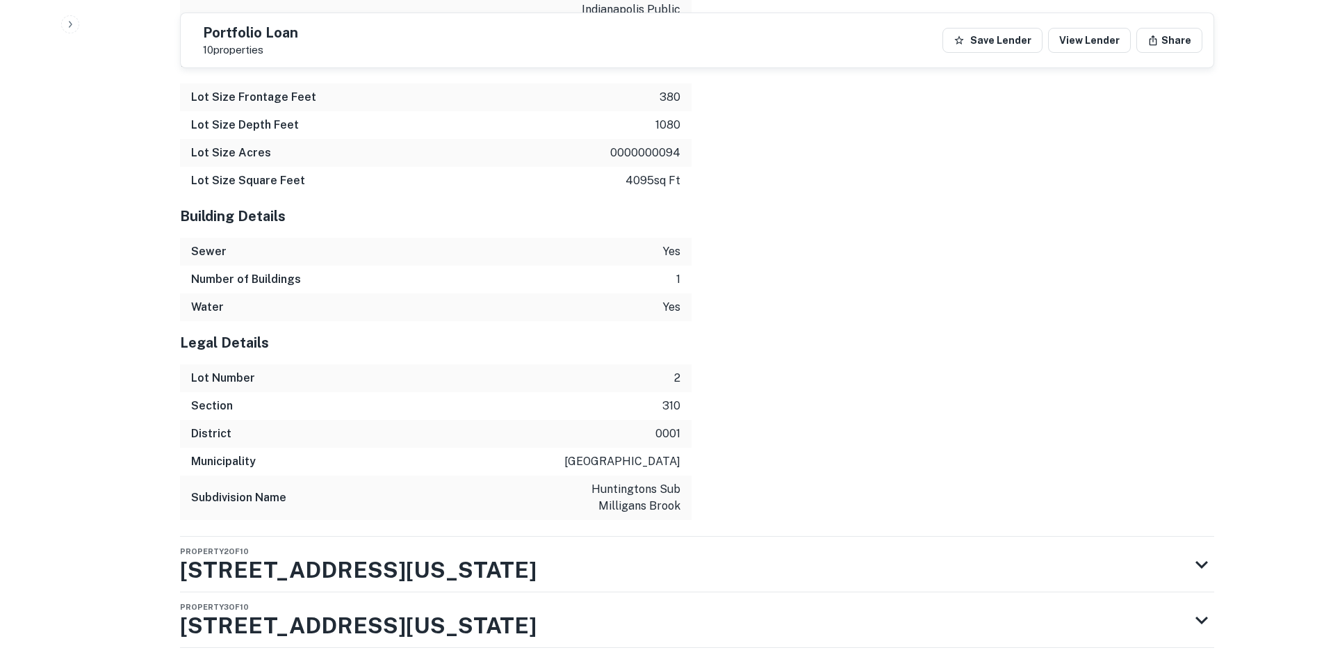
click at [409, 495] on div "Property Identification Information FIPS 18097 APN Sequence Number 1 Property A…" at bounding box center [697, 49] width 1034 height 976
click at [401, 553] on h3 "1621 Massachusetts Ave" at bounding box center [358, 569] width 357 height 33
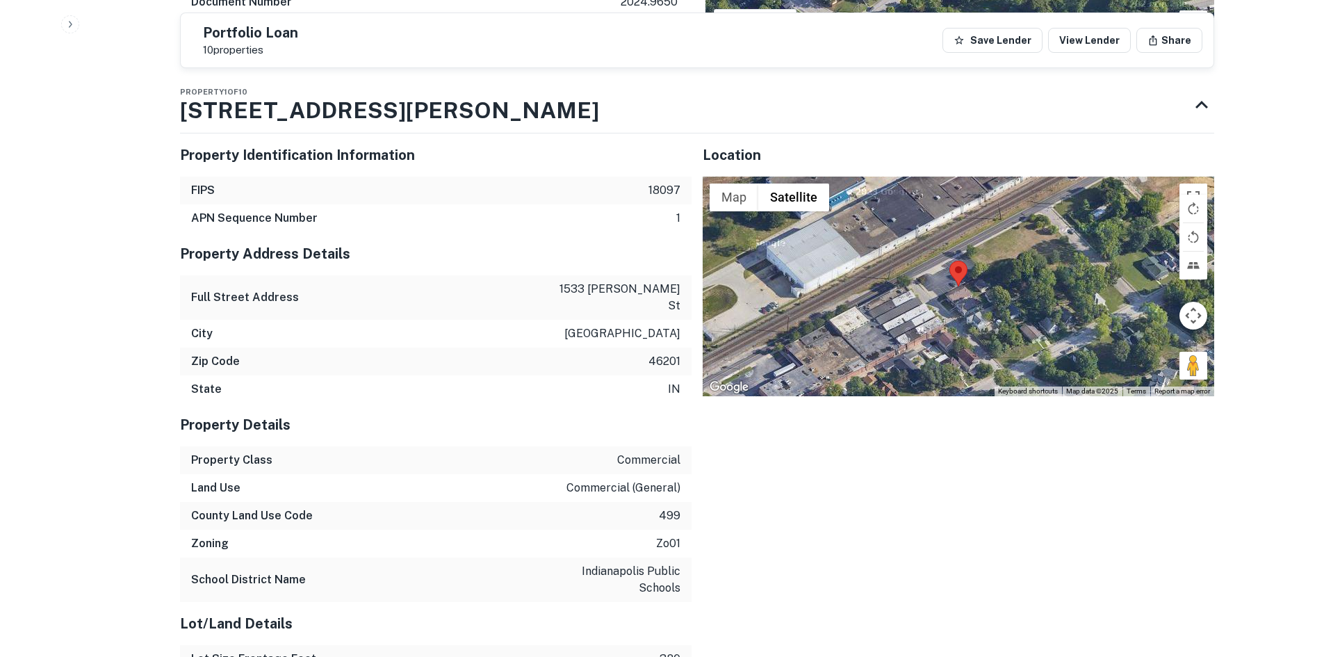
scroll to position [1661, 0]
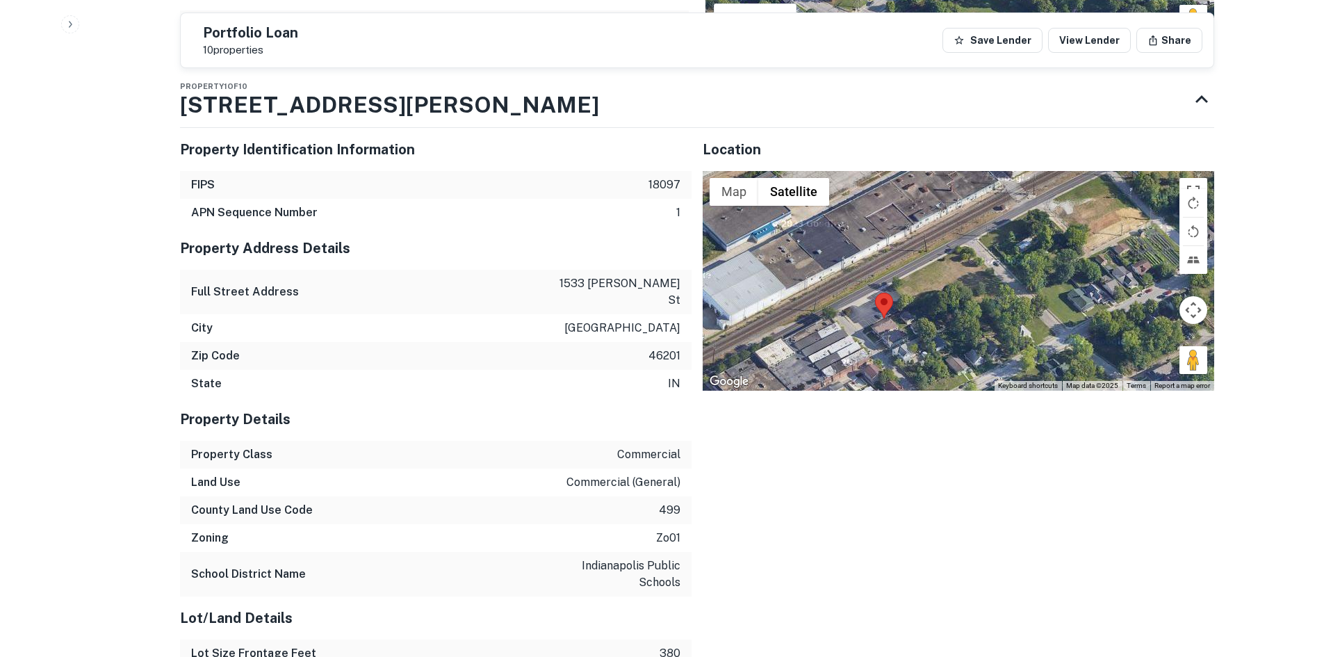
drag, startPoint x: 805, startPoint y: 268, endPoint x: 714, endPoint y: 319, distance: 104.6
click at [714, 319] on div at bounding box center [959, 281] width 512 height 220
click at [313, 342] on div "Zip Code 46201" at bounding box center [436, 356] width 512 height 28
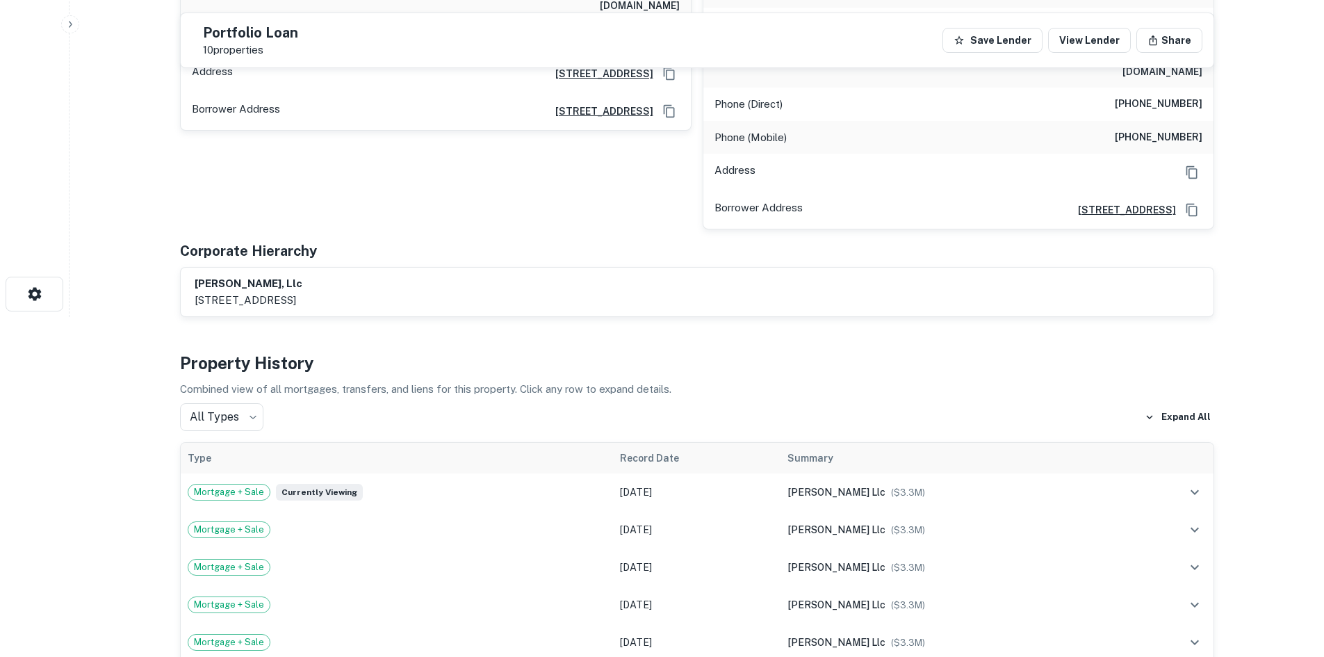
scroll to position [0, 0]
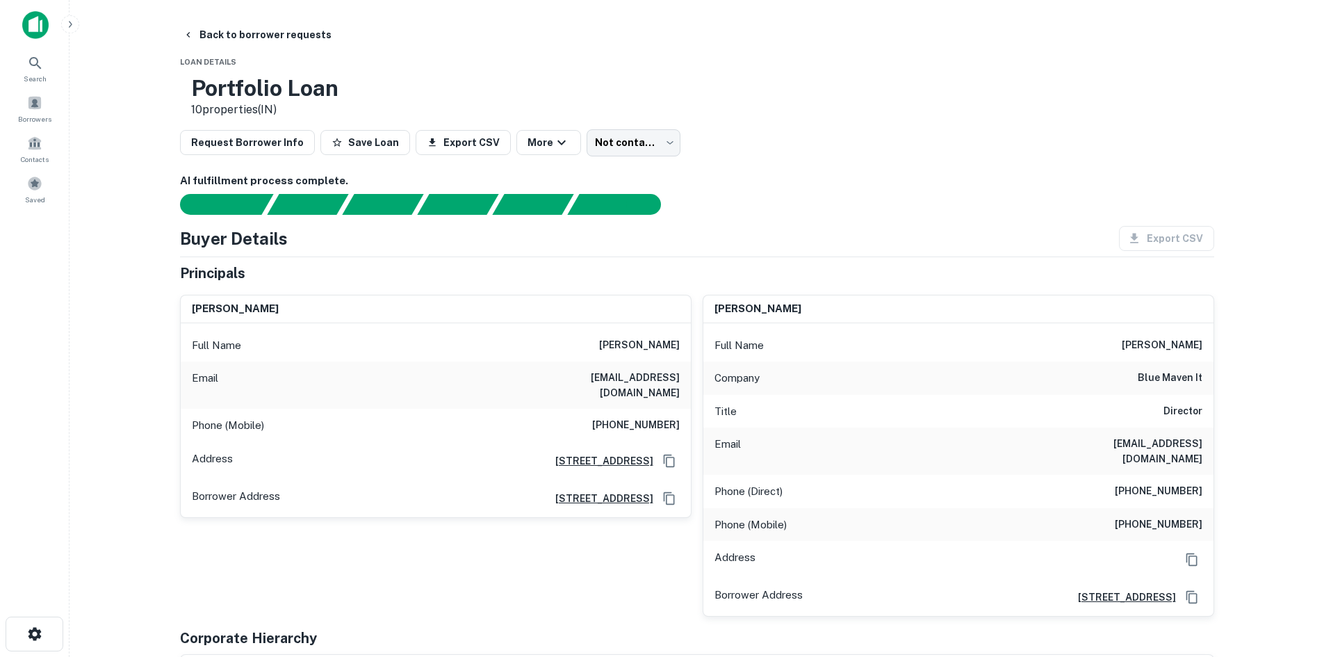
drag, startPoint x: 677, startPoint y: 140, endPoint x: 665, endPoint y: 140, distance: 12.5
click at [677, 140] on div "Request Borrower Info Save Loan Export CSV More Not contacted **** ​" at bounding box center [697, 142] width 1034 height 26
click at [652, 139] on body "Search Borrowers Contacts Saved Back to borrower requests Loan Details Portfoli…" at bounding box center [662, 328] width 1324 height 657
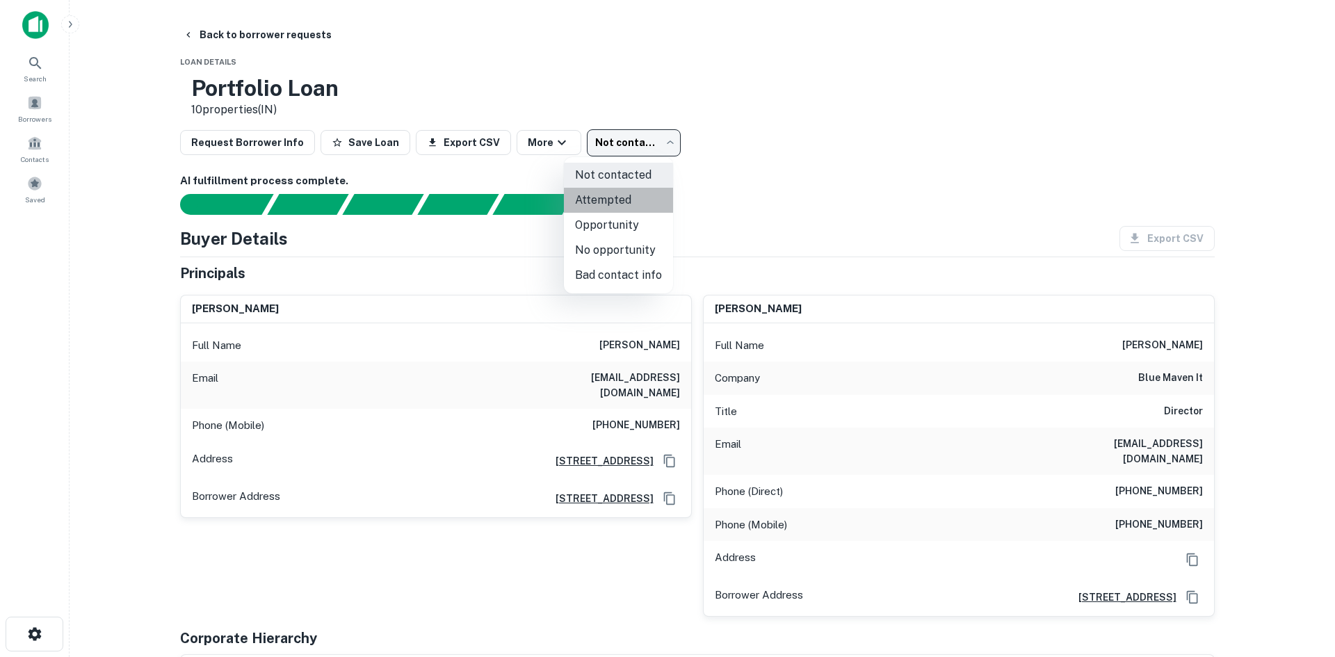
click at [620, 204] on li "Attempted" at bounding box center [618, 200] width 109 height 25
type input "*********"
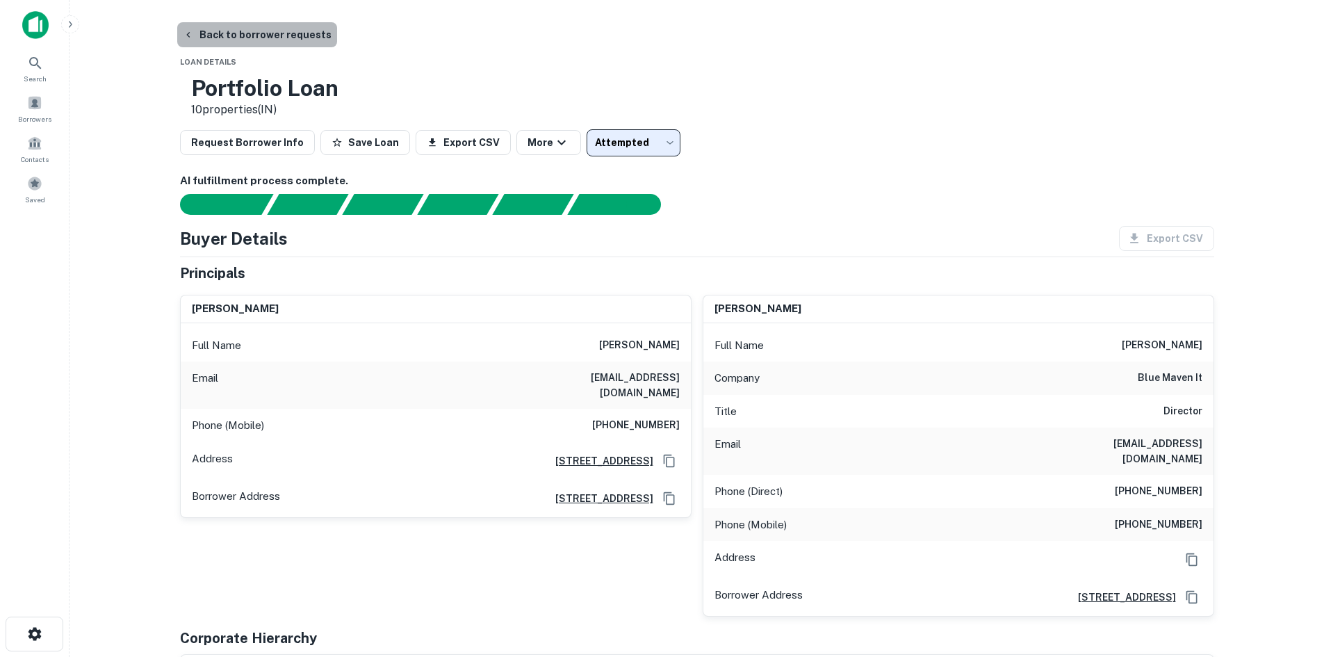
click at [273, 26] on button "Back to borrower requests" at bounding box center [257, 34] width 160 height 25
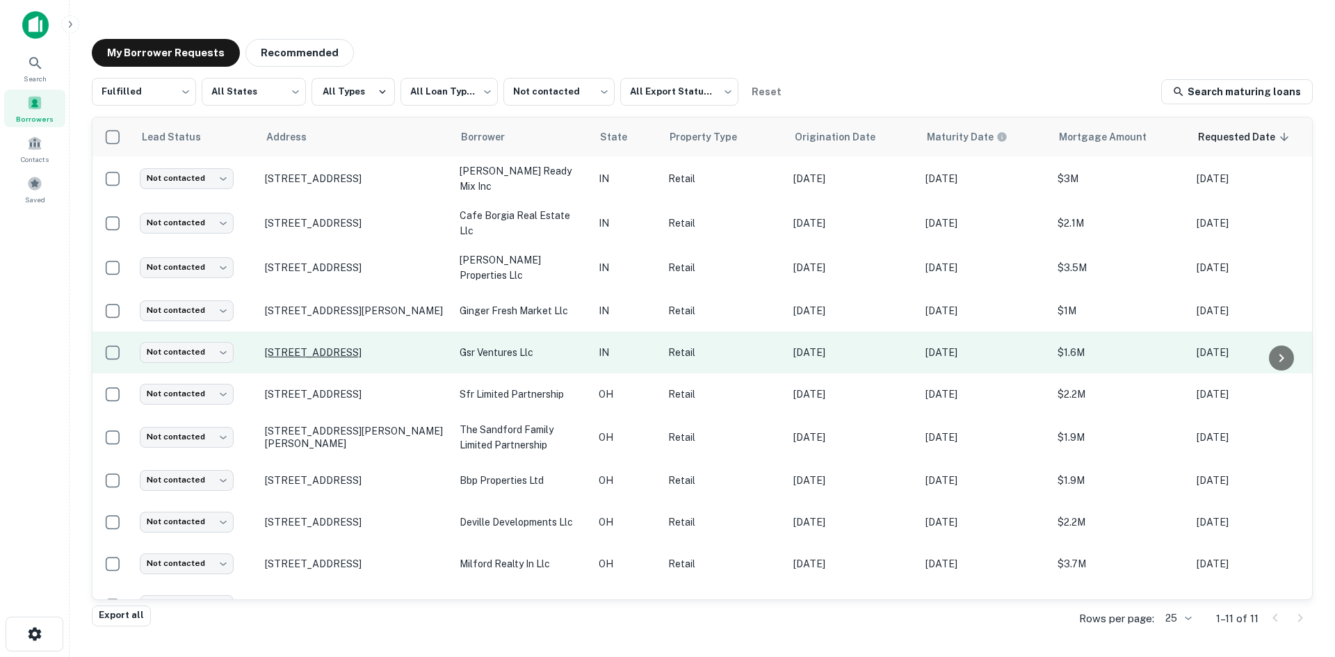
click at [366, 346] on p "5900 E 82nd St Indianapolis, IN 46250" at bounding box center [355, 352] width 181 height 13
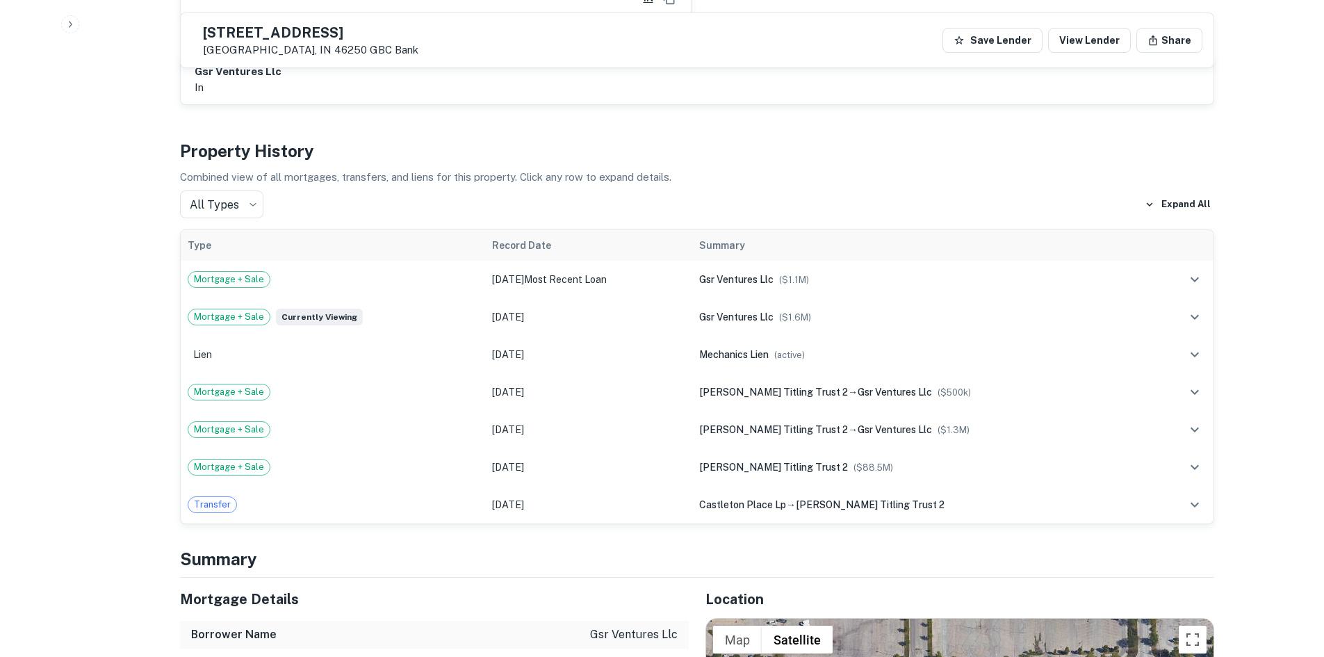
scroll to position [1043, 0]
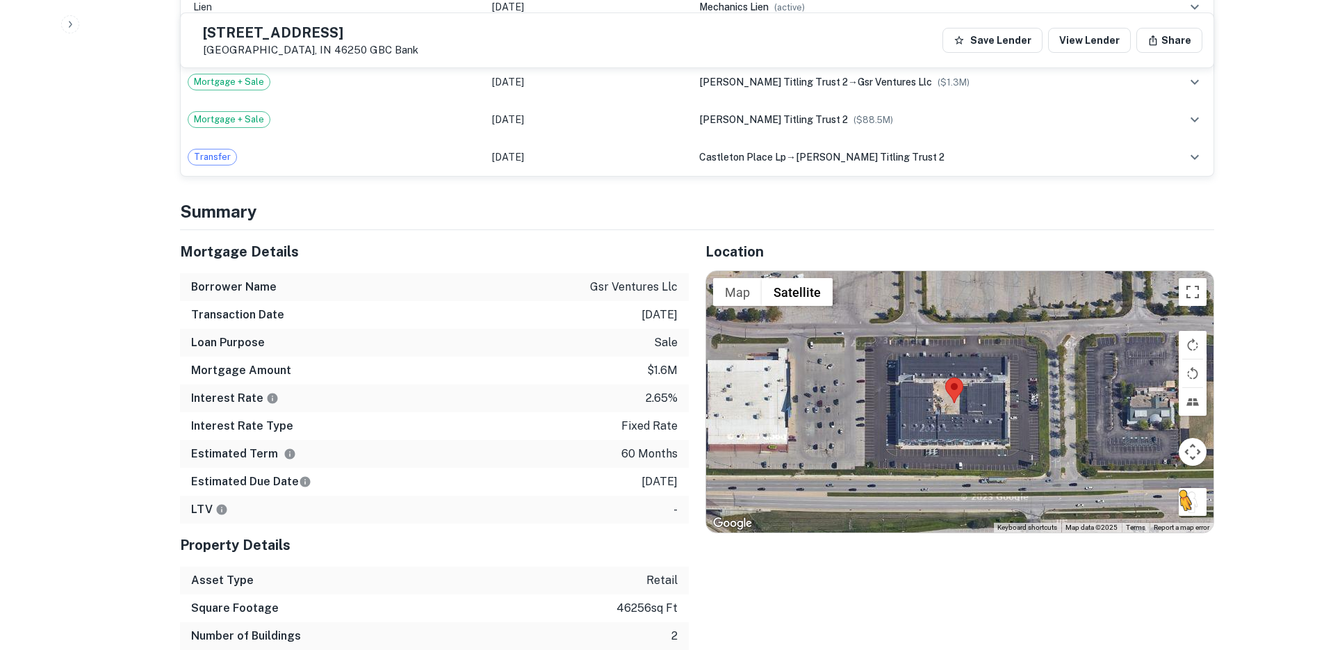
click at [1203, 510] on div "To activate drag with keyboard, press Alt + Enter. Once in keyboard drag state,…" at bounding box center [960, 401] width 508 height 261
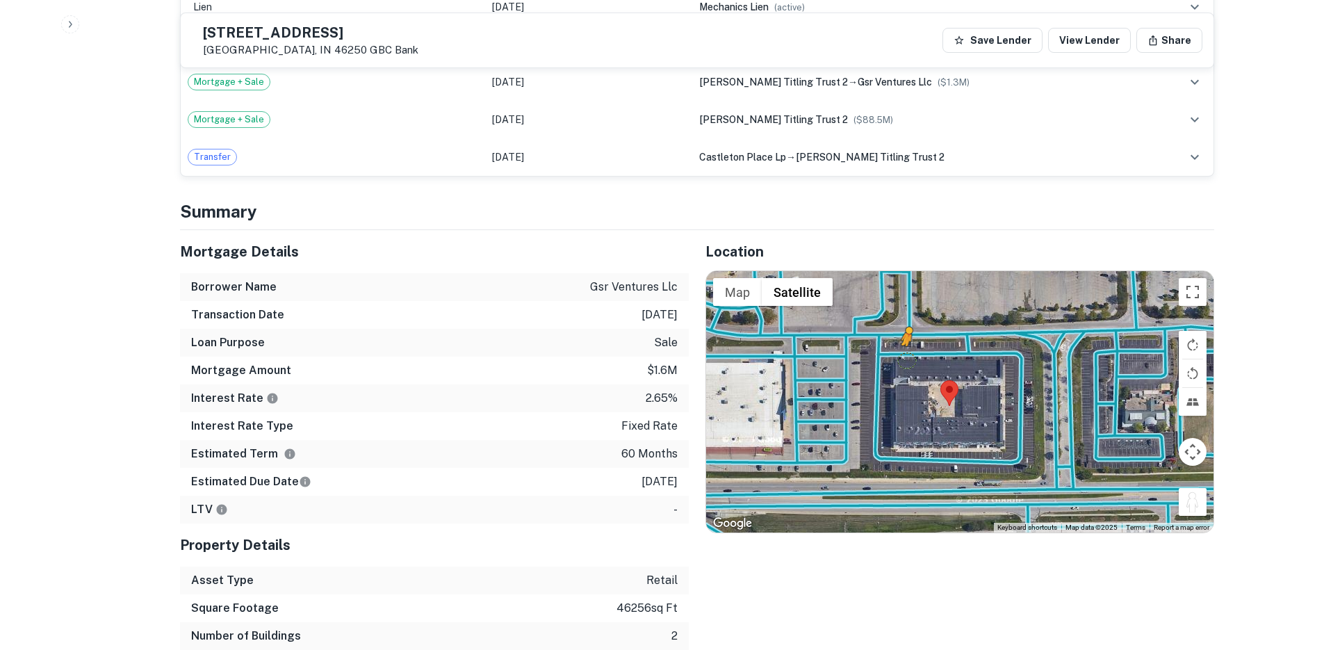
drag, startPoint x: 1189, startPoint y: 505, endPoint x: 904, endPoint y: 355, distance: 322.2
click at [904, 355] on div "To activate drag with keyboard, press Alt + Enter. Once in keyboard drag state,…" at bounding box center [960, 401] width 508 height 261
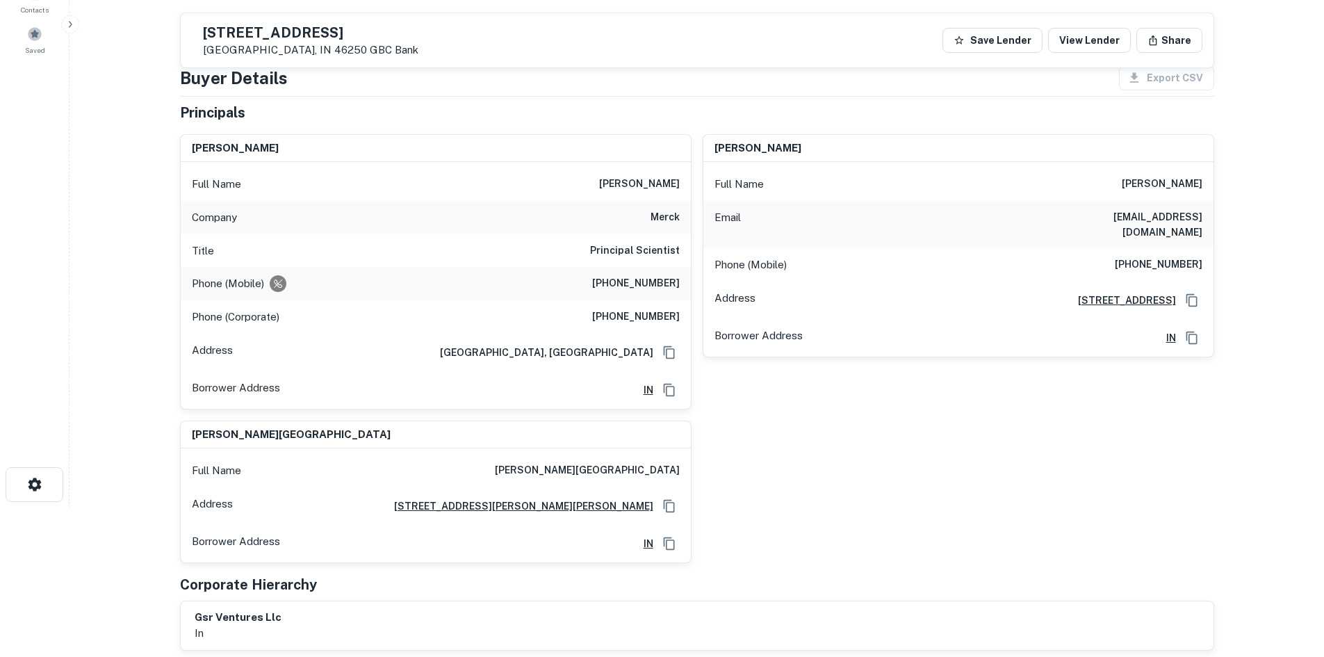
scroll to position [139, 0]
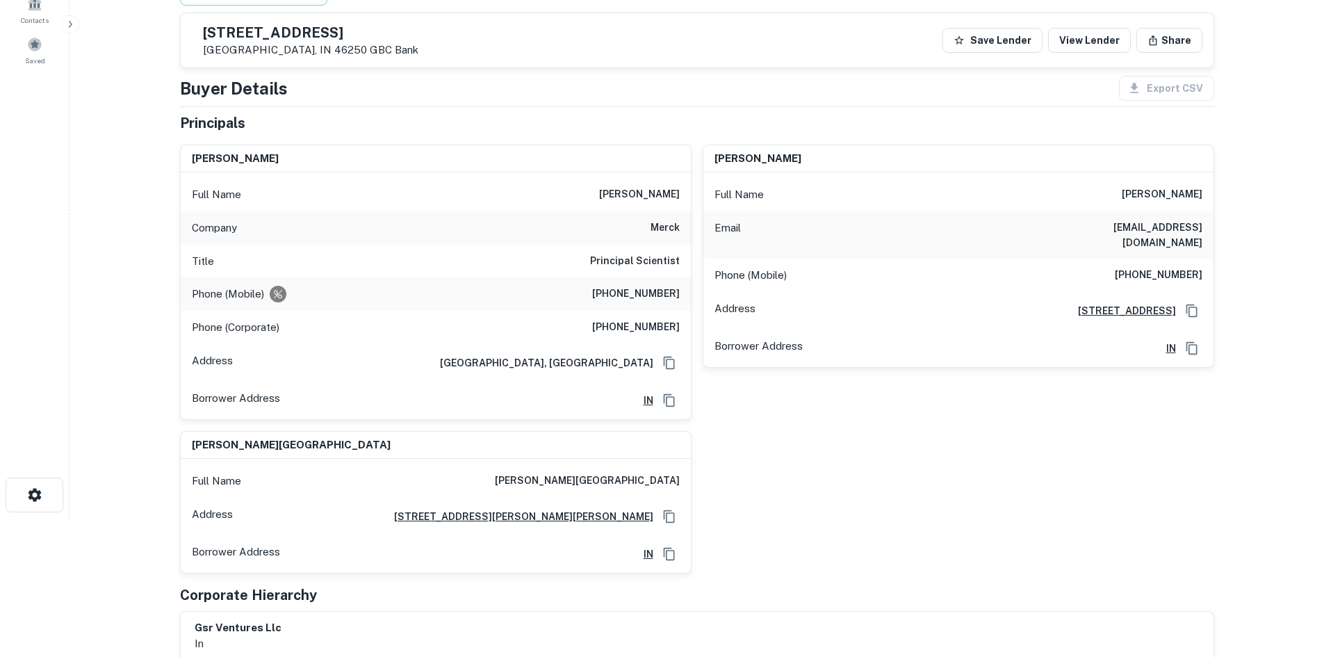
click at [624, 306] on div "Phone (Mobile) (301) 606-7814" at bounding box center [436, 293] width 510 height 33
copy h6 "(301) 606-7814"
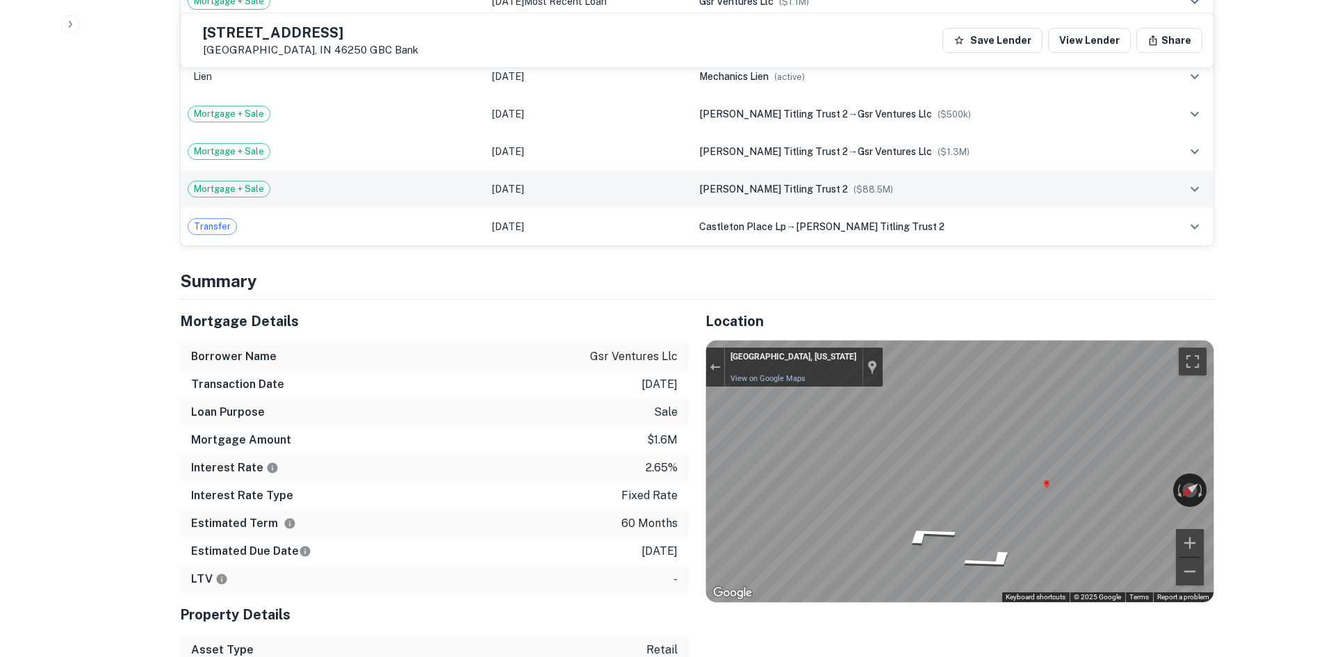
scroll to position [1043, 0]
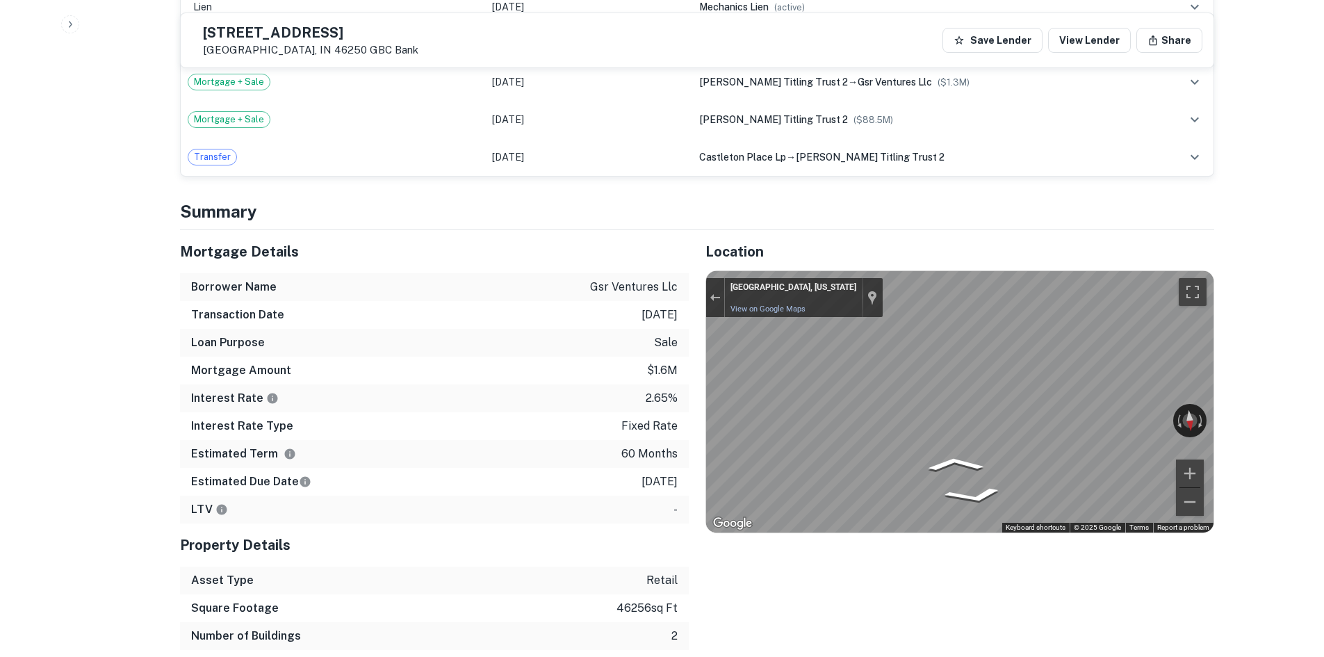
click at [647, 423] on div "Mortgage Details Borrower Name gsr ventures llc Transaction Date 2/7/2021 Loan …" at bounding box center [688, 454] width 1051 height 448
click at [1196, 426] on div "← Move left → Move right ↑ Move up ↓ Move down + Zoom in - Zoom out Indianapoli…" at bounding box center [960, 401] width 508 height 261
click at [691, 410] on div "Location ← Move left → Move right ↑ Move up ↓ Move down + Zoom in - Zoom out Ho…" at bounding box center [952, 454] width 526 height 448
drag, startPoint x: 1123, startPoint y: 419, endPoint x: 442, endPoint y: 390, distance: 681.2
click at [442, 390] on div "Mortgage Details Borrower Name gsr ventures llc Transaction Date 2/7/2021 Loan …" at bounding box center [688, 454] width 1051 height 448
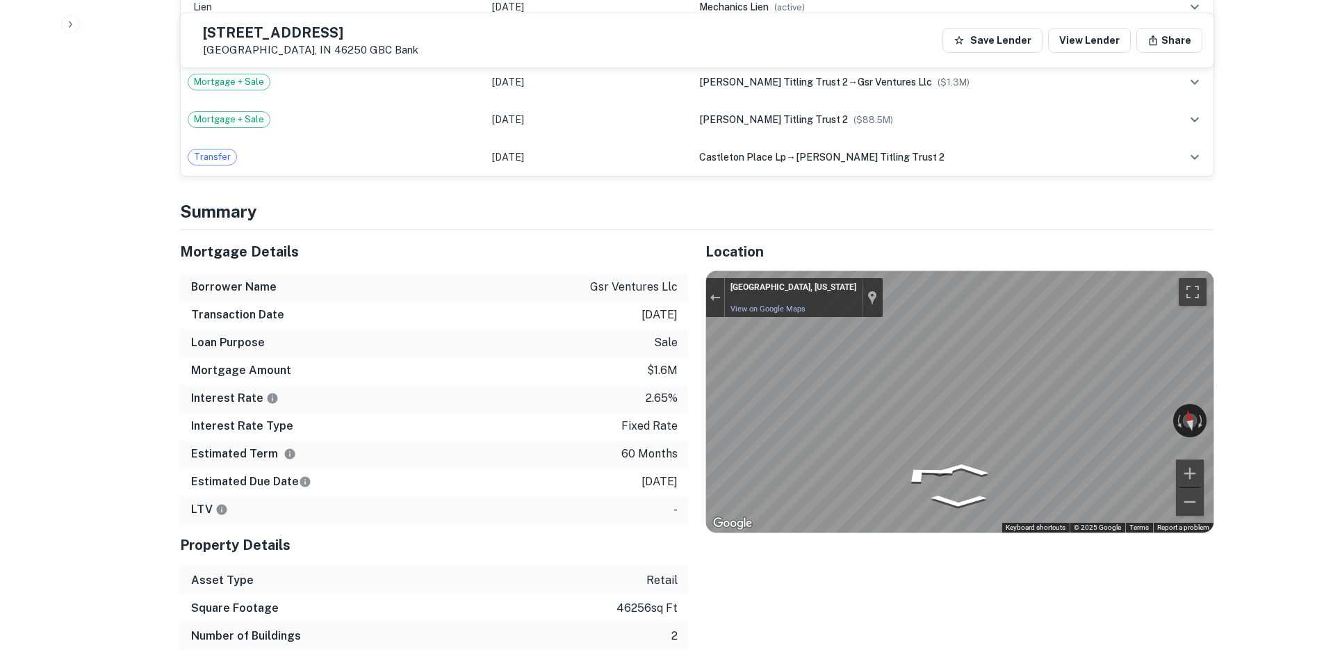
click at [433, 431] on div "Mortgage Details Borrower Name gsr ventures llc Transaction Date 2/7/2021 Loan …" at bounding box center [688, 454] width 1051 height 448
click at [671, 386] on div "Mortgage Details Borrower Name gsr ventures llc Transaction Date 2/7/2021 Loan …" at bounding box center [688, 454] width 1051 height 448
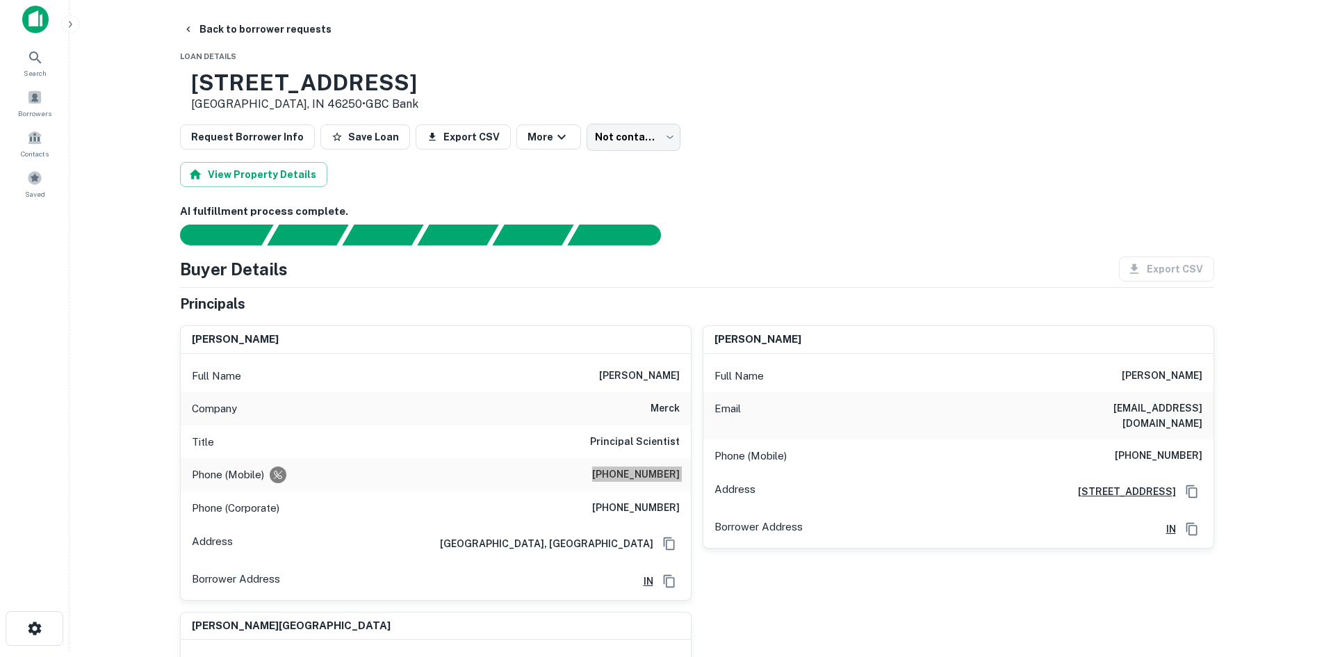
scroll to position [0, 0]
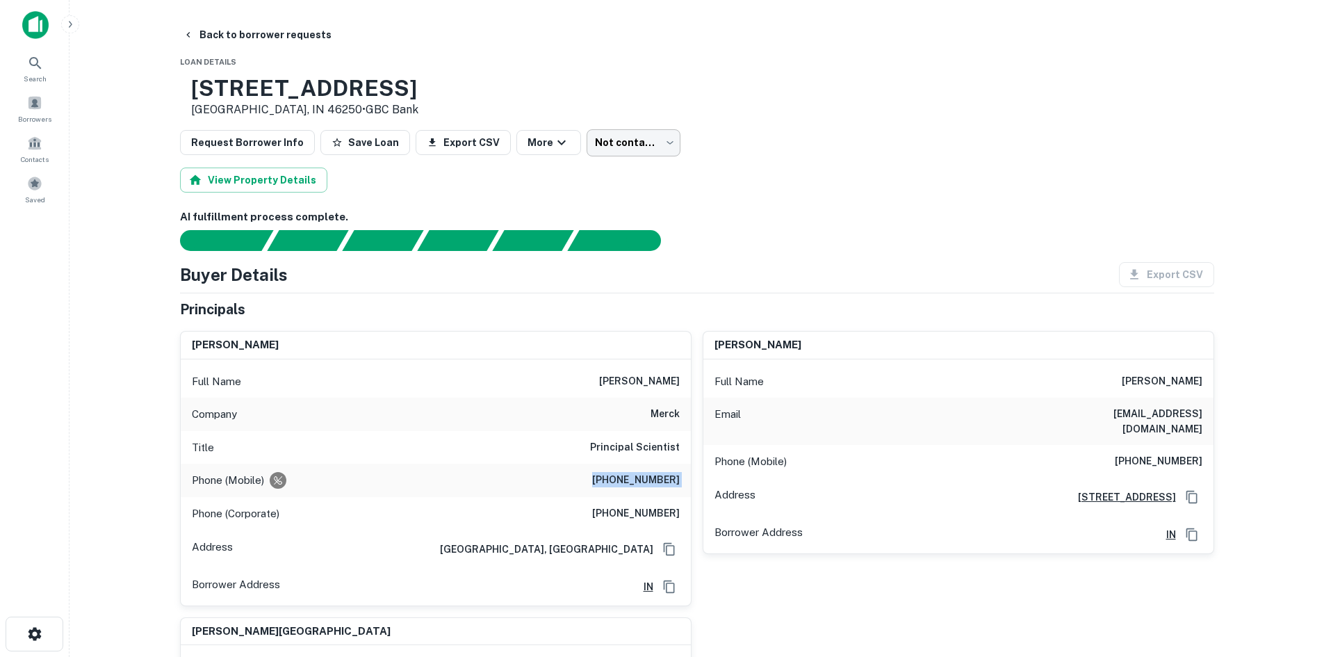
click at [617, 147] on body "Search Borrowers Contacts Saved Back to borrower requests Loan Details 5900 E 8…" at bounding box center [662, 328] width 1324 height 657
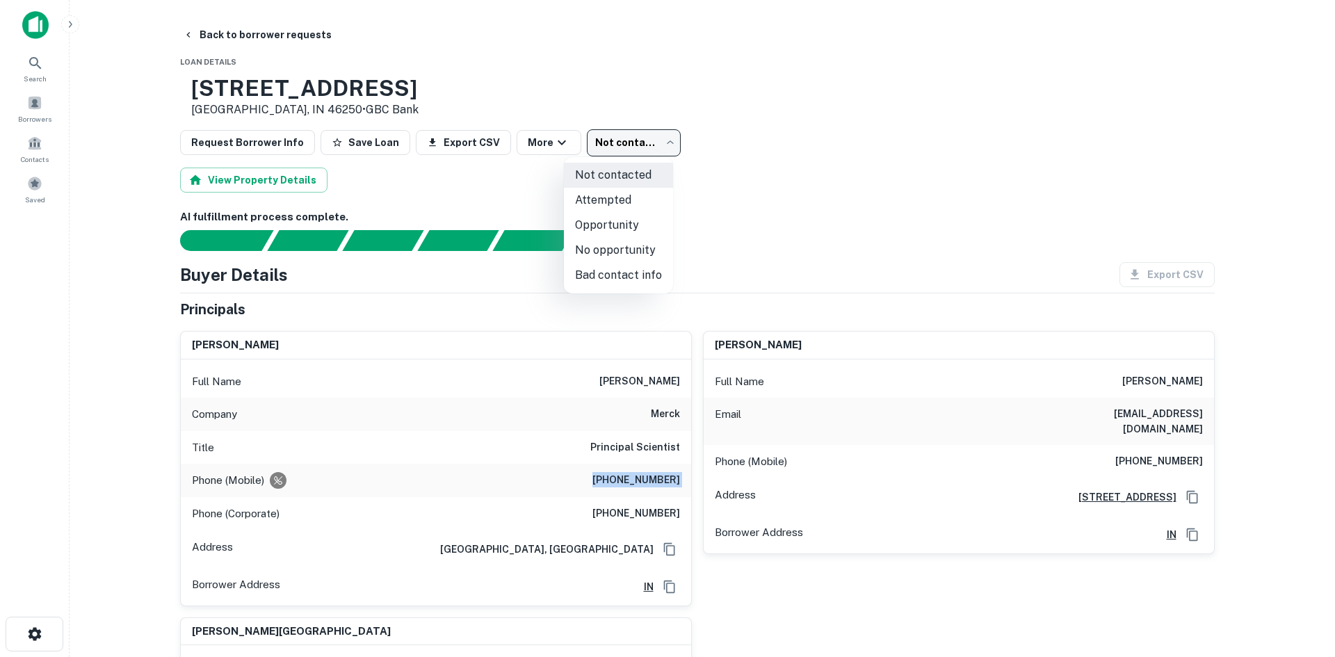
click at [593, 208] on li "Attempted" at bounding box center [618, 200] width 109 height 25
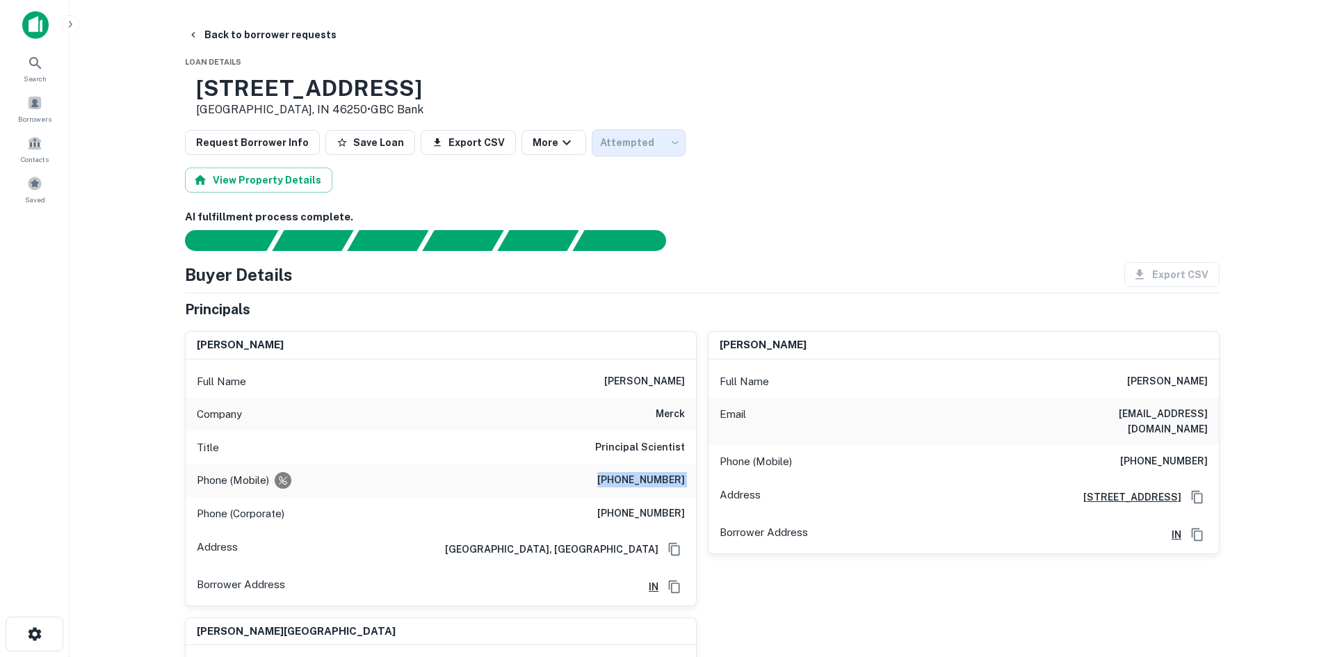
type input "*********"
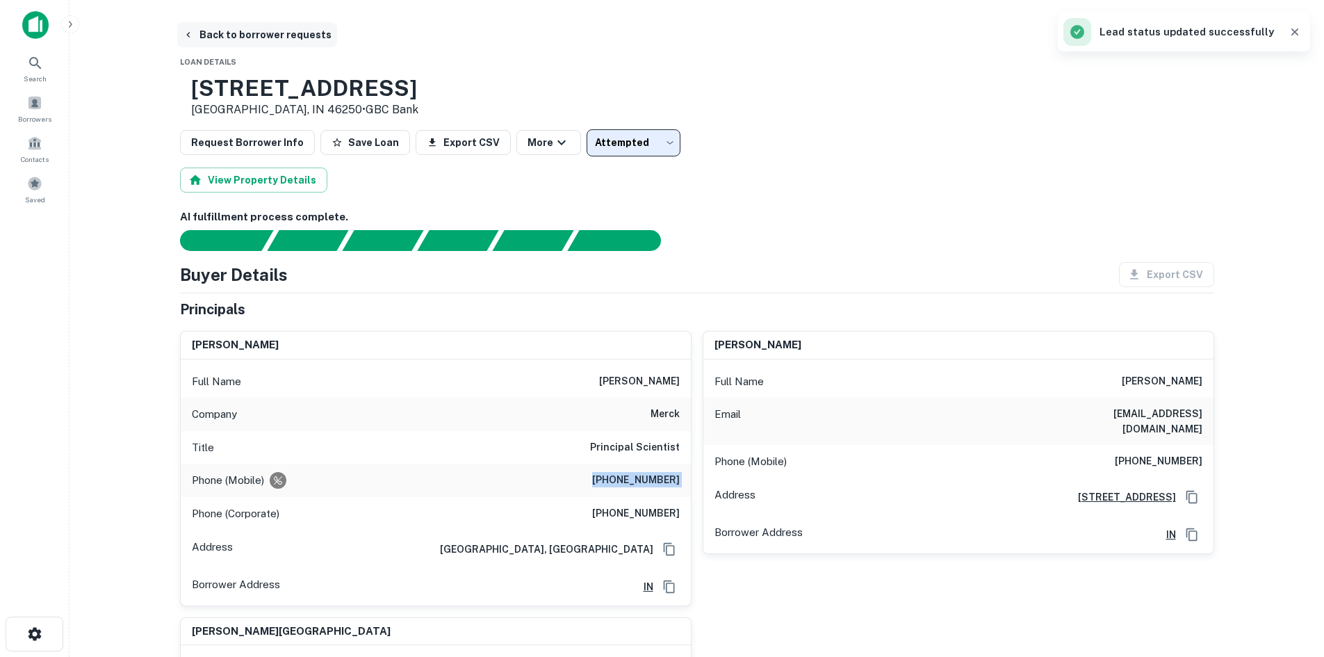
click at [216, 38] on button "Back to borrower requests" at bounding box center [257, 34] width 160 height 25
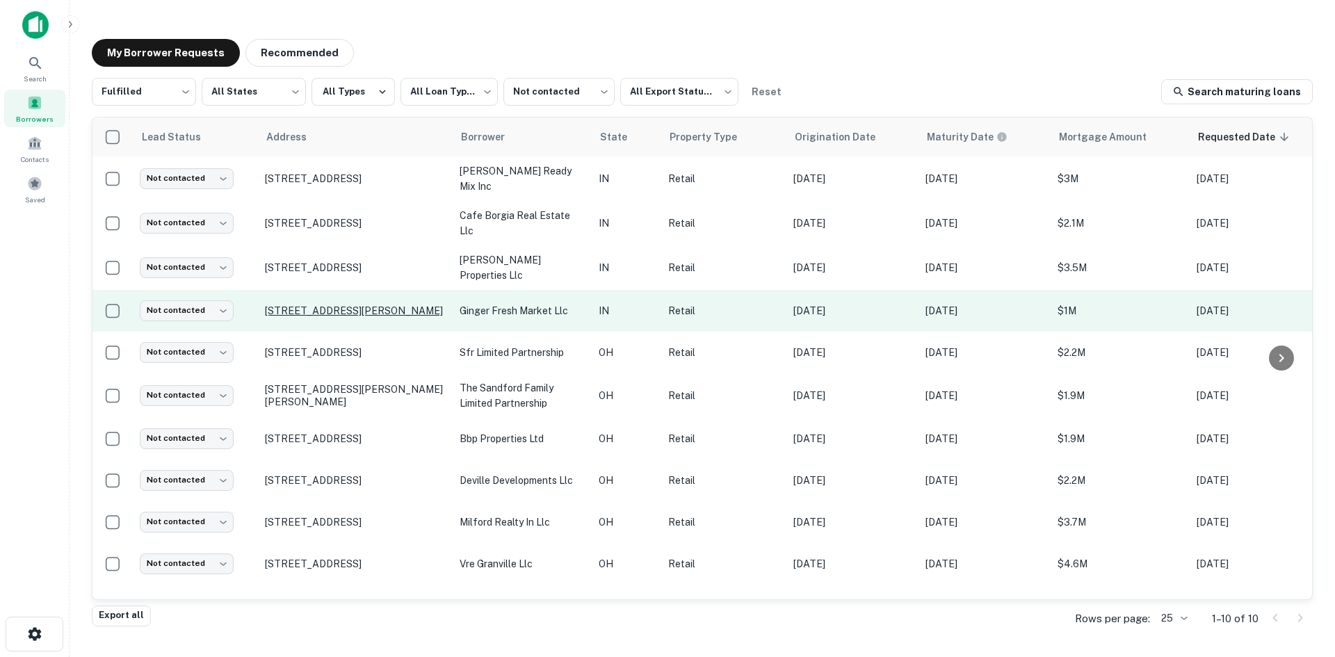
click at [382, 305] on p "410 N Metts St Ossian, IN 46777" at bounding box center [355, 311] width 181 height 13
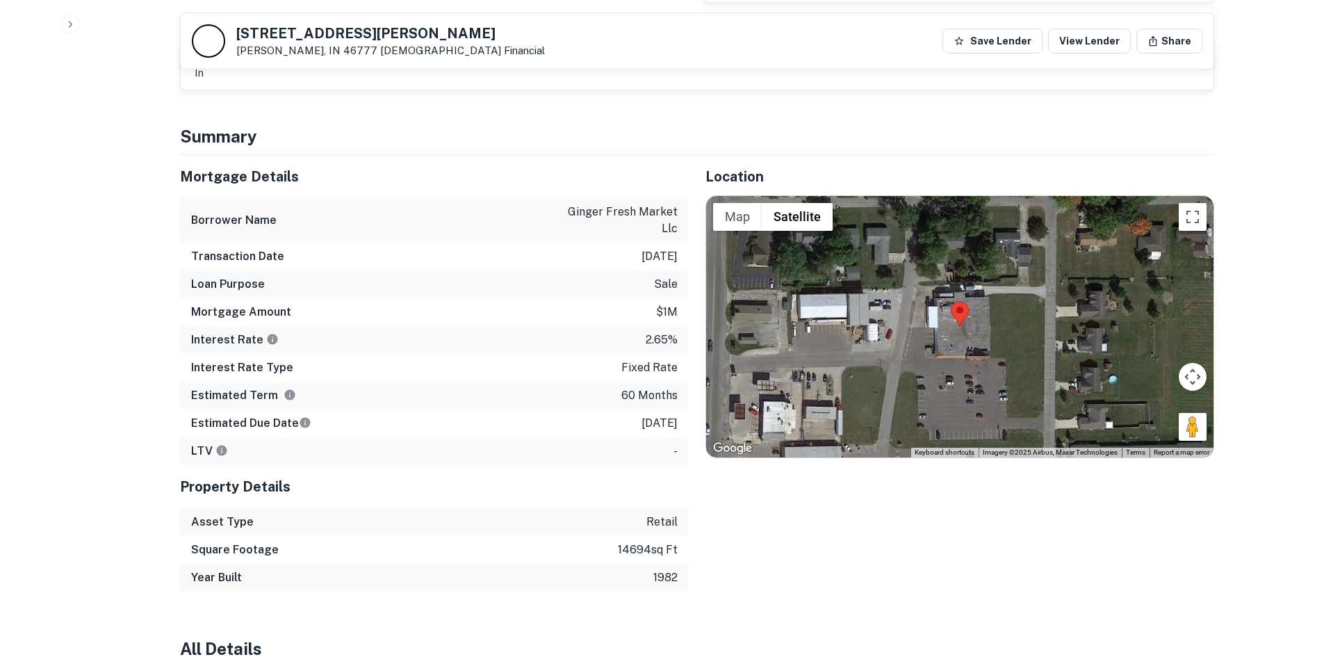
scroll to position [834, 0]
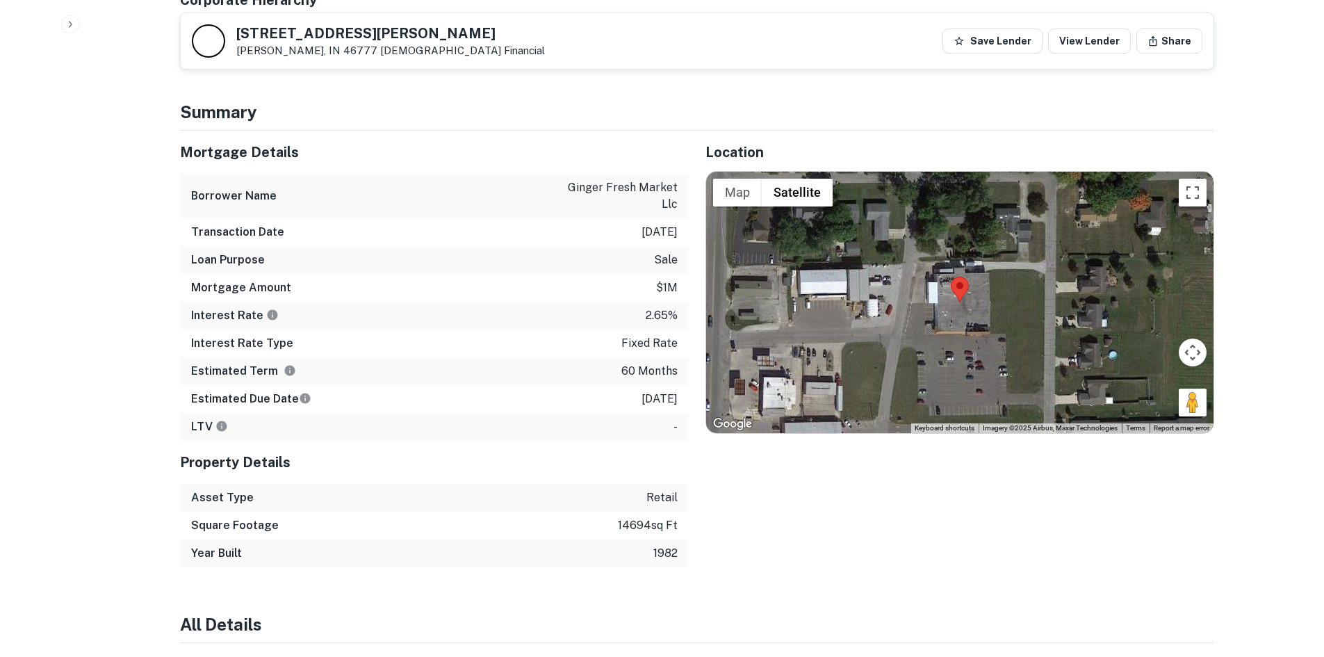
drag, startPoint x: 1190, startPoint y: 400, endPoint x: 909, endPoint y: 308, distance: 295.5
click at [909, 308] on div "Map Terrain Satellite Labels Keyboard shortcuts Map Data Imagery ©2025 Airbus, …" at bounding box center [960, 302] width 508 height 261
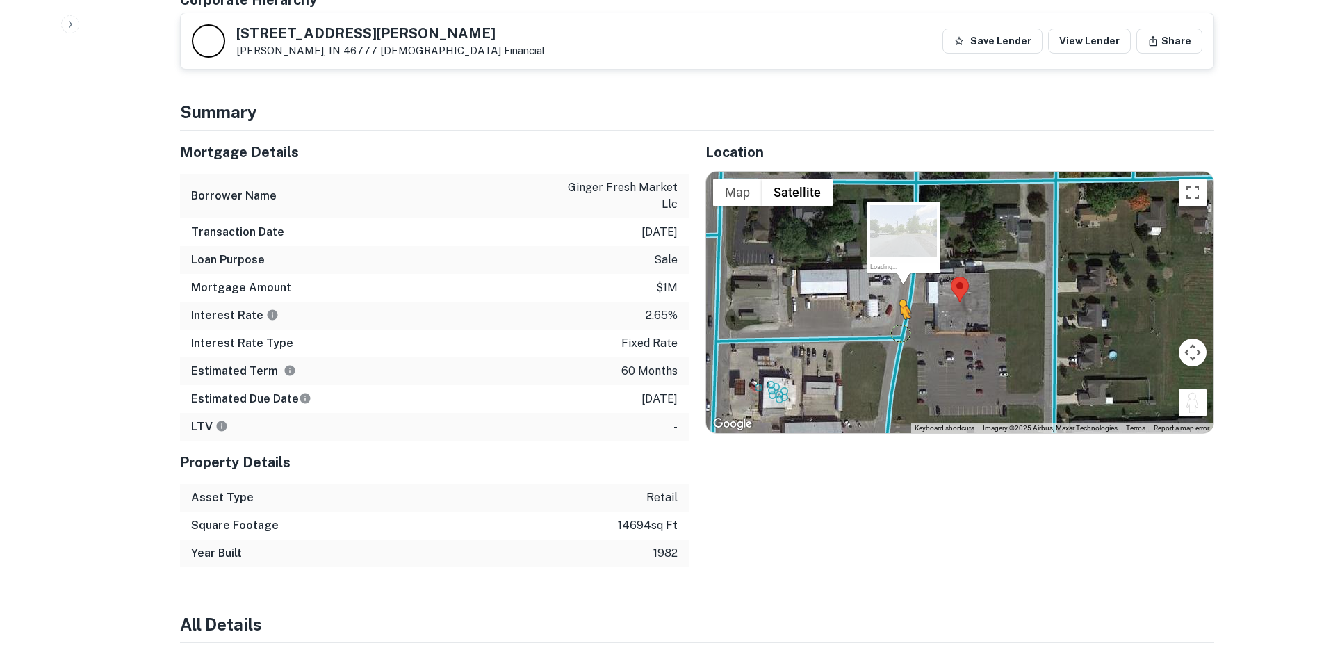
drag, startPoint x: 1189, startPoint y: 408, endPoint x: 900, endPoint y: 331, distance: 298.7
click at [900, 331] on div "To activate drag with keyboard, press Alt + Enter. Once in keyboard drag state,…" at bounding box center [960, 302] width 508 height 261
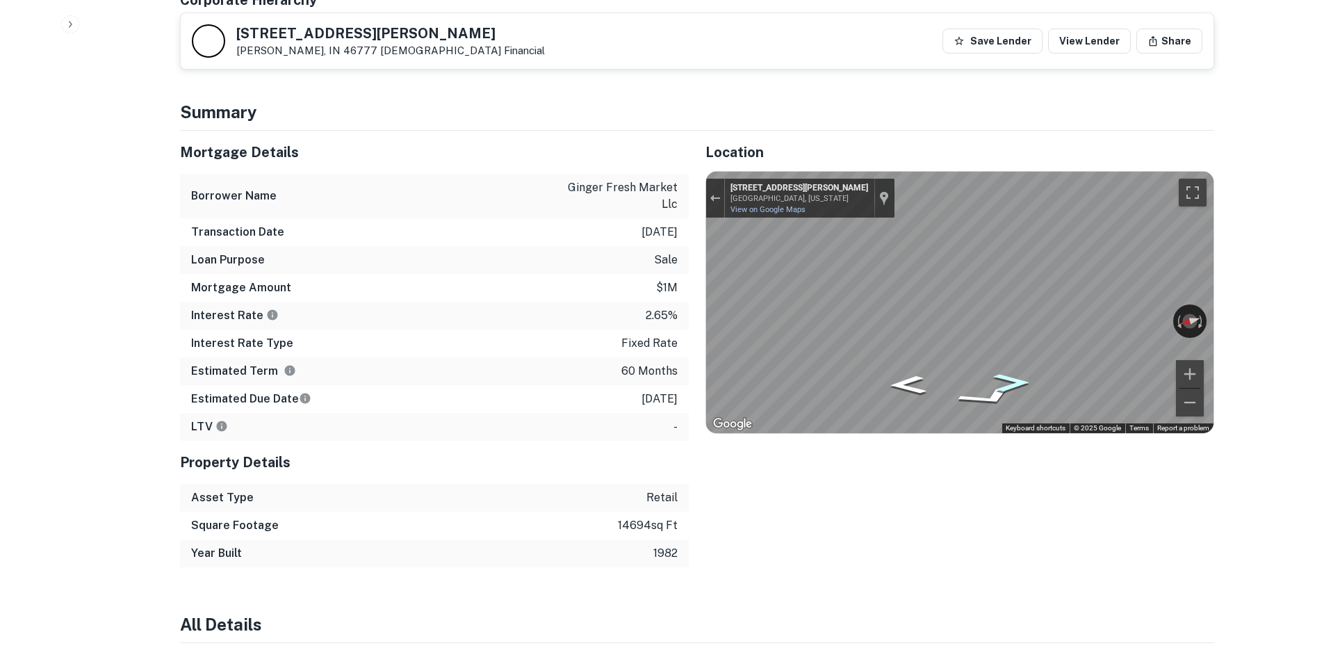
click at [1011, 373] on icon "Go South, N Metts St" at bounding box center [1012, 382] width 68 height 26
click at [475, 295] on div "Mortgage Details Borrower Name ginger fresh market llc Transaction Date 2/7/202…" at bounding box center [688, 349] width 1051 height 437
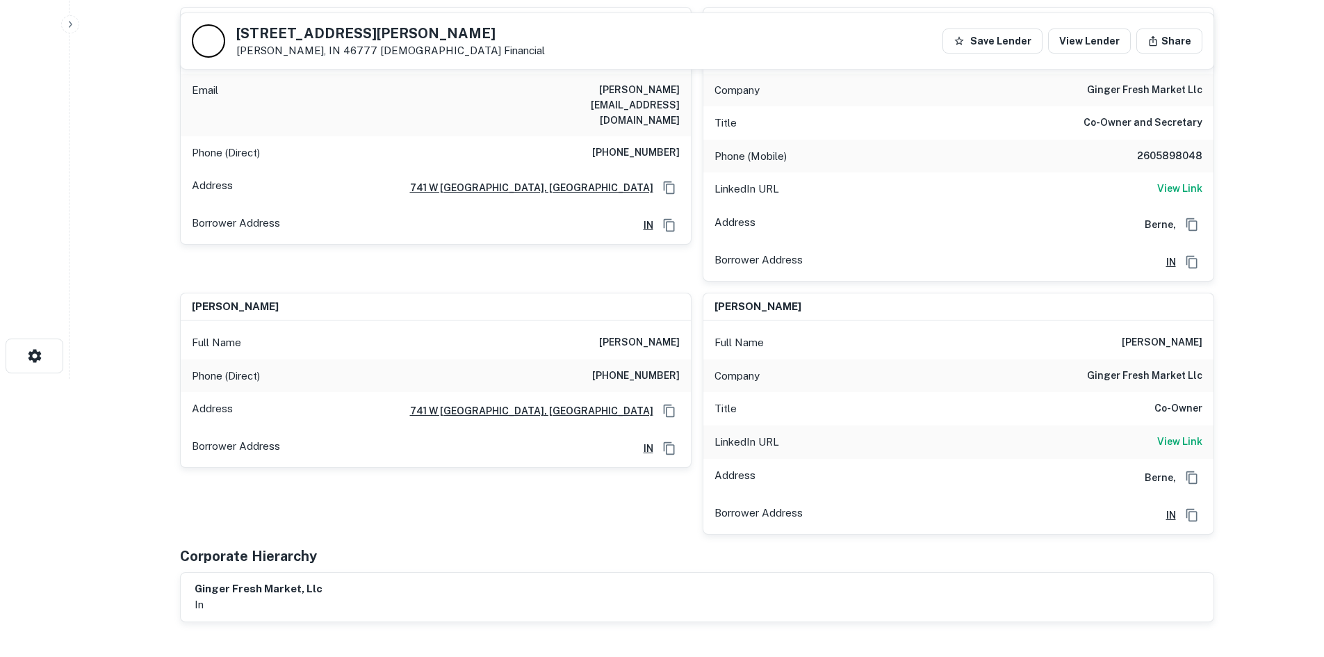
scroll to position [0, 0]
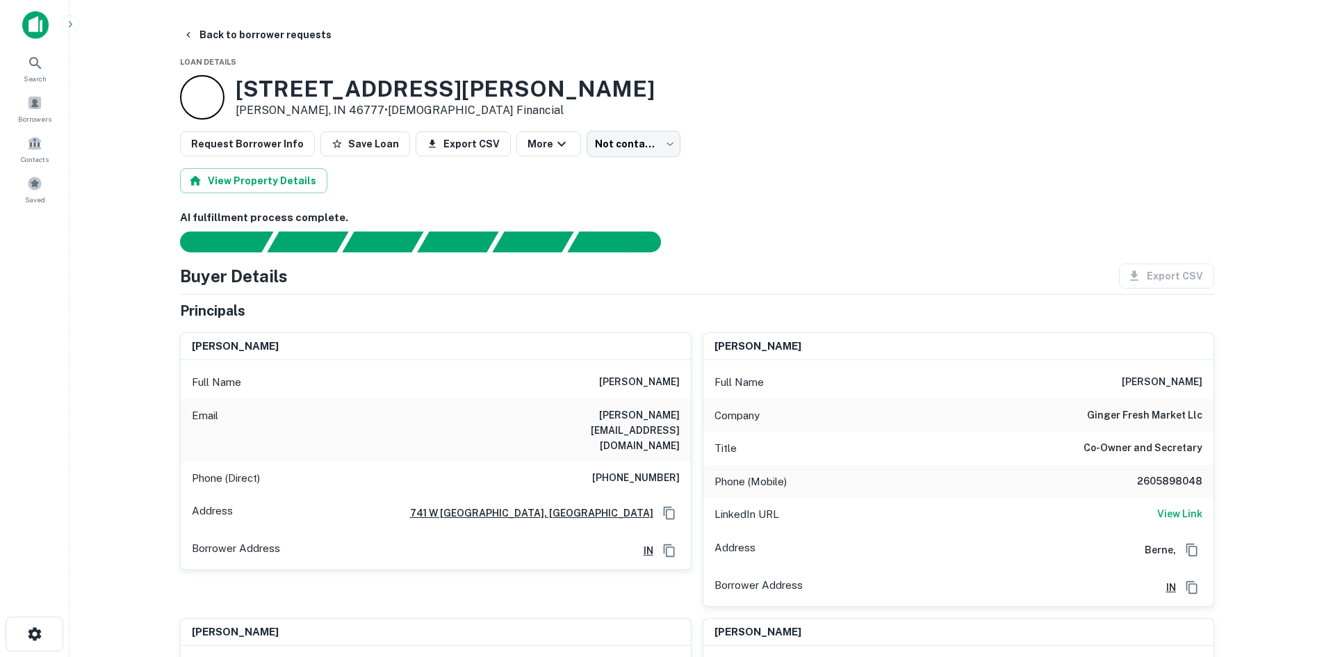
click at [633, 470] on h6 "(260) 849-0700" at bounding box center [636, 478] width 88 height 17
copy h6 "(260) 849-0700"
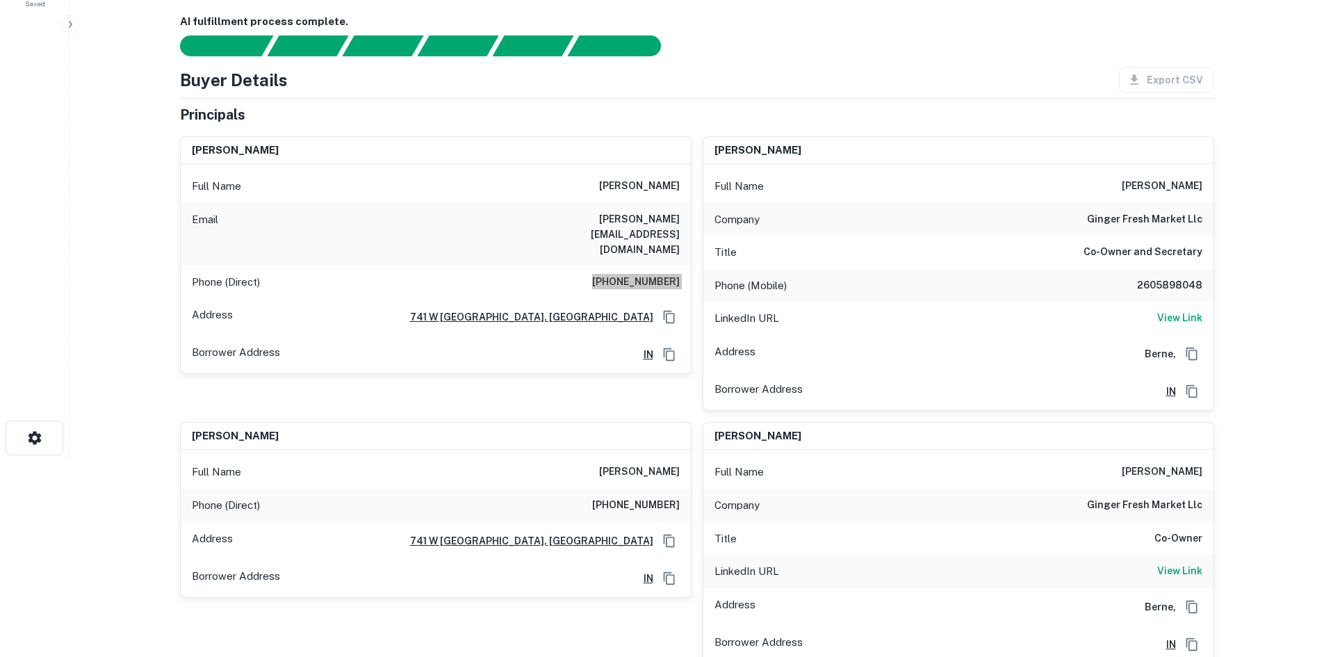
scroll to position [209, 0]
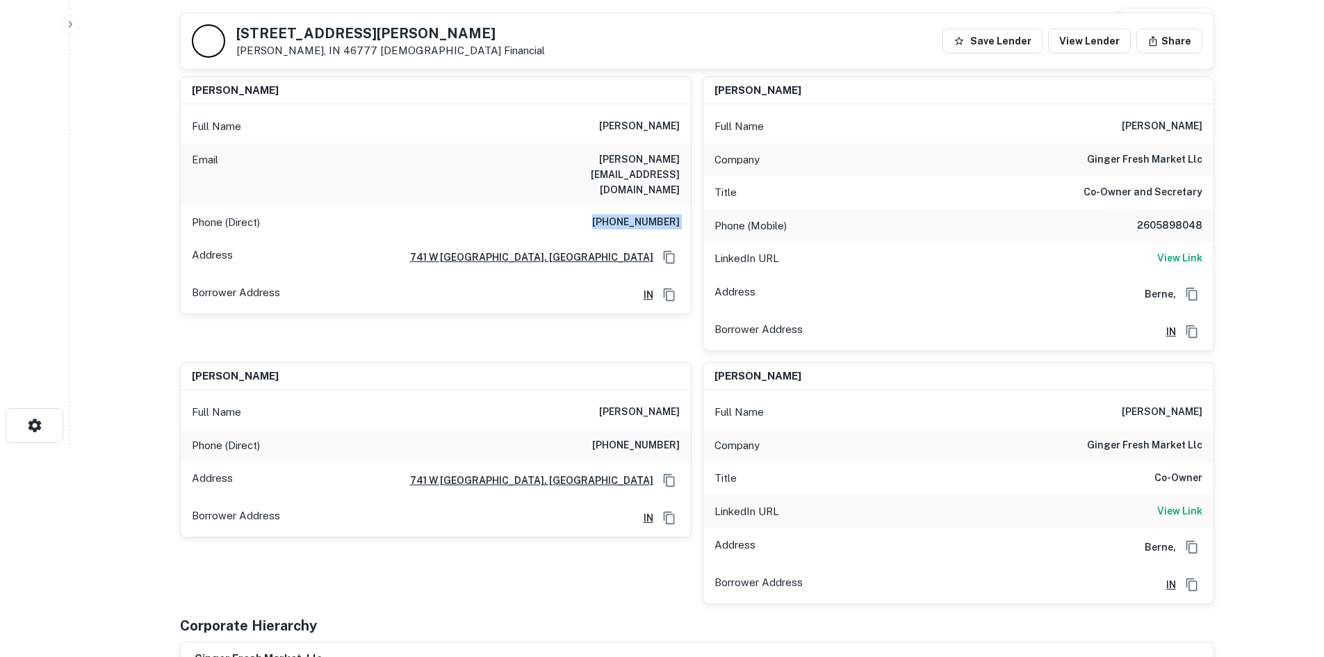
click at [1176, 222] on h6 "2605898048" at bounding box center [1160, 226] width 83 height 17
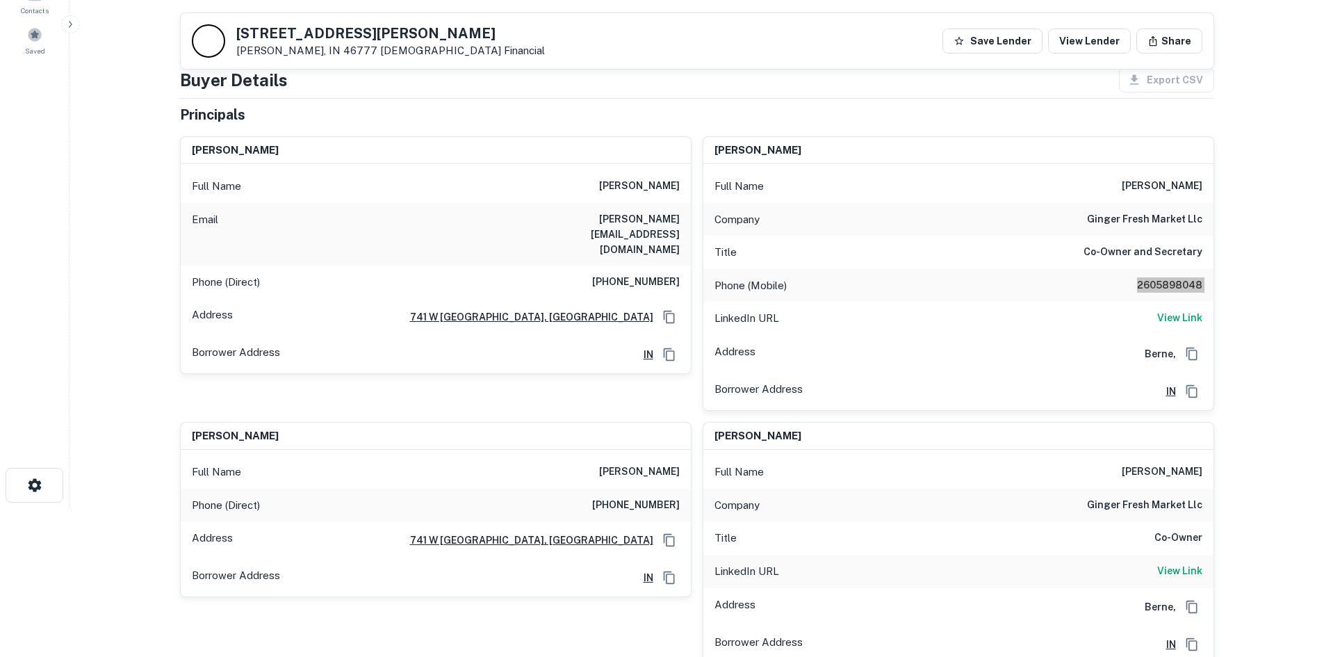
scroll to position [0, 0]
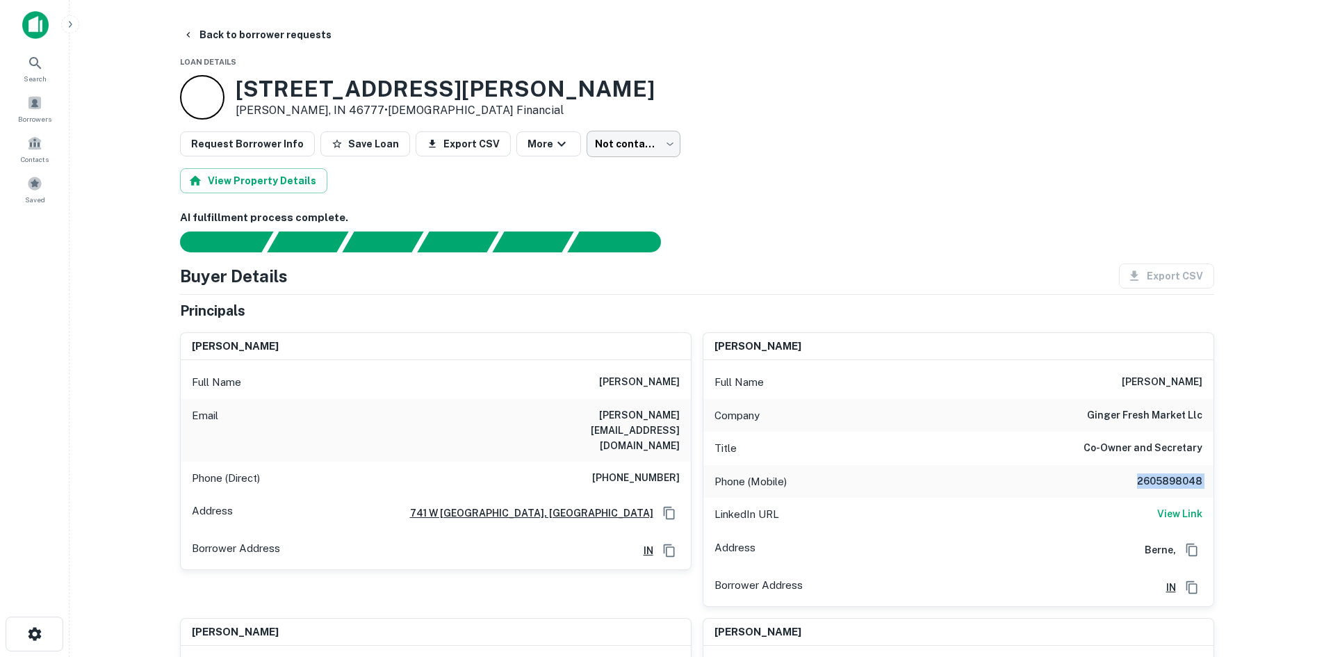
click at [624, 151] on body "Search Borrowers Contacts Saved Back to borrower requests Loan Details 410 N Me…" at bounding box center [662, 328] width 1324 height 657
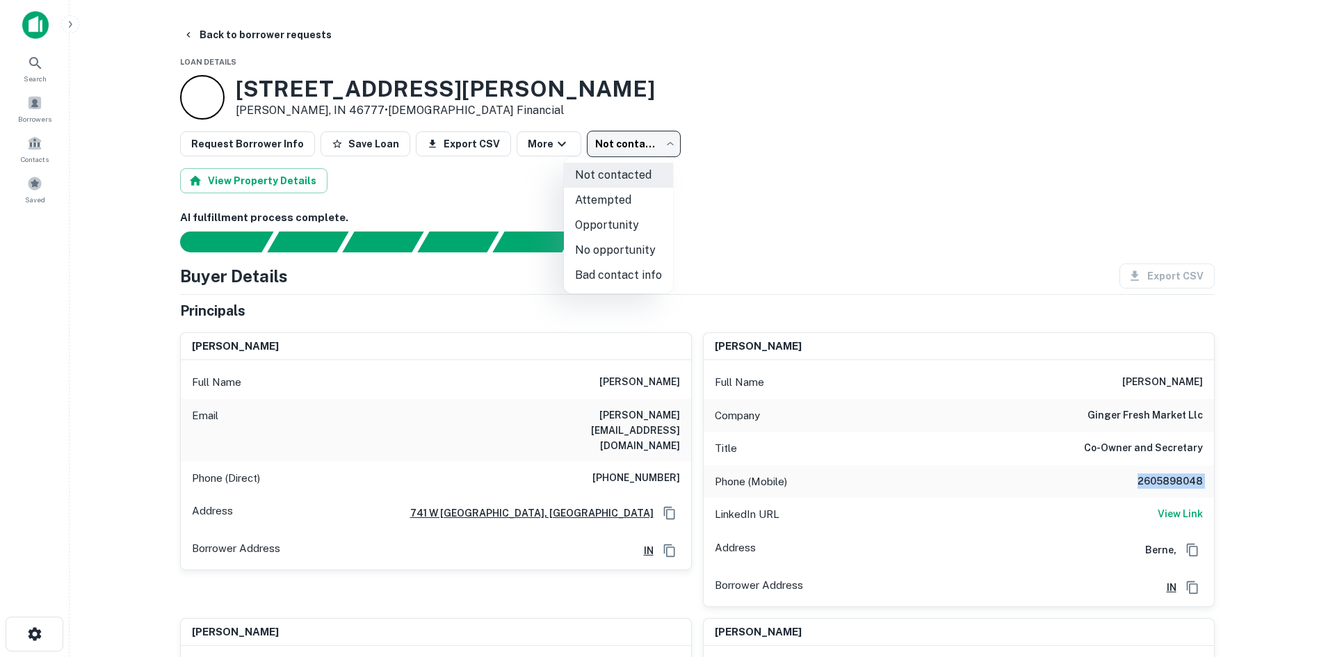
click at [615, 265] on li "Bad contact info" at bounding box center [618, 275] width 109 height 25
type input "**********"
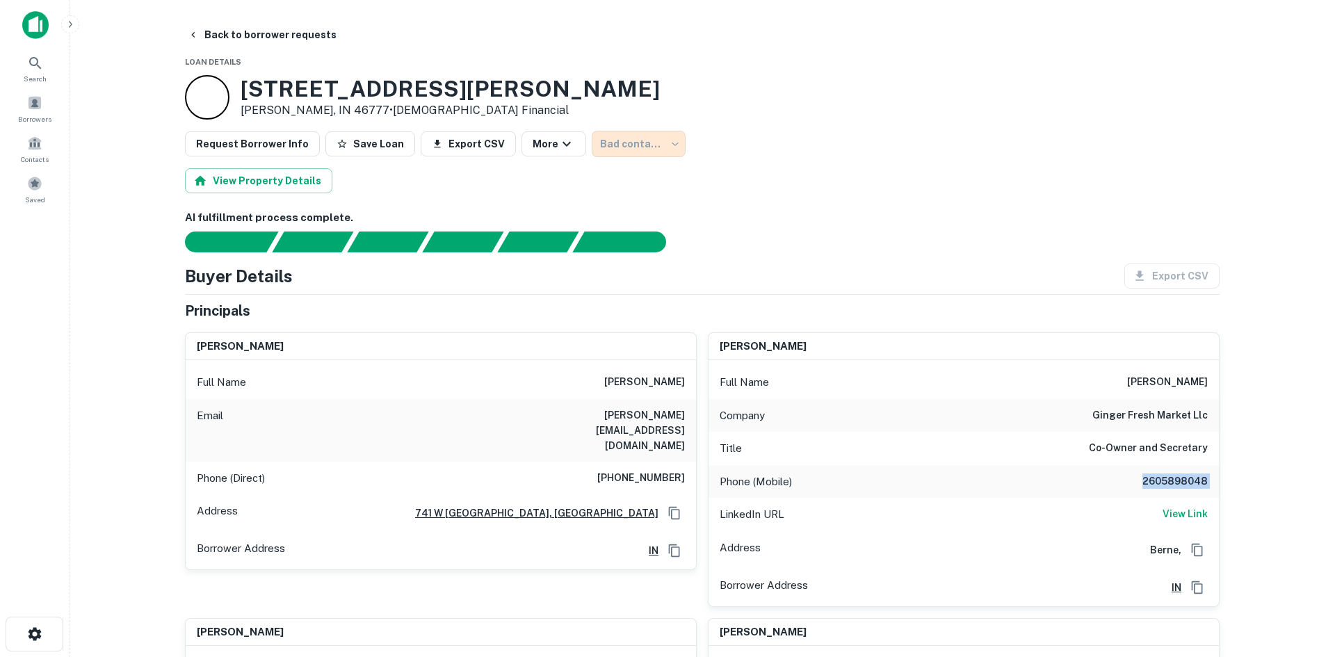
click at [197, 37] on div at bounding box center [667, 328] width 1335 height 657
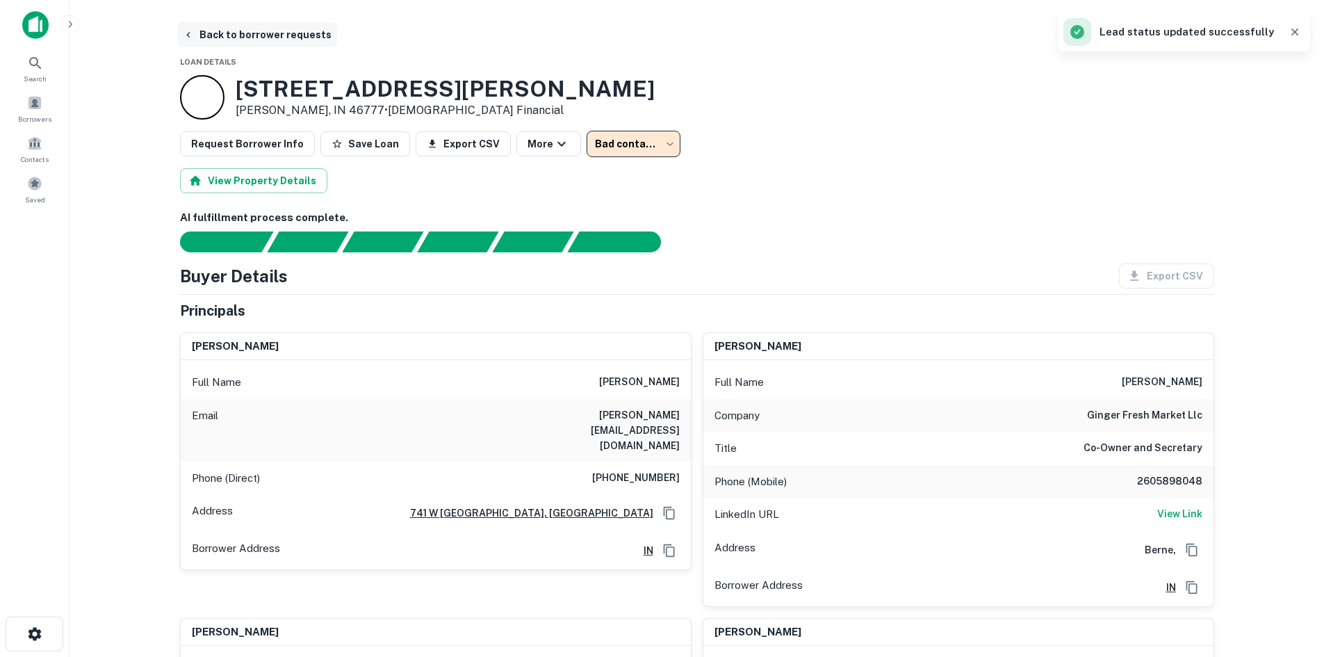
click at [186, 42] on button "Back to borrower requests" at bounding box center [257, 34] width 160 height 25
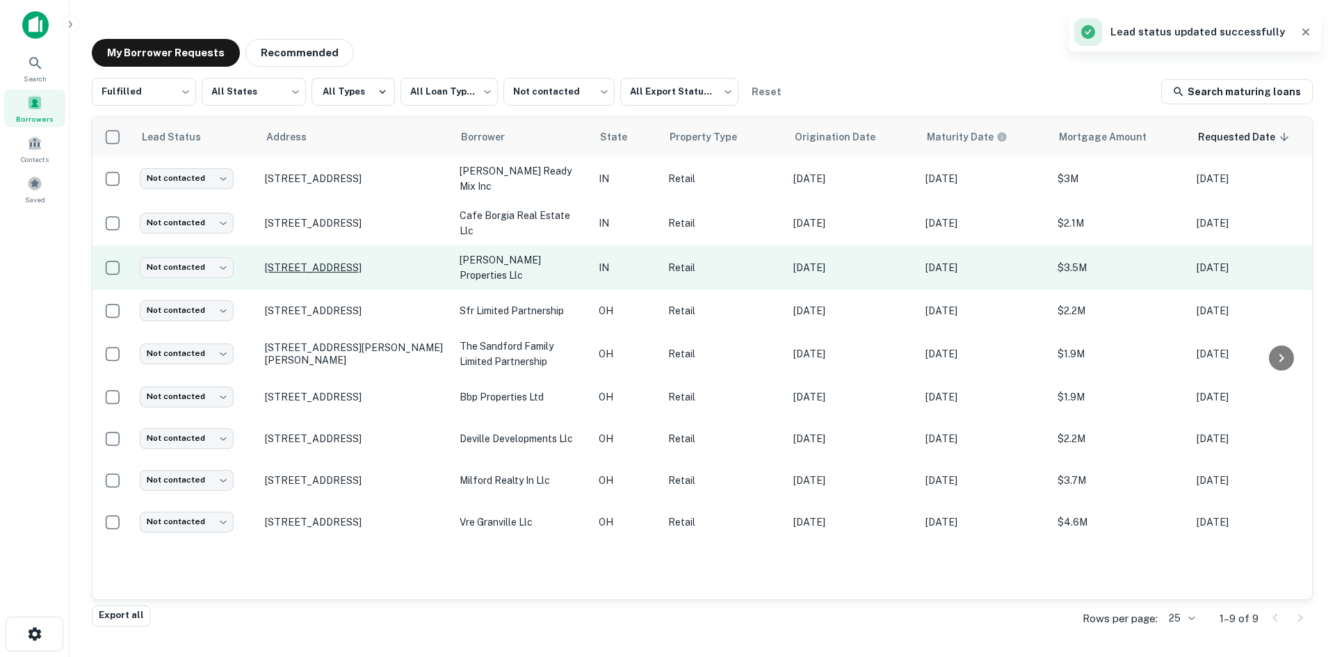
click at [360, 261] on p "3640 S Keystone Ave Indianapolis, IN 46227" at bounding box center [355, 267] width 181 height 13
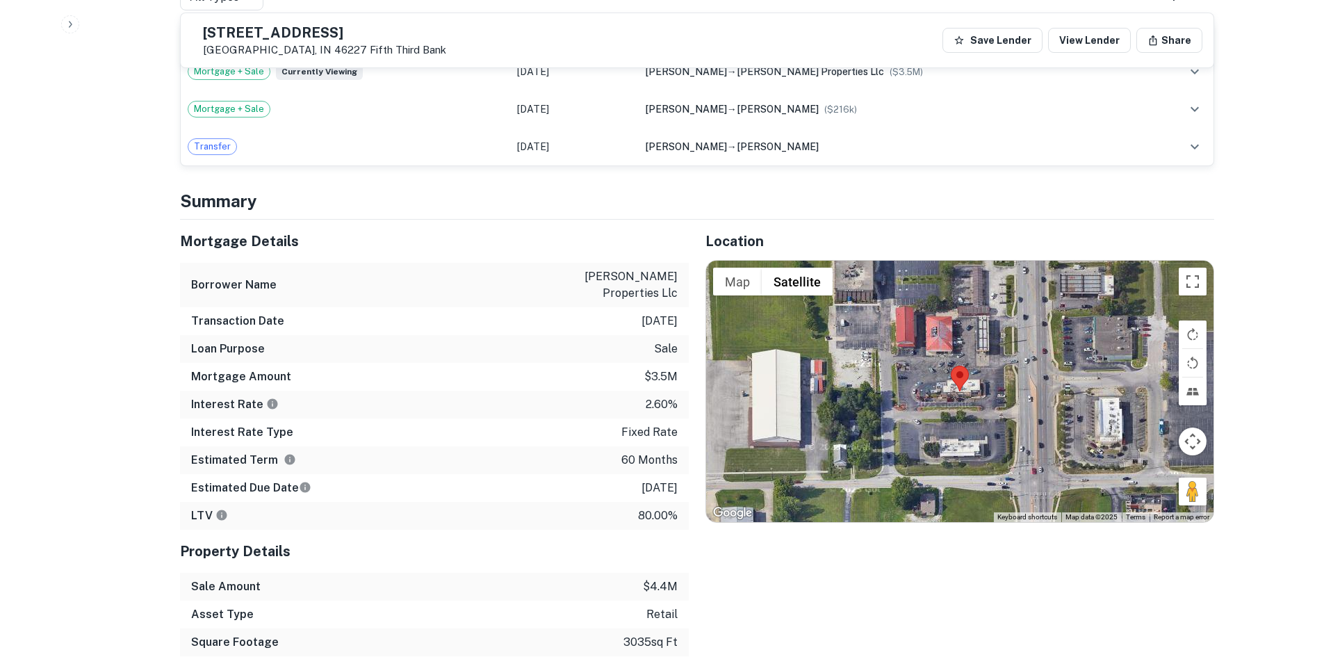
scroll to position [765, 0]
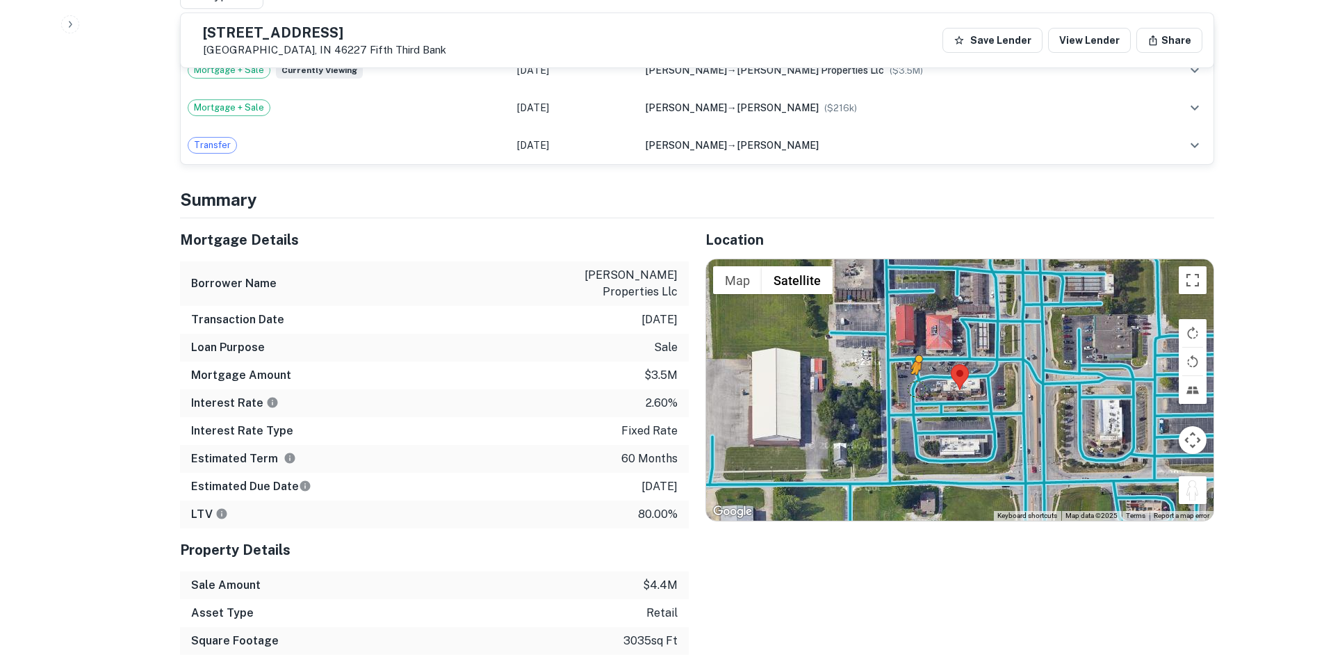
drag, startPoint x: 1194, startPoint y: 483, endPoint x: 914, endPoint y: 372, distance: 302.1
click at [914, 372] on div "To activate drag with keyboard, press Alt + Enter. Once in keyboard drag state,…" at bounding box center [960, 389] width 508 height 261
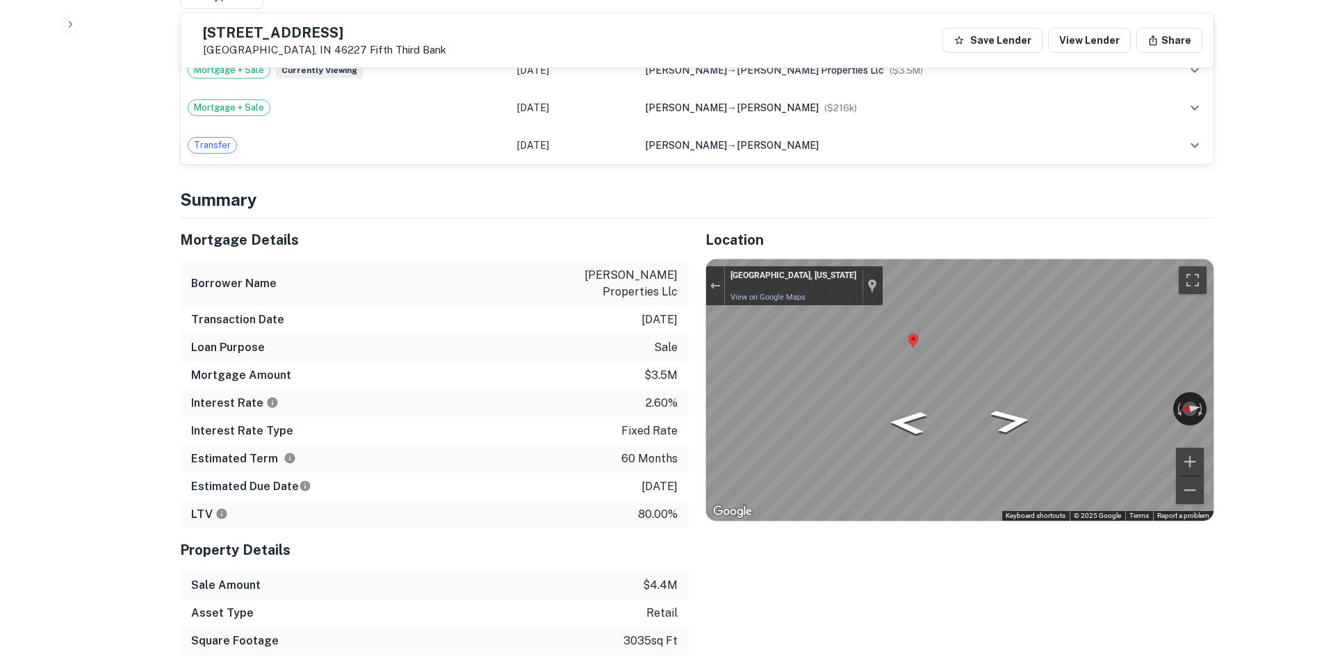
click at [217, 277] on div "Mortgage Details Borrower Name theobald properties llc Transaction Date 2/8/202…" at bounding box center [688, 464] width 1051 height 492
click at [345, 333] on div "Mortgage Details Borrower Name theobald properties llc Transaction Date 2/8/202…" at bounding box center [688, 464] width 1051 height 492
click at [703, 405] on div "Location ← Move left → Move right ↑ Move up ↓ Move down + Zoom in - Zoom out Ho…" at bounding box center [952, 464] width 526 height 492
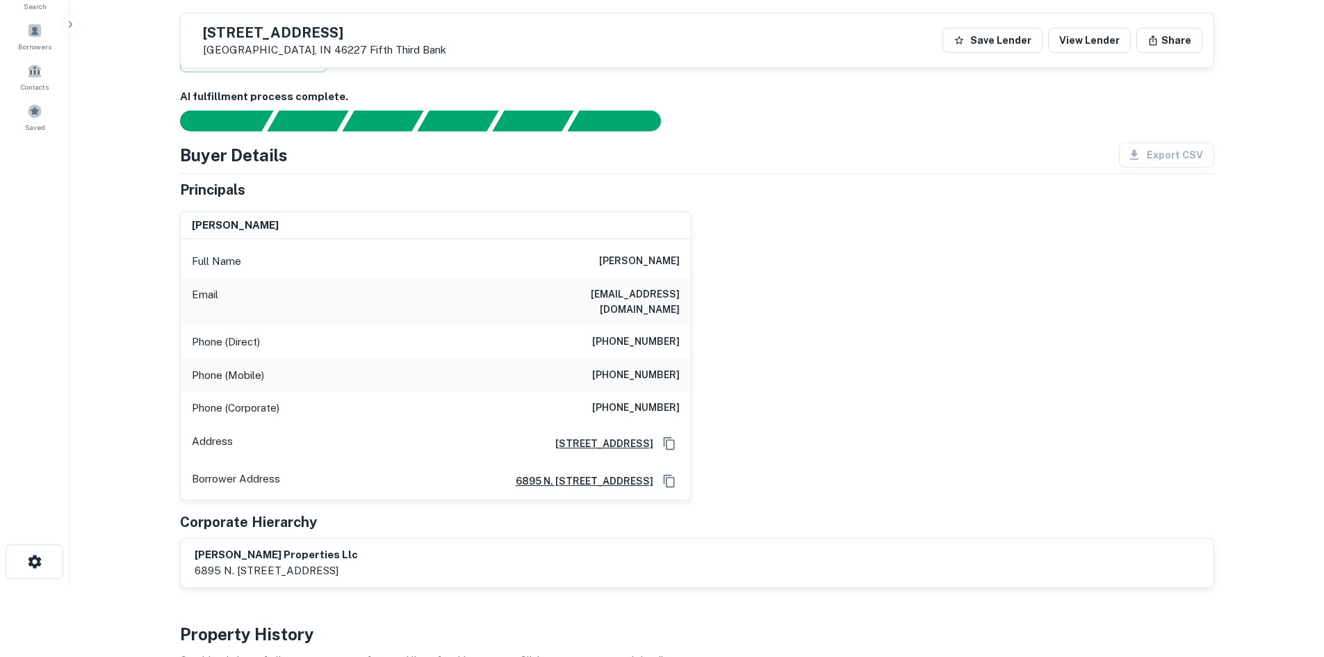
scroll to position [70, 0]
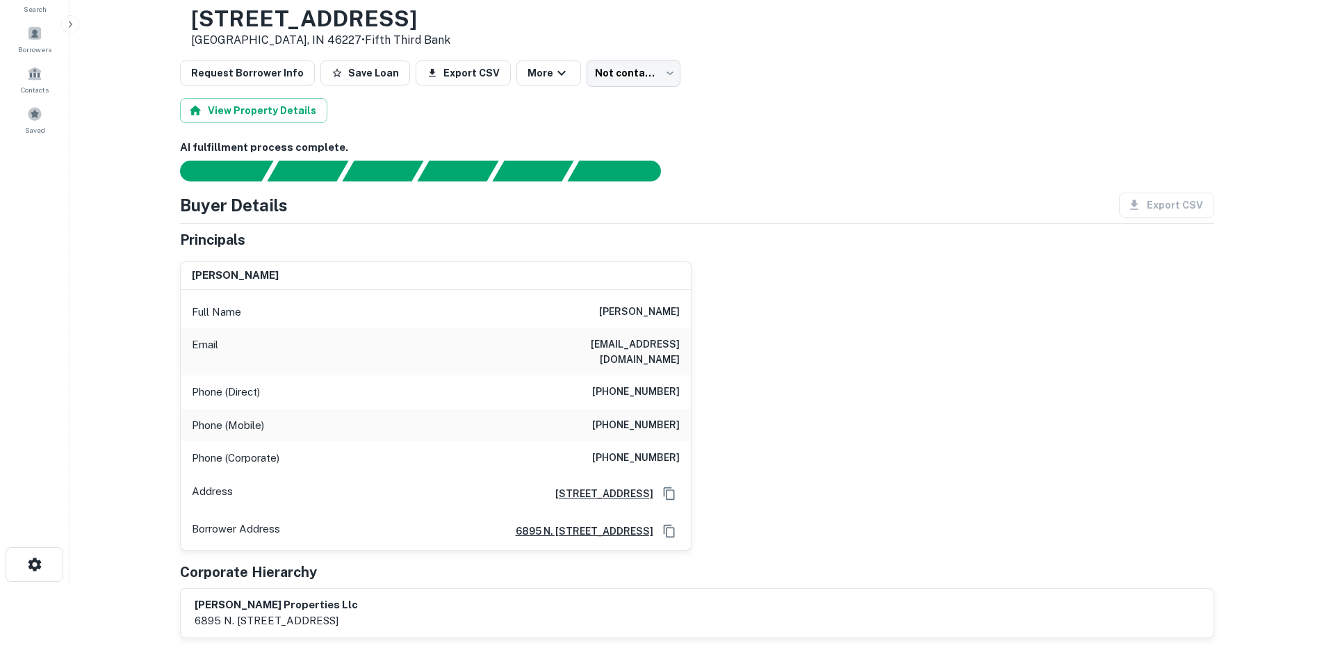
click at [654, 417] on h6 "(317) 319-0534" at bounding box center [636, 425] width 88 height 17
click at [658, 281] on div "charles h. theobald" at bounding box center [436, 276] width 510 height 28
click at [654, 292] on div "Full Name charles h. theobald Email charlestheobald@geocities.com Phone (Direct…" at bounding box center [436, 420] width 510 height 260
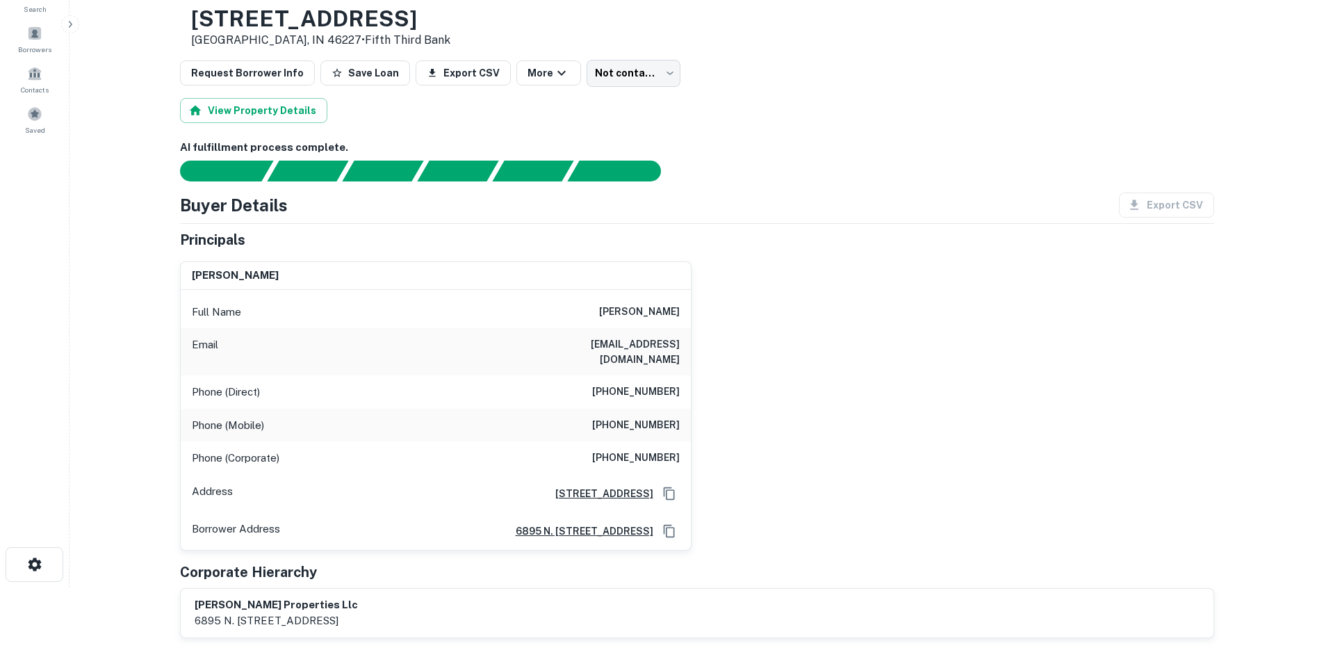
click at [654, 311] on h6 "charles h. theobald" at bounding box center [639, 312] width 81 height 17
click at [640, 384] on h6 "(317) 462-7138" at bounding box center [636, 392] width 88 height 17
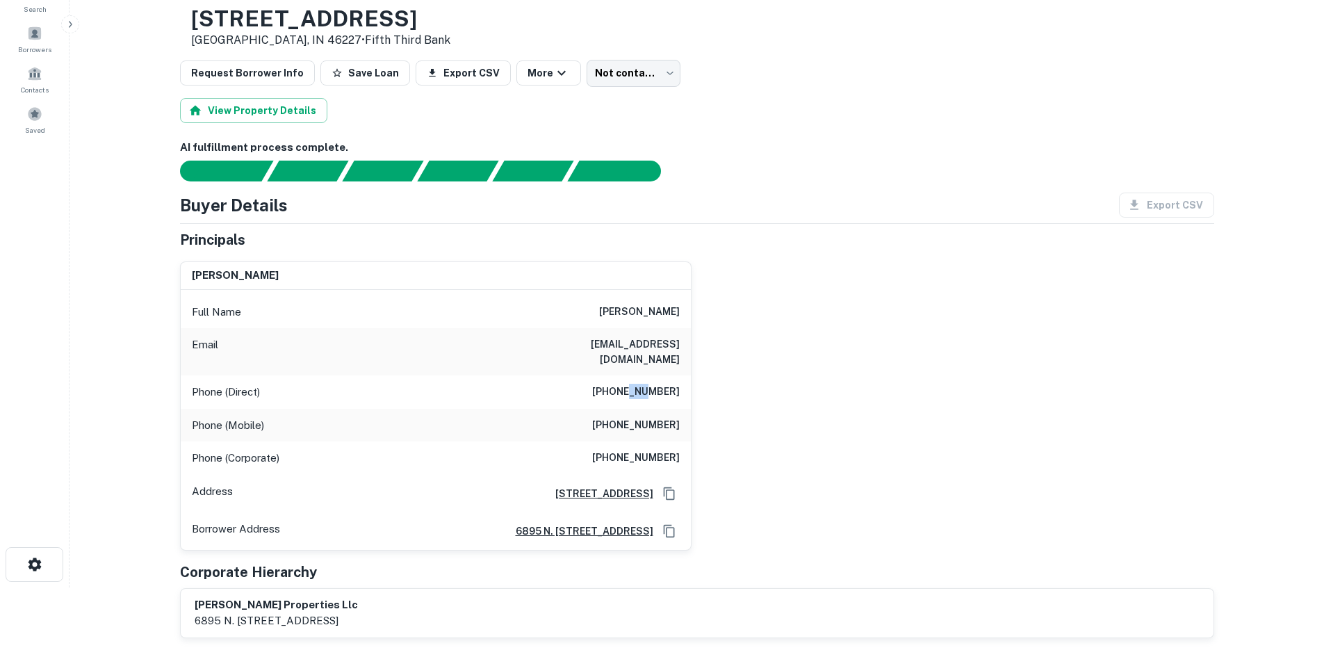
click at [640, 384] on h6 "(317) 462-7138" at bounding box center [636, 392] width 88 height 17
click at [603, 75] on body "Search Borrowers Contacts Saved Back to borrower requests Loan Details 3640 S K…" at bounding box center [662, 258] width 1324 height 657
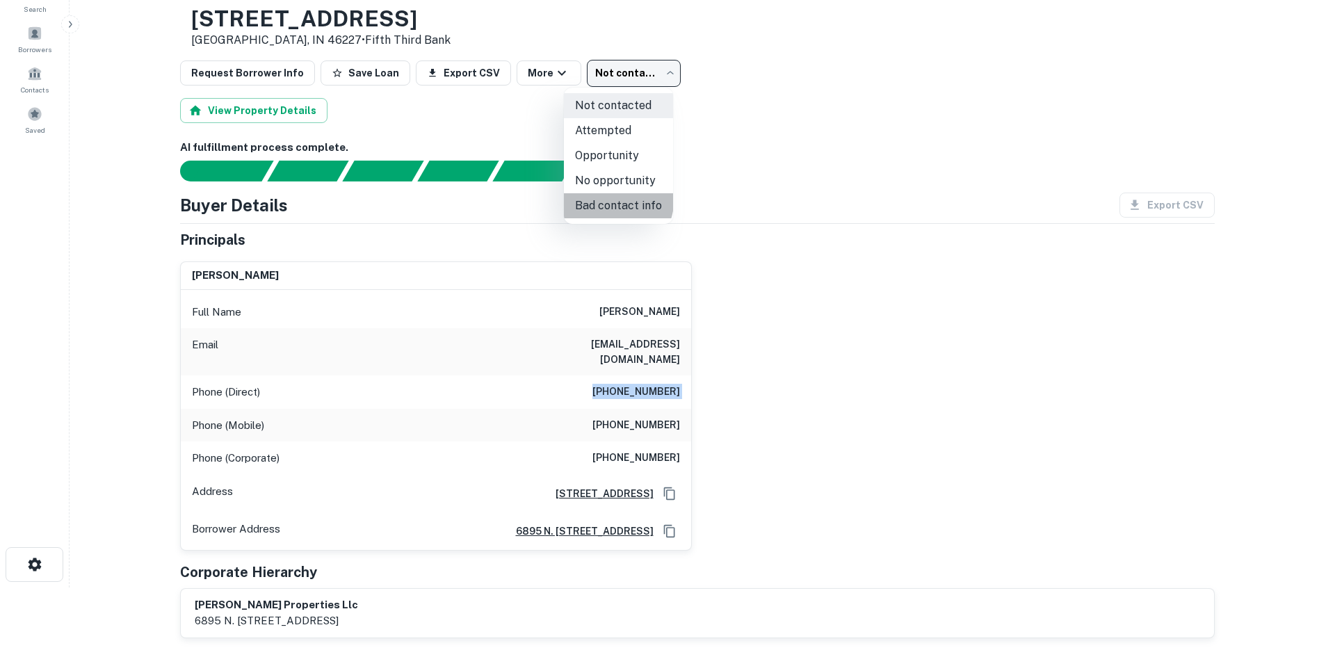
click at [595, 197] on li "Bad contact info" at bounding box center [618, 205] width 109 height 25
type input "**********"
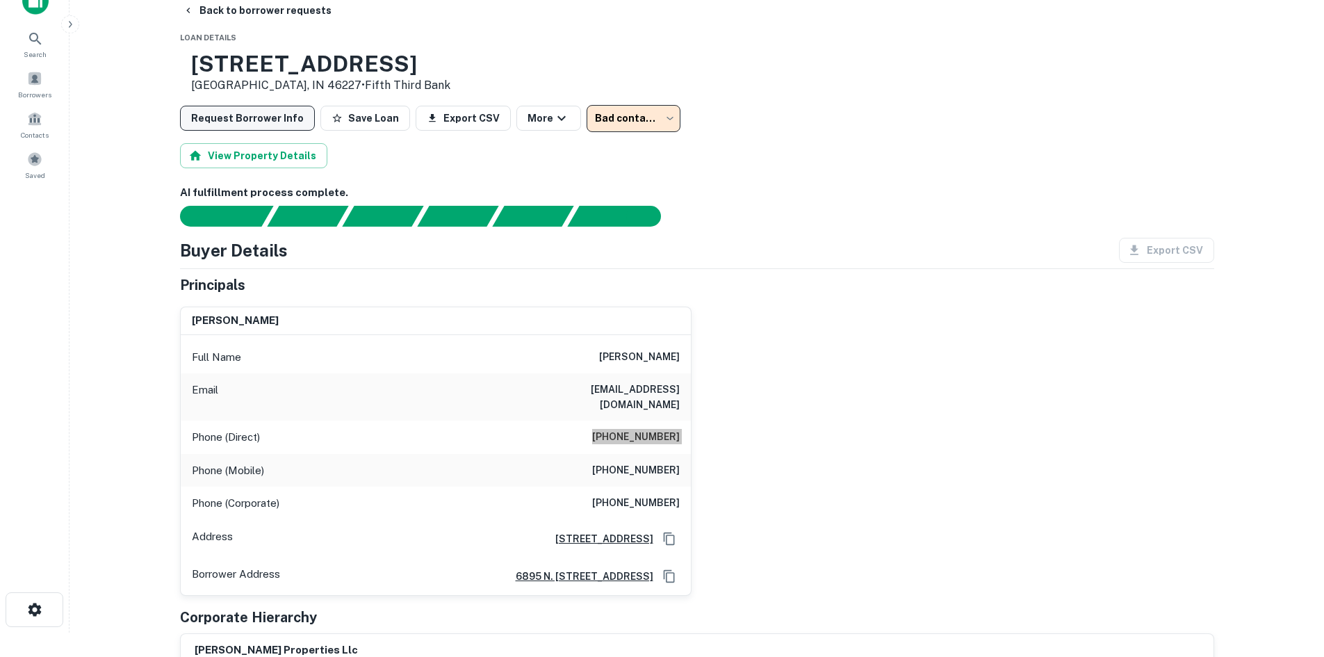
scroll to position [0, 0]
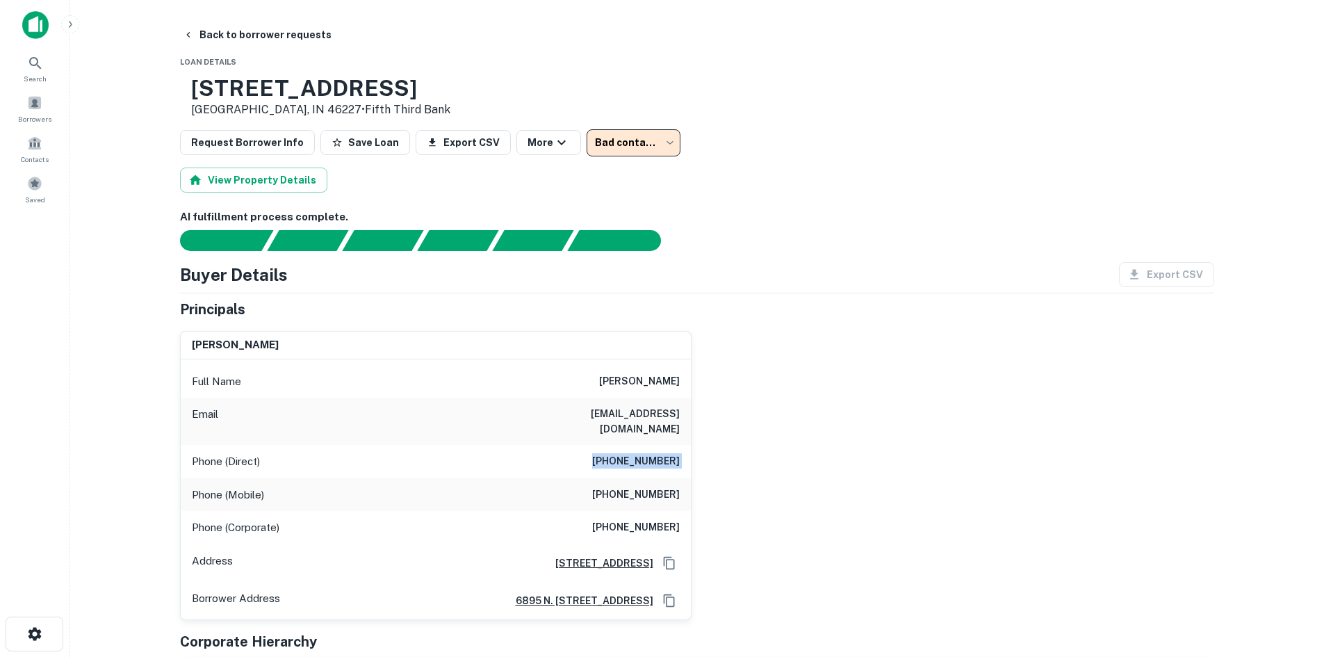
drag, startPoint x: 177, startPoint y: 27, endPoint x: 19, endPoint y: 40, distance: 158.3
click at [177, 27] on button "Back to borrower requests" at bounding box center [257, 34] width 160 height 25
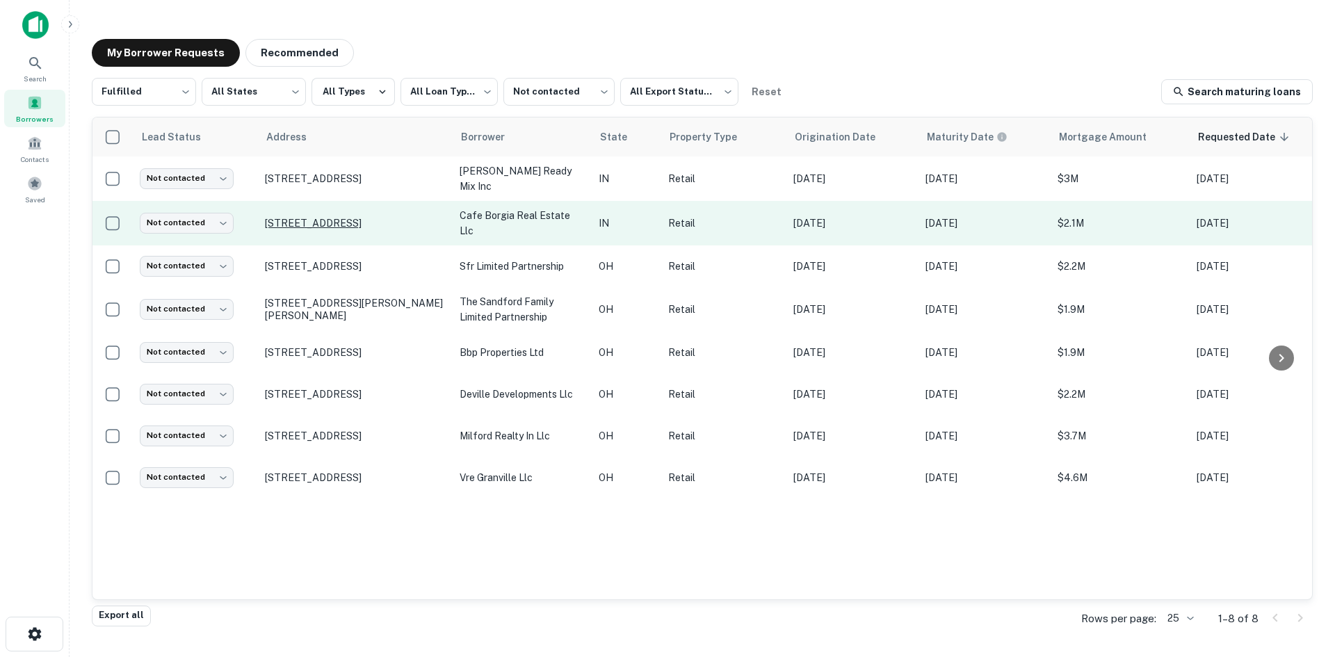
click at [339, 220] on p "10018 Calumet Ave Munster, IN 46321" at bounding box center [355, 223] width 181 height 13
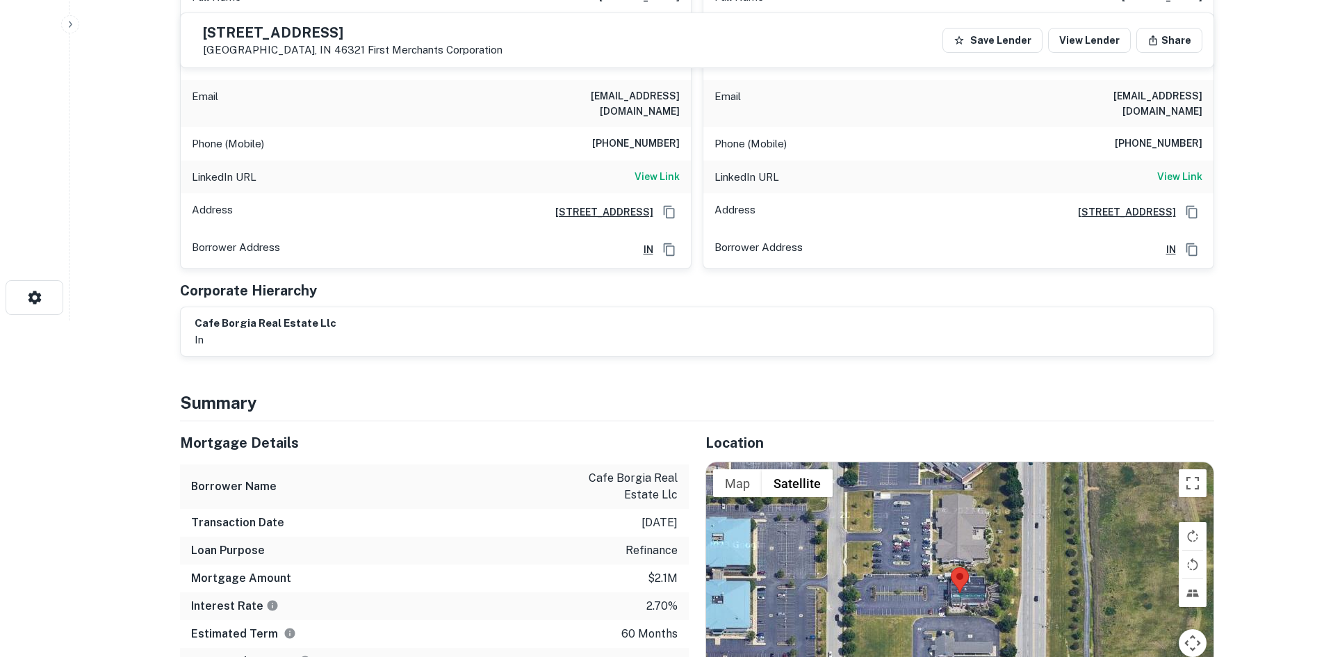
scroll to position [417, 0]
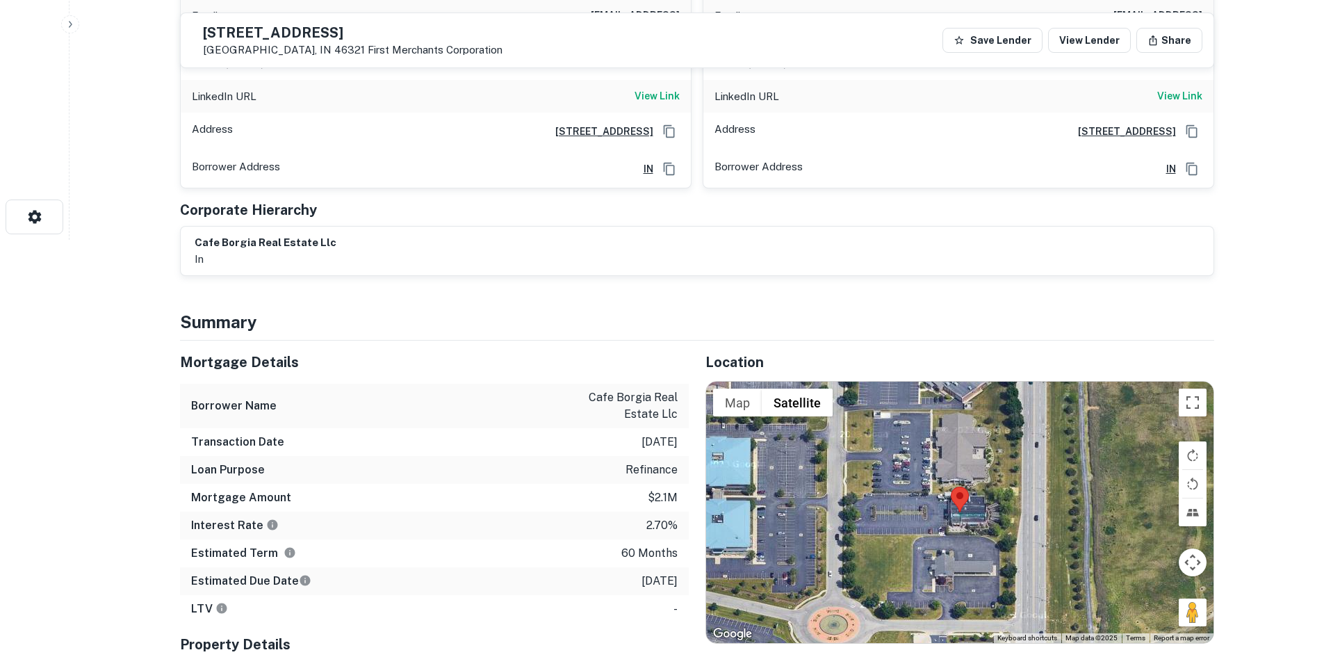
drag, startPoint x: 1191, startPoint y: 604, endPoint x: 904, endPoint y: 524, distance: 298.0
click at [892, 524] on div "Map Terrain Satellite Labels Keyboard shortcuts Map Data Map data ©2025 Map dat…" at bounding box center [960, 512] width 508 height 261
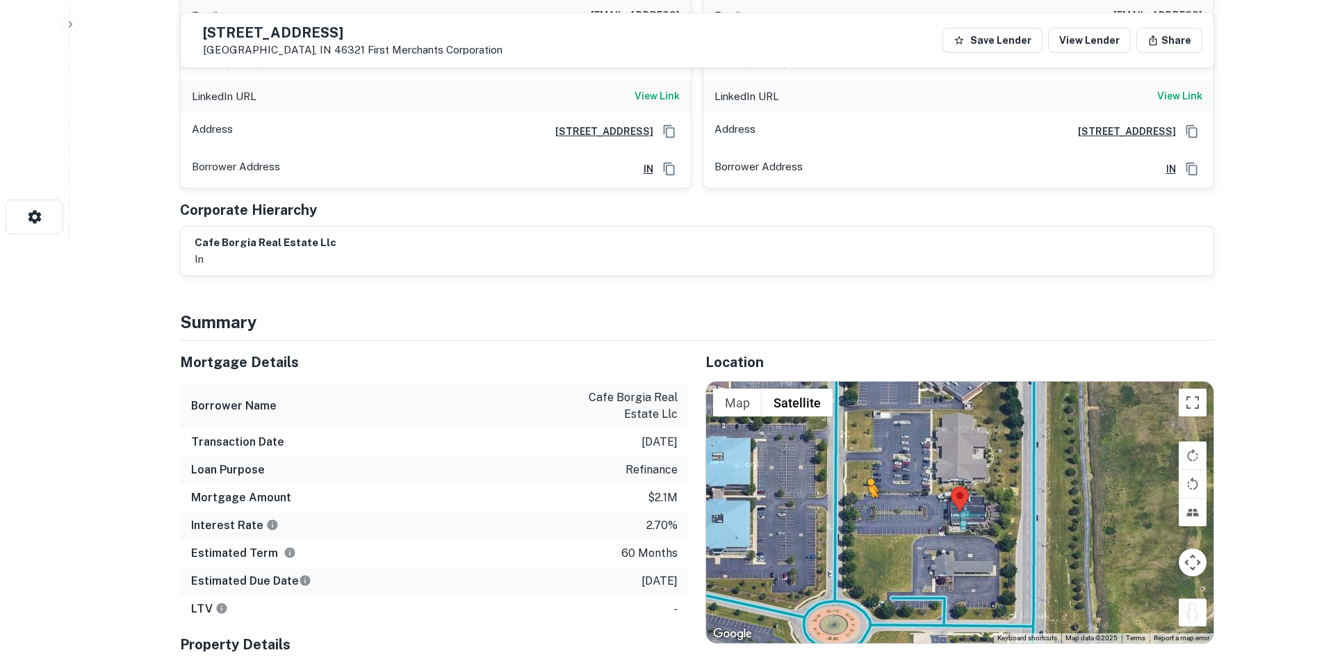
drag, startPoint x: 1185, startPoint y: 602, endPoint x: 868, endPoint y: 498, distance: 334.4
click at [868, 498] on div "To activate drag with keyboard, press Alt + Enter. Once in keyboard drag state,…" at bounding box center [960, 512] width 508 height 261
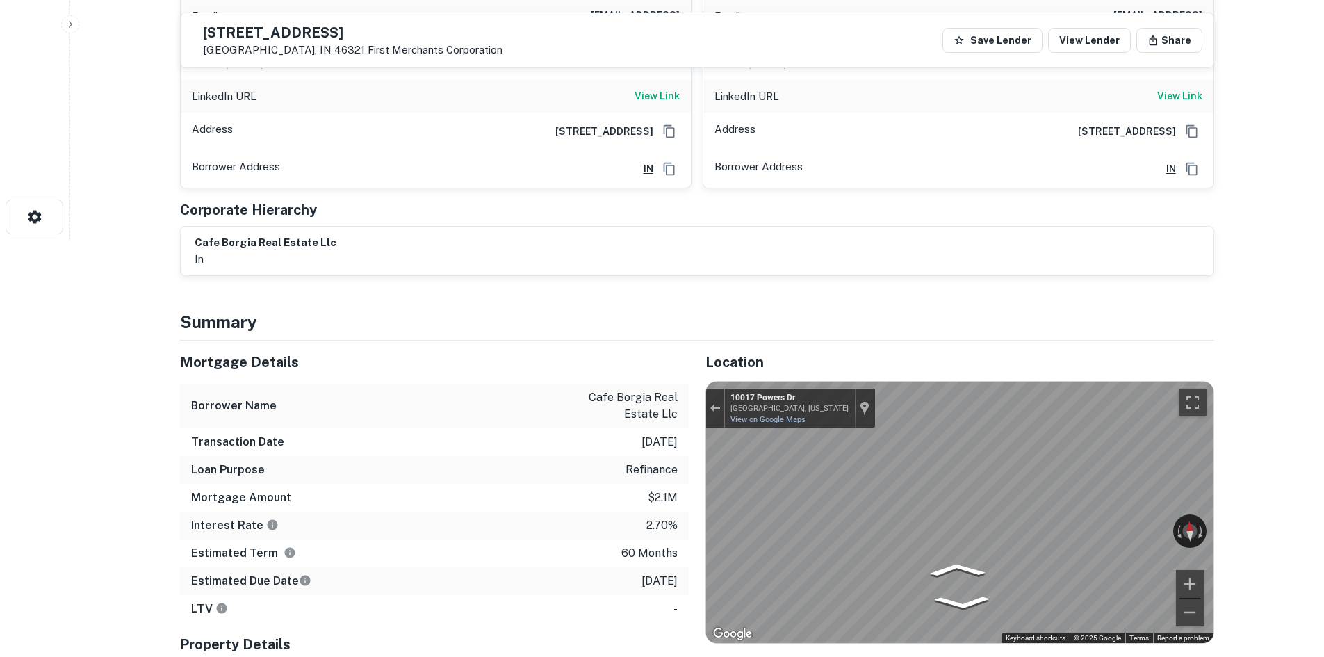
click at [624, 486] on div "Mortgage Details Borrower Name cafe borgia real estate llc Transaction Date 2/1…" at bounding box center [688, 559] width 1051 height 437
drag, startPoint x: 912, startPoint y: 580, endPoint x: 935, endPoint y: 574, distance: 23.6
click at [912, 579] on icon "Go North, Powers Dr" at bounding box center [912, 584] width 93 height 31
click at [1001, 585] on icon "Go South, Powers Dr" at bounding box center [1011, 586] width 80 height 30
click at [1023, 572] on icon "Go South, Powers Dr" at bounding box center [1011, 586] width 80 height 30
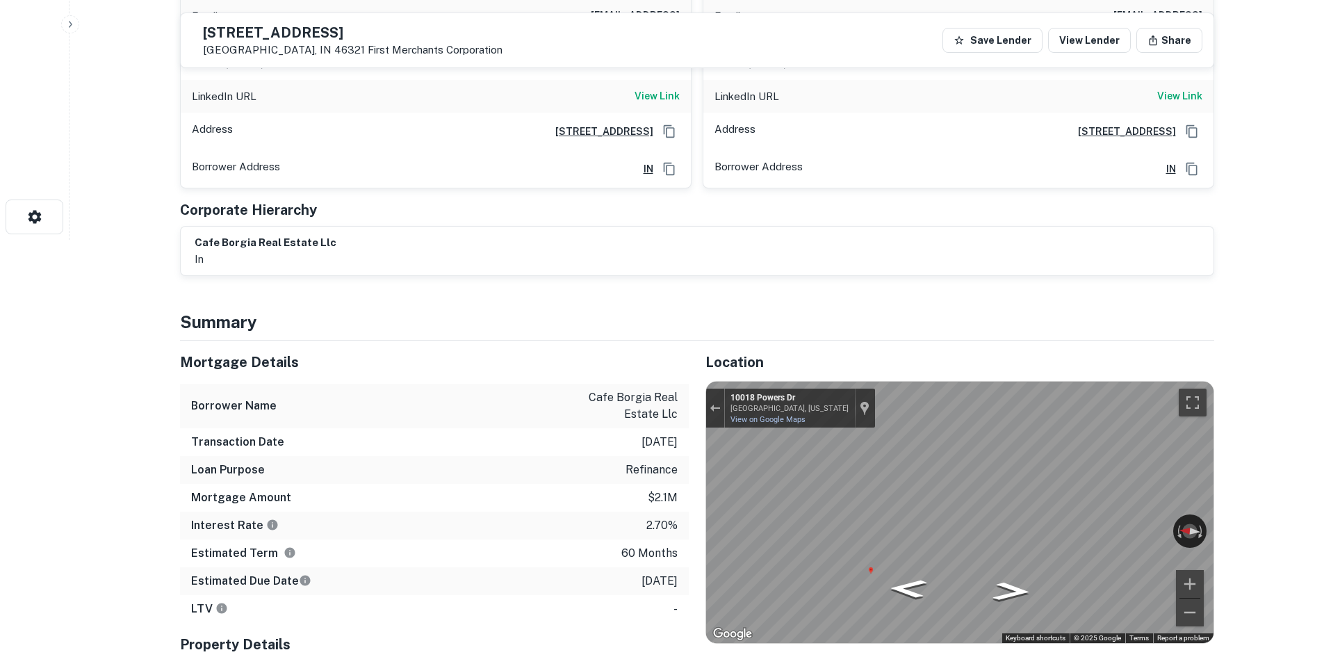
scroll to position [0, 0]
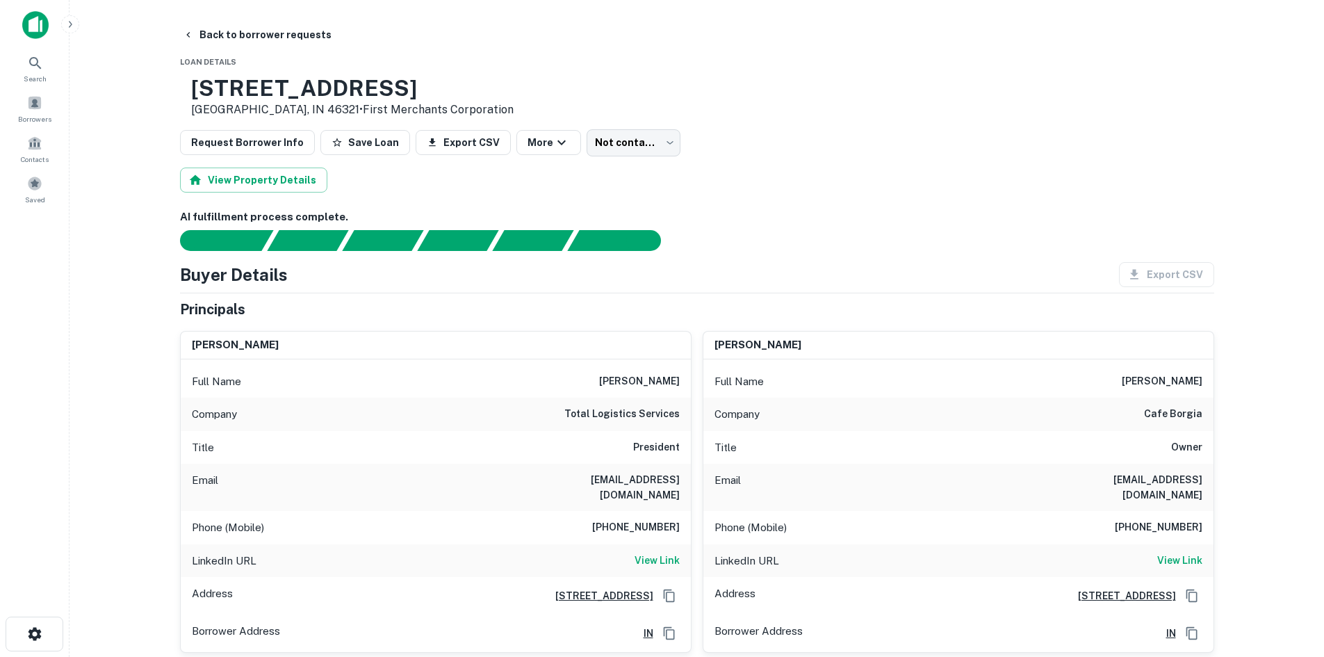
click at [636, 519] on h6 "(708) 351-9933" at bounding box center [636, 527] width 88 height 17
click at [625, 143] on body "Search Borrowers Contacts Saved Back to borrower requests Loan Details 10018 Ca…" at bounding box center [662, 328] width 1324 height 657
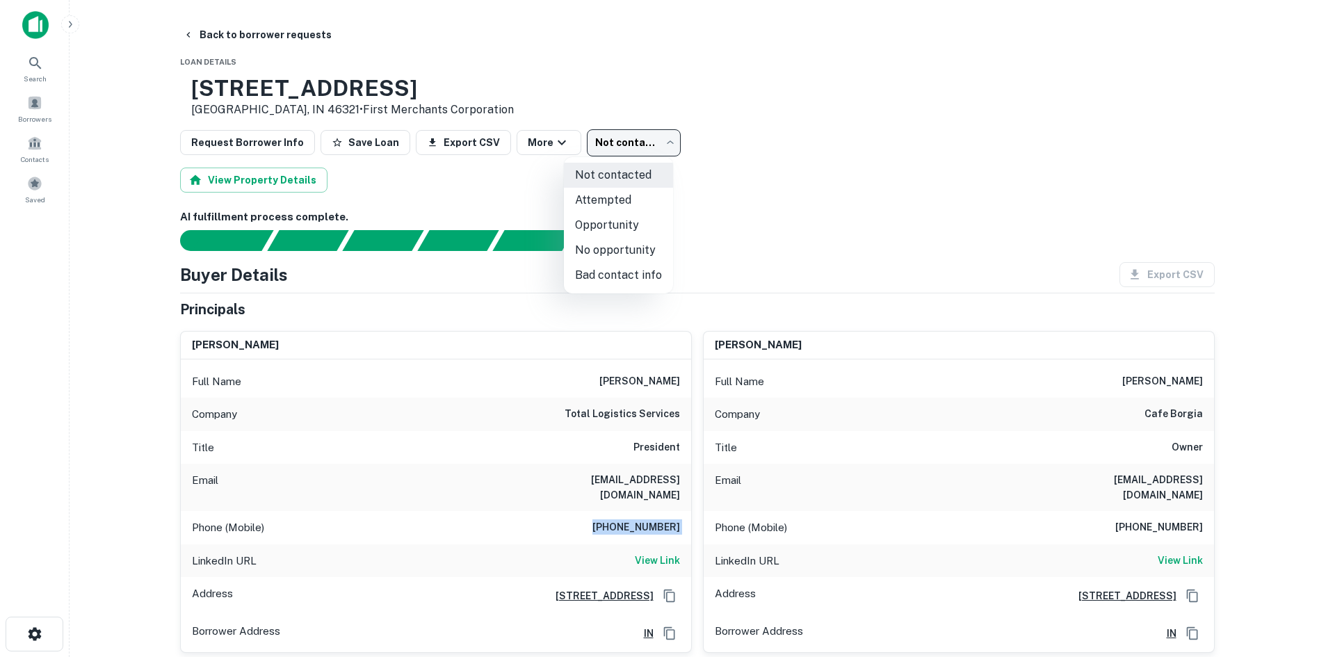
click at [635, 211] on li "Attempted" at bounding box center [618, 200] width 109 height 25
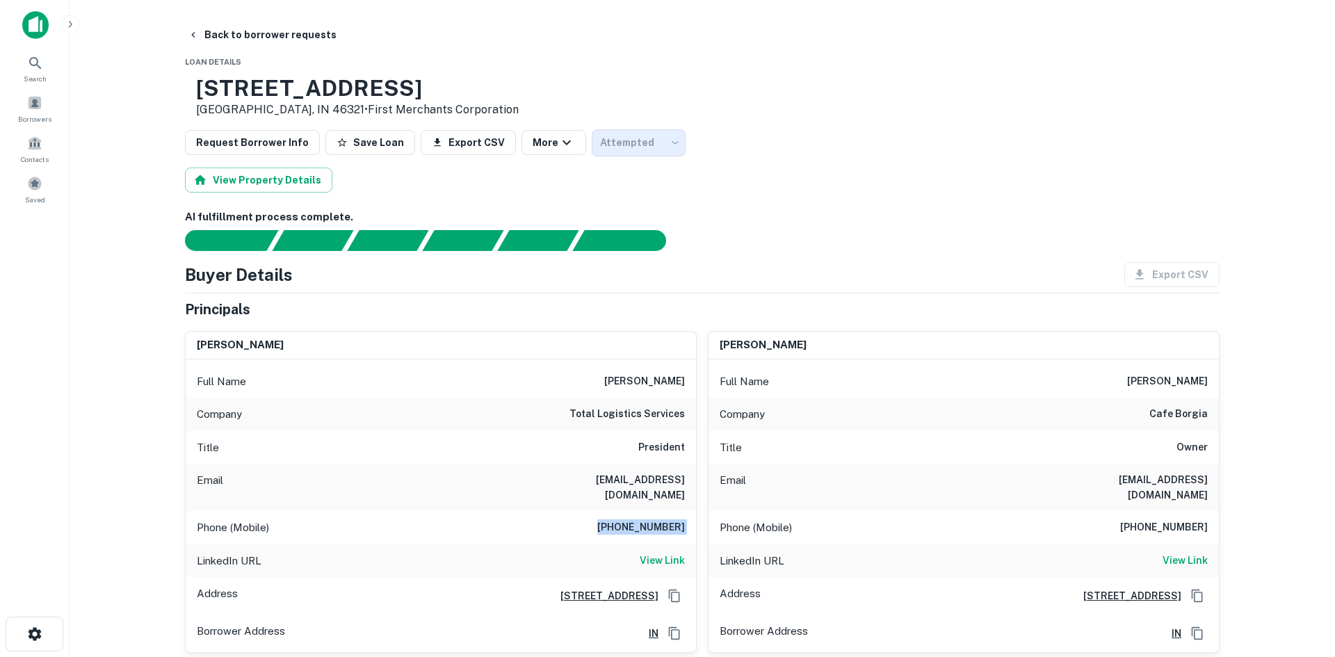
type input "*********"
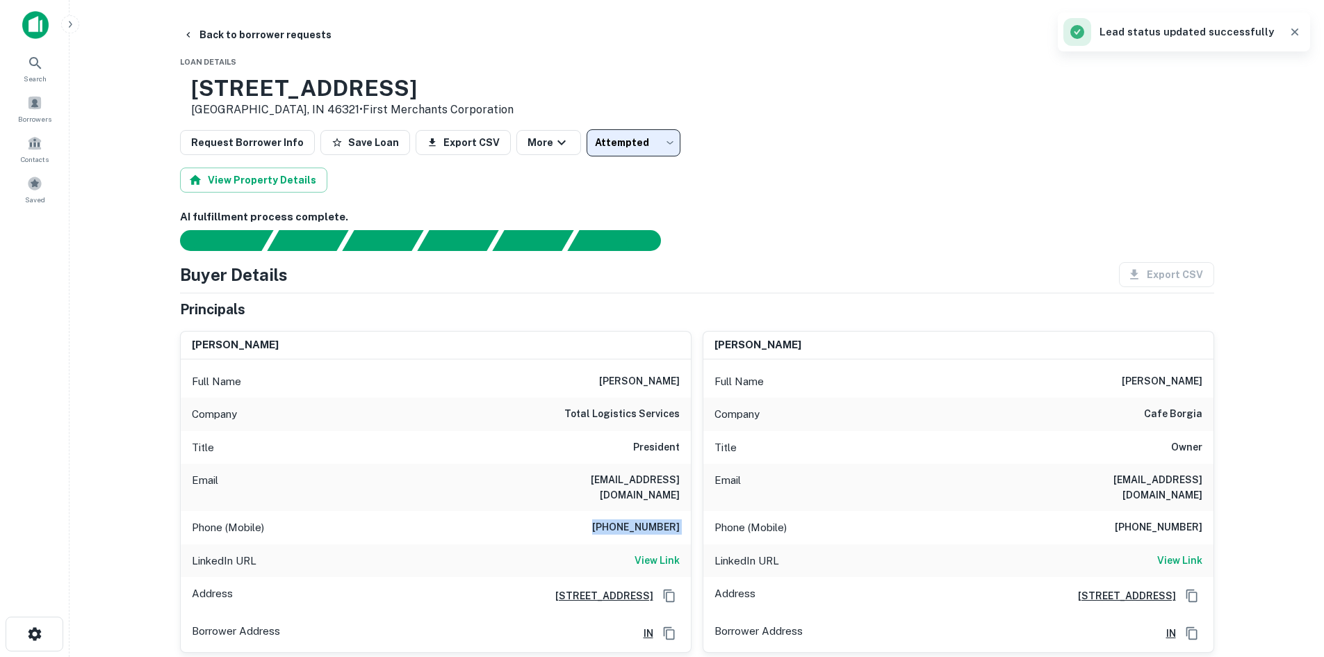
drag, startPoint x: 263, startPoint y: 39, endPoint x: 117, endPoint y: 97, distance: 156.6
click at [263, 39] on button "Back to borrower requests" at bounding box center [257, 34] width 160 height 25
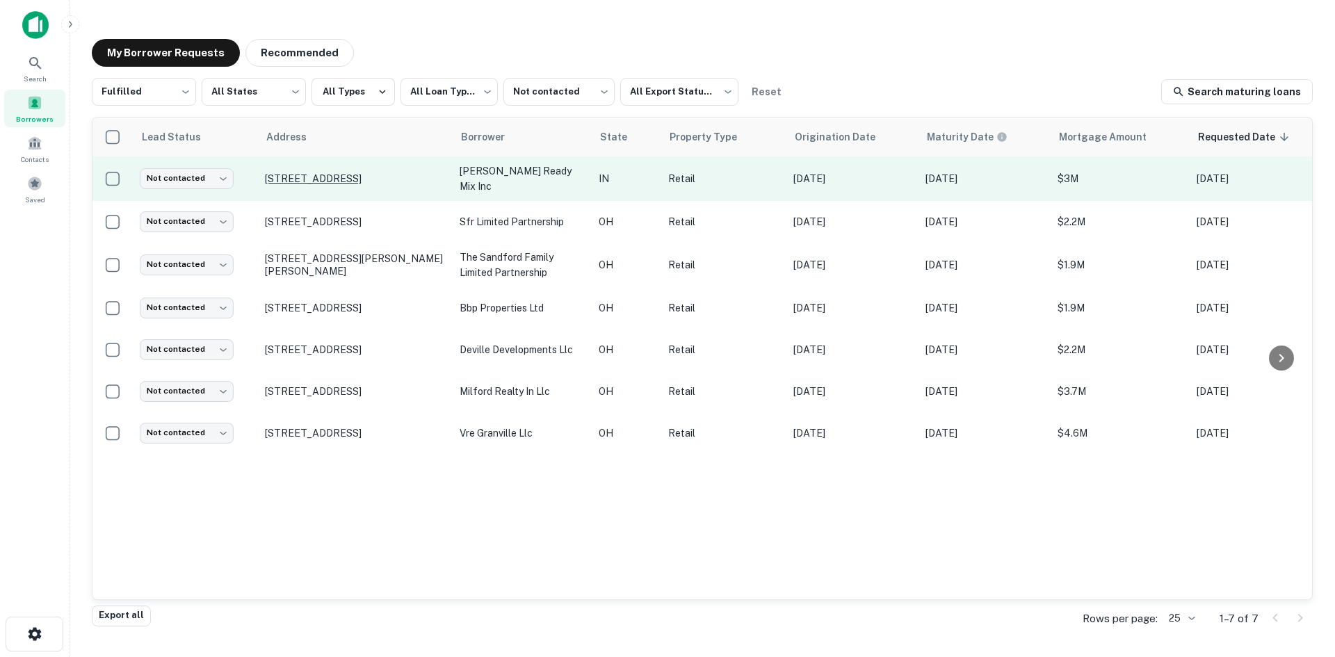
click at [364, 175] on p "324 5th Ave Ne Demotte, IN 46310" at bounding box center [355, 178] width 181 height 13
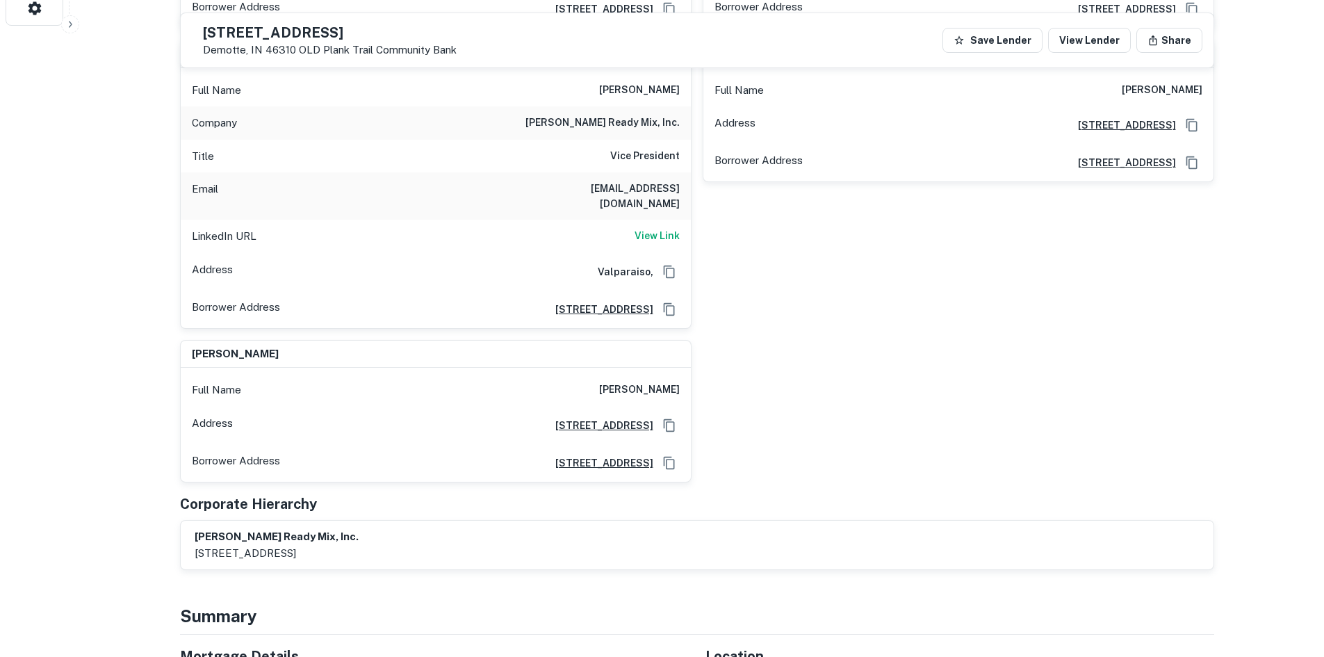
scroll to position [904, 0]
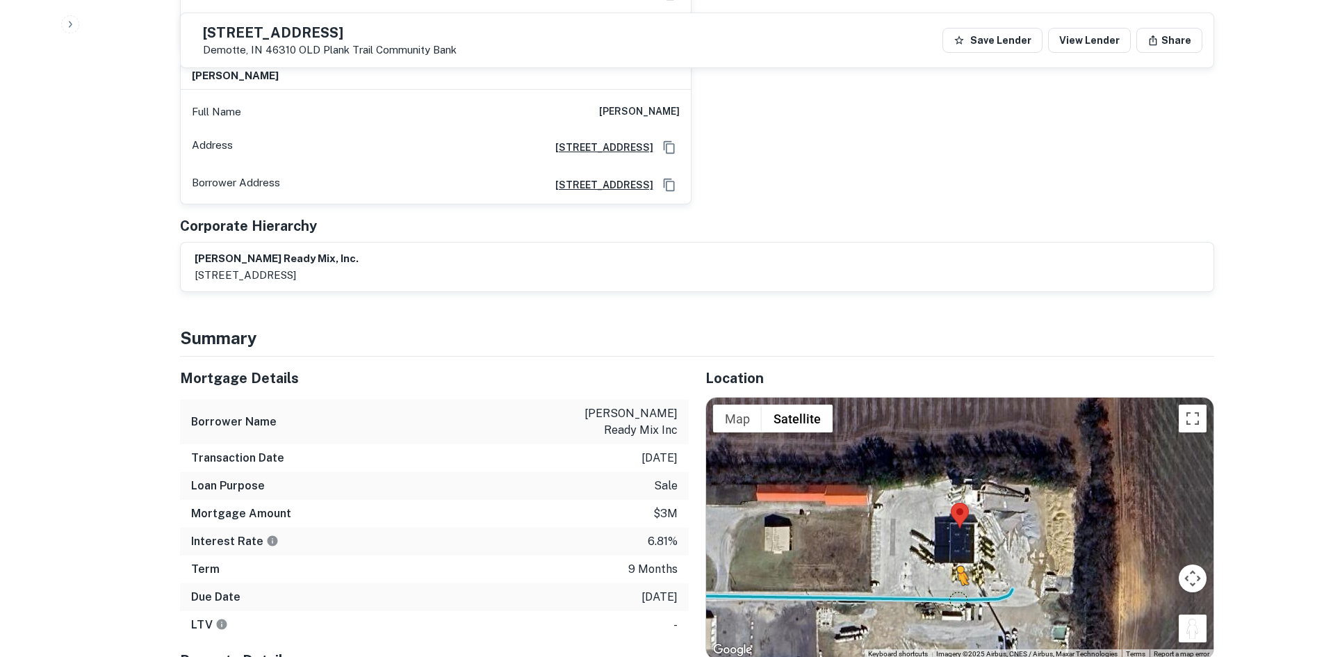
drag, startPoint x: 1183, startPoint y: 591, endPoint x: 957, endPoint y: 555, distance: 229.4
click at [957, 555] on div "To activate drag with keyboard, press Alt + Enter. Once in keyboard drag state,…" at bounding box center [960, 528] width 508 height 261
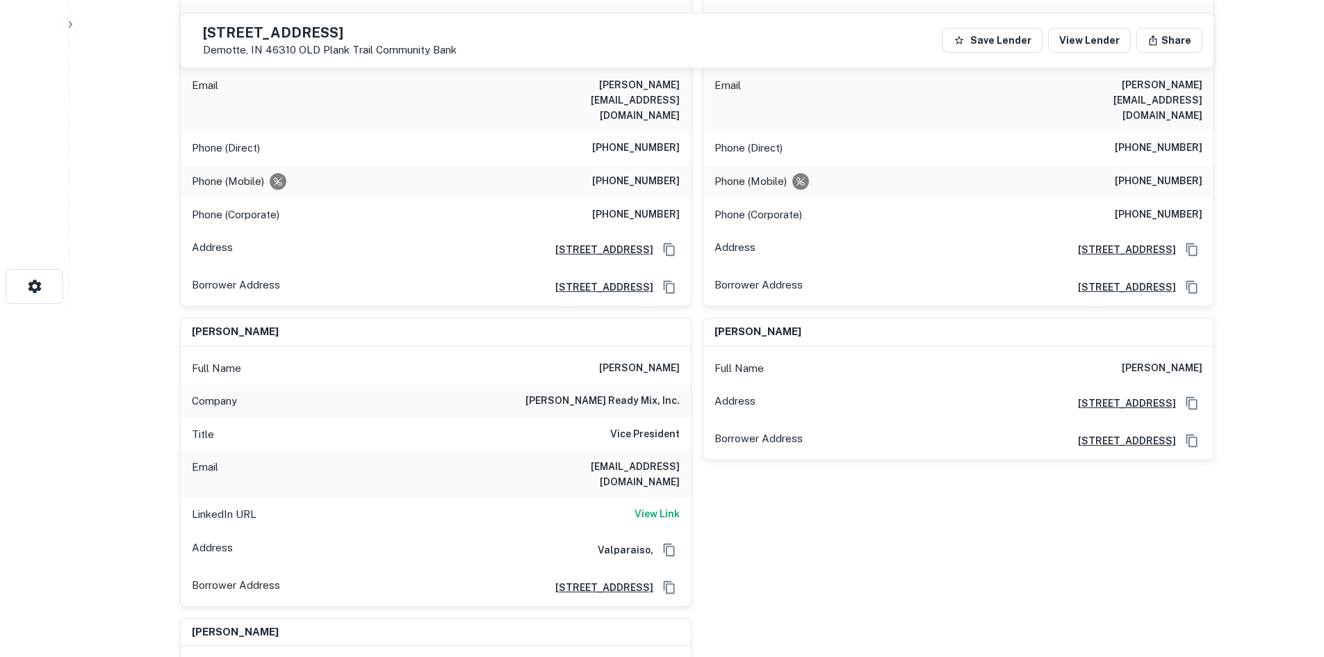
scroll to position [0, 0]
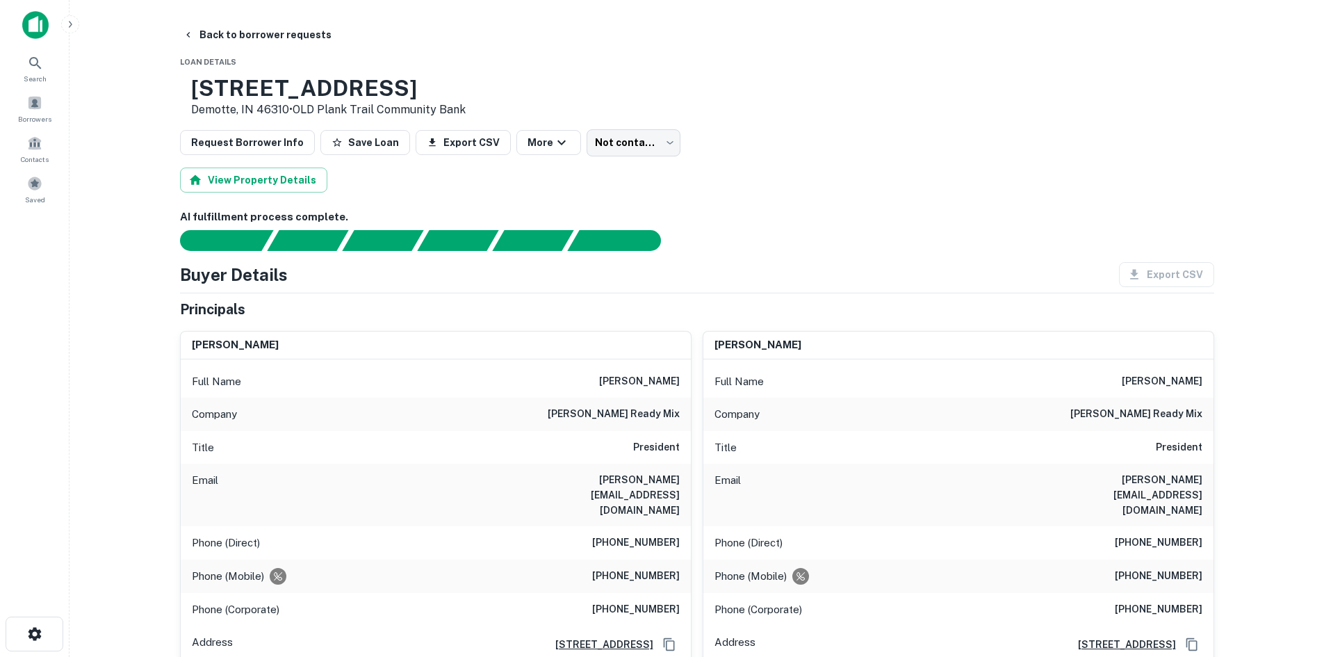
click at [601, 139] on body "Search Borrowers Contacts Saved Back to borrower requests Loan Details 324 5th …" at bounding box center [662, 328] width 1324 height 657
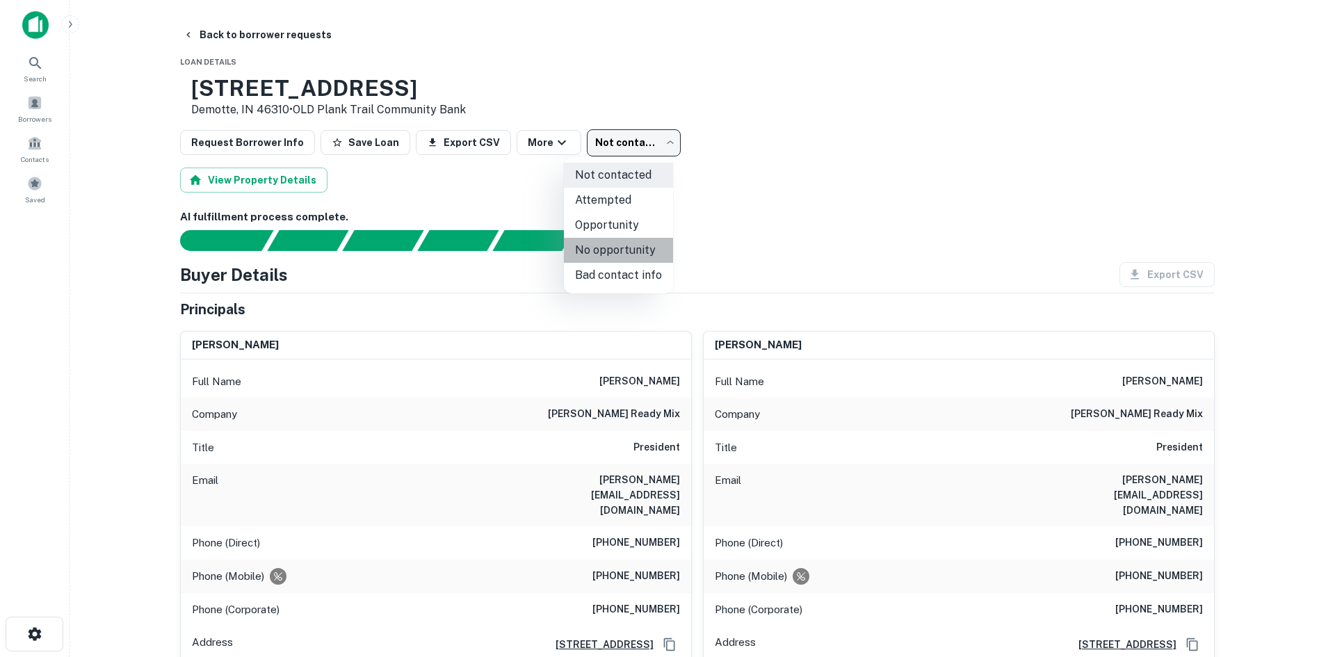
click at [624, 243] on li "No opportunity" at bounding box center [618, 250] width 109 height 25
type input "**********"
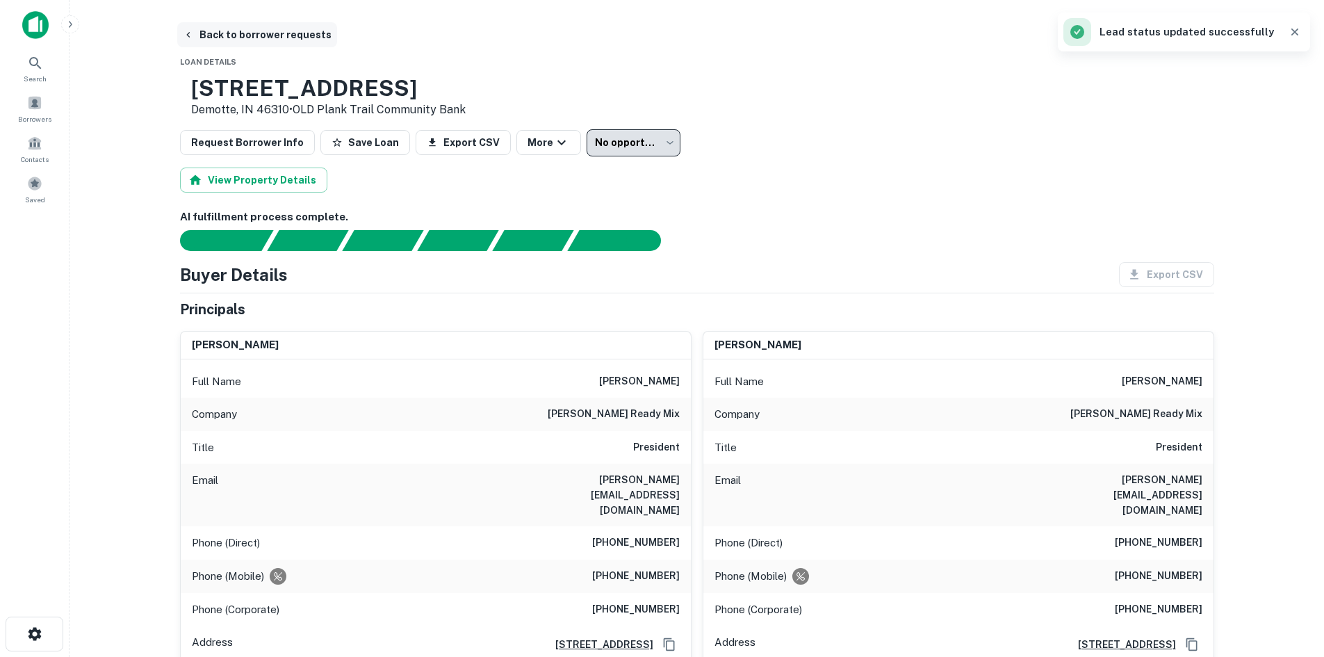
click at [181, 36] on button "Back to borrower requests" at bounding box center [257, 34] width 160 height 25
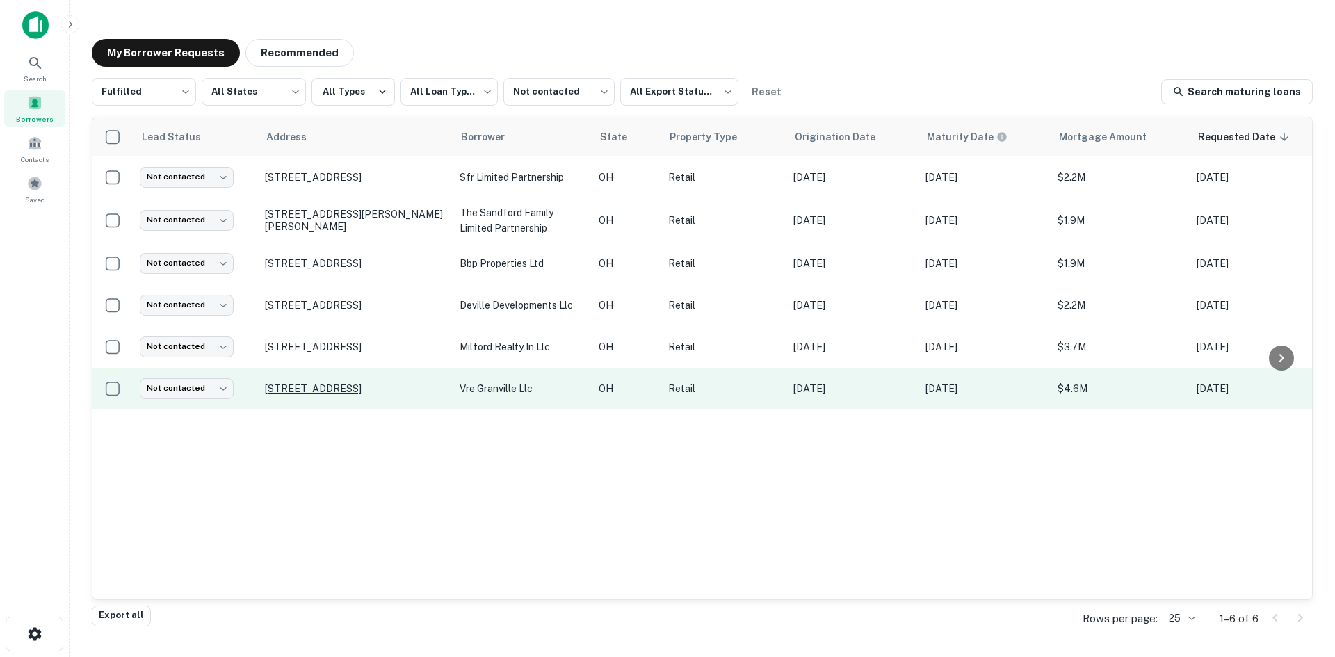
click at [270, 395] on p "3730 W Dublin Granville Rd Columbus, OH 43235" at bounding box center [355, 388] width 181 height 13
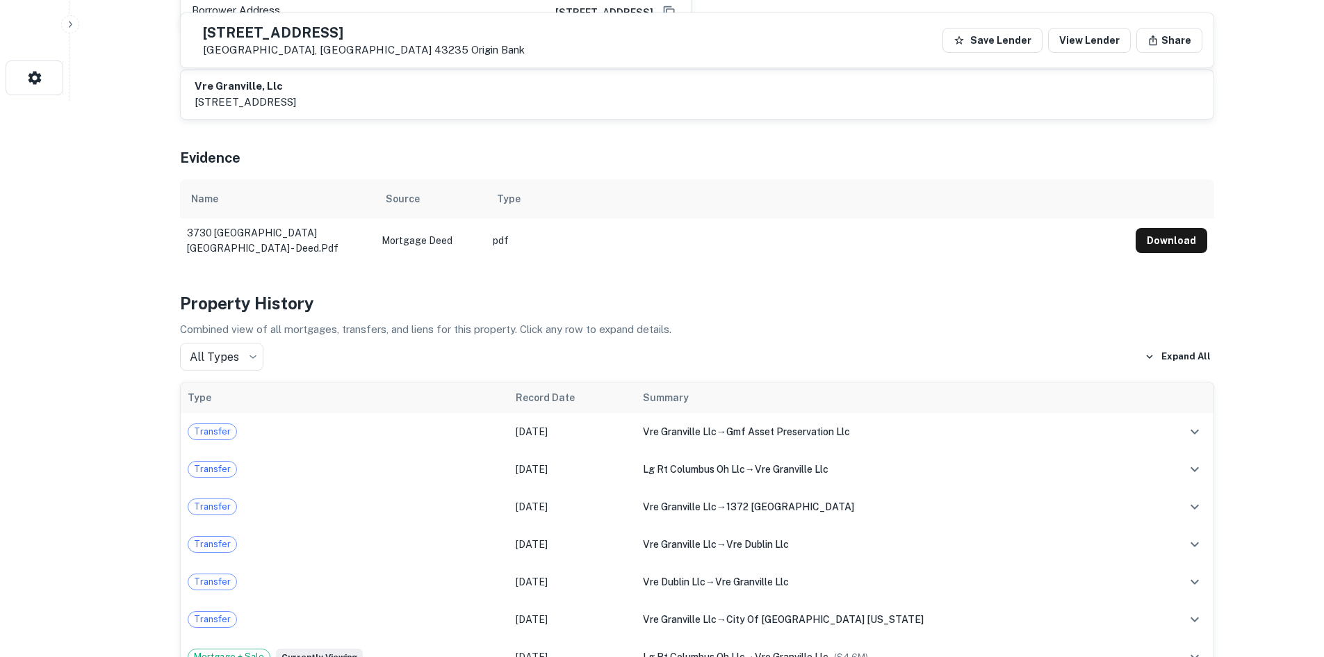
scroll to position [973, 0]
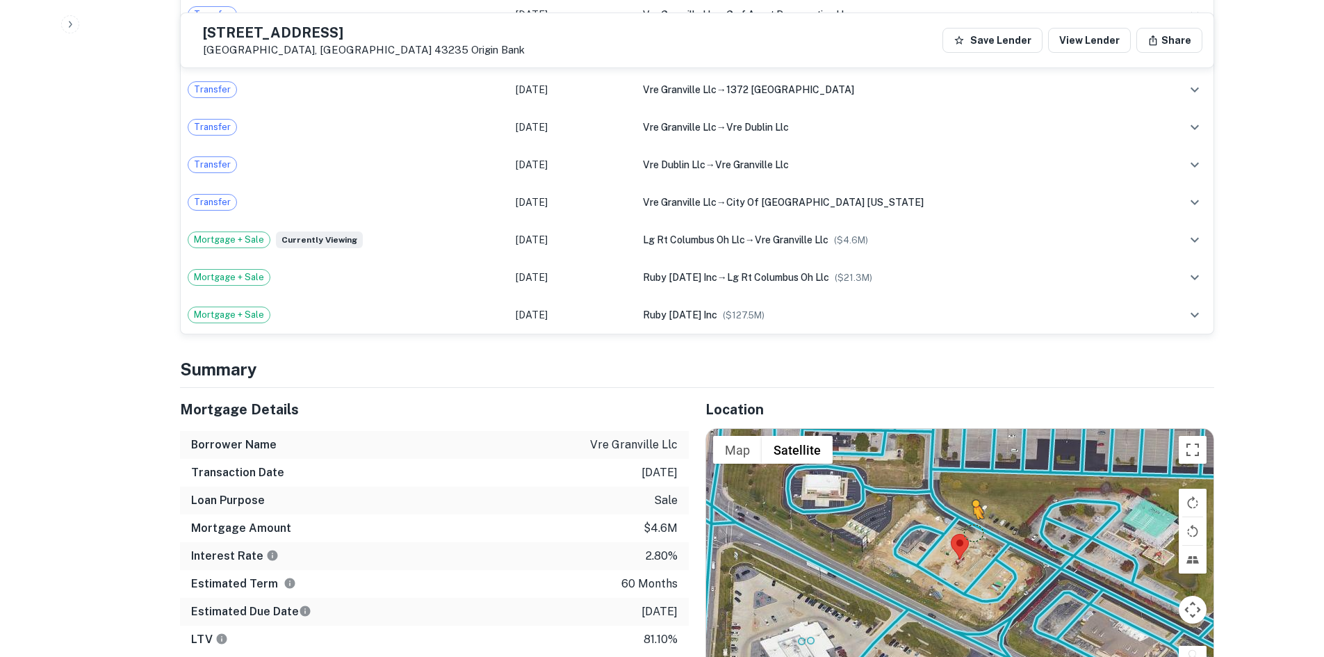
drag, startPoint x: 1195, startPoint y: 635, endPoint x: 965, endPoint y: 500, distance: 267.1
click at [965, 500] on div "To activate drag with keyboard, press Alt + Enter. Once in keyboard drag state,…" at bounding box center [960, 559] width 508 height 261
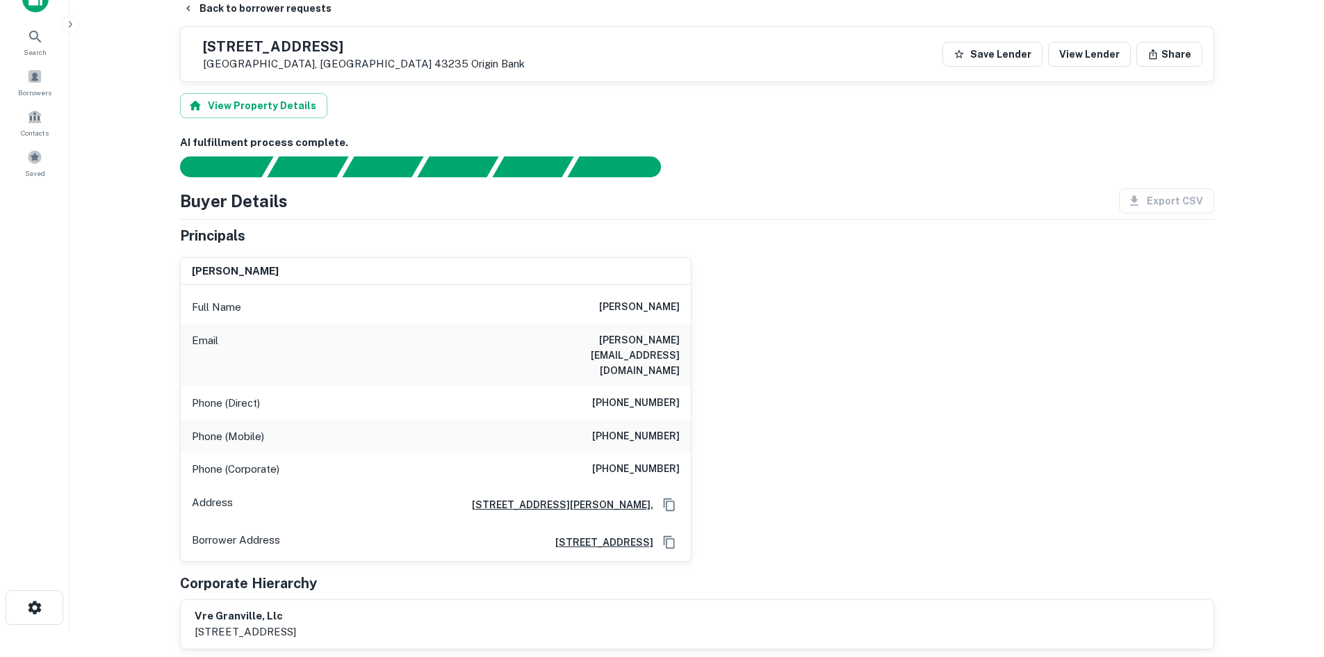
scroll to position [5, 0]
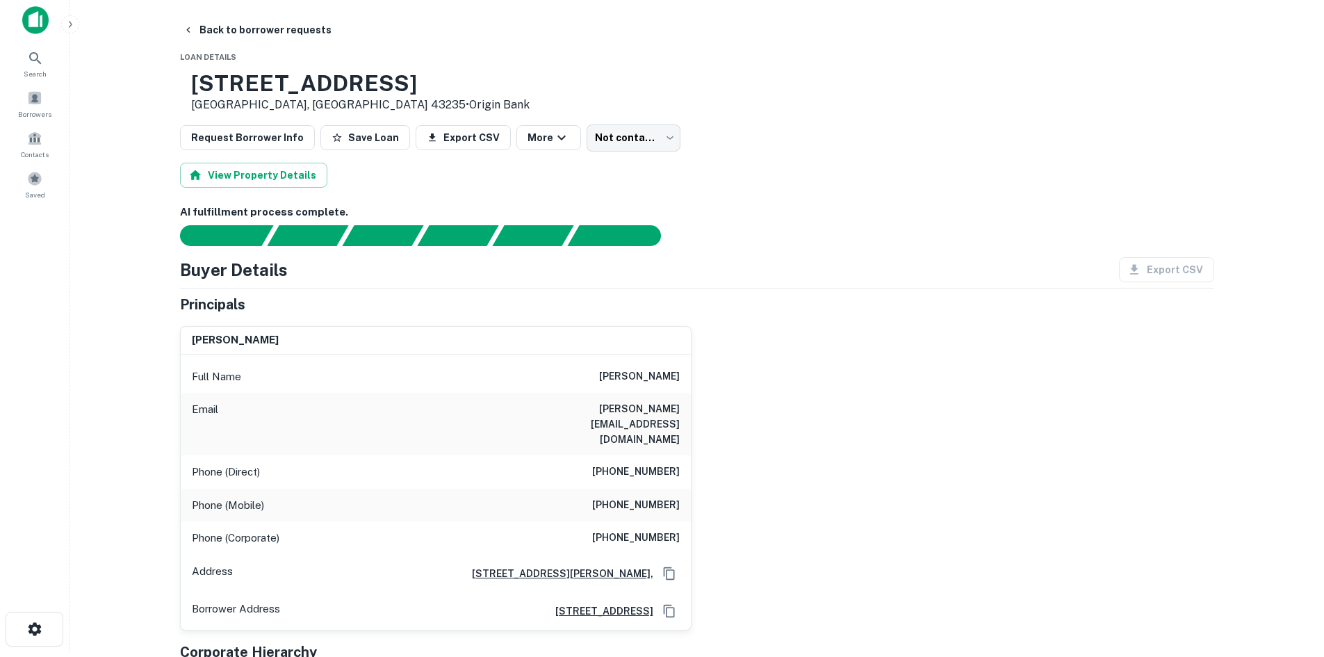
click at [631, 464] on h6 "(817) 795-5240" at bounding box center [636, 472] width 88 height 17
click at [632, 464] on h6 "(817) 795-5240" at bounding box center [636, 472] width 88 height 17
click at [647, 530] on h6 "(817) 562-2140" at bounding box center [636, 538] width 88 height 17
click at [647, 497] on h6 "(214) 317-9700" at bounding box center [636, 505] width 88 height 17
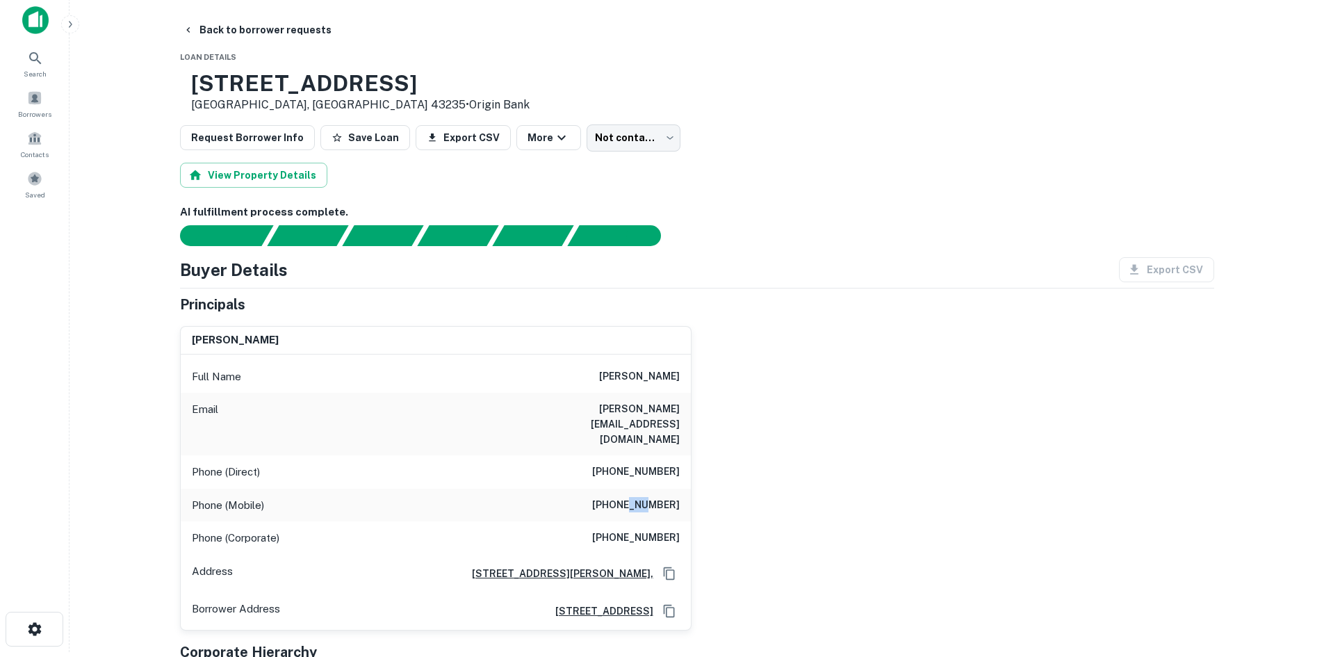
click at [647, 497] on h6 "(214) 317-9700" at bounding box center [636, 505] width 88 height 17
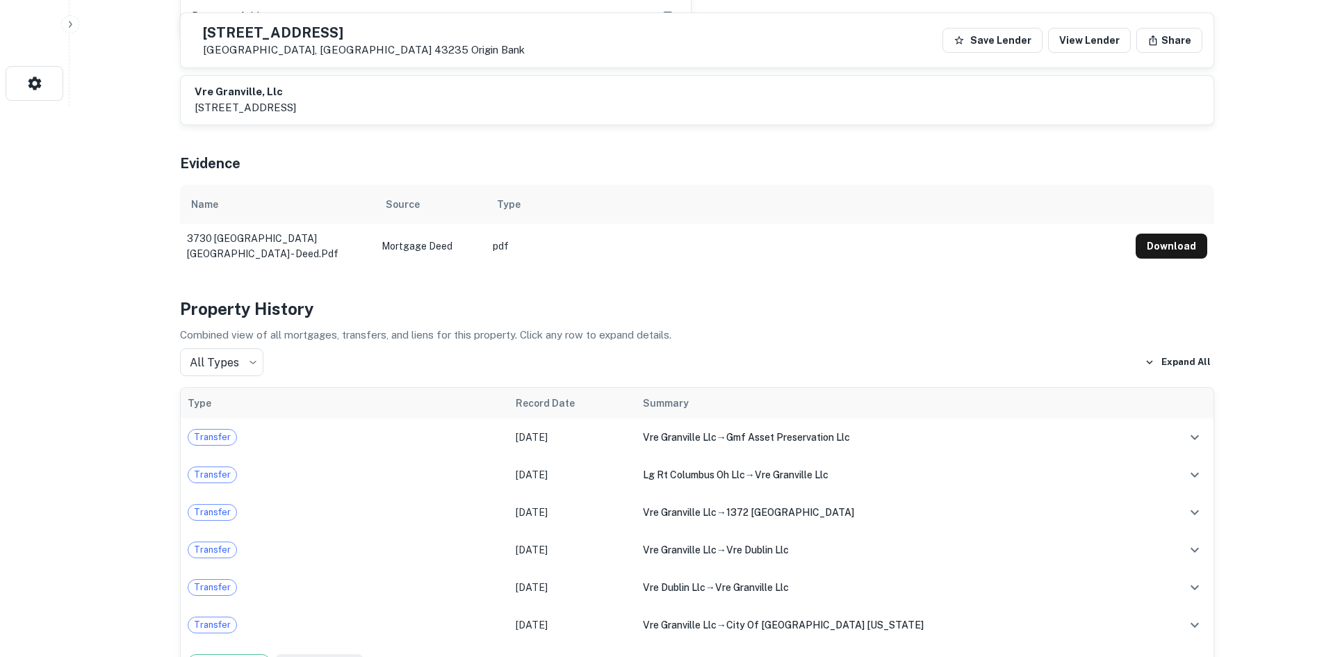
scroll to position [561, 0]
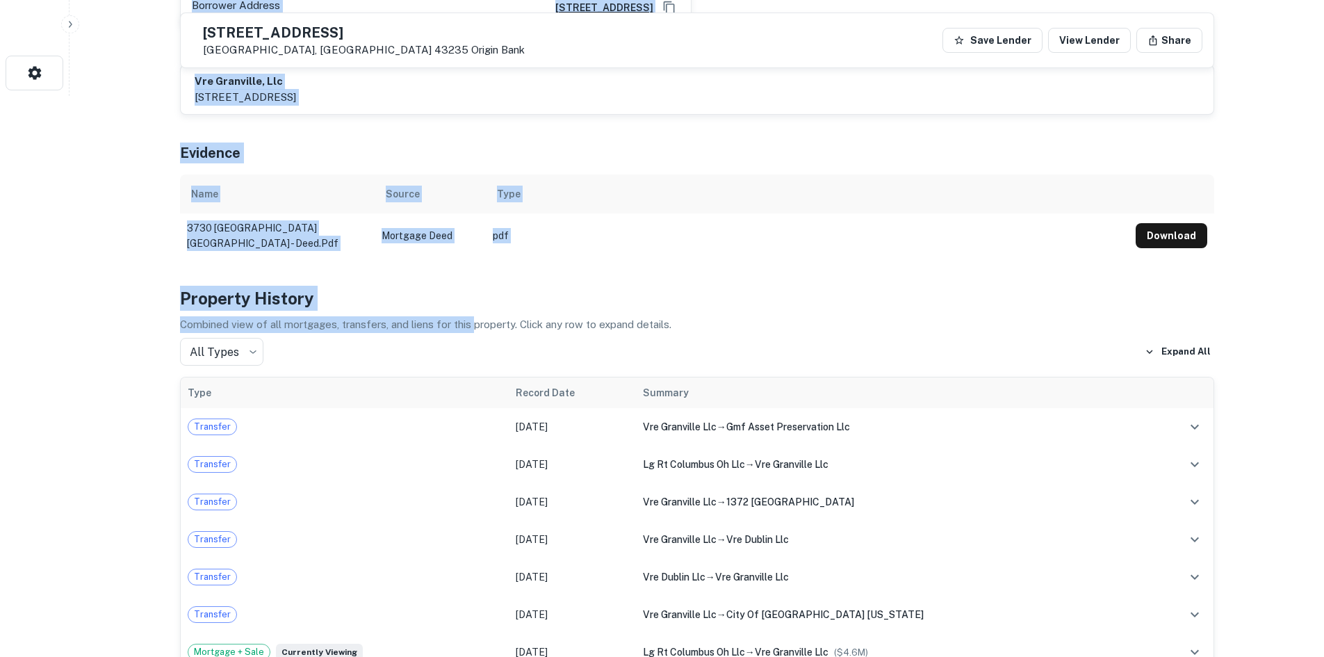
drag, startPoint x: 136, startPoint y: 258, endPoint x: 476, endPoint y: 282, distance: 340.8
click at [514, 286] on h4 "Property History" at bounding box center [697, 298] width 1034 height 25
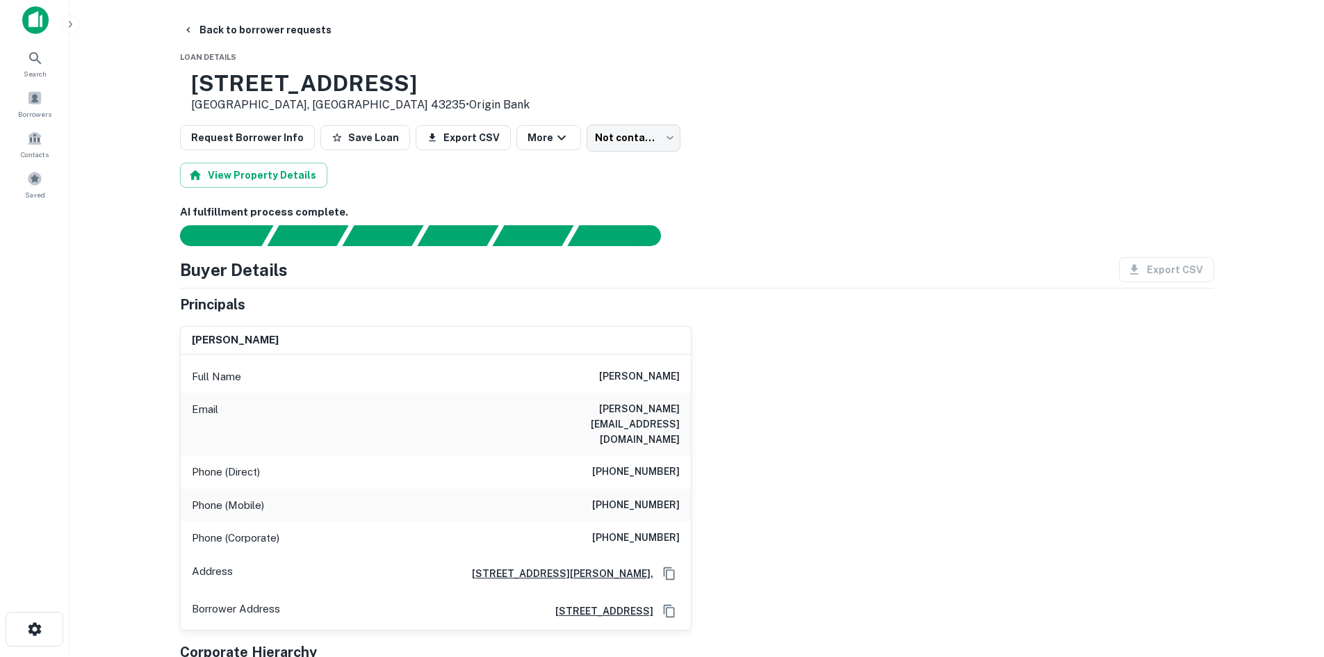
scroll to position [0, 0]
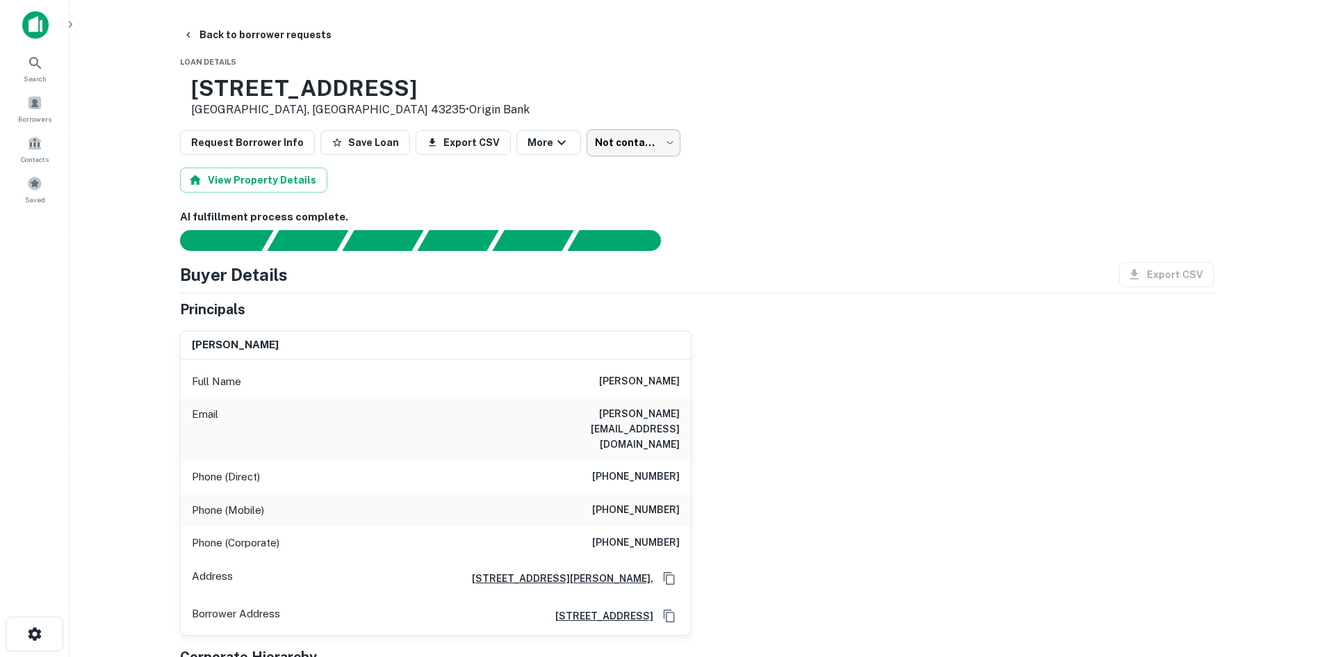
click at [631, 151] on body "Search Borrowers Contacts Saved Back to borrower requests Loan Details 3730 W D…" at bounding box center [662, 328] width 1324 height 657
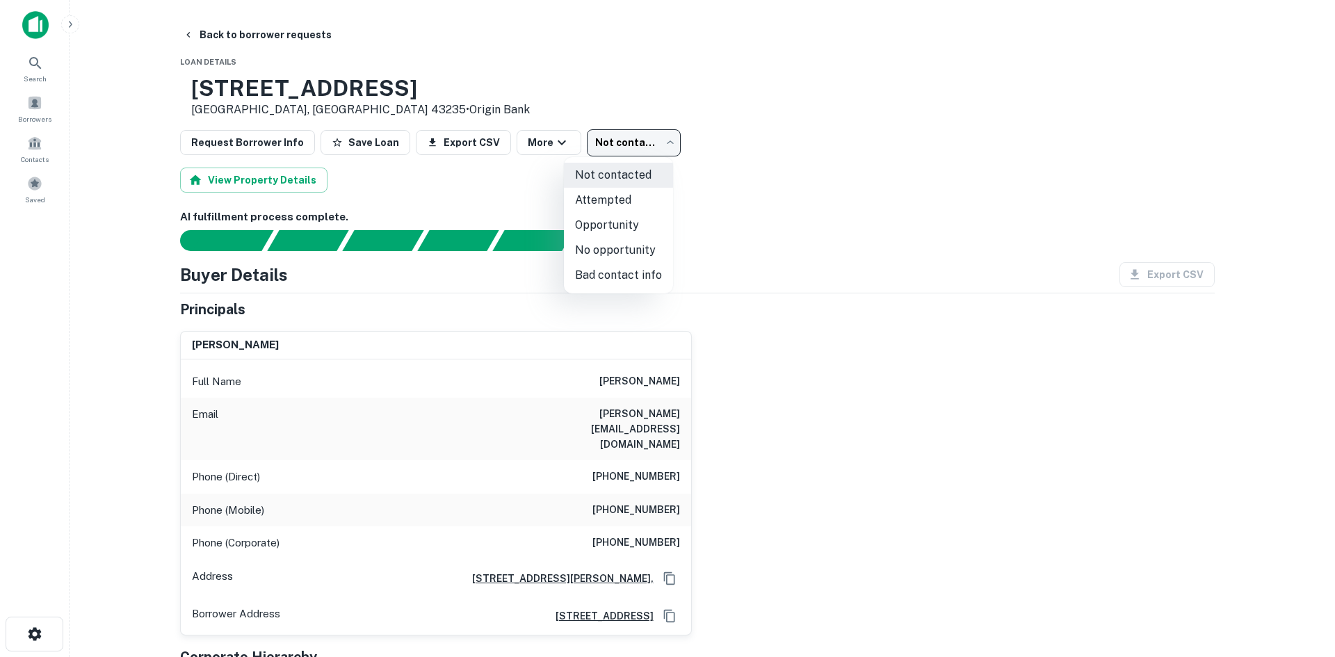
click at [612, 202] on li "Attempted" at bounding box center [618, 200] width 109 height 25
type input "*********"
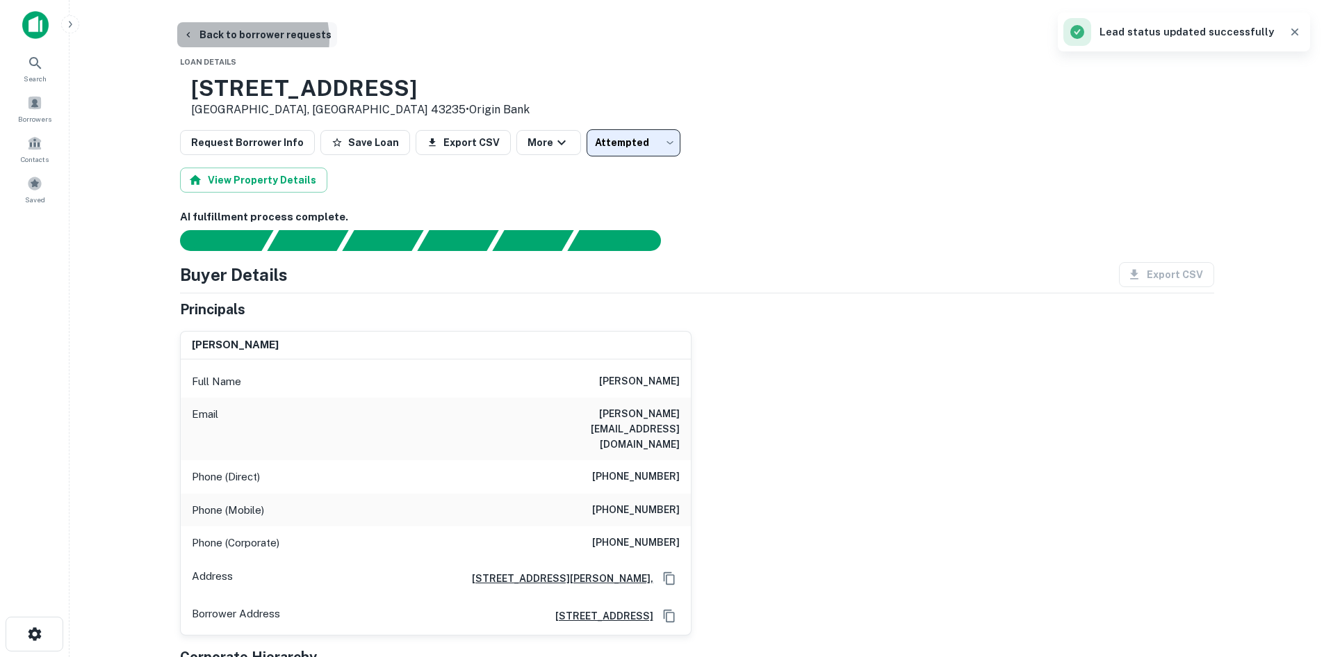
click at [251, 39] on button "Back to borrower requests" at bounding box center [257, 34] width 160 height 25
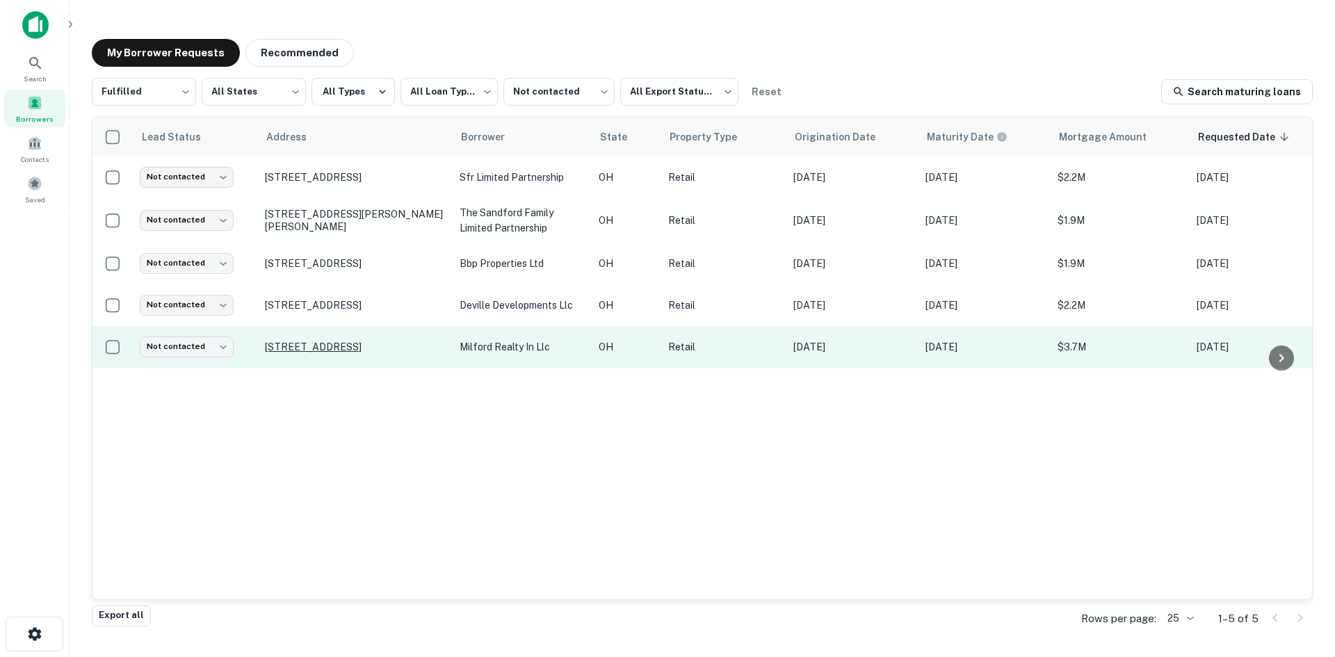
click at [383, 343] on p "400 Milford Pkwy Milford, OH 45150" at bounding box center [355, 347] width 181 height 13
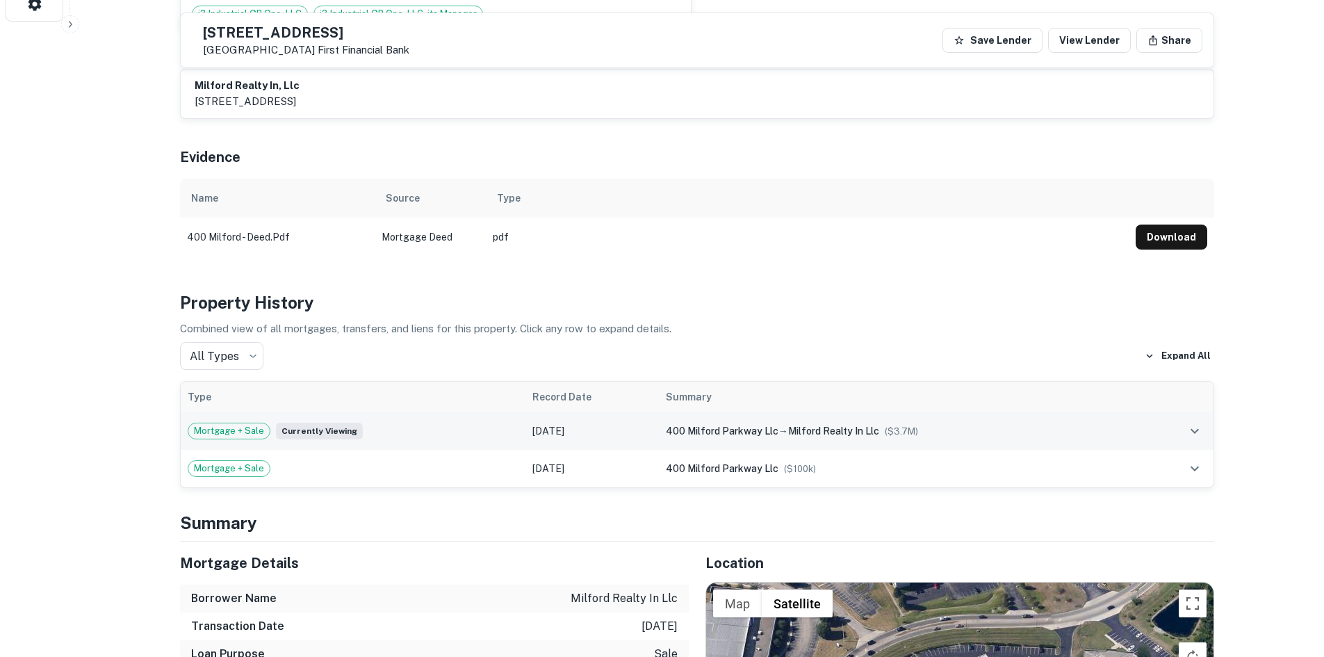
scroll to position [904, 0]
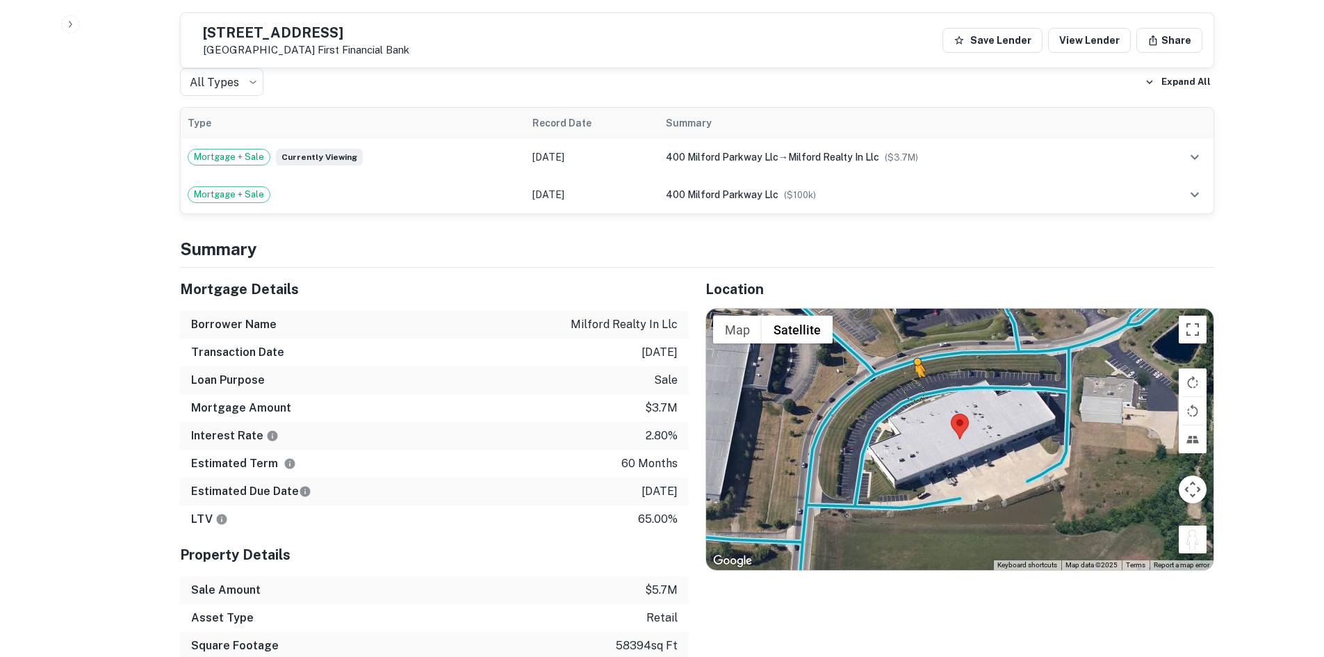
drag, startPoint x: 1190, startPoint y: 529, endPoint x: 910, endPoint y: 373, distance: 320.3
click at [910, 373] on div "To activate drag with keyboard, press Alt + Enter. Once in keyboard drag state,…" at bounding box center [960, 439] width 508 height 261
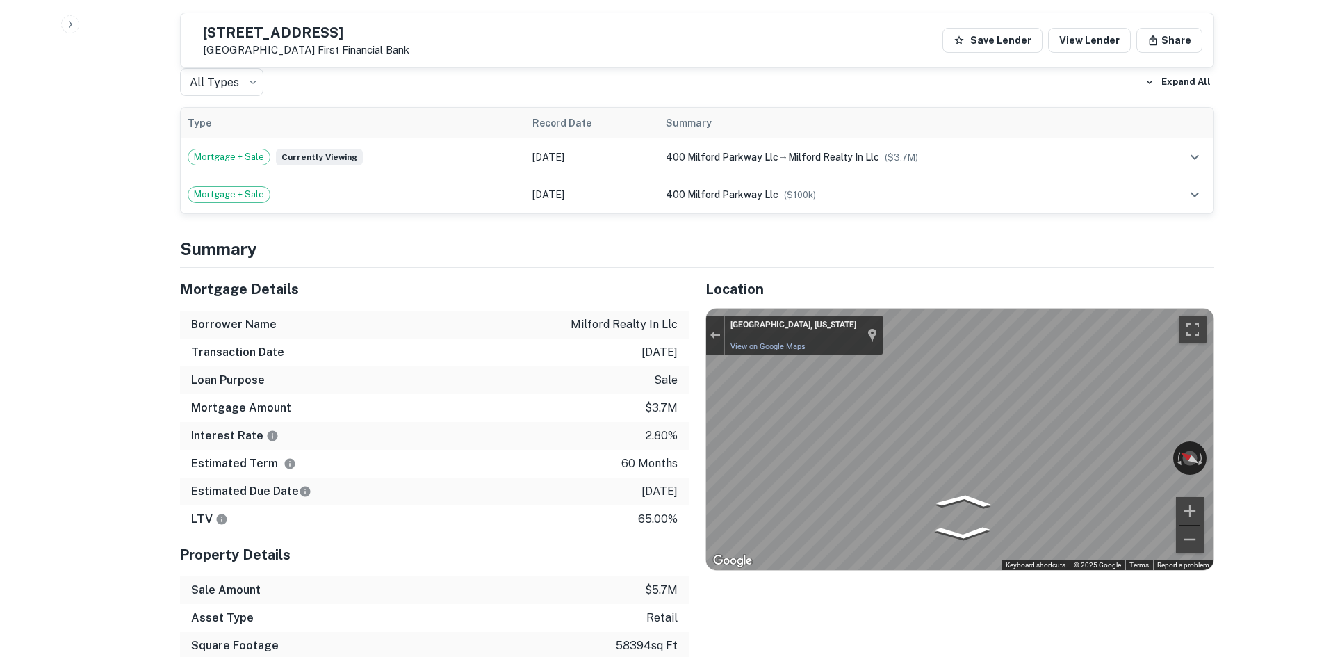
click at [662, 371] on div "Mortgage Details Borrower Name milford realty in llc Transaction Date 9/21/2021…" at bounding box center [688, 492] width 1051 height 448
click at [695, 375] on div "Location ← Move left → Move right ↑ Move up ↓ Move down + Zoom in - Zoom out Ho…" at bounding box center [952, 492] width 526 height 448
click at [608, 372] on div "Mortgage Details Borrower Name milford realty in llc Transaction Date 9/21/2021…" at bounding box center [688, 492] width 1051 height 448
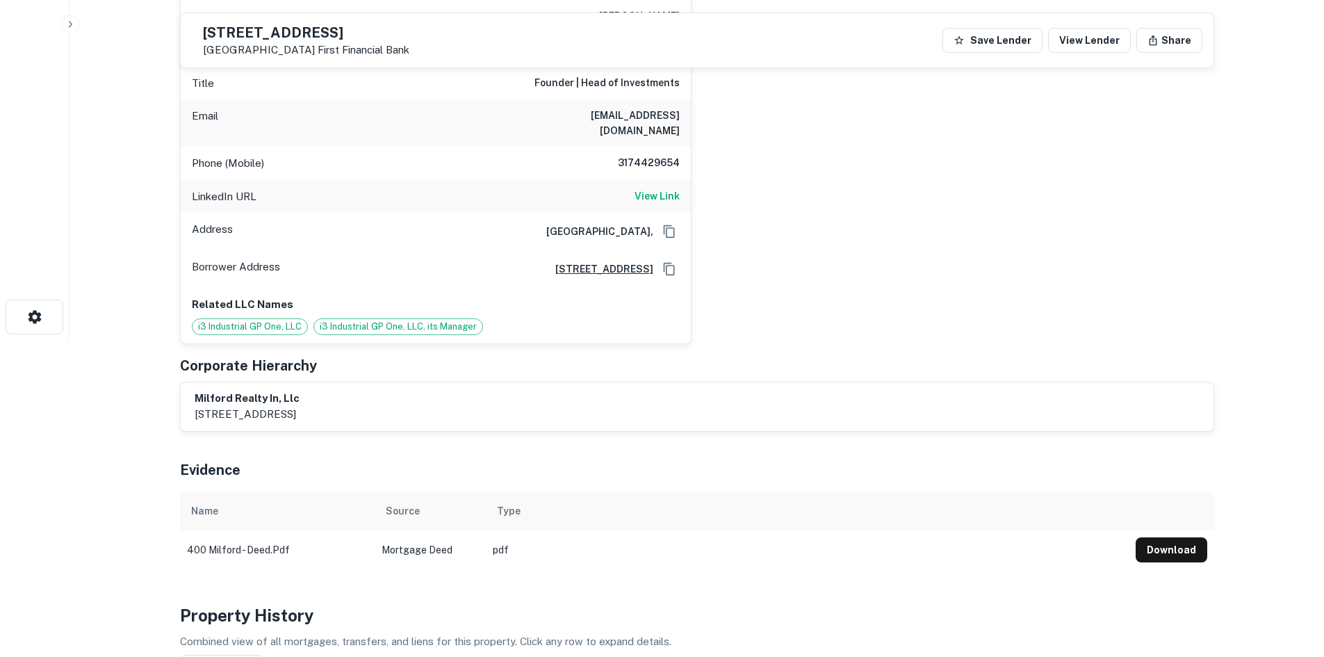
scroll to position [0, 0]
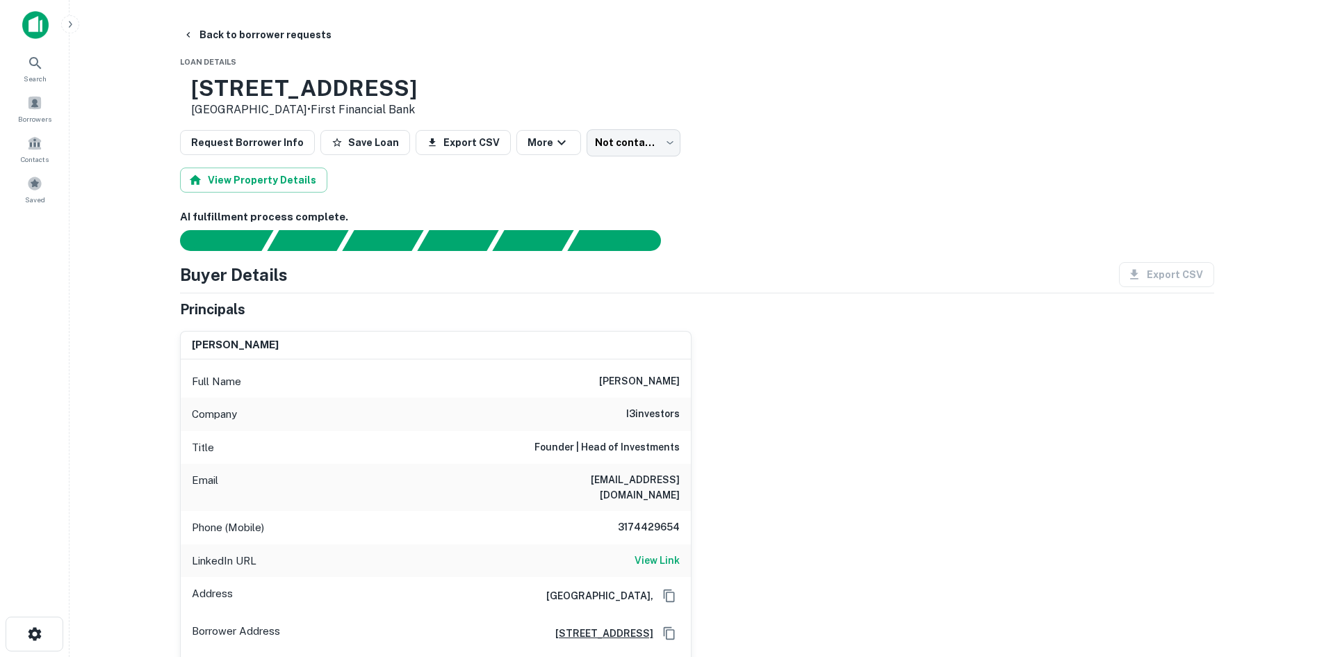
click at [639, 519] on h6 "3174429654" at bounding box center [637, 527] width 83 height 17
click at [639, 420] on h6 "i3investors" at bounding box center [653, 414] width 54 height 17
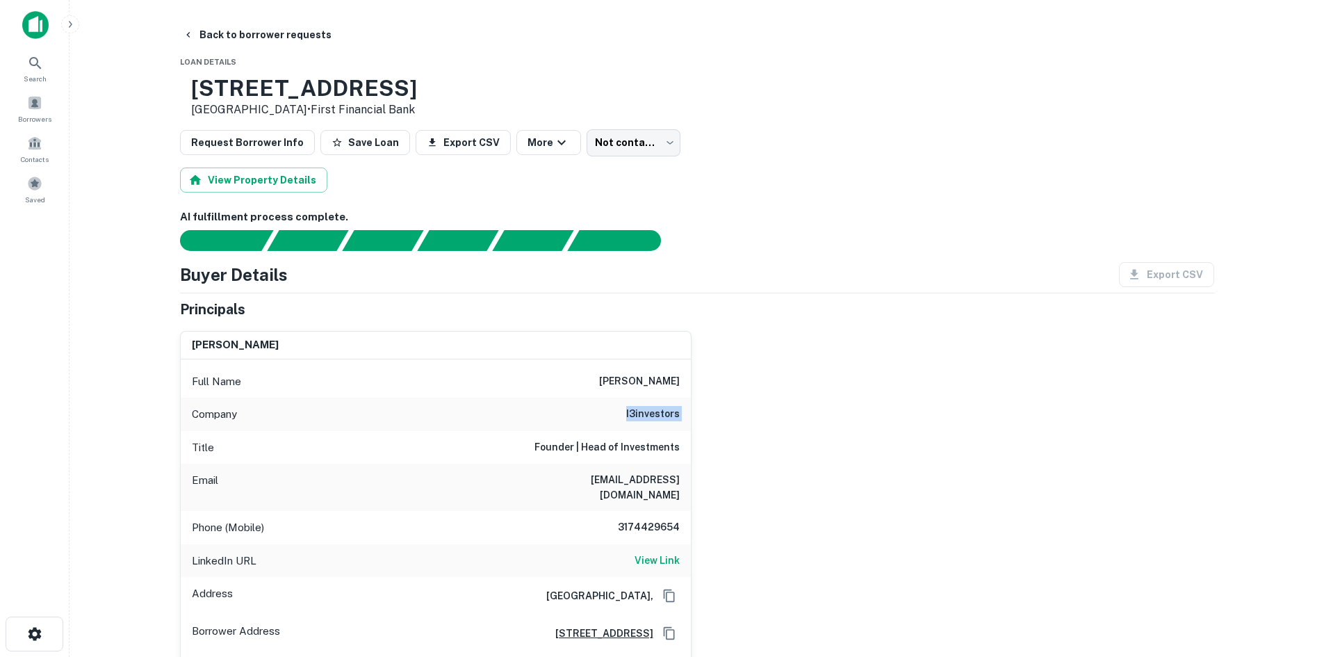
click at [639, 420] on h6 "i3investors" at bounding box center [653, 414] width 54 height 17
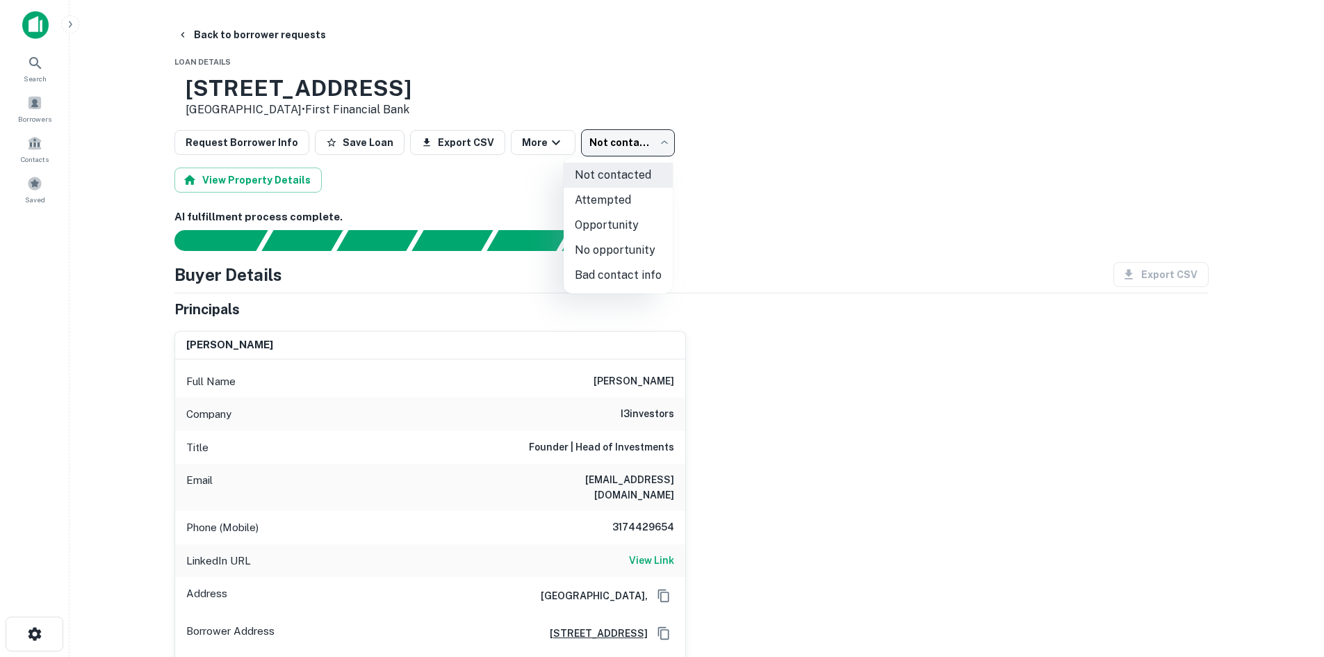
click at [609, 148] on body "Search Borrowers Contacts Saved Back to borrower requests Loan Details 400 Milf…" at bounding box center [662, 328] width 1324 height 657
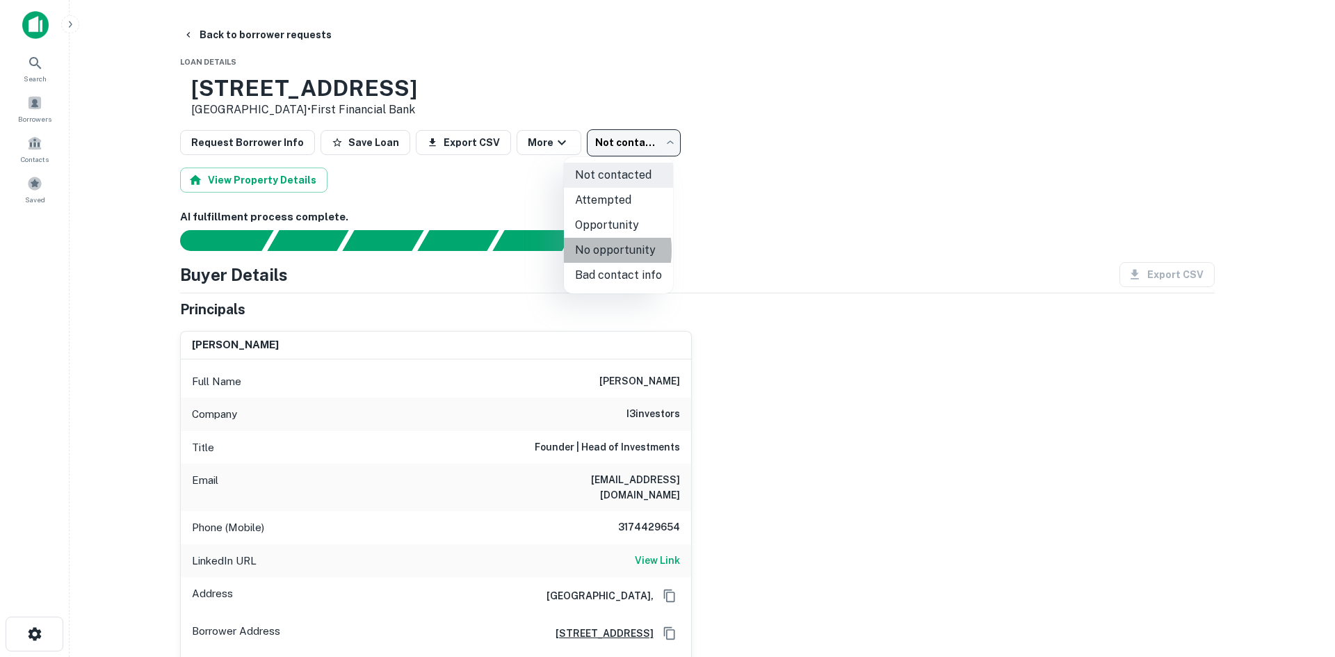
click at [568, 250] on li "No opportunity" at bounding box center [618, 250] width 109 height 25
type input "**********"
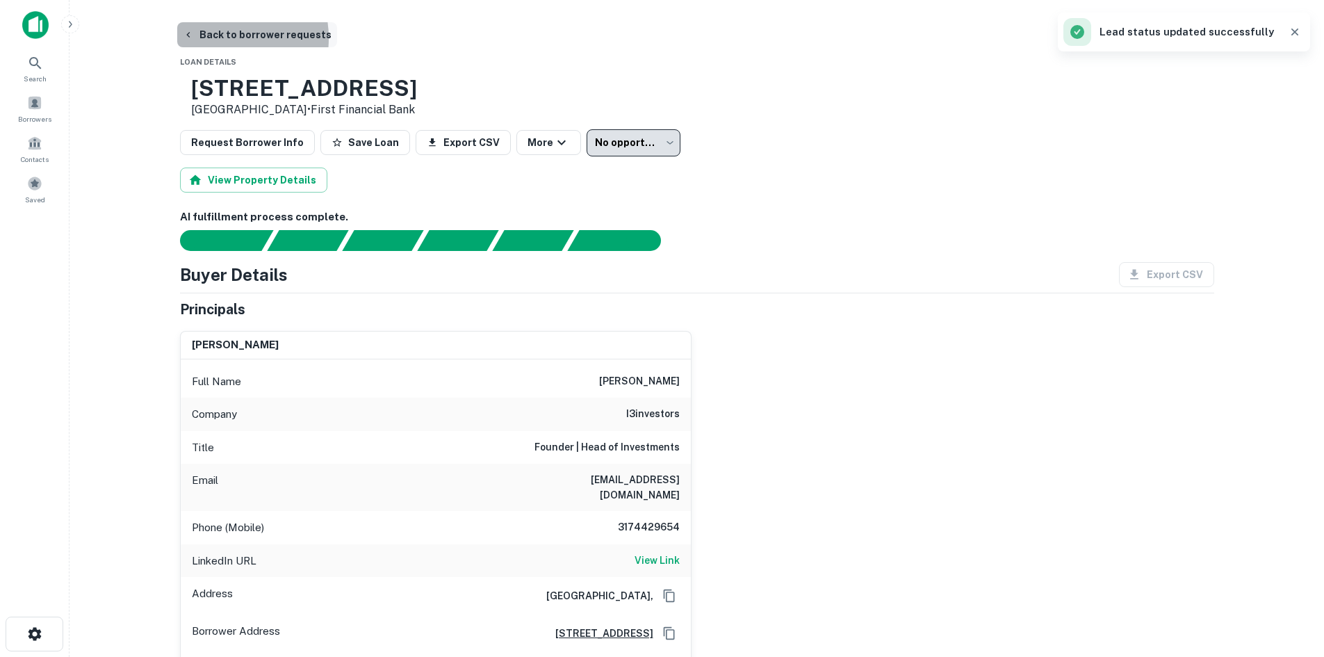
click at [217, 38] on button "Back to borrower requests" at bounding box center [257, 34] width 160 height 25
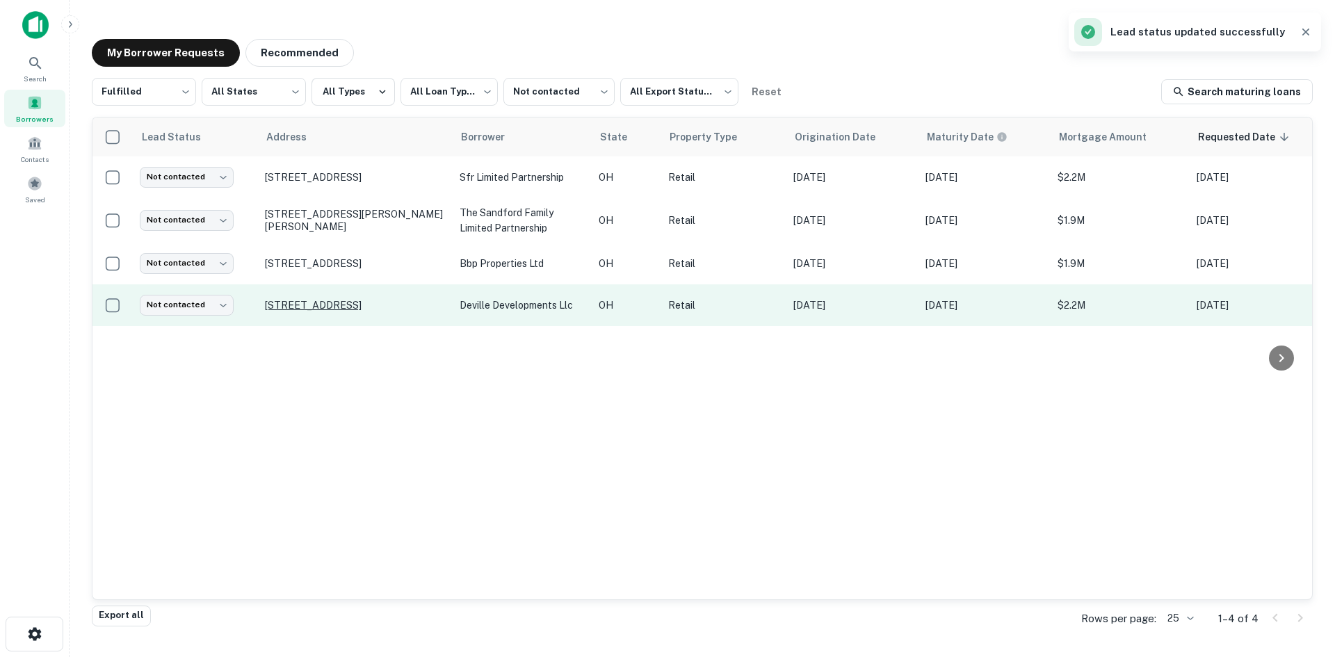
click at [364, 307] on p "880 Eastgate North Dr Cincinnati, OH 45245" at bounding box center [355, 305] width 181 height 13
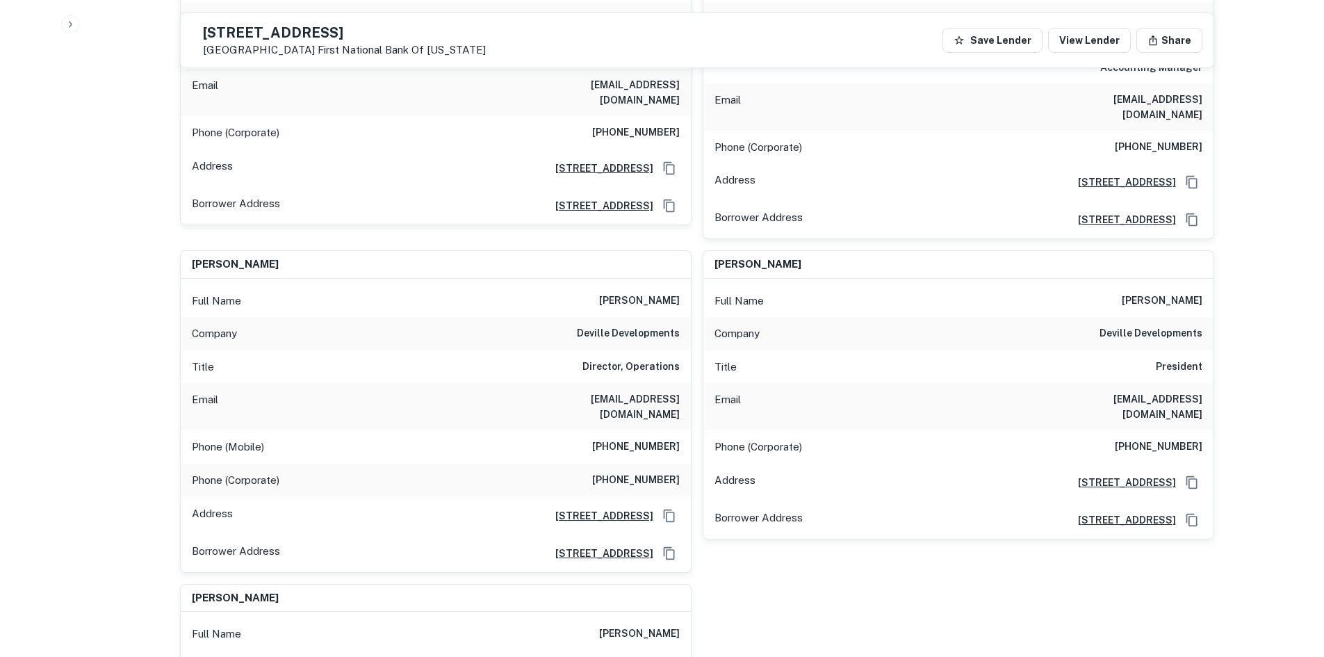
scroll to position [1828, 0]
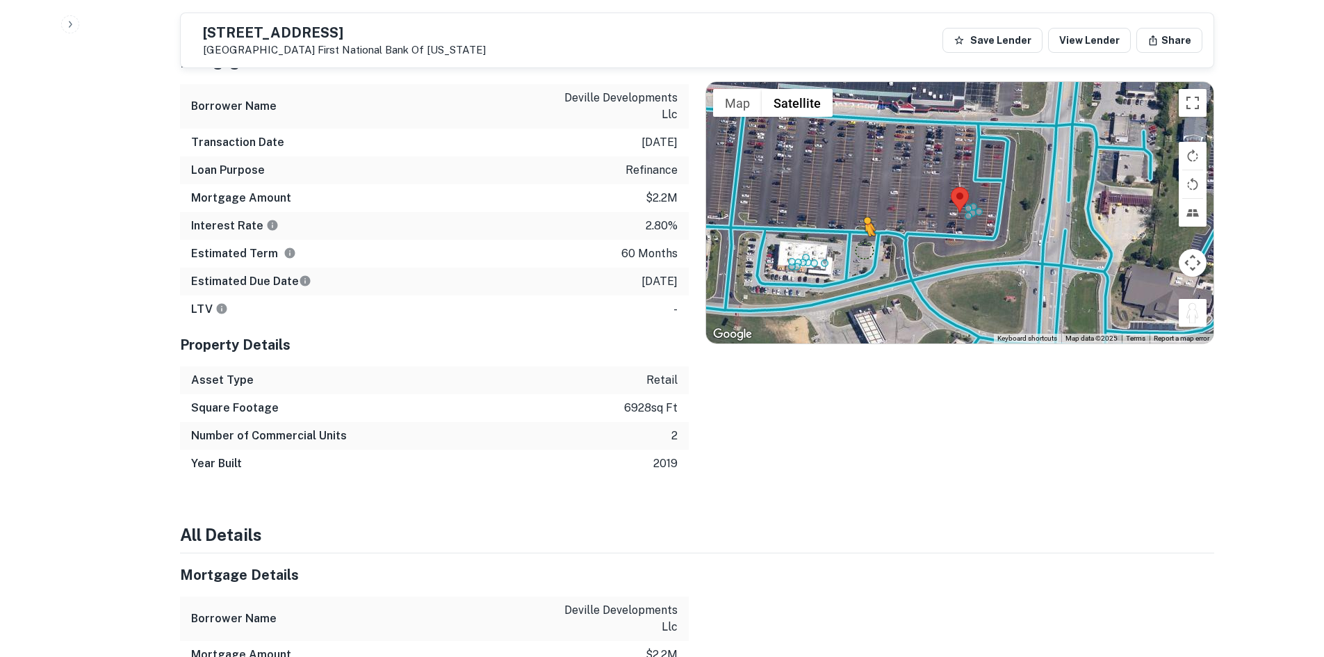
drag, startPoint x: 1198, startPoint y: 274, endPoint x: 863, endPoint y: 209, distance: 341.3
click at [863, 209] on div "To activate drag with keyboard, press Alt + Enter. Once in keyboard drag state,…" at bounding box center [960, 212] width 508 height 261
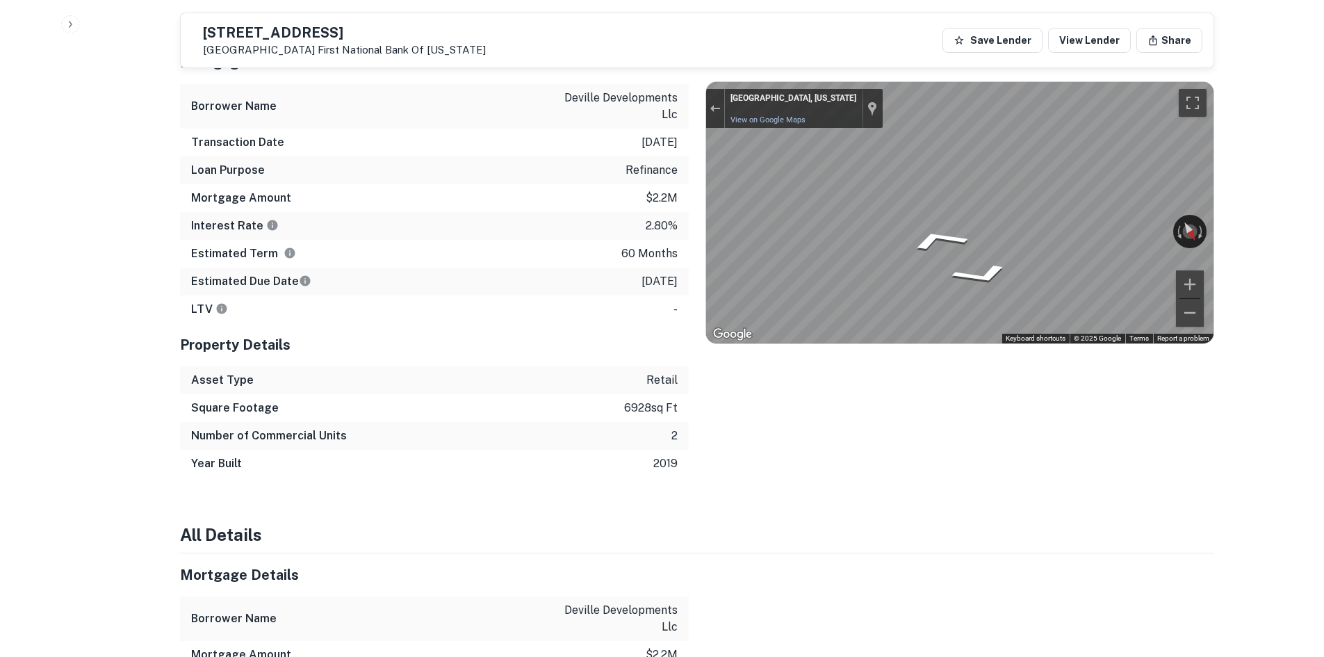
click at [241, 266] on div "Mortgage Details Borrower Name deville developments llc Transaction Date 9/27/2…" at bounding box center [688, 259] width 1051 height 437
click at [419, 221] on div "Mortgage Details Borrower Name deville developments llc Transaction Date 9/27/2…" at bounding box center [688, 259] width 1051 height 437
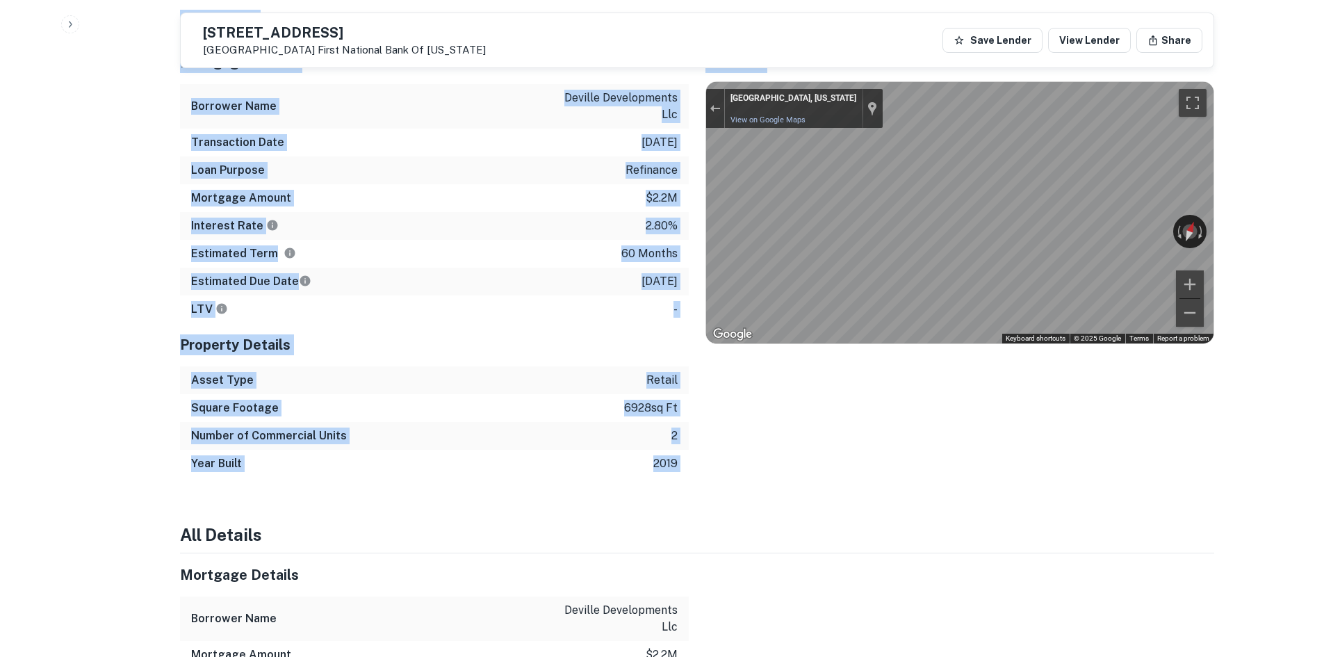
drag, startPoint x: 1248, startPoint y: 268, endPoint x: 525, endPoint y: 181, distance: 728.3
click at [525, 181] on div "Mortgage Details Borrower Name deville developments llc Transaction Date 9/27/2…" at bounding box center [688, 259] width 1051 height 437
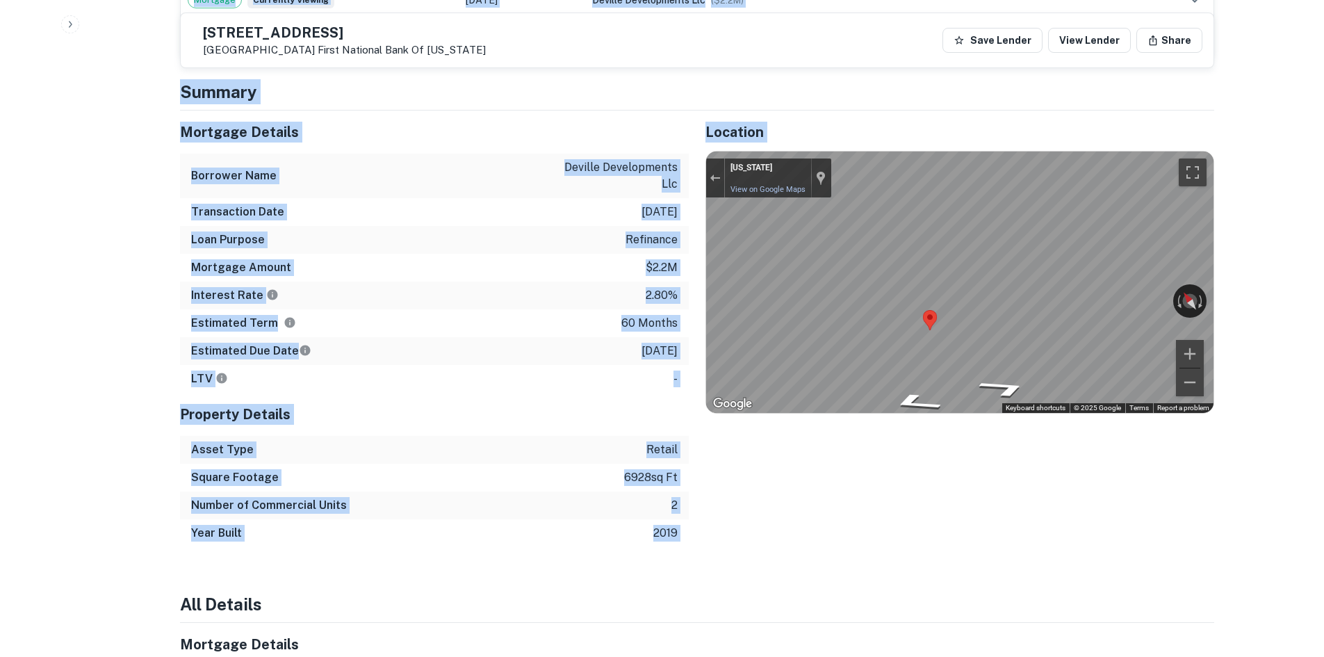
click at [387, 309] on div "Estimated Term 60 months" at bounding box center [434, 323] width 509 height 28
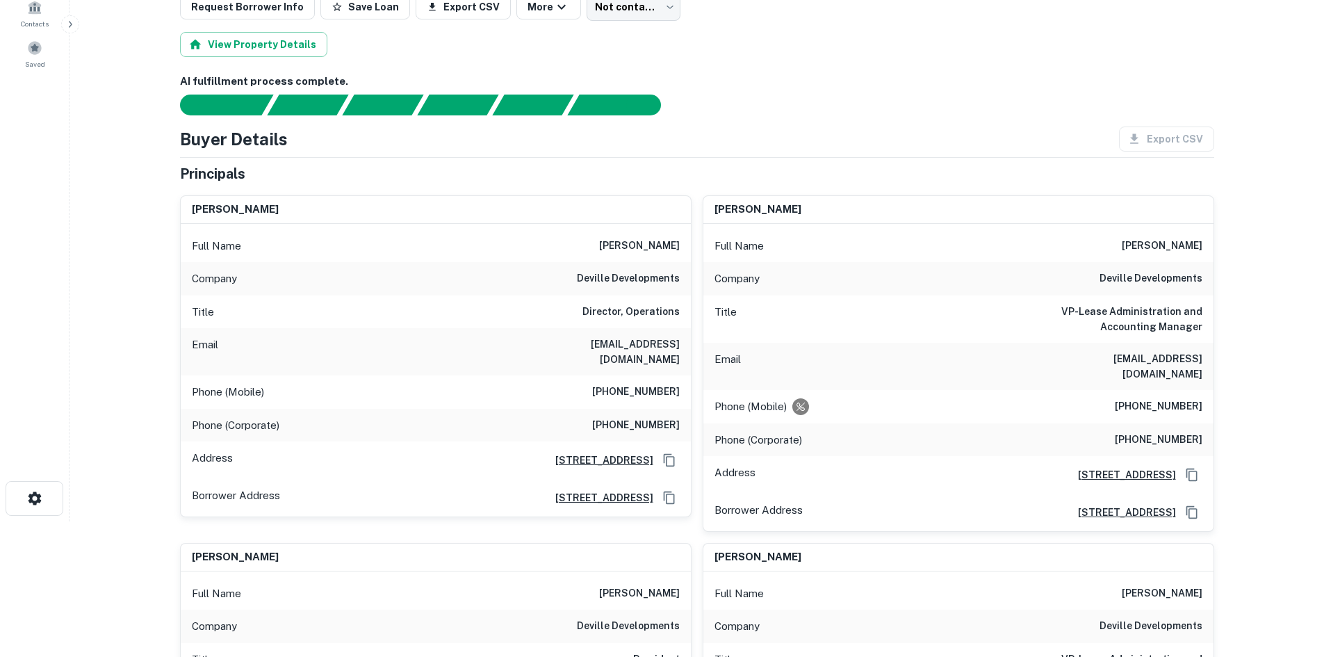
scroll to position [139, 0]
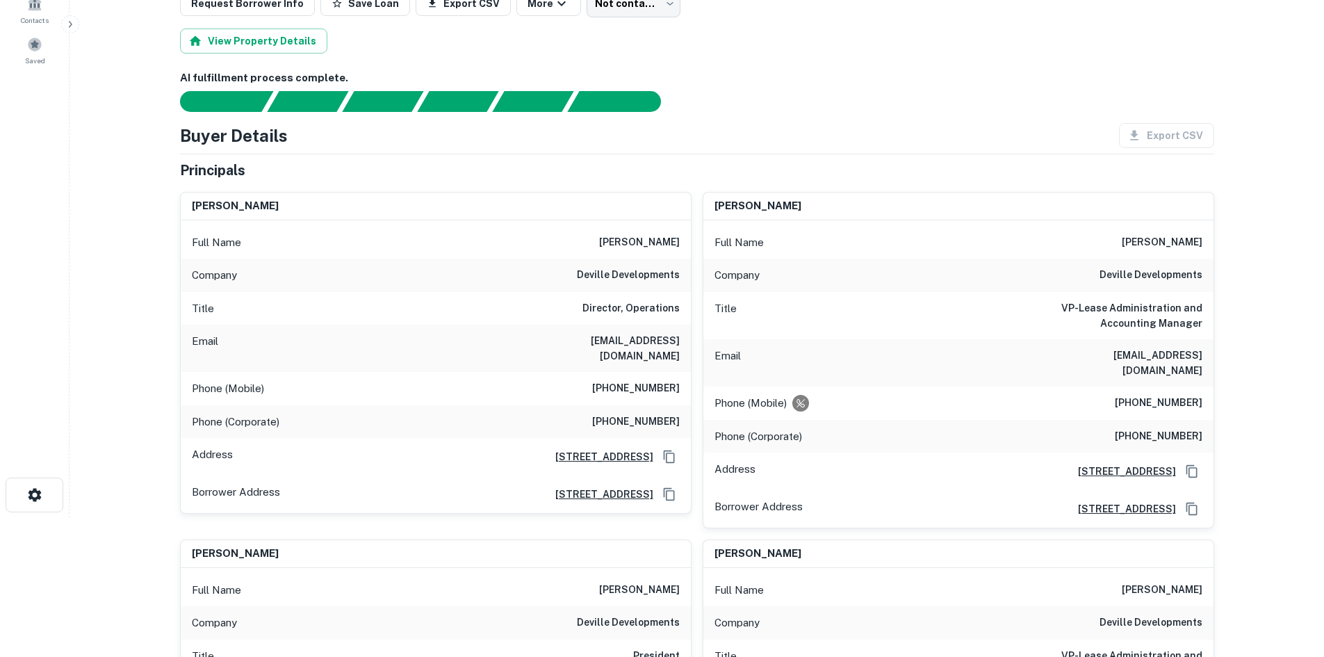
click at [637, 380] on h6 "(330) 323-1048" at bounding box center [636, 388] width 88 height 17
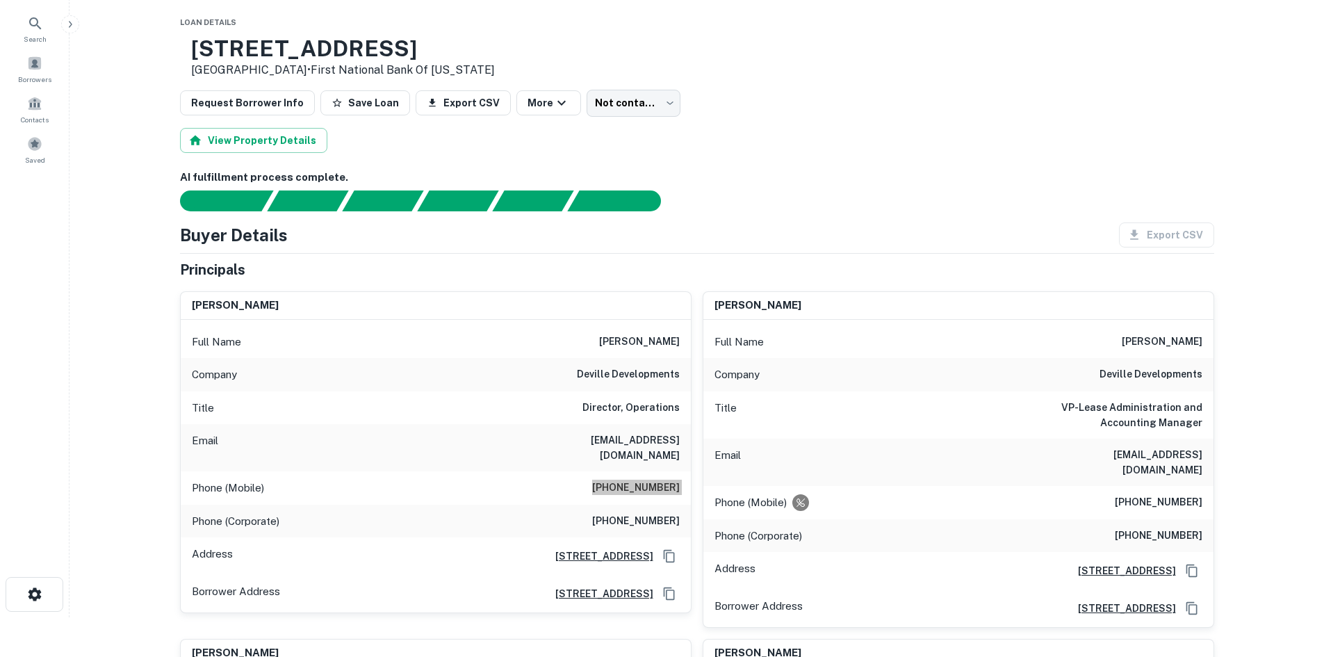
scroll to position [0, 0]
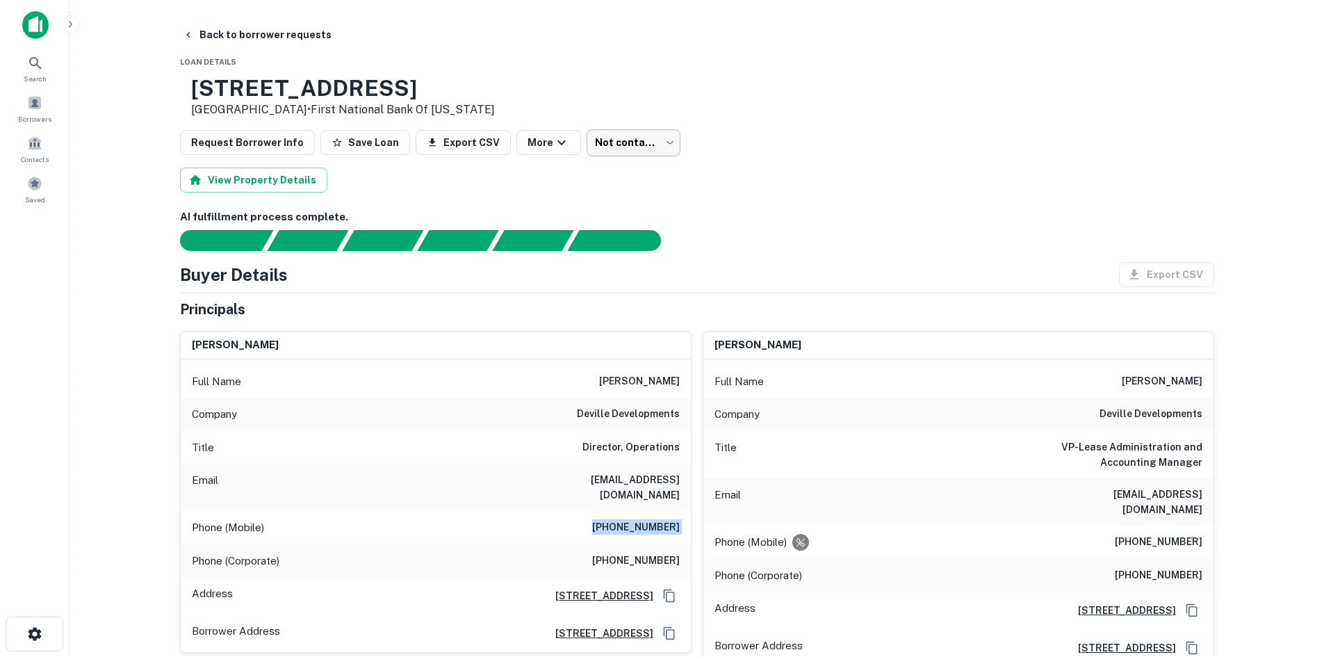
drag, startPoint x: 660, startPoint y: 159, endPoint x: 656, endPoint y: 131, distance: 28.1
click at [647, 145] on body "Search Borrowers Contacts Saved Back to borrower requests Loan Details 880 East…" at bounding box center [662, 328] width 1324 height 657
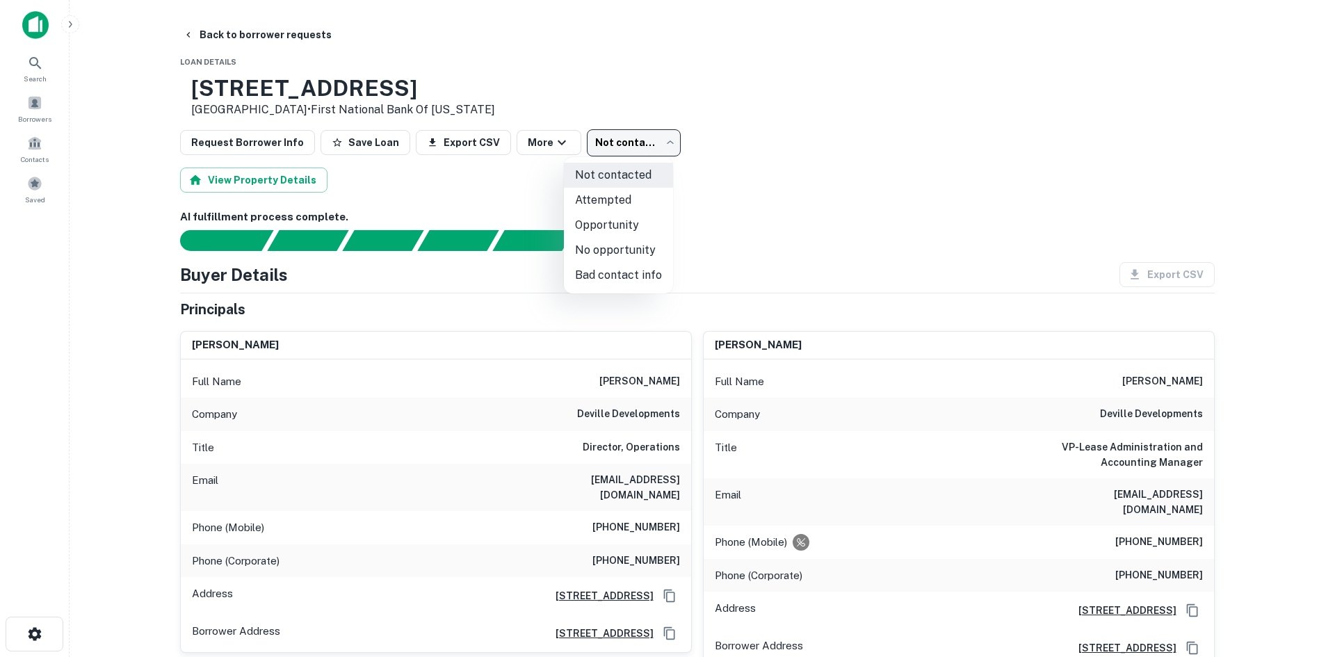
click at [632, 195] on li "Attempted" at bounding box center [618, 200] width 109 height 25
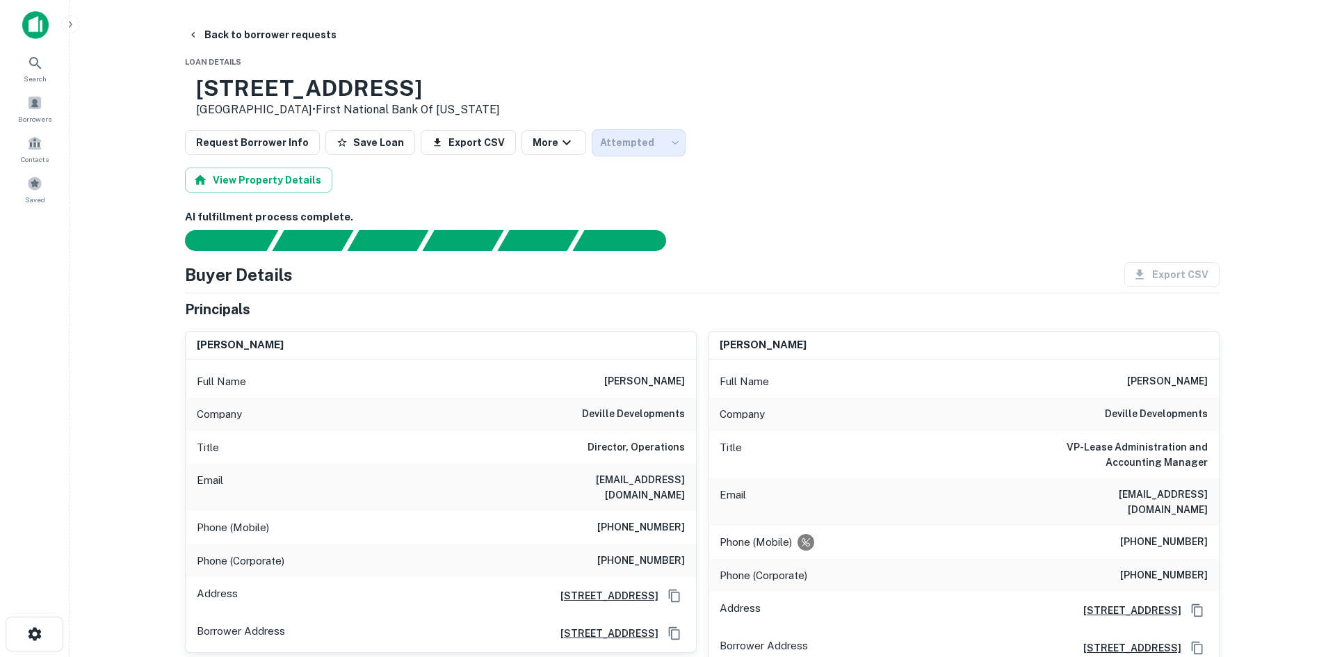
type input "*********"
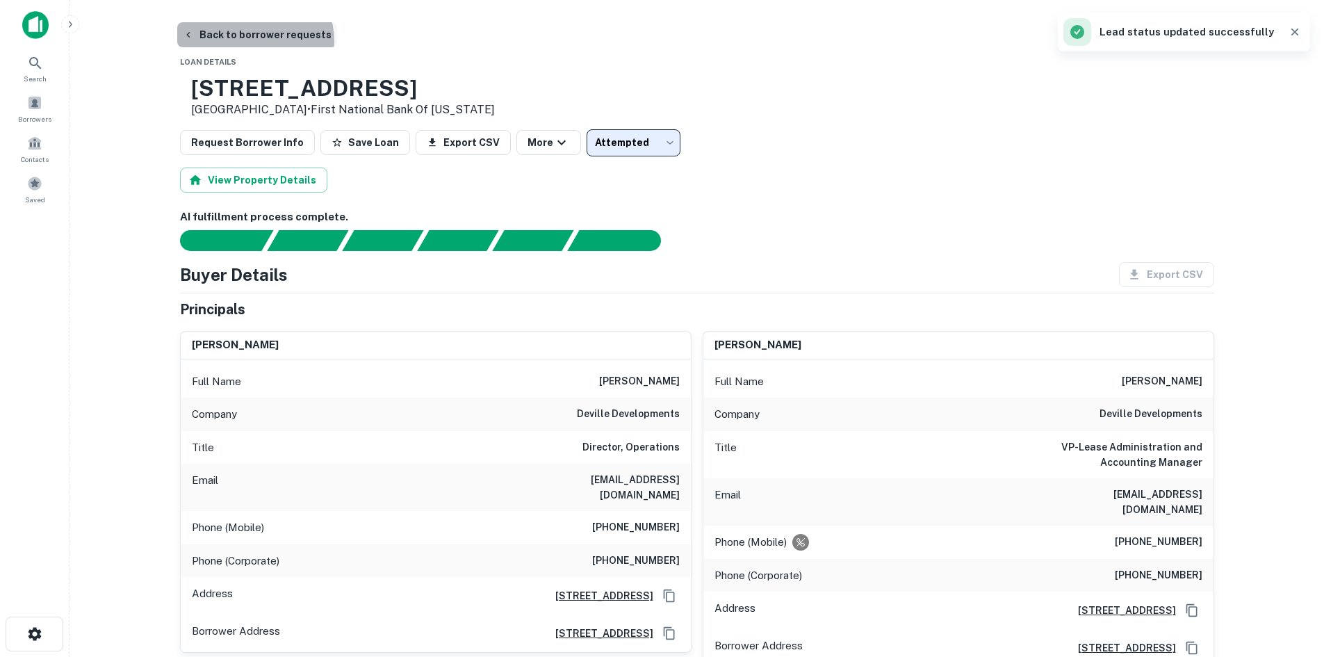
click at [254, 41] on button "Back to borrower requests" at bounding box center [257, 34] width 160 height 25
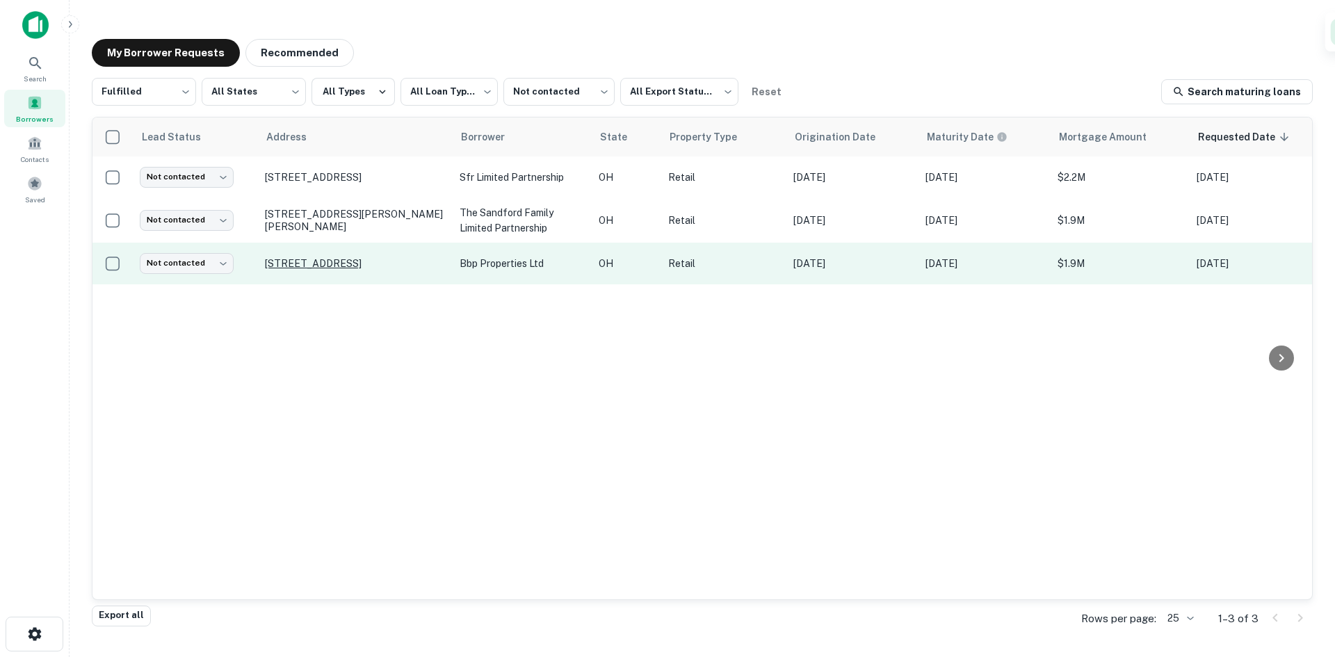
click at [362, 266] on p "660 E Aurora Rd Macedonia, OH 44056" at bounding box center [355, 263] width 181 height 13
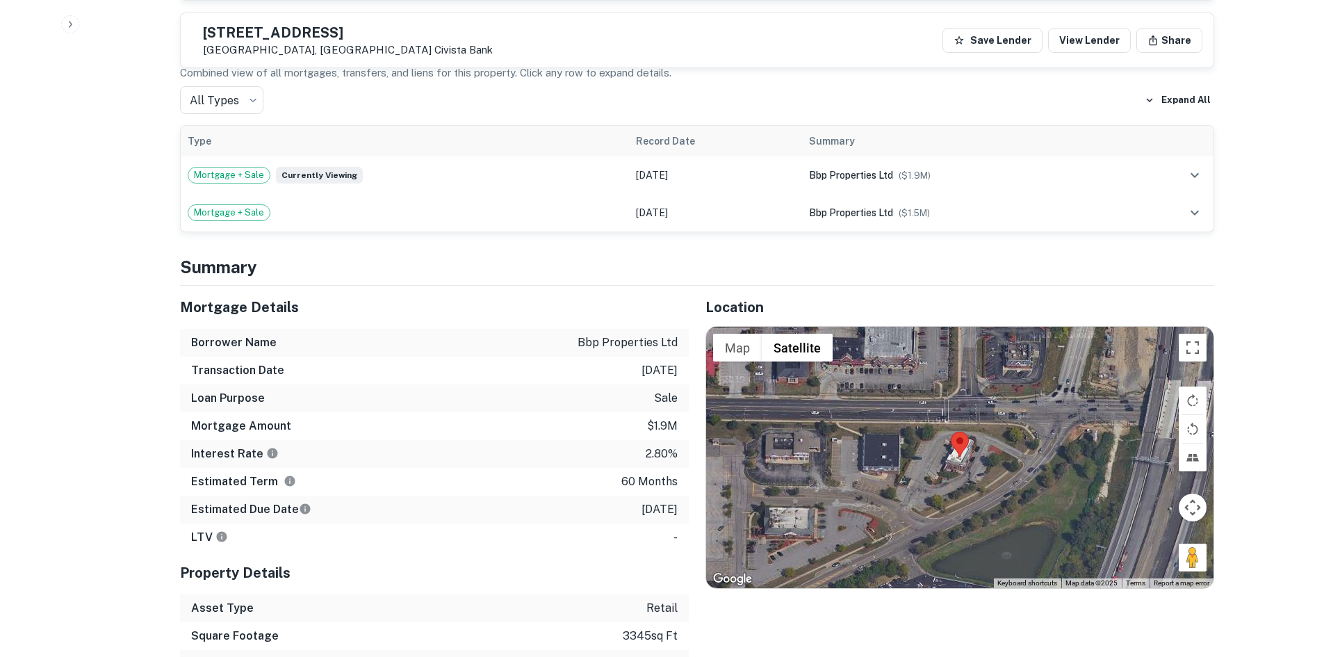
scroll to position [765, 0]
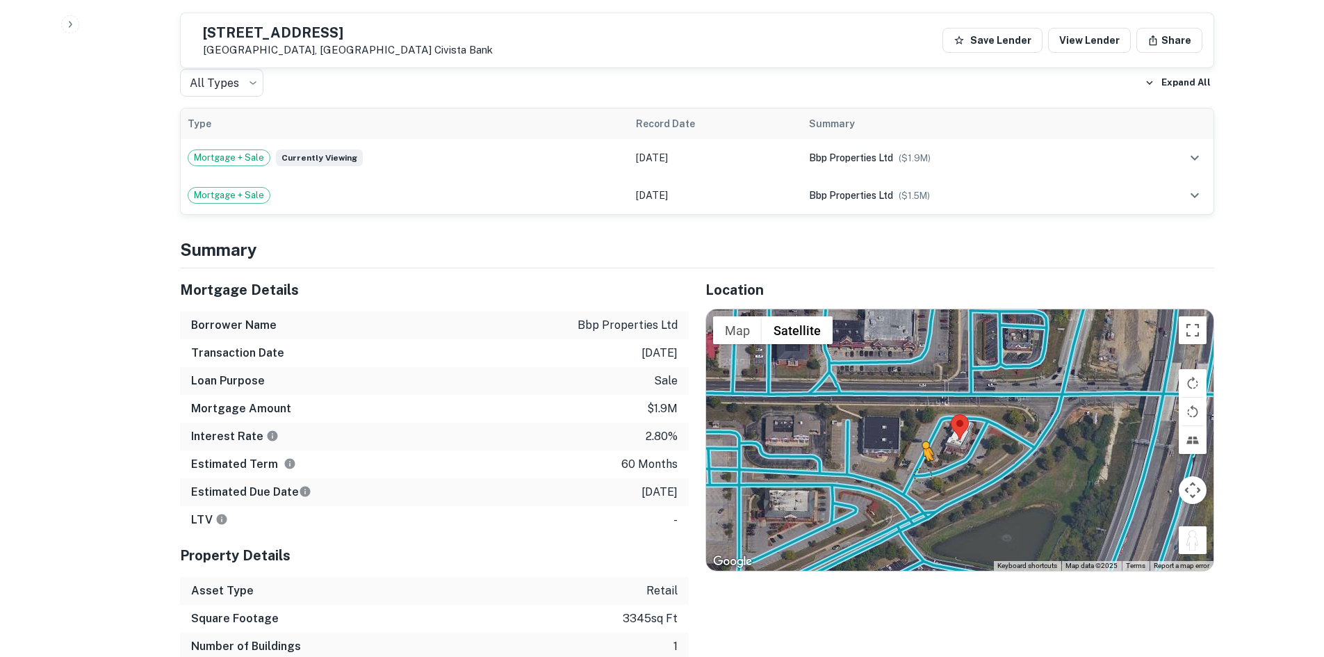
drag, startPoint x: 1201, startPoint y: 536, endPoint x: 918, endPoint y: 457, distance: 294.3
click at [918, 457] on div "To activate drag with keyboard, press Alt + Enter. Once in keyboard drag state,…" at bounding box center [960, 439] width 508 height 261
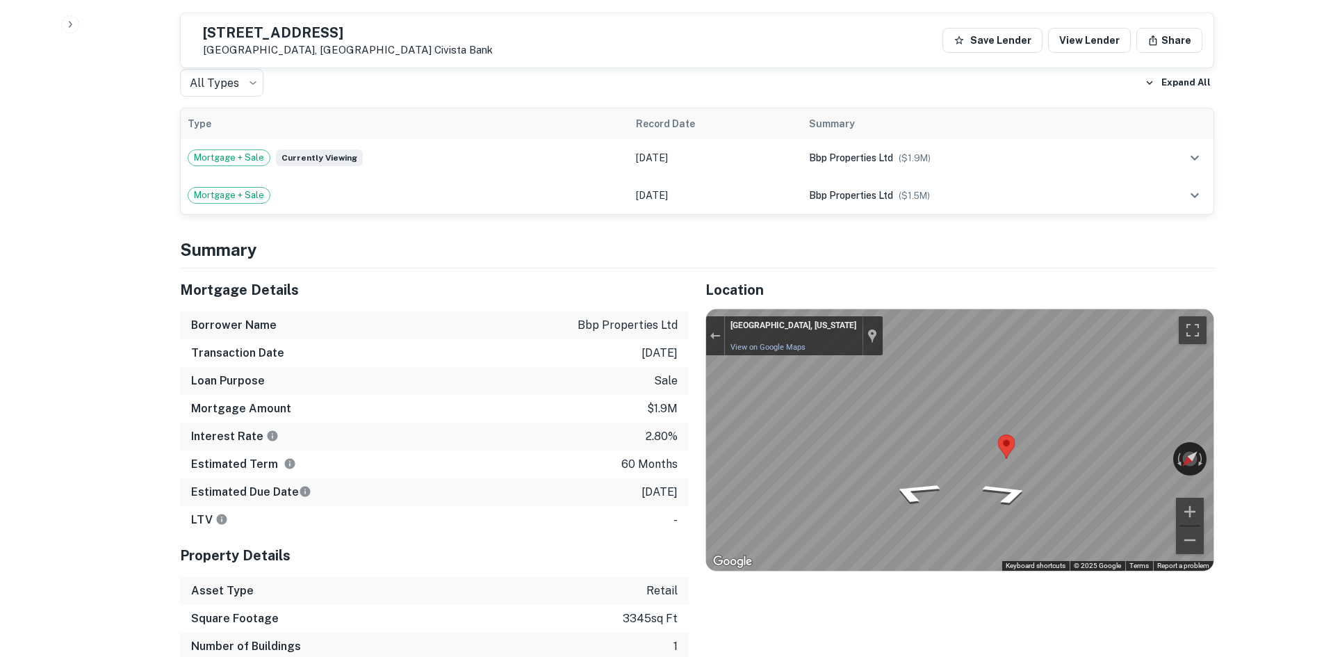
click at [502, 416] on div "Mortgage Details Borrower Name bbp properties ltd Transaction Date 9/28/2021 Lo…" at bounding box center [688, 478] width 1051 height 420
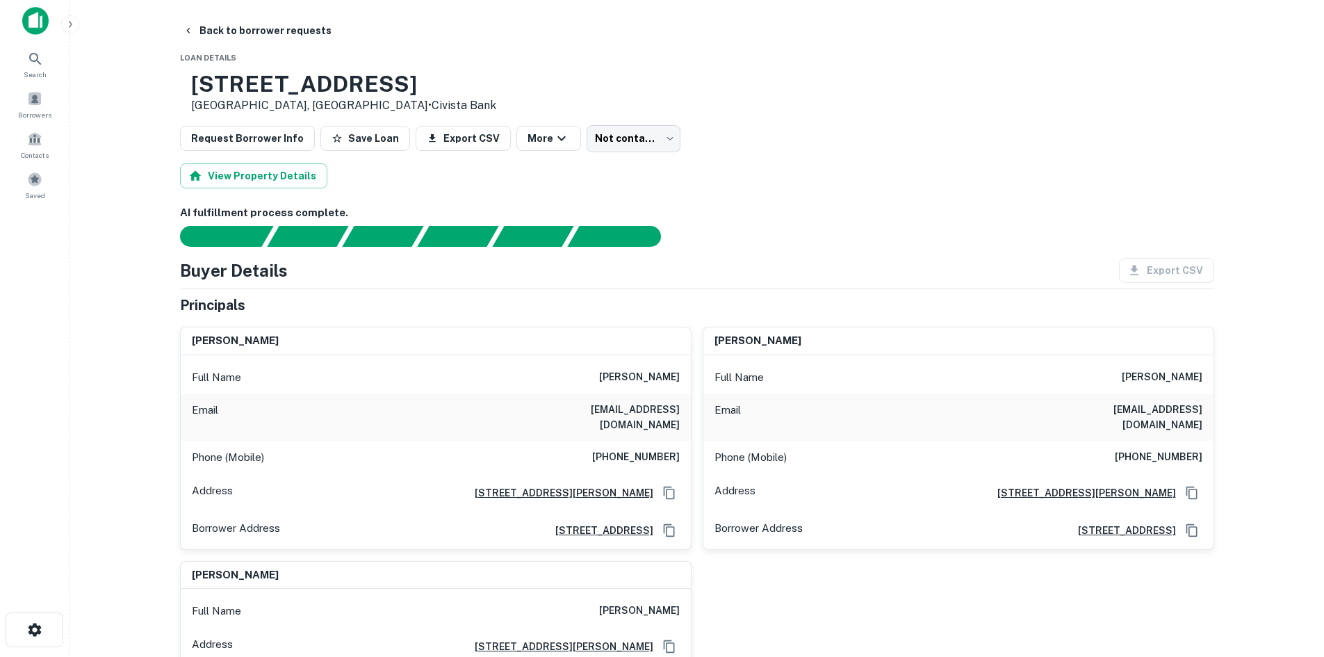
scroll to position [0, 0]
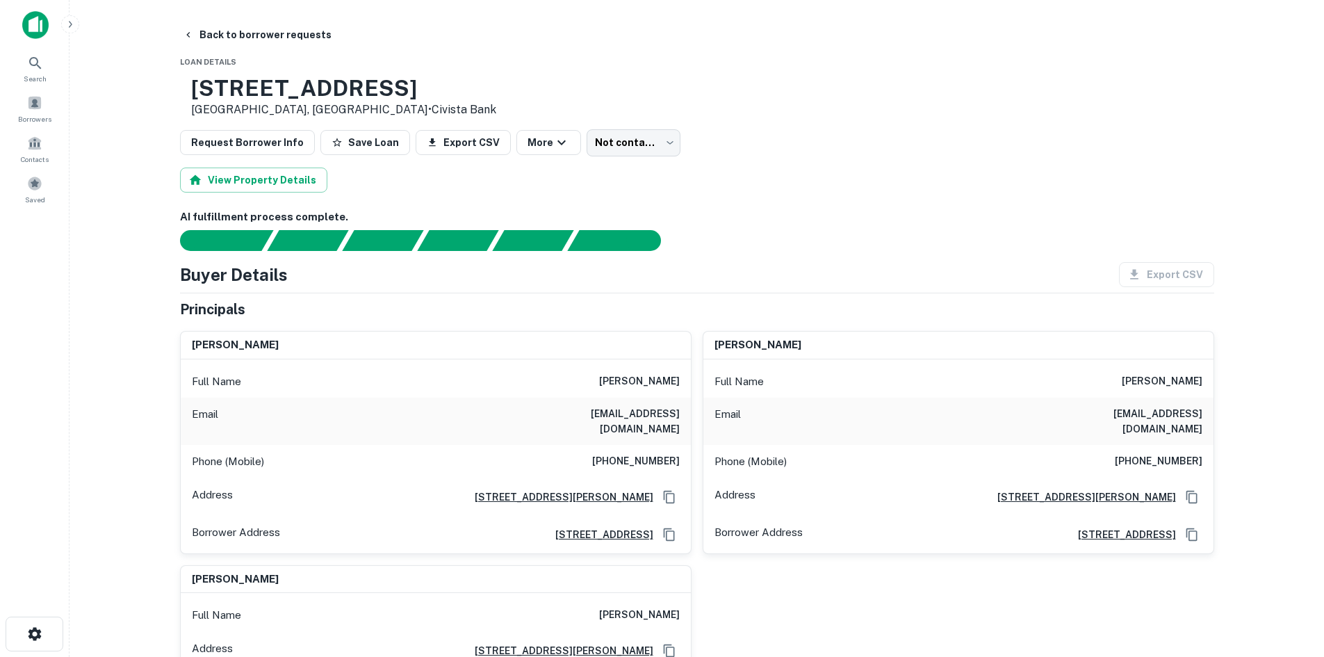
click at [673, 453] on h6 "(216) 313-6004" at bounding box center [636, 461] width 88 height 17
drag, startPoint x: 612, startPoint y: 398, endPoint x: 613, endPoint y: 391, distance: 7.1
click at [612, 398] on div "Full Name robert l bolton sr" at bounding box center [436, 381] width 510 height 33
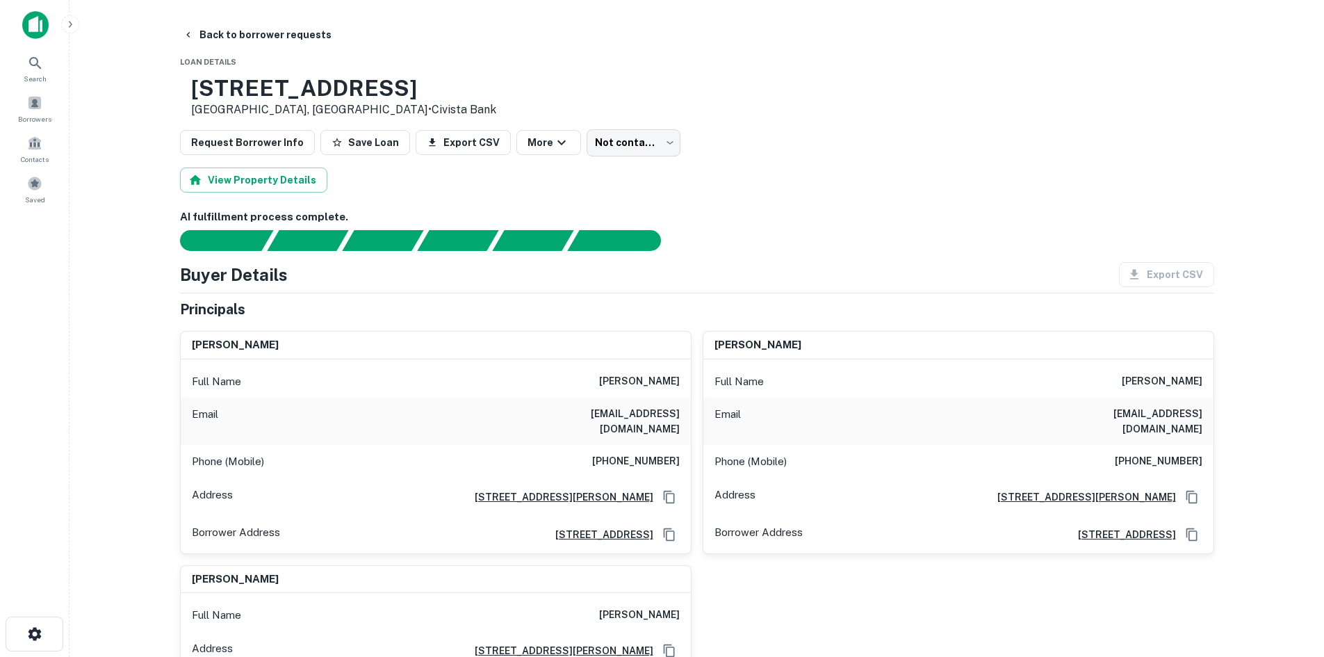
click at [616, 380] on h6 "robert l bolton sr" at bounding box center [639, 381] width 81 height 17
click at [635, 145] on body "Search Borrowers Contacts Saved Back to borrower requests Loan Details 660 E Au…" at bounding box center [662, 328] width 1324 height 657
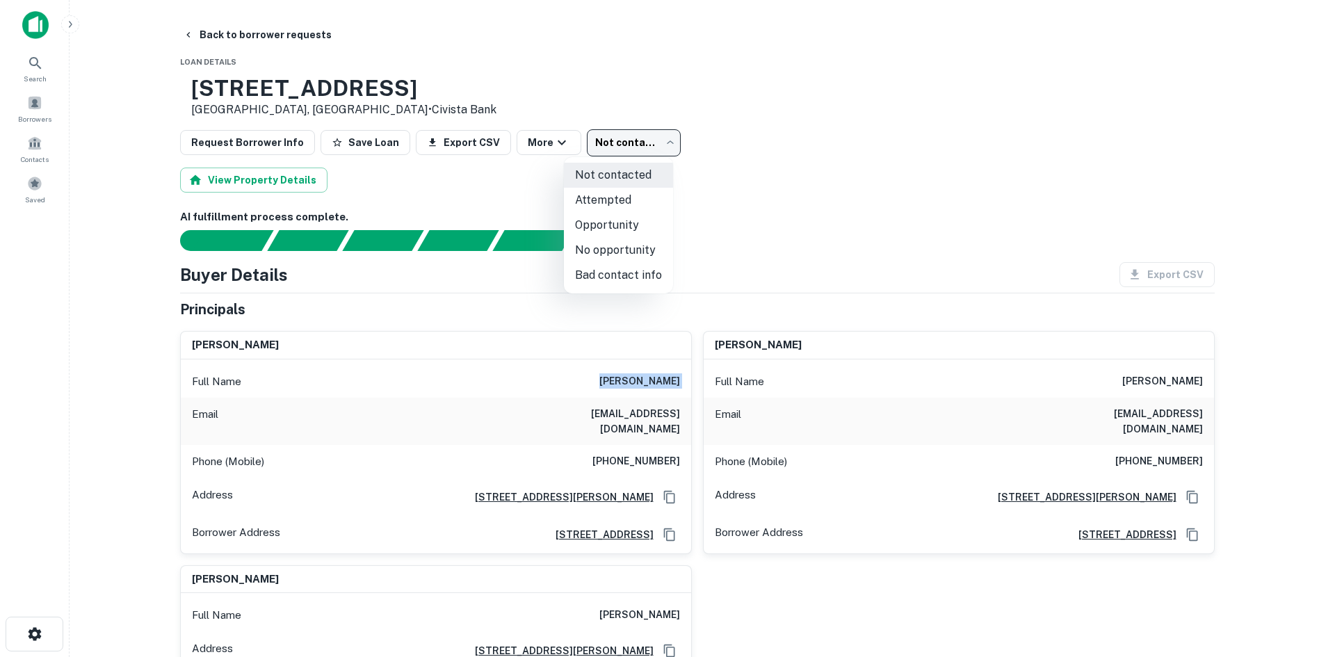
click at [602, 280] on li "Bad contact info" at bounding box center [618, 275] width 109 height 25
type input "**********"
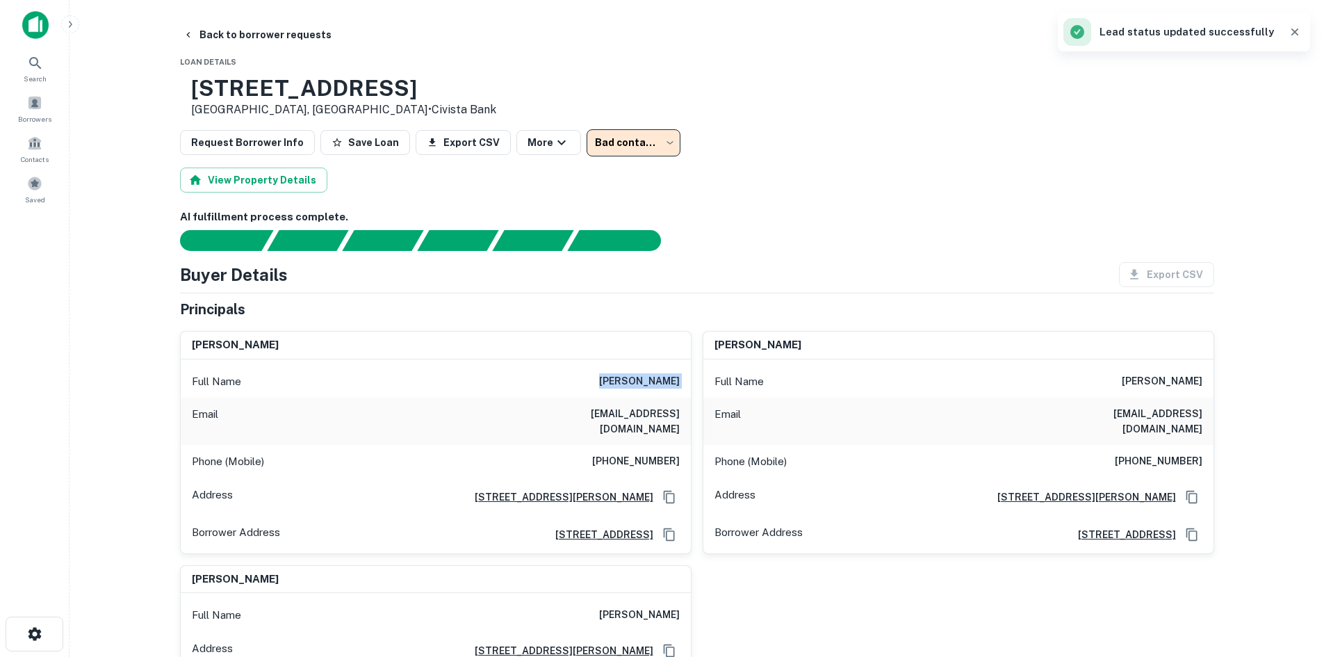
drag, startPoint x: 201, startPoint y: 30, endPoint x: 171, endPoint y: 72, distance: 51.3
click at [201, 30] on button "Back to borrower requests" at bounding box center [257, 34] width 160 height 25
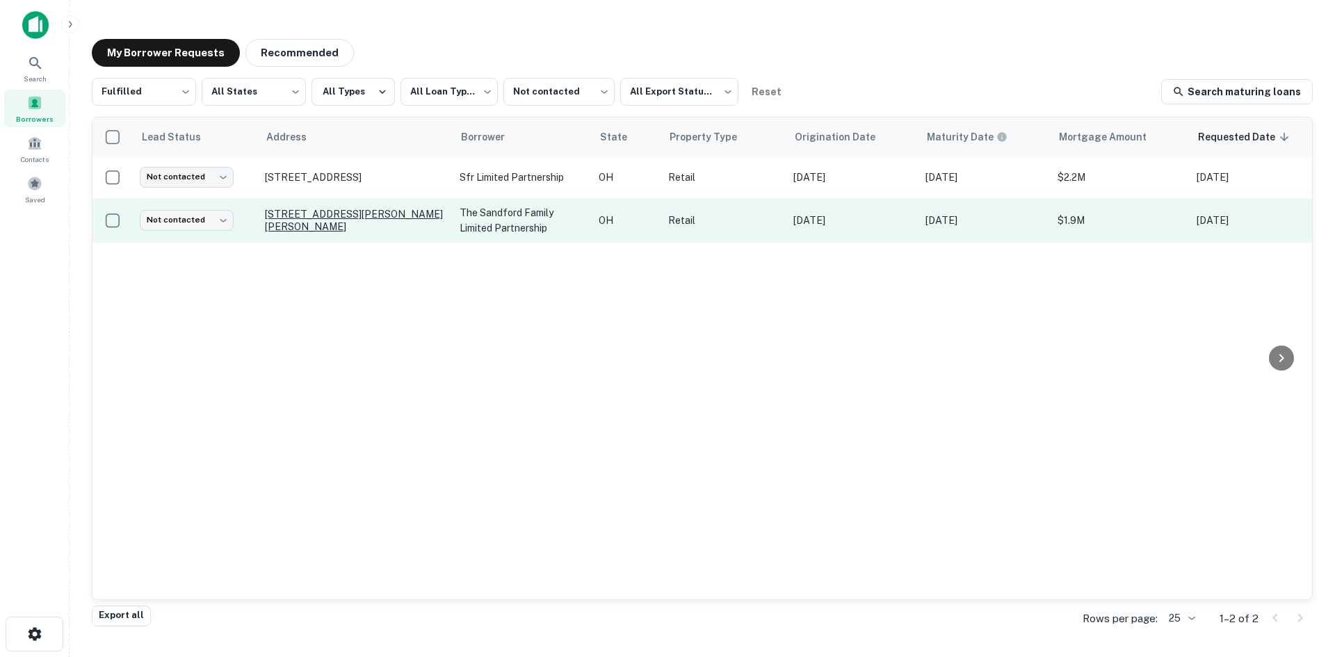
click at [351, 216] on p "935 Boardman Canfield Rd Youngstown, OH 44512" at bounding box center [355, 220] width 181 height 25
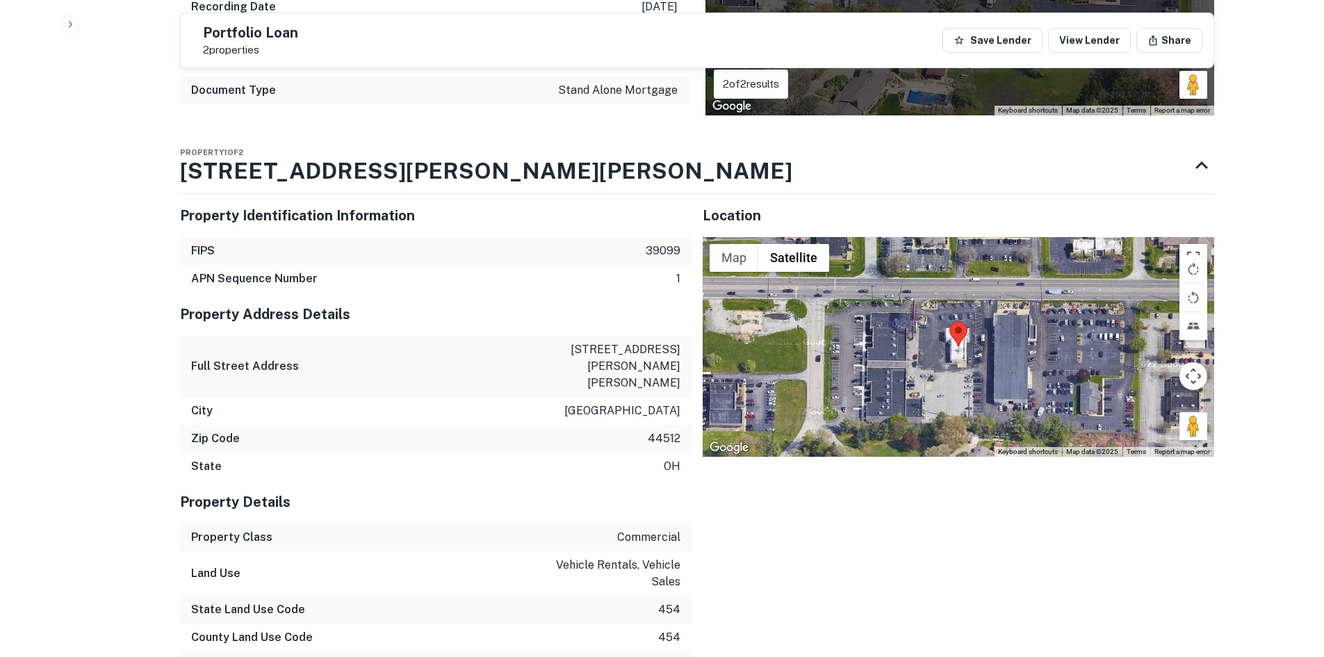
scroll to position [1460, 0]
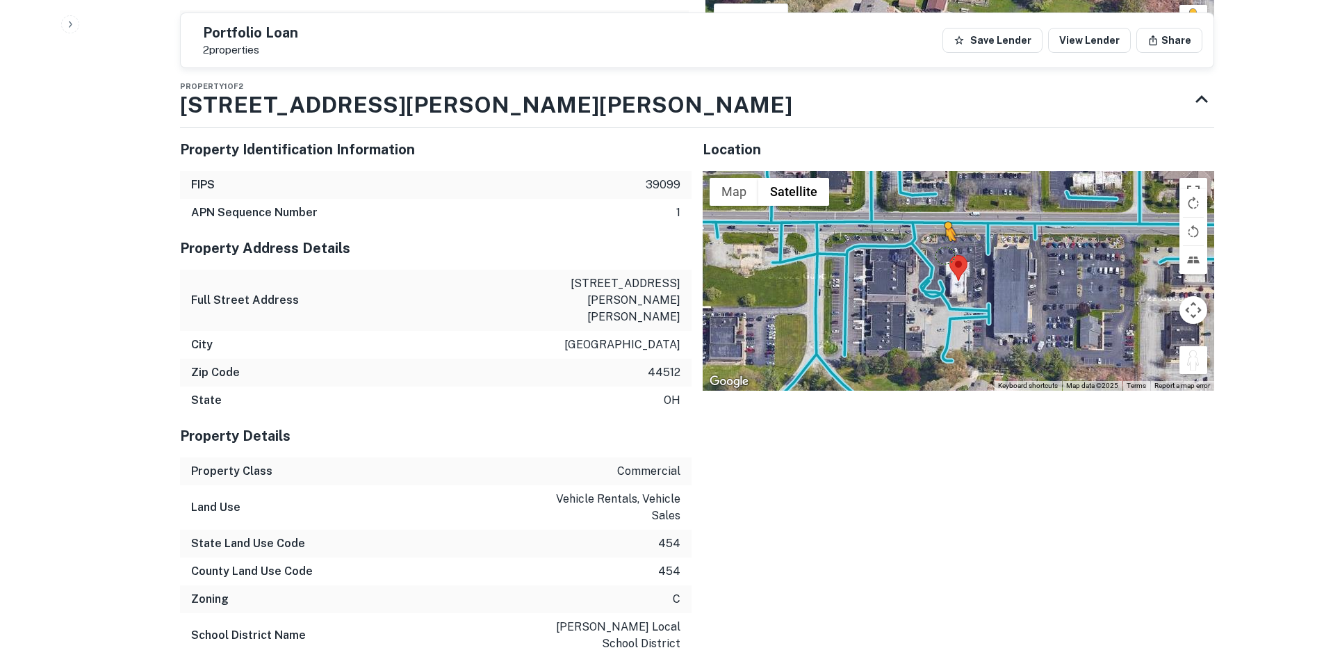
drag, startPoint x: 1192, startPoint y: 342, endPoint x: 927, endPoint y: 235, distance: 285.7
click at [927, 235] on div "To activate drag with keyboard, press Alt + Enter. Once in keyboard drag state,…" at bounding box center [959, 281] width 512 height 220
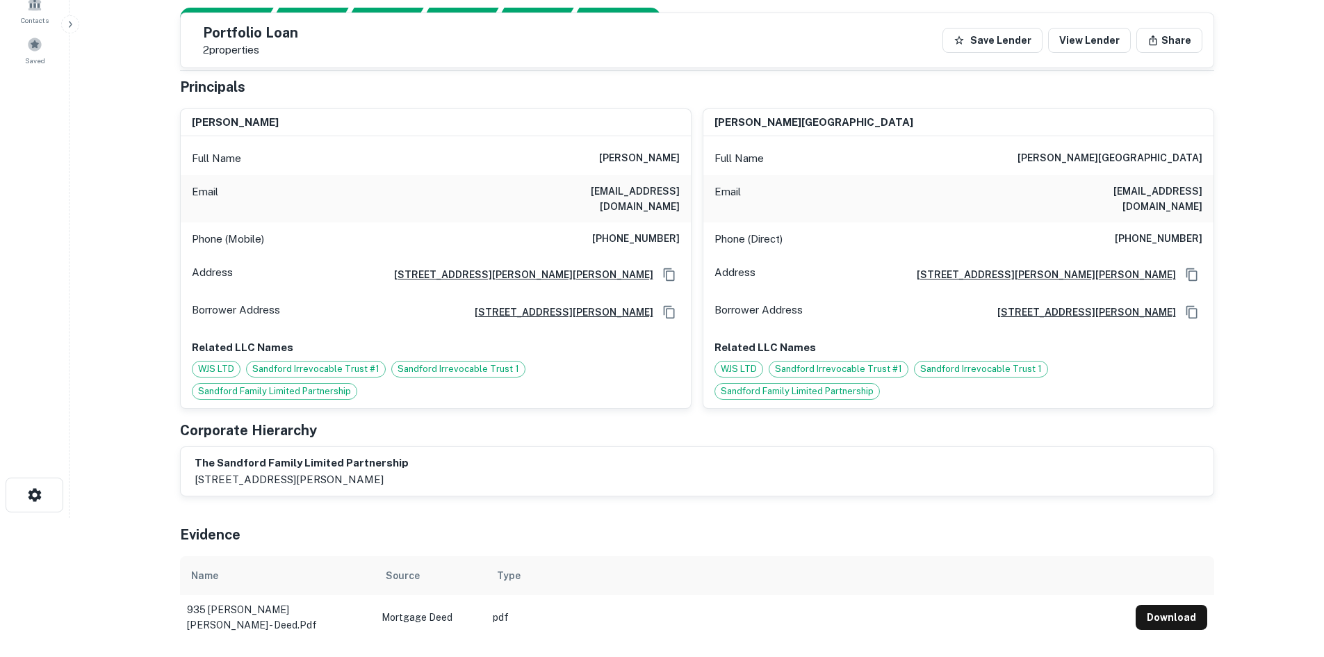
scroll to position [0, 0]
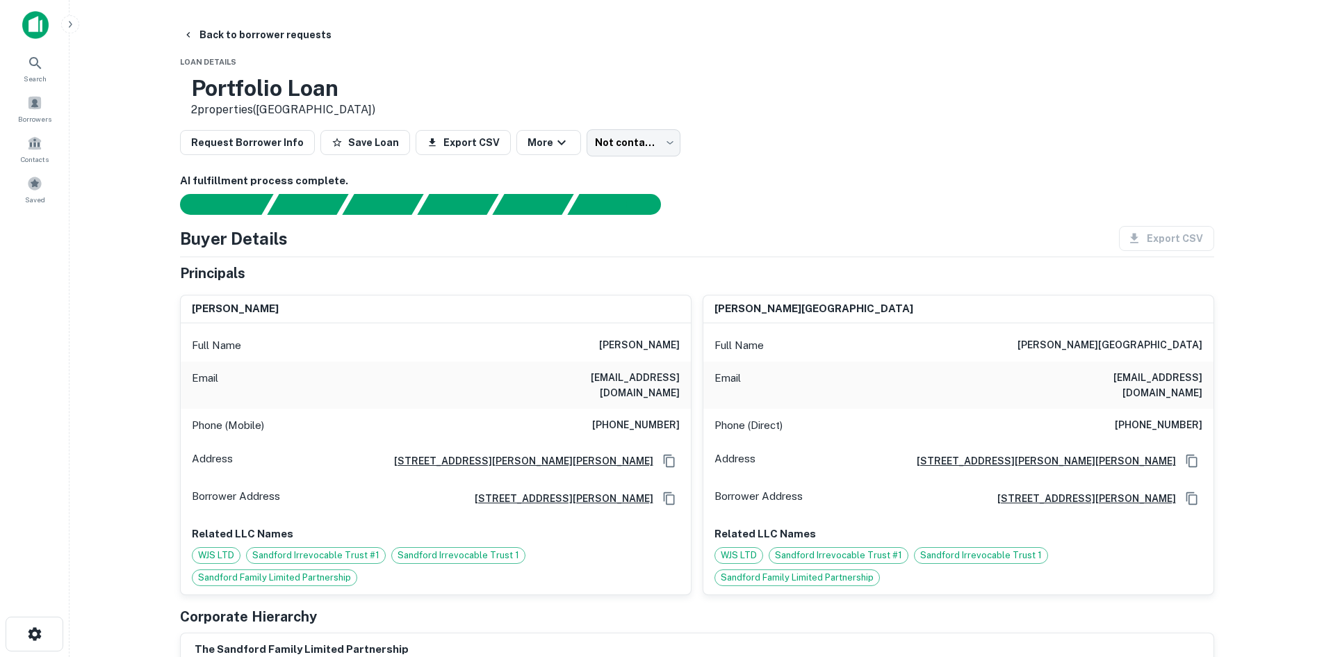
click at [651, 417] on h6 "(330) 360-9494" at bounding box center [636, 425] width 88 height 17
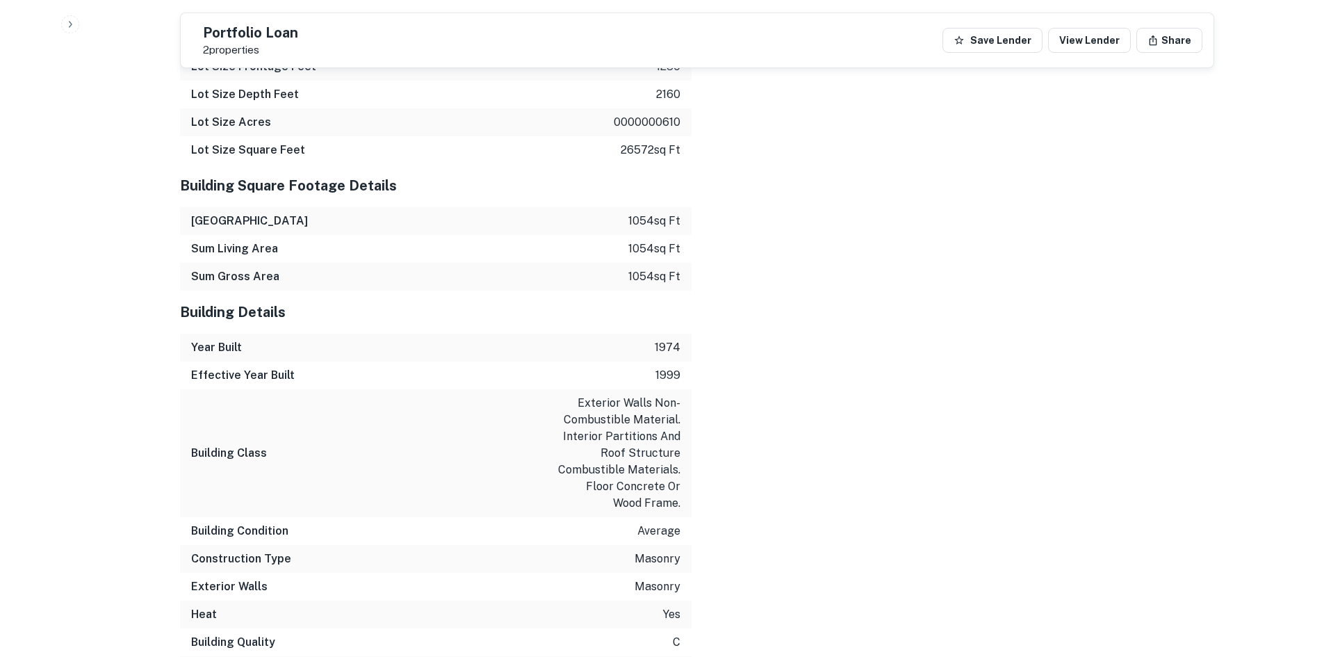
scroll to position [2426, 0]
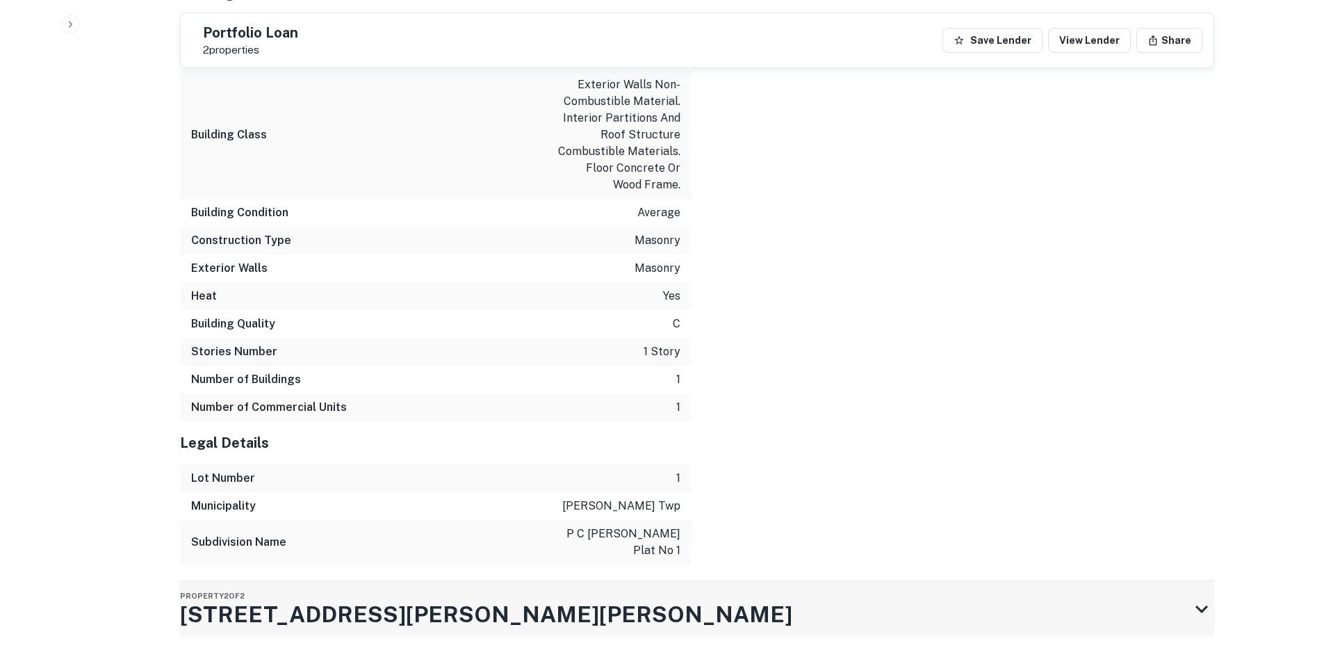
click at [521, 581] on div "Property 2 of 2 843 Boardman Canfield Rd" at bounding box center [684, 609] width 1009 height 56
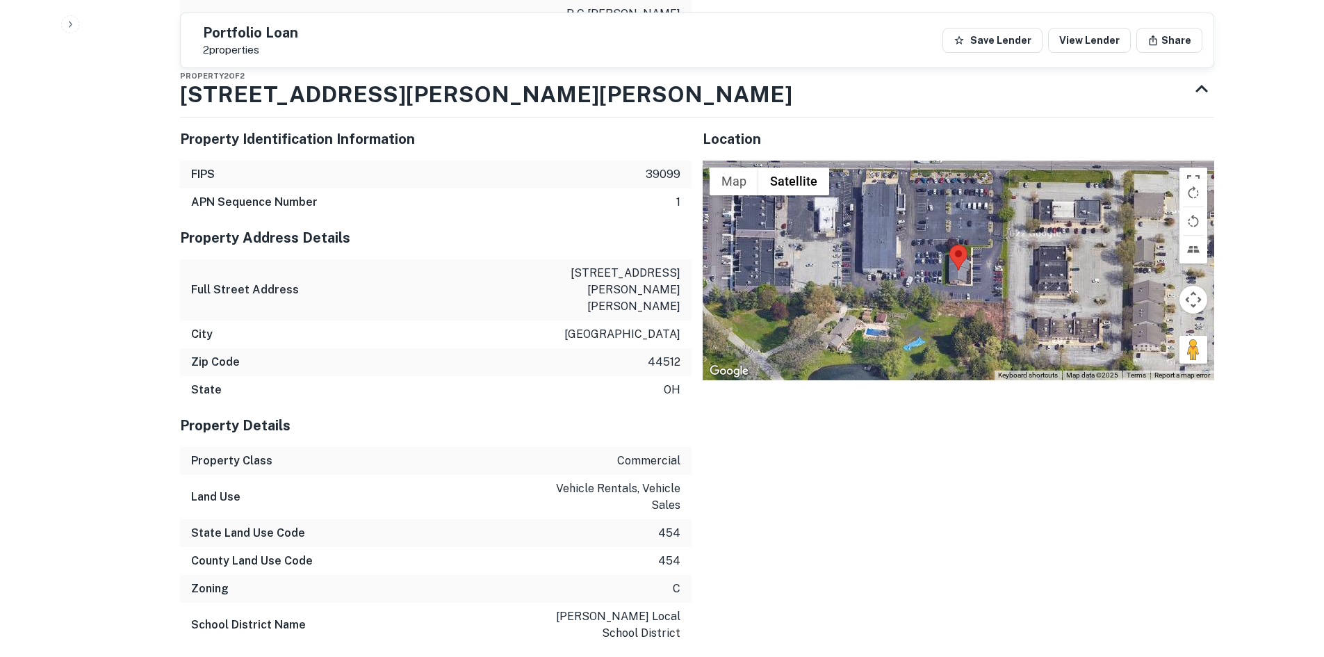
scroll to position [2953, 0]
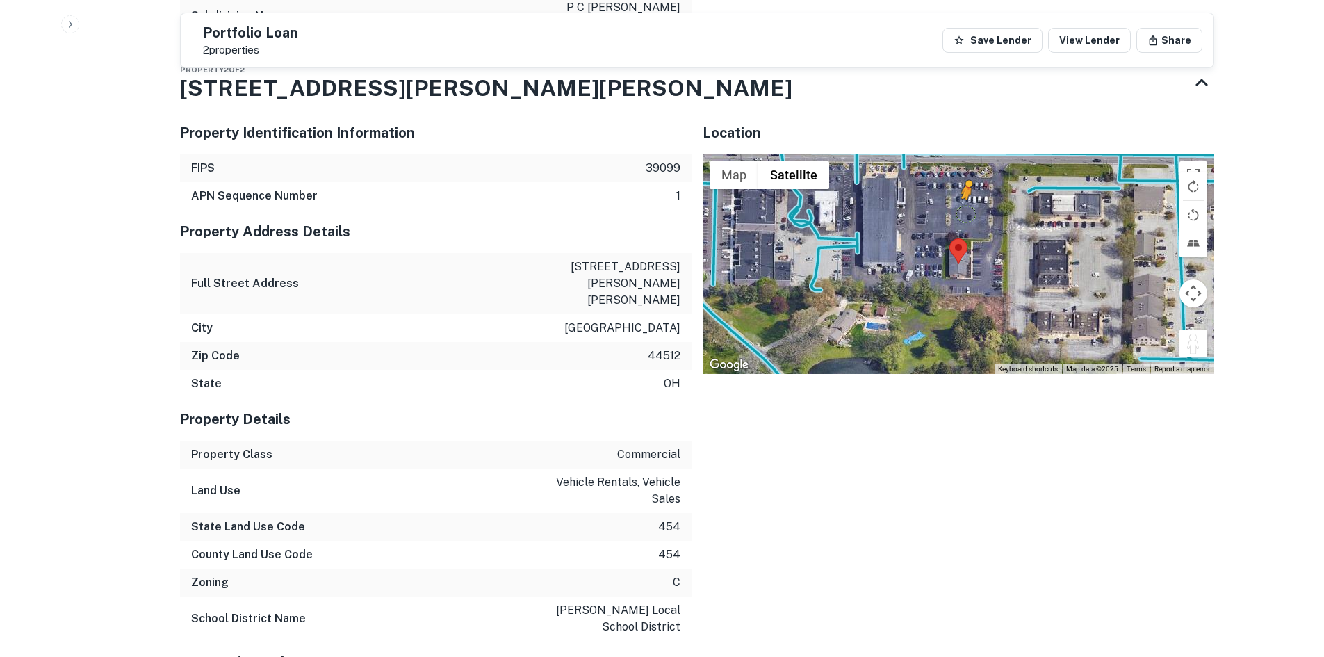
drag, startPoint x: 1183, startPoint y: 296, endPoint x: 962, endPoint y: 147, distance: 265.9
click at [964, 155] on div "To activate drag with keyboard, press Alt + Enter. Once in keyboard drag state,…" at bounding box center [959, 264] width 512 height 220
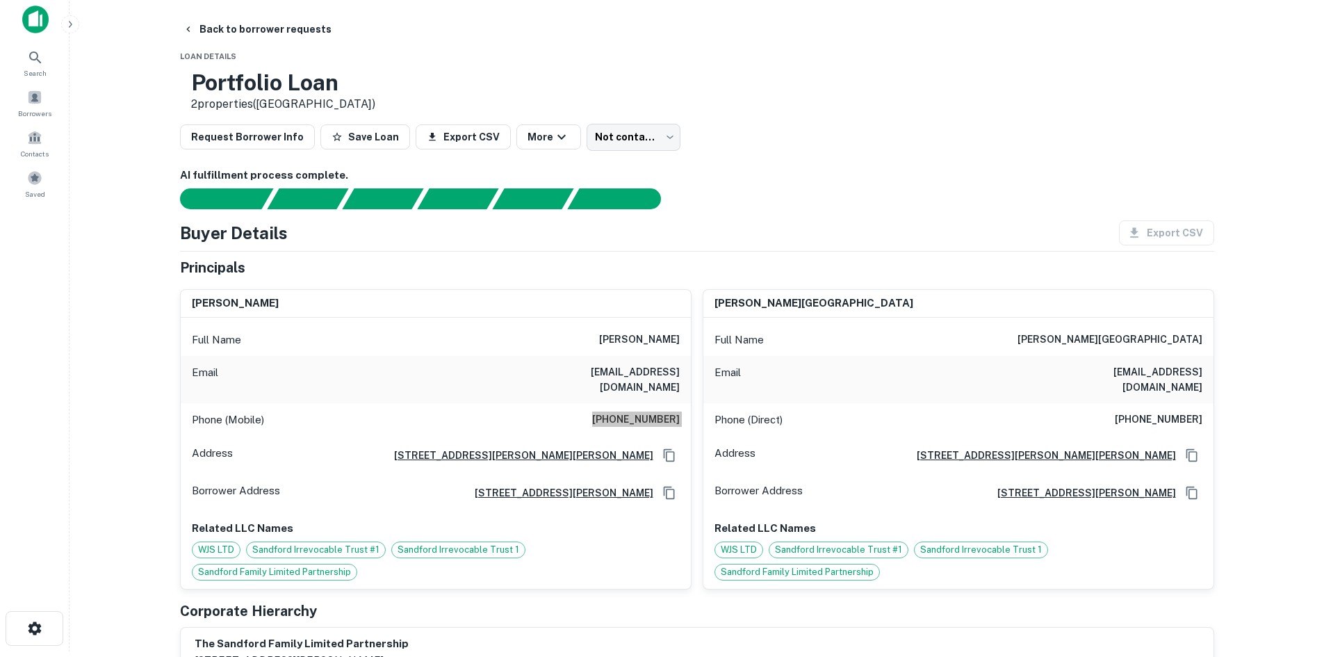
scroll to position [0, 0]
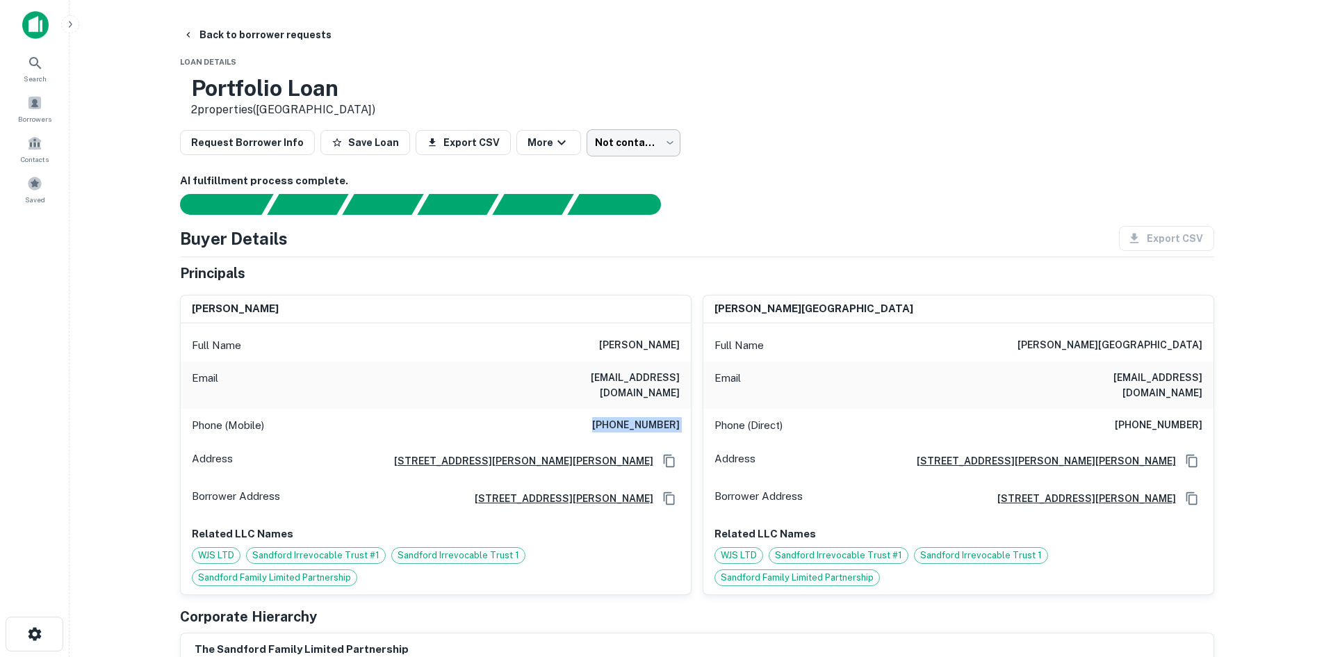
click at [640, 140] on body "Search Borrowers Contacts Saved Back to borrower requests Loan Details Portfoli…" at bounding box center [662, 328] width 1324 height 657
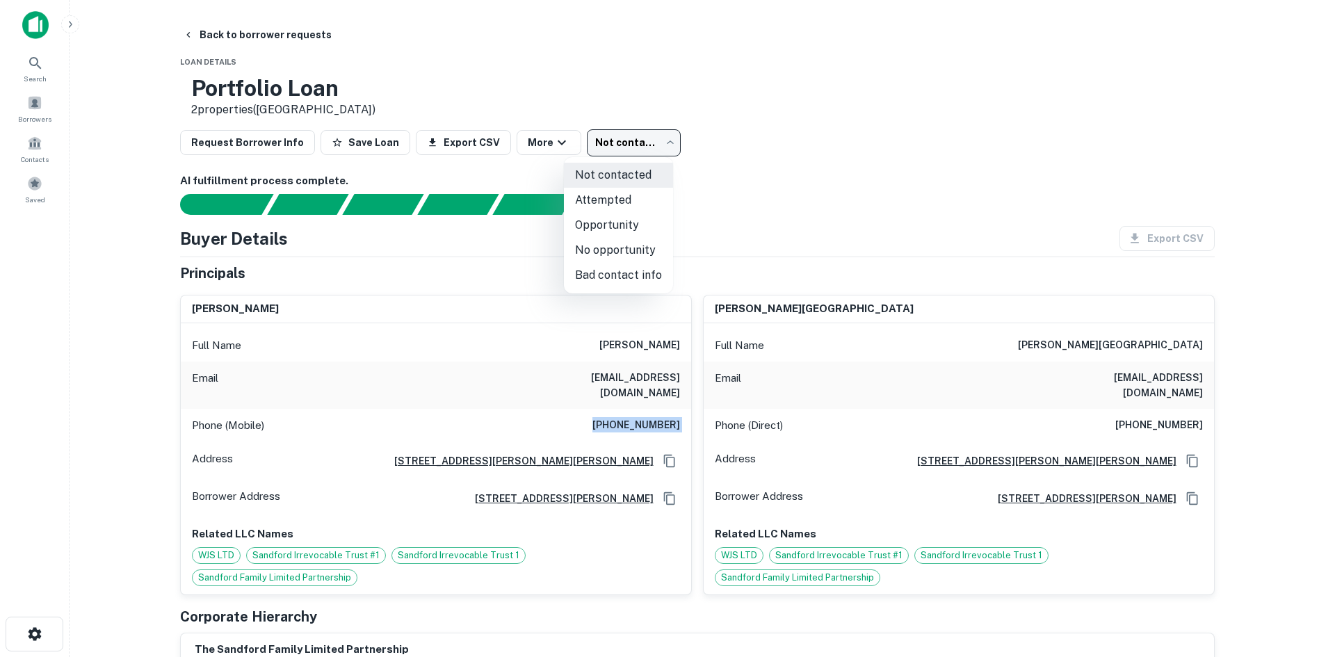
click at [618, 195] on li "Attempted" at bounding box center [618, 200] width 109 height 25
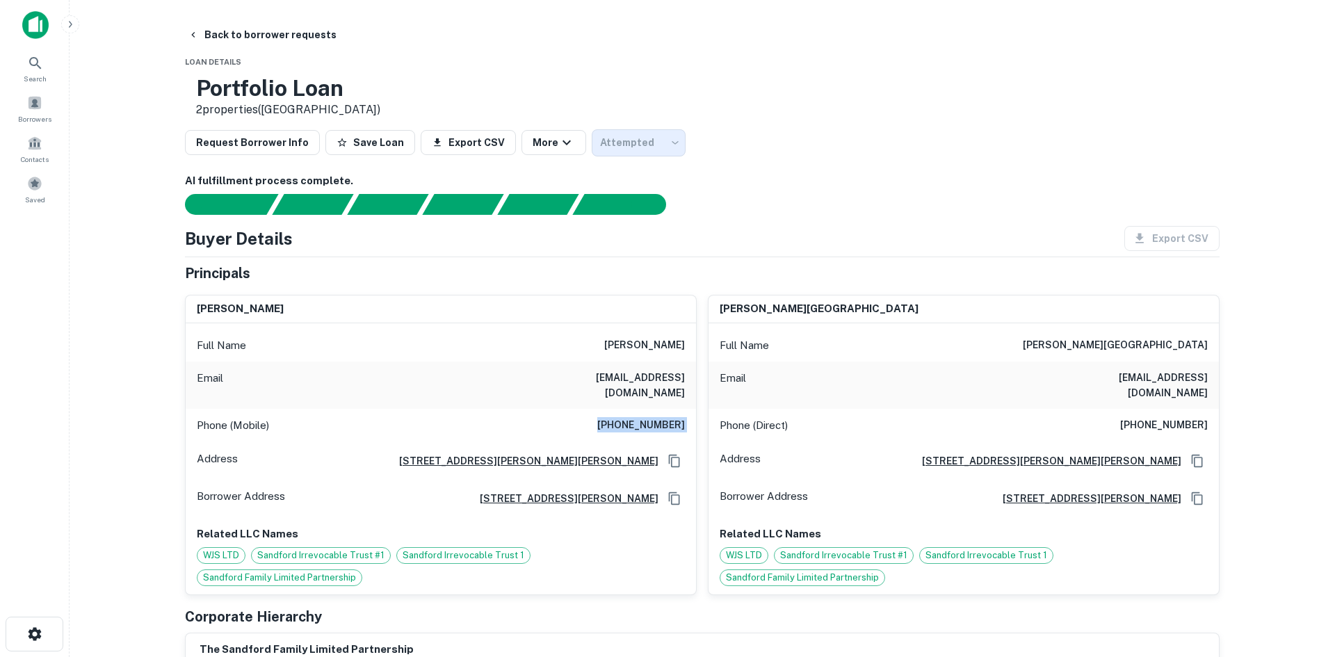
type input "*********"
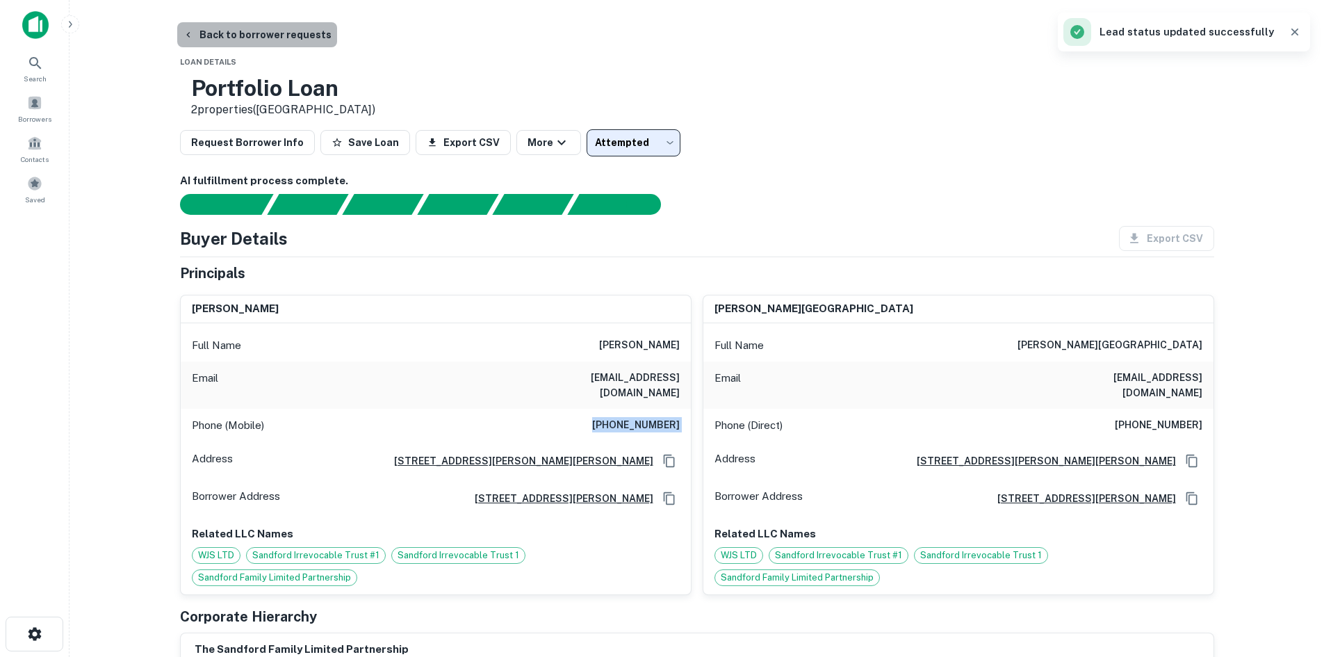
click at [268, 38] on button "Back to borrower requests" at bounding box center [257, 34] width 160 height 25
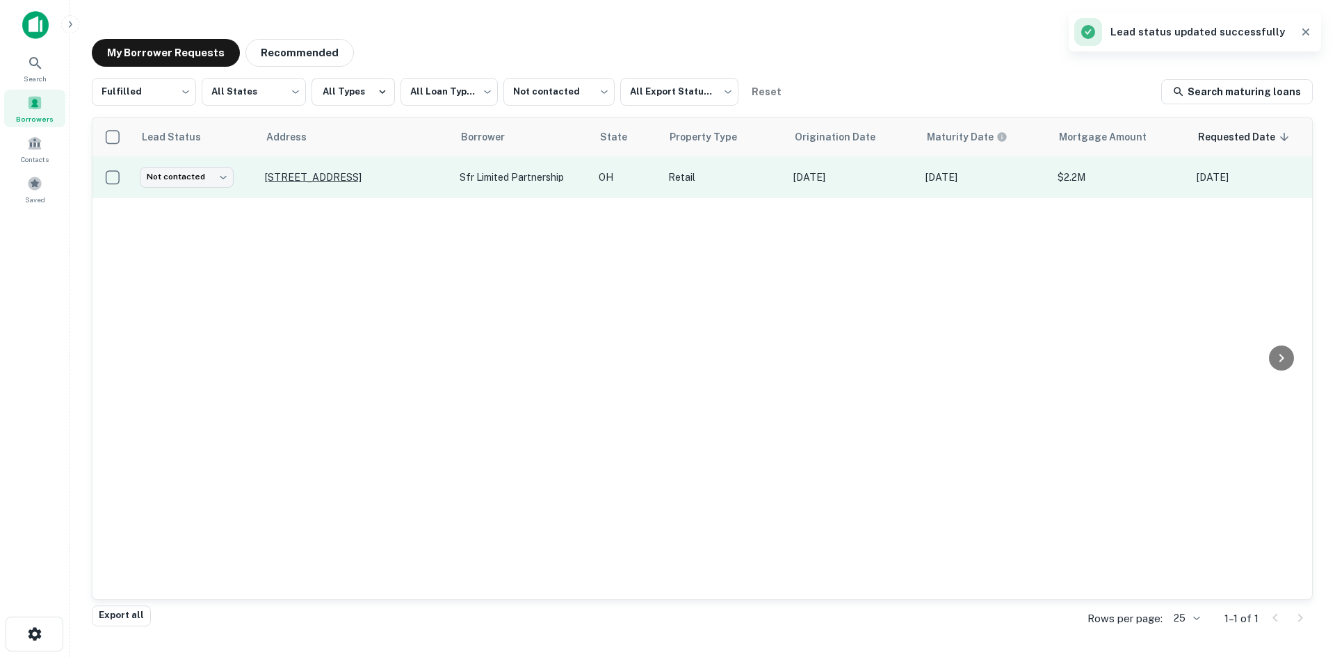
click at [381, 179] on p "3871 Center Rd Brunswick, OH 44212" at bounding box center [355, 177] width 181 height 13
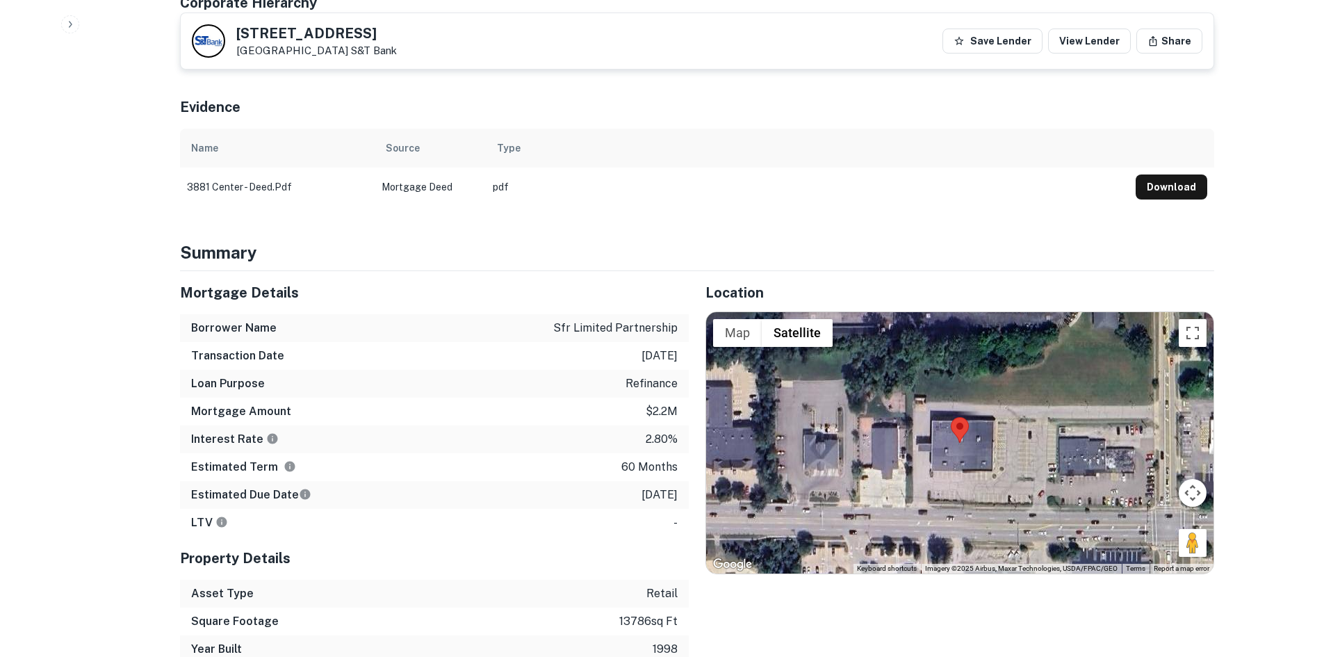
scroll to position [765, 0]
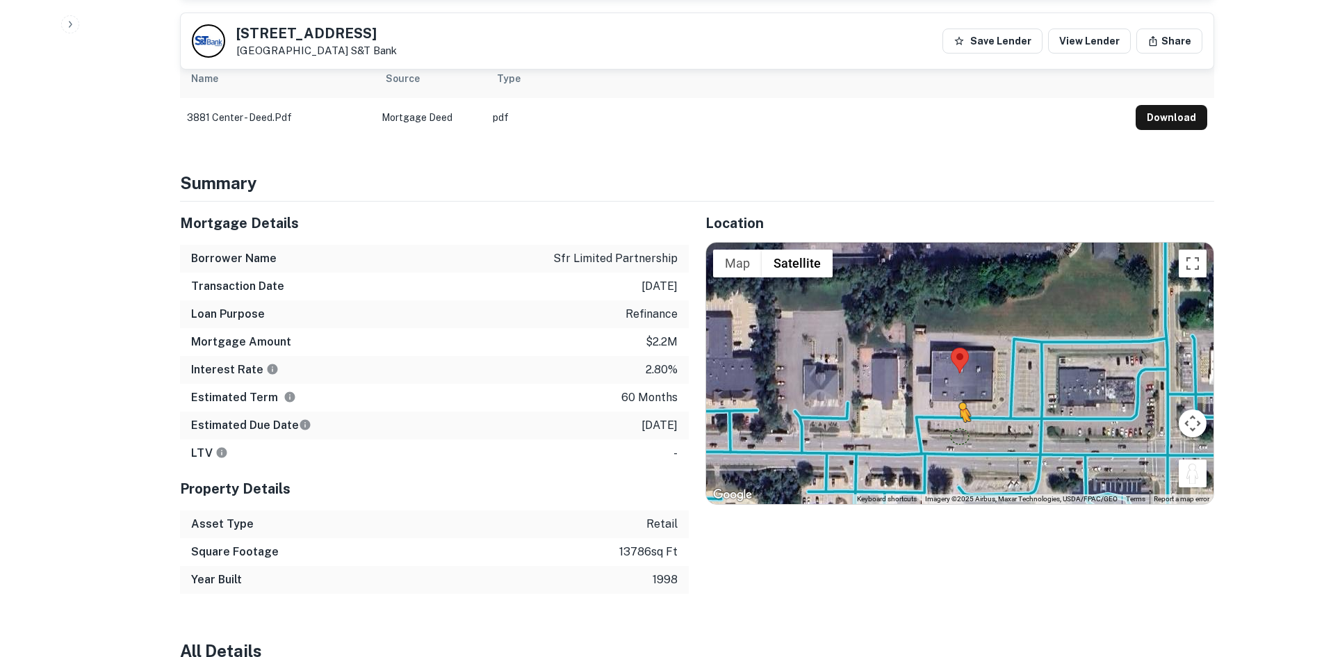
drag, startPoint x: 1189, startPoint y: 444, endPoint x: 959, endPoint y: 407, distance: 232.4
click at [959, 407] on div "To activate drag with keyboard, press Alt + Enter. Once in keyboard drag state,…" at bounding box center [960, 373] width 508 height 261
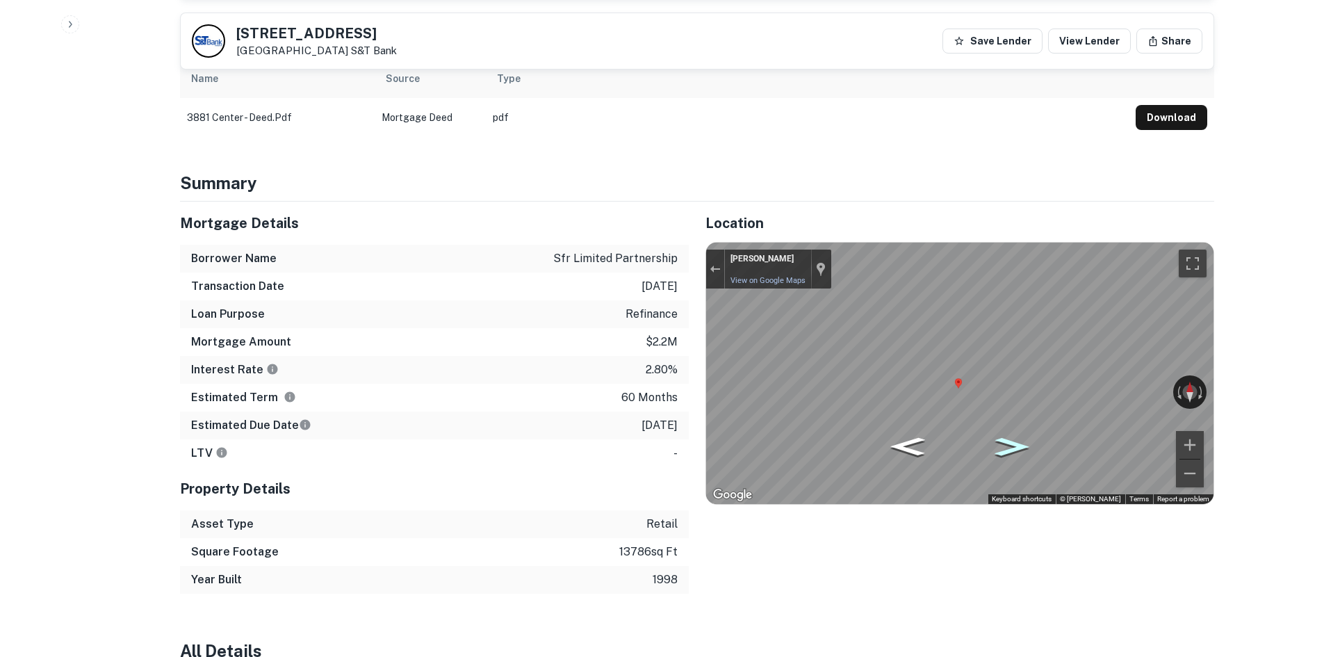
click at [1008, 433] on icon "Go East" at bounding box center [1011, 446] width 63 height 26
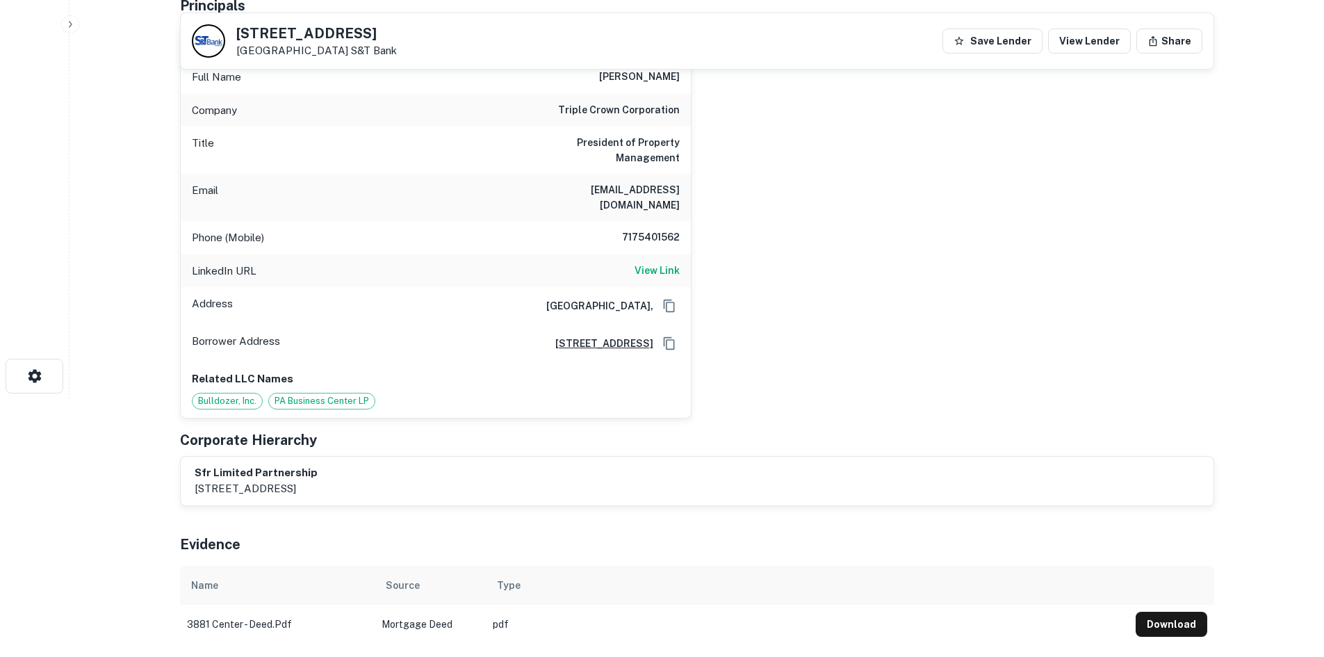
scroll to position [70, 0]
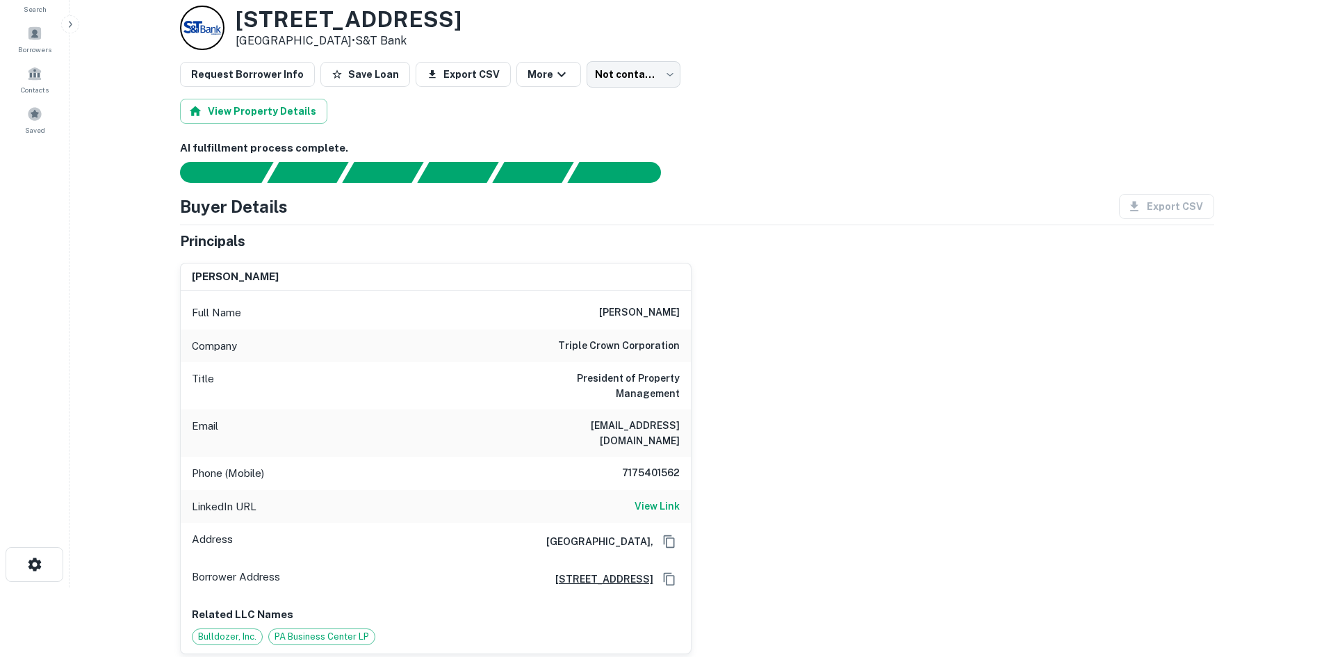
click at [631, 346] on h6 "triple crown corporation" at bounding box center [619, 346] width 122 height 17
click at [630, 344] on h6 "triple crown corporation" at bounding box center [619, 346] width 122 height 17
click at [640, 465] on h6 "7175401562" at bounding box center [637, 473] width 83 height 17
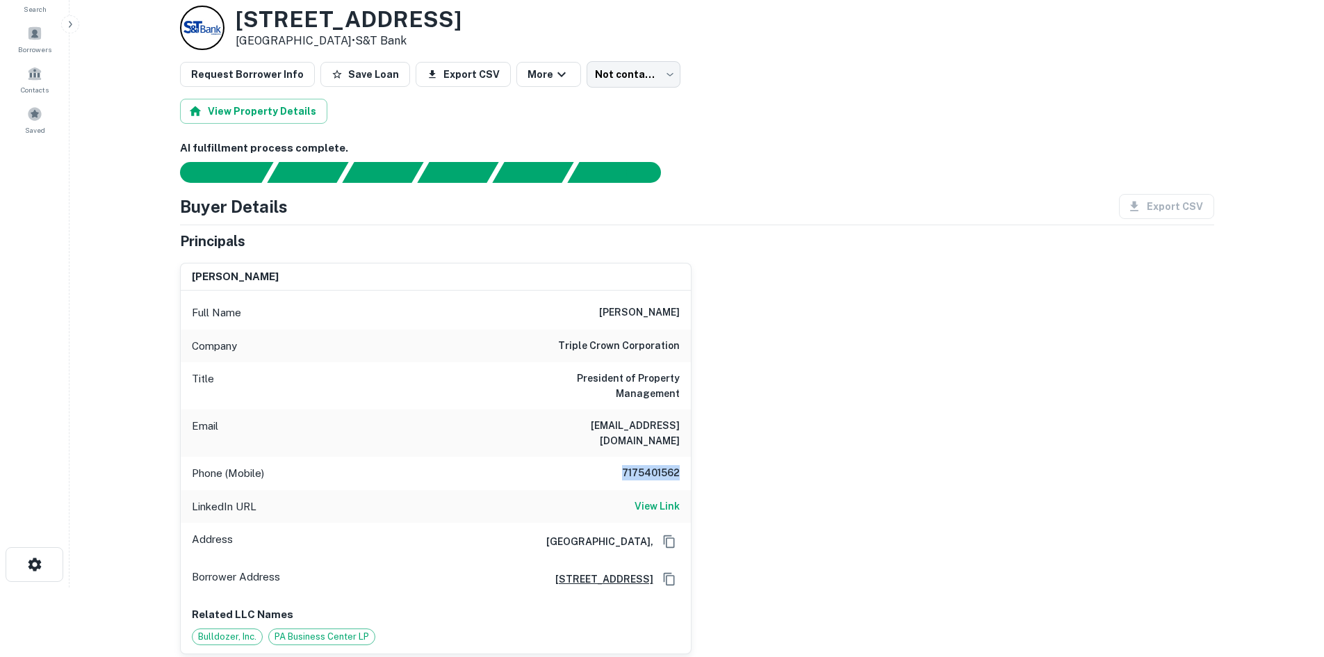
click at [640, 465] on h6 "7175401562" at bounding box center [637, 473] width 83 height 17
click at [632, 490] on div "LinkedIn URL View Link" at bounding box center [436, 506] width 510 height 33
click at [647, 498] on h6 "View Link" at bounding box center [657, 505] width 45 height 15
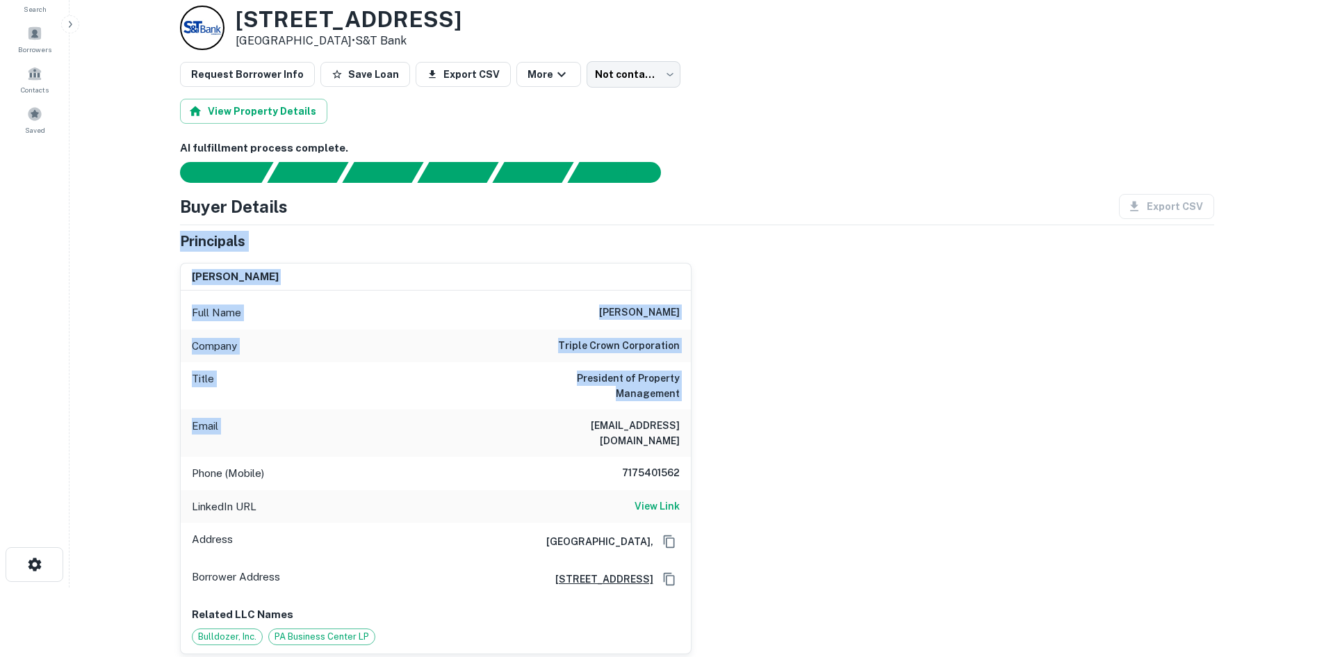
drag, startPoint x: 168, startPoint y: 245, endPoint x: 517, endPoint y: 399, distance: 382.0
click at [517, 409] on div "Email disantoc@triplecrowncorp.com" at bounding box center [436, 432] width 510 height 47
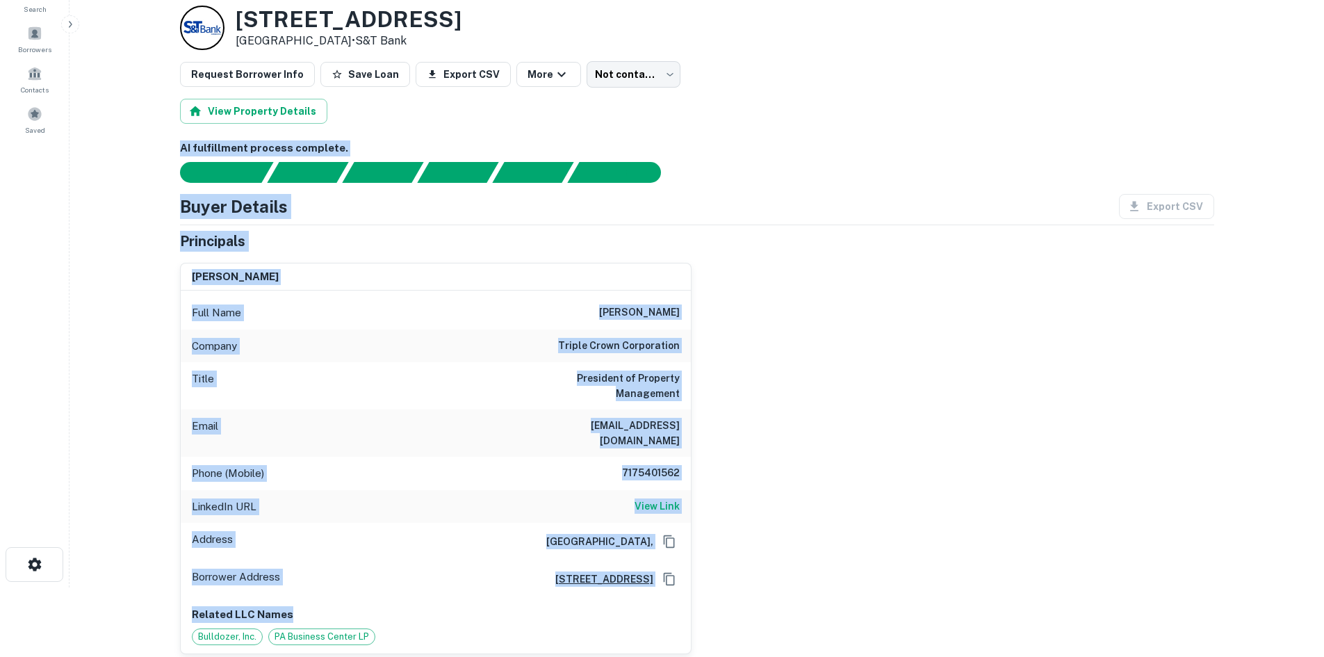
drag, startPoint x: 176, startPoint y: 141, endPoint x: 763, endPoint y: 576, distance: 730.7
click at [865, 535] on div "chris disanto Full Name chris disanto Company triple crown corporation Title Pr…" at bounding box center [692, 453] width 1046 height 403
drag, startPoint x: 151, startPoint y: 143, endPoint x: 779, endPoint y: 579, distance: 764.8
click at [779, 579] on main "Back to borrower requests Loan Details 3871 Center Rd Brunswick, OH 44212 • S&T…" at bounding box center [697, 258] width 1255 height 657
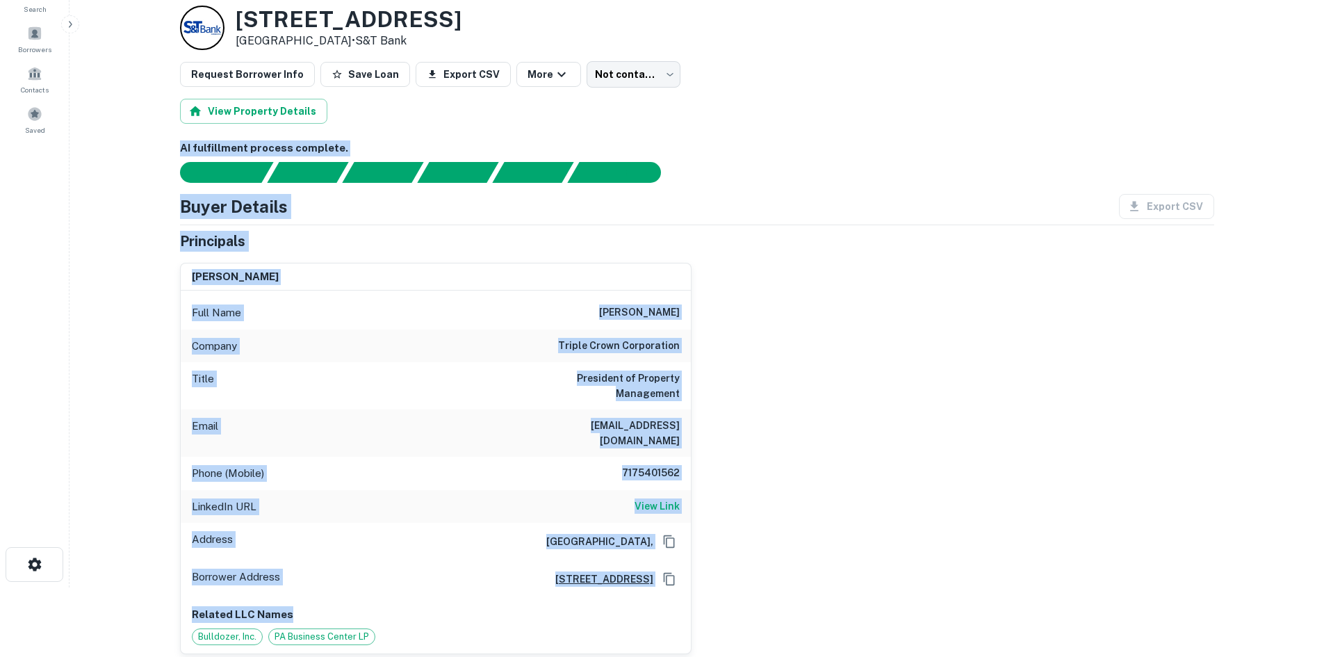
click at [779, 579] on div "chris disanto Full Name chris disanto Company triple crown corporation Title Pr…" at bounding box center [692, 453] width 1046 height 403
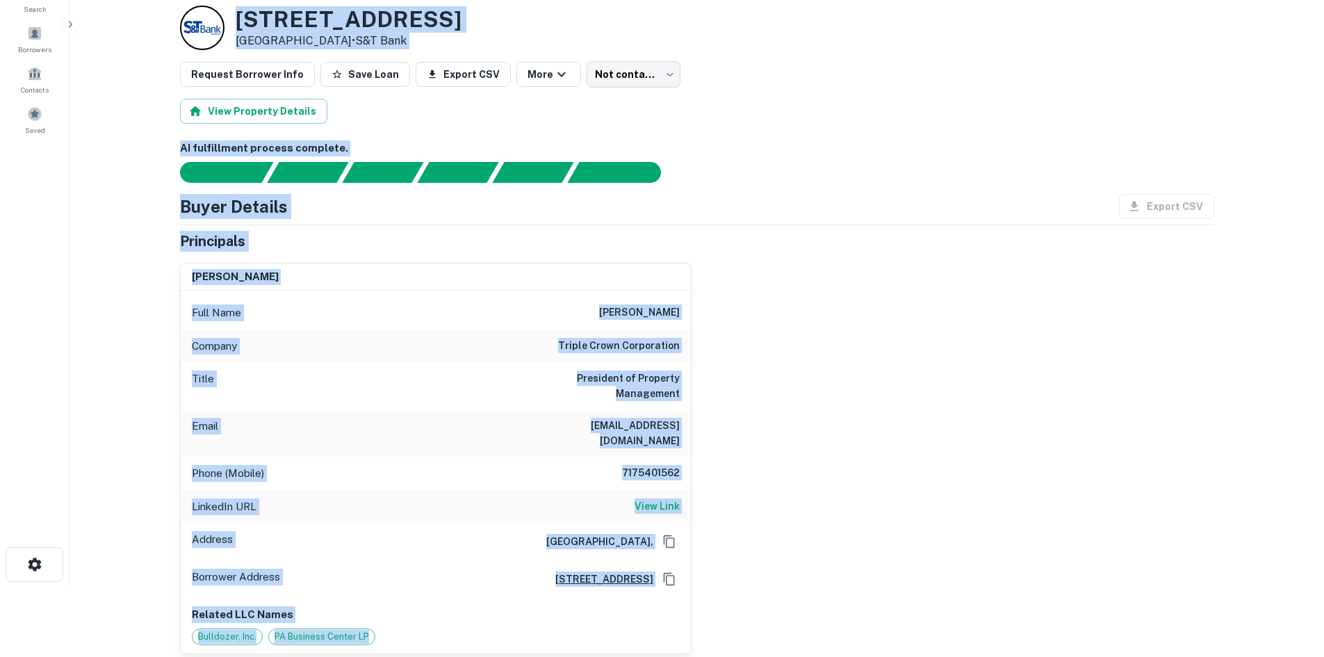
drag, startPoint x: 233, startPoint y: 9, endPoint x: 753, endPoint y: 601, distance: 788.2
click at [753, 601] on div "chris disanto Full Name chris disanto Company triple crown corporation Title Pr…" at bounding box center [692, 453] width 1046 height 403
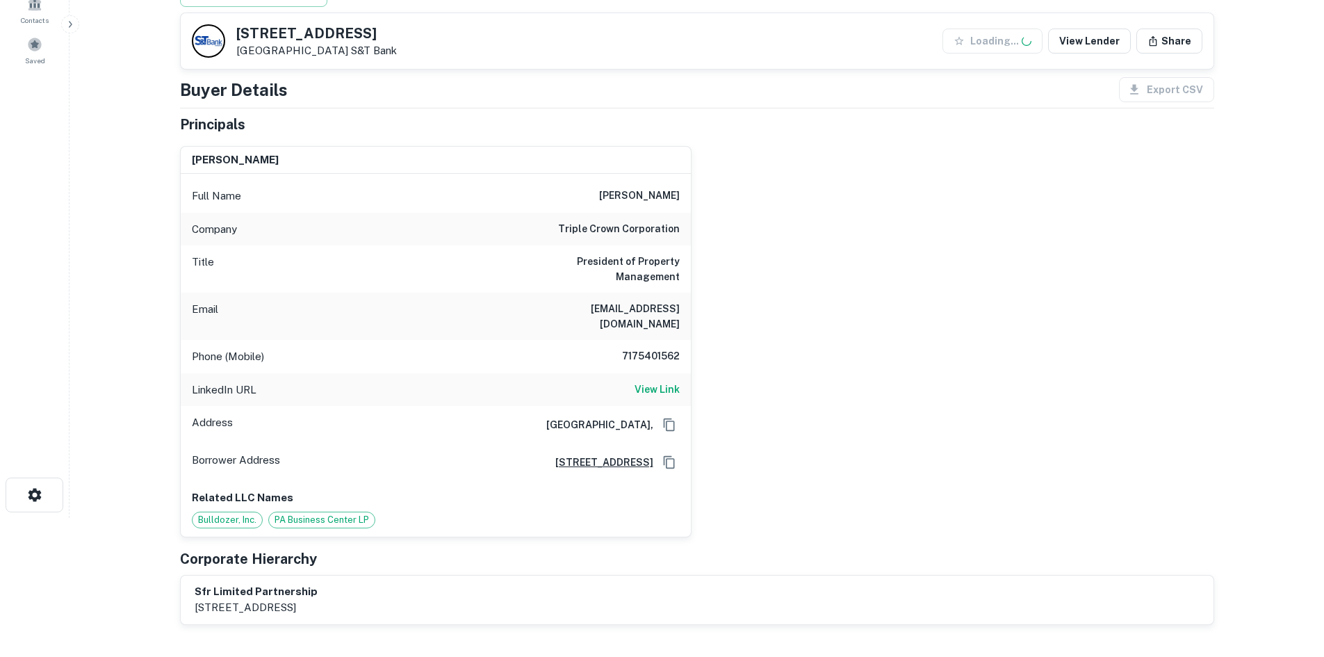
scroll to position [209, 0]
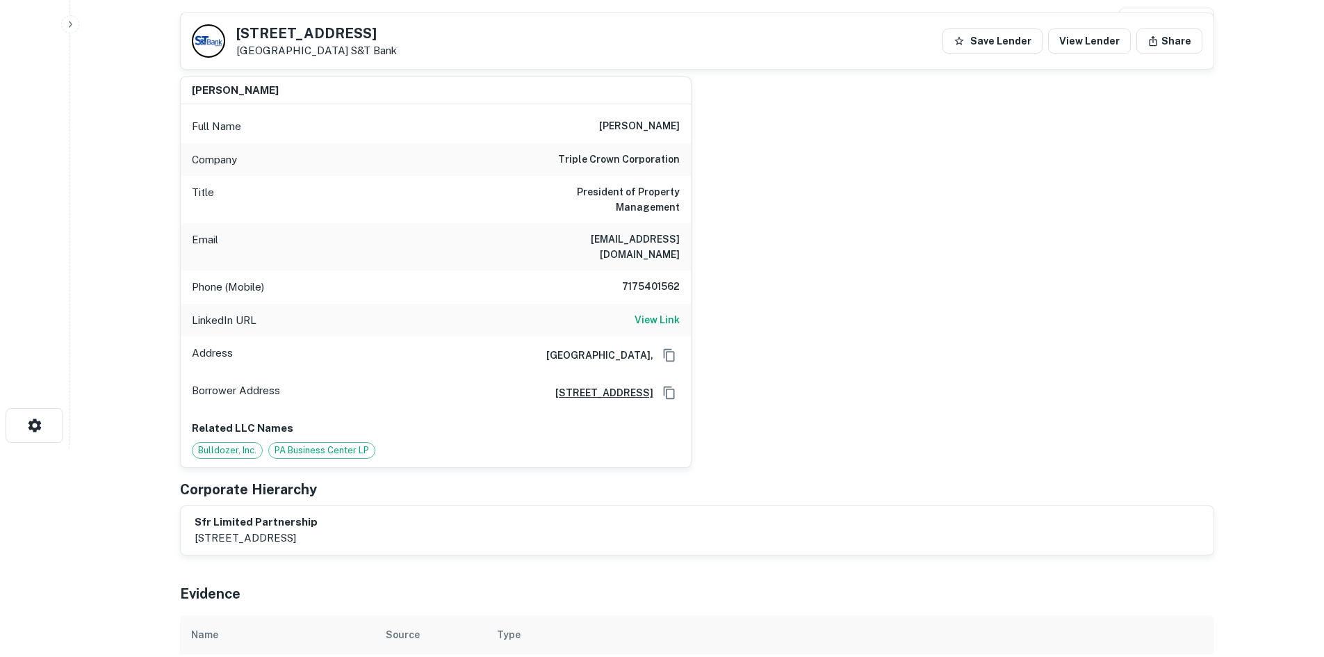
drag, startPoint x: 673, startPoint y: 290, endPoint x: 655, endPoint y: 275, distance: 23.2
click at [671, 312] on h6 "View Link" at bounding box center [657, 319] width 45 height 15
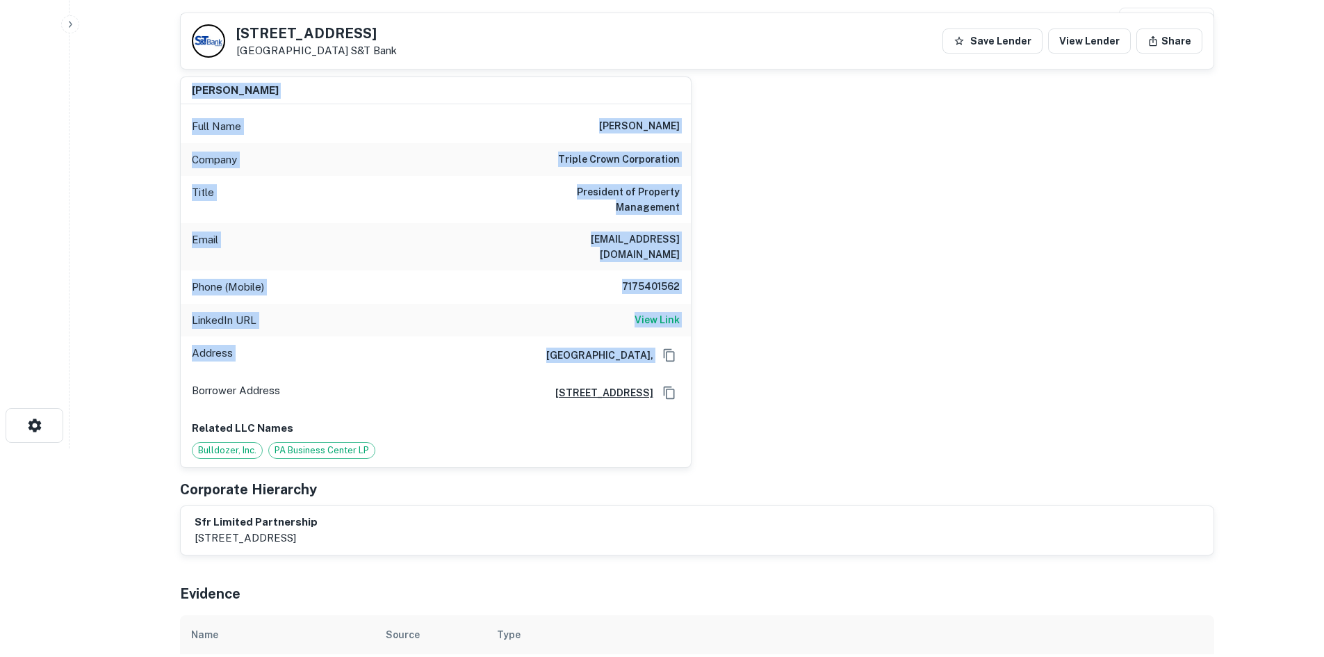
drag, startPoint x: 167, startPoint y: 86, endPoint x: 939, endPoint y: 342, distance: 813.9
click at [939, 343] on div "chris disanto Full Name chris disanto Company triple crown corporation Title Pr…" at bounding box center [692, 266] width 1046 height 403
drag, startPoint x: 889, startPoint y: 391, endPoint x: 153, endPoint y: 106, distance: 789.2
click at [153, 106] on main "Back to borrower requests 3871 Center Rd Brunswick, OH 44212 S&T Bank Save Lend…" at bounding box center [697, 119] width 1255 height 657
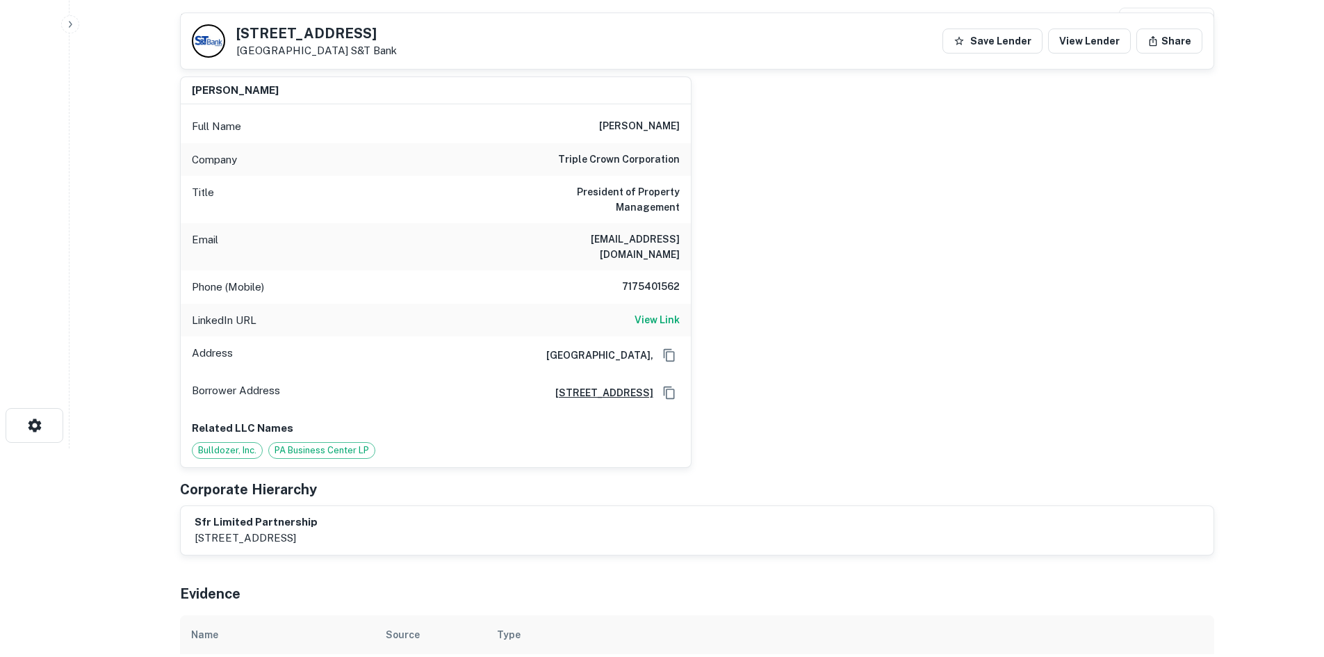
click at [157, 95] on main "Back to borrower requests 3871 Center Rd Brunswick, OH 44212 S&T Bank Save Lend…" at bounding box center [697, 119] width 1255 height 657
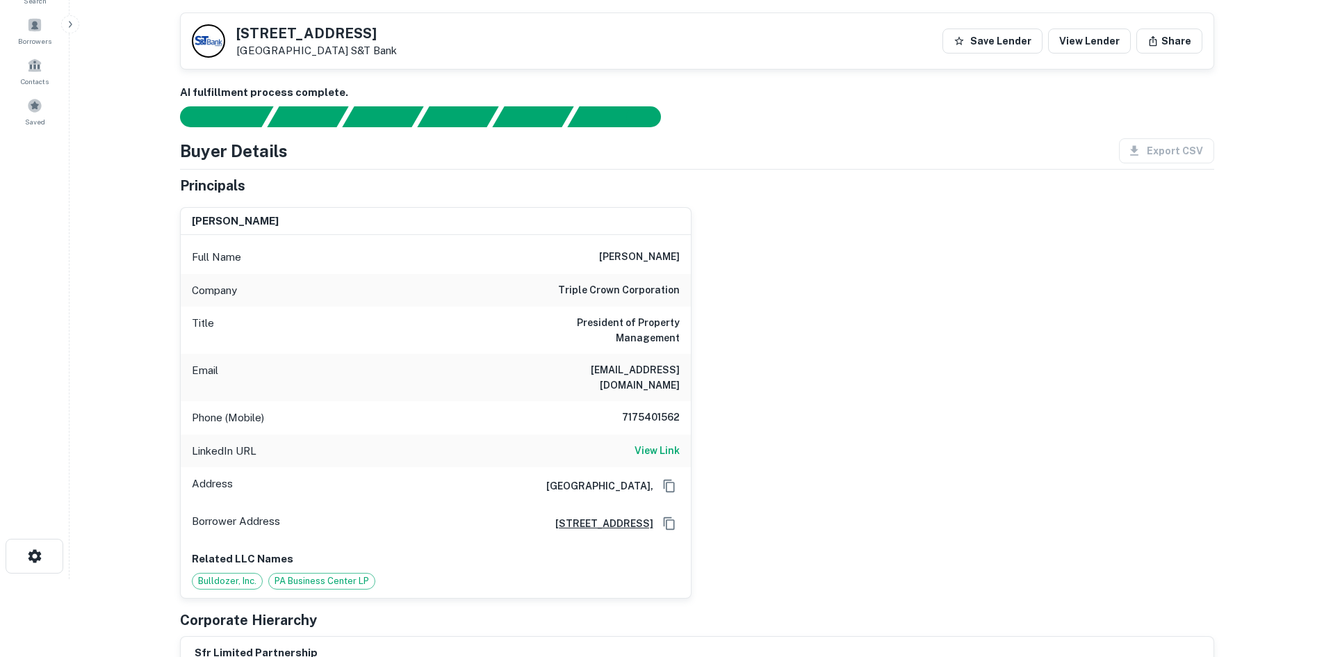
scroll to position [70, 0]
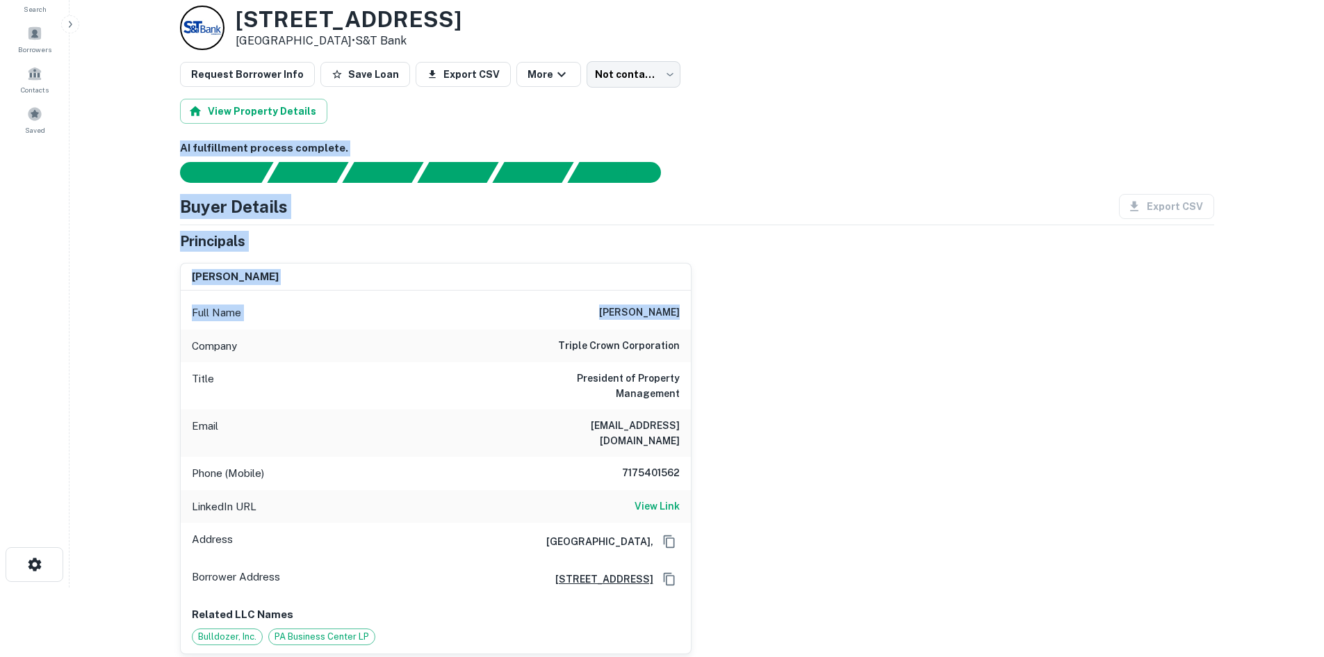
drag, startPoint x: 175, startPoint y: 138, endPoint x: 874, endPoint y: 316, distance: 720.8
click at [874, 316] on div "chris disanto Full Name chris disanto Company triple crown corporation Title Pr…" at bounding box center [692, 453] width 1046 height 403
drag, startPoint x: 147, startPoint y: 152, endPoint x: 794, endPoint y: 292, distance: 661.6
click at [794, 292] on main "Back to borrower requests Loan Details 3871 Center Rd Brunswick, OH 44212 • S&T…" at bounding box center [697, 258] width 1255 height 657
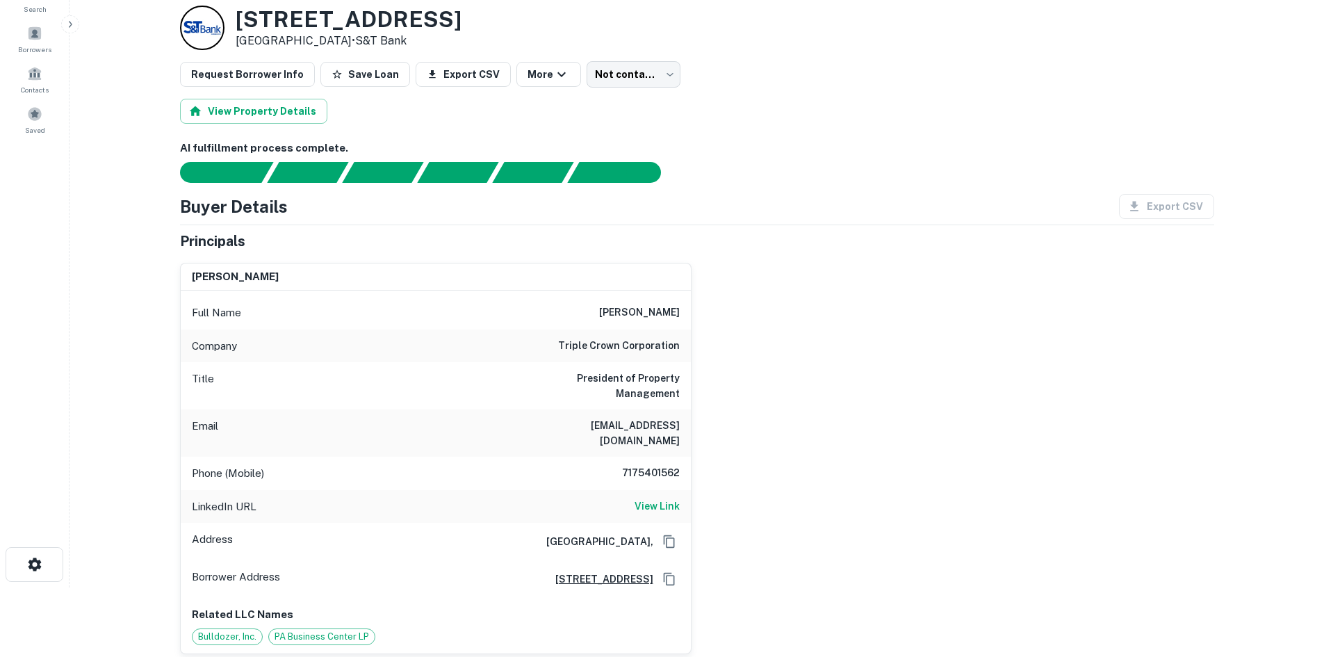
click at [791, 332] on div "chris disanto Full Name chris disanto Company triple crown corporation Title Pr…" at bounding box center [692, 453] width 1046 height 403
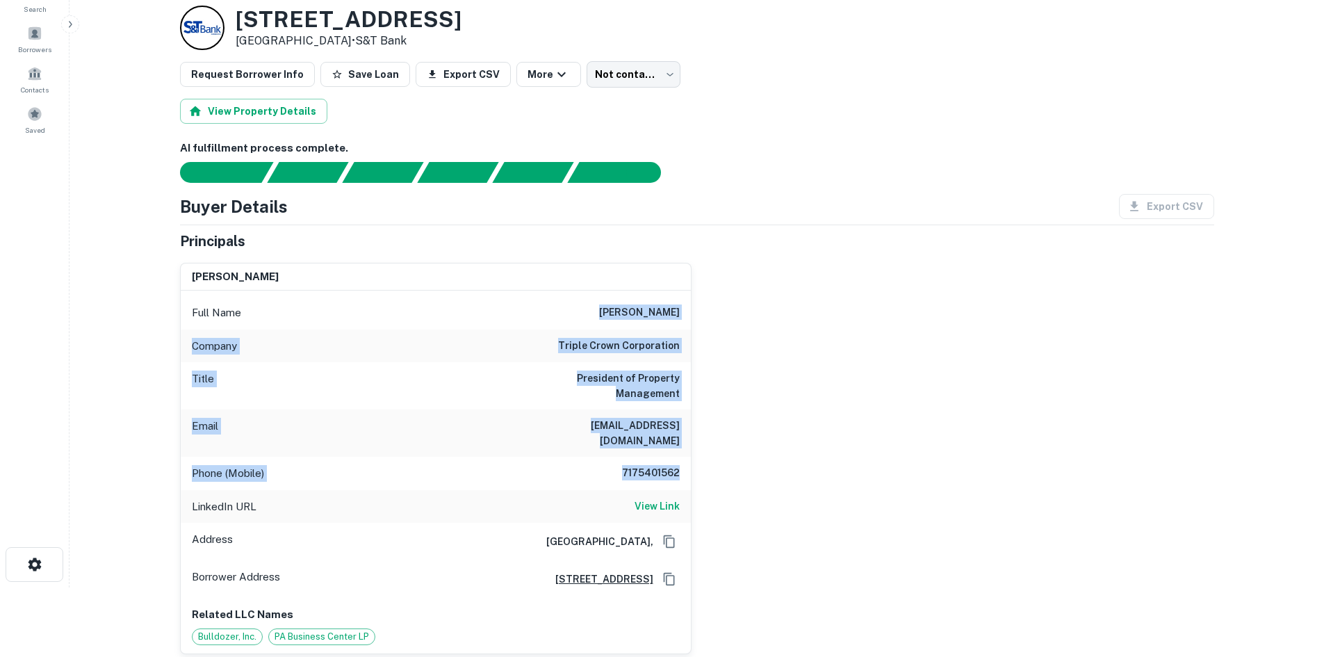
drag, startPoint x: 528, startPoint y: 306, endPoint x: 815, endPoint y: 453, distance: 323.4
click at [815, 453] on div "chris disanto Full Name chris disanto Company triple crown corporation Title Pr…" at bounding box center [692, 453] width 1046 height 403
click at [818, 435] on div "chris disanto Full Name chris disanto Company triple crown corporation Title Pr…" at bounding box center [692, 453] width 1046 height 403
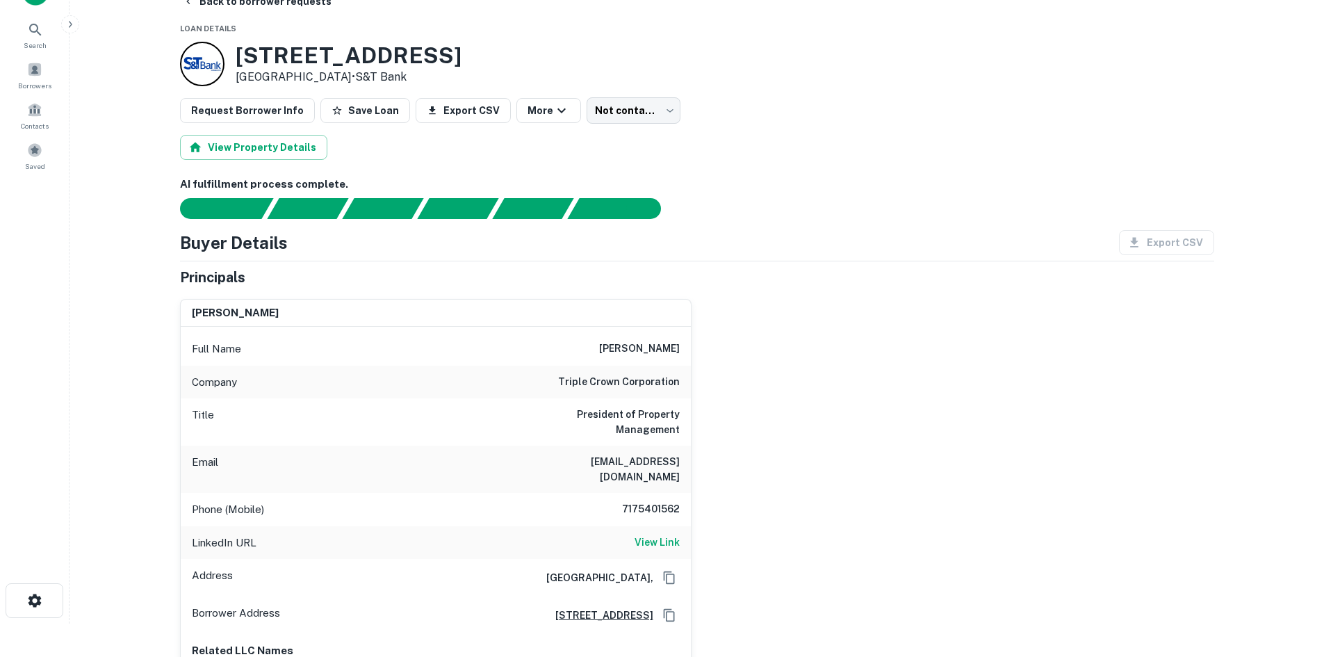
scroll to position [0, 0]
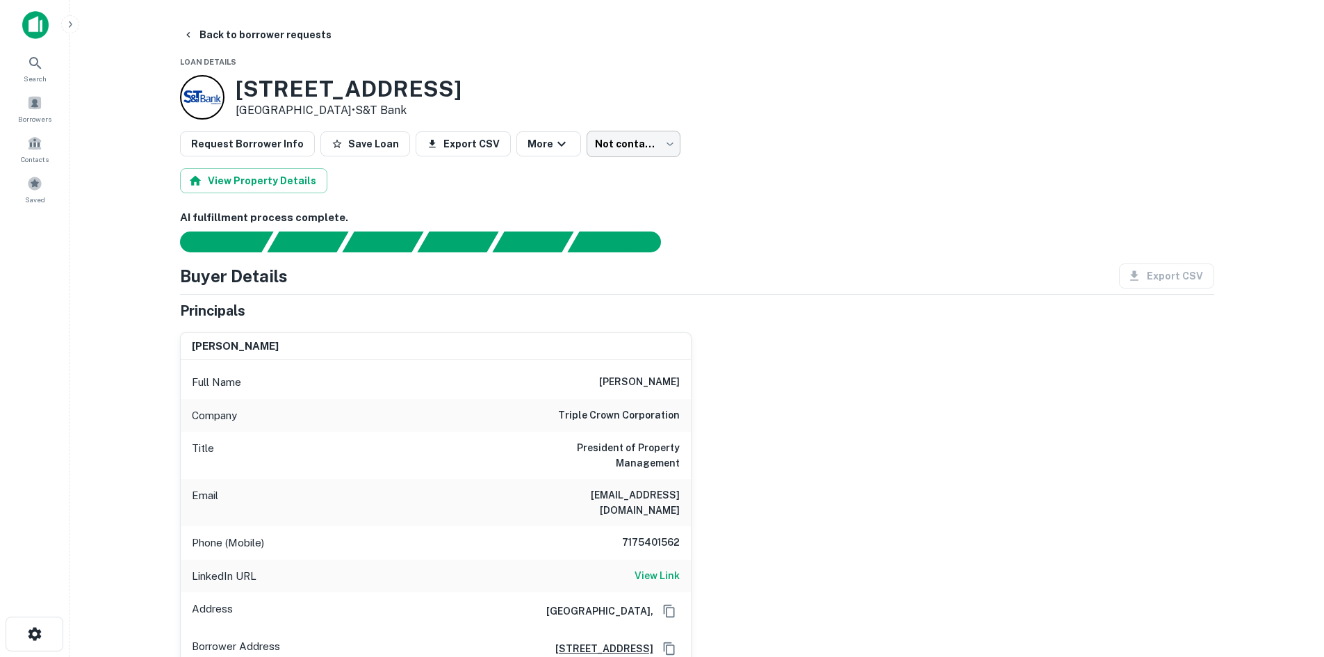
click at [592, 150] on body "Search Borrowers Contacts Saved Back to borrower requests Loan Details 3871 Cen…" at bounding box center [662, 328] width 1324 height 657
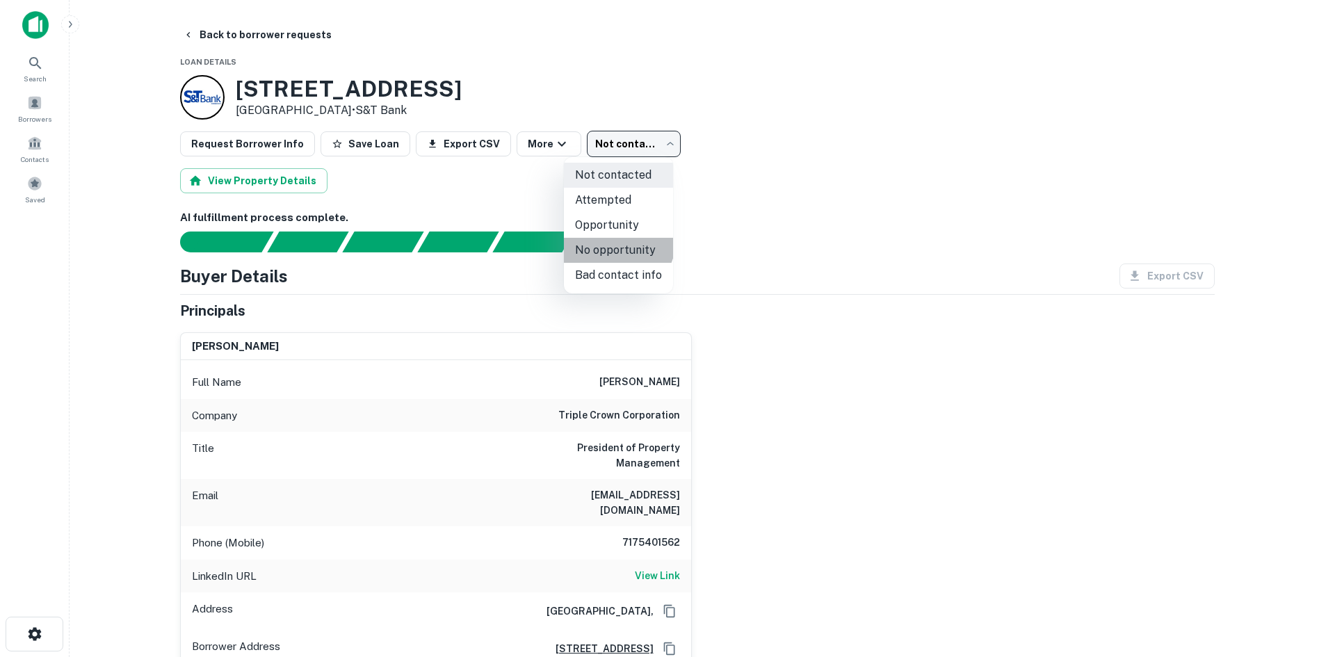
click at [615, 240] on li "No opportunity" at bounding box center [618, 250] width 109 height 25
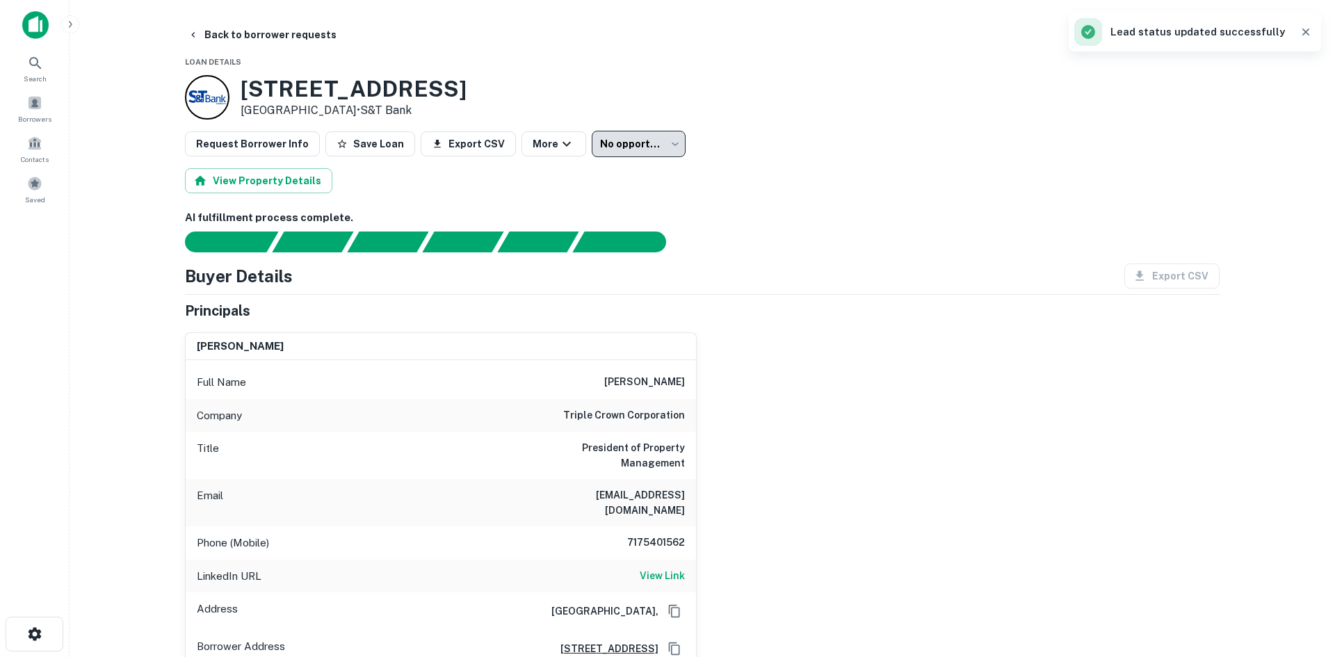
click at [592, 139] on body "**********" at bounding box center [667, 328] width 1335 height 657
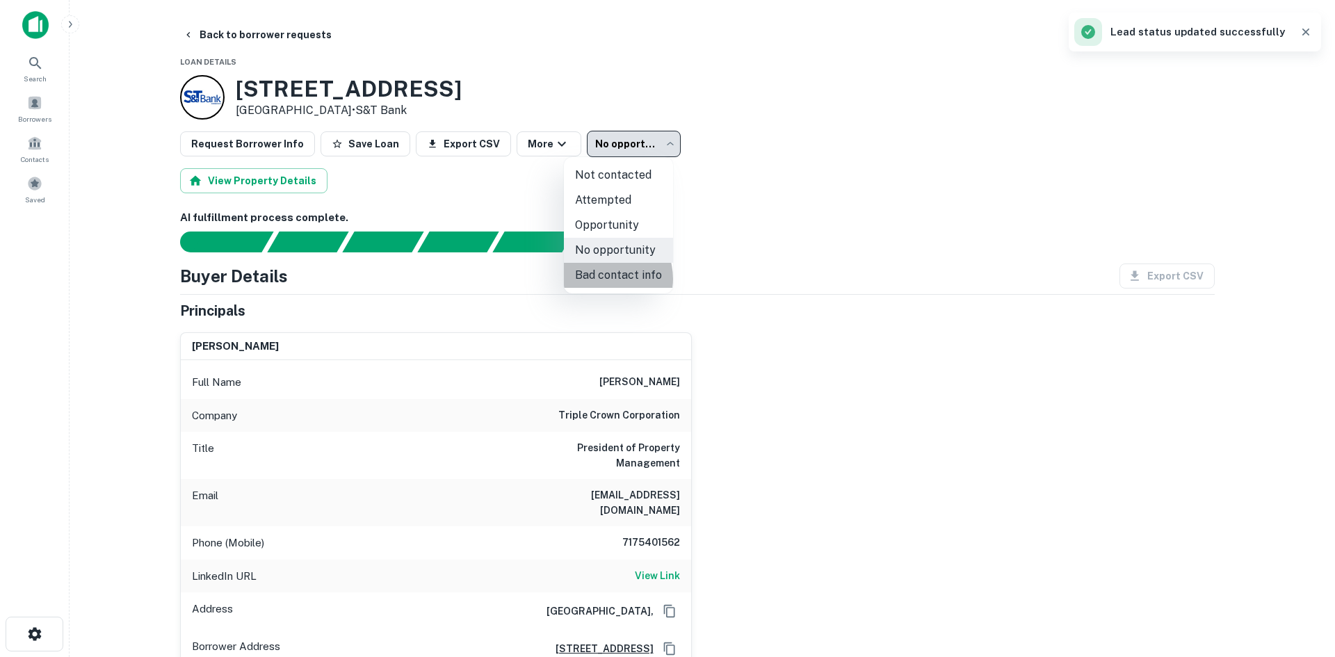
click at [604, 279] on li "Bad contact info" at bounding box center [618, 275] width 109 height 25
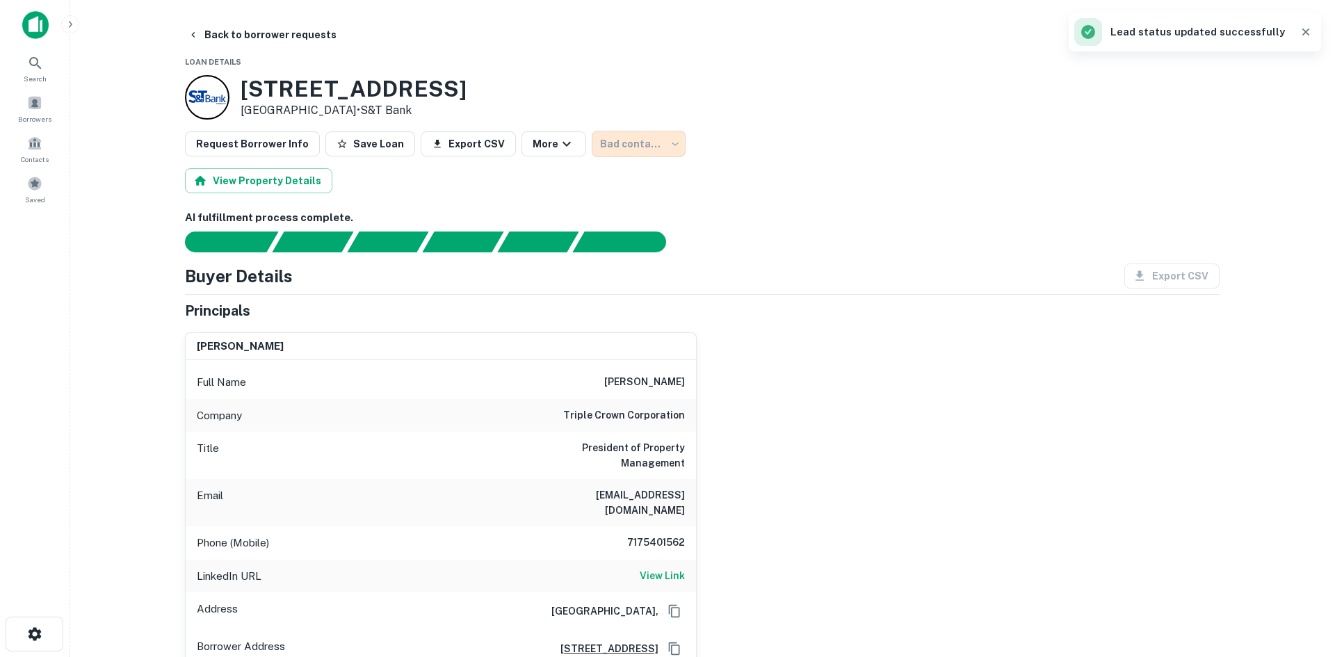
type input "**********"
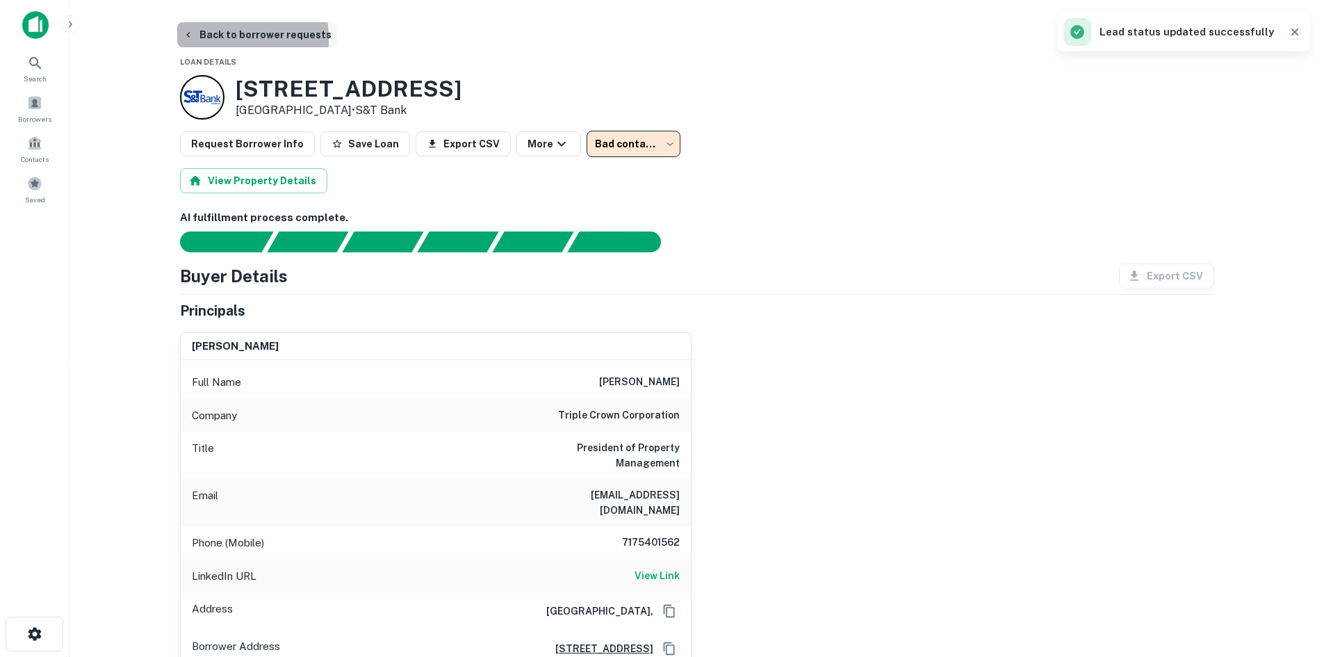
click at [188, 40] on icon "button" at bounding box center [188, 34] width 11 height 11
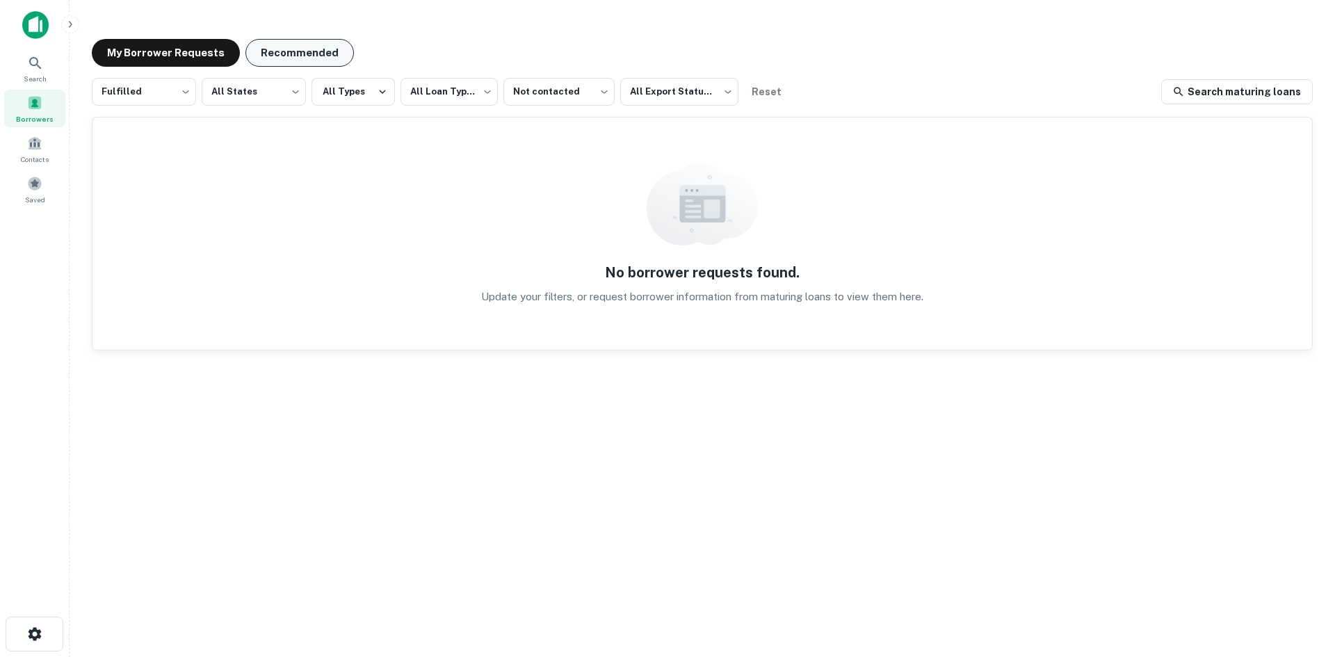
click at [310, 51] on button "Recommended" at bounding box center [299, 53] width 108 height 28
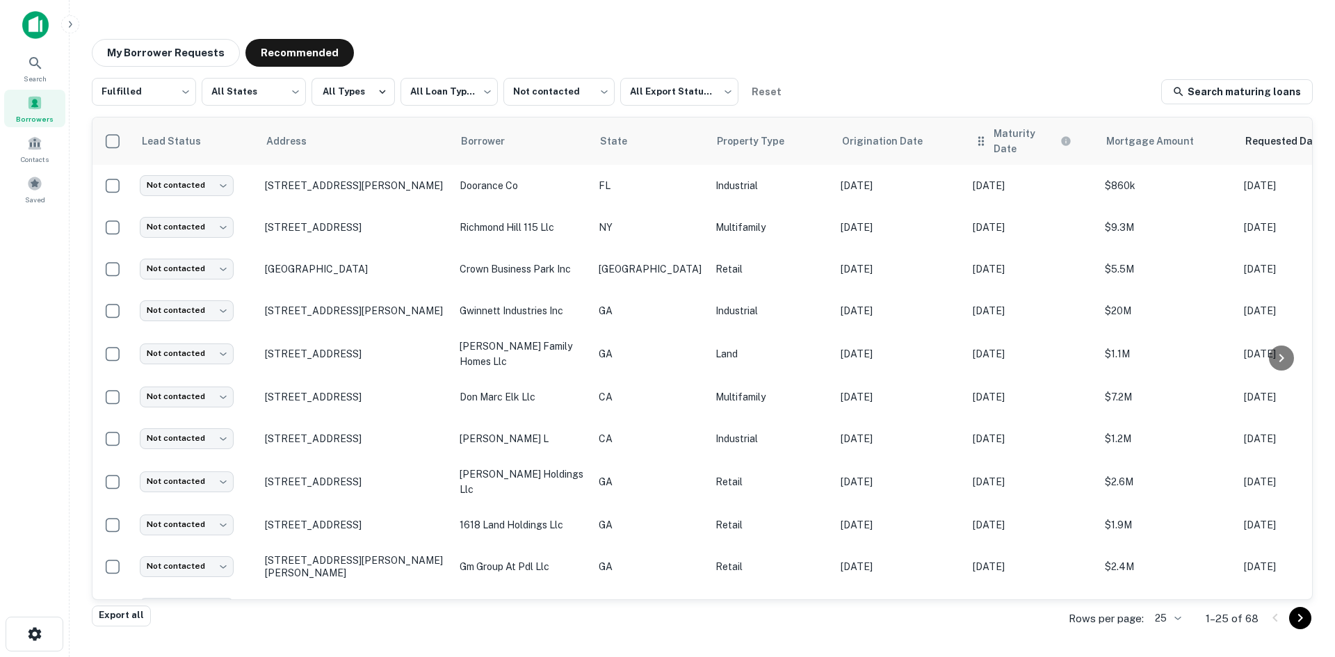
click at [966, 128] on th "Maturity Date" at bounding box center [1032, 140] width 132 height 47
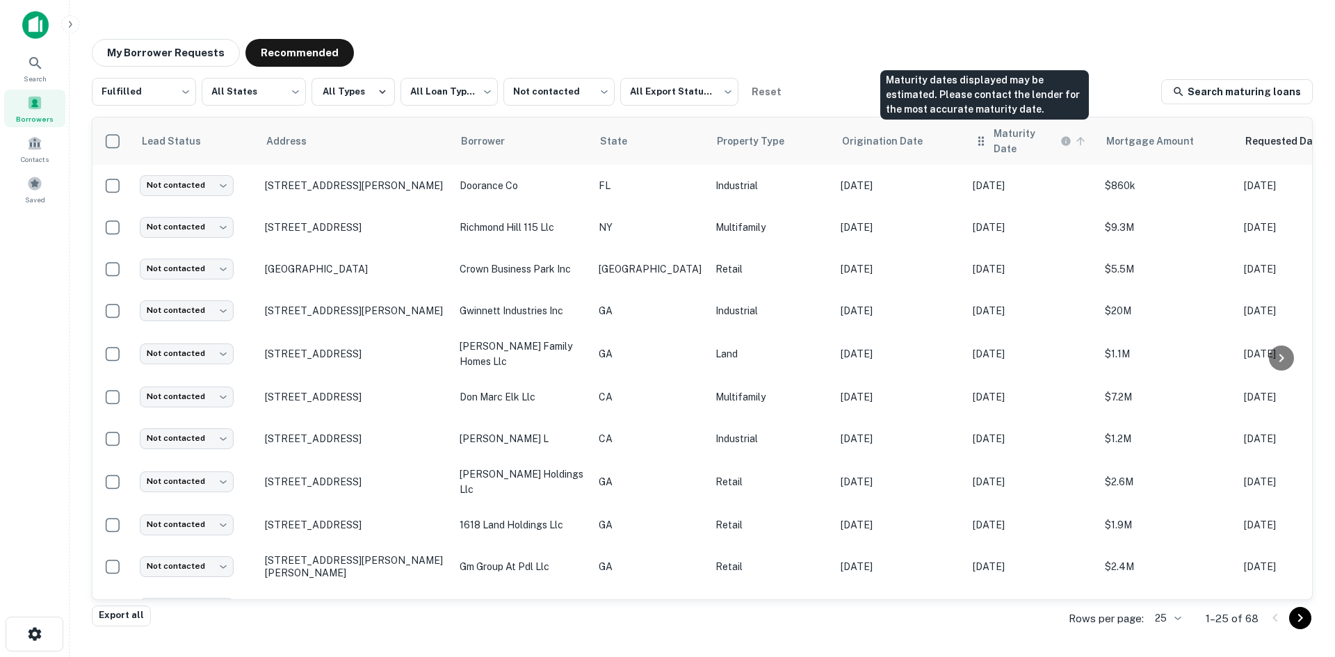
click at [993, 138] on h6 "Maturity Date" at bounding box center [1025, 141] width 64 height 31
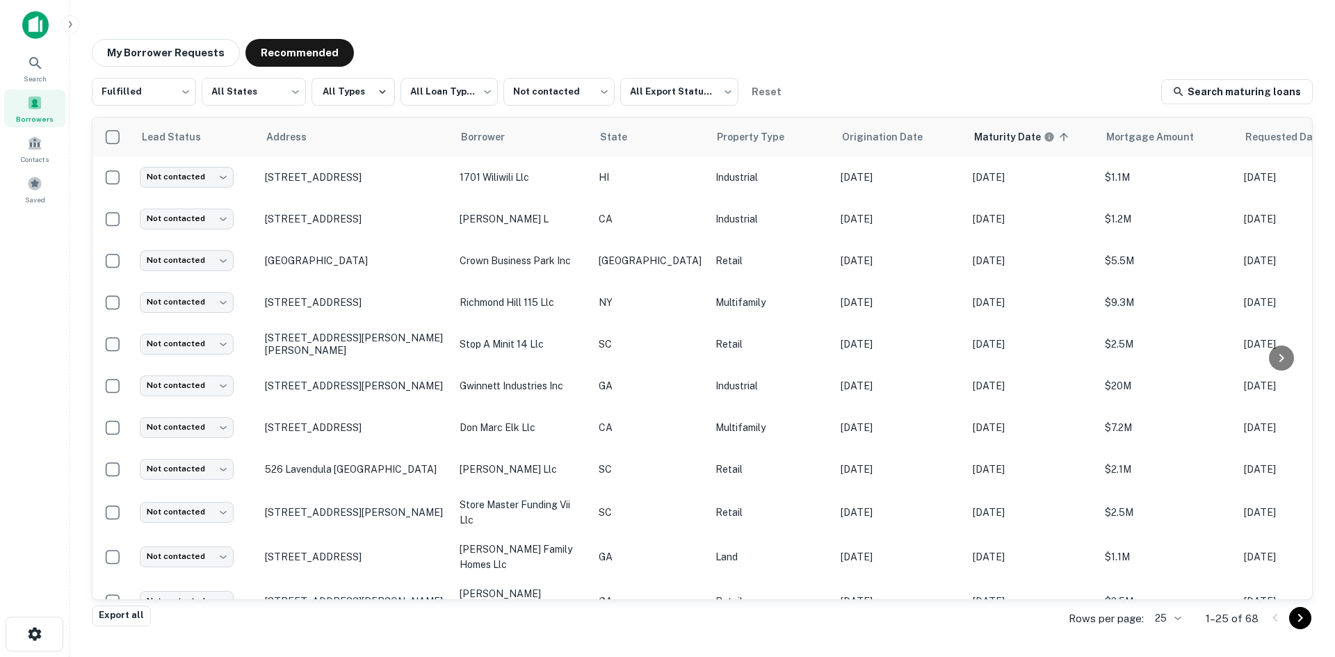
drag, startPoint x: 357, startPoint y: 264, endPoint x: 77, endPoint y: 225, distance: 282.3
click at [357, 264] on p "14344 Memorial Dr Houston, TX 77079" at bounding box center [355, 260] width 181 height 13
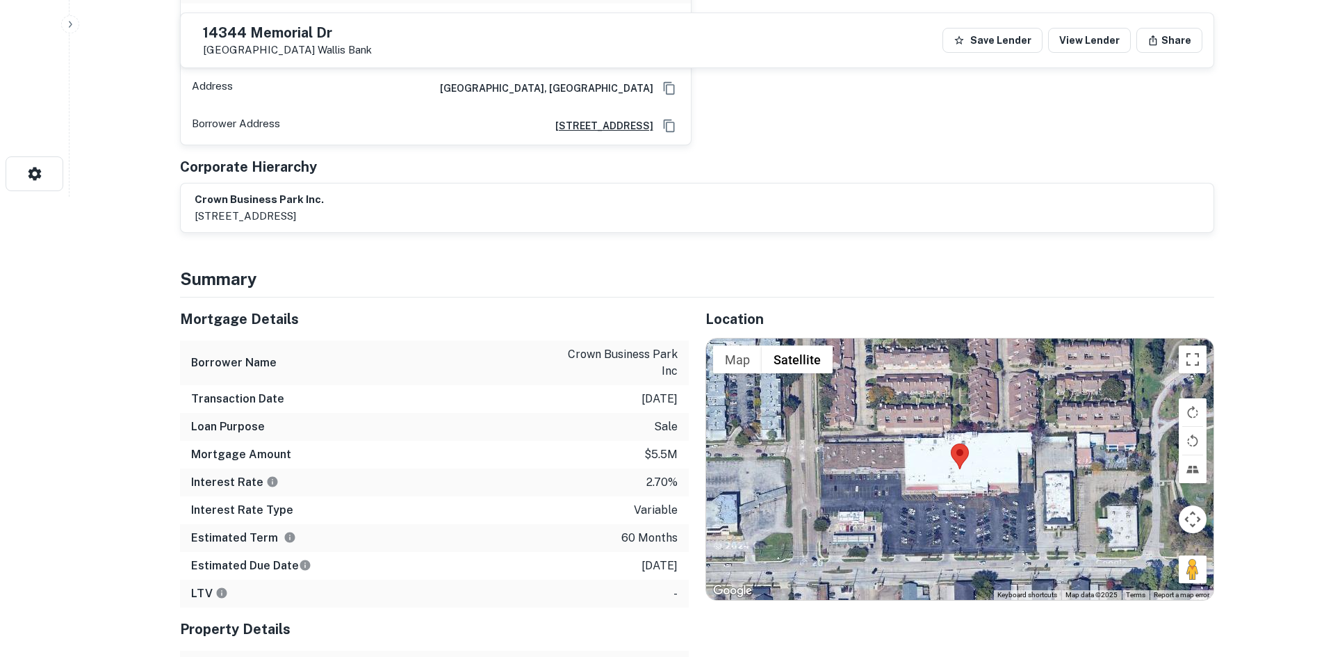
scroll to position [487, 0]
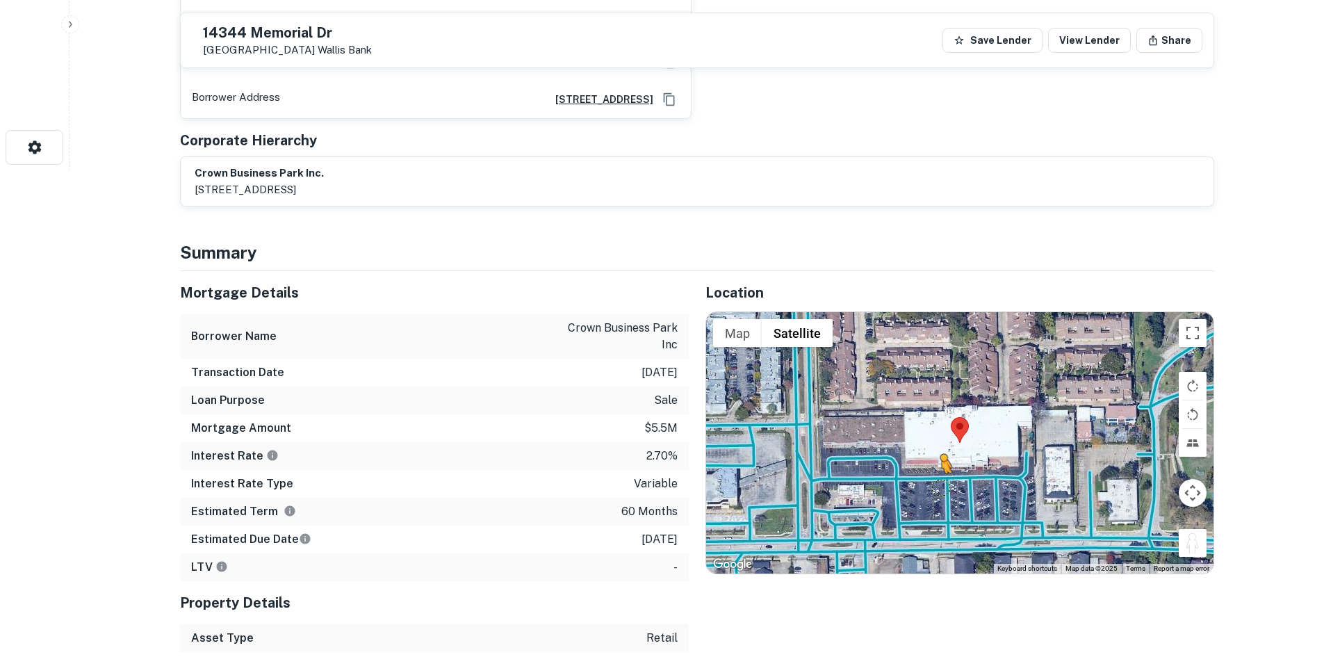
drag, startPoint x: 1195, startPoint y: 530, endPoint x: 936, endPoint y: 473, distance: 265.5
click at [936, 473] on div "To activate drag with keyboard, press Alt + Enter. Once in keyboard drag state,…" at bounding box center [960, 442] width 508 height 261
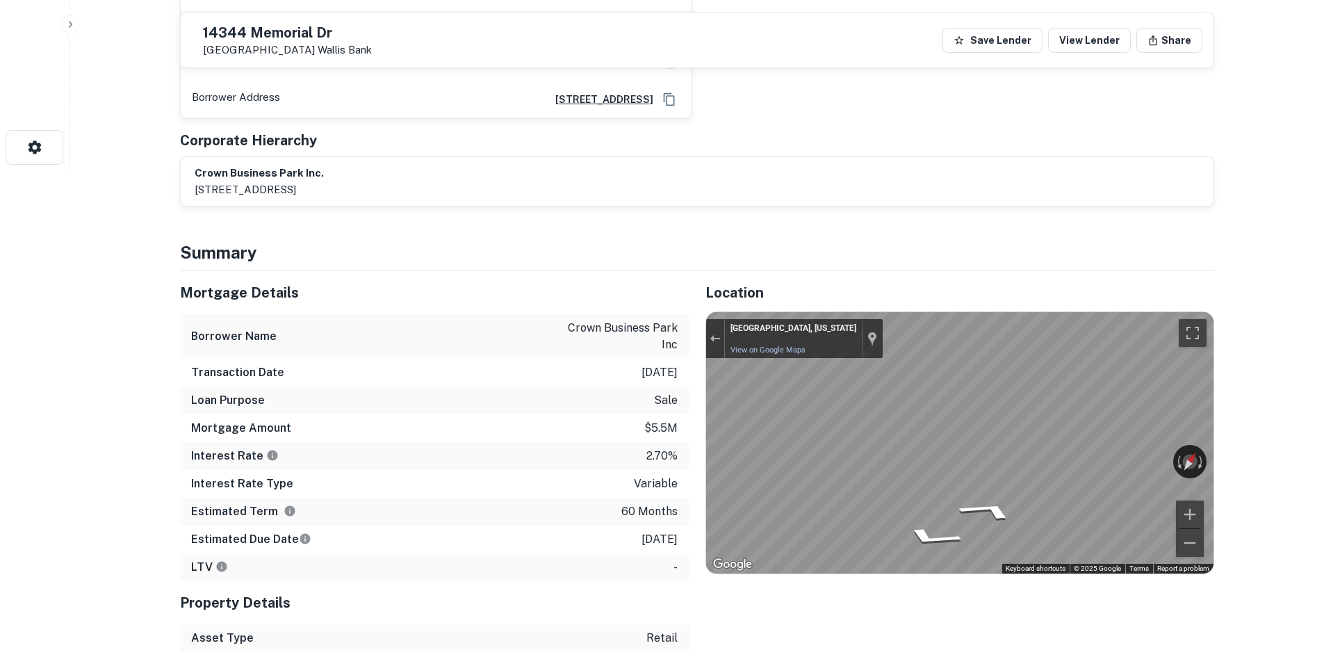
click at [622, 455] on div "Mortgage Details Borrower Name crown business park inc Transaction Date 2/25/20…" at bounding box center [688, 503] width 1051 height 464
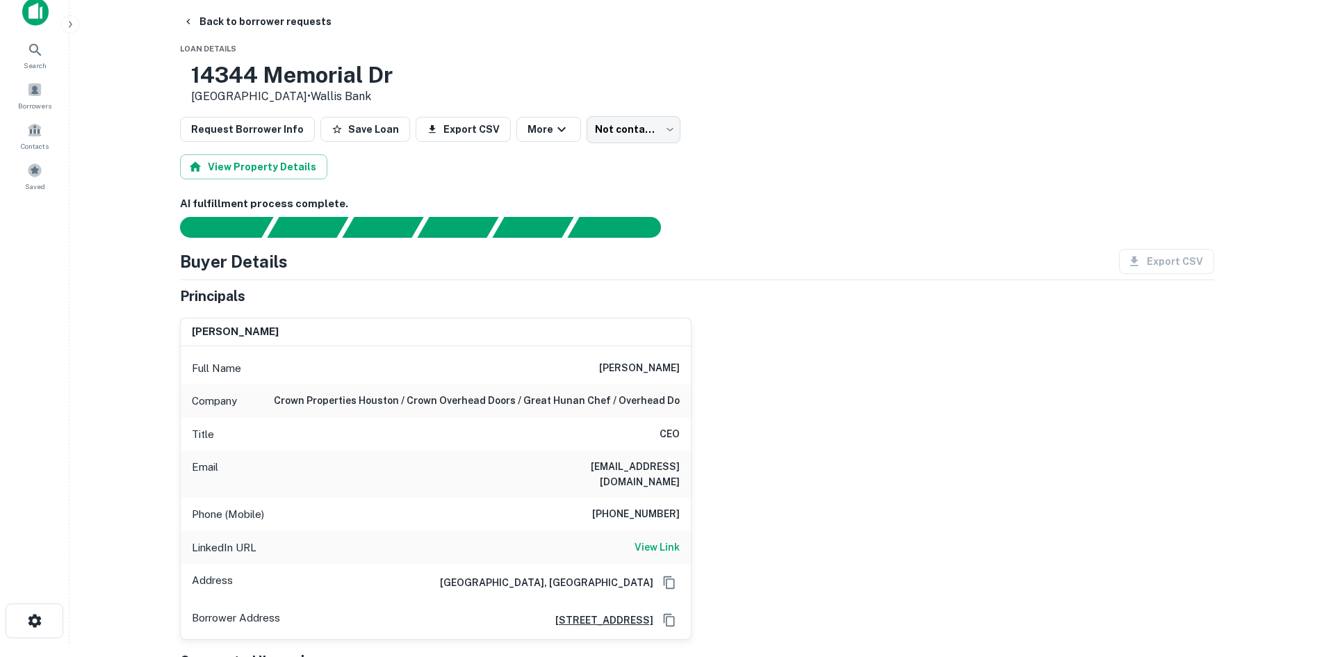
scroll to position [0, 0]
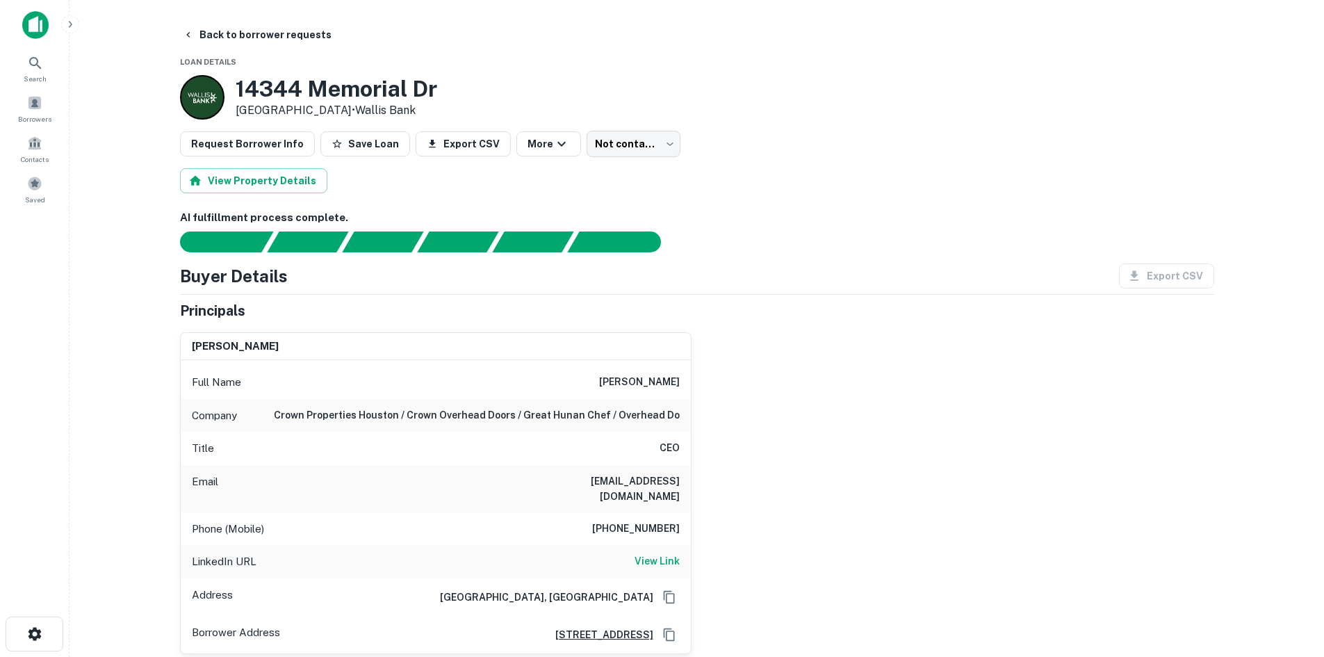
click at [639, 521] on h6 "[PHONE_NUMBER]" at bounding box center [636, 529] width 88 height 17
click at [608, 456] on div "Title CEO" at bounding box center [436, 448] width 510 height 33
click at [610, 429] on div "Company crown properties houston / crown overhead doors / great hunan chef / ov…" at bounding box center [436, 415] width 510 height 33
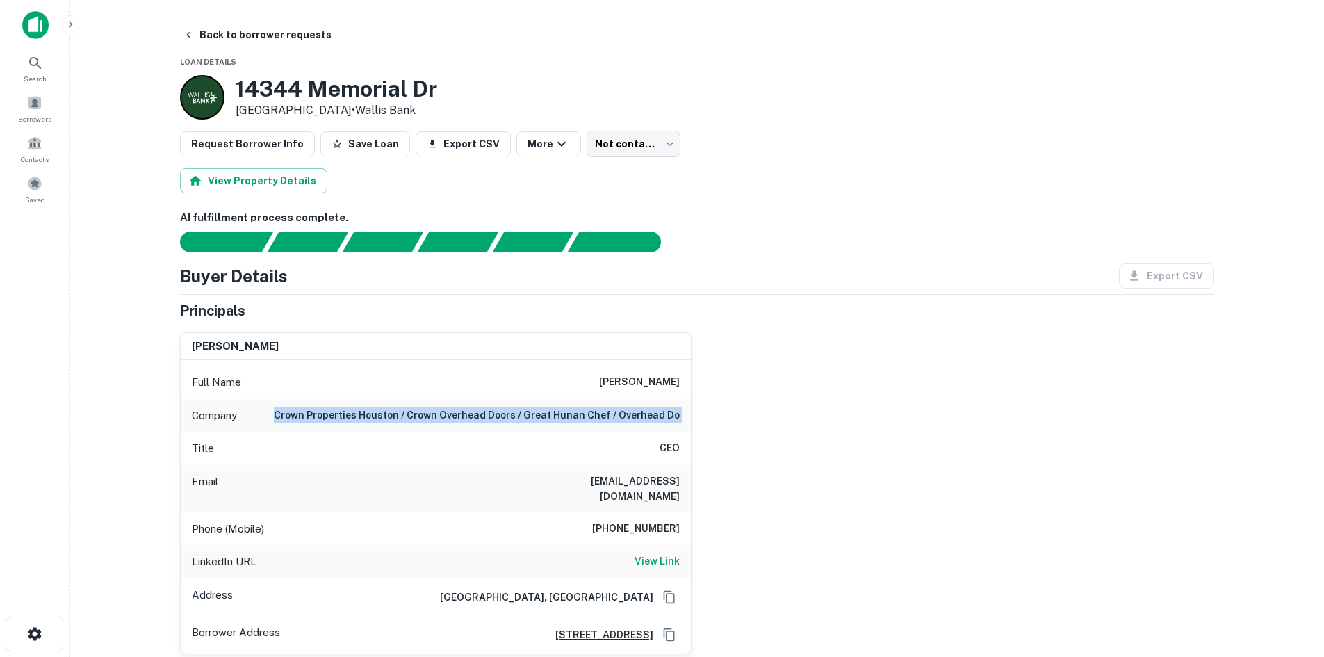
click at [626, 424] on div "Company crown properties houston / crown overhead doors / great hunan chef / ov…" at bounding box center [436, 415] width 510 height 33
drag, startPoint x: 289, startPoint y: 410, endPoint x: 408, endPoint y: 424, distance: 119.7
click at [408, 424] on div "Company crown properties houston / crown overhead doors / great hunan chef / ov…" at bounding box center [436, 415] width 510 height 33
copy h6 "crown properties [GEOGRAPHIC_DATA]"
click at [641, 521] on h6 "[PHONE_NUMBER]" at bounding box center [636, 529] width 88 height 17
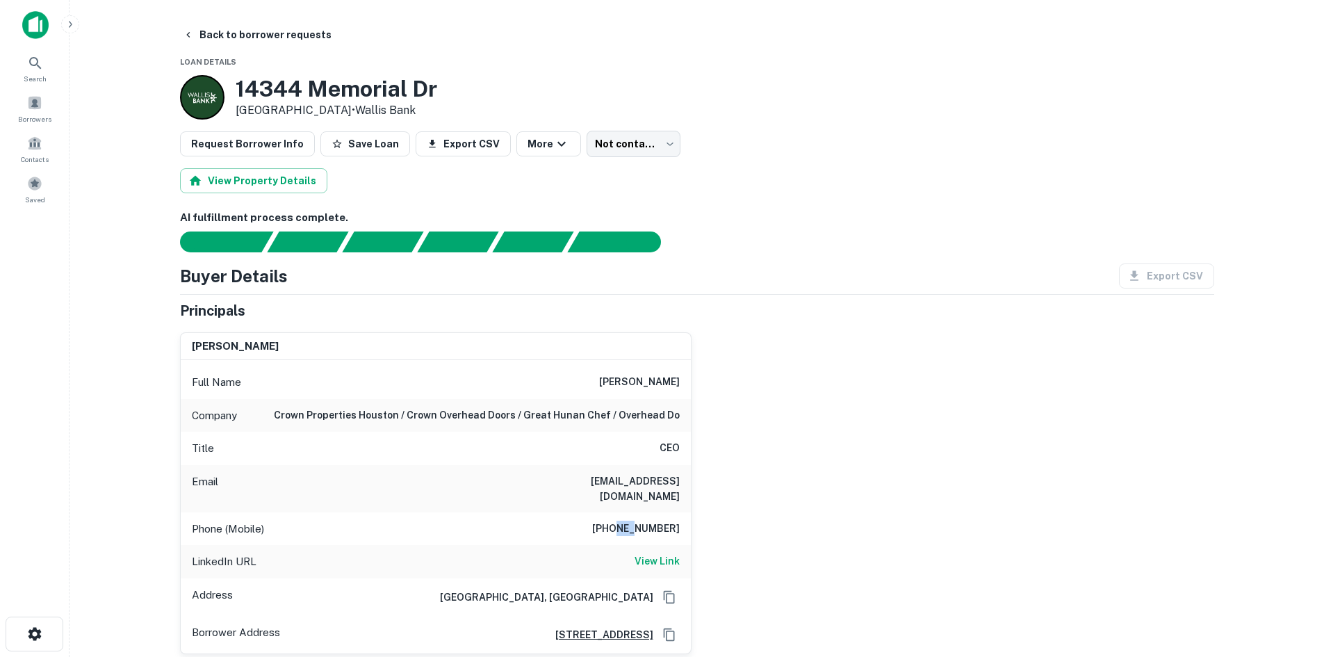
click at [641, 521] on h6 "[PHONE_NUMBER]" at bounding box center [636, 529] width 88 height 17
copy h6 "[PHONE_NUMBER]"
click at [652, 555] on link "View Link" at bounding box center [657, 561] width 45 height 17
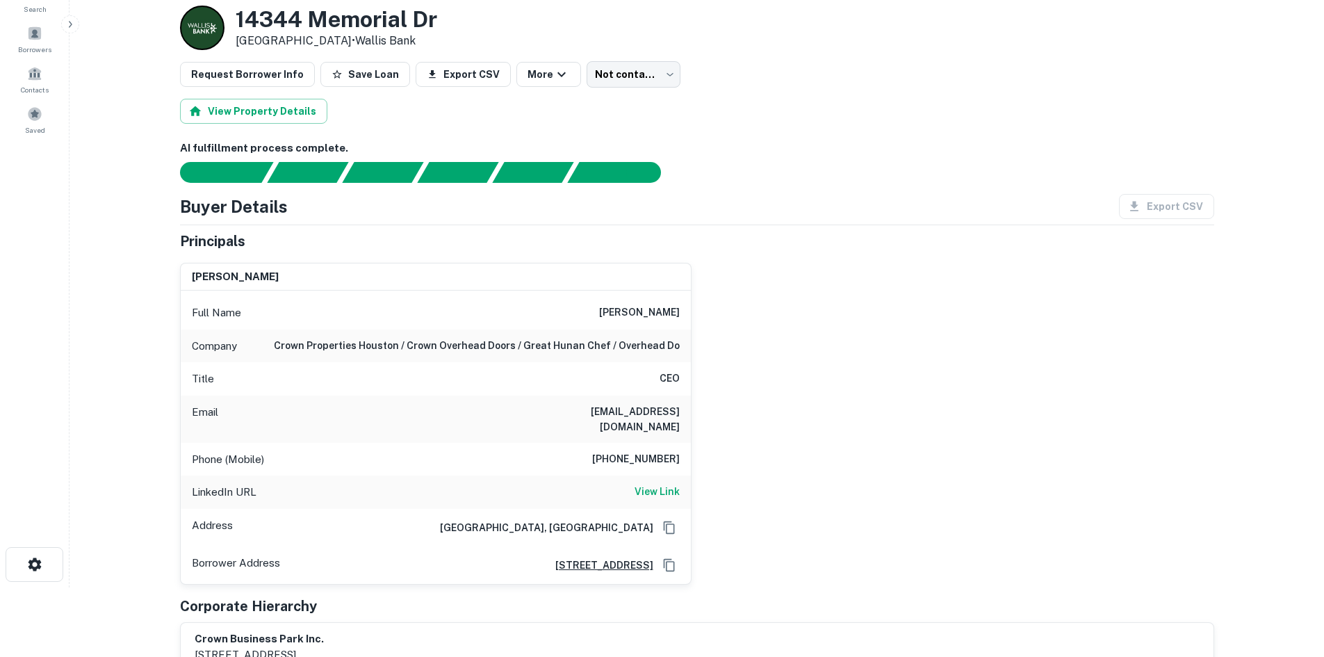
click at [795, 355] on div "[PERSON_NAME] Full Name [PERSON_NAME] Company crown properties [GEOGRAPHIC_DATA…" at bounding box center [692, 418] width 1046 height 333
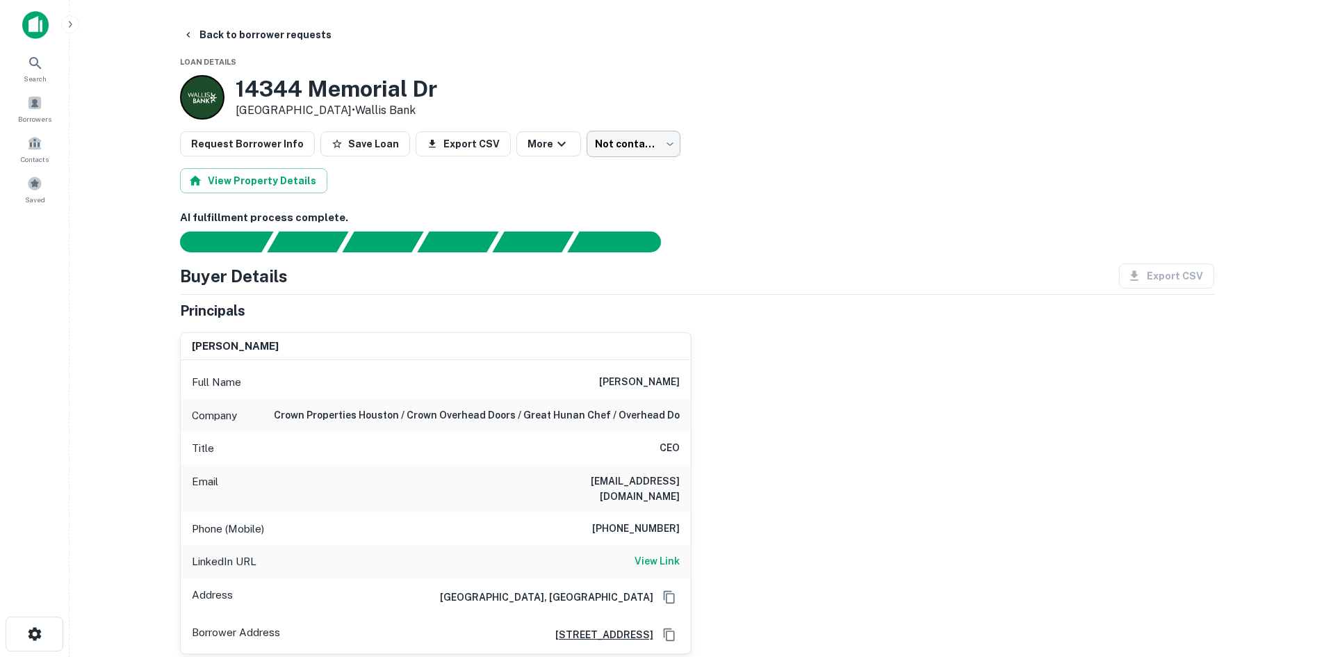
click at [599, 133] on body "Search Borrowers Contacts Saved Back to borrower requests Loan Details [STREET_…" at bounding box center [662, 328] width 1324 height 657
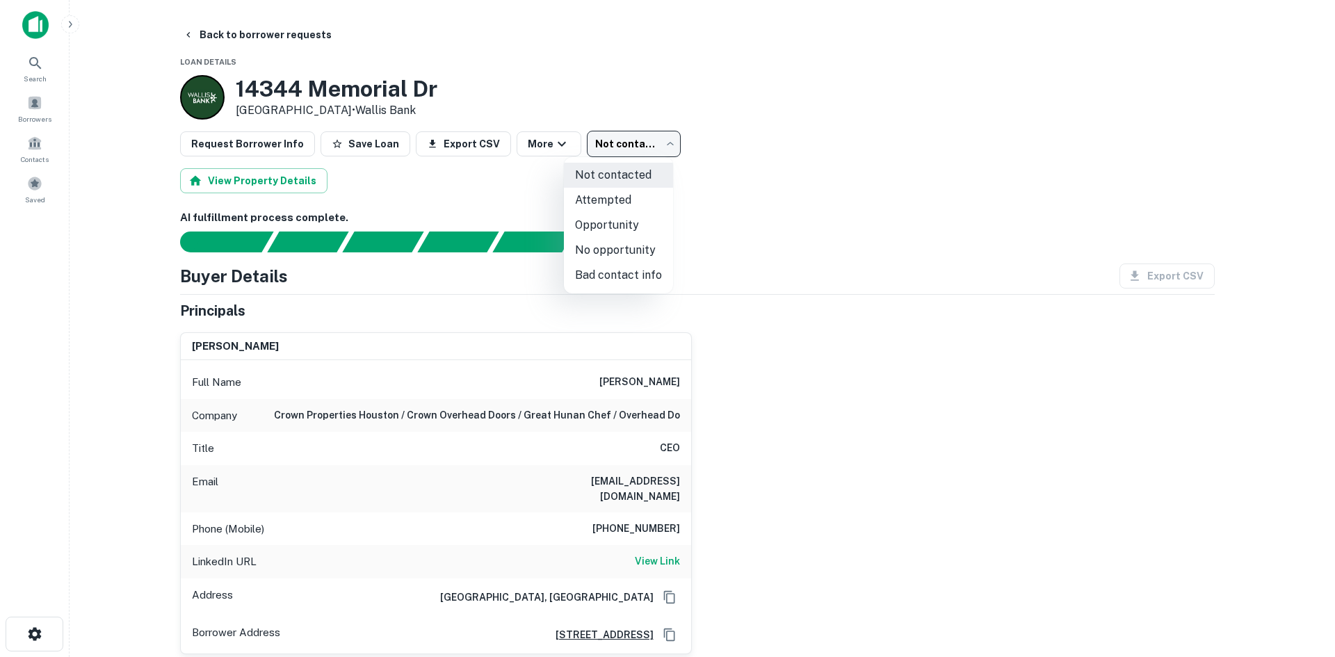
click at [612, 253] on li "No opportunity" at bounding box center [618, 250] width 109 height 25
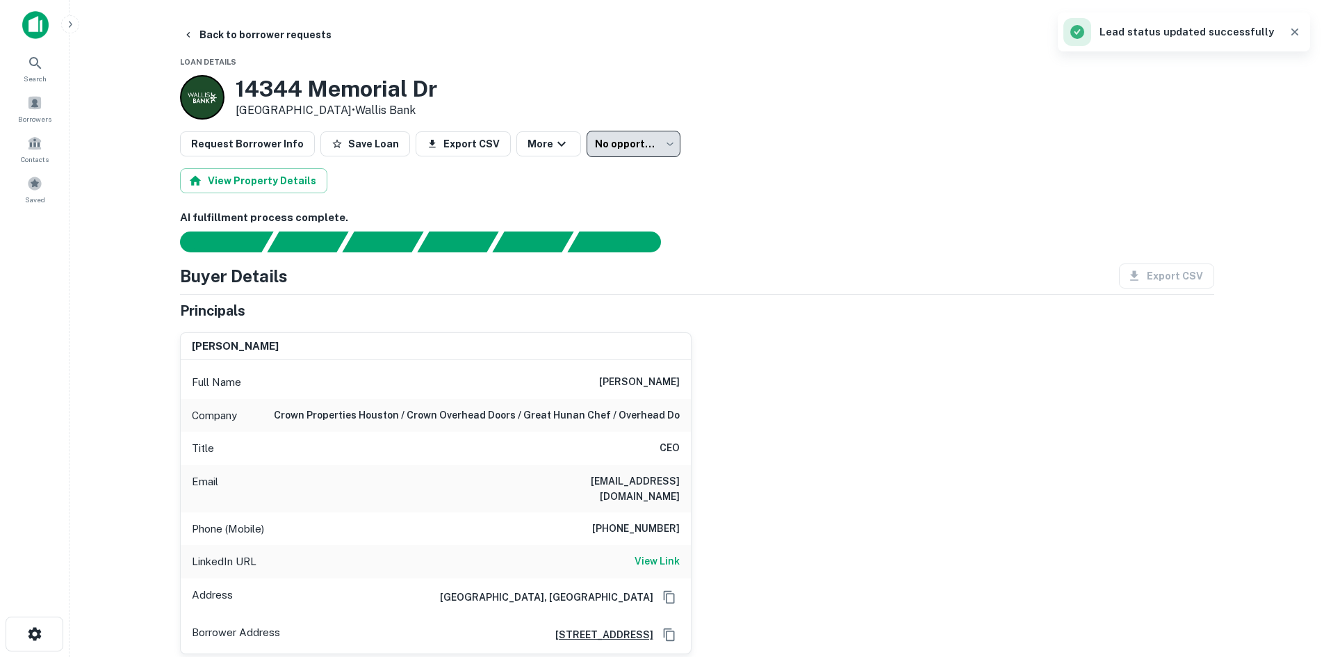
click at [638, 145] on div "No opportunity" at bounding box center [634, 144] width 94 height 26
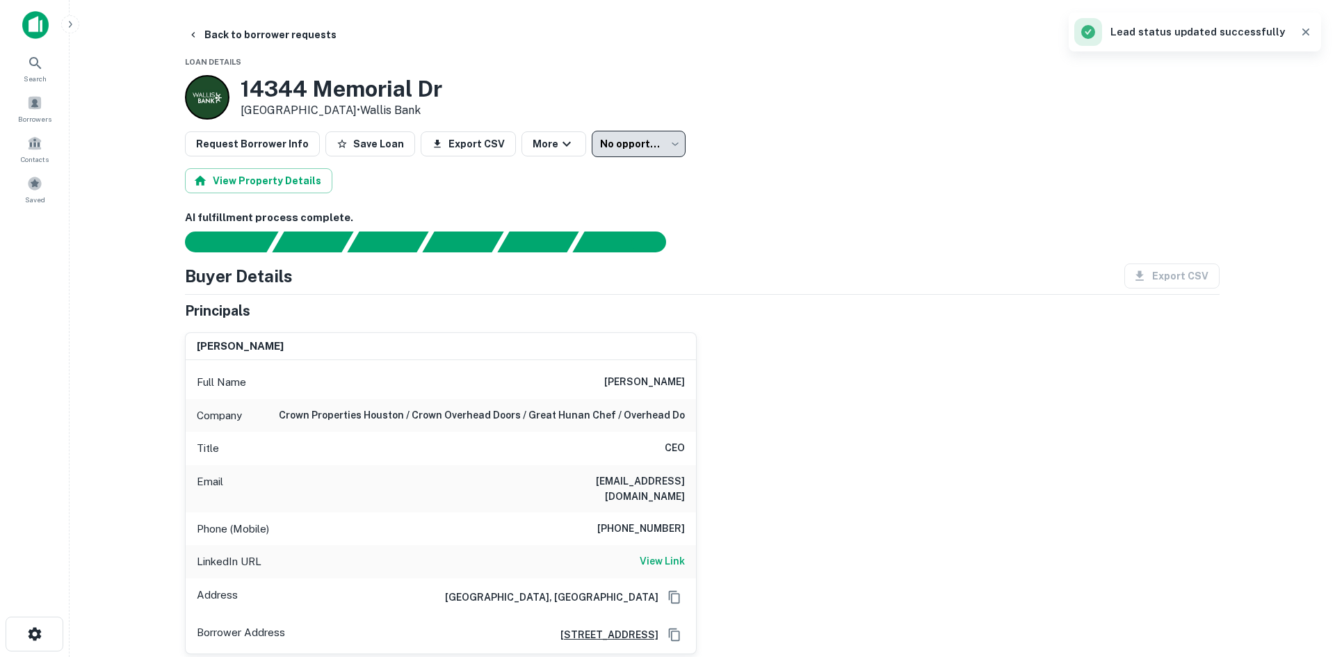
click at [652, 145] on body "**********" at bounding box center [667, 328] width 1335 height 657
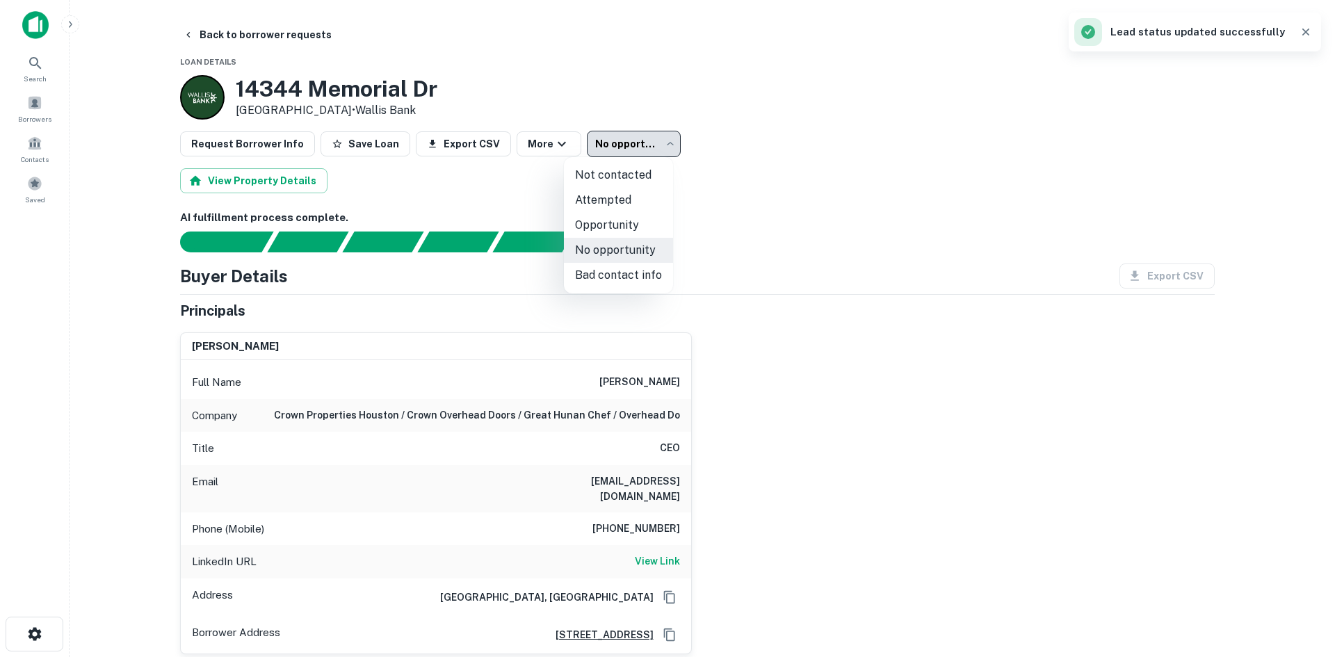
click at [628, 277] on li "Bad contact info" at bounding box center [618, 275] width 109 height 25
type input "**********"
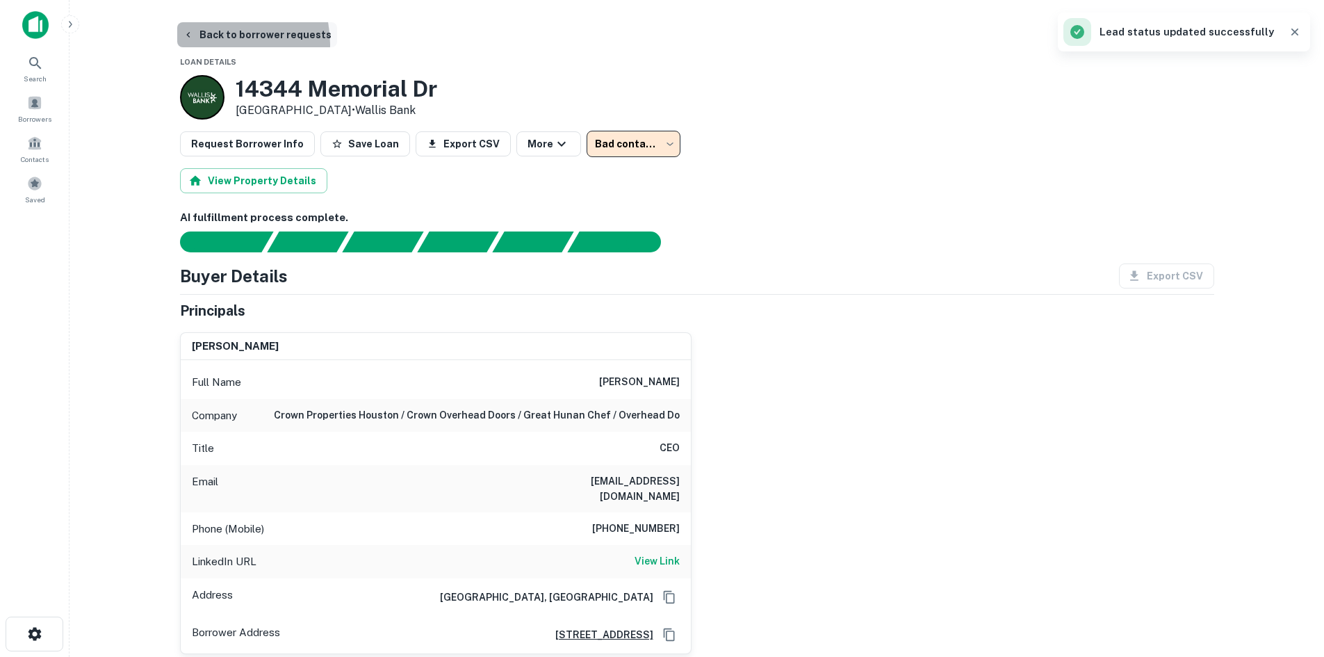
click at [206, 44] on button "Back to borrower requests" at bounding box center [257, 34] width 160 height 25
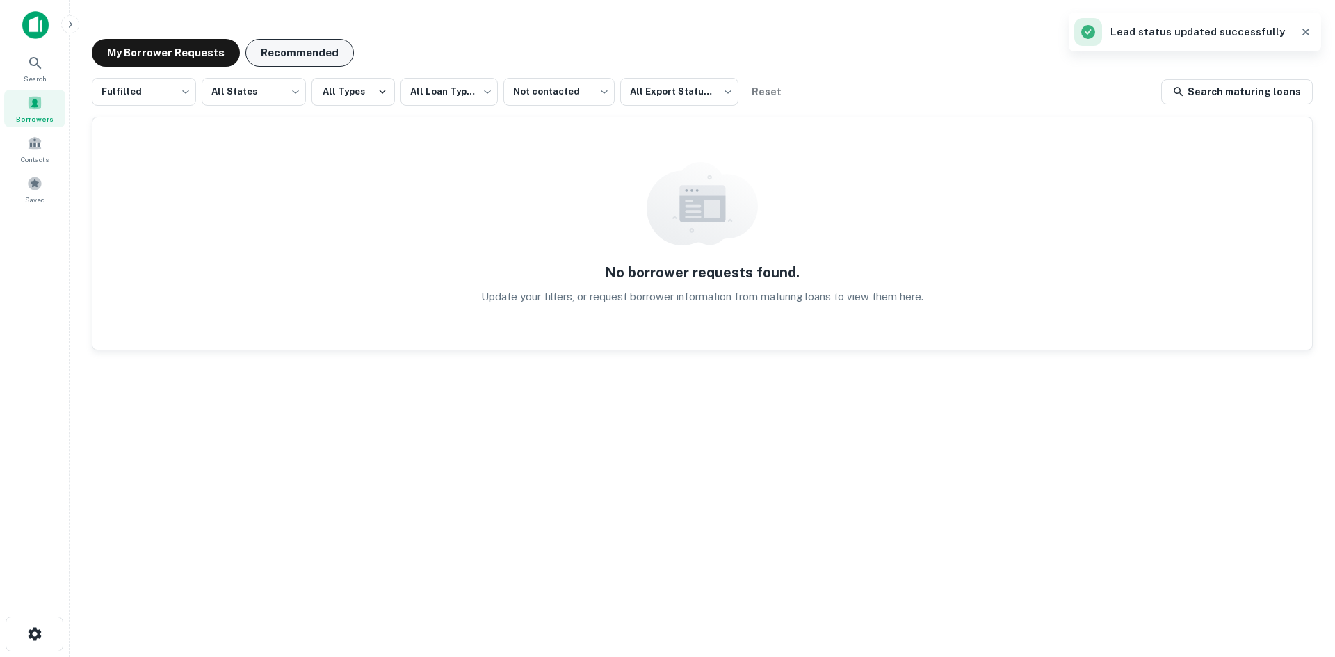
click at [284, 56] on button "Recommended" at bounding box center [299, 53] width 108 height 28
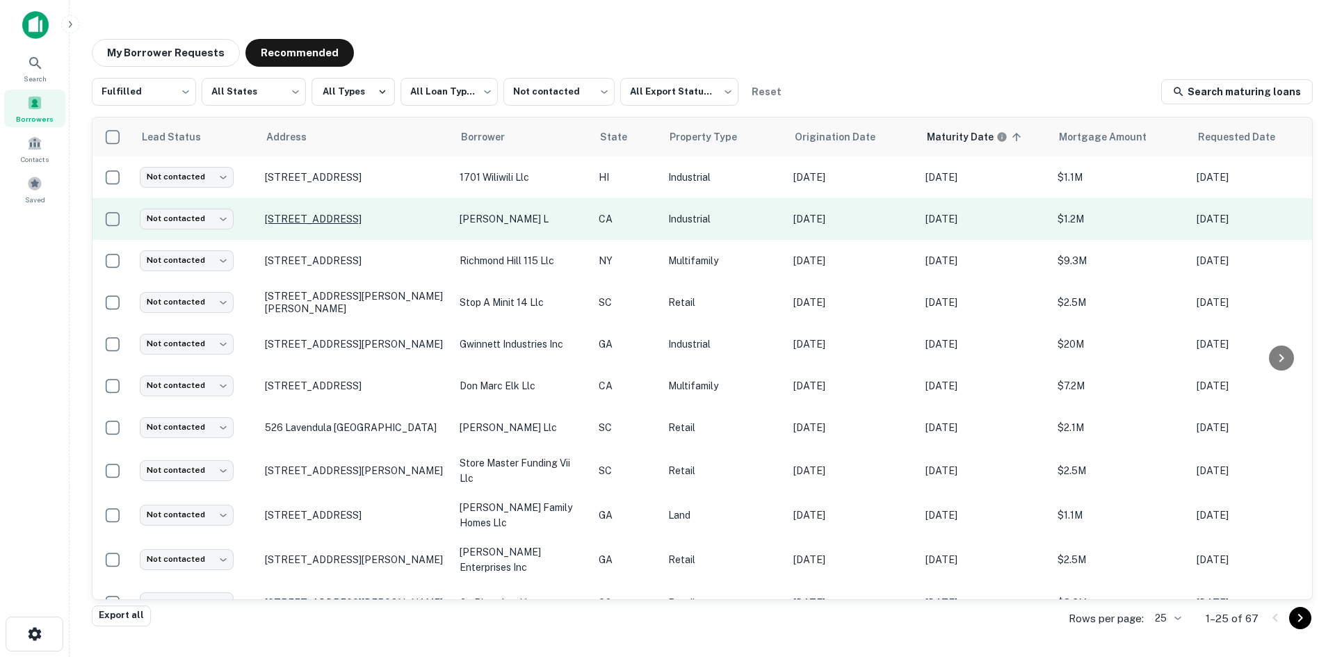
click at [350, 213] on p "[STREET_ADDRESS]" at bounding box center [355, 219] width 181 height 13
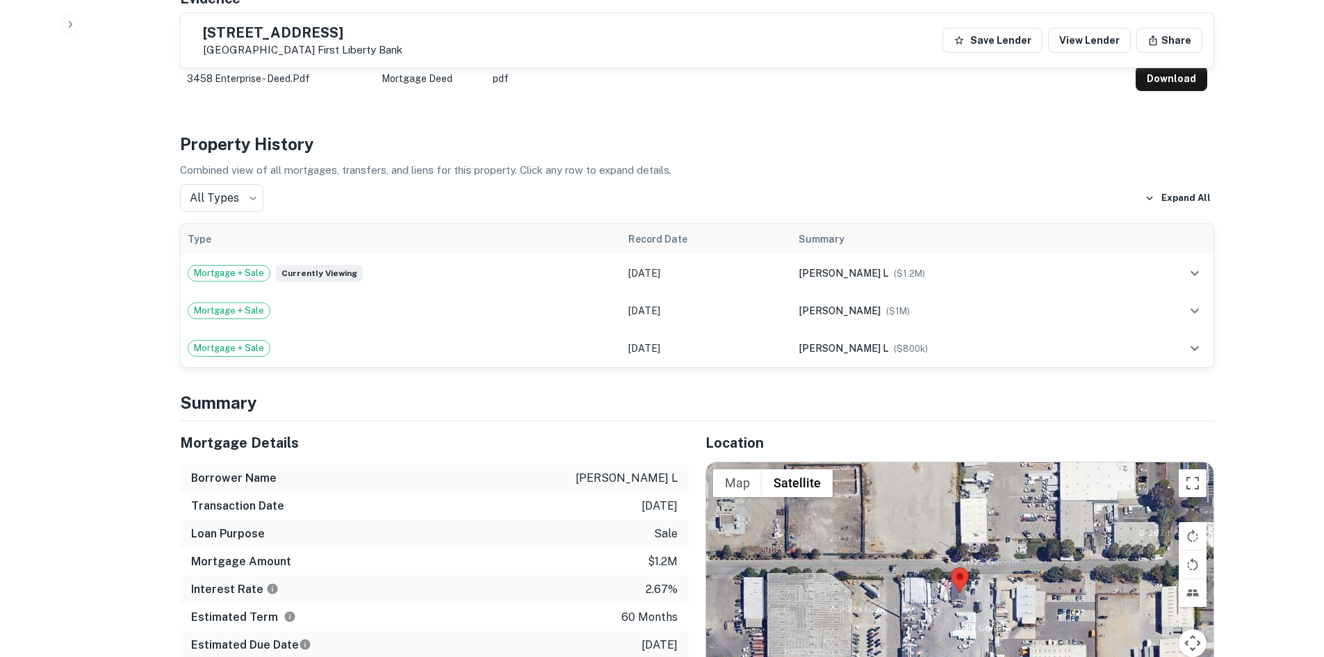
scroll to position [1043, 0]
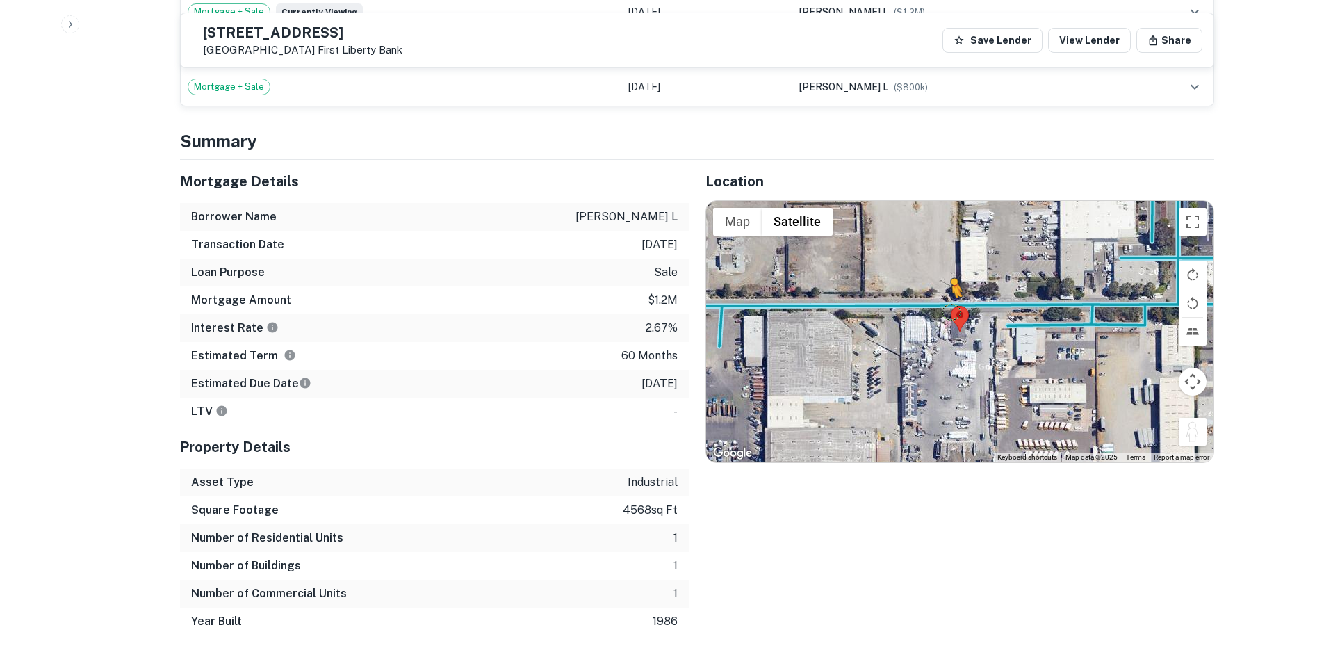
drag, startPoint x: 1200, startPoint y: 403, endPoint x: 950, endPoint y: 278, distance: 278.9
click at [950, 278] on div "To activate drag with keyboard, press Alt + Enter. Once in keyboard drag state,…" at bounding box center [960, 331] width 508 height 261
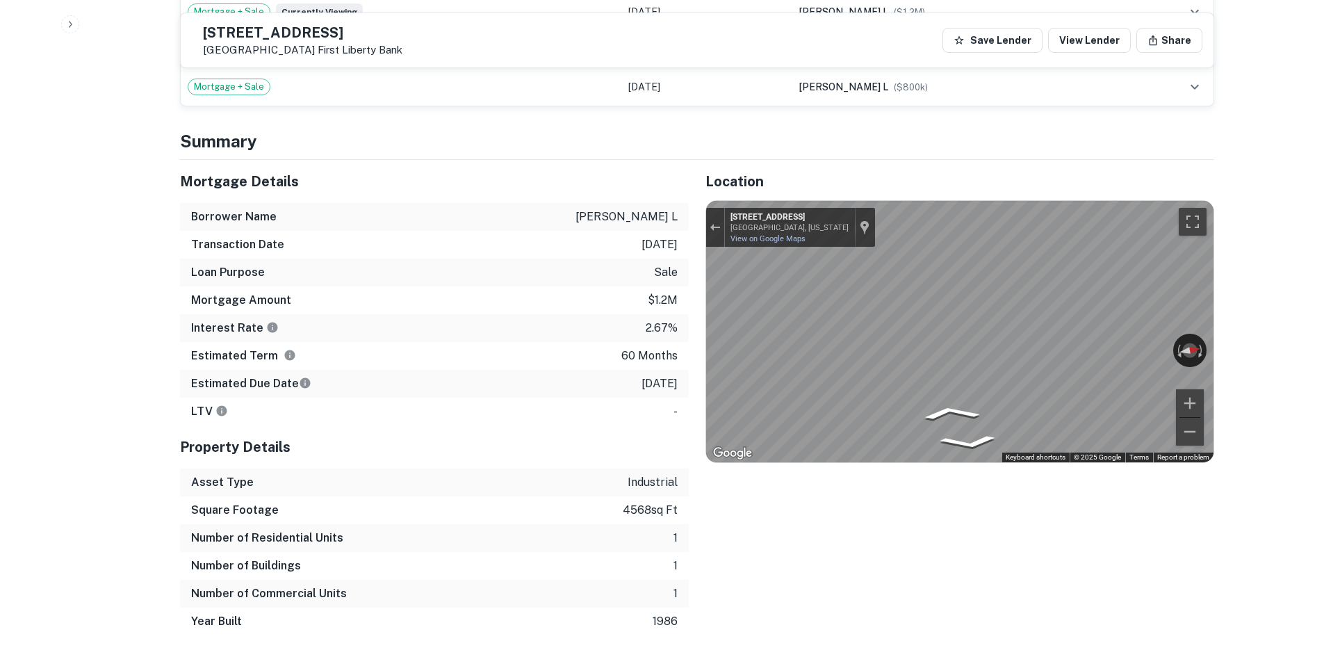
click at [922, 390] on icon "Go East, Enterprise Ave" at bounding box center [911, 406] width 88 height 33
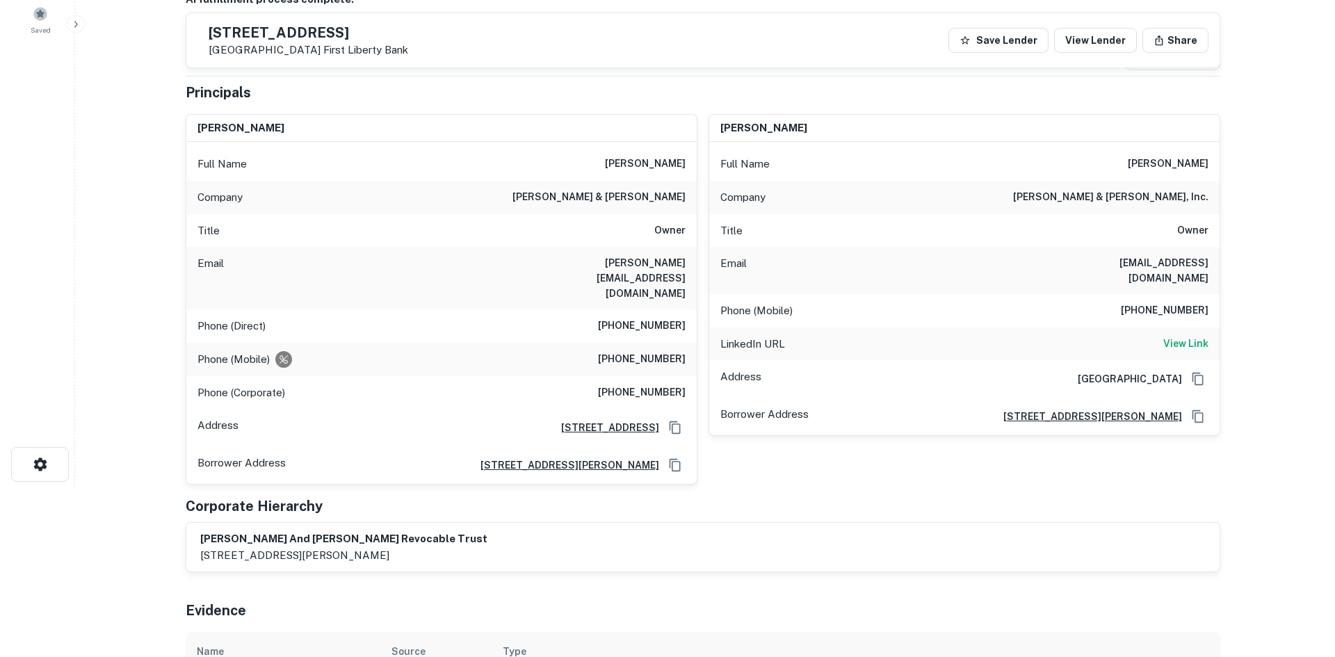
scroll to position [0, 0]
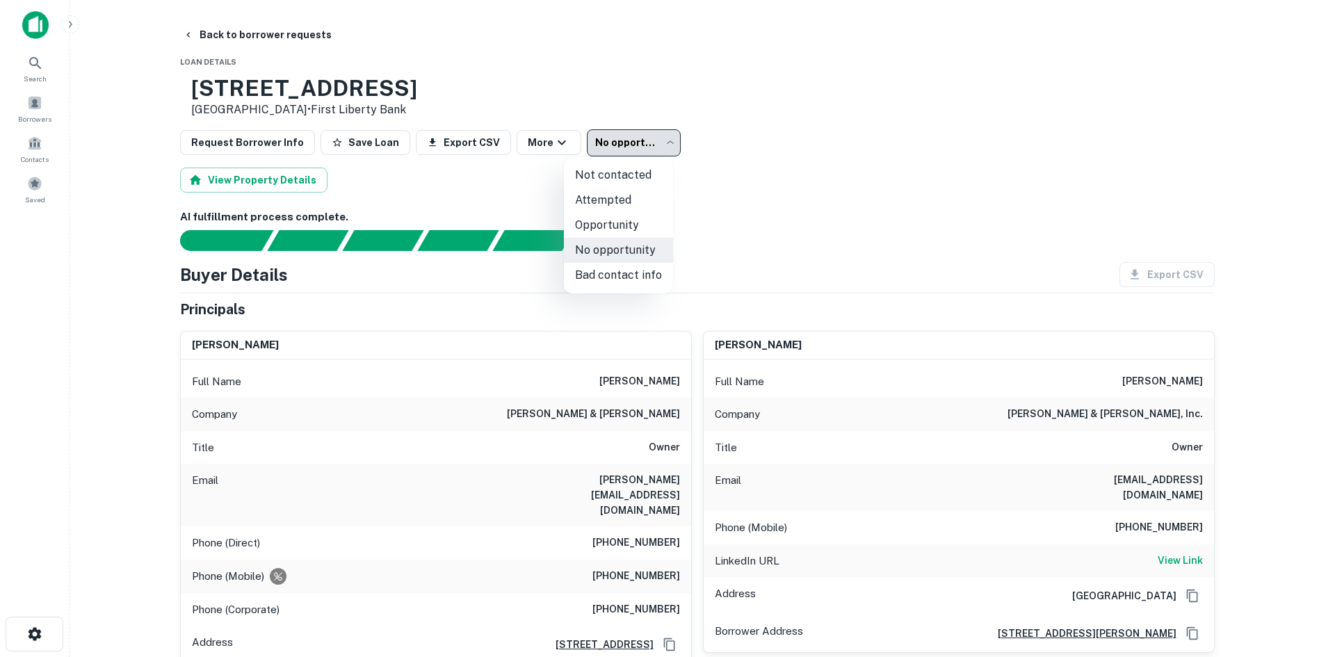
click at [603, 143] on body "**********" at bounding box center [667, 328] width 1335 height 657
click at [631, 247] on li "No opportunity" at bounding box center [618, 250] width 109 height 25
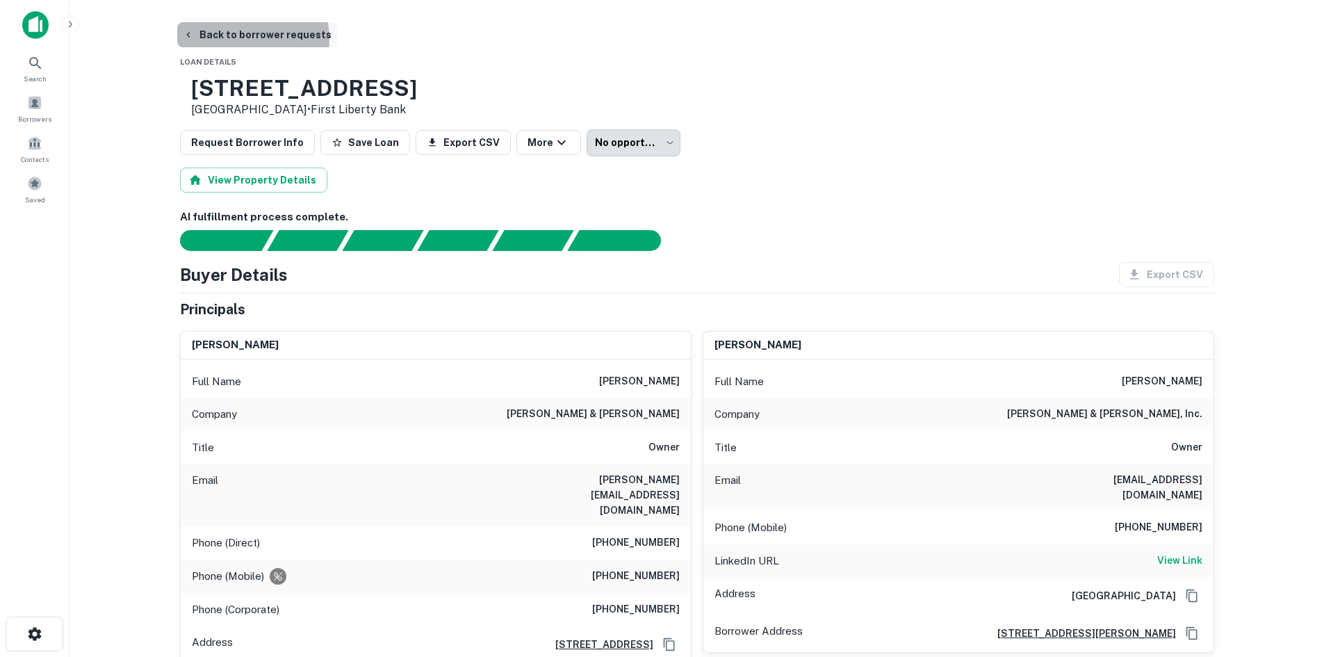
click at [247, 38] on button "Back to borrower requests" at bounding box center [257, 34] width 160 height 25
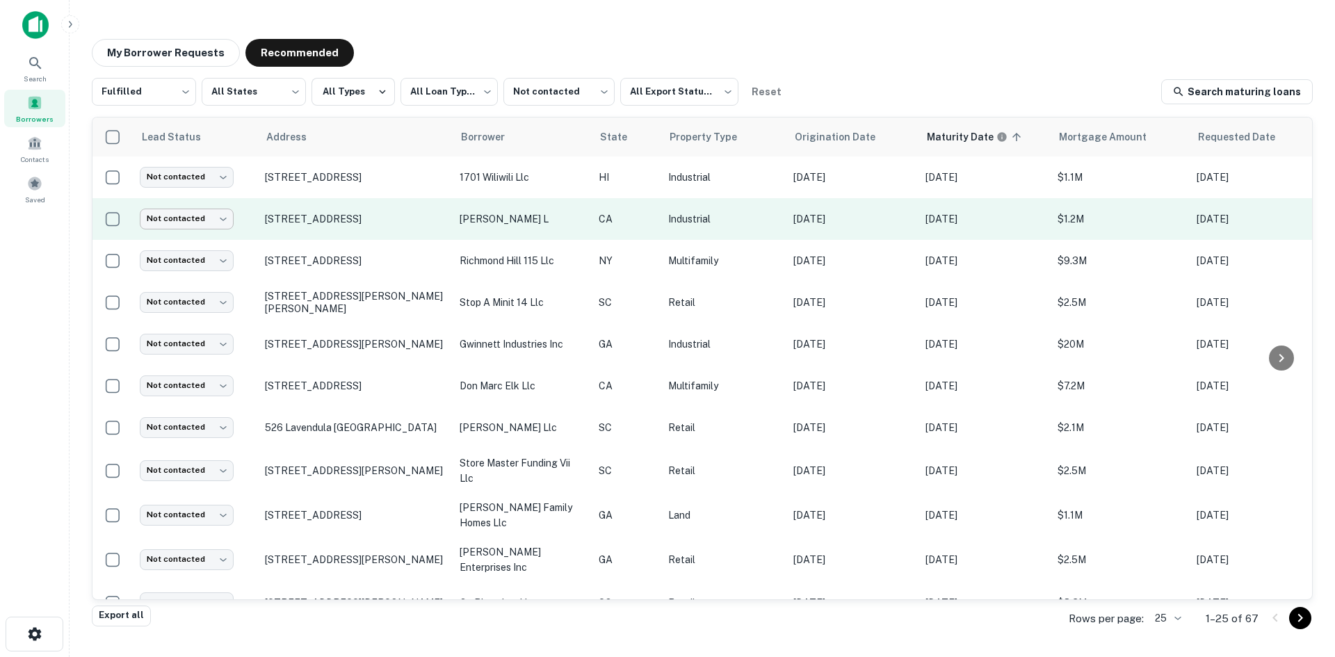
click at [182, 211] on body "**********" at bounding box center [667, 328] width 1335 height 657
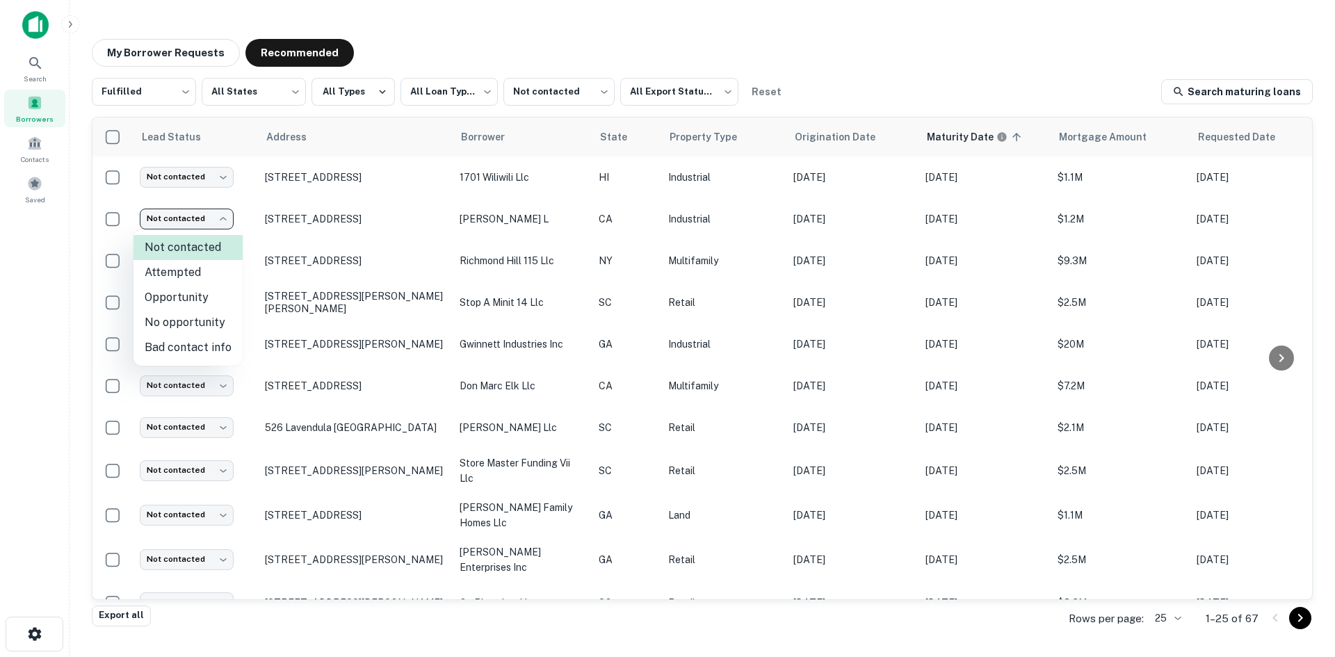
click at [197, 326] on li "No opportunity" at bounding box center [187, 322] width 109 height 25
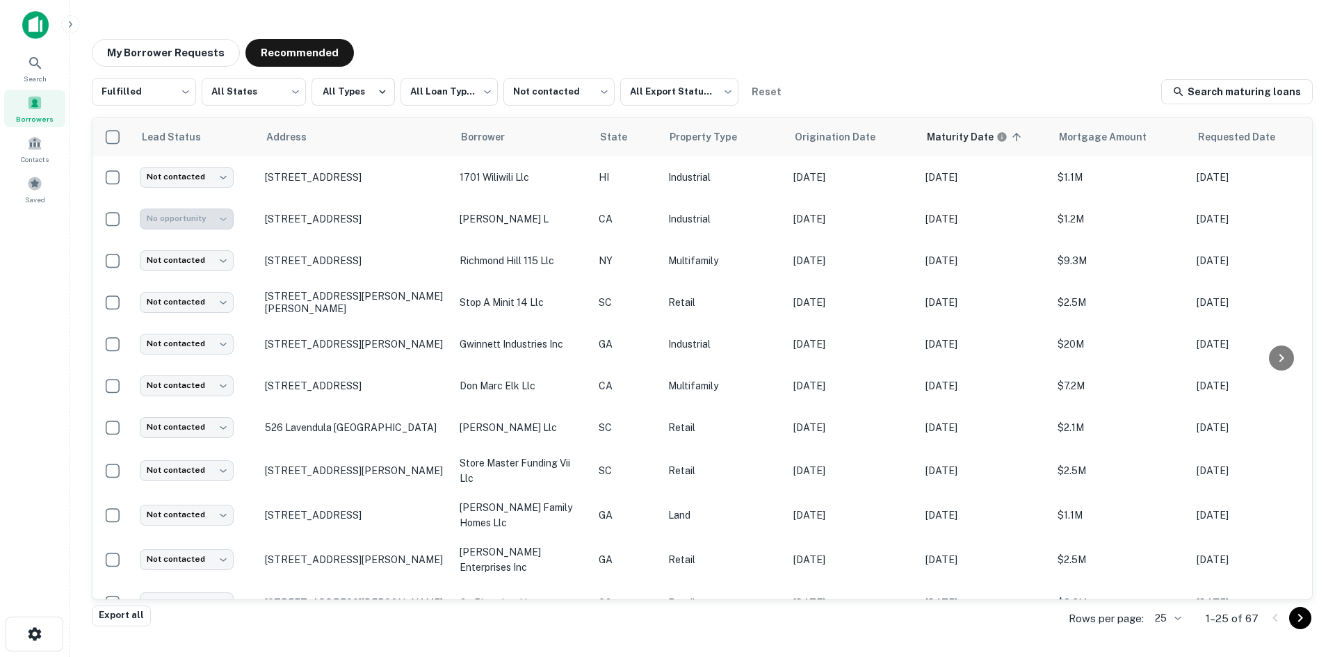
type input "**********"
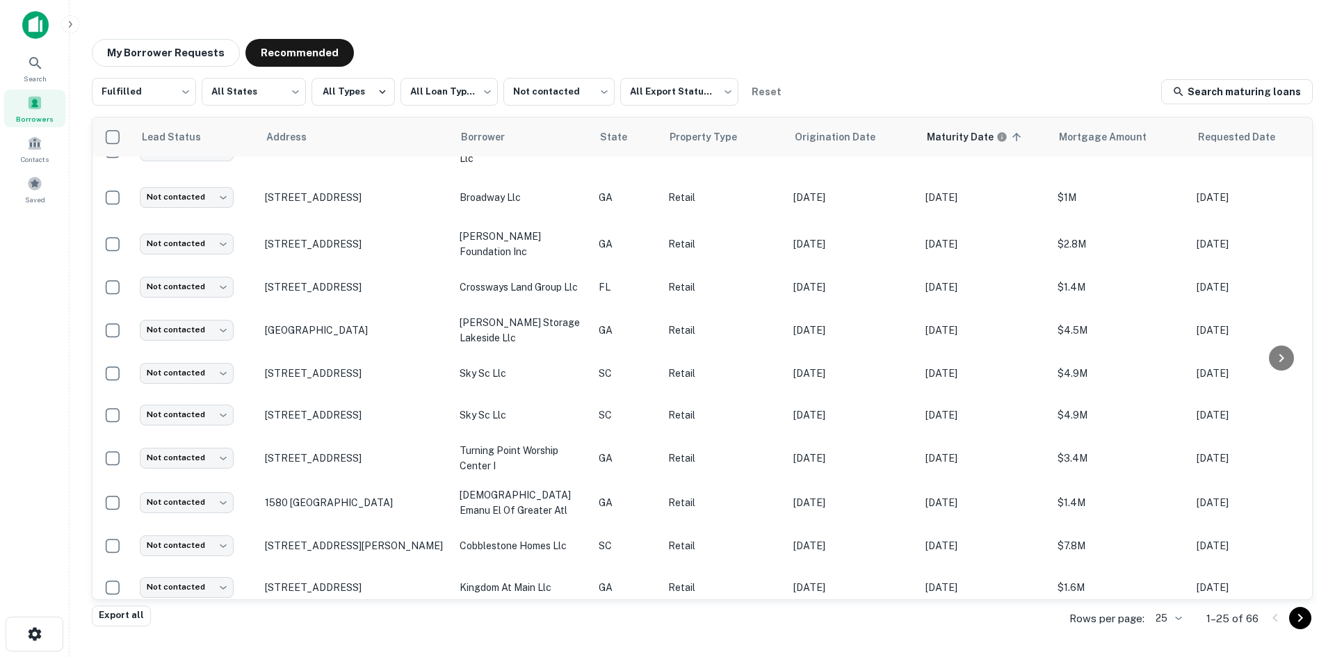
scroll to position [640, 0]
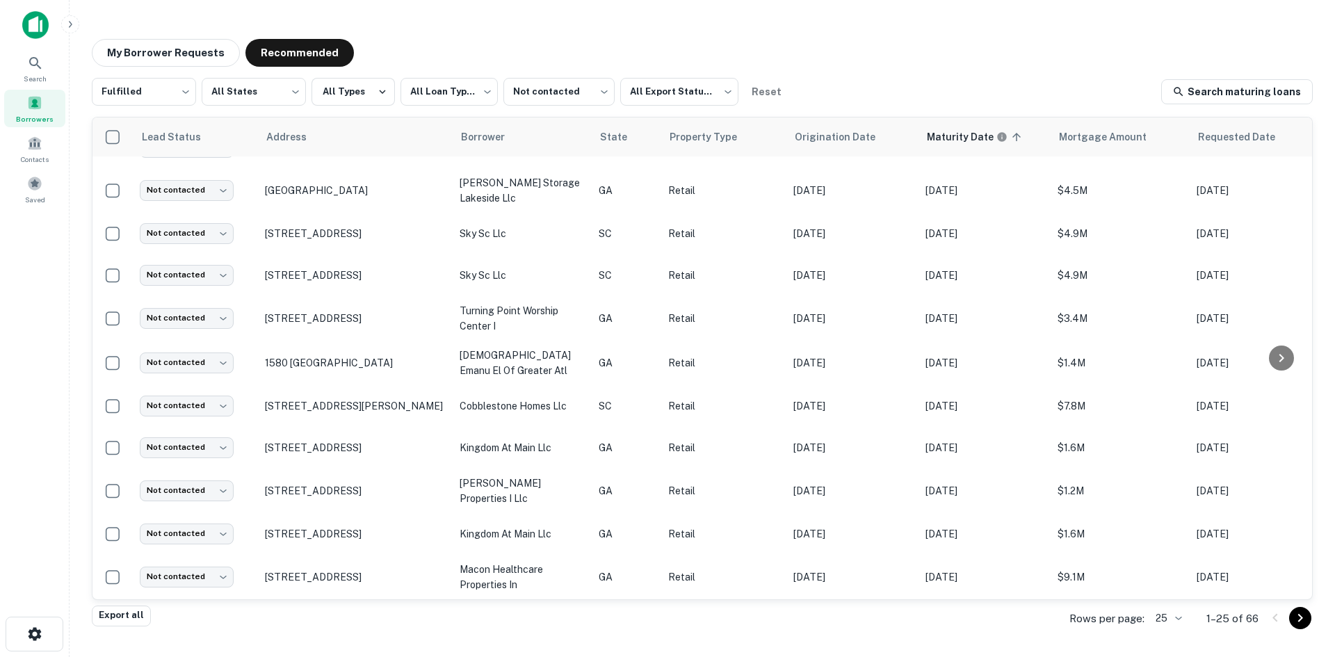
click at [1303, 624] on icon "Go to next page" at bounding box center [1300, 618] width 17 height 17
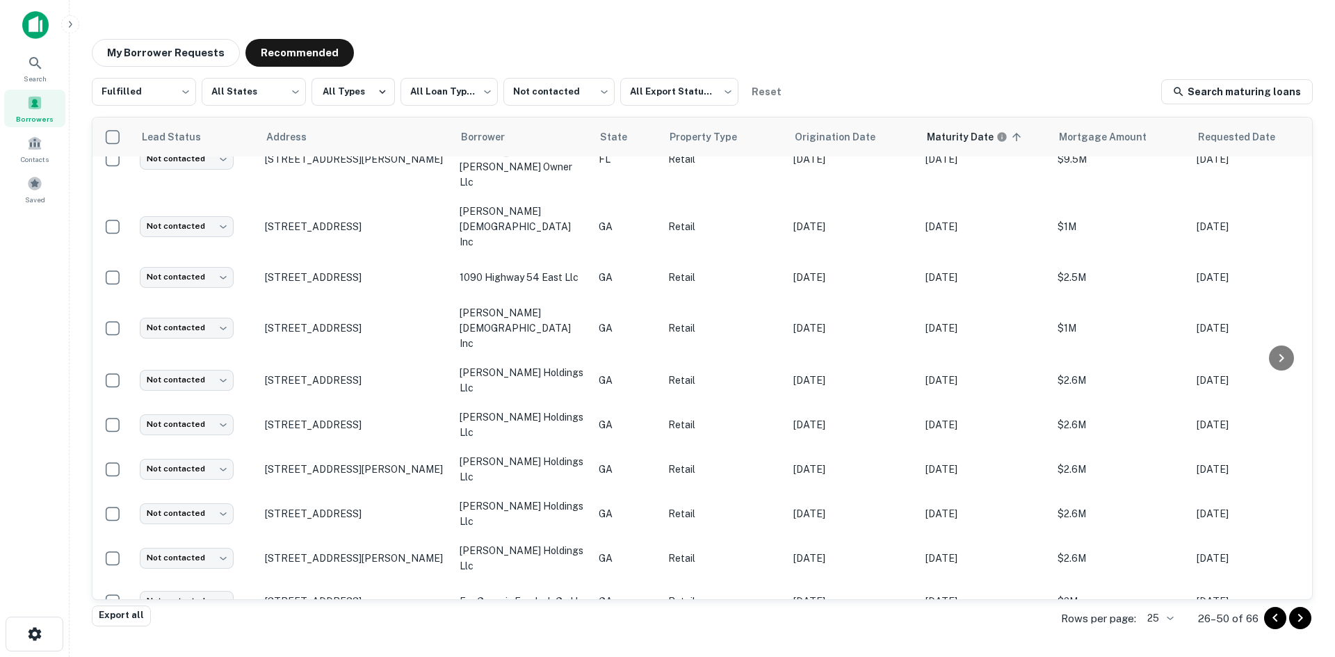
scroll to position [658, 0]
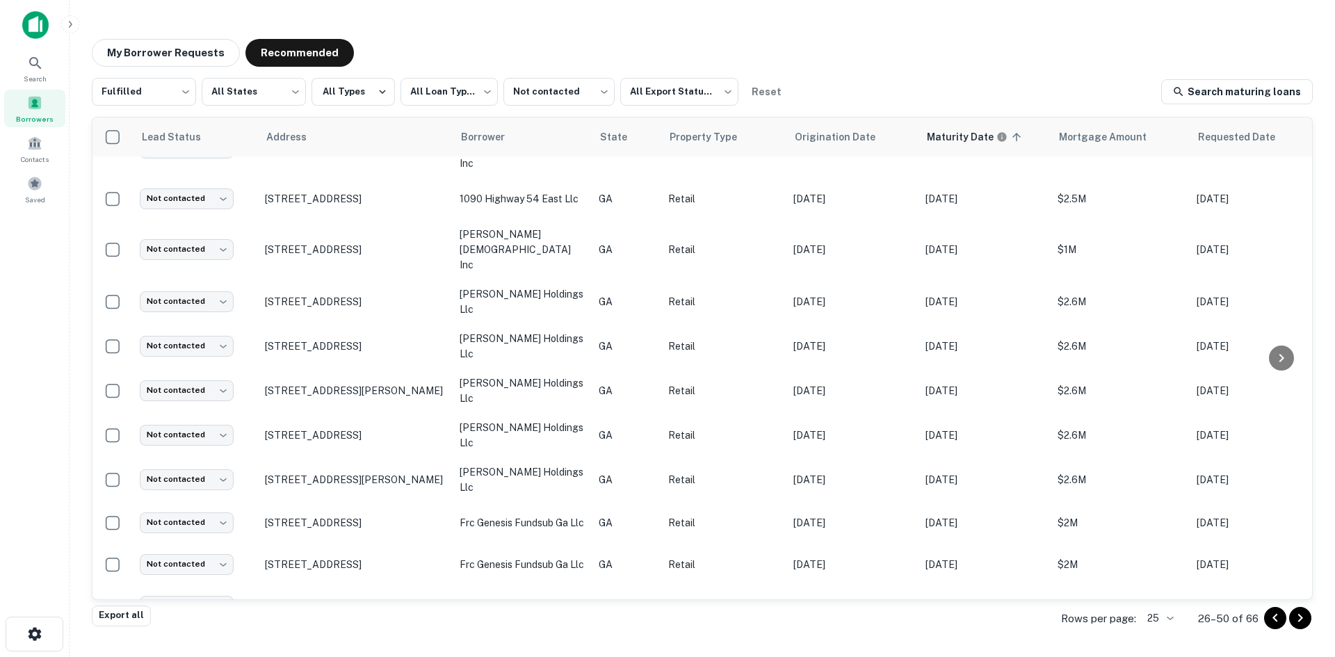
drag, startPoint x: 1308, startPoint y: 618, endPoint x: 1215, endPoint y: 35, distance: 590.7
click at [1308, 618] on icon "Go to next page" at bounding box center [1300, 618] width 17 height 17
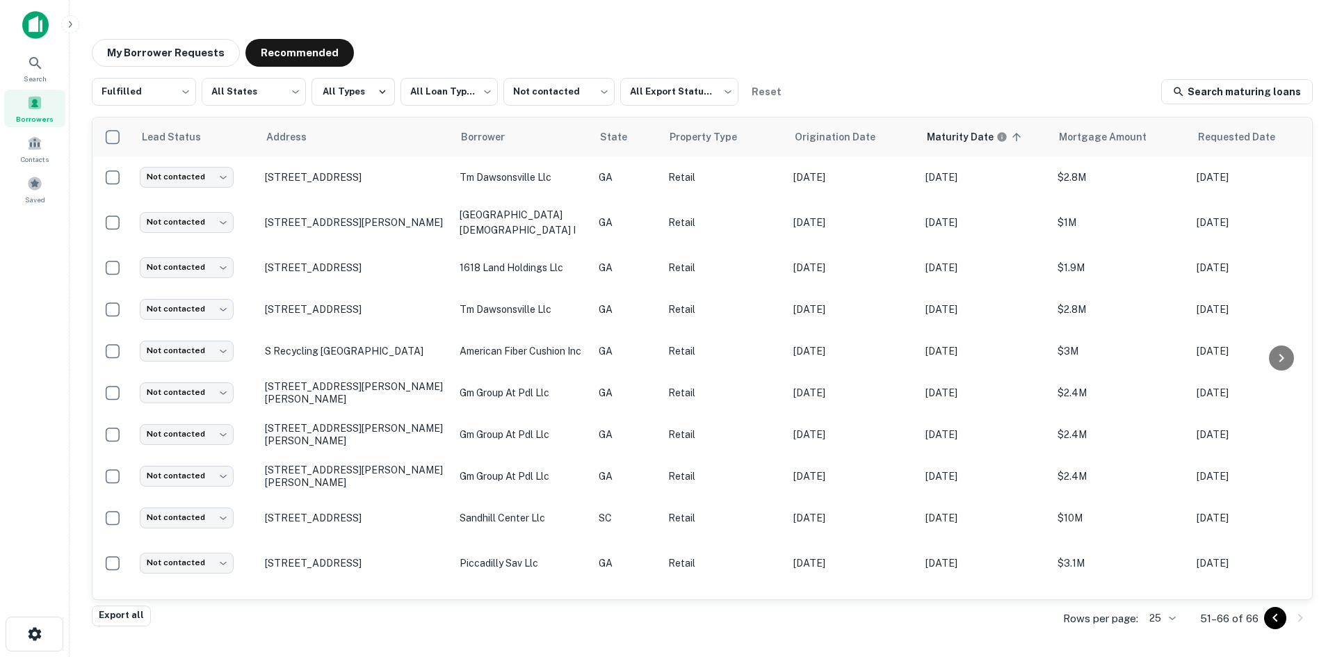
click at [1272, 608] on button "Go to previous page" at bounding box center [1275, 618] width 22 height 22
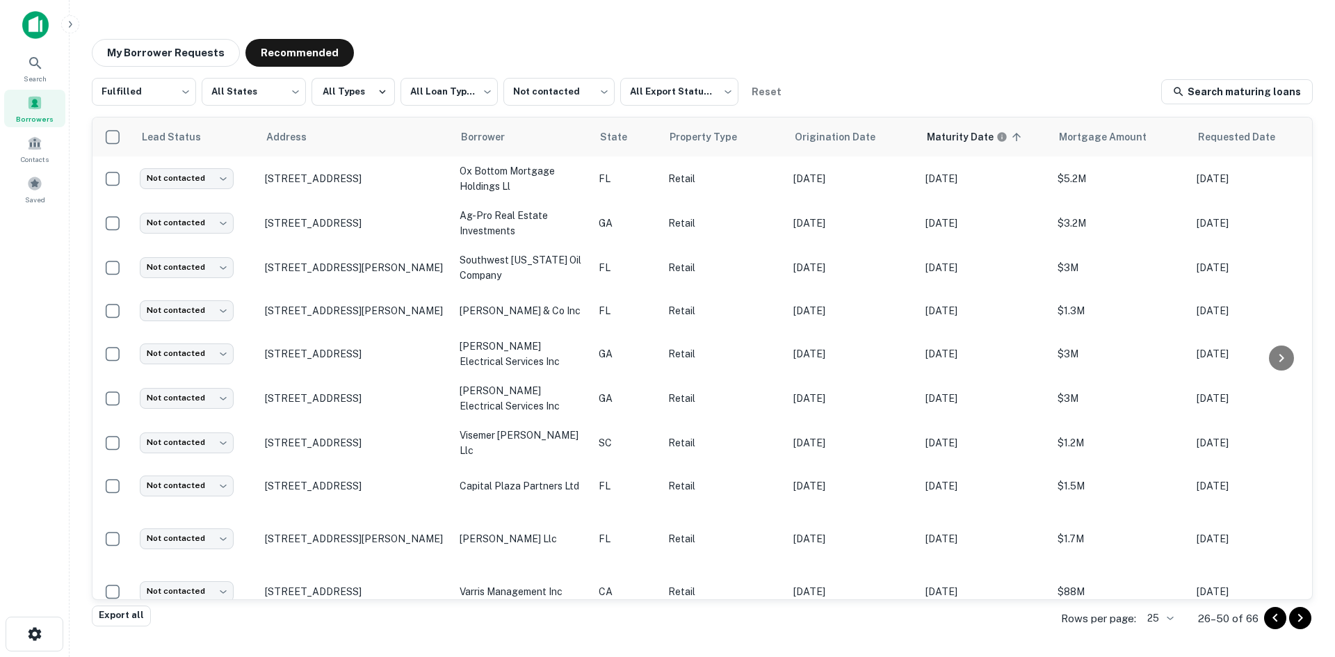
click at [1271, 617] on icon "Go to previous page" at bounding box center [1275, 618] width 17 height 17
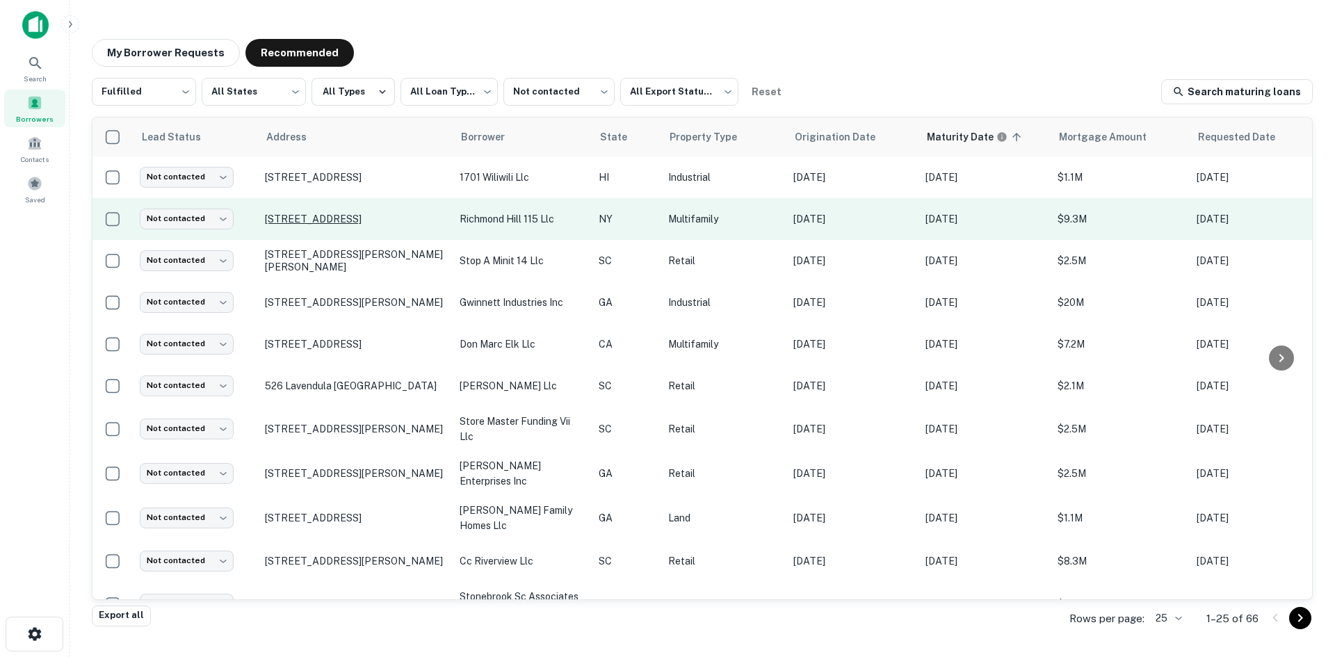
click at [351, 213] on p "[STREET_ADDRESS]" at bounding box center [355, 219] width 181 height 13
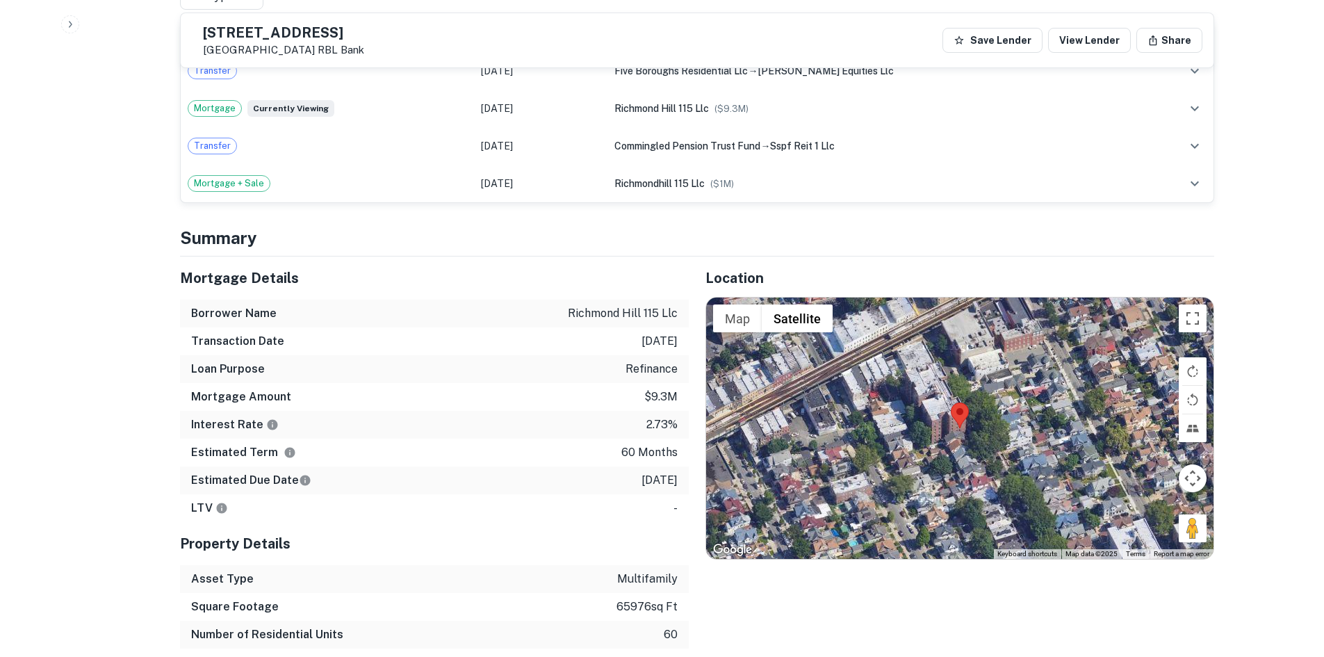
scroll to position [1112, 0]
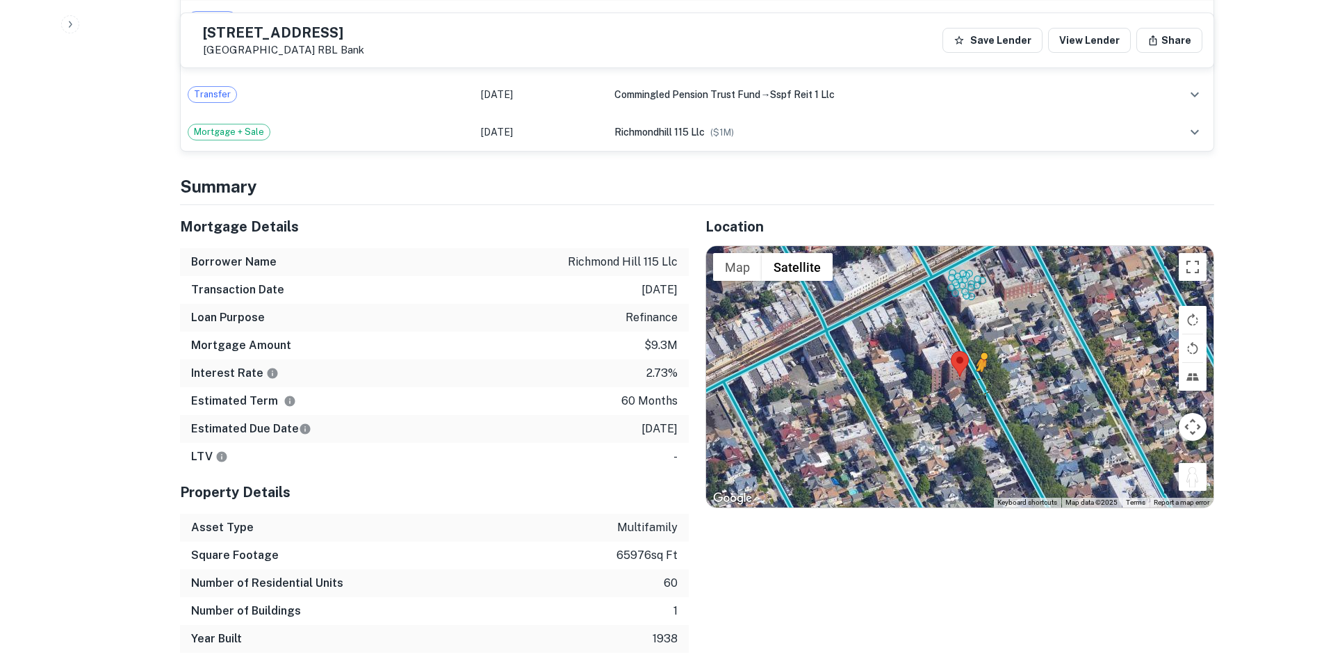
drag, startPoint x: 1188, startPoint y: 439, endPoint x: 974, endPoint y: 343, distance: 234.9
click at [974, 343] on div "To activate drag with keyboard, press Alt + Enter. Once in keyboard drag state,…" at bounding box center [960, 376] width 508 height 261
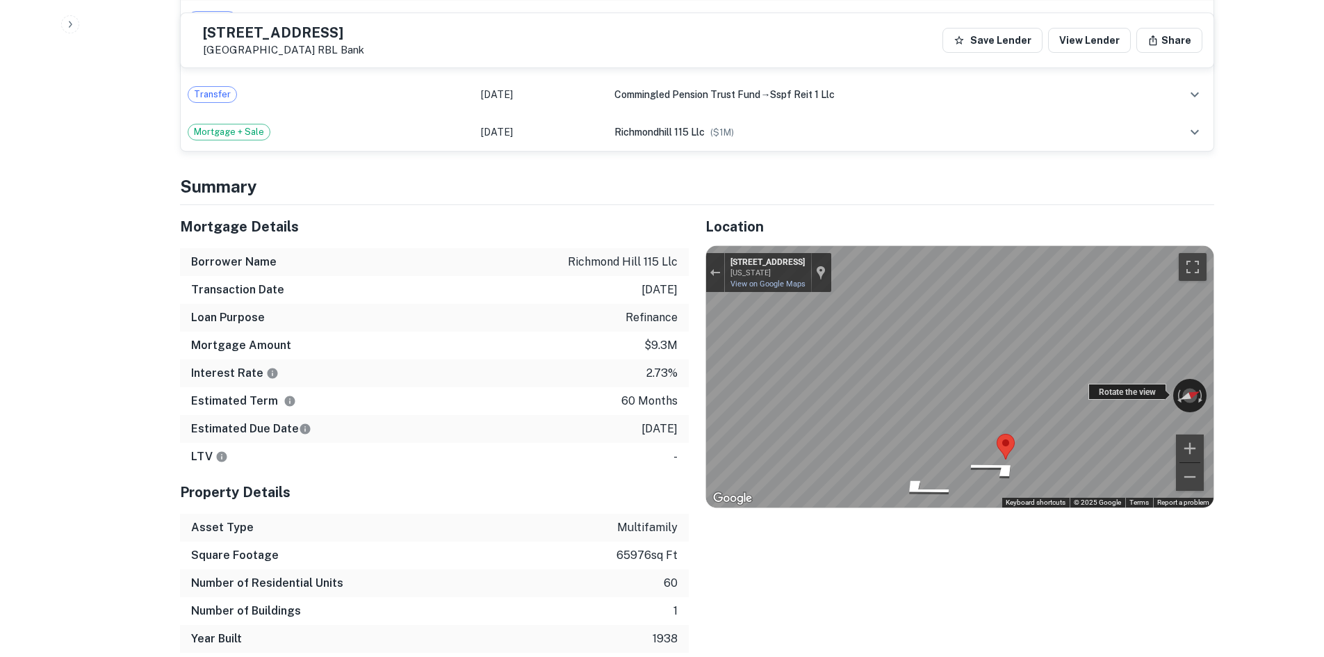
click at [1115, 359] on div "← Move left → Move right ↑ Move up ↓ Move down + Zoom in - Zoom out [STREET_ADD…" at bounding box center [960, 376] width 508 height 261
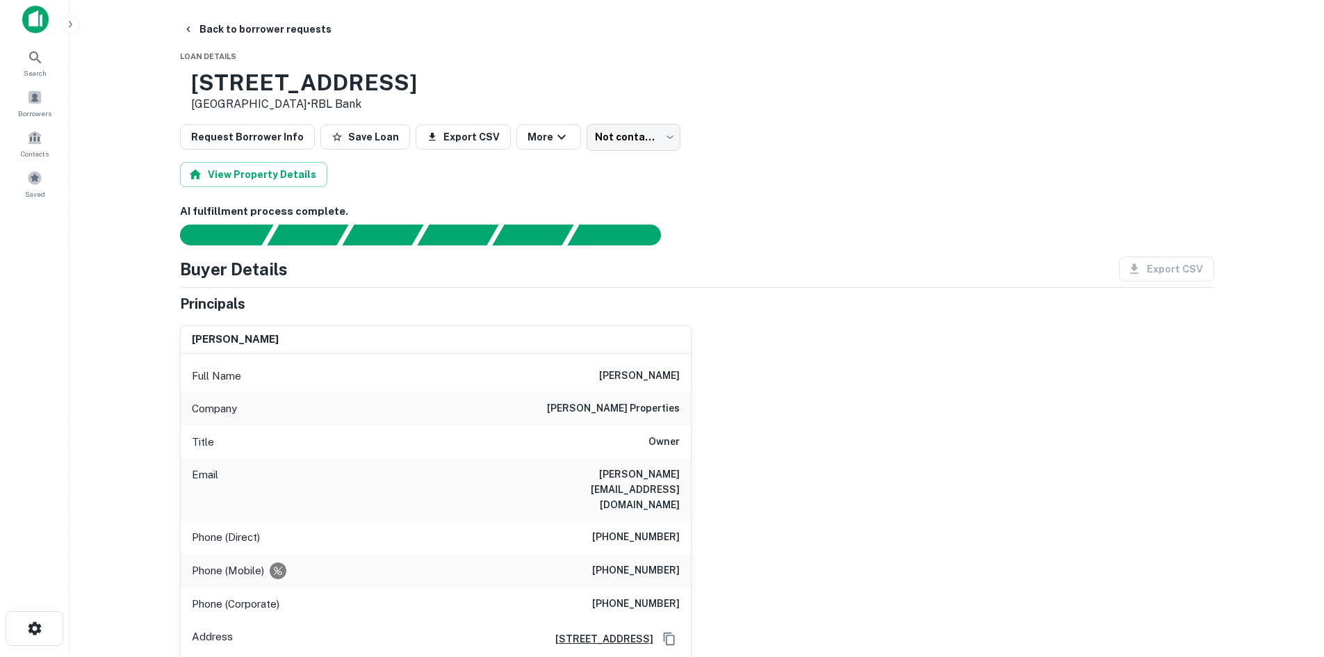
scroll to position [0, 0]
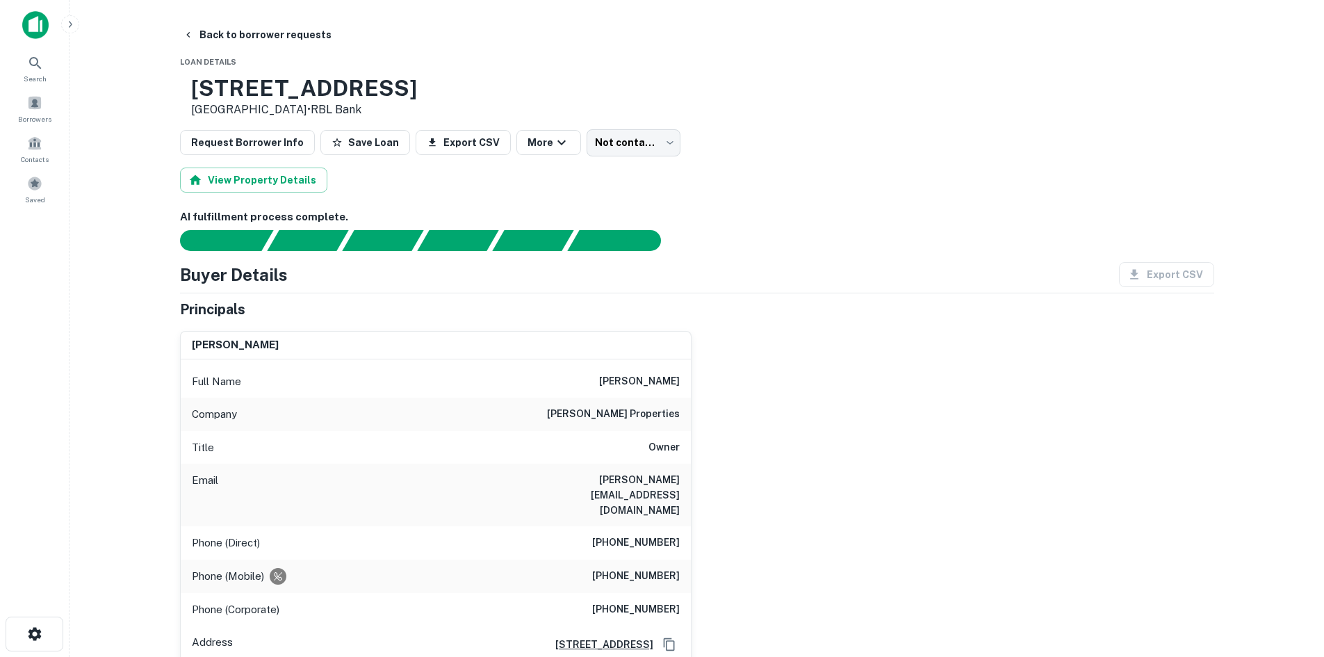
drag, startPoint x: 298, startPoint y: 34, endPoint x: 376, endPoint y: 231, distance: 211.6
click at [298, 34] on button "Back to borrower requests" at bounding box center [257, 34] width 160 height 25
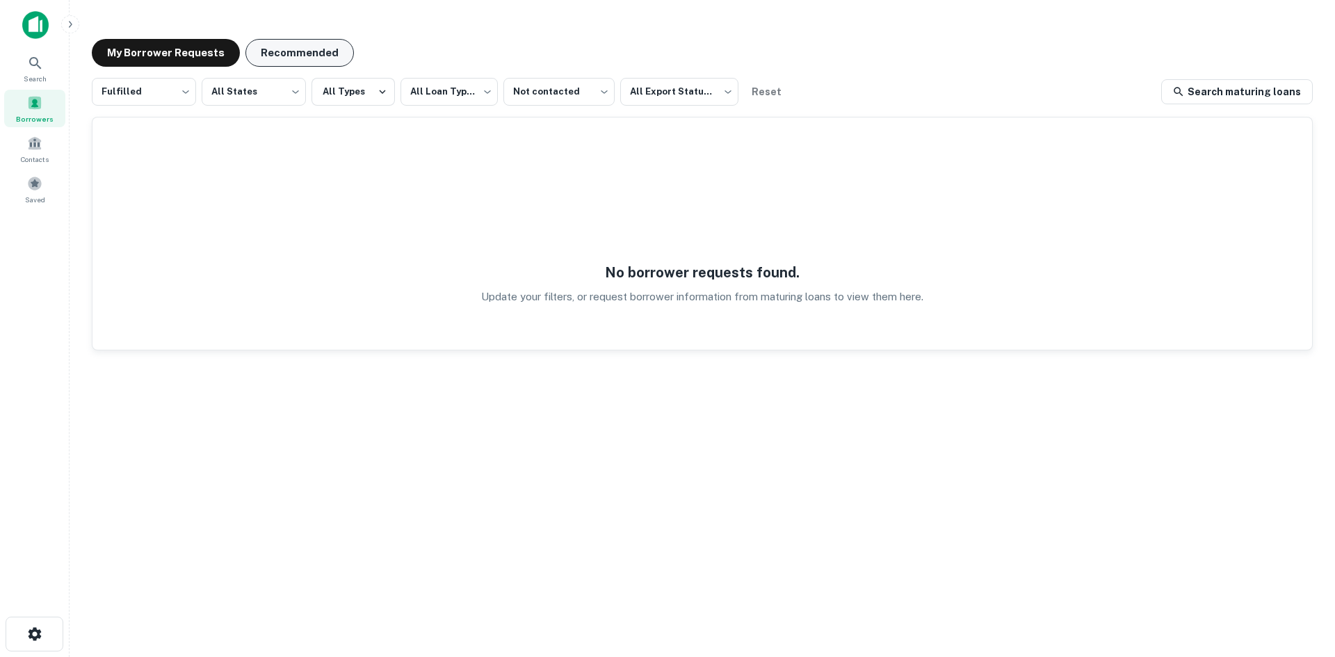
click at [272, 51] on button "Recommended" at bounding box center [299, 53] width 108 height 28
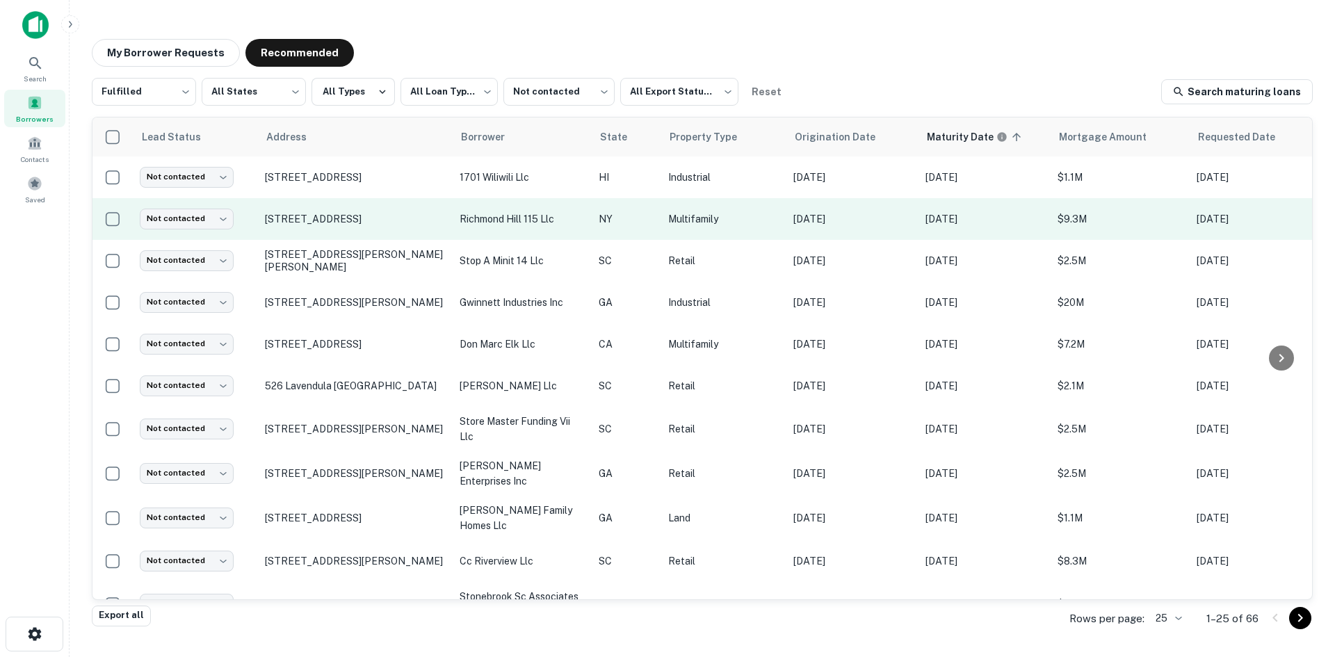
click at [170, 206] on td "Not contacted **** ​" at bounding box center [195, 219] width 125 height 42
click at [168, 222] on body "**********" at bounding box center [667, 328] width 1335 height 657
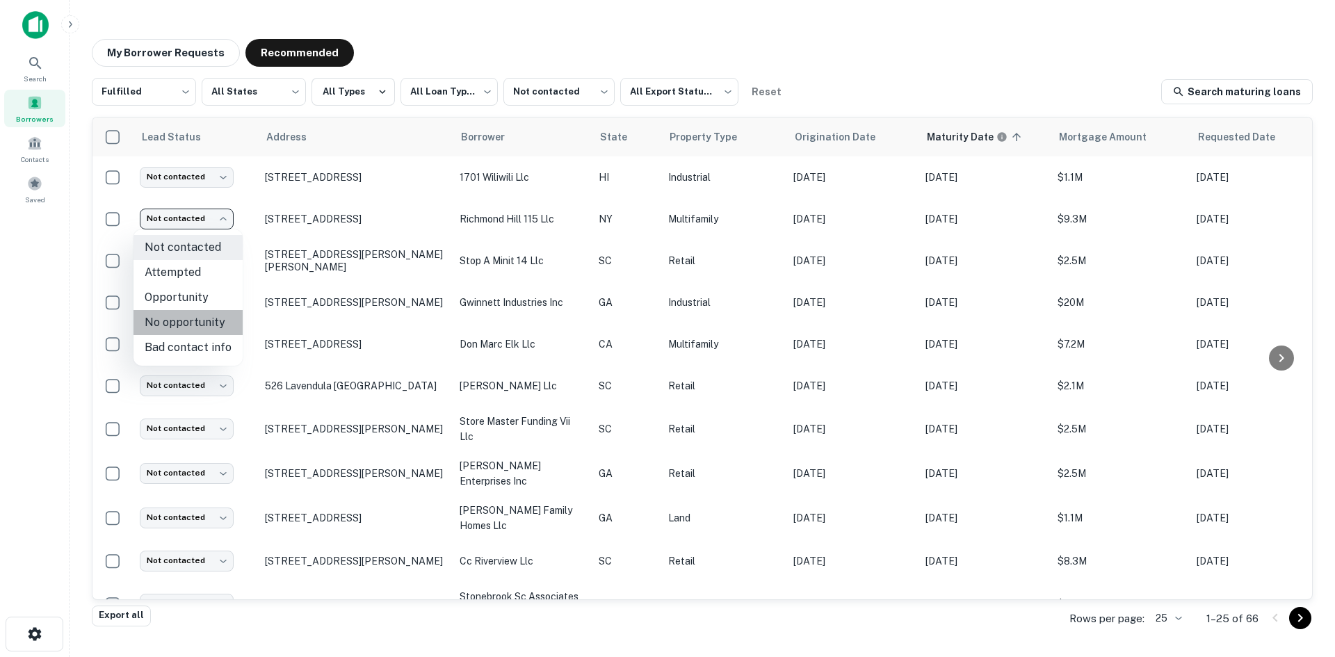
click at [196, 320] on li "No opportunity" at bounding box center [187, 322] width 109 height 25
type input "**********"
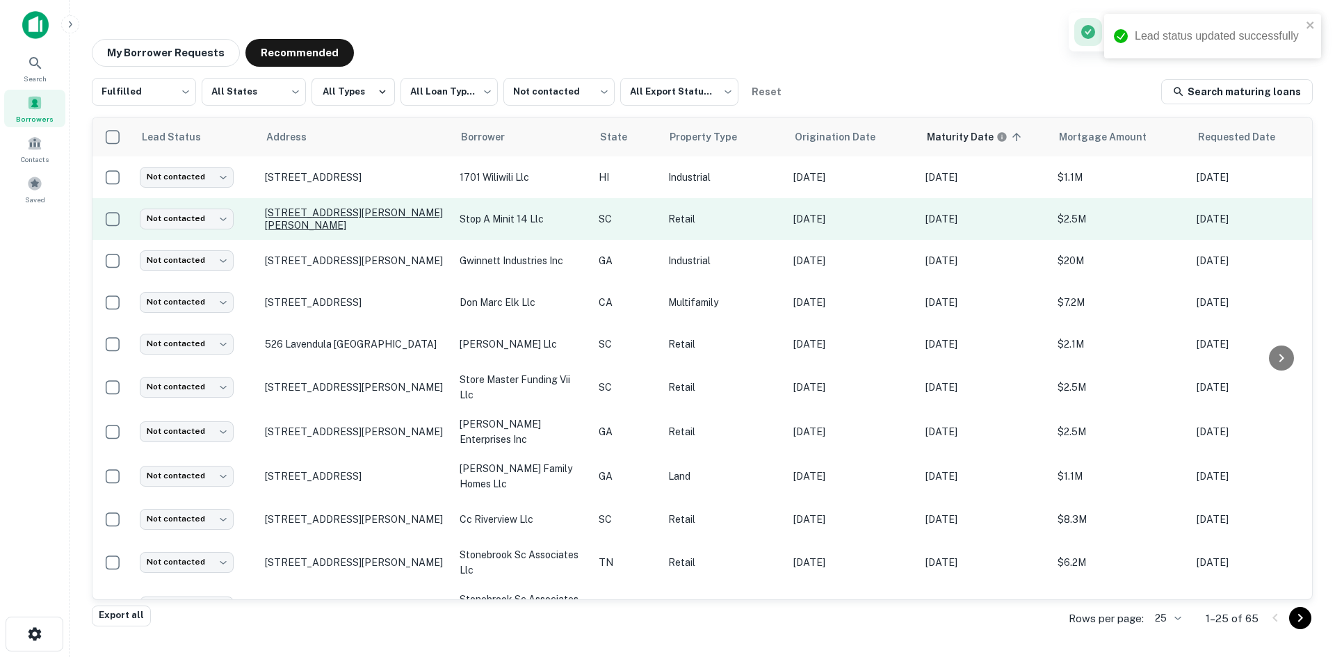
click at [330, 216] on p "[STREET_ADDRESS][PERSON_NAME][PERSON_NAME]" at bounding box center [355, 218] width 181 height 25
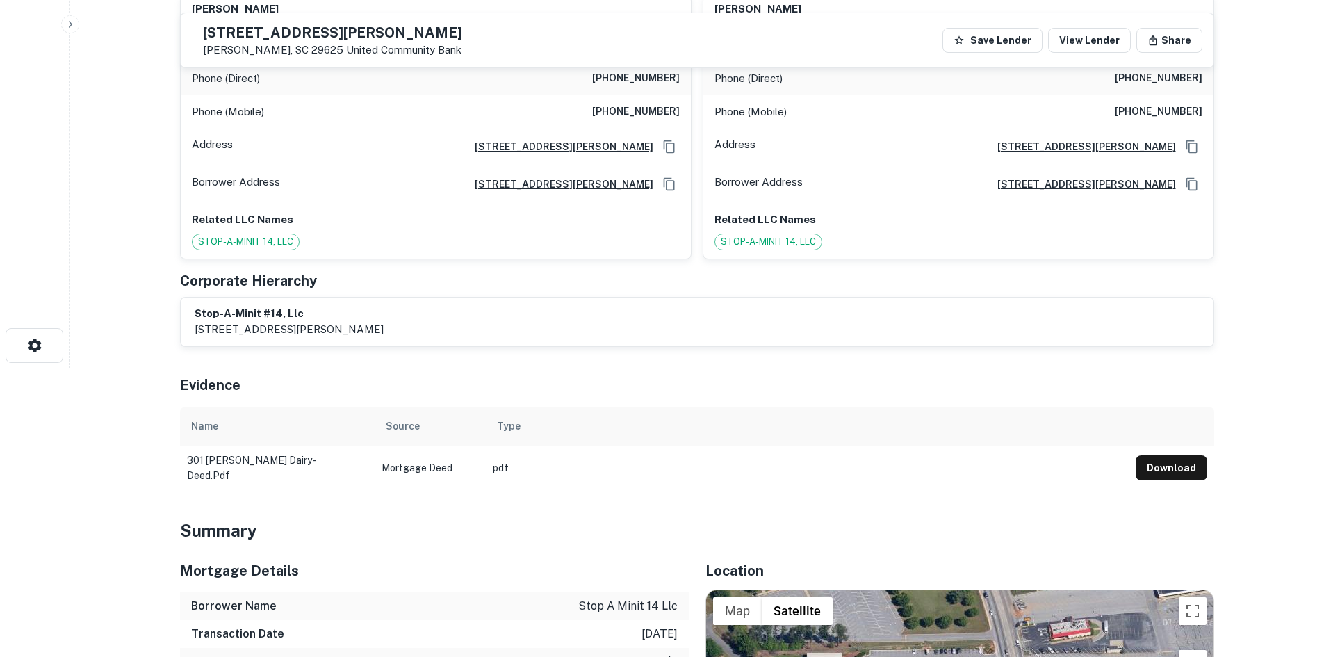
scroll to position [556, 0]
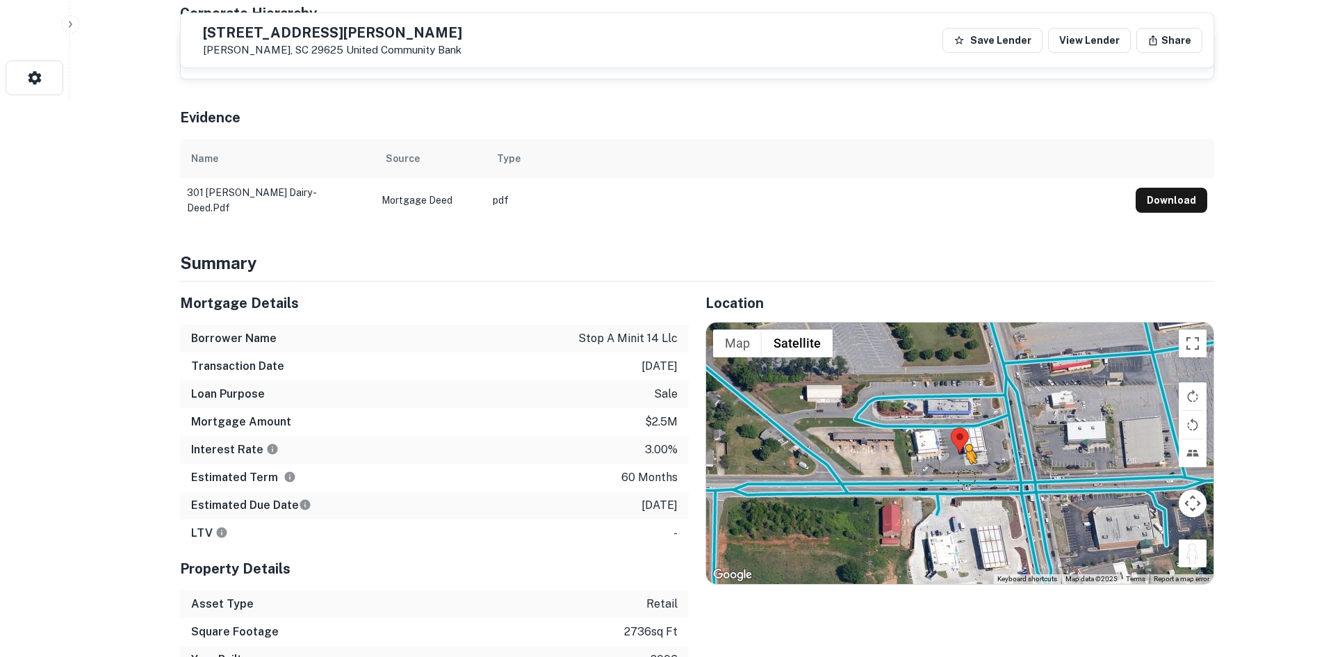
drag, startPoint x: 1201, startPoint y: 560, endPoint x: 964, endPoint y: 478, distance: 250.0
click at [964, 478] on div "To activate drag with keyboard, press Alt + Enter. Once in keyboard drag state,…" at bounding box center [960, 453] width 508 height 261
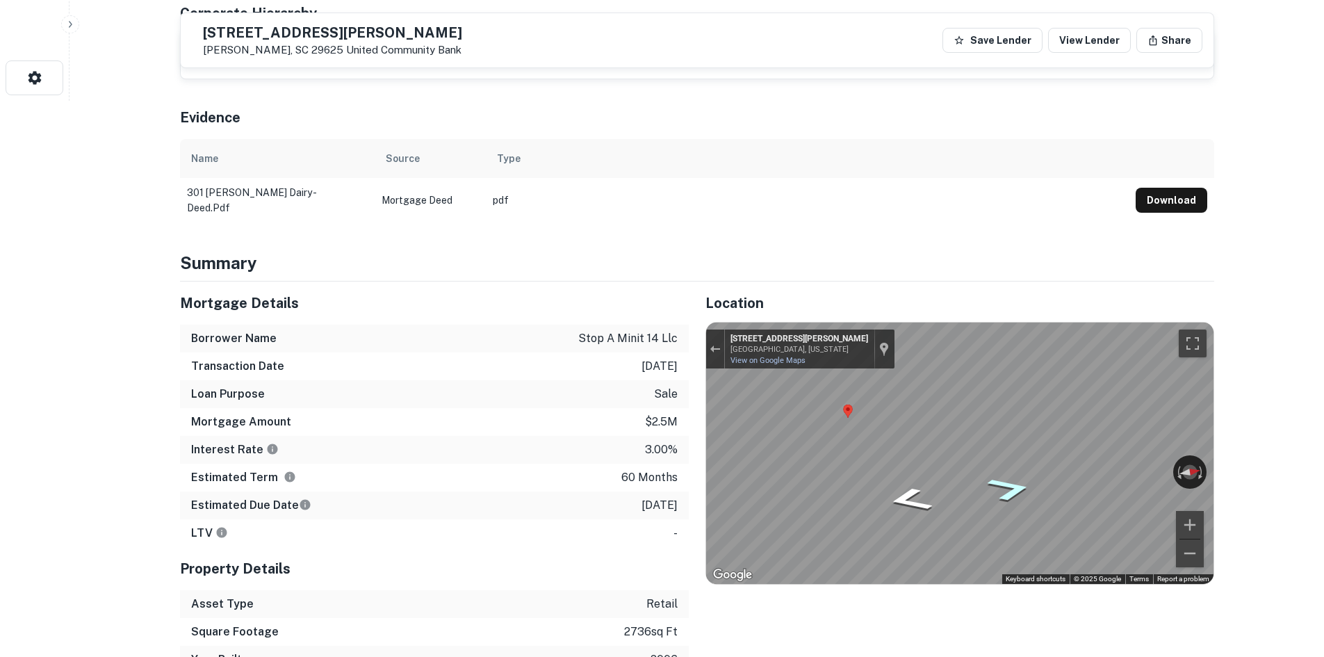
click at [1003, 490] on icon "Go North, Pearman Dairy Rd" at bounding box center [1009, 489] width 83 height 37
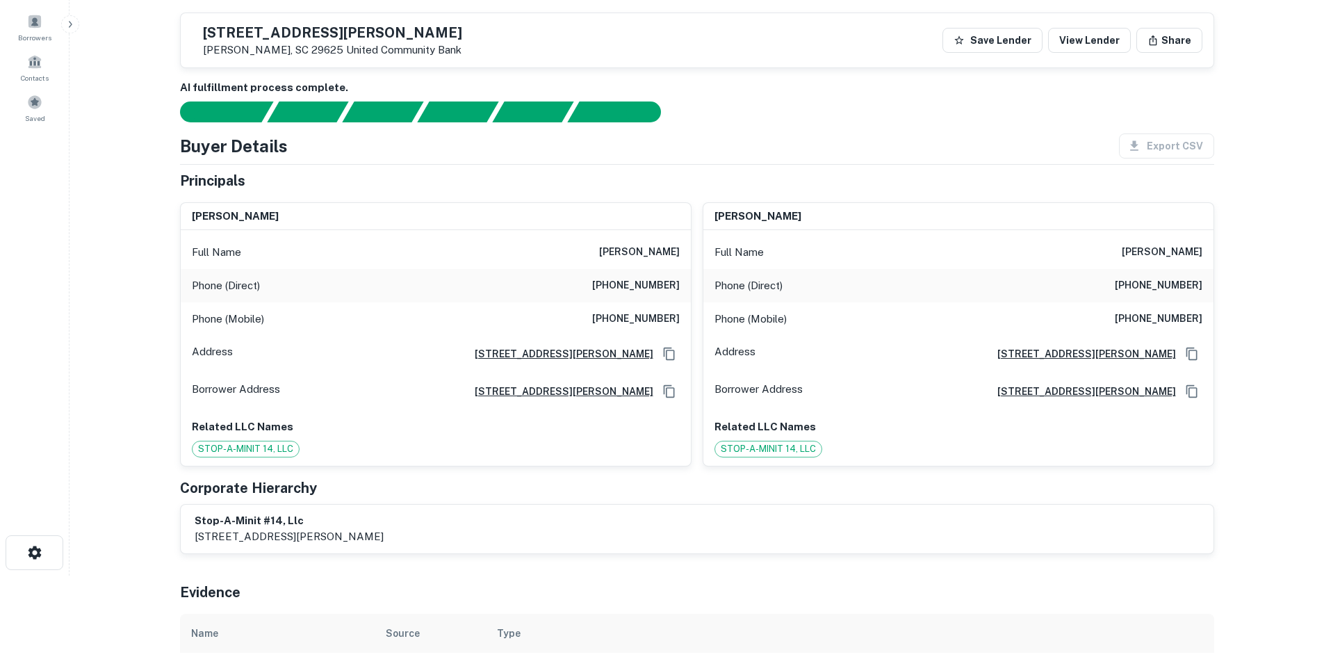
scroll to position [0, 0]
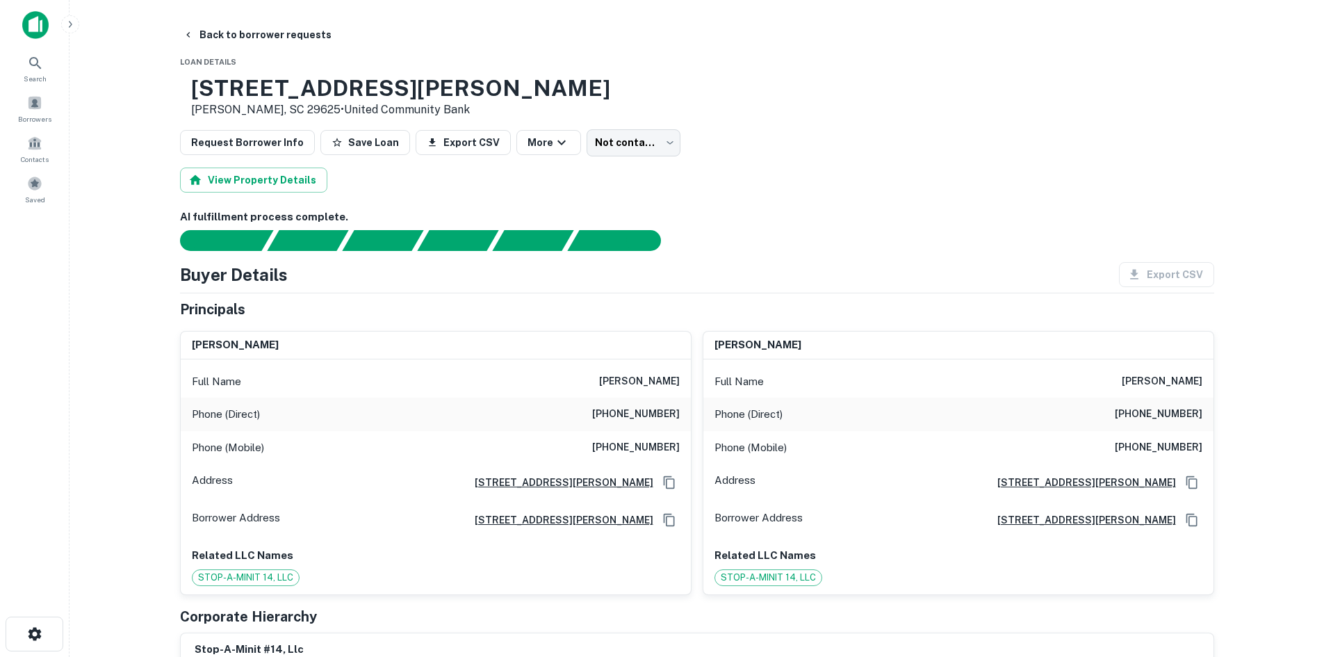
click at [627, 422] on h6 "[PHONE_NUMBER]" at bounding box center [636, 414] width 88 height 17
copy h6 "[PHONE_NUMBER]"
click at [261, 576] on span "STOP-A-MINIT 14, LLC" at bounding box center [246, 578] width 106 height 14
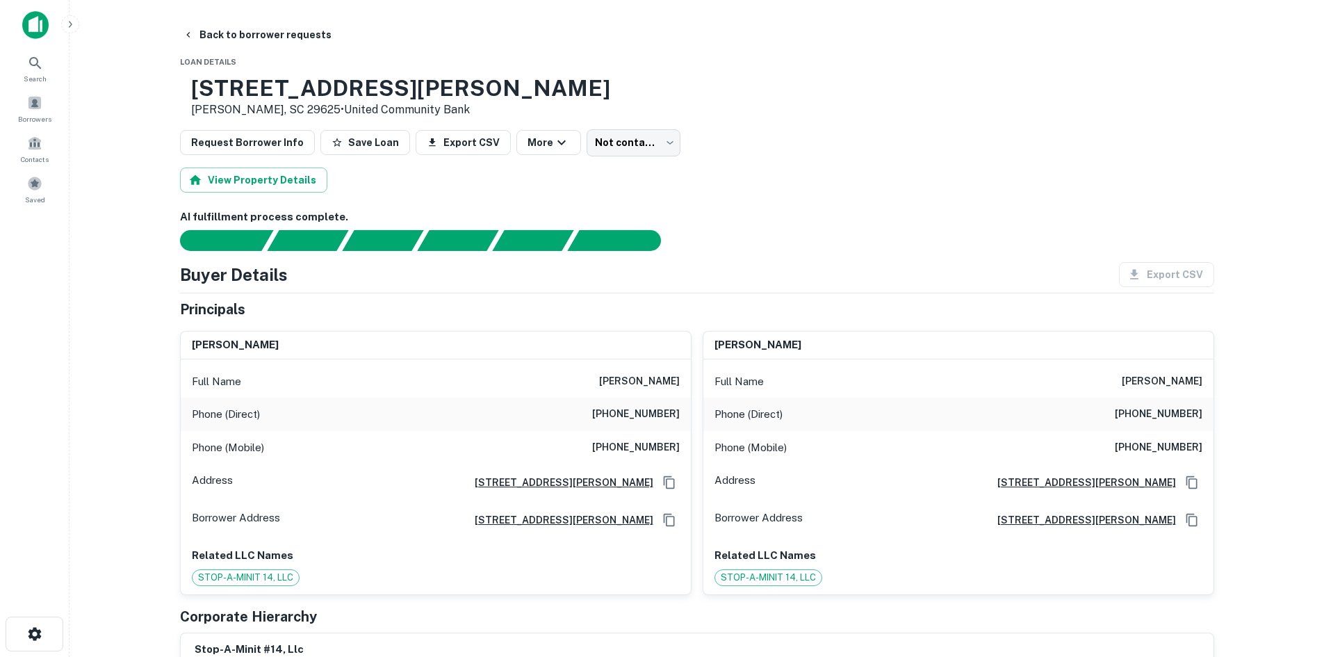
click at [261, 576] on span "STOP-A-MINIT 14, LLC" at bounding box center [246, 578] width 106 height 14
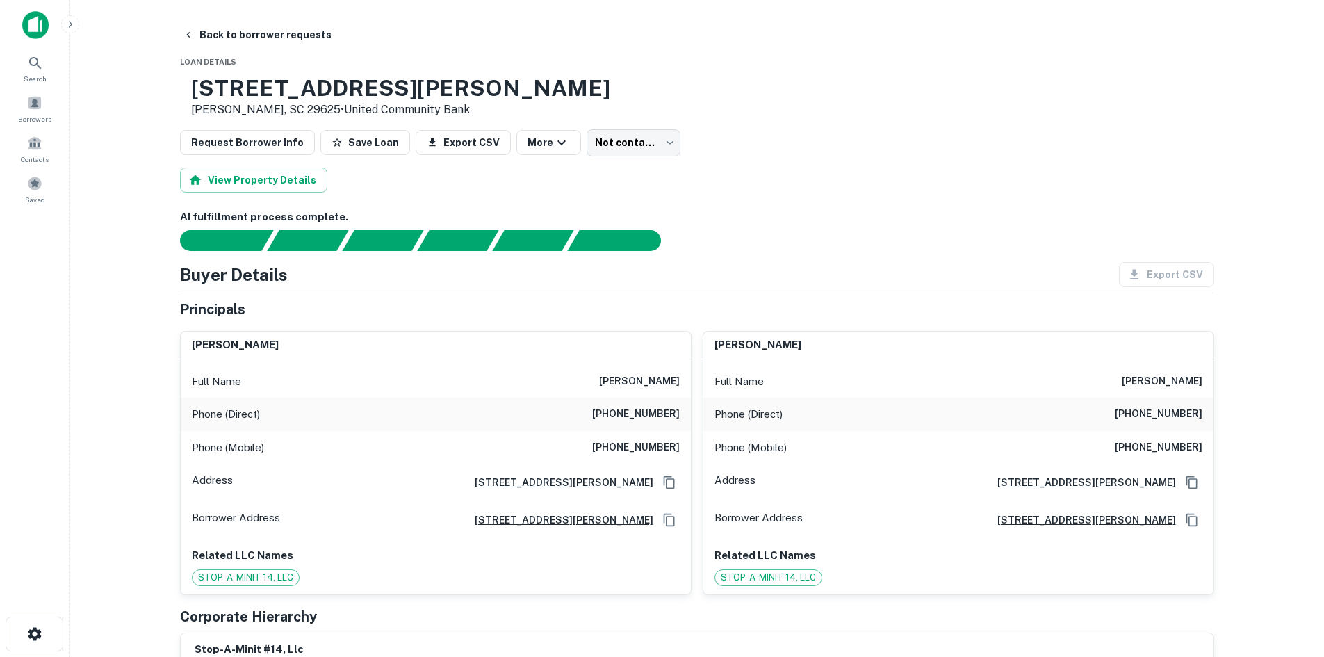
click at [644, 450] on h6 "[PHONE_NUMBER]" at bounding box center [636, 447] width 88 height 17
copy h6 "[PHONE_NUMBER]"
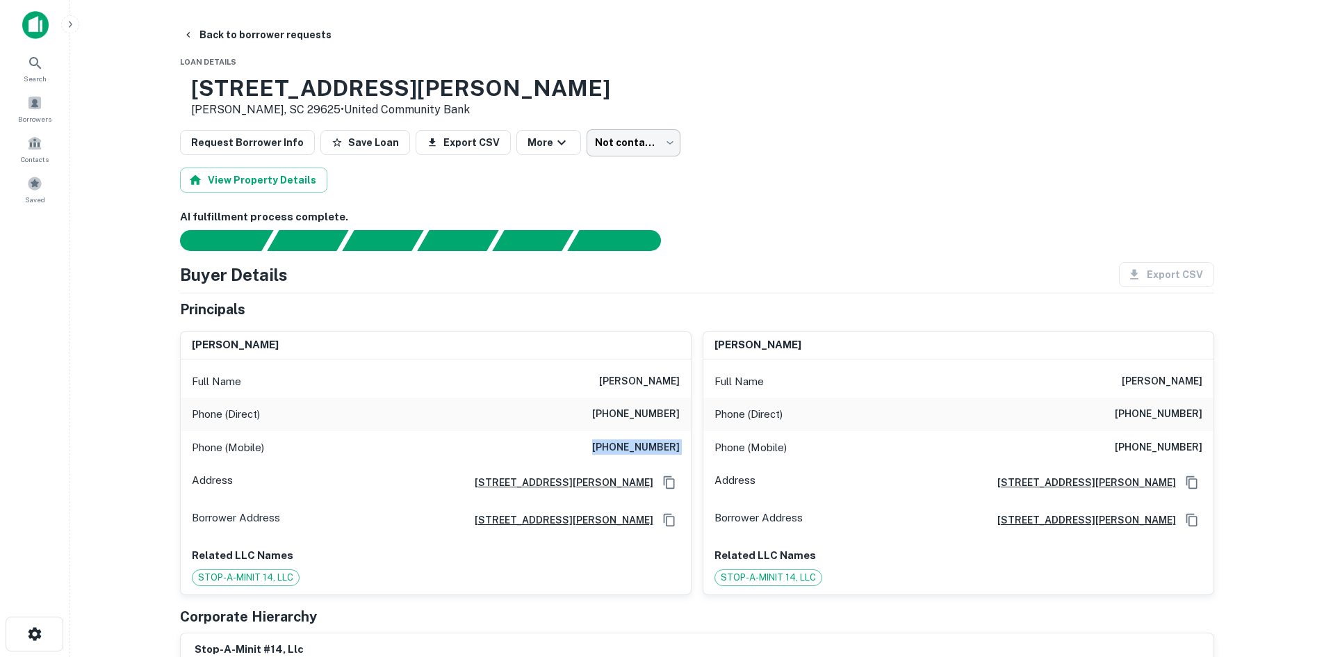
click at [634, 143] on body "Search Borrowers Contacts Saved Back to borrower requests Loan Details [STREET_…" at bounding box center [662, 328] width 1324 height 657
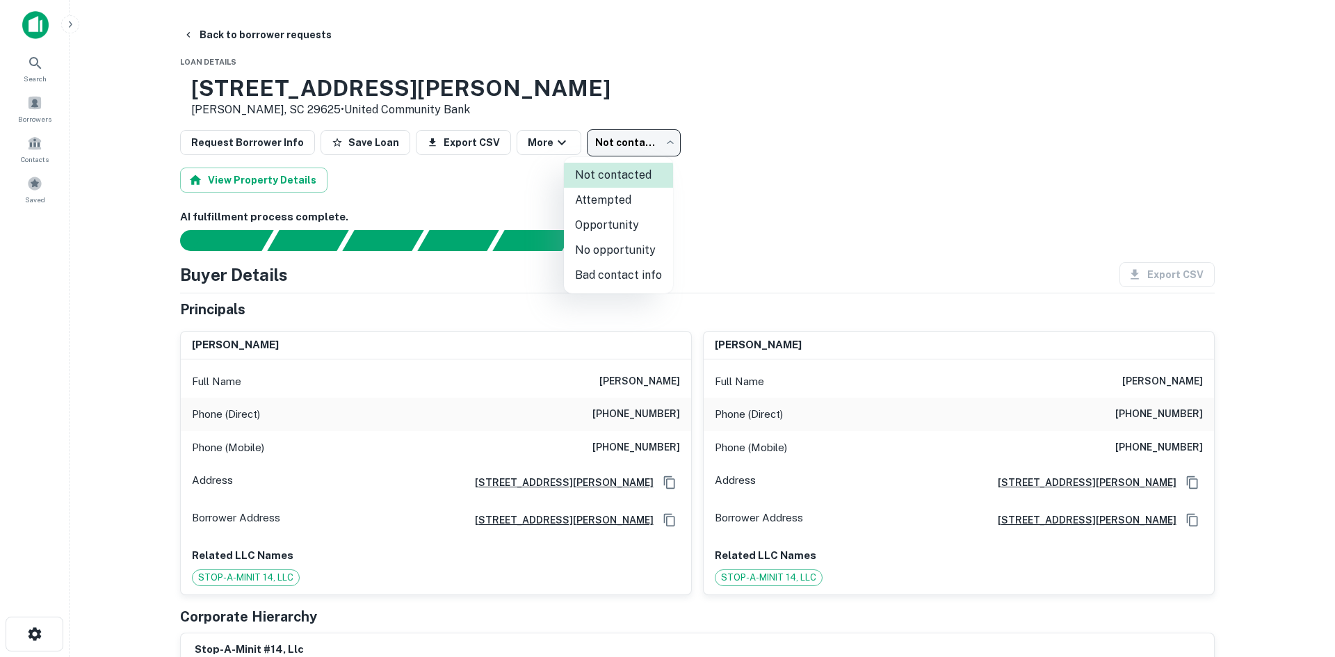
click at [611, 204] on li "Attempted" at bounding box center [618, 200] width 109 height 25
type input "*********"
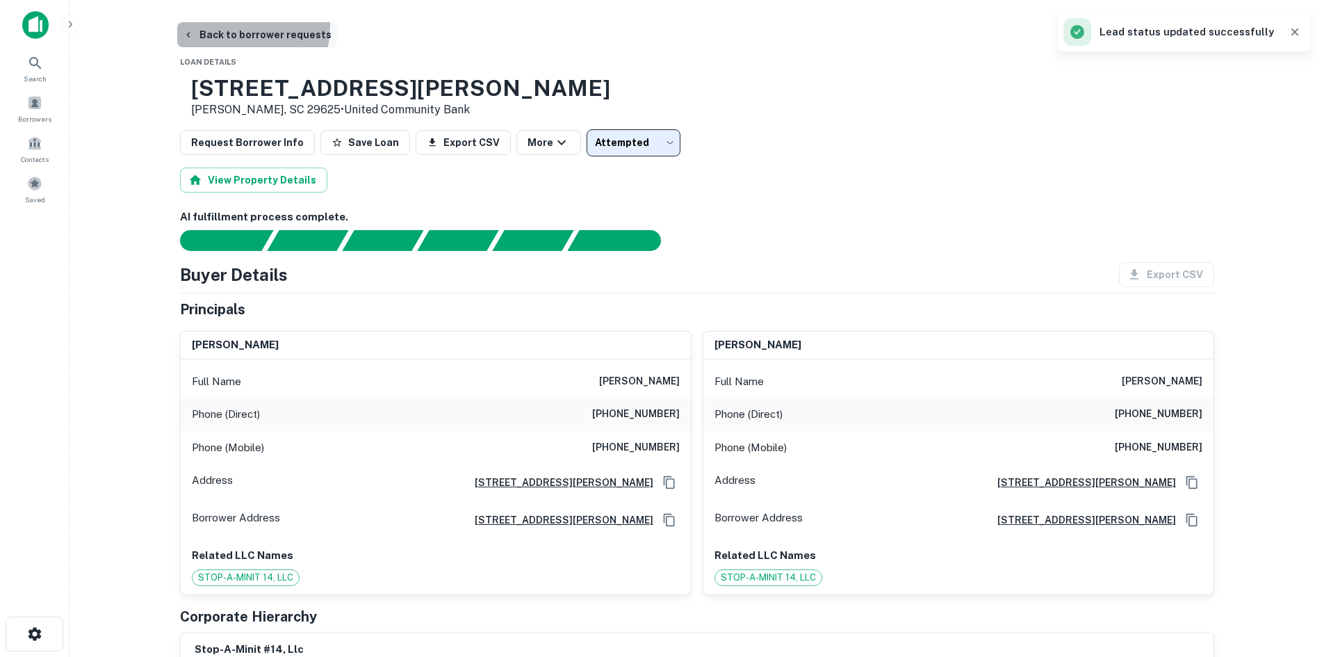
click at [227, 26] on button "Back to borrower requests" at bounding box center [257, 34] width 160 height 25
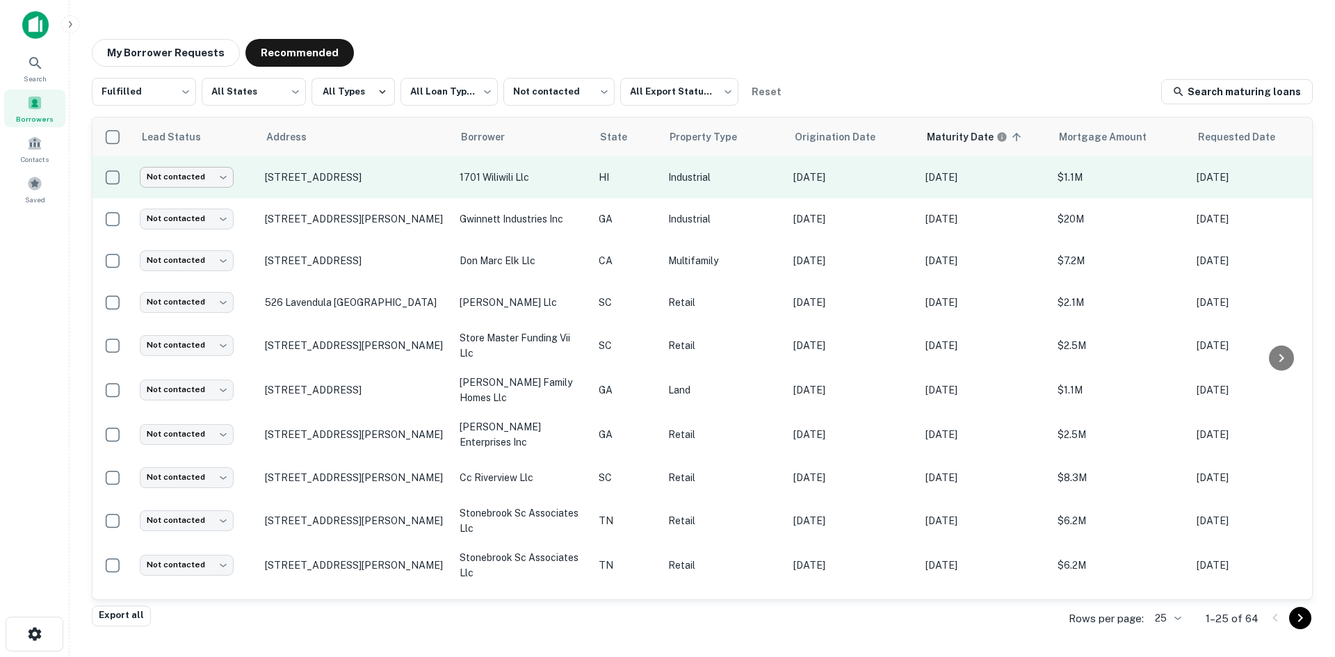
click at [220, 181] on body "**********" at bounding box center [667, 328] width 1335 height 657
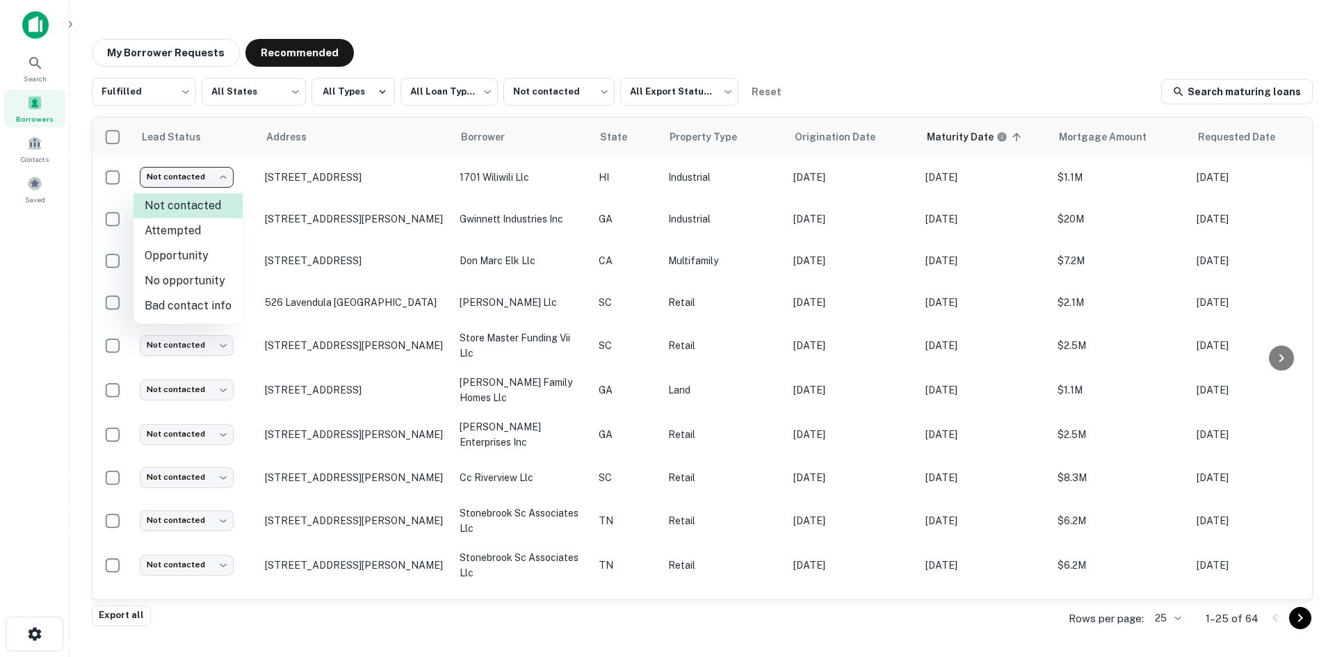
click at [199, 289] on li "No opportunity" at bounding box center [187, 280] width 109 height 25
type input "**********"
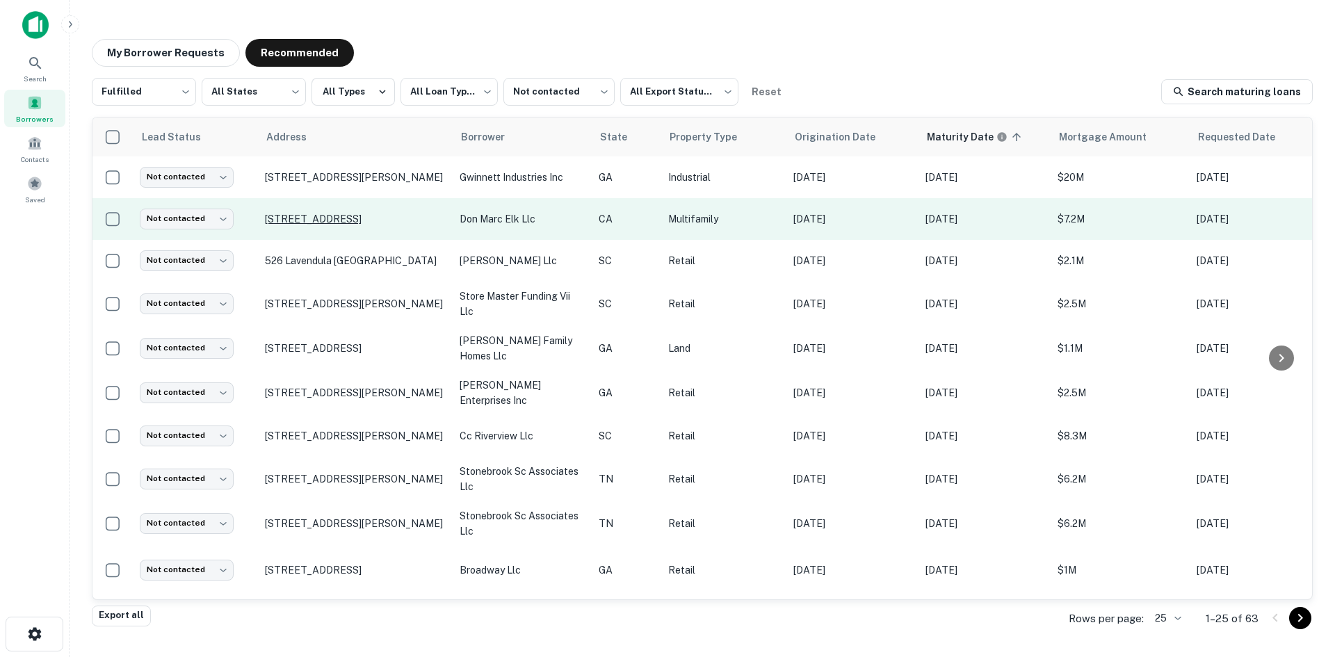
click at [374, 217] on p "[STREET_ADDRESS]" at bounding box center [355, 219] width 181 height 13
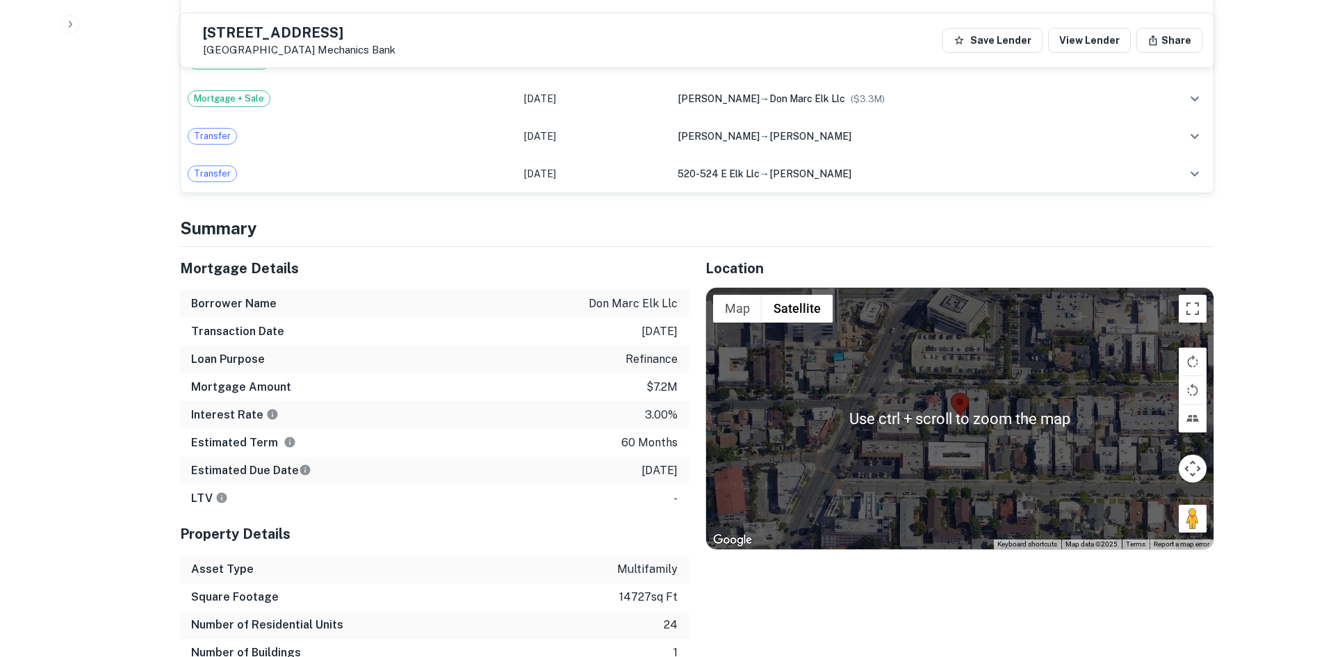
scroll to position [973, 0]
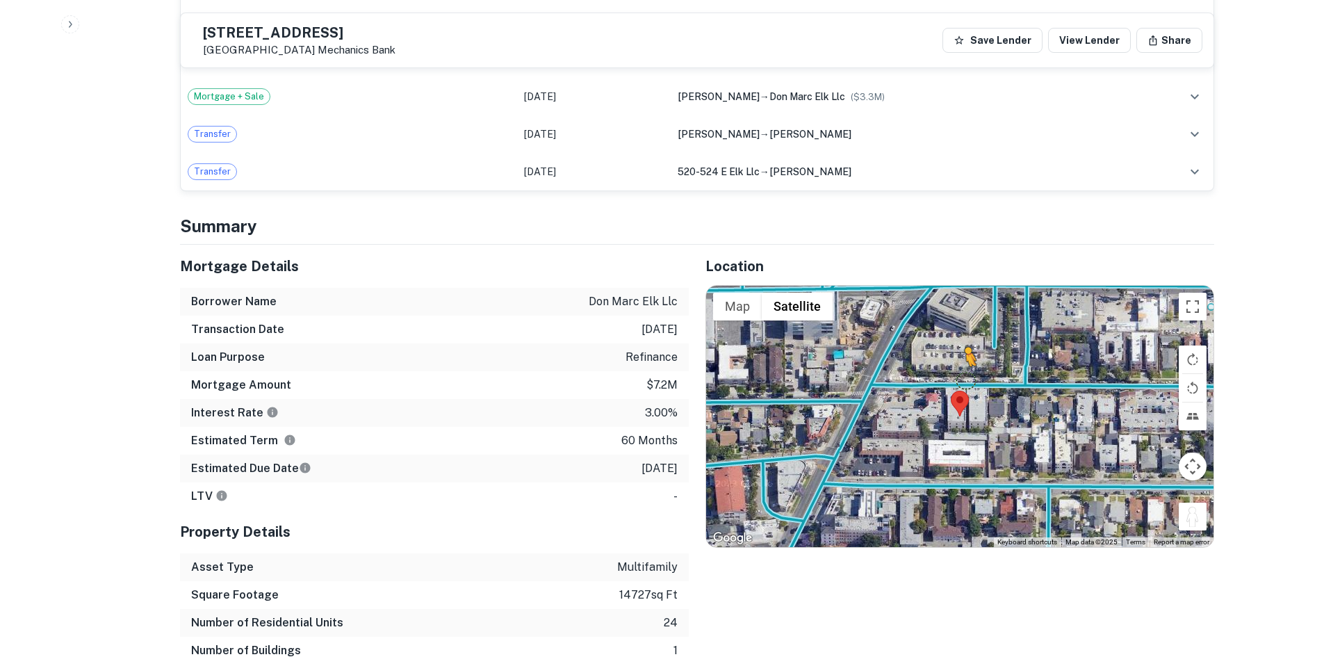
drag, startPoint x: 1197, startPoint y: 501, endPoint x: 964, endPoint y: 367, distance: 268.8
click at [964, 367] on div "To activate drag with keyboard, press Alt + Enter. Once in keyboard drag state,…" at bounding box center [960, 416] width 508 height 261
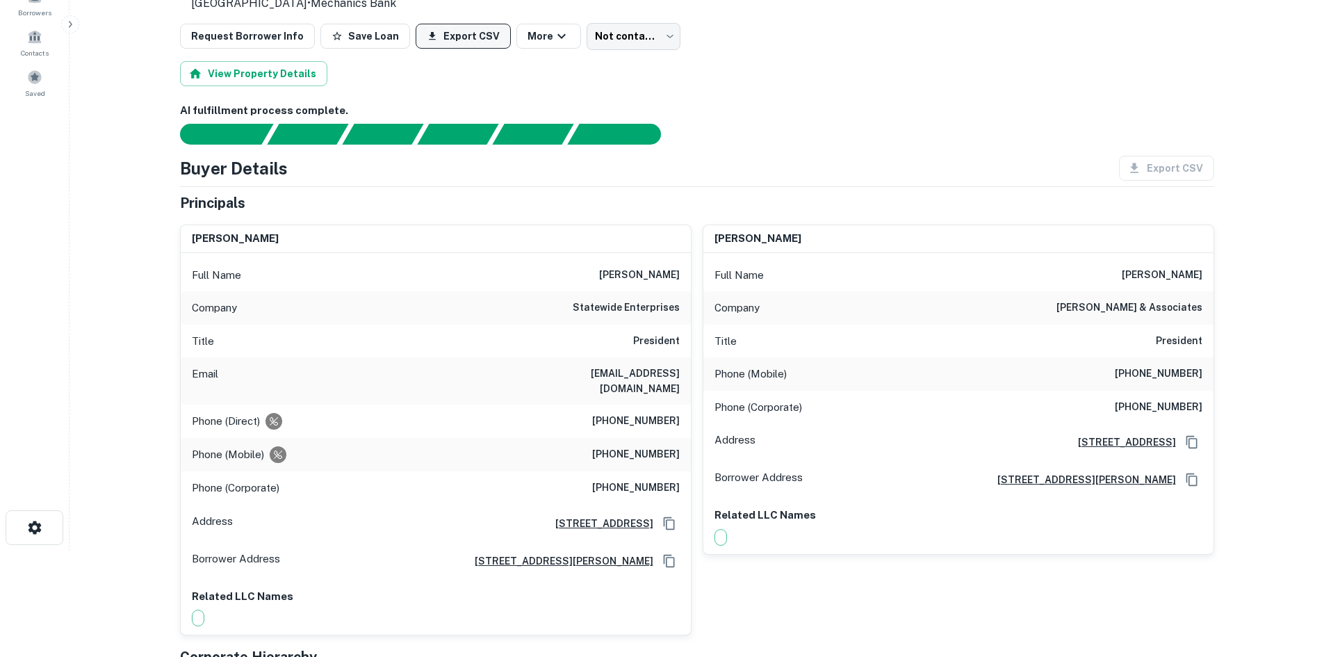
scroll to position [0, 0]
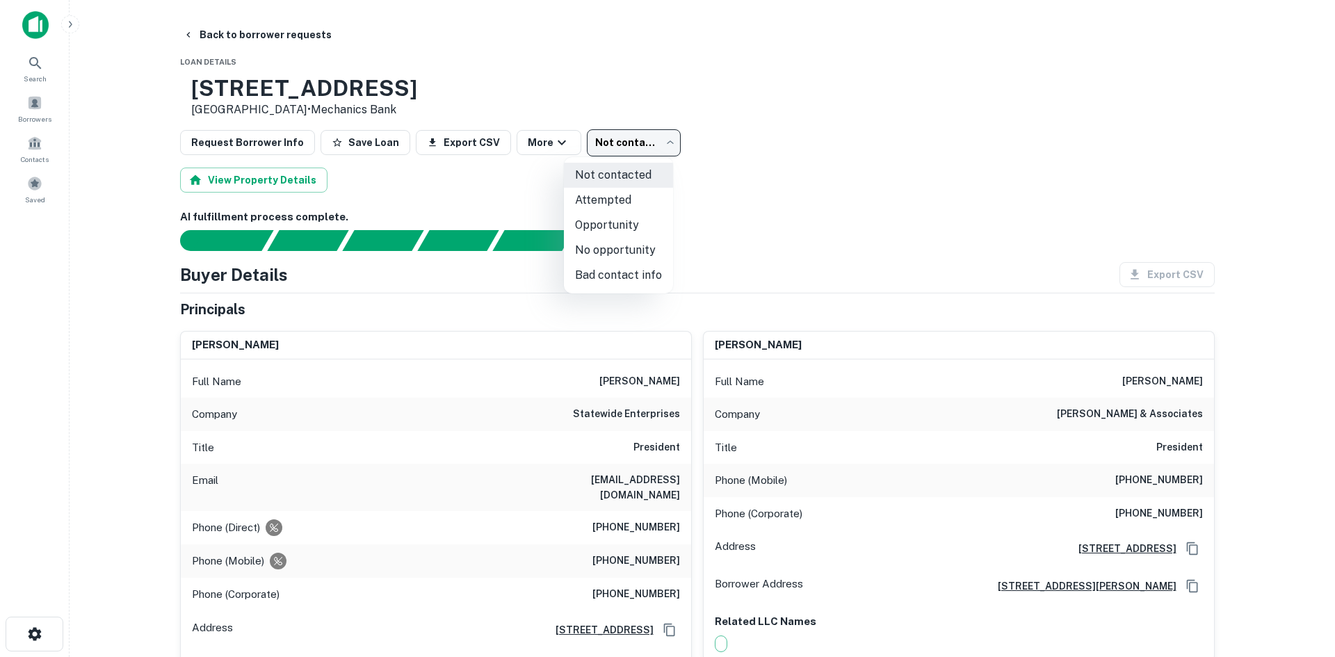
click at [627, 148] on body "Search Borrowers Contacts Saved Back to borrower requests Loan Details [STREET_…" at bounding box center [667, 328] width 1335 height 657
click at [626, 253] on li "No opportunity" at bounding box center [618, 250] width 109 height 25
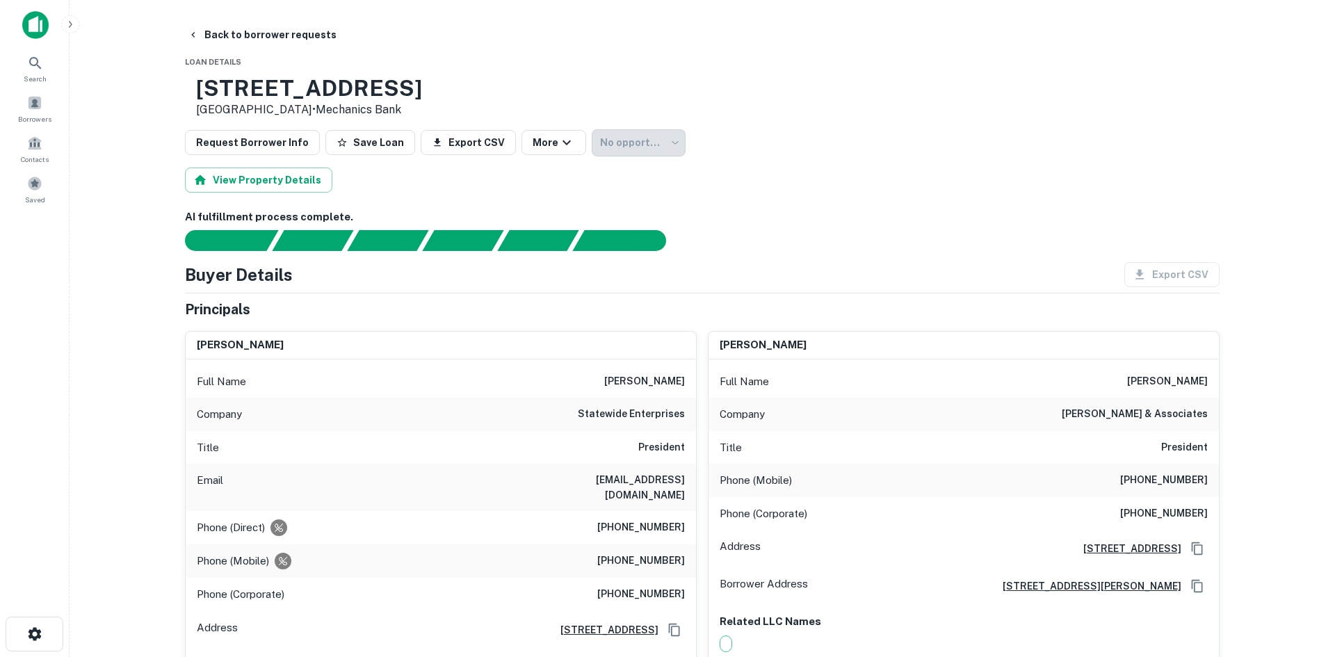
type input "**********"
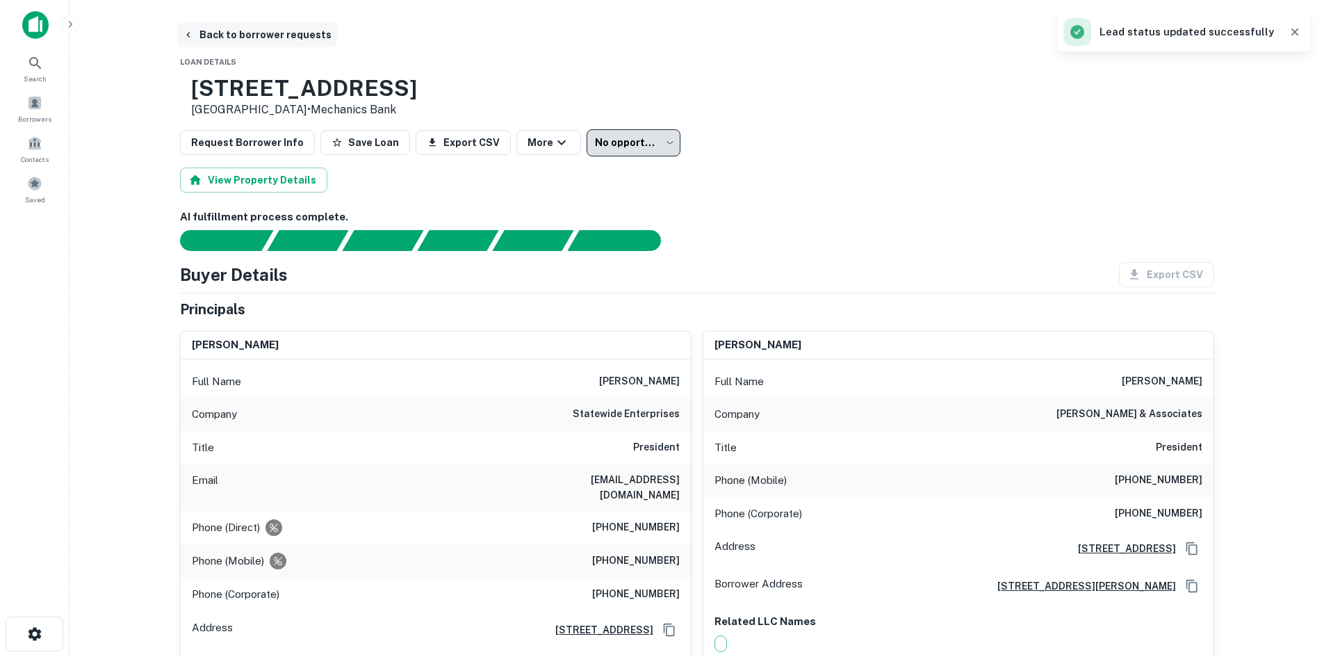
click at [231, 24] on button "Back to borrower requests" at bounding box center [257, 34] width 160 height 25
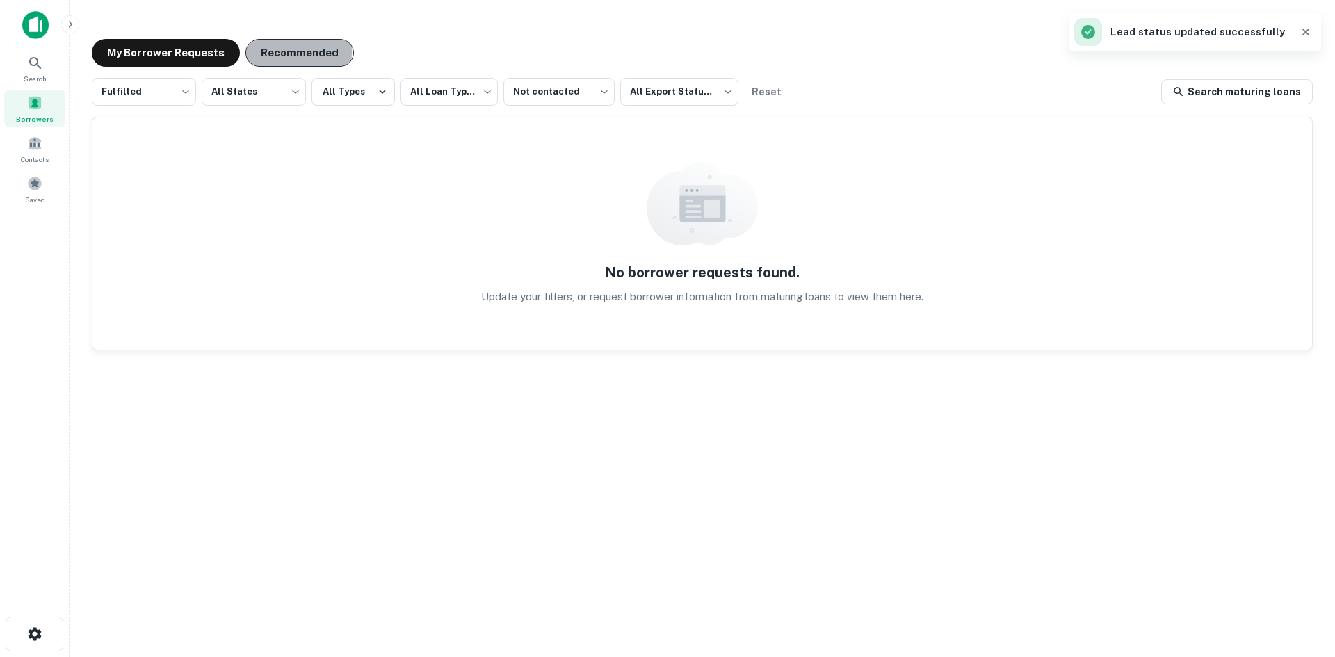
click at [257, 52] on button "Recommended" at bounding box center [299, 53] width 108 height 28
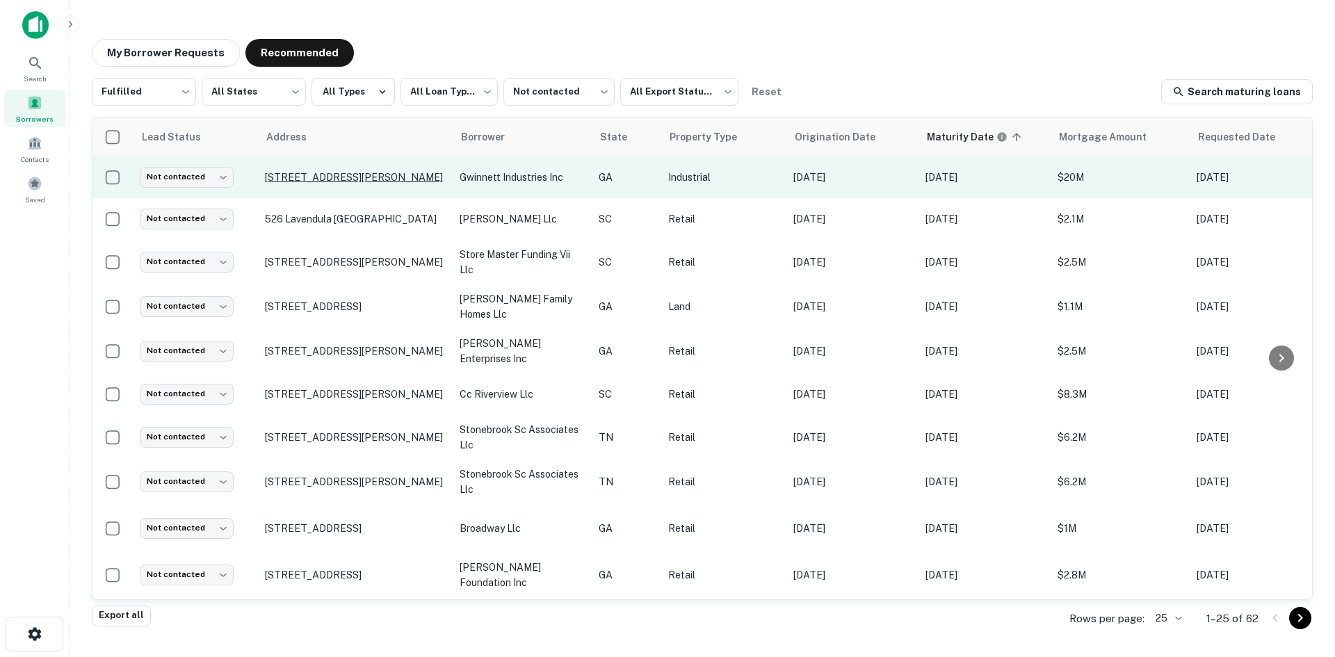
click at [380, 179] on p "[STREET_ADDRESS][PERSON_NAME]" at bounding box center [355, 177] width 181 height 13
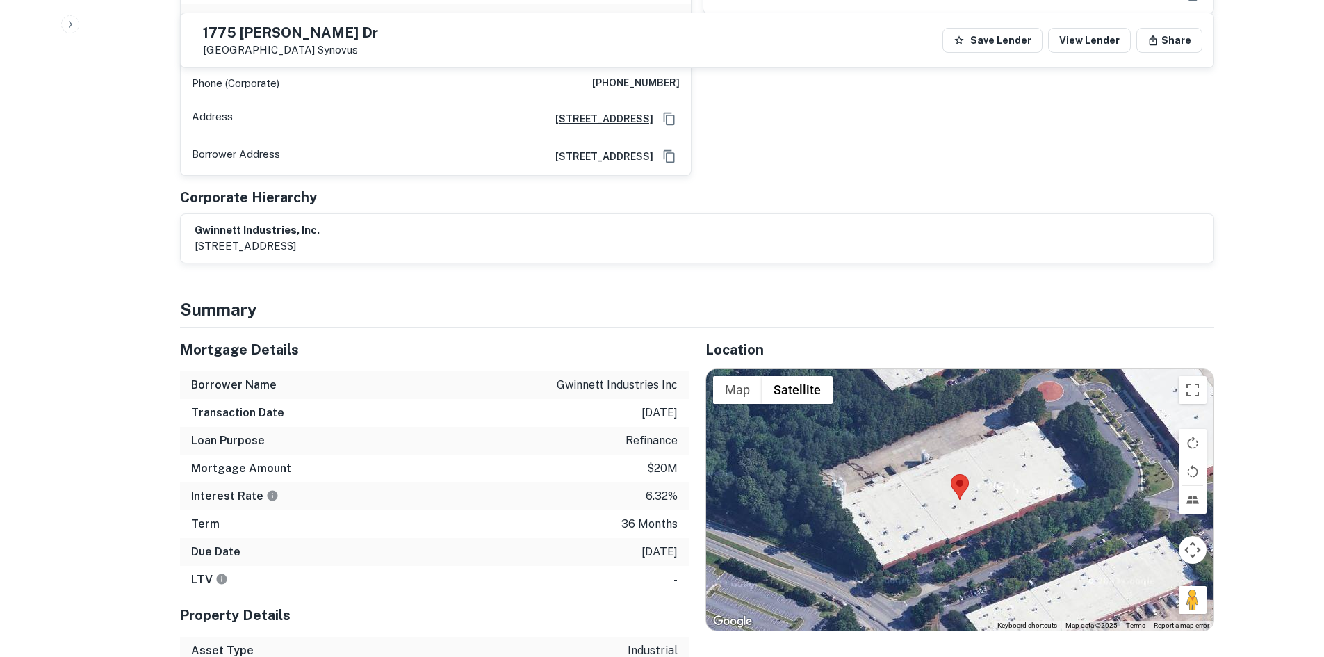
scroll to position [1112, 0]
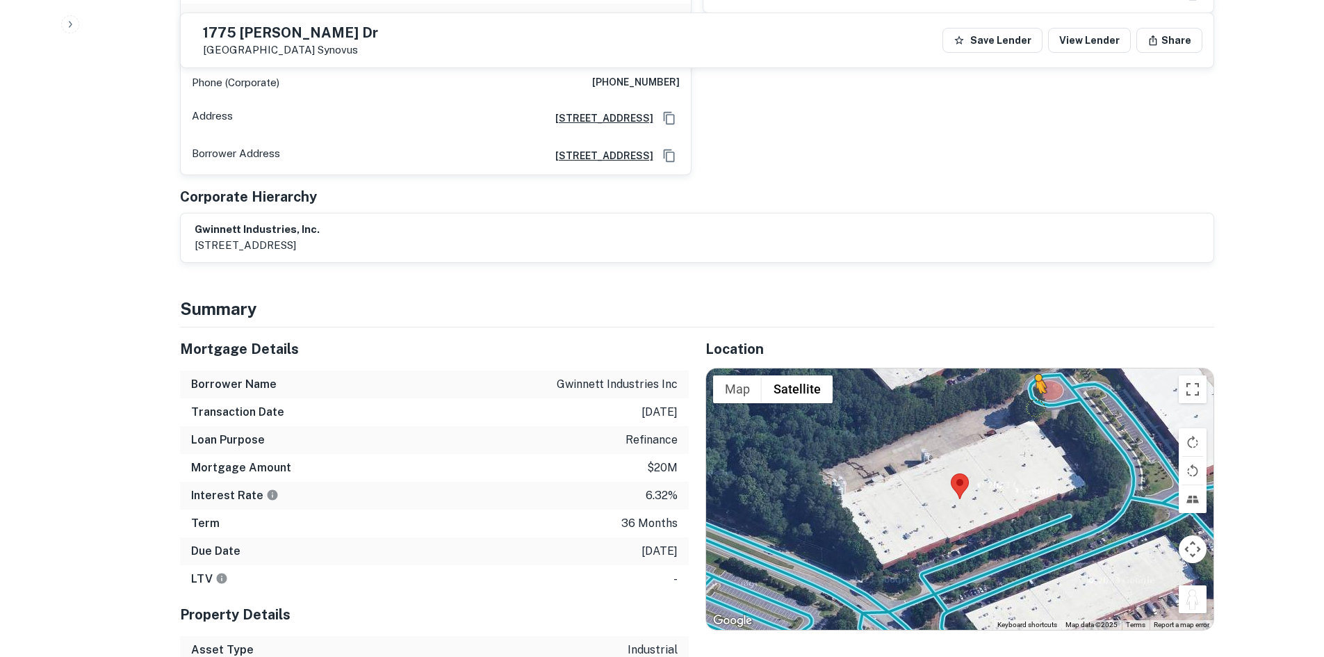
drag, startPoint x: 1195, startPoint y: 543, endPoint x: 1034, endPoint y: 350, distance: 251.3
click at [1034, 368] on div "To activate drag with keyboard, press Alt + Enter. Once in keyboard drag state,…" at bounding box center [960, 498] width 508 height 261
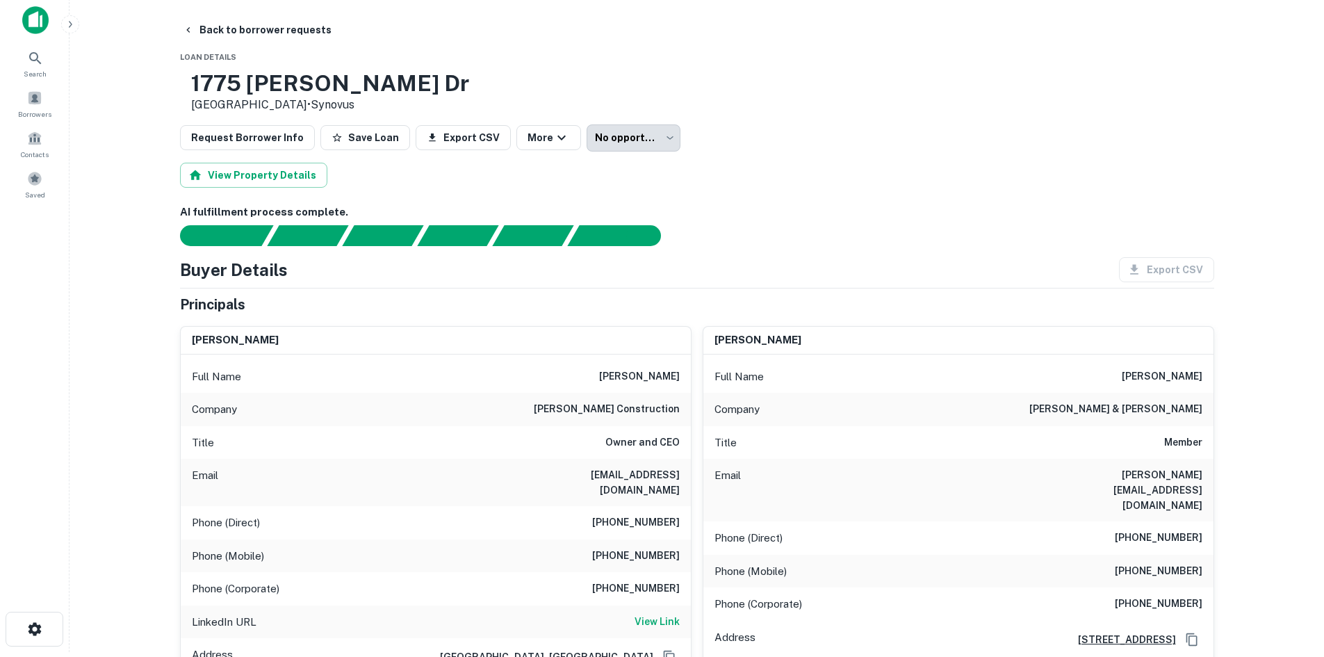
scroll to position [0, 0]
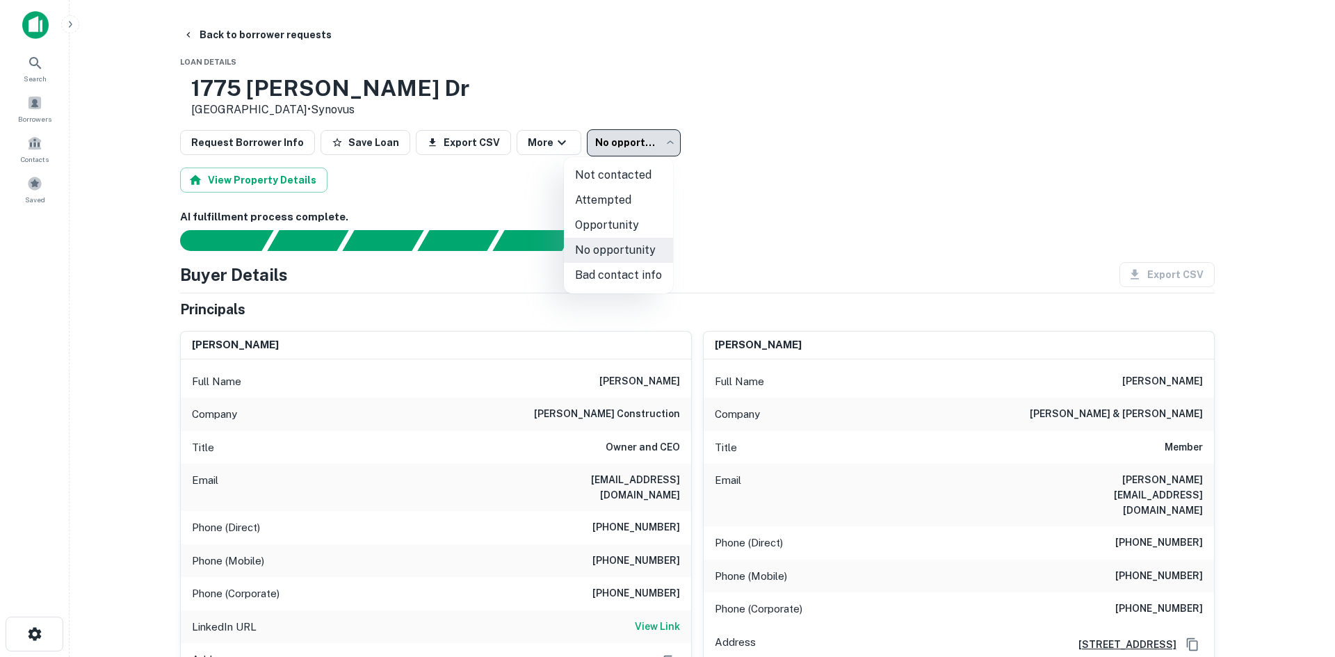
click at [622, 131] on body "**********" at bounding box center [667, 328] width 1335 height 657
drag, startPoint x: 606, startPoint y: 241, endPoint x: 161, endPoint y: 1, distance: 506.1
click at [600, 240] on li "No opportunity" at bounding box center [618, 250] width 109 height 25
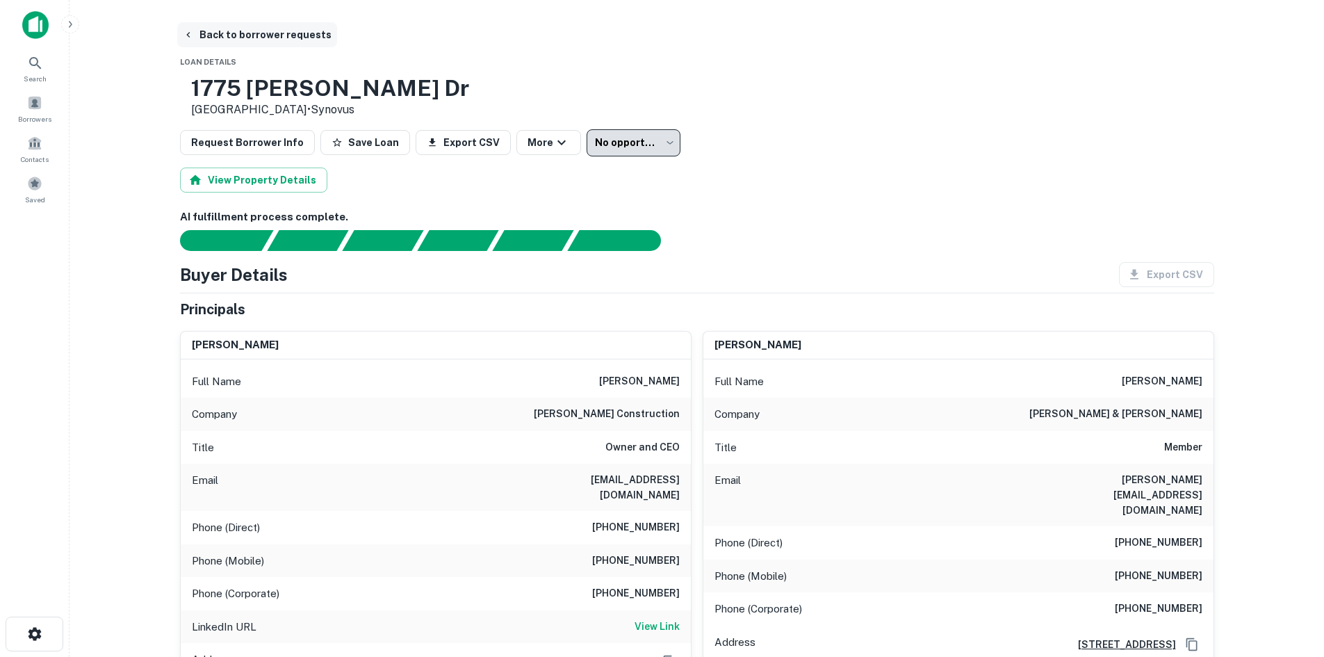
click at [206, 34] on button "Back to borrower requests" at bounding box center [257, 34] width 160 height 25
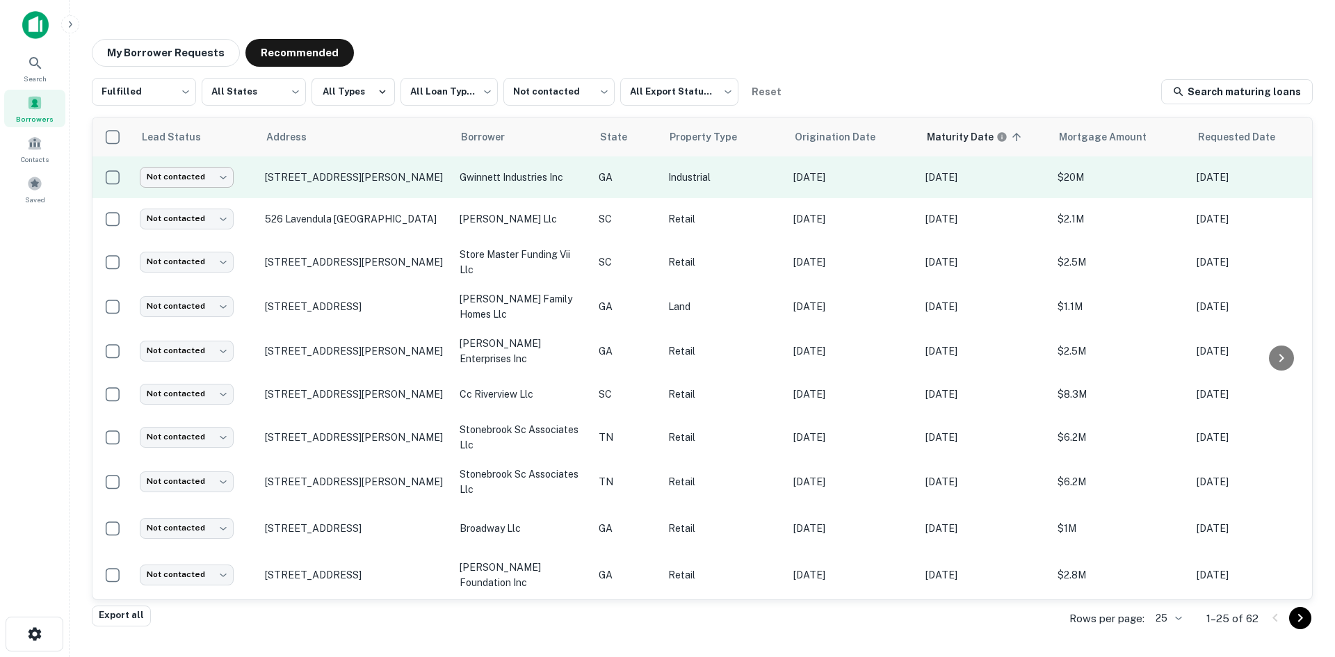
click at [179, 184] on body "**********" at bounding box center [667, 328] width 1335 height 657
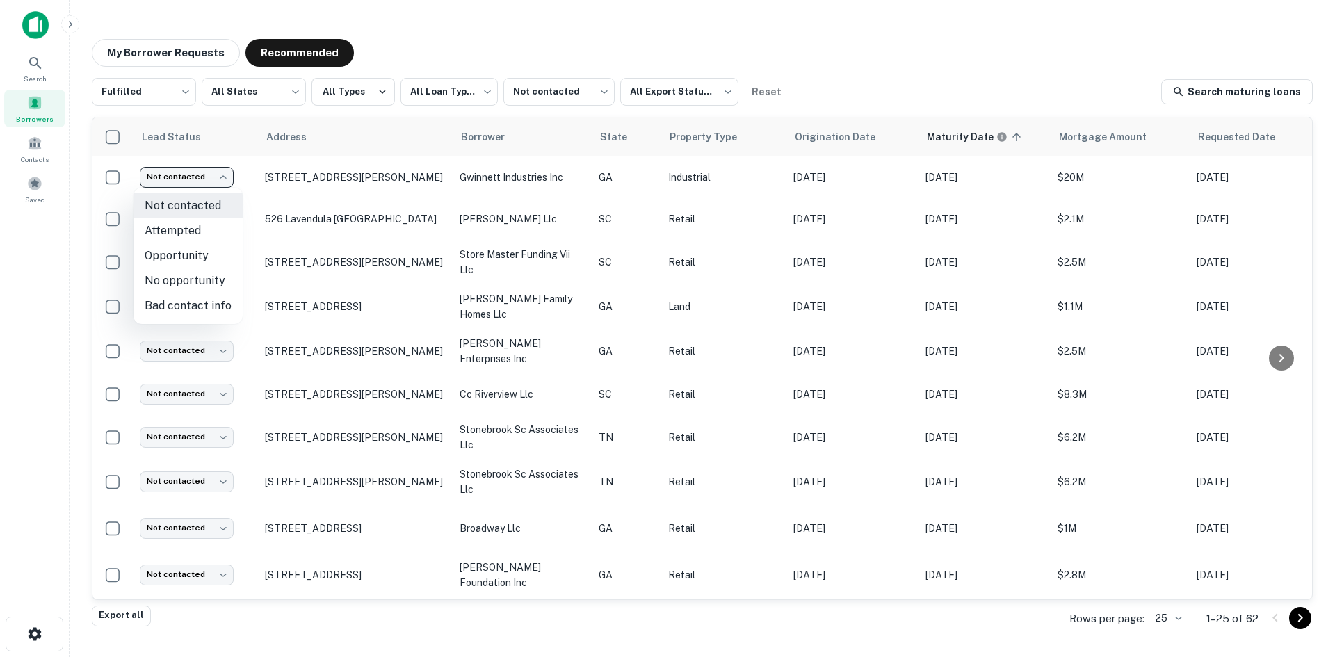
click at [199, 291] on li "No opportunity" at bounding box center [187, 280] width 109 height 25
type input "**********"
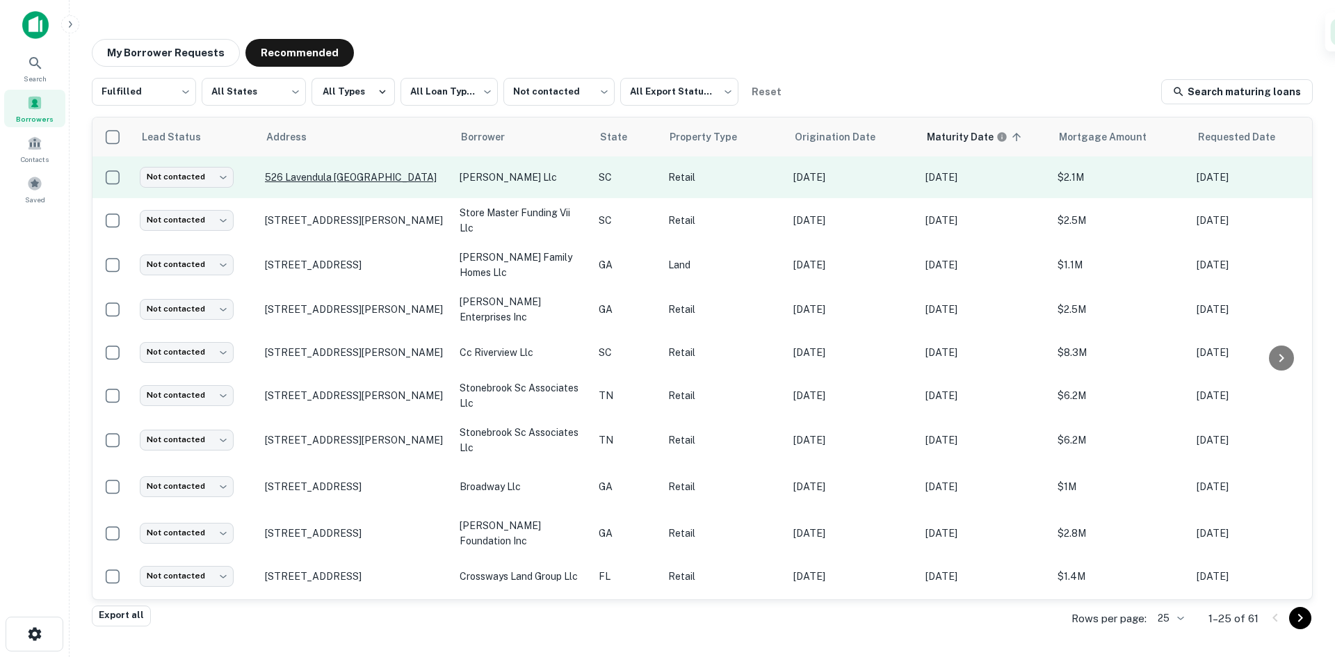
click at [273, 184] on p "526 Lavendula [GEOGRAPHIC_DATA]" at bounding box center [355, 177] width 181 height 13
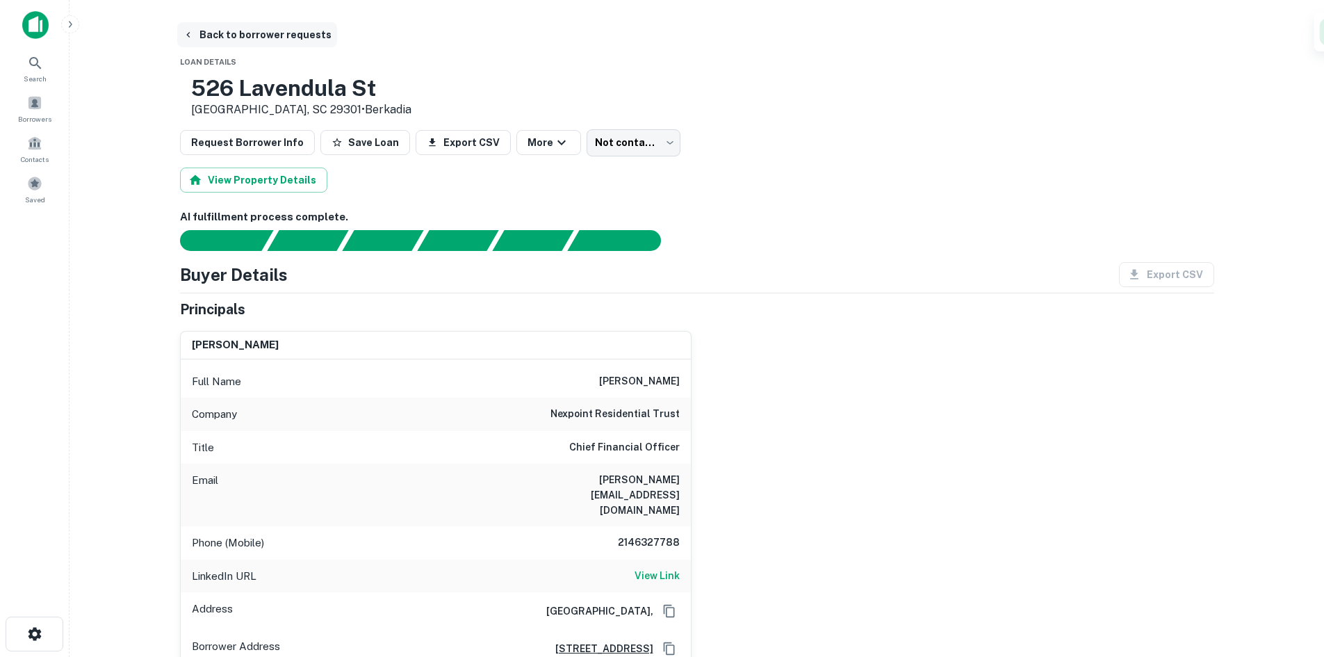
click at [230, 30] on button "Back to borrower requests" at bounding box center [257, 34] width 160 height 25
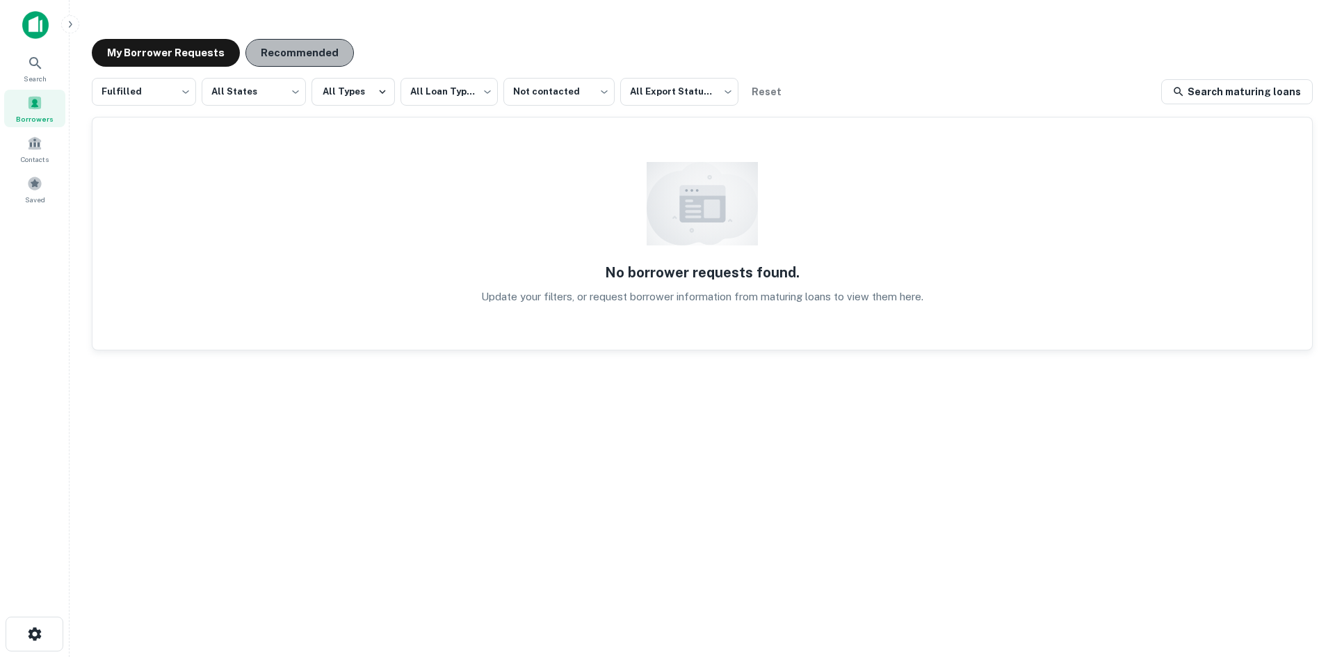
click at [305, 58] on button "Recommended" at bounding box center [299, 53] width 108 height 28
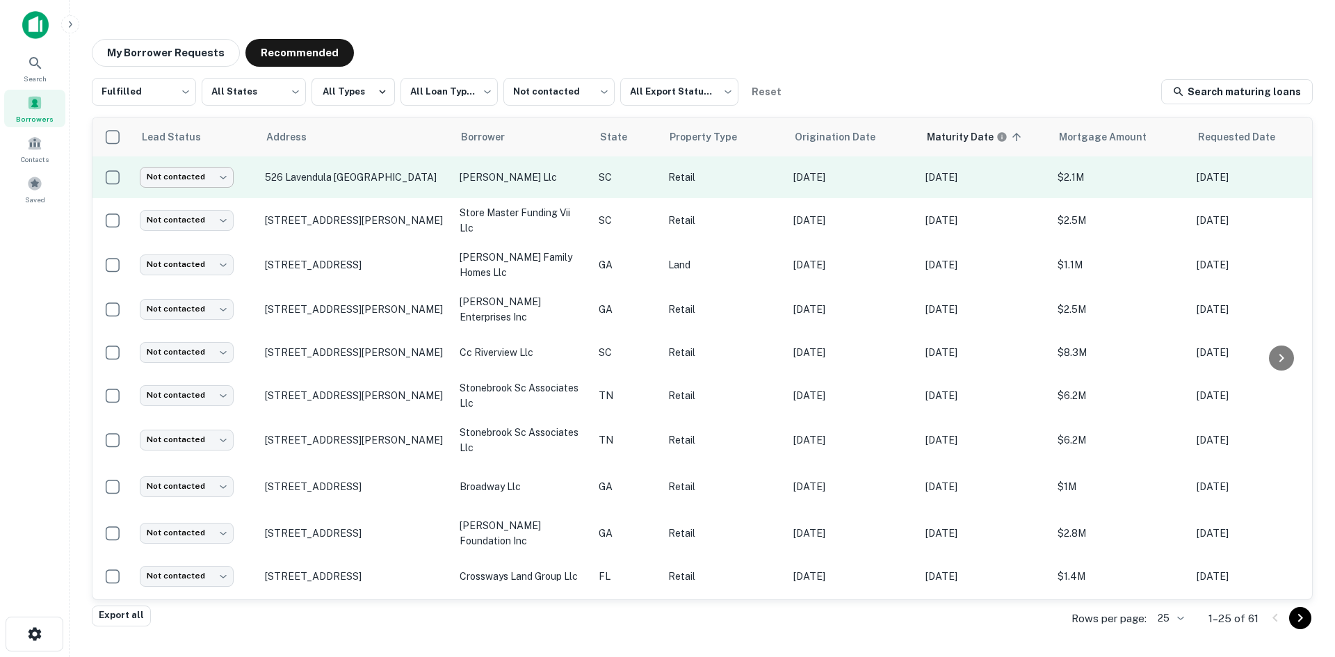
click at [206, 174] on body "**********" at bounding box center [667, 328] width 1335 height 657
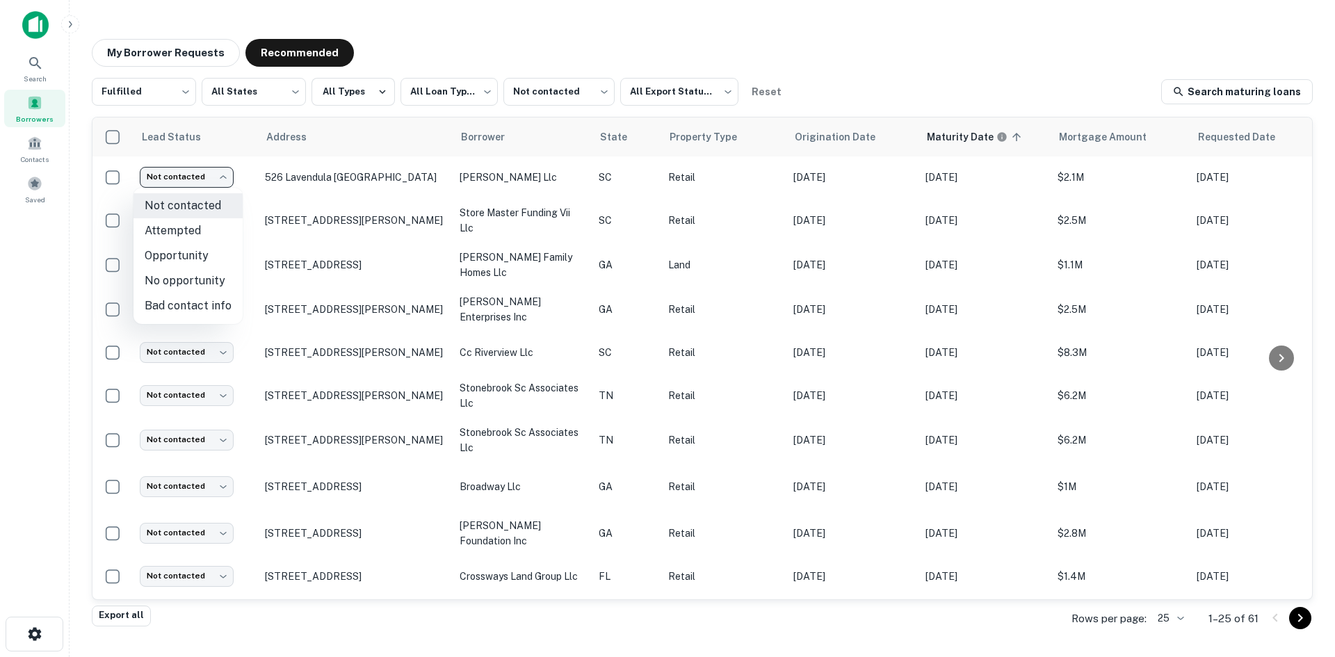
click at [211, 275] on li "No opportunity" at bounding box center [187, 280] width 109 height 25
type input "**********"
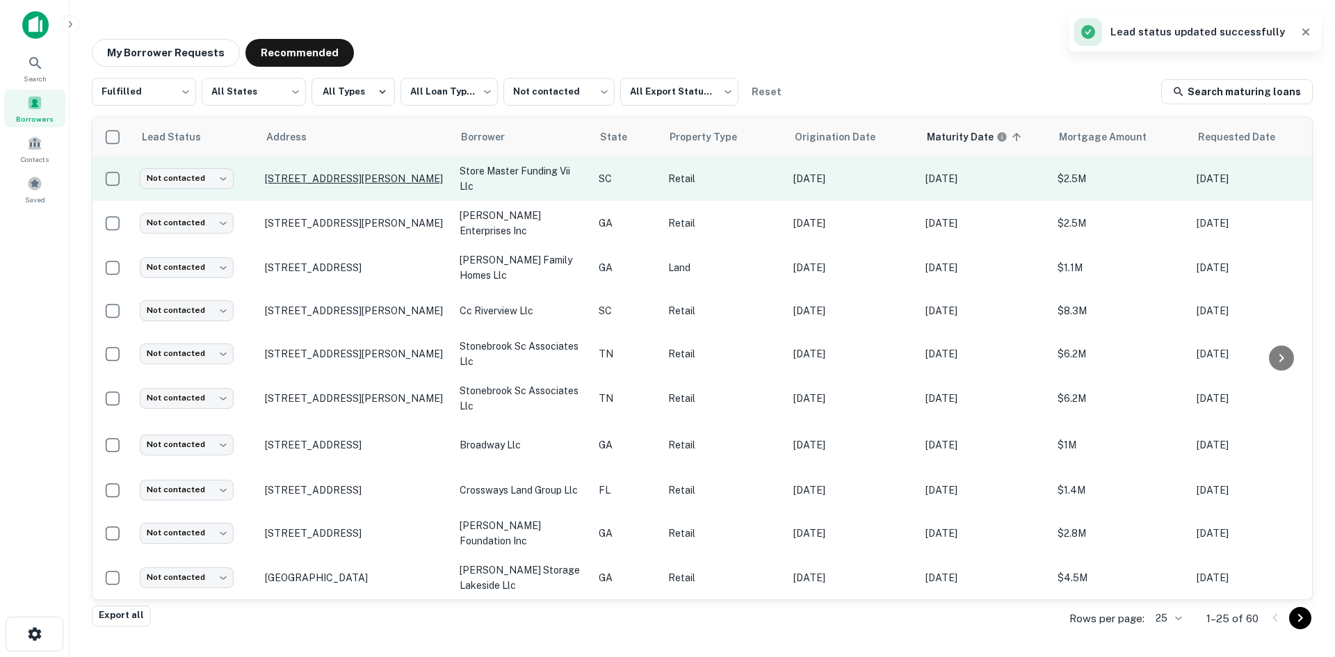
click at [363, 173] on p "[STREET_ADDRESS][PERSON_NAME]" at bounding box center [355, 178] width 181 height 13
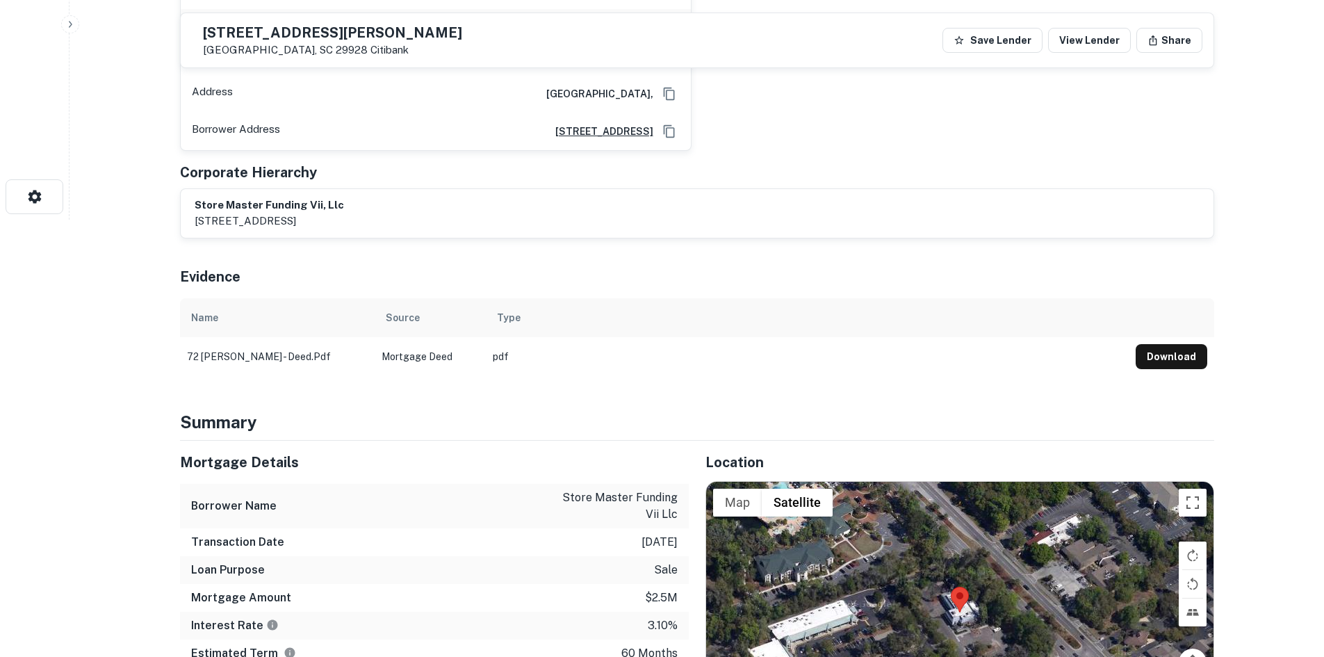
scroll to position [626, 0]
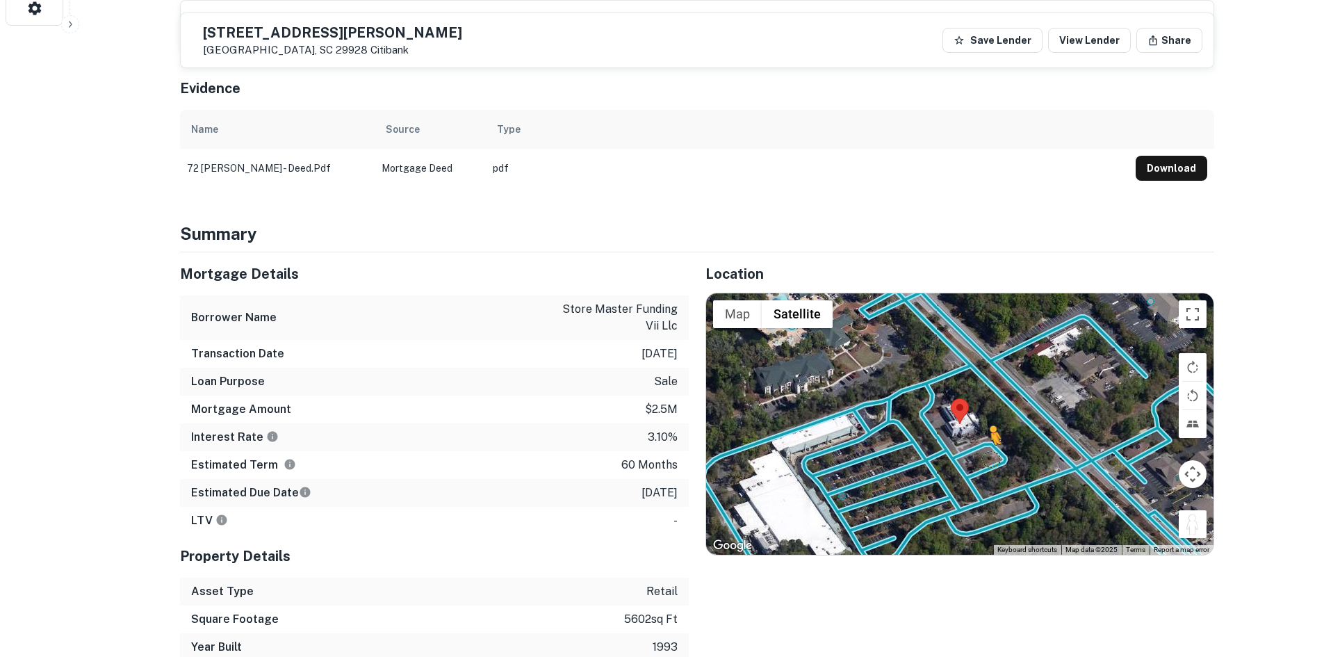
drag, startPoint x: 1195, startPoint y: 505, endPoint x: 983, endPoint y: 430, distance: 224.9
click at [983, 430] on div "To activate drag with keyboard, press Alt + Enter. Once in keyboard drag state,…" at bounding box center [960, 423] width 508 height 261
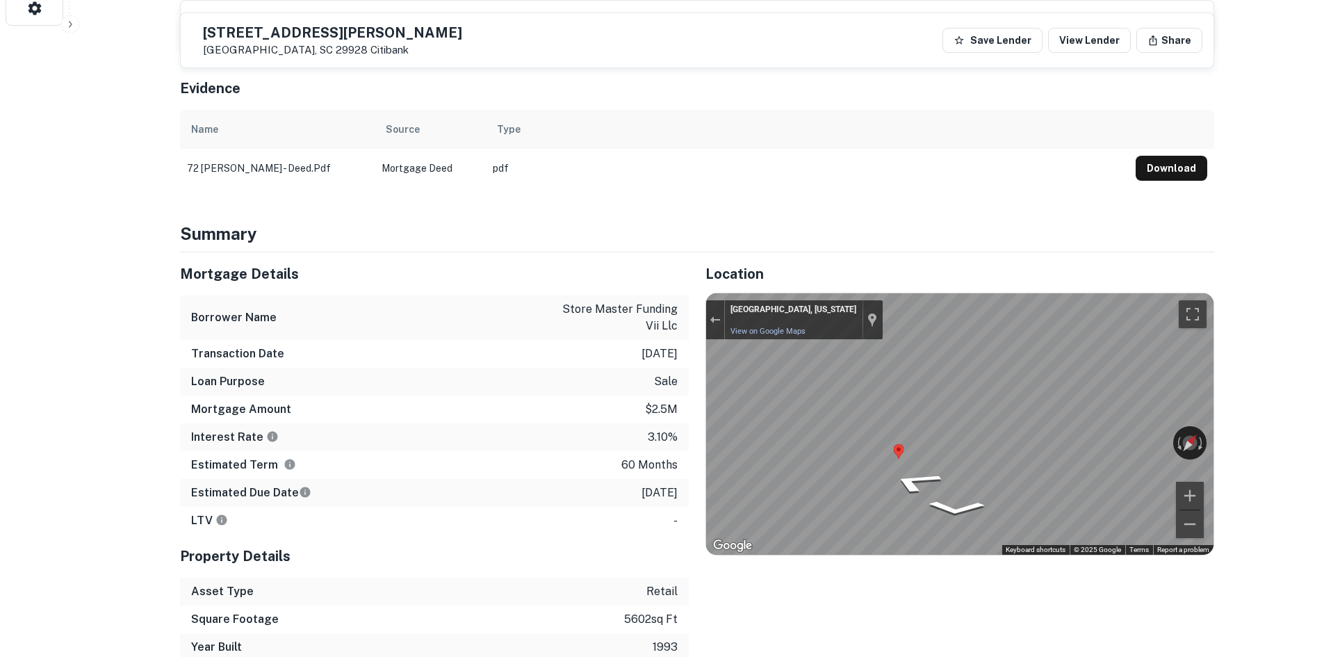
click at [960, 599] on div "Location ← Move left → Move right ↑ Move up ↓ Move down + Zoom in - Zoom out Ho…" at bounding box center [952, 456] width 526 height 409
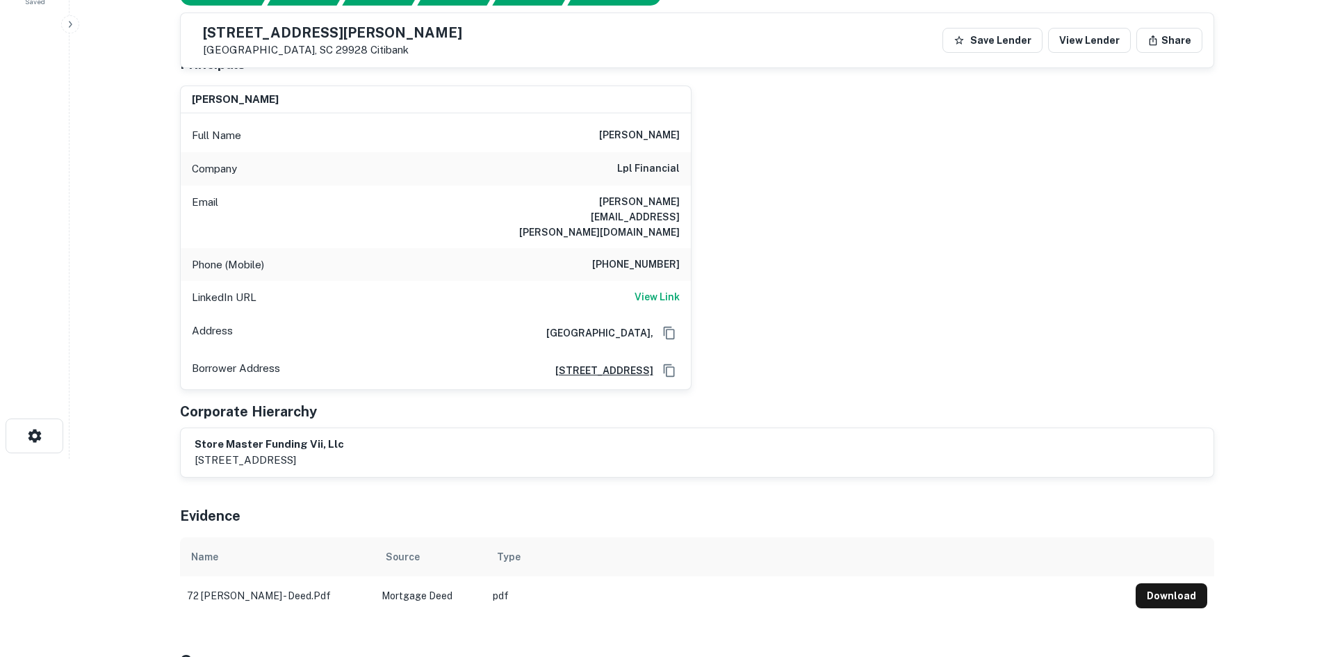
scroll to position [0, 0]
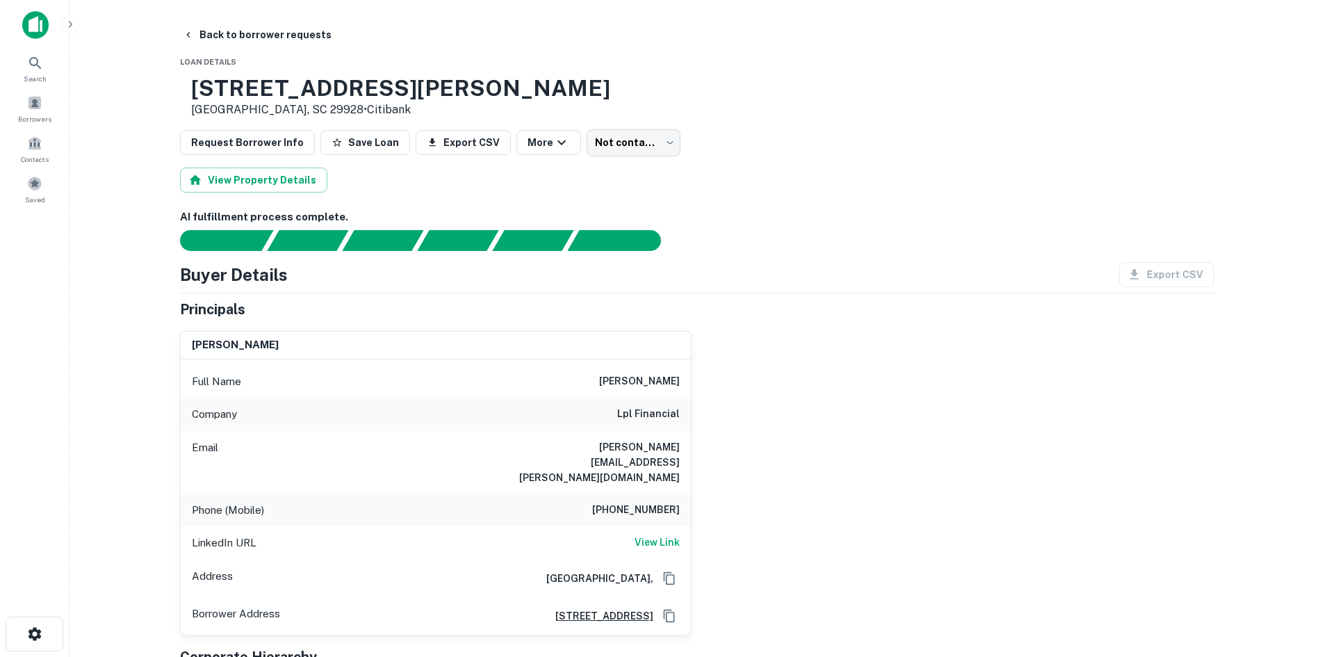
click at [658, 502] on h6 "[PHONE_NUMBER]" at bounding box center [636, 510] width 88 height 17
copy h6 "[PHONE_NUMBER]"
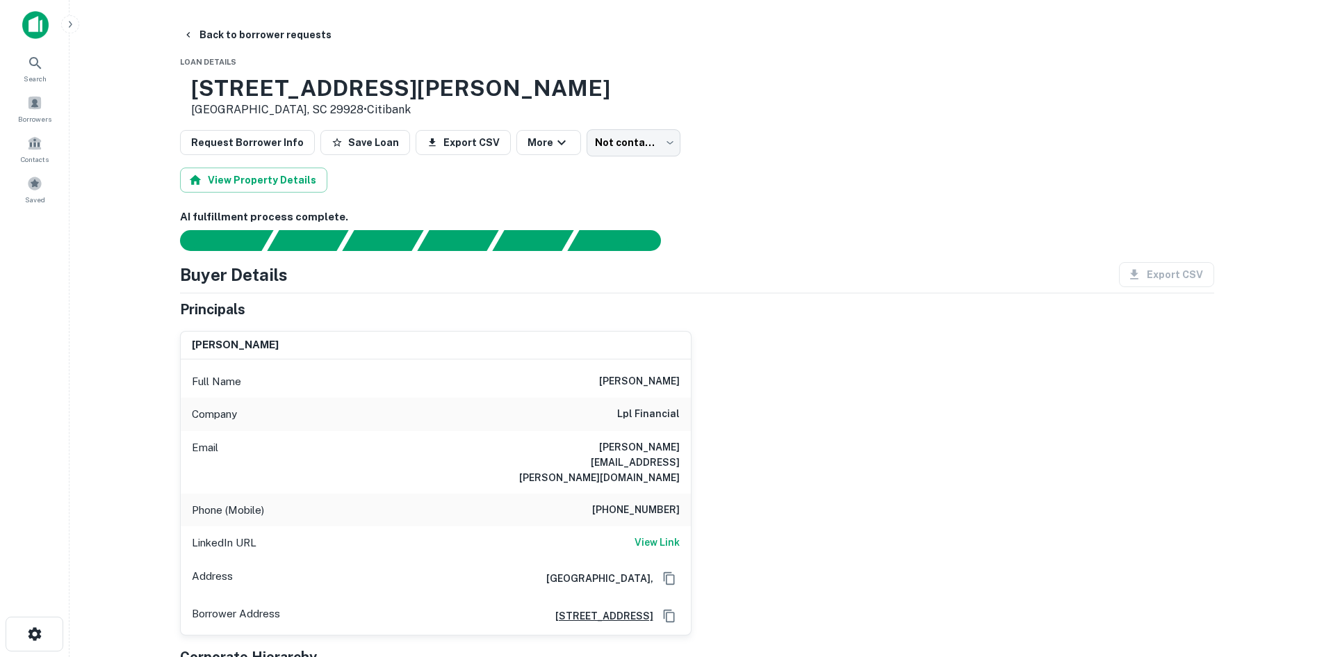
click at [629, 415] on h6 "lpl financial" at bounding box center [648, 414] width 63 height 17
copy h6 "lpl financial"
click at [658, 135] on body "Search Borrowers Contacts Saved Back to borrower requests Loan Details [STREET_…" at bounding box center [662, 328] width 1324 height 657
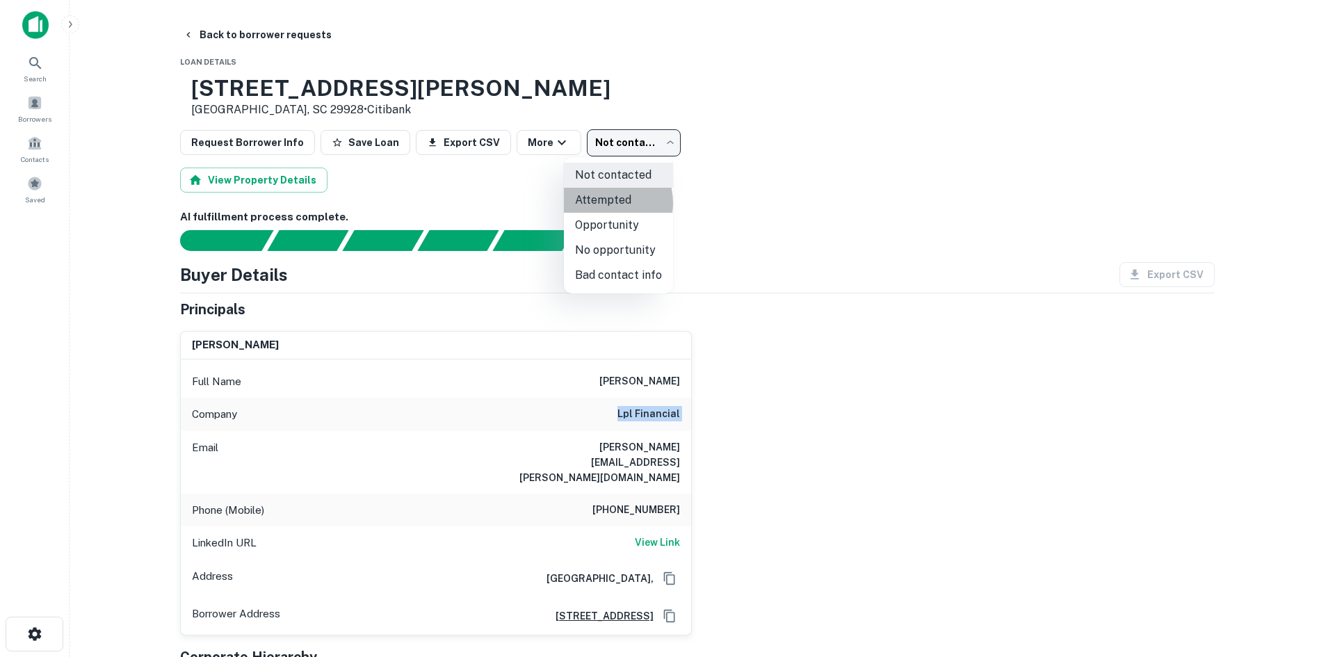
click at [603, 203] on li "Attempted" at bounding box center [618, 200] width 109 height 25
type input "*********"
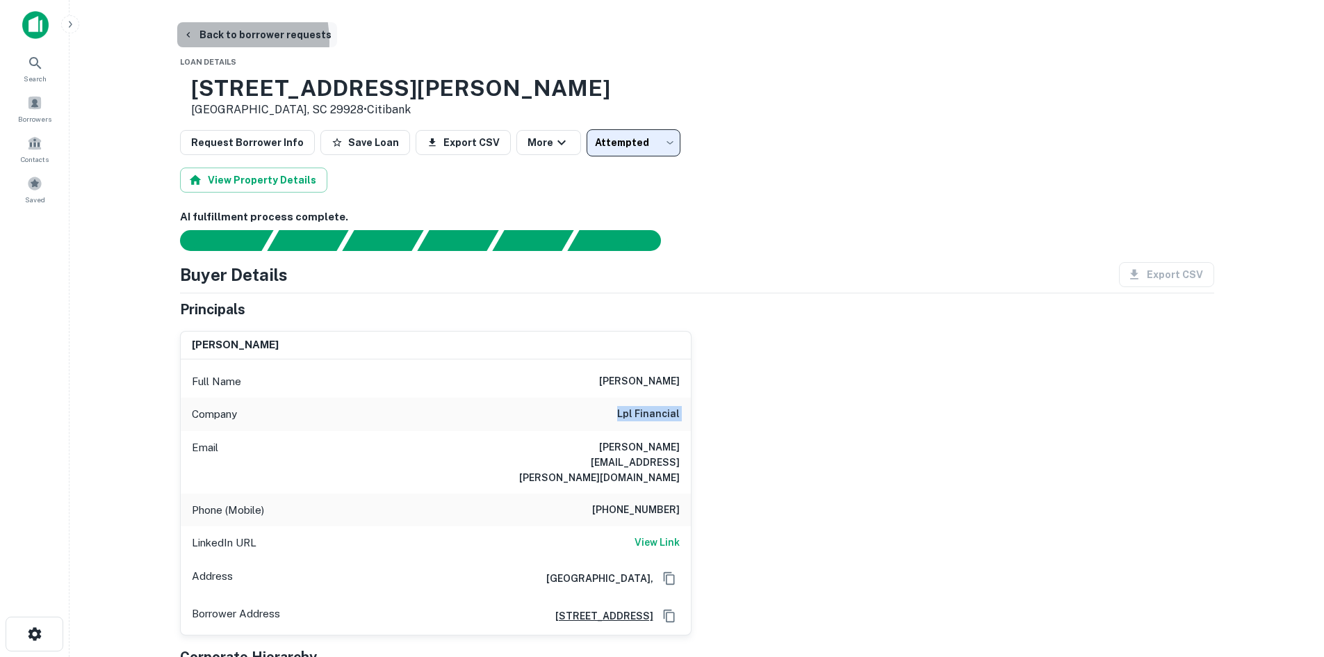
click at [222, 47] on button "Back to borrower requests" at bounding box center [257, 34] width 160 height 25
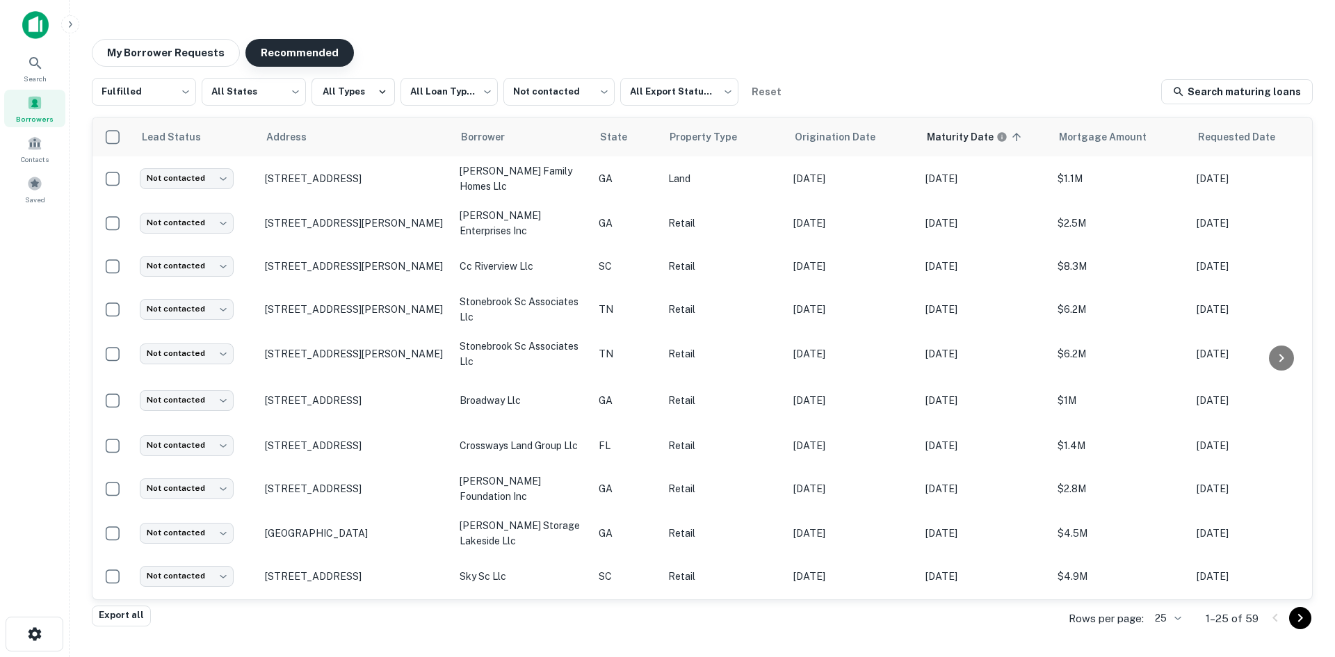
drag, startPoint x: 180, startPoint y: 64, endPoint x: 248, endPoint y: 59, distance: 68.3
click at [180, 64] on button "My Borrower Requests" at bounding box center [166, 53] width 148 height 28
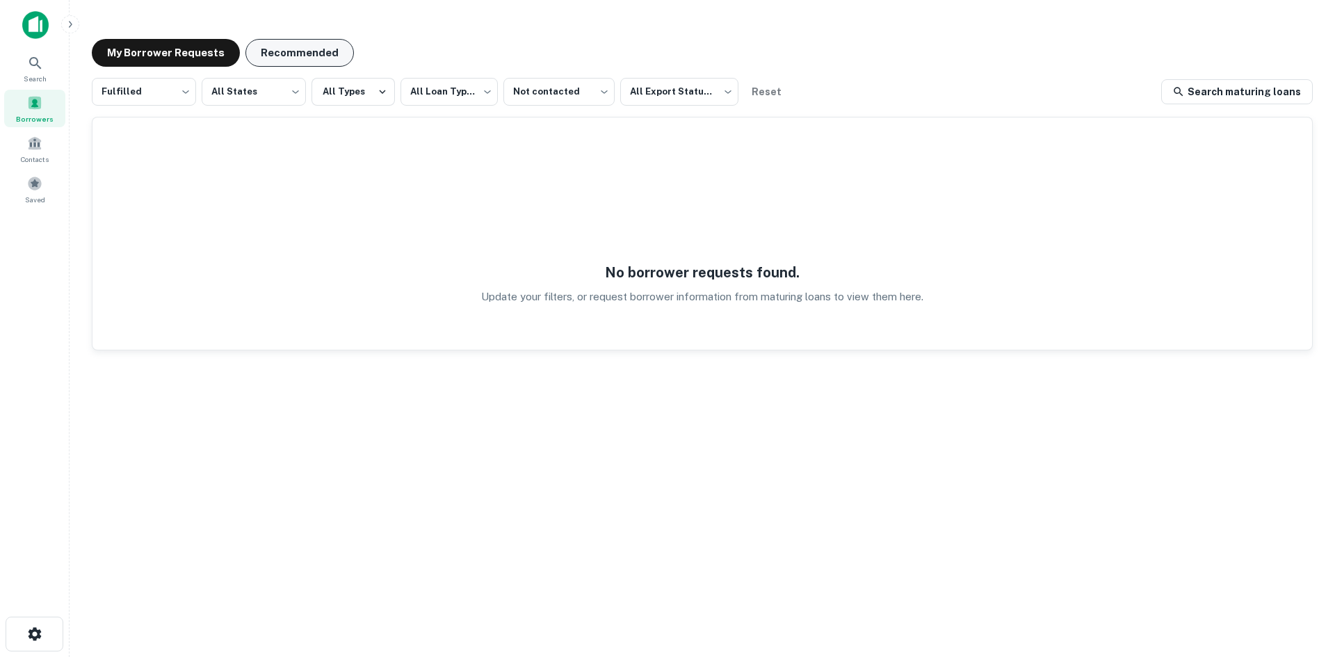
click at [317, 46] on button "Recommended" at bounding box center [299, 53] width 108 height 28
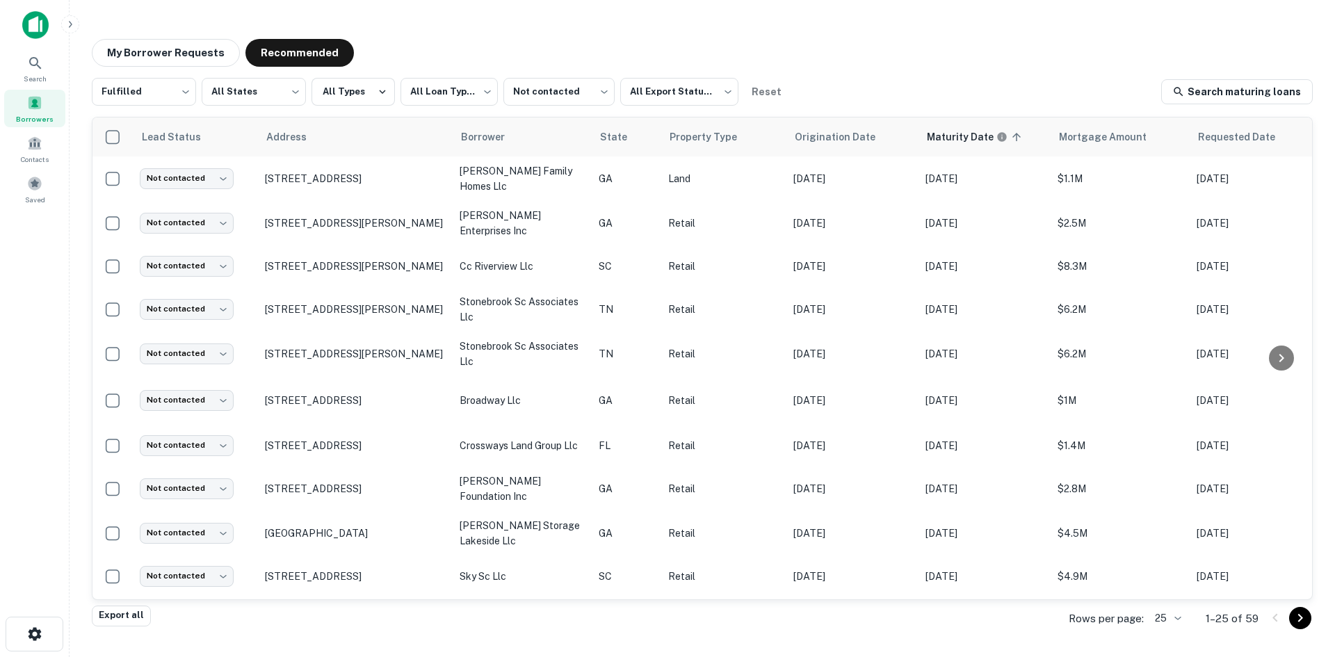
drag, startPoint x: 1017, startPoint y: 38, endPoint x: 1001, endPoint y: 38, distance: 16.0
click at [1017, 38] on div "**********" at bounding box center [702, 324] width 1243 height 592
click at [29, 425] on div "Search Borrowers Contacts Saved" at bounding box center [34, 307] width 69 height 614
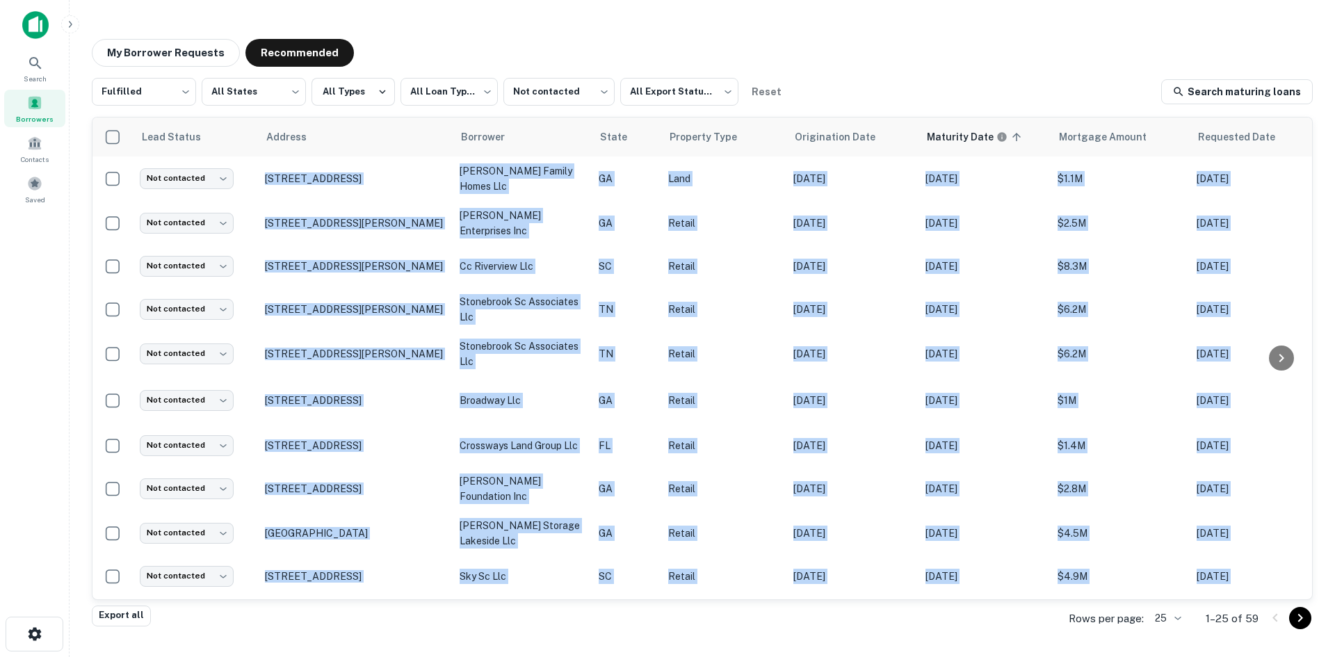
drag, startPoint x: 29, startPoint y: 425, endPoint x: 366, endPoint y: 708, distance: 440.6
click at [366, 656] on html "**********" at bounding box center [667, 328] width 1335 height 657
click at [863, 57] on div "My Borrower Requests Recommended" at bounding box center [702, 53] width 1221 height 28
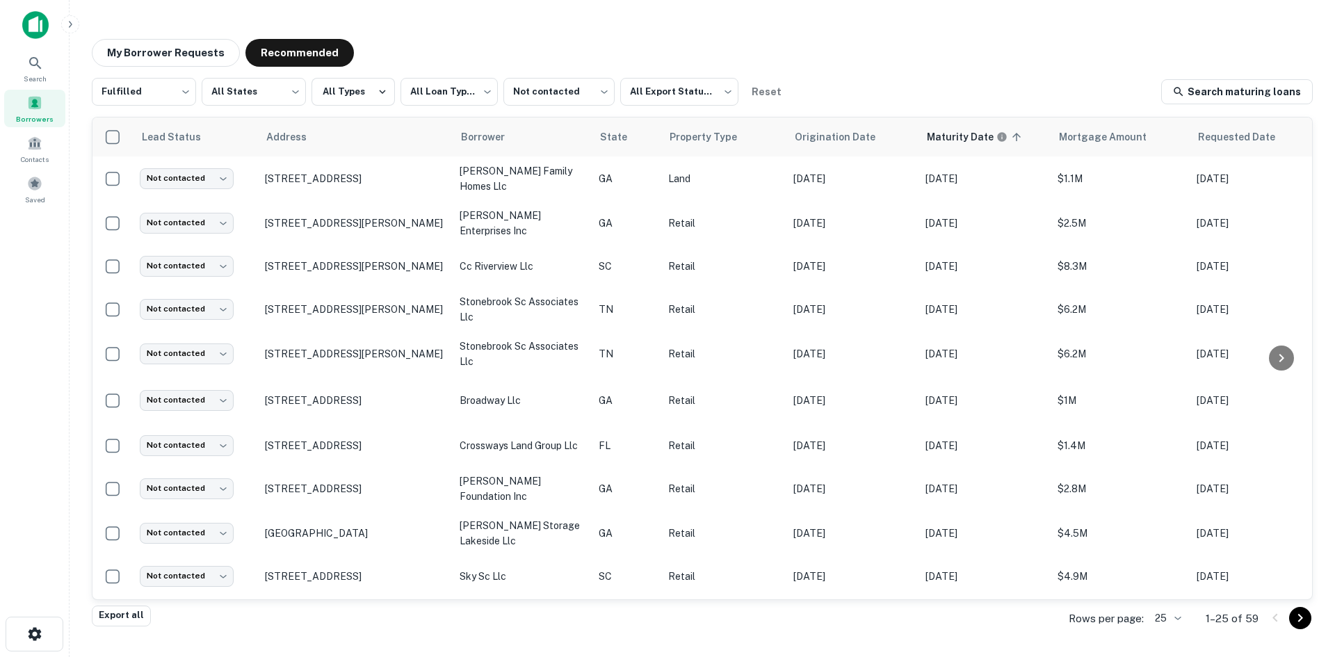
click at [863, 57] on div "My Borrower Requests Recommended" at bounding box center [702, 53] width 1221 height 28
